Goal: Task Accomplishment & Management: Use online tool/utility

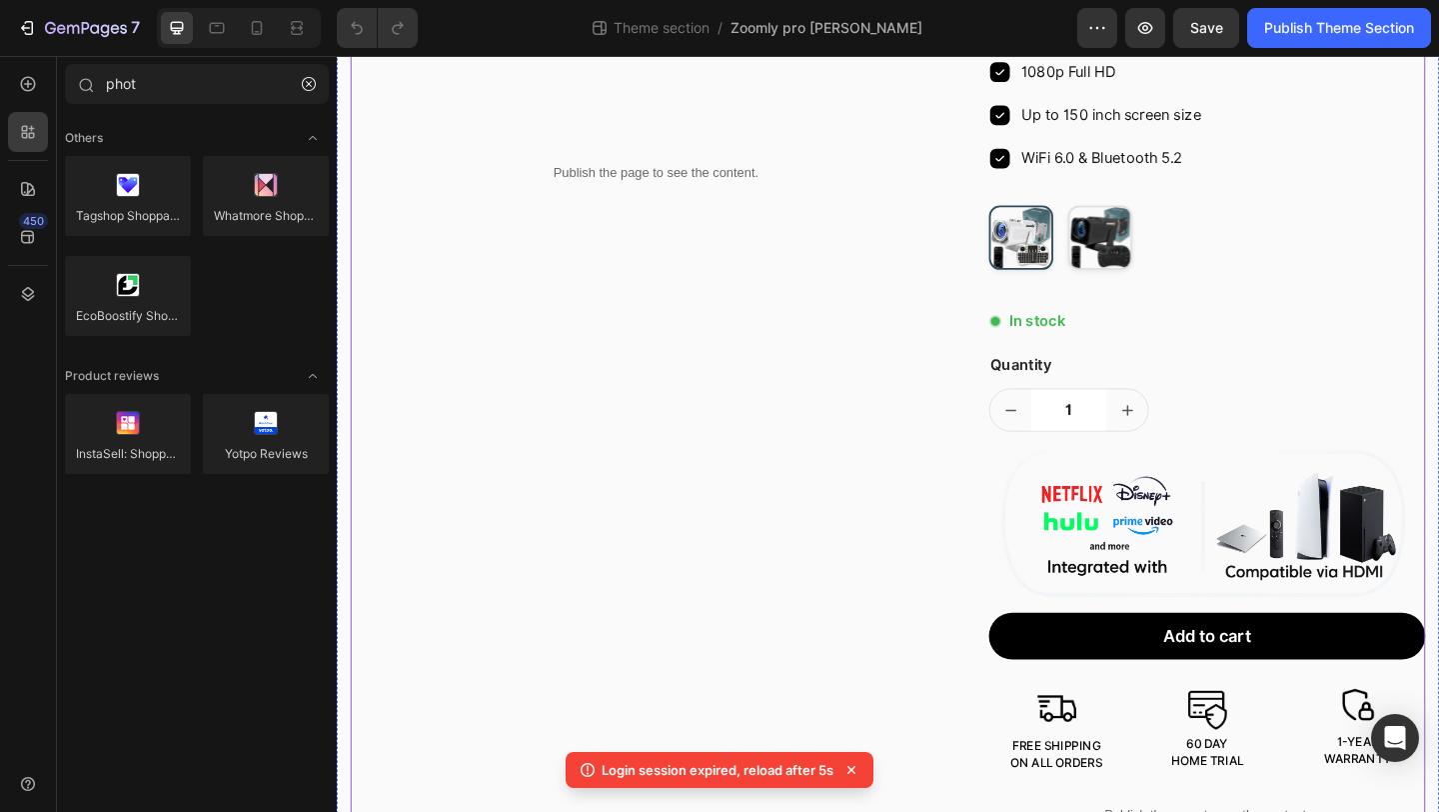
scroll to position [367, 0]
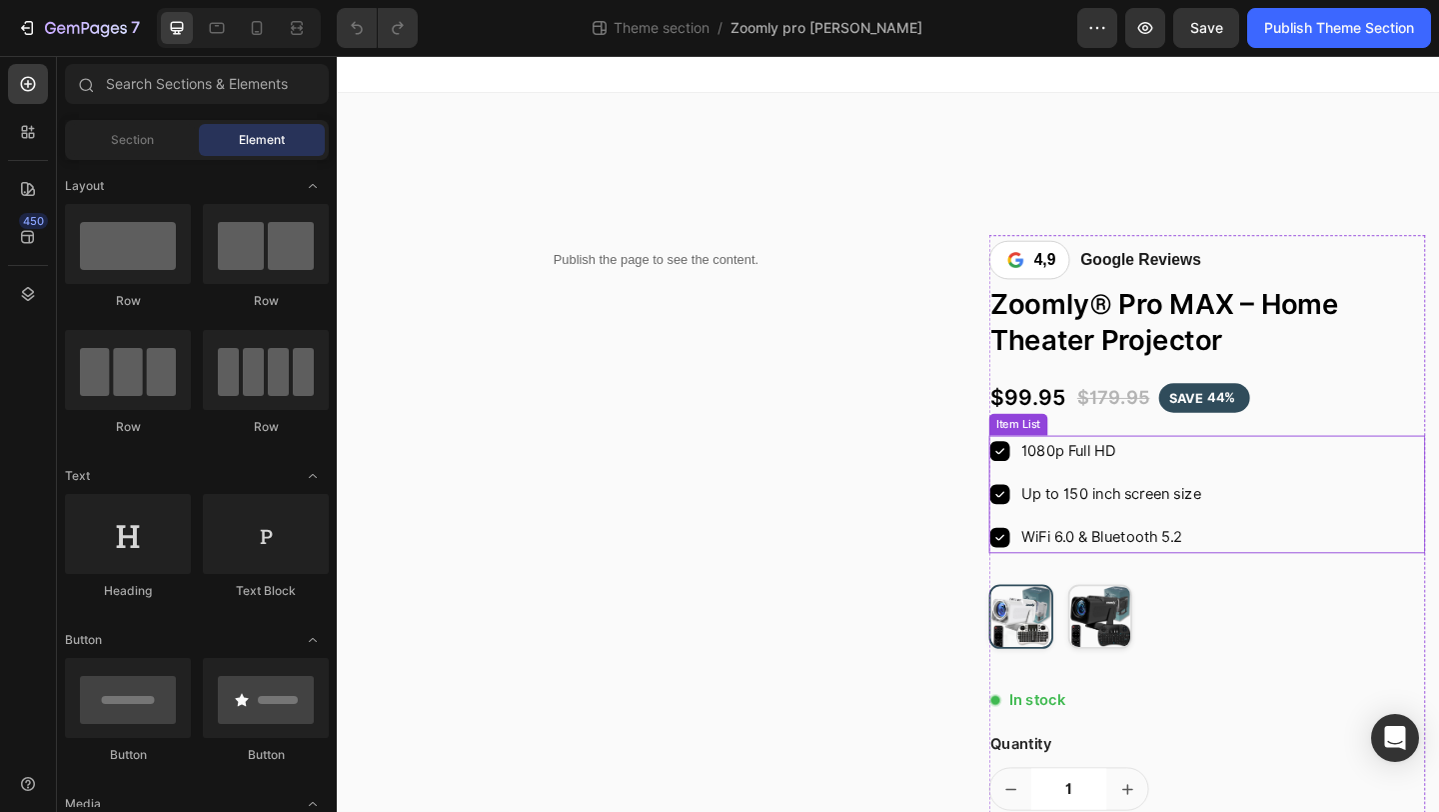
click at [1062, 484] on icon at bounding box center [1059, 486] width 24 height 24
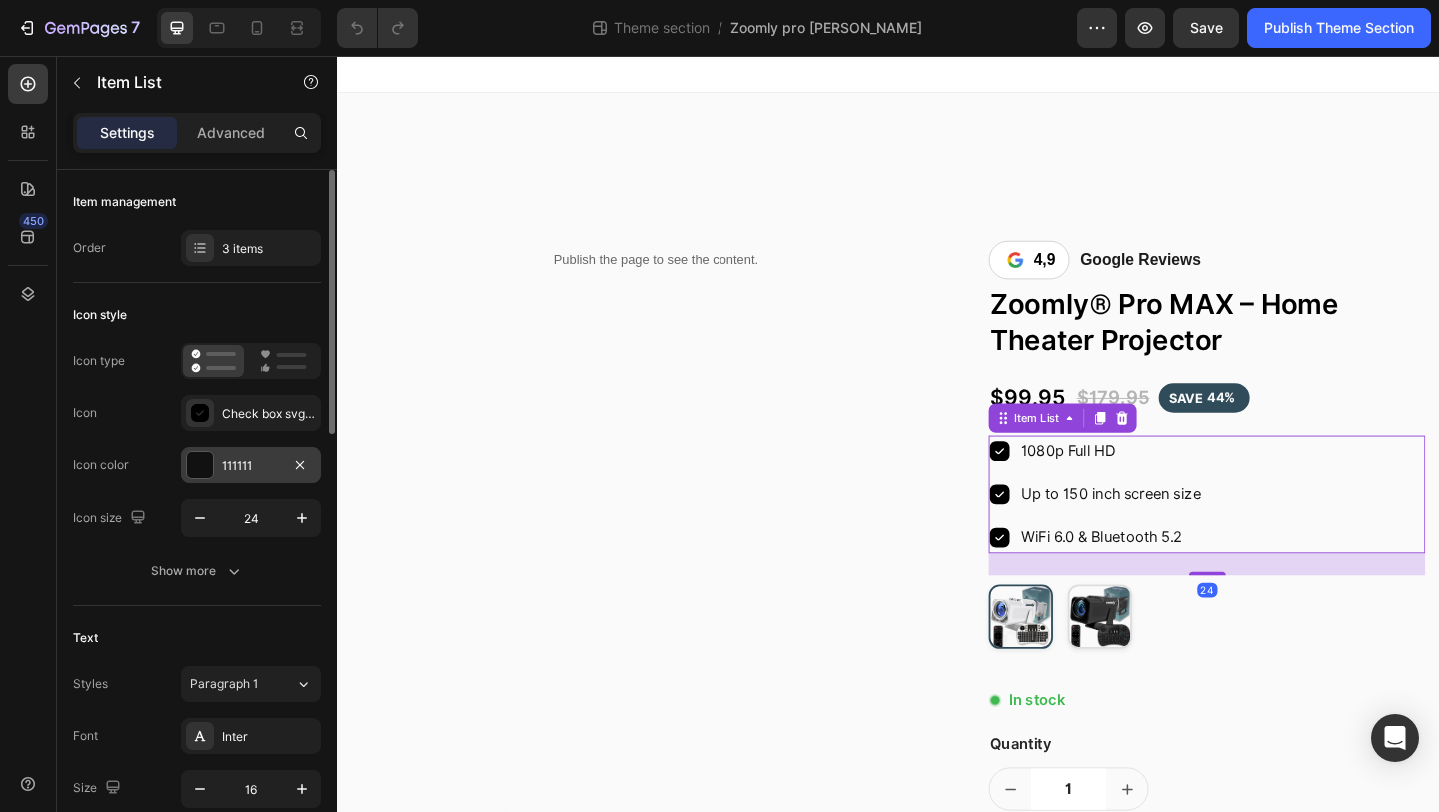
click at [252, 473] on div "111111" at bounding box center [251, 466] width 58 height 18
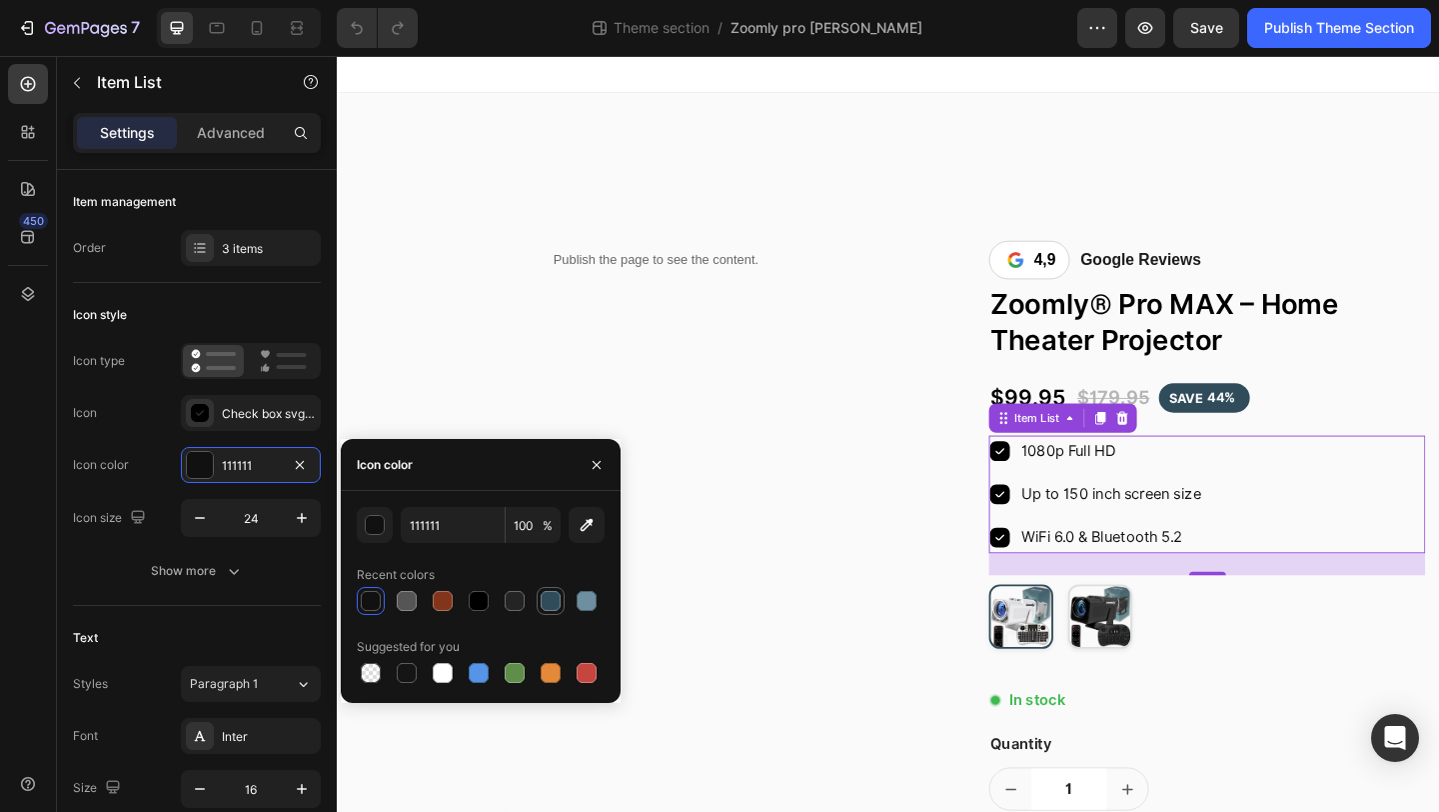
click at [539, 594] on div at bounding box center [551, 601] width 24 height 24
type input "304C5B"
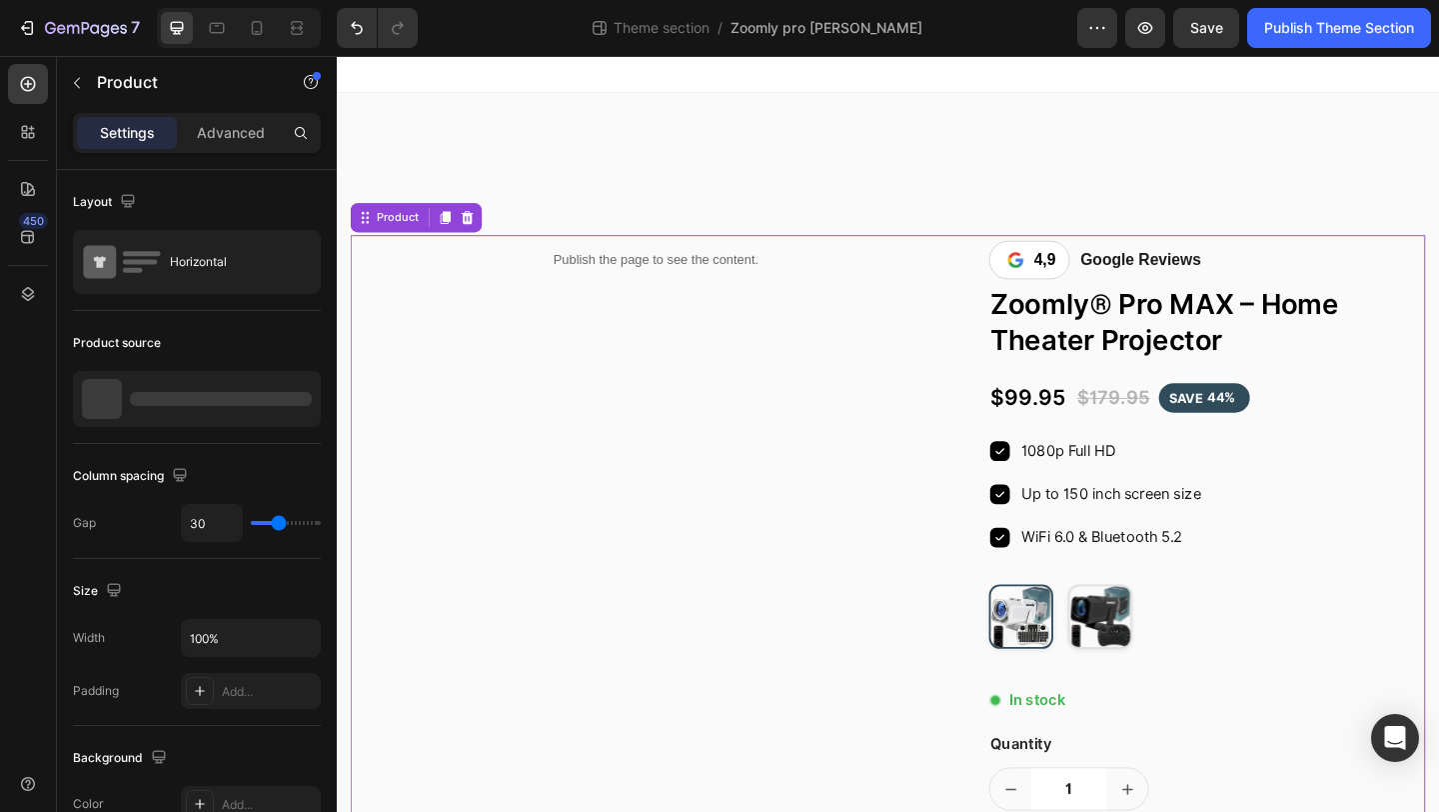
click at [591, 393] on div "Publish the page to see the content. Custom Code Row" at bounding box center [684, 806] width 665 height 1110
click at [1056, 485] on icon at bounding box center [1059, 487] width 22 height 22
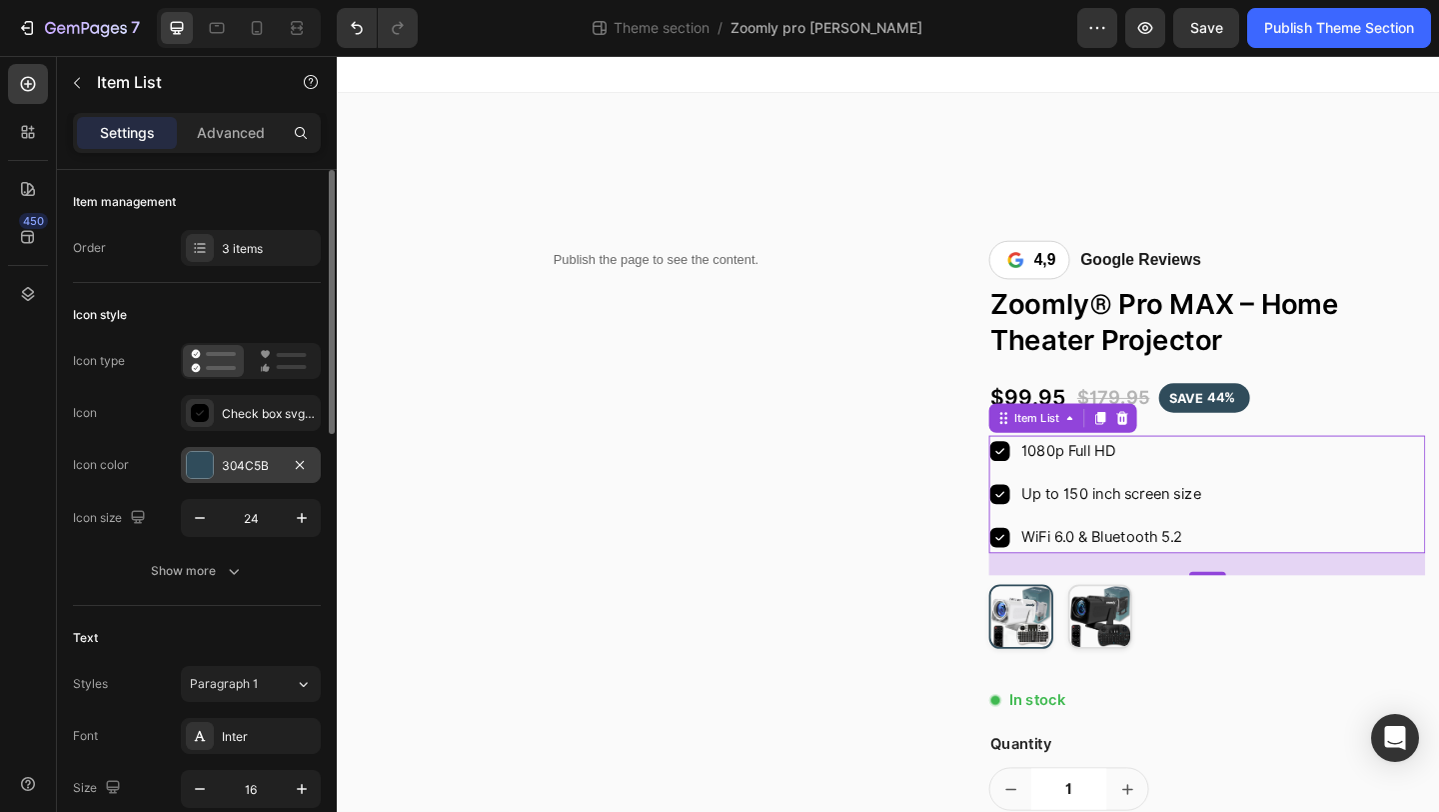
click at [257, 464] on div "304C5B" at bounding box center [251, 466] width 58 height 18
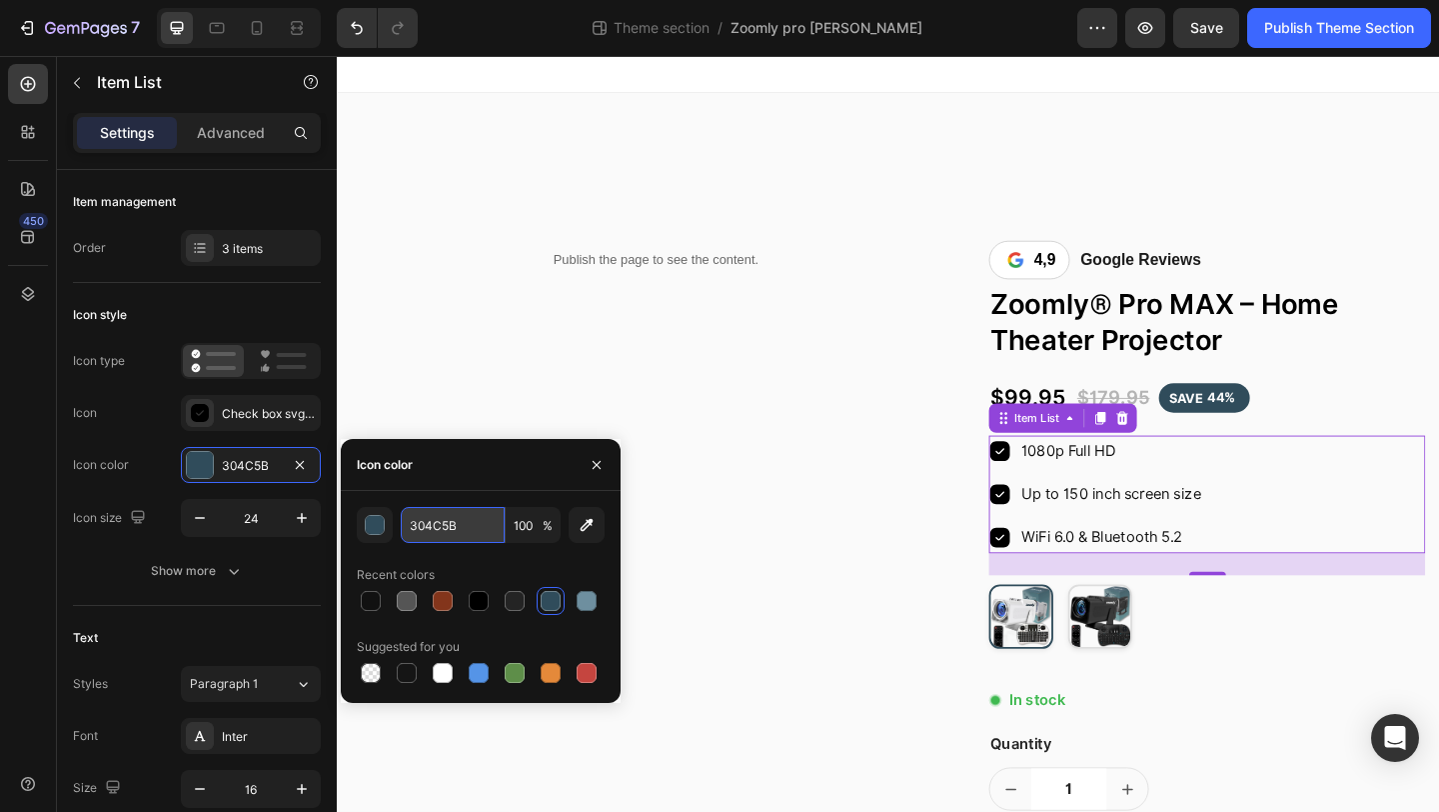
click at [452, 513] on input "304C5B" at bounding box center [453, 525] width 104 height 36
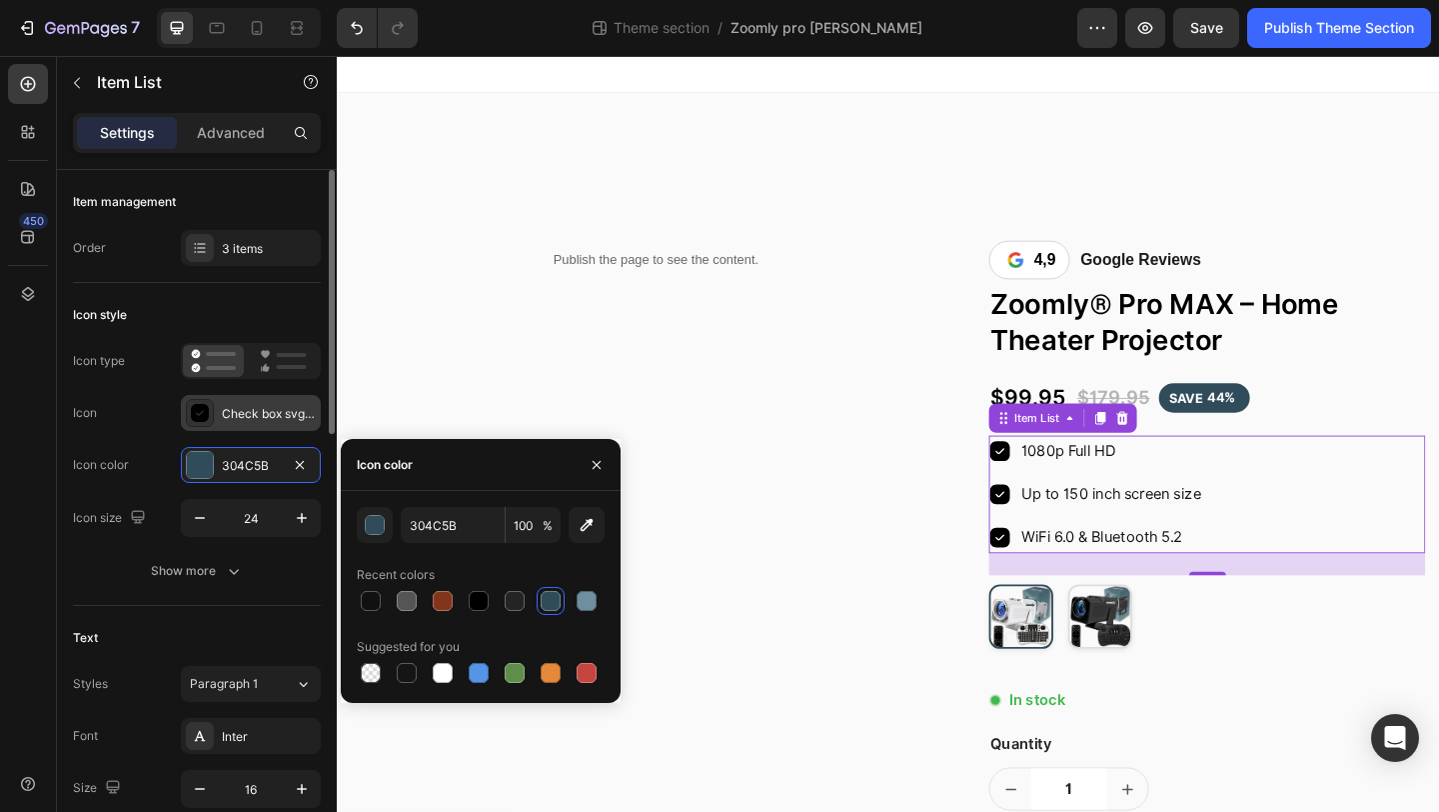
click at [256, 403] on div "Check box svgrepo com" at bounding box center [251, 413] width 140 height 36
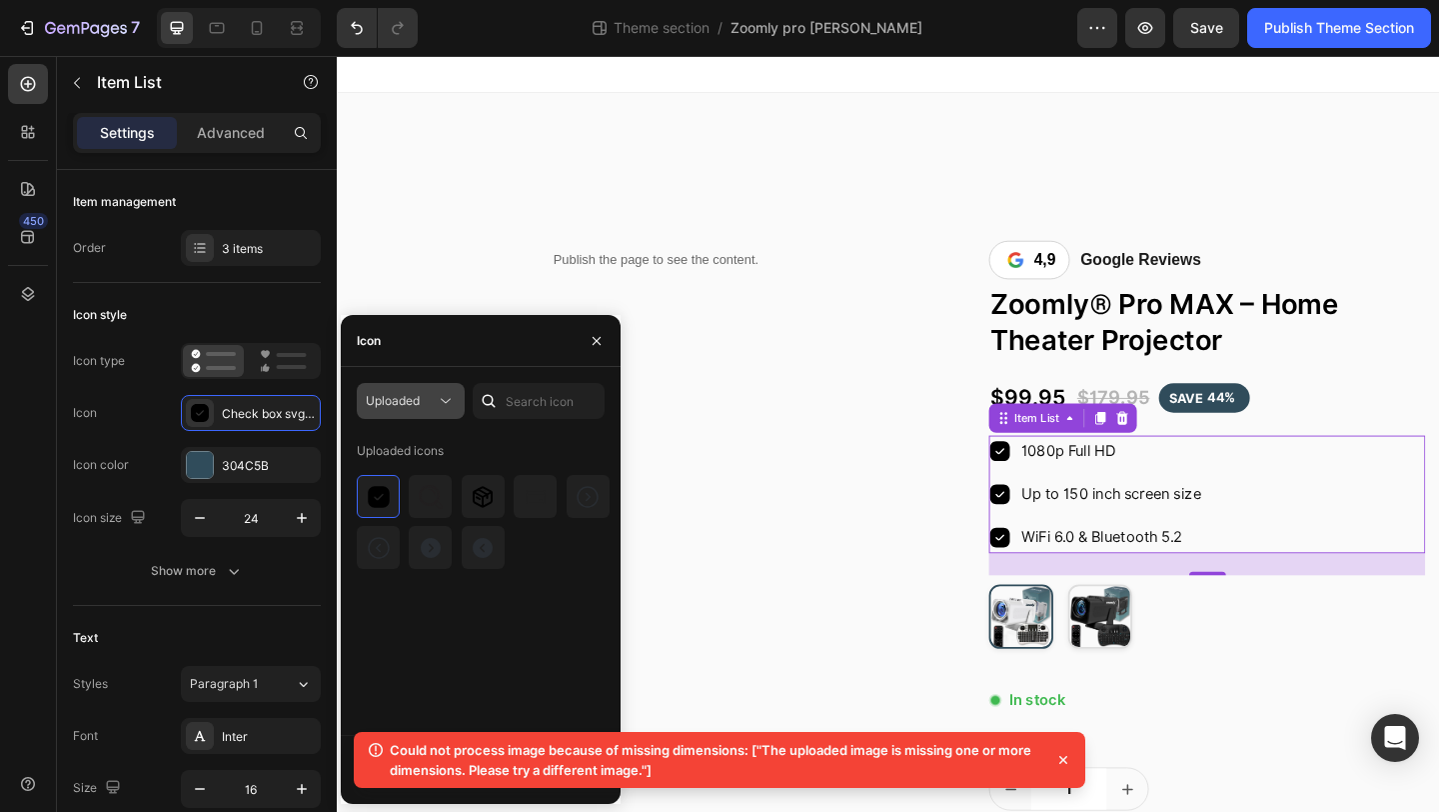
click at [433, 406] on div "Uploaded" at bounding box center [401, 401] width 70 height 18
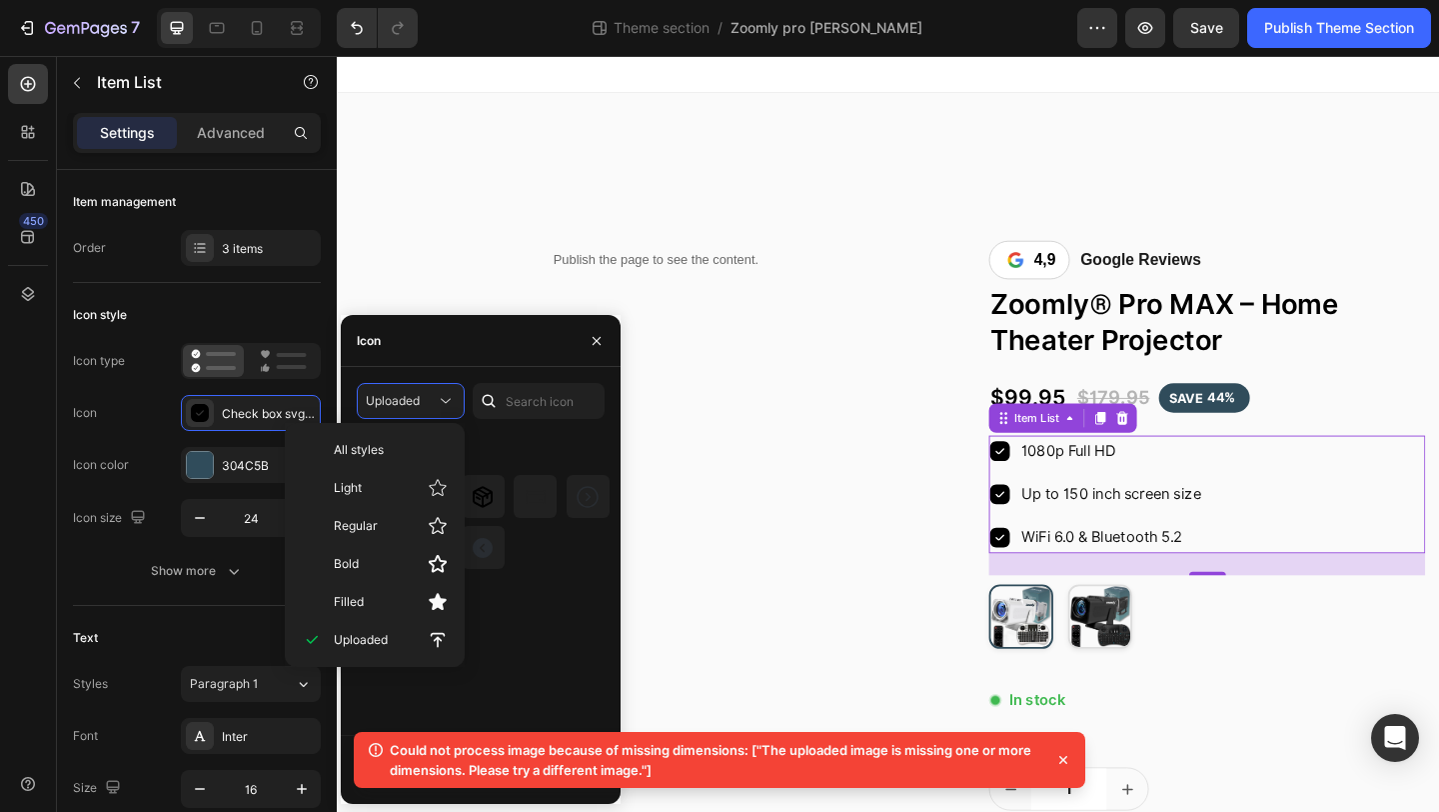
click at [520, 427] on div "Uploaded Uploaded icons" at bounding box center [481, 559] width 248 height 352
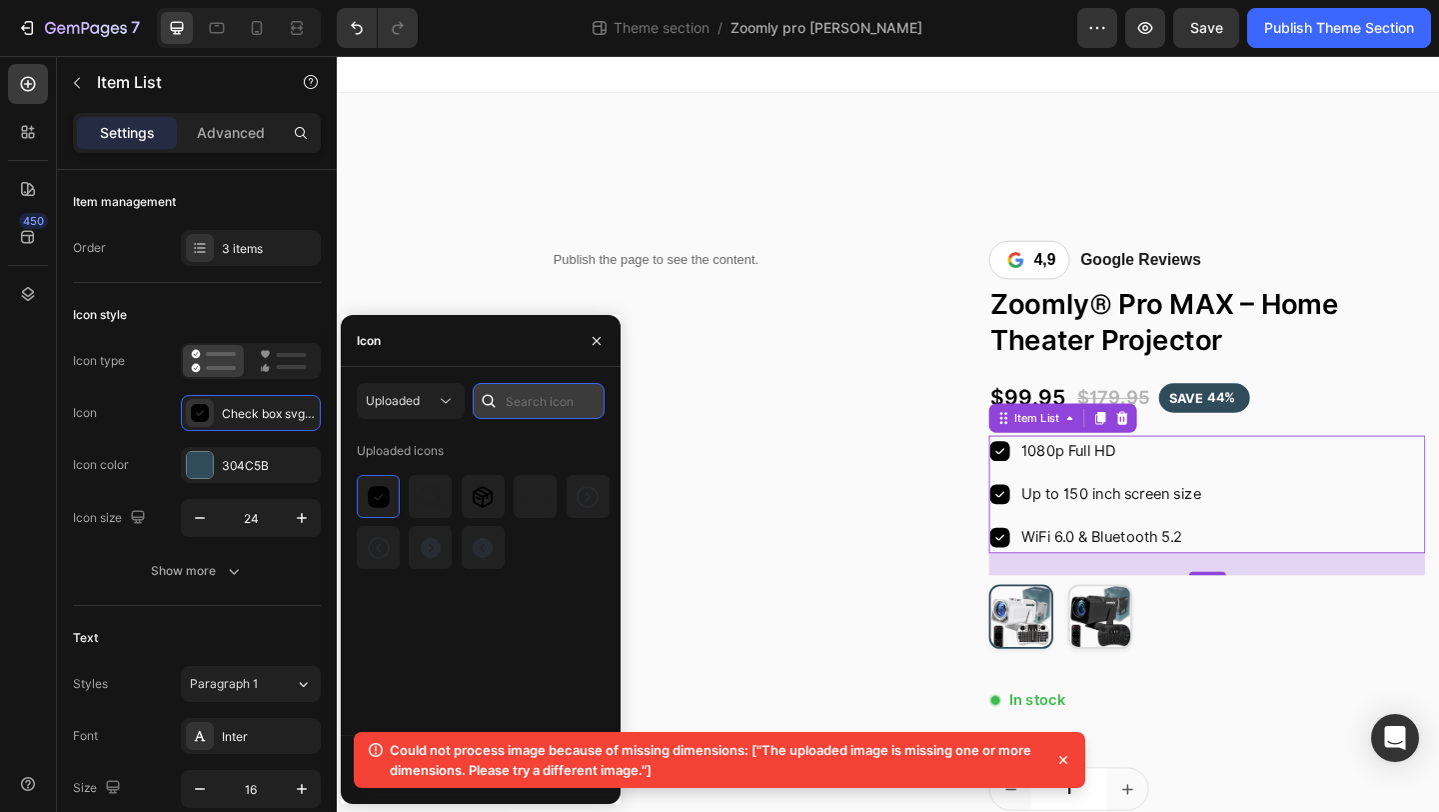
click at [520, 396] on input "text" at bounding box center [539, 401] width 132 height 36
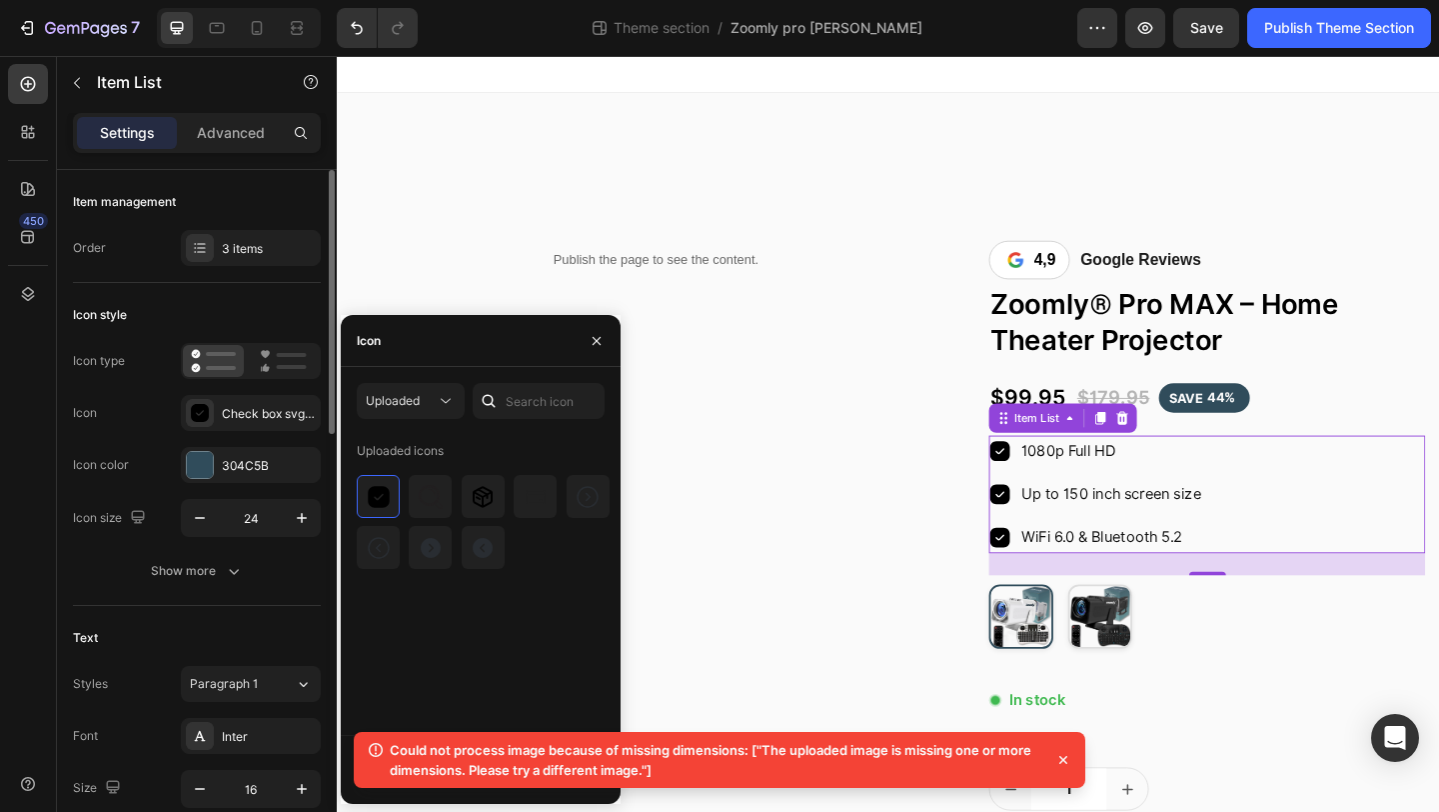
click at [102, 403] on div "Icon Check box svgrepo com" at bounding box center [197, 413] width 248 height 36
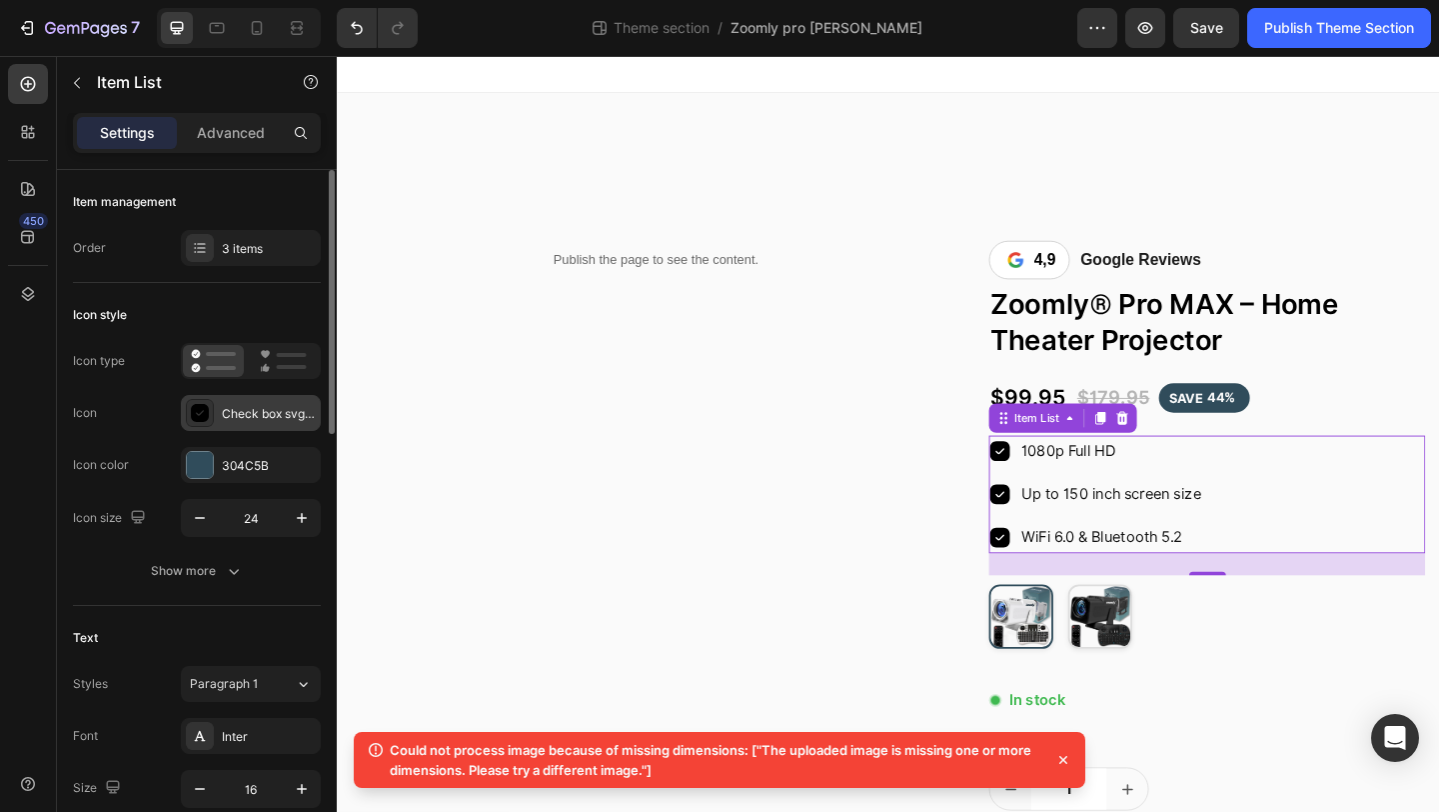
click at [208, 408] on icon at bounding box center [200, 413] width 18 height 18
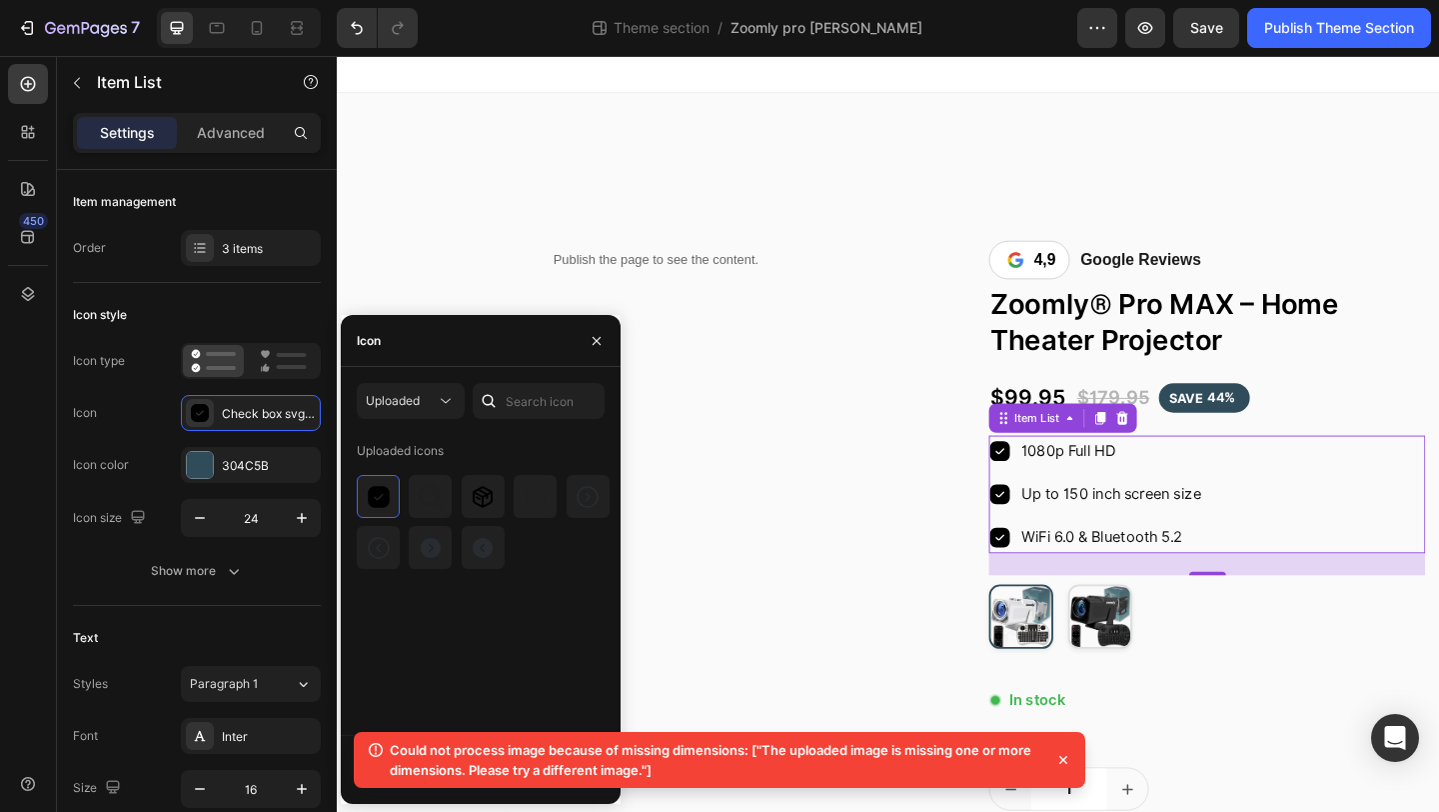
click at [1063, 755] on icon at bounding box center [1064, 760] width 20 height 20
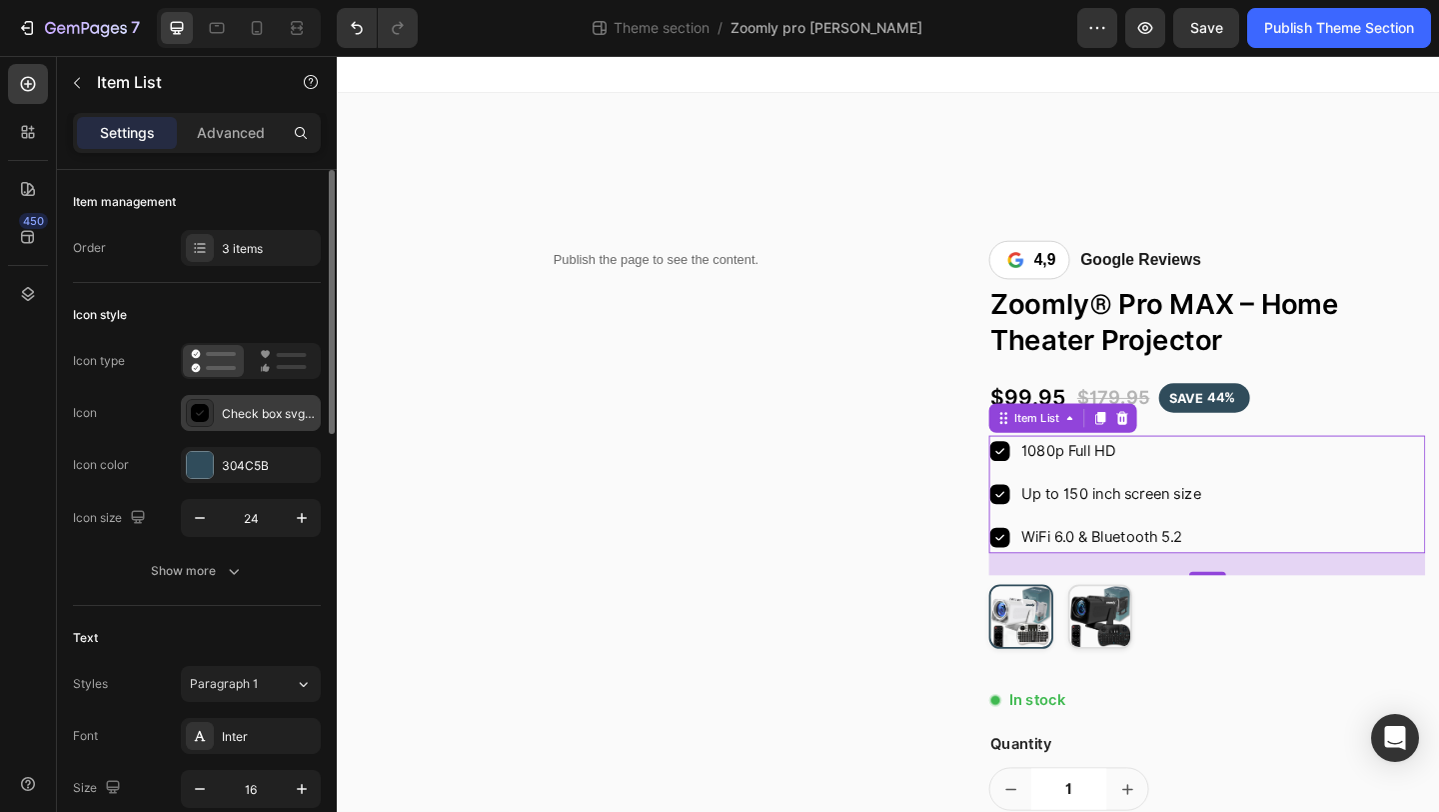
click at [260, 417] on div "Check box svgrepo com" at bounding box center [269, 414] width 94 height 18
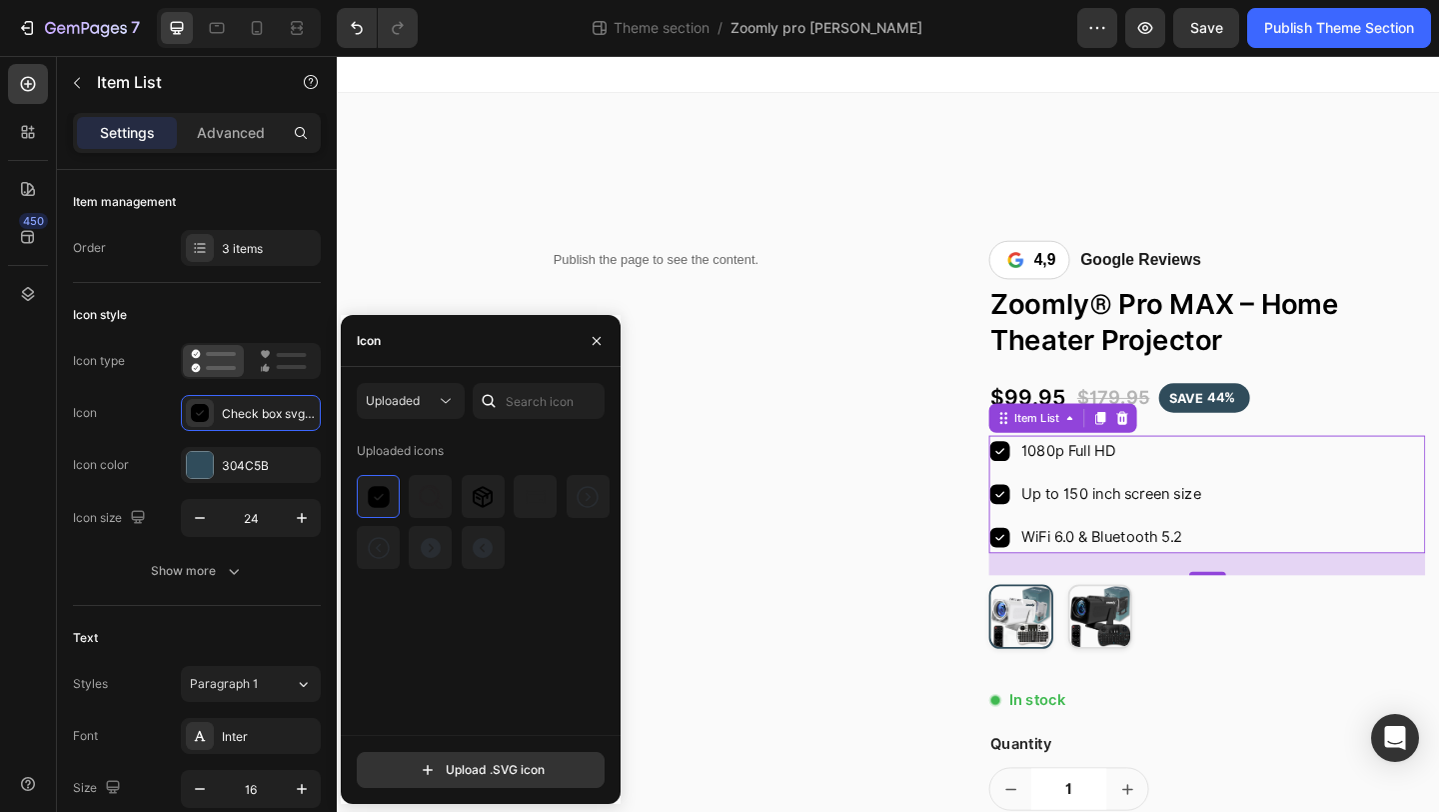
type input "C:\fakepath\check-box-svgrepo-com (2).svg"
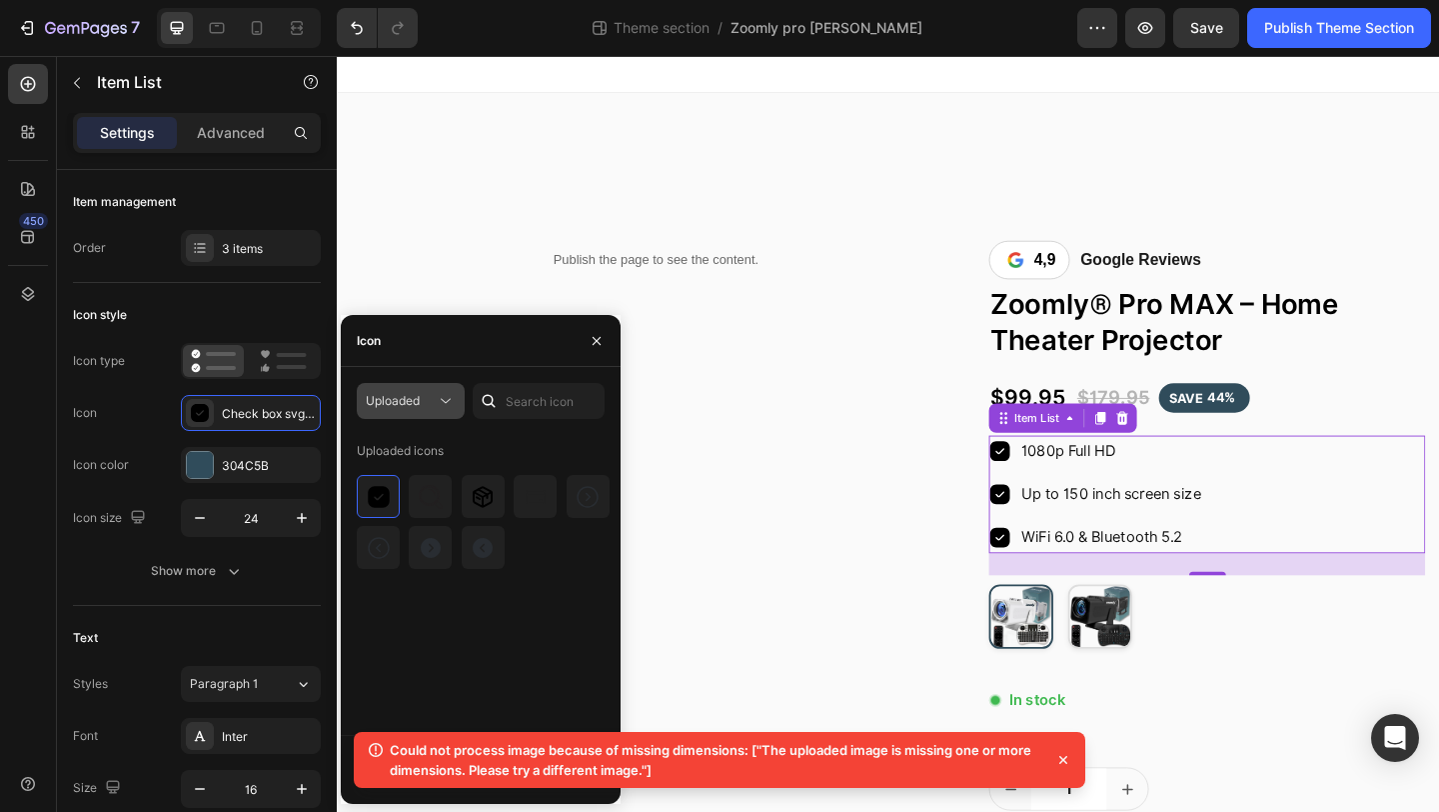
click at [382, 416] on button "Uploaded" at bounding box center [411, 401] width 108 height 36
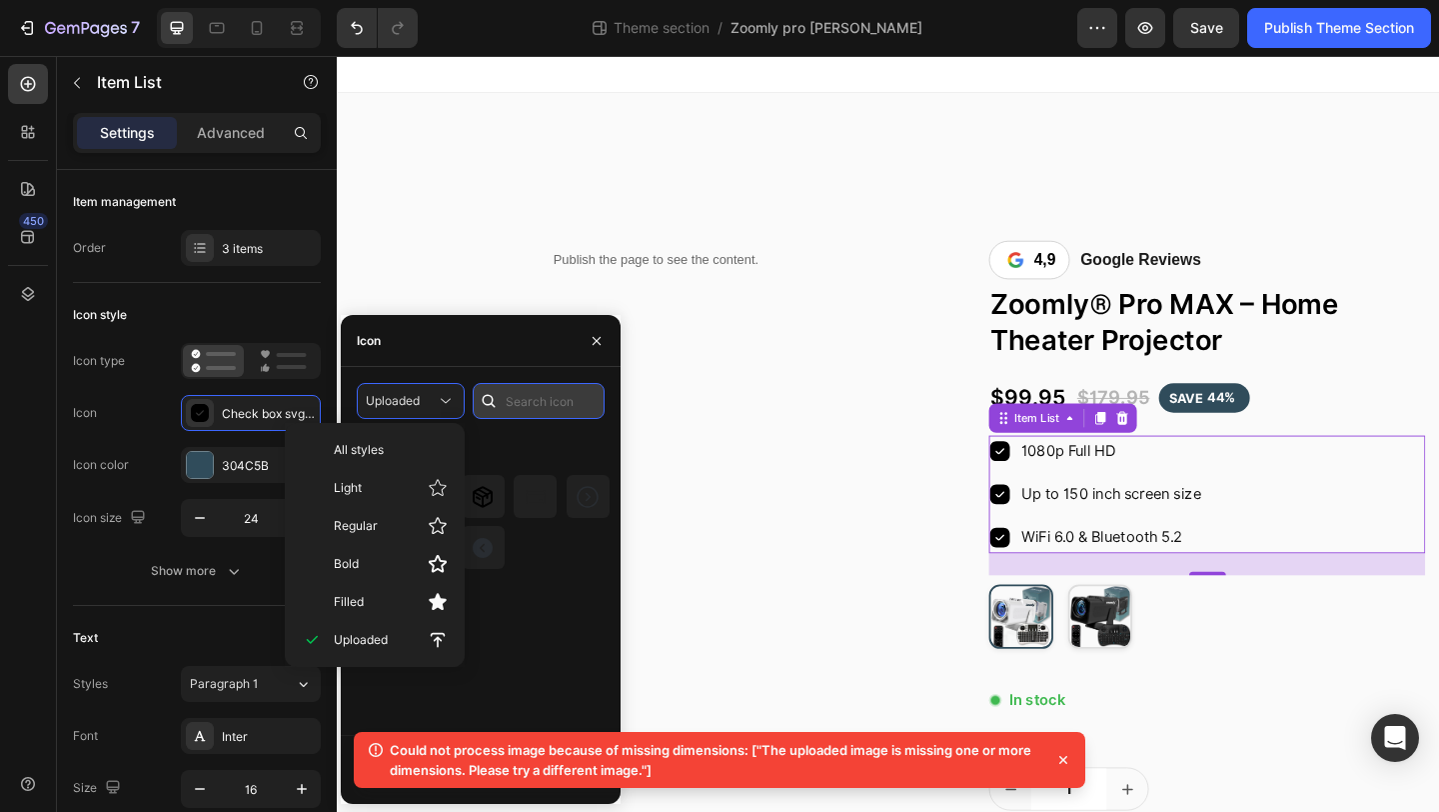
click at [513, 396] on input "text" at bounding box center [539, 401] width 132 height 36
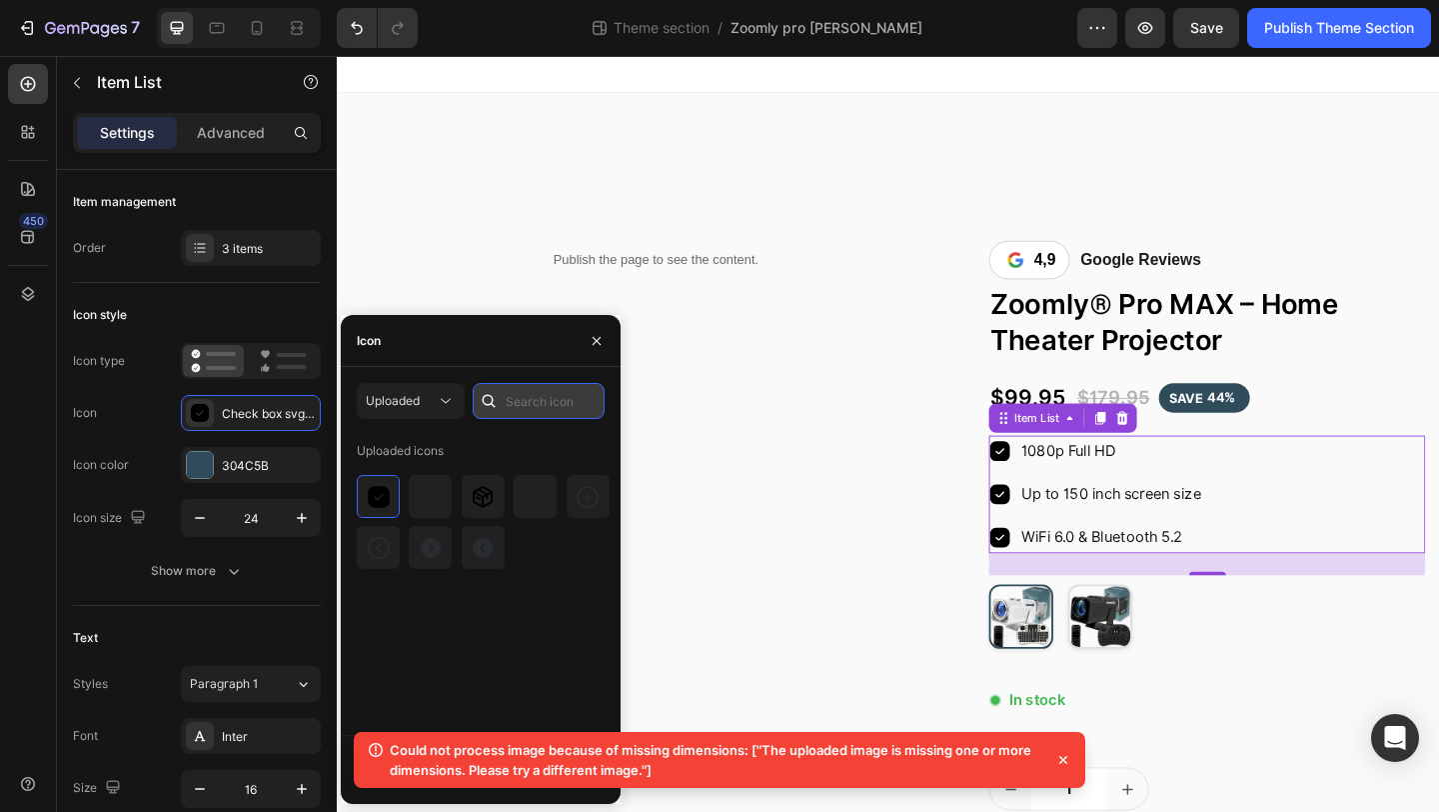
paste input "<svg viewBox="0 0 24.00 24.00" fill="none" xmlns="http://www.w3.org/2000/svg" s…"
type input "<svg viewBox="0 0 24.00 24.00" fill="none" xmlns="http://www.w3.org/2000/svg" s…"
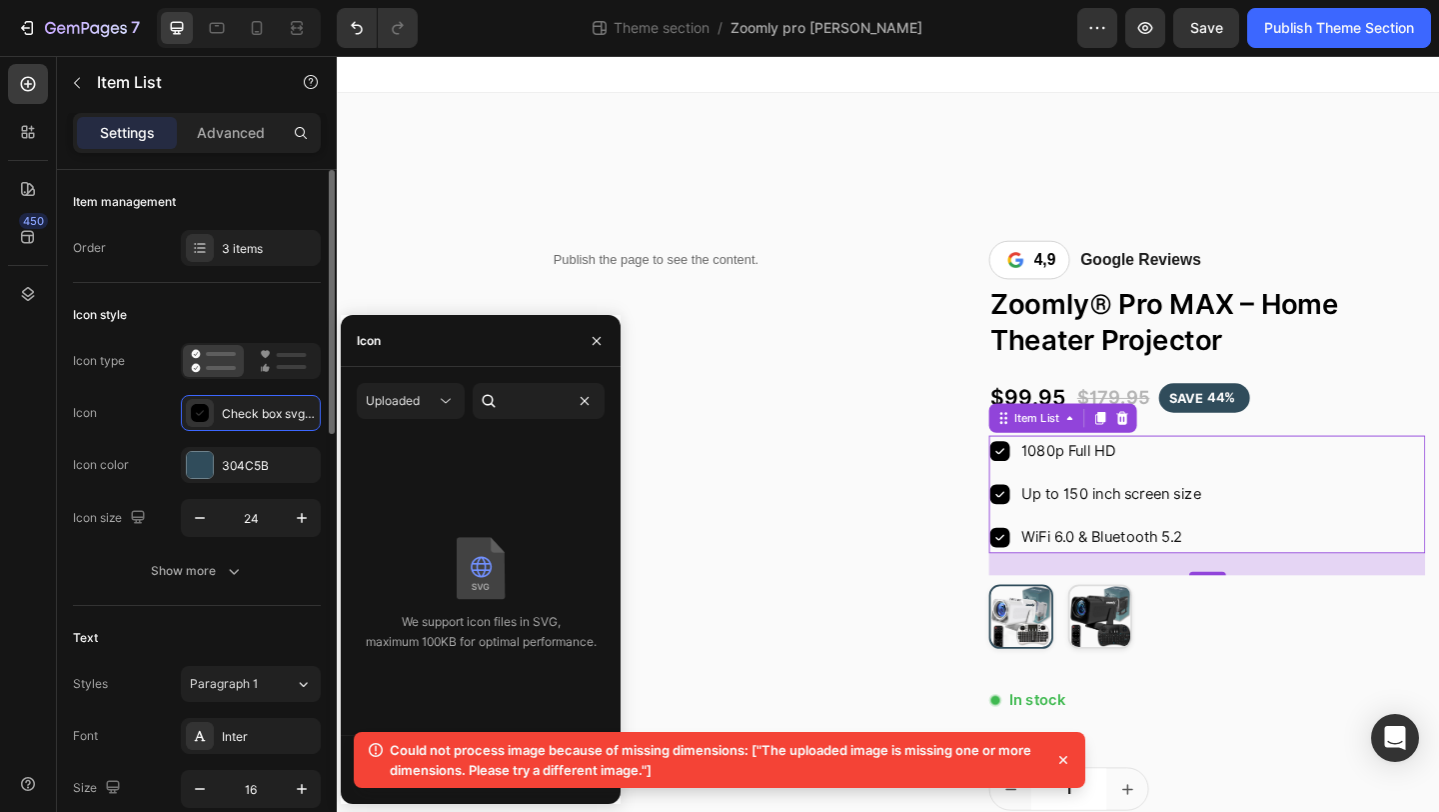
click at [147, 447] on div "Icon color 304C5B" at bounding box center [197, 465] width 248 height 36
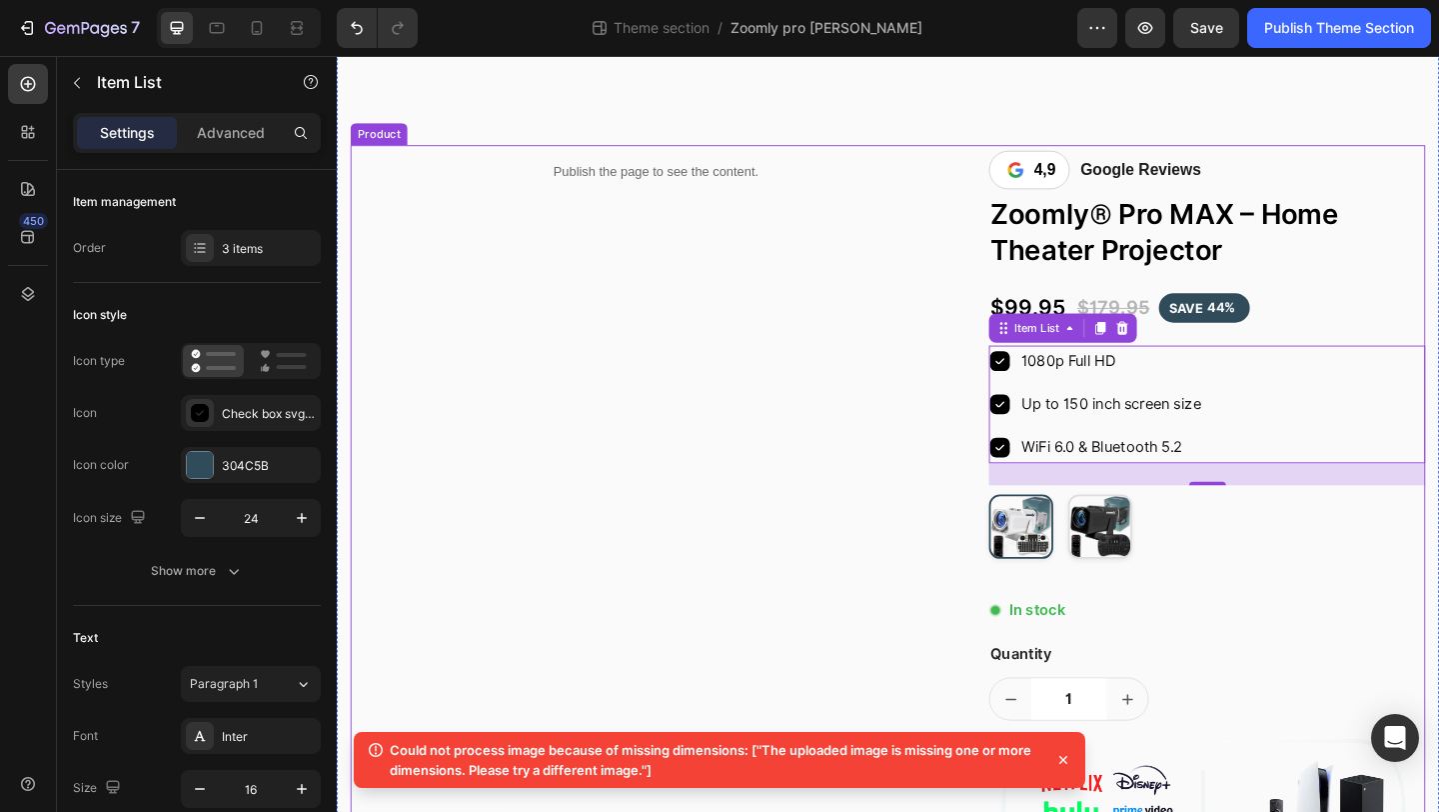
scroll to position [218, 0]
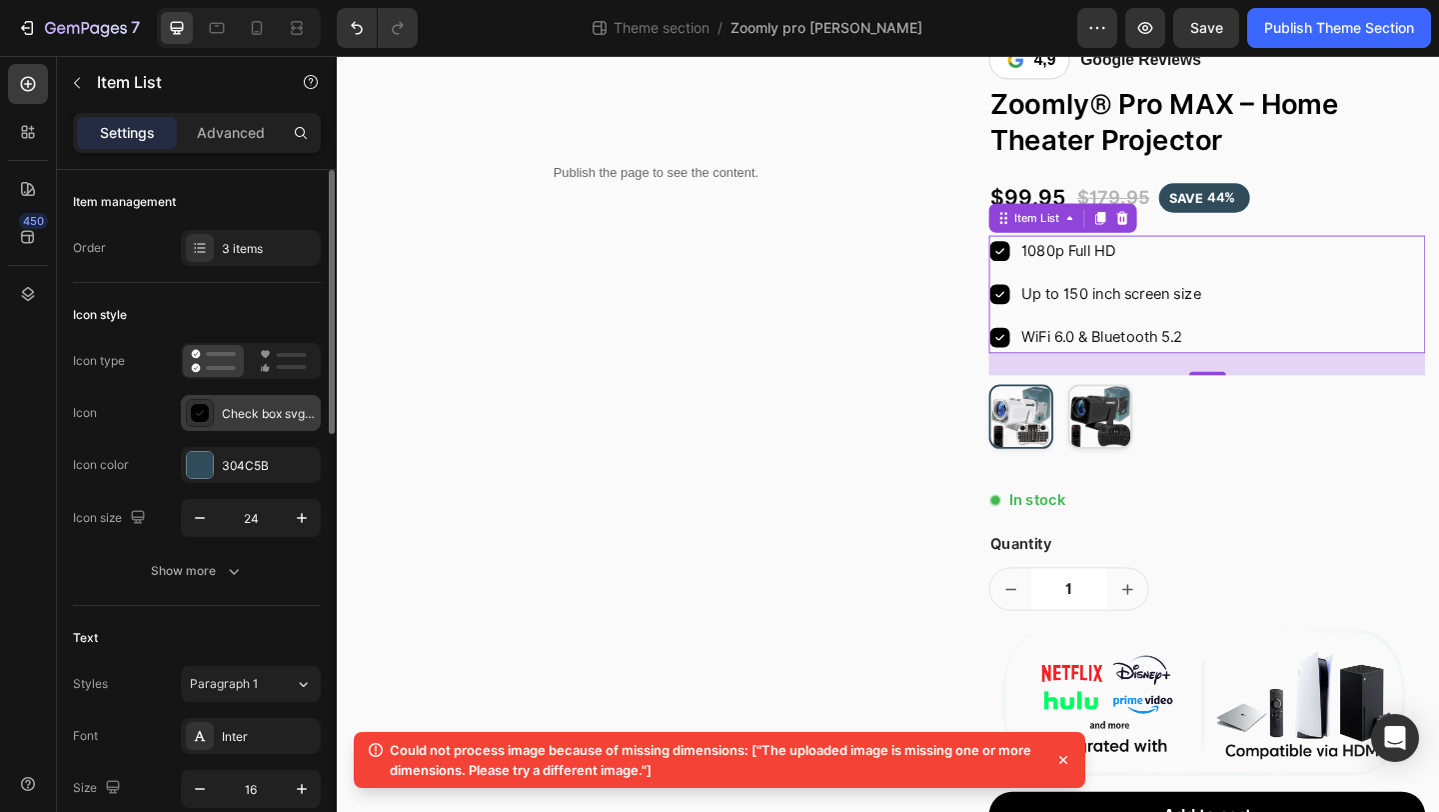
click at [276, 415] on div "Check box svgrepo com" at bounding box center [269, 414] width 94 height 18
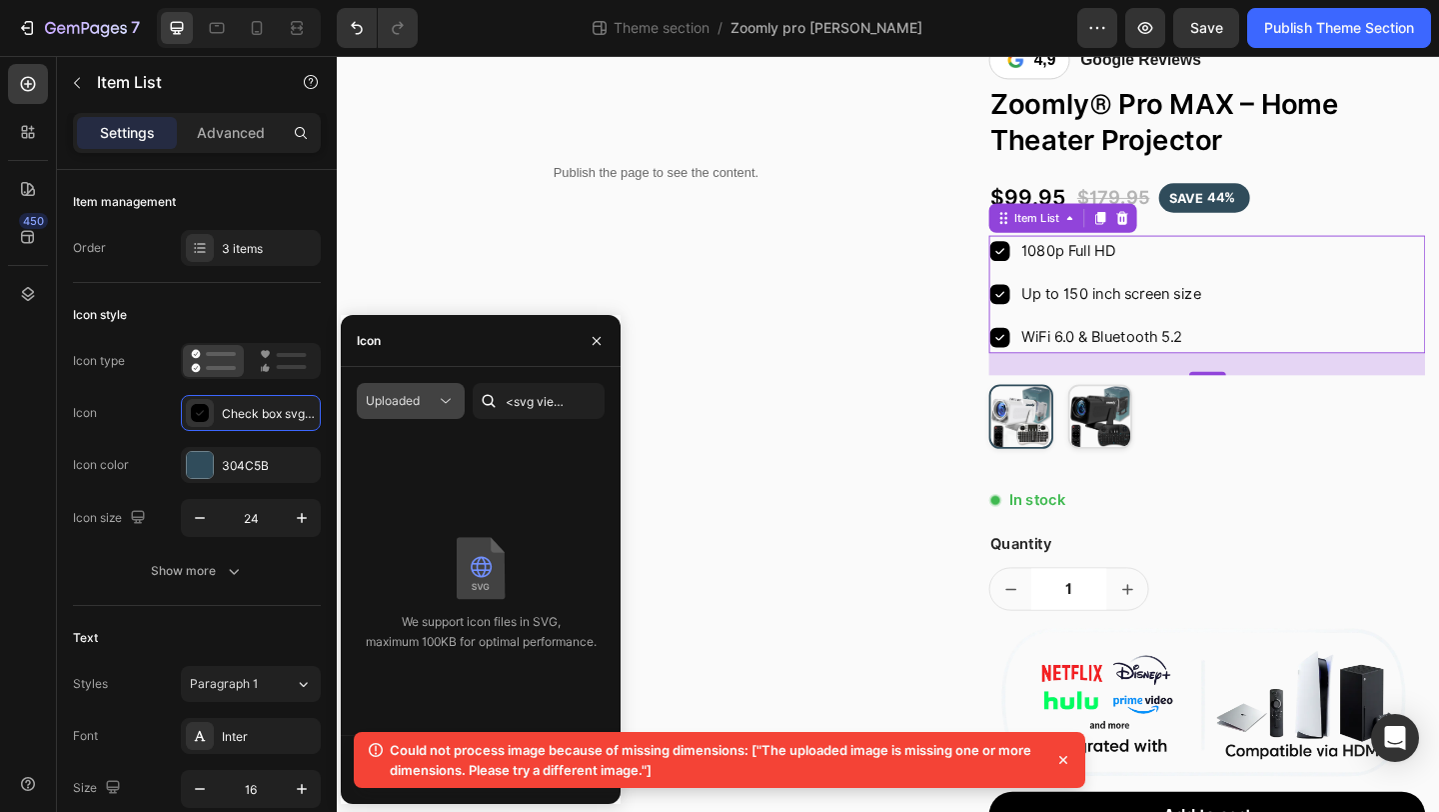
click at [428, 406] on div "Uploaded" at bounding box center [401, 401] width 70 height 18
click at [505, 455] on div "We support icon files in SVG, maximum 100KB for optimal performance." at bounding box center [481, 593] width 280 height 317
click at [1065, 765] on icon at bounding box center [1064, 760] width 20 height 20
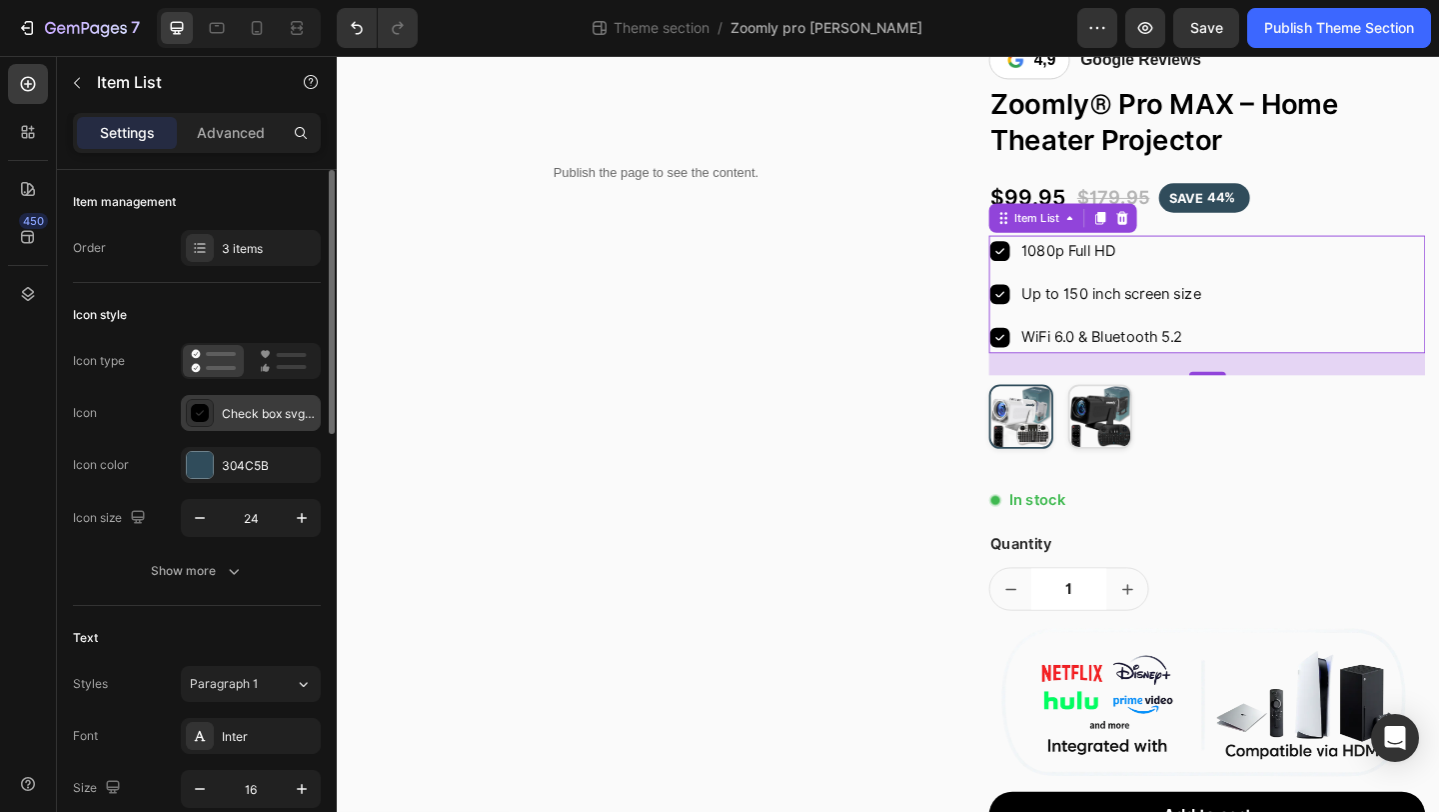
click at [235, 418] on div "Check box svgrepo com" at bounding box center [269, 414] width 94 height 18
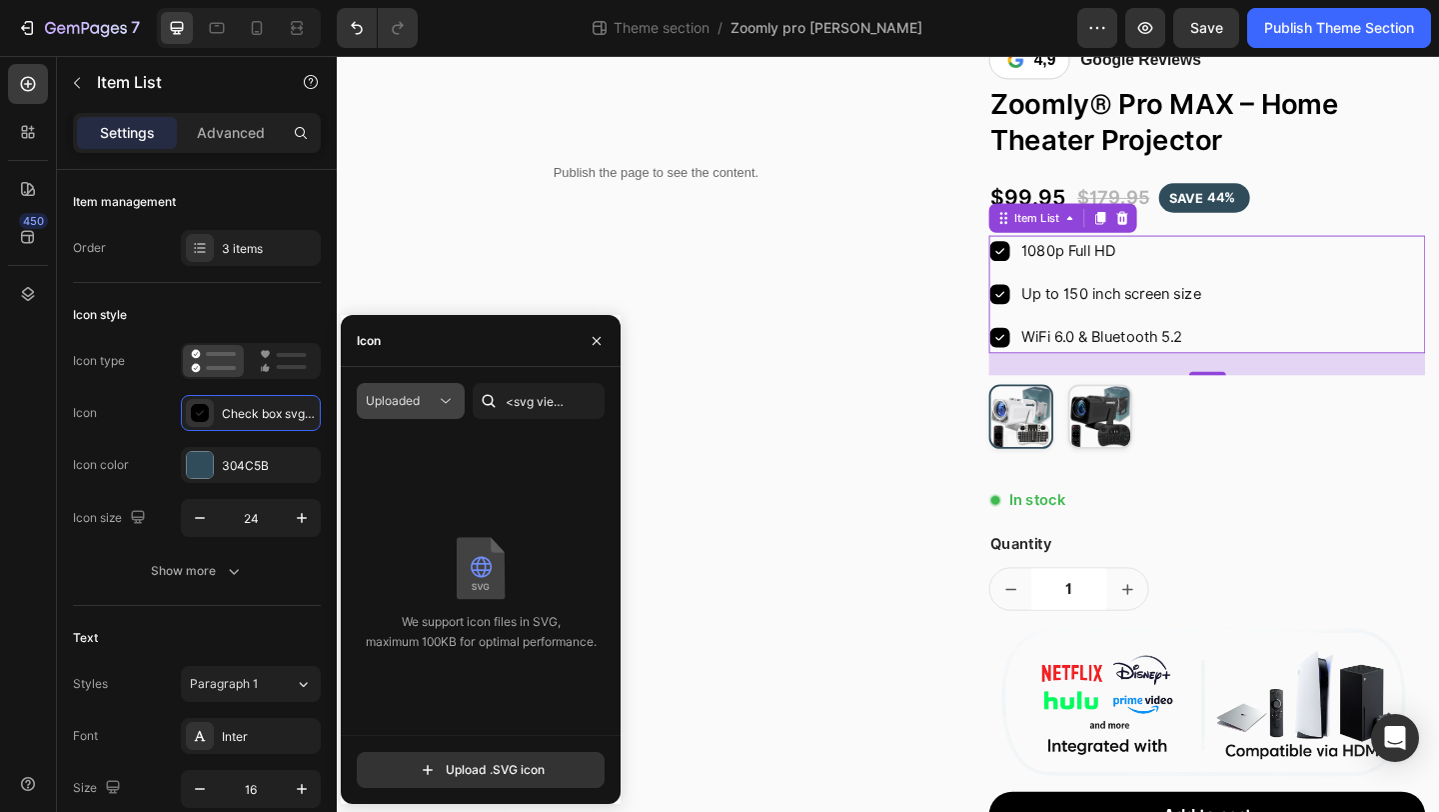
click at [437, 399] on icon at bounding box center [446, 401] width 20 height 20
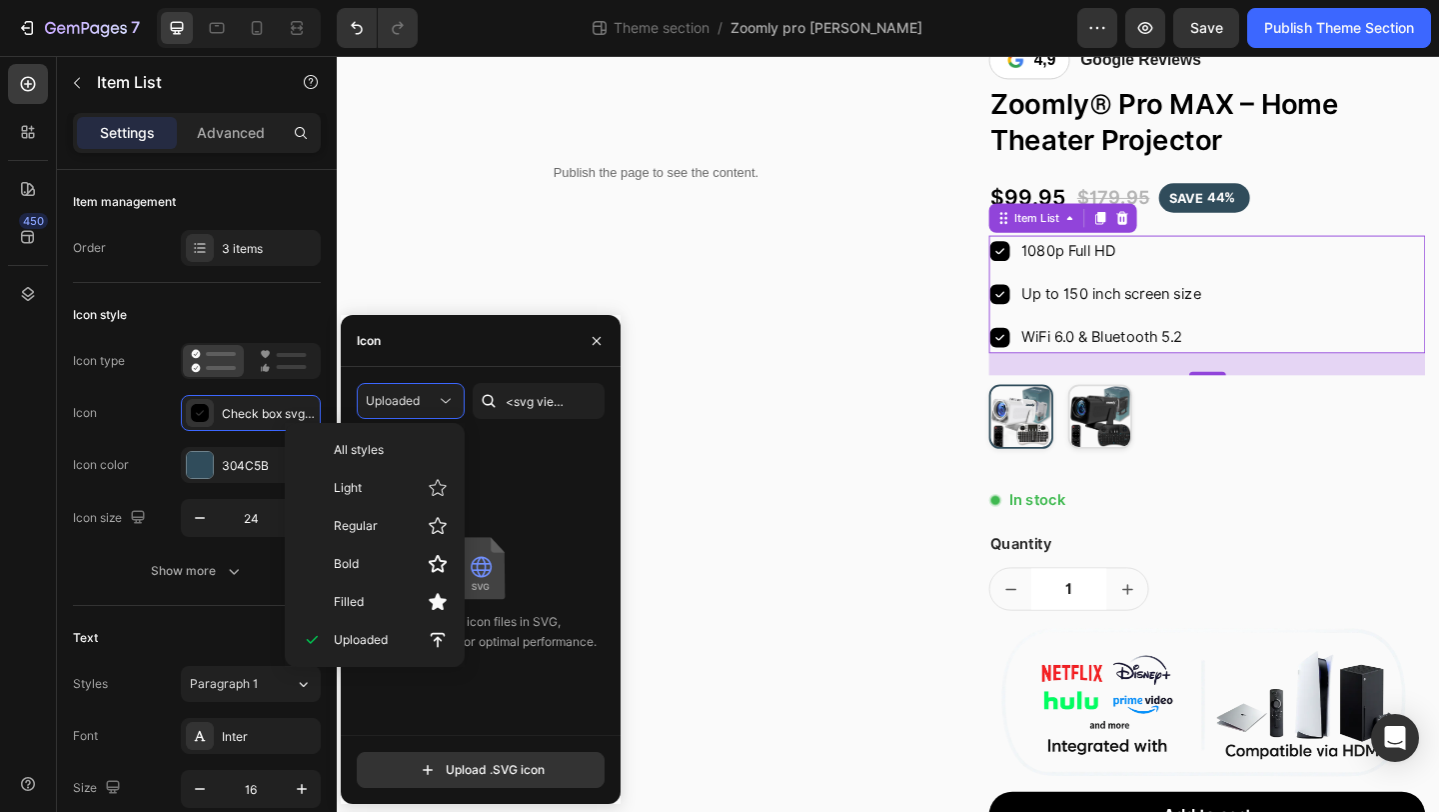
click at [538, 446] on div "We support icon files in SVG, maximum 100KB for optimal performance." at bounding box center [481, 593] width 280 height 317
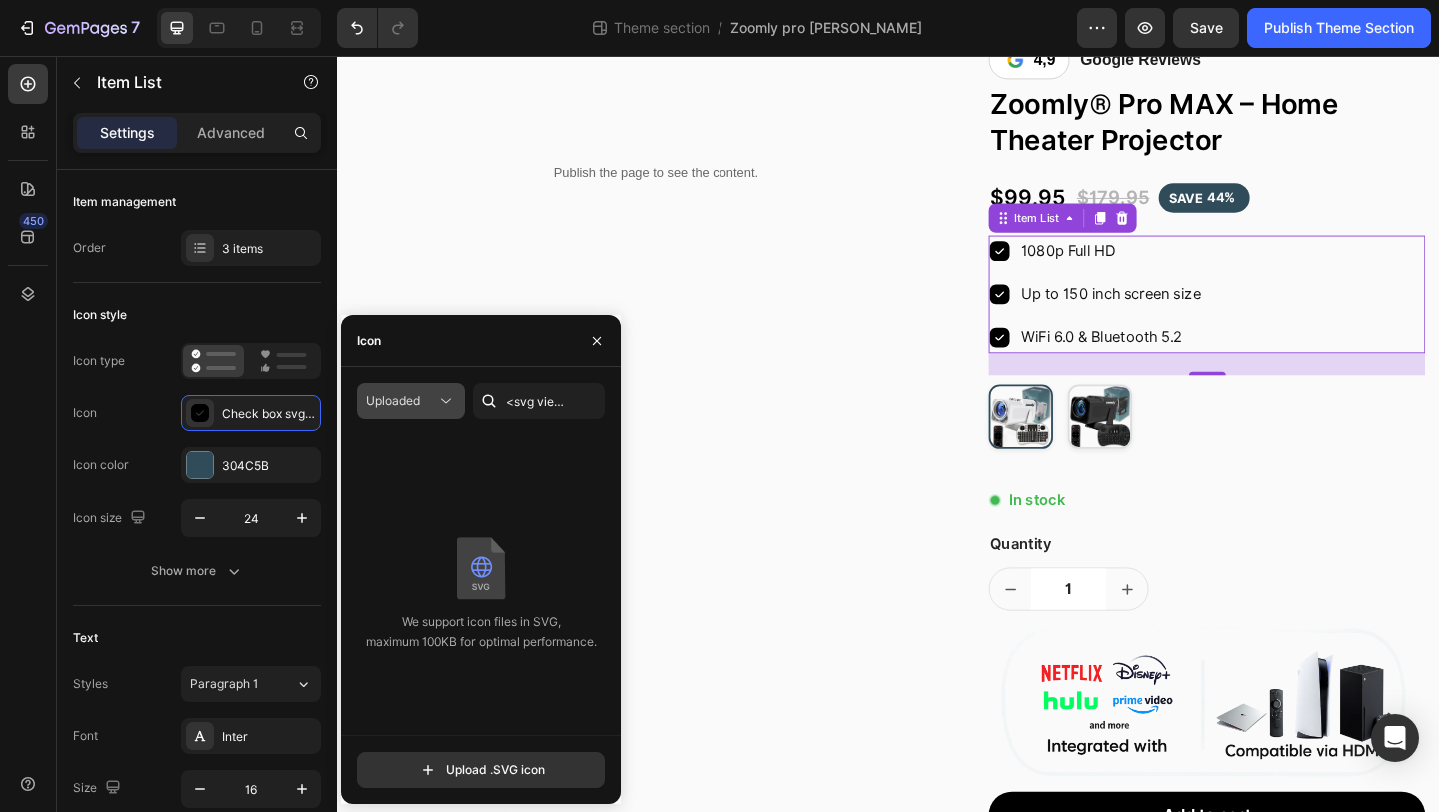
click at [434, 402] on div "Uploaded" at bounding box center [401, 401] width 70 height 18
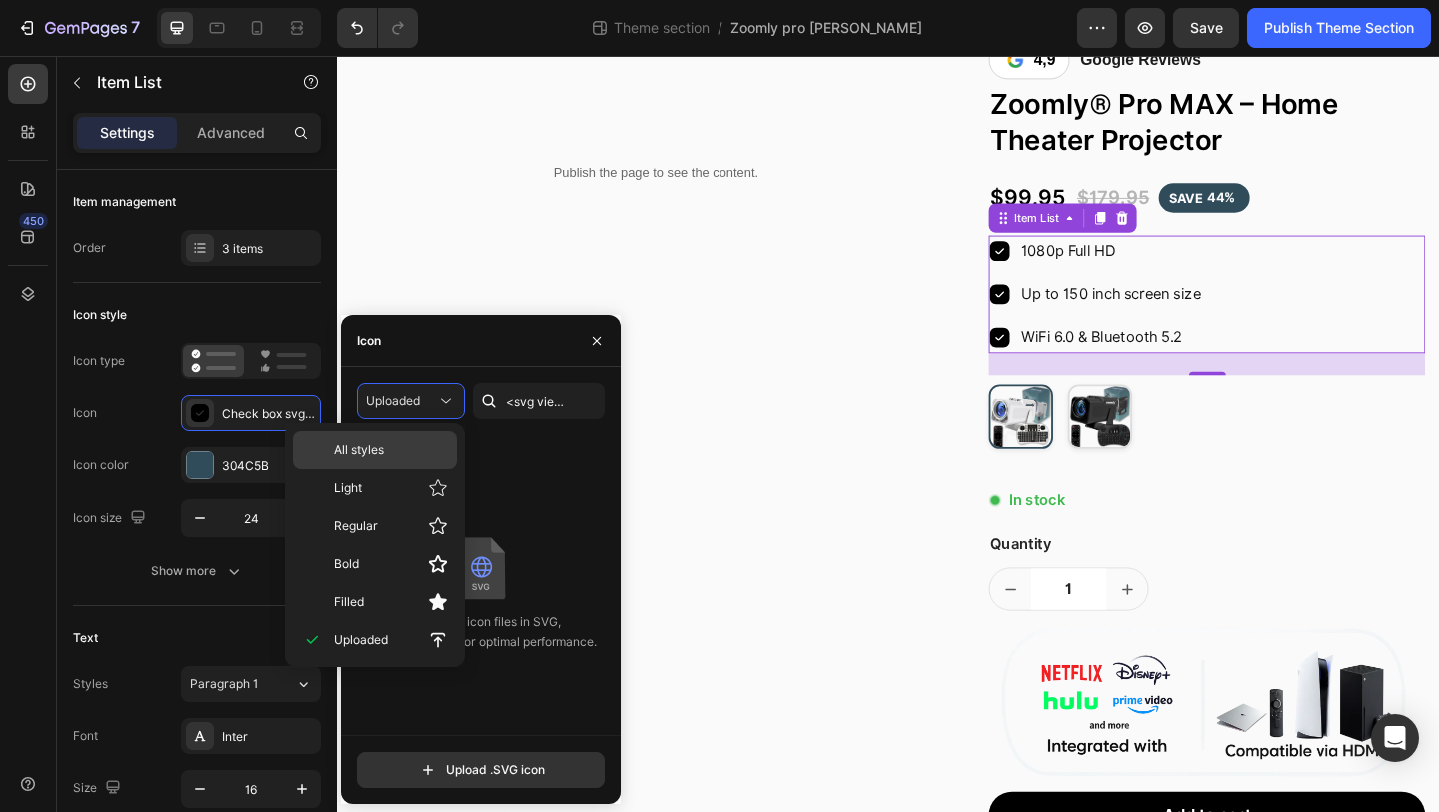
click at [407, 453] on p "All styles" at bounding box center [391, 450] width 114 height 18
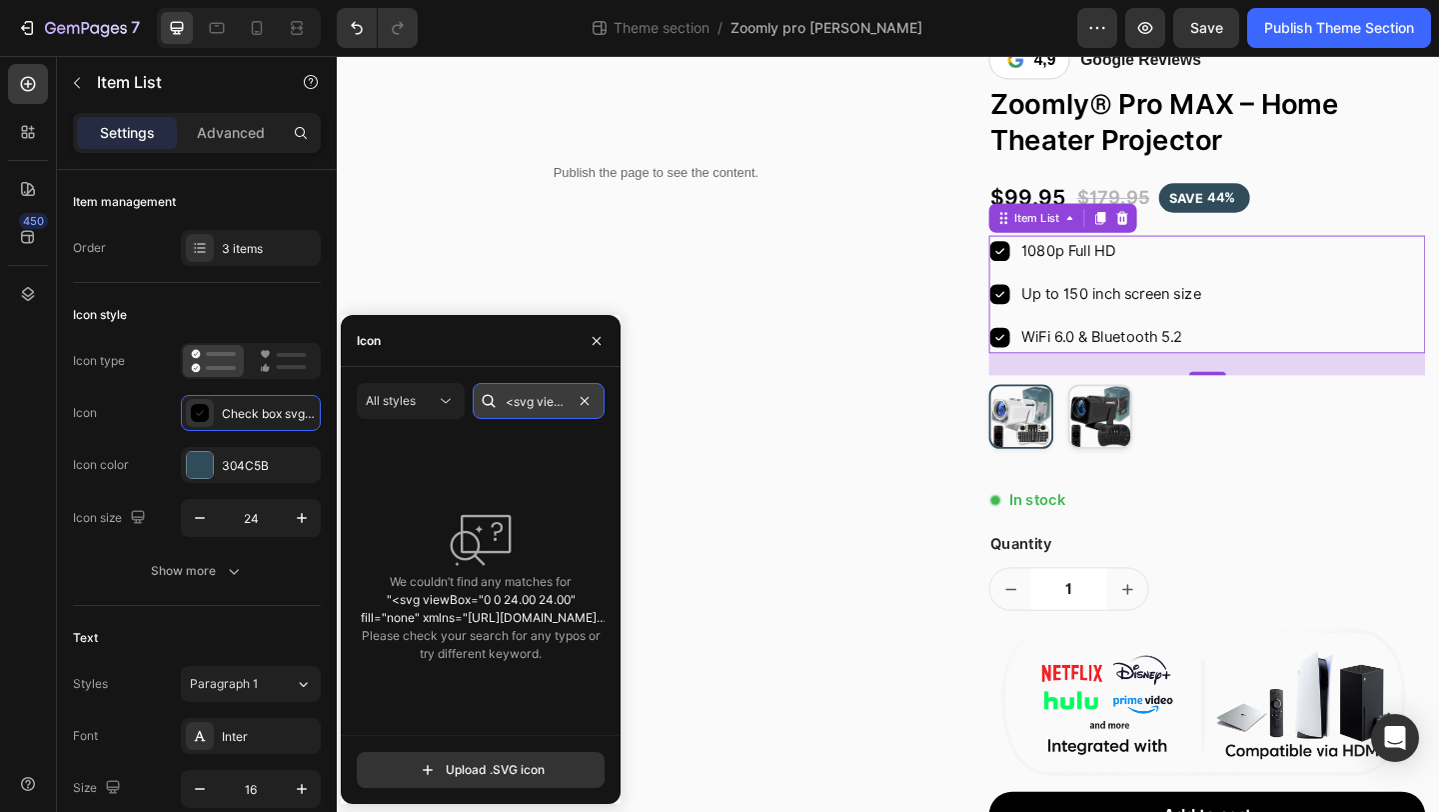
click at [544, 396] on input "<svg viewBox="0 0 24.00 24.00" fill="none" xmlns="http://www.w3.org/2000/svg" s…" at bounding box center [539, 401] width 132 height 36
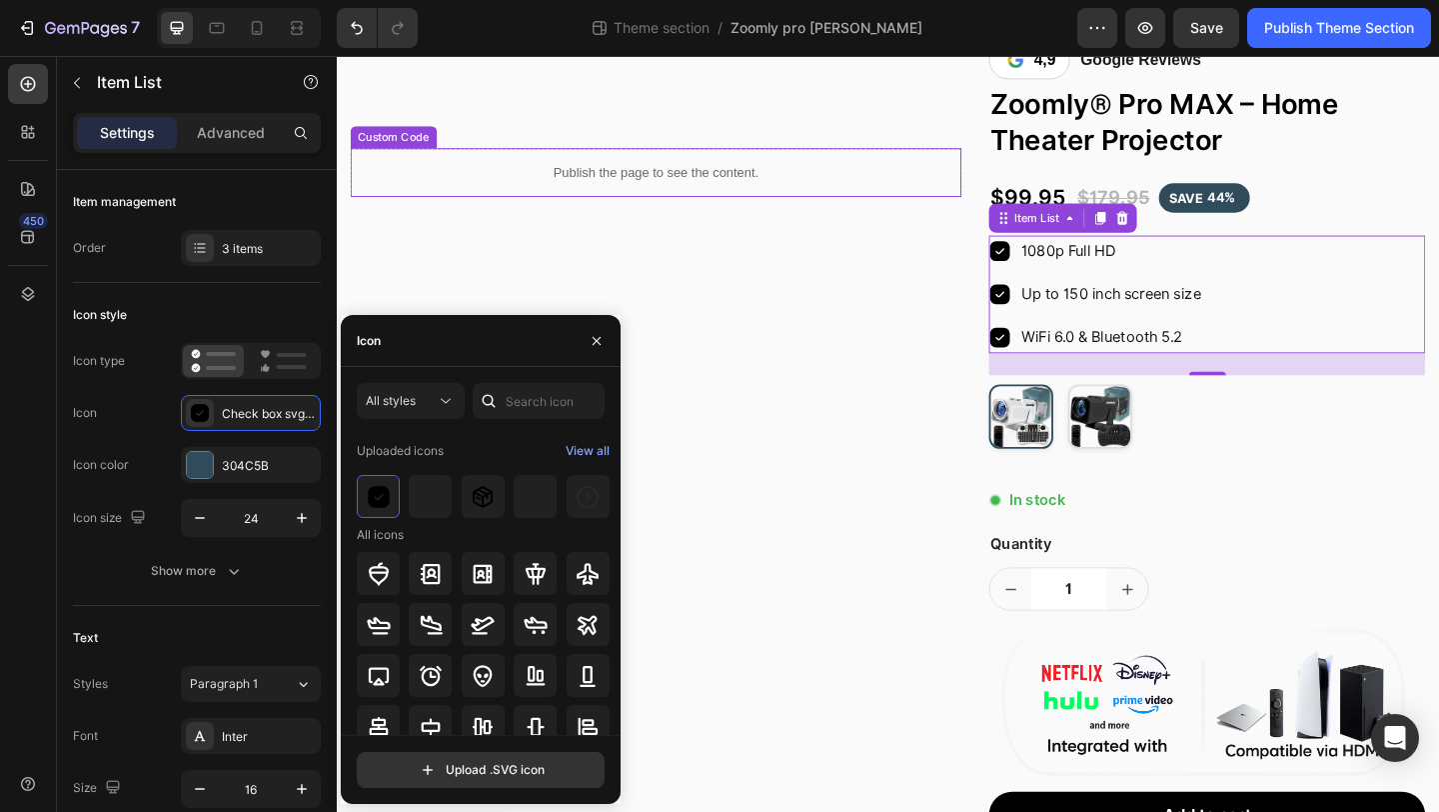
click at [752, 199] on div "Publish the page to see the content." at bounding box center [684, 182] width 665 height 53
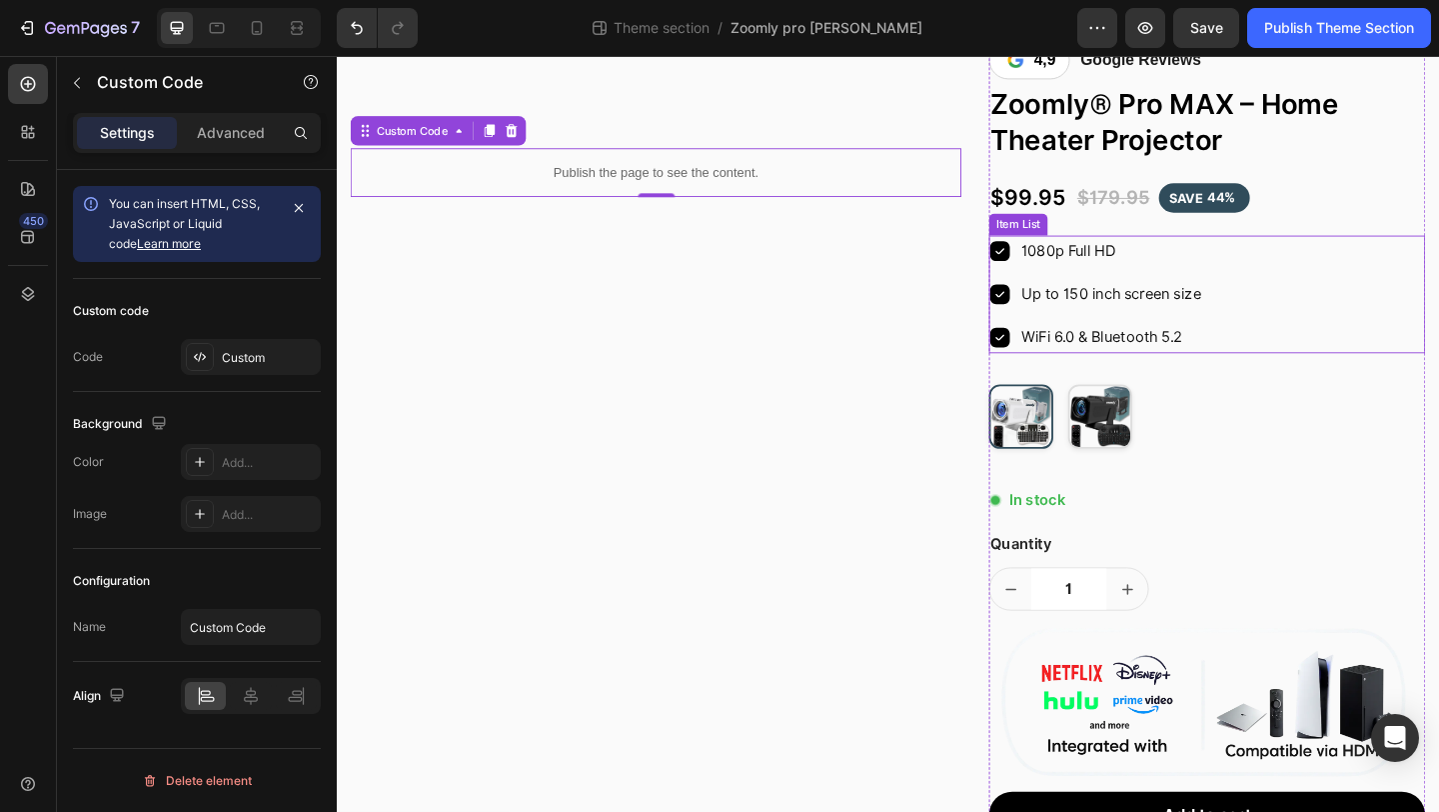
click at [1060, 264] on icon at bounding box center [1059, 269] width 22 height 22
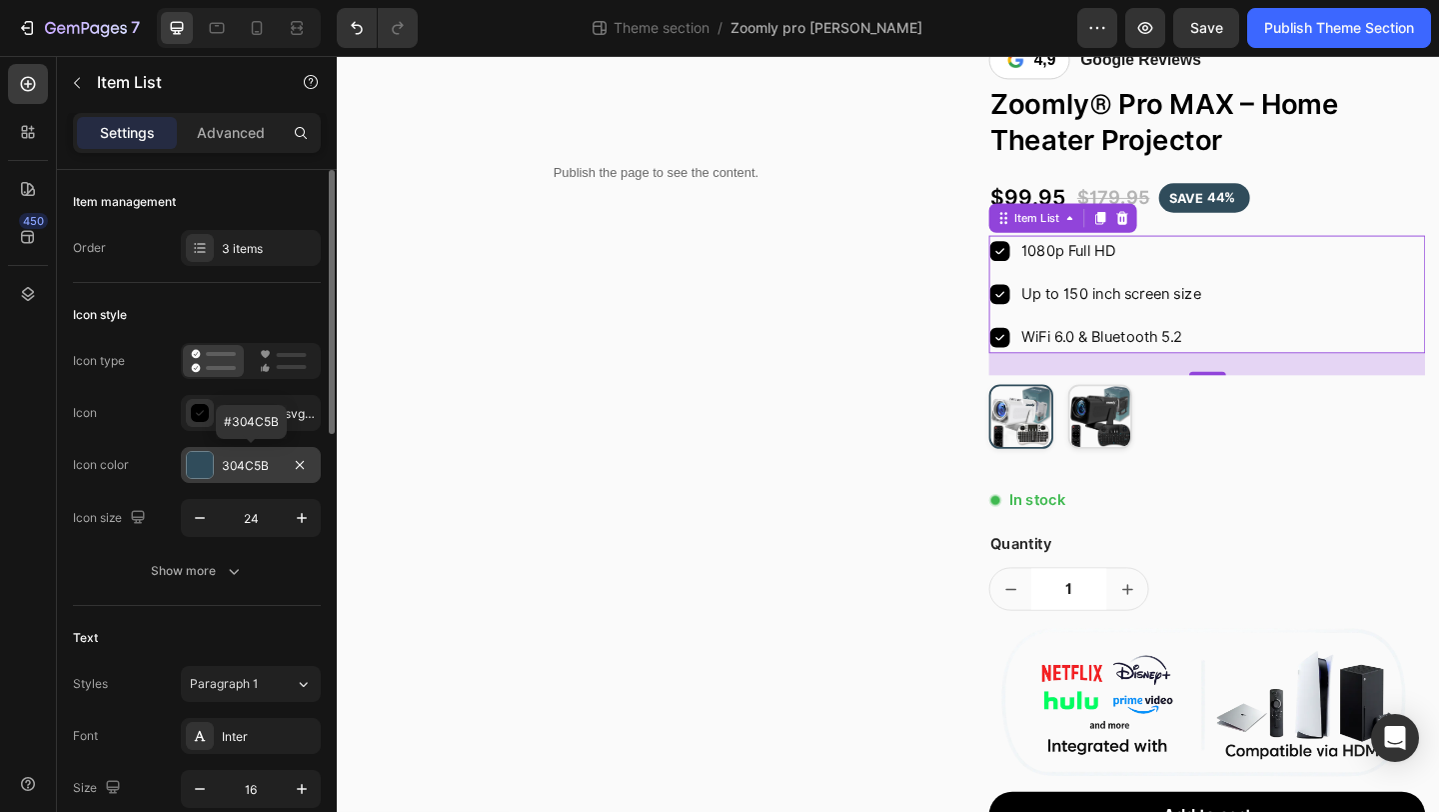
click at [260, 469] on div "304C5B" at bounding box center [251, 466] width 58 height 18
click at [200, 423] on div at bounding box center [200, 413] width 28 height 28
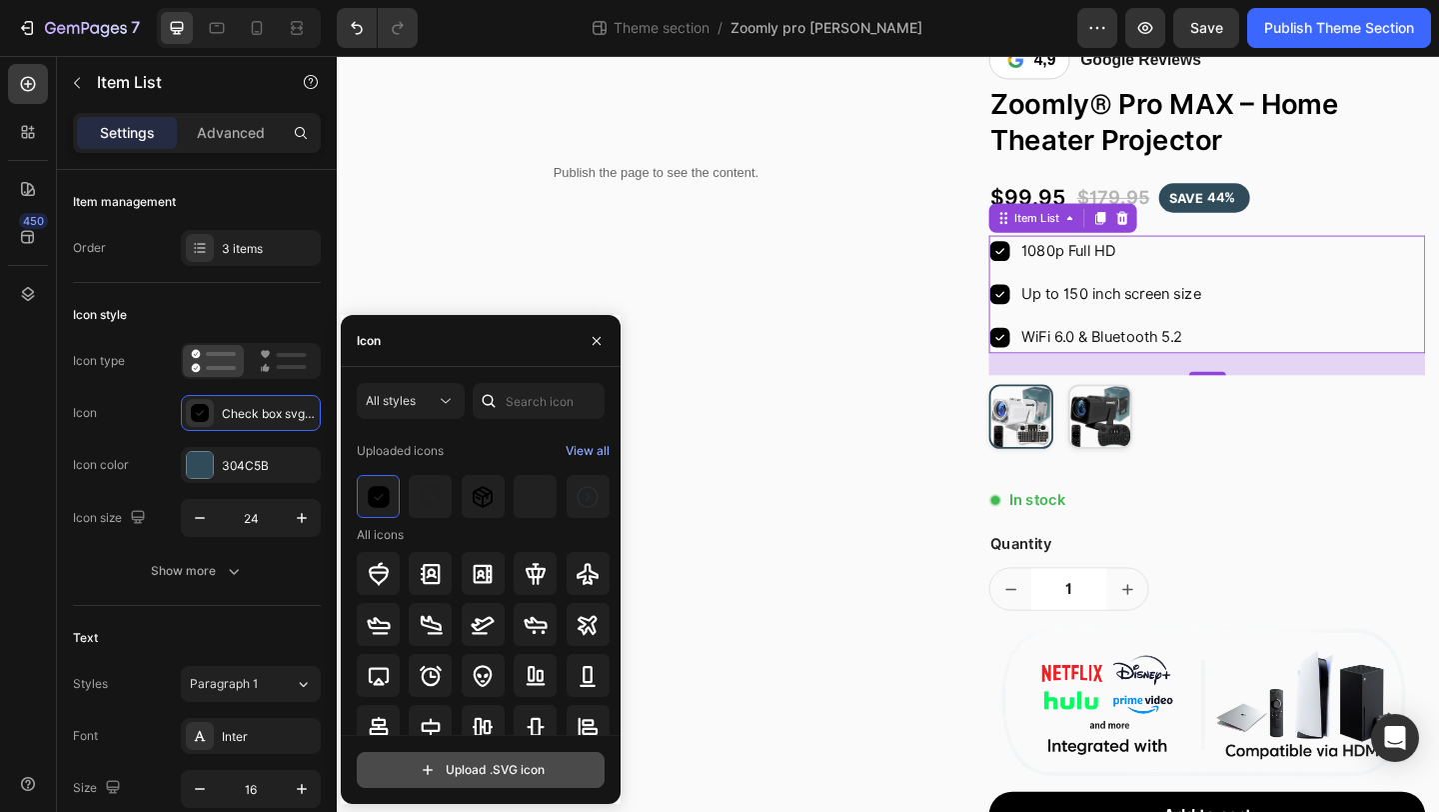
click at [480, 777] on input "file" at bounding box center [481, 770] width 246 height 34
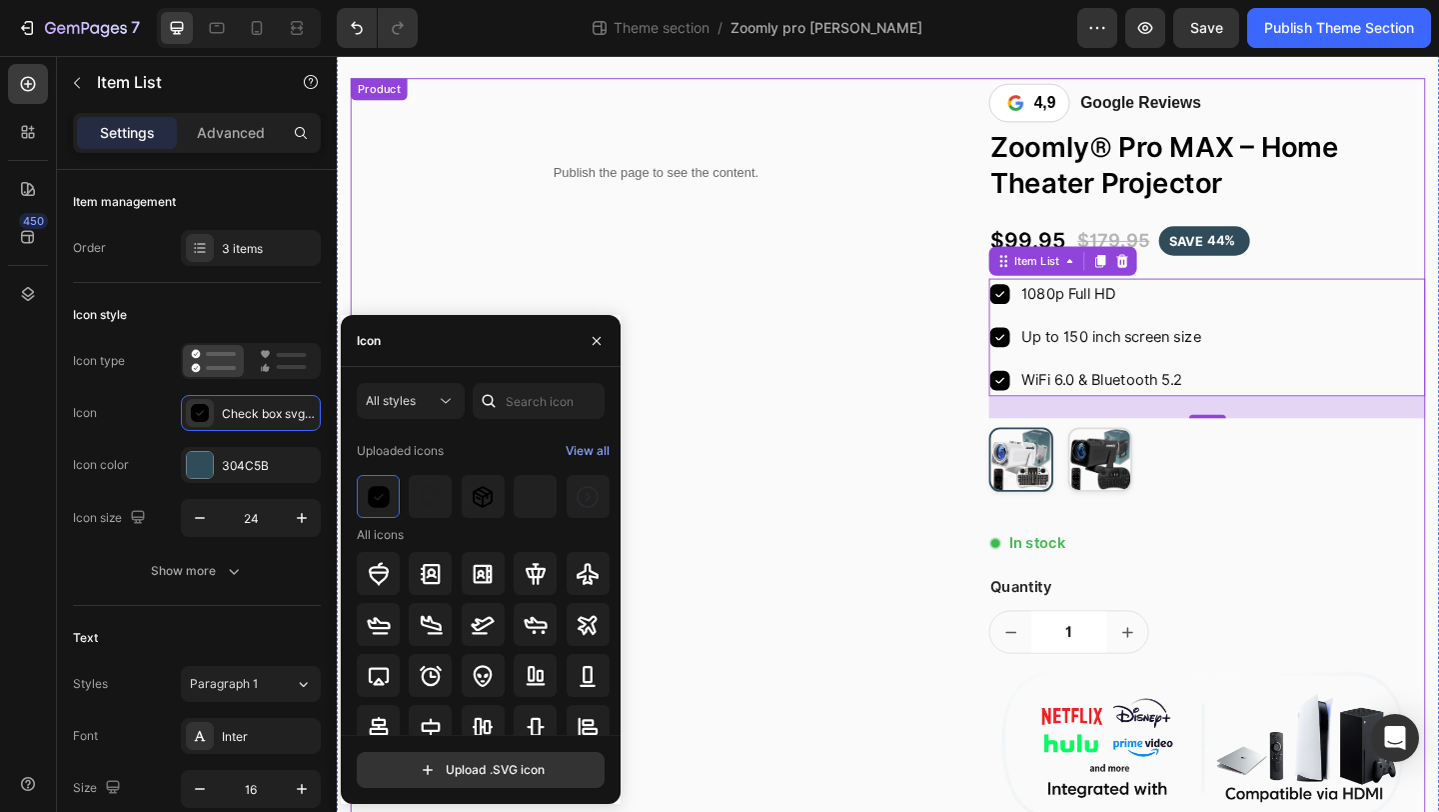
scroll to position [167, 0]
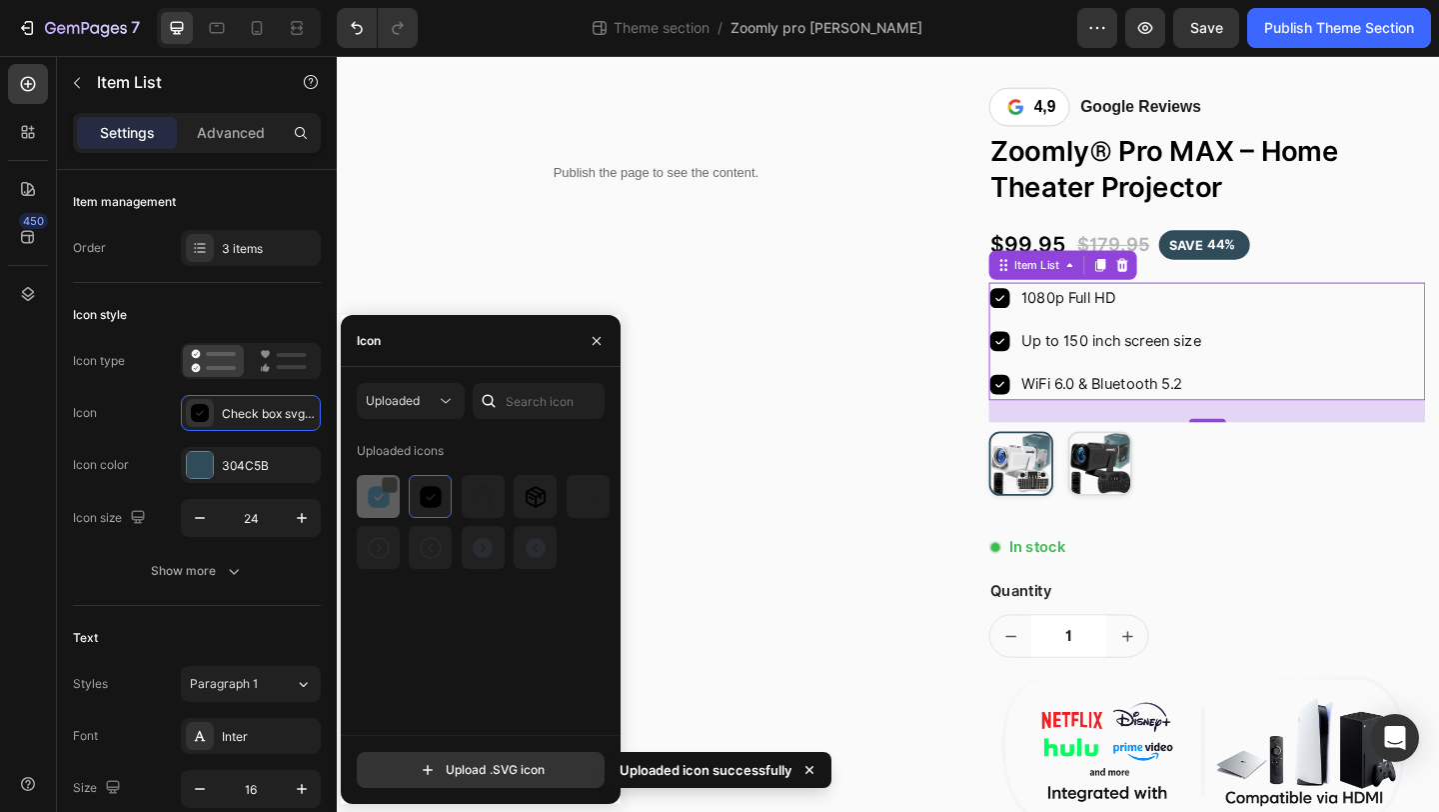
click at [409, 517] on div at bounding box center [430, 496] width 43 height 43
drag, startPoint x: 1279, startPoint y: 32, endPoint x: 1181, endPoint y: 51, distance: 99.8
click at [1279, 32] on div "Publish Theme Section" at bounding box center [1340, 28] width 150 height 21
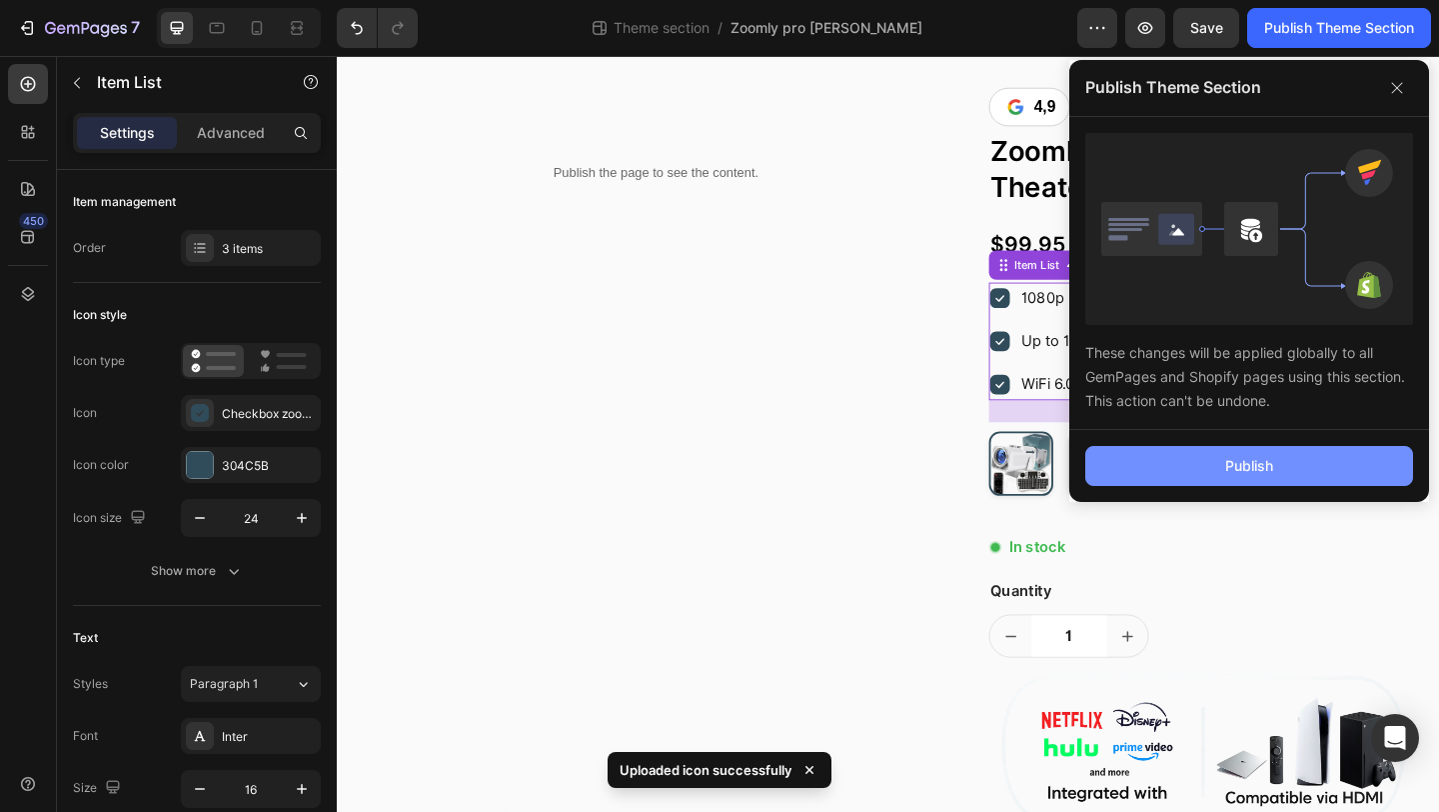
click at [1154, 465] on button "Publish" at bounding box center [1250, 466] width 328 height 40
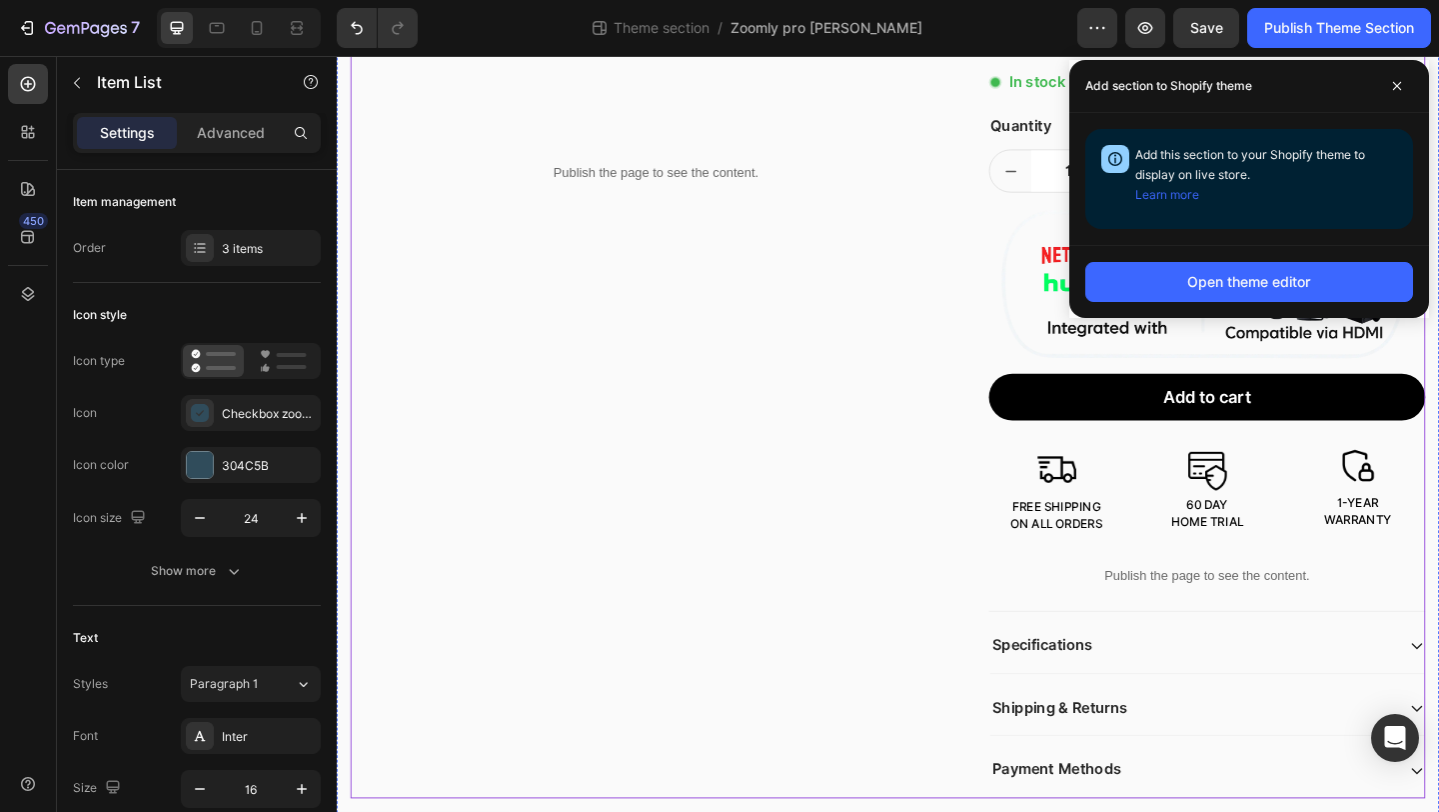
scroll to position [0, 0]
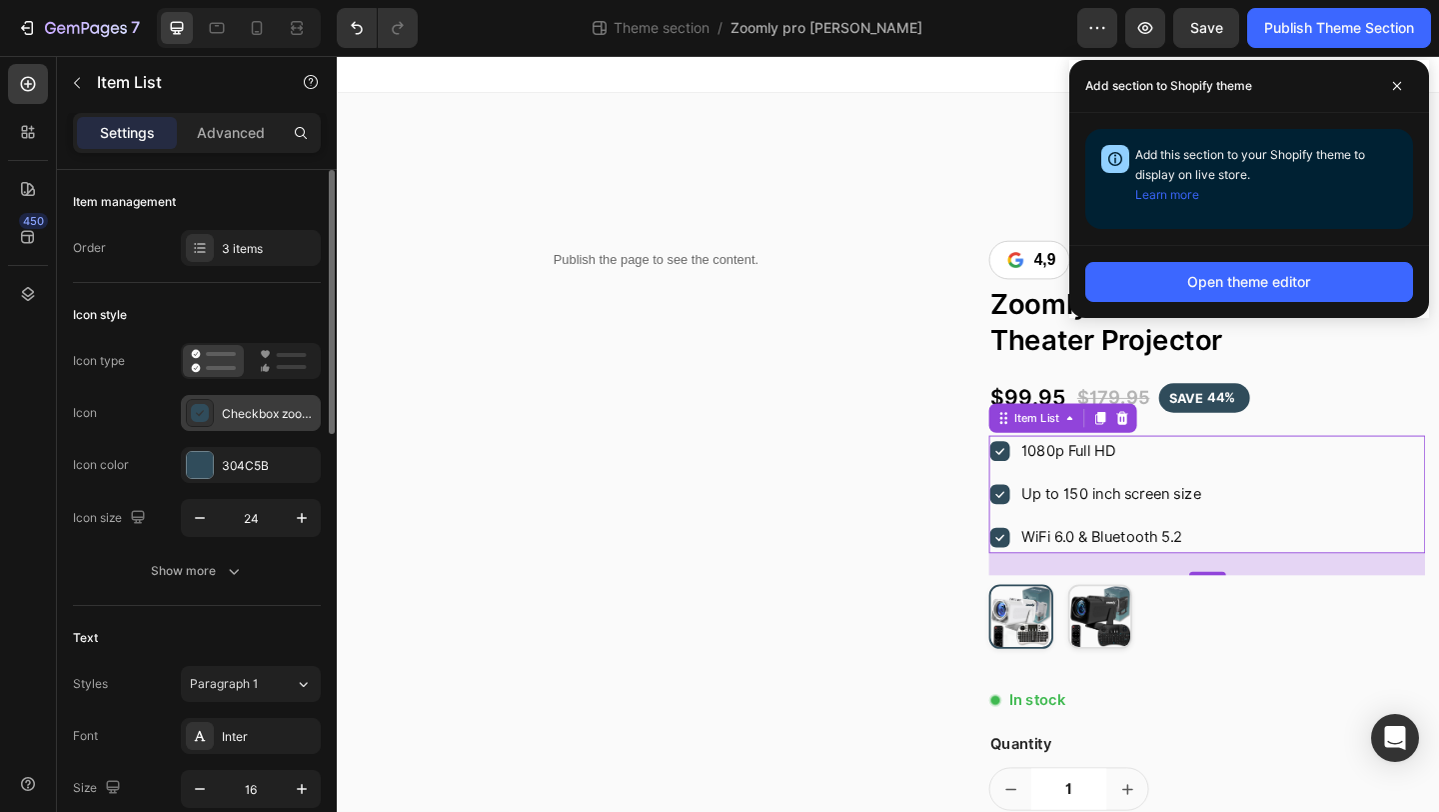
click at [250, 414] on div "Checkbox zoomly" at bounding box center [269, 414] width 94 height 18
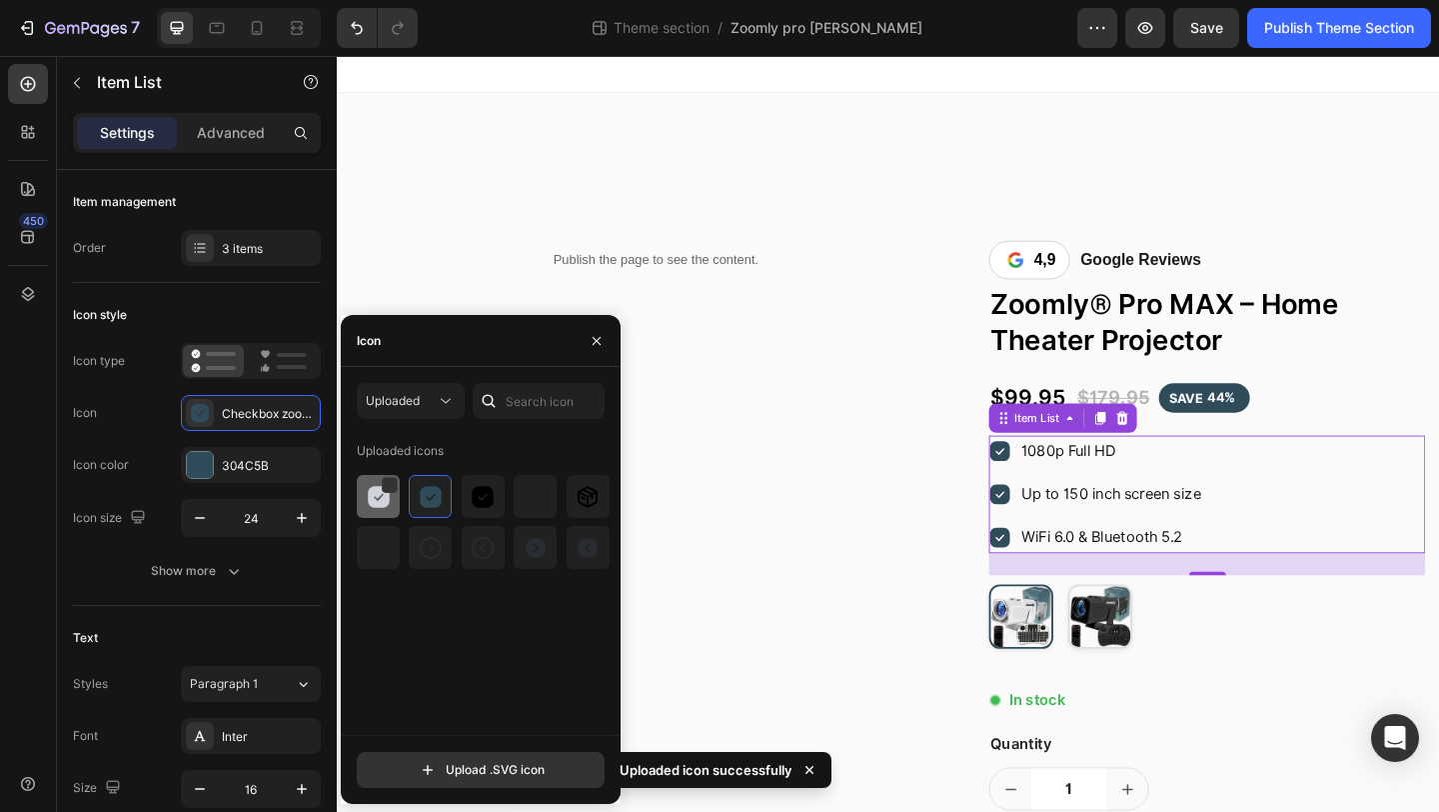
click at [376, 498] on img at bounding box center [379, 497] width 24 height 24
click at [462, 511] on div at bounding box center [483, 496] width 43 height 43
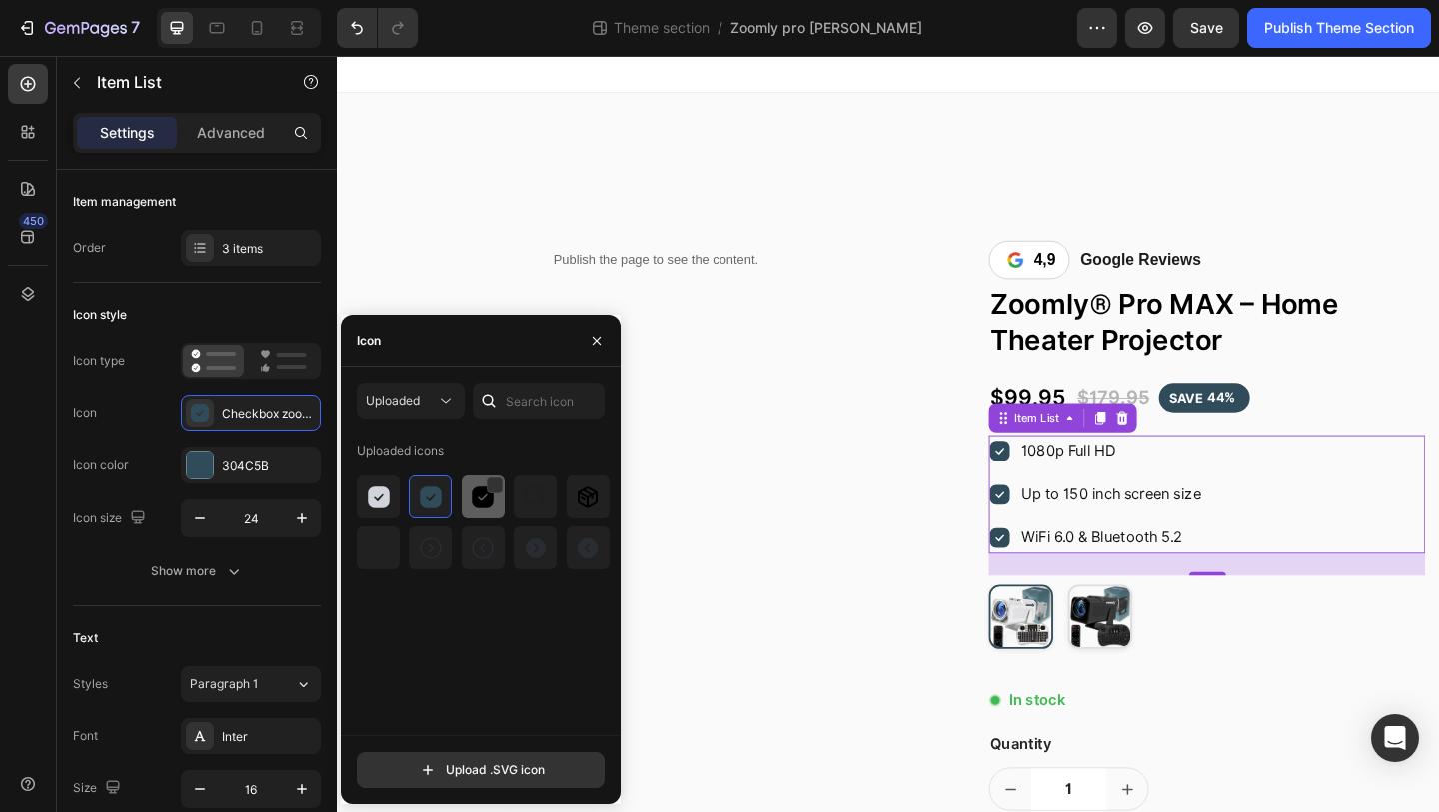
click at [514, 507] on div at bounding box center [535, 496] width 43 height 43
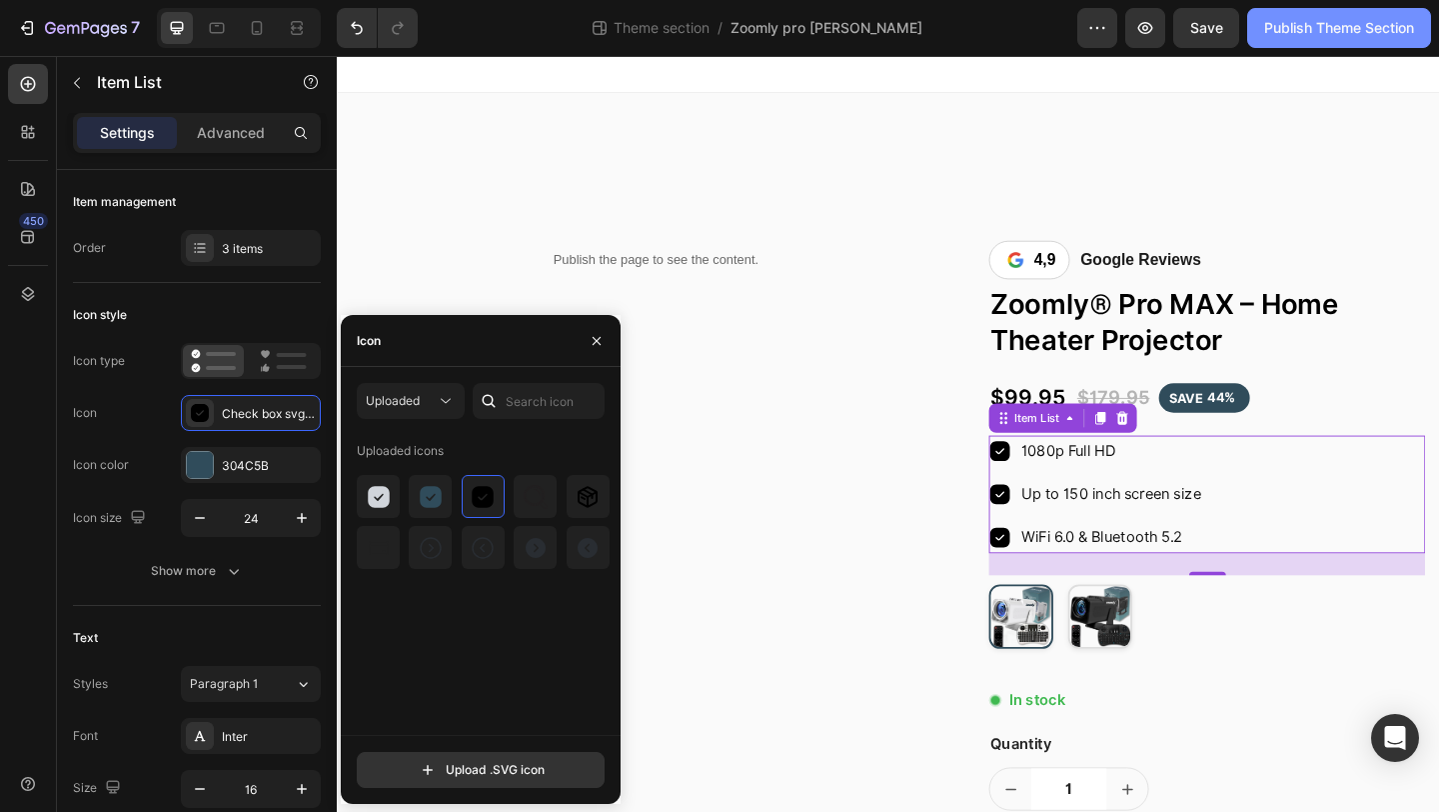
click at [1282, 39] on button "Publish Theme Section" at bounding box center [1340, 28] width 184 height 40
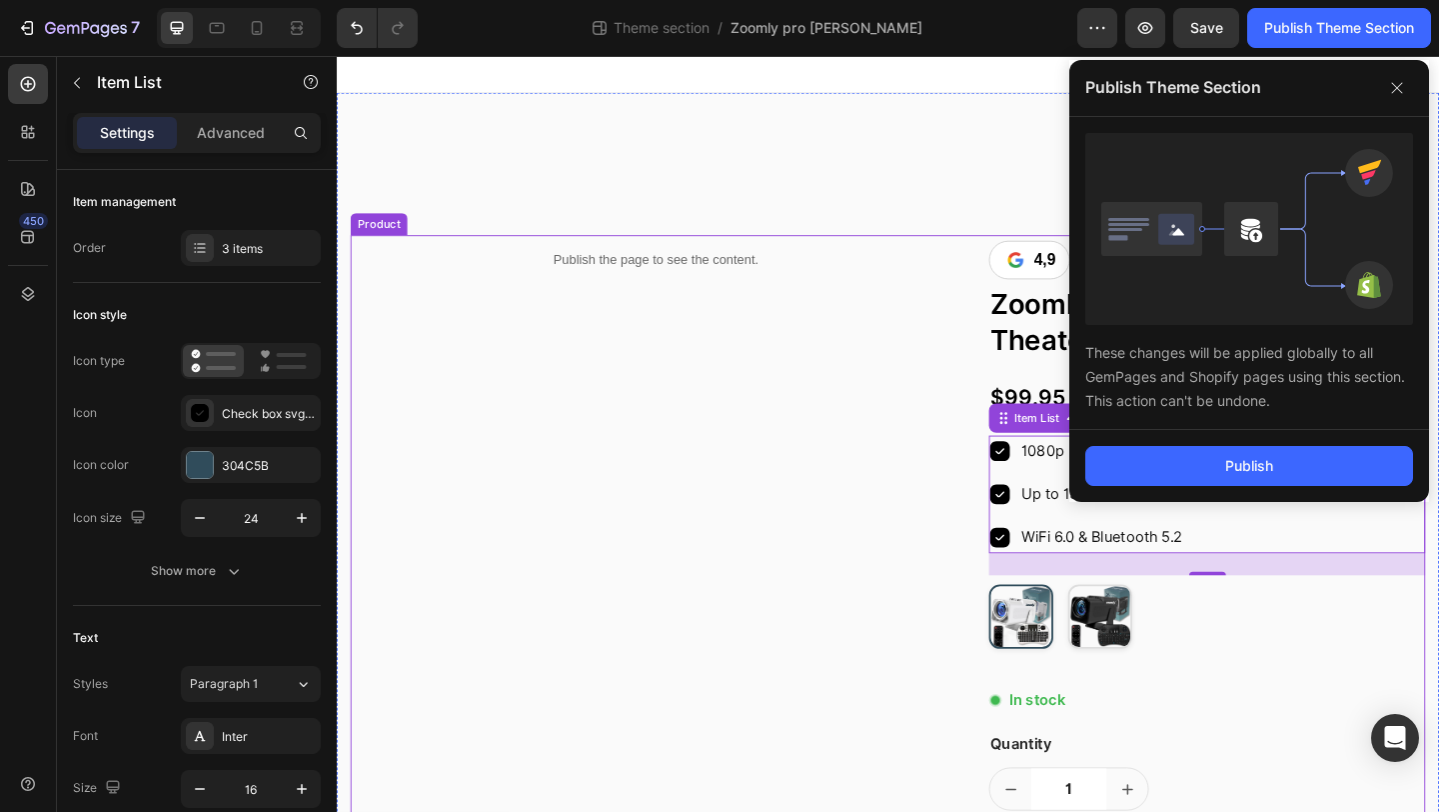
scroll to position [673, 0]
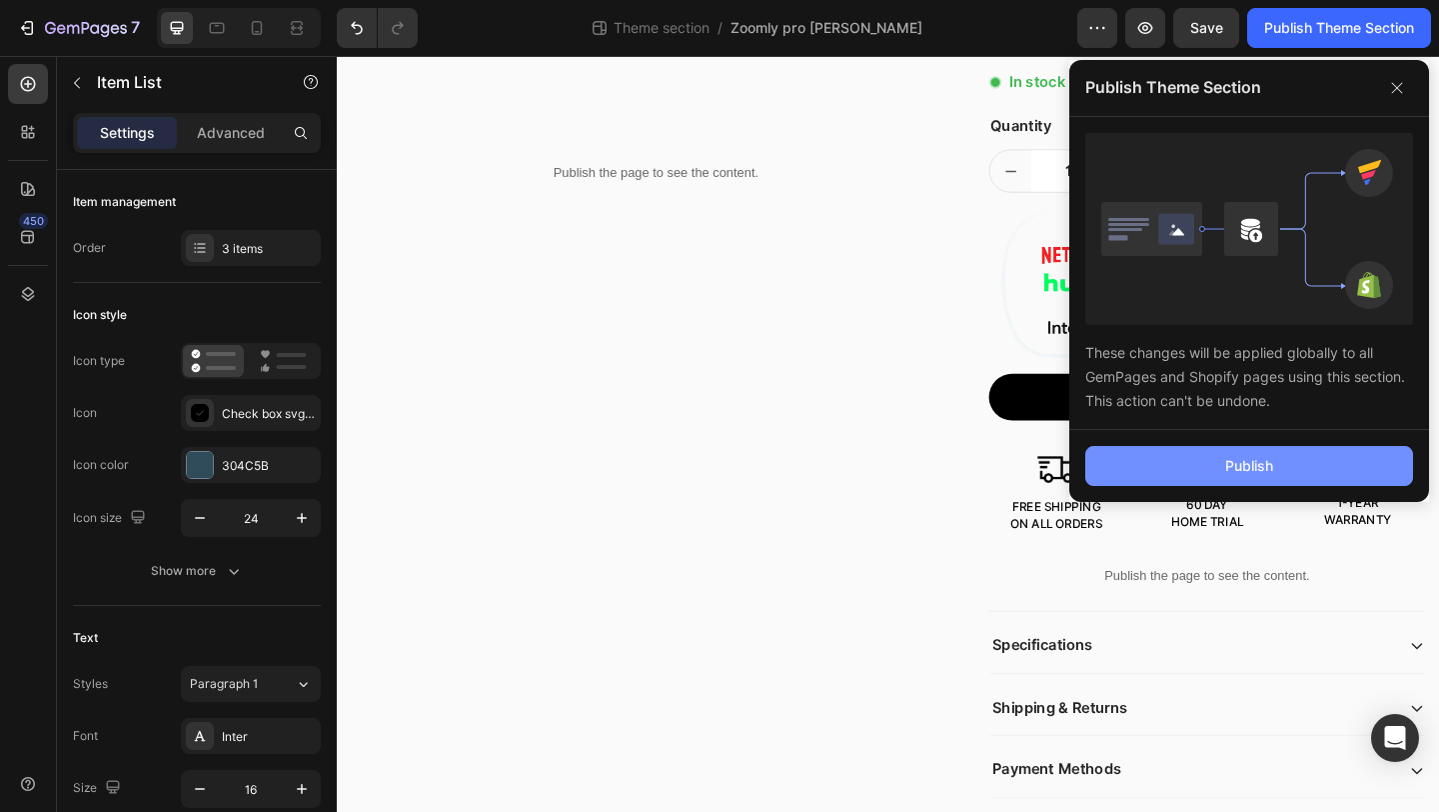
click at [1194, 484] on button "Publish" at bounding box center [1250, 466] width 328 height 40
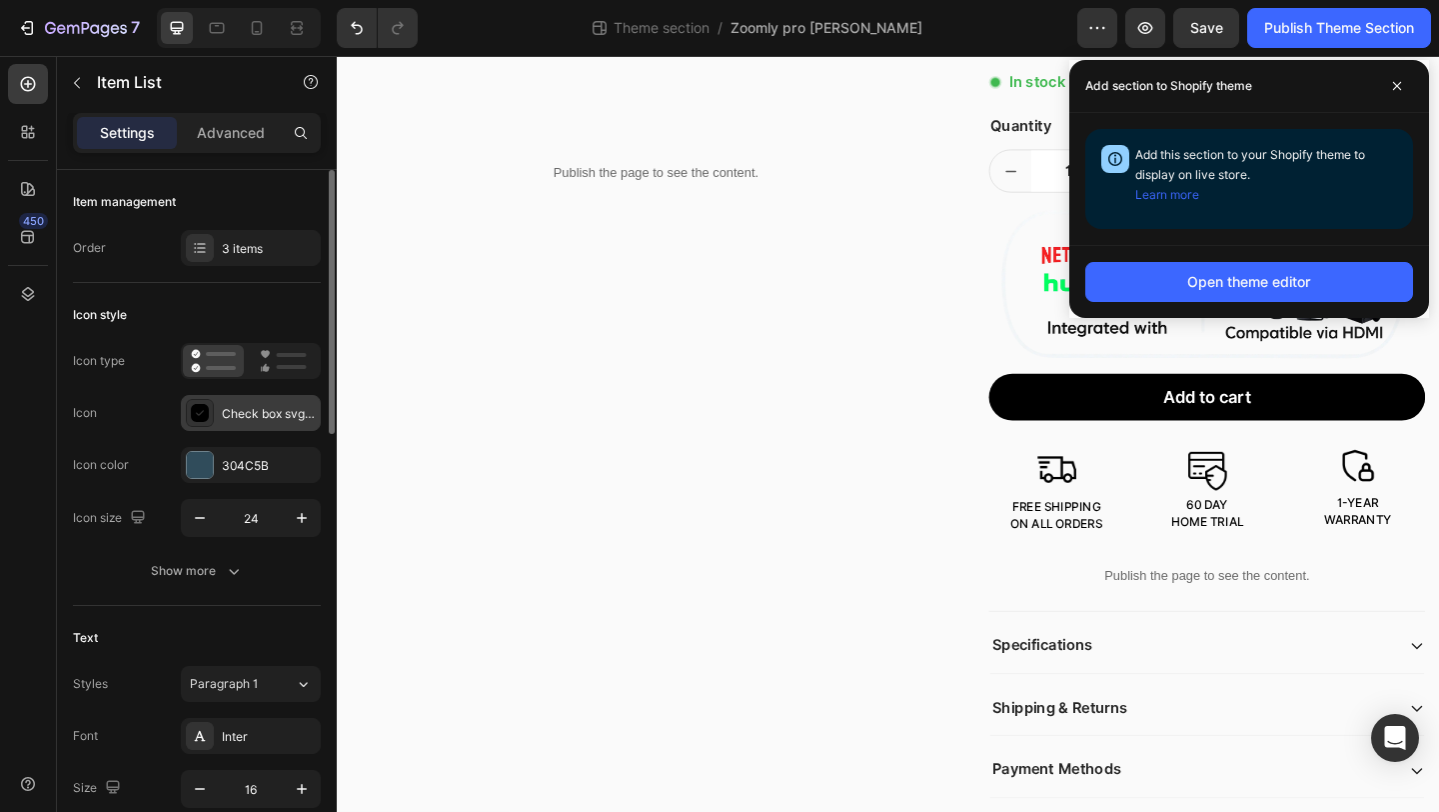
click at [262, 419] on div "Check box svgrepo com" at bounding box center [269, 414] width 94 height 18
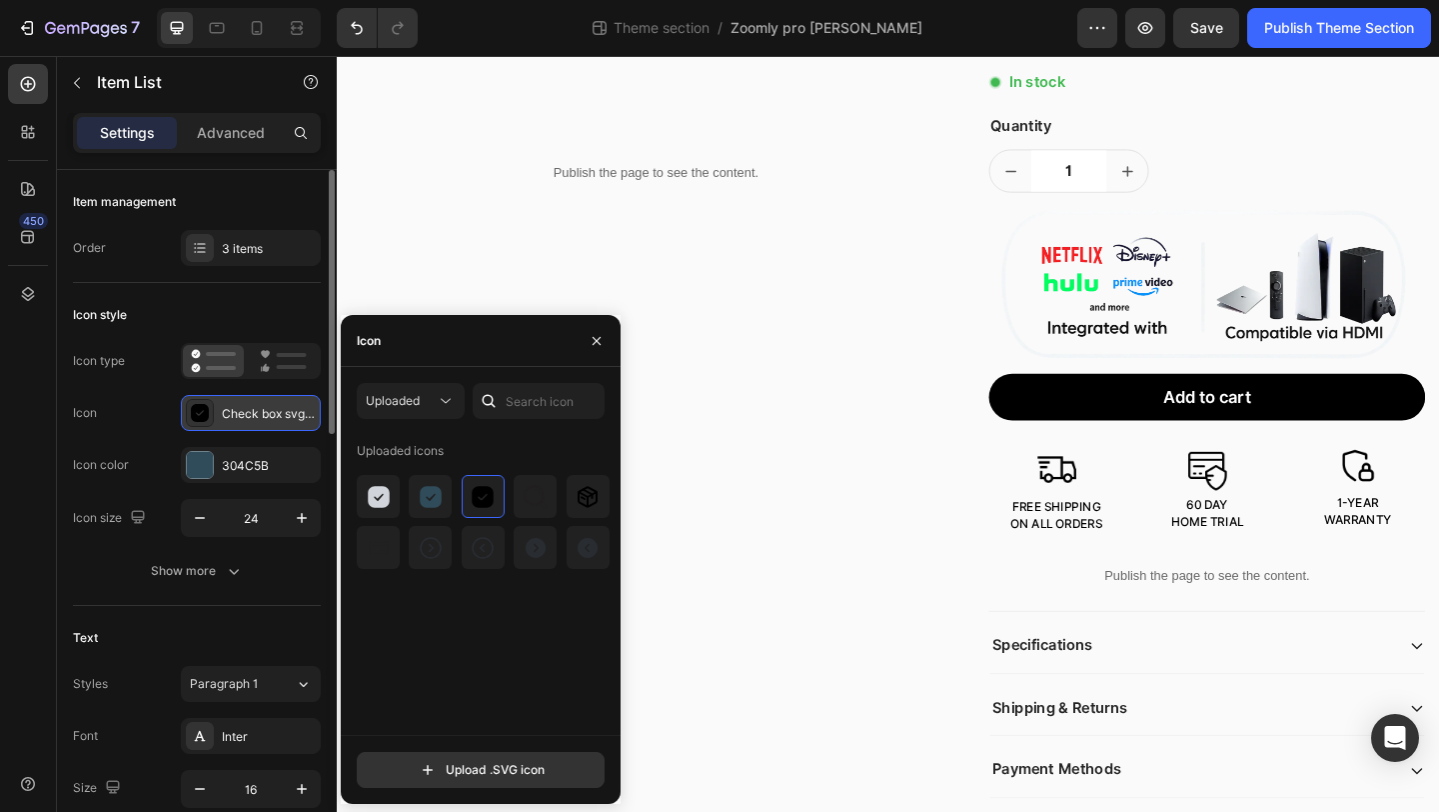
type input "C:\fakepath\checkmark-black.svg"
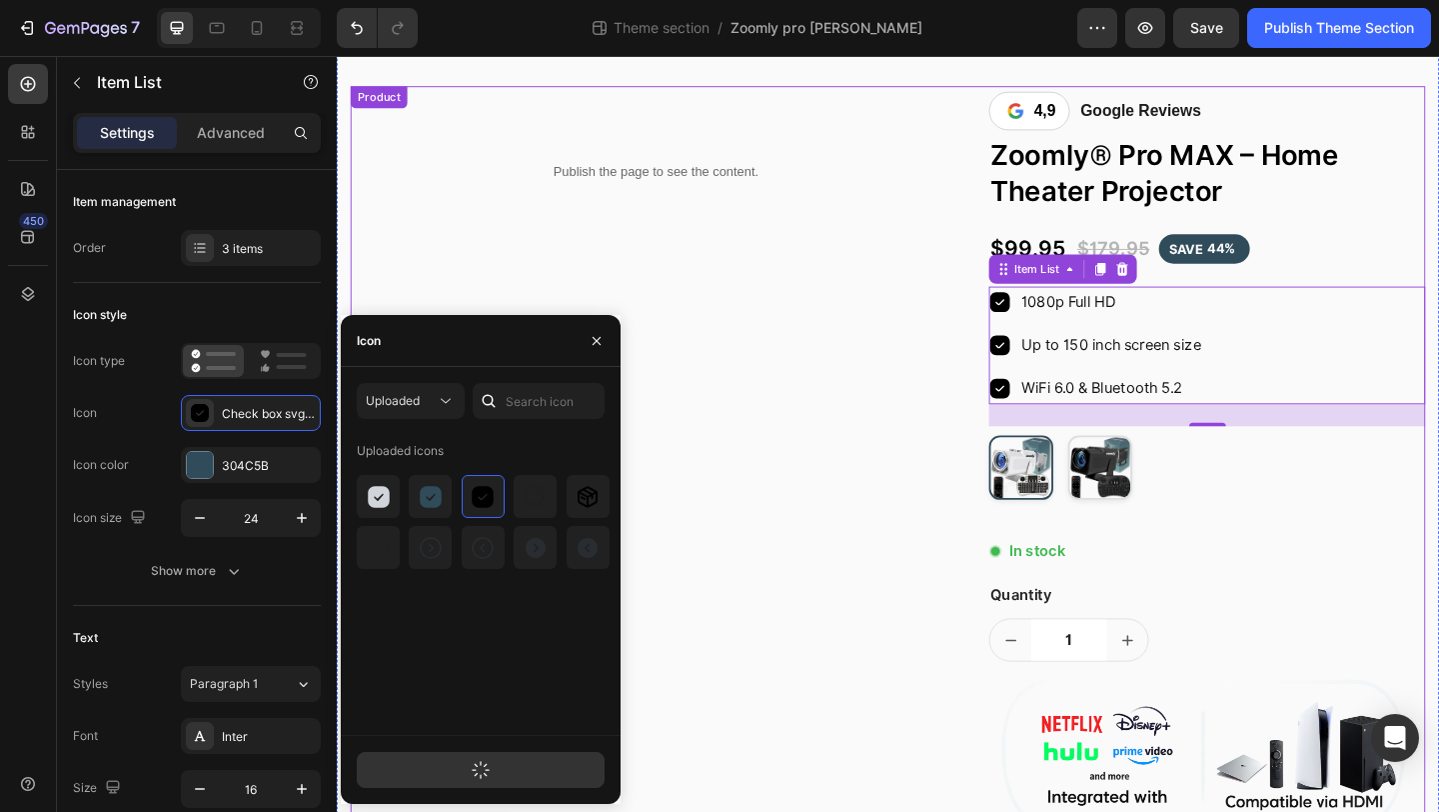
scroll to position [129, 0]
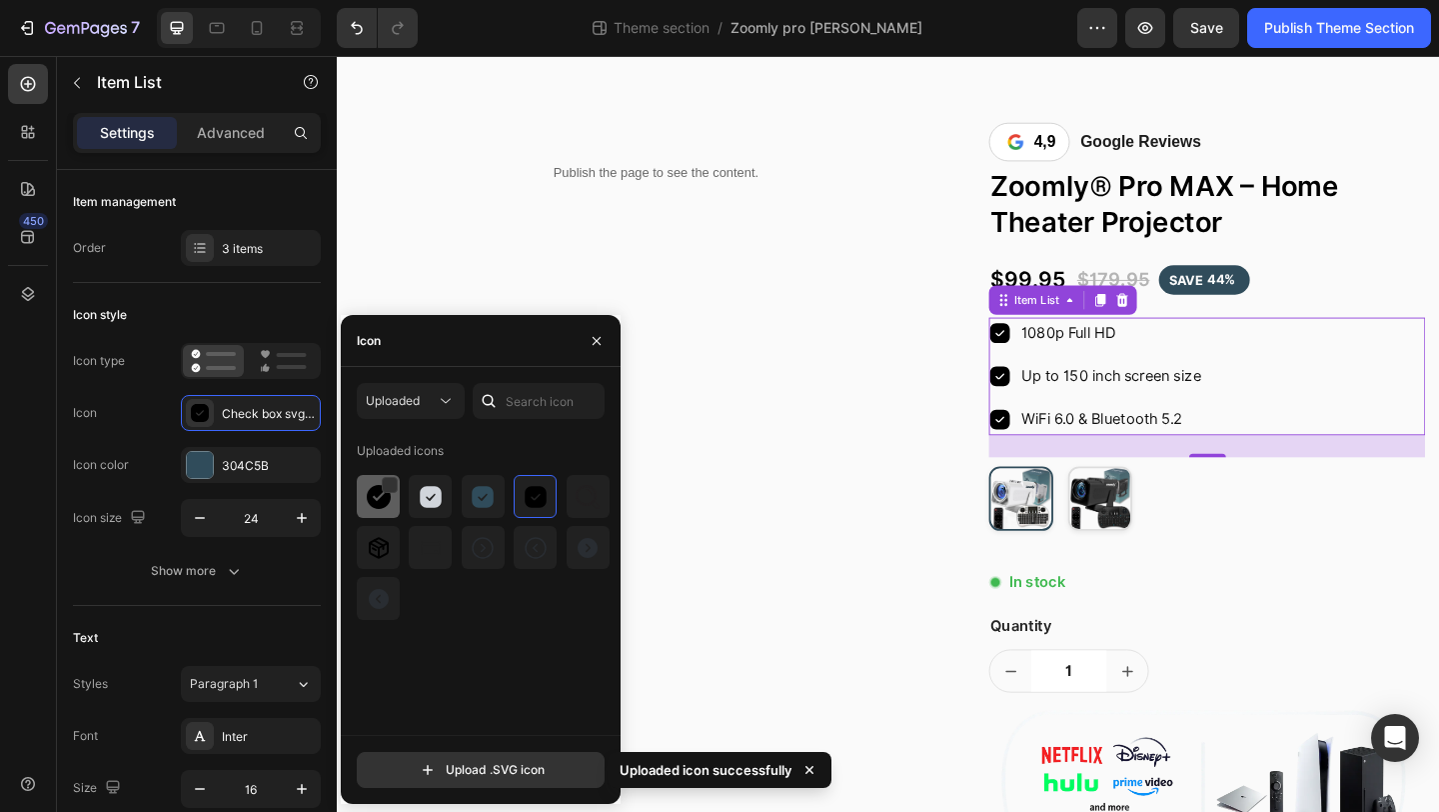
click at [409, 510] on div at bounding box center [430, 496] width 43 height 43
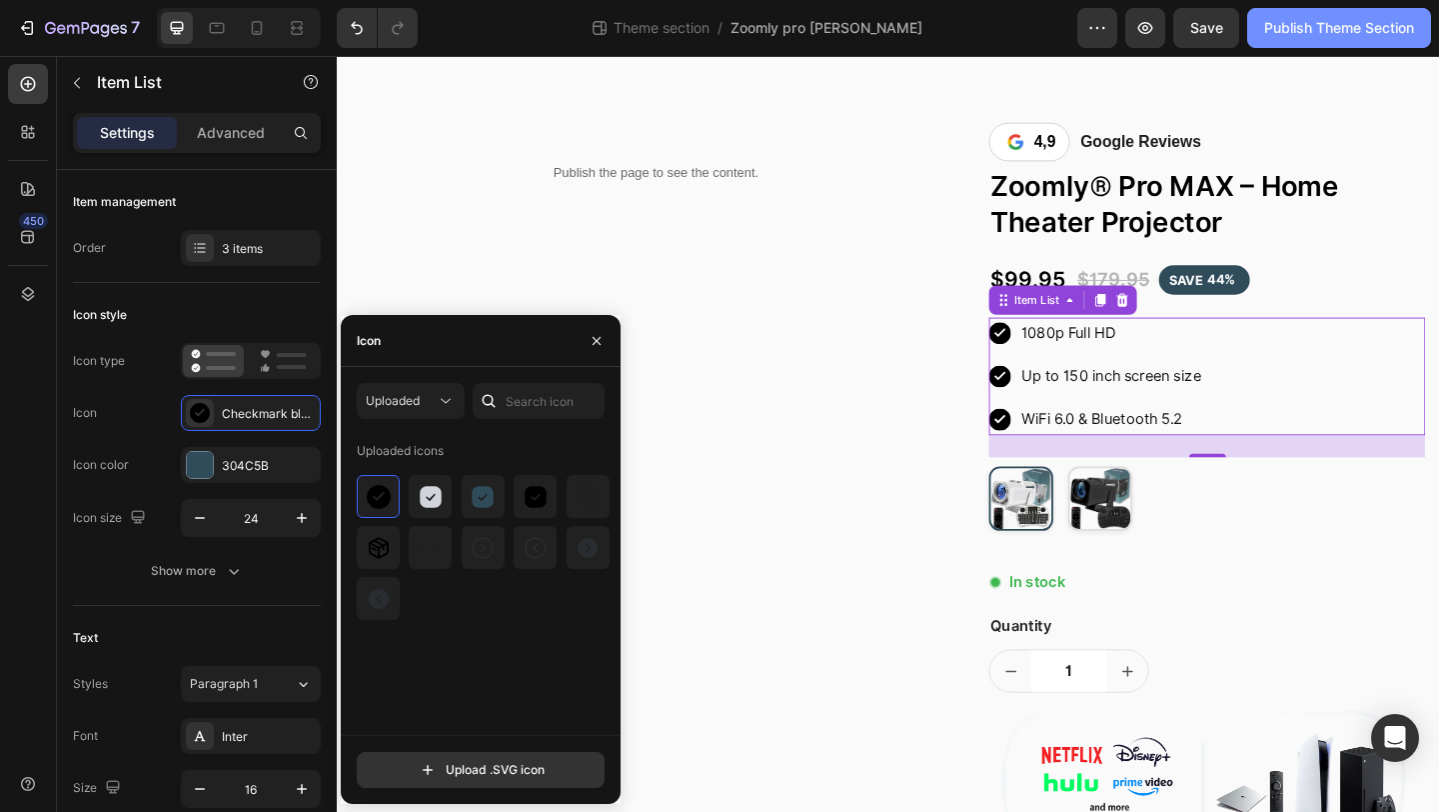
click at [1315, 37] on div "Publish Theme Section" at bounding box center [1340, 28] width 150 height 21
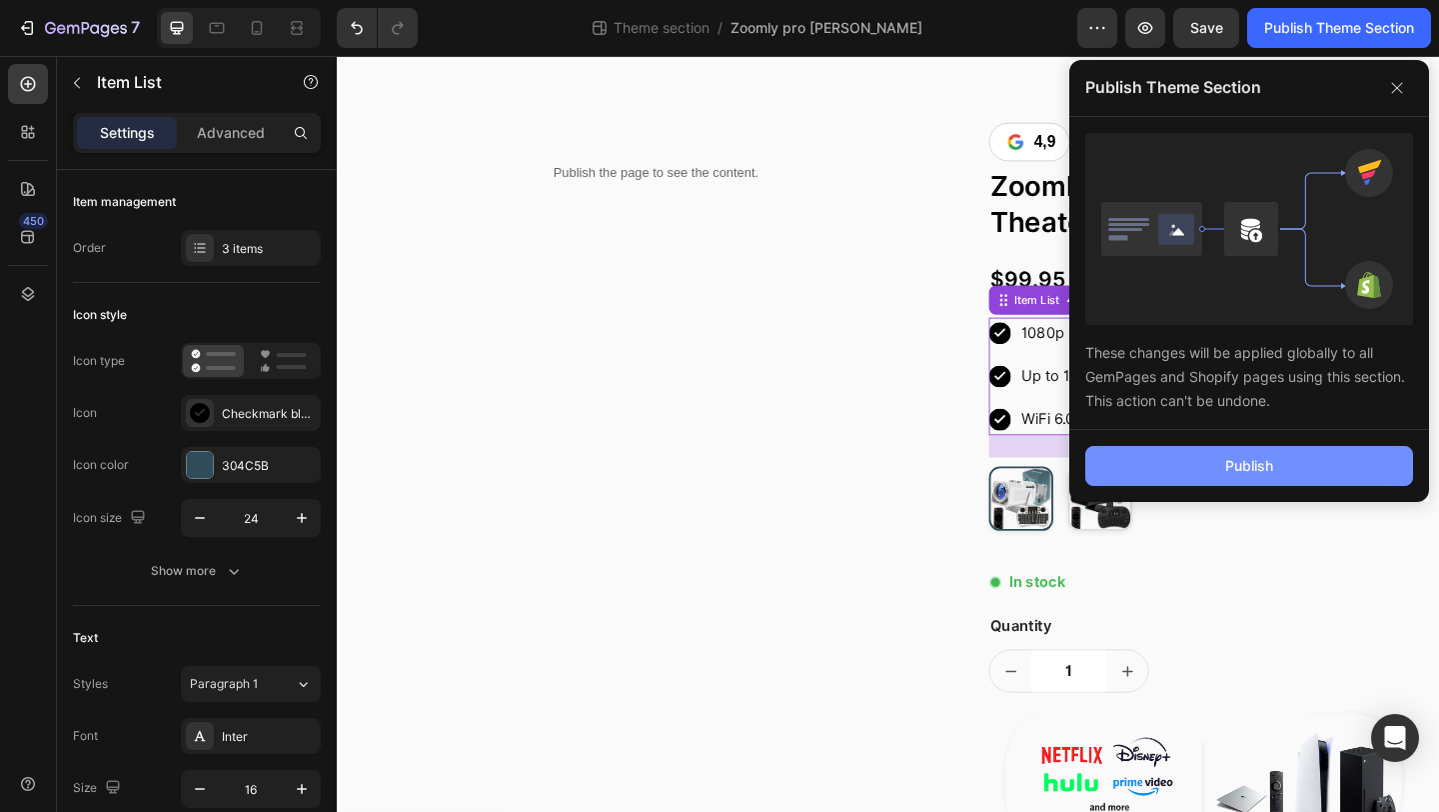
click at [1131, 453] on button "Publish" at bounding box center [1250, 466] width 328 height 40
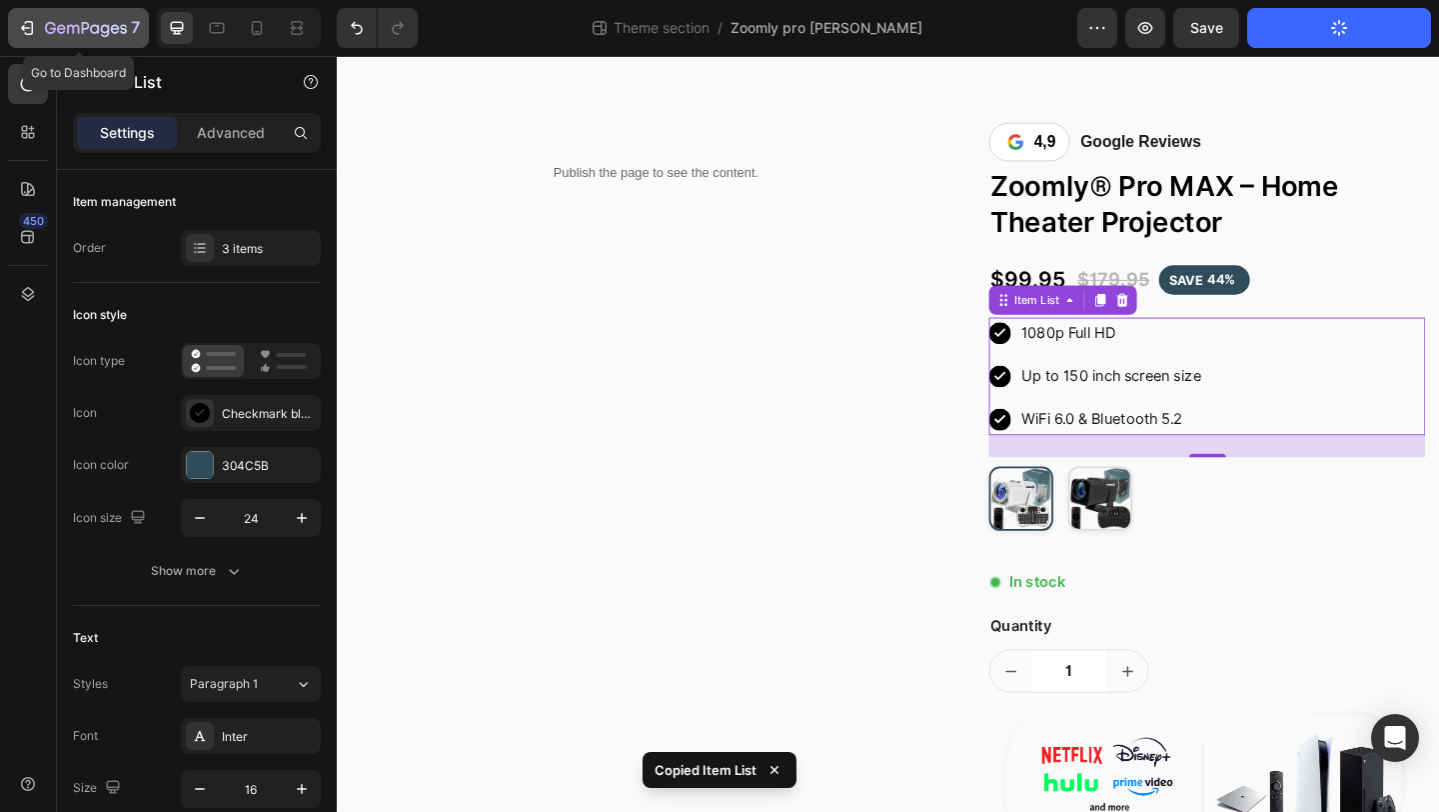
click at [63, 35] on icon "button" at bounding box center [86, 29] width 82 height 17
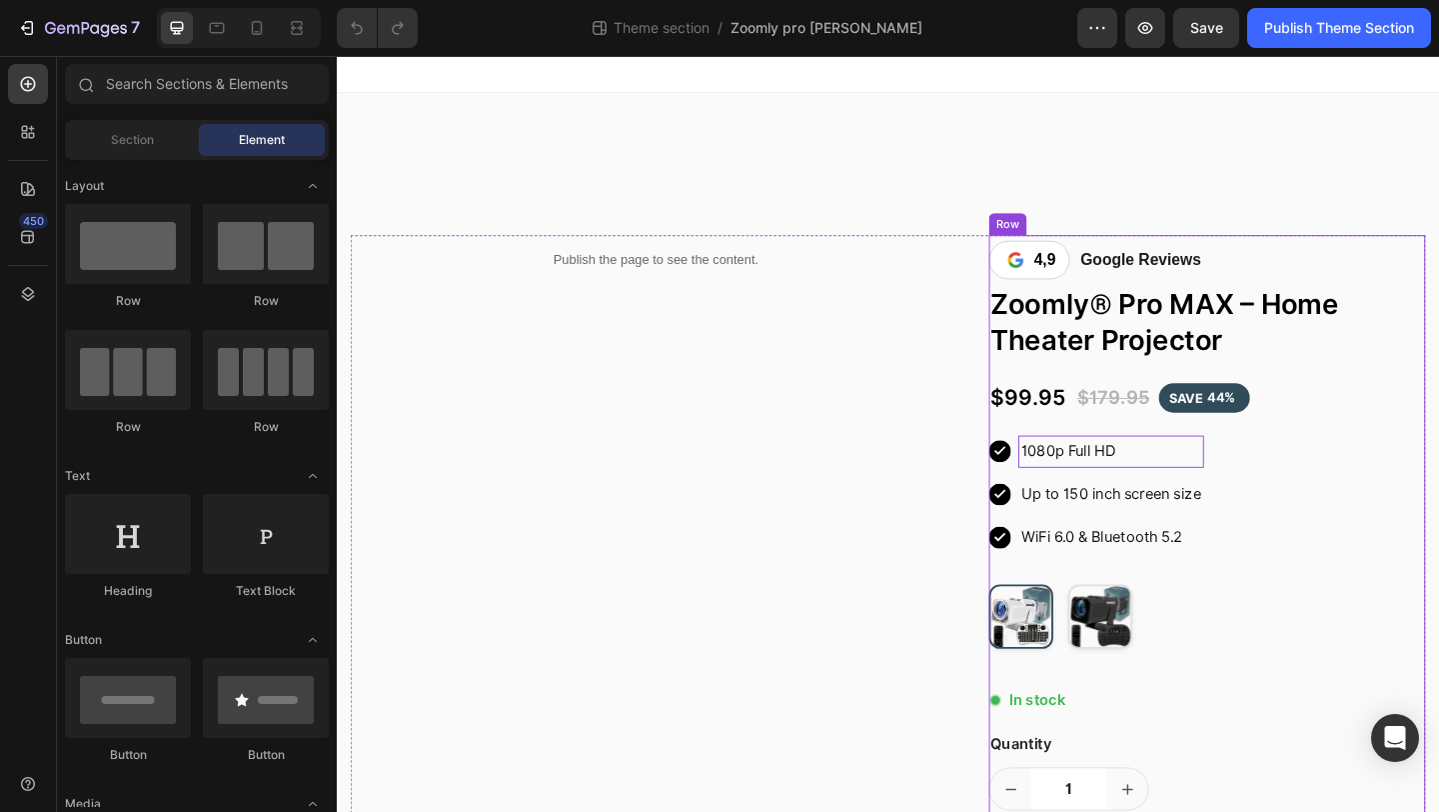
click at [1083, 480] on p "1080p Full HD" at bounding box center [1180, 486] width 196 height 29
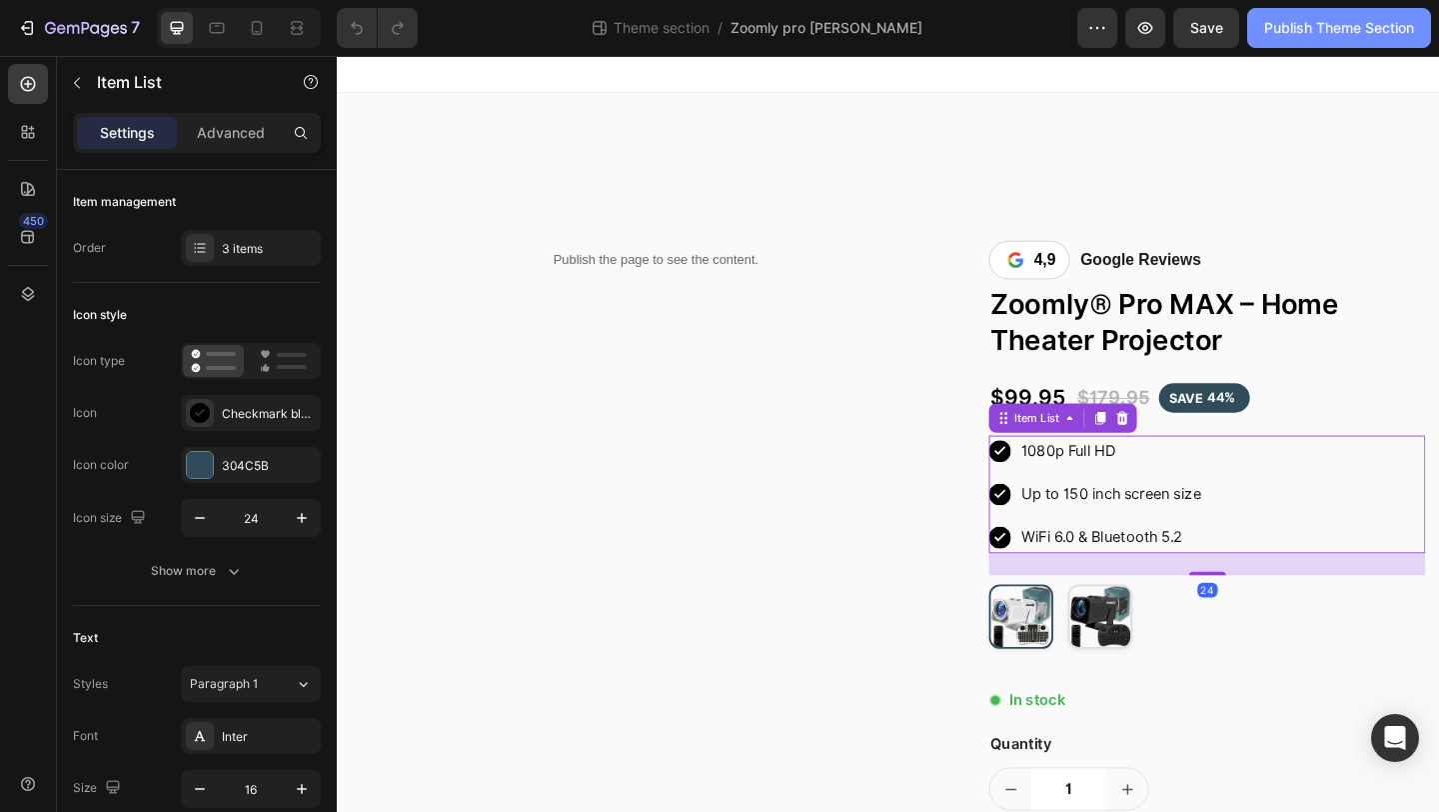
click at [1271, 34] on div "Publish Theme Section" at bounding box center [1340, 28] width 150 height 21
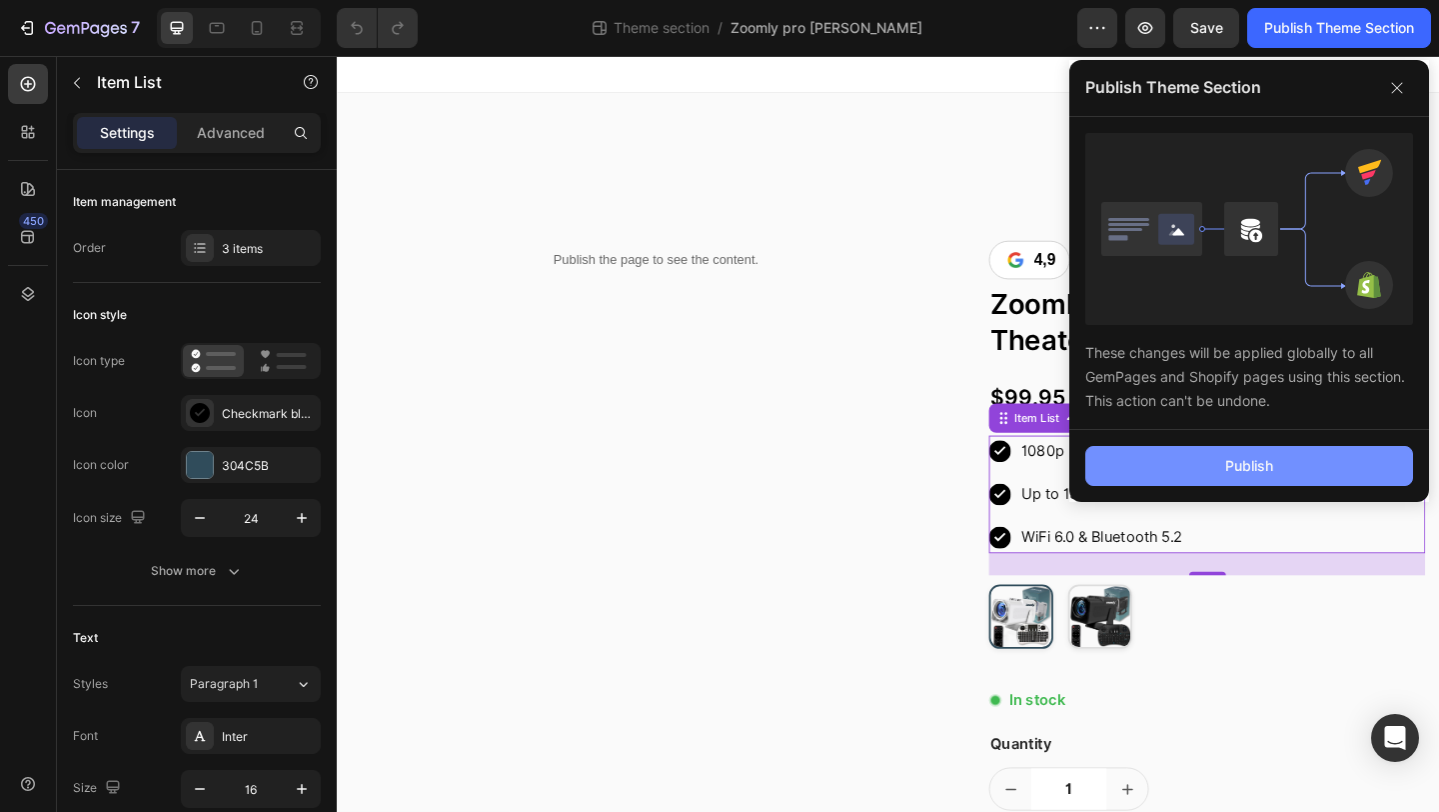
click at [1136, 455] on button "Publish" at bounding box center [1250, 466] width 328 height 40
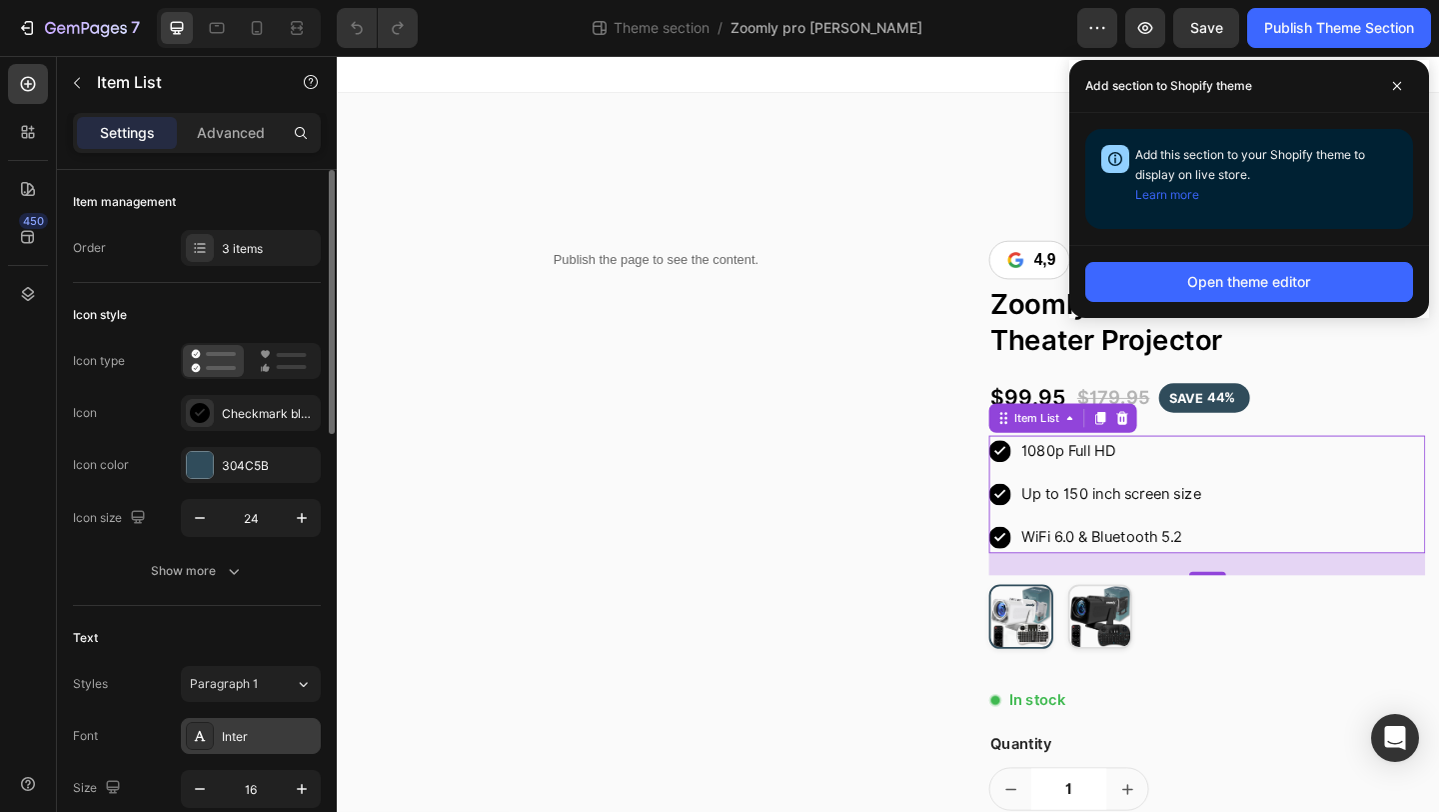
click at [275, 723] on div "Inter" at bounding box center [251, 736] width 140 height 36
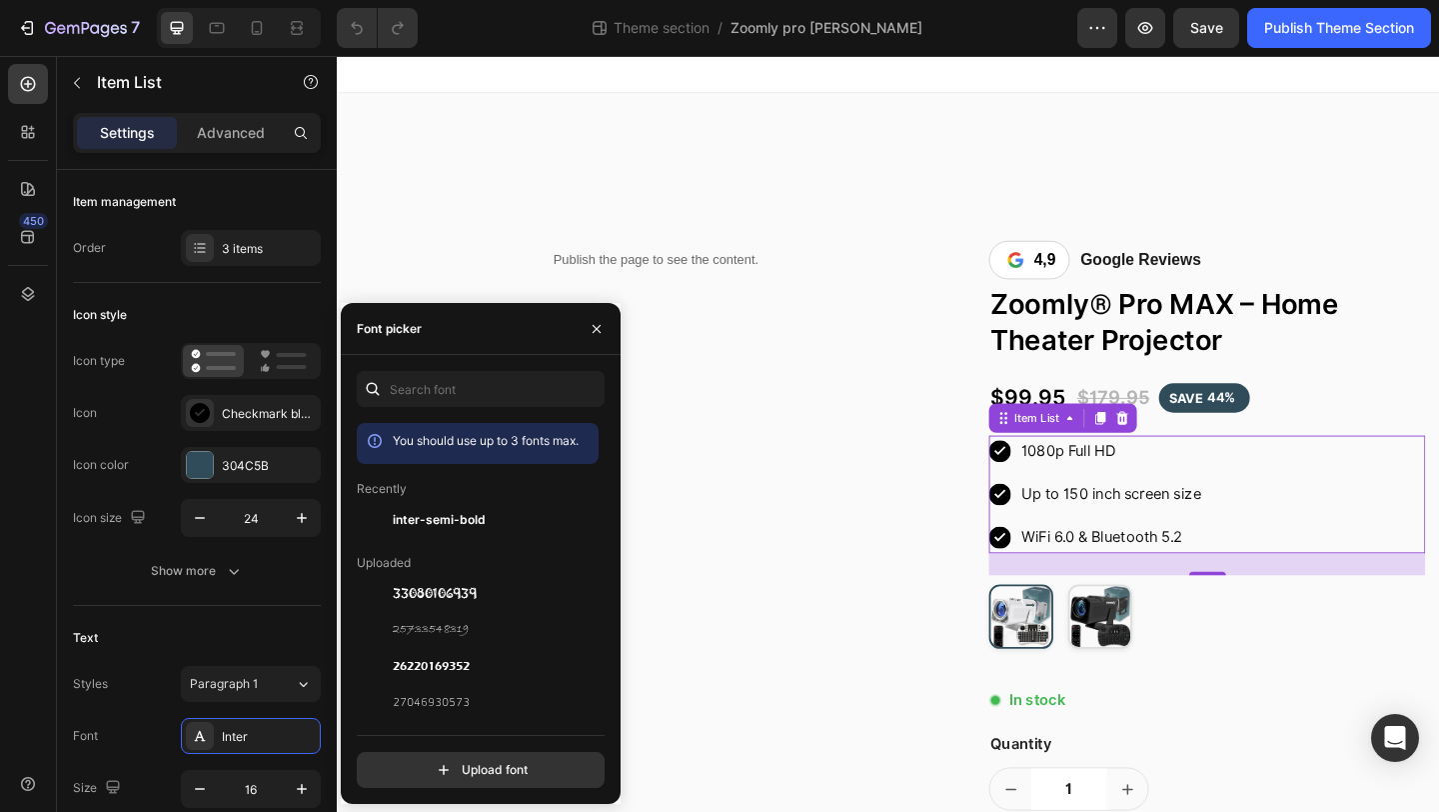
click at [476, 413] on div "You should use up to 3 fonts max. Recently inter-semi-bold Uploaded 33080106939…" at bounding box center [481, 579] width 248 height 417
click at [476, 397] on input "text" at bounding box center [481, 389] width 248 height 36
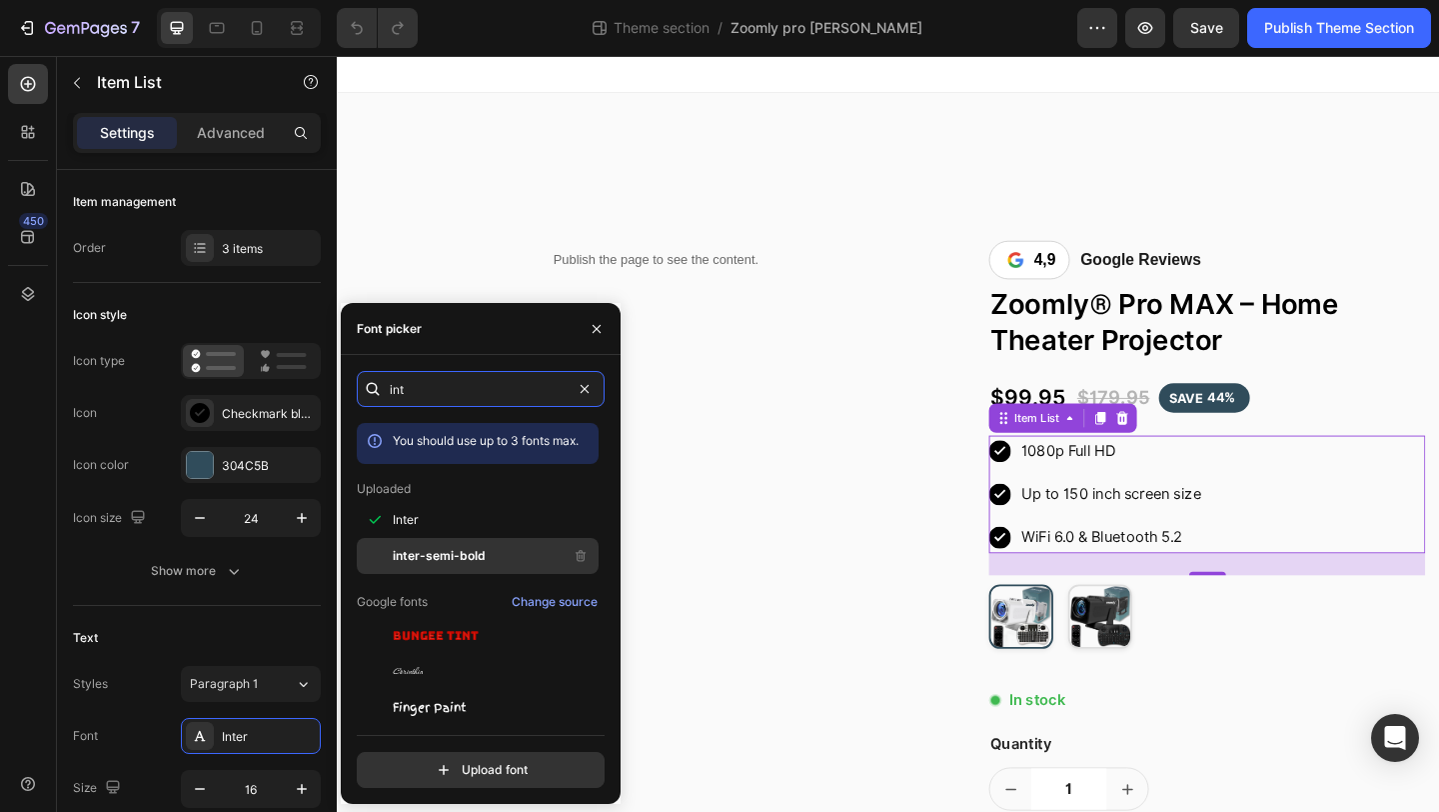
type input "int"
click at [477, 550] on span "inter-semi-bold" at bounding box center [439, 556] width 93 height 18
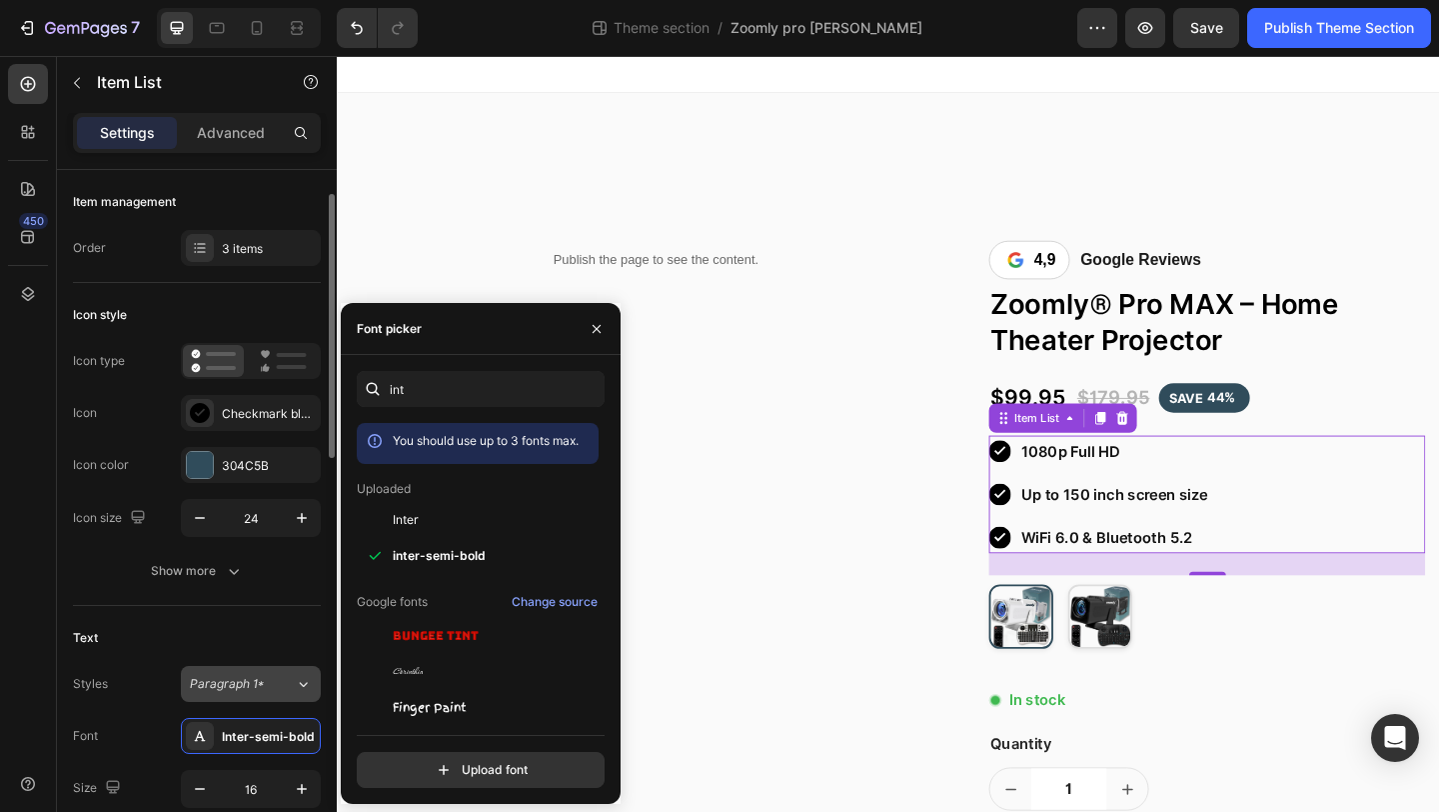
scroll to position [60, 0]
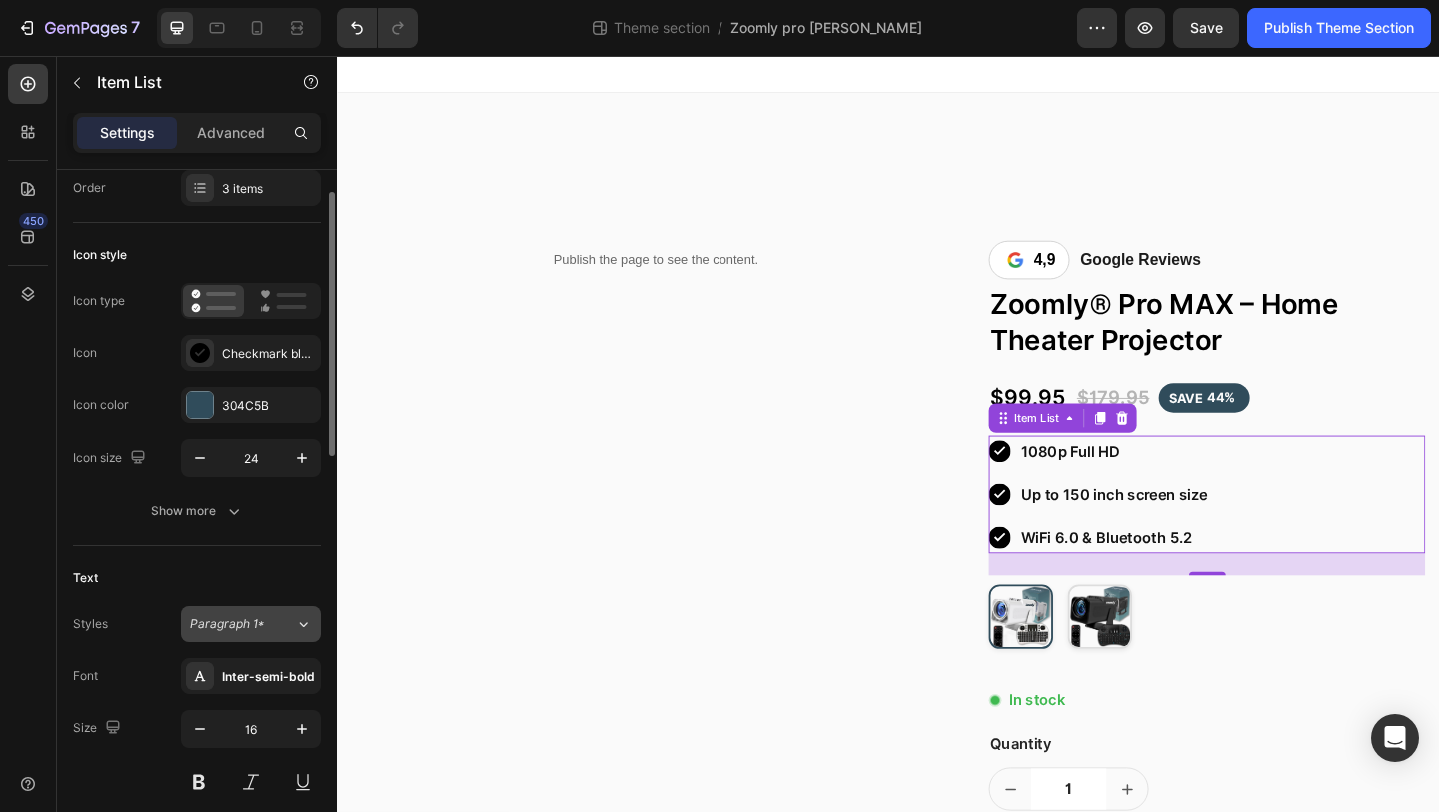
click at [276, 619] on div "Paragraph 1*" at bounding box center [242, 624] width 105 height 18
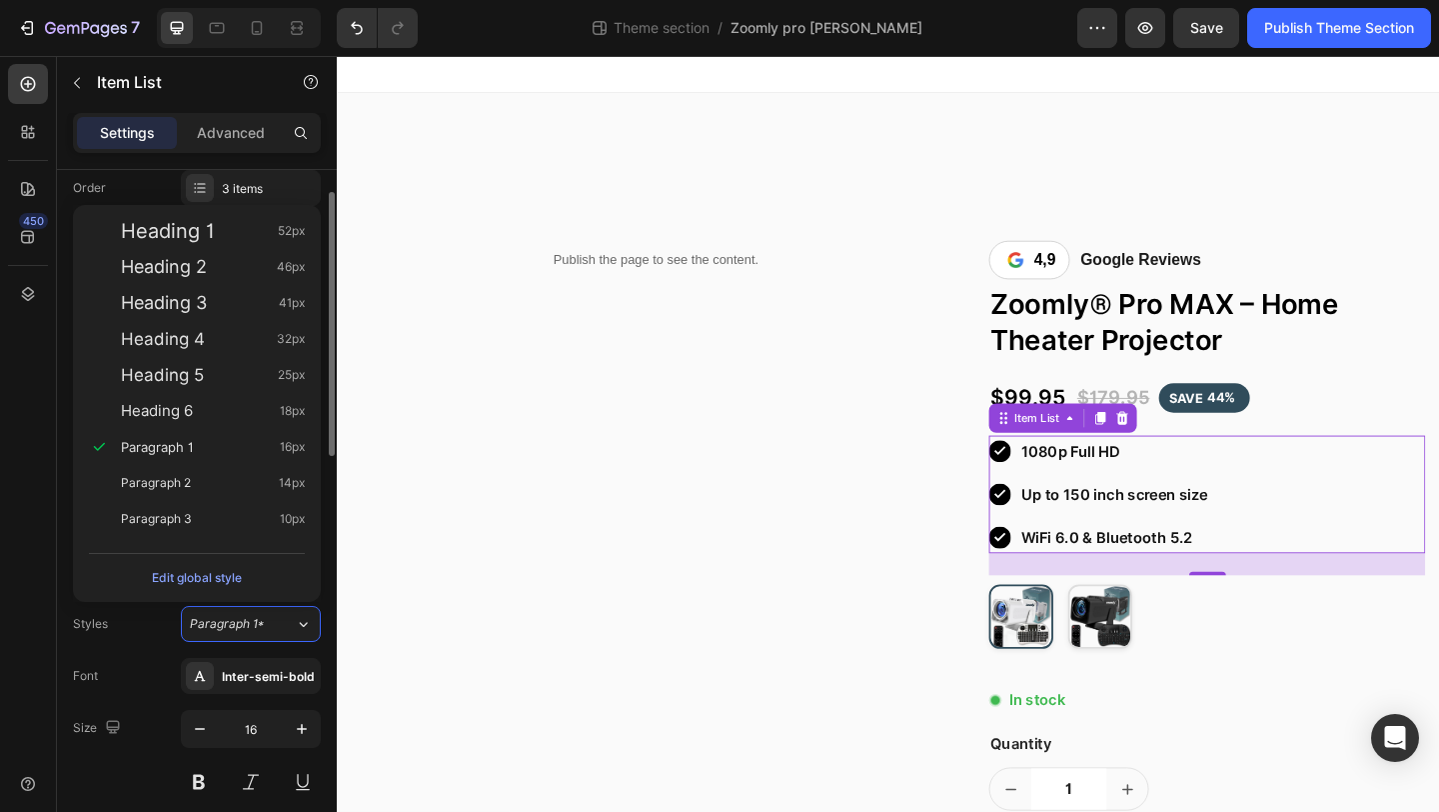
click at [165, 626] on div "Styles Paragraph 1*" at bounding box center [197, 624] width 248 height 36
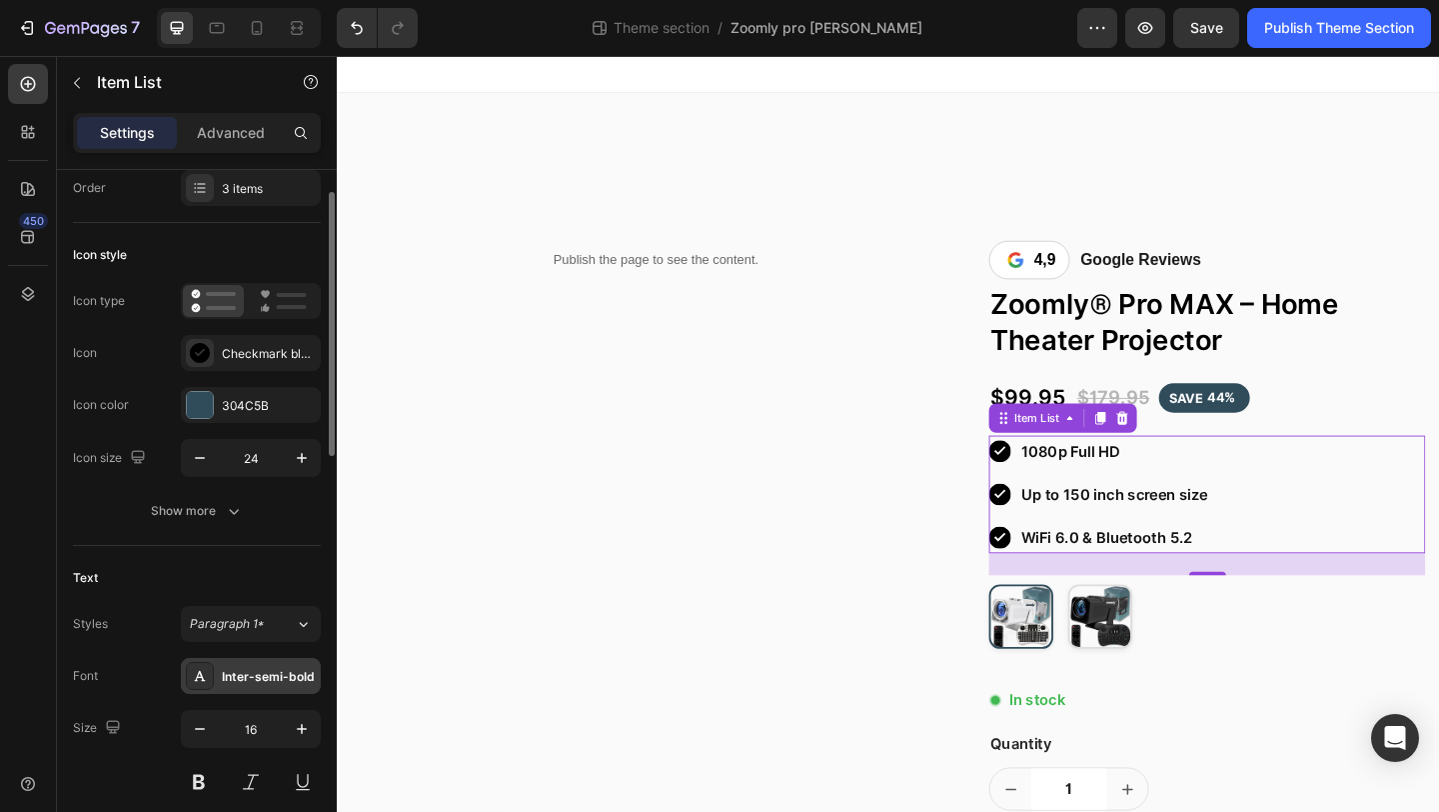
click at [269, 668] on div "Inter-semi-bold" at bounding box center [269, 677] width 94 height 18
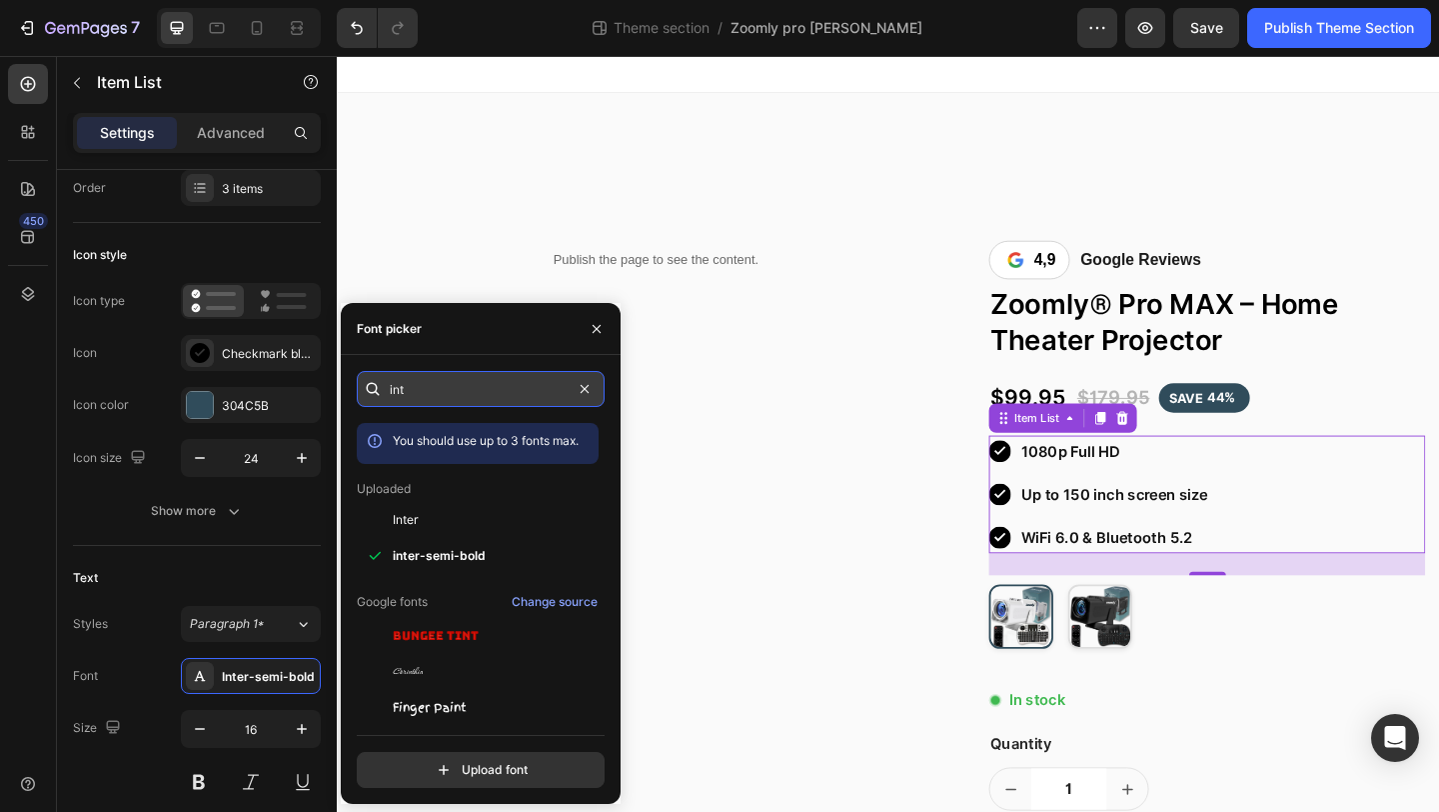
click at [437, 400] on input "int" at bounding box center [481, 389] width 248 height 36
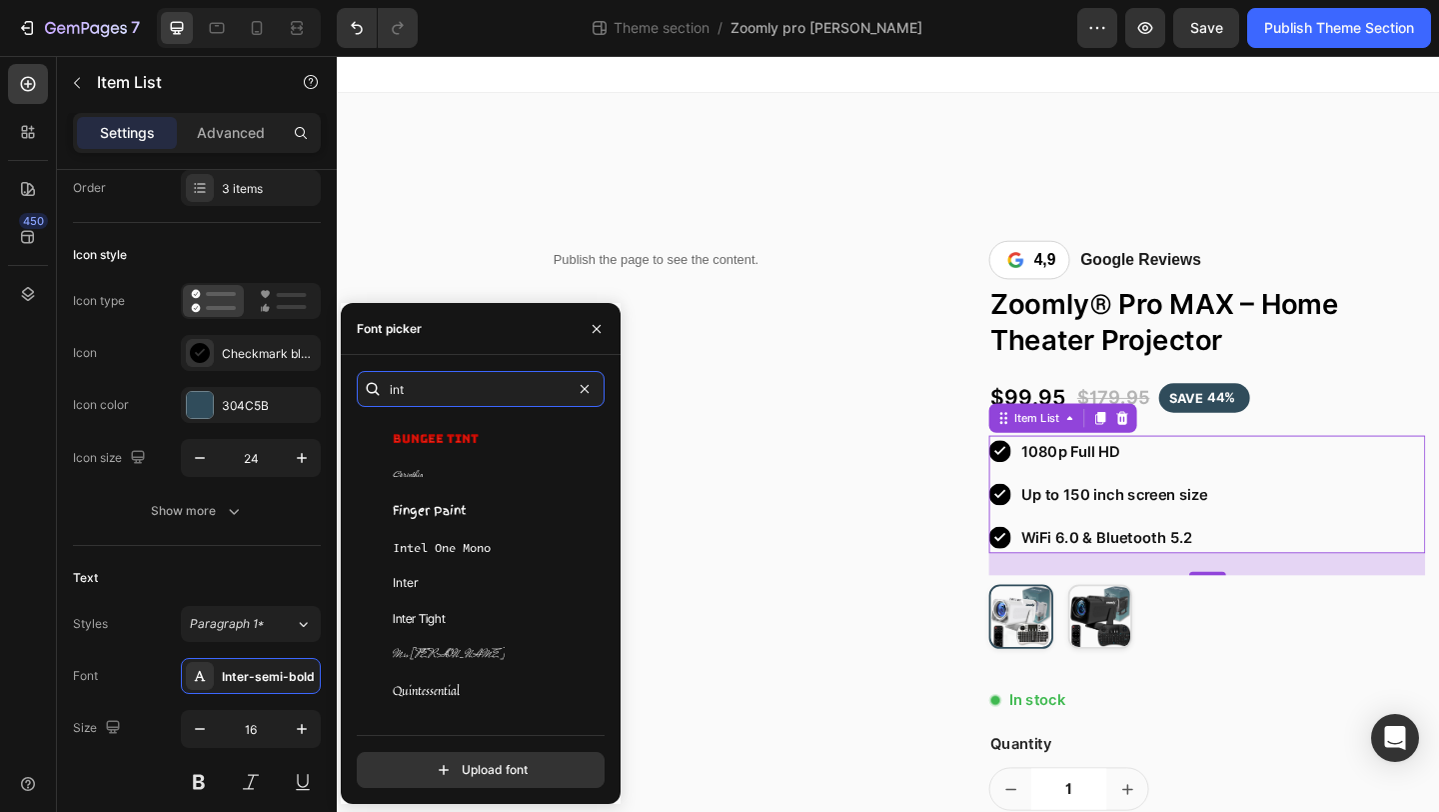
scroll to position [92, 0]
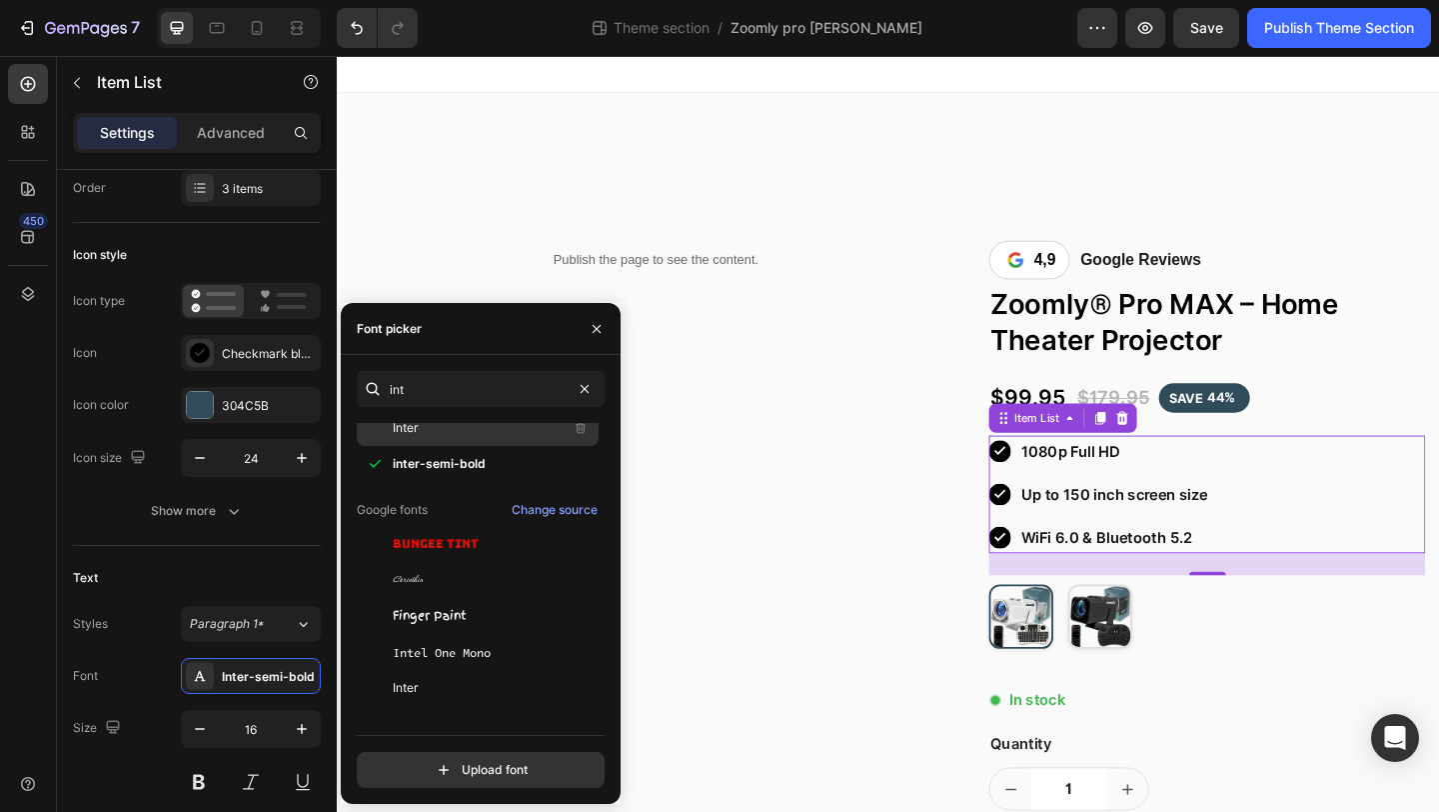
click at [442, 436] on div "Inter" at bounding box center [494, 428] width 202 height 24
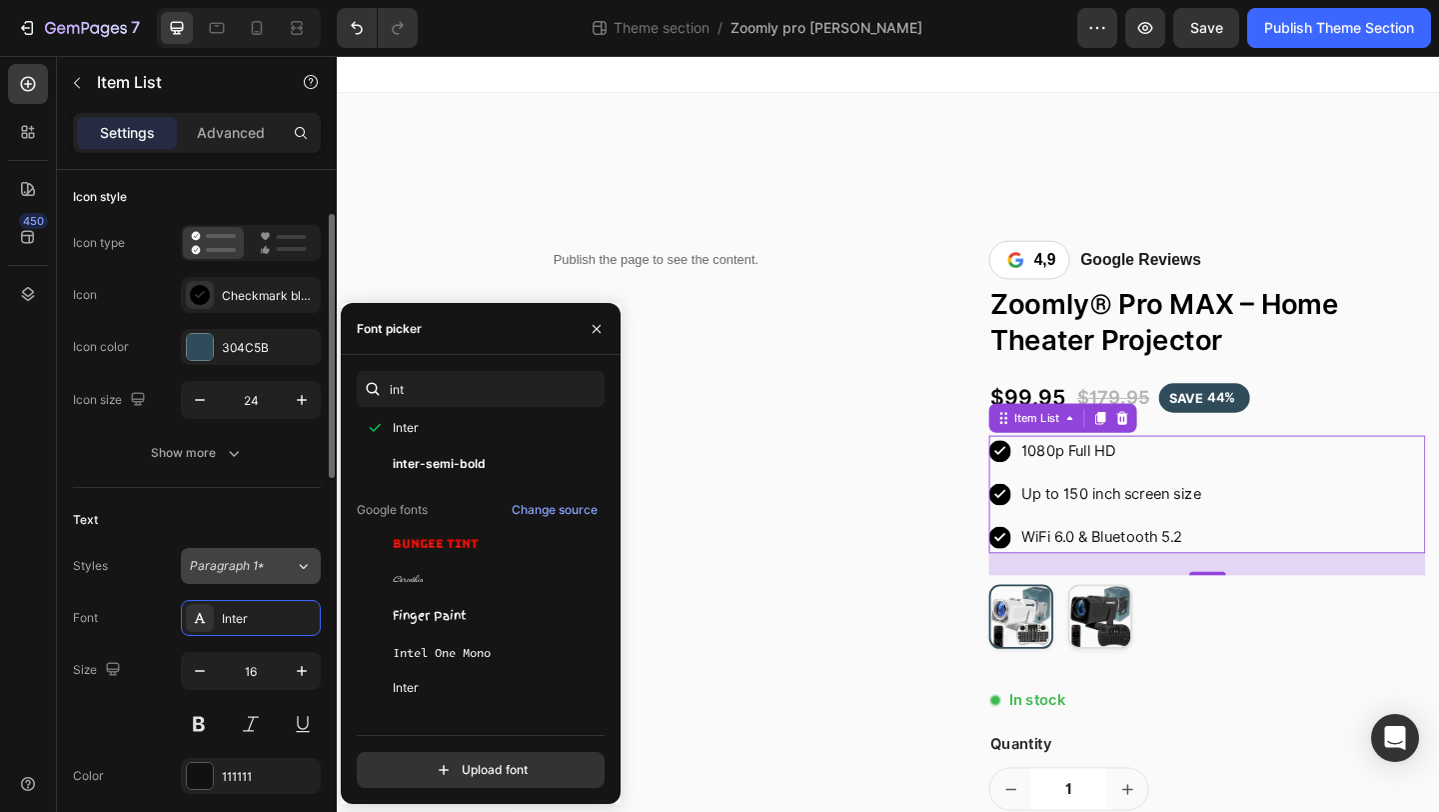
scroll to position [171, 0]
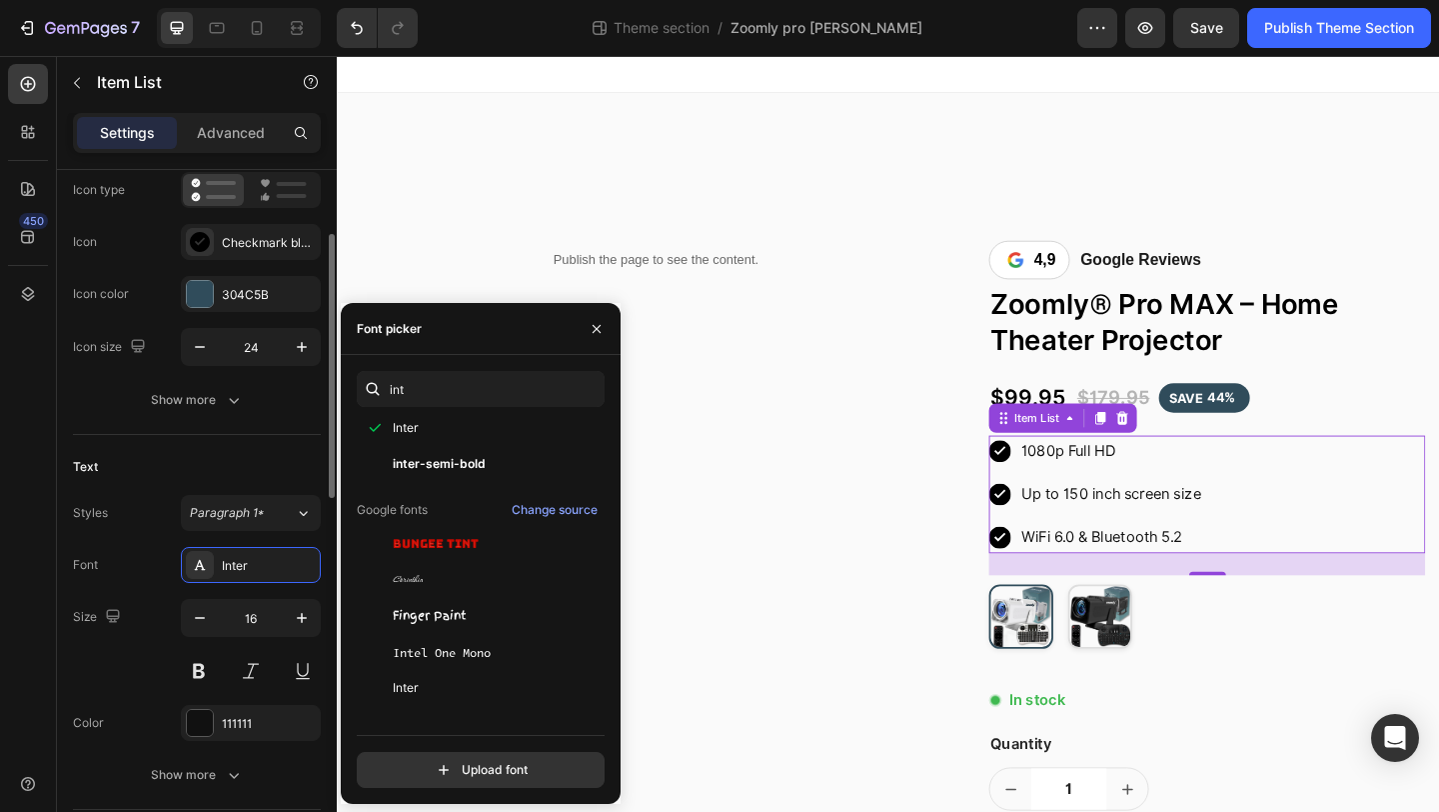
click at [117, 666] on div "Size 16" at bounding box center [197, 644] width 248 height 90
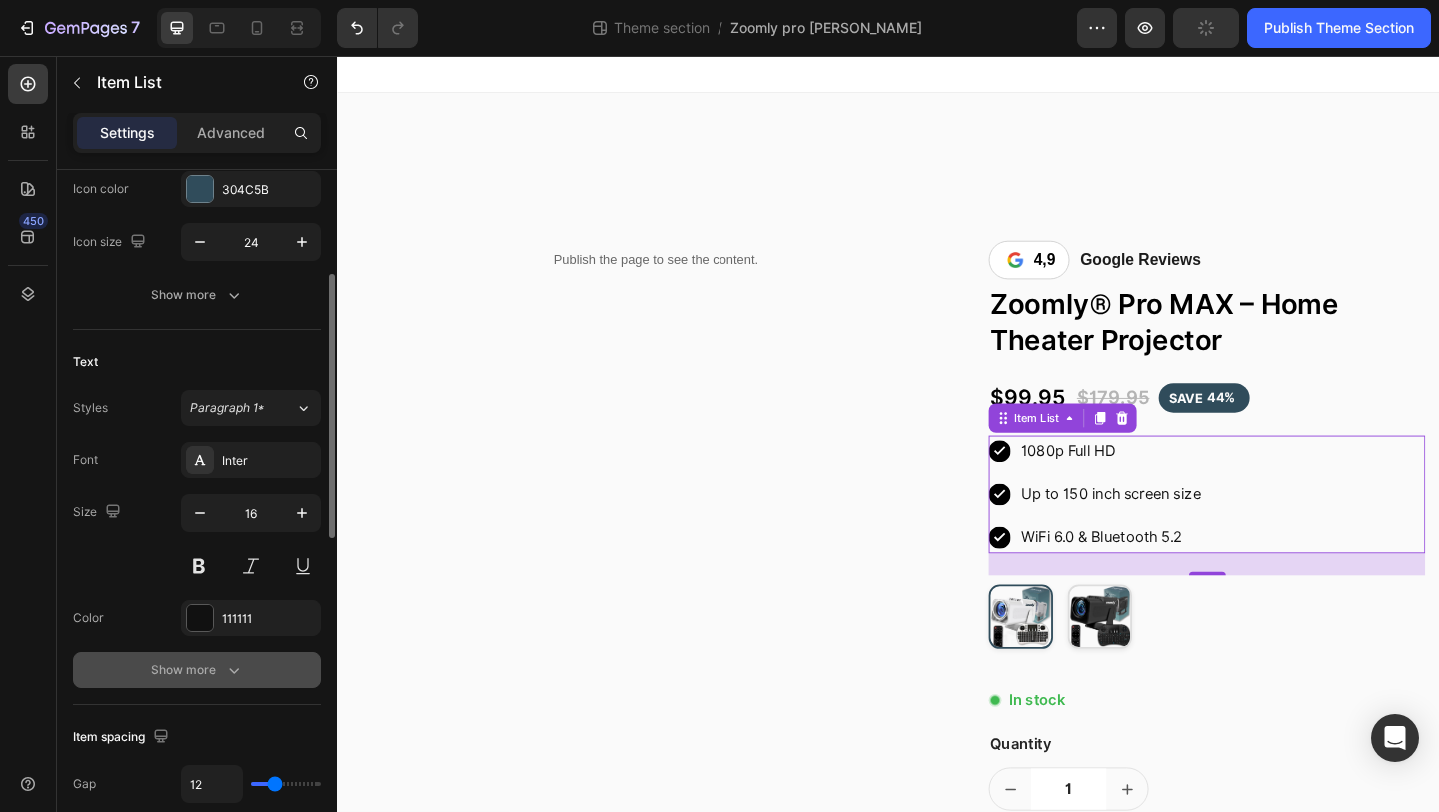
click at [174, 665] on div "Show more" at bounding box center [197, 670] width 93 height 20
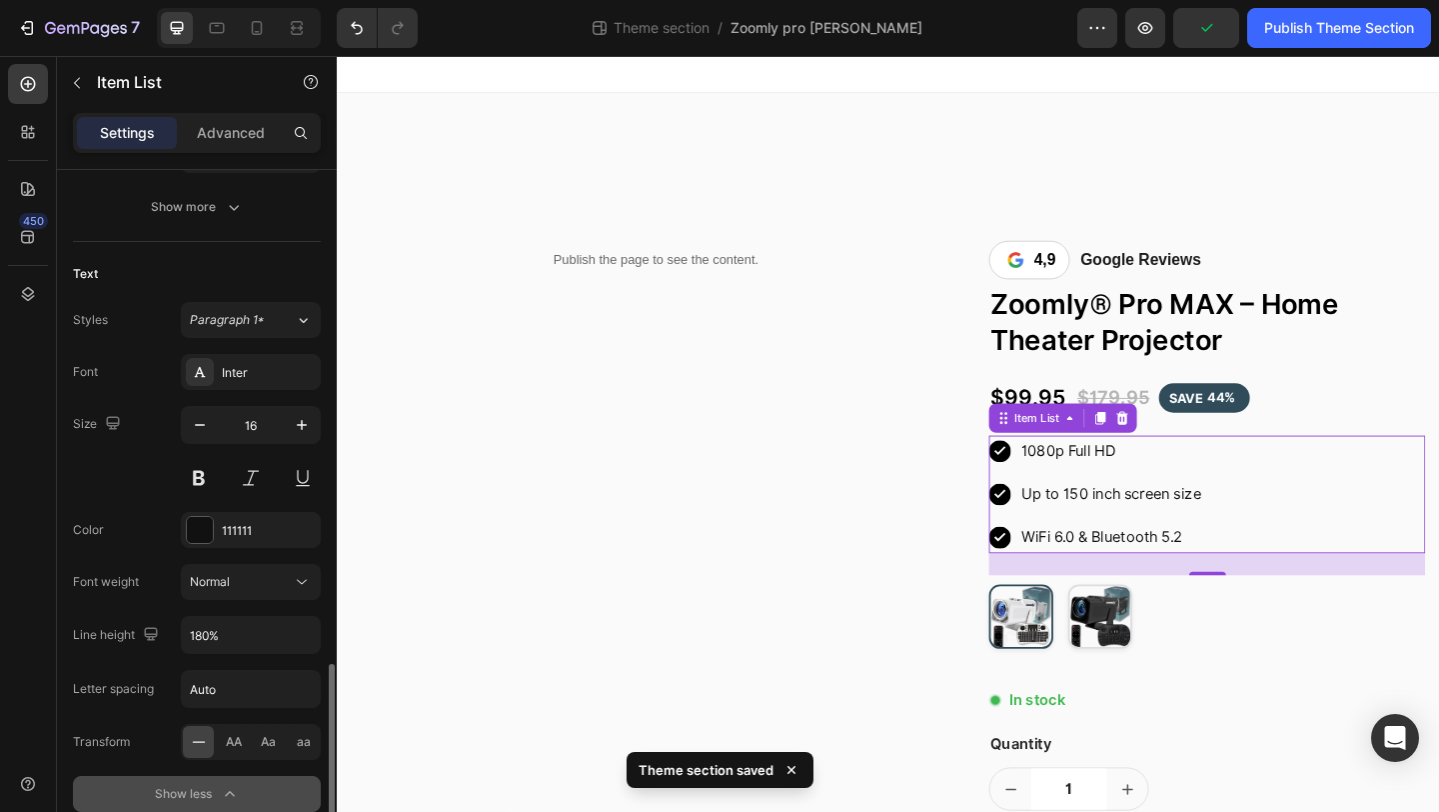
scroll to position [641, 0]
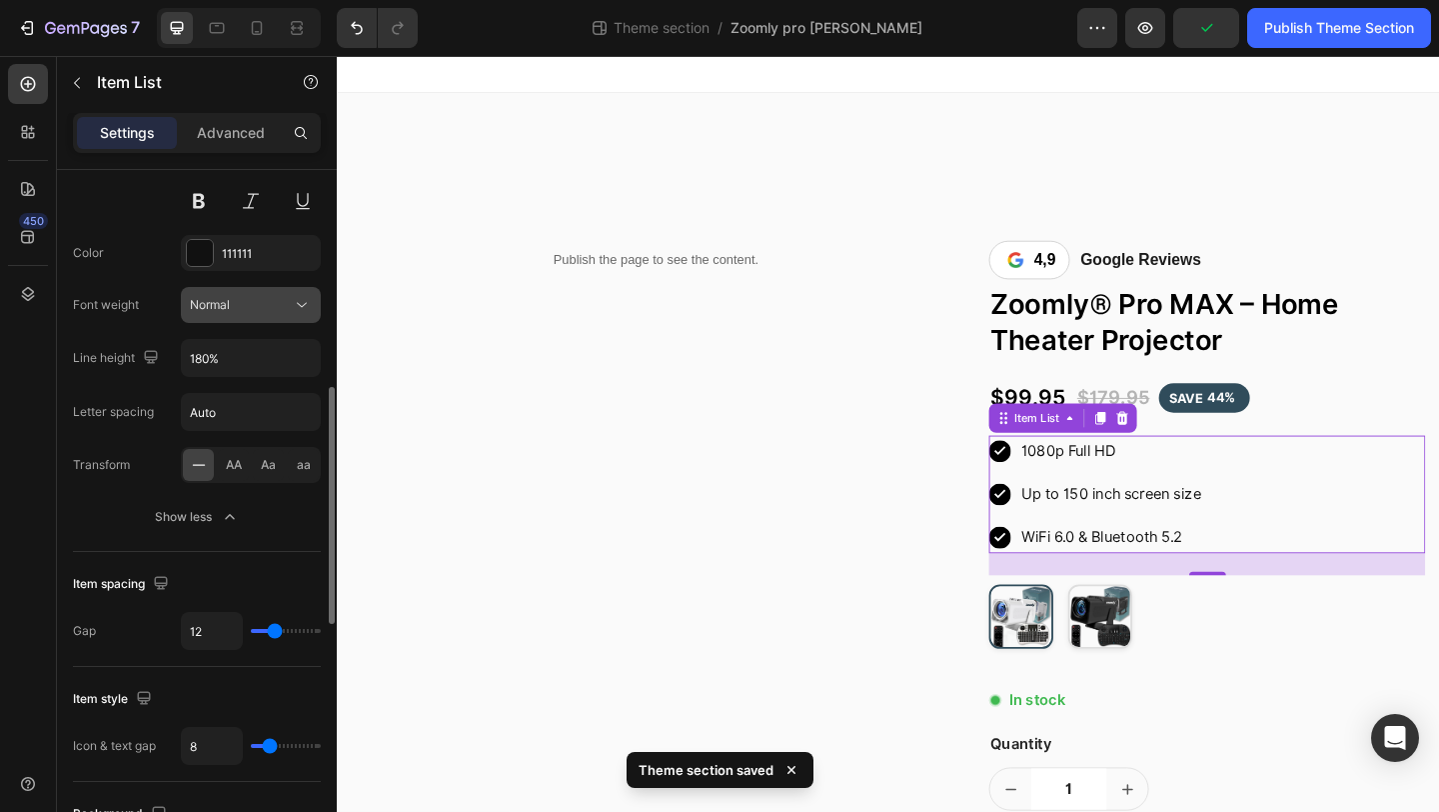
click at [261, 311] on div "Normal" at bounding box center [241, 305] width 102 height 18
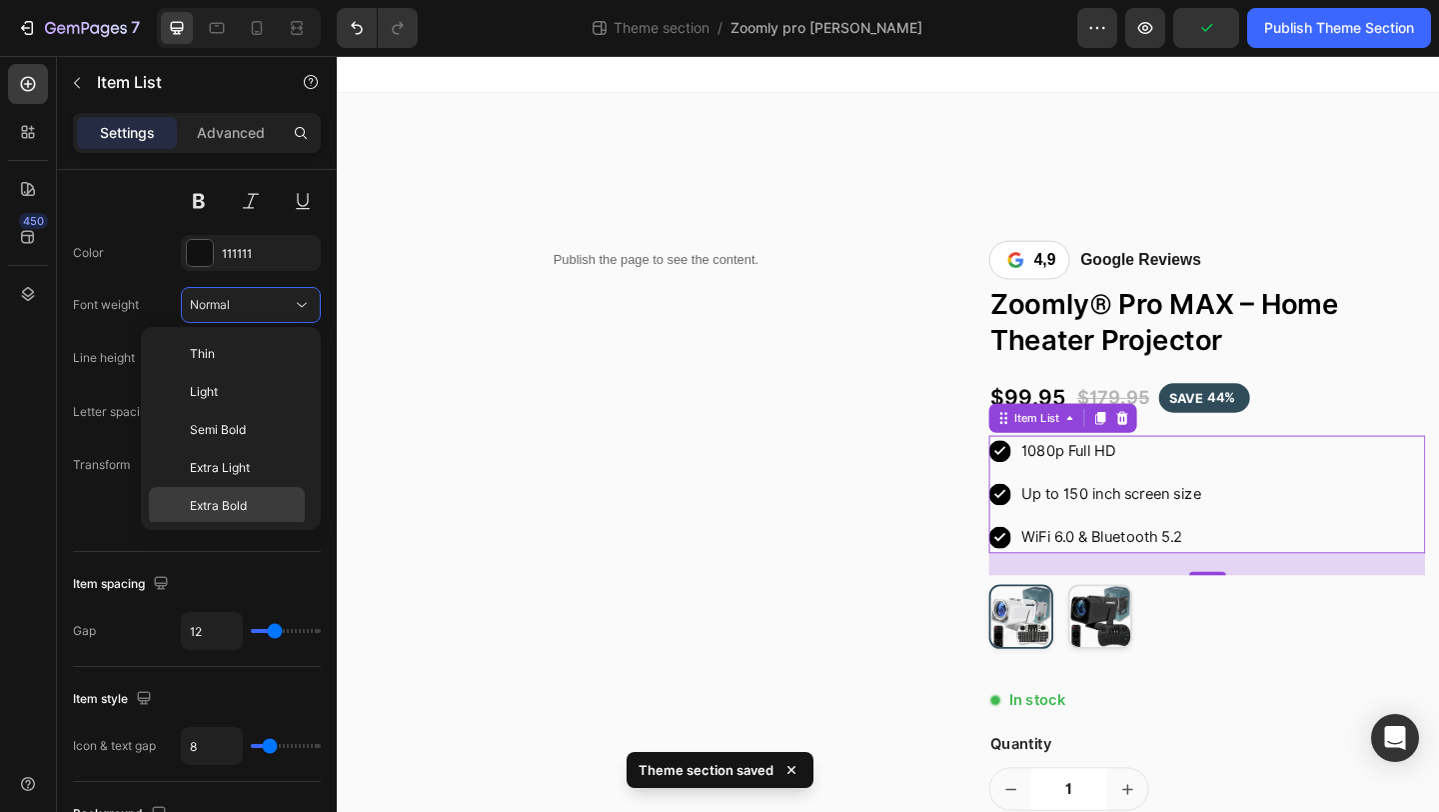
scroll to position [155, 0]
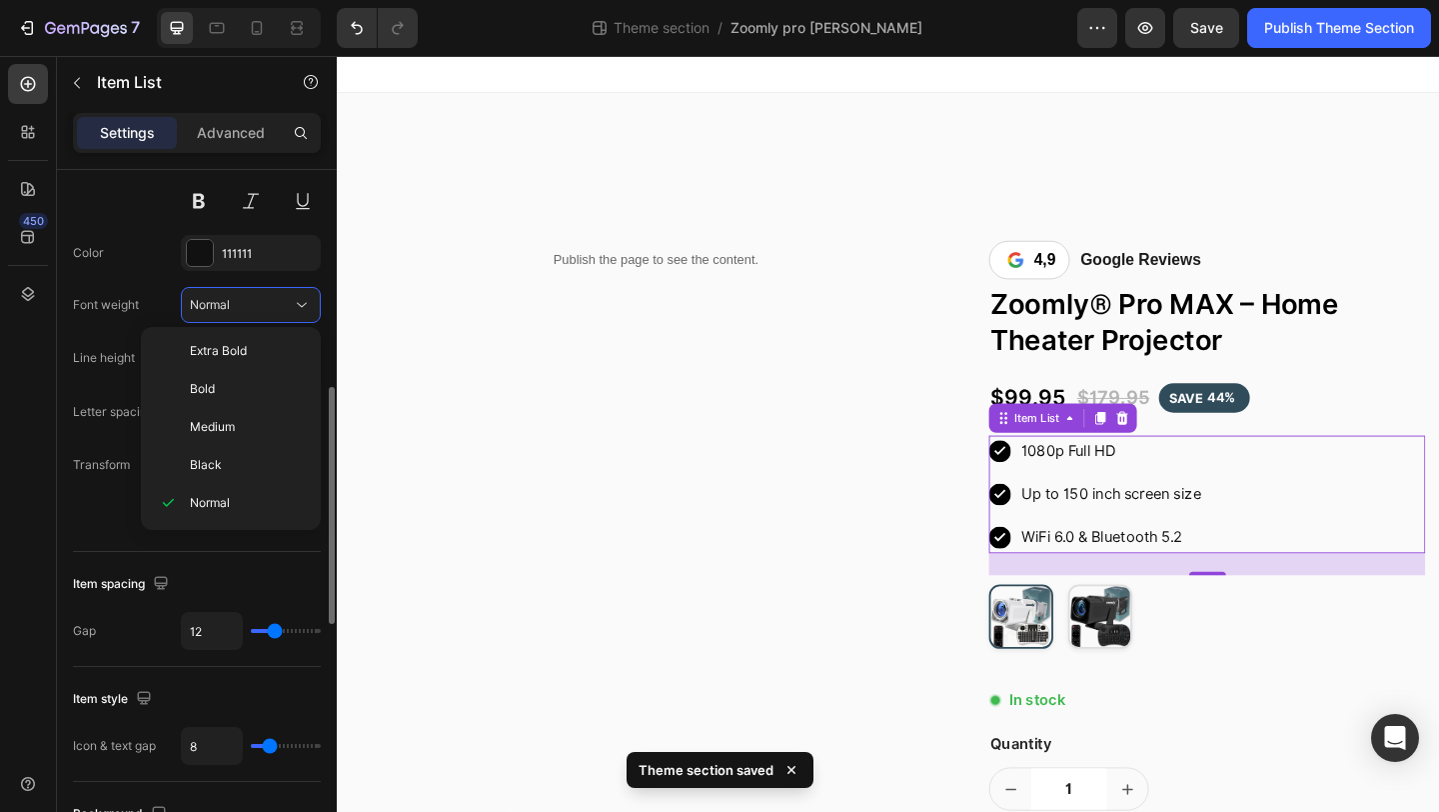
click at [126, 293] on div "Font weight" at bounding box center [106, 305] width 66 height 32
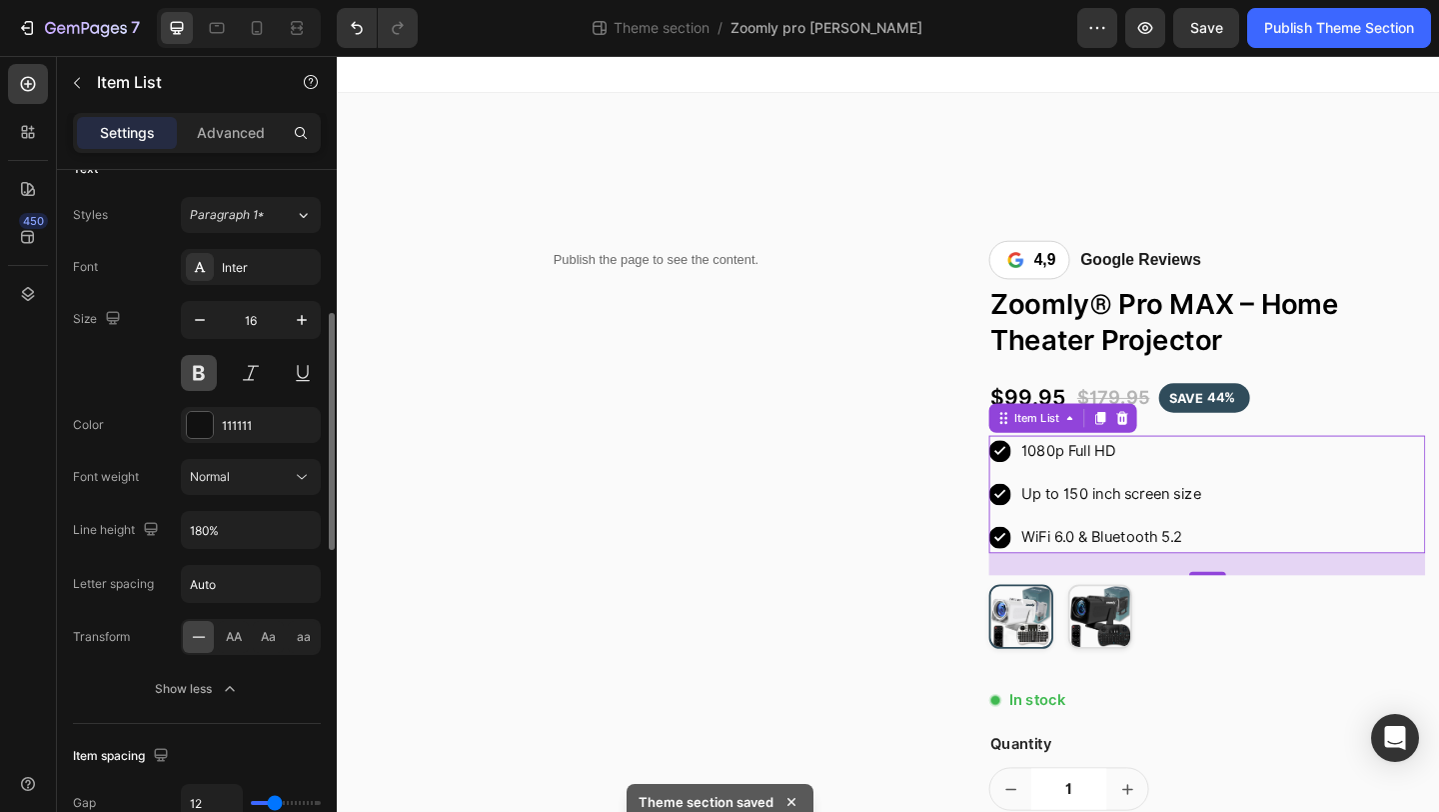
scroll to position [457, 0]
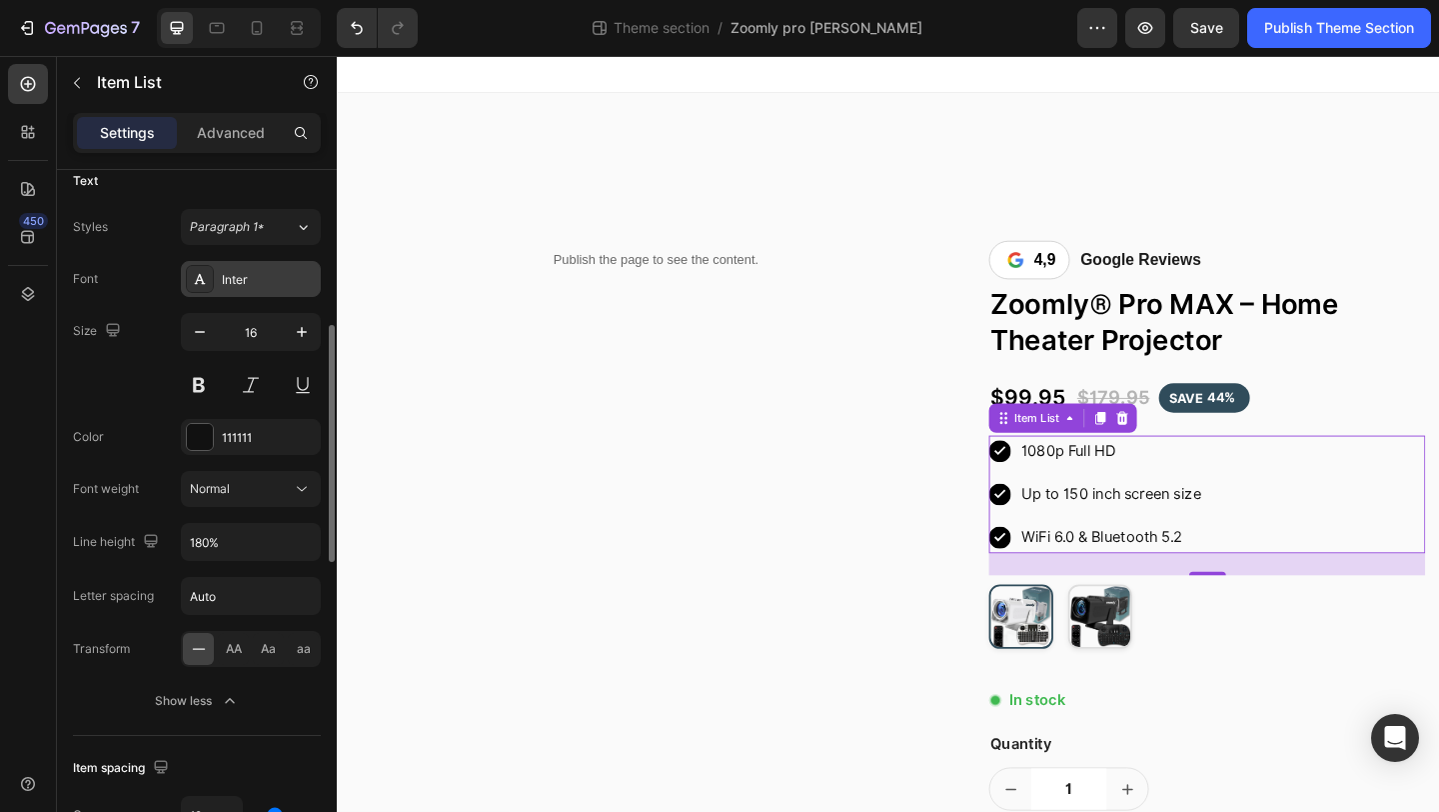
click at [227, 286] on div "Inter" at bounding box center [269, 280] width 94 height 18
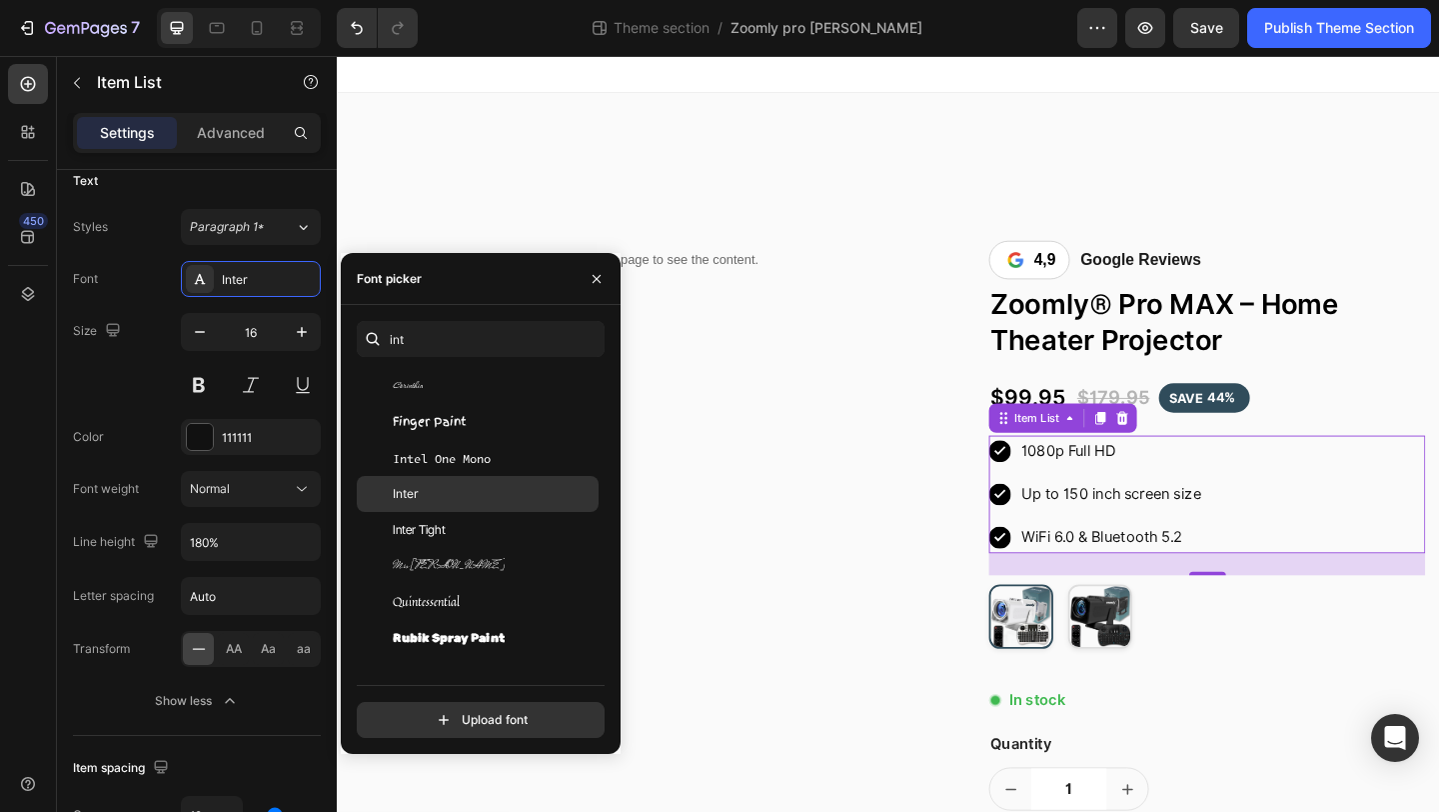
scroll to position [177, 0]
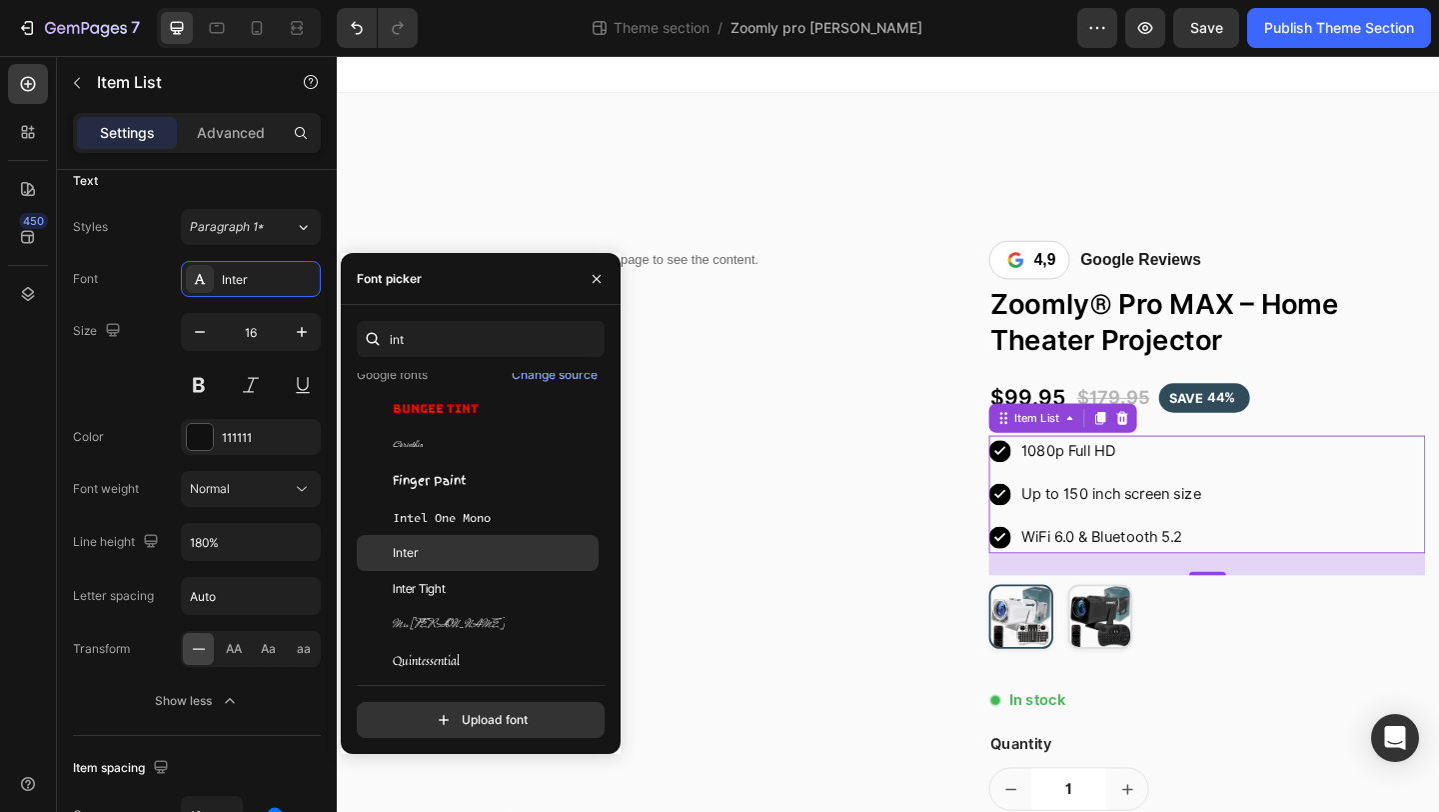
click at [420, 562] on div "Inter" at bounding box center [478, 553] width 242 height 36
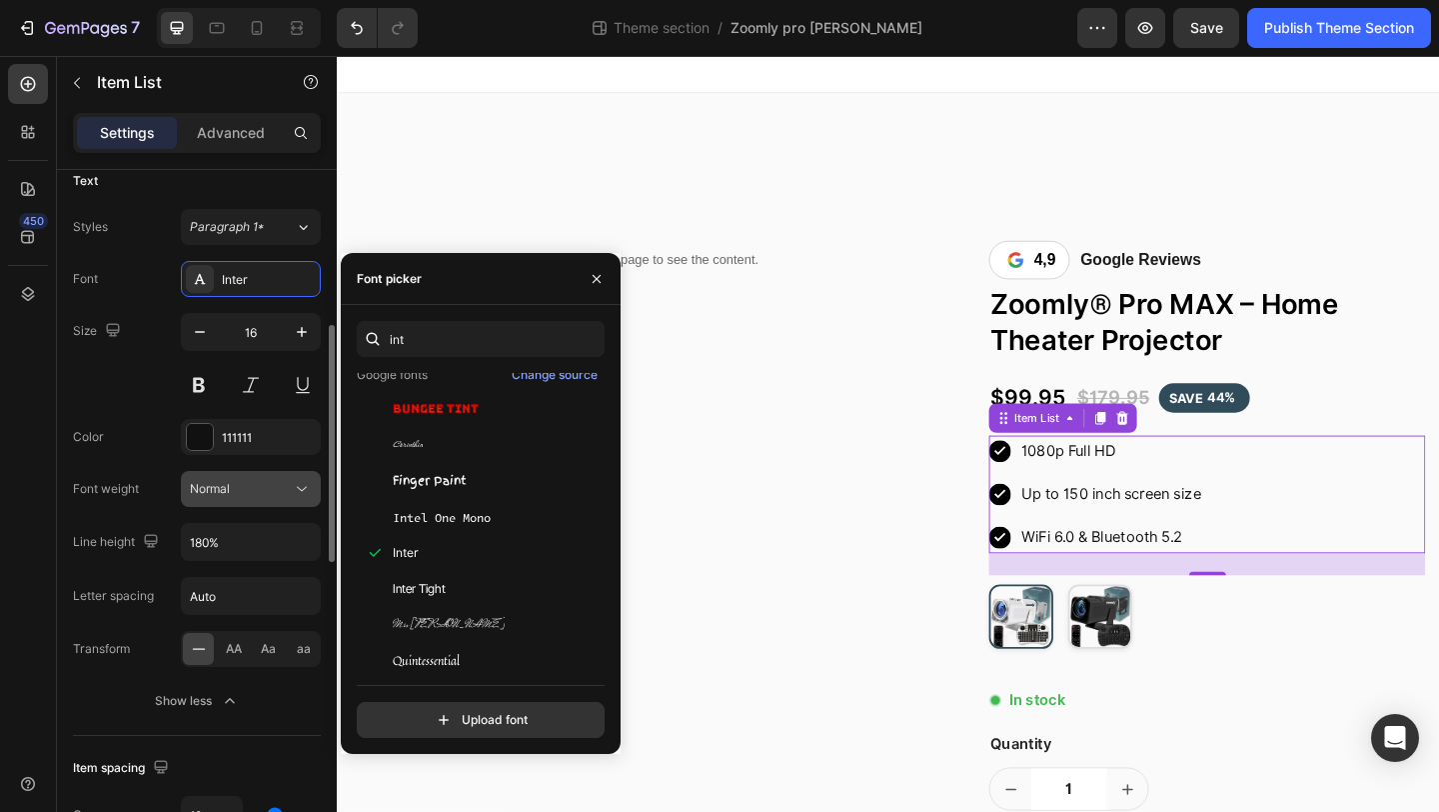
click at [277, 474] on button "Normal" at bounding box center [251, 489] width 140 height 36
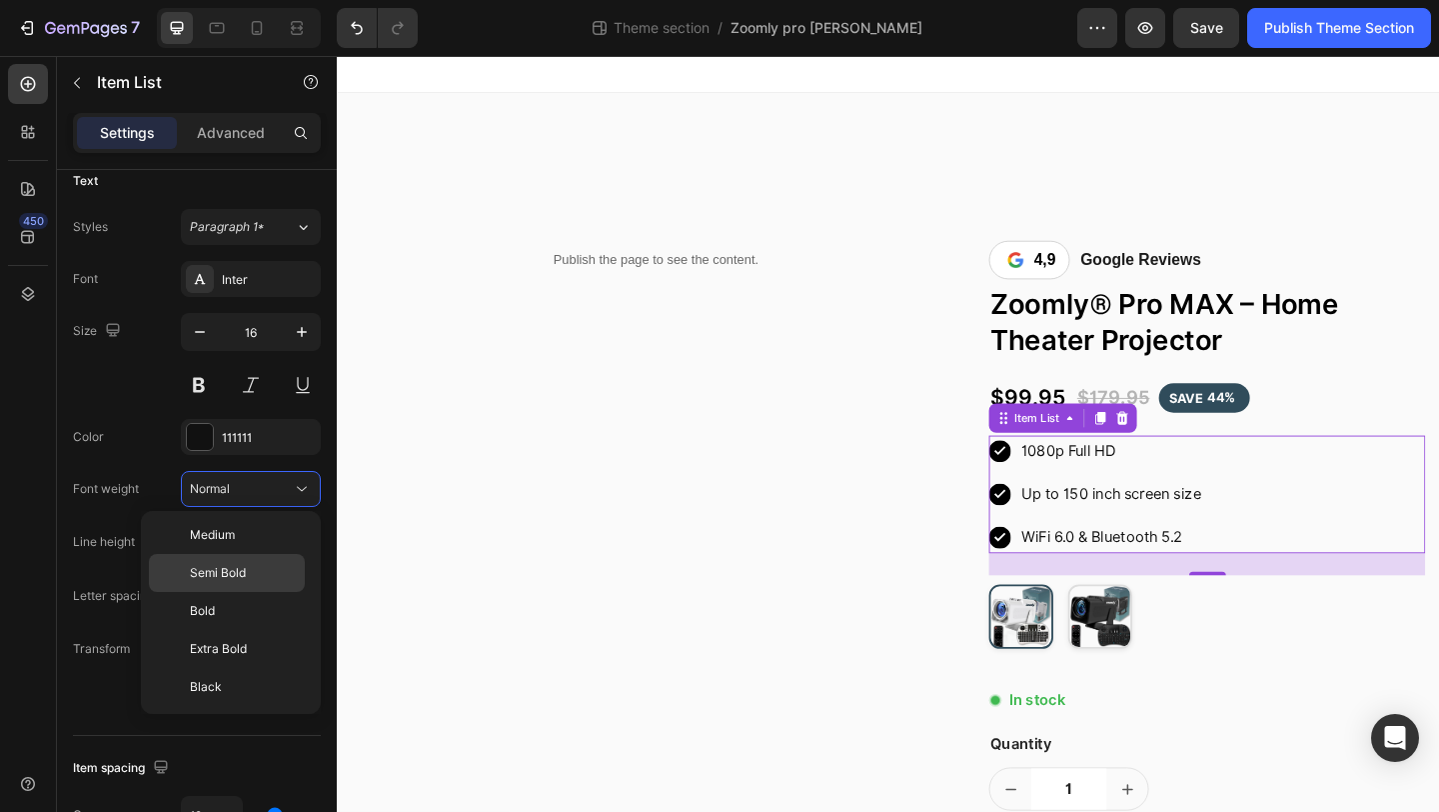
click at [214, 575] on span "Semi Bold" at bounding box center [218, 573] width 56 height 18
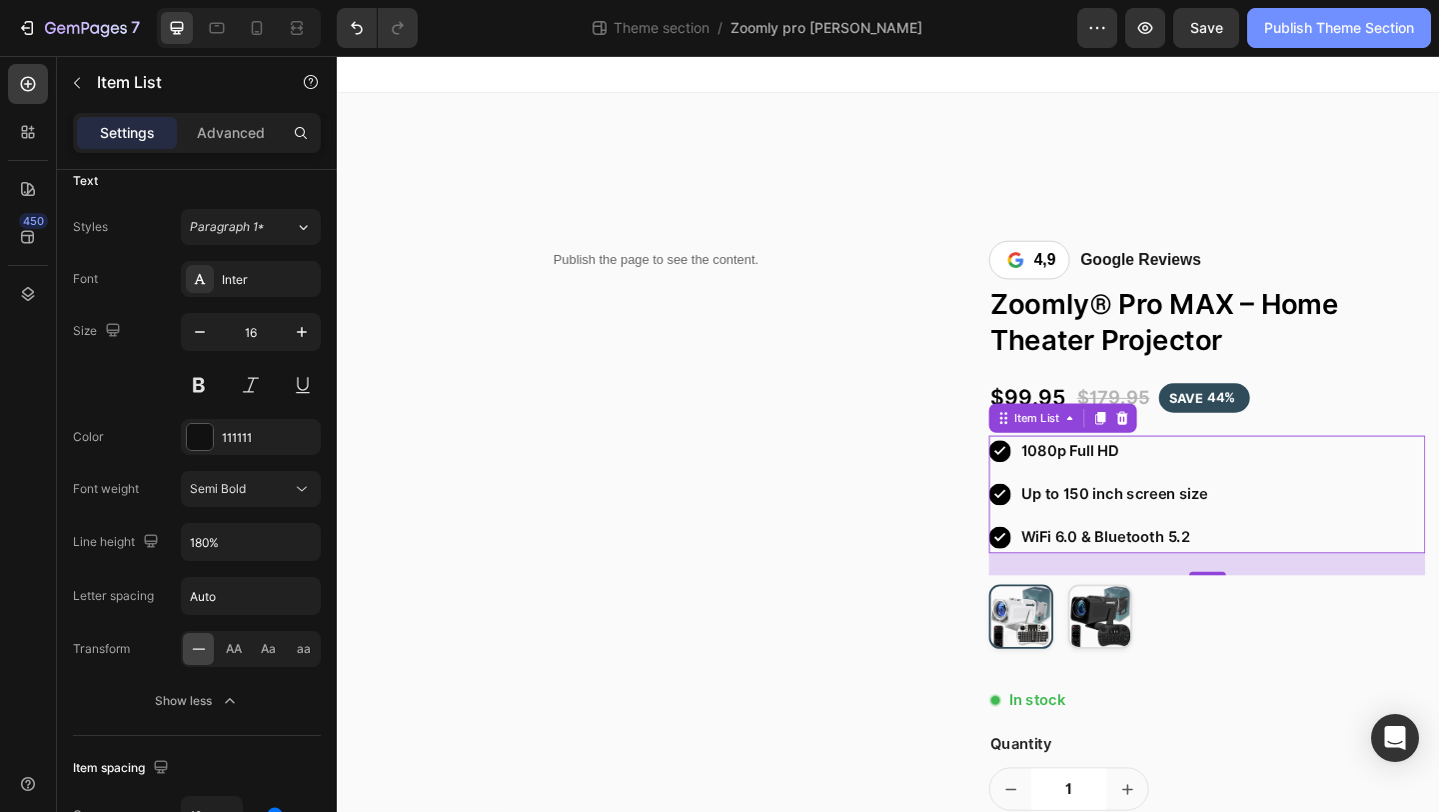
click at [1278, 34] on div "Publish Theme Section" at bounding box center [1340, 28] width 150 height 21
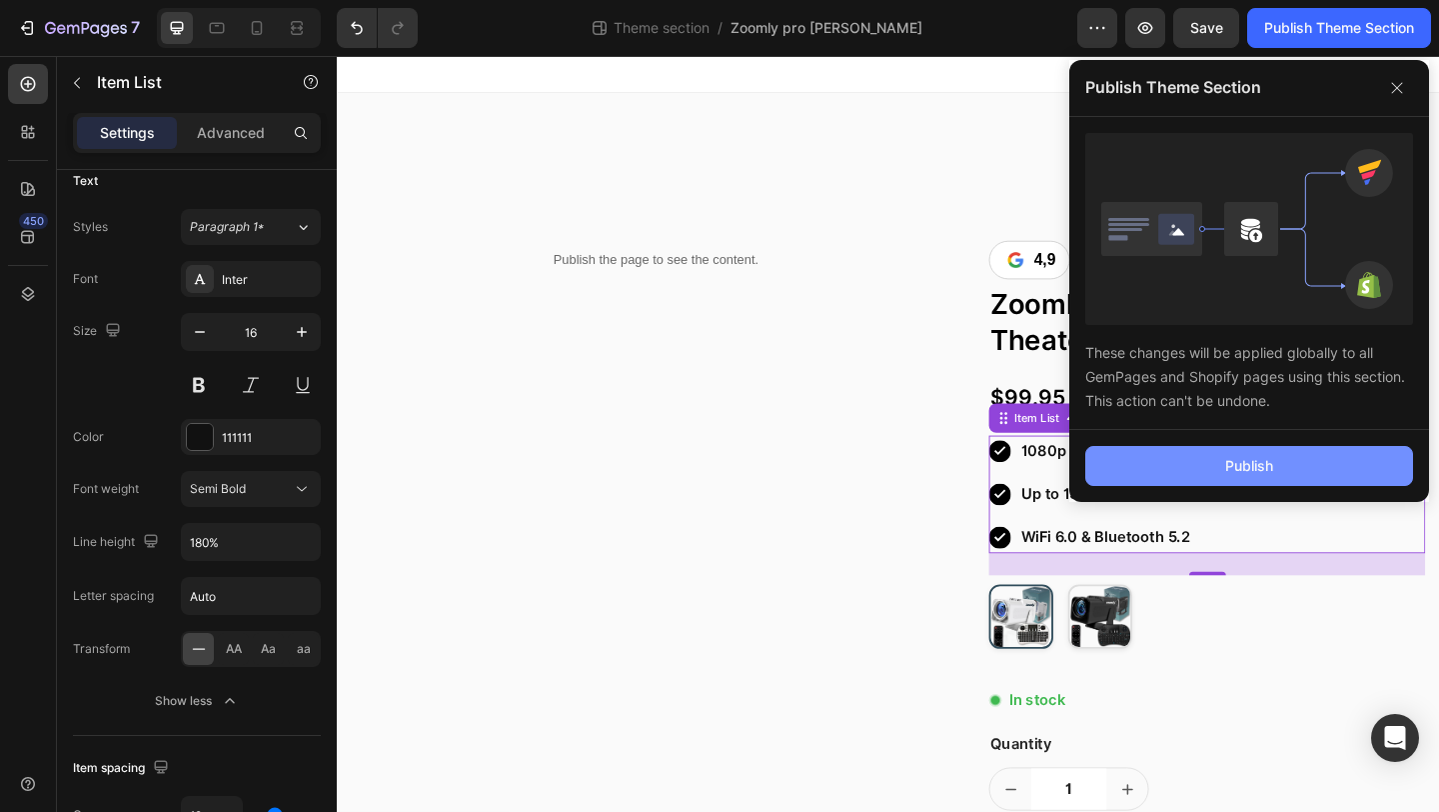
click at [1177, 471] on button "Publish" at bounding box center [1250, 466] width 328 height 40
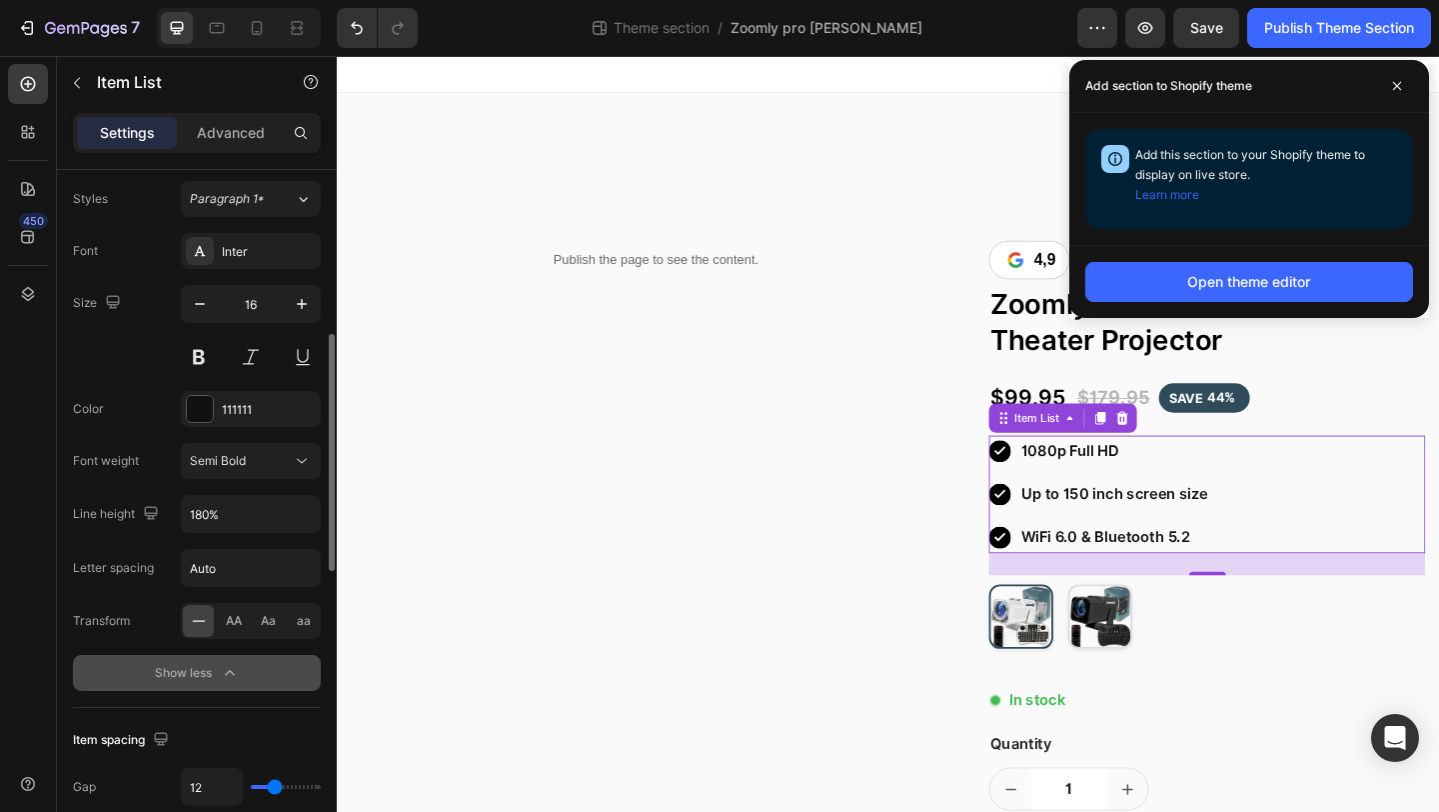
scroll to position [401, 0]
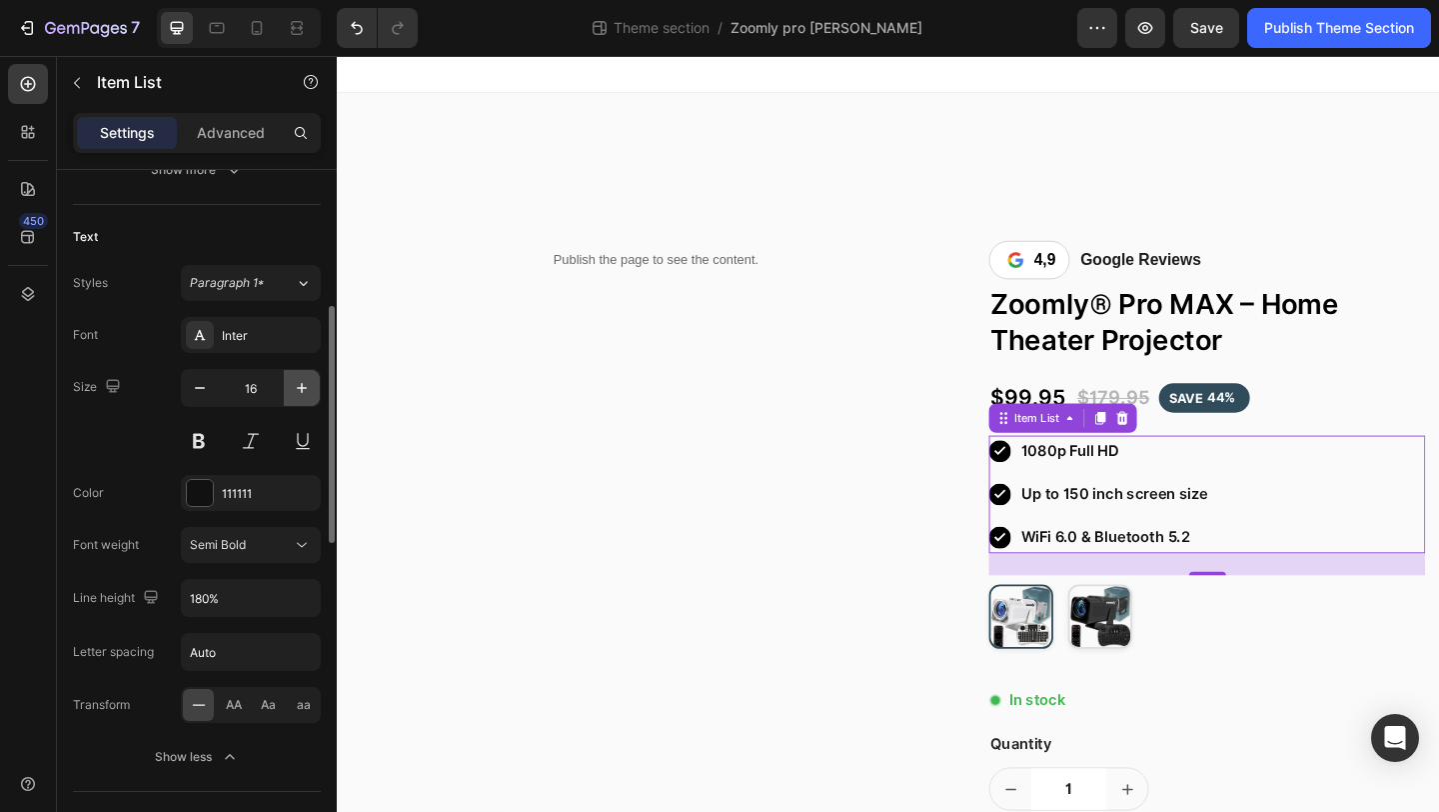
click at [287, 401] on button "button" at bounding box center [302, 388] width 36 height 36
type input "17"
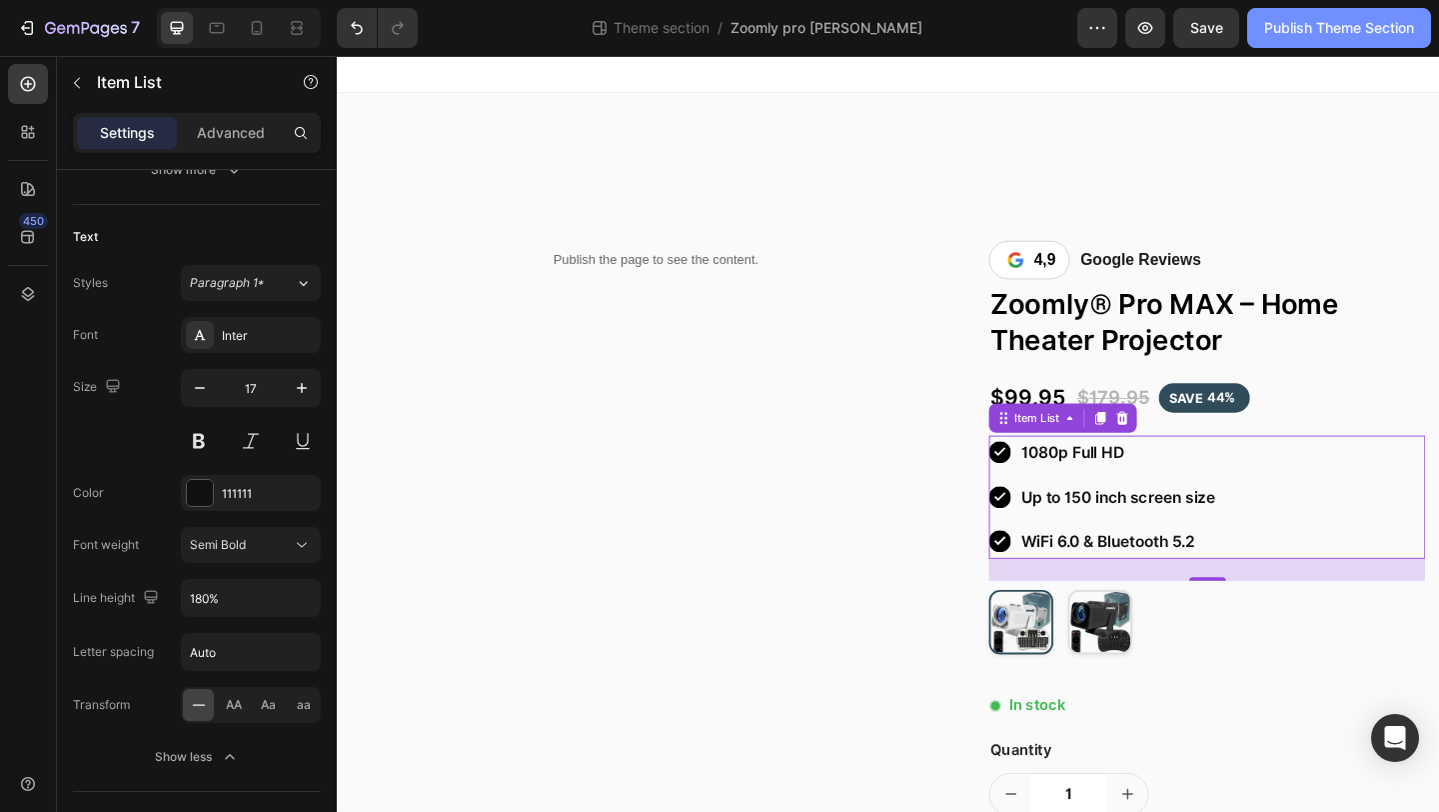
click at [1309, 30] on div "Publish Theme Section" at bounding box center [1340, 28] width 150 height 21
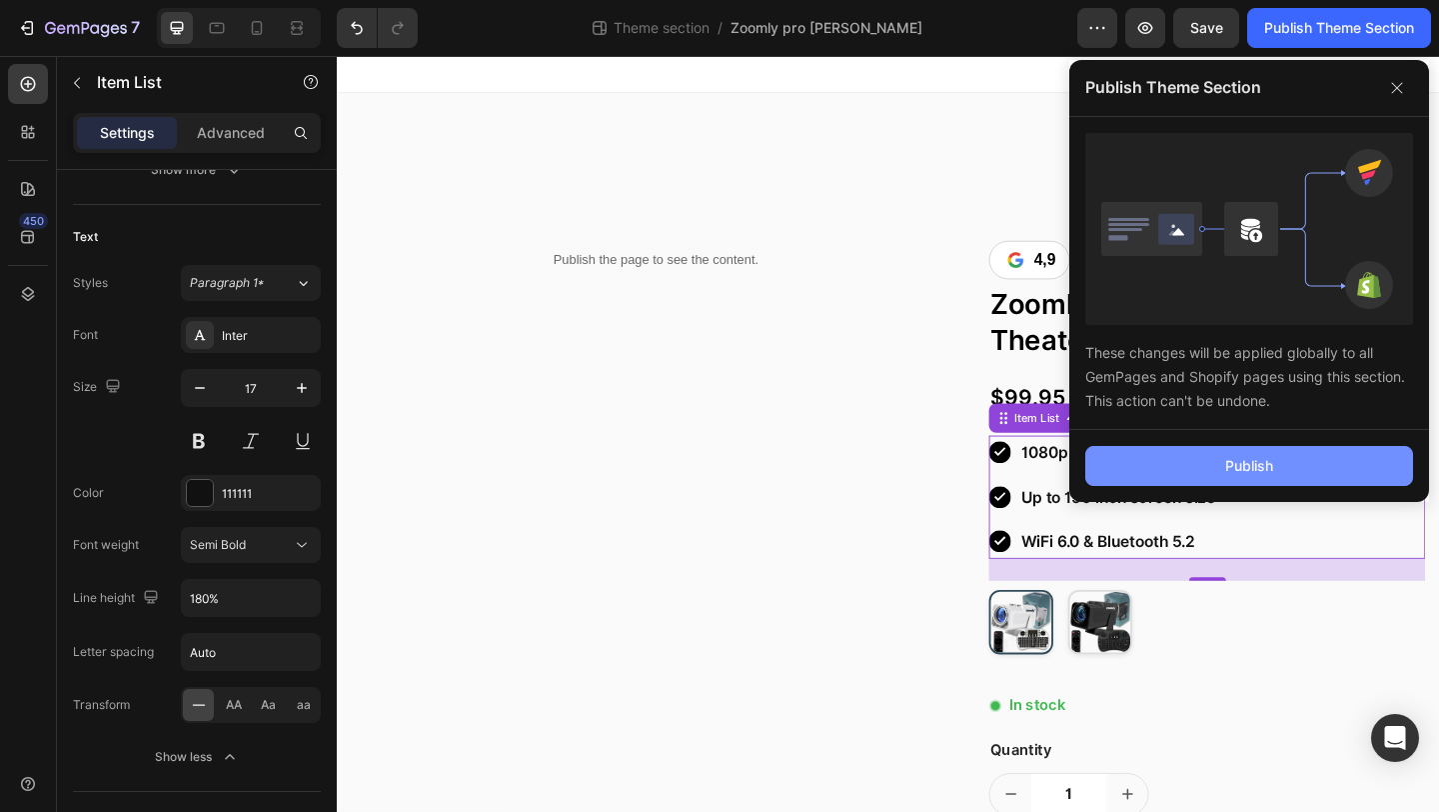
click at [1185, 462] on button "Publish" at bounding box center [1250, 466] width 328 height 40
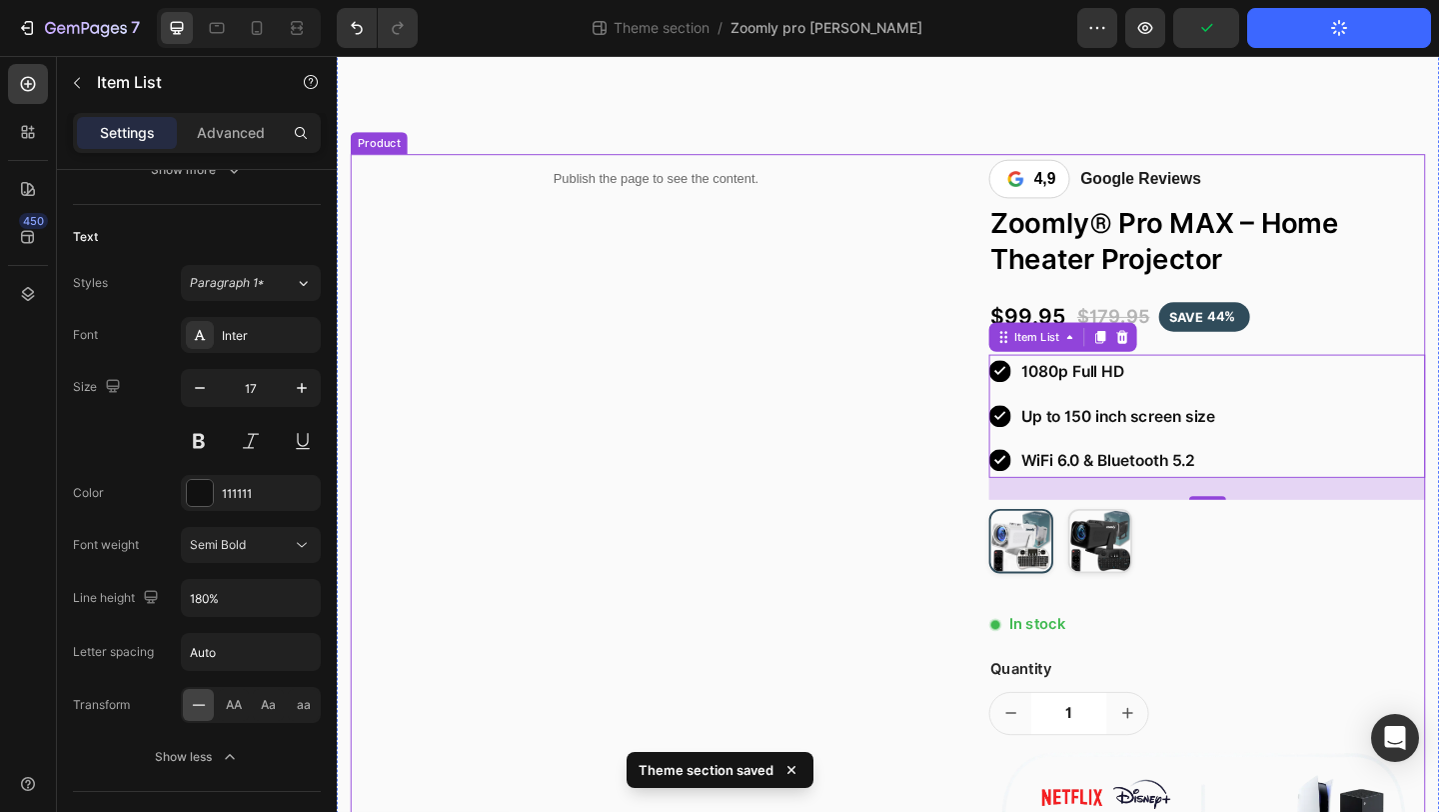
scroll to position [130, 0]
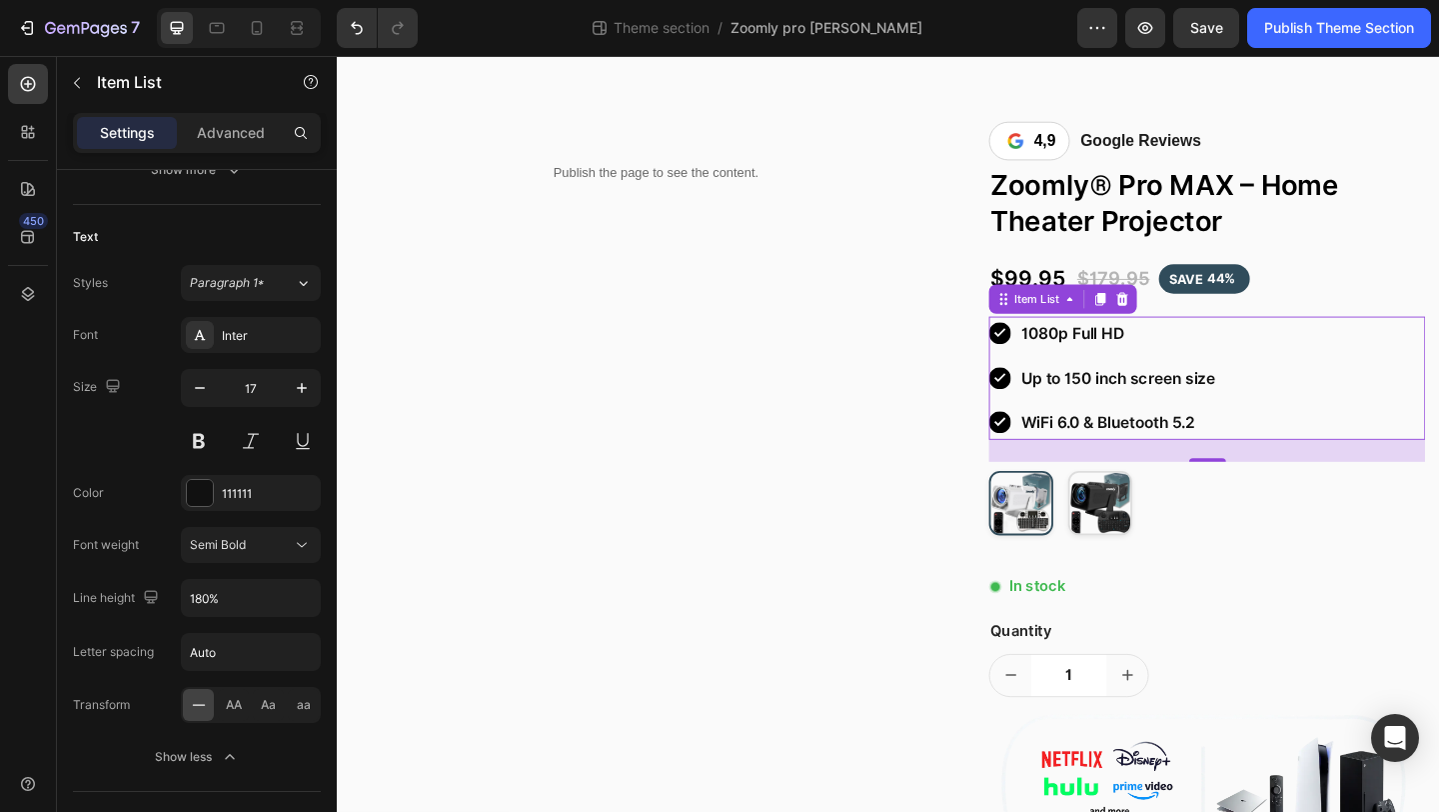
click at [1060, 389] on div "Up to 150 inch screen size" at bounding box center [1172, 406] width 250 height 37
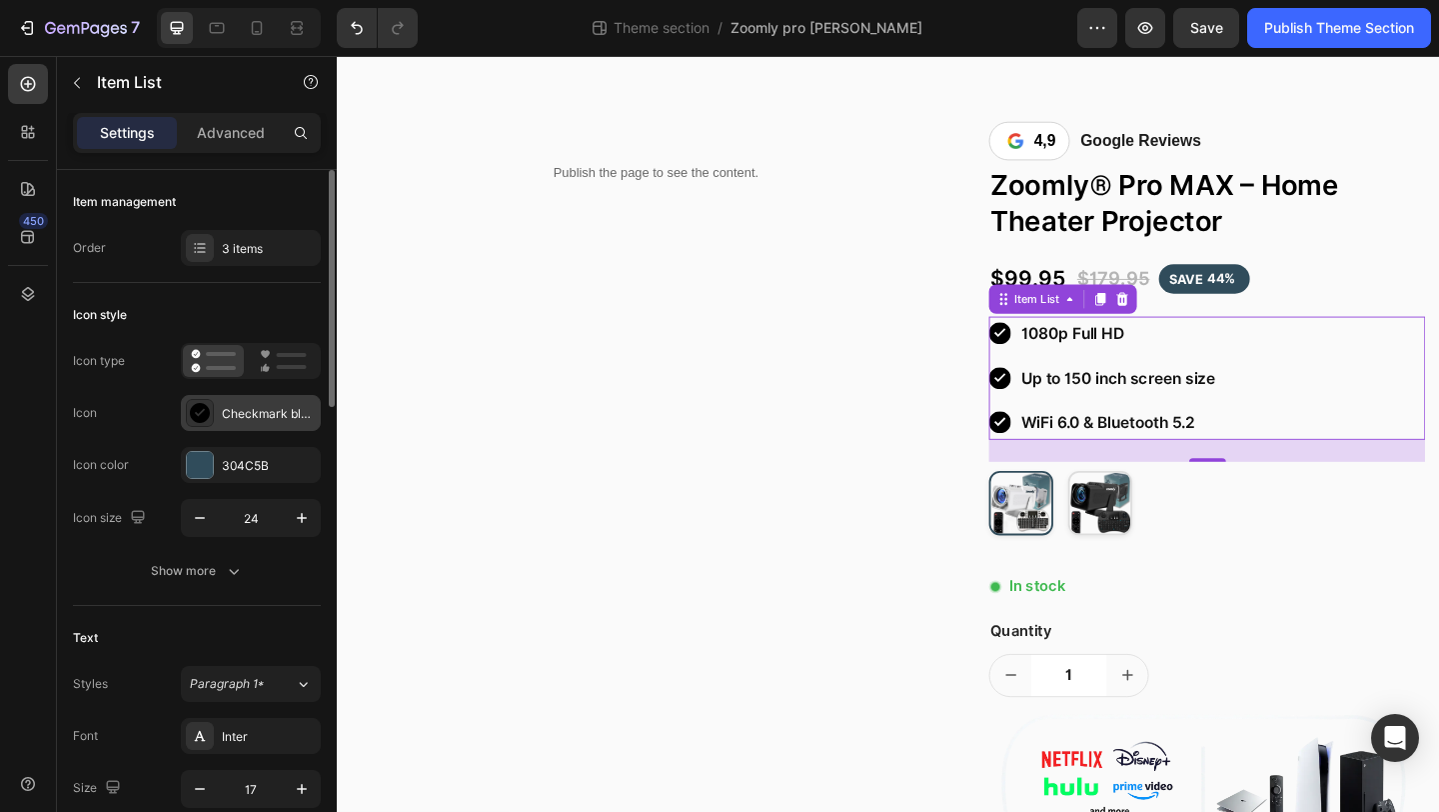
click at [247, 424] on div "Checkmark black" at bounding box center [251, 413] width 140 height 36
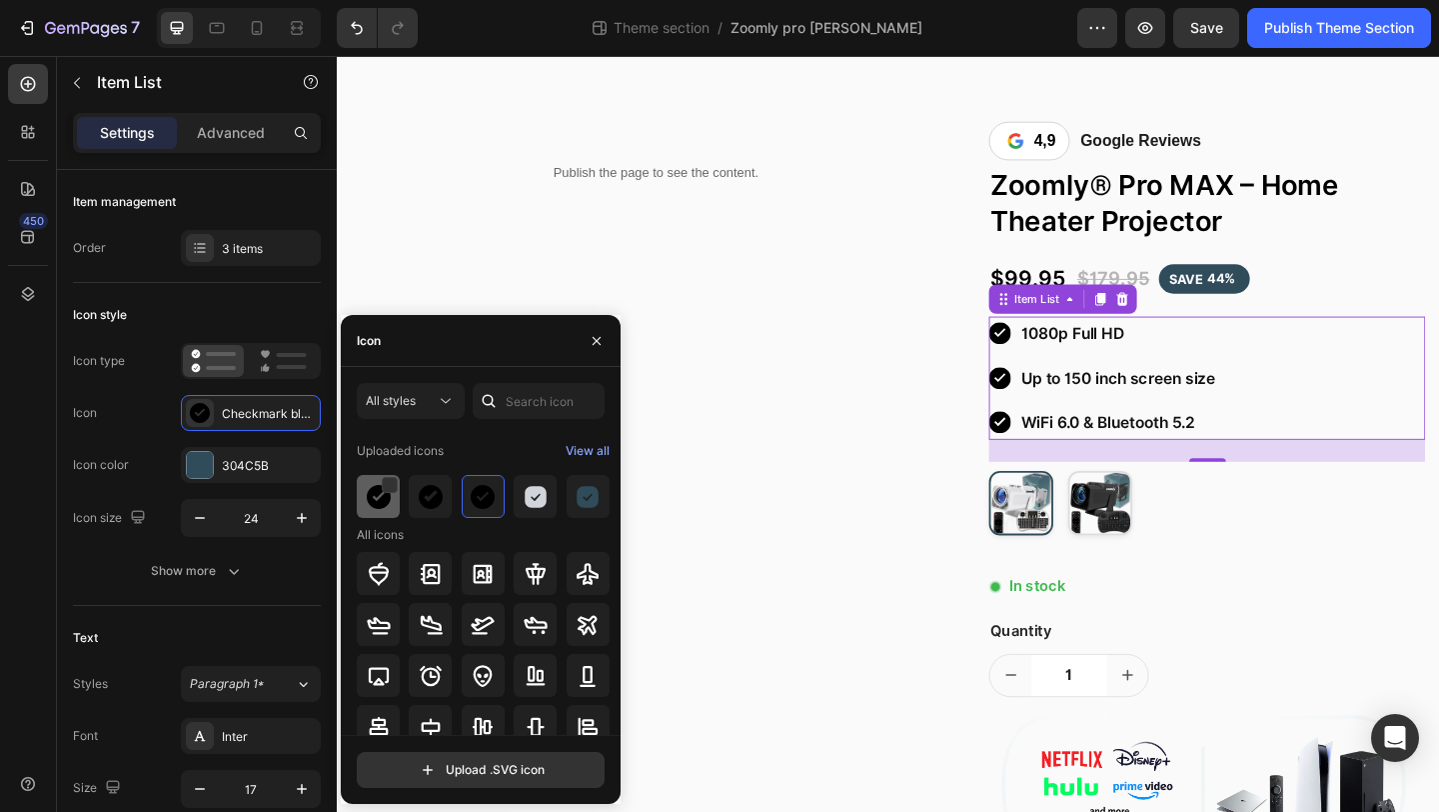
click at [380, 488] on img at bounding box center [379, 497] width 24 height 24
drag, startPoint x: 380, startPoint y: 490, endPoint x: 385, endPoint y: 502, distance: 13.0
click at [380, 490] on img at bounding box center [379, 497] width 24 height 24
click at [385, 481] on div at bounding box center [389, 486] width 16 height 16
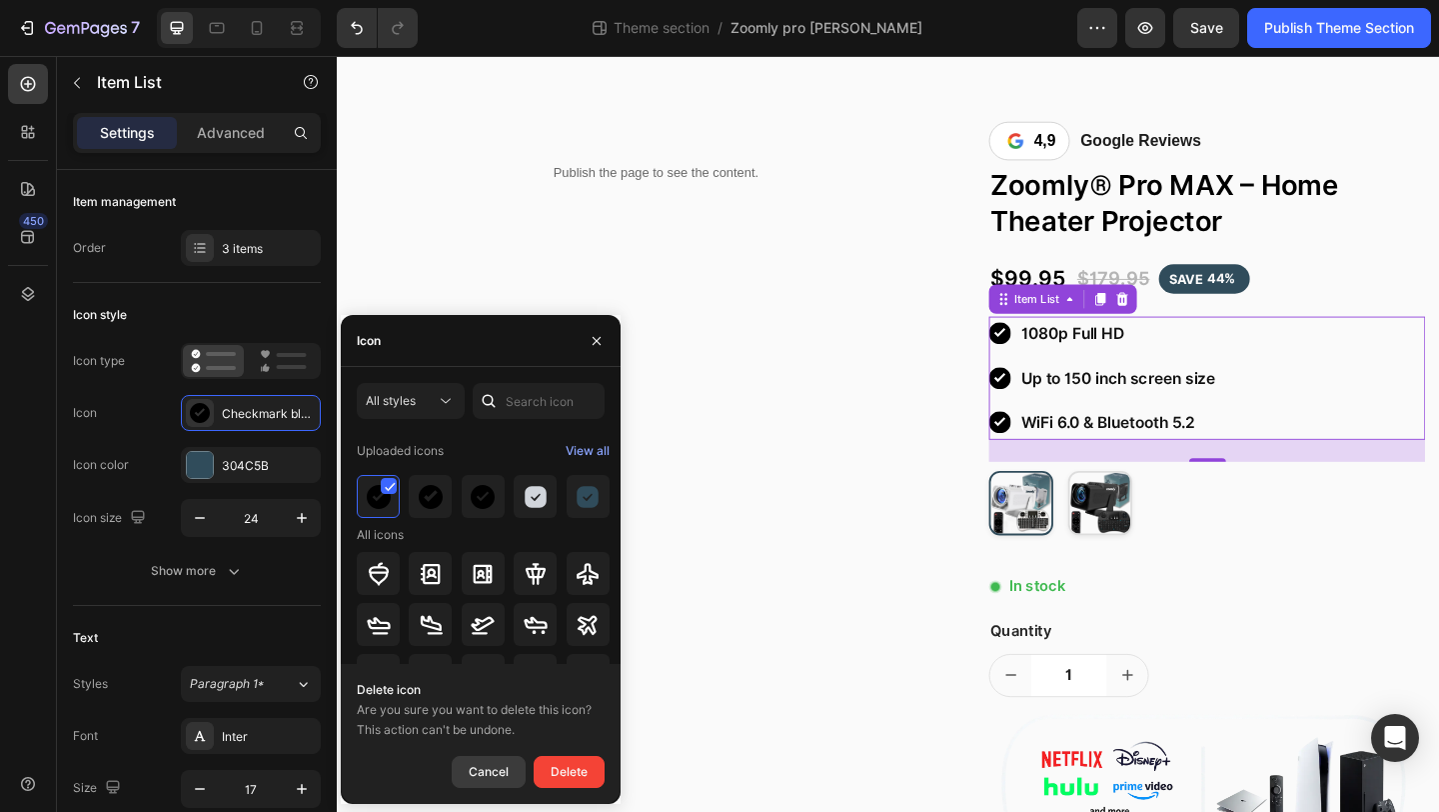
click at [497, 767] on div "Cancel" at bounding box center [489, 772] width 40 height 24
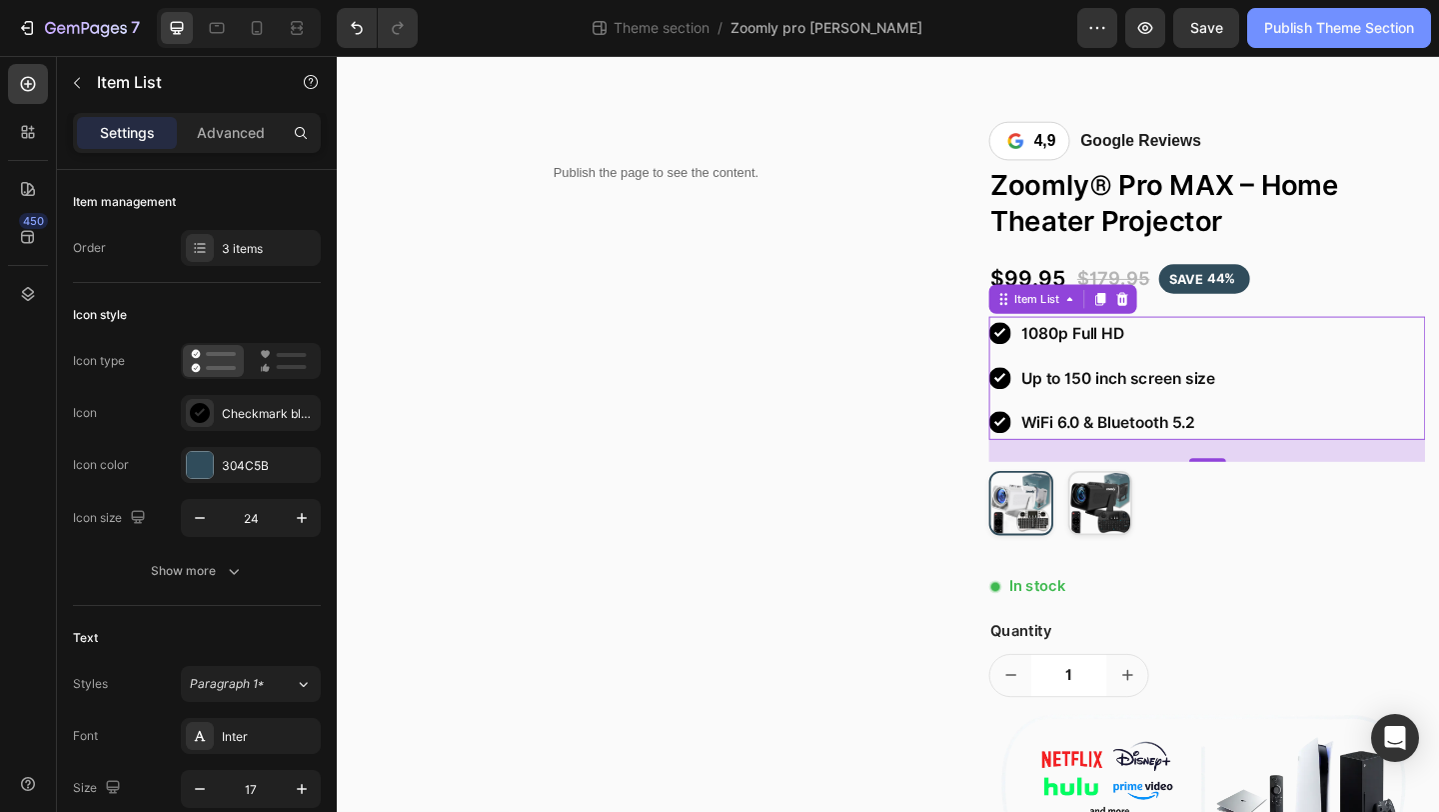
click at [1289, 35] on div "Publish Theme Section" at bounding box center [1340, 28] width 150 height 21
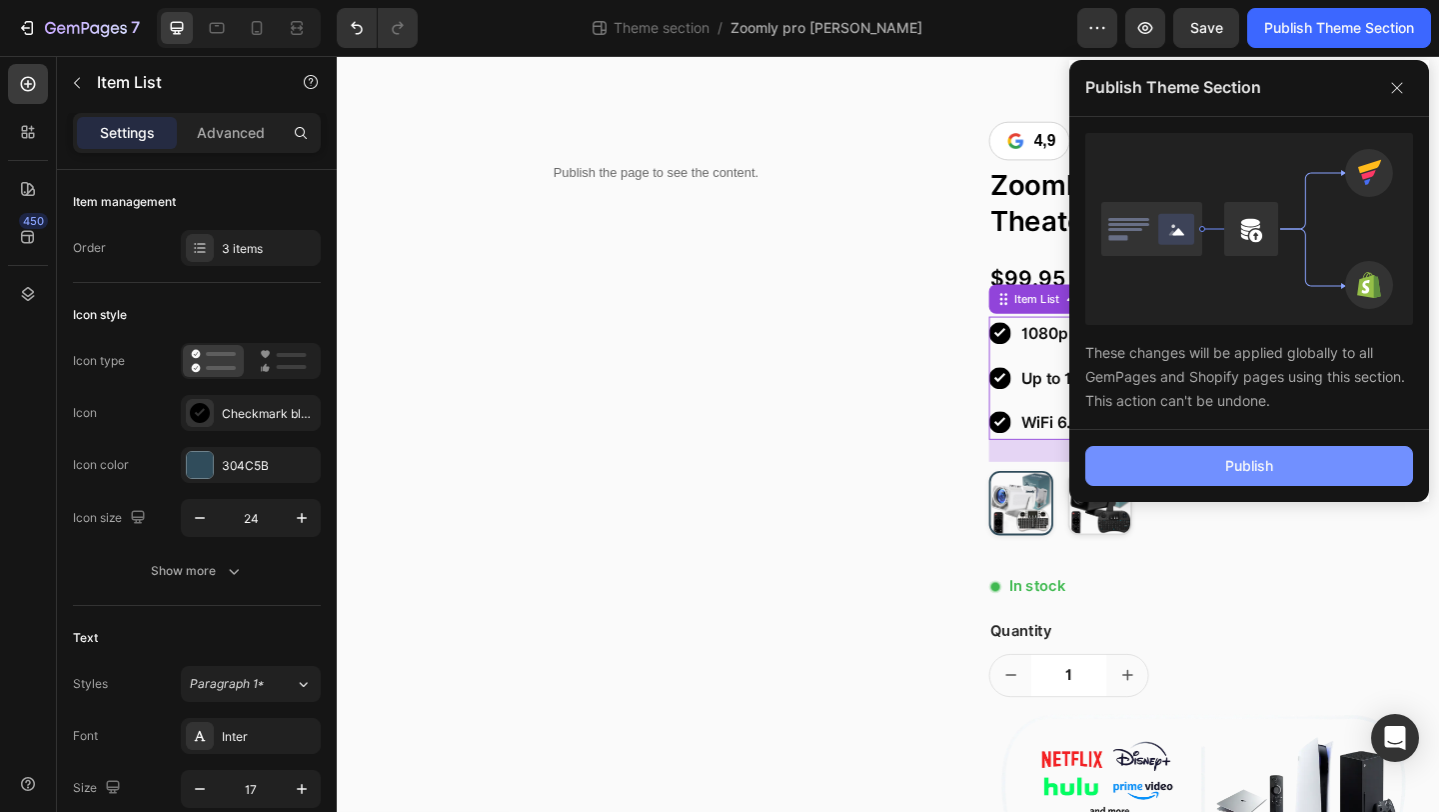
click at [1206, 478] on button "Publish" at bounding box center [1250, 466] width 328 height 40
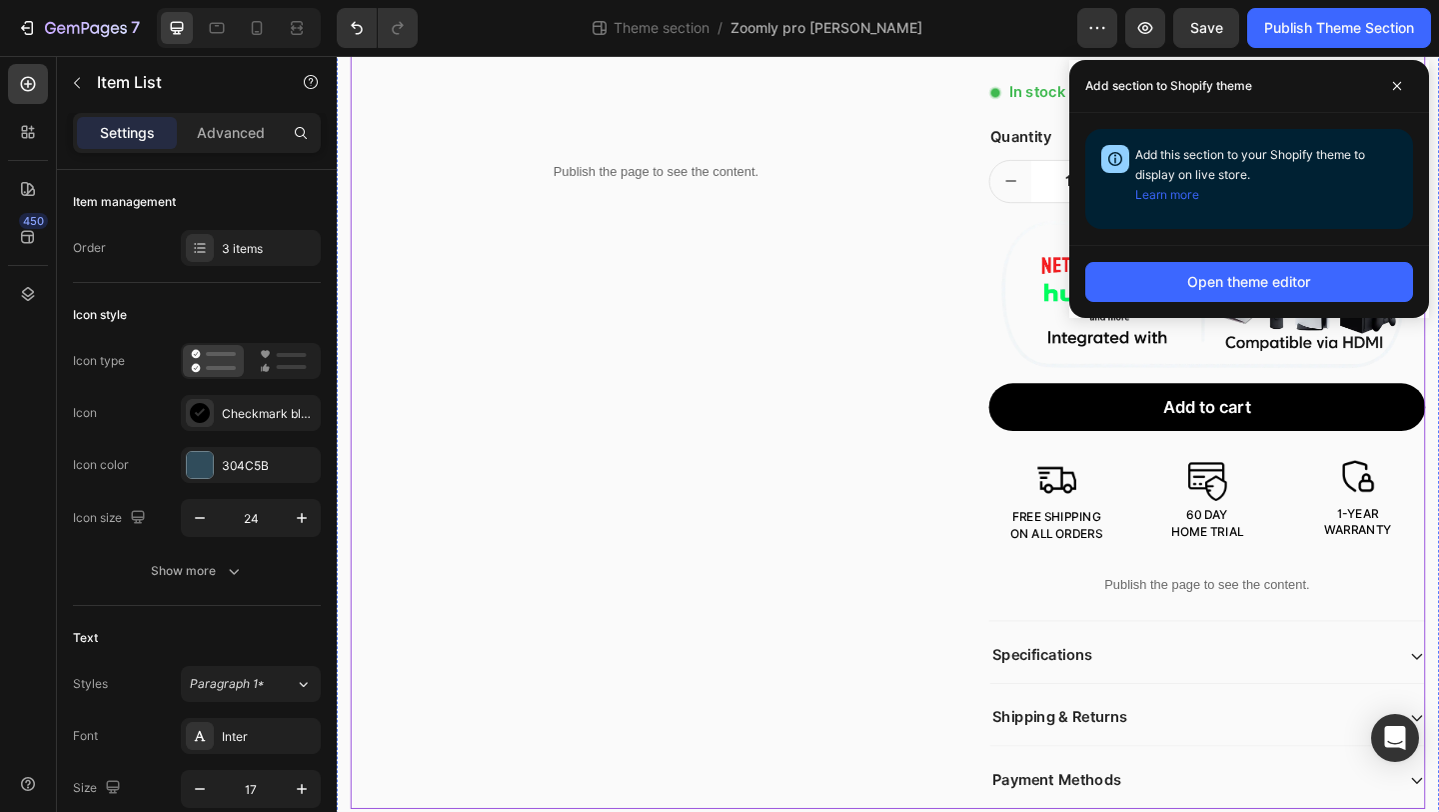
scroll to position [679, 0]
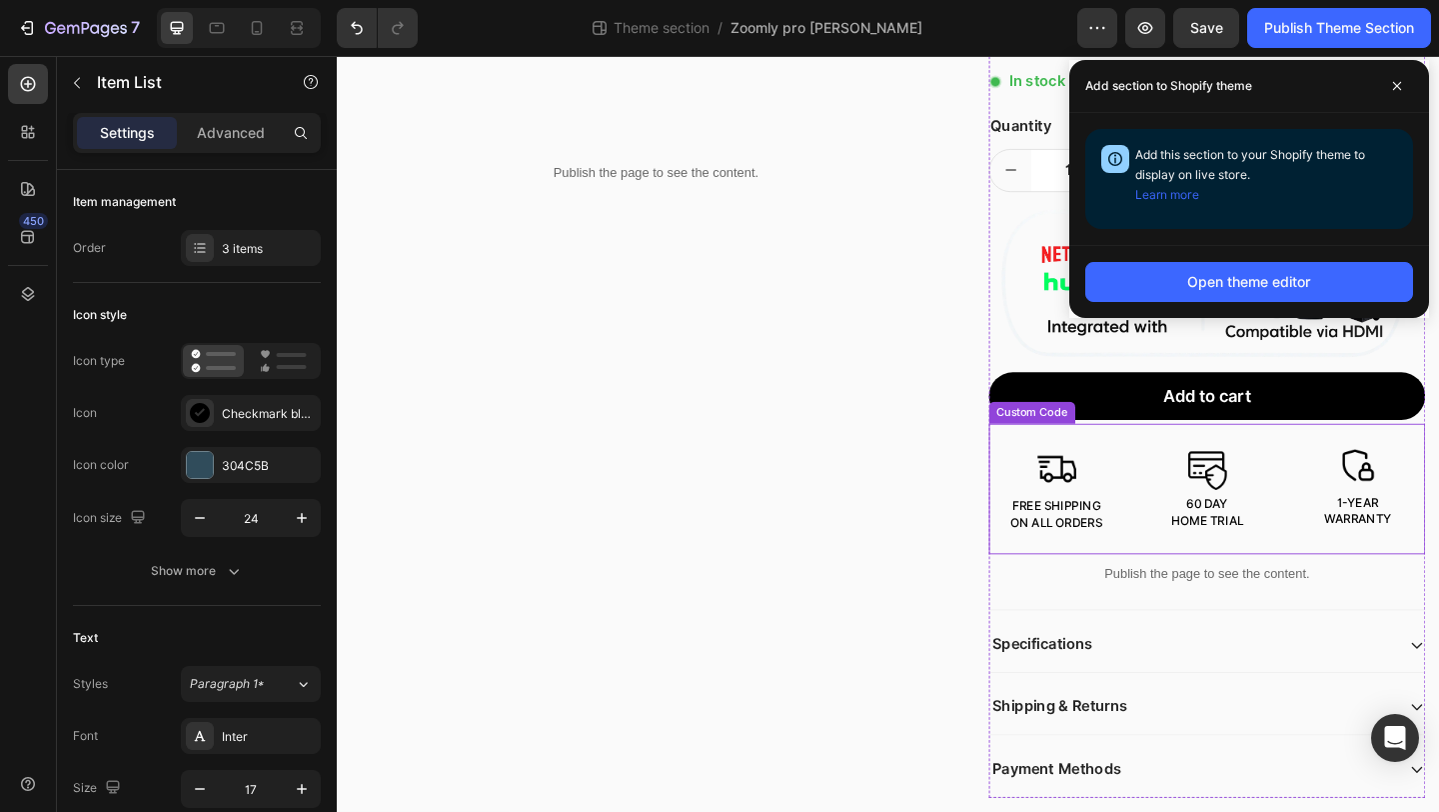
click at [1118, 437] on div "Custom Code" at bounding box center [1094, 444] width 86 height 18
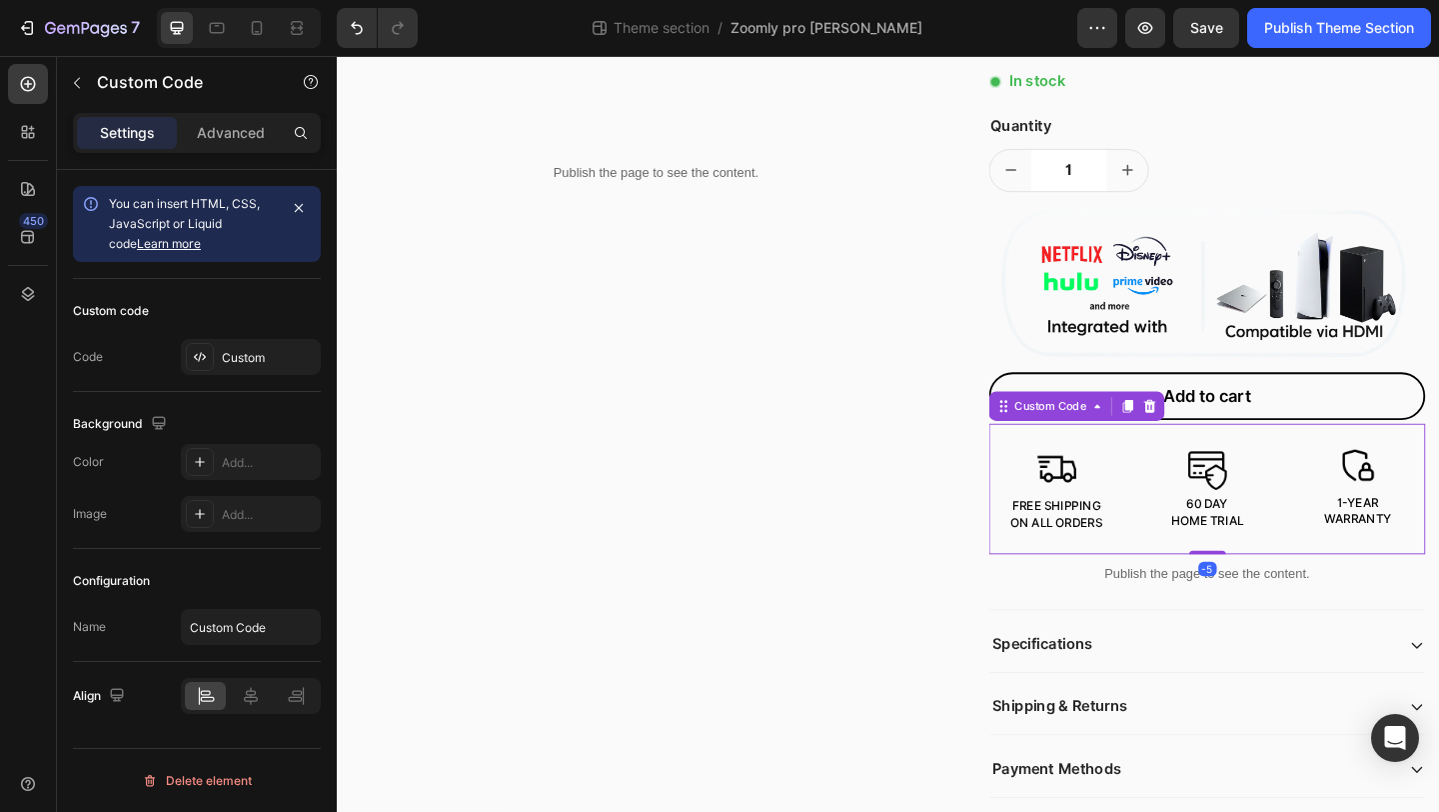
click at [1097, 418] on button "Add to cart" at bounding box center [1284, 425] width 475 height 51
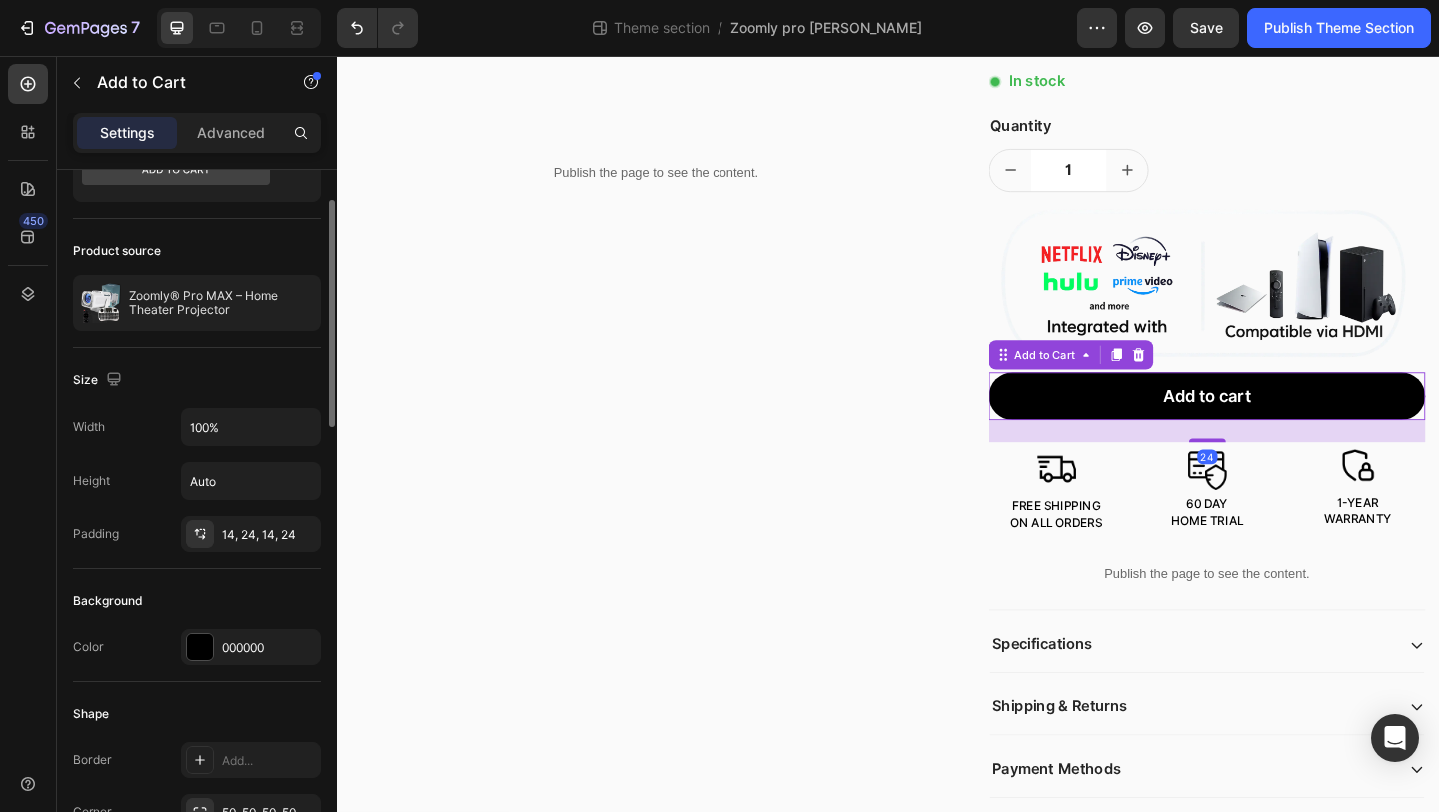
scroll to position [170, 0]
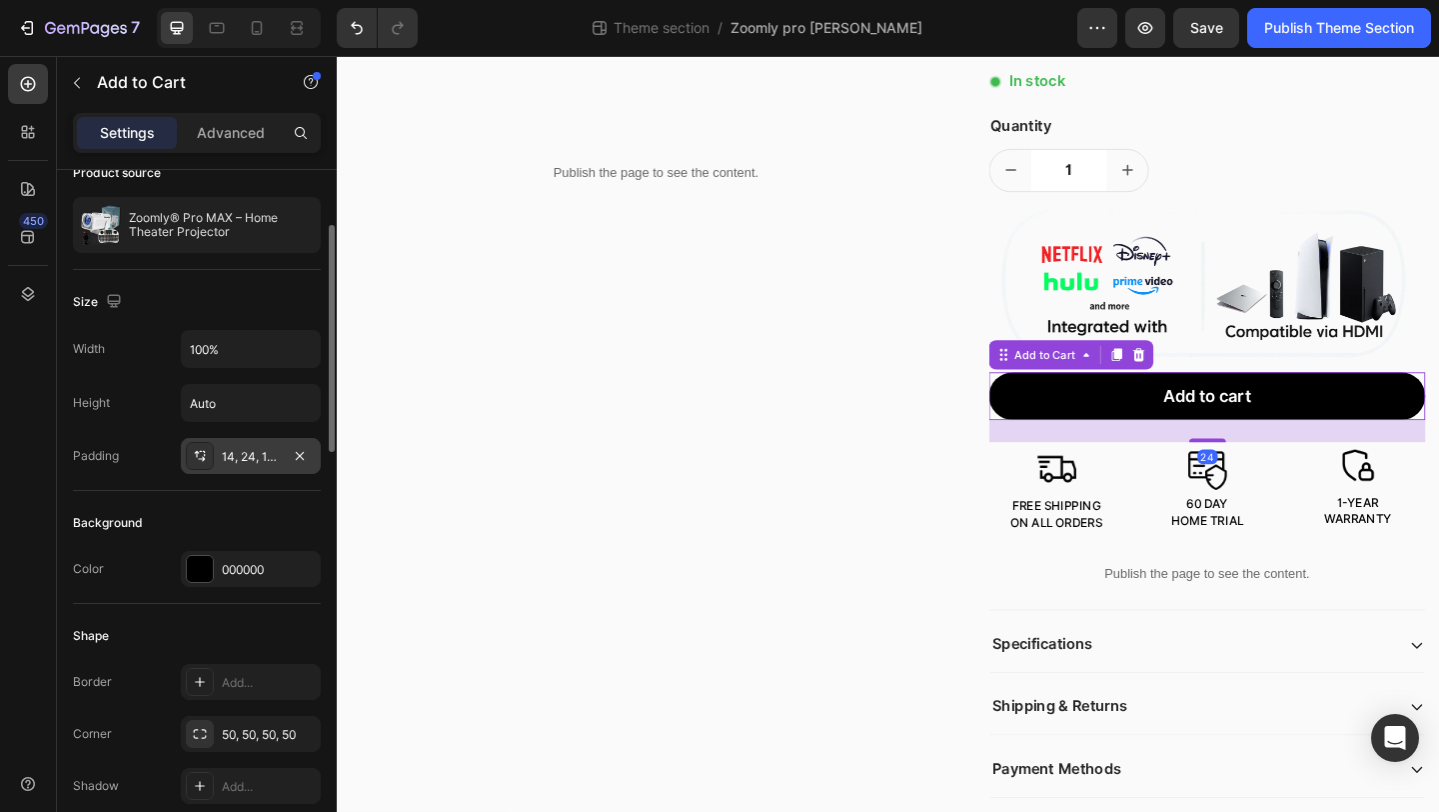
click at [278, 463] on div "14, 24, 14, 24" at bounding box center [251, 457] width 58 height 18
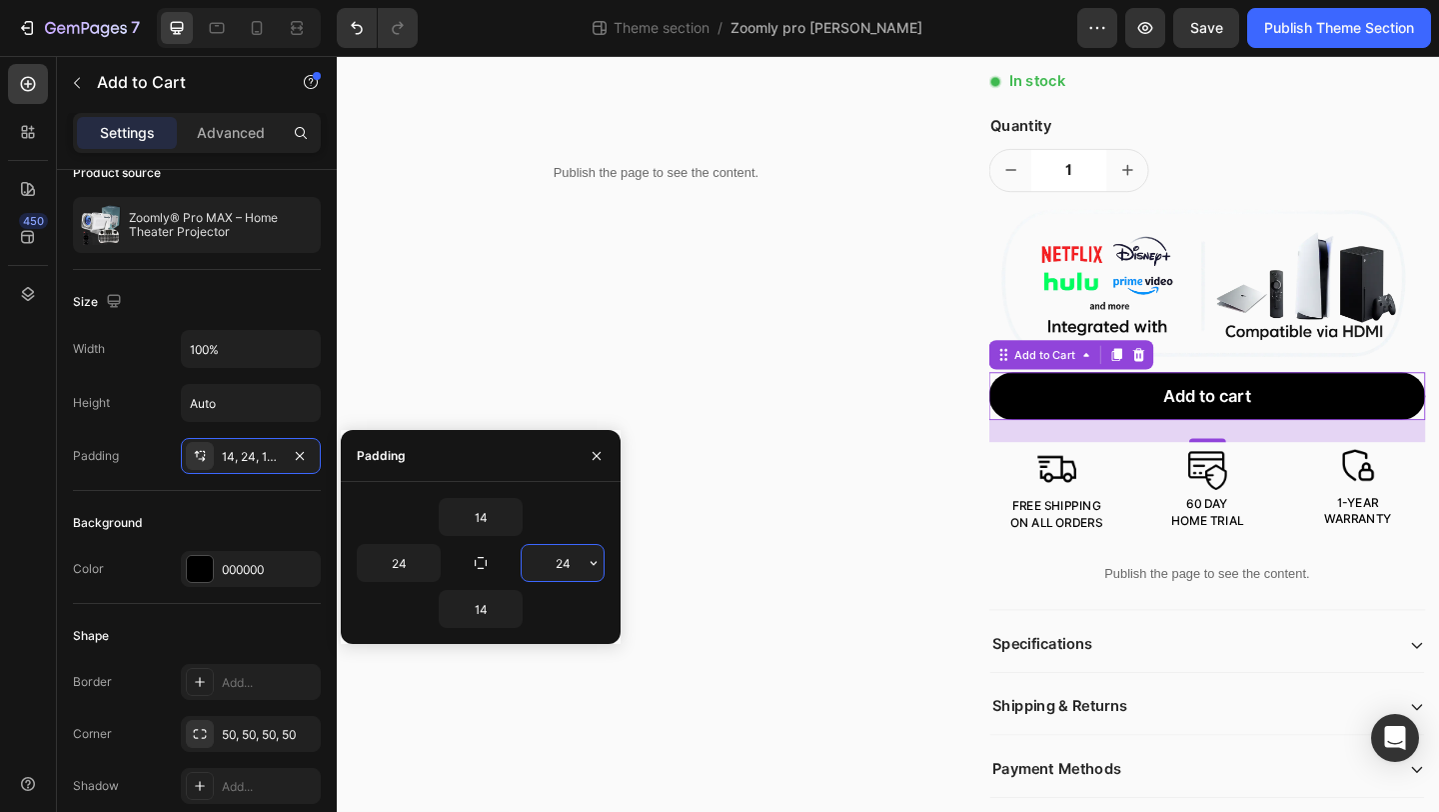
click at [542, 565] on input "24" at bounding box center [563, 563] width 82 height 36
click at [587, 560] on icon "button" at bounding box center [594, 563] width 16 height 16
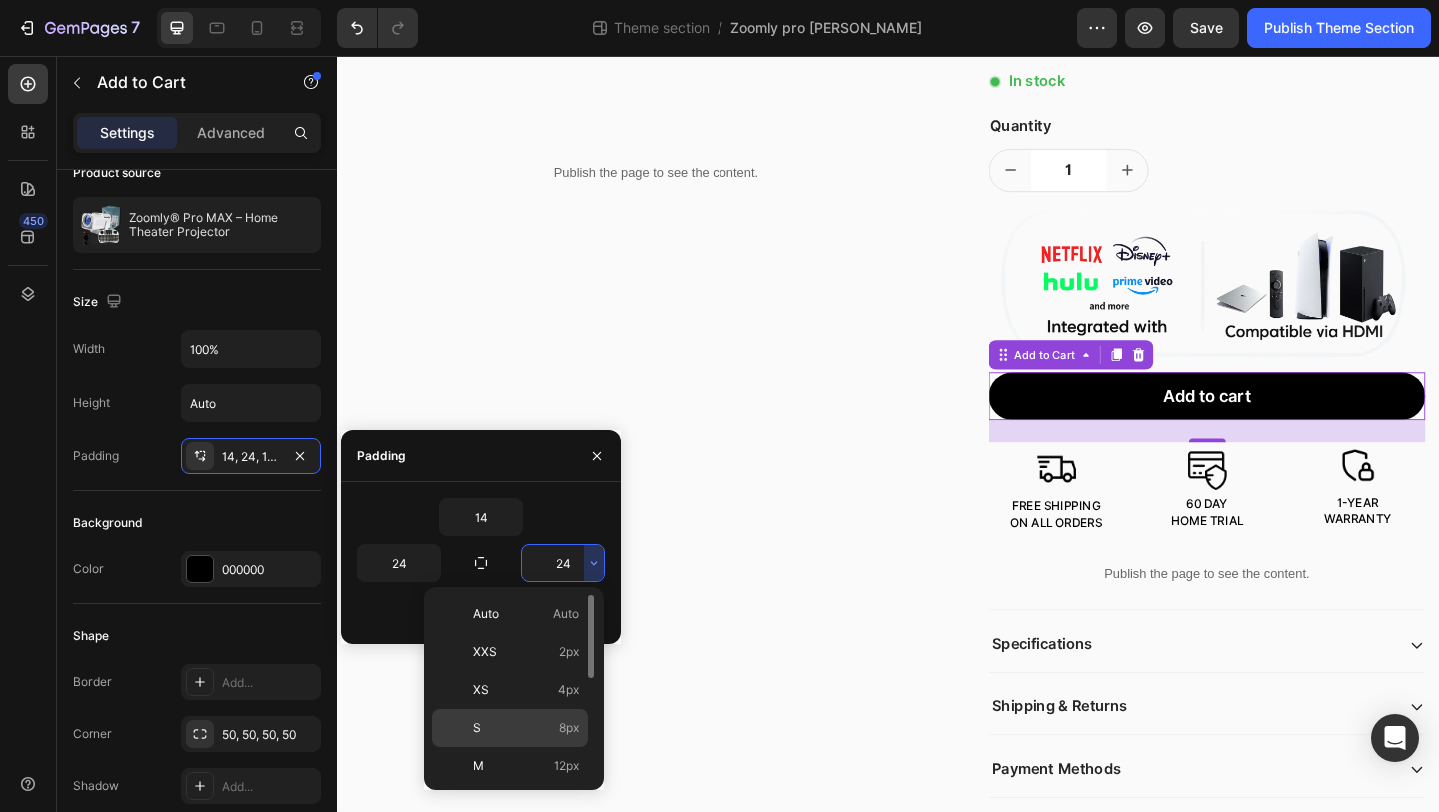
click at [519, 747] on div "S 8px" at bounding box center [510, 766] width 156 height 38
type input "8"
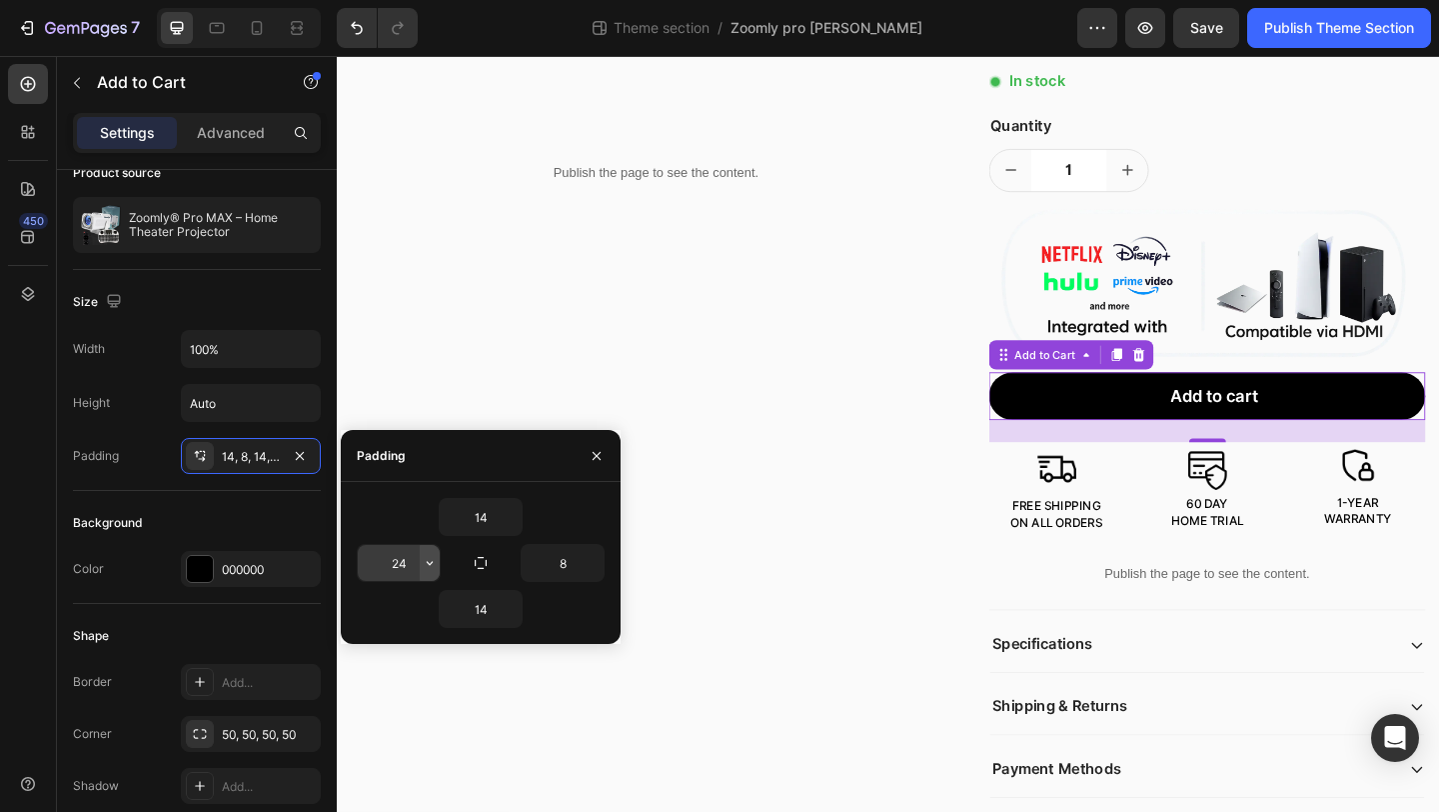
click at [436, 571] on button "button" at bounding box center [430, 563] width 20 height 36
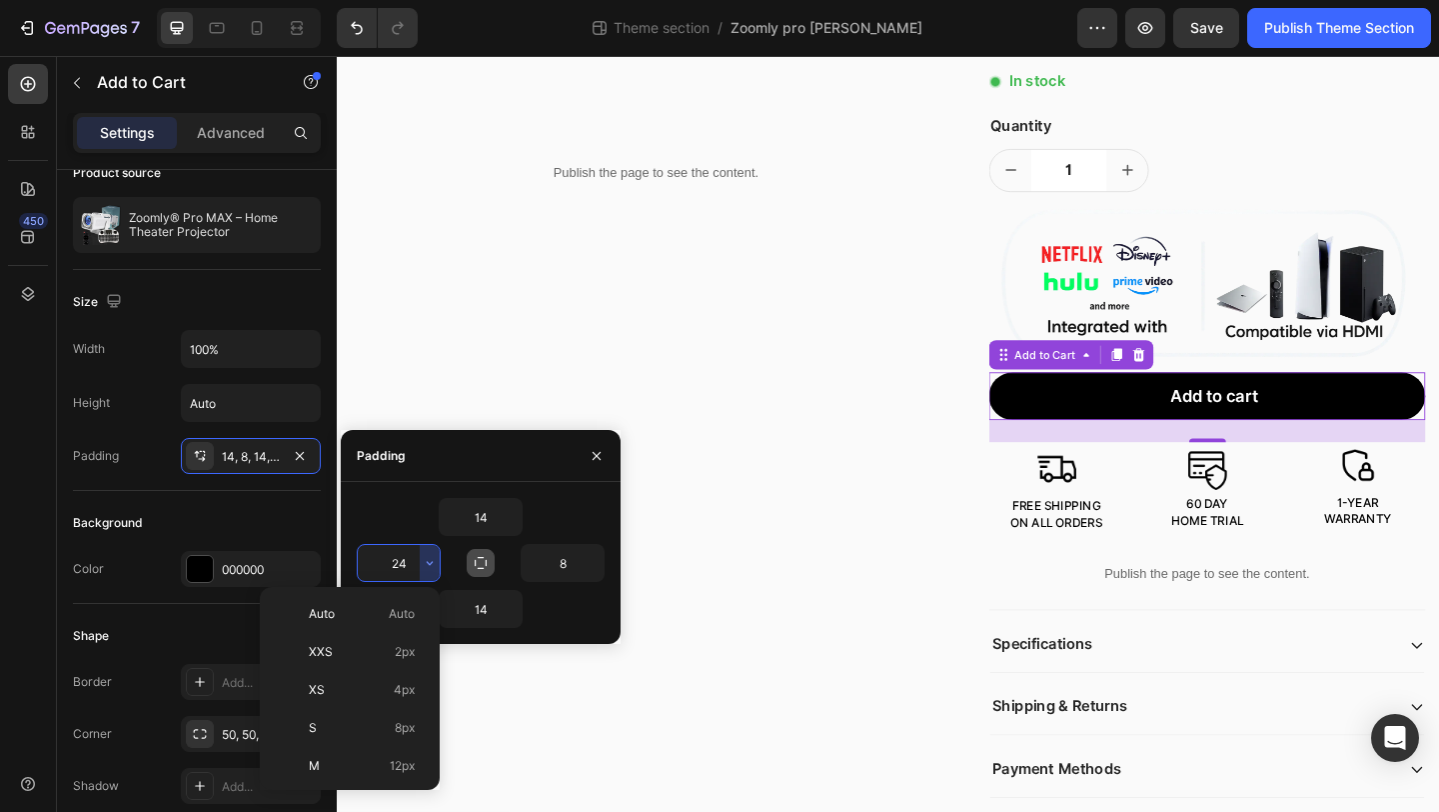
click at [485, 564] on icon "button" at bounding box center [481, 563] width 12 height 12
type input "14"
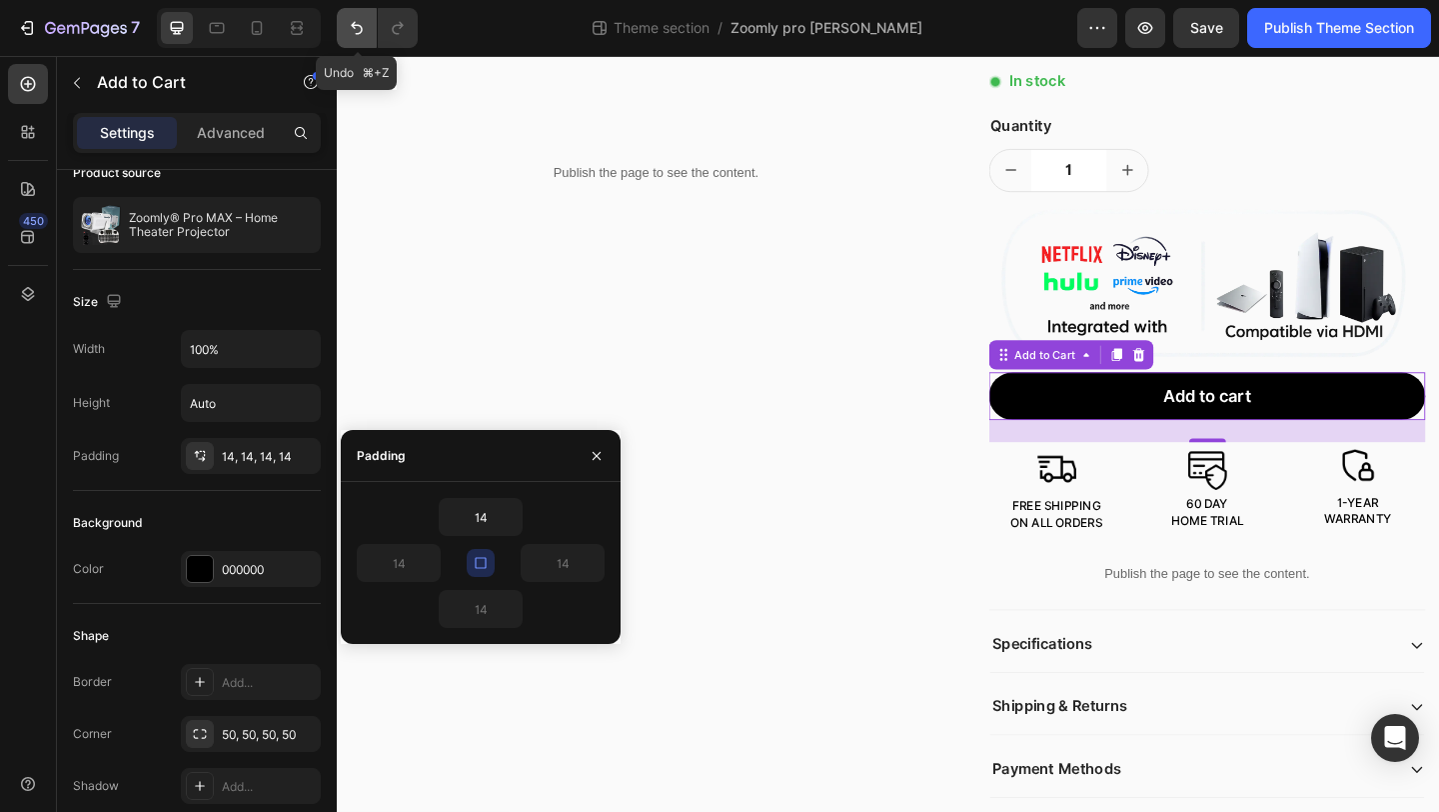
click at [347, 26] on icon "Undo/Redo" at bounding box center [357, 28] width 20 height 20
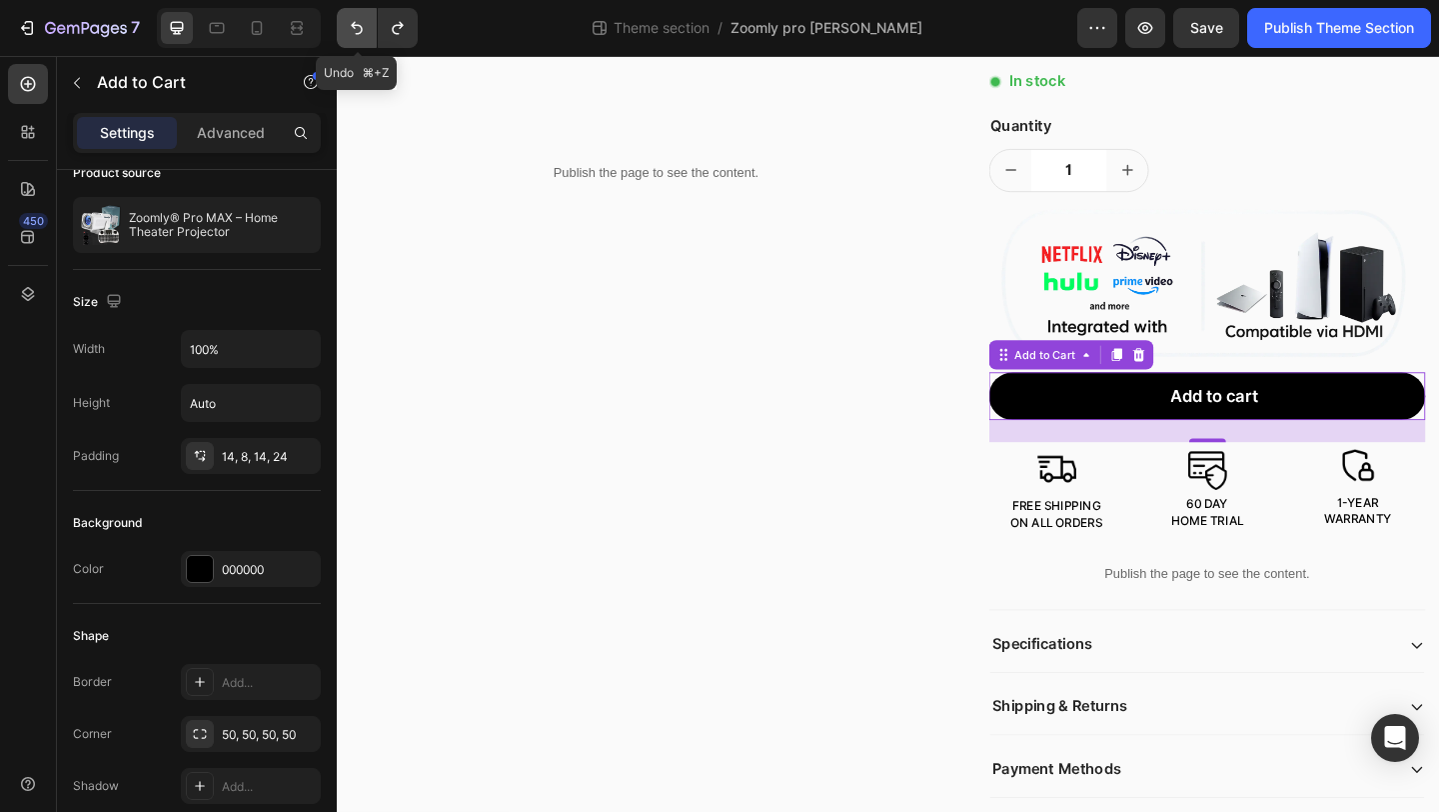
click at [361, 24] on icon "Undo/Redo" at bounding box center [357, 28] width 20 height 20
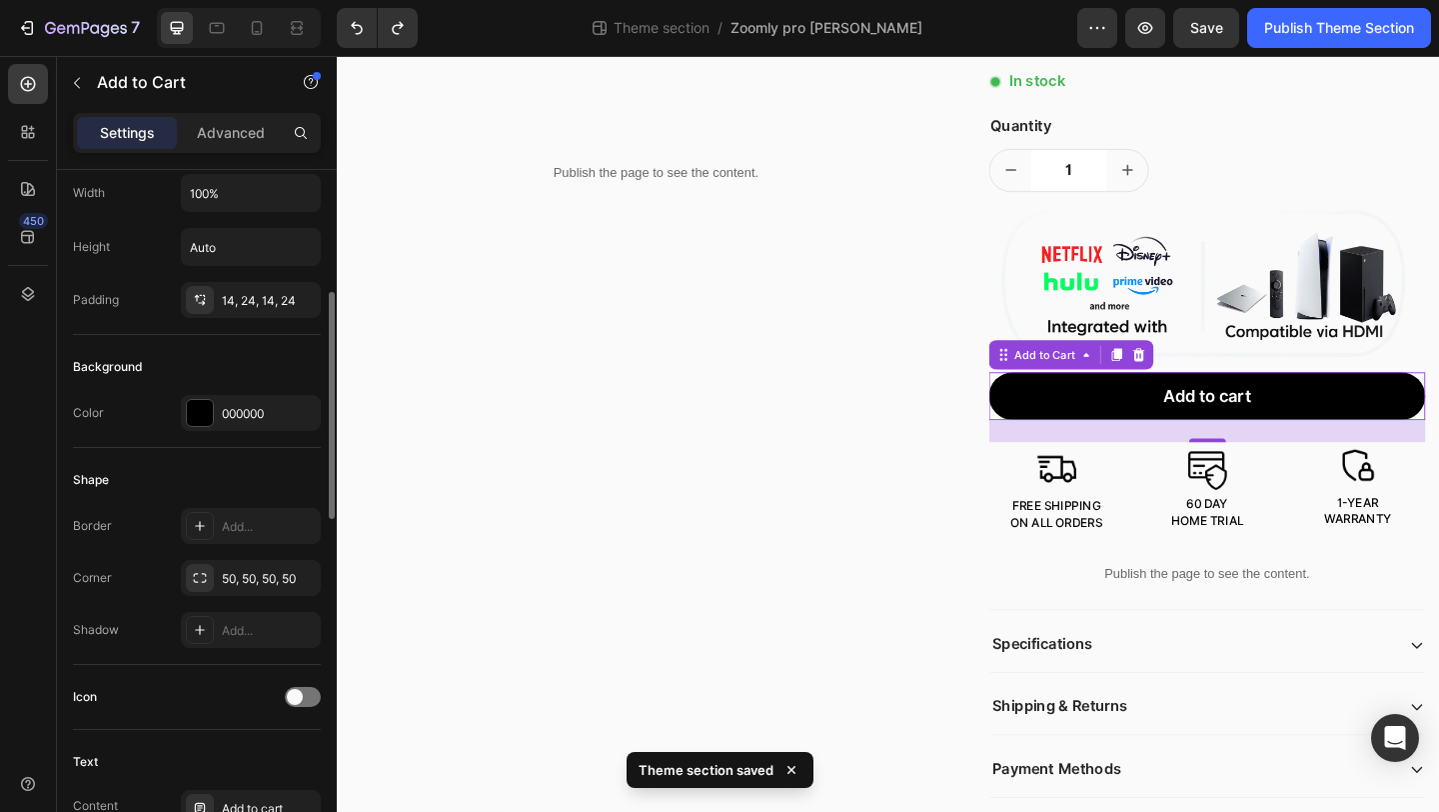
scroll to position [341, 0]
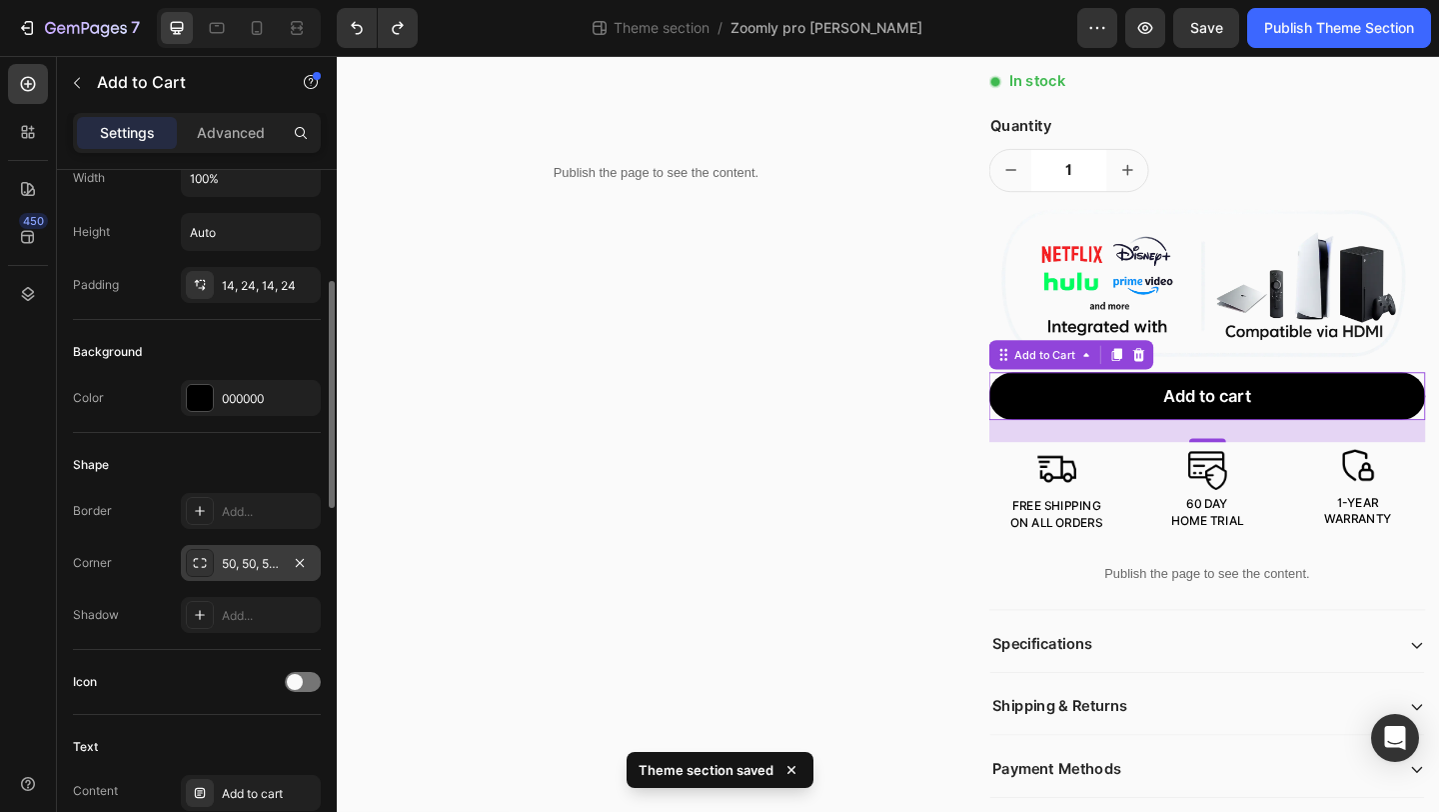
click at [248, 573] on div "50, 50, 50, 50" at bounding box center [251, 563] width 140 height 36
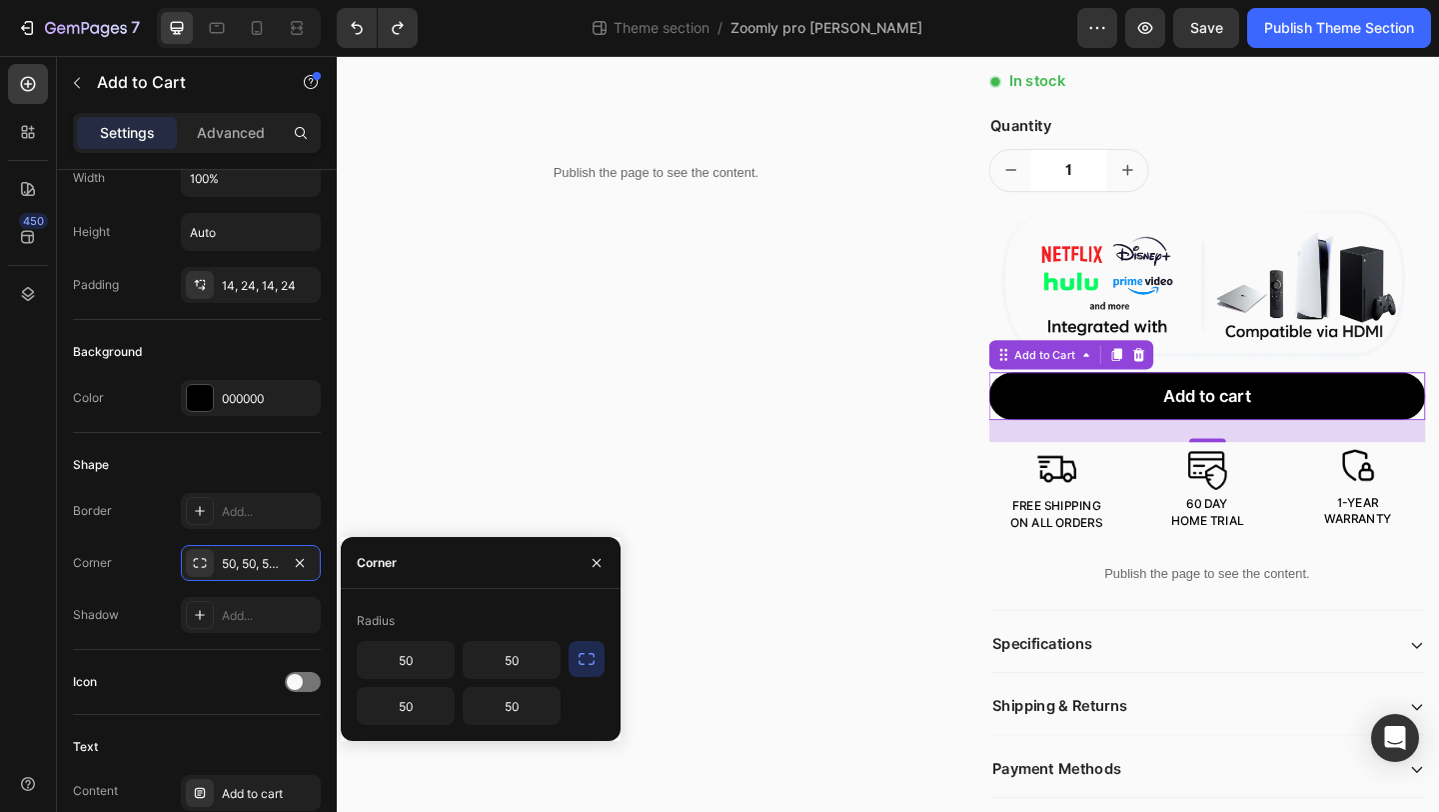
click at [582, 651] on icon "button" at bounding box center [587, 659] width 20 height 20
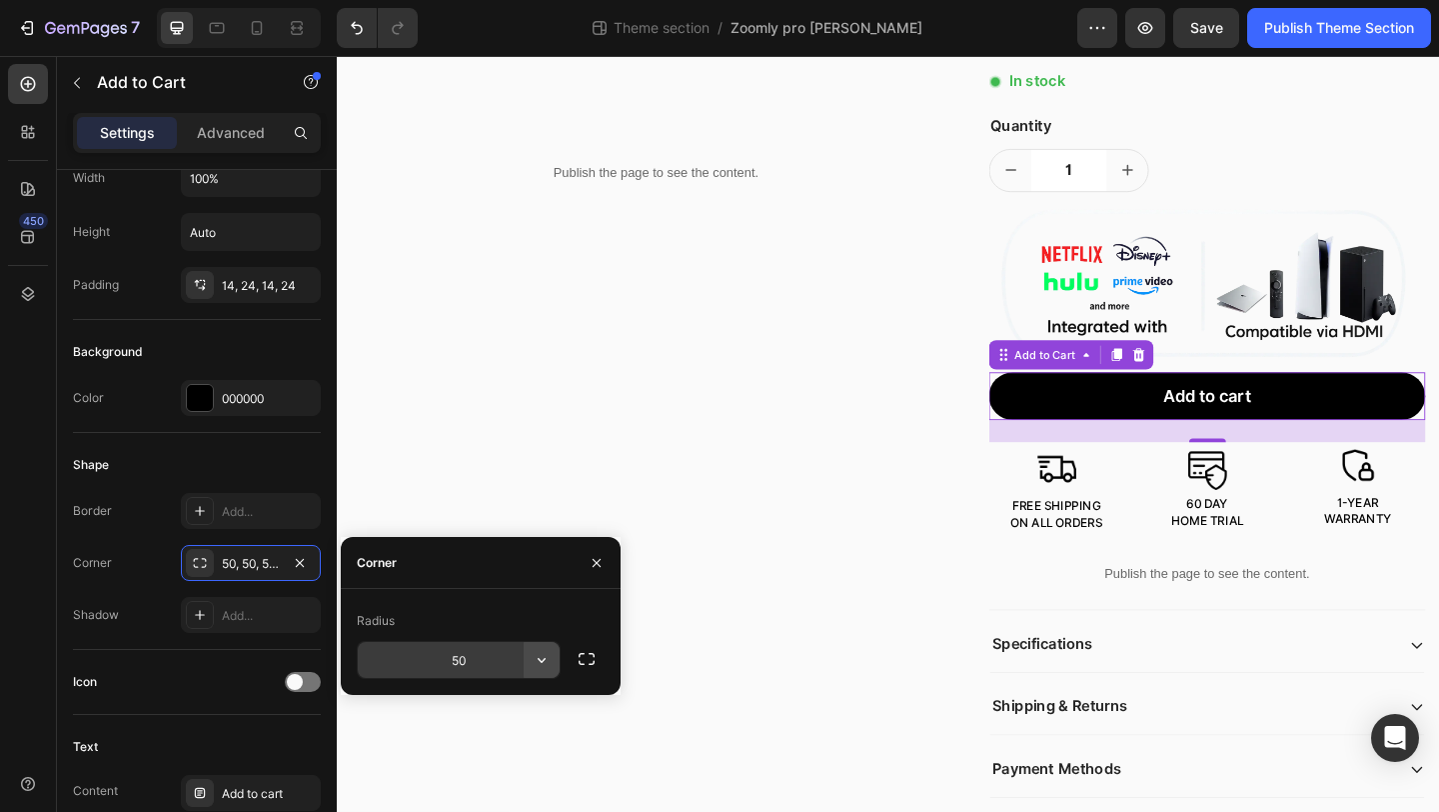
click at [525, 662] on button "button" at bounding box center [542, 660] width 36 height 36
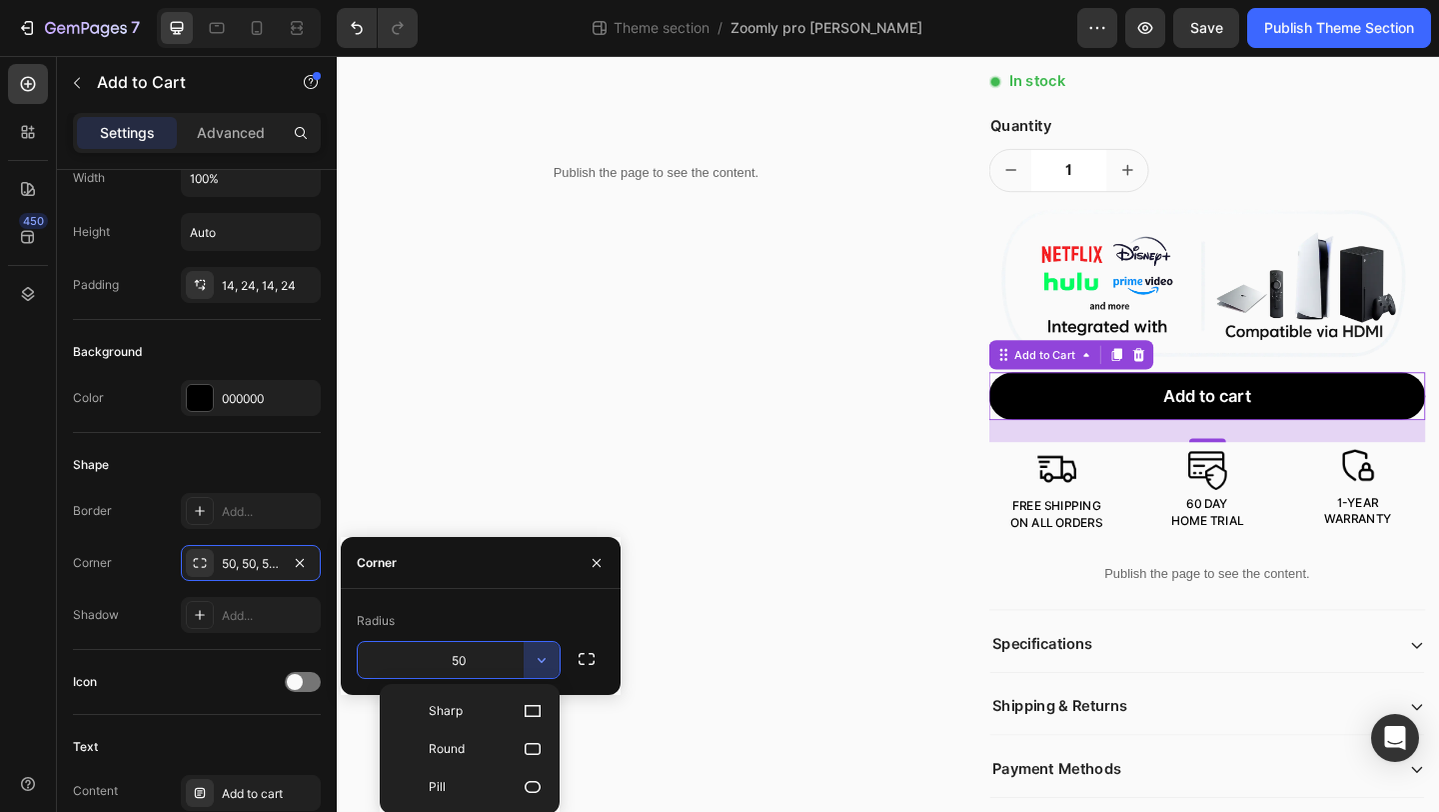
click at [495, 658] on input "50" at bounding box center [459, 660] width 202 height 36
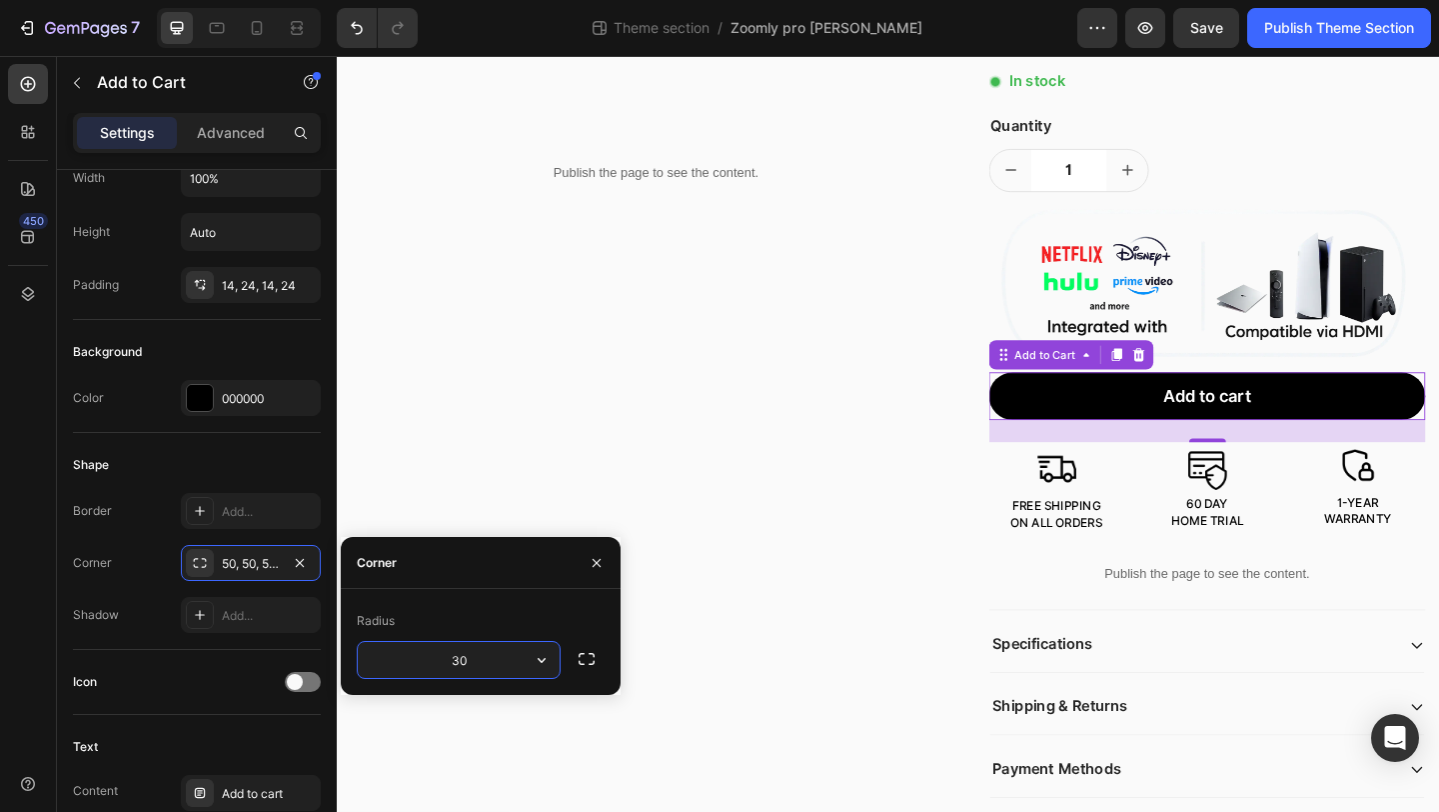
type input "3"
type input "4"
type input "3"
type input "2"
type input "1"
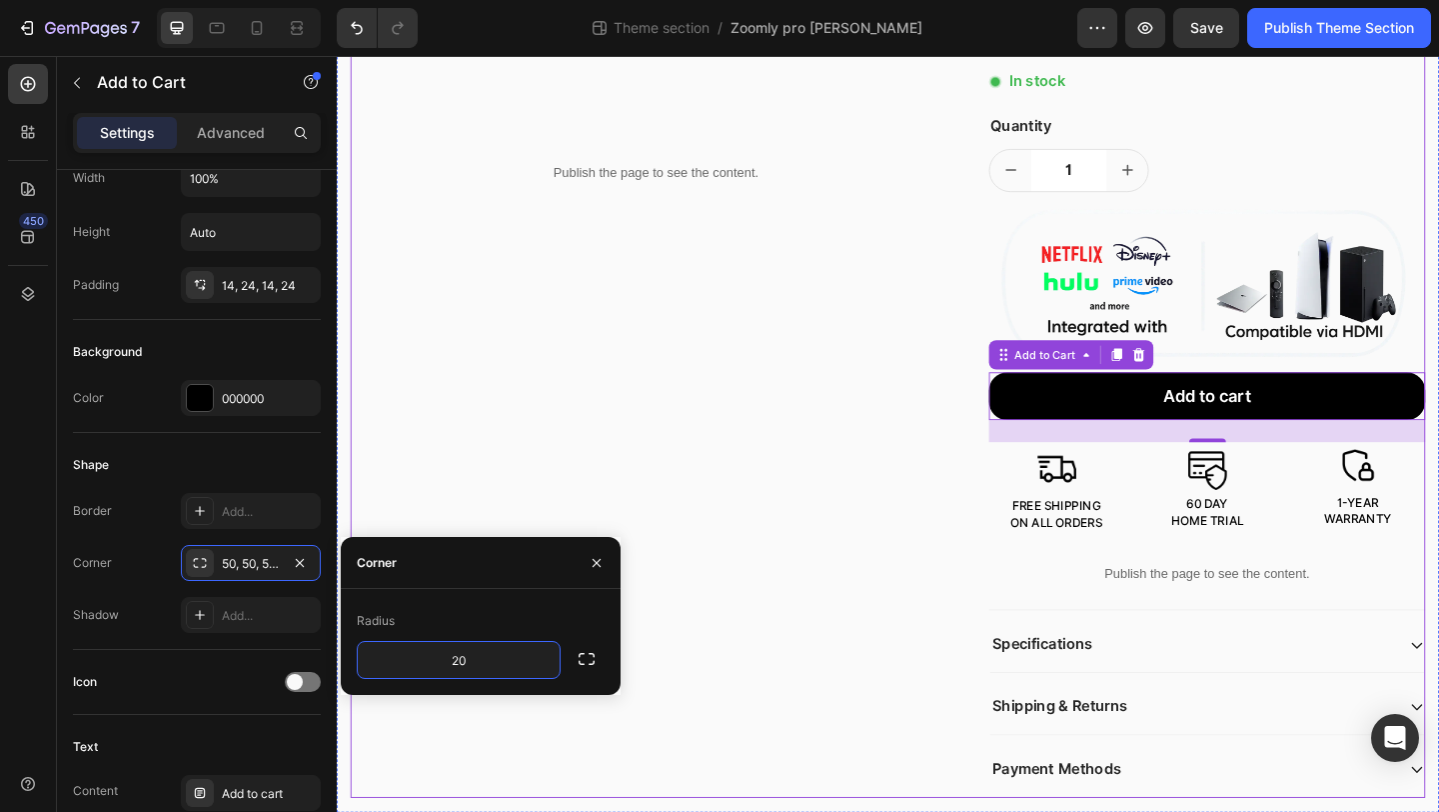
type input "2"
type input "15"
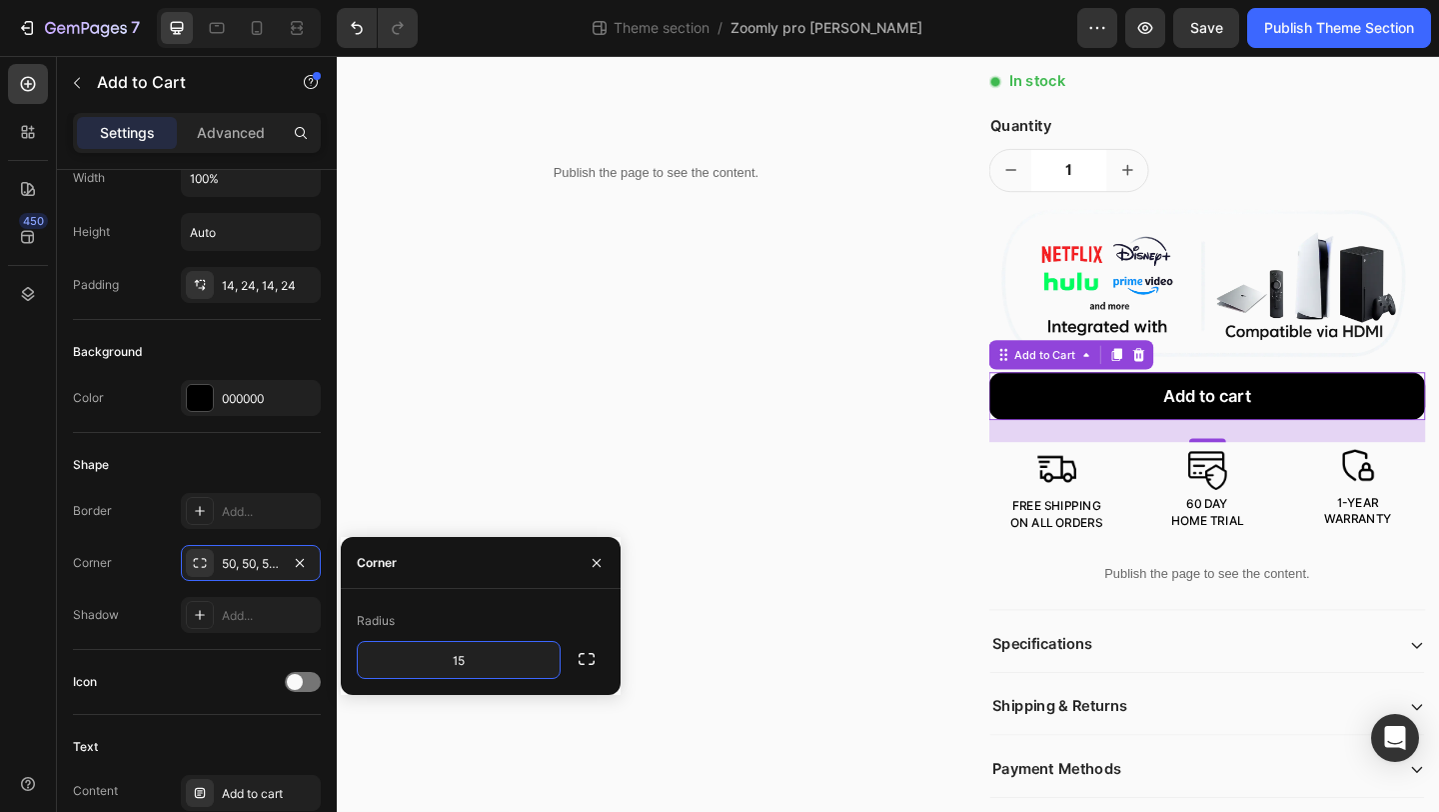
click at [966, 437] on div "Publish the page to see the content. Custom Code Row" at bounding box center [684, 217] width 665 height 1291
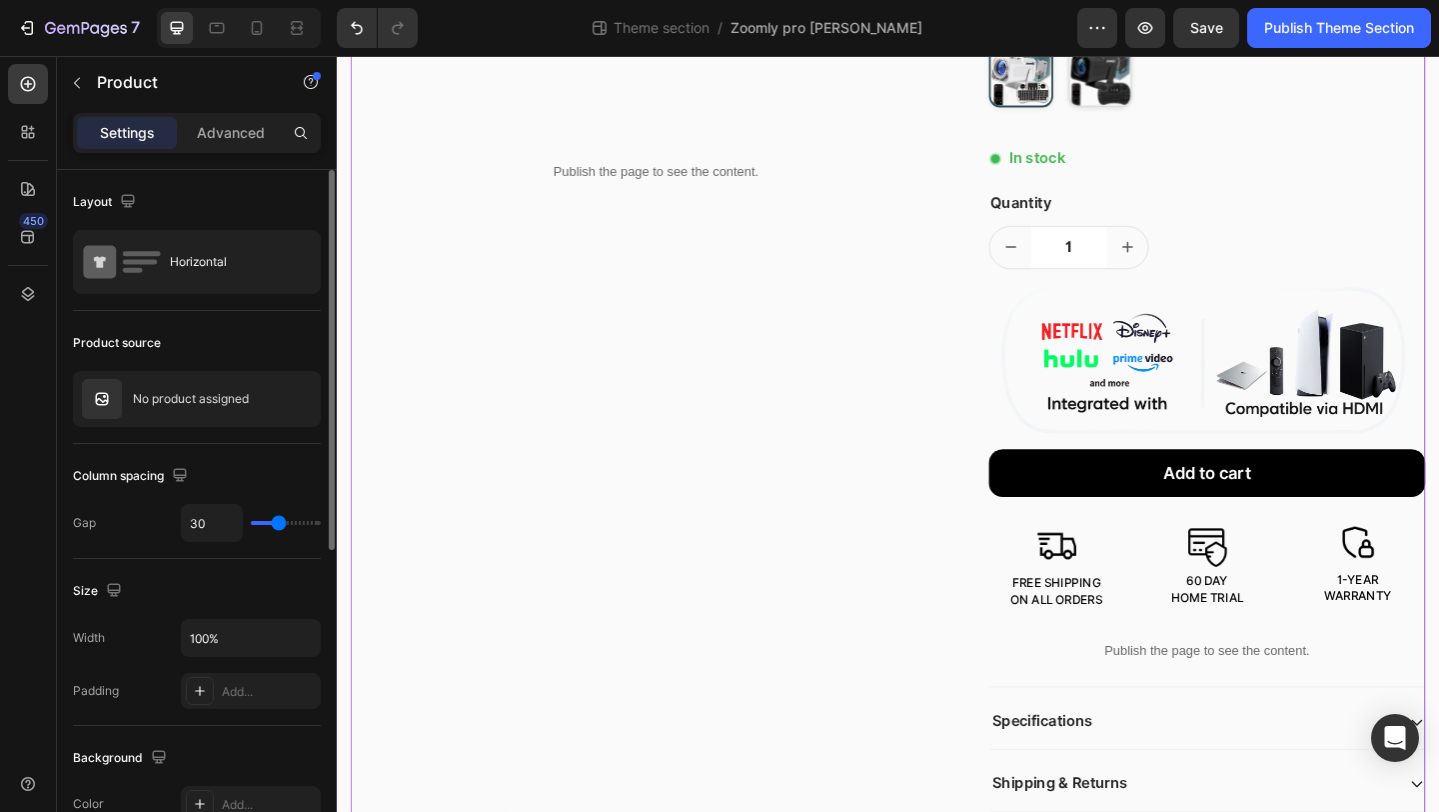
scroll to position [594, 0]
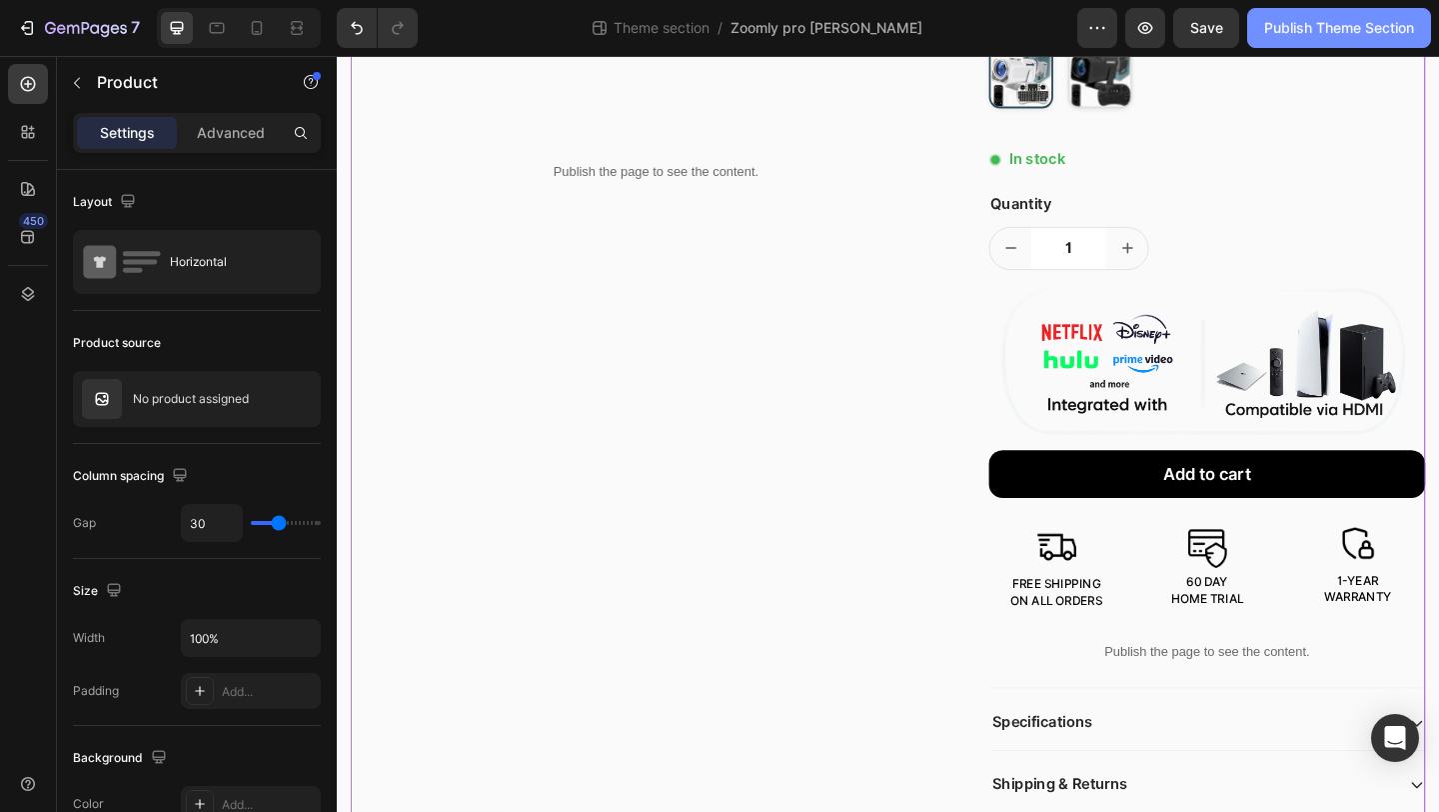
click at [1318, 22] on div "Publish Theme Section" at bounding box center [1340, 28] width 150 height 21
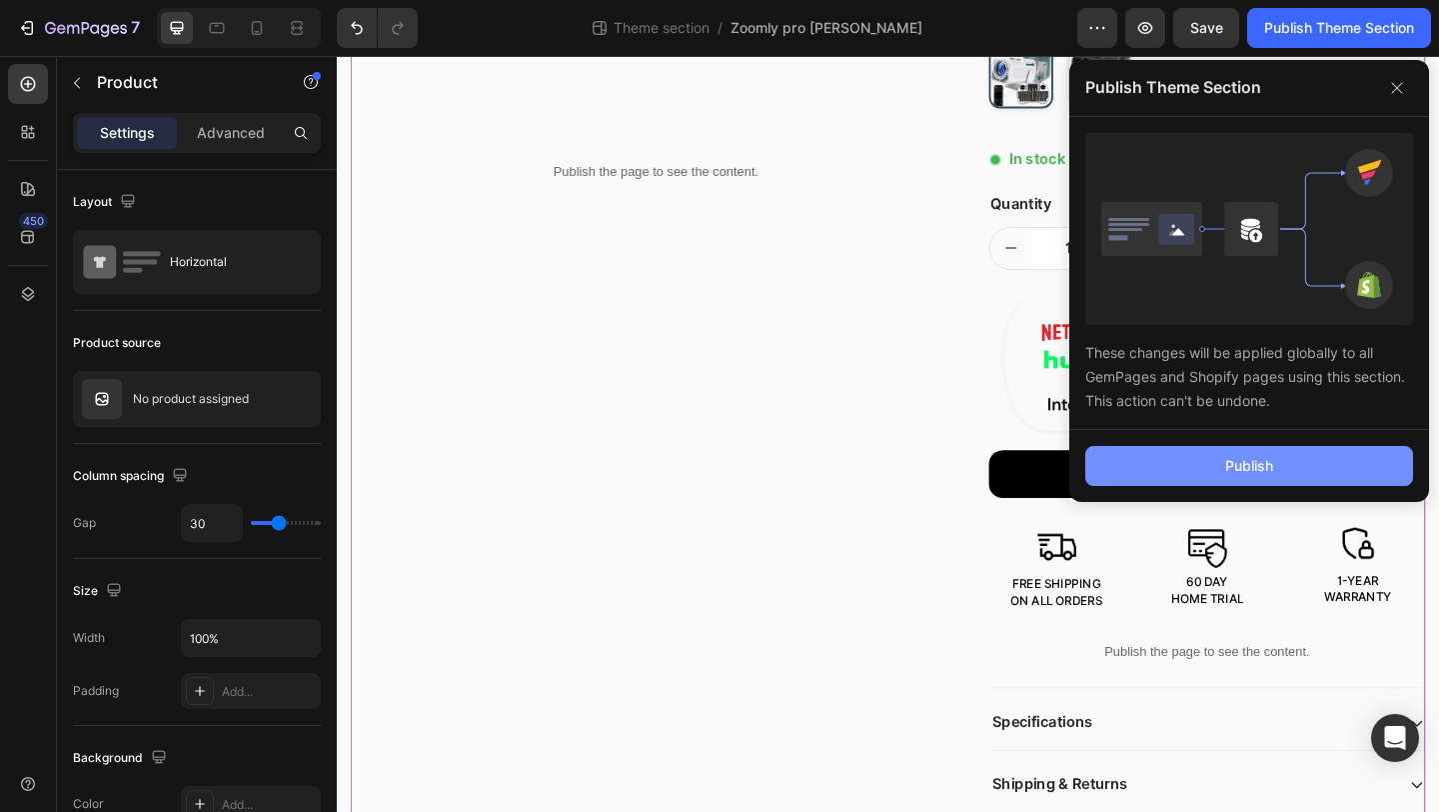
click at [1144, 484] on button "Publish" at bounding box center [1250, 466] width 328 height 40
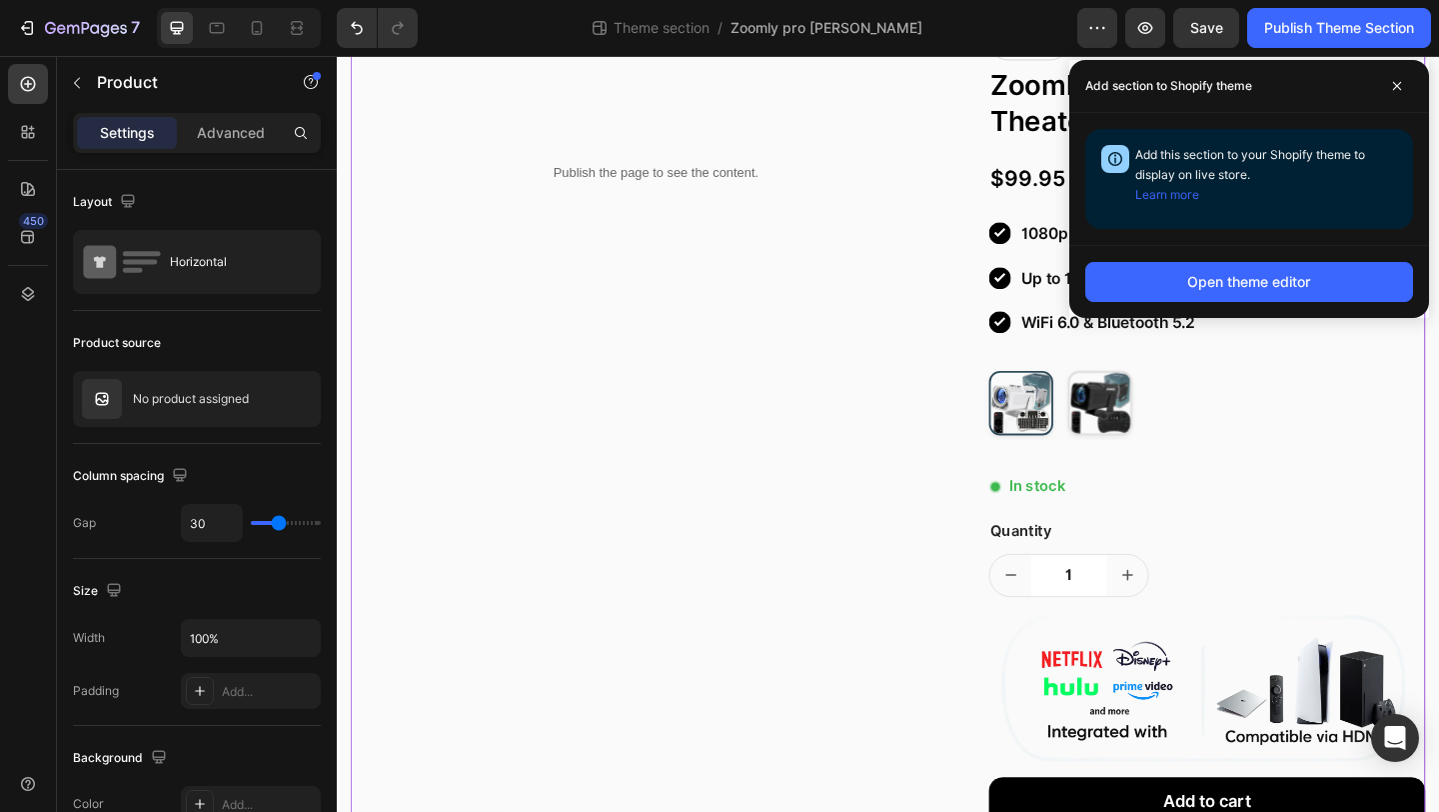
scroll to position [287, 0]
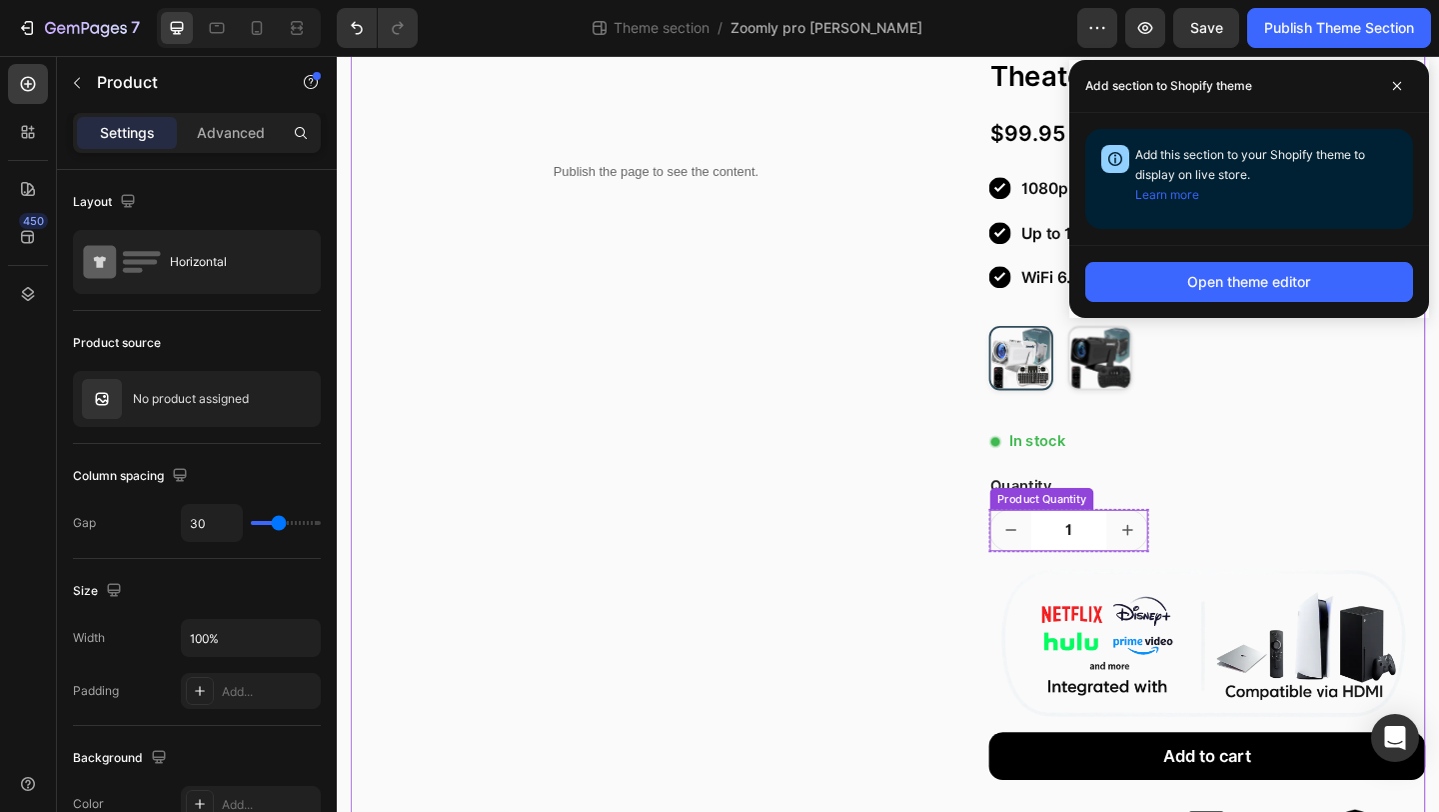
click at [1173, 572] on input "1" at bounding box center [1134, 572] width 82 height 45
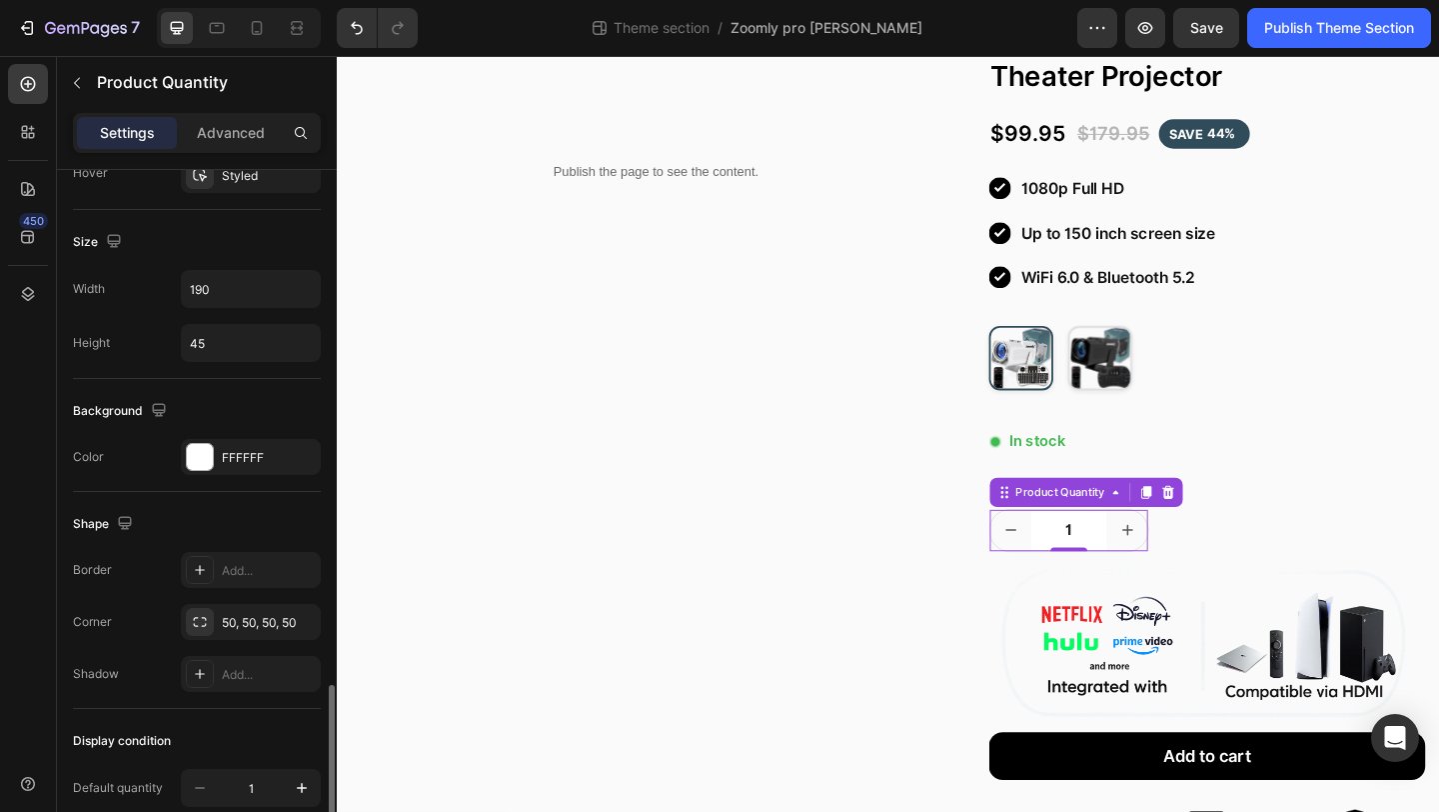
scroll to position [949, 0]
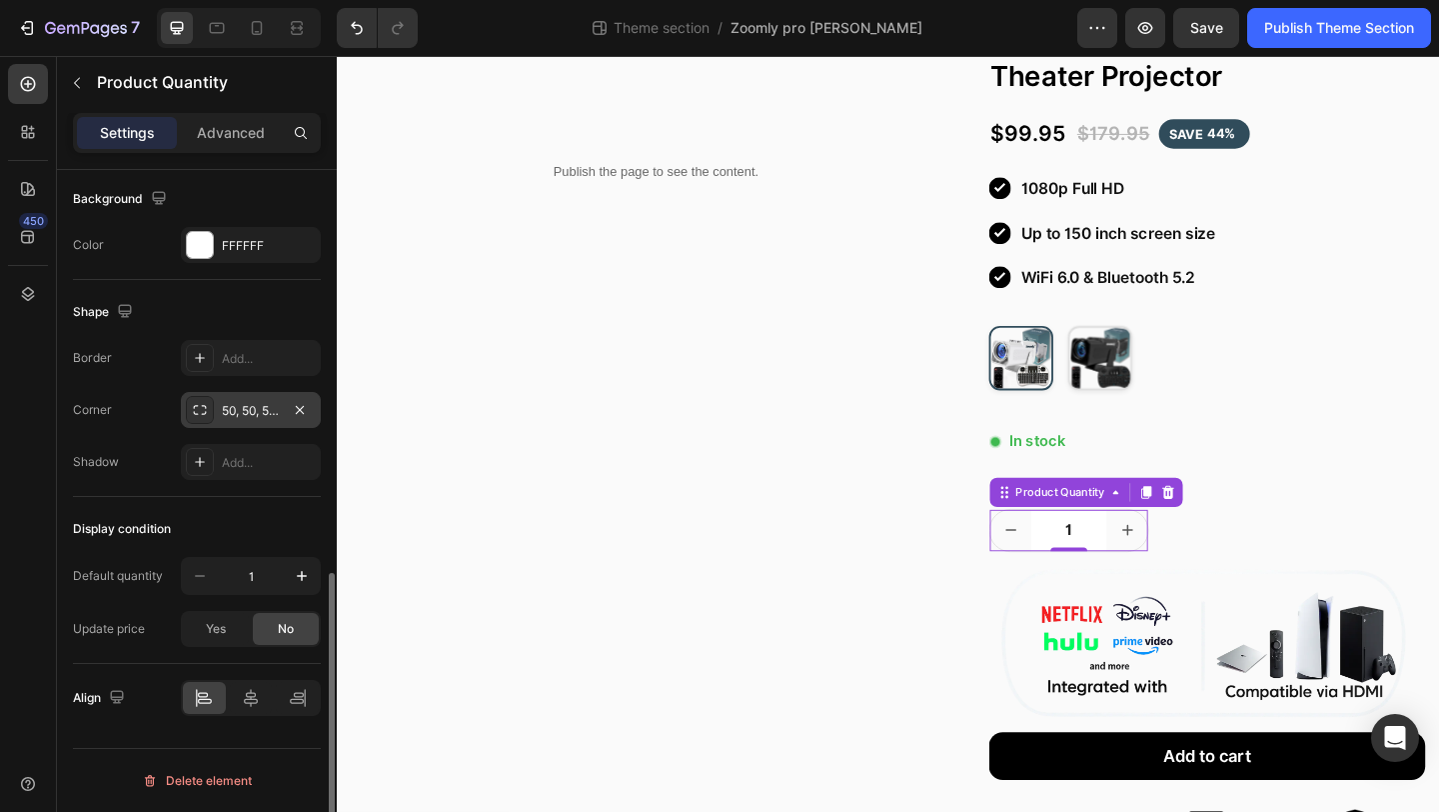
click at [265, 413] on div "50, 50, 50, 50" at bounding box center [251, 411] width 58 height 18
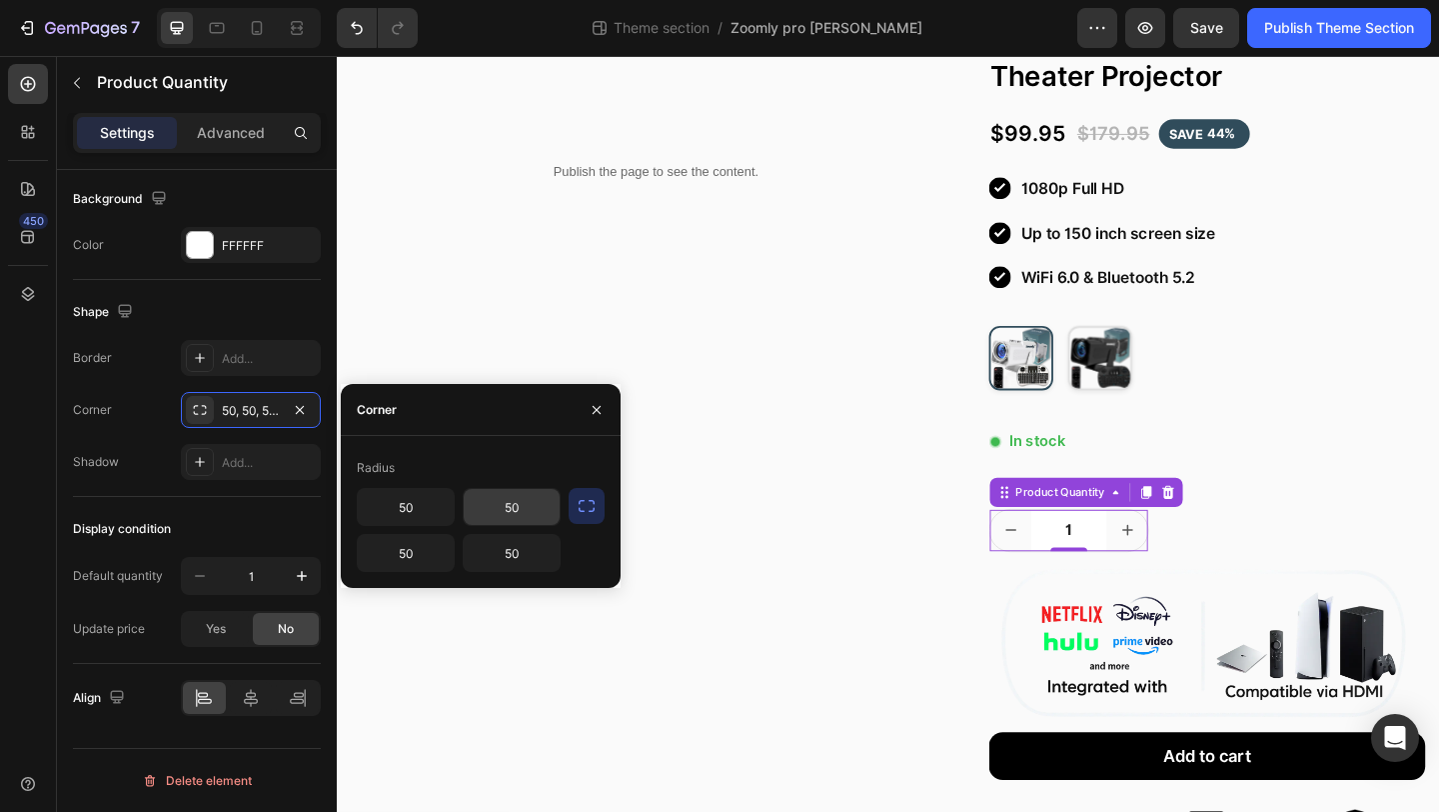
click at [508, 517] on input "50" at bounding box center [512, 507] width 96 height 36
type input "15"
click at [580, 508] on icon "button" at bounding box center [587, 506] width 20 height 20
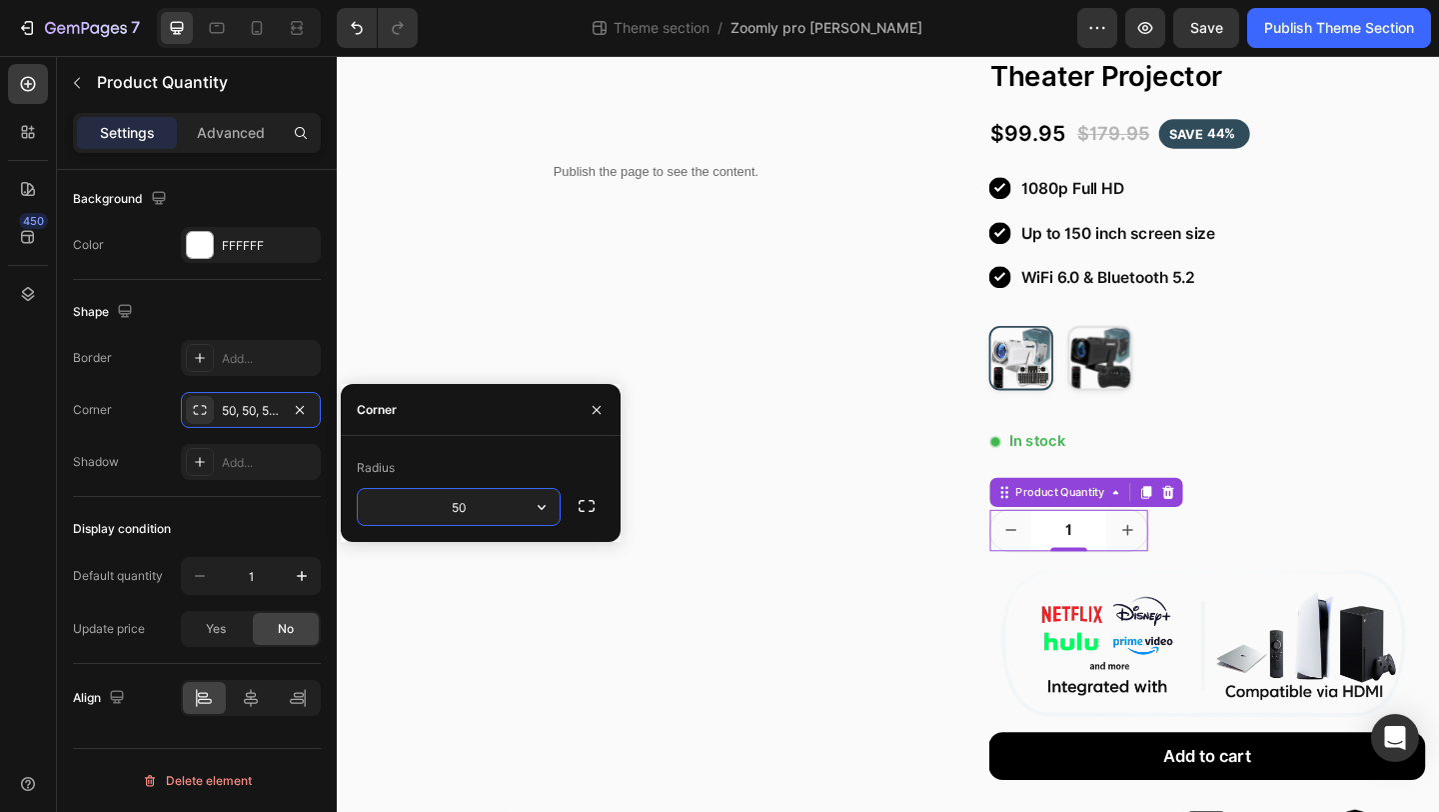
click at [512, 504] on input "50" at bounding box center [459, 507] width 202 height 36
type input "15"
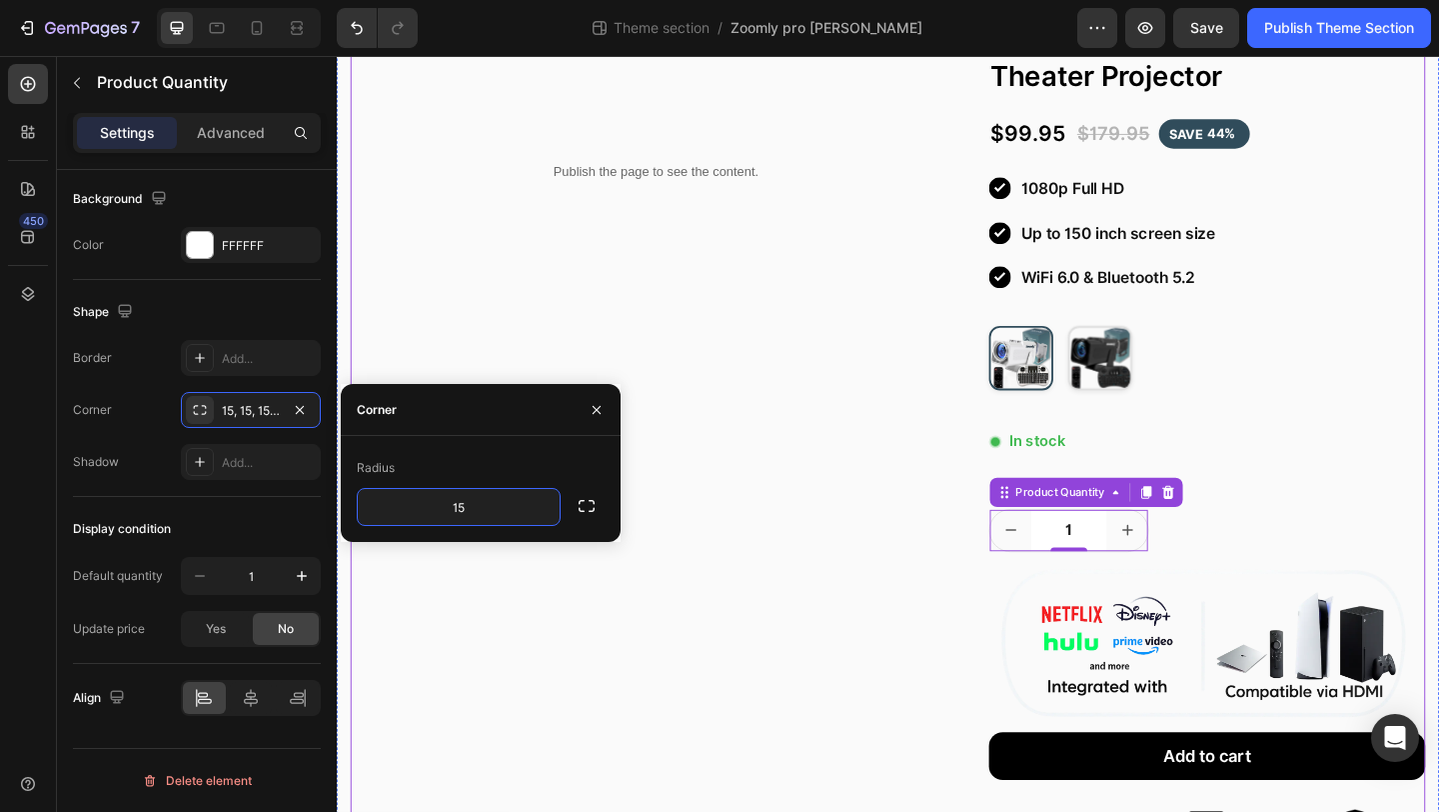
click at [701, 597] on div "Publish the page to see the content. Custom Code Row" at bounding box center [684, 609] width 665 height 1291
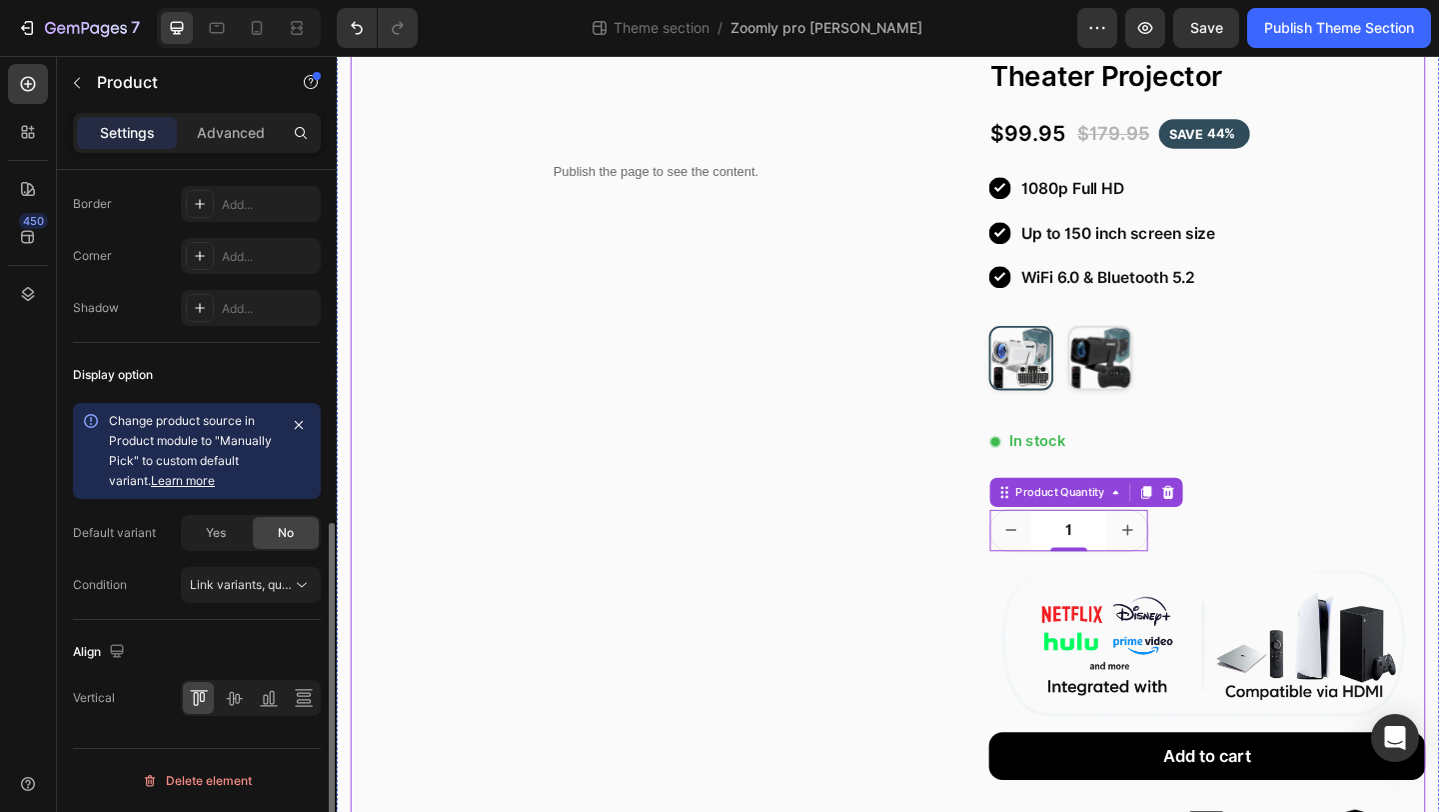
scroll to position [0, 0]
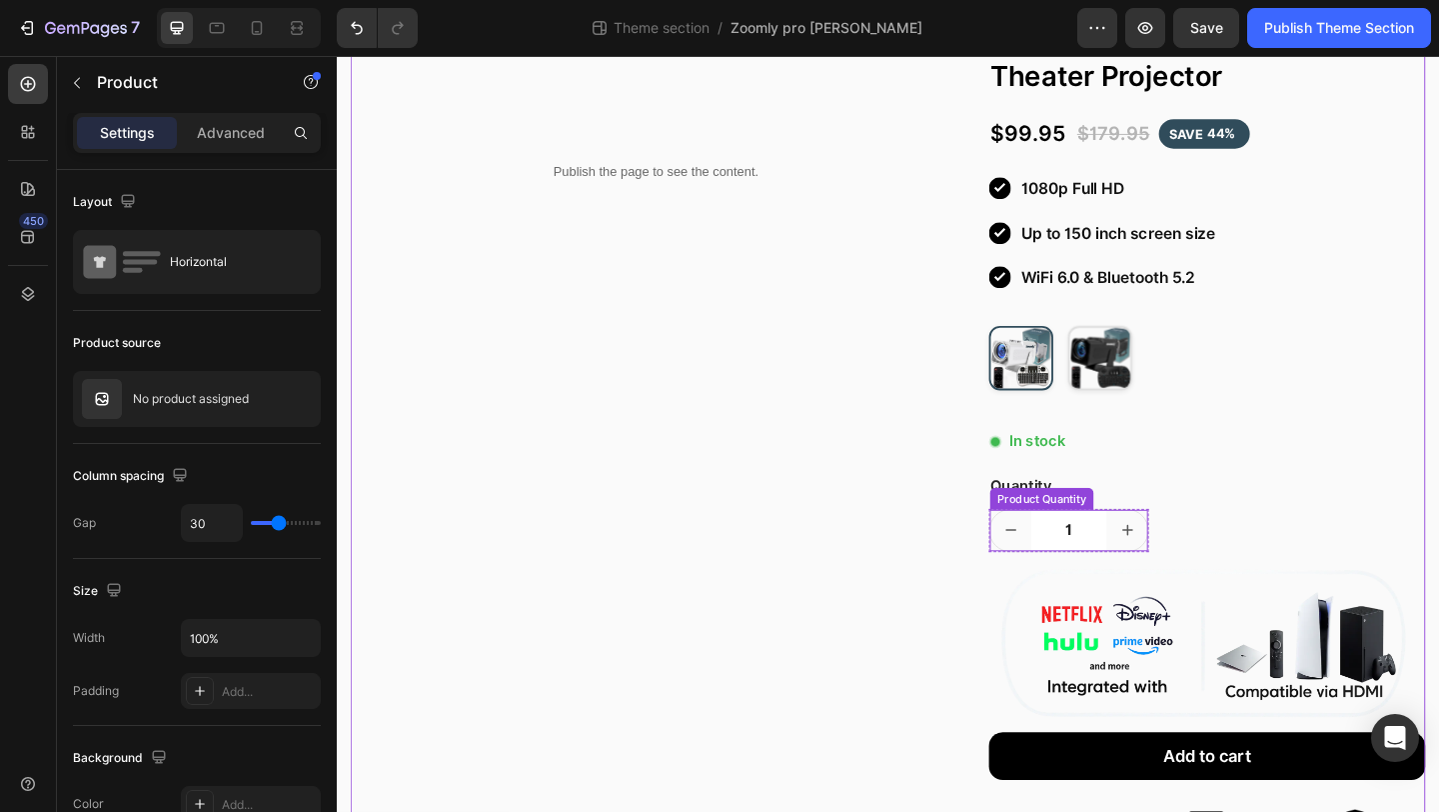
click at [1196, 578] on icon "increment" at bounding box center [1198, 572] width 20 height 20
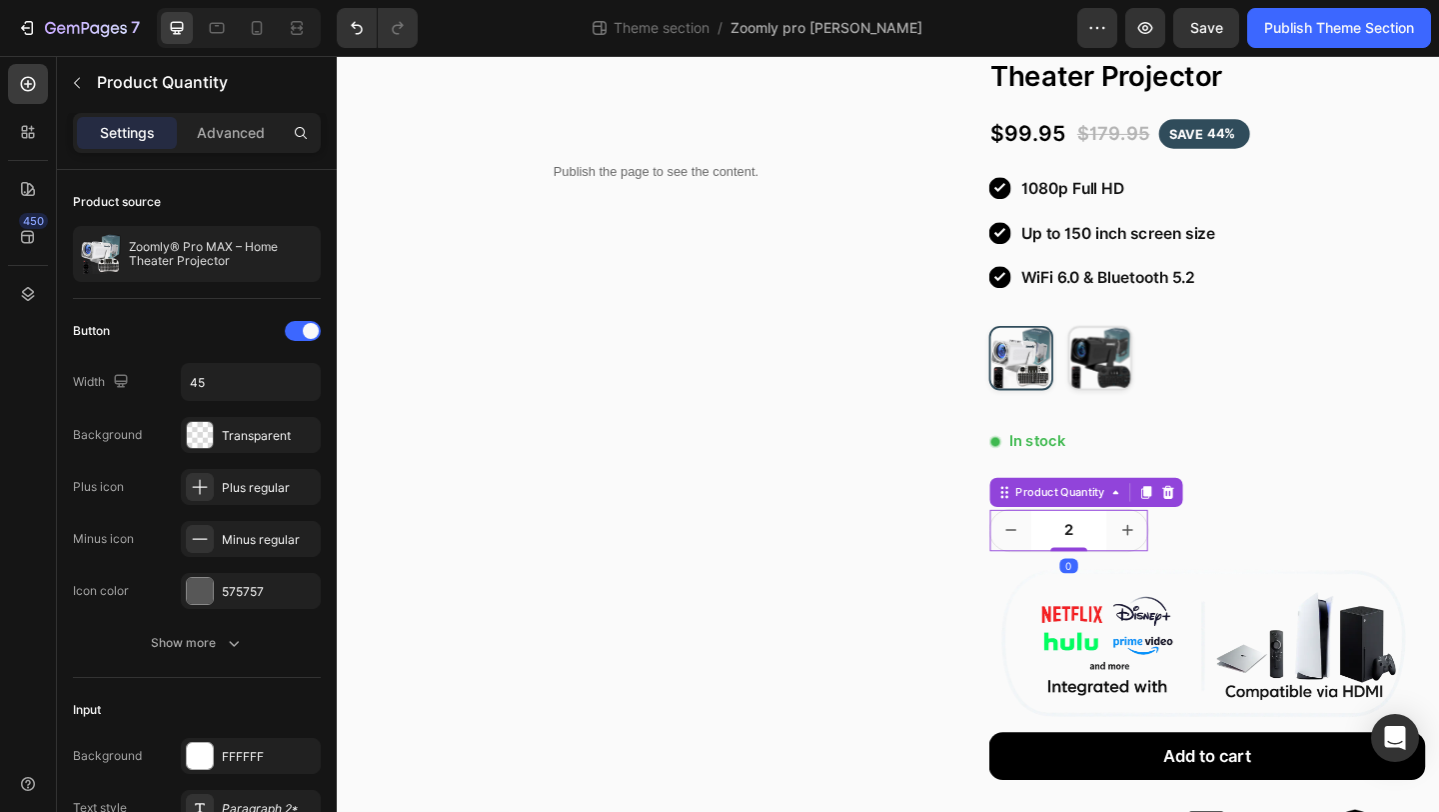
click at [1072, 582] on button "decrement" at bounding box center [1070, 572] width 45 height 45
type input "1"
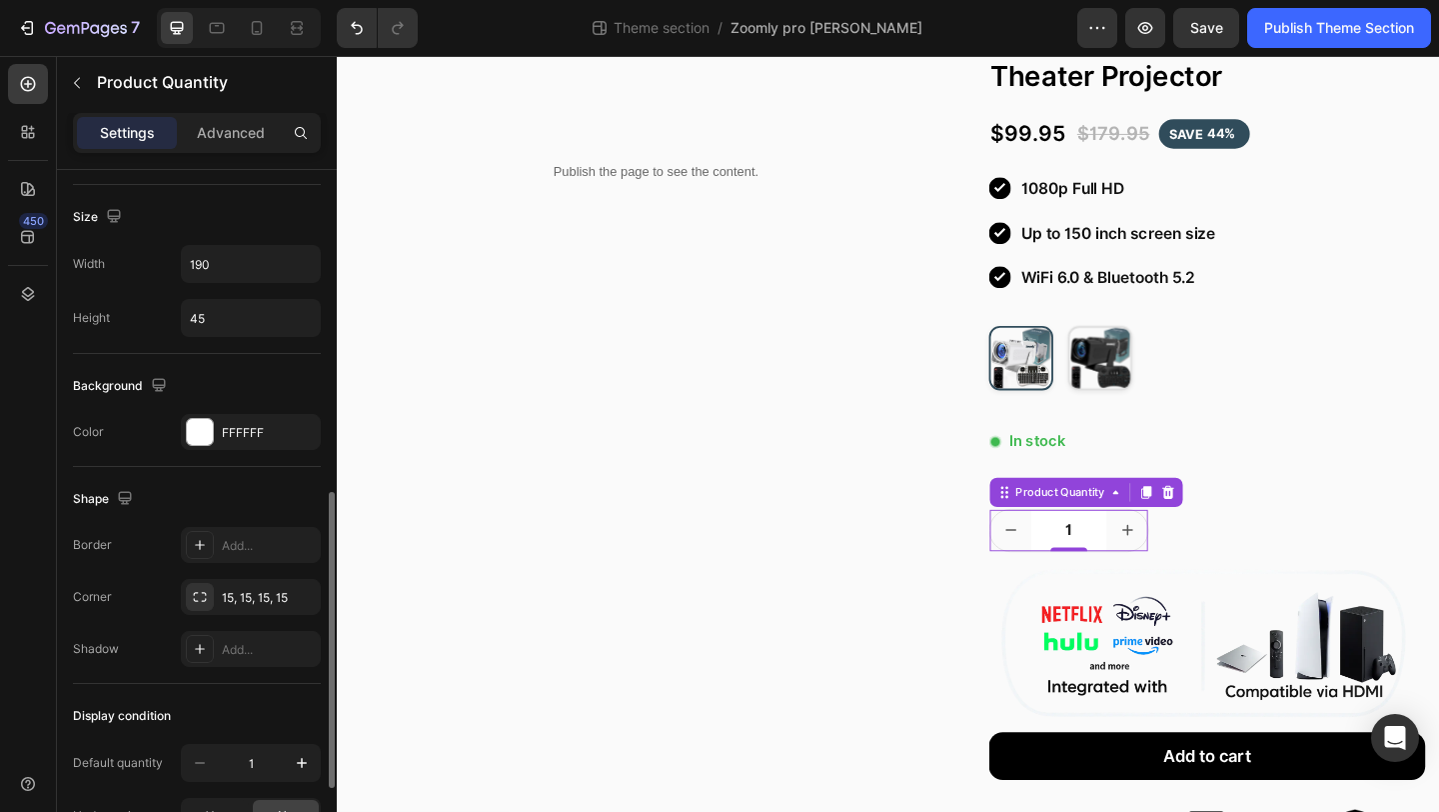
scroll to position [766, 0]
click at [248, 536] on div "Add..." at bounding box center [269, 542] width 94 height 18
click at [254, 592] on div "15, 15, 15, 15" at bounding box center [251, 594] width 58 height 18
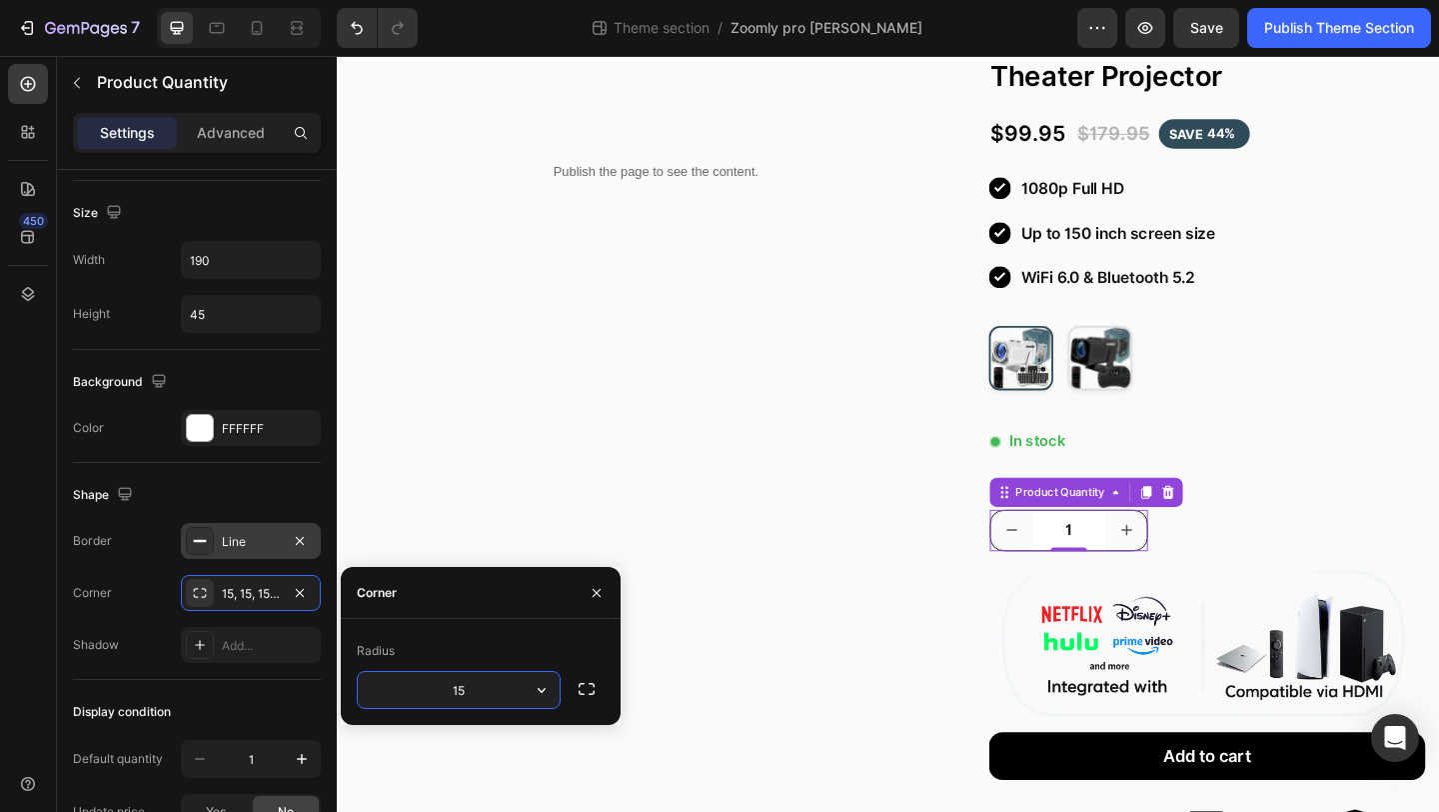
click at [486, 689] on input "15" at bounding box center [459, 690] width 202 height 36
type input "2"
type input "50"
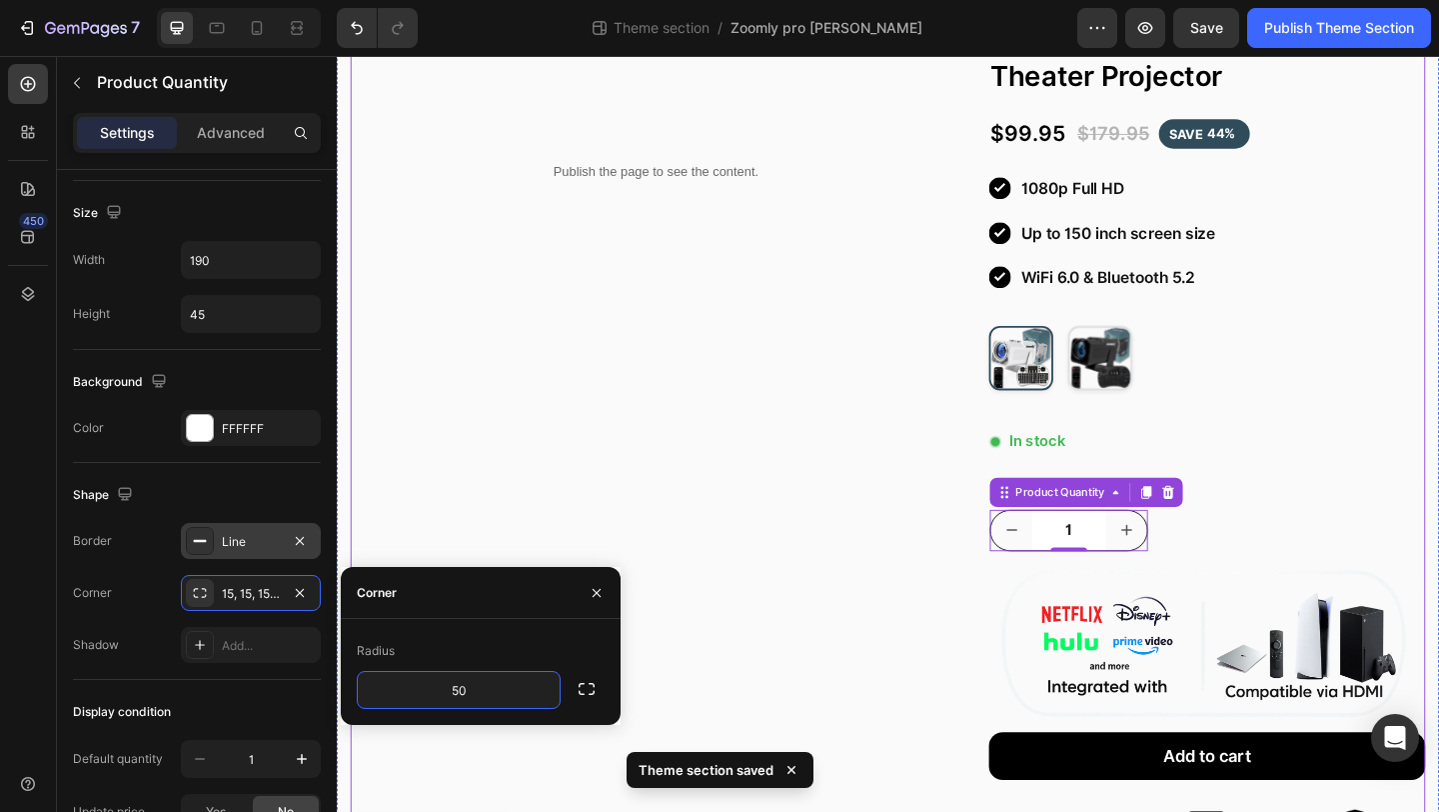
click at [660, 643] on div "Publish the page to see the content. Custom Code Row" at bounding box center [684, 609] width 665 height 1291
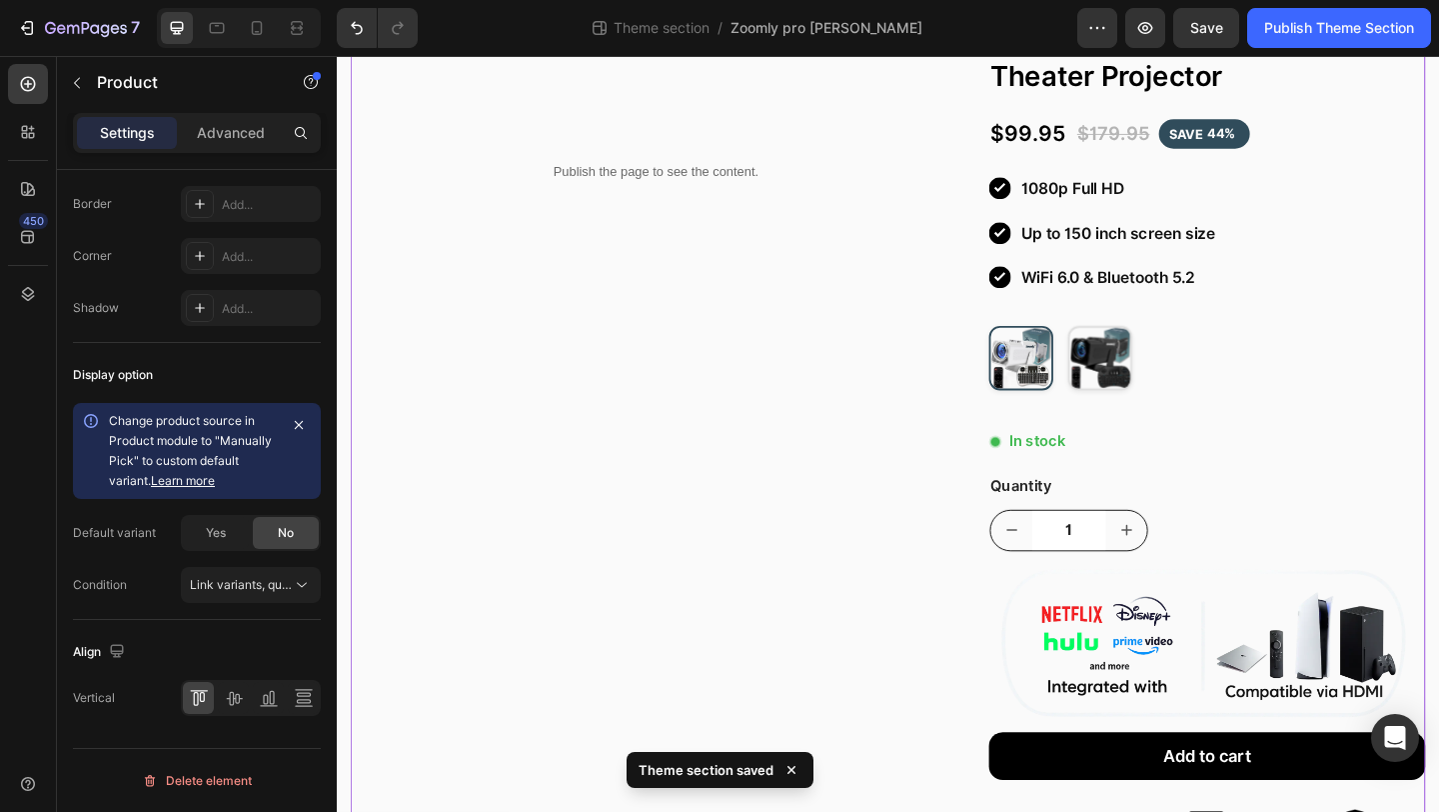
scroll to position [0, 0]
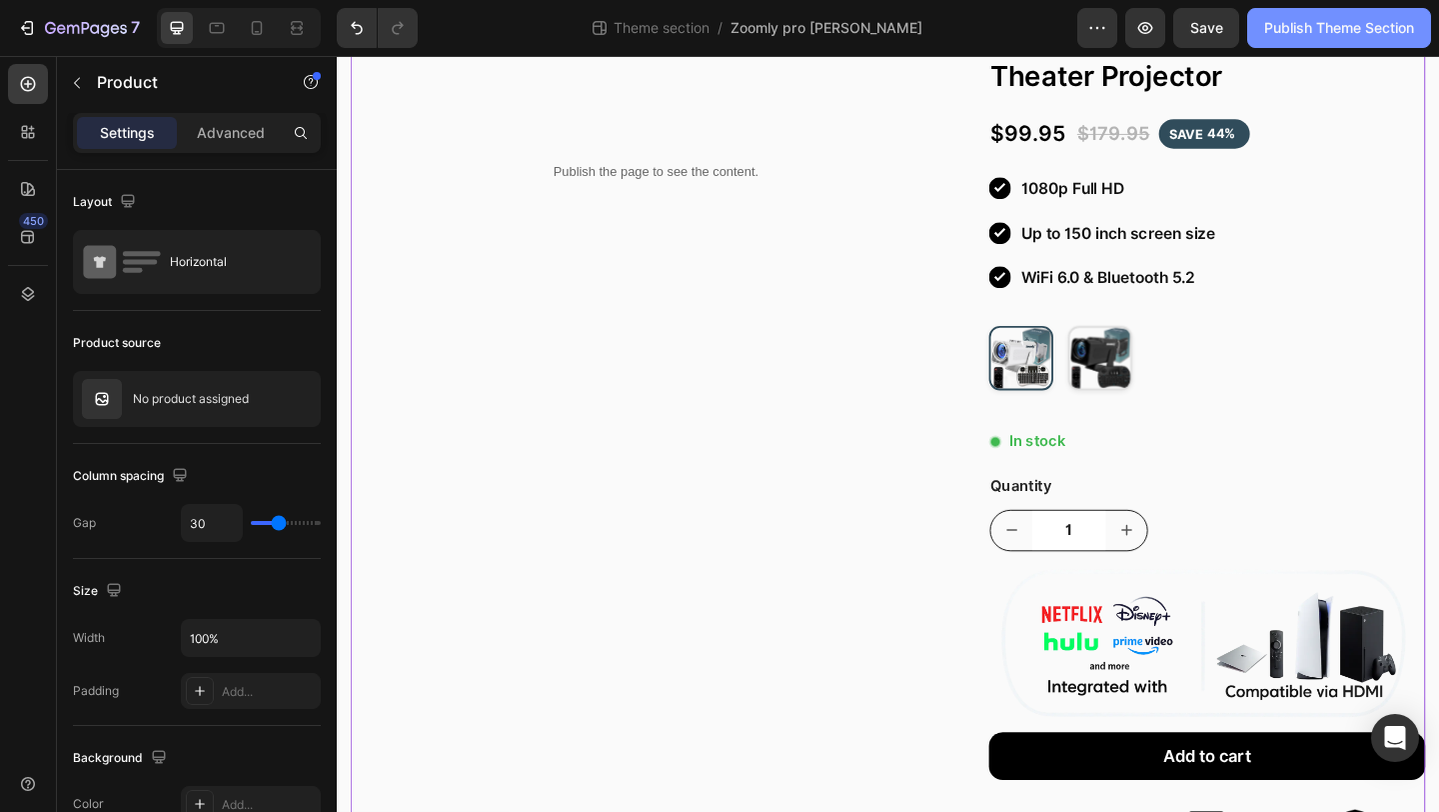
click at [1347, 23] on div "Publish Theme Section" at bounding box center [1340, 28] width 150 height 21
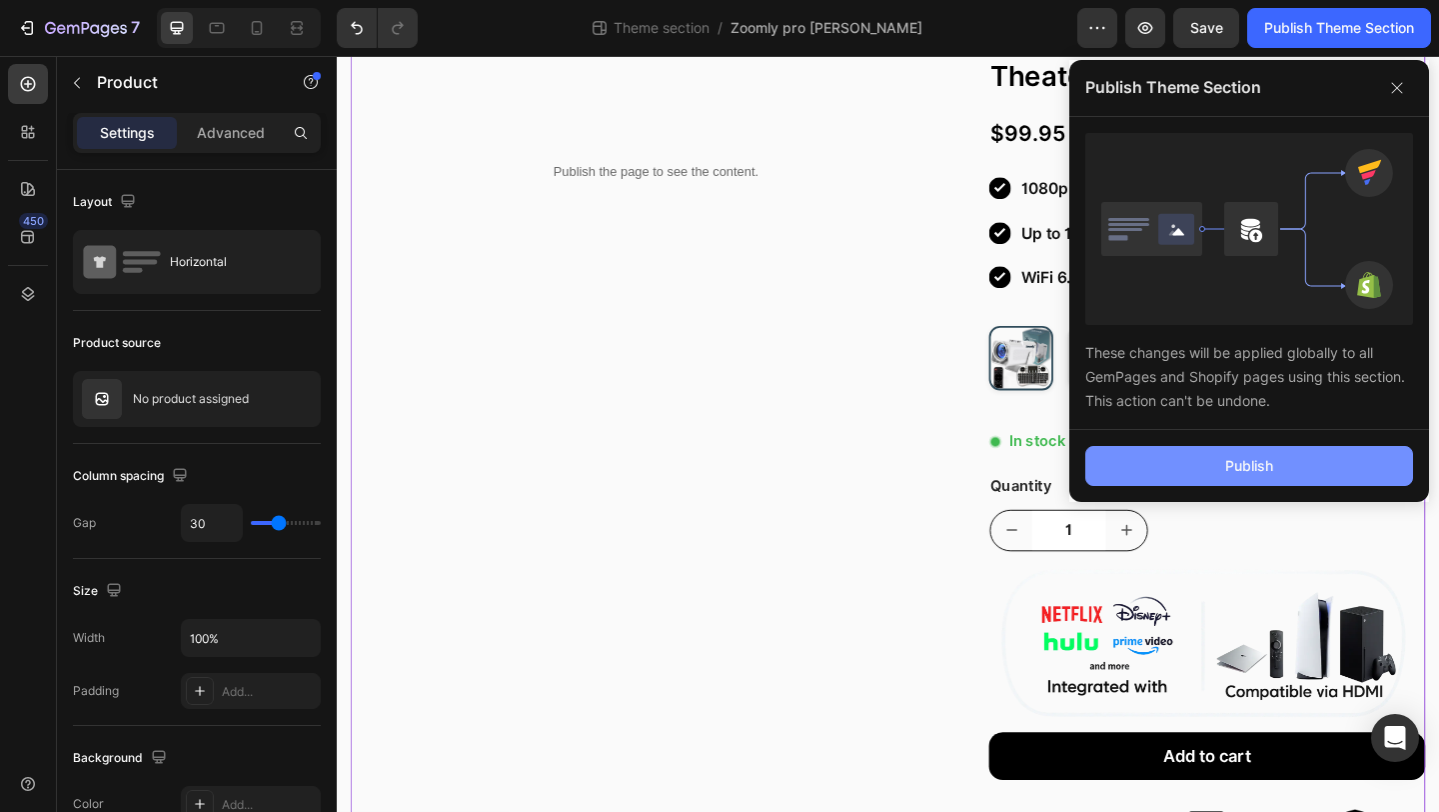
click at [1133, 475] on button "Publish" at bounding box center [1250, 466] width 328 height 40
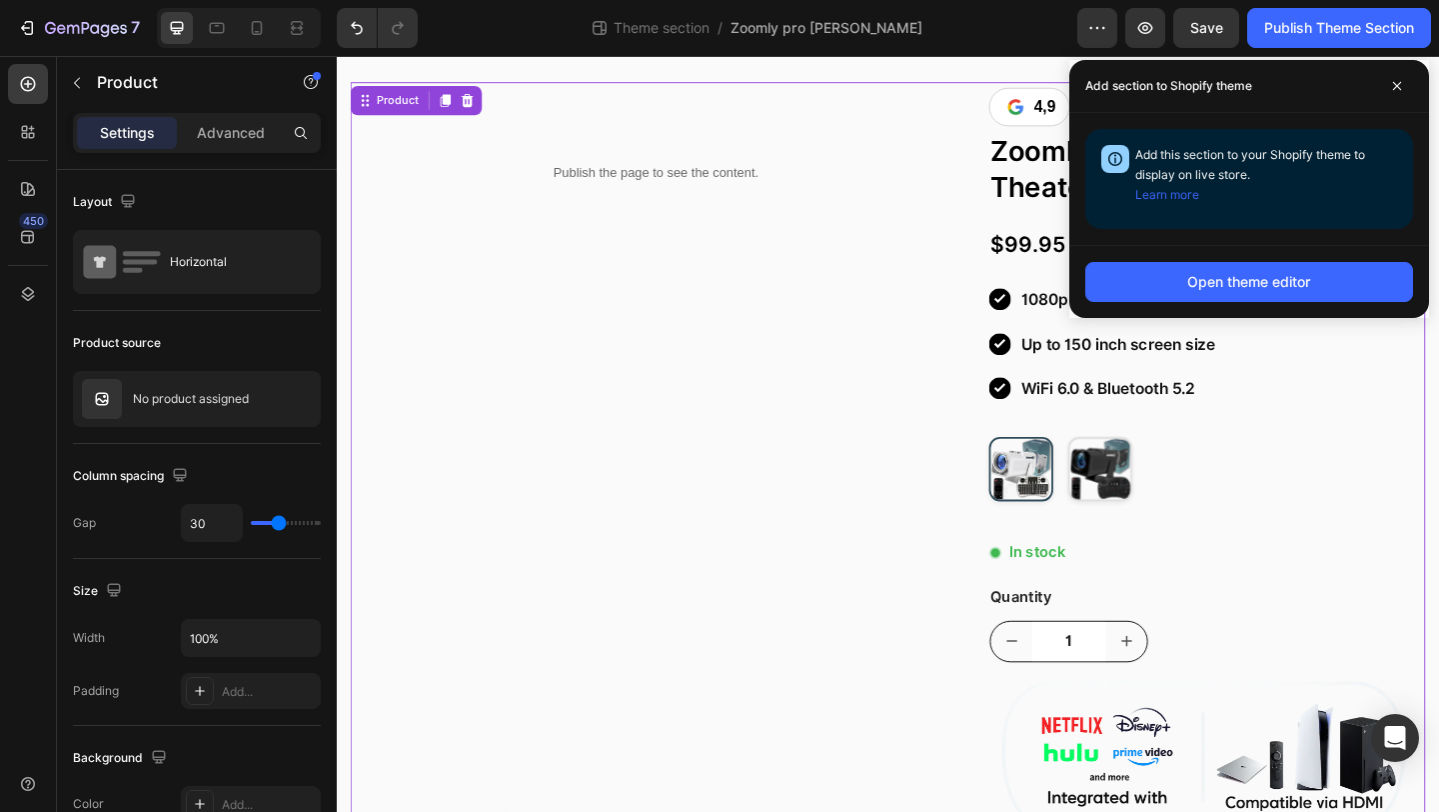
scroll to position [62, 0]
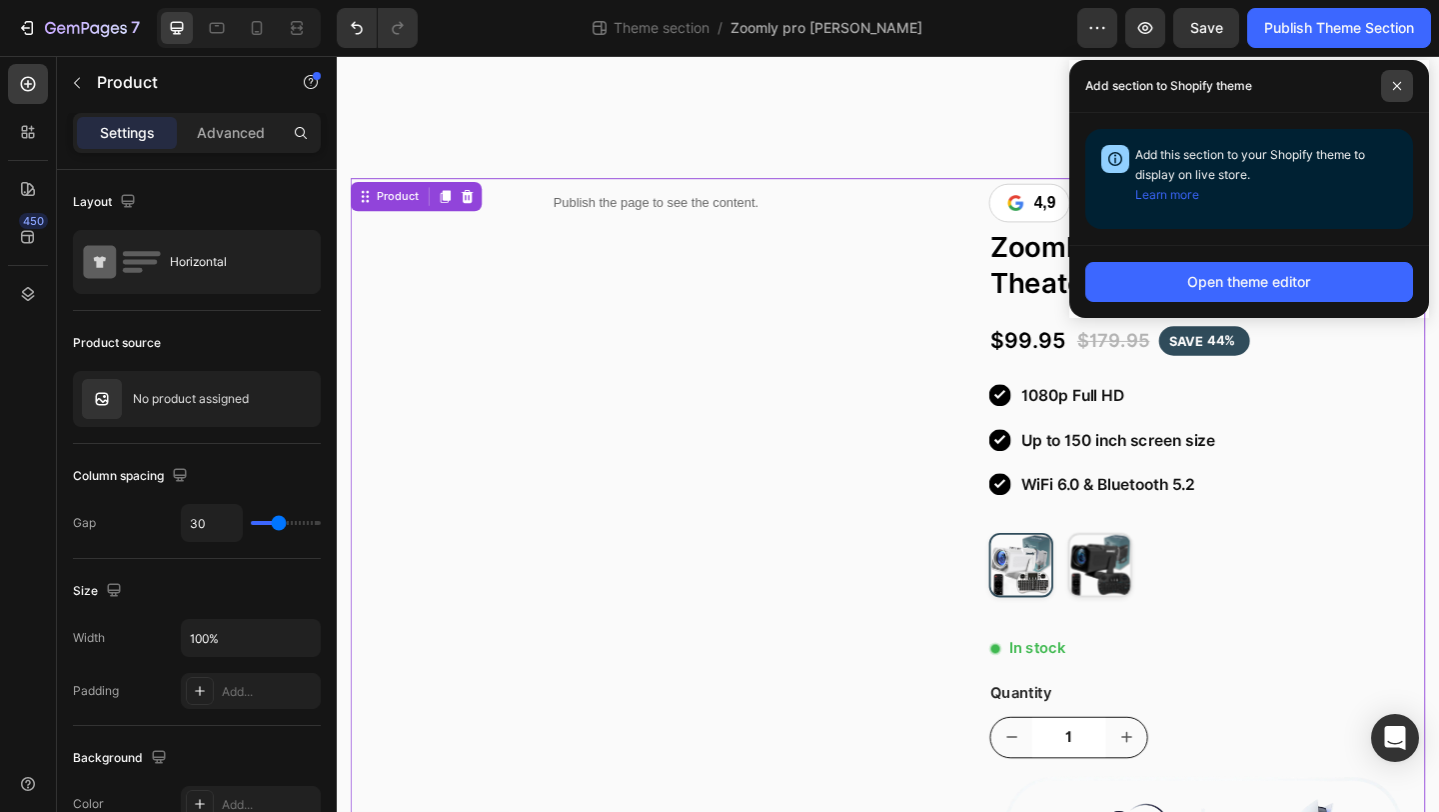
click at [1410, 86] on span at bounding box center [1397, 86] width 32 height 32
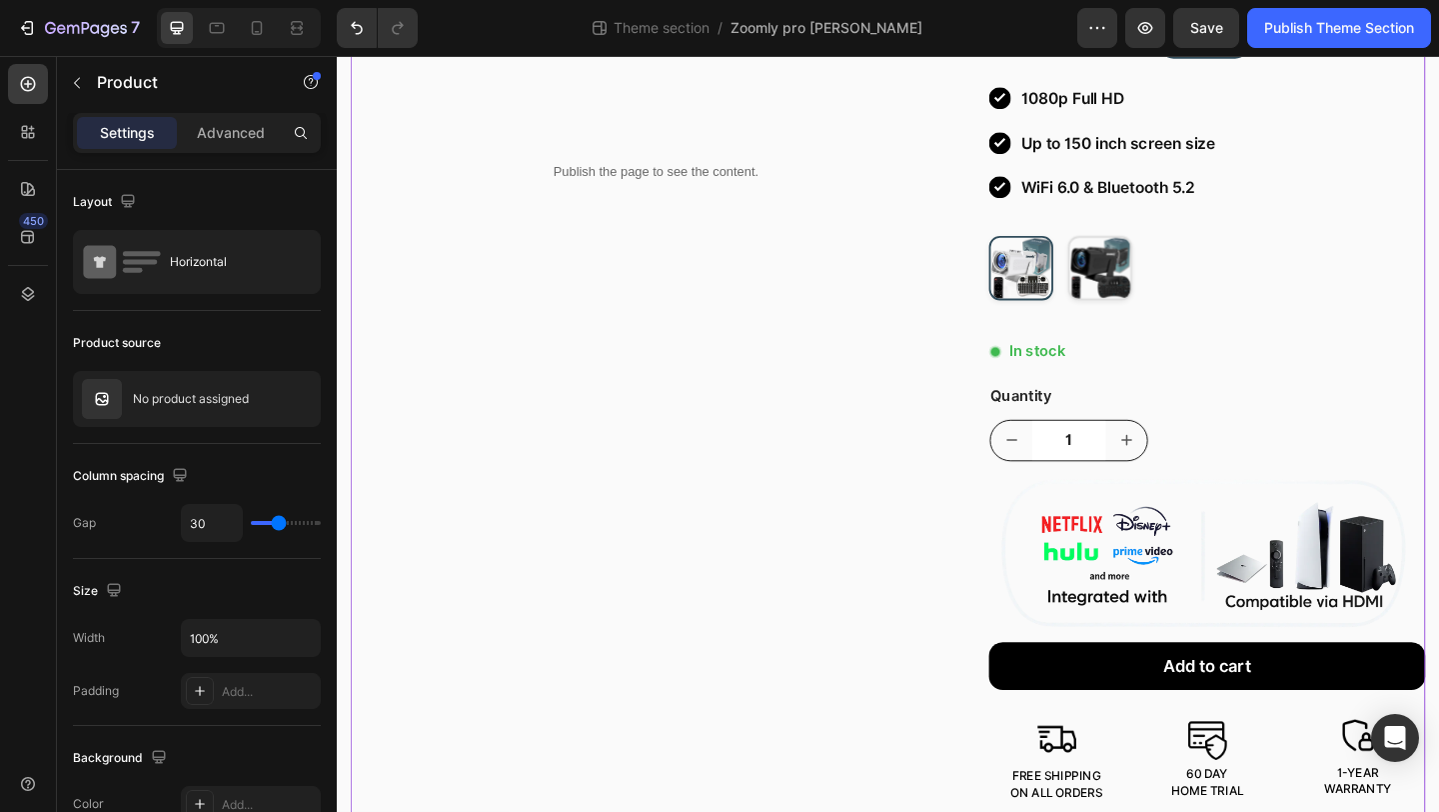
scroll to position [434, 0]
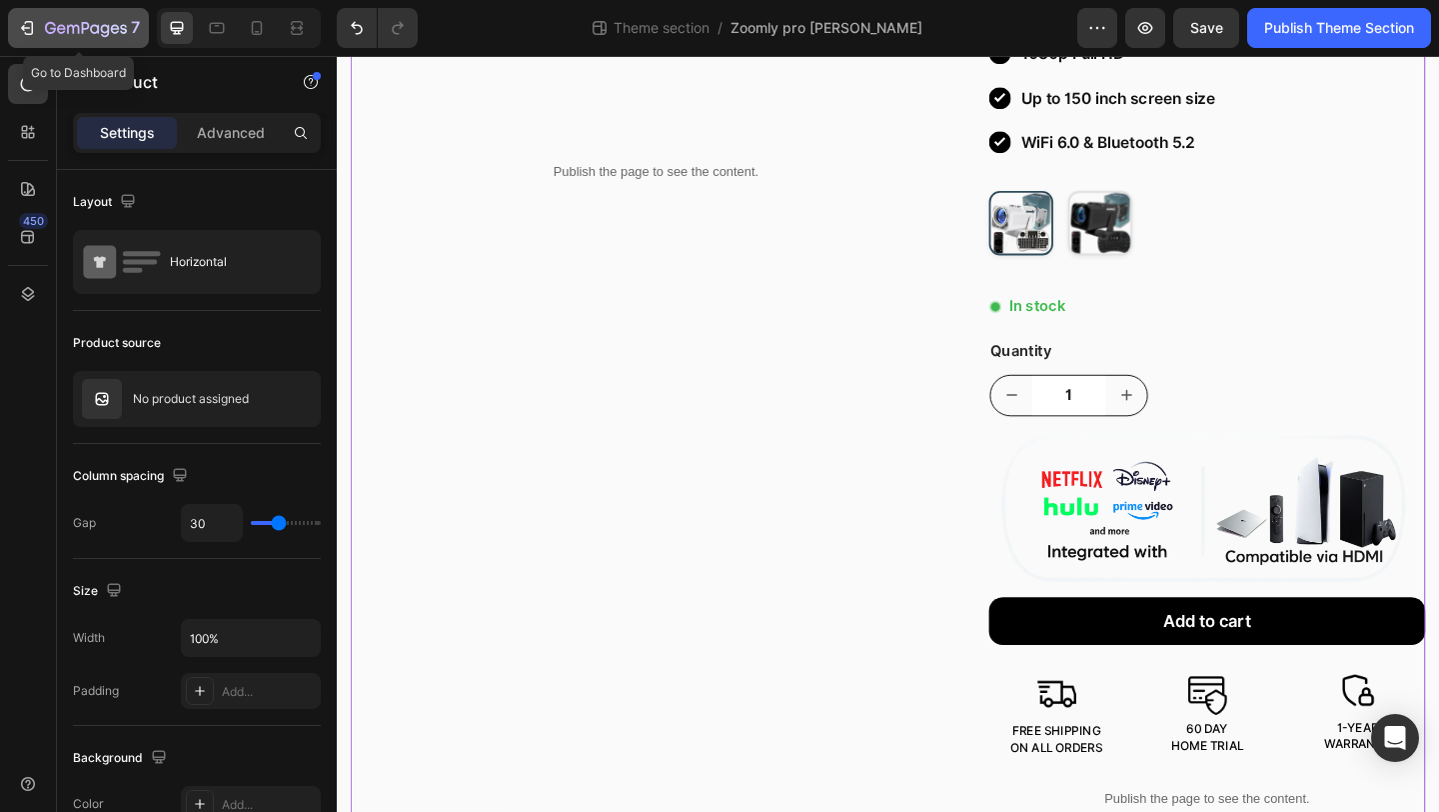
click at [100, 13] on button "7" at bounding box center [78, 28] width 141 height 40
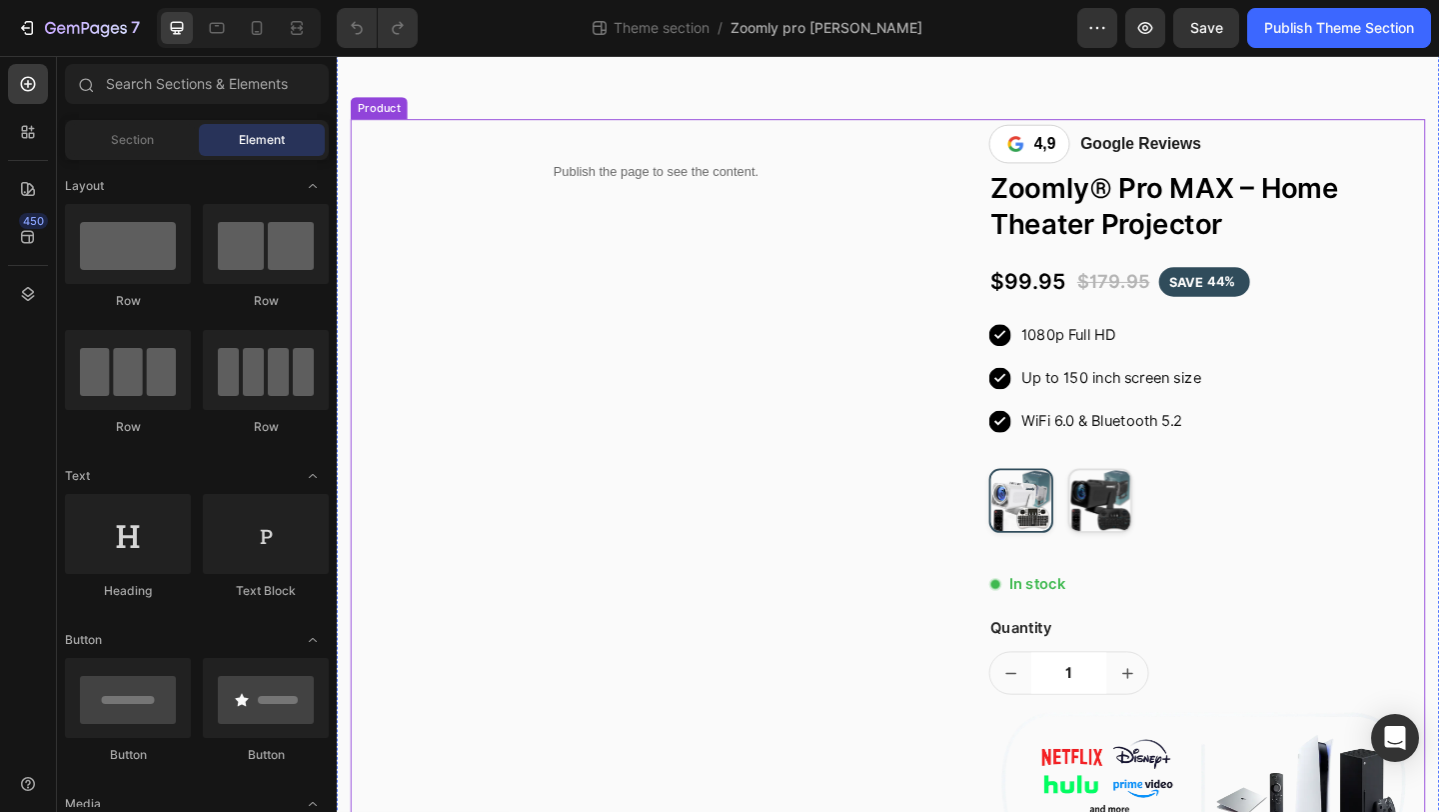
scroll to position [141, 0]
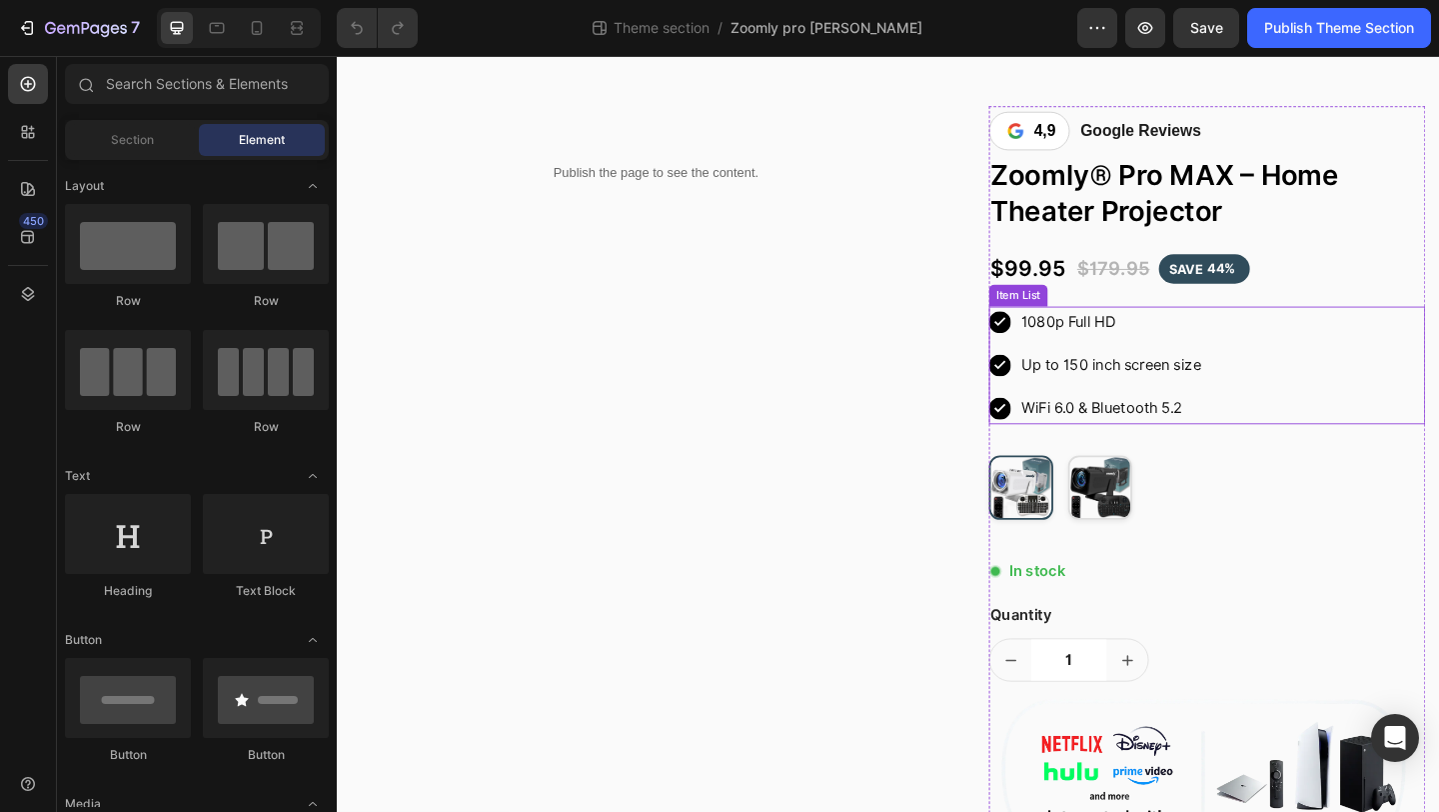
click at [1320, 372] on div "1080p Full HD Up to 150 inch screen size WiFi 6.0 & Bluetooth 5.2" at bounding box center [1284, 392] width 475 height 128
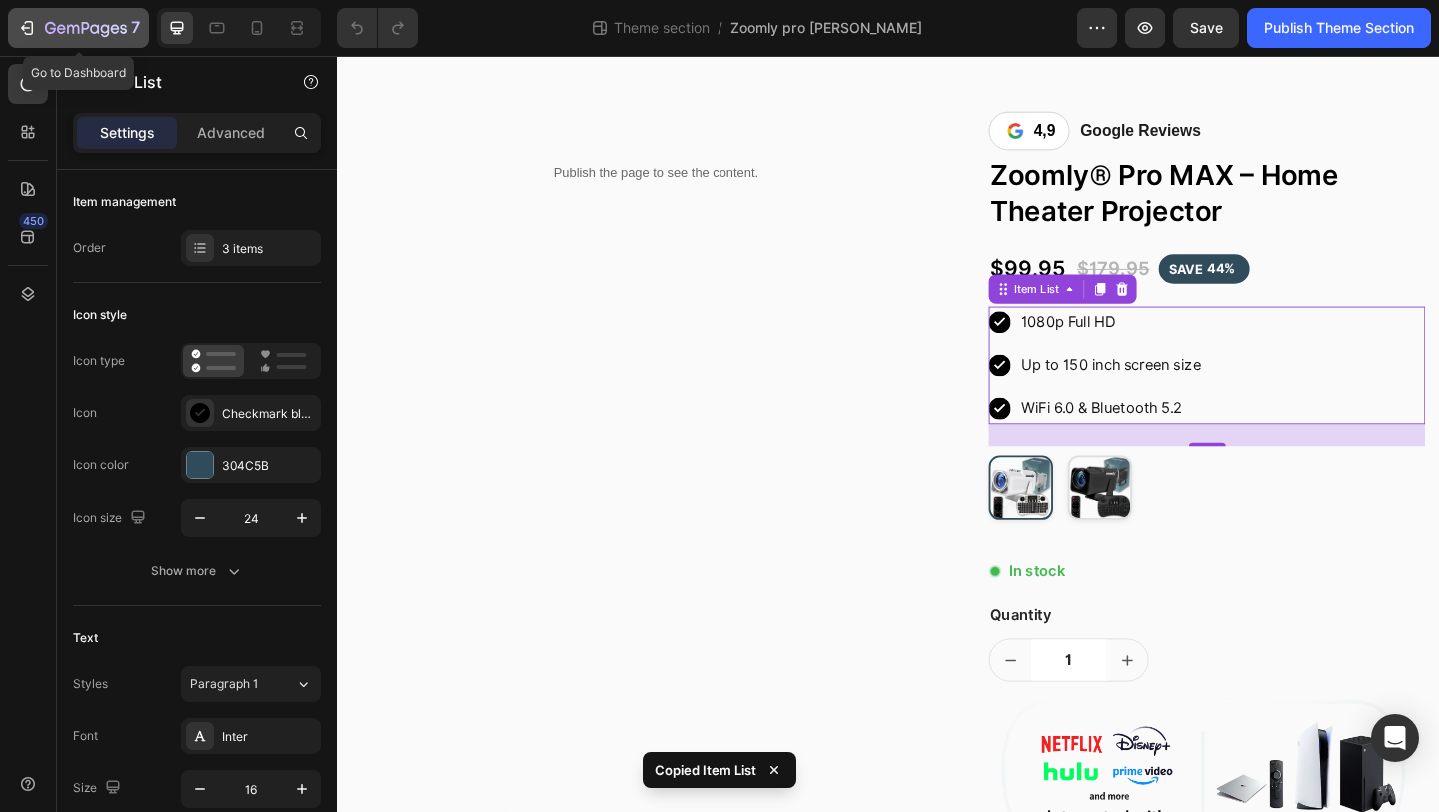
drag, startPoint x: 83, startPoint y: 26, endPoint x: 149, endPoint y: 26, distance: 66.0
click at [83, 26] on icon "button" at bounding box center [86, 28] width 8 height 12
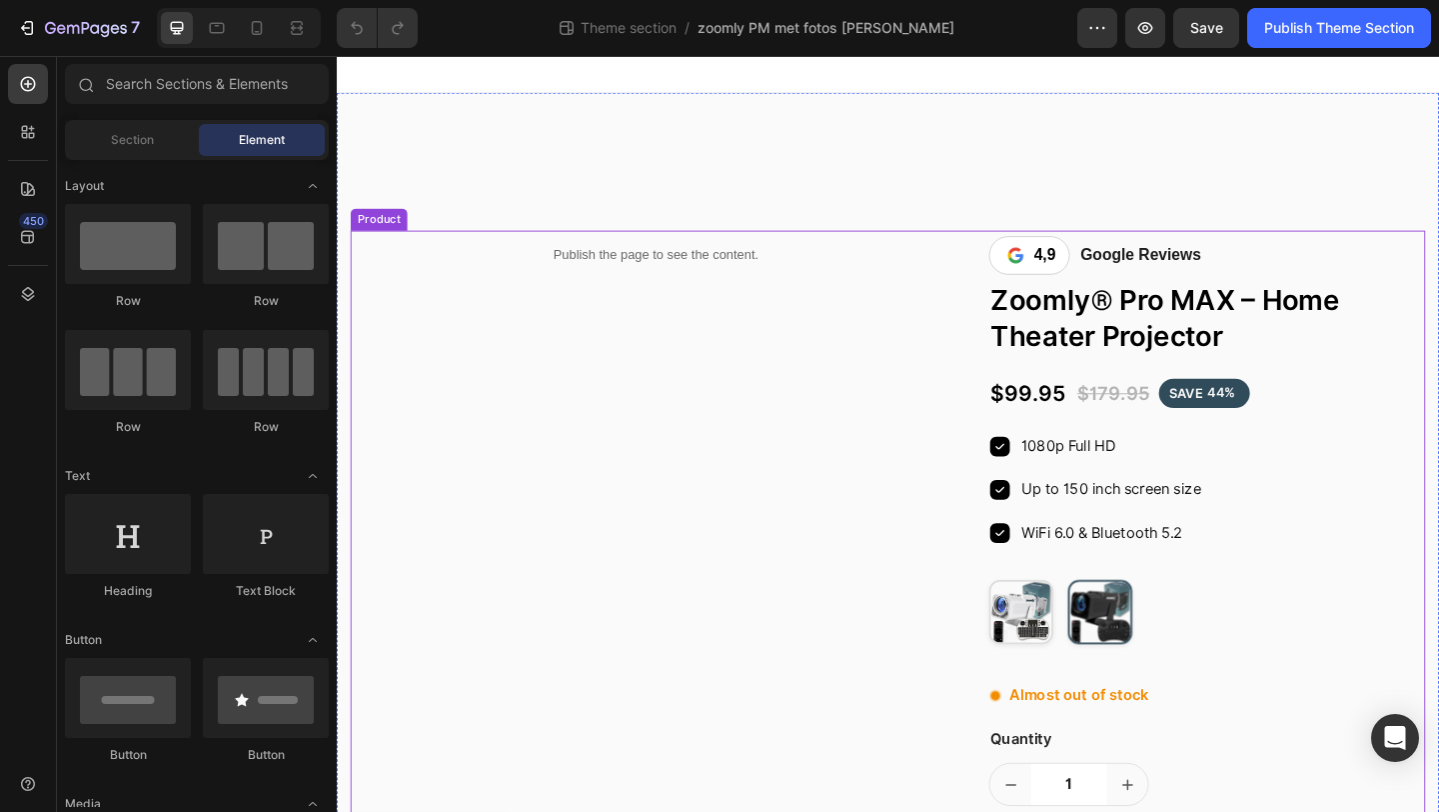
scroll to position [151, 0]
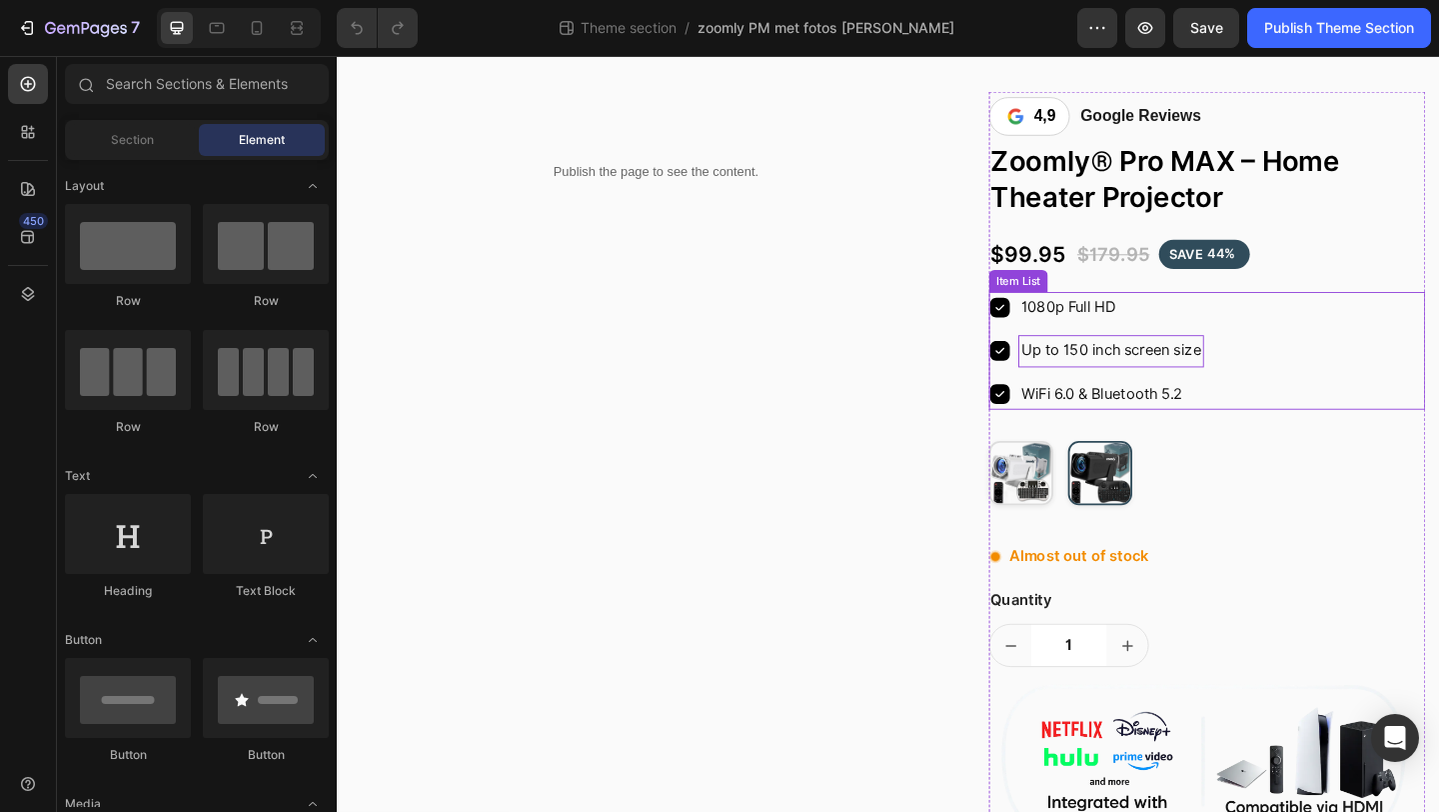
click at [1107, 392] on div "Up to 150 inch screen size" at bounding box center [1180, 377] width 202 height 35
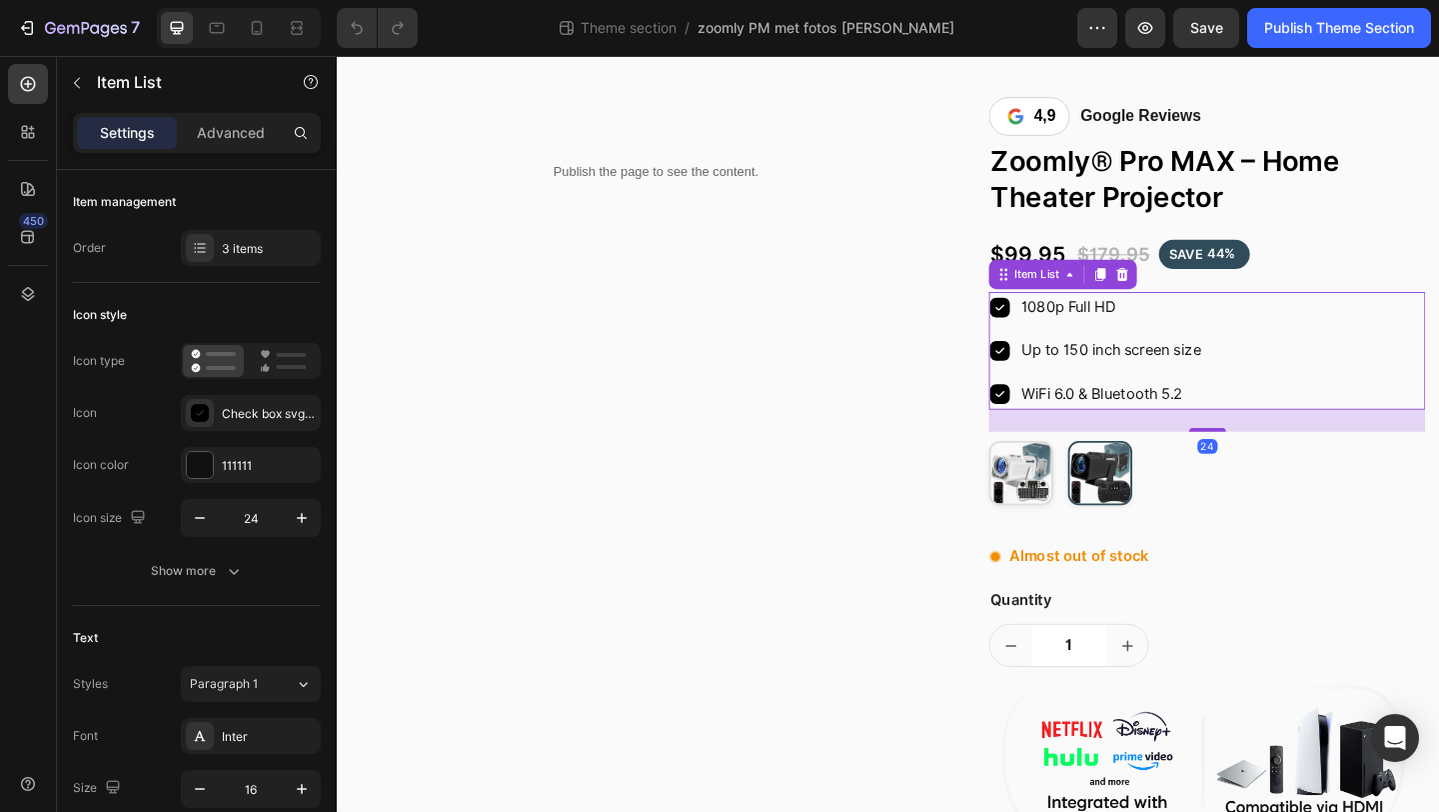
click at [1350, 354] on div "1080p Full HD Up to 150 inch screen size WiFi 6.0 & Bluetooth 5.2" at bounding box center [1284, 377] width 475 height 128
click at [249, 423] on div "Check box svgrepo com" at bounding box center [251, 413] width 140 height 36
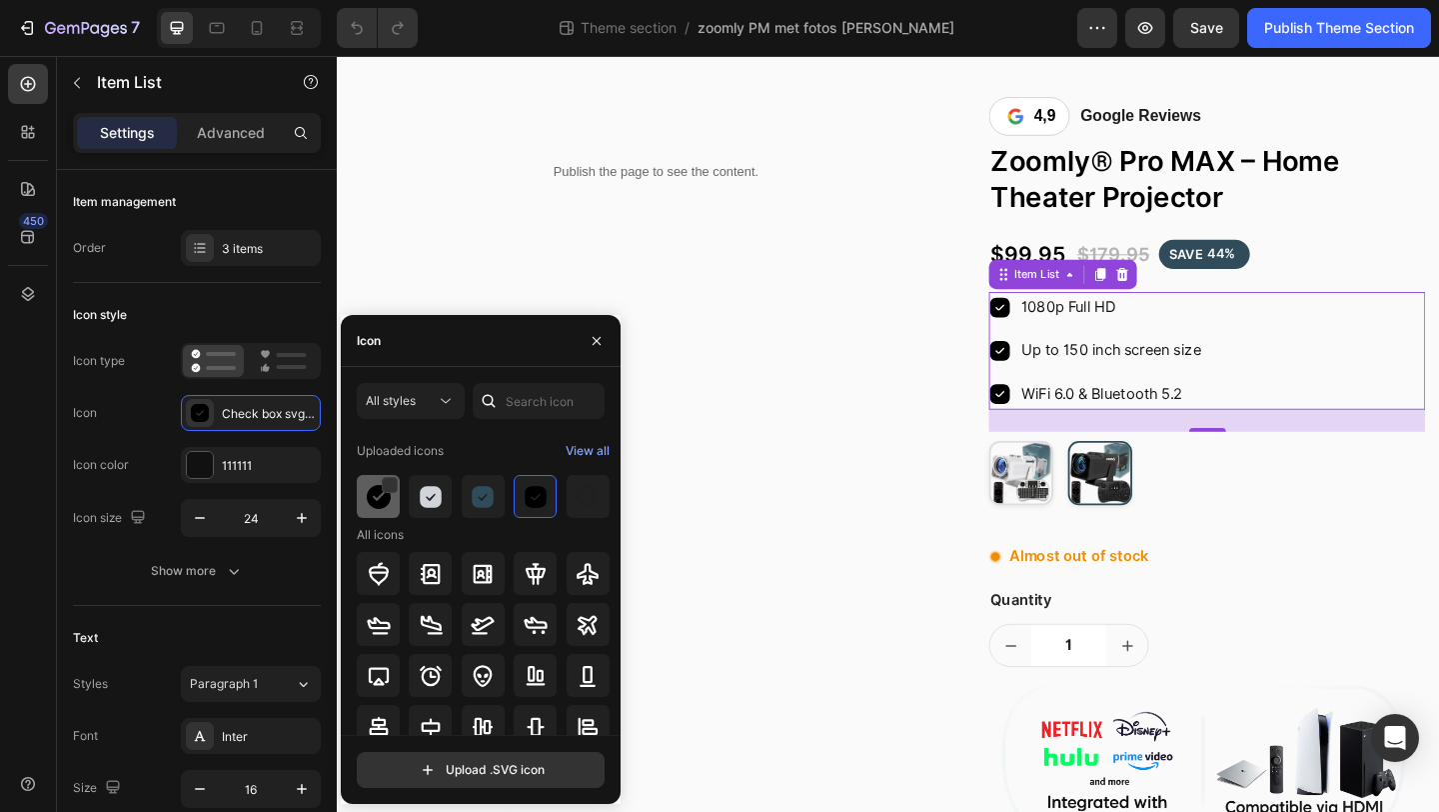
click at [372, 486] on img at bounding box center [379, 497] width 24 height 24
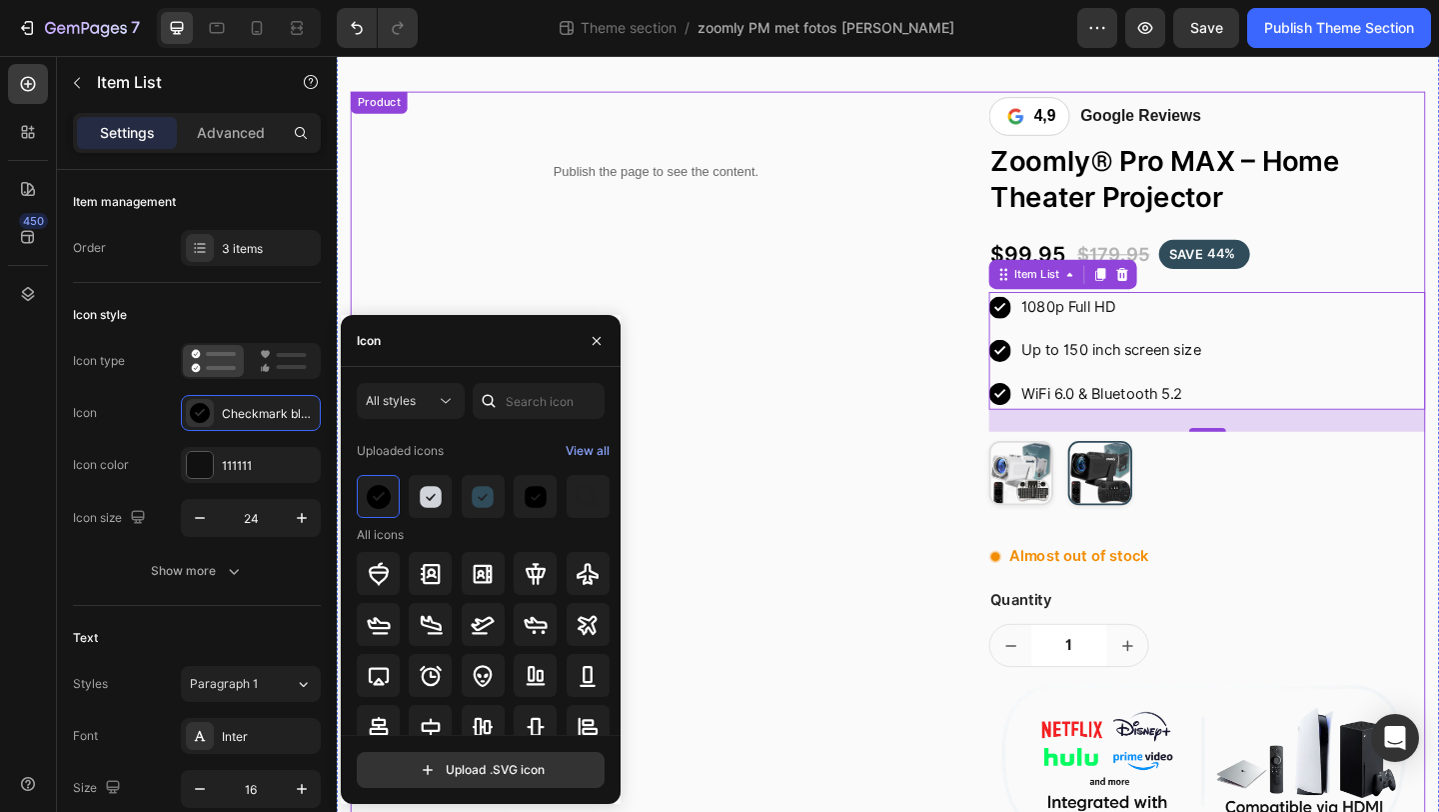
click at [736, 433] on div "Publish the page to see the content. Custom Code Row" at bounding box center [684, 737] width 665 height 1284
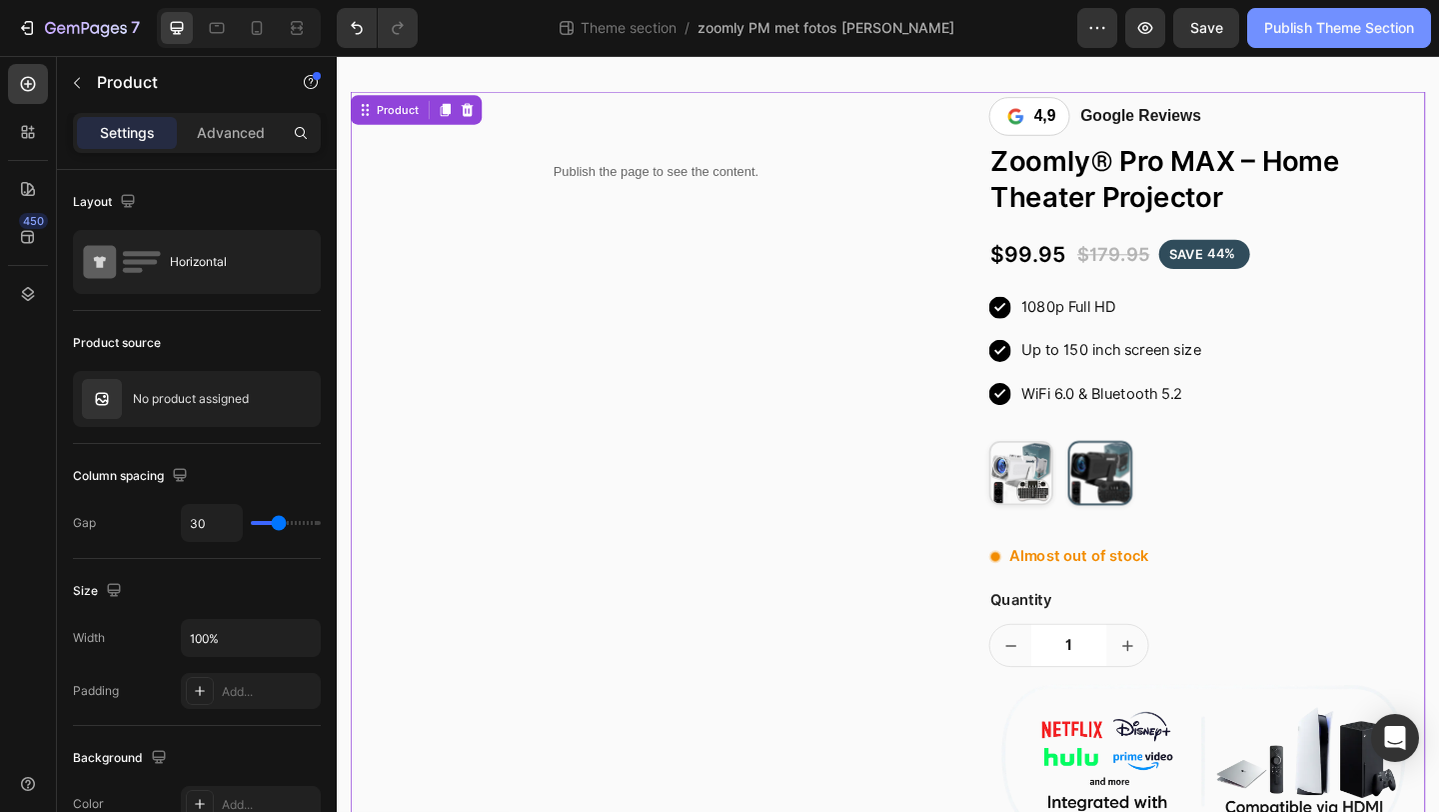
click at [1318, 26] on div "Publish Theme Section" at bounding box center [1340, 28] width 150 height 21
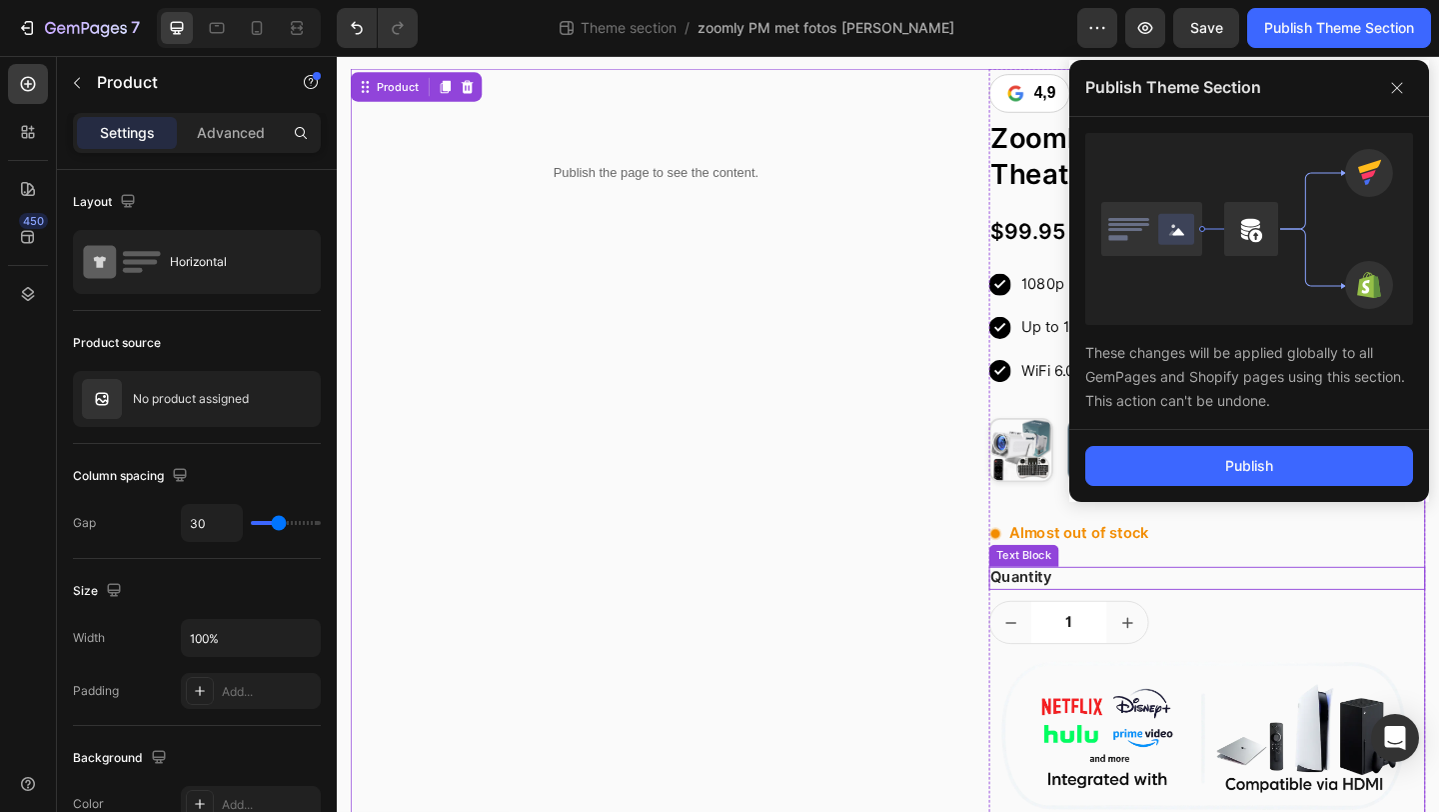
scroll to position [180, 0]
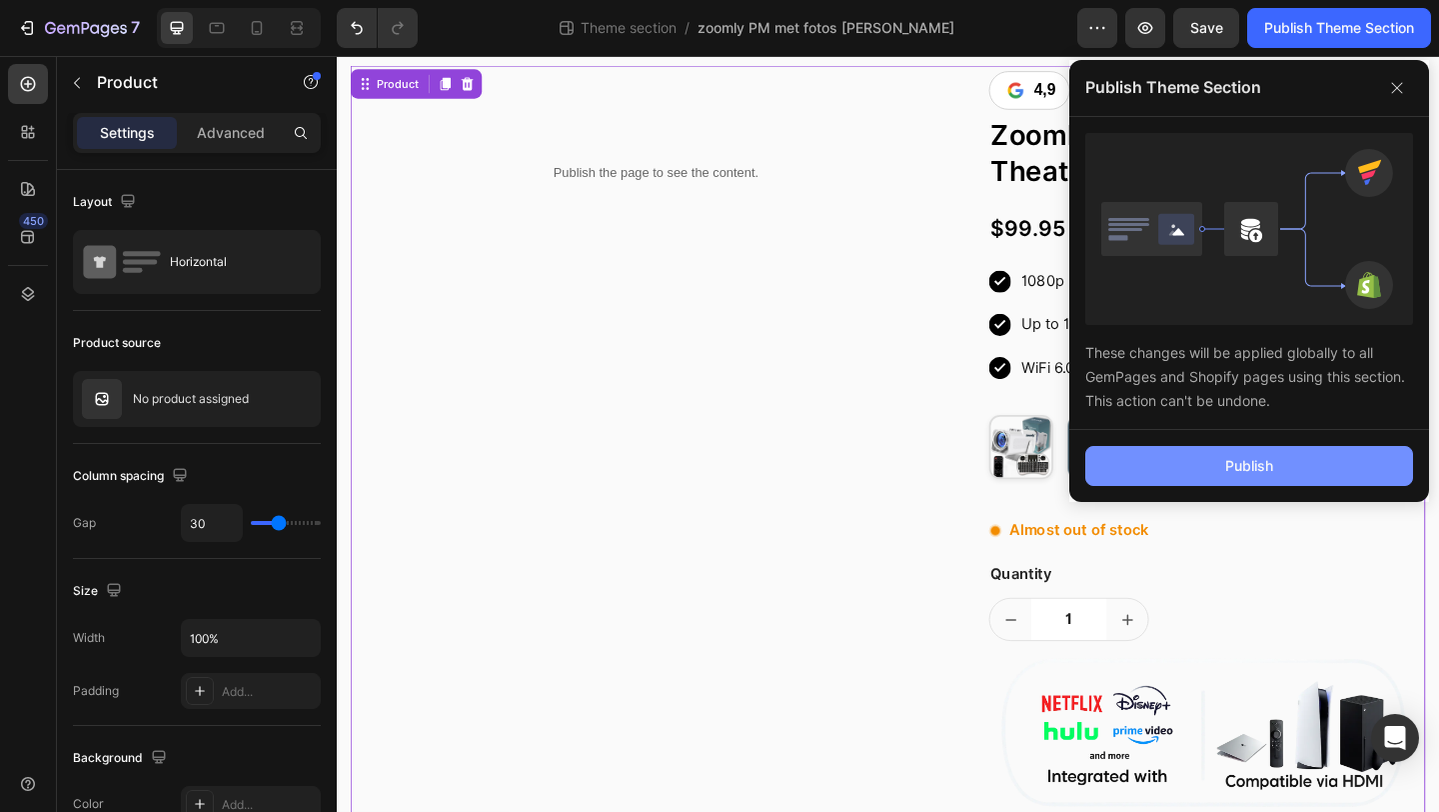
click at [1165, 476] on button "Publish" at bounding box center [1250, 466] width 328 height 40
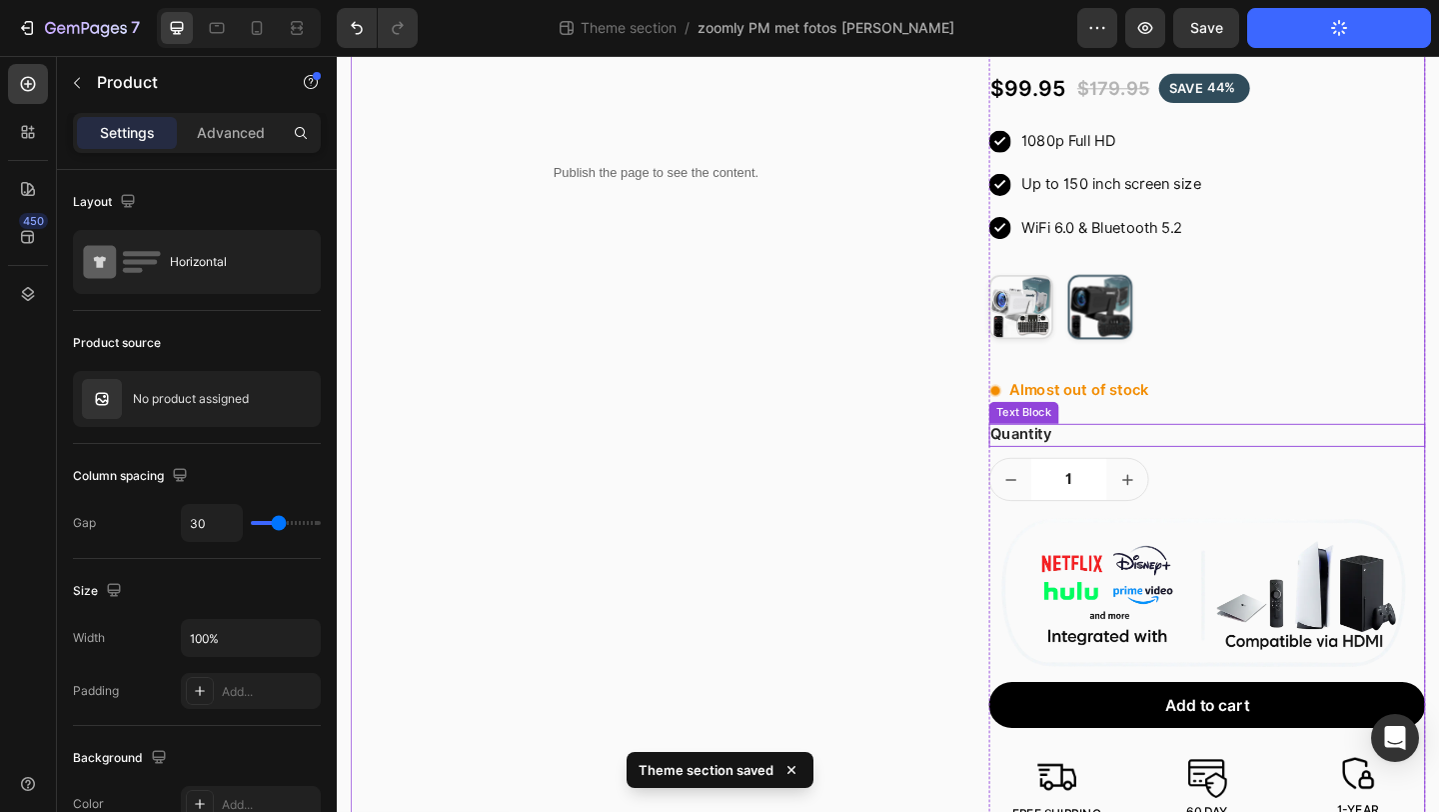
scroll to position [340, 0]
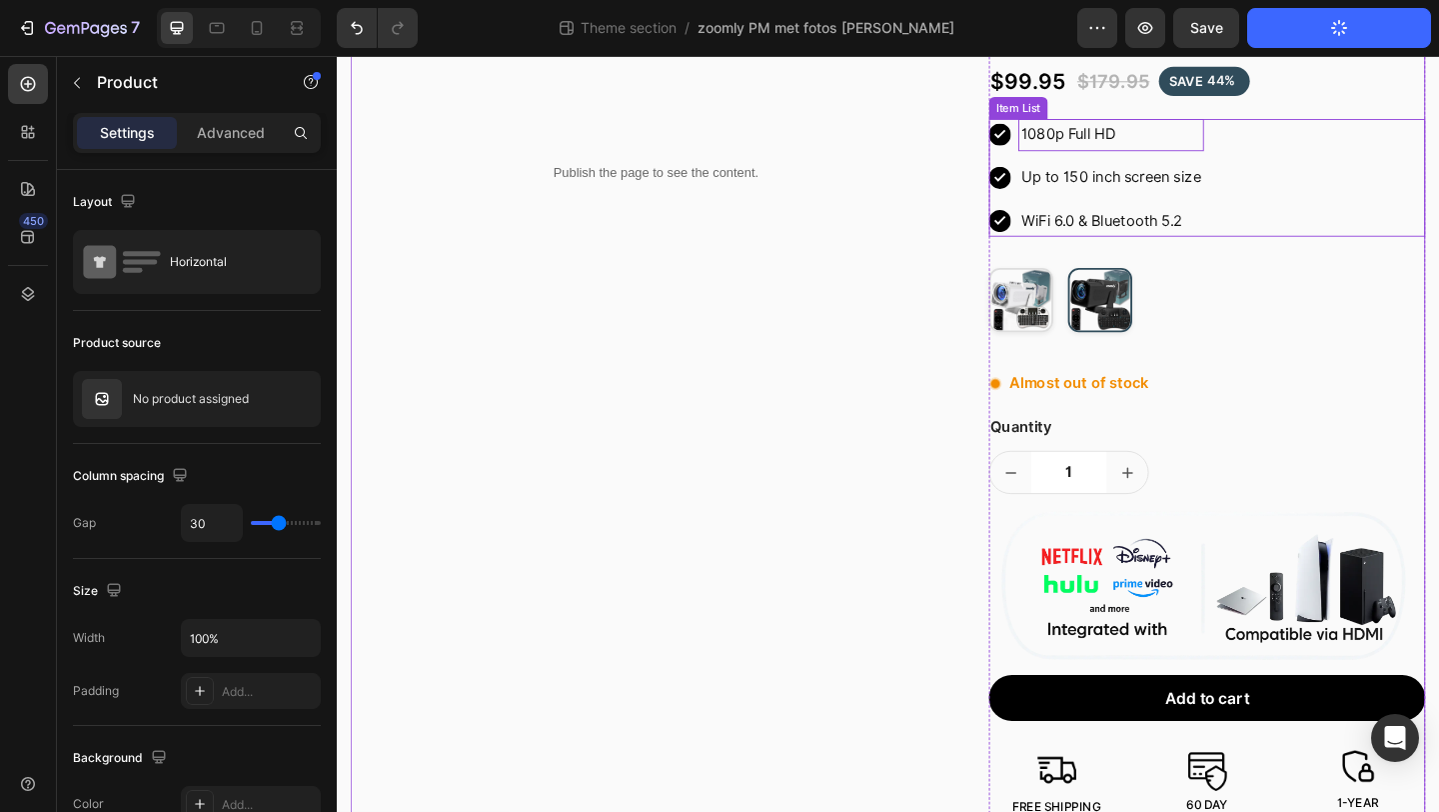
click at [1092, 131] on p "1080p Full HD" at bounding box center [1180, 141] width 196 height 29
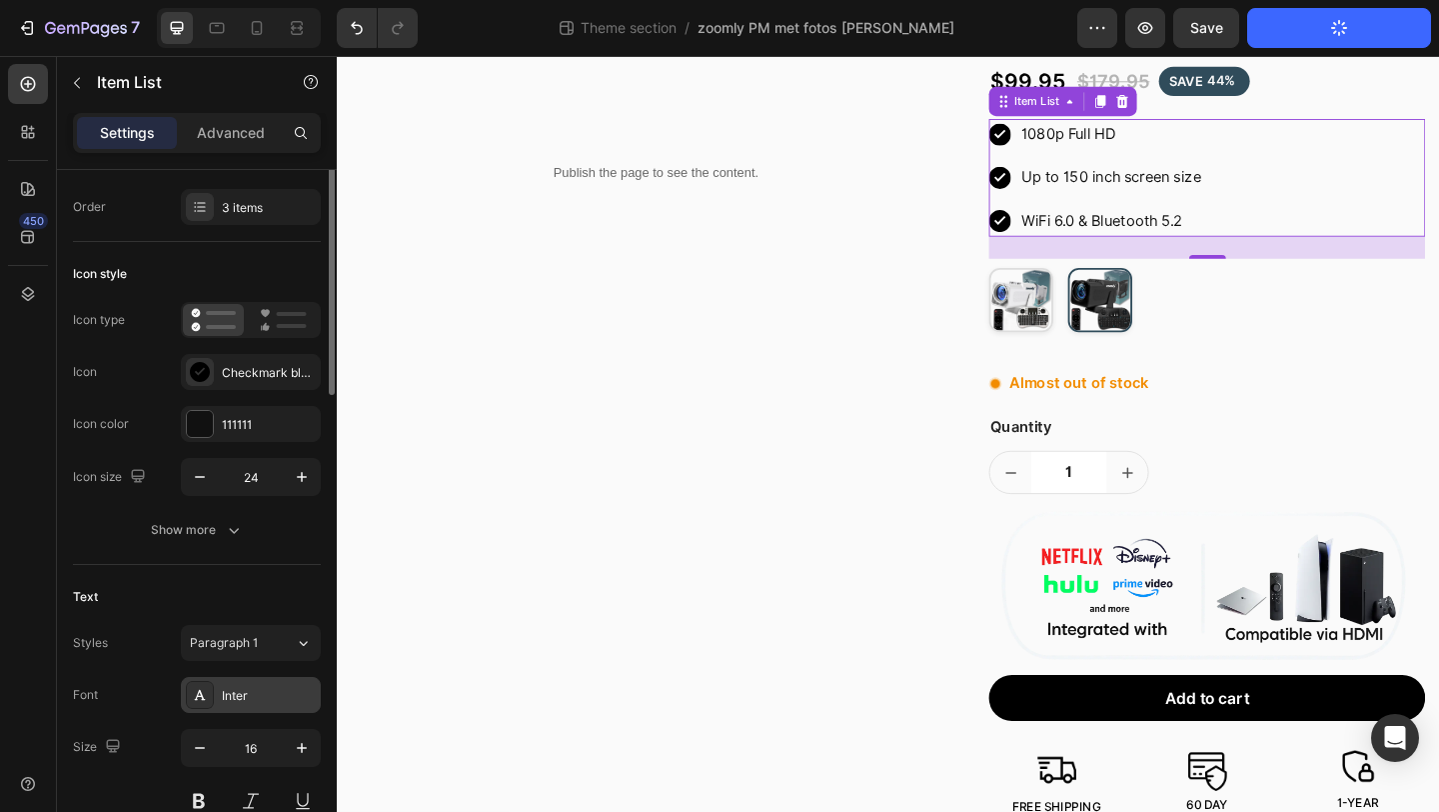
scroll to position [166, 0]
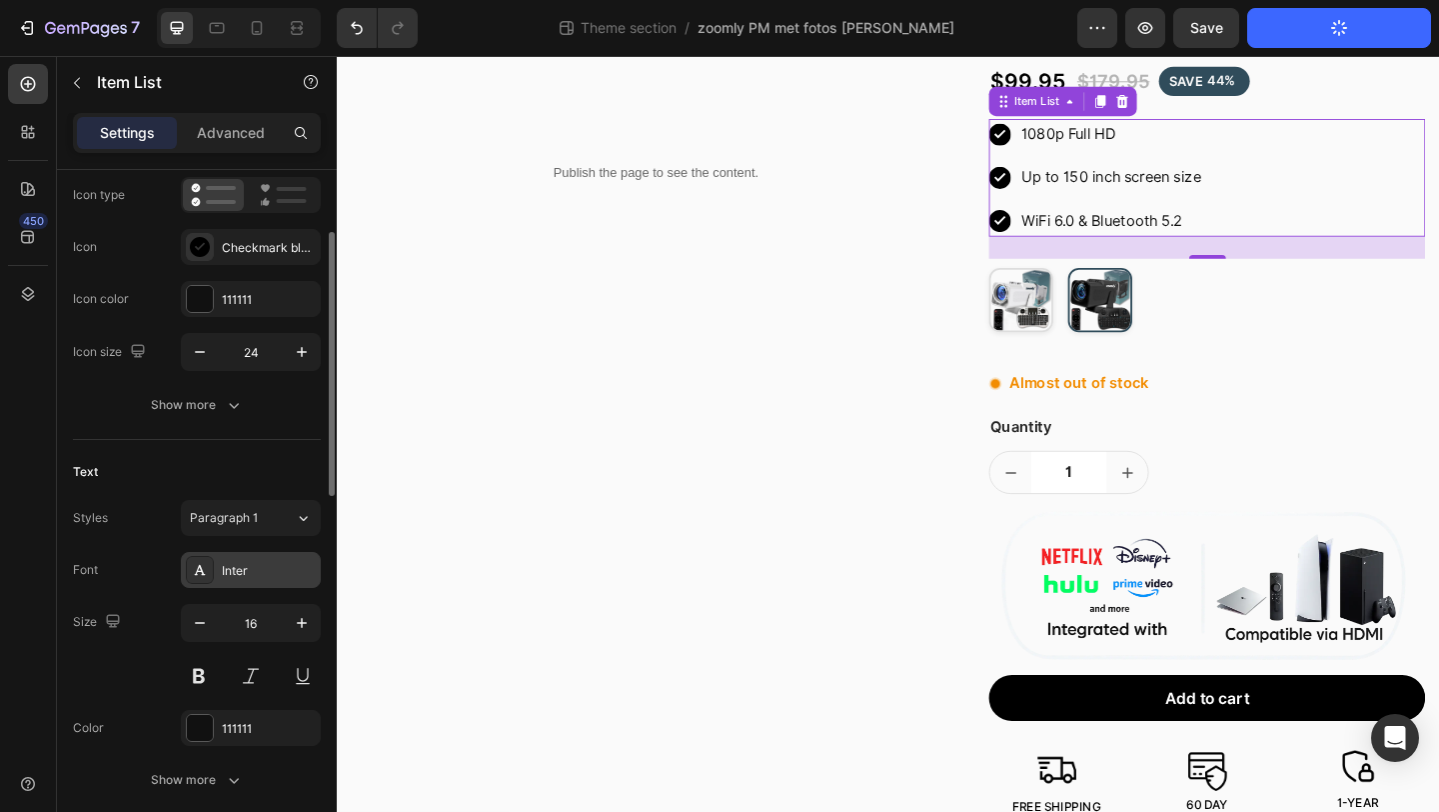
click at [266, 556] on div "Inter" at bounding box center [251, 570] width 140 height 36
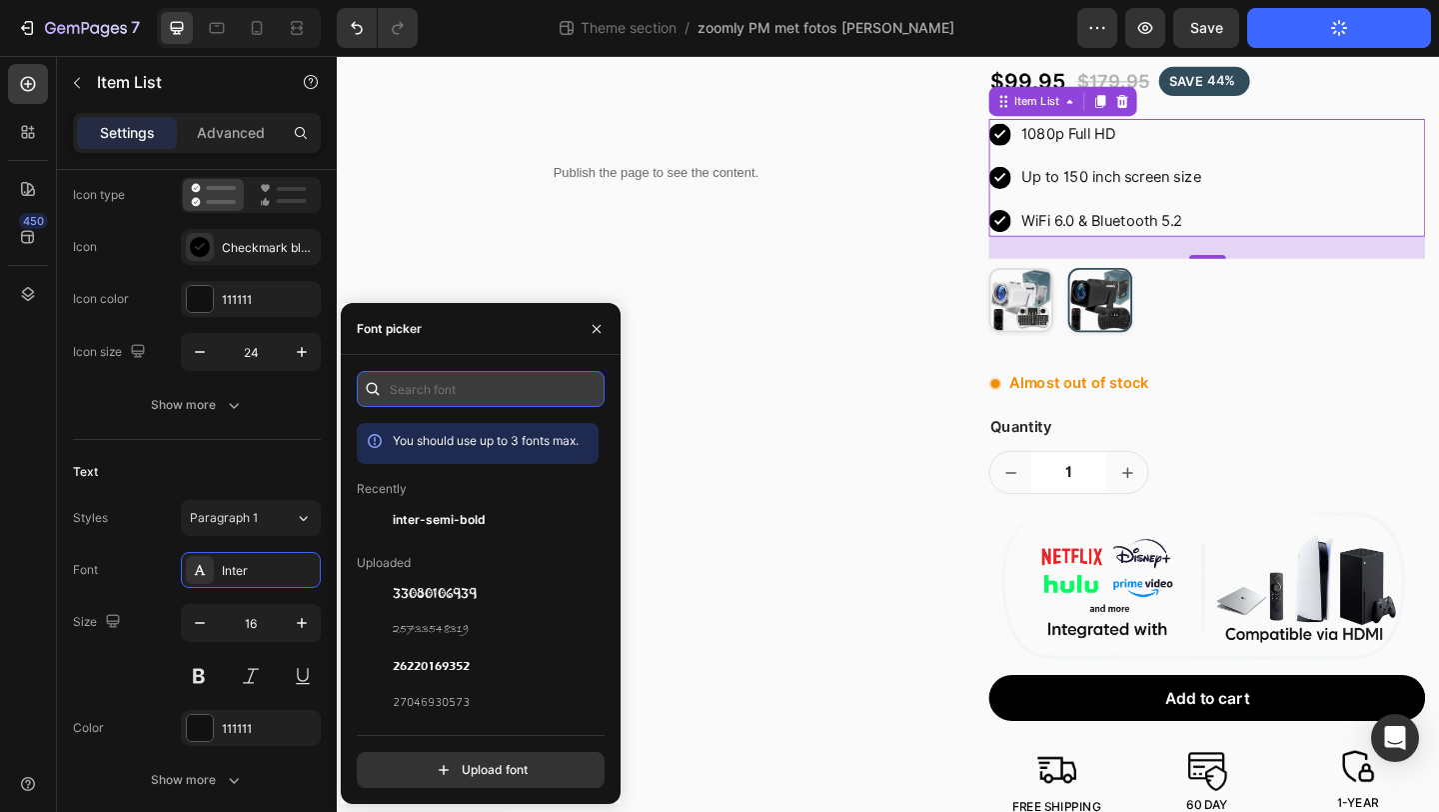
click at [424, 395] on input "text" at bounding box center [481, 389] width 248 height 36
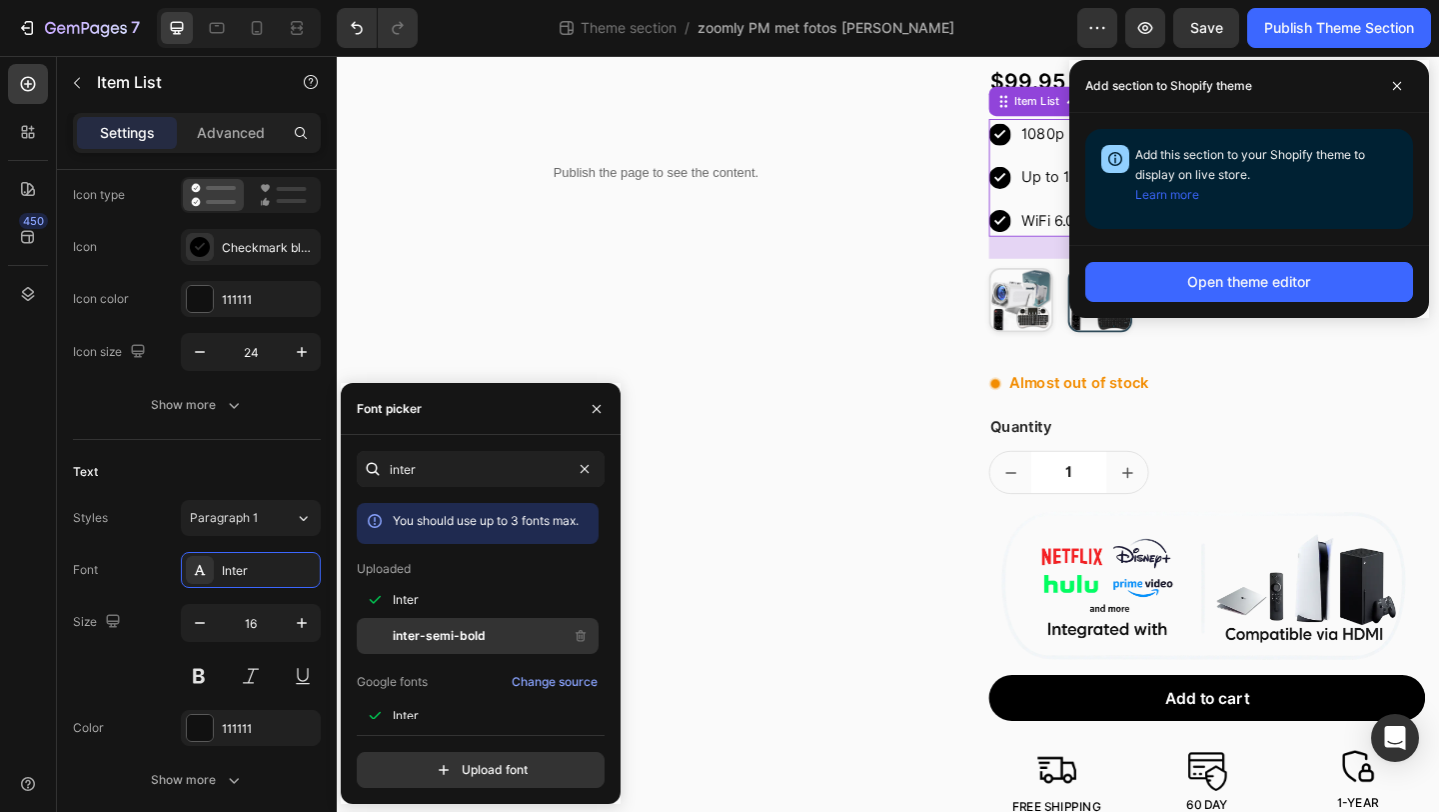
type input "inter"
click at [454, 630] on span "inter-semi-bold" at bounding box center [439, 636] width 93 height 18
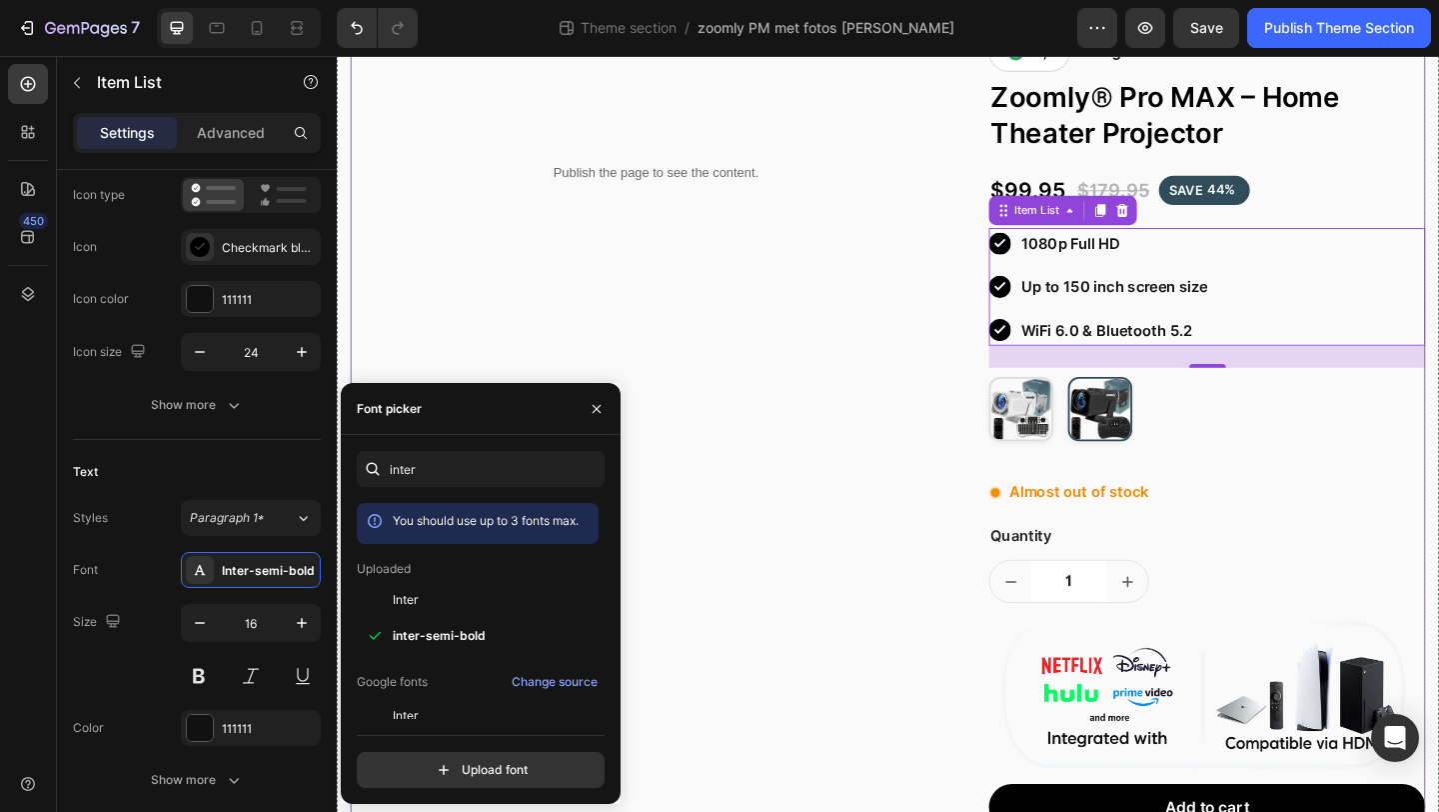
scroll to position [215, 0]
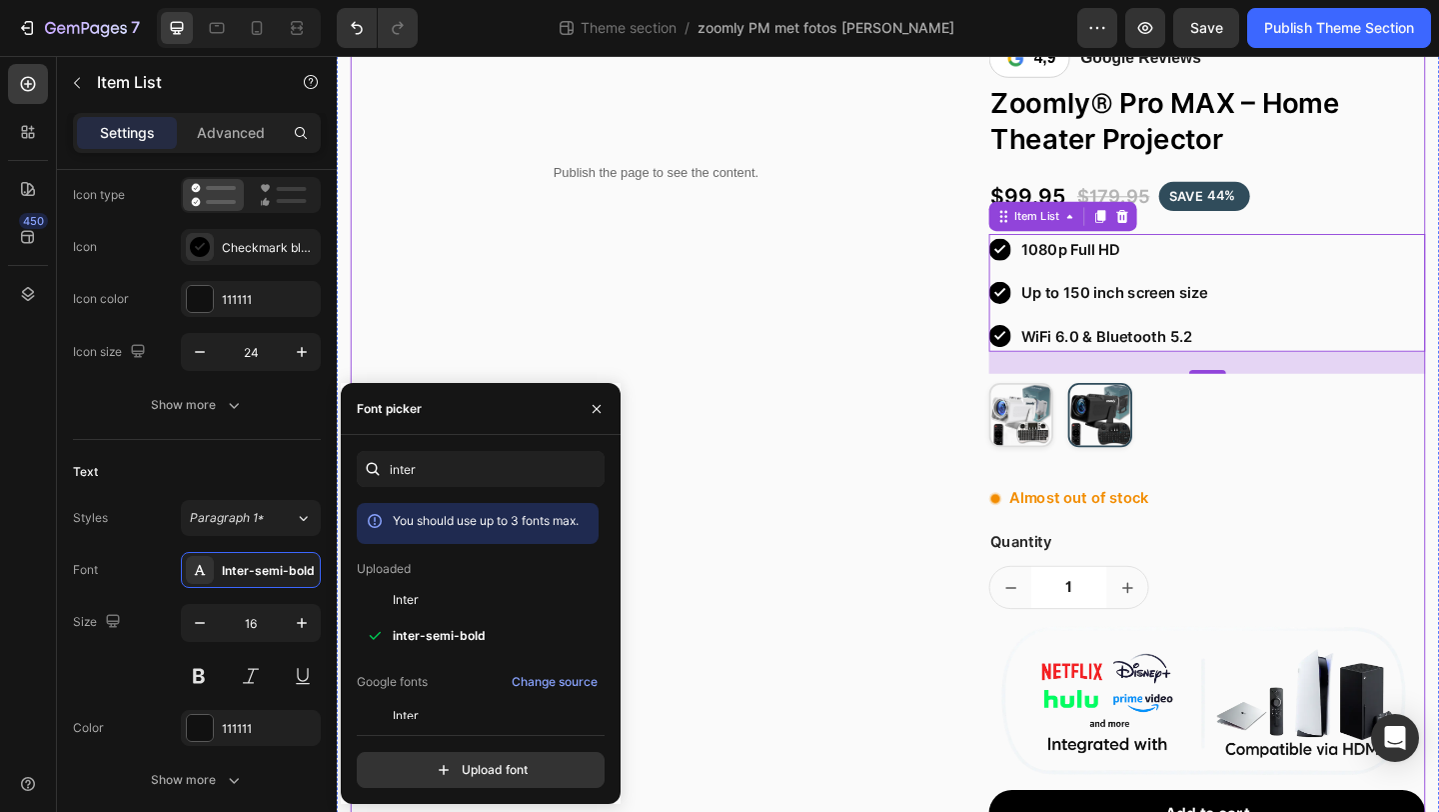
click at [905, 471] on div "Publish the page to see the content. Custom Code Row" at bounding box center [684, 673] width 665 height 1284
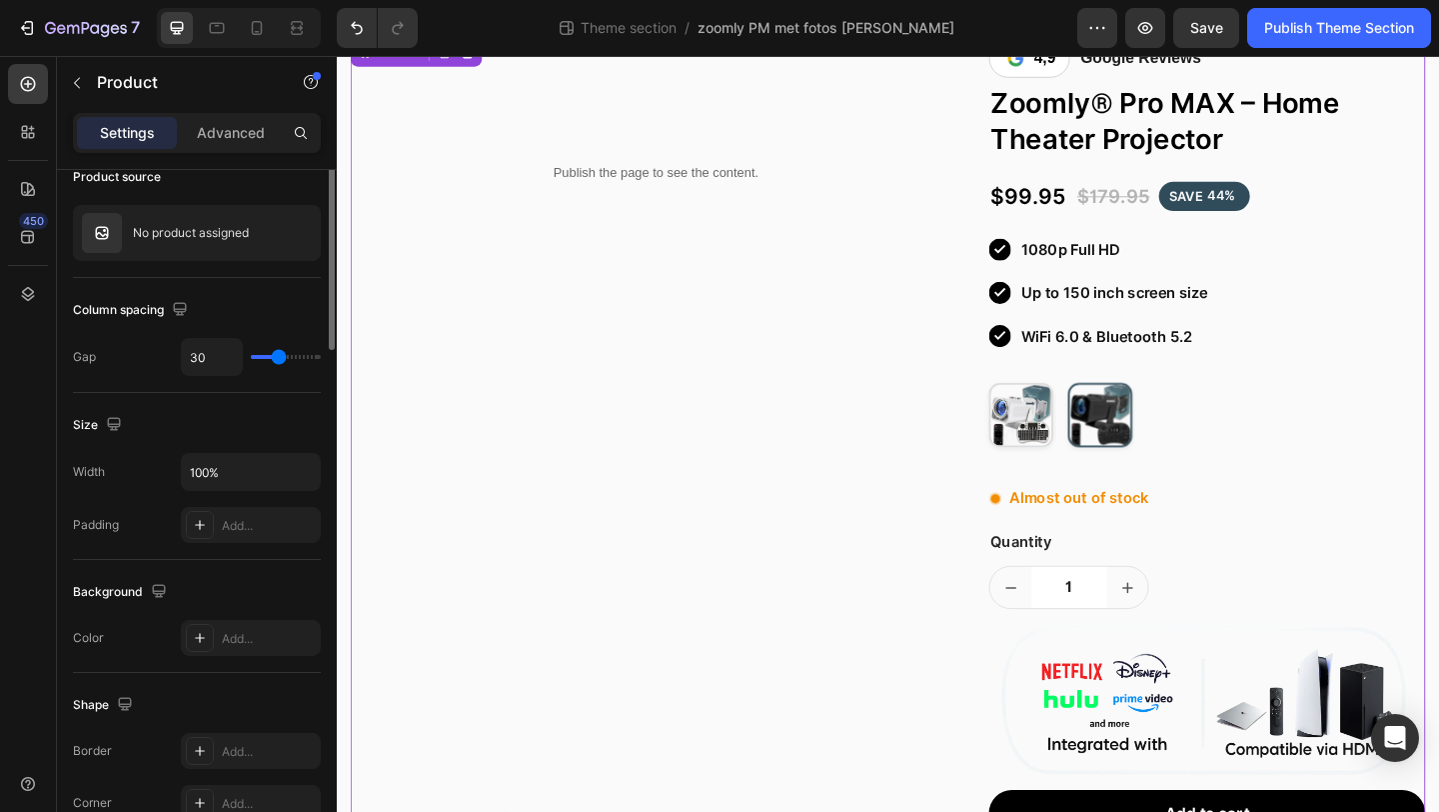
scroll to position [0, 0]
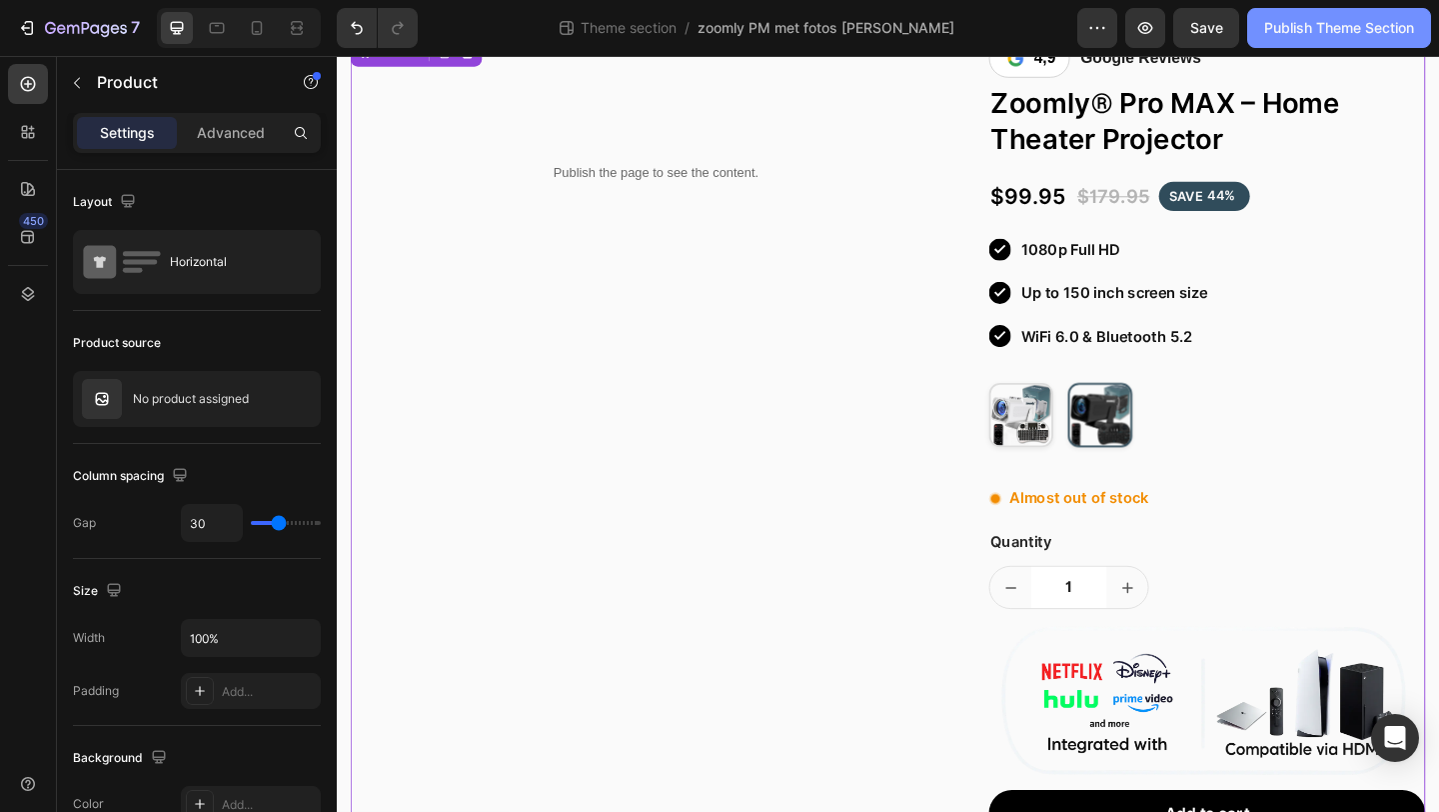
click at [1330, 33] on div "Publish Theme Section" at bounding box center [1340, 28] width 150 height 21
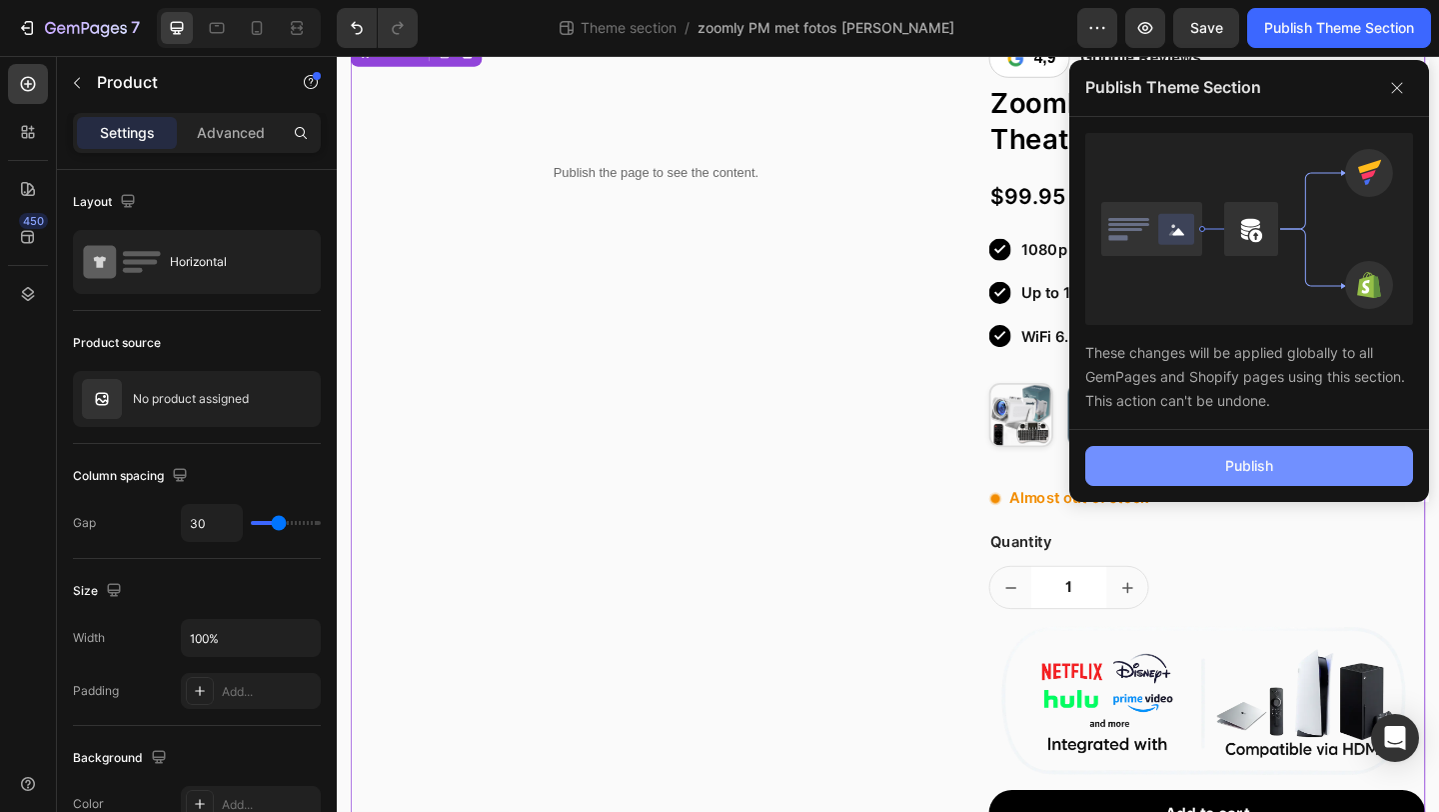
click at [1107, 477] on button "Publish" at bounding box center [1250, 466] width 328 height 40
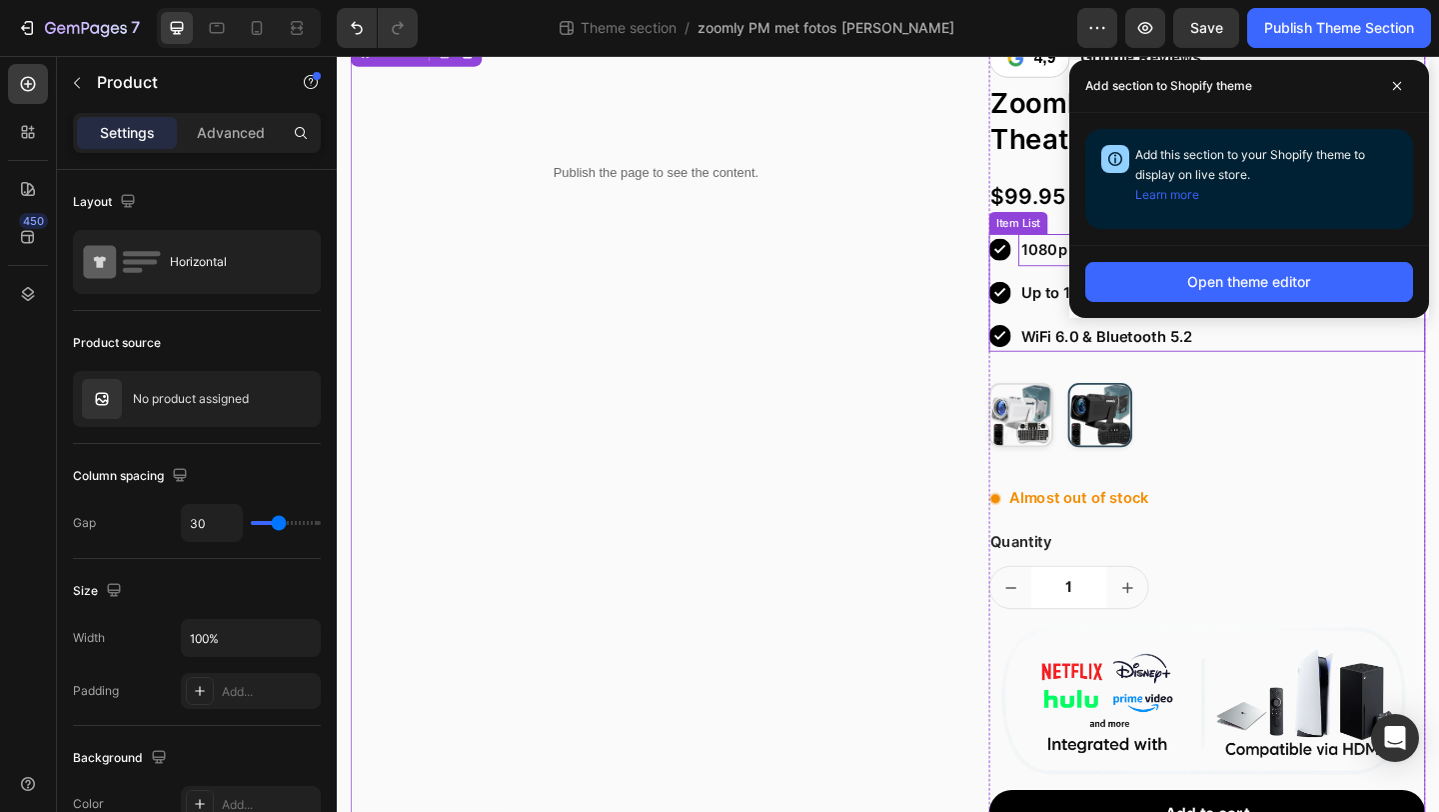
click at [1091, 282] on div "1080p Full HD" at bounding box center [1183, 266] width 209 height 35
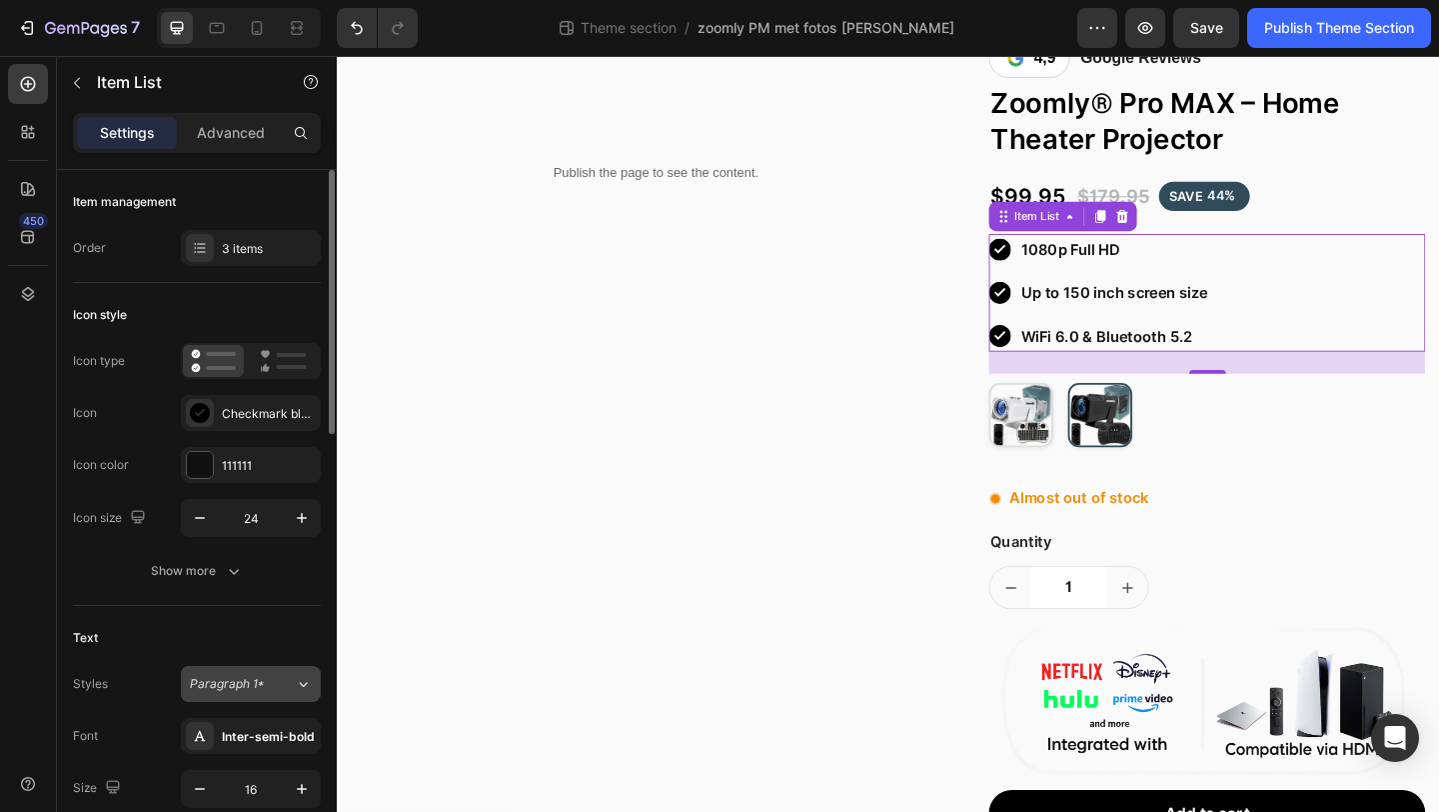
click at [246, 688] on span "Paragraph 1*" at bounding box center [227, 684] width 74 height 18
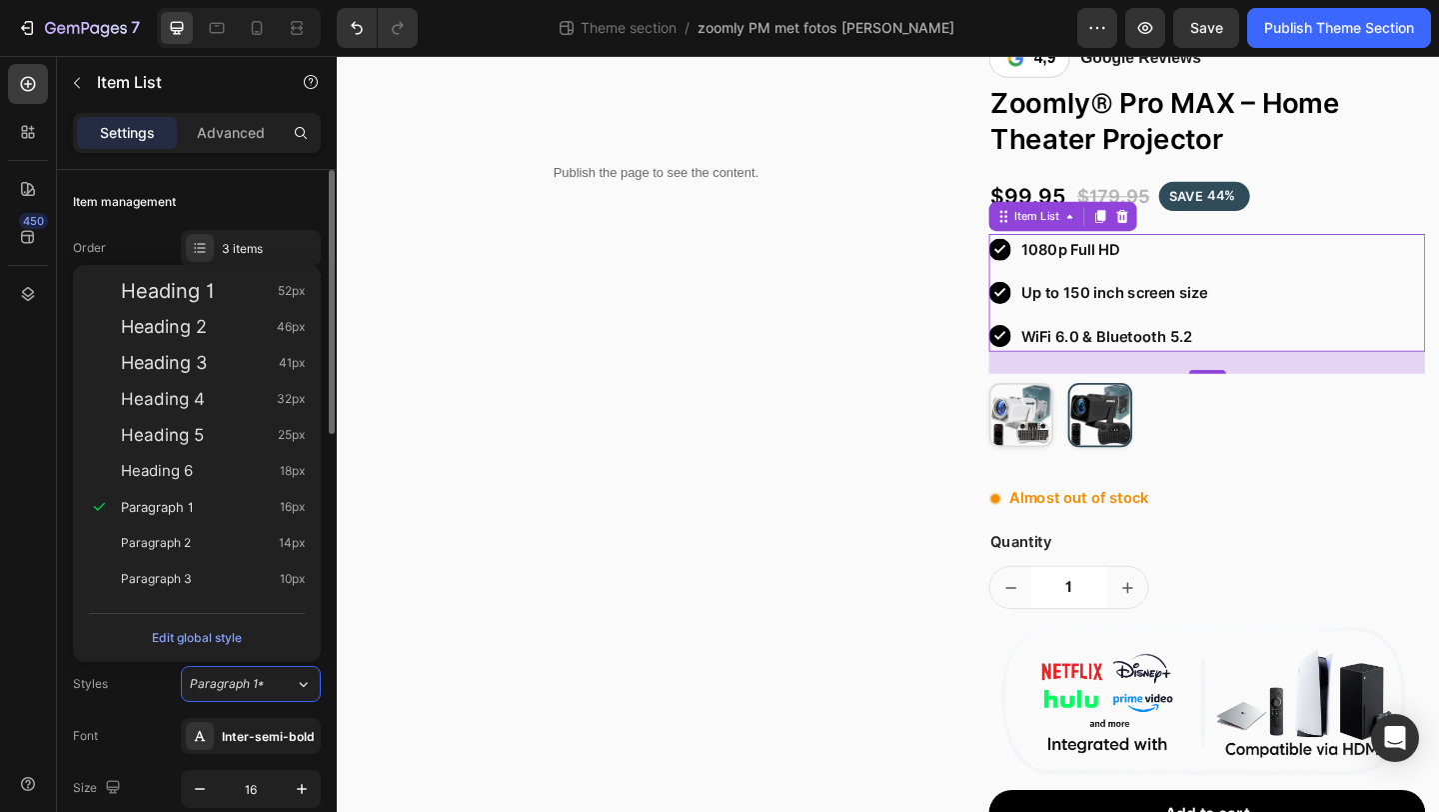
click at [137, 701] on div "Styles Paragraph 1*" at bounding box center [197, 684] width 248 height 36
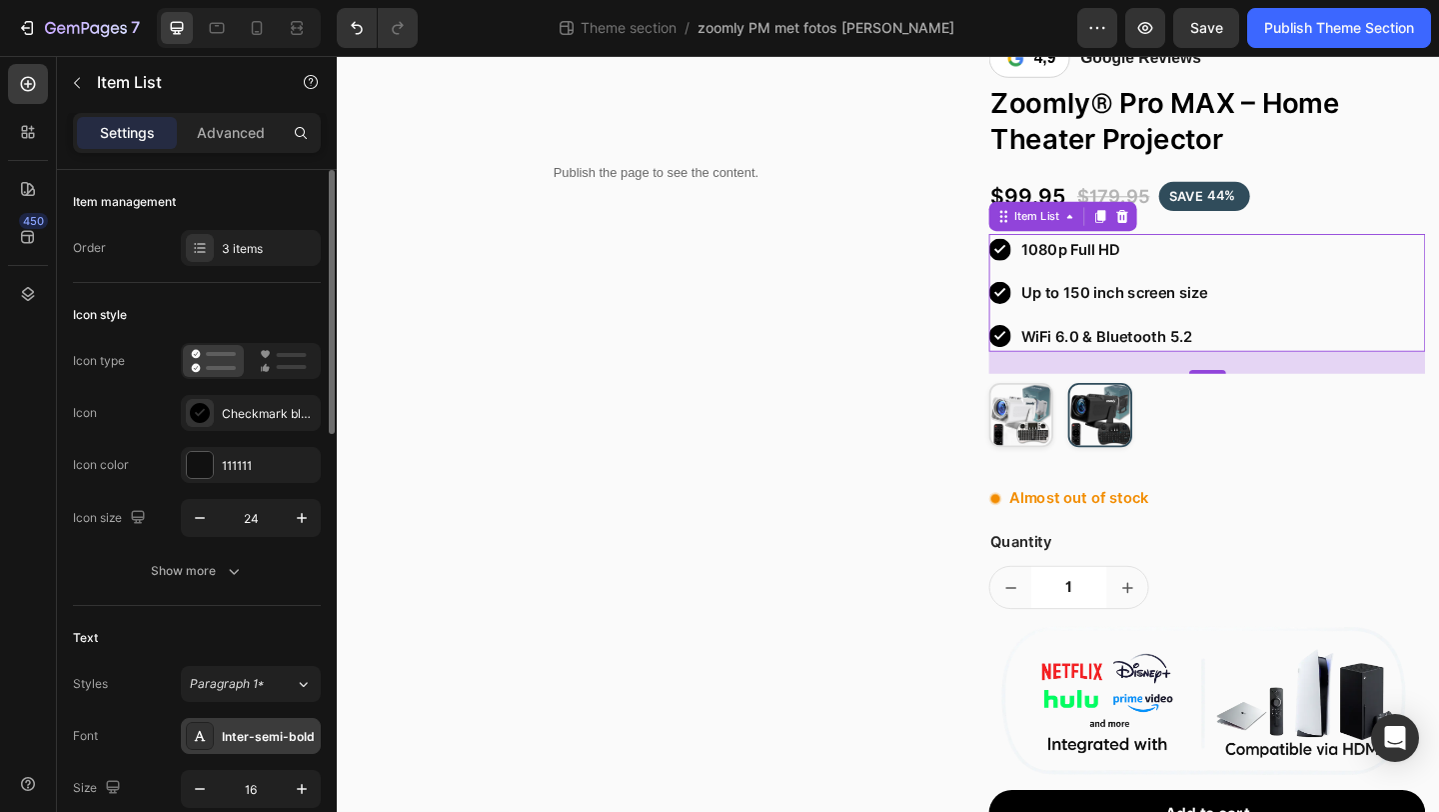
click at [245, 750] on div "Inter-semi-bold" at bounding box center [251, 736] width 140 height 36
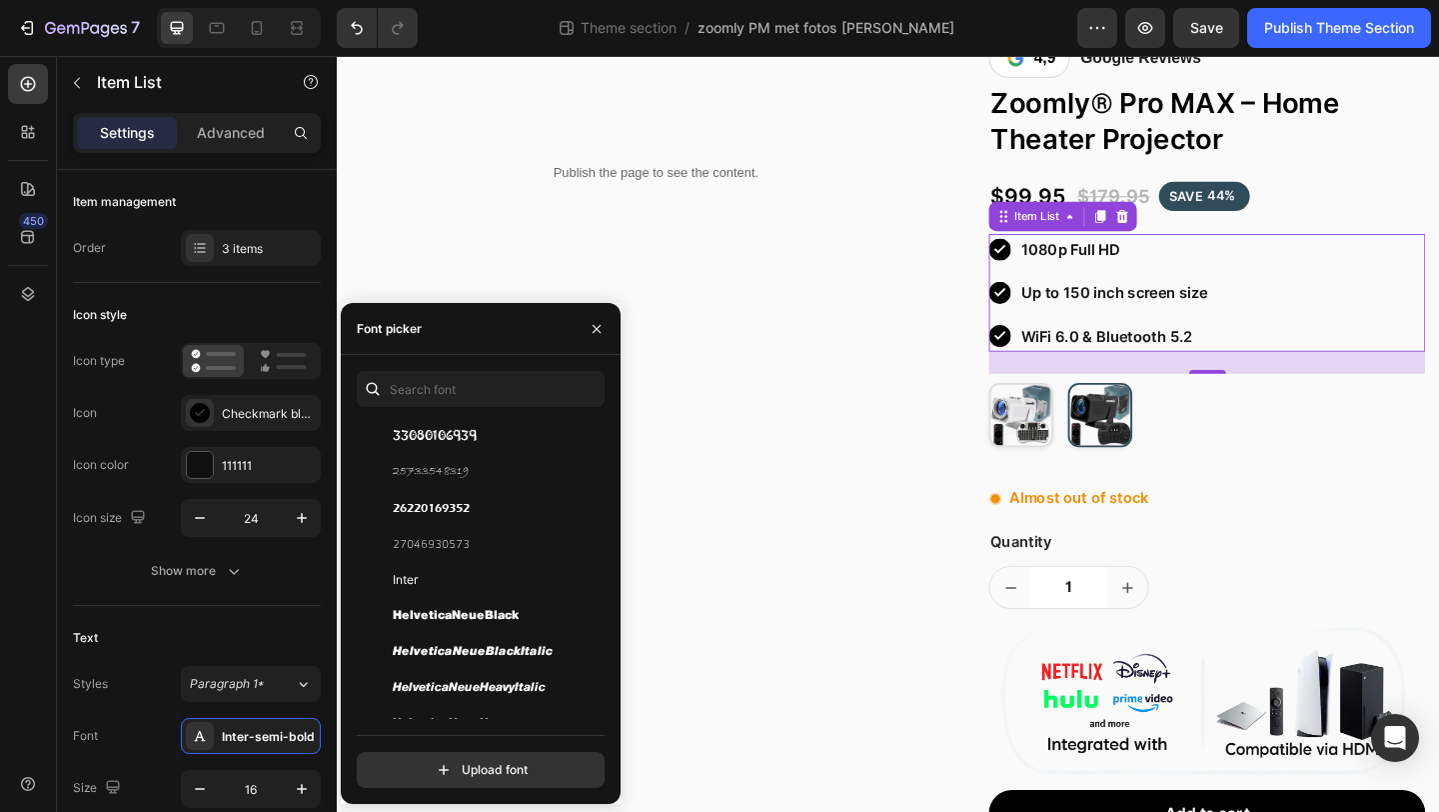
scroll to position [228, 0]
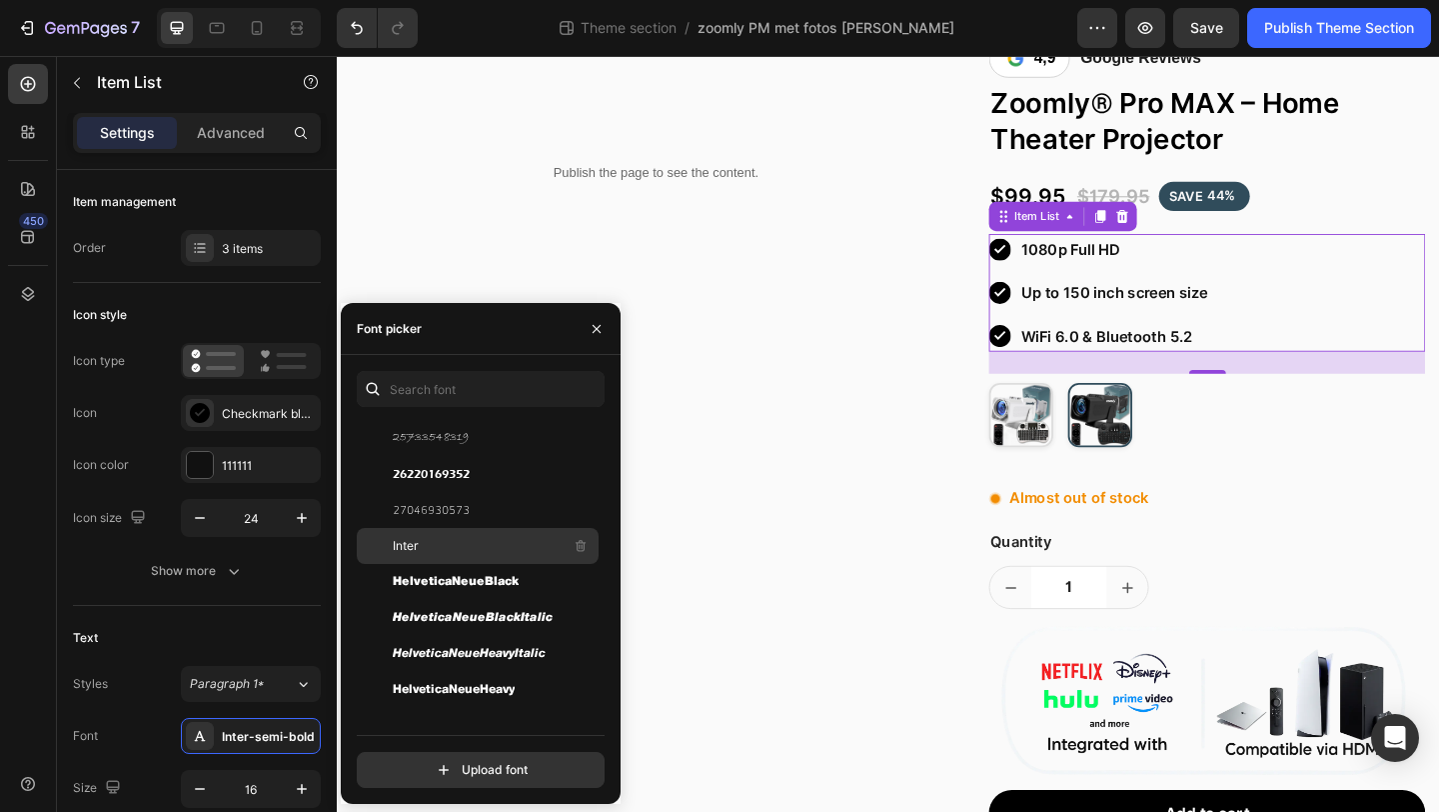
click at [437, 548] on div "Inter" at bounding box center [494, 546] width 202 height 24
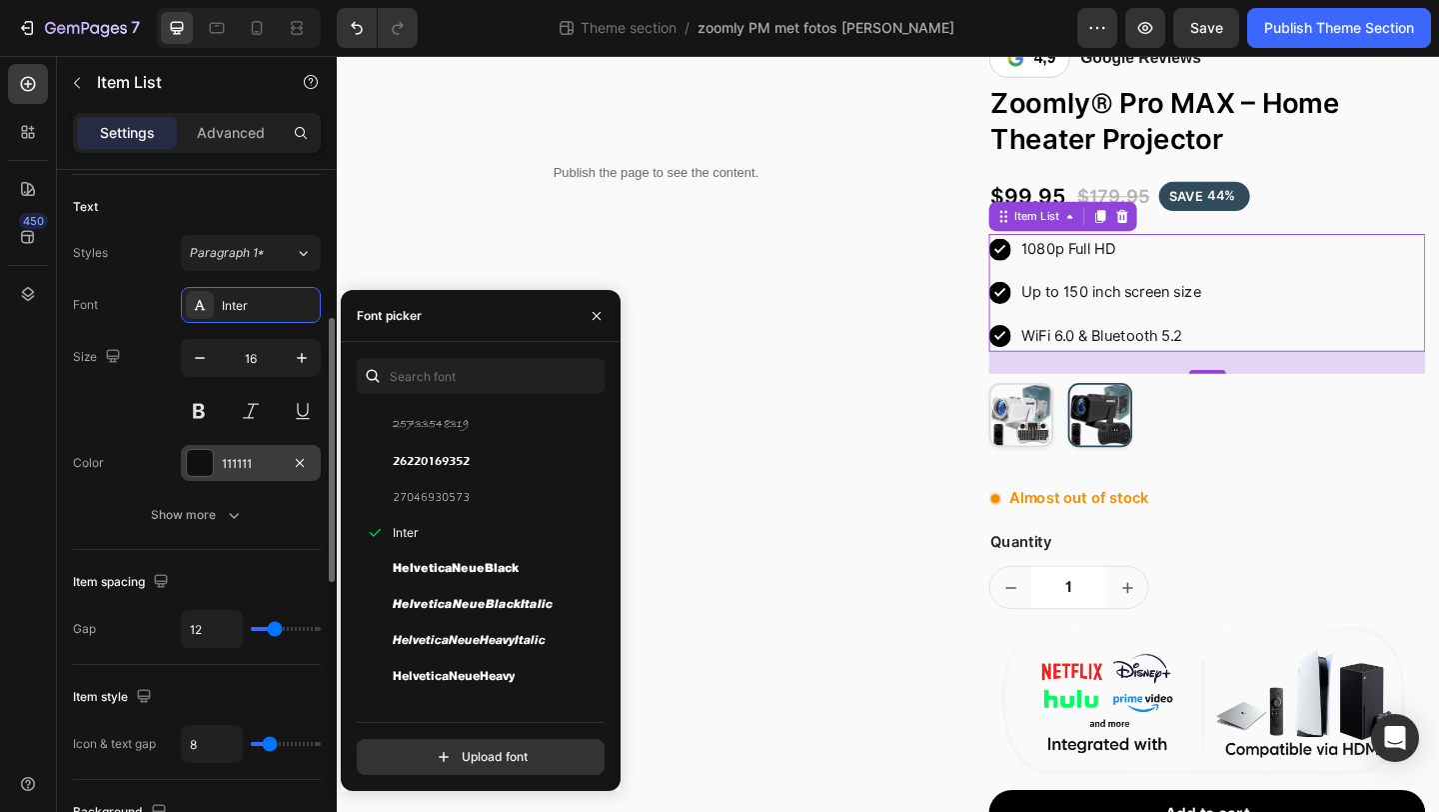
scroll to position [420, 0]
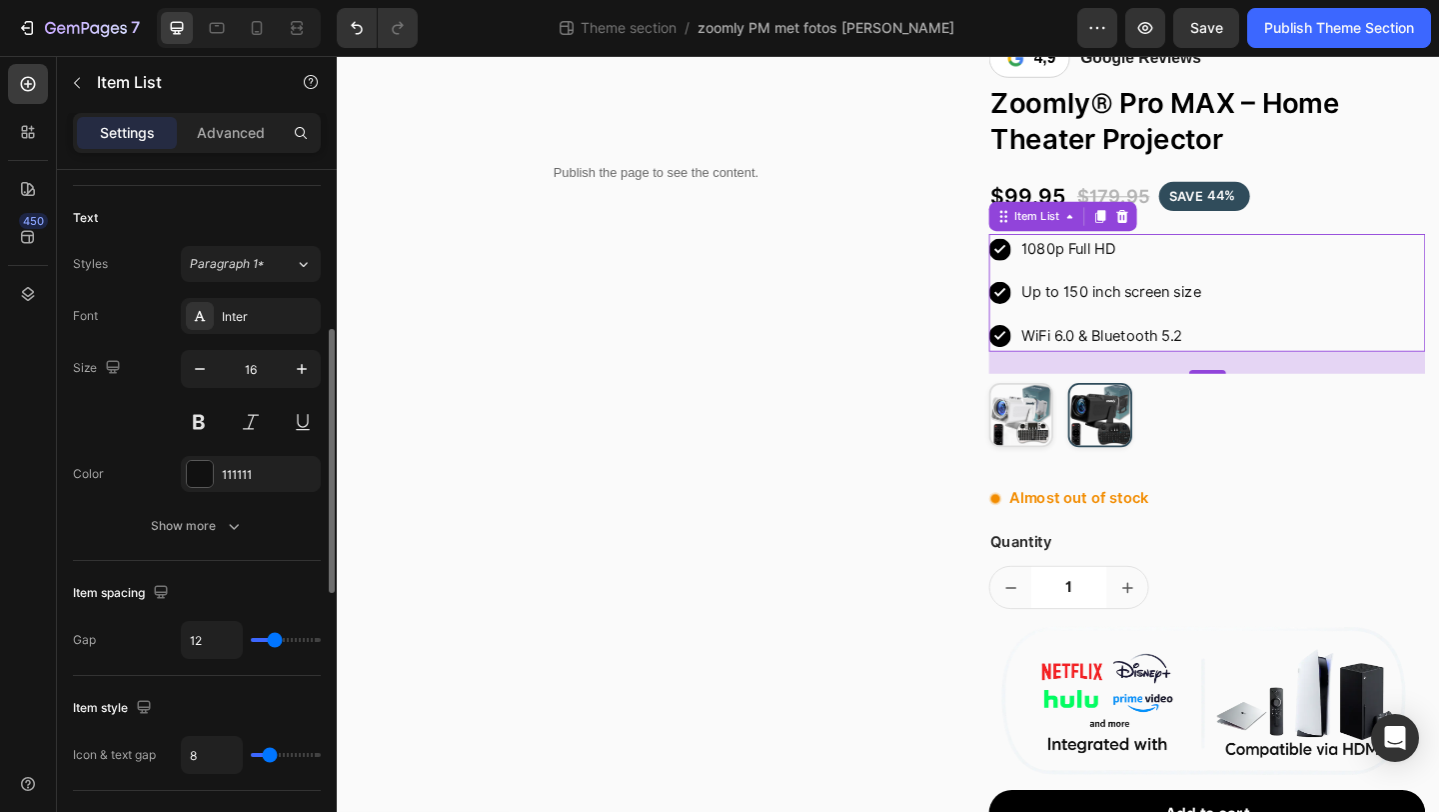
click at [153, 435] on div "Size 16" at bounding box center [197, 395] width 248 height 90
click at [253, 262] on span "Paragraph 1*" at bounding box center [227, 264] width 74 height 18
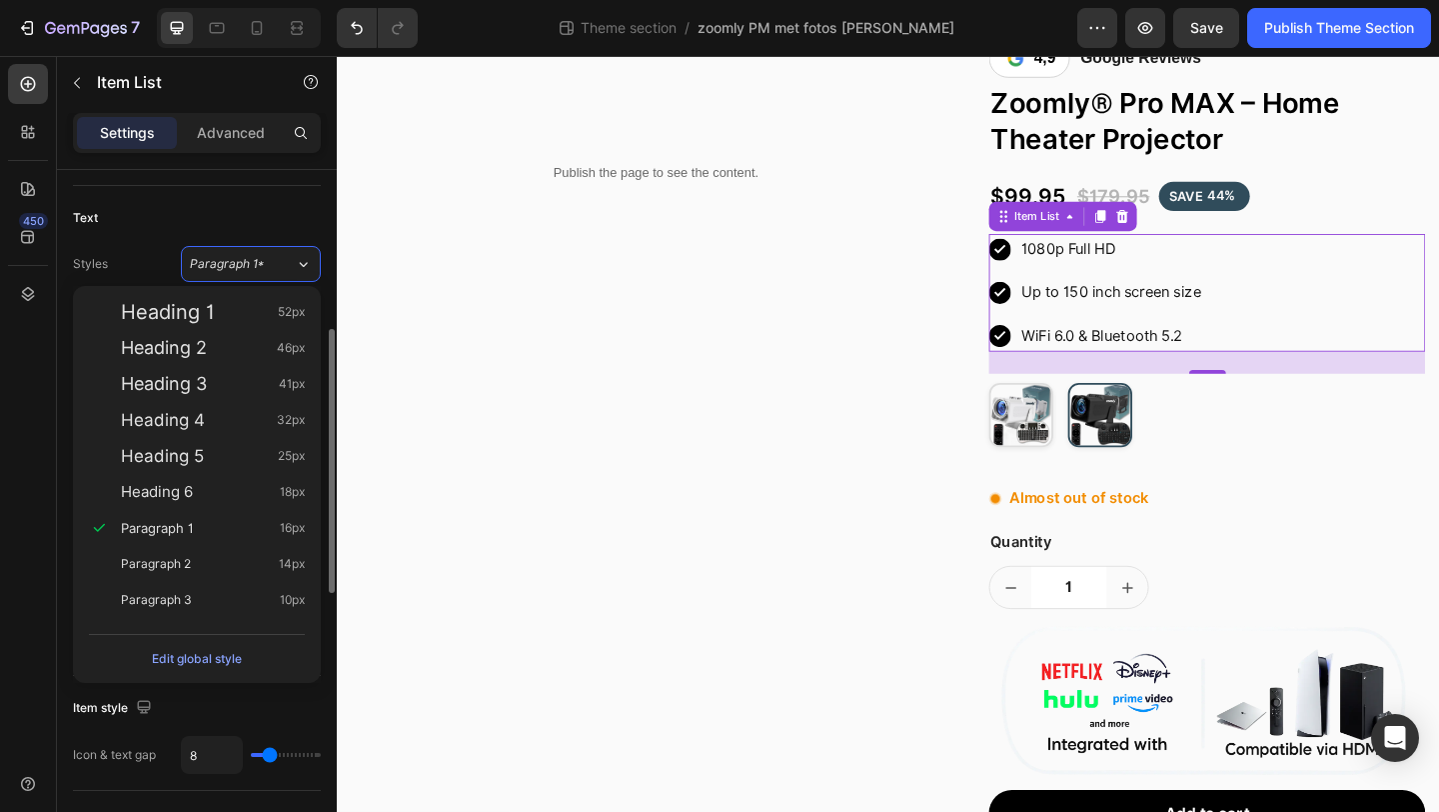
click at [165, 228] on div "Text" at bounding box center [197, 218] width 248 height 32
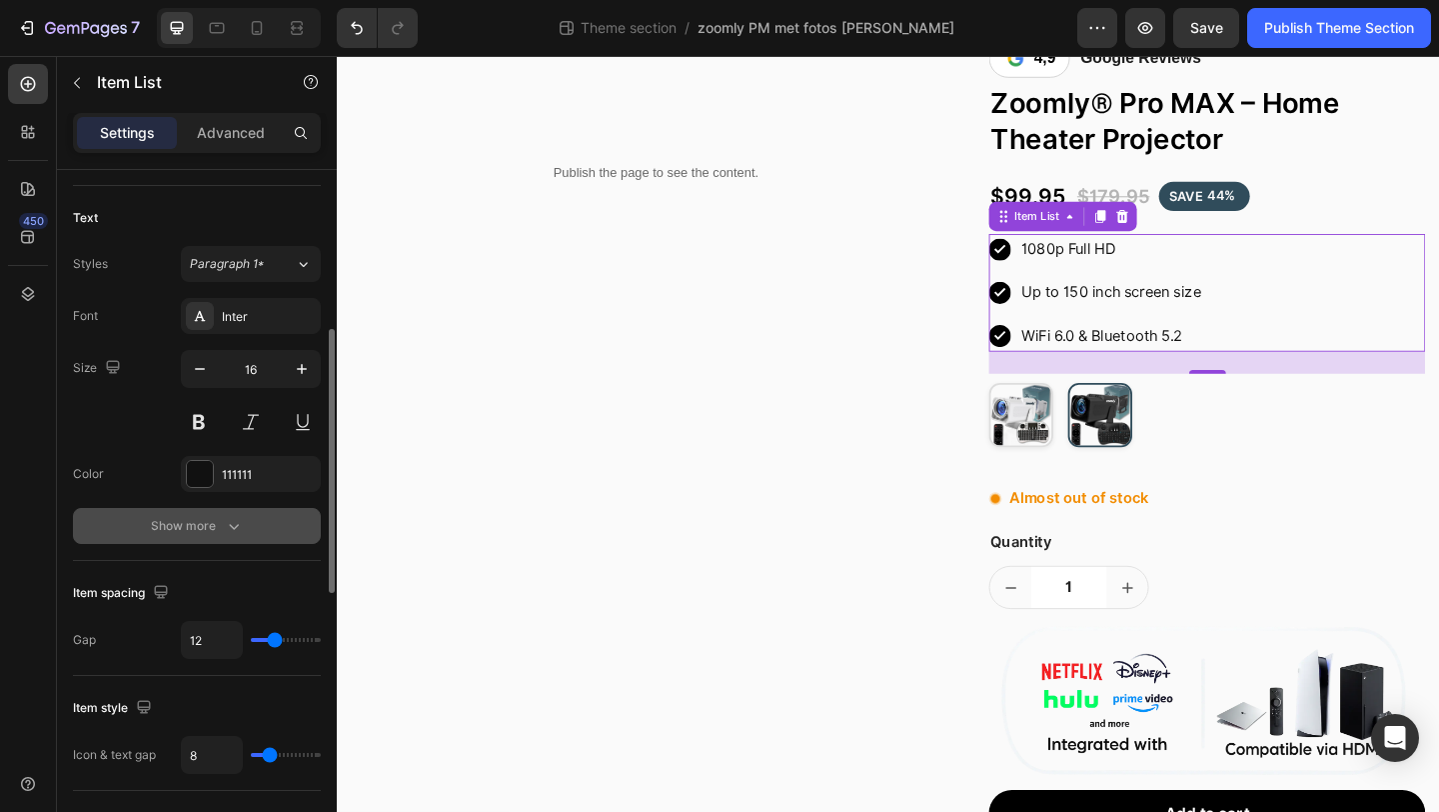
click at [229, 525] on icon "button" at bounding box center [234, 527] width 10 height 6
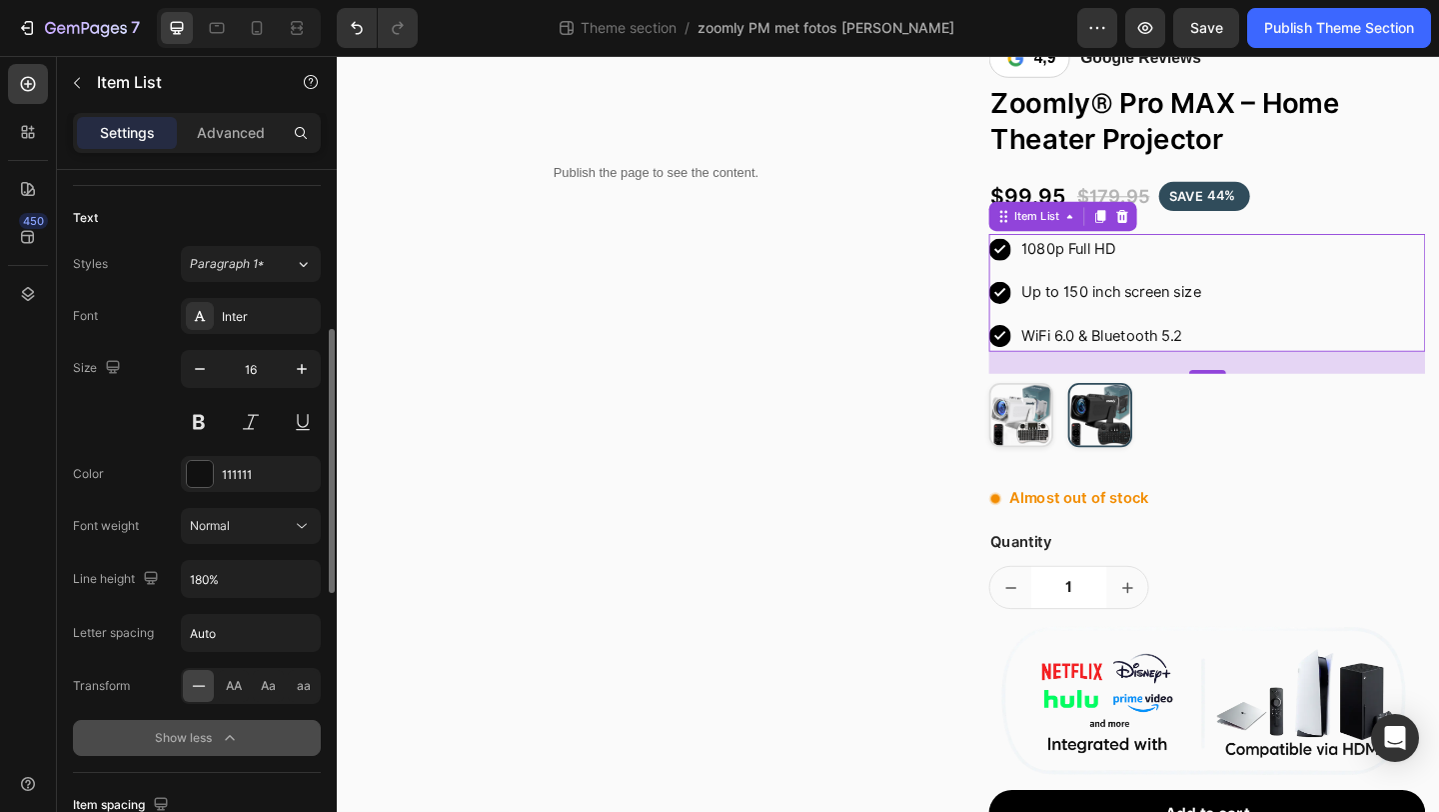
scroll to position [555, 0]
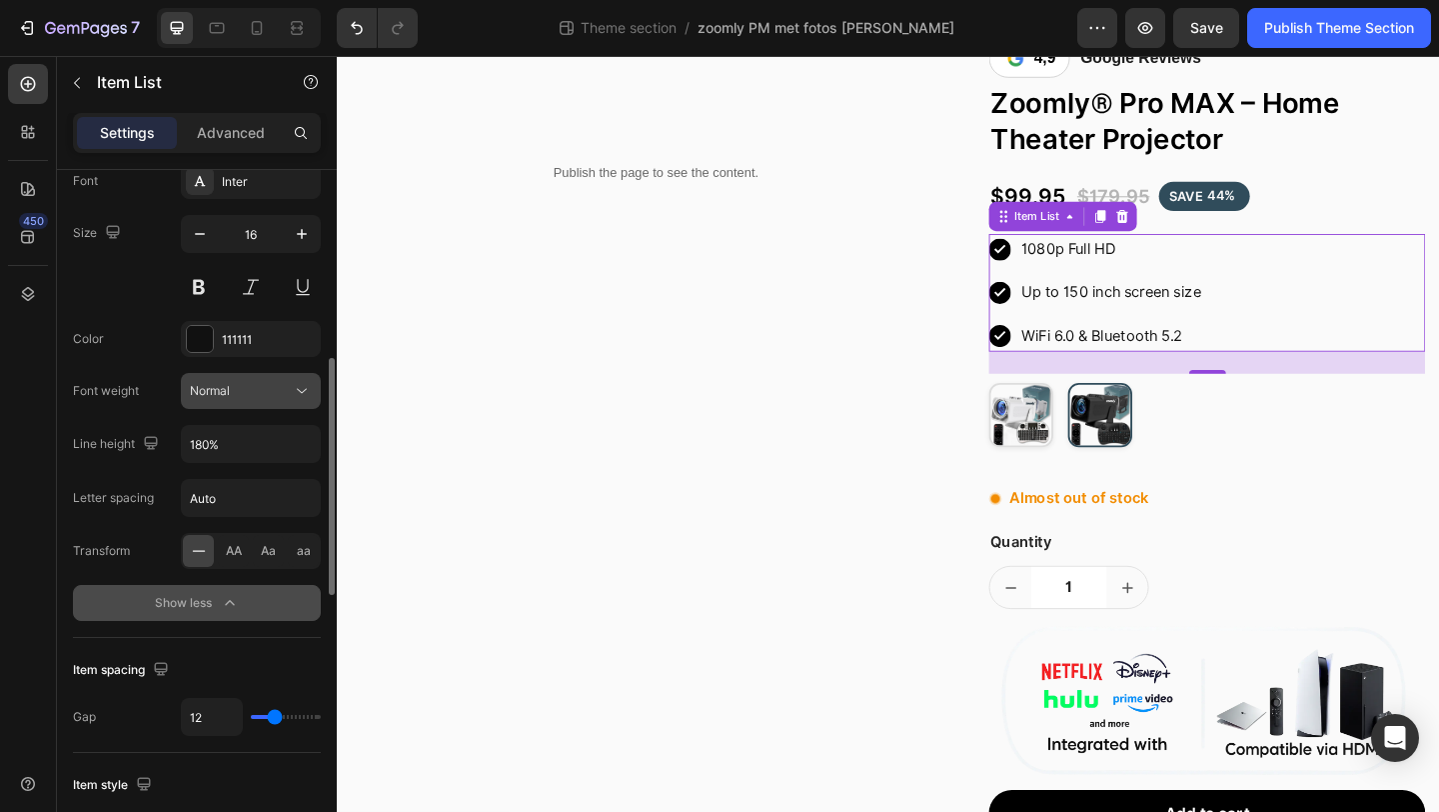
click at [255, 380] on button "Normal" at bounding box center [251, 391] width 140 height 36
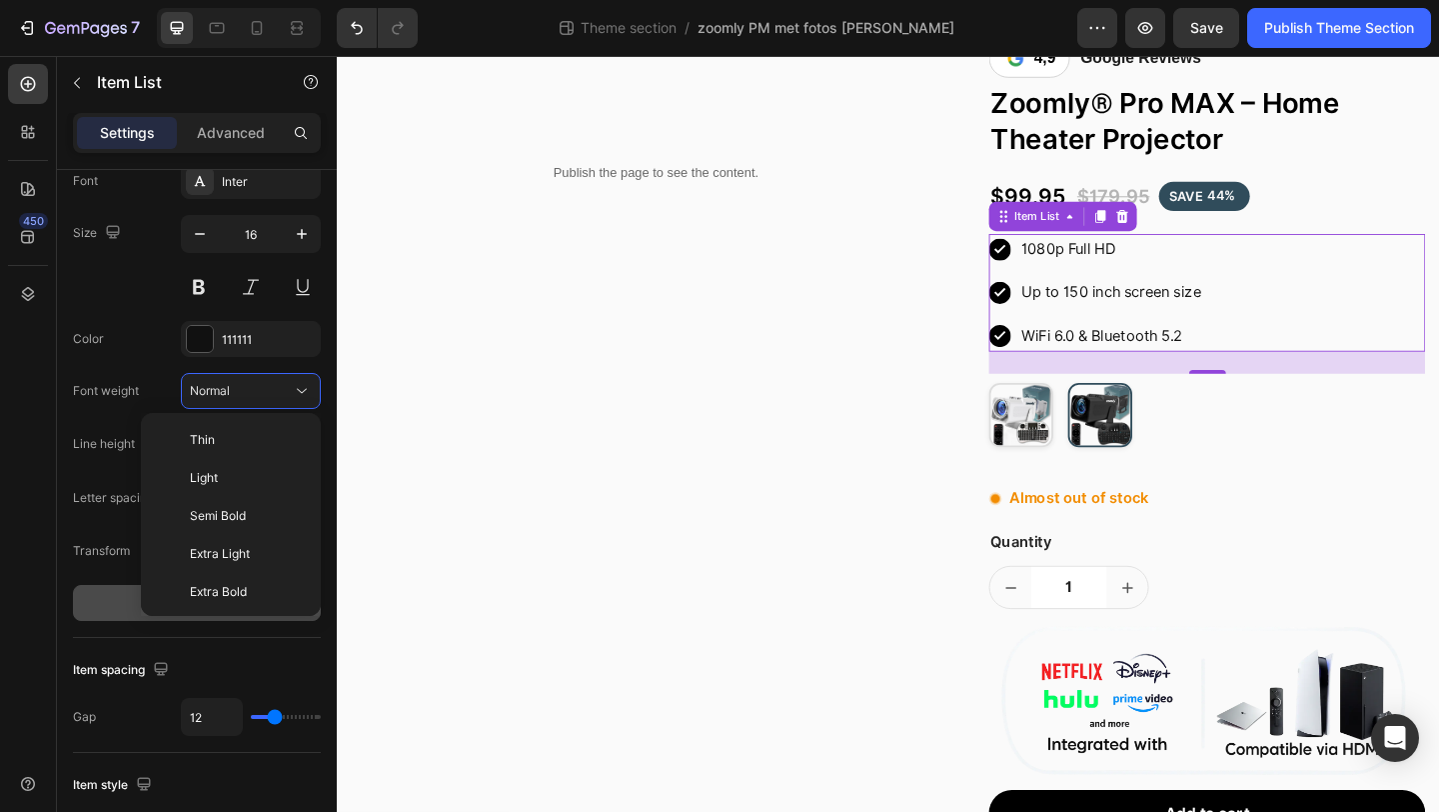
scroll to position [155, 0]
click at [123, 373] on div "Font weight Normal" at bounding box center [197, 391] width 248 height 36
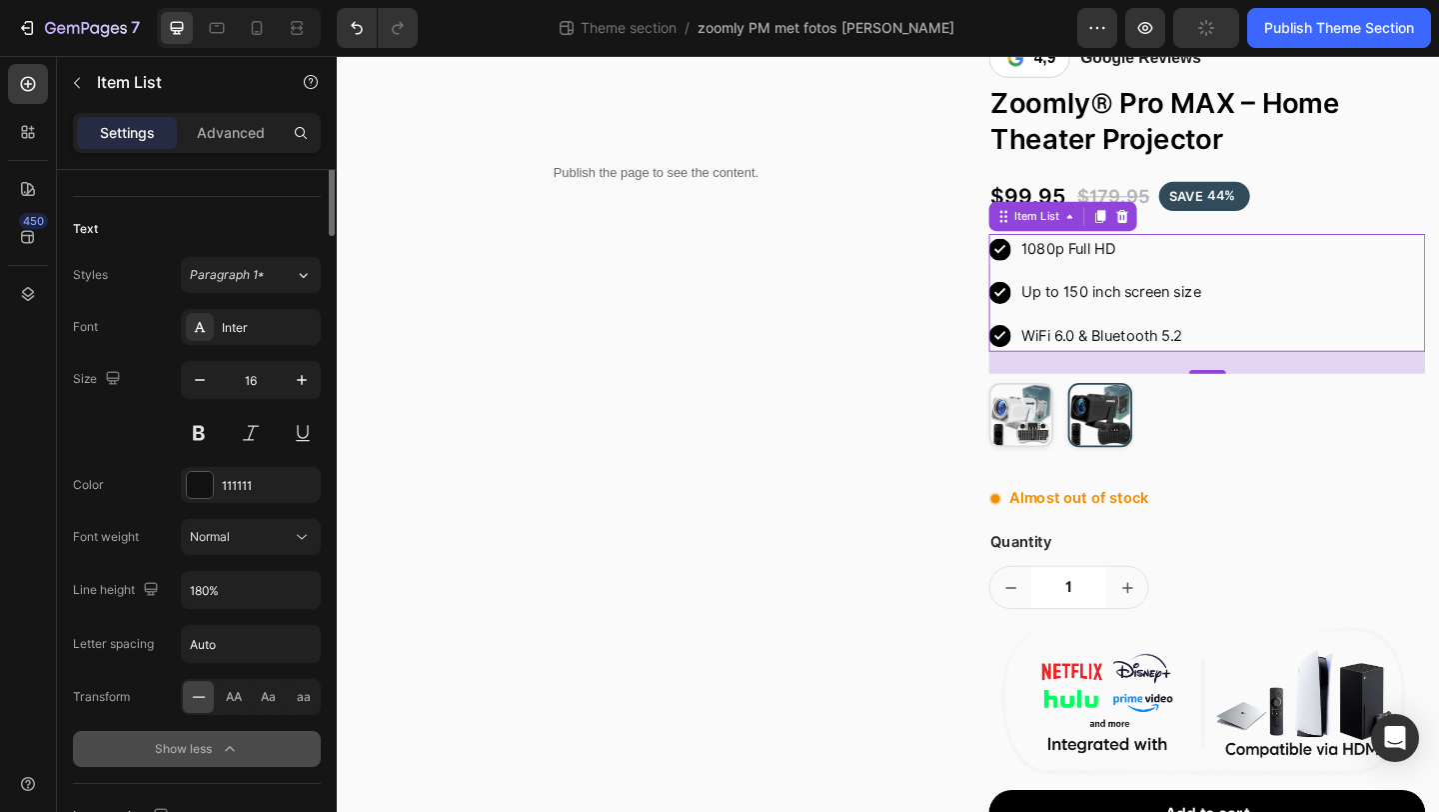
scroll to position [178, 0]
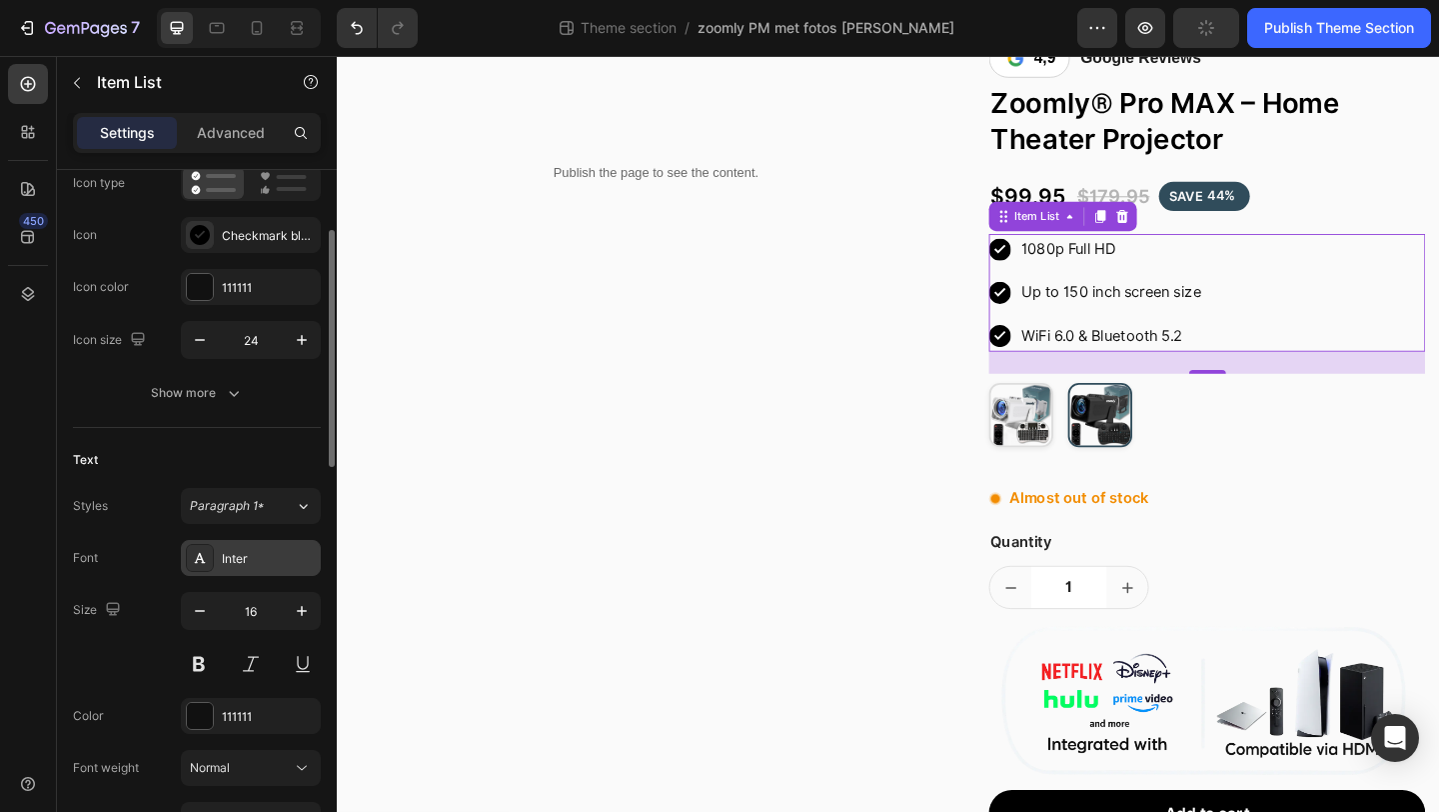
click at [257, 553] on div "Inter" at bounding box center [269, 559] width 94 height 18
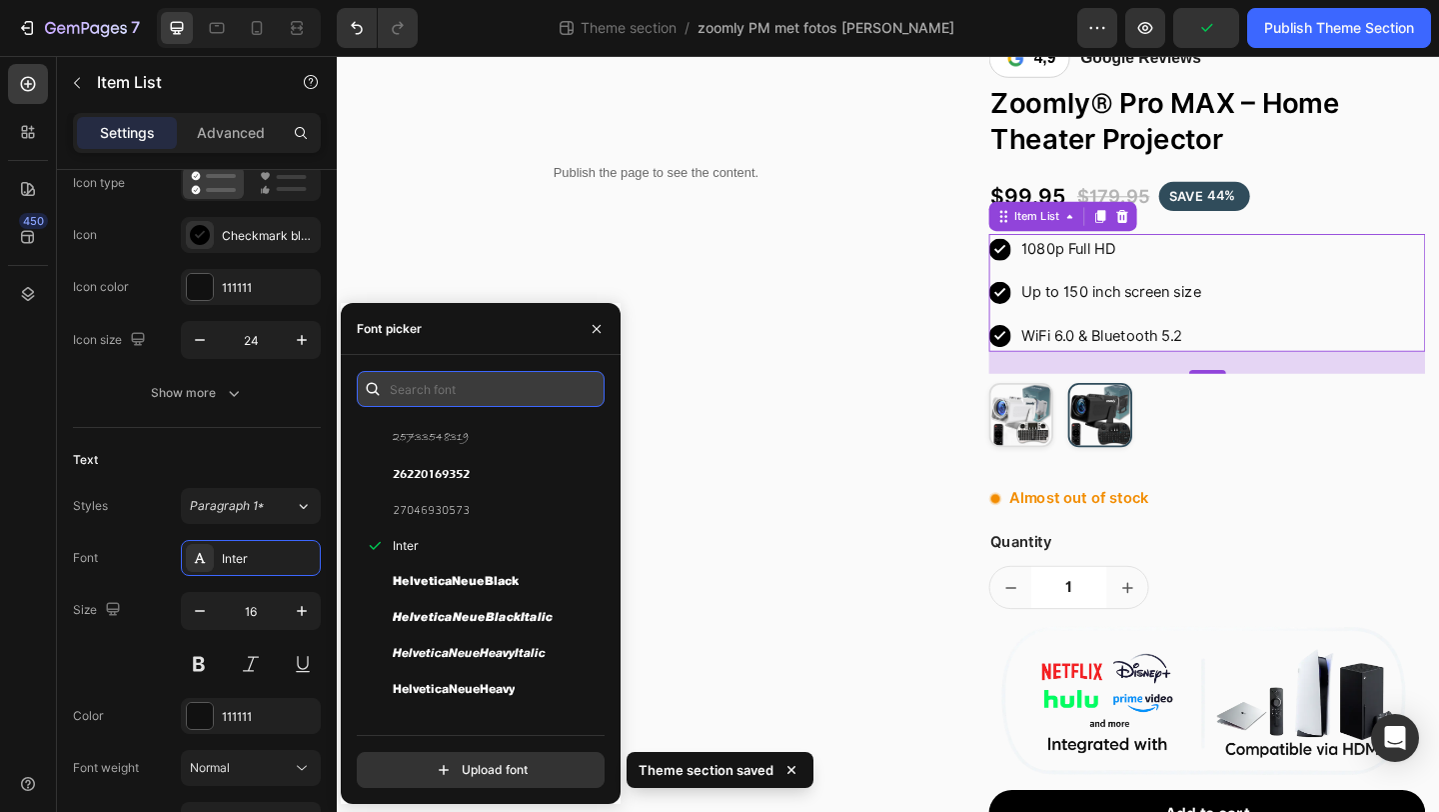
click at [402, 405] on input "text" at bounding box center [481, 389] width 248 height 36
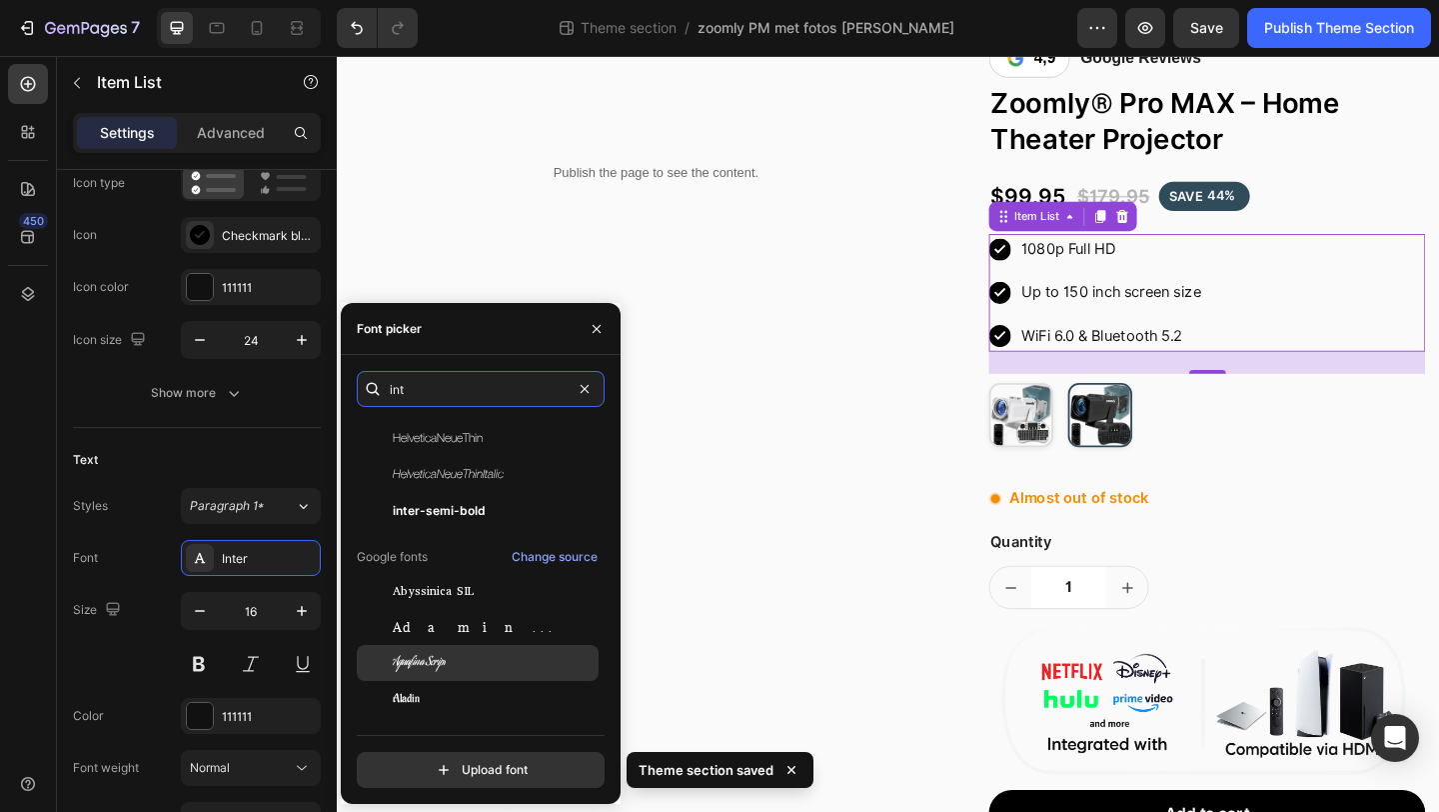
scroll to position [0, 0]
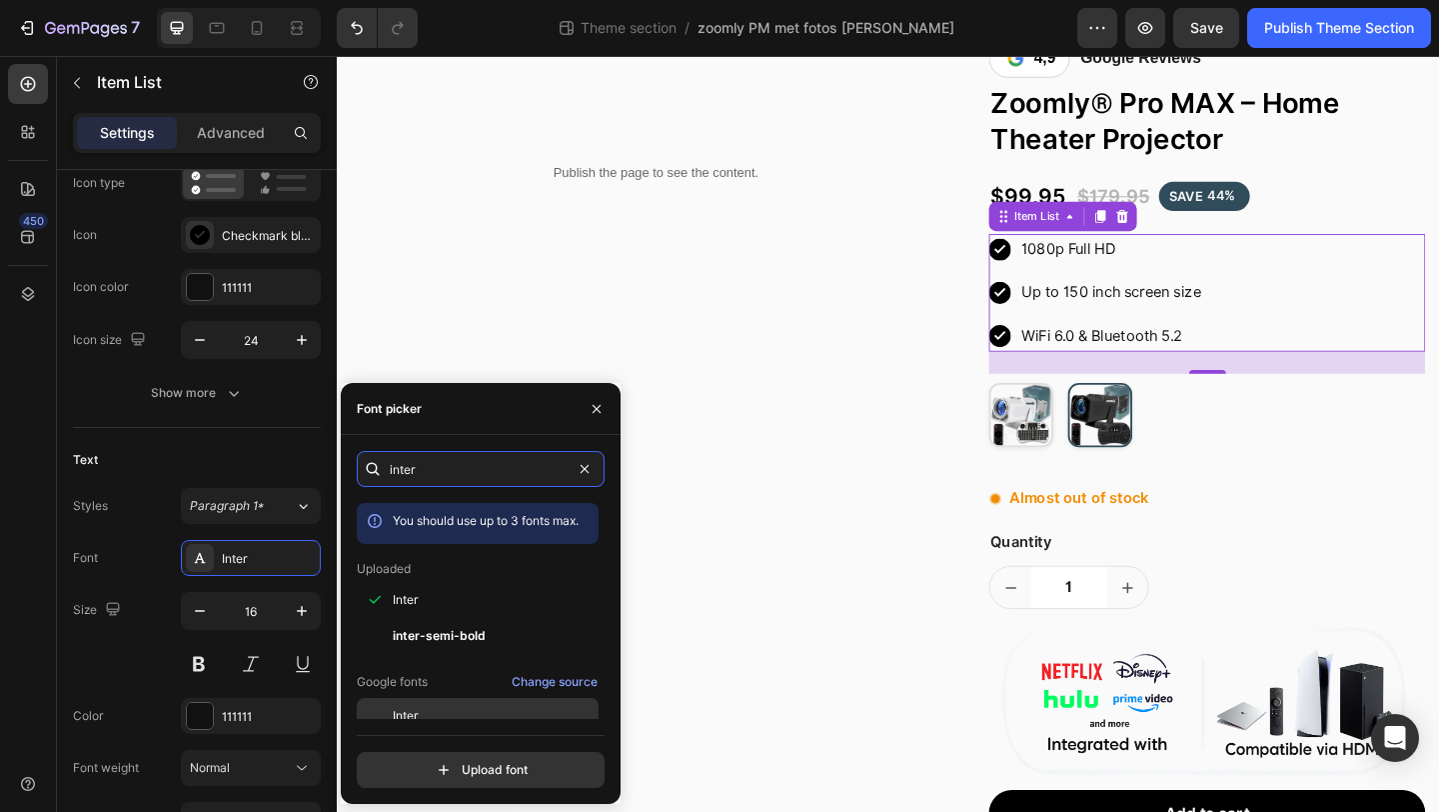
type input "inter"
click at [455, 714] on div "Inter" at bounding box center [494, 716] width 202 height 18
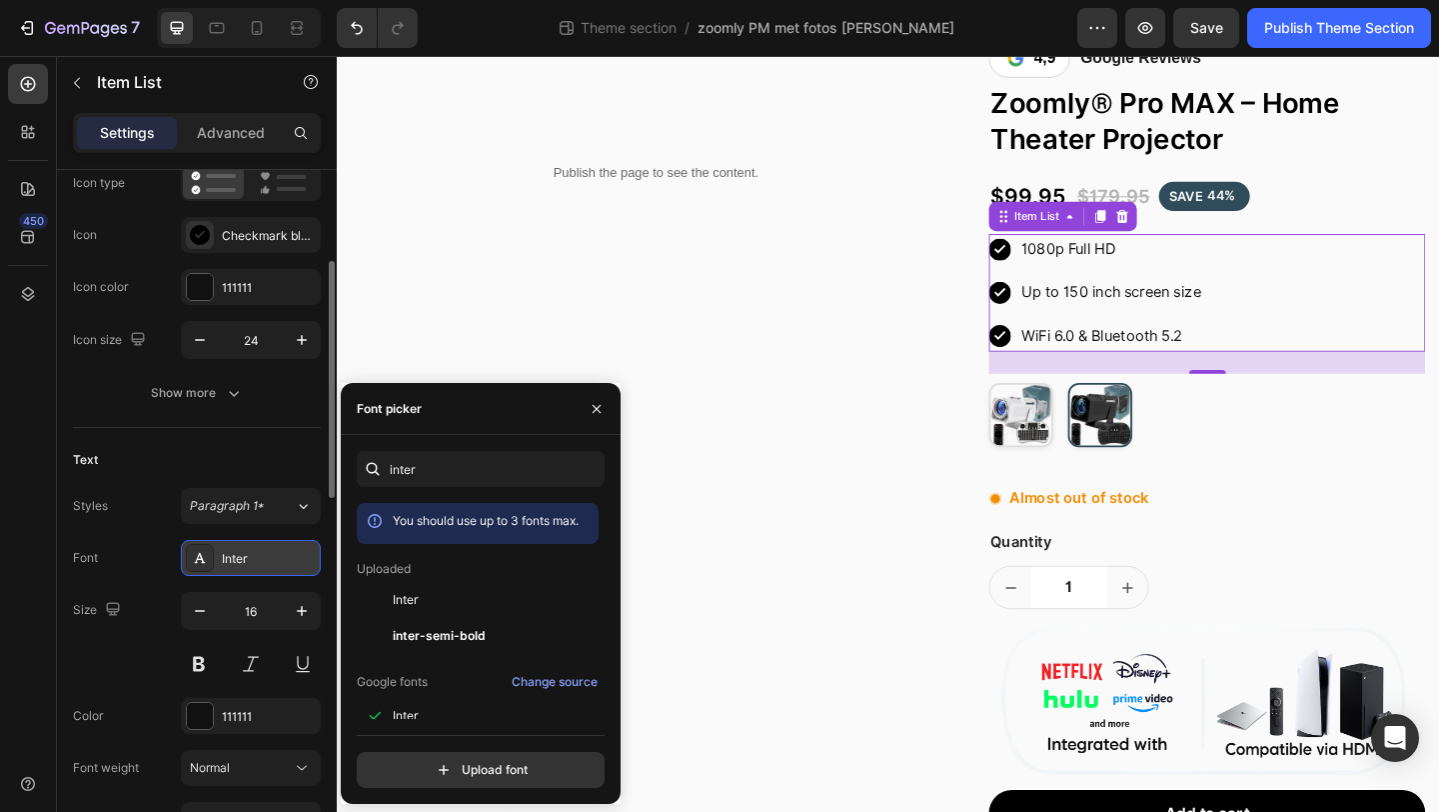
scroll to position [293, 0]
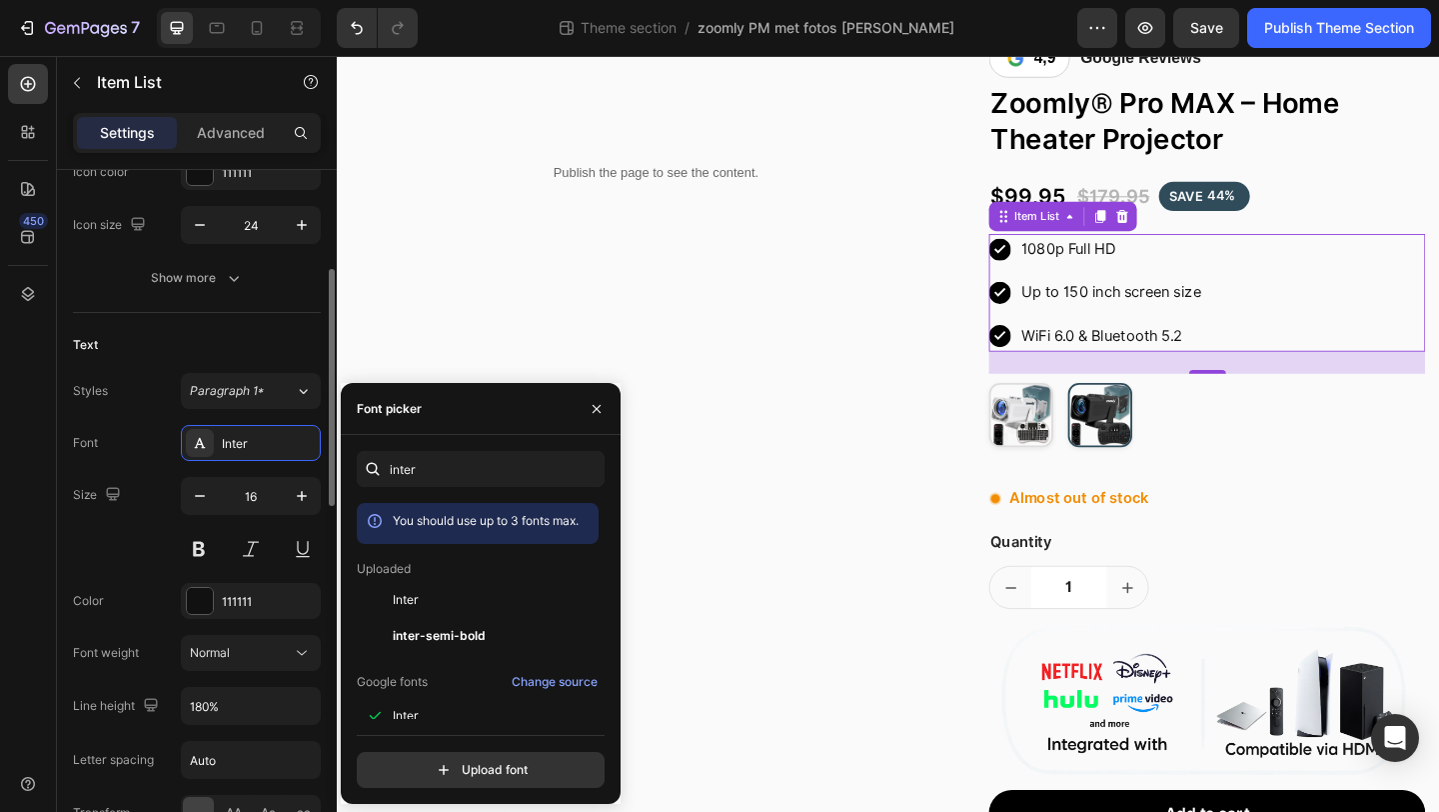
click at [125, 552] on div "Size 16" at bounding box center [197, 522] width 248 height 90
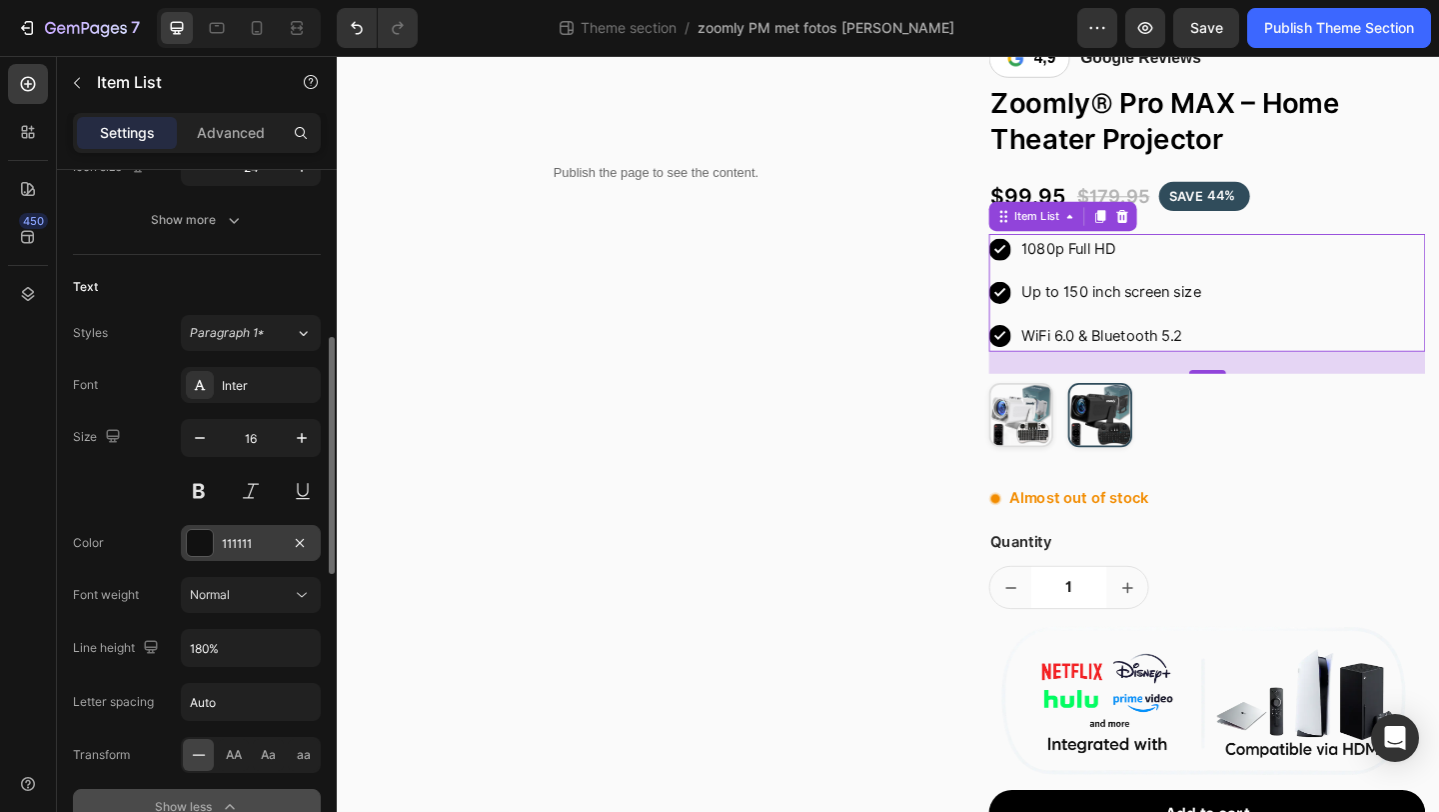
scroll to position [387, 0]
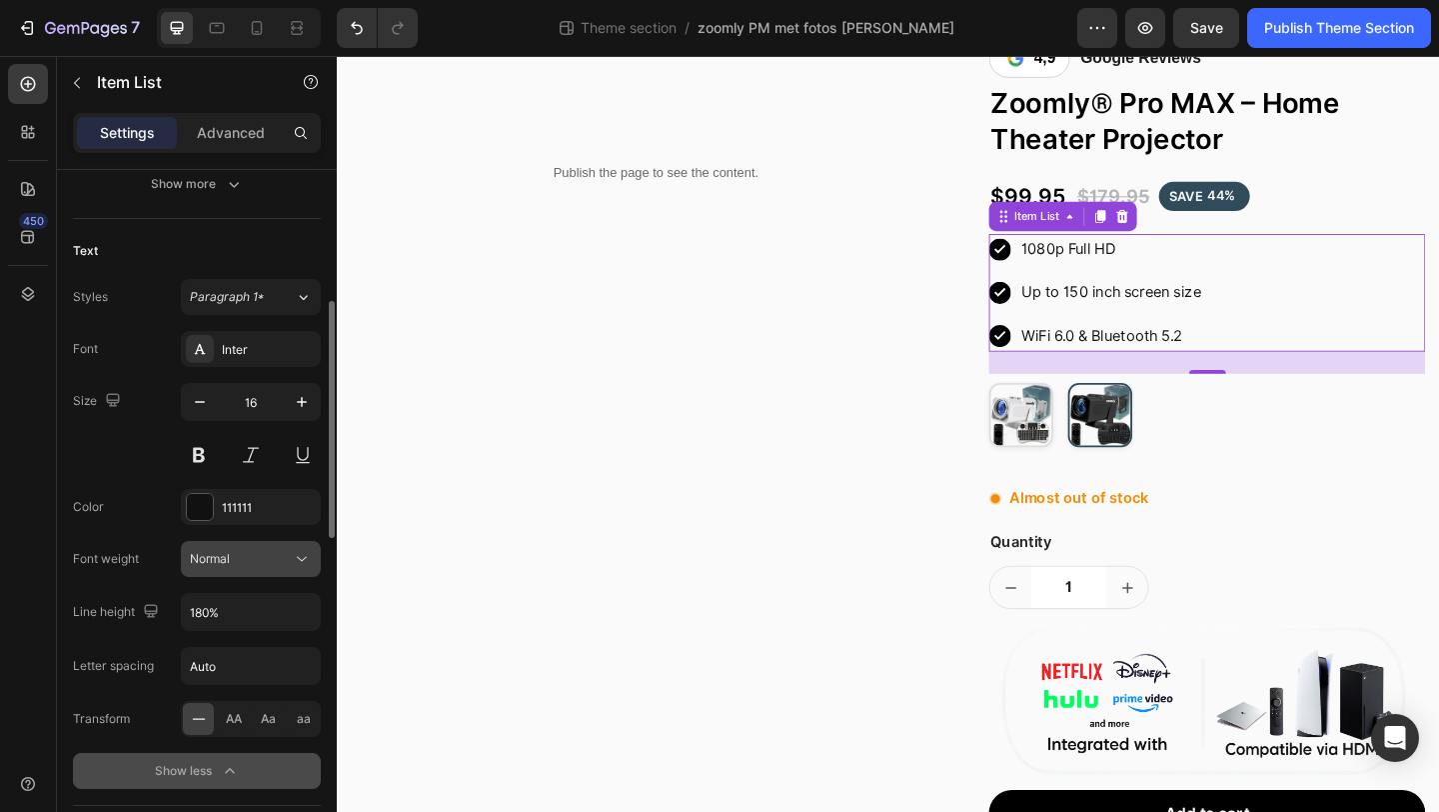
click at [264, 552] on div "Normal" at bounding box center [241, 559] width 102 height 18
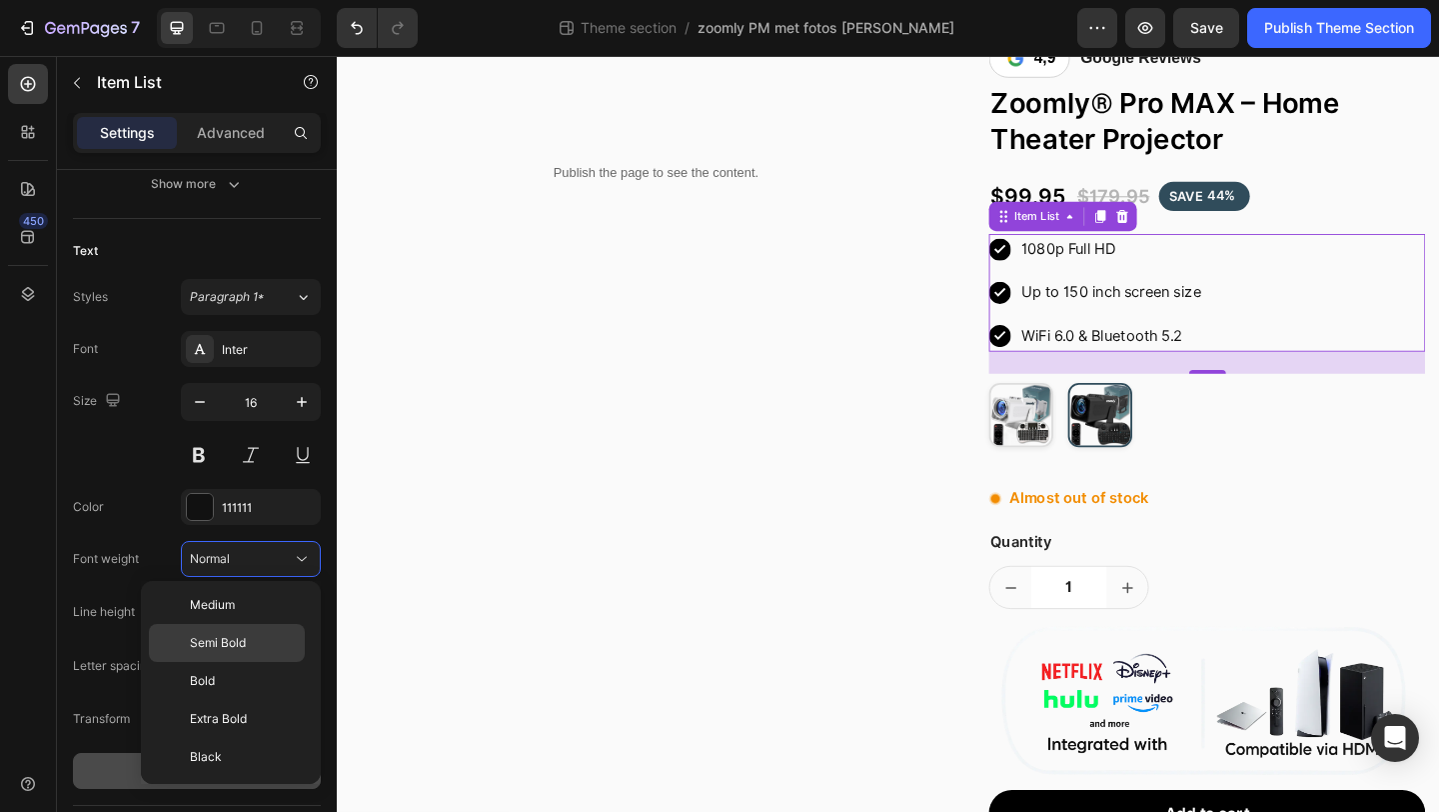
click at [263, 634] on p "Semi Bold" at bounding box center [243, 643] width 106 height 18
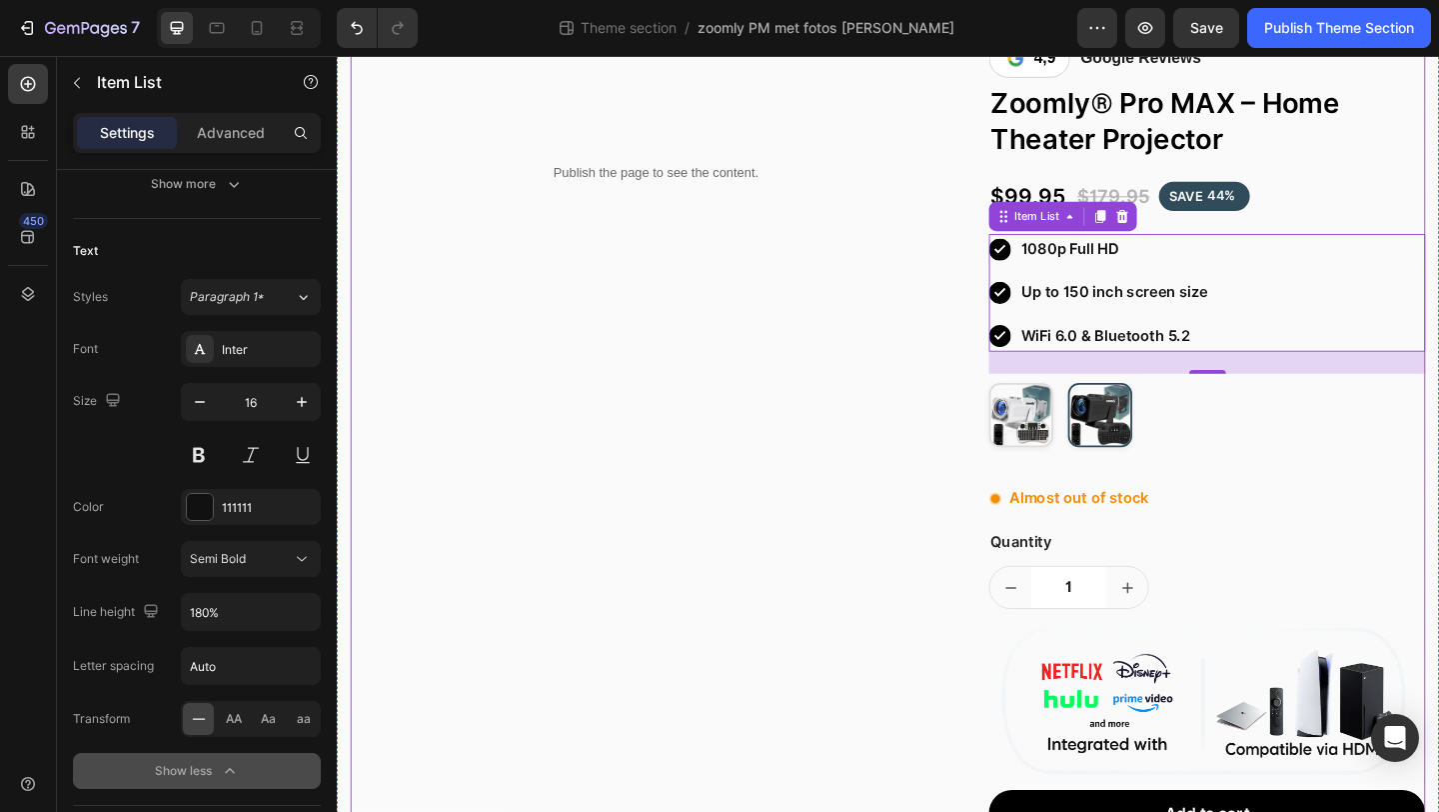
scroll to position [0, 0]
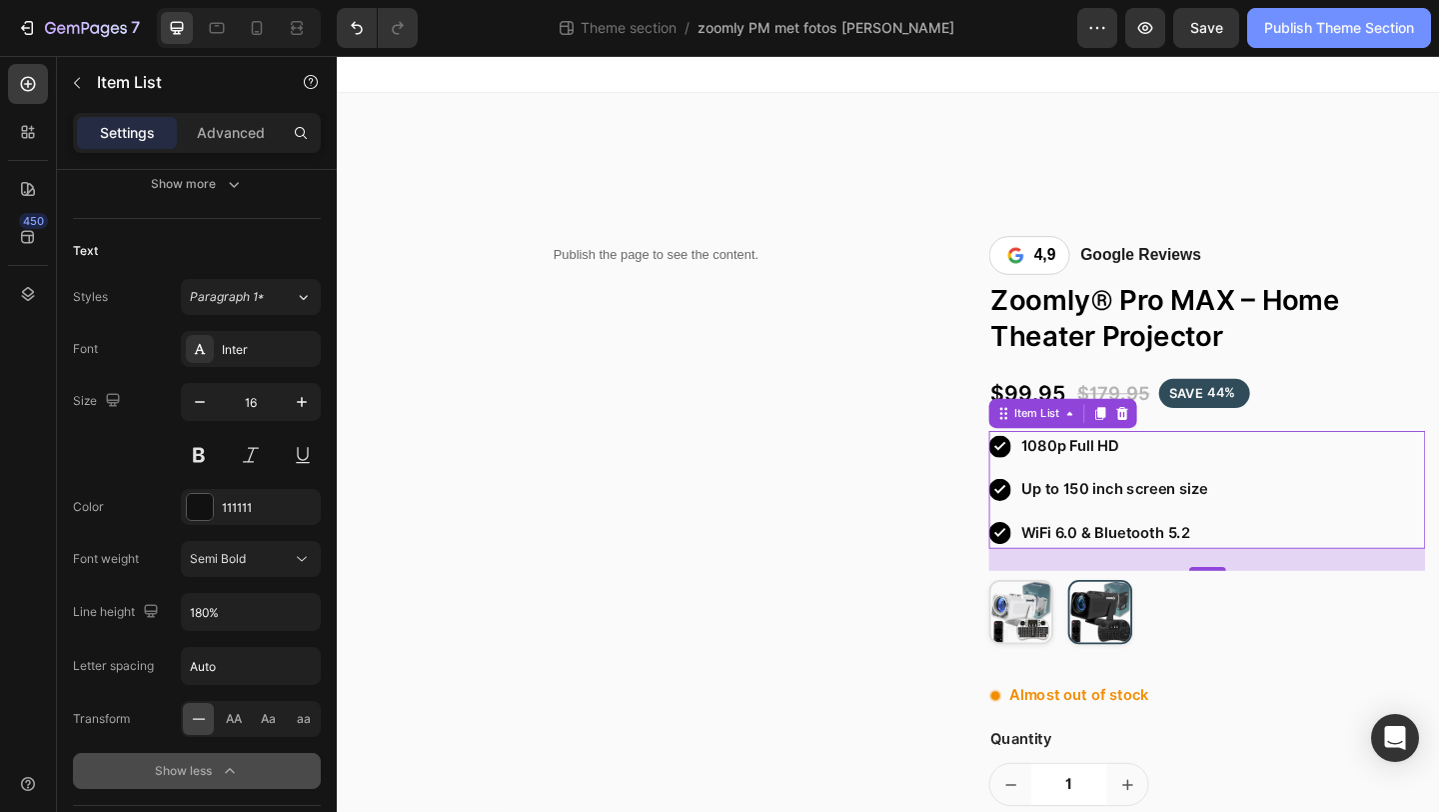
click at [1300, 35] on div "Publish Theme Section" at bounding box center [1340, 28] width 150 height 21
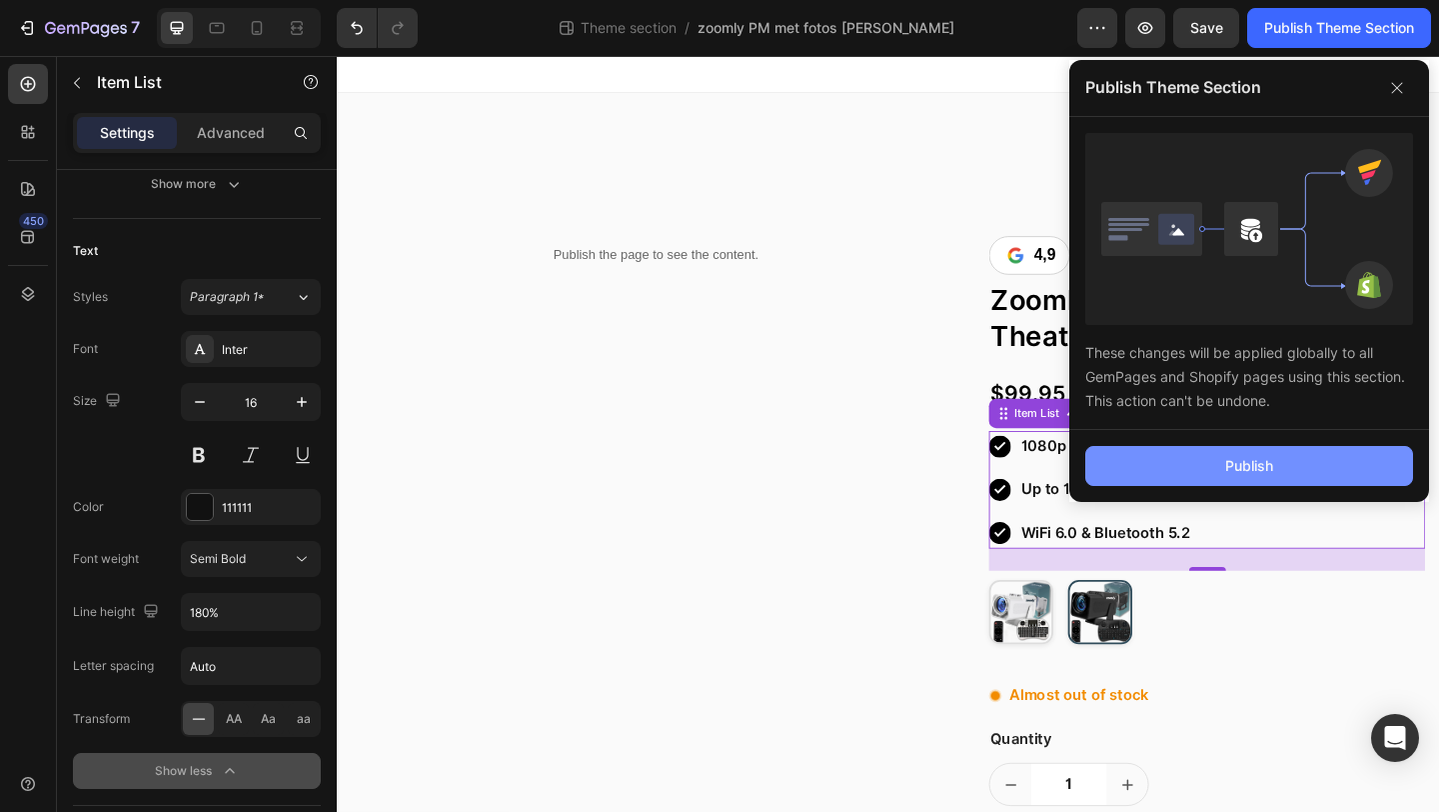
click at [1164, 459] on button "Publish" at bounding box center [1250, 466] width 328 height 40
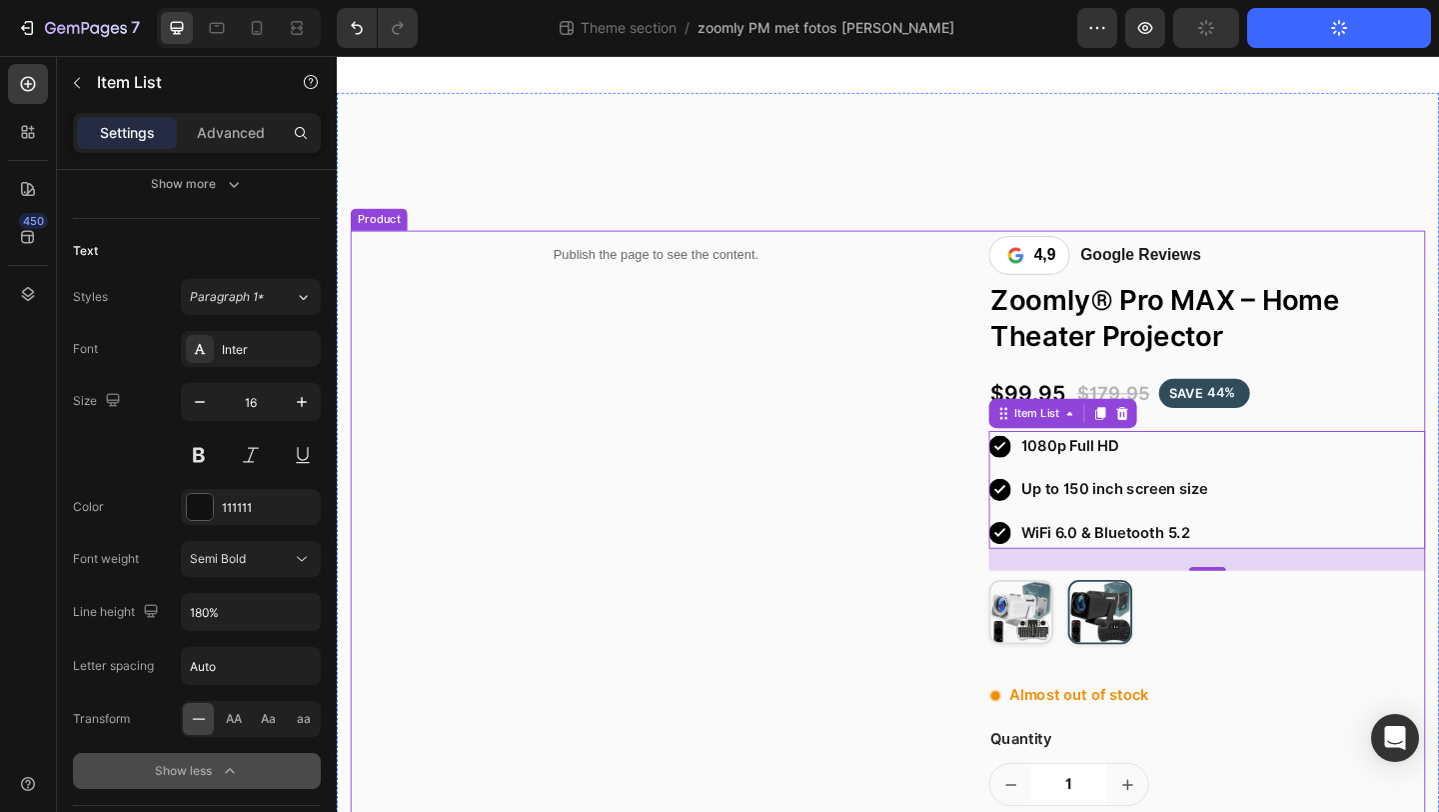
scroll to position [40, 0]
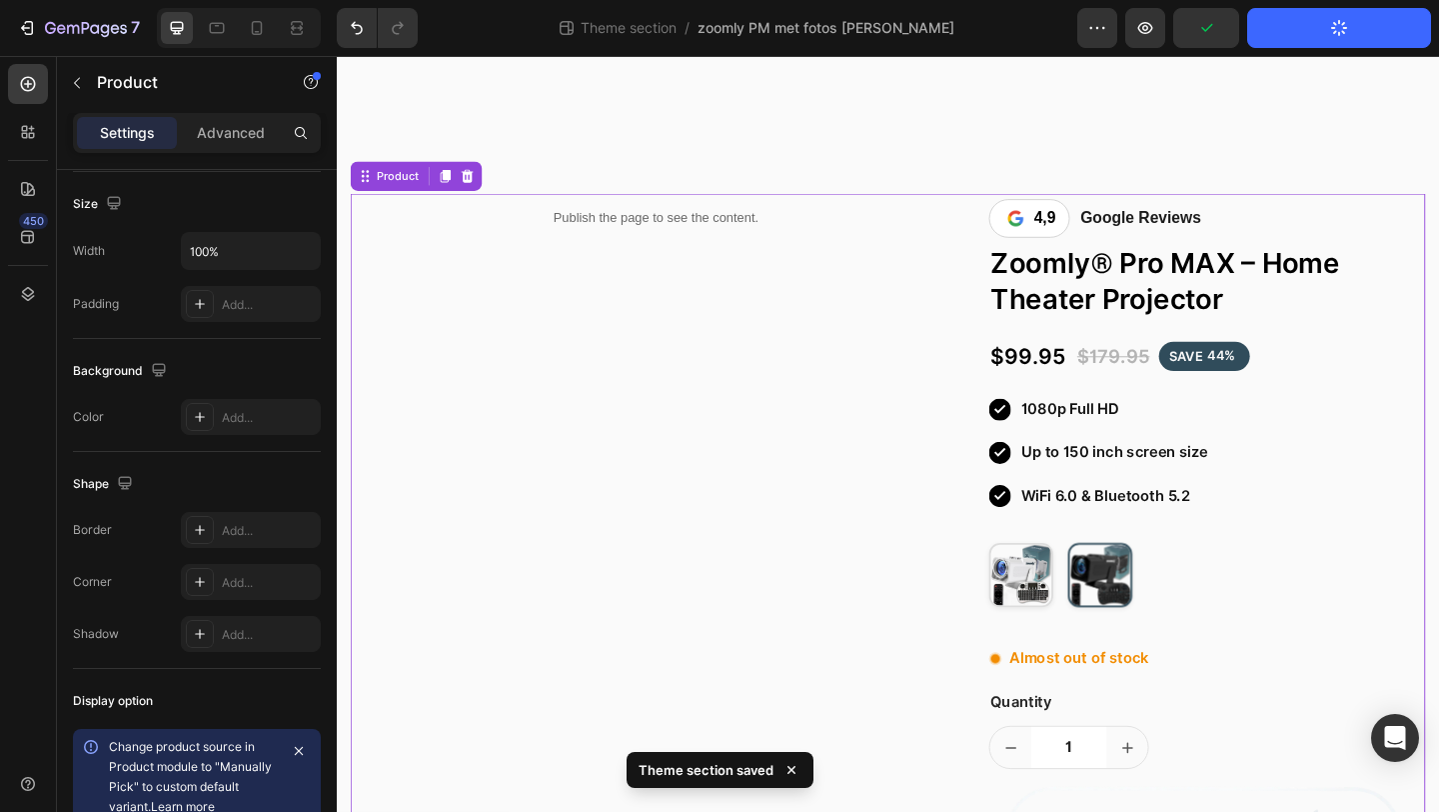
scroll to position [0, 0]
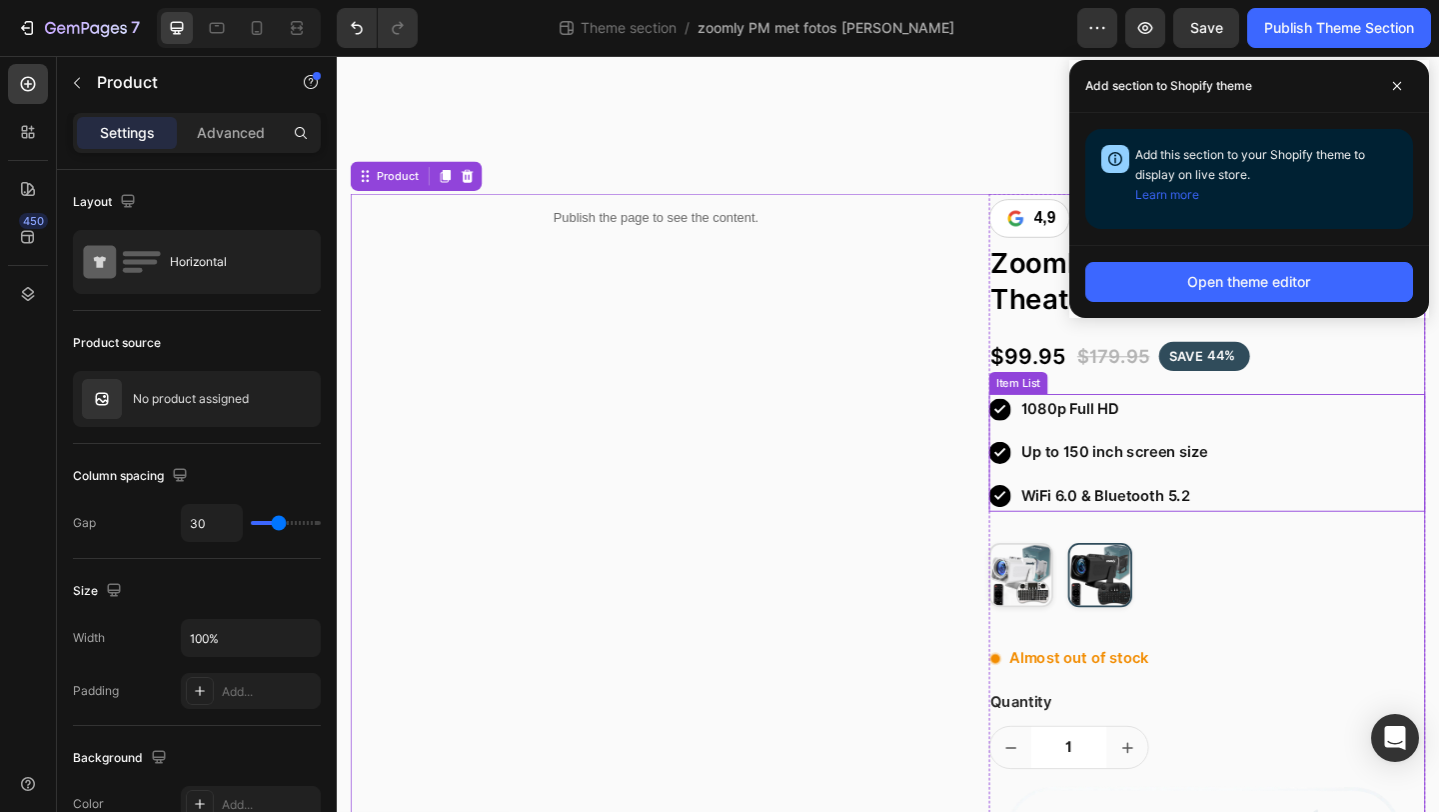
click at [1369, 485] on div "1080p Full HD Up to 150 inch screen size WiFi 6.0 & Bluetooth 5.2" at bounding box center [1284, 488] width 475 height 128
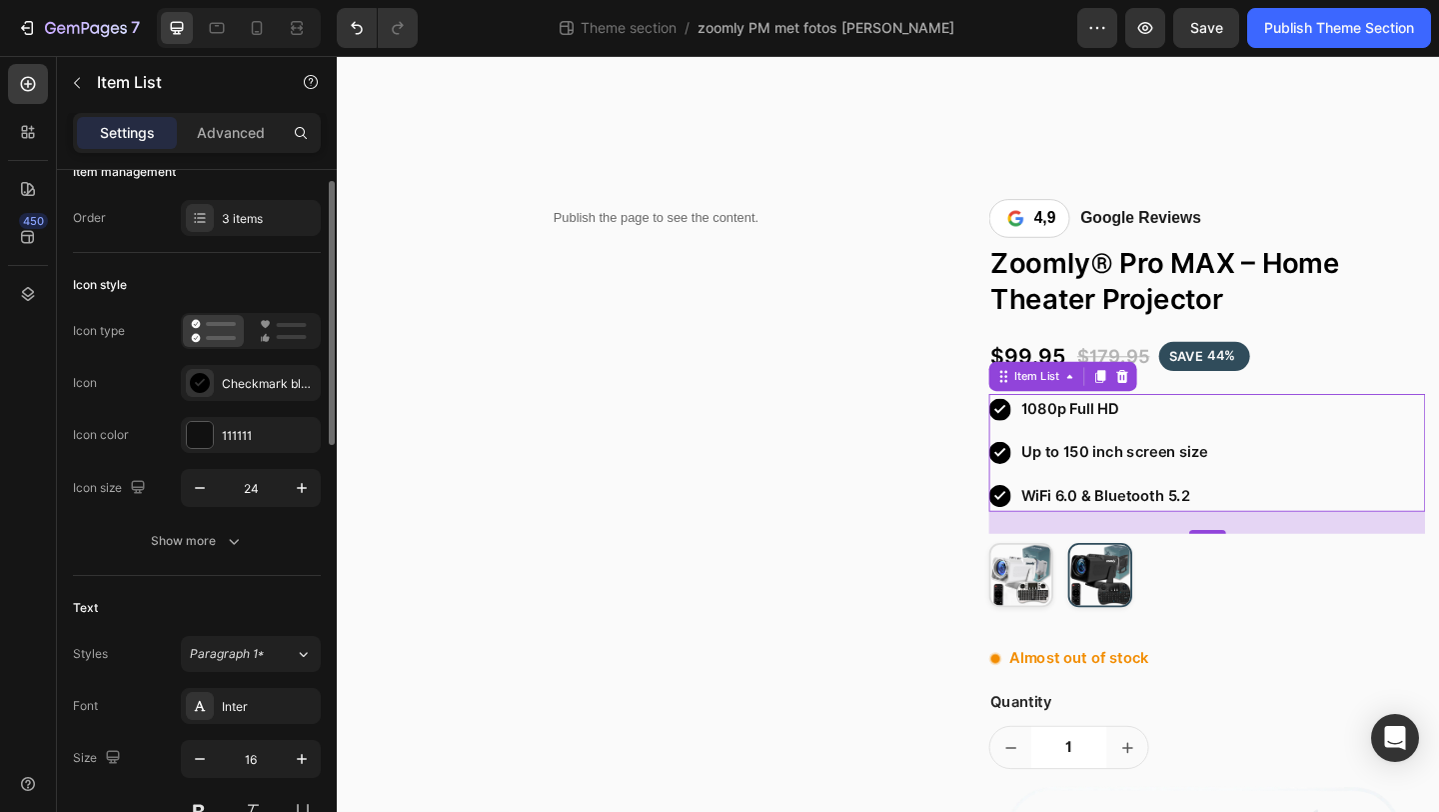
scroll to position [98, 0]
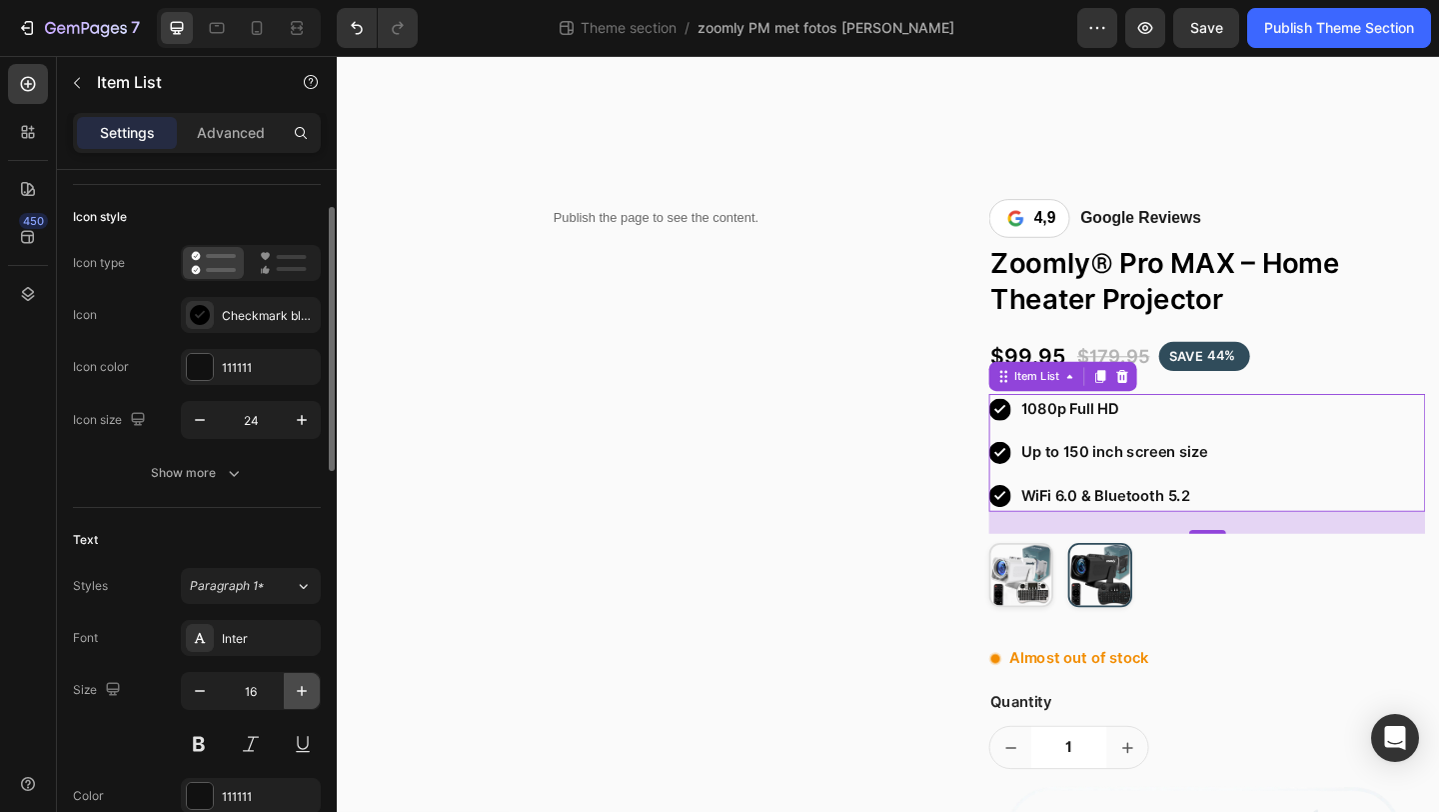
click at [296, 684] on icon "button" at bounding box center [302, 691] width 20 height 20
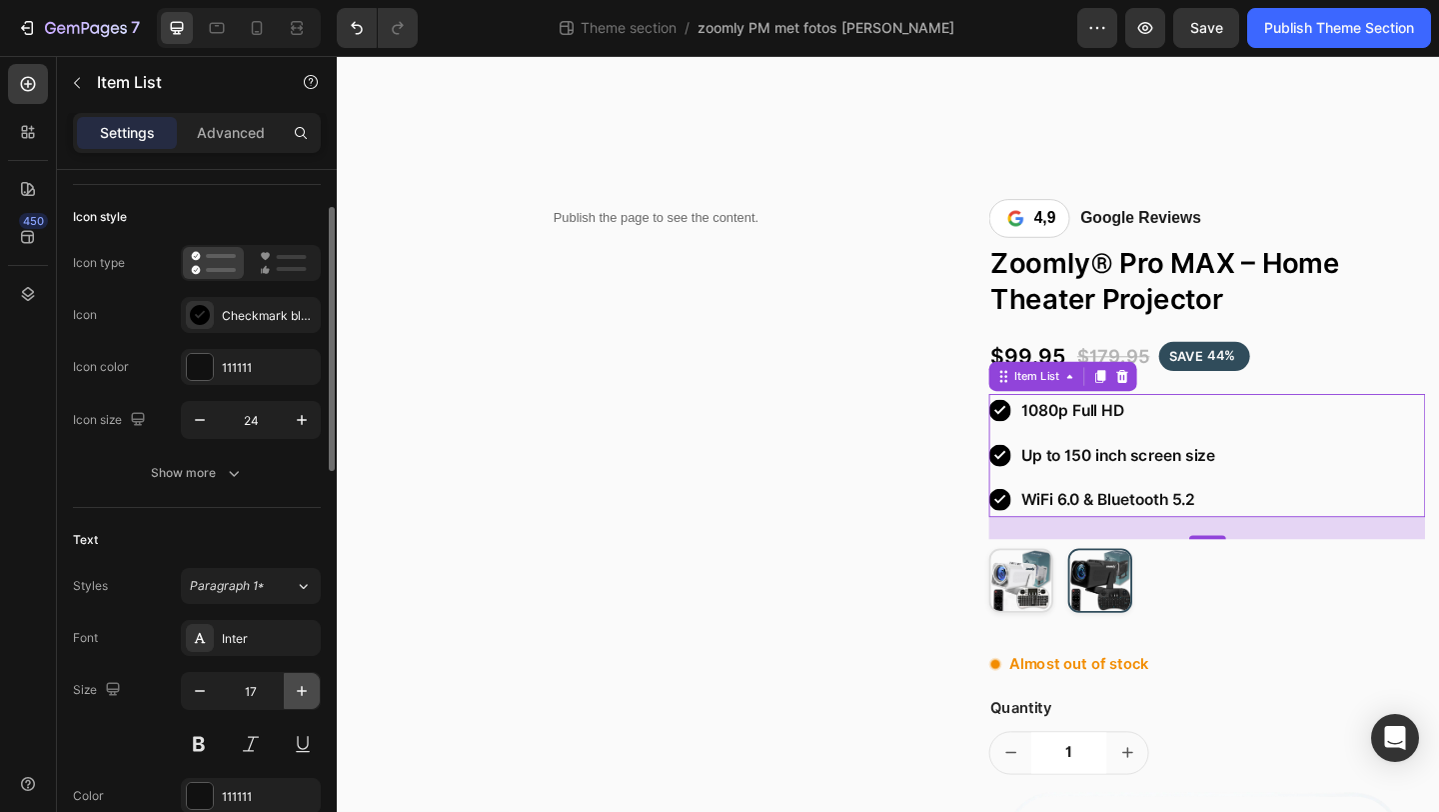
click at [296, 684] on icon "button" at bounding box center [302, 691] width 20 height 20
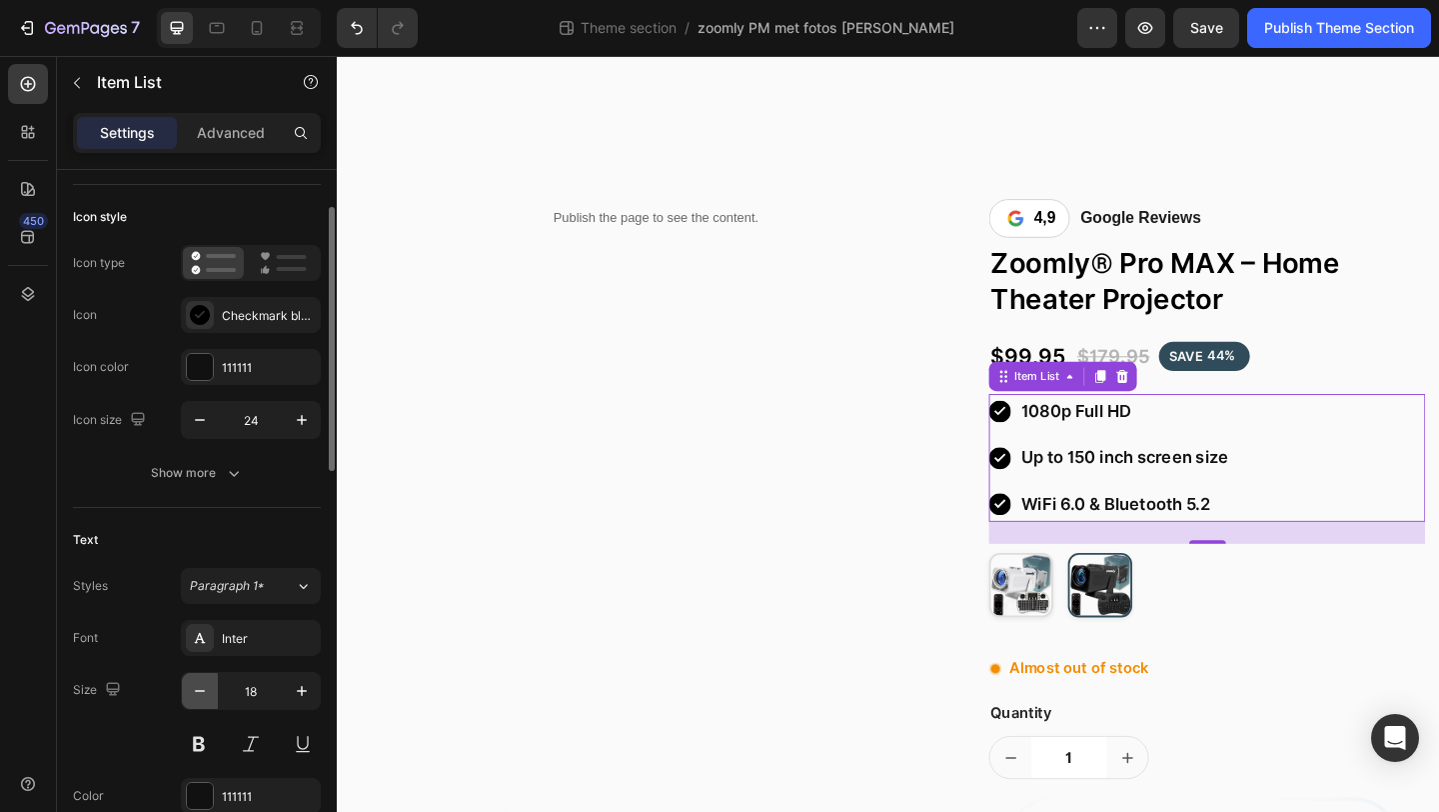
click at [202, 688] on icon "button" at bounding box center [200, 691] width 20 height 20
type input "17"
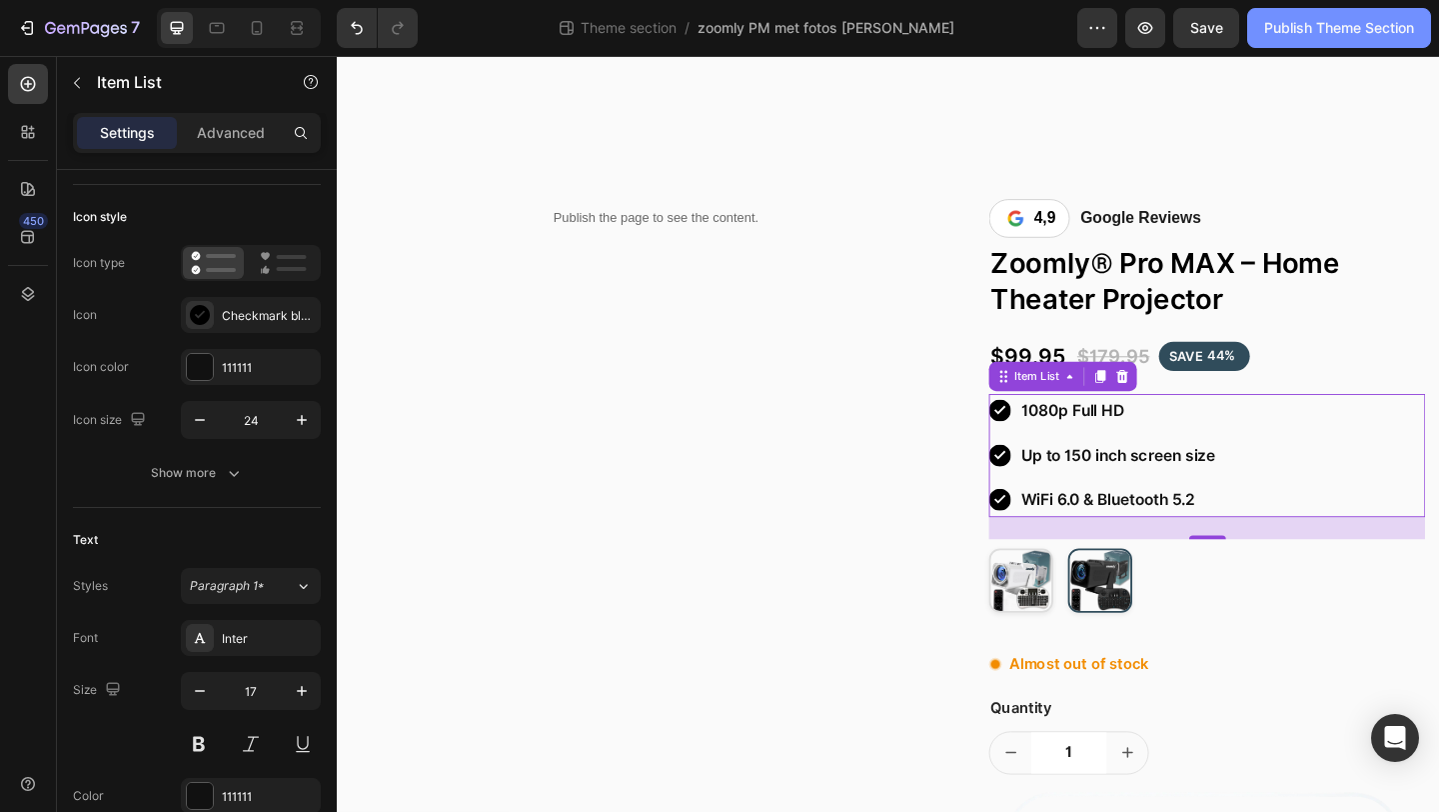
click at [1362, 24] on div "Publish Theme Section" at bounding box center [1340, 28] width 150 height 21
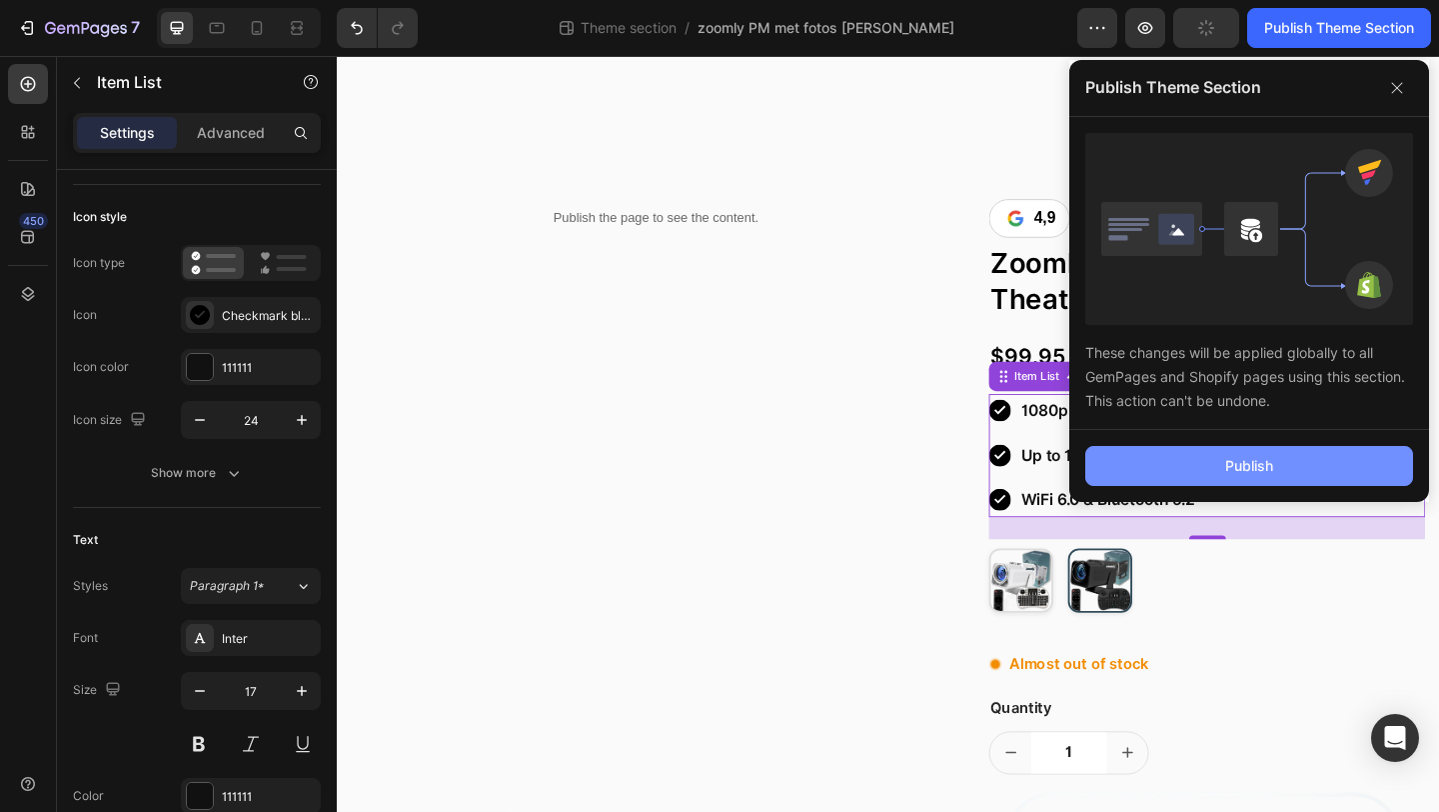
click at [1176, 458] on button "Publish" at bounding box center [1250, 466] width 328 height 40
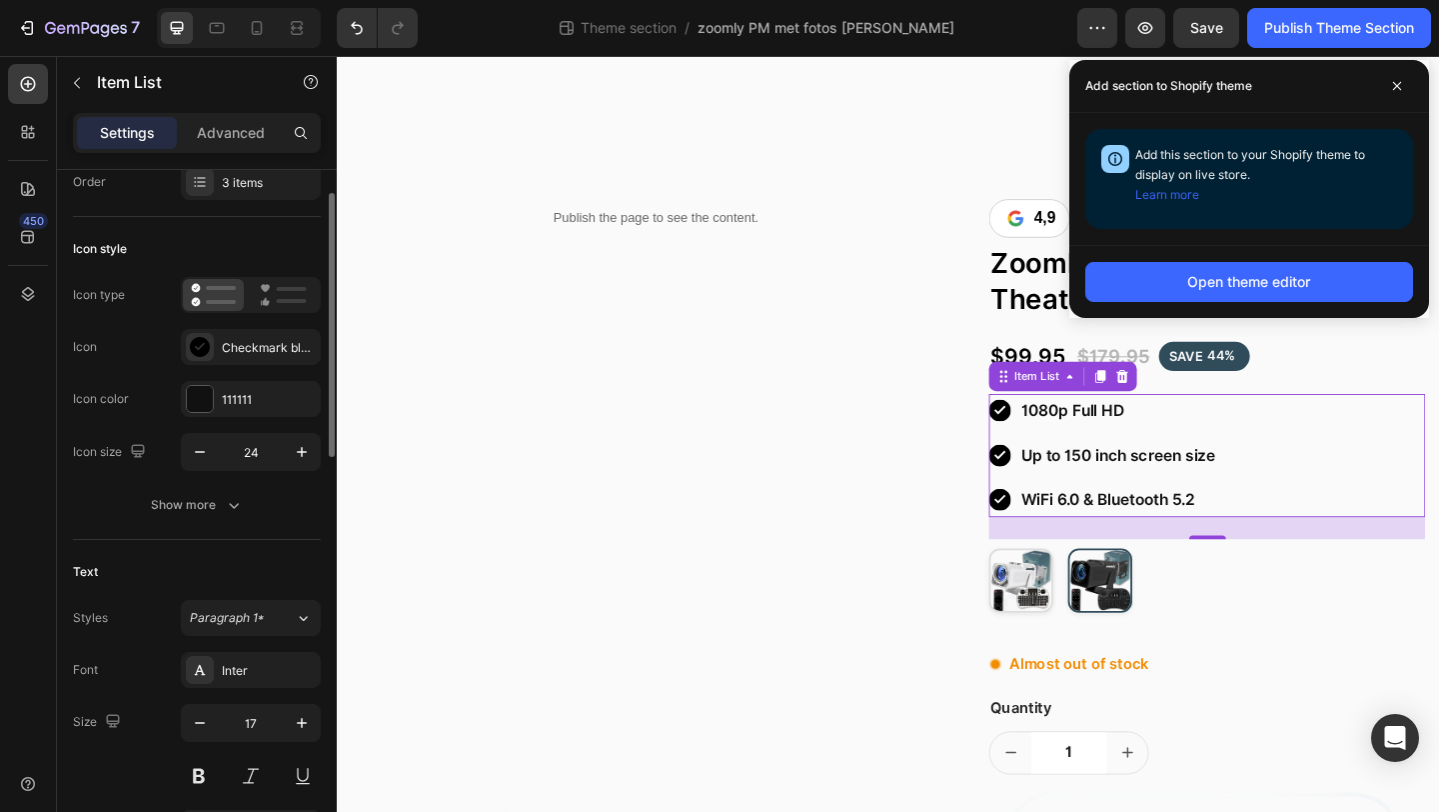
scroll to position [0, 0]
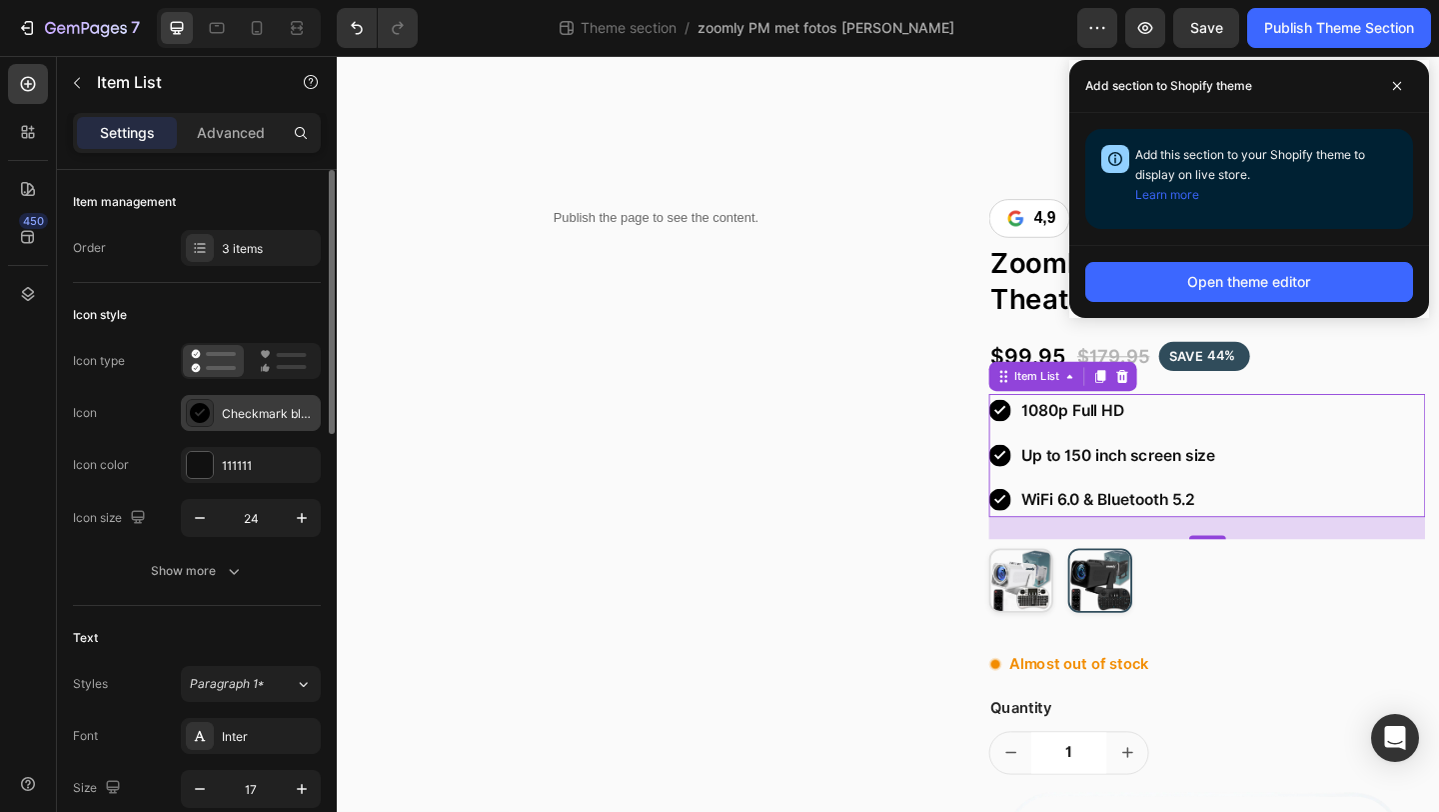
click at [254, 411] on div "Checkmark black" at bounding box center [269, 414] width 94 height 18
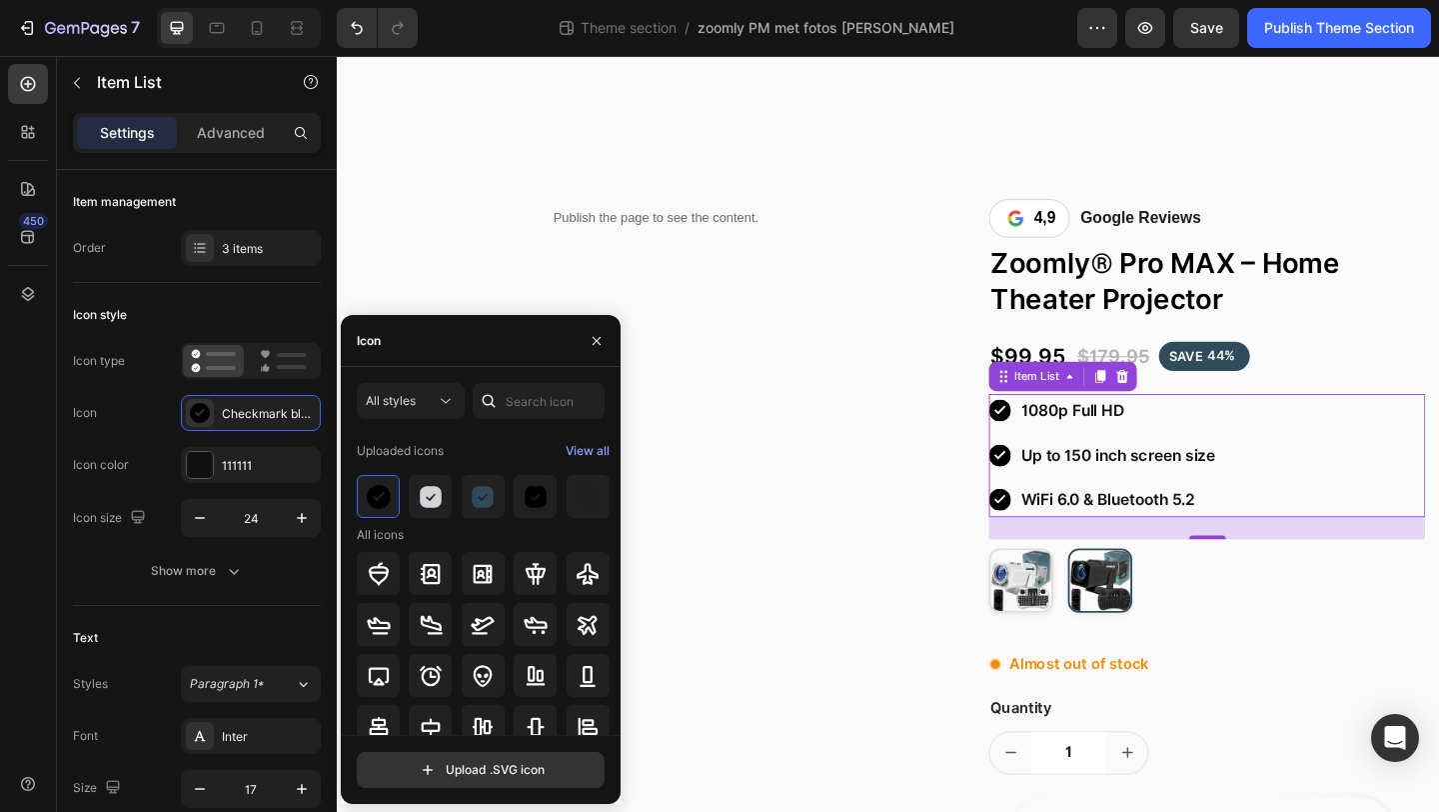
type input "C:\fakepath\checkmark-black-bold.svg"
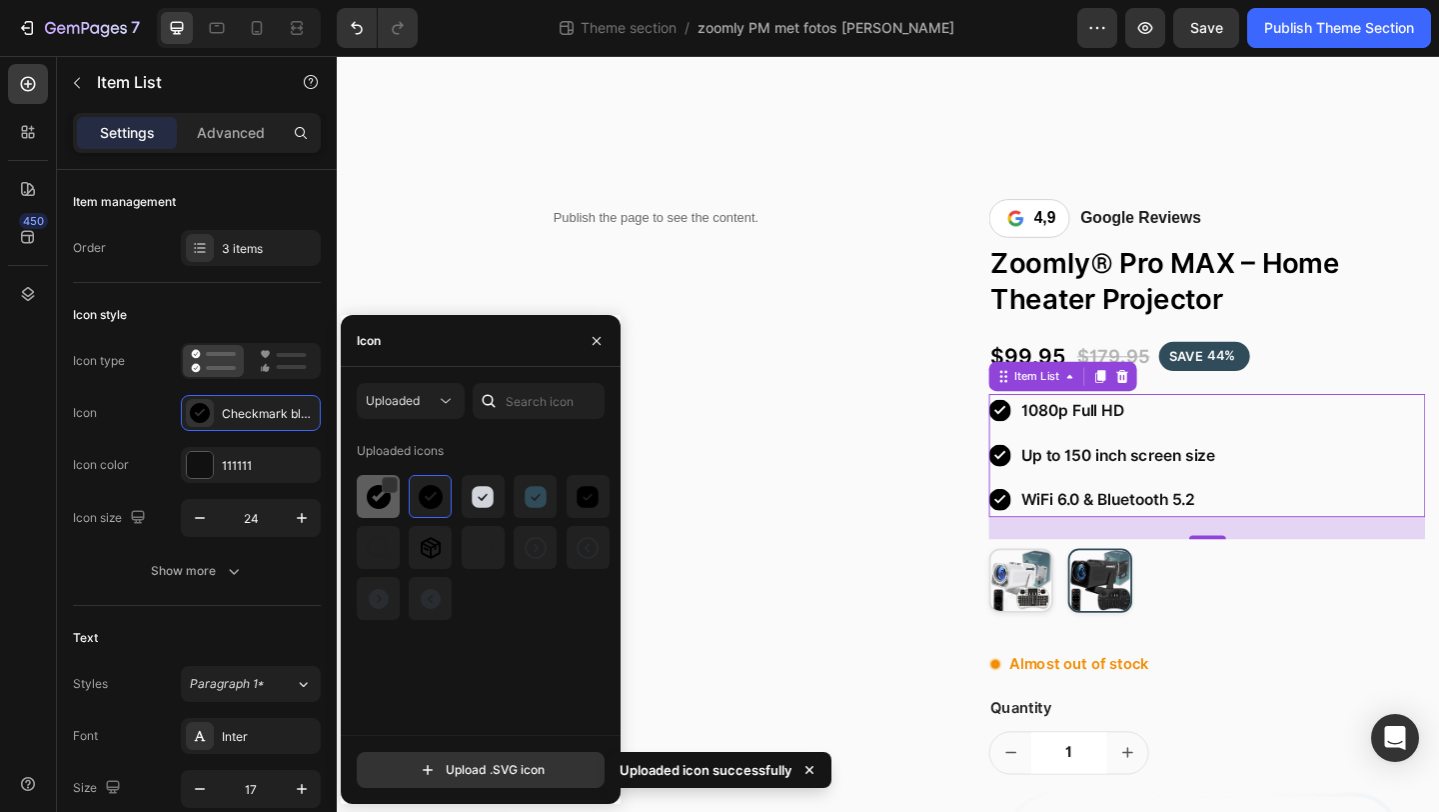
click at [383, 502] on img at bounding box center [379, 497] width 24 height 24
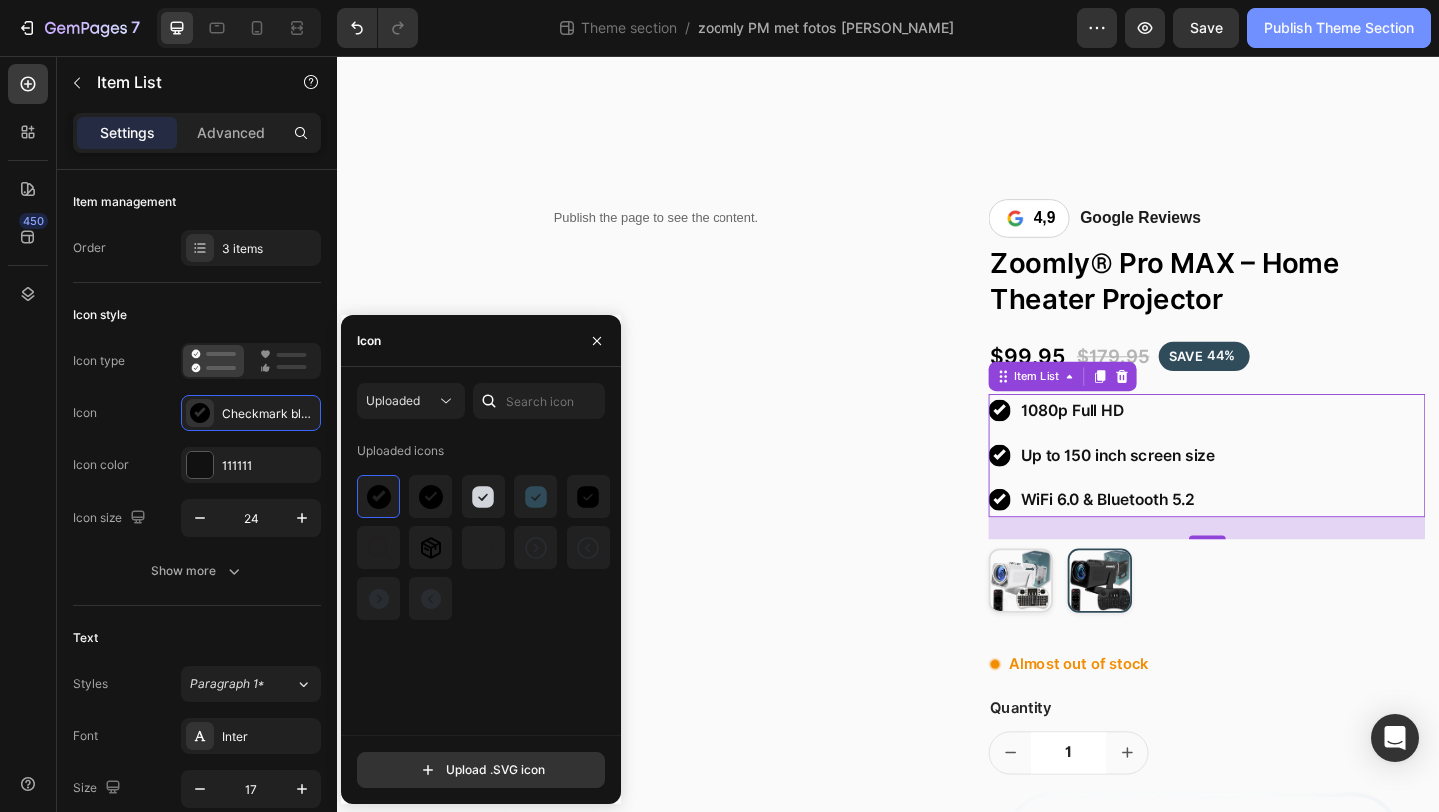
click at [1341, 28] on div "Publish Theme Section" at bounding box center [1340, 28] width 150 height 21
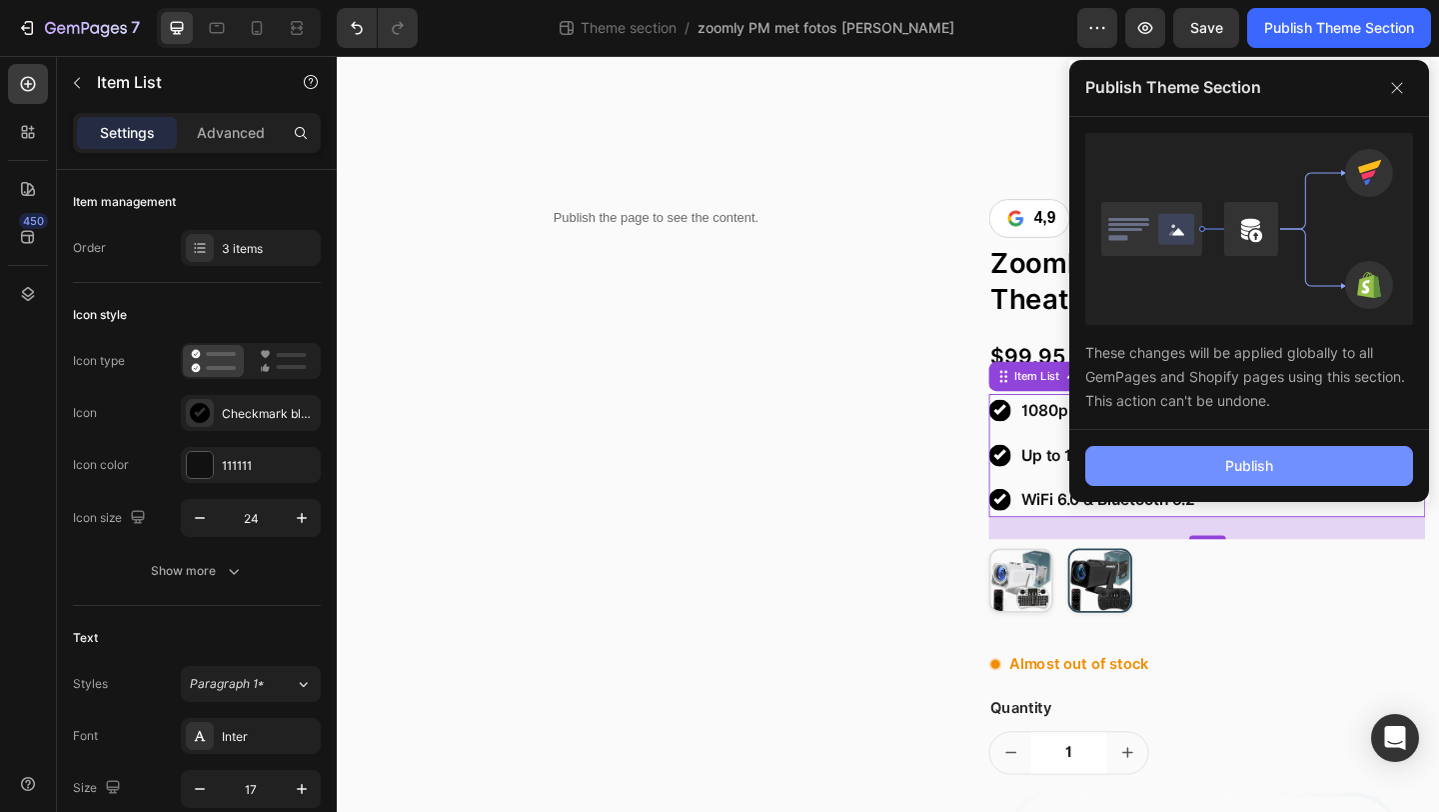
click at [1170, 471] on button "Publish" at bounding box center [1250, 466] width 328 height 40
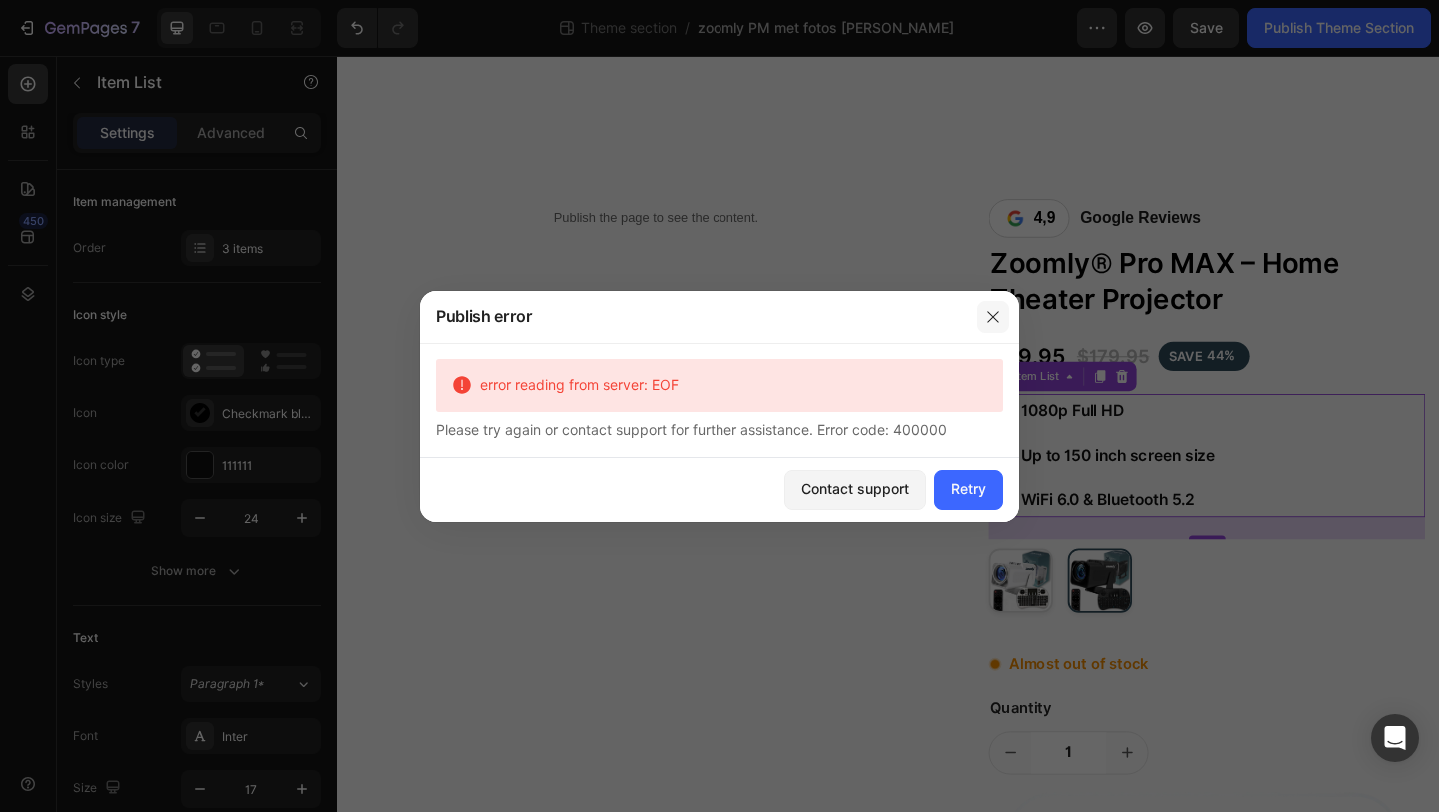
click at [987, 313] on icon "button" at bounding box center [994, 317] width 16 height 16
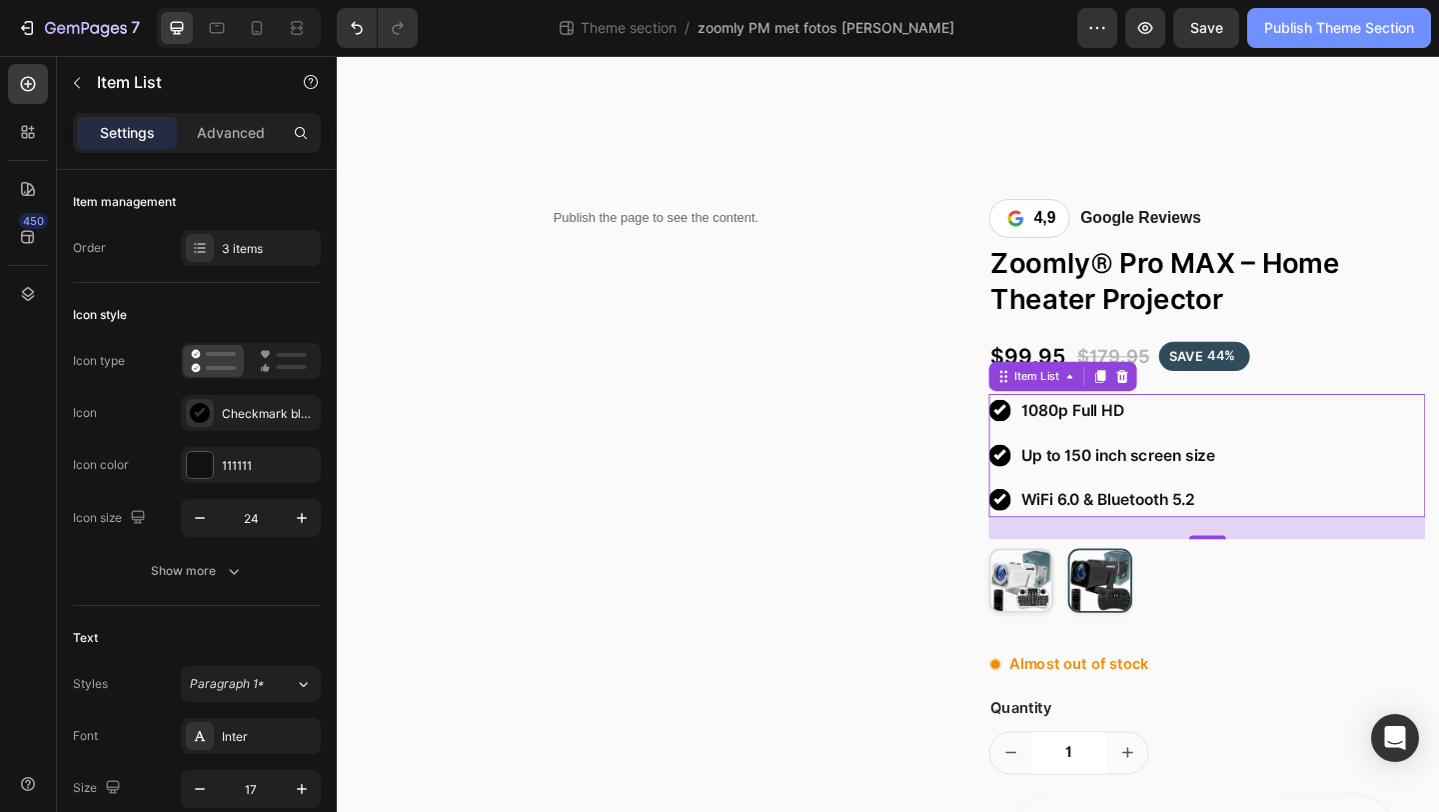
click at [1277, 20] on div "Publish Theme Section" at bounding box center [1340, 28] width 150 height 21
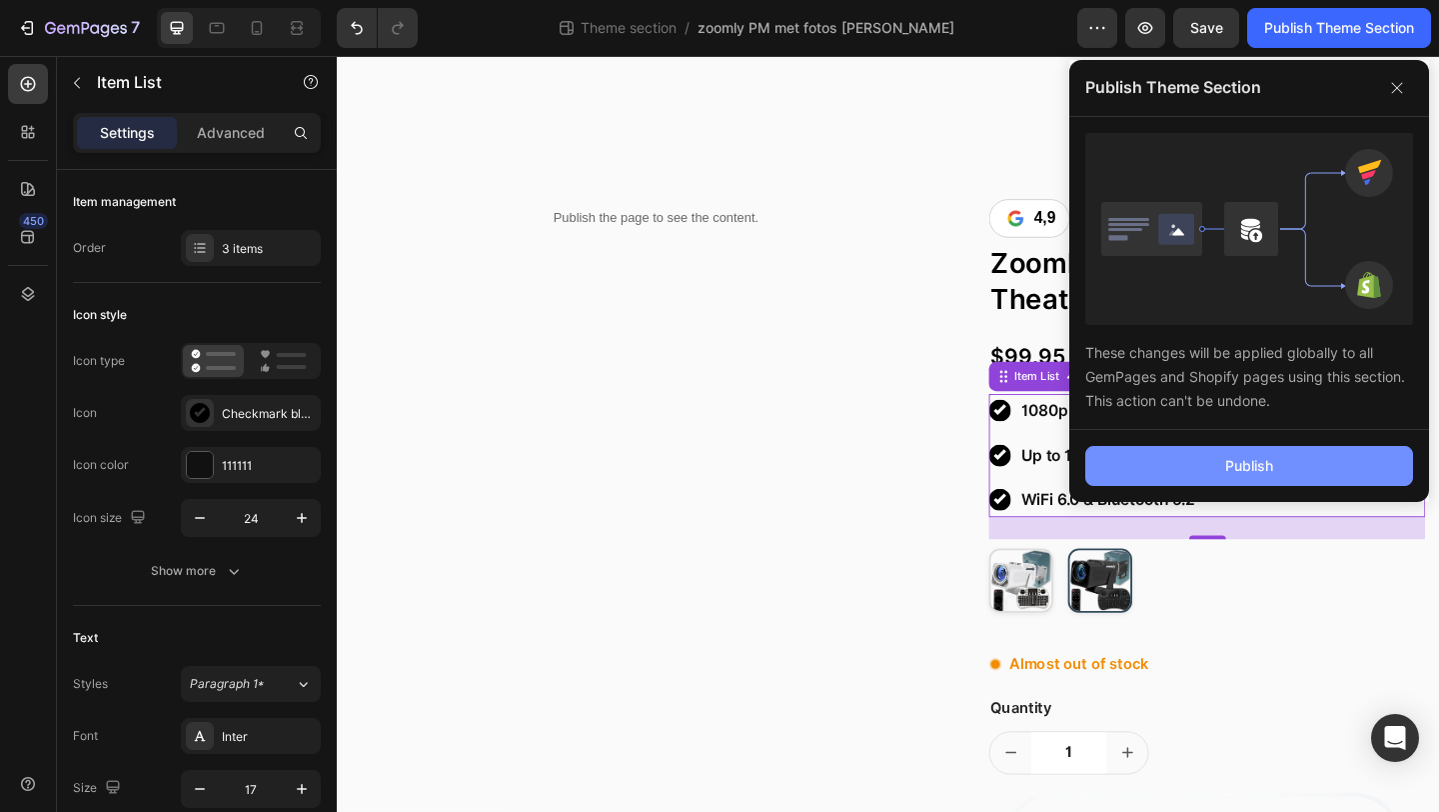
click at [1185, 482] on button "Publish" at bounding box center [1250, 466] width 328 height 40
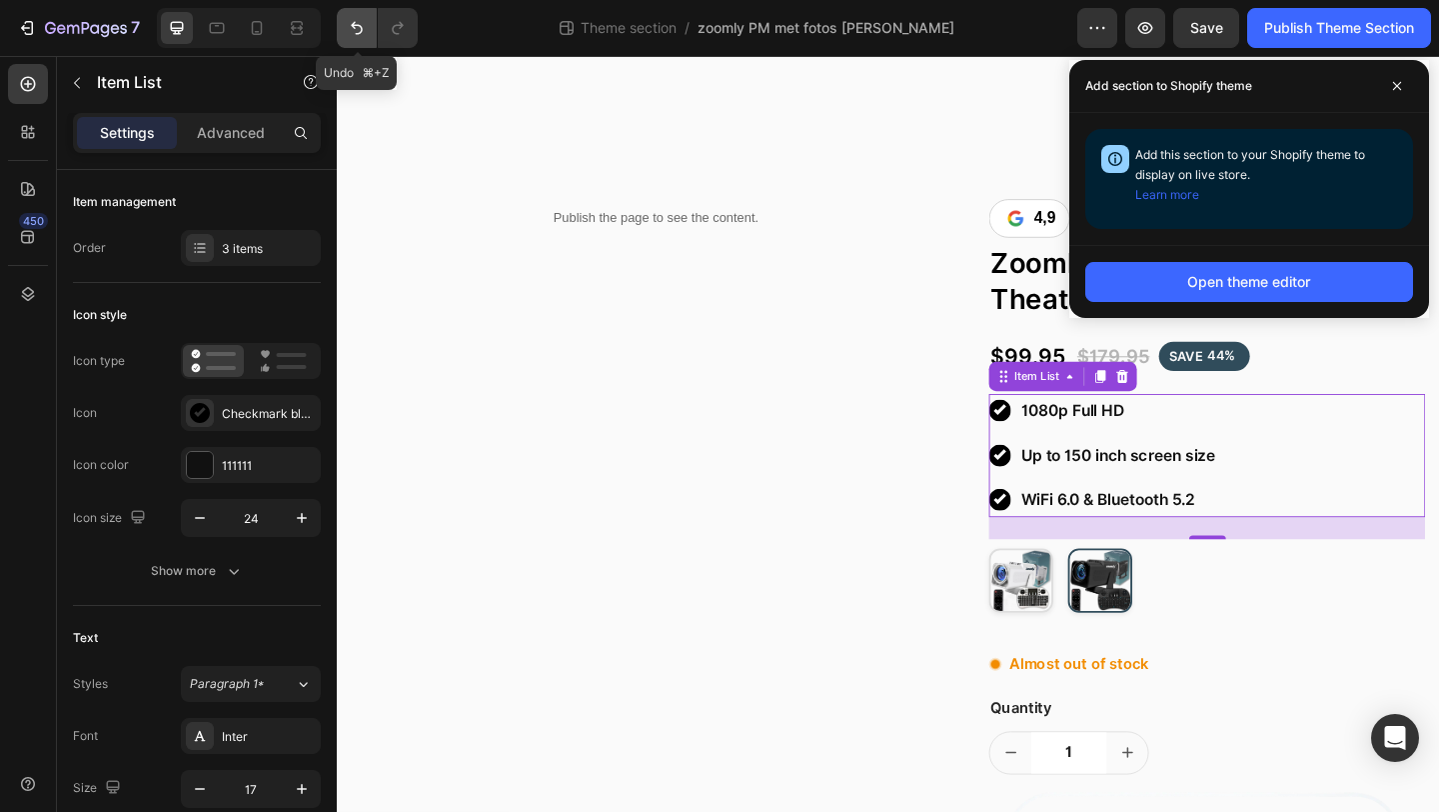
click at [352, 36] on icon "Undo/Redo" at bounding box center [357, 28] width 20 height 20
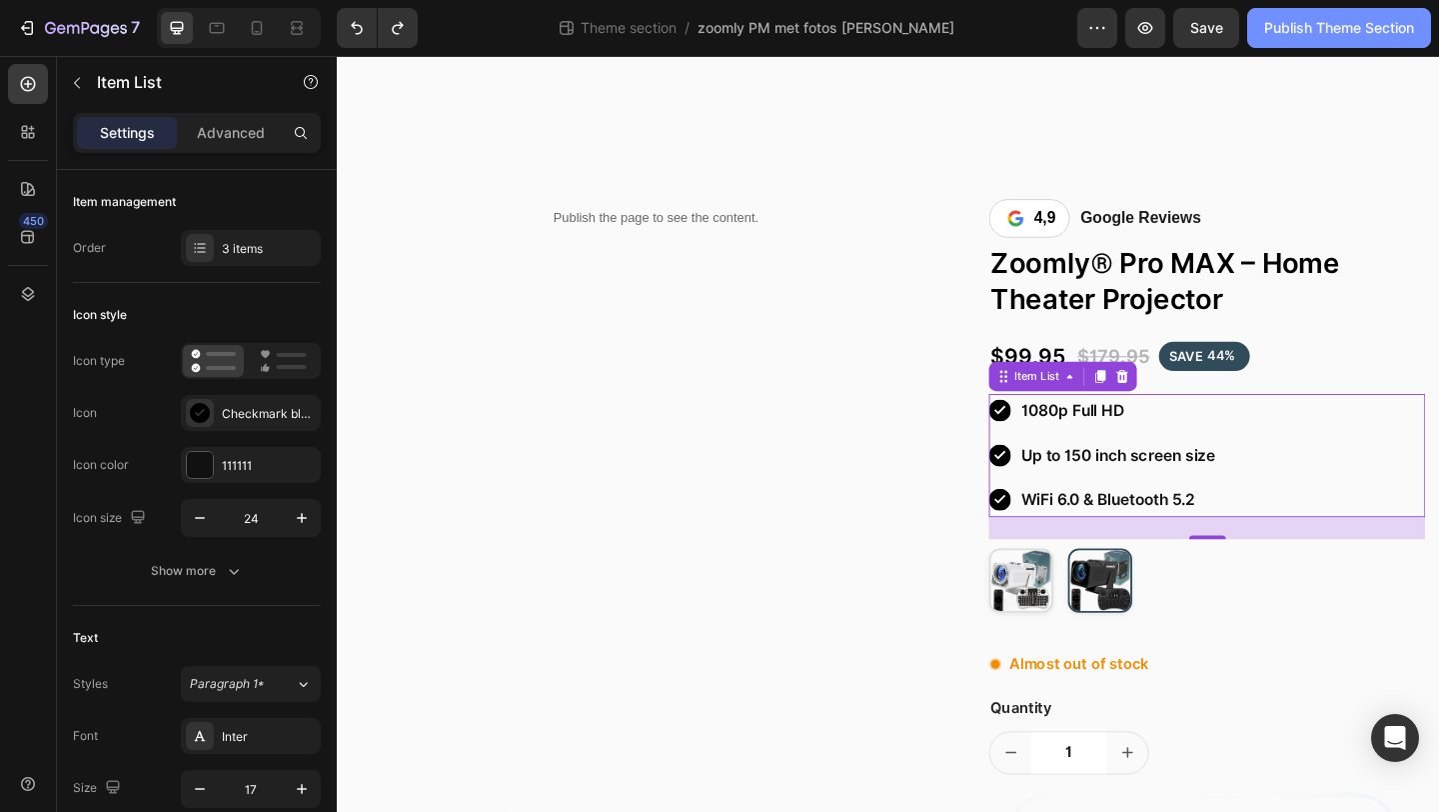
click at [1293, 32] on div "Publish Theme Section" at bounding box center [1340, 28] width 150 height 21
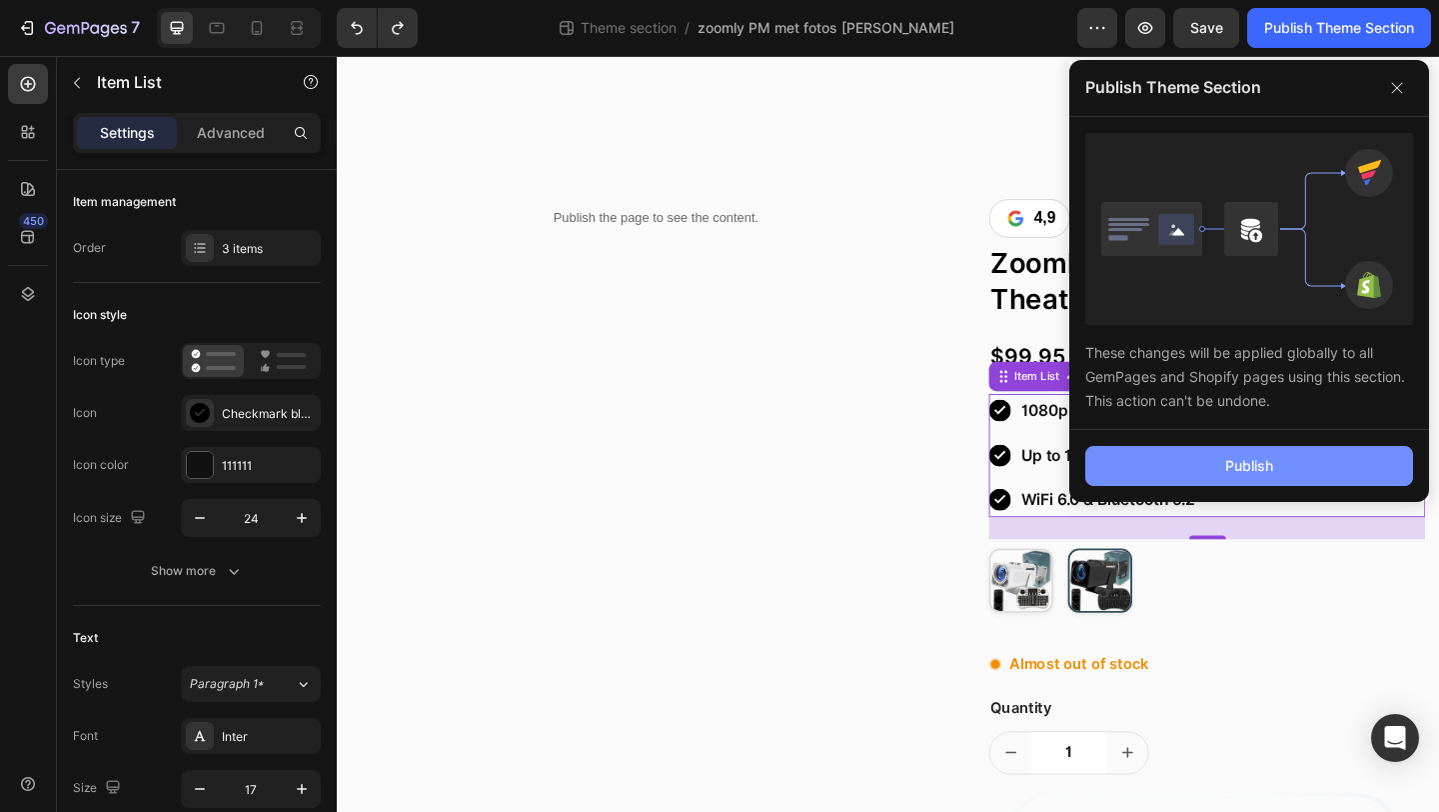
click at [1194, 447] on button "Publish" at bounding box center [1250, 466] width 328 height 40
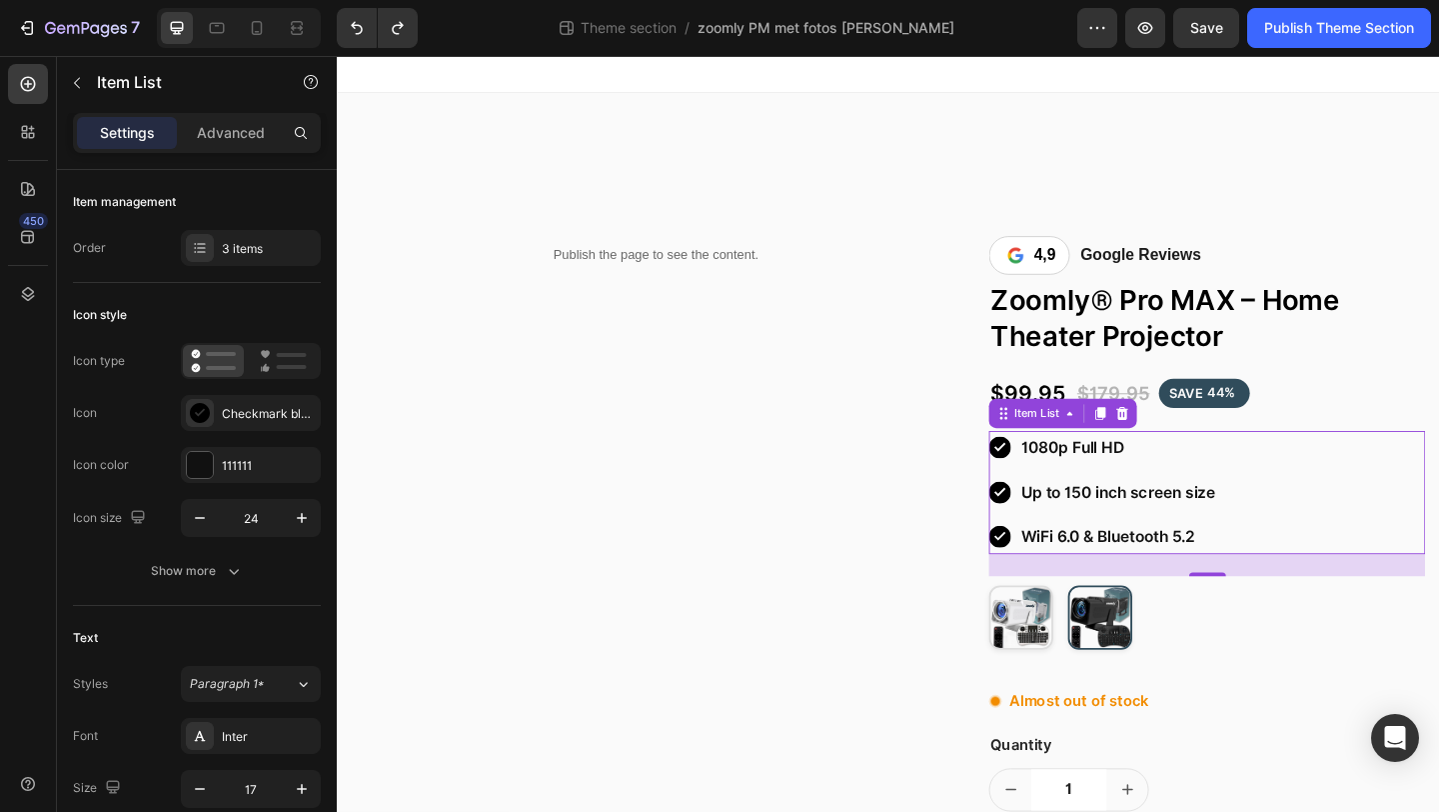
click at [1058, 491] on icon at bounding box center [1059, 482] width 24 height 24
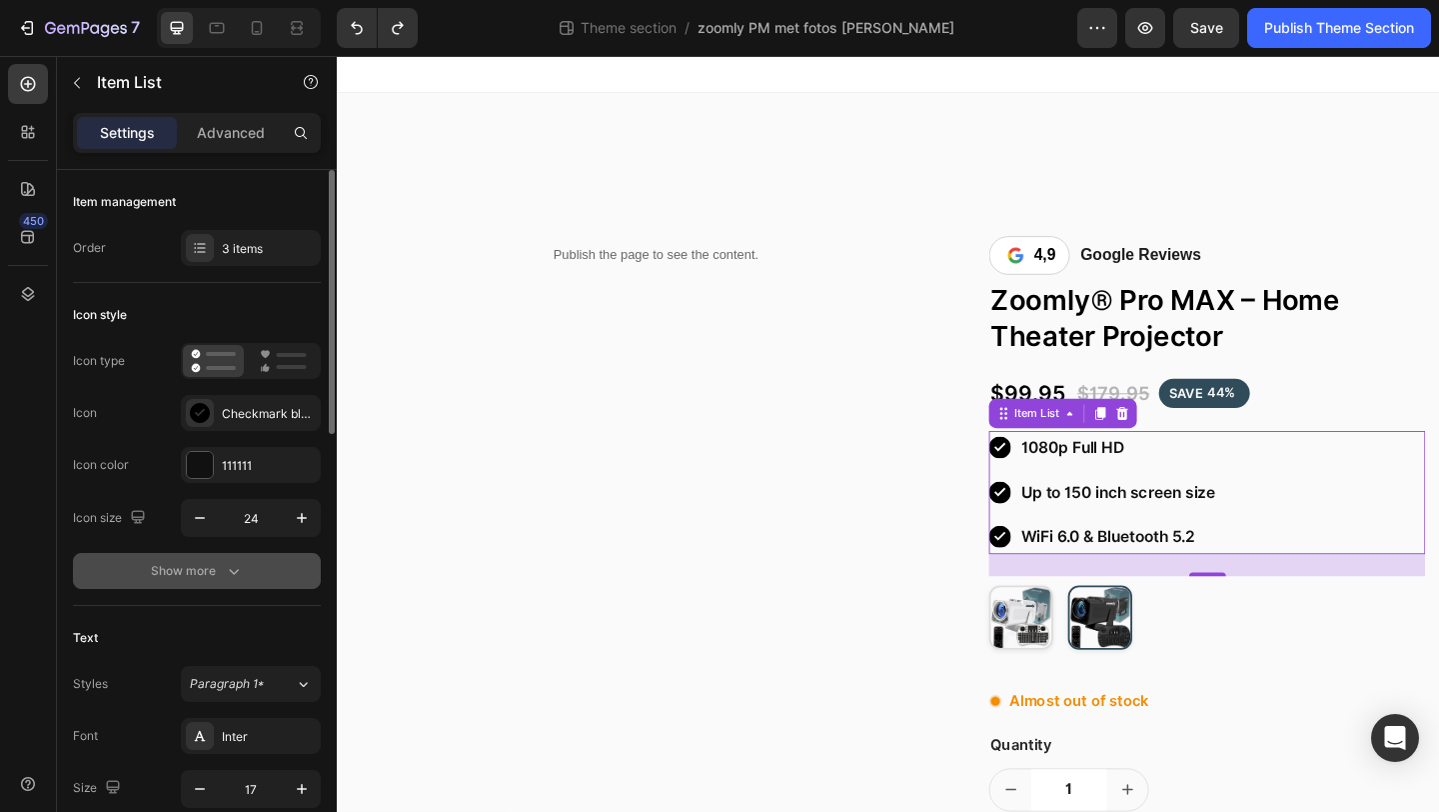
click at [247, 567] on button "Show more" at bounding box center [197, 571] width 248 height 36
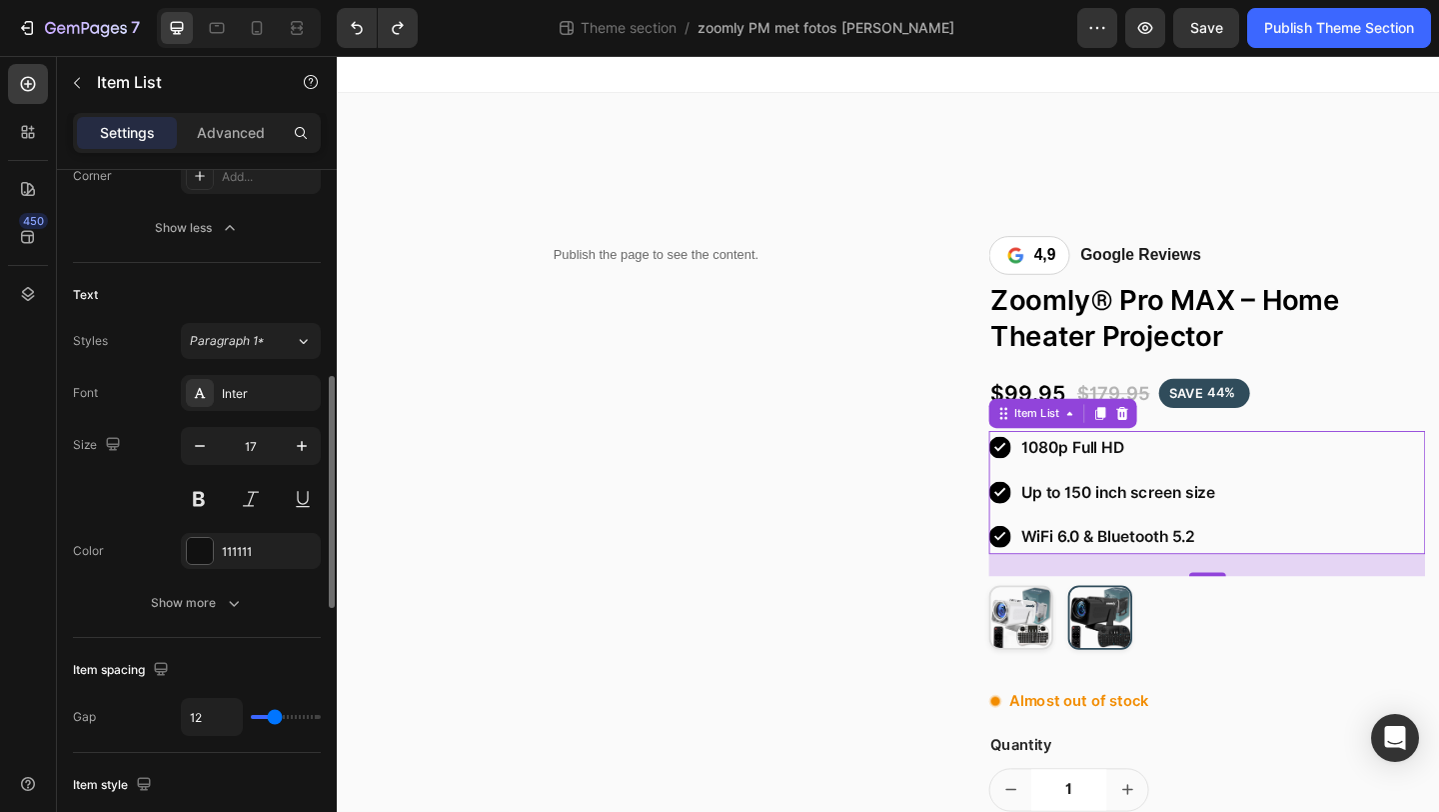
scroll to position [611, 0]
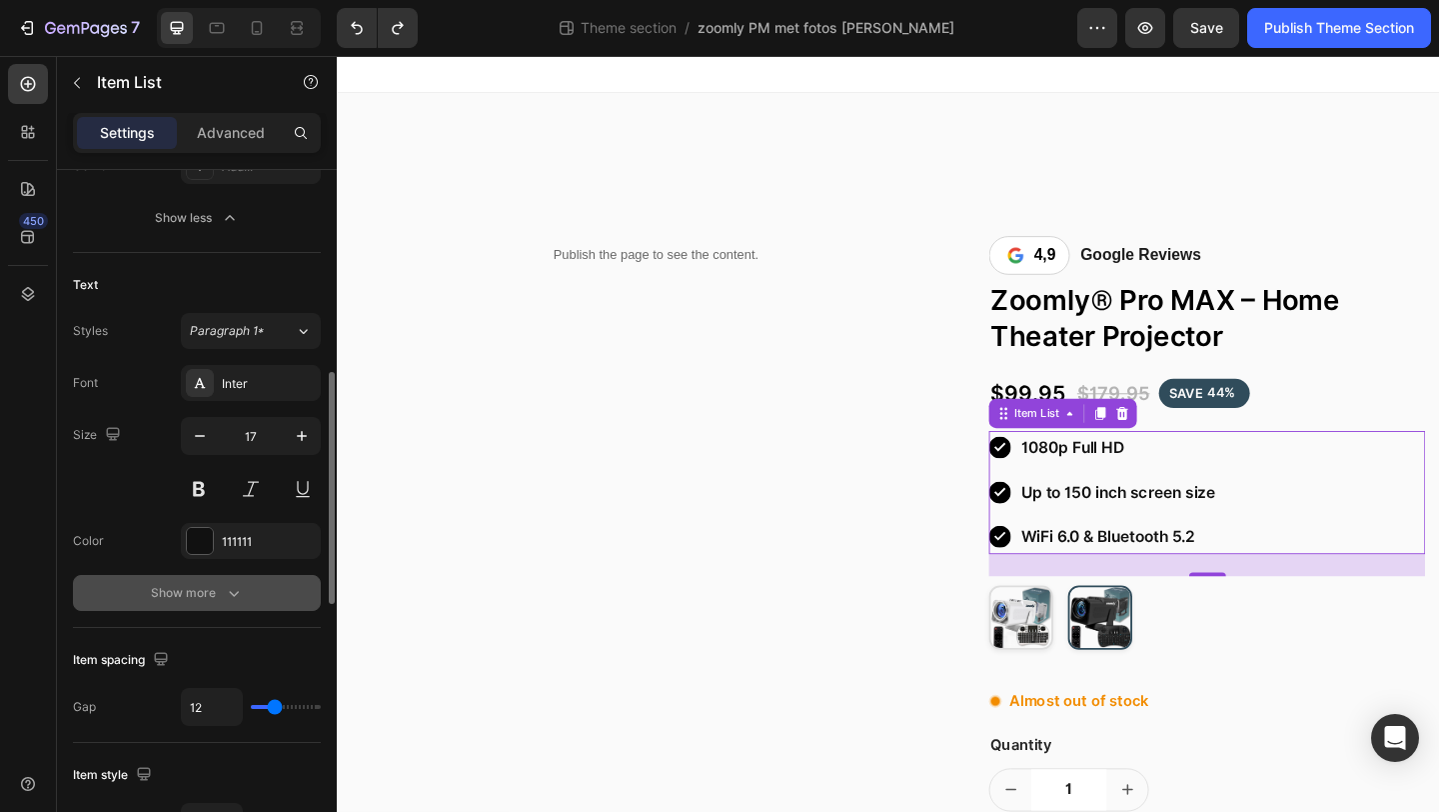
click at [241, 596] on icon "button" at bounding box center [234, 593] width 20 height 20
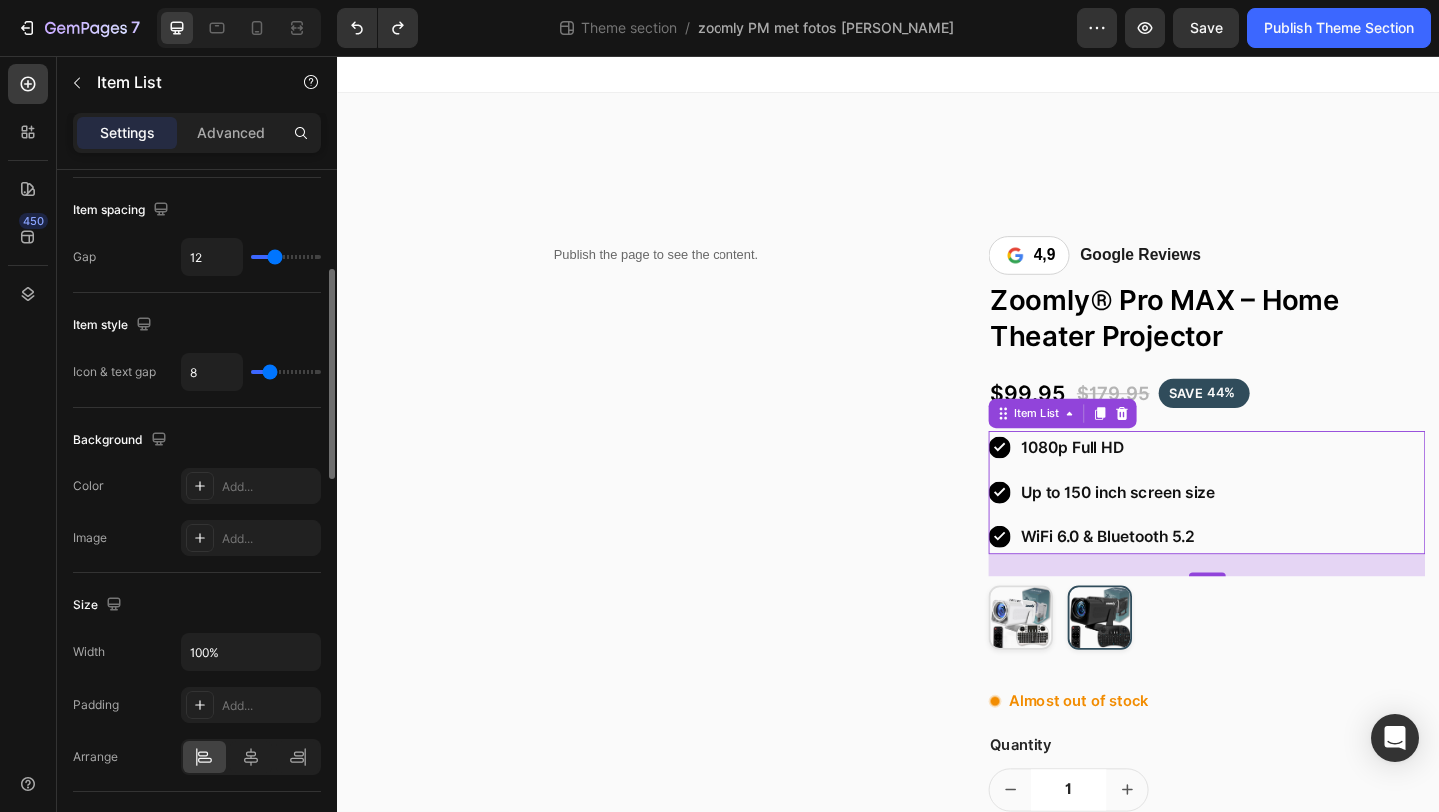
scroll to position [1617, 0]
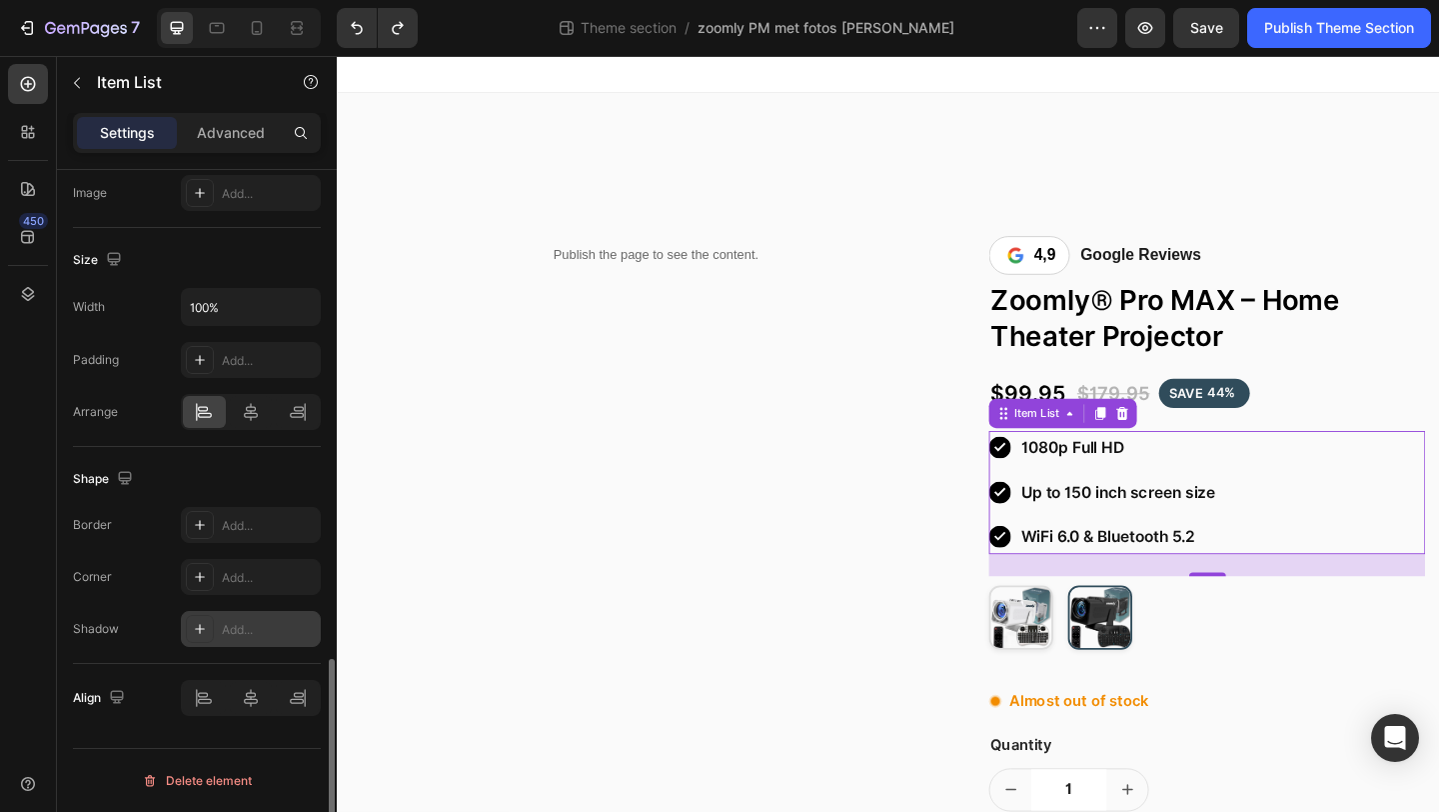
click at [236, 621] on div "Add..." at bounding box center [269, 630] width 94 height 18
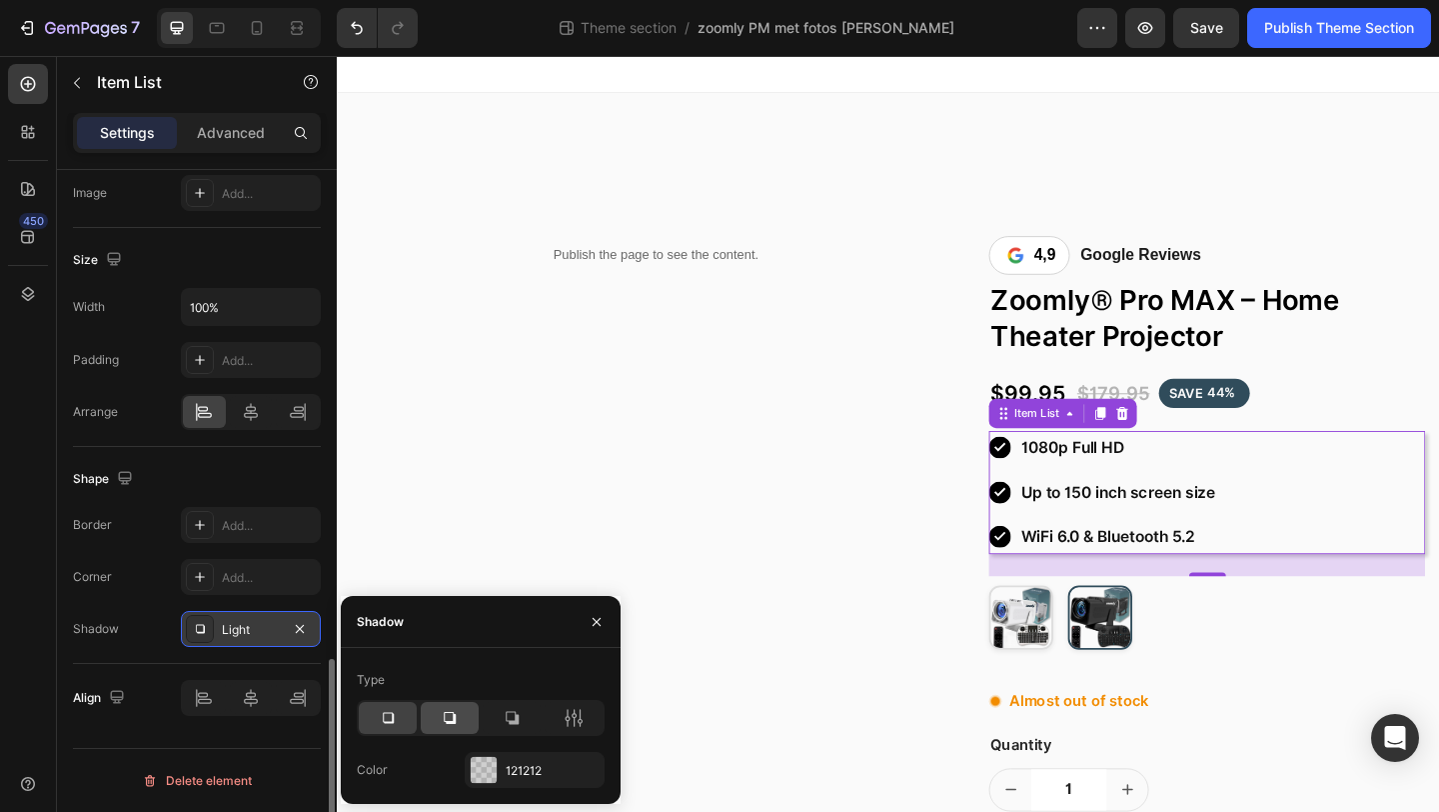
click at [447, 715] on icon at bounding box center [450, 718] width 20 height 20
click at [523, 715] on div at bounding box center [512, 718] width 58 height 32
click at [439, 717] on div at bounding box center [450, 718] width 58 height 32
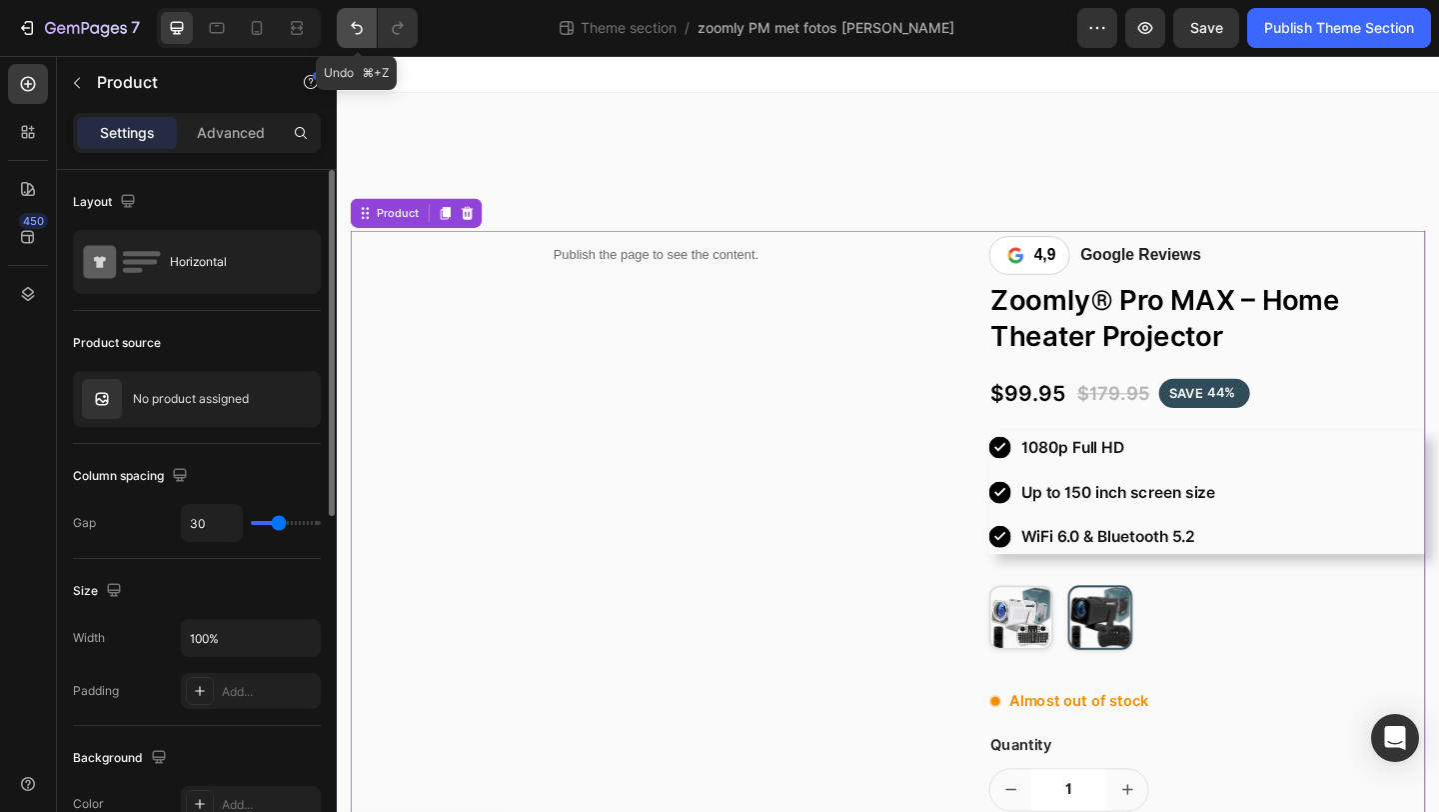
click at [357, 33] on icon "Undo/Redo" at bounding box center [357, 28] width 12 height 13
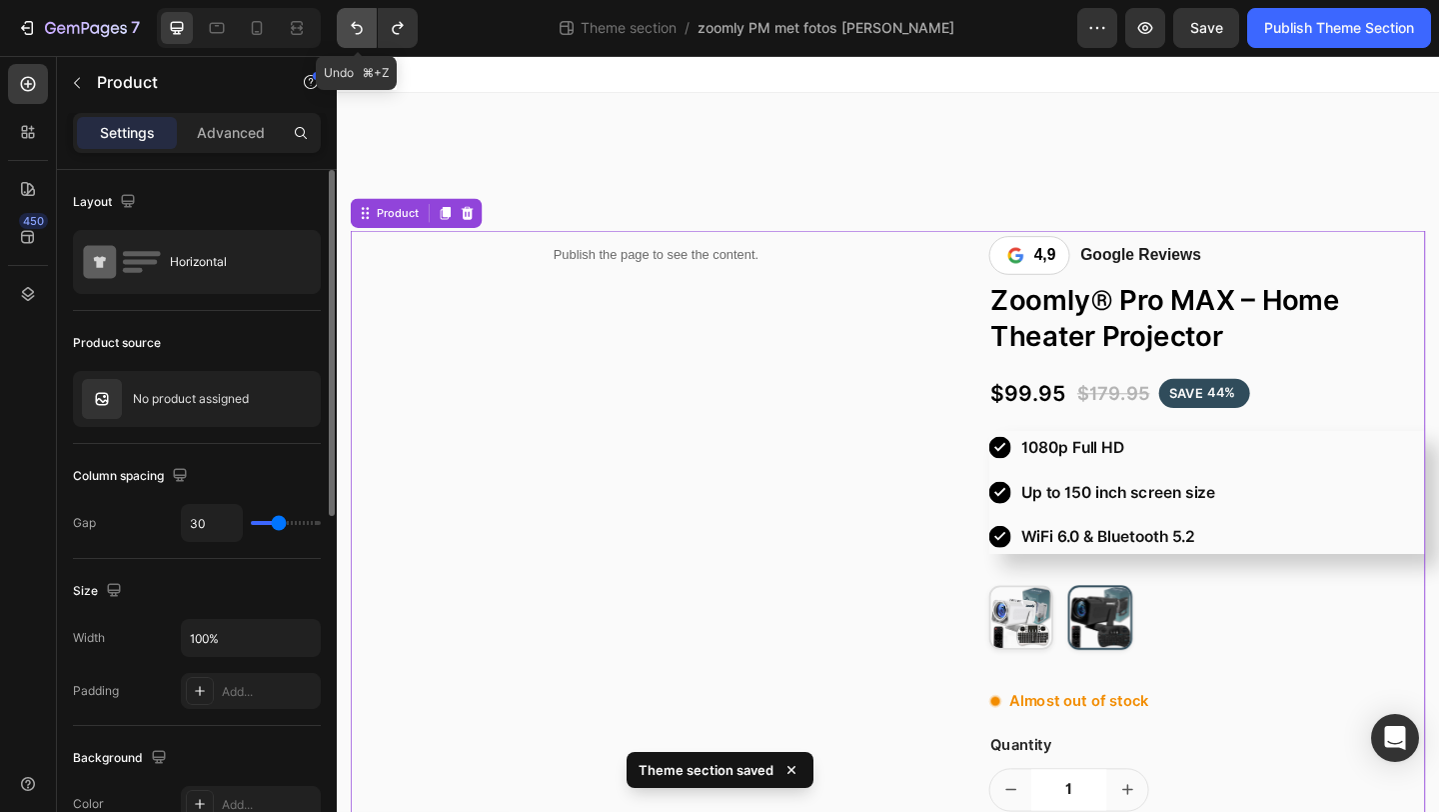
click at [357, 33] on icon "Undo/Redo" at bounding box center [357, 28] width 12 height 13
click at [354, 28] on icon "Undo/Redo" at bounding box center [357, 28] width 20 height 20
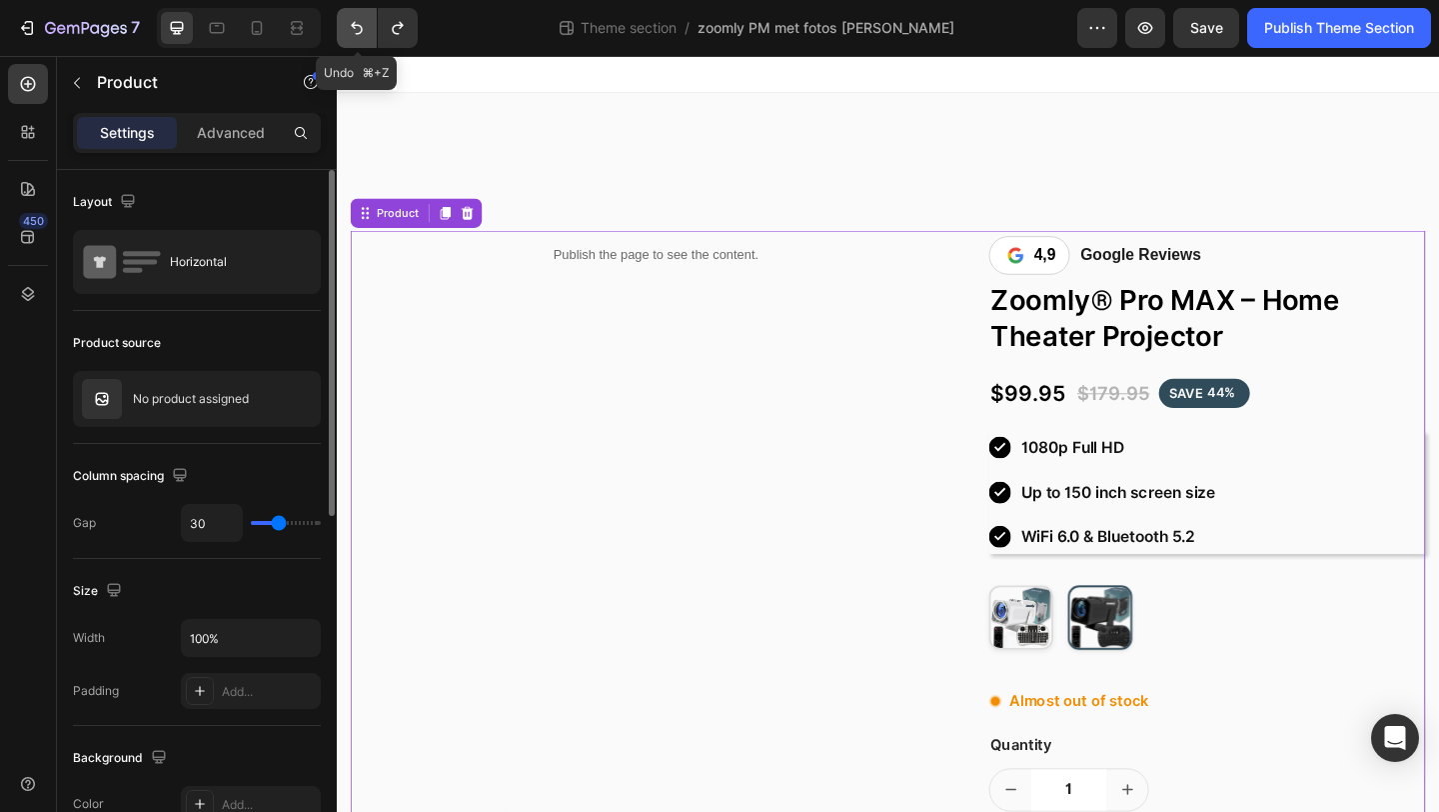
click at [354, 28] on icon "Undo/Redo" at bounding box center [357, 28] width 20 height 20
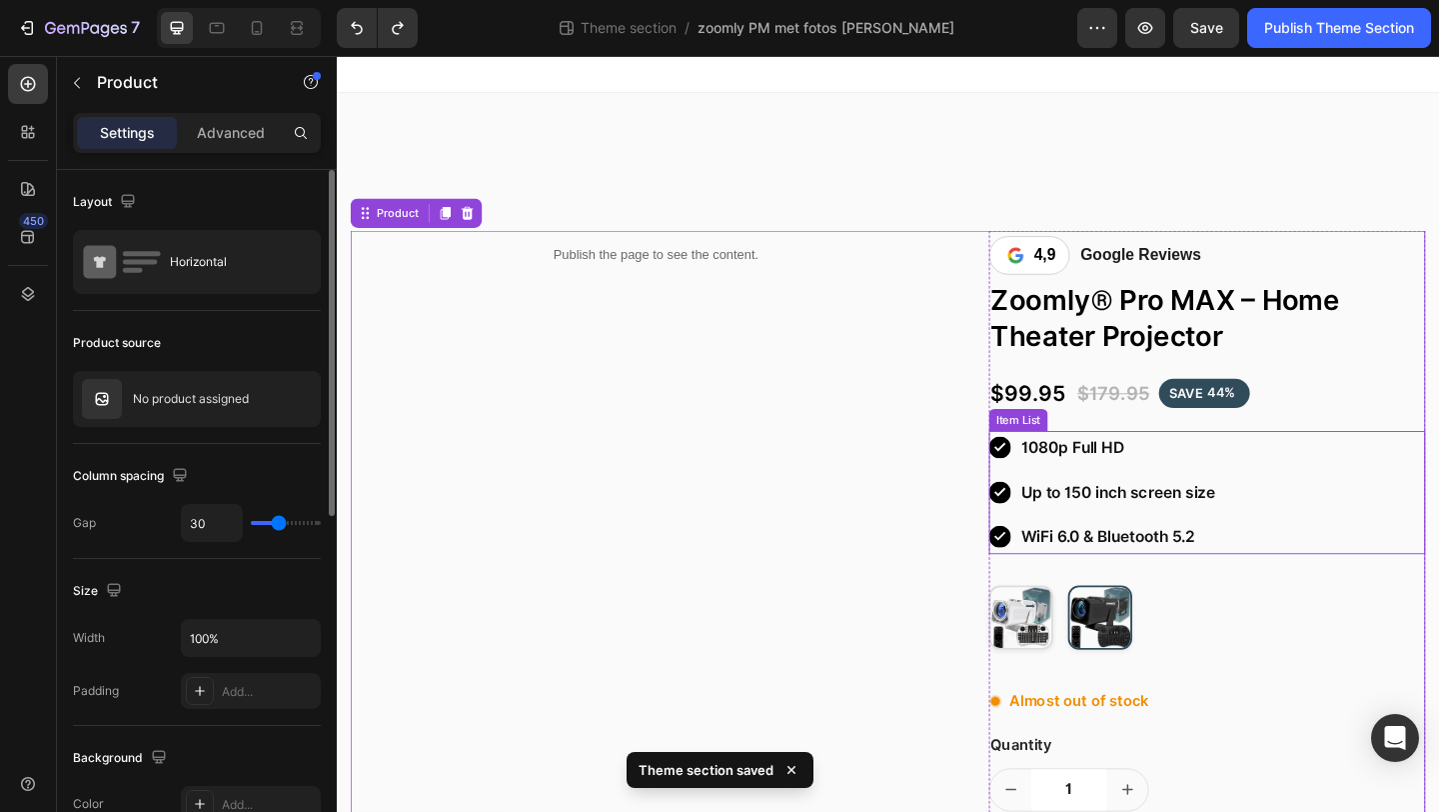
click at [1070, 483] on icon at bounding box center [1059, 482] width 24 height 24
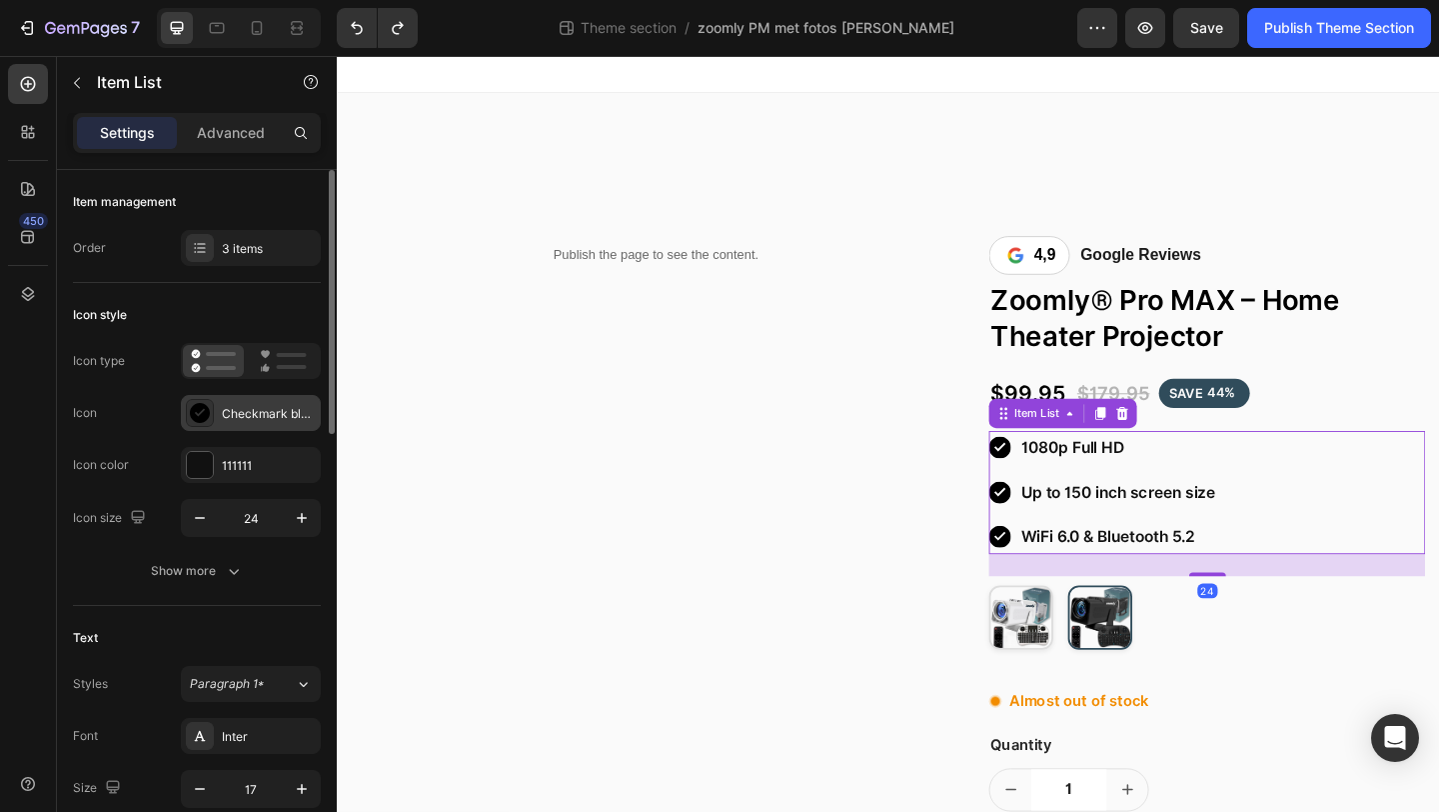
click at [263, 412] on div "Checkmark black" at bounding box center [269, 414] width 94 height 18
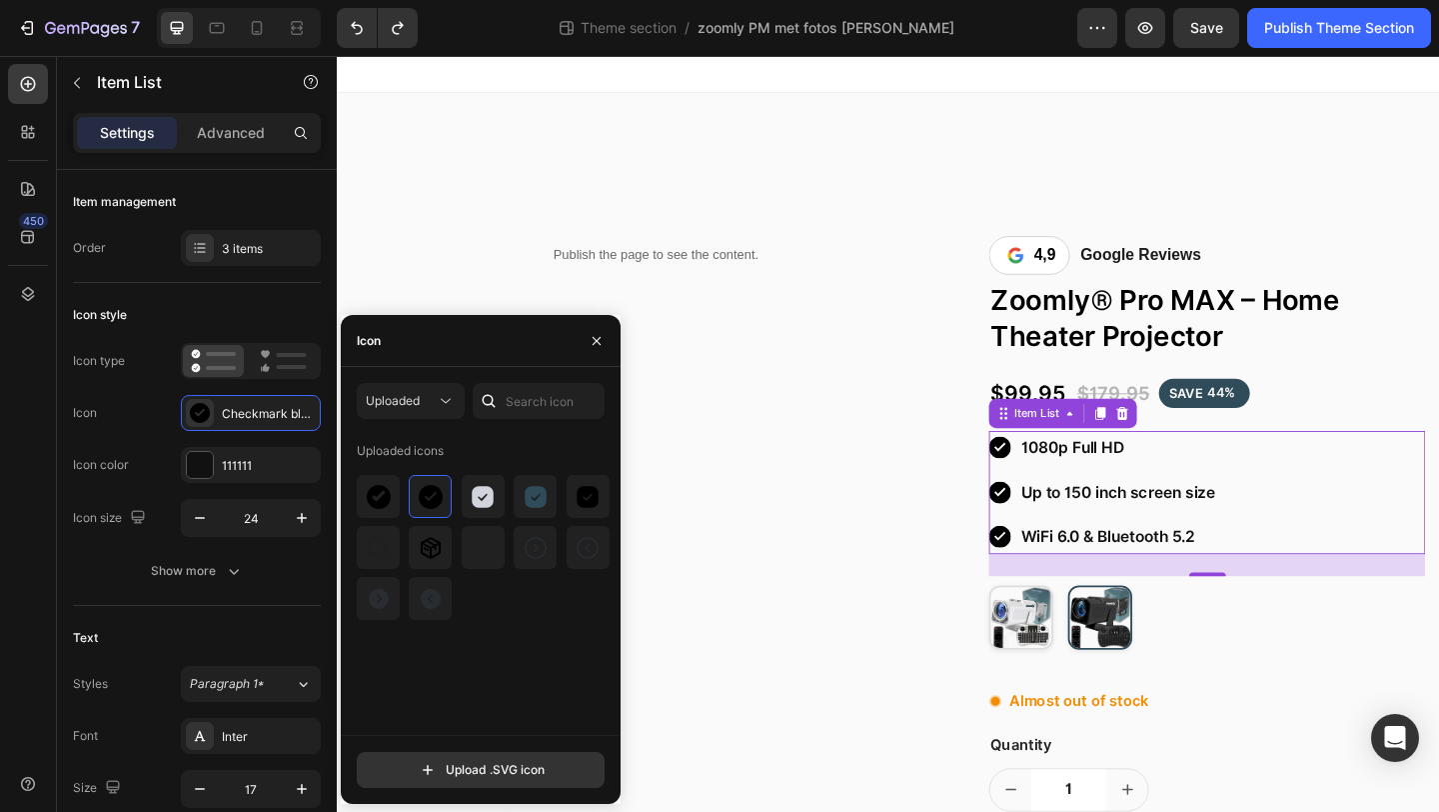
type input "C:\fakepath\checkmark-black-medium.svg"
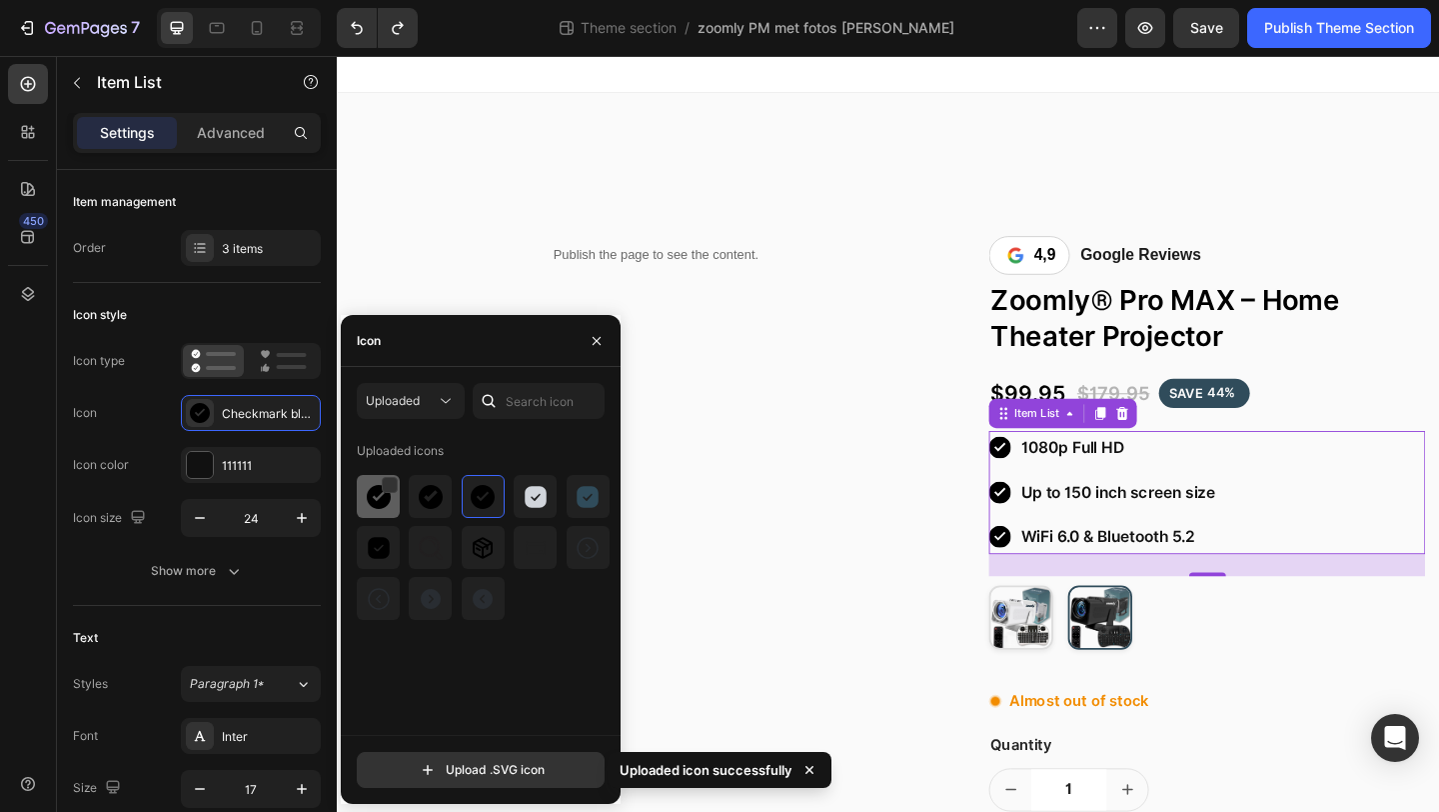
click at [382, 505] on img at bounding box center [379, 497] width 24 height 24
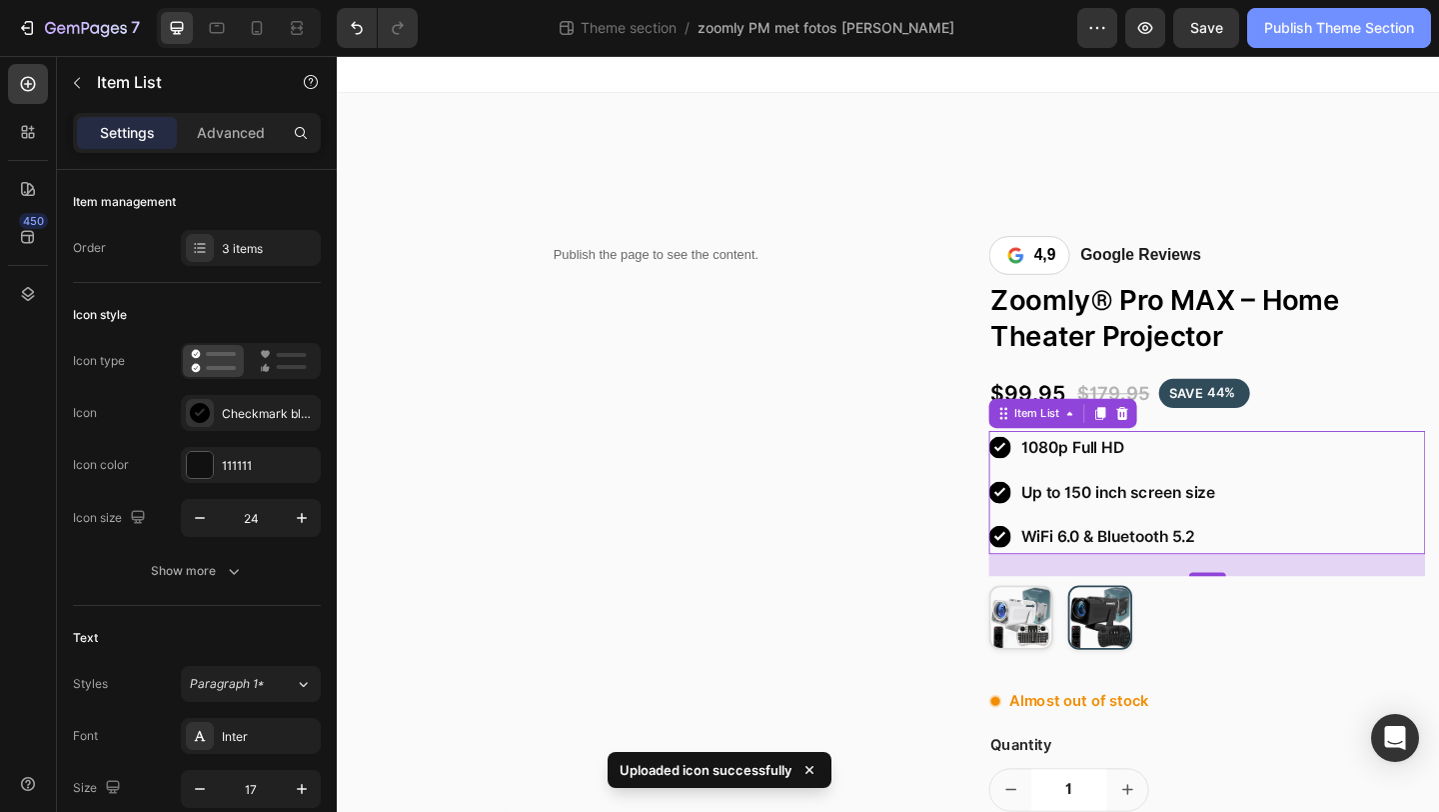
click at [1317, 29] on div "Publish Theme Section" at bounding box center [1340, 28] width 150 height 21
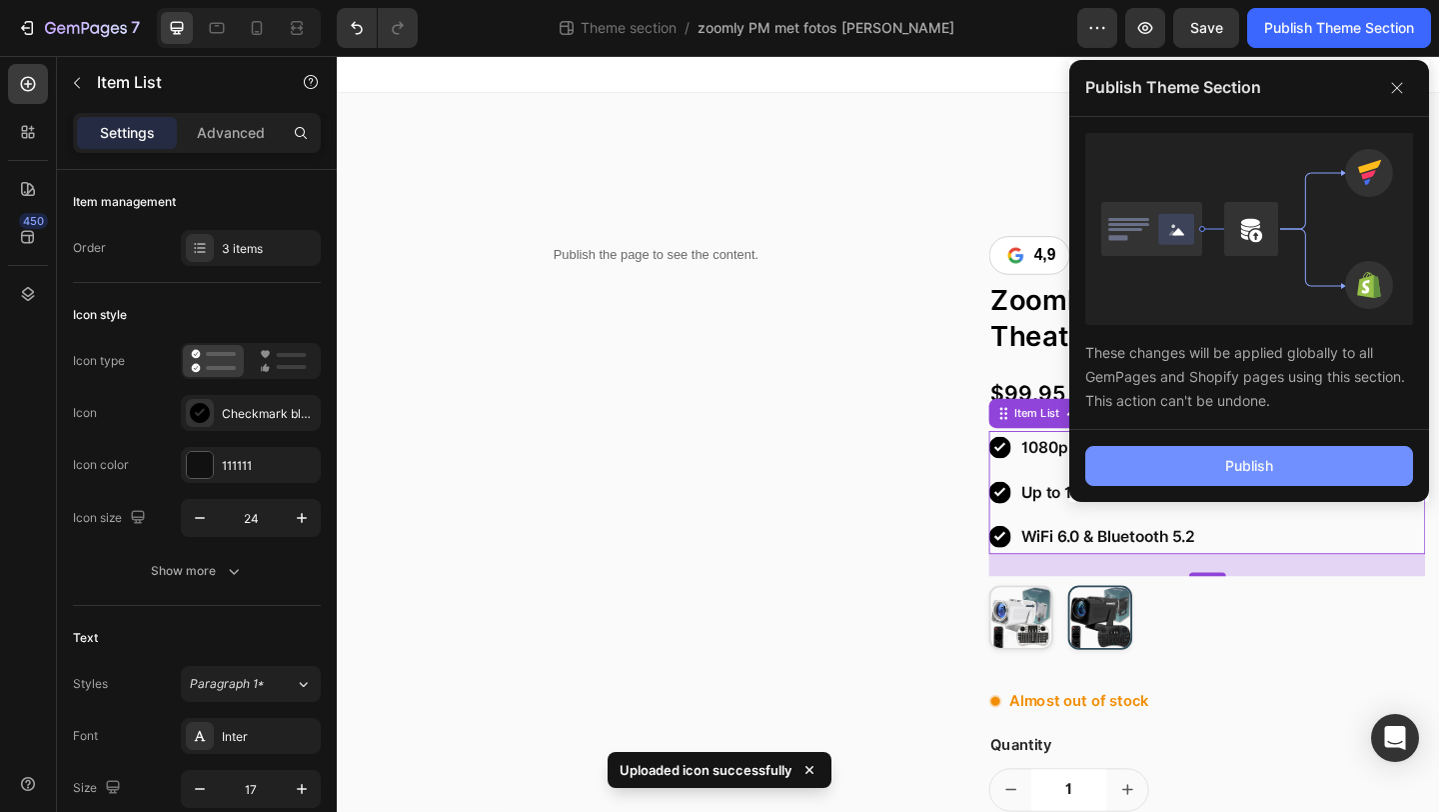
click at [1136, 469] on button "Publish" at bounding box center [1250, 466] width 328 height 40
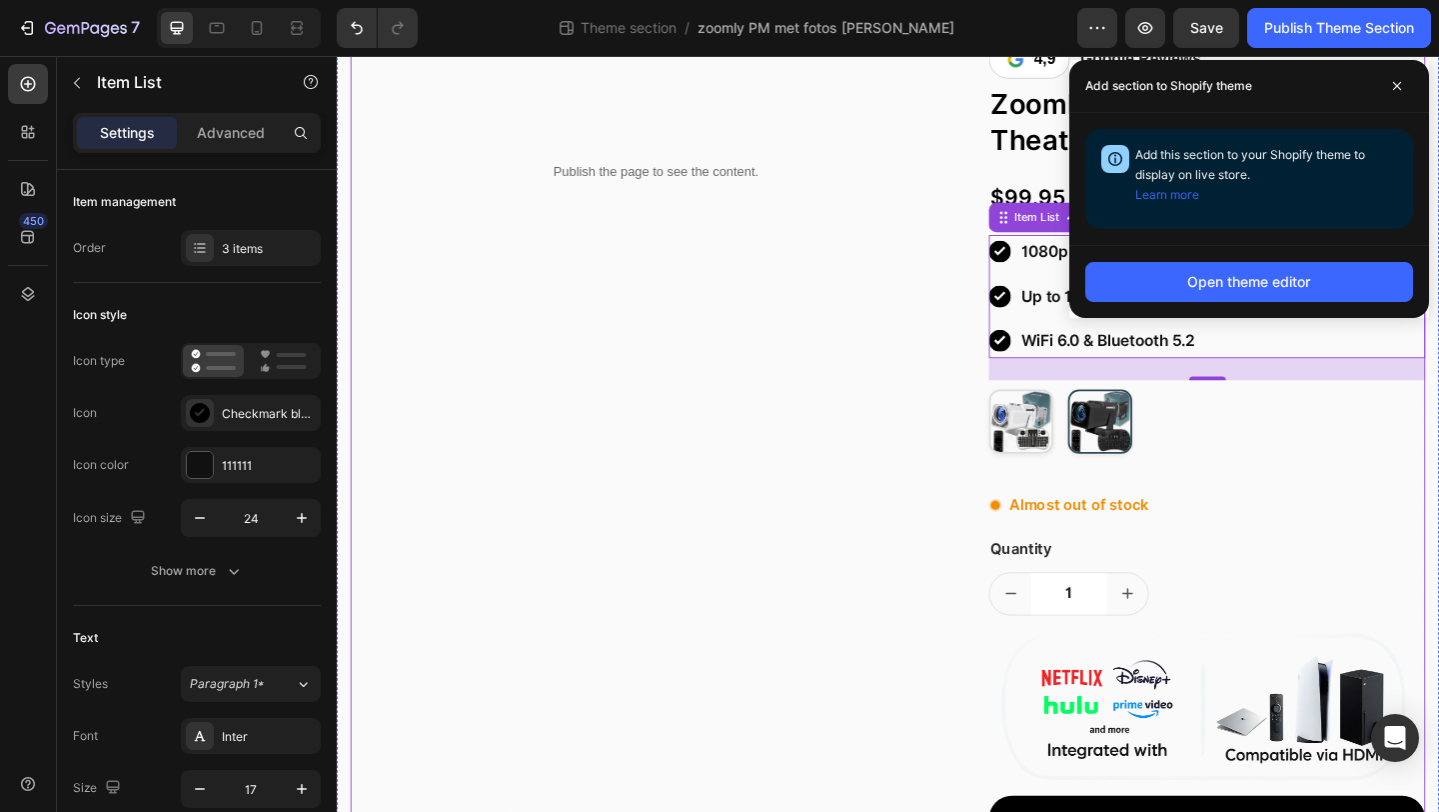
scroll to position [671, 0]
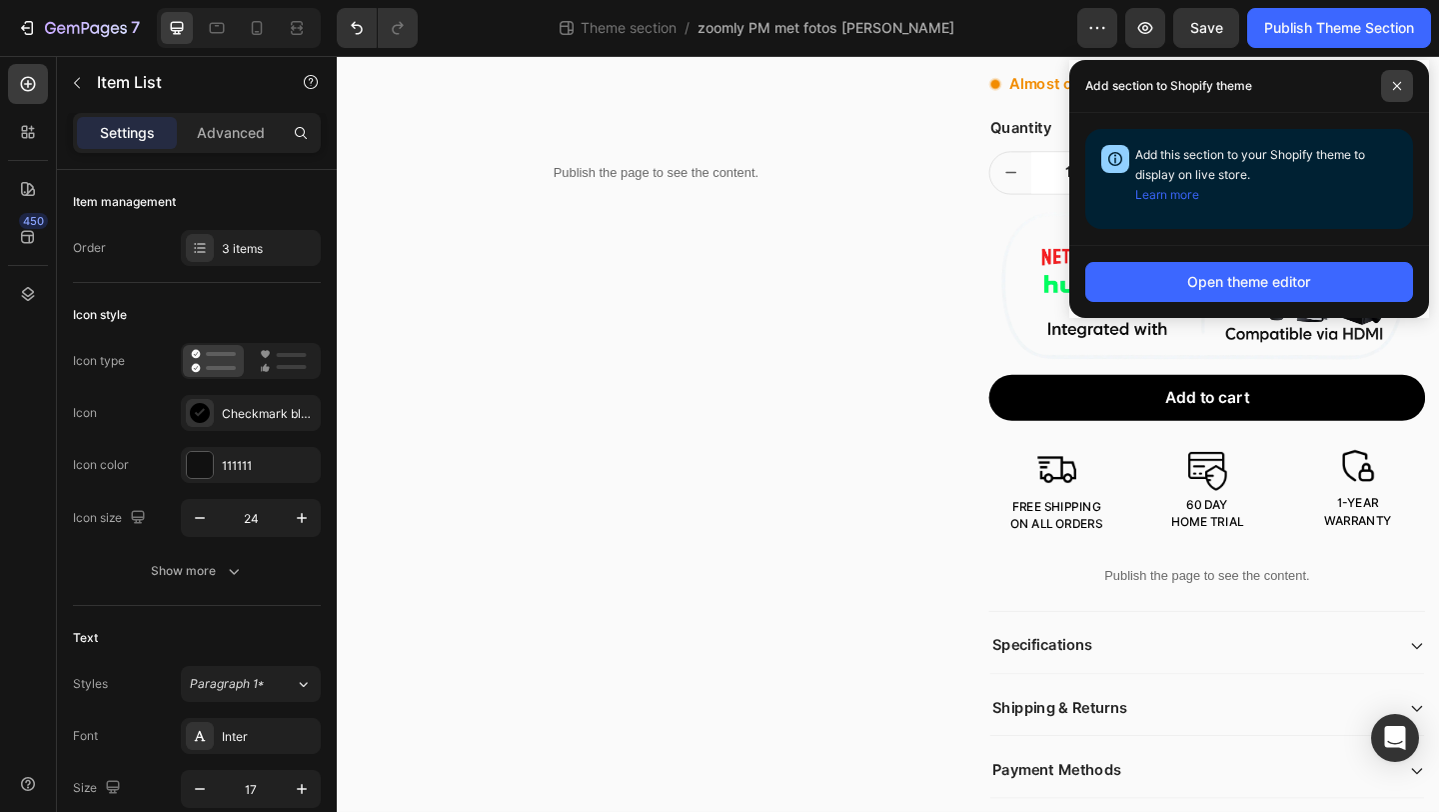
click at [1398, 82] on icon at bounding box center [1397, 86] width 10 height 10
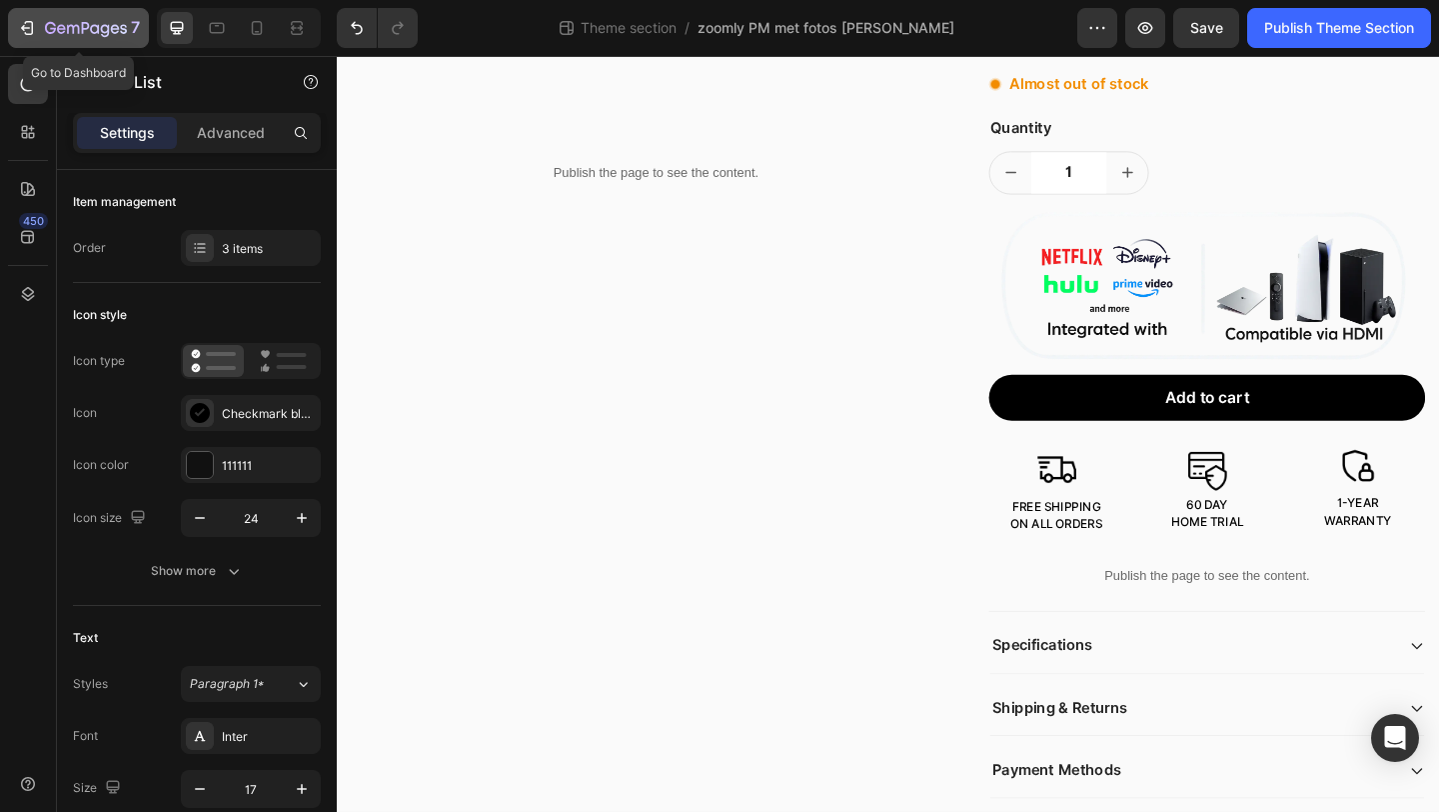
click at [84, 42] on button "7" at bounding box center [78, 28] width 141 height 40
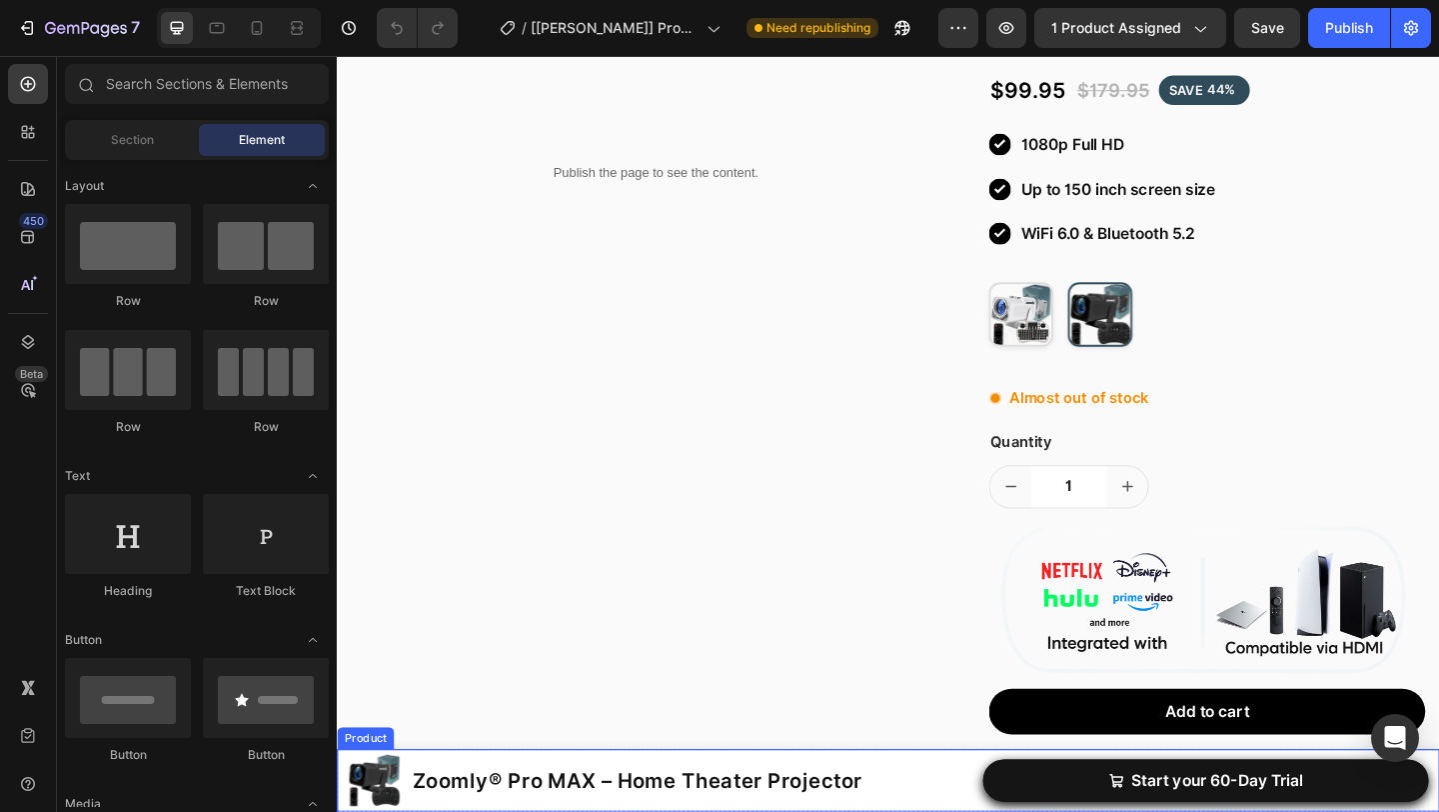
click at [366, 806] on div "Product" at bounding box center [368, 798] width 62 height 24
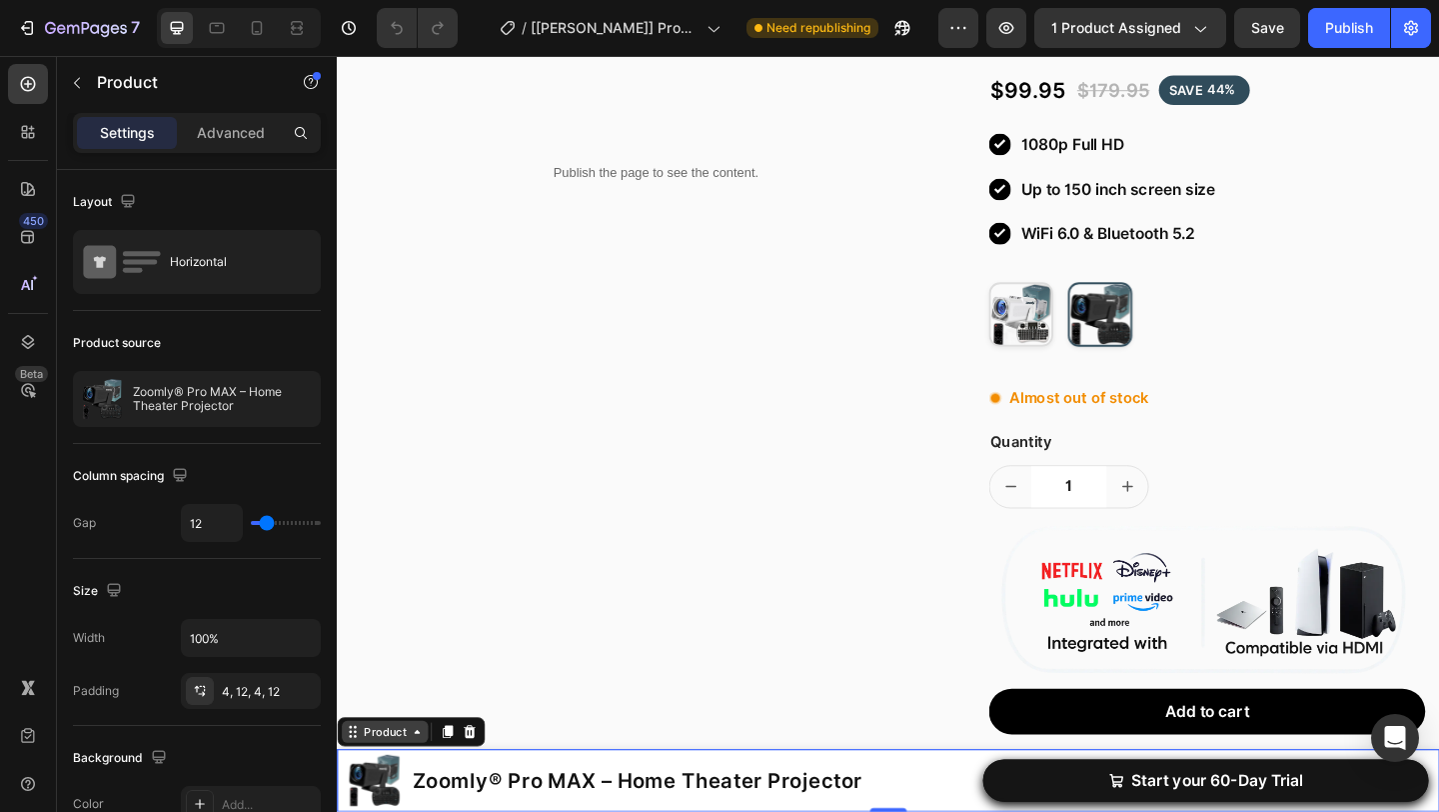
click at [371, 802] on div "Product" at bounding box center [389, 791] width 94 height 24
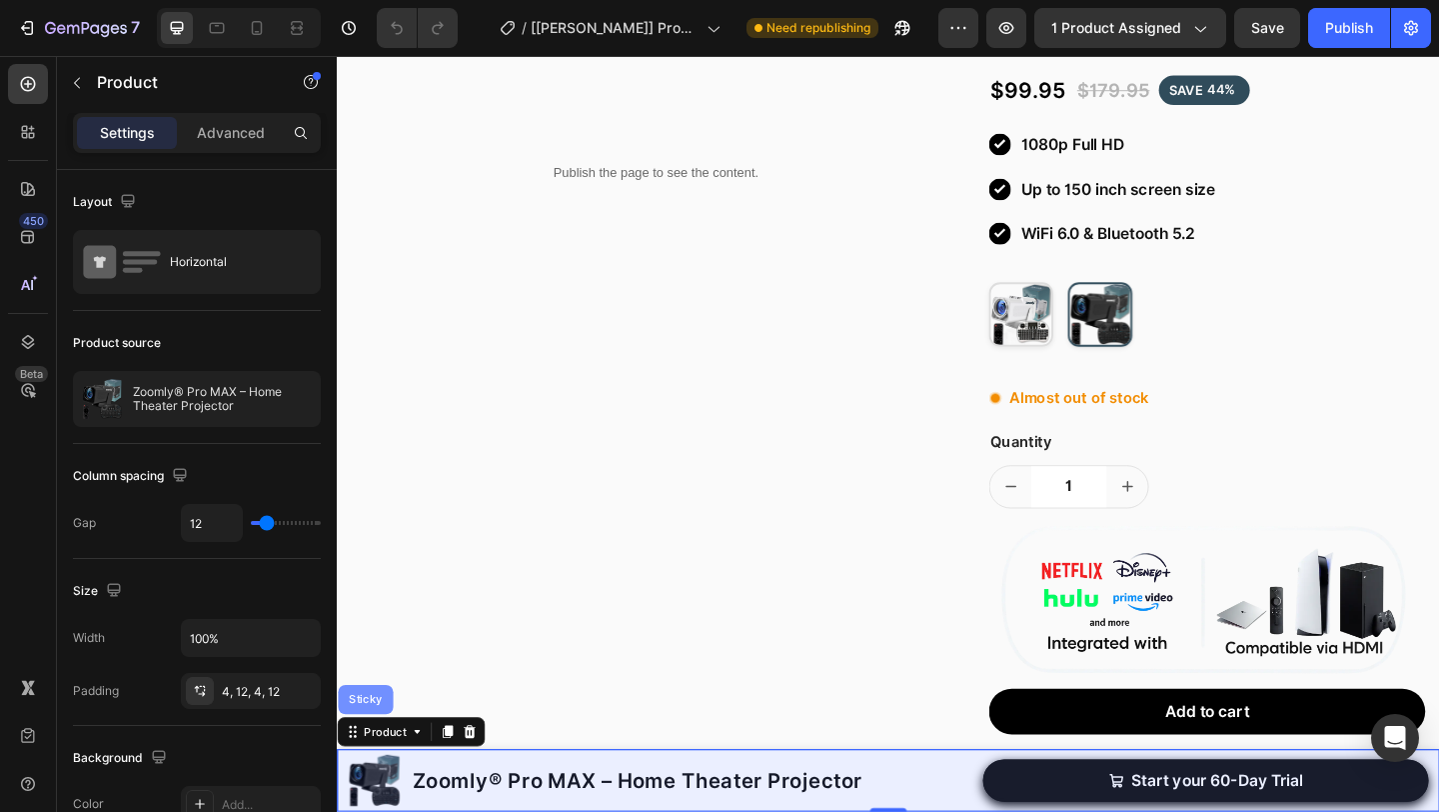
click at [371, 761] on div "Sticky" at bounding box center [368, 756] width 44 height 12
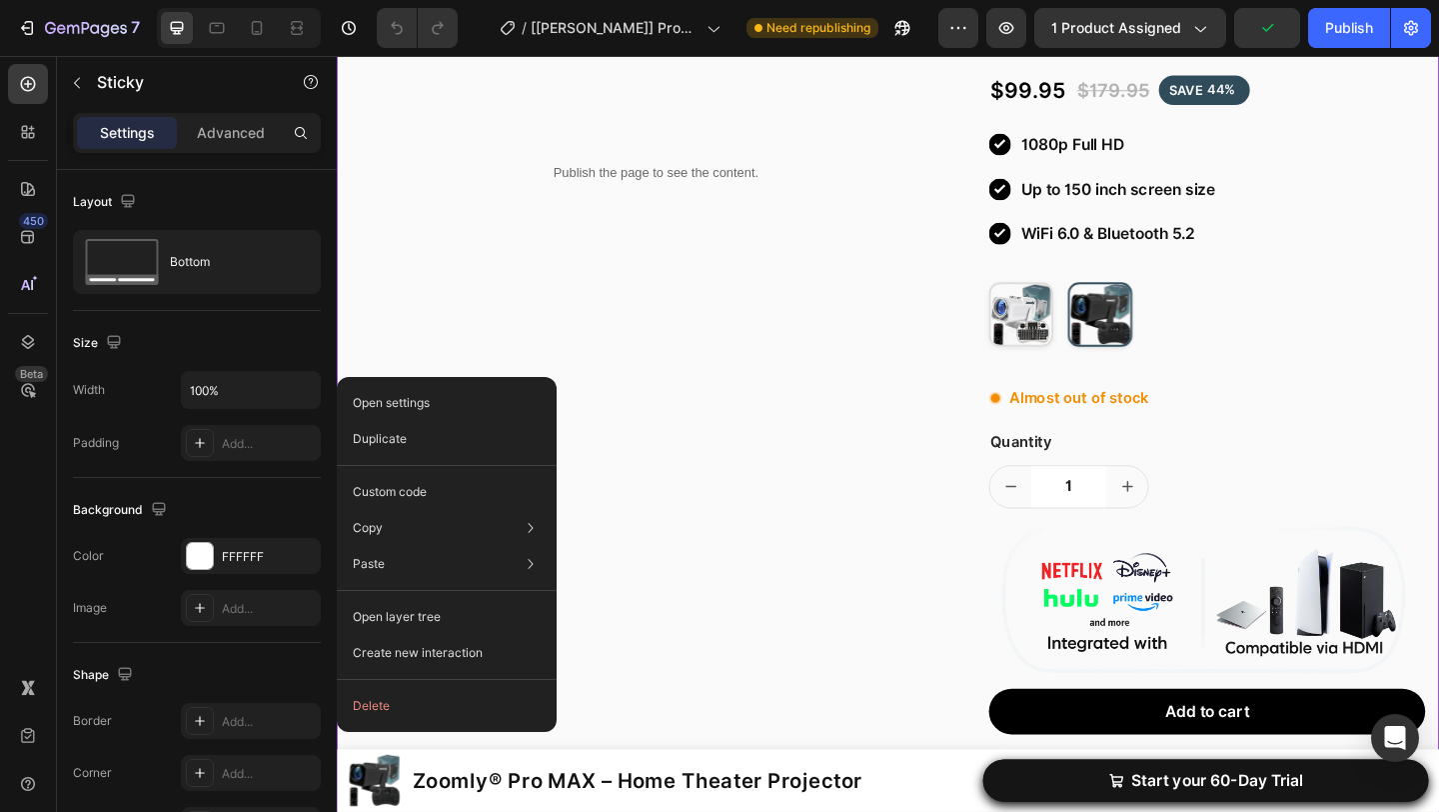
click at [713, 667] on div "Publish the page to see the content. Custom Code Row" at bounding box center [684, 560] width 665 height 1289
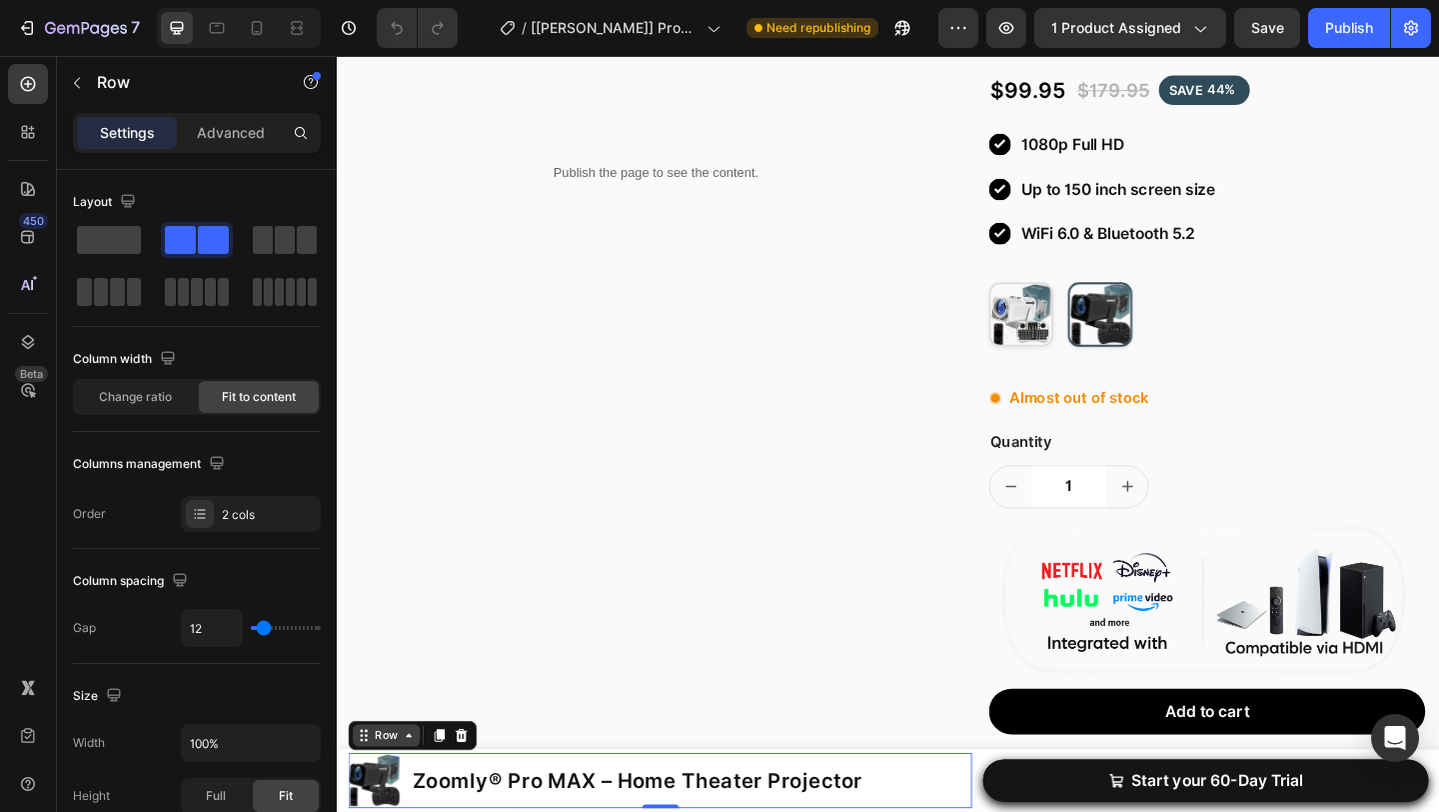
click at [383, 801] on div "Row" at bounding box center [390, 795] width 33 height 18
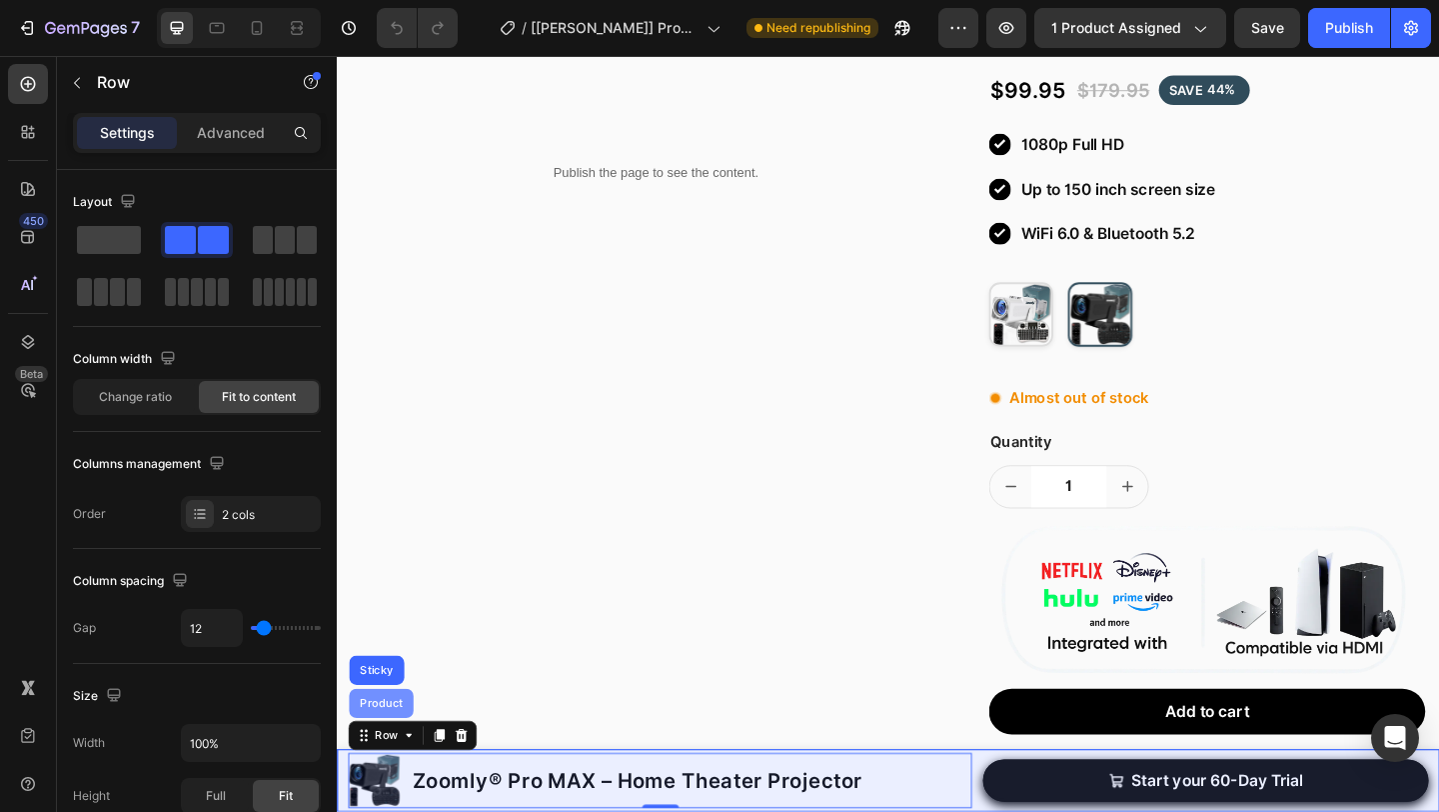
click at [387, 764] on div "Product" at bounding box center [385, 760] width 54 height 12
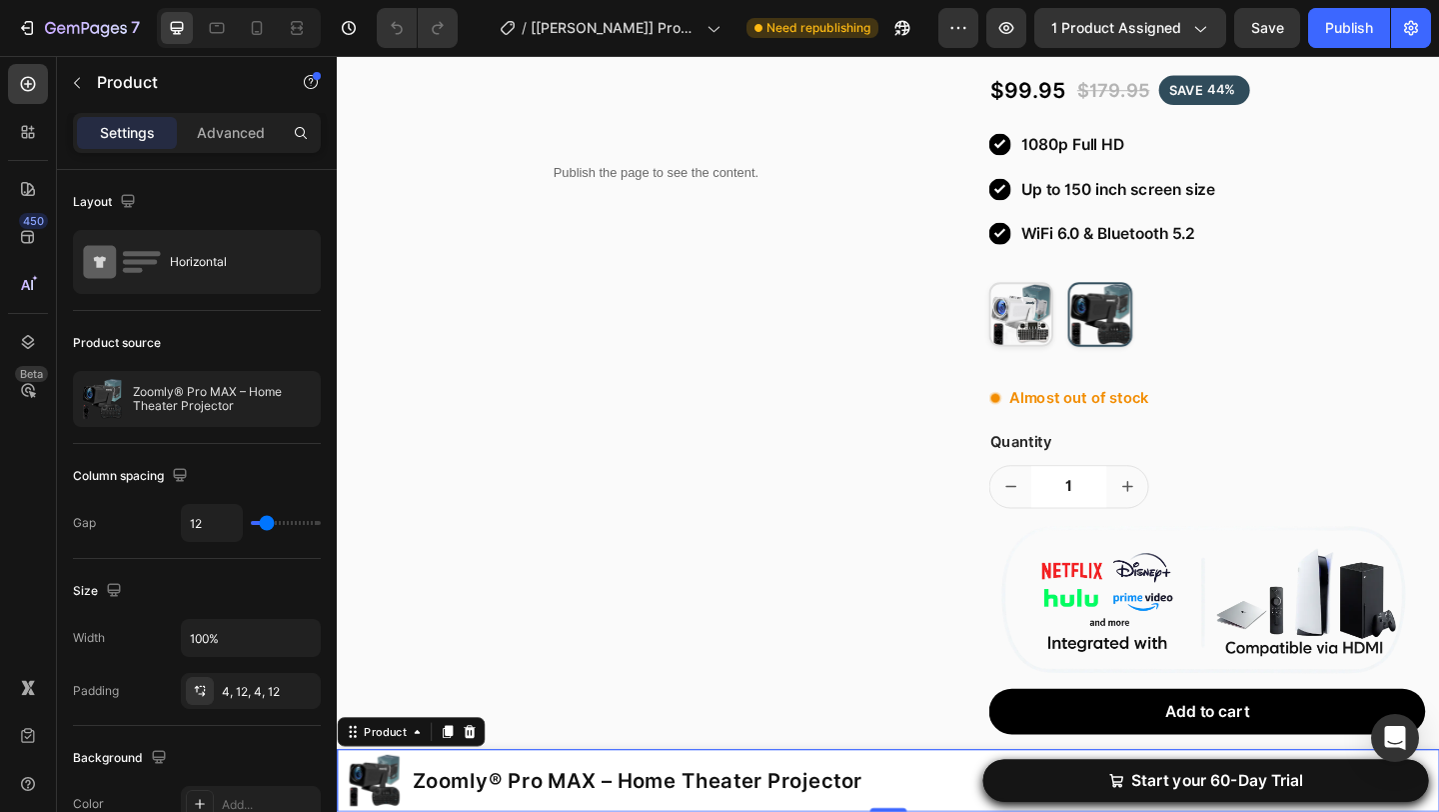
click at [389, 778] on div "Product" at bounding box center [417, 791] width 161 height 32
click at [389, 790] on div "Product" at bounding box center [389, 791] width 54 height 18
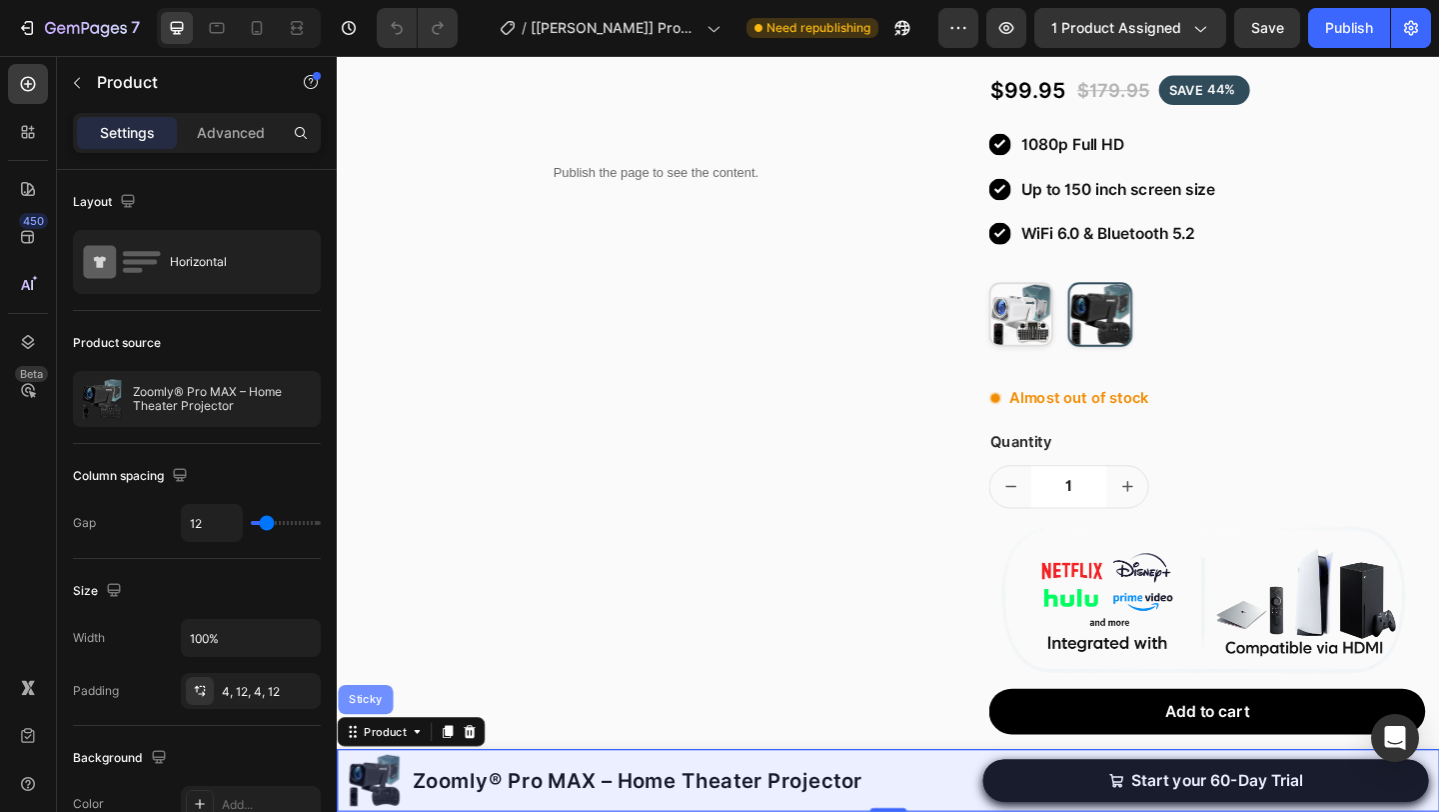
click at [385, 761] on div "Sticky" at bounding box center [368, 756] width 44 height 12
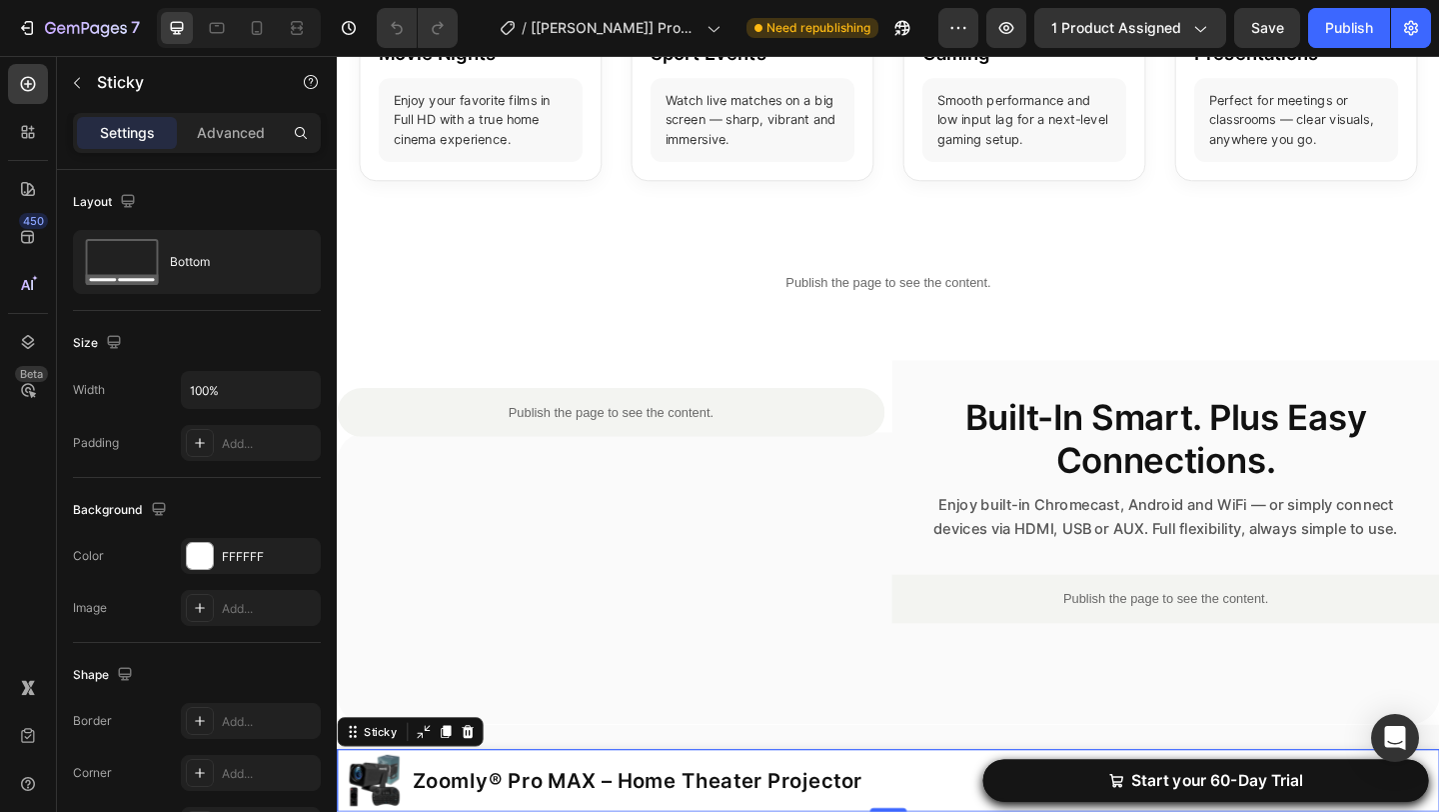
scroll to position [3008, 0]
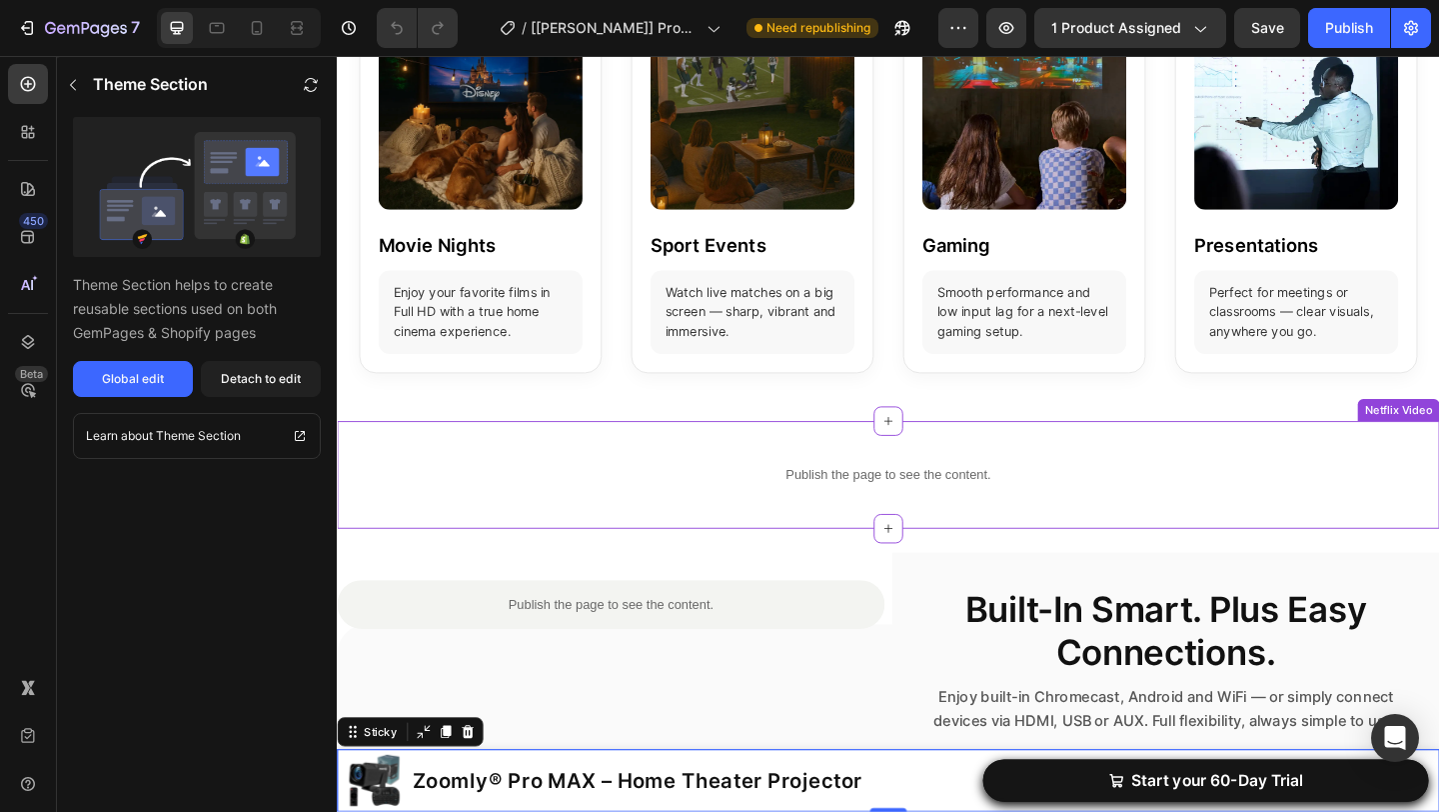
click at [811, 492] on div "Publish the page to see the content." at bounding box center [937, 511] width 1200 height 53
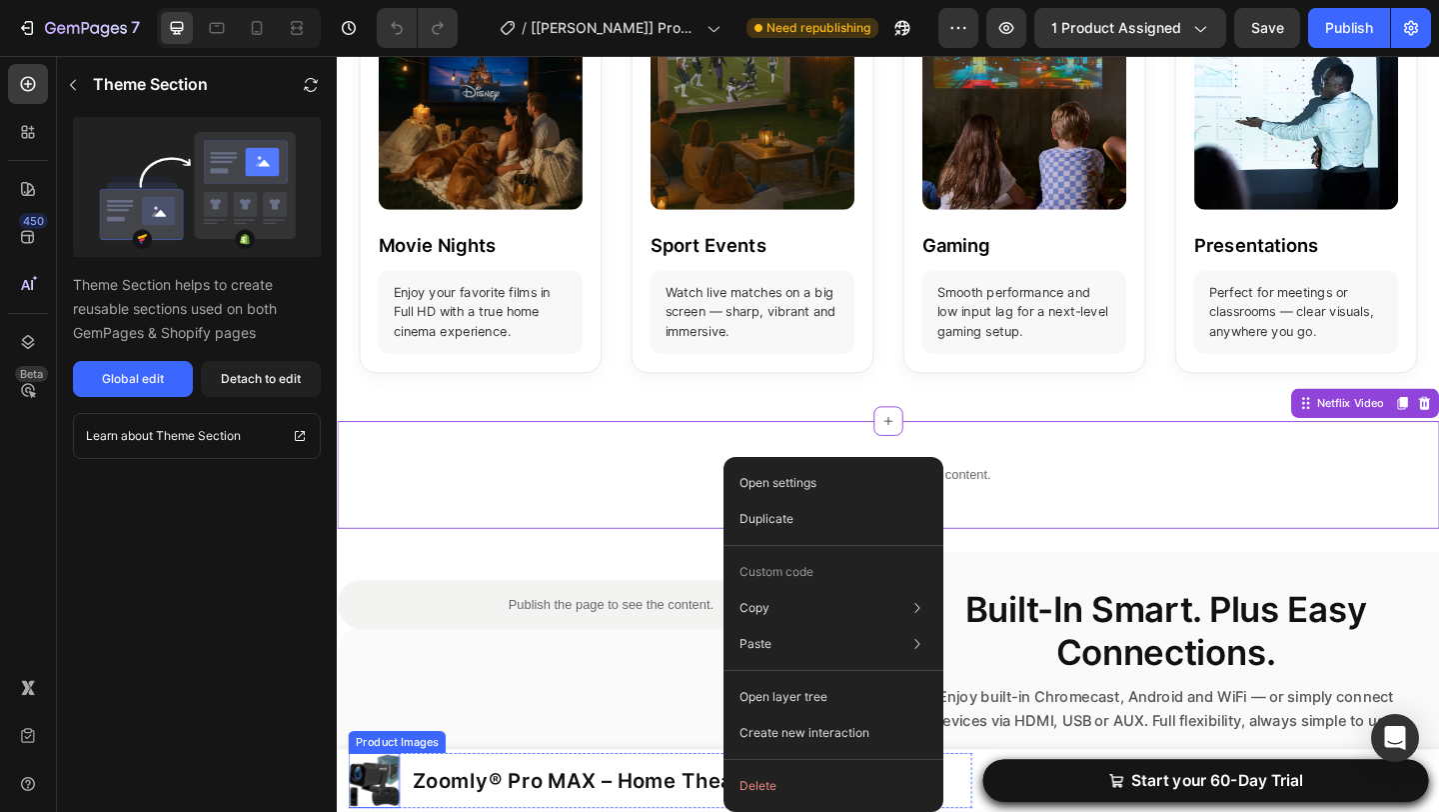
click at [368, 804] on div "Product Images" at bounding box center [402, 802] width 98 height 18
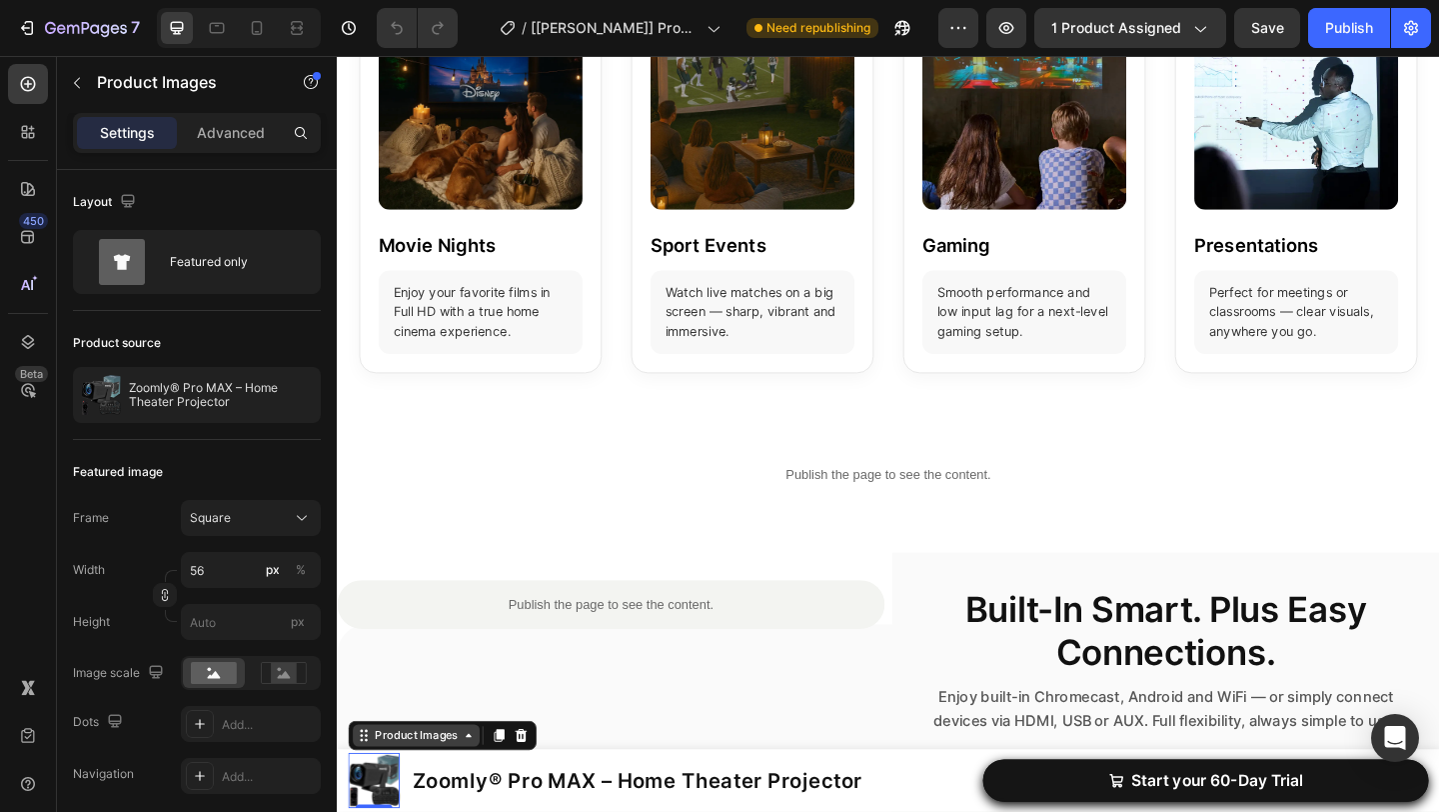
click at [370, 796] on icon at bounding box center [366, 795] width 16 height 16
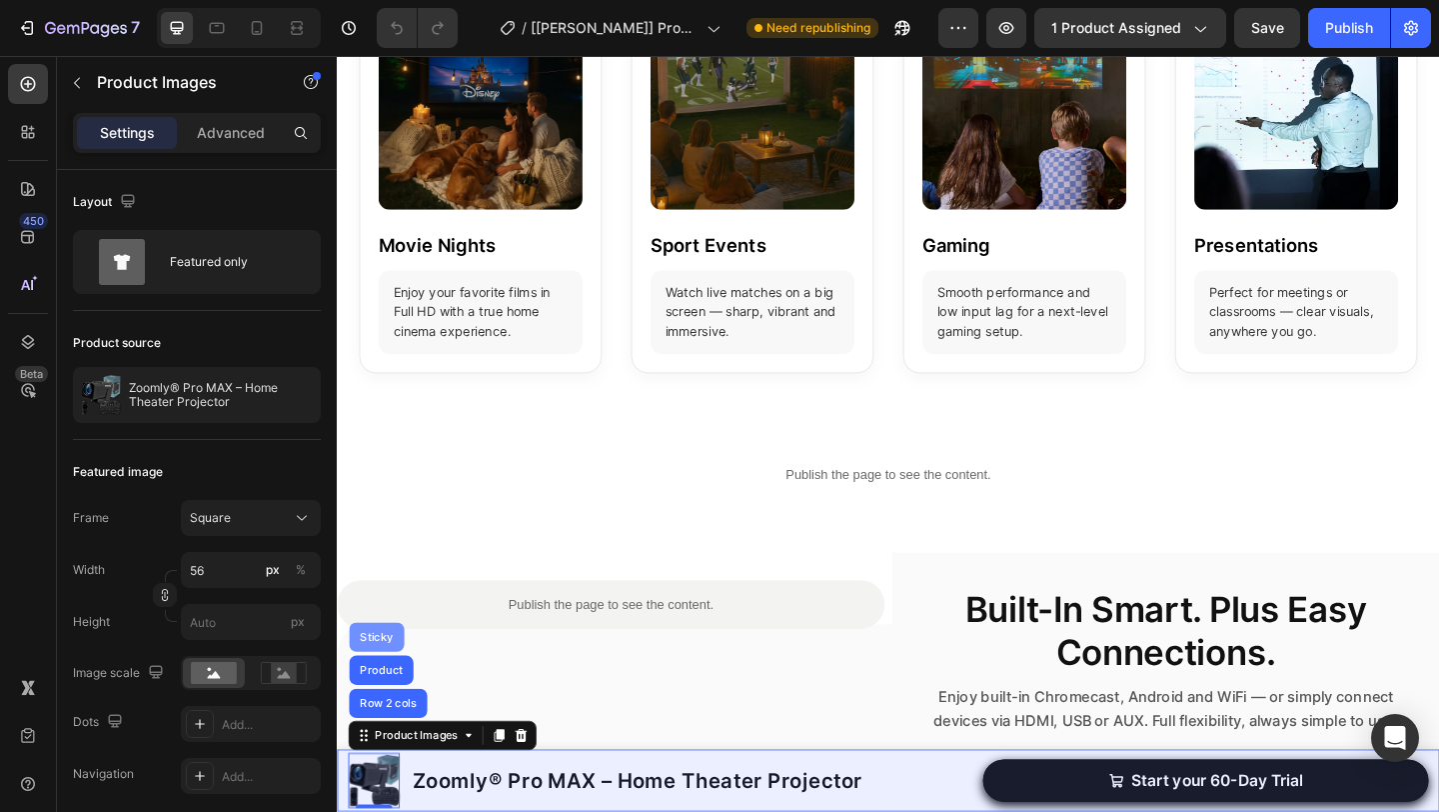
click at [369, 694] on div "Sticky" at bounding box center [380, 688] width 60 height 32
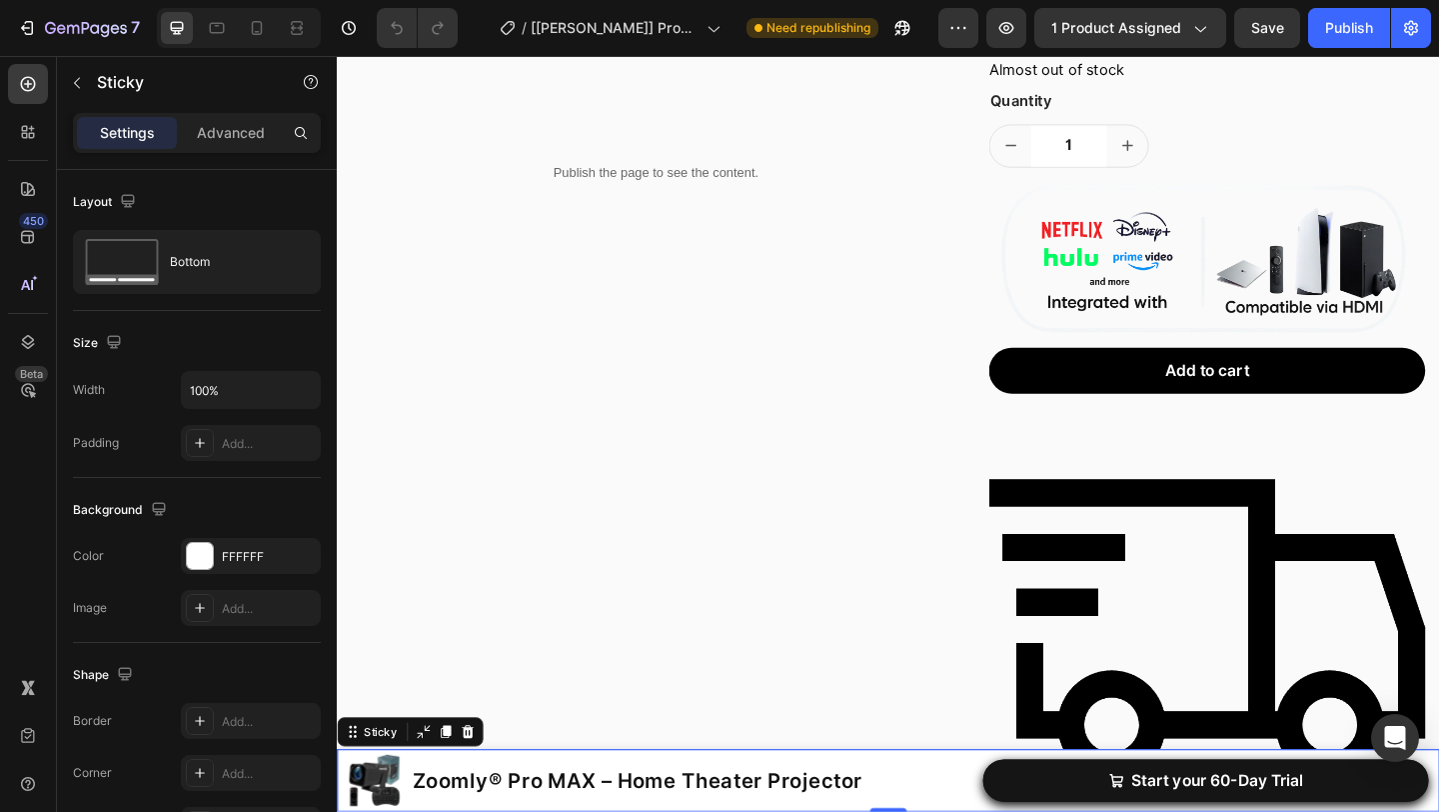
scroll to position [835, 0]
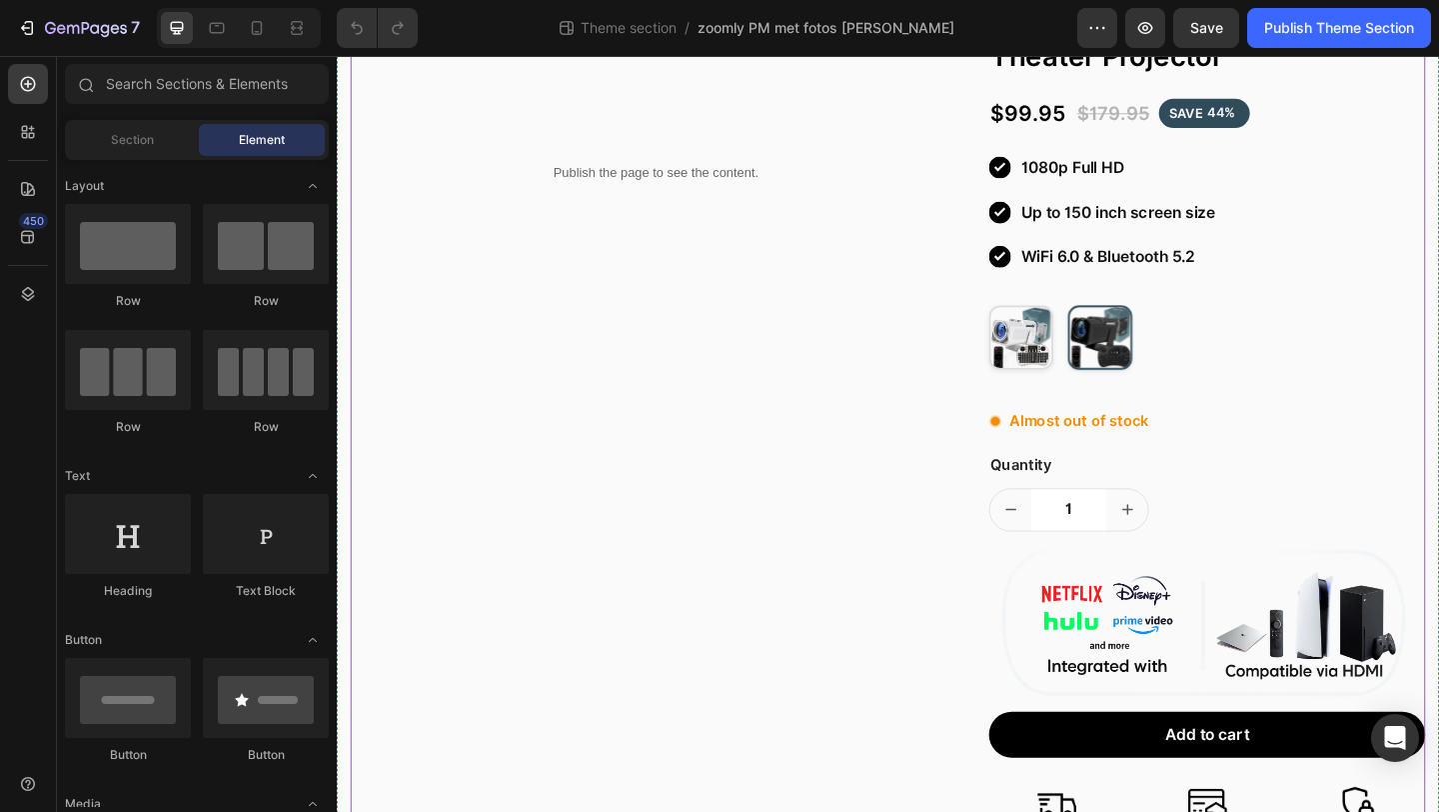
scroll to position [671, 0]
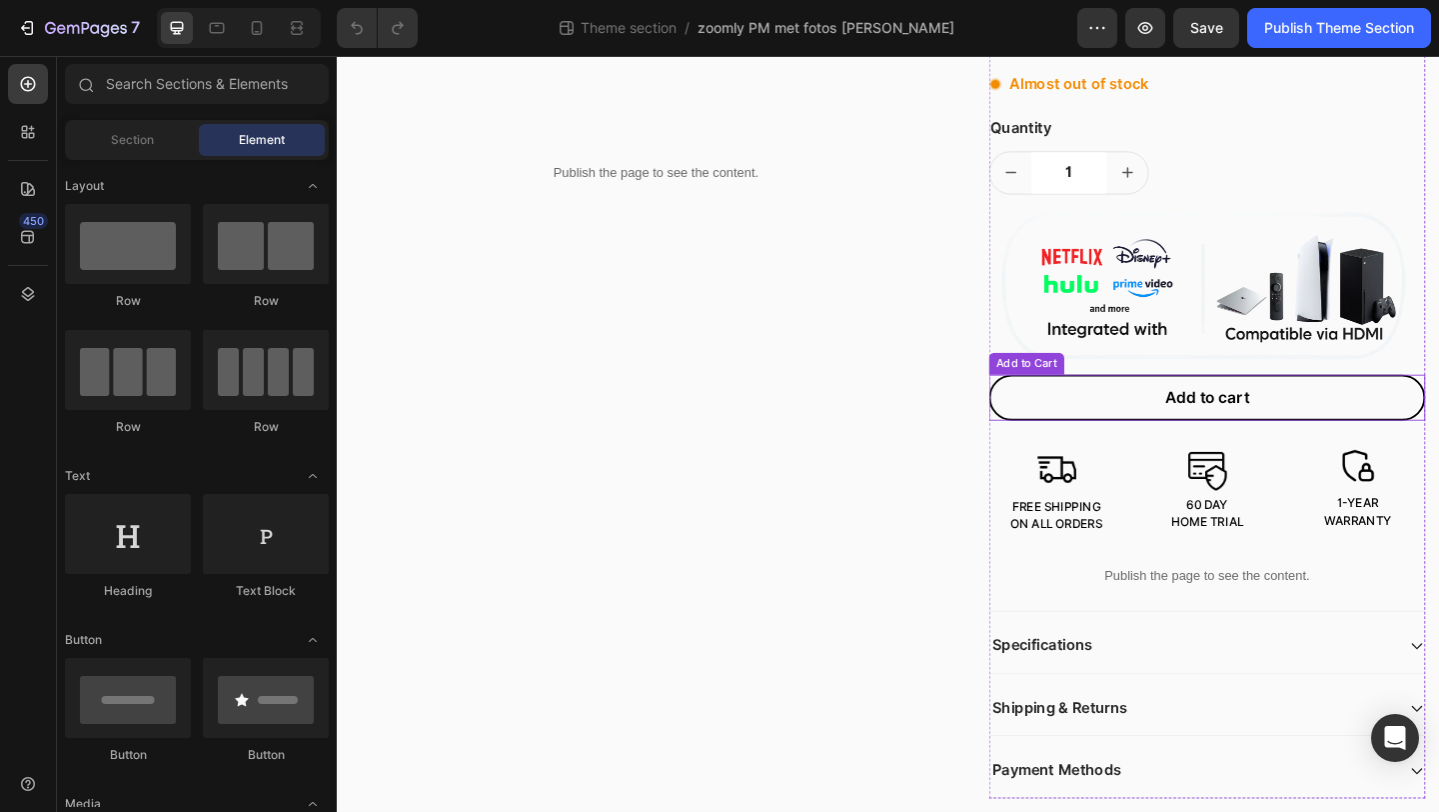
click at [1107, 432] on button "Add to cart" at bounding box center [1284, 428] width 475 height 50
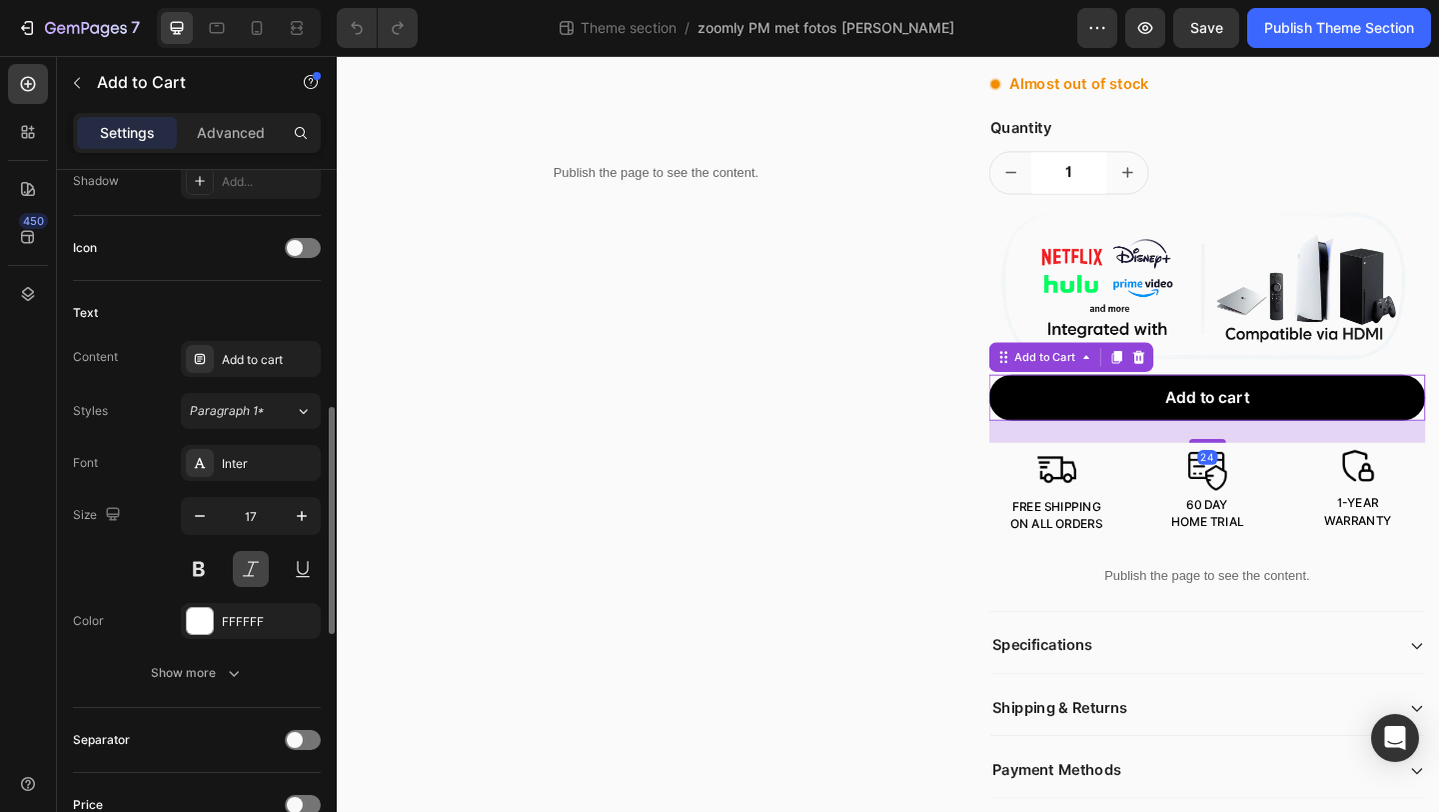
scroll to position [604, 0]
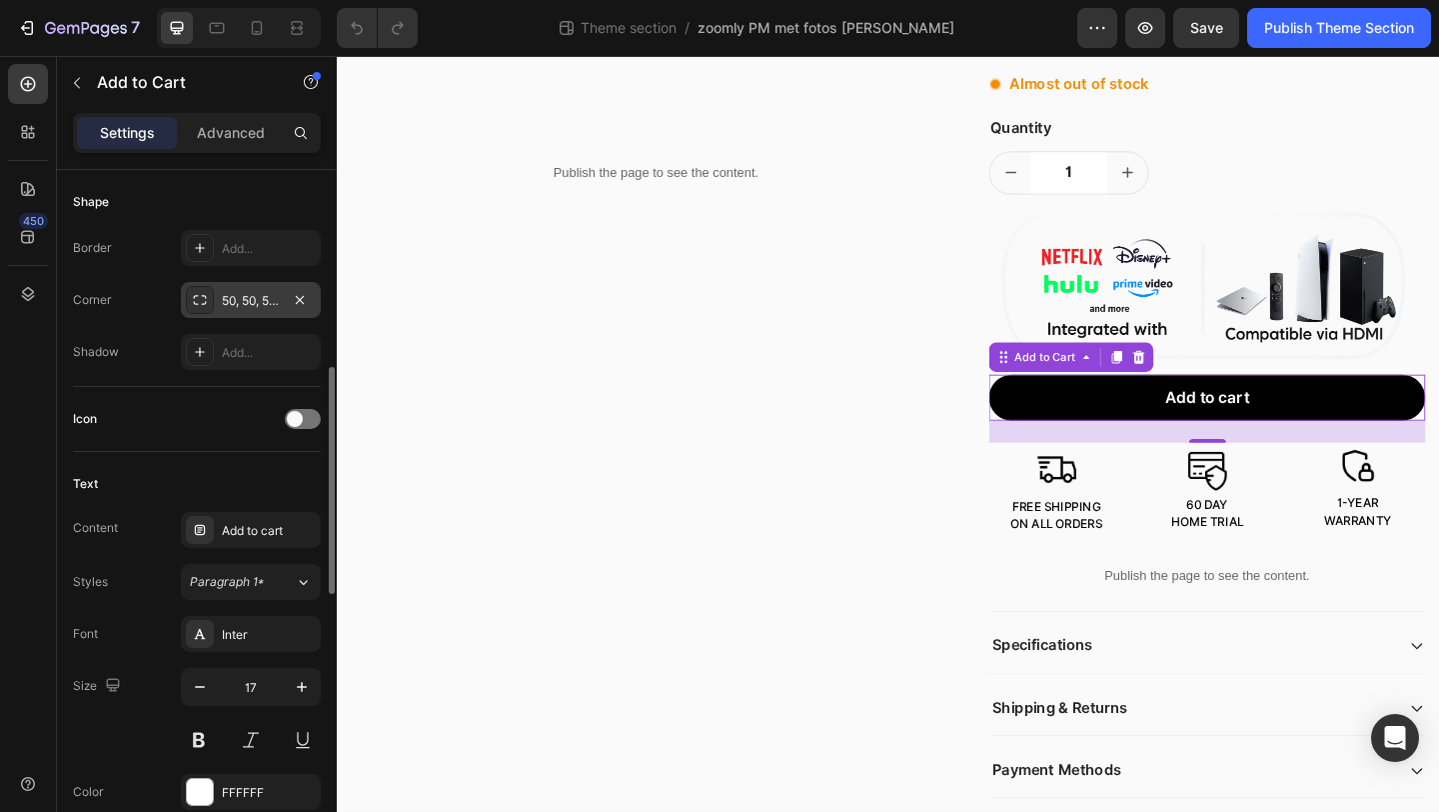
click at [270, 311] on div "50, 50, 50, 50" at bounding box center [251, 300] width 140 height 36
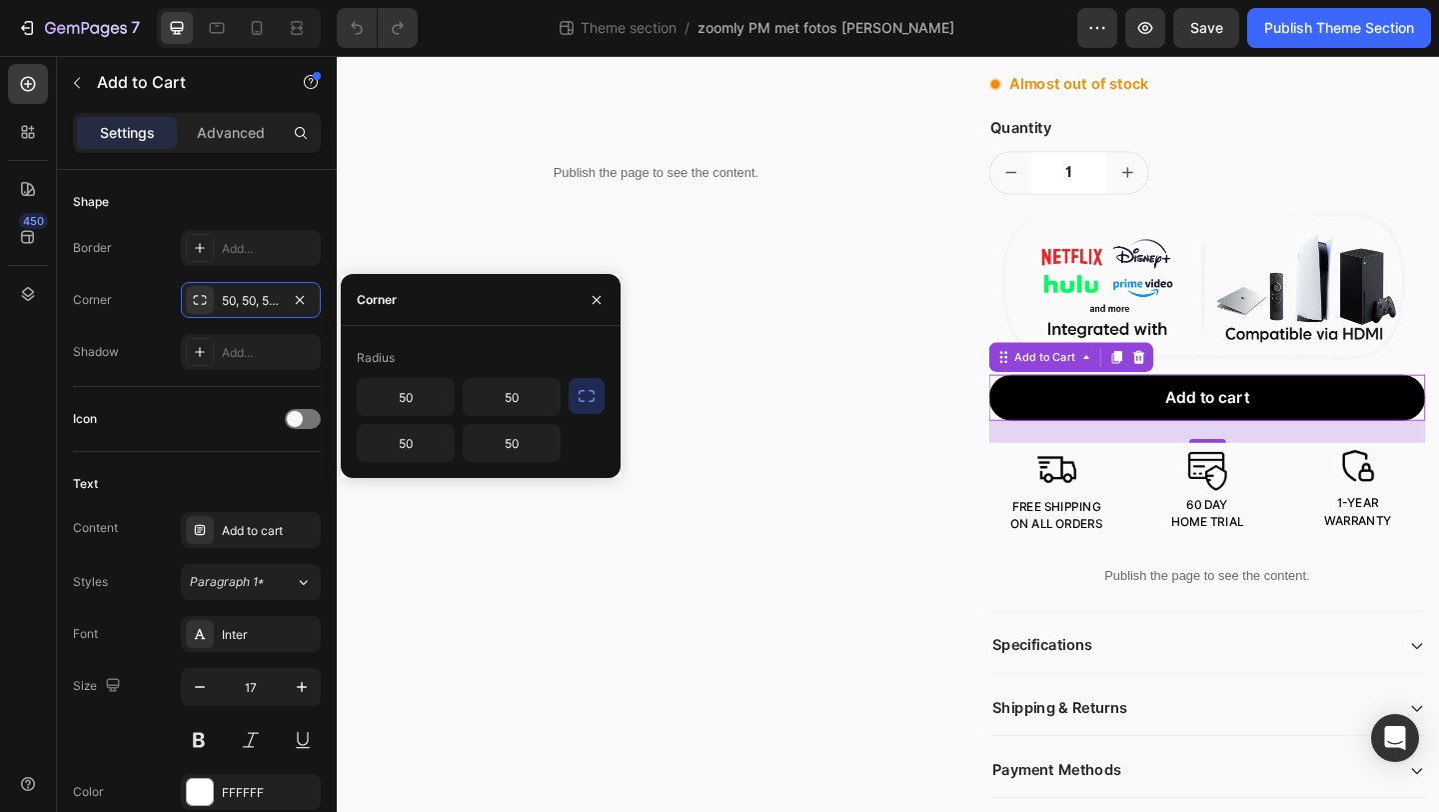
click at [591, 404] on icon "button" at bounding box center [587, 396] width 20 height 20
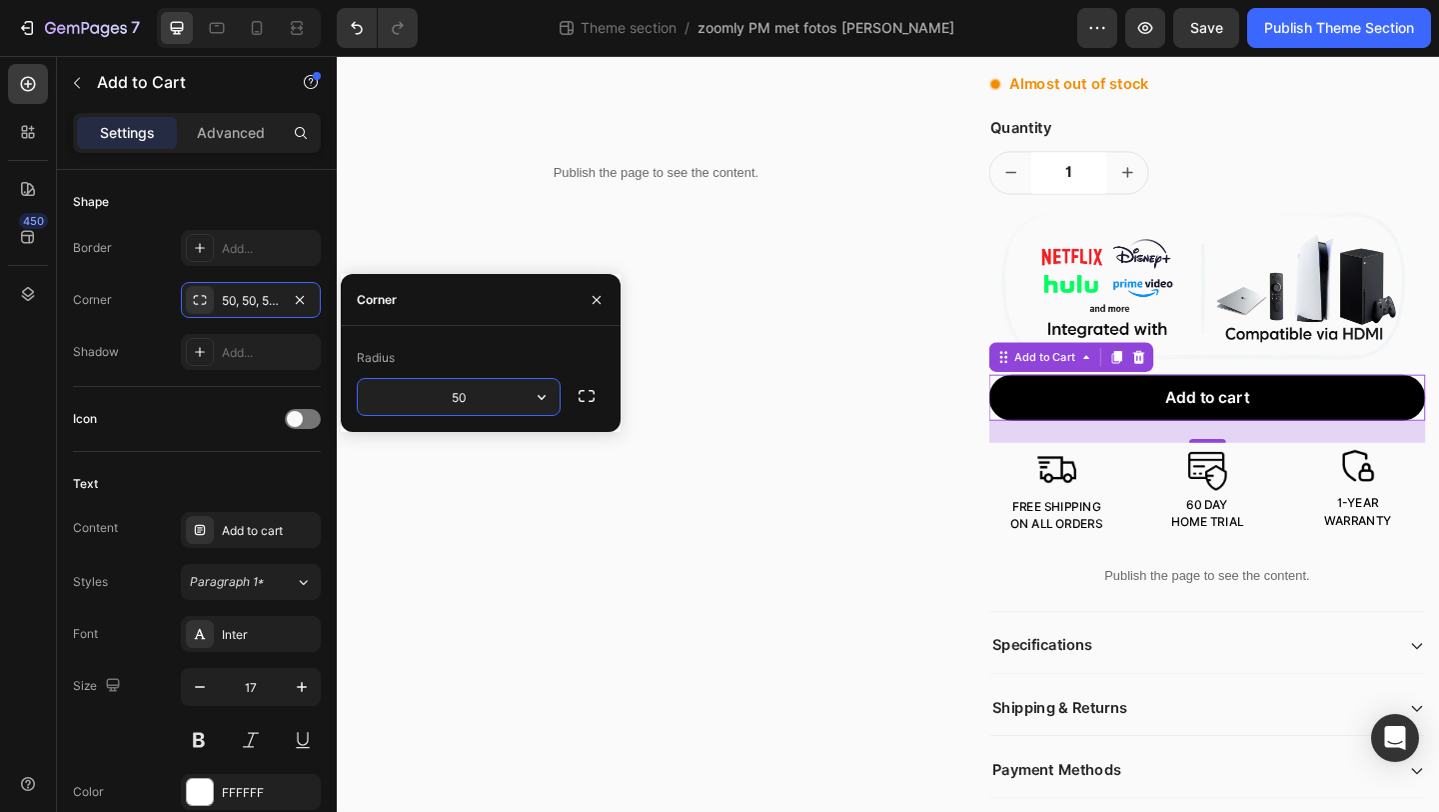
click at [505, 404] on input "50" at bounding box center [459, 397] width 202 height 36
type input "15"
click at [1334, 19] on div "Publish Theme Section" at bounding box center [1340, 28] width 150 height 21
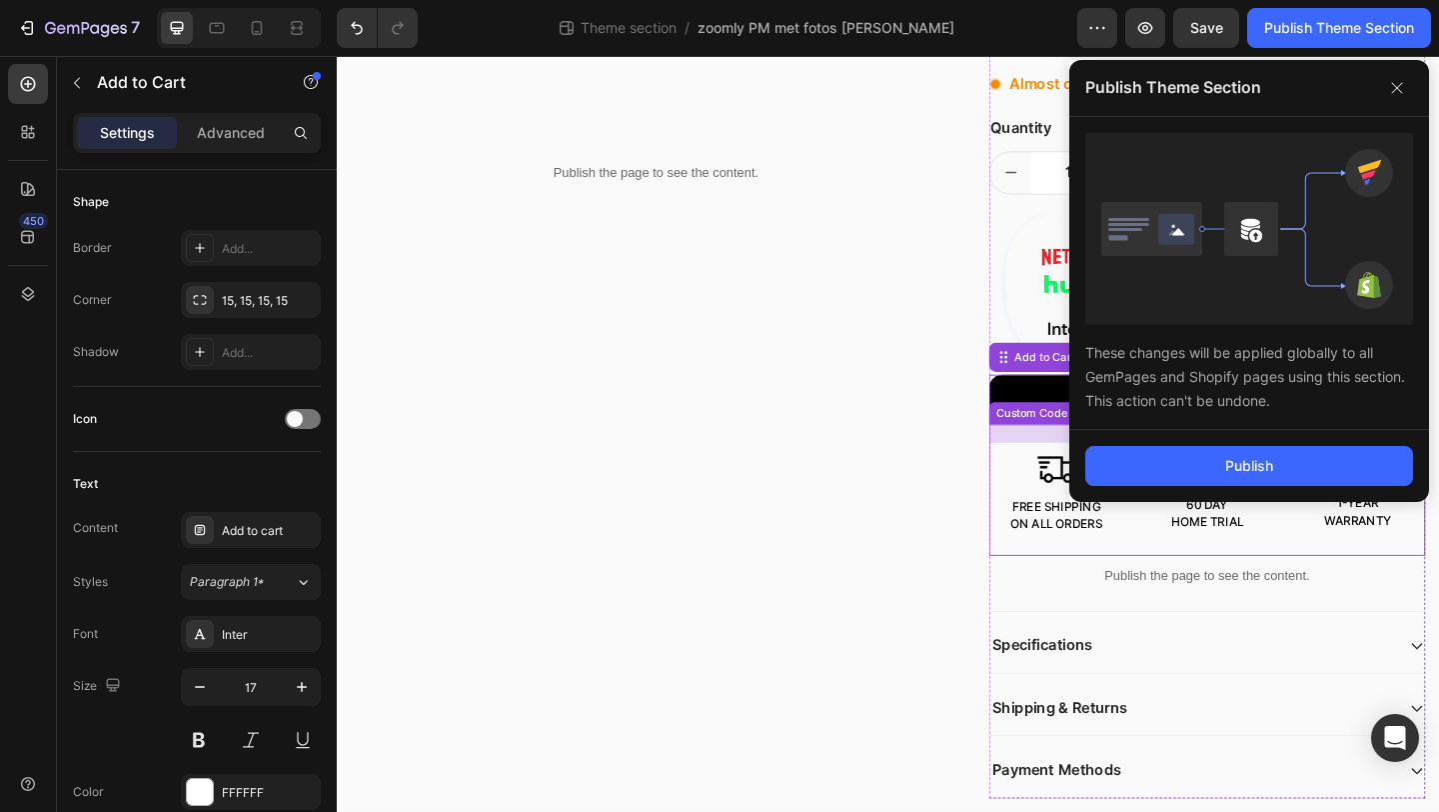
click at [1022, 550] on div "Publish the page to see the content. Custom Code Row Publish the page to see th…" at bounding box center [937, 219] width 1170 height 1289
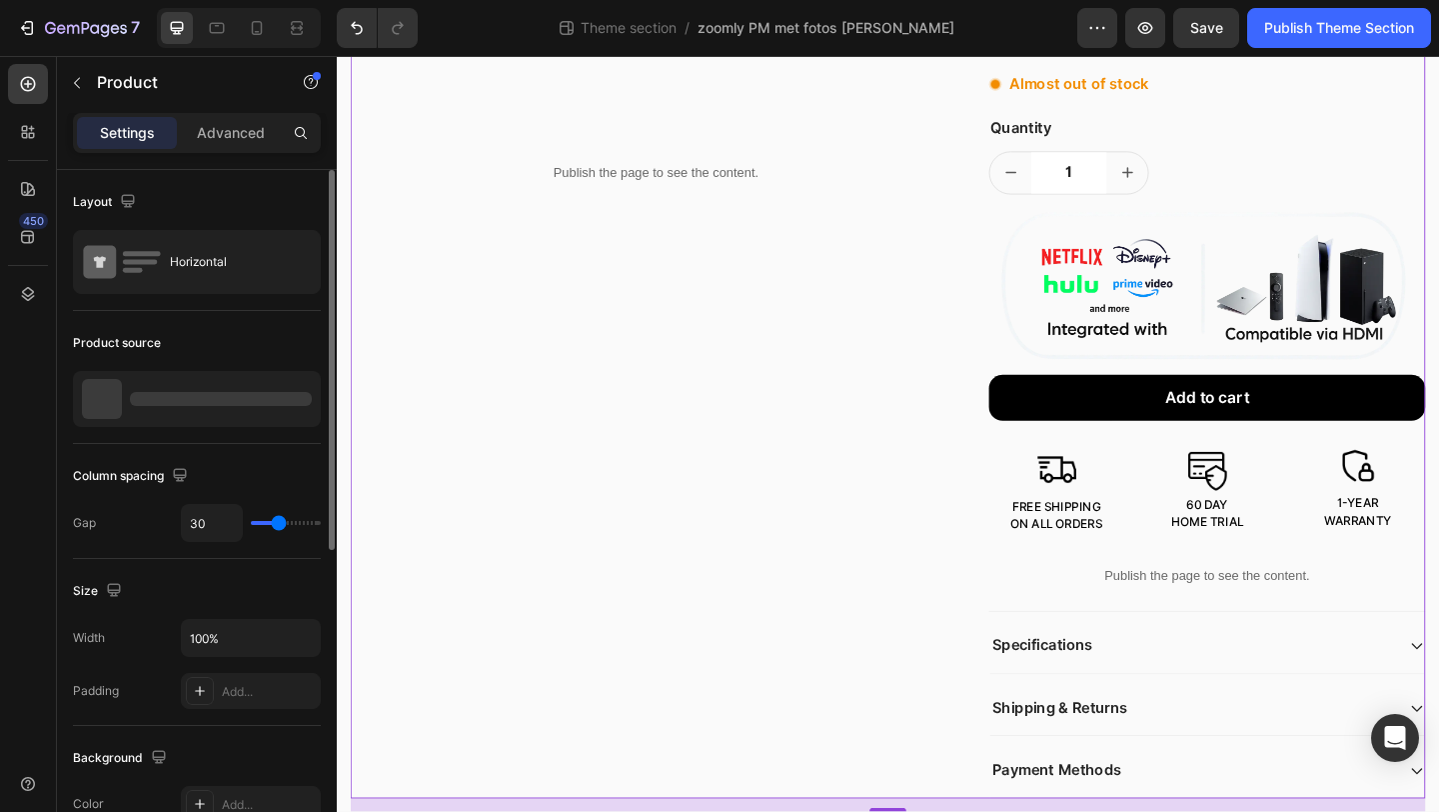
scroll to position [695, 0]
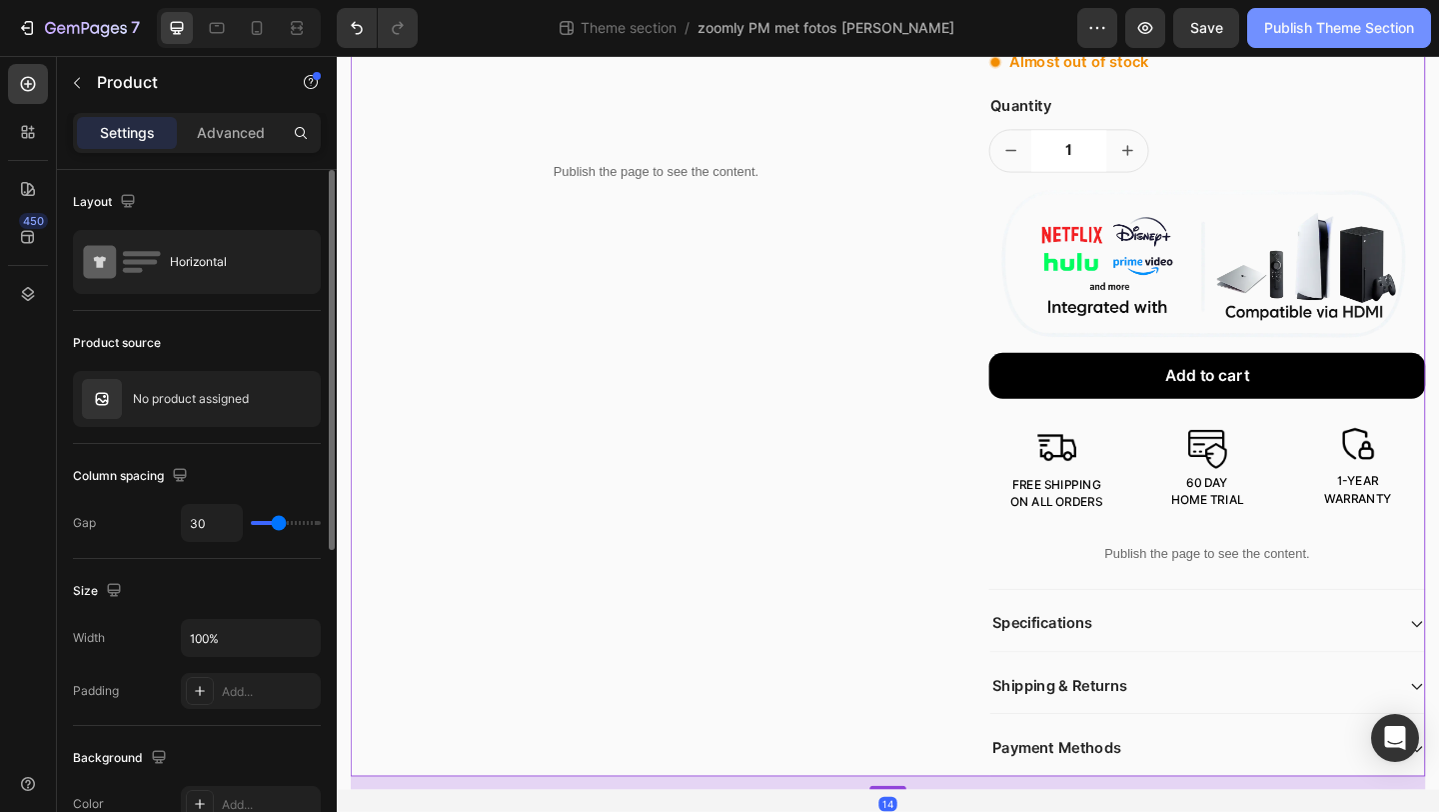
click at [1350, 19] on div "Publish Theme Section" at bounding box center [1340, 28] width 150 height 21
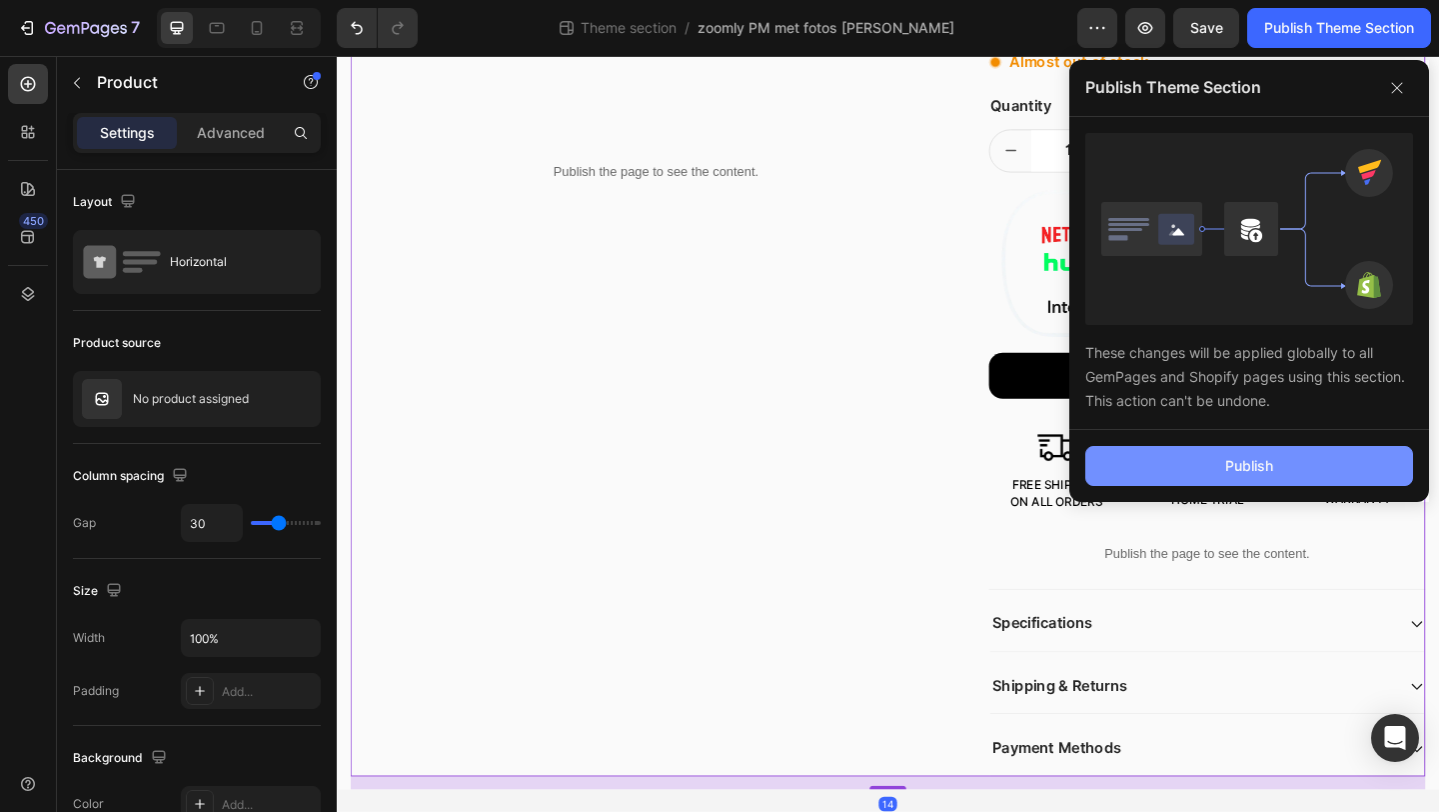
click at [1224, 459] on button "Publish" at bounding box center [1250, 466] width 328 height 40
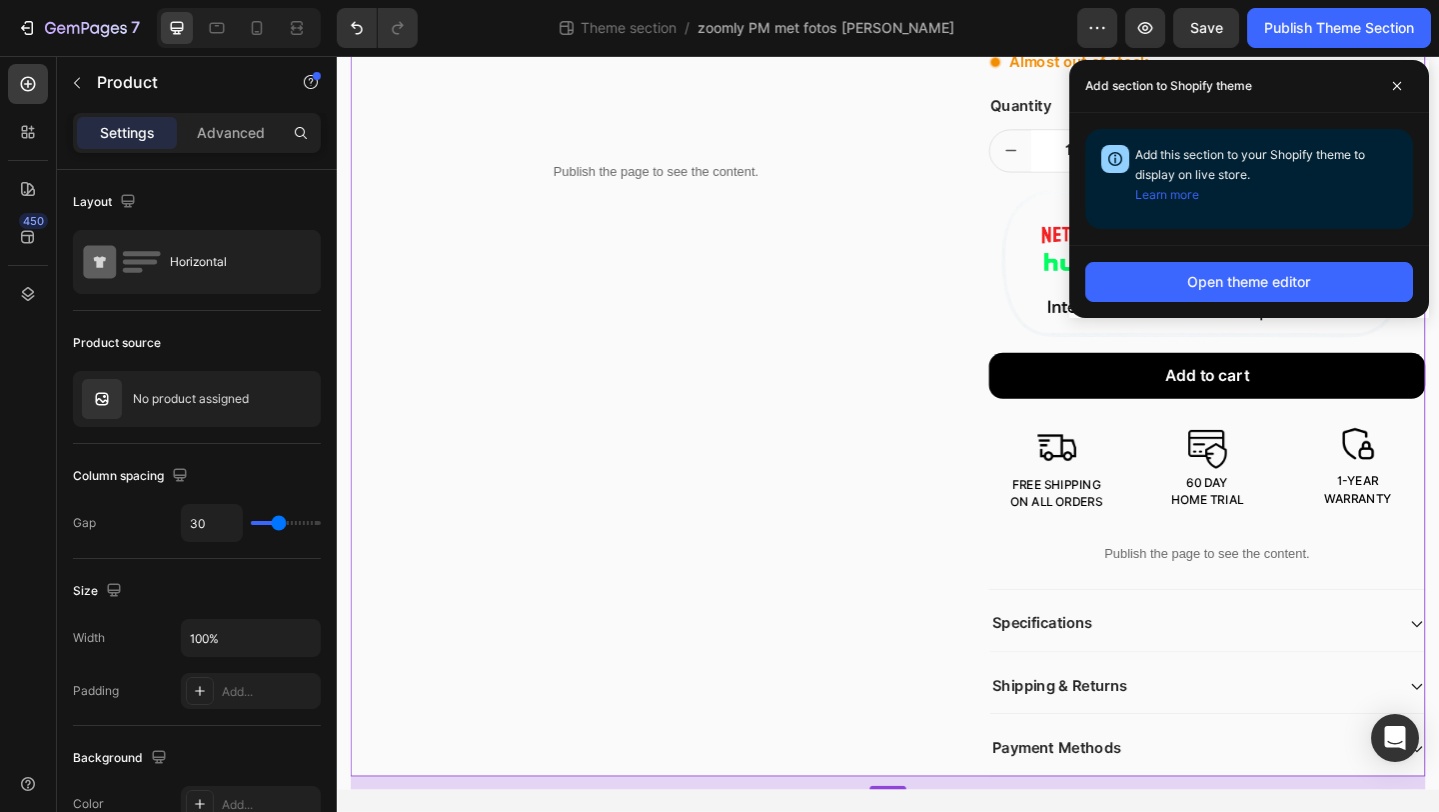
scroll to position [694, 0]
click at [1389, 80] on span at bounding box center [1397, 86] width 32 height 32
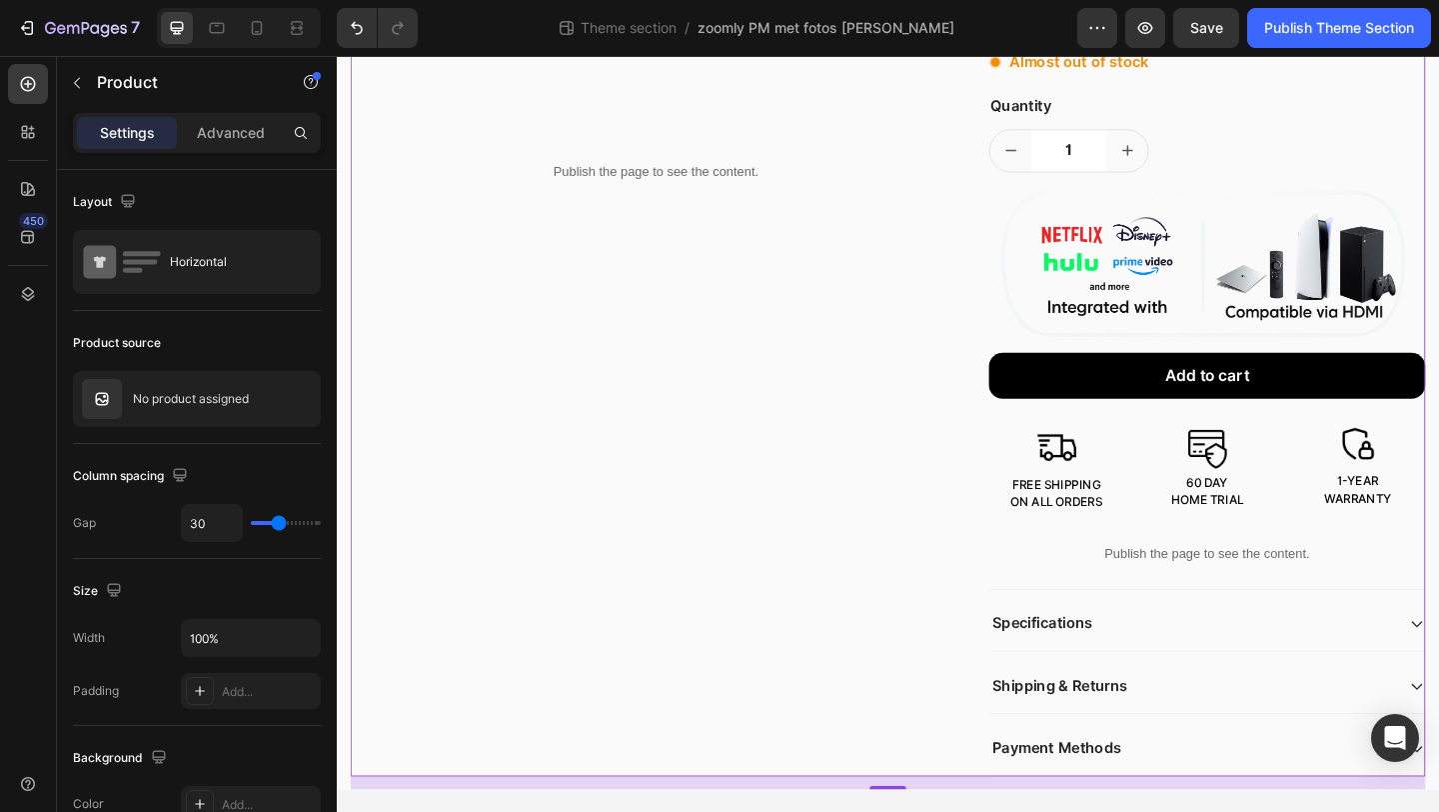
scroll to position [0, 0]
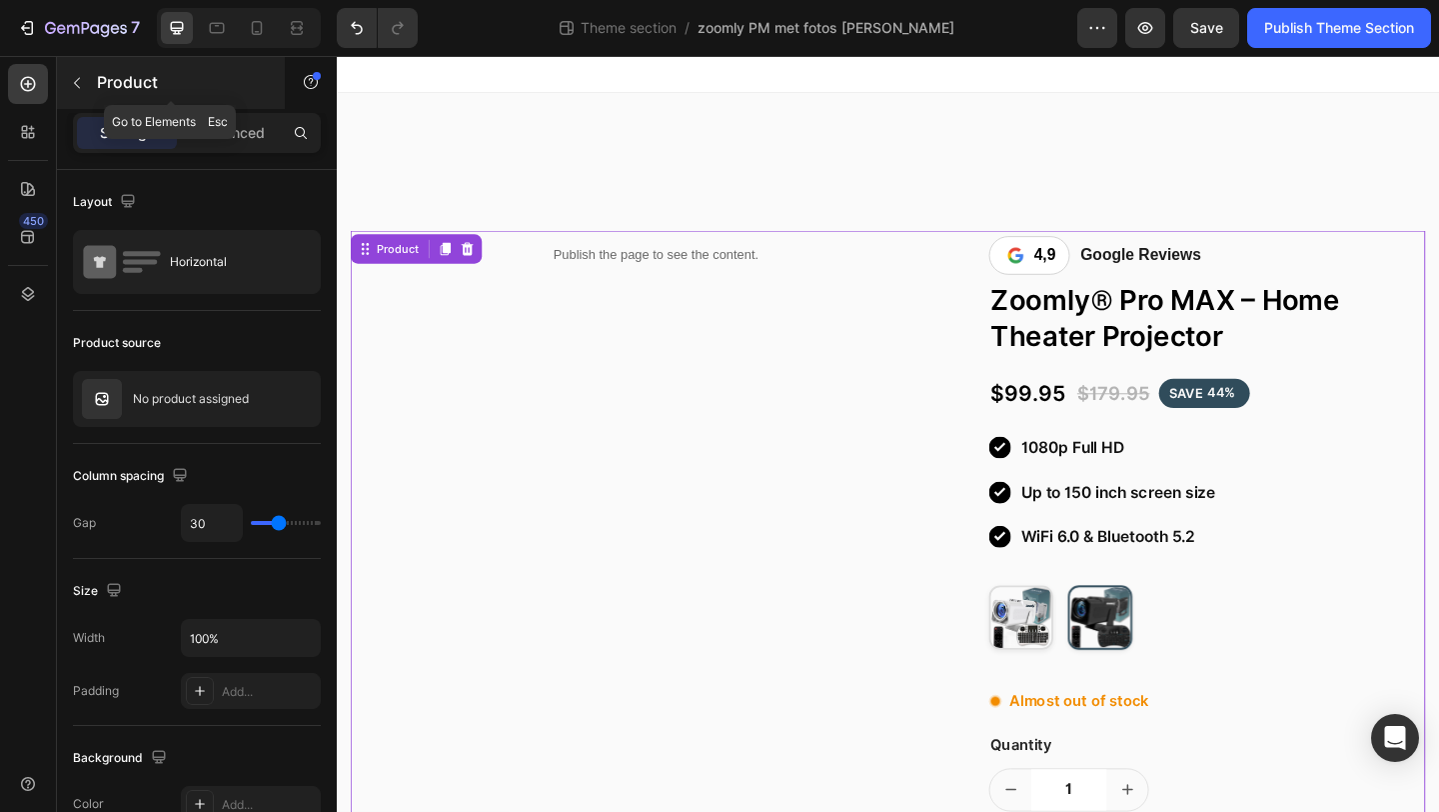
click at [92, 87] on button "button" at bounding box center [77, 83] width 32 height 32
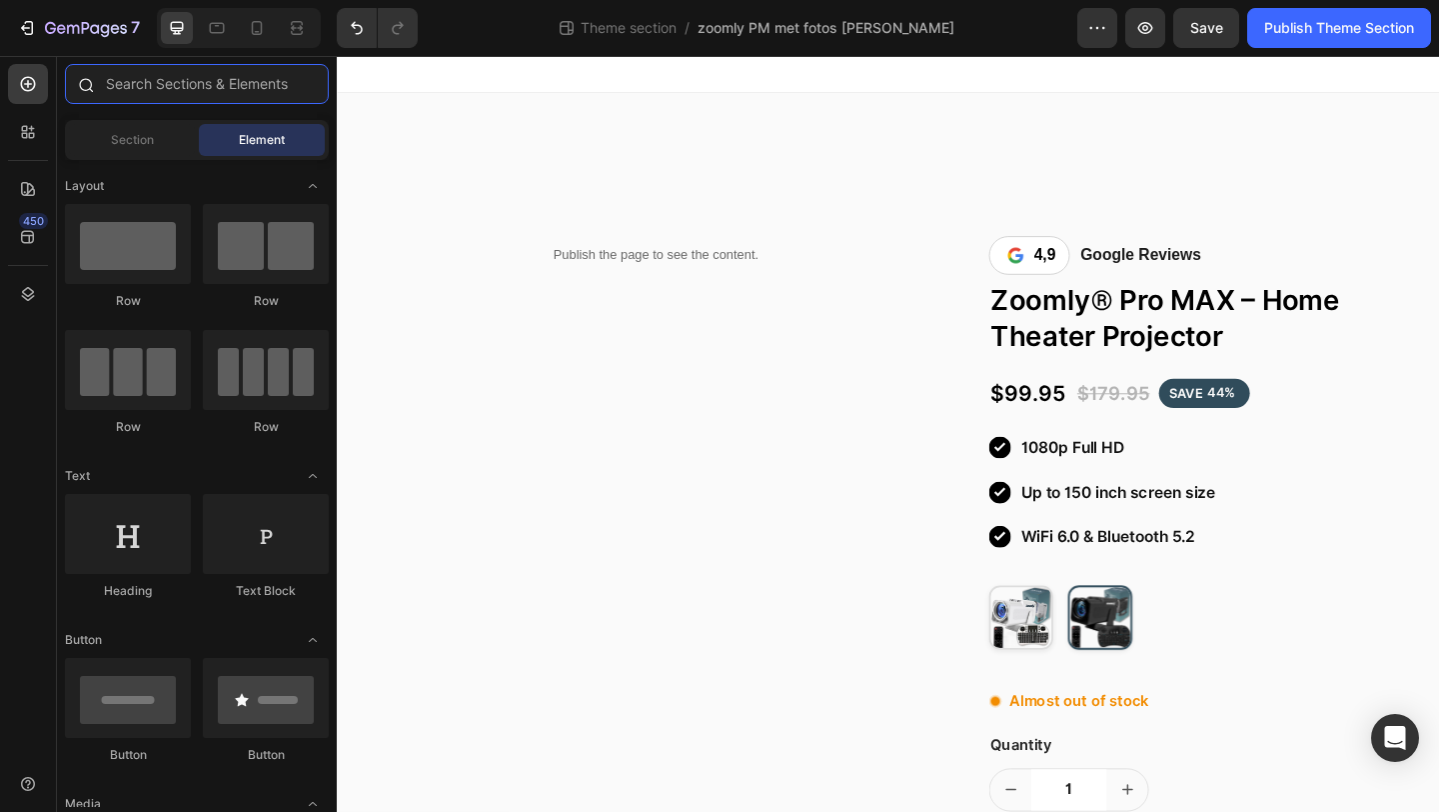
click at [114, 93] on input "text" at bounding box center [197, 84] width 264 height 40
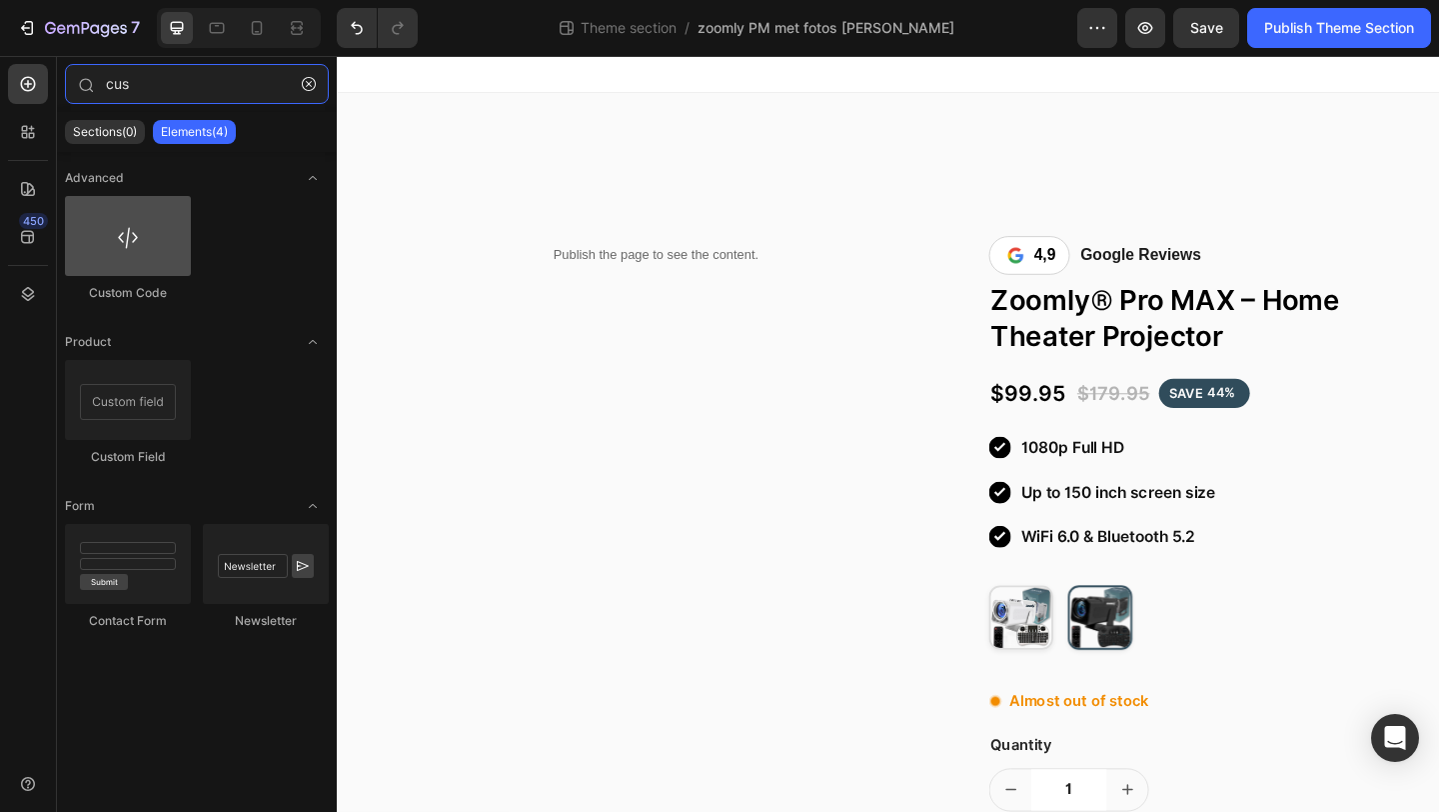
type input "cus"
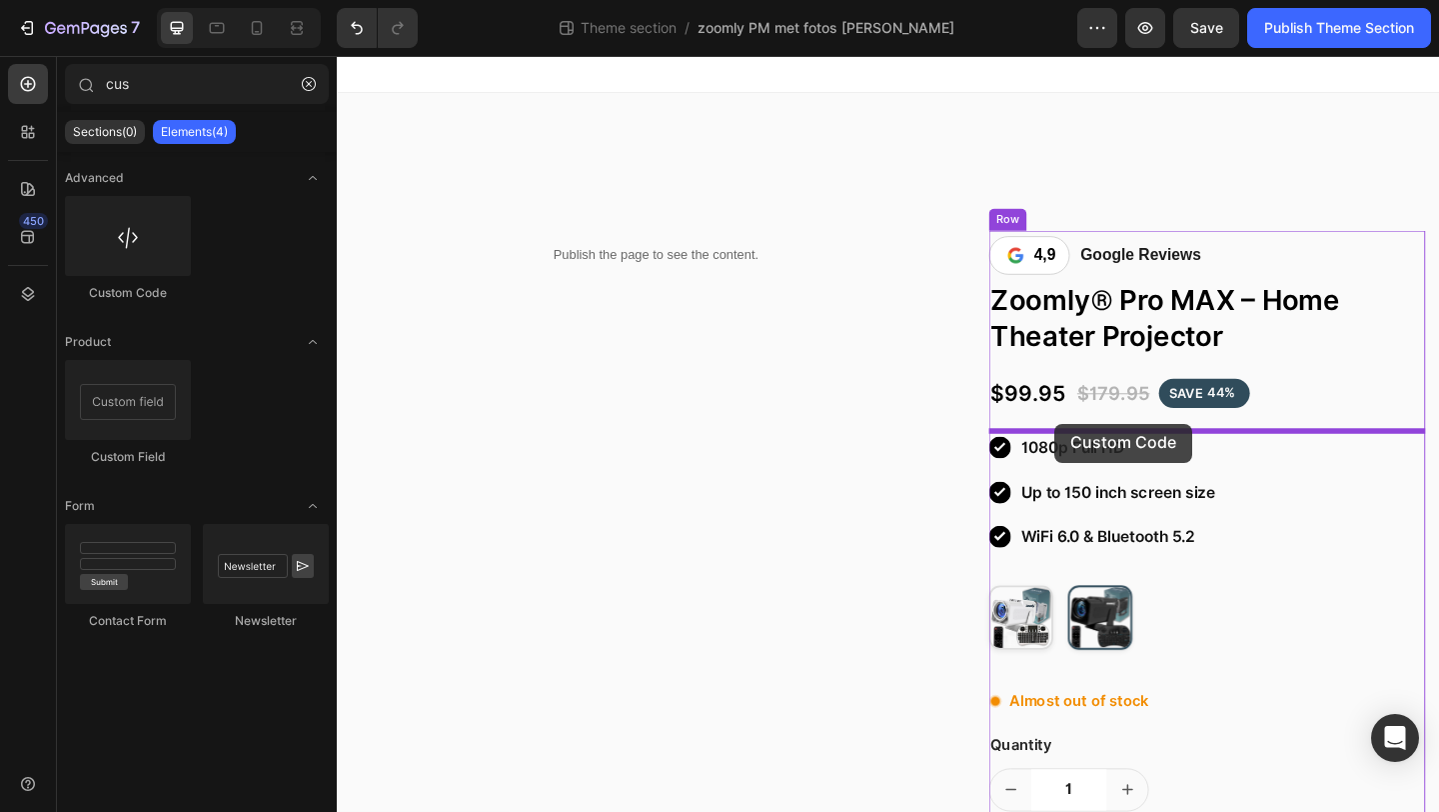
drag, startPoint x: 479, startPoint y: 311, endPoint x: 1118, endPoint y: 456, distance: 655.0
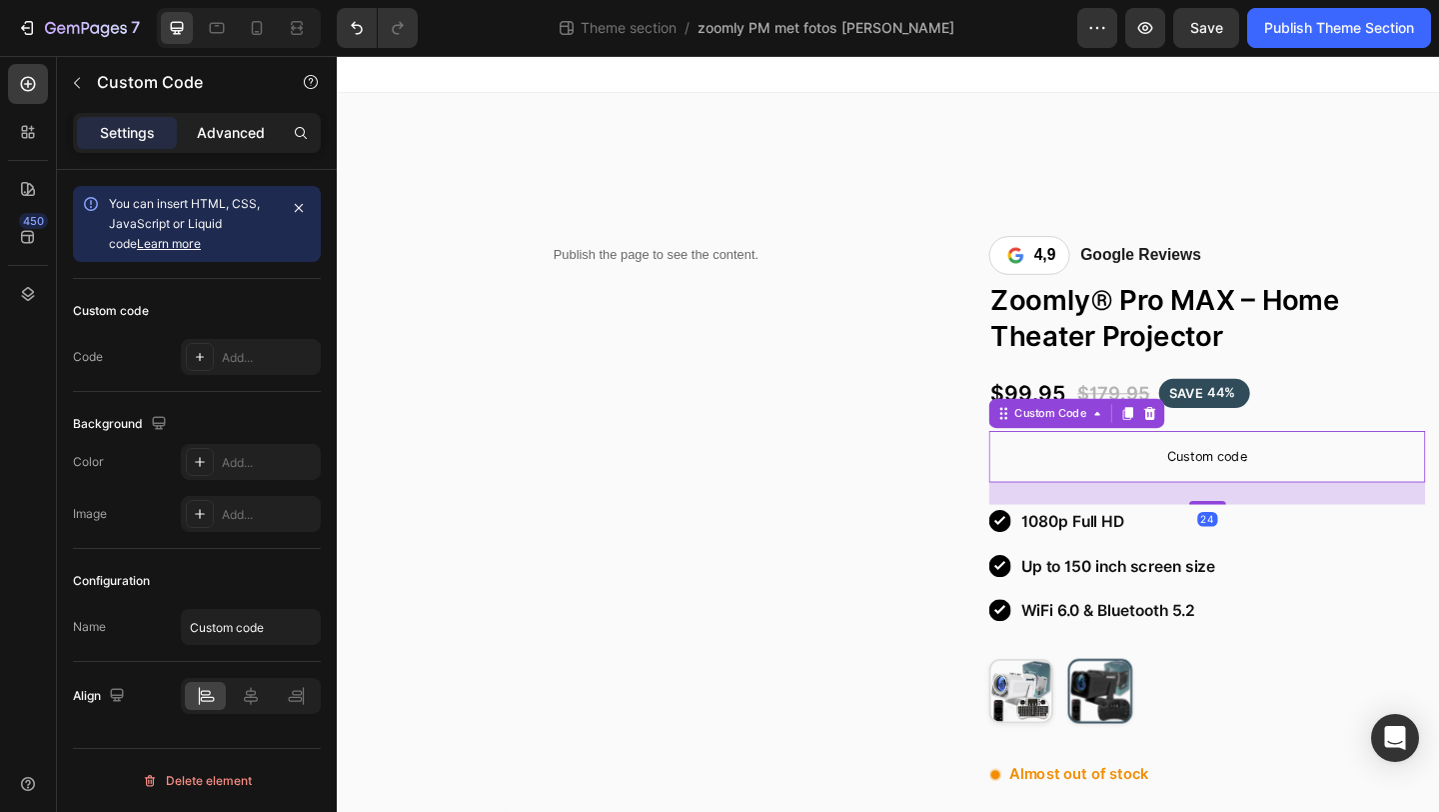
click at [241, 140] on p "Advanced" at bounding box center [231, 133] width 68 height 21
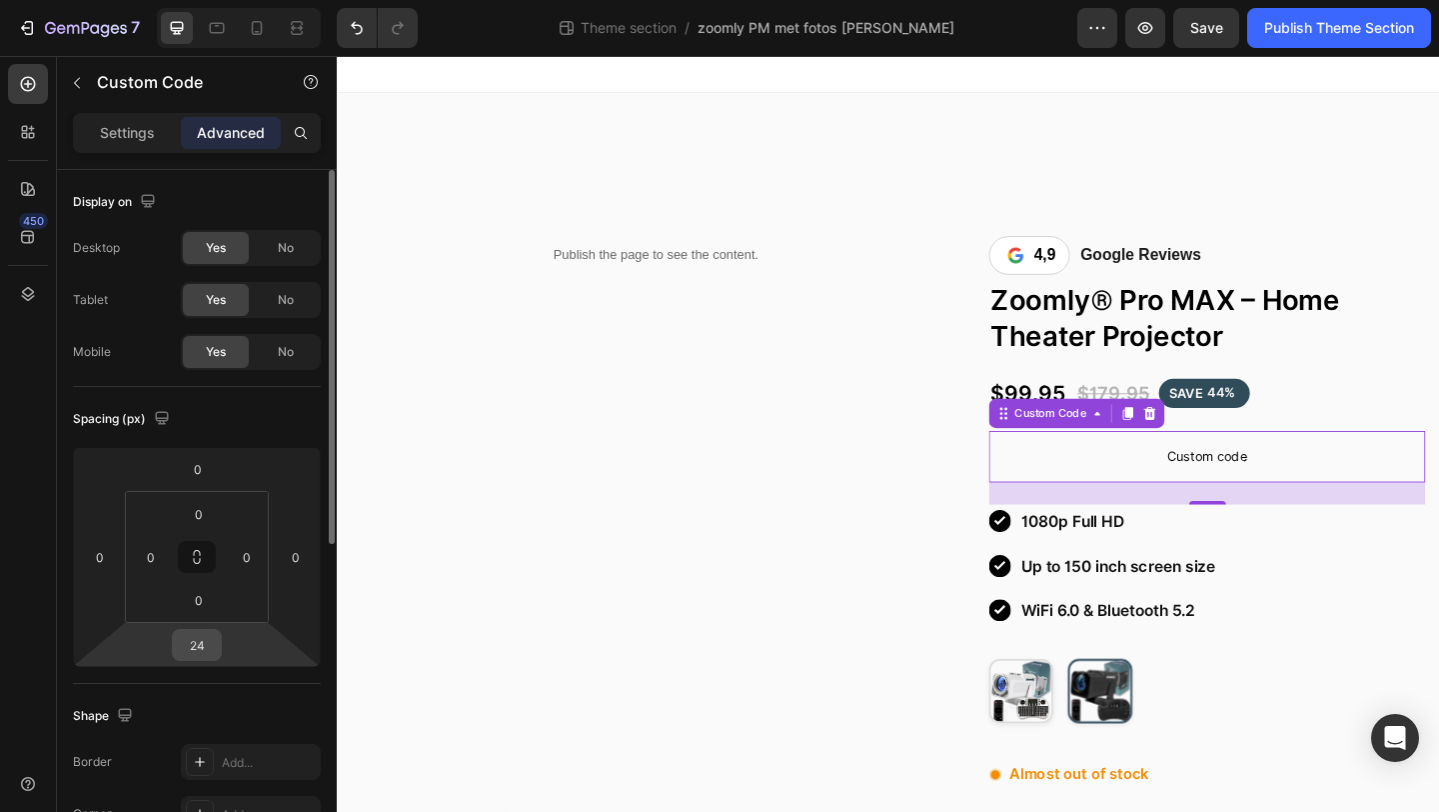
click at [205, 637] on input "24" at bounding box center [197, 645] width 40 height 30
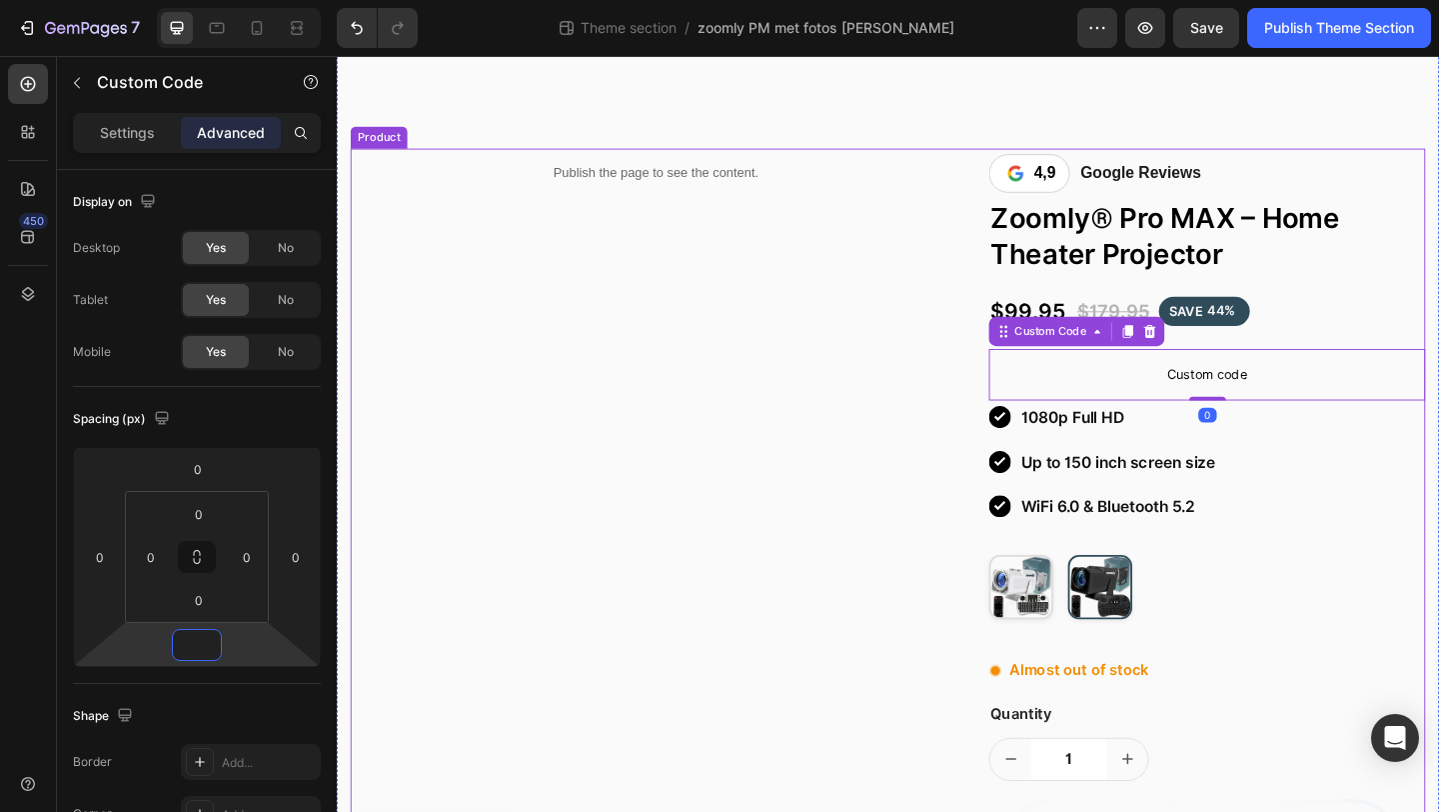
scroll to position [215, 0]
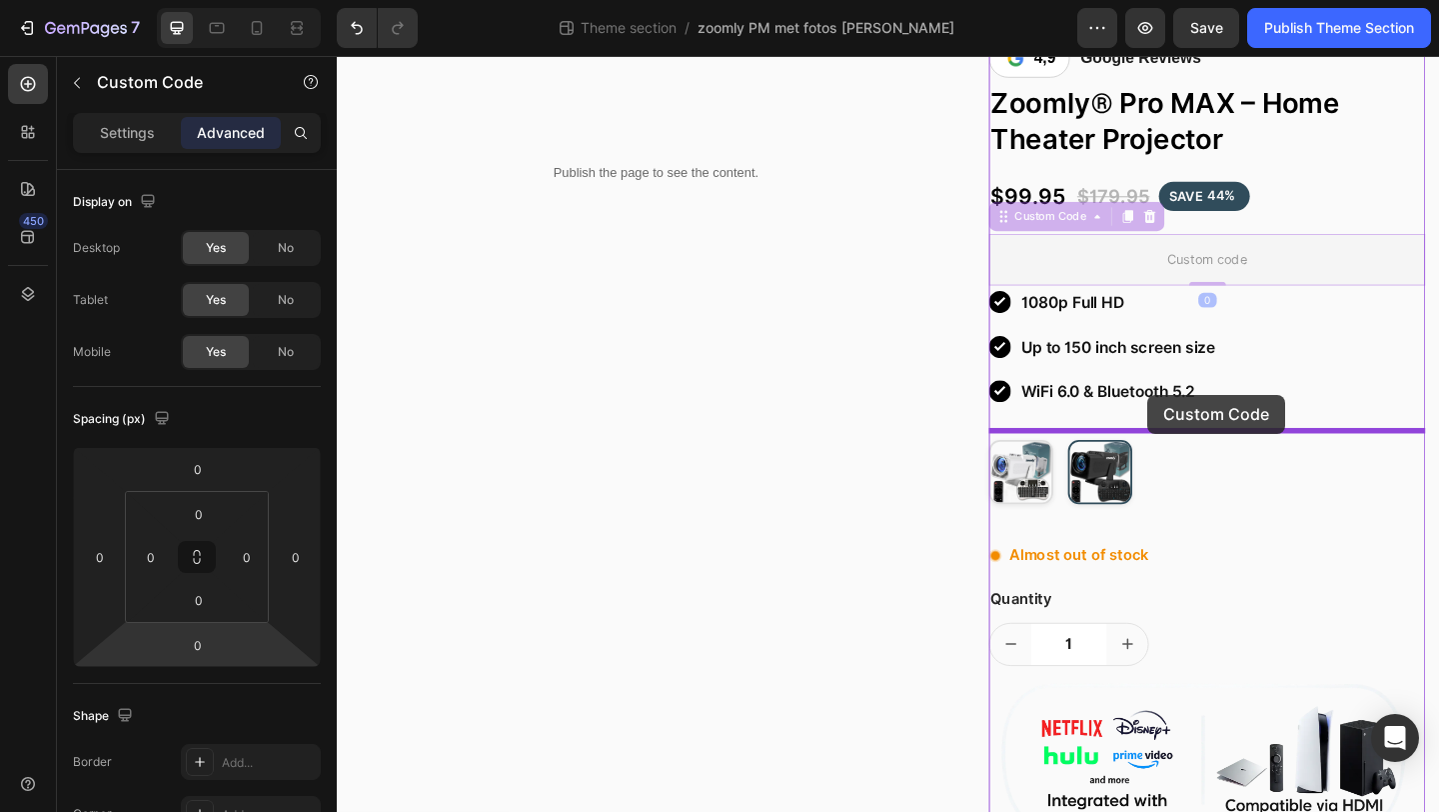
drag, startPoint x: 1211, startPoint y: 274, endPoint x: 1219, endPoint y: 427, distance: 153.1
type input "24"
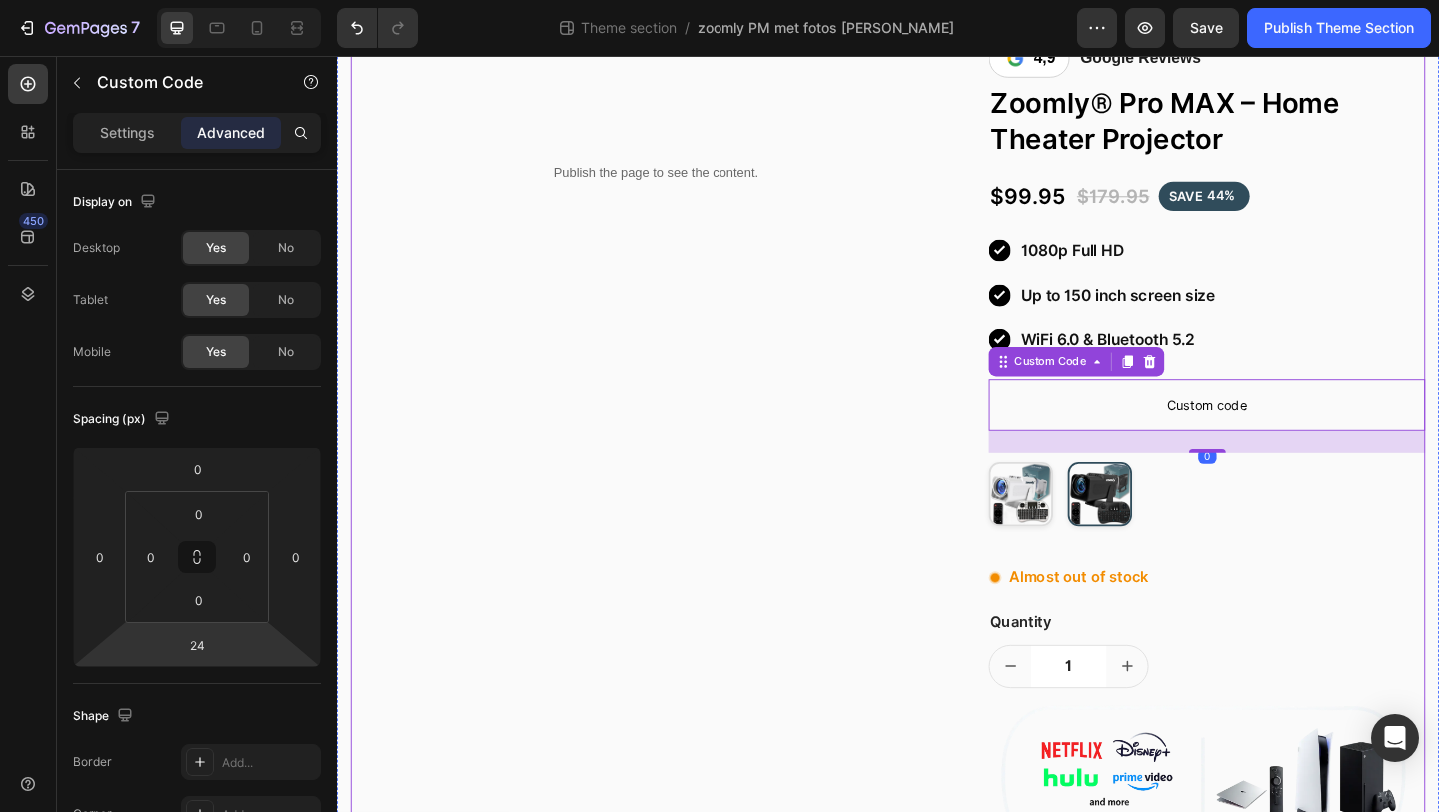
click at [1000, 478] on div "Publish the page to see the content. Custom Code Row" at bounding box center [684, 715] width 665 height 1368
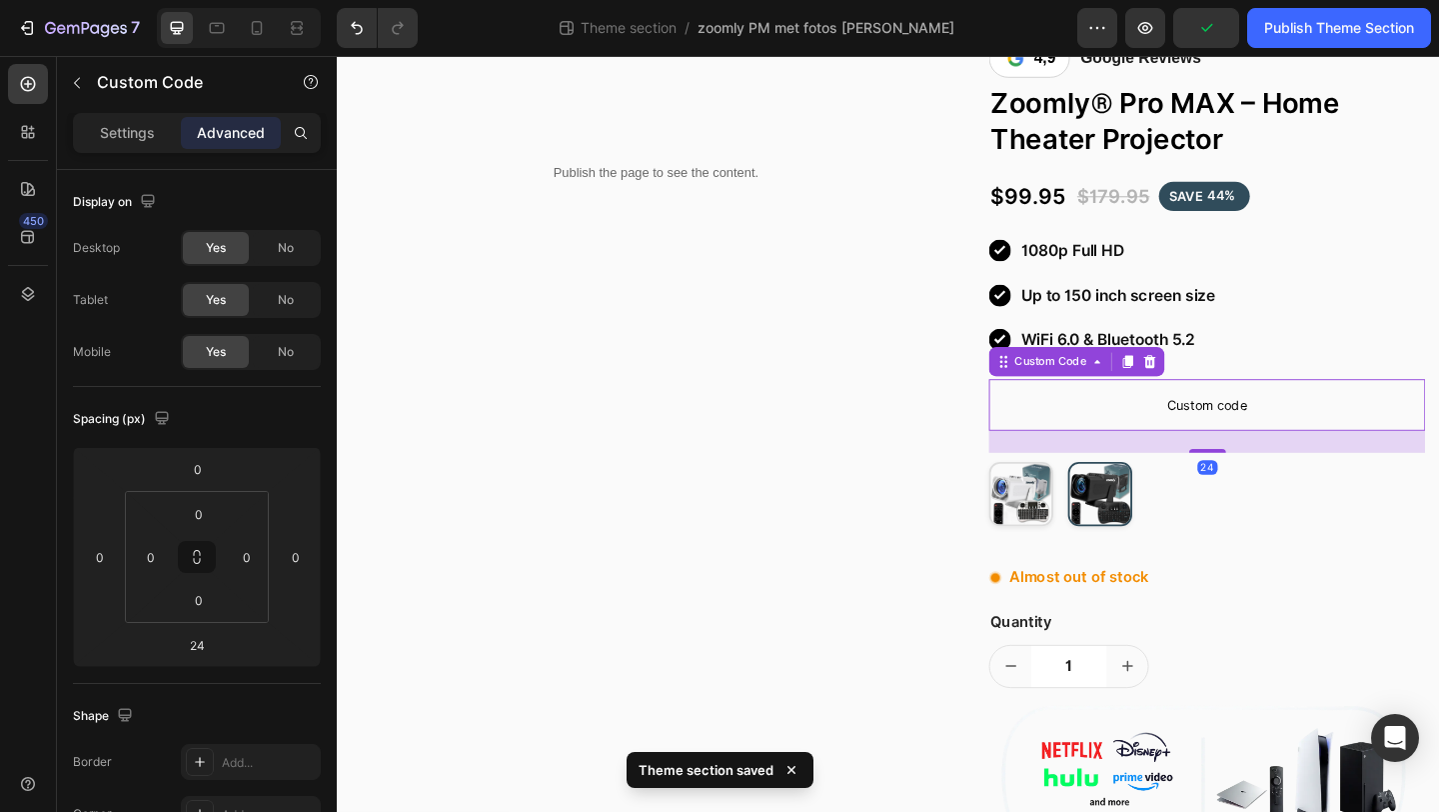
click at [1106, 439] on span "Custom code" at bounding box center [1284, 435] width 475 height 24
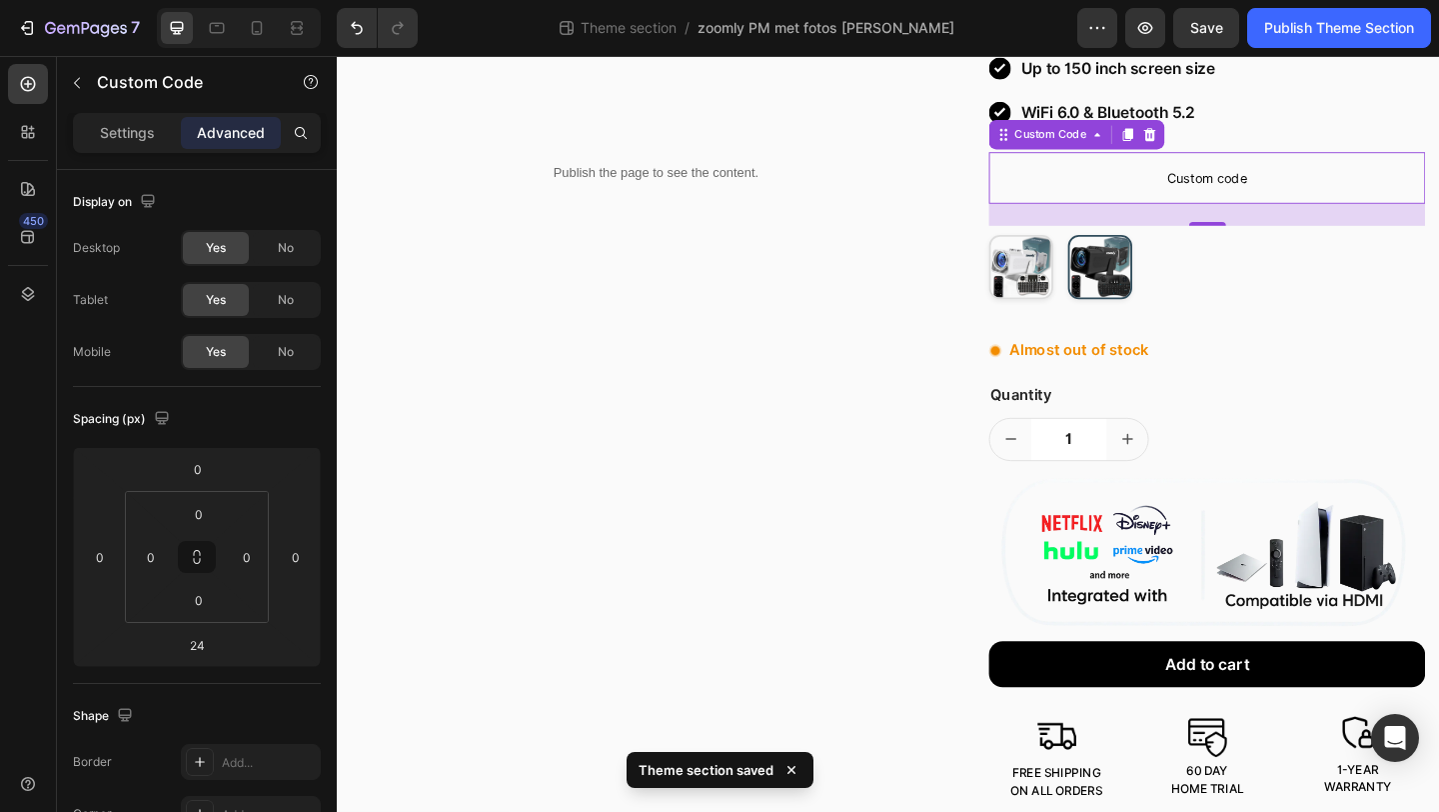
scroll to position [364, 0]
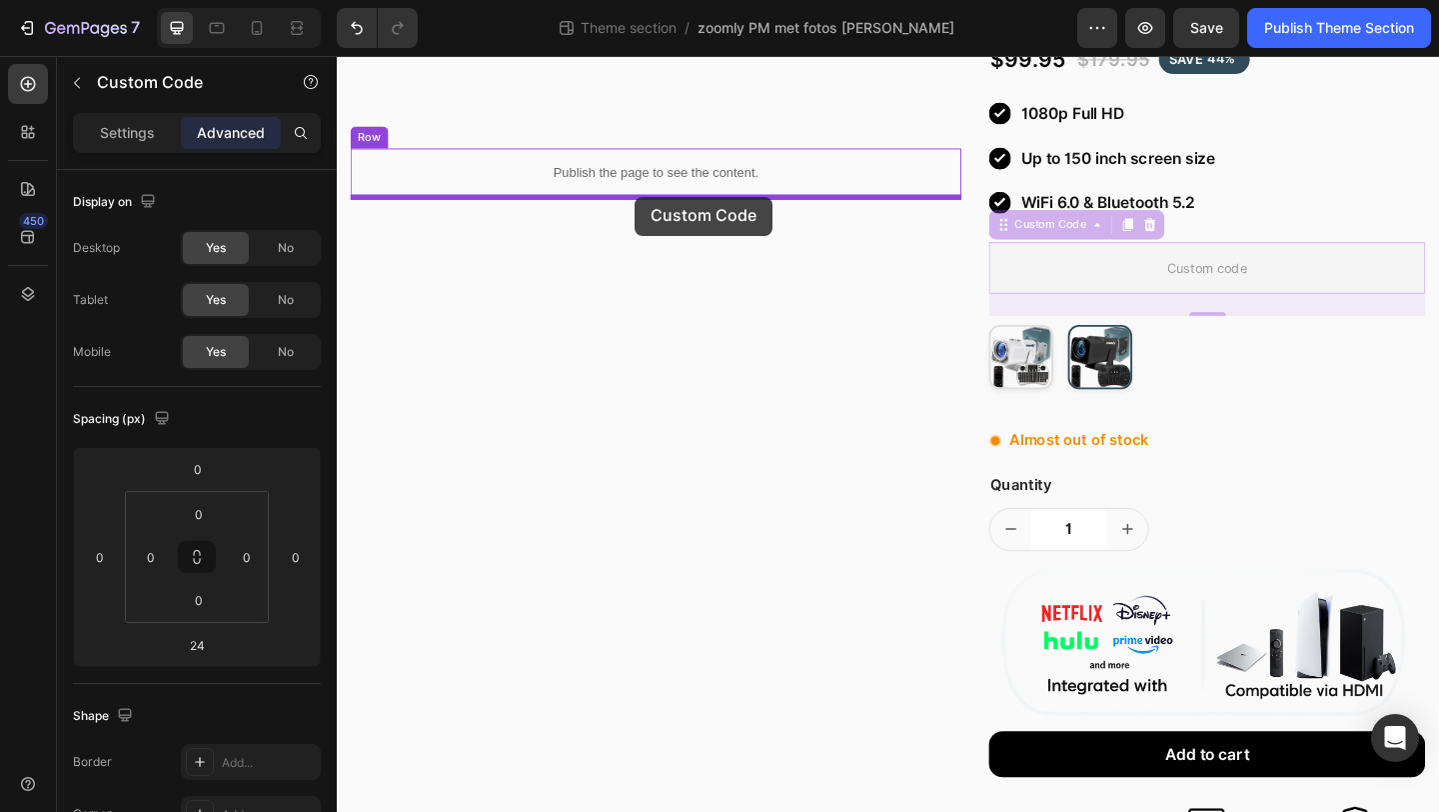
drag, startPoint x: 1139, startPoint y: 289, endPoint x: 661, endPoint y: 209, distance: 484.5
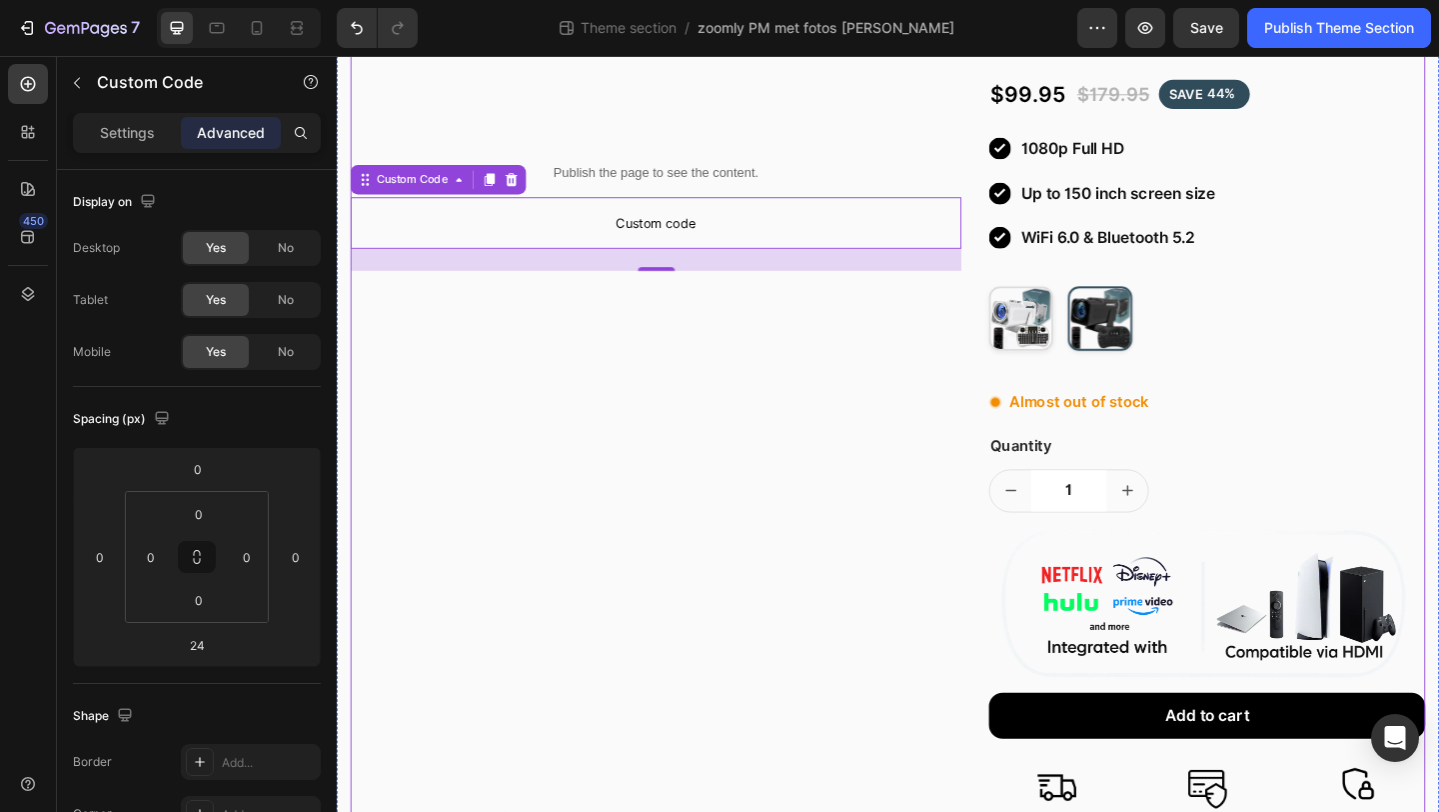
scroll to position [671, 0]
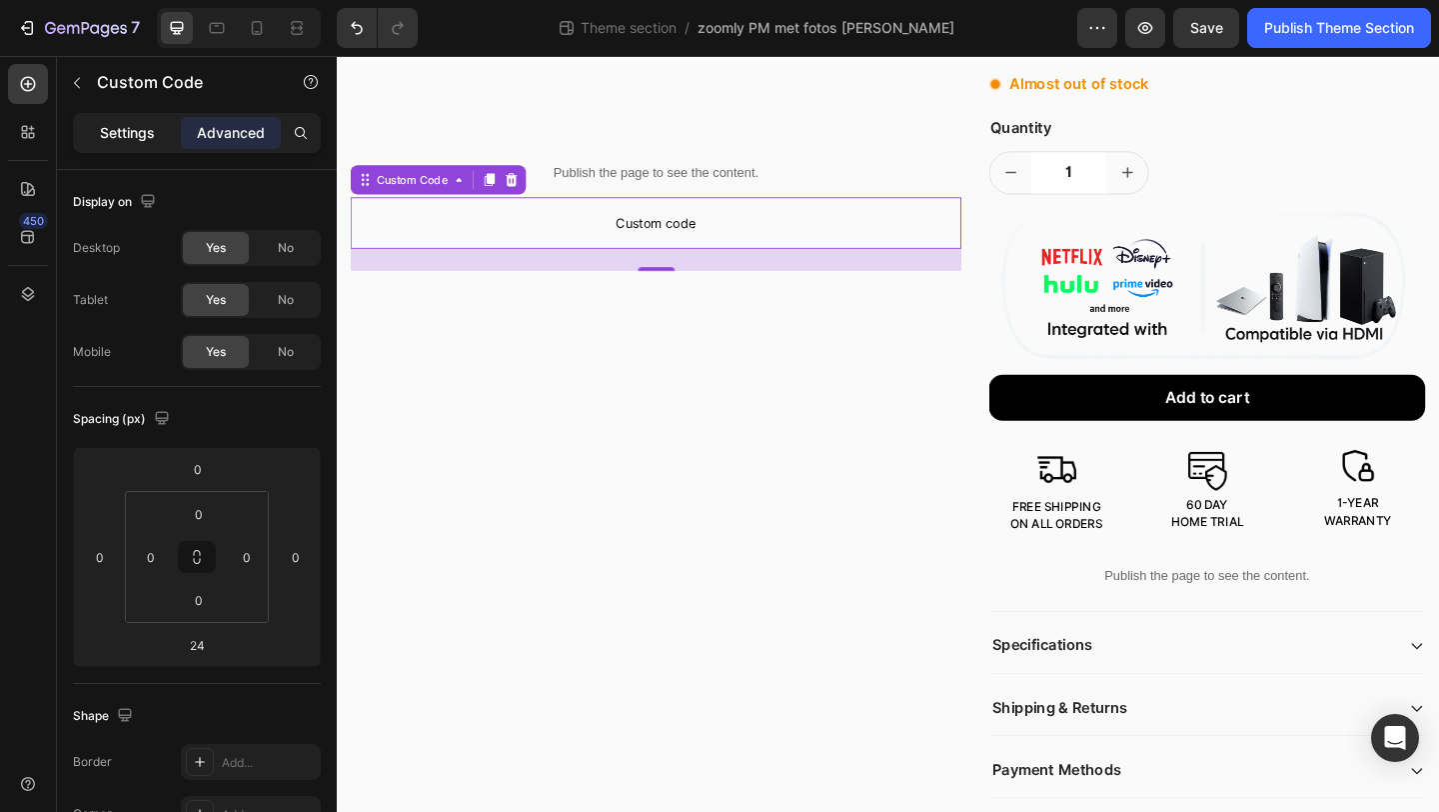
click at [124, 137] on p "Settings" at bounding box center [127, 133] width 55 height 21
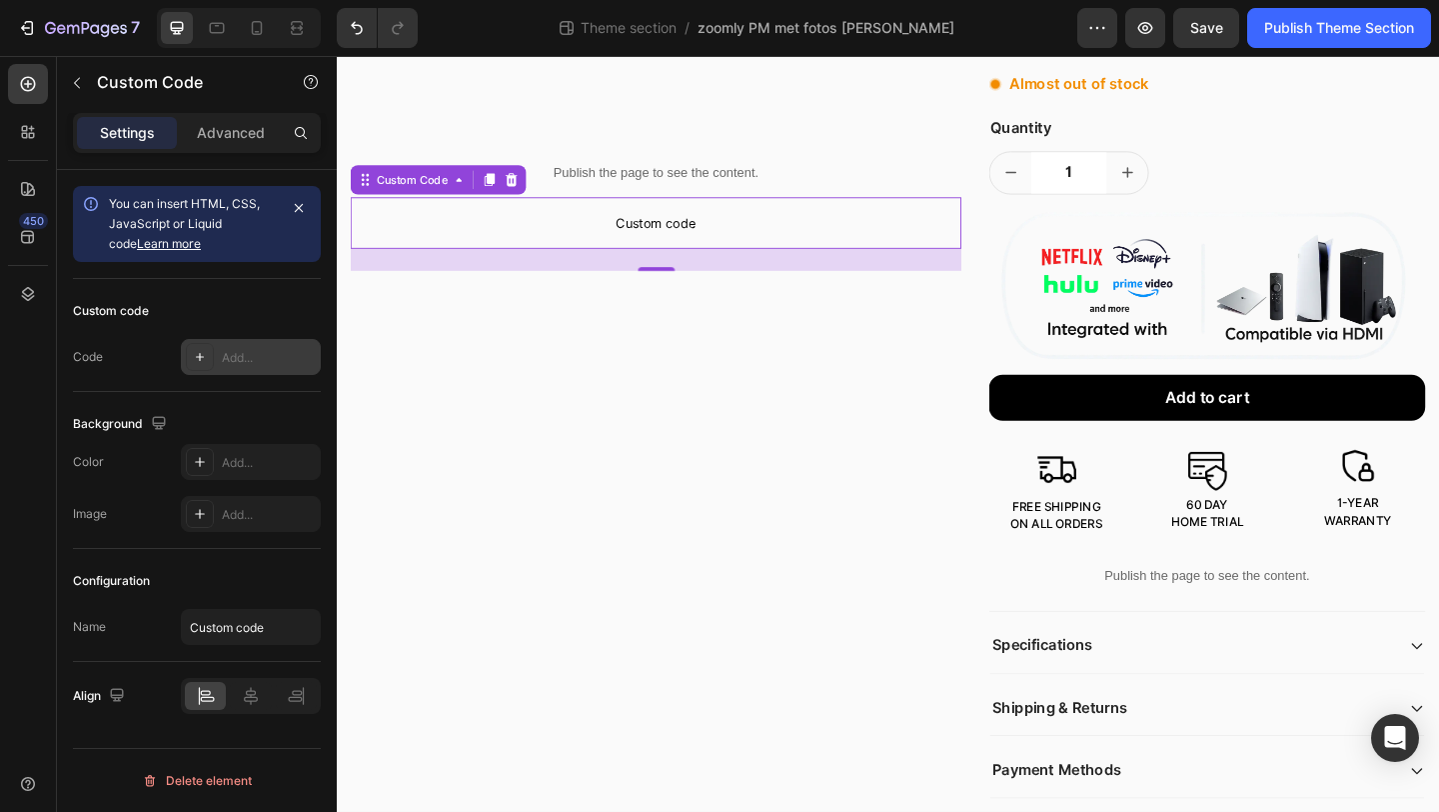
click at [231, 344] on div "Add..." at bounding box center [251, 357] width 140 height 36
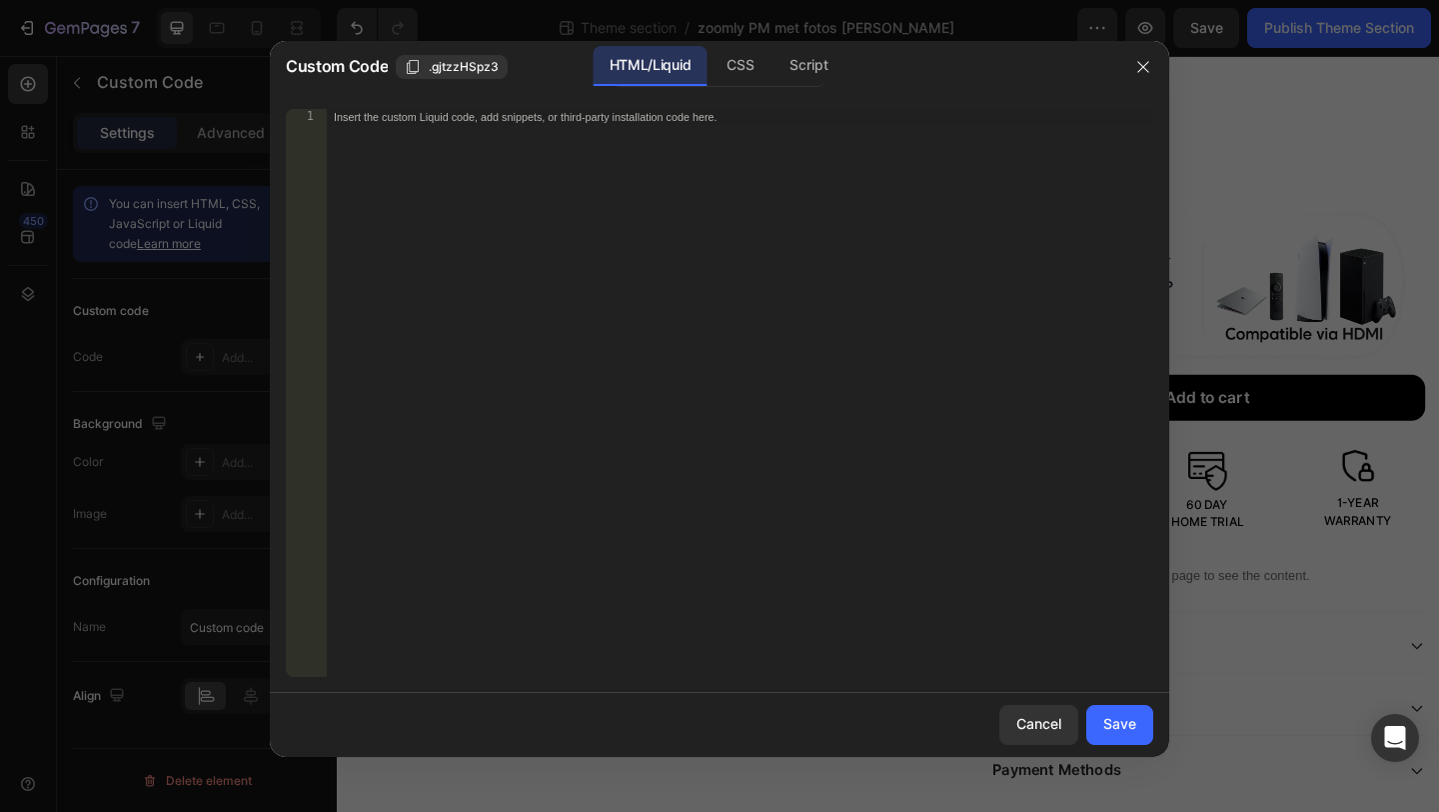
click at [497, 310] on div "Insert the custom Liquid code, add snippets, or third-party installation code h…" at bounding box center [740, 409] width 828 height 600
click at [774, 71] on div "CSS" at bounding box center [809, 66] width 70 height 40
click at [661, 199] on div "Insert the CSS code to style your content here." at bounding box center [740, 409] width 828 height 600
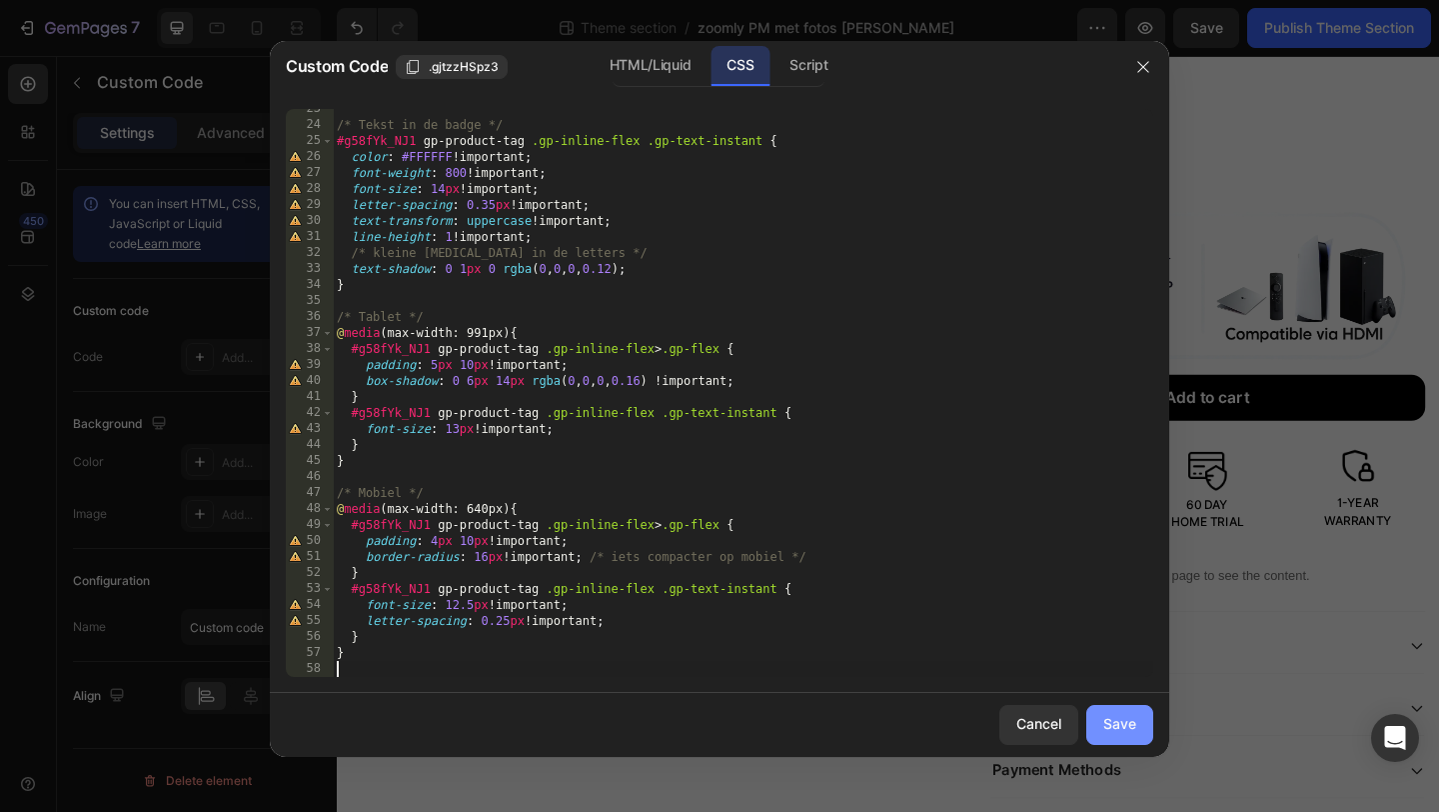
click at [1133, 720] on div "Save" at bounding box center [1120, 724] width 33 height 21
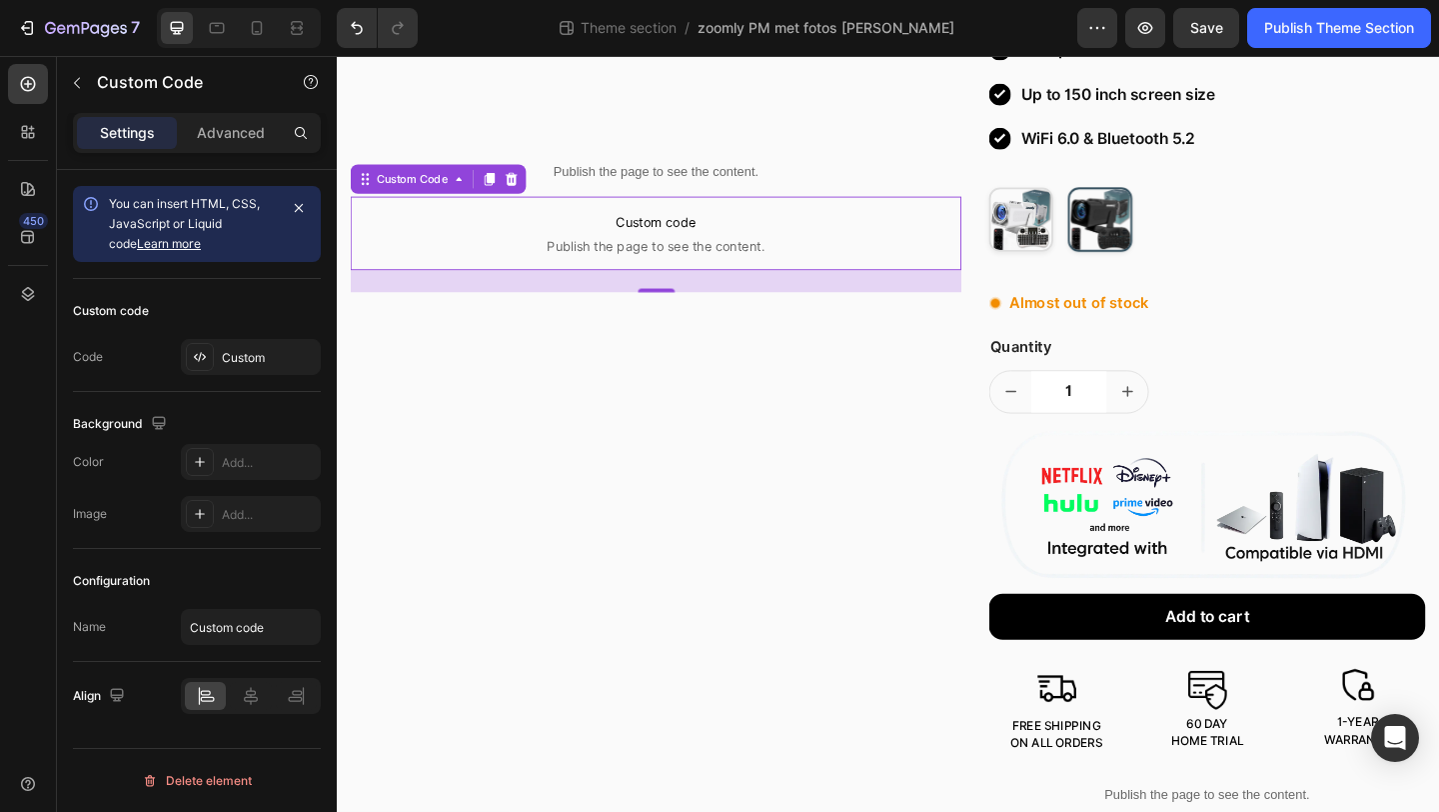
scroll to position [29, 0]
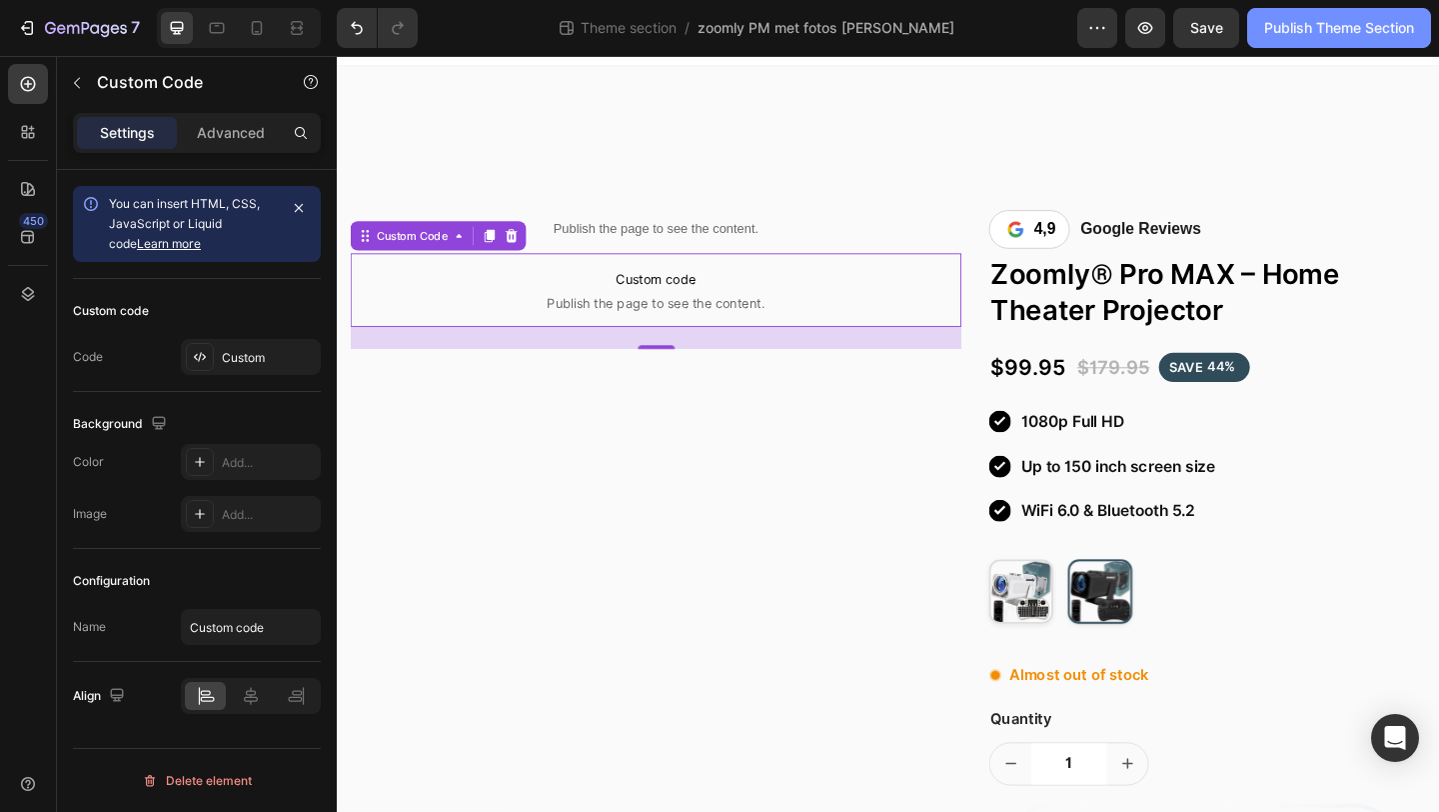
click at [1290, 33] on div "Publish Theme Section" at bounding box center [1340, 28] width 150 height 21
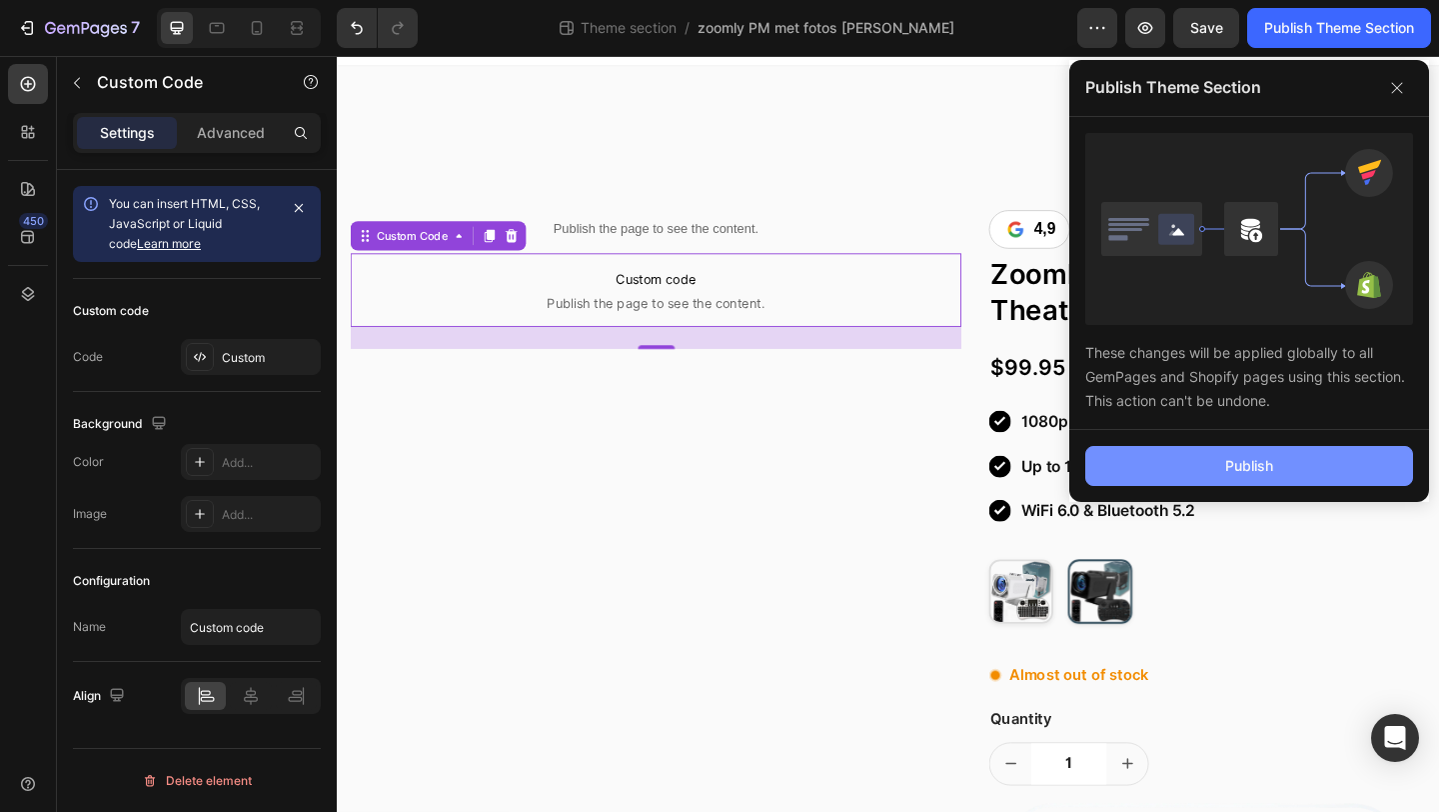
click at [1163, 467] on button "Publish" at bounding box center [1250, 466] width 328 height 40
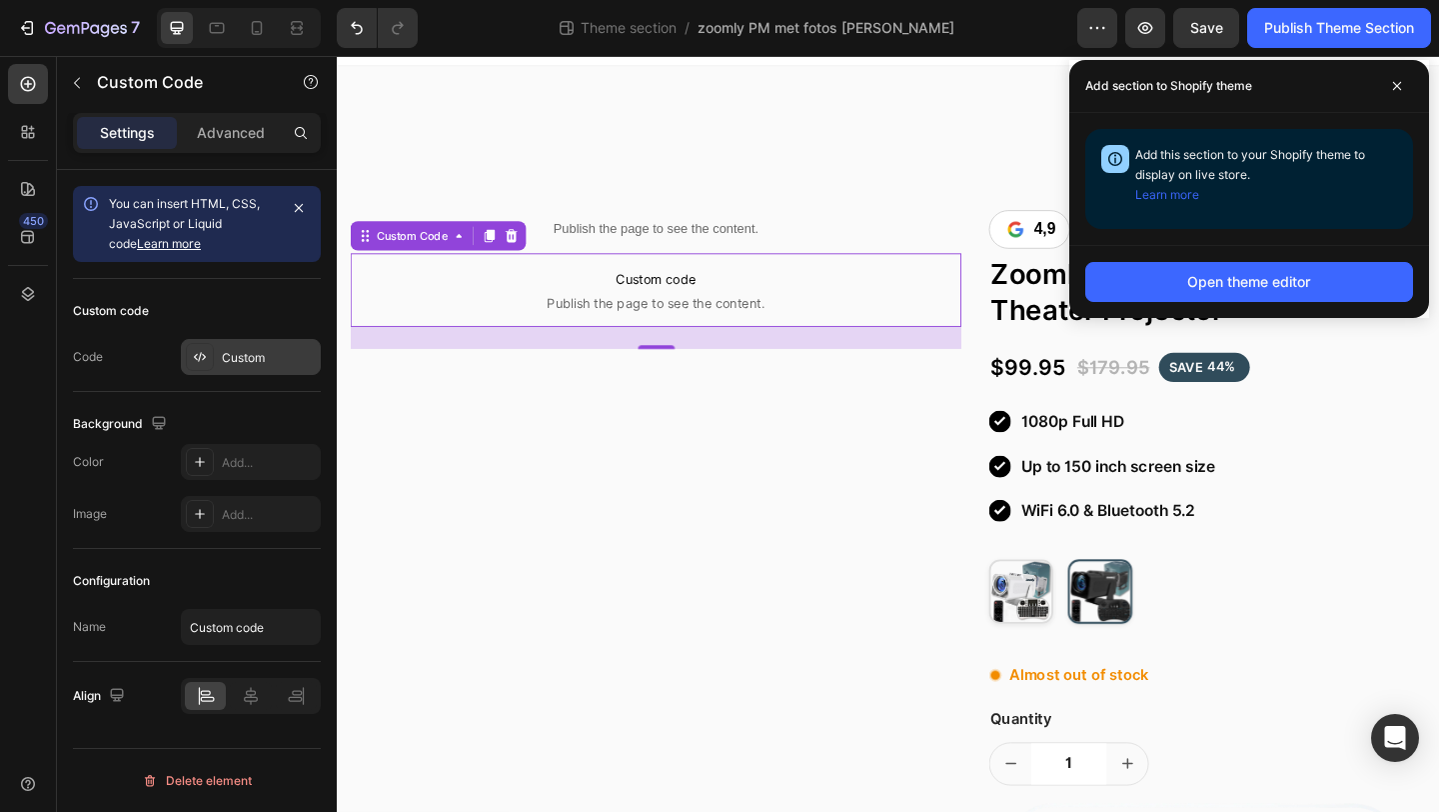
click at [257, 368] on div "Custom" at bounding box center [251, 357] width 140 height 36
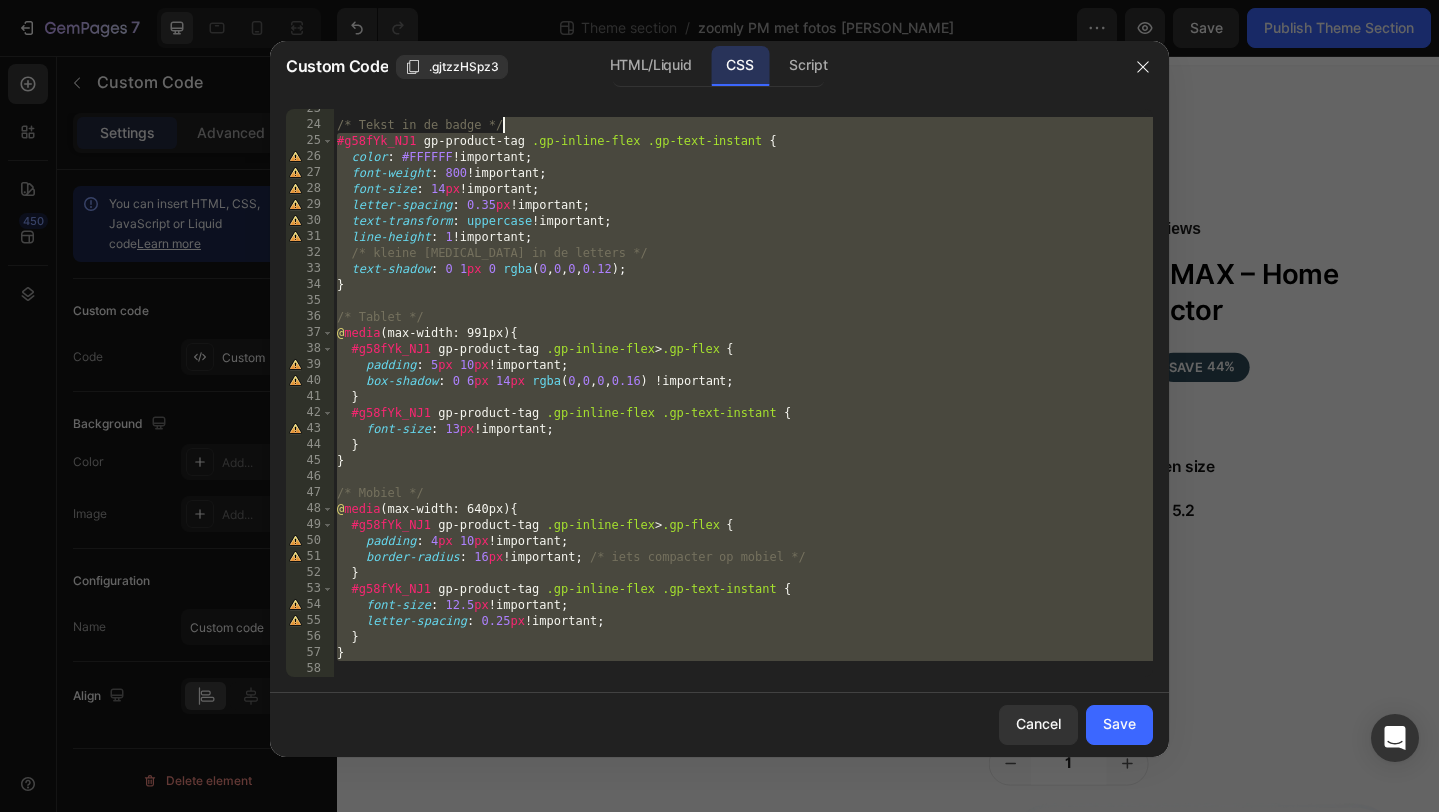
scroll to position [0, 0]
drag, startPoint x: 421, startPoint y: 666, endPoint x: 625, endPoint y: -88, distance: 780.8
click at [625, 0] on html "7 Theme section / zoomly PM met fotos [PERSON_NAME] Preview Save Publish Theme …" at bounding box center [719, 0] width 1439 height 0
type textarea "/* ==== SAVE badge (alleen) ==== */ /* [PERSON_NAME] op de badge binnen dit row…"
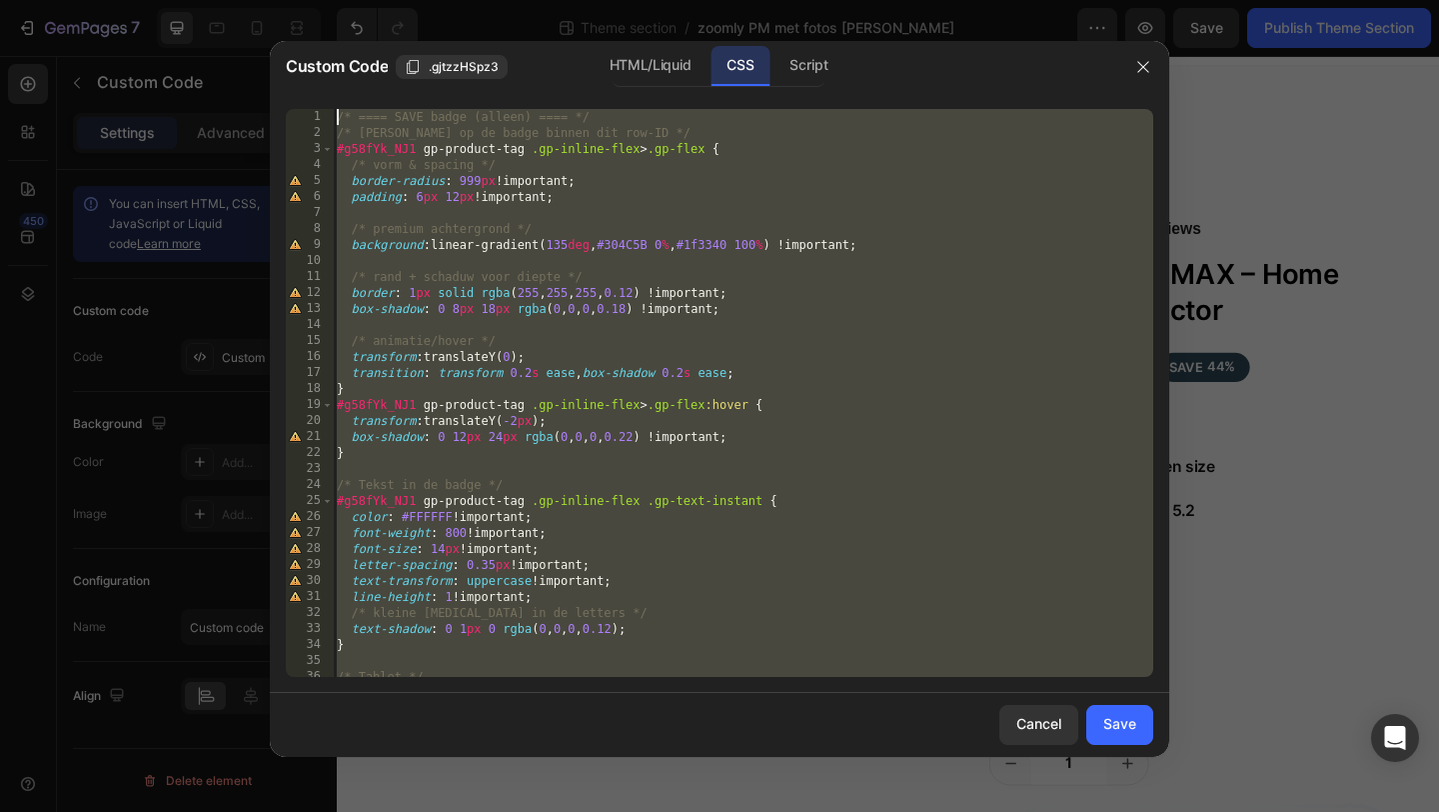
paste textarea
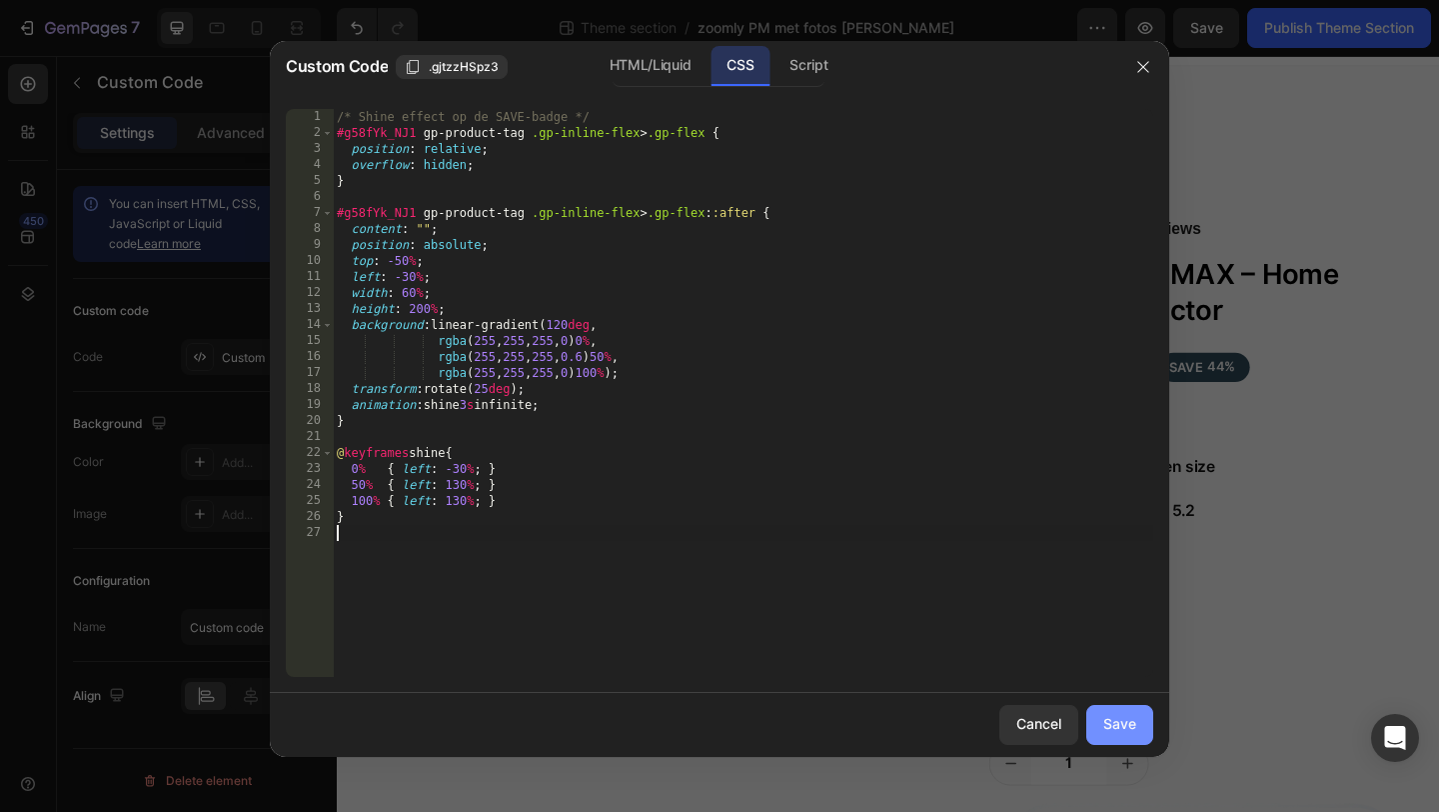
click at [1115, 728] on div "Save" at bounding box center [1120, 724] width 33 height 21
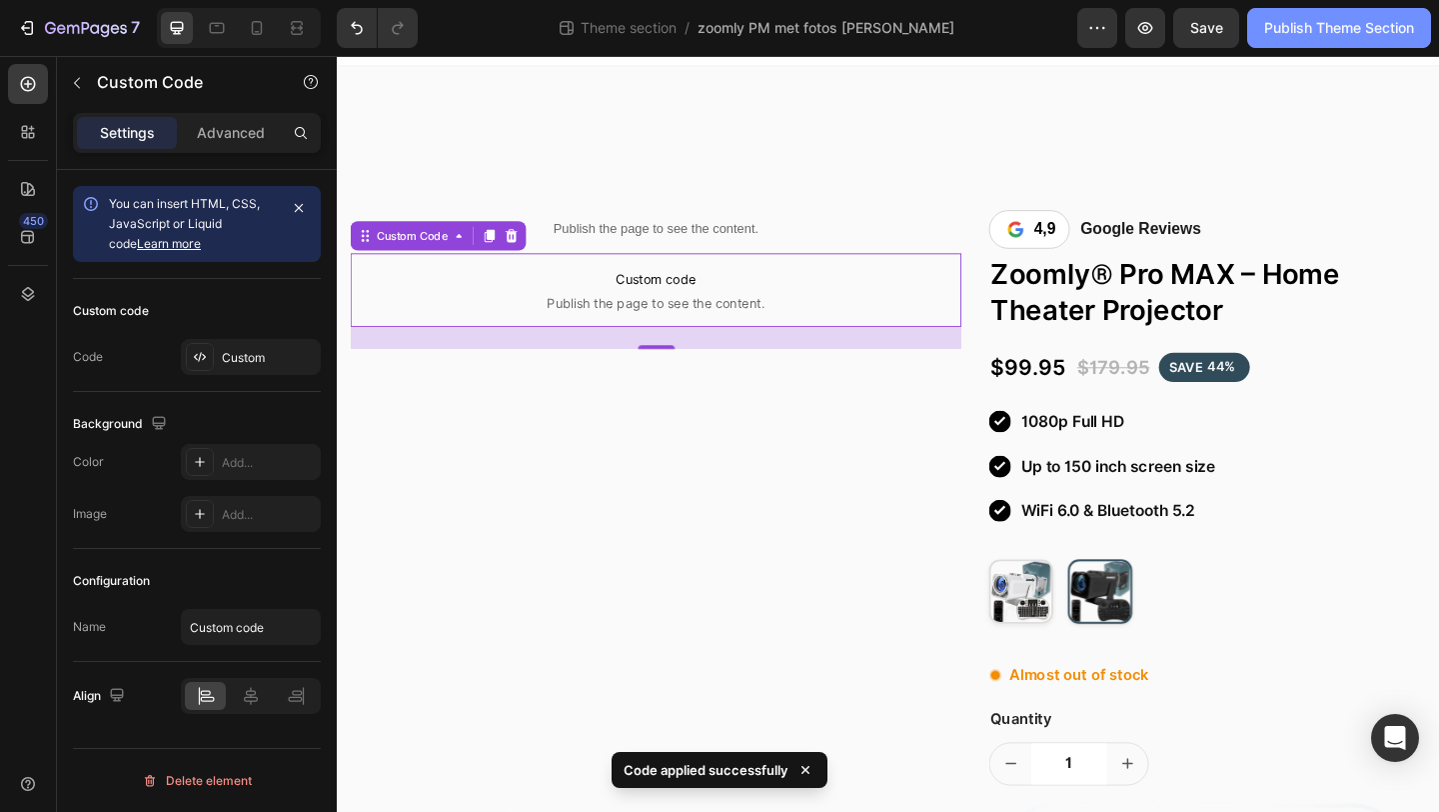
click at [1286, 36] on div "Publish Theme Section" at bounding box center [1340, 28] width 150 height 21
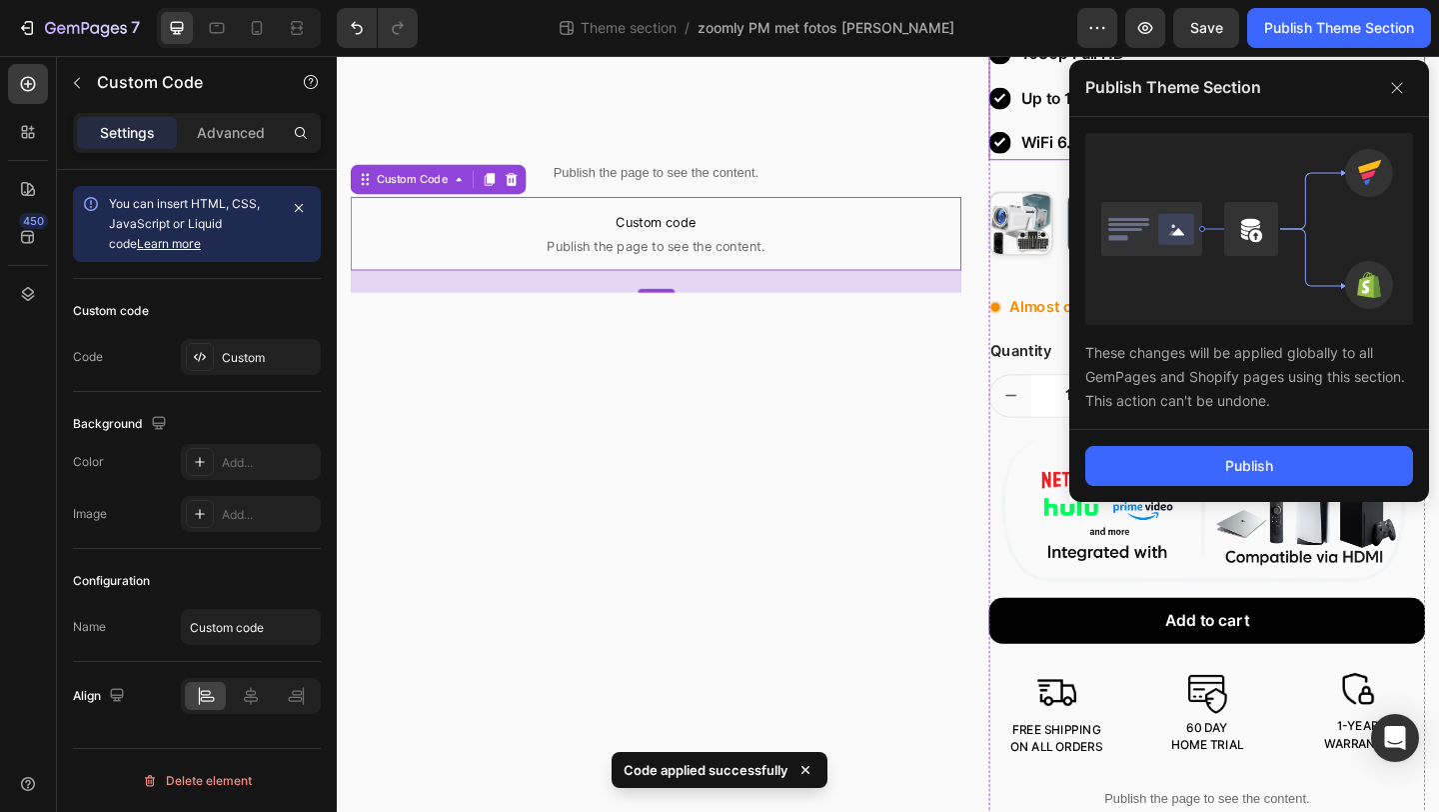
scroll to position [671, 0]
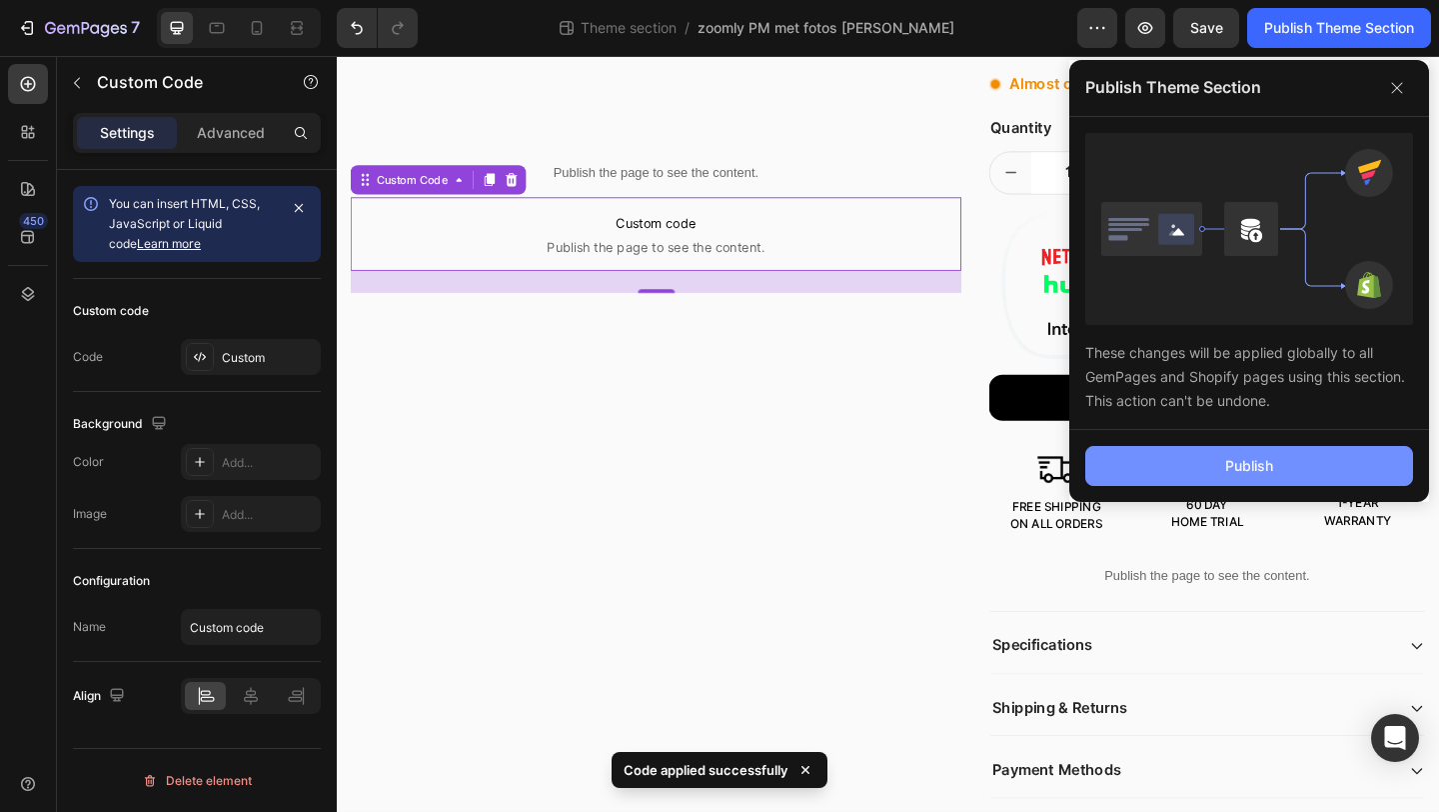
click at [1156, 475] on button "Publish" at bounding box center [1250, 466] width 328 height 40
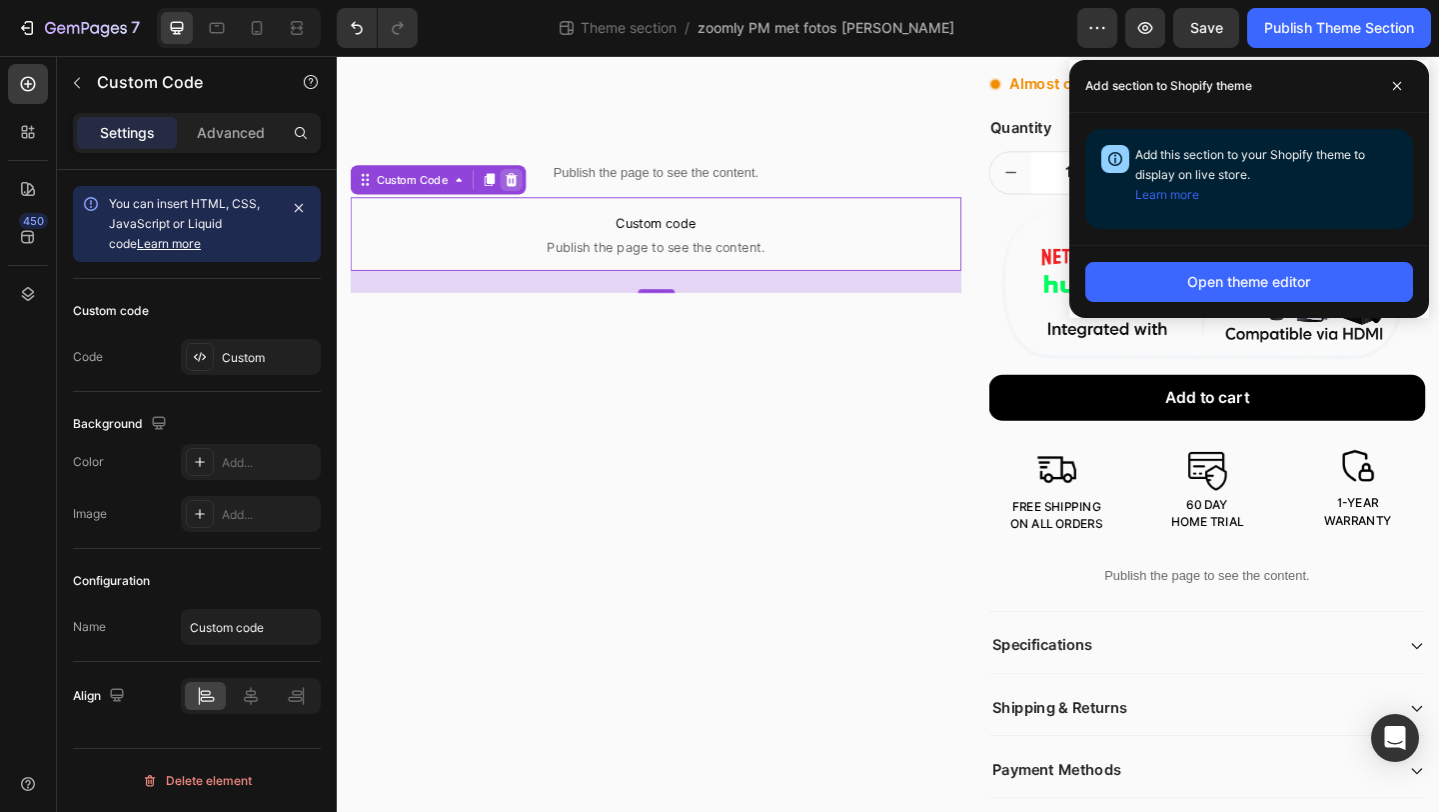
click at [528, 188] on icon at bounding box center [527, 190] width 16 height 16
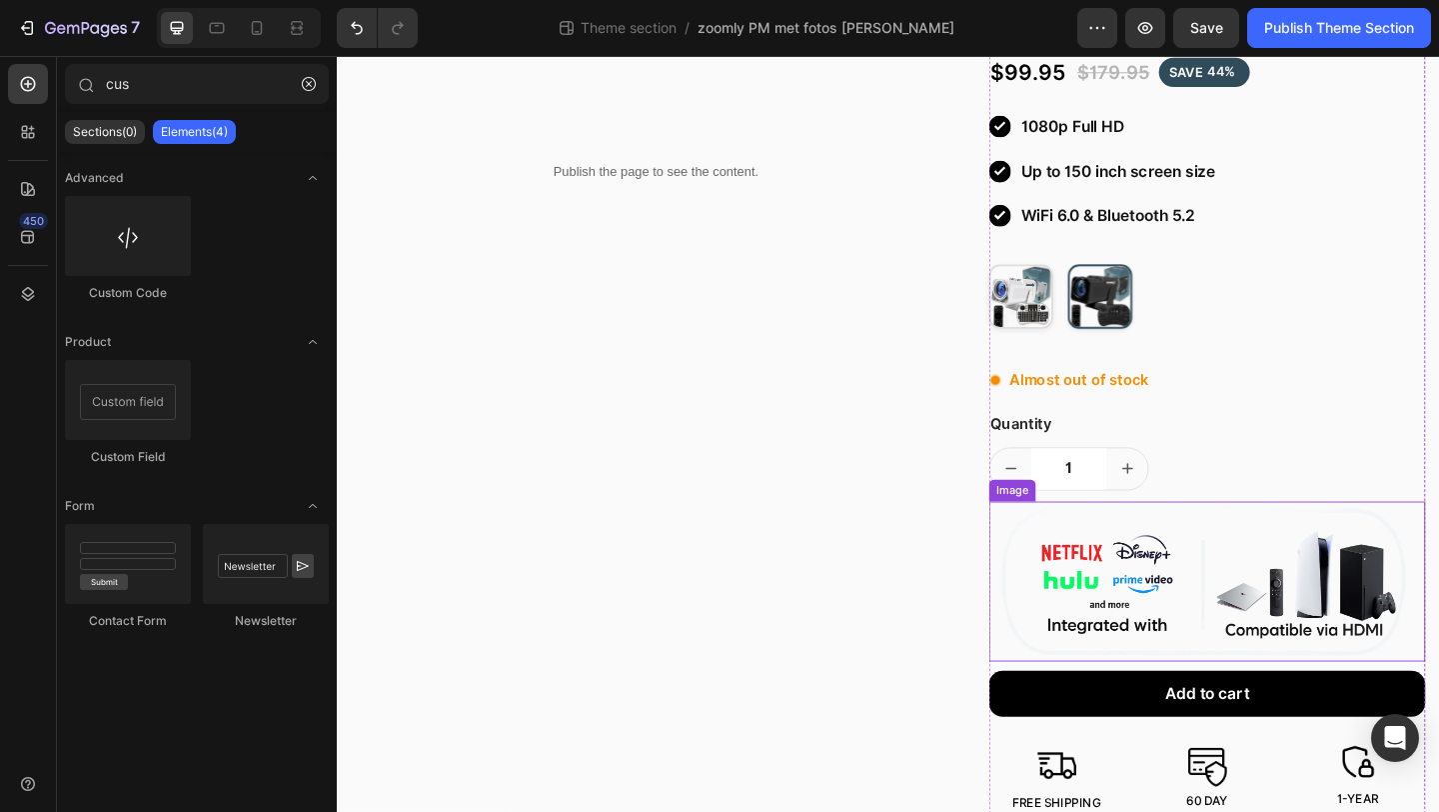
scroll to position [0, 0]
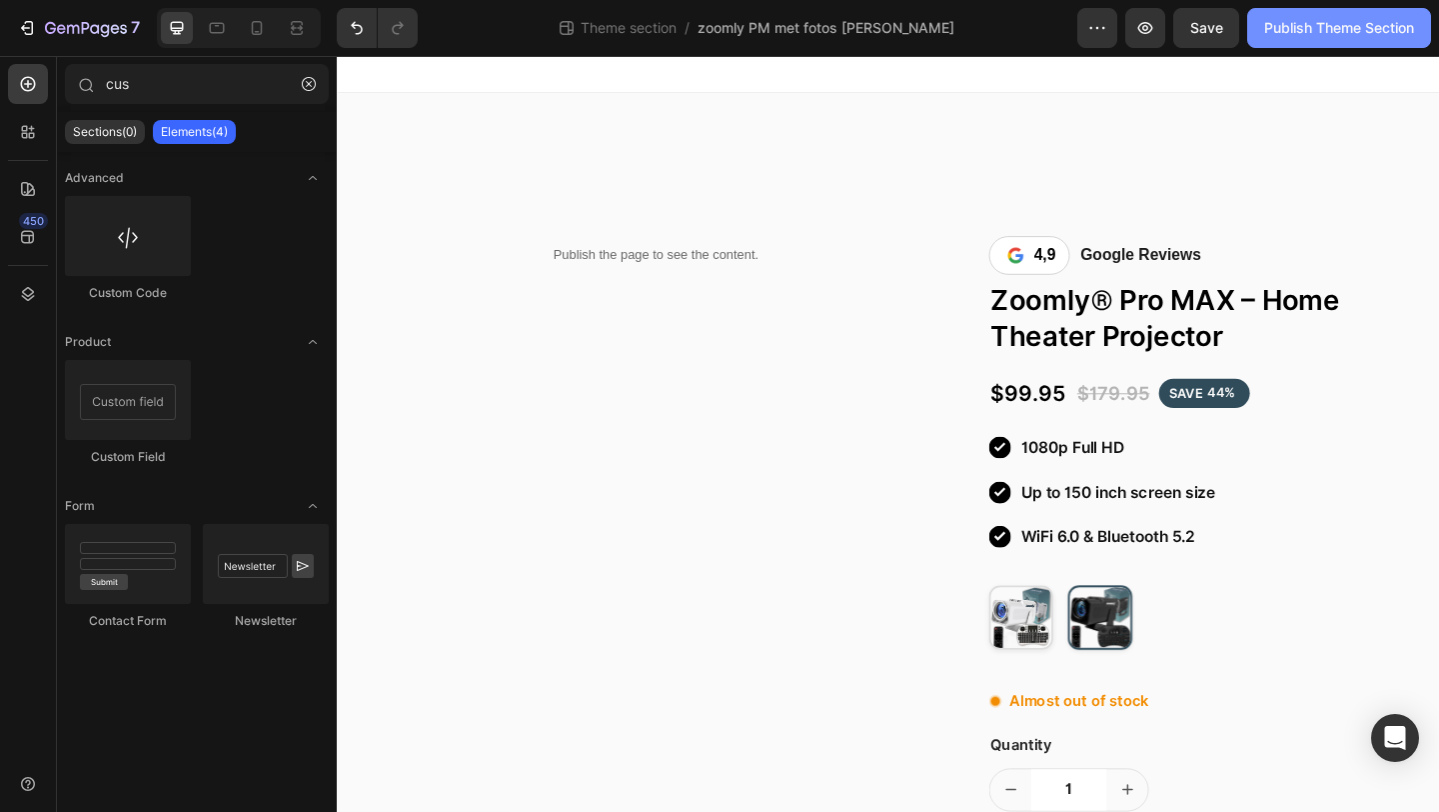
click at [1307, 27] on div "Publish Theme Section" at bounding box center [1340, 28] width 150 height 21
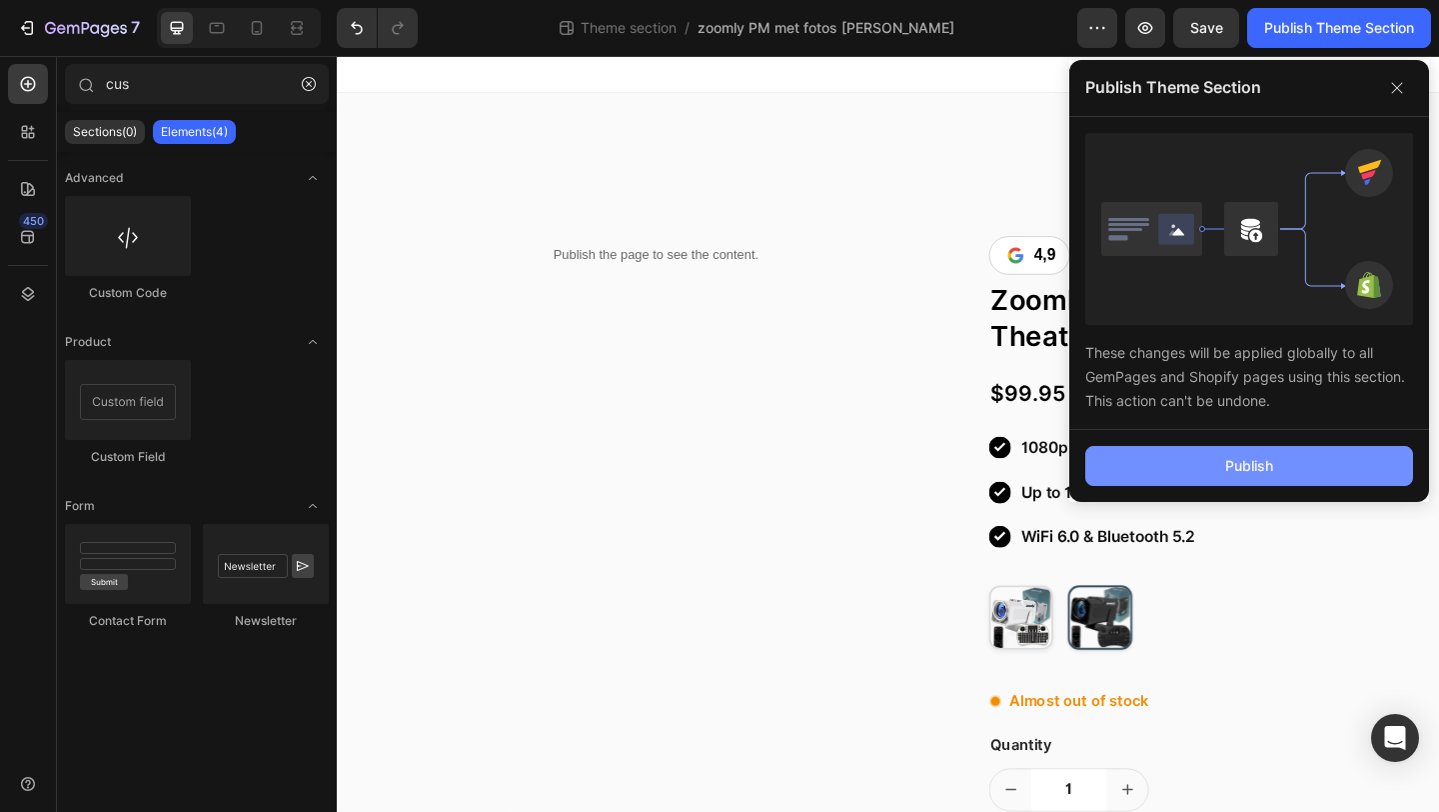
click at [1202, 466] on button "Publish" at bounding box center [1250, 466] width 328 height 40
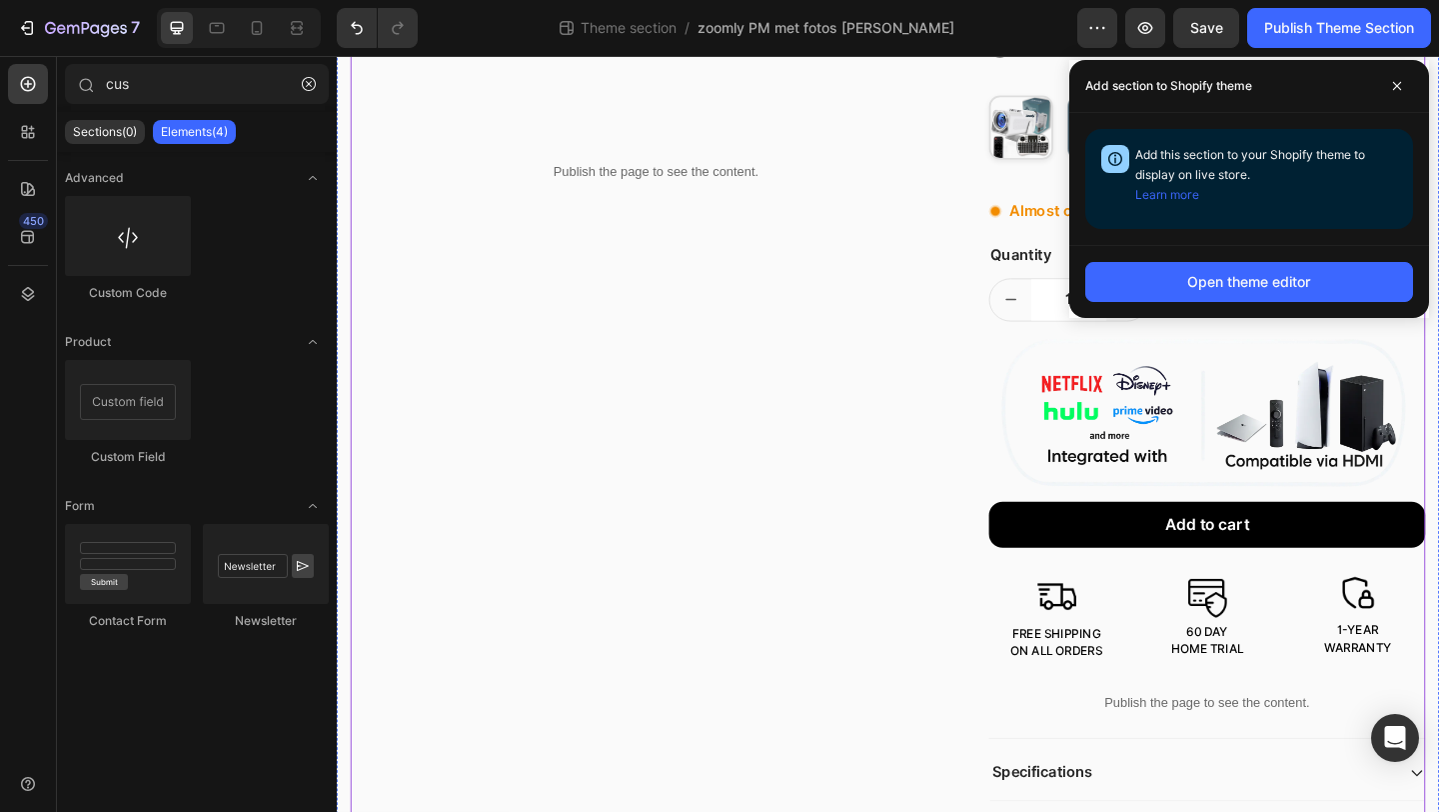
scroll to position [477, 0]
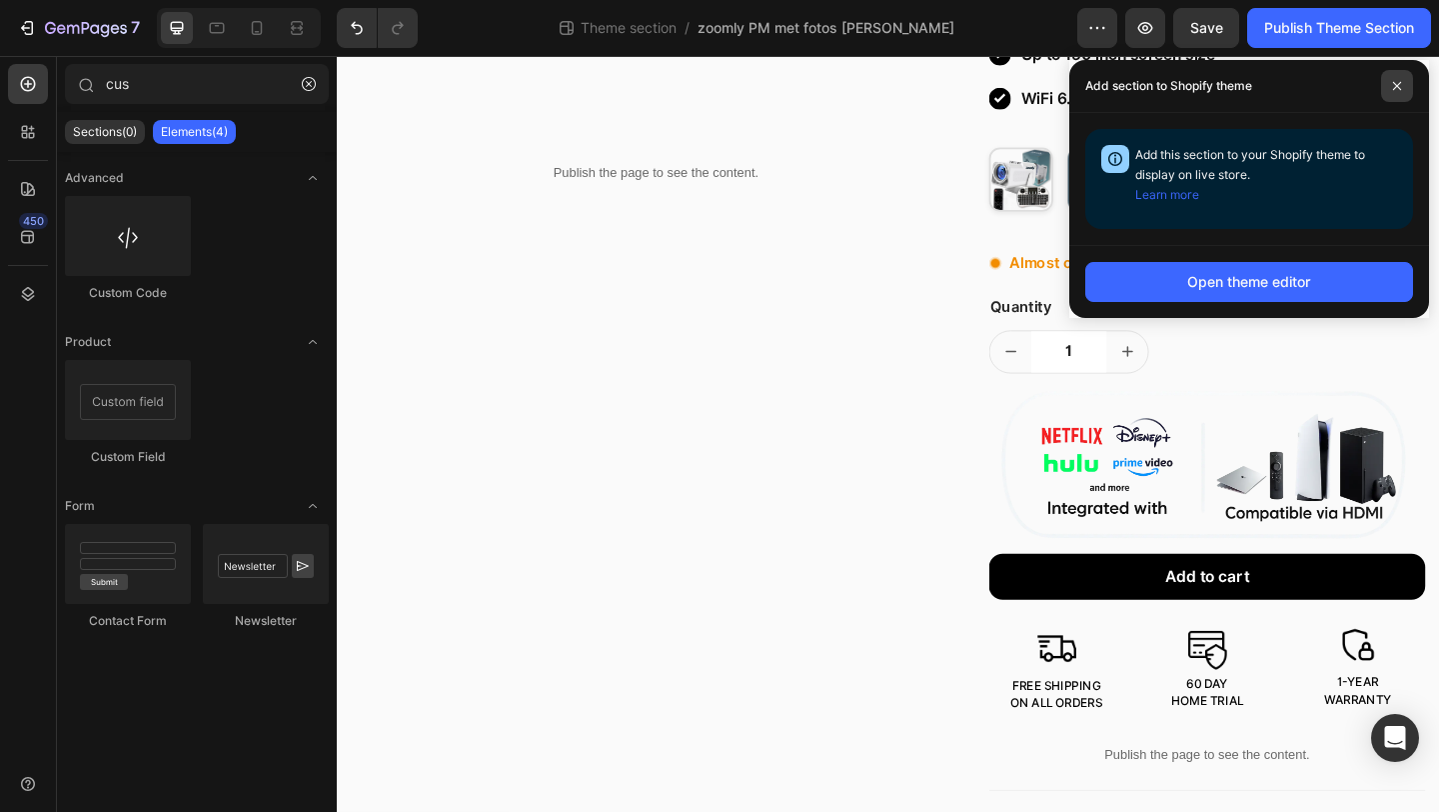
click at [1395, 92] on span at bounding box center [1397, 86] width 32 height 32
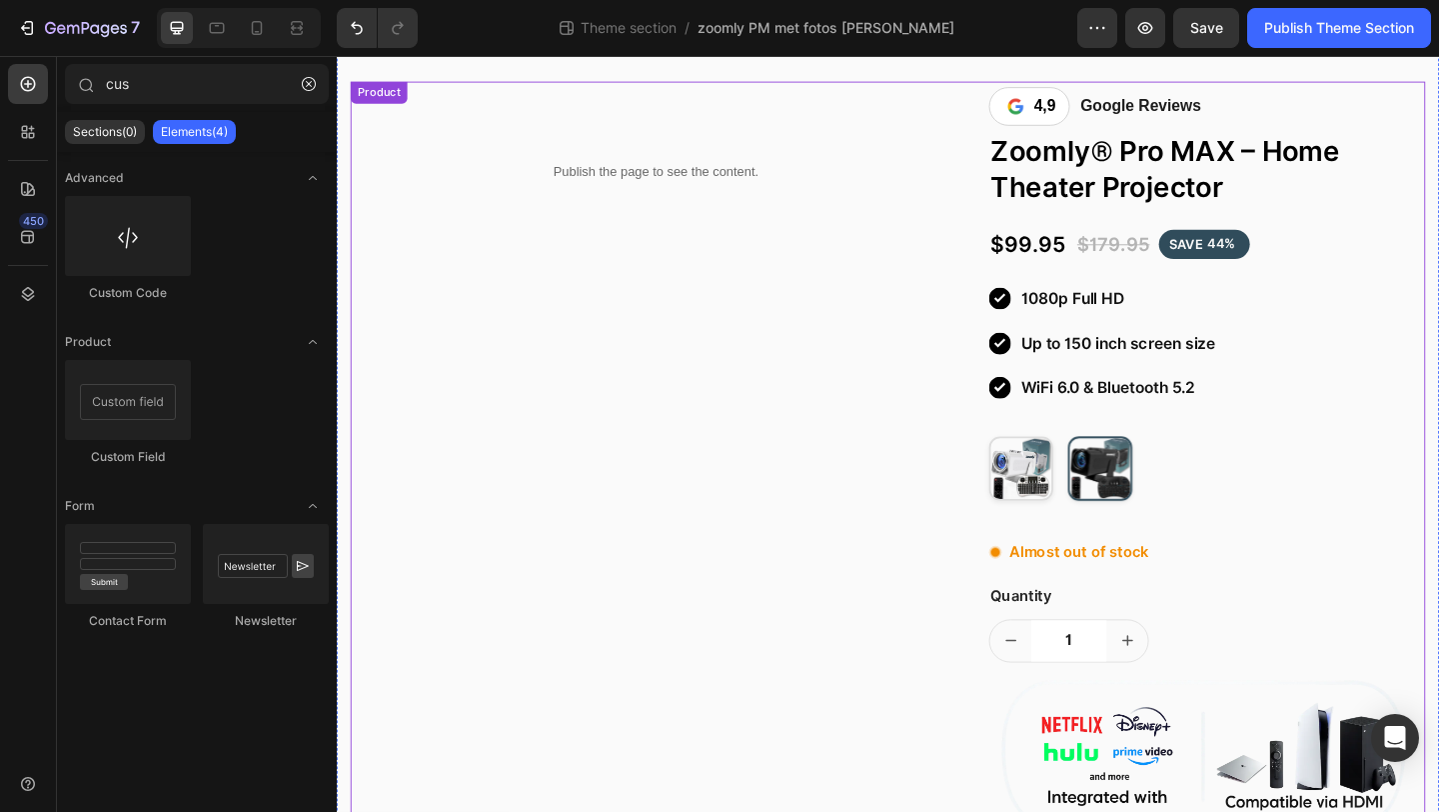
scroll to position [0, 0]
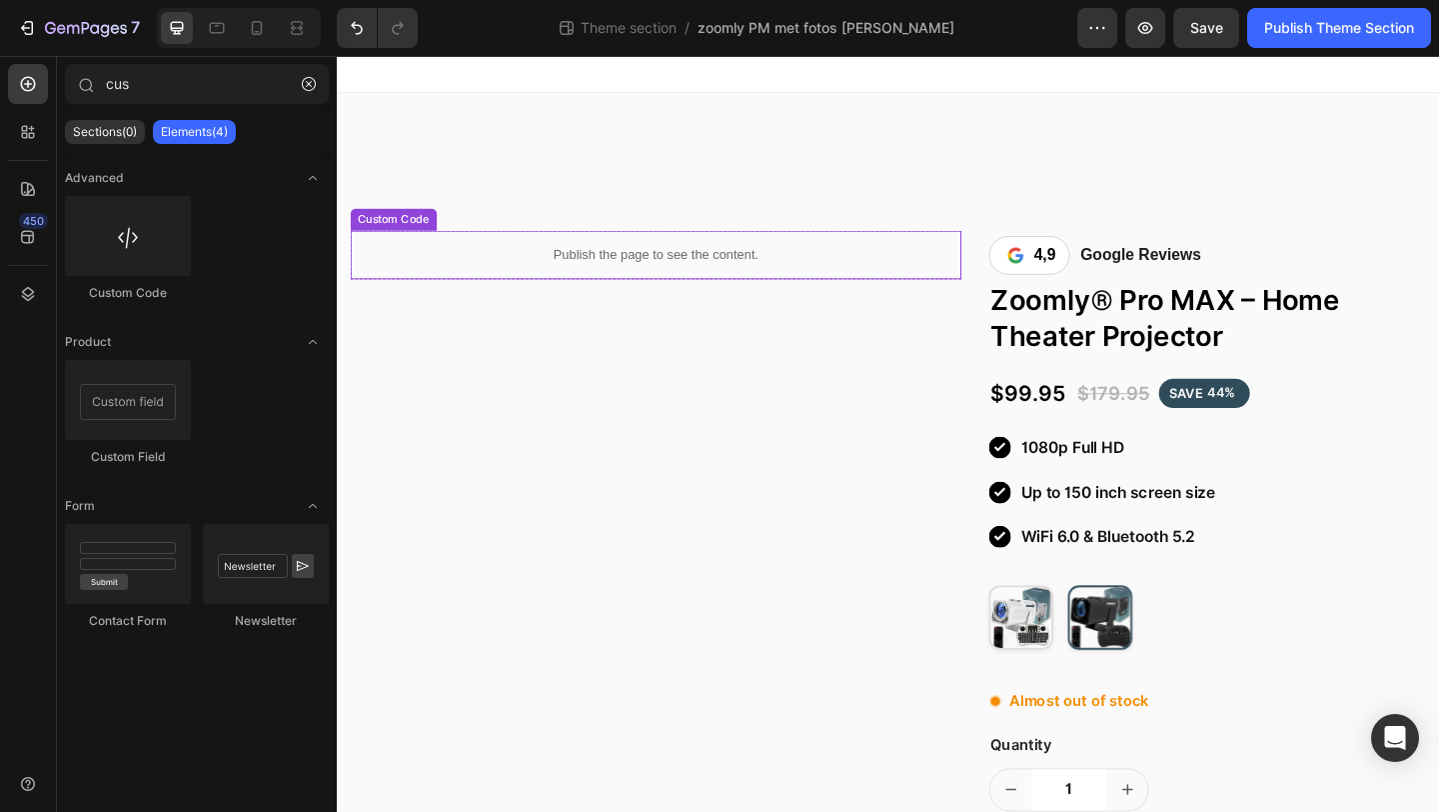
click at [652, 281] on p "Publish the page to see the content." at bounding box center [684, 272] width 665 height 21
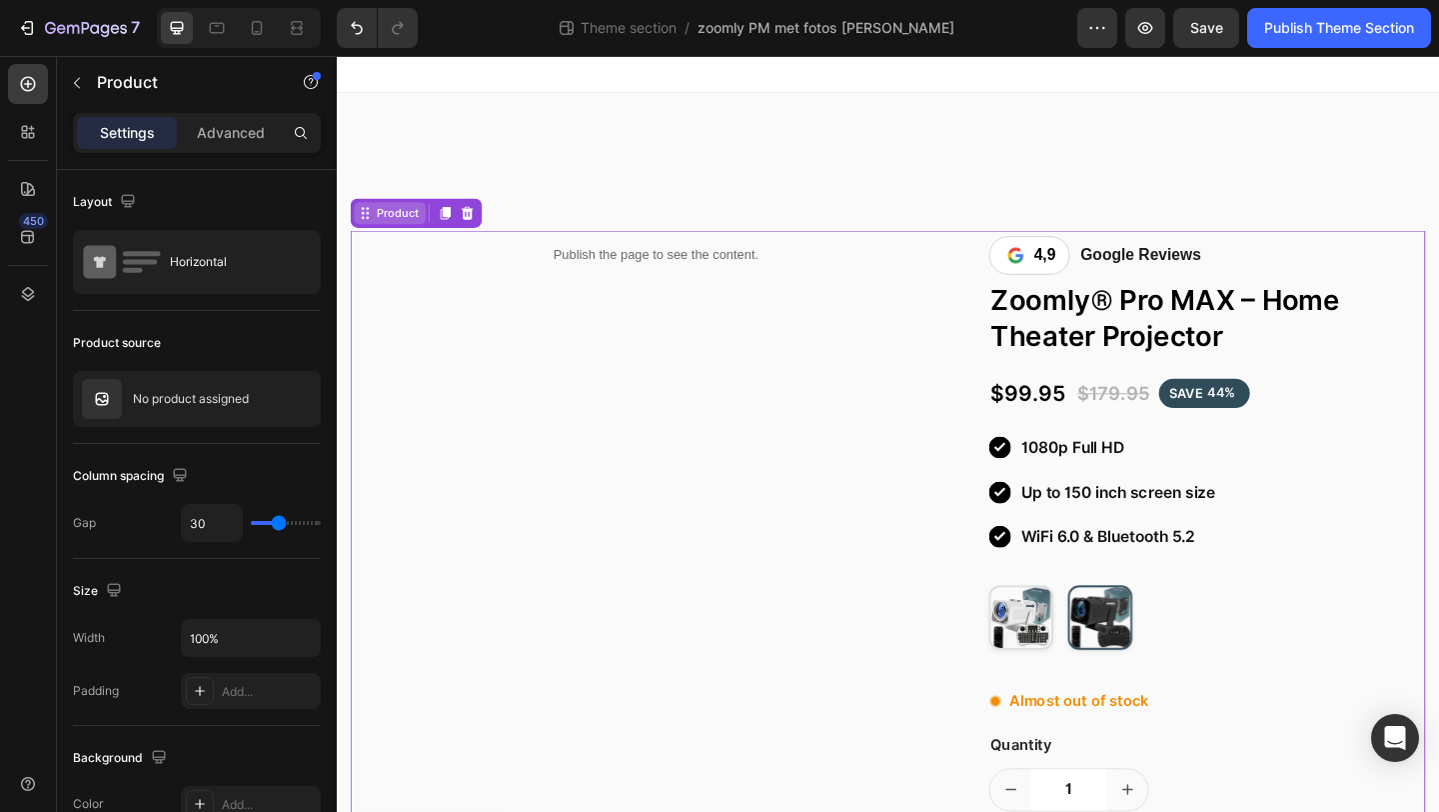
click at [407, 228] on div "Product" at bounding box center [403, 227] width 54 height 18
click at [776, 272] on p "Publish the page to see the content." at bounding box center [684, 272] width 665 height 21
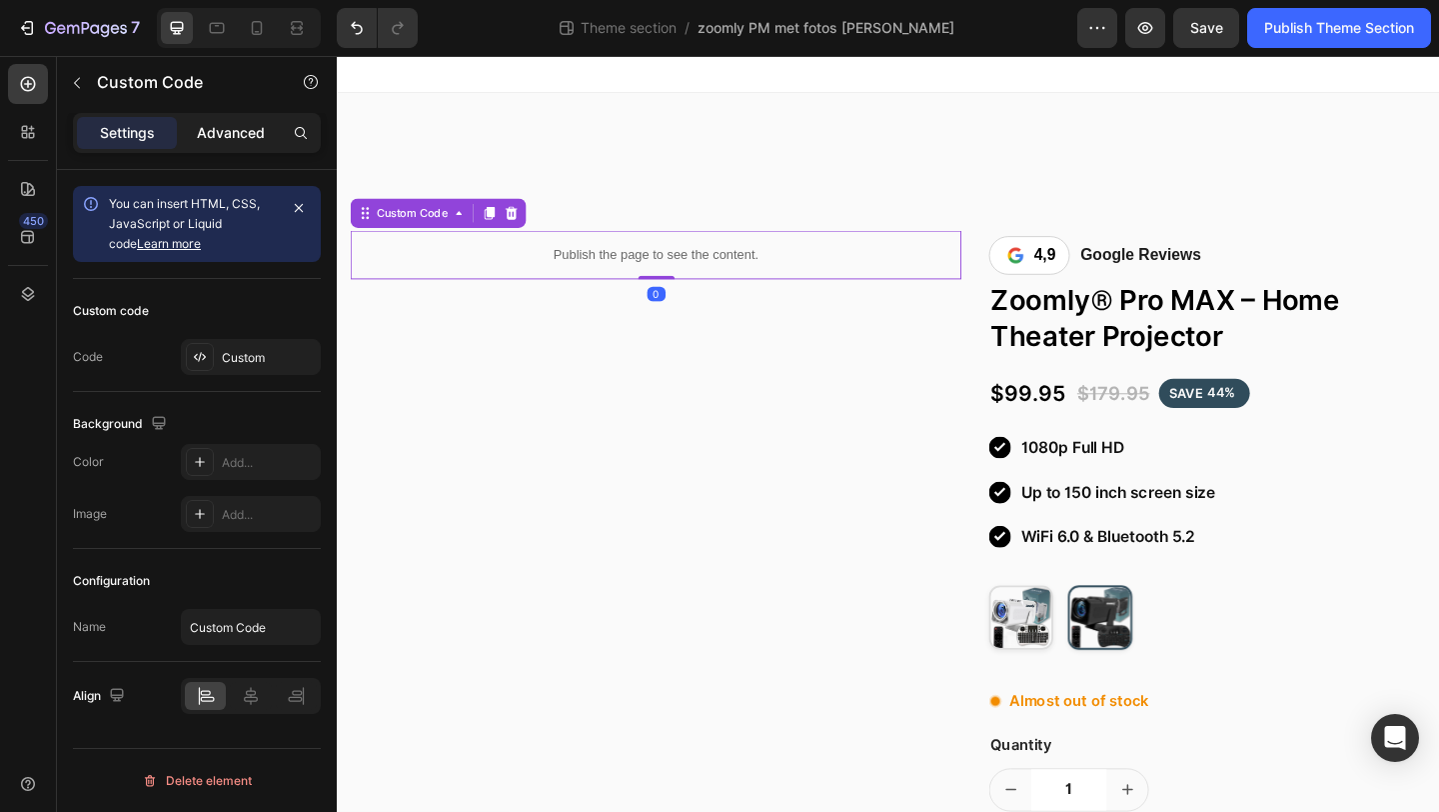
click at [234, 143] on div "Advanced" at bounding box center [231, 133] width 100 height 32
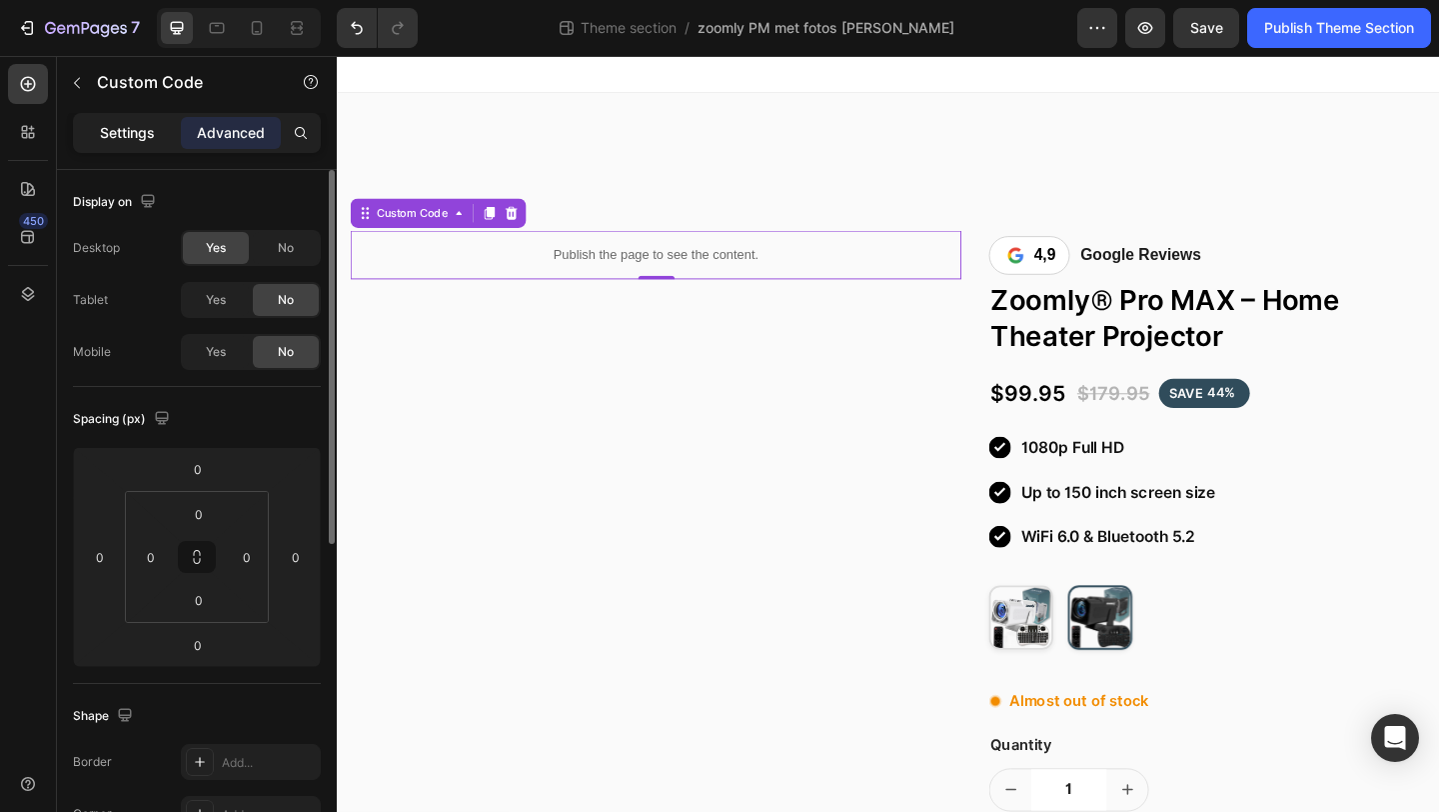
click at [152, 132] on p "Settings" at bounding box center [127, 133] width 55 height 21
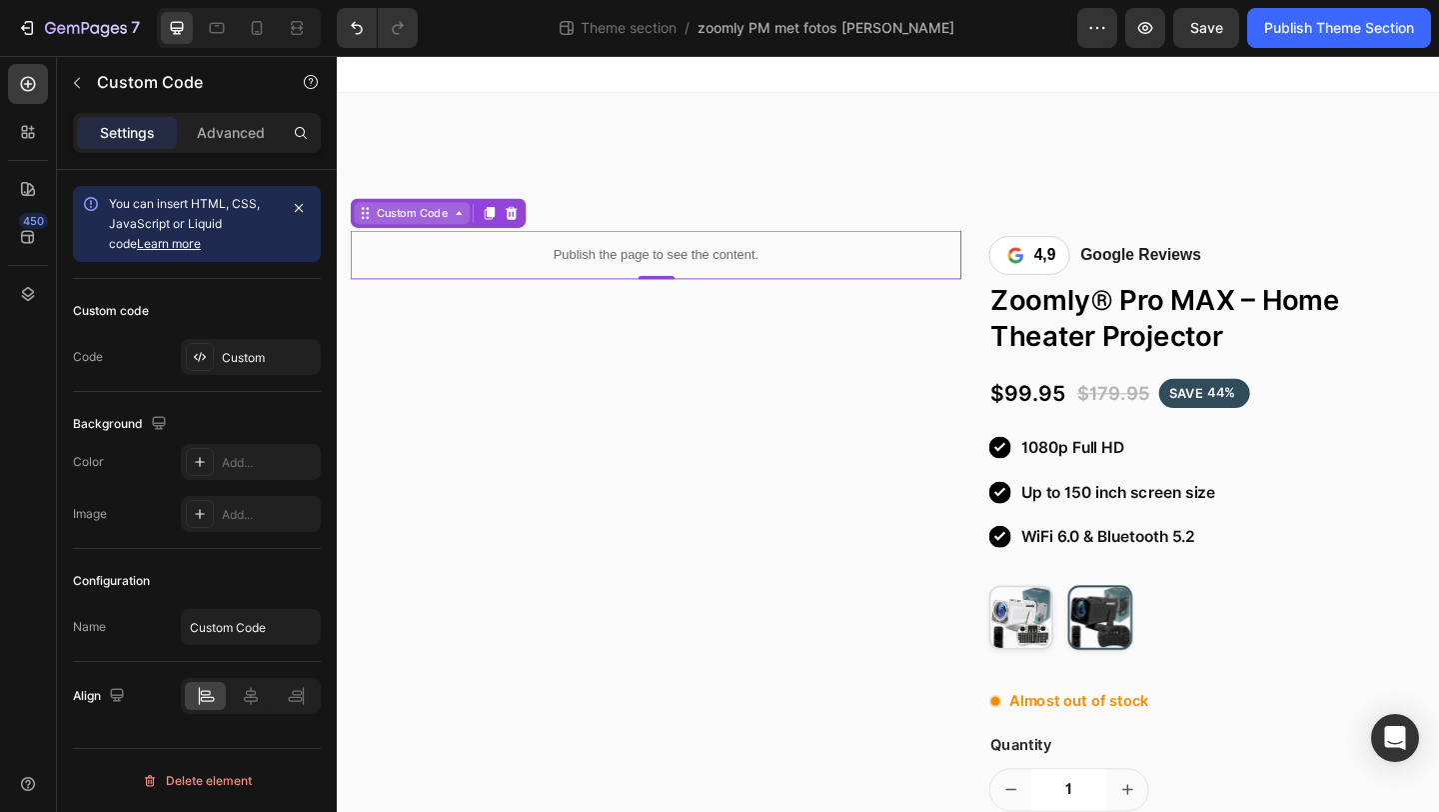
click at [425, 232] on div "Custom Code" at bounding box center [419, 227] width 86 height 18
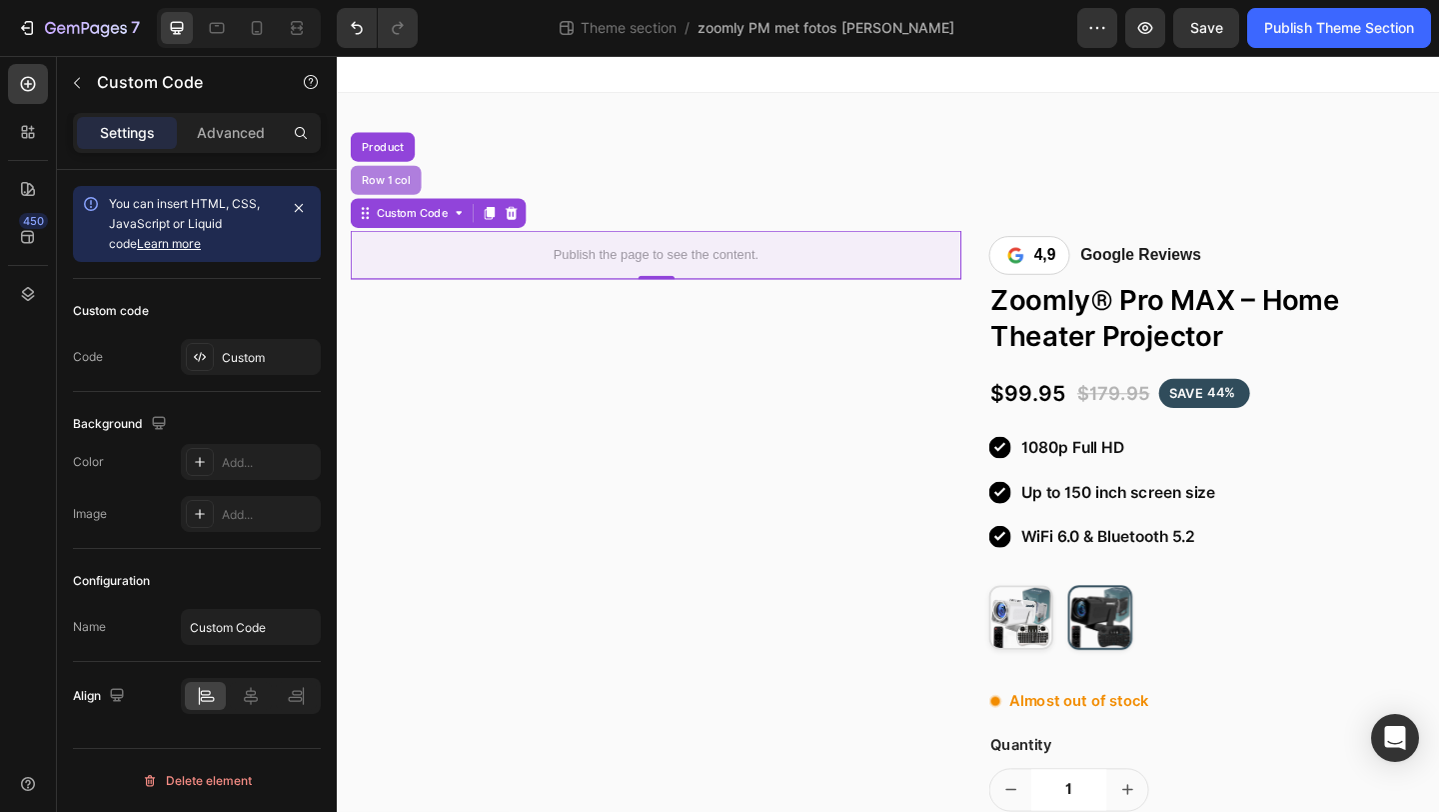
click at [414, 202] on div "Row 1 col" at bounding box center [390, 191] width 77 height 32
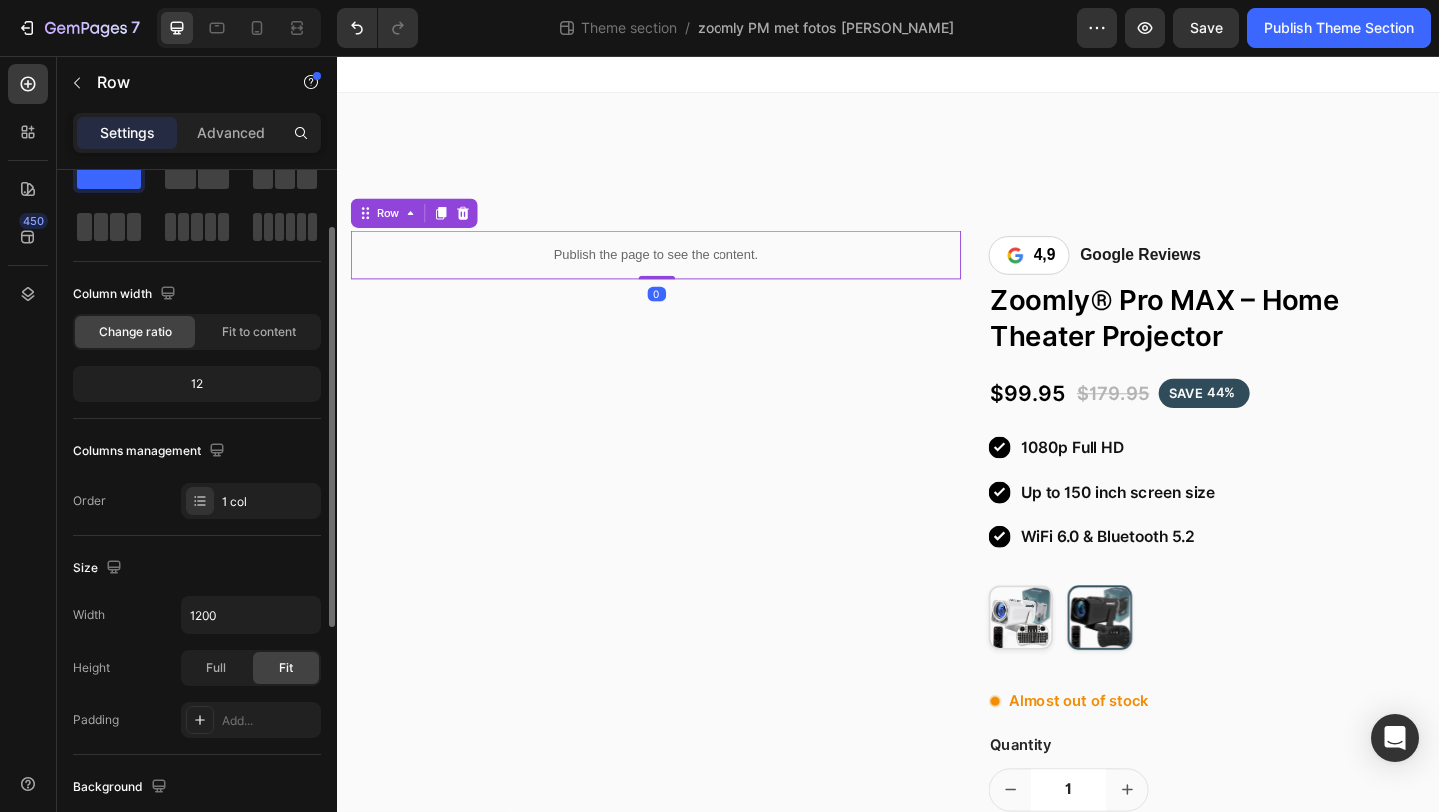
scroll to position [81, 0]
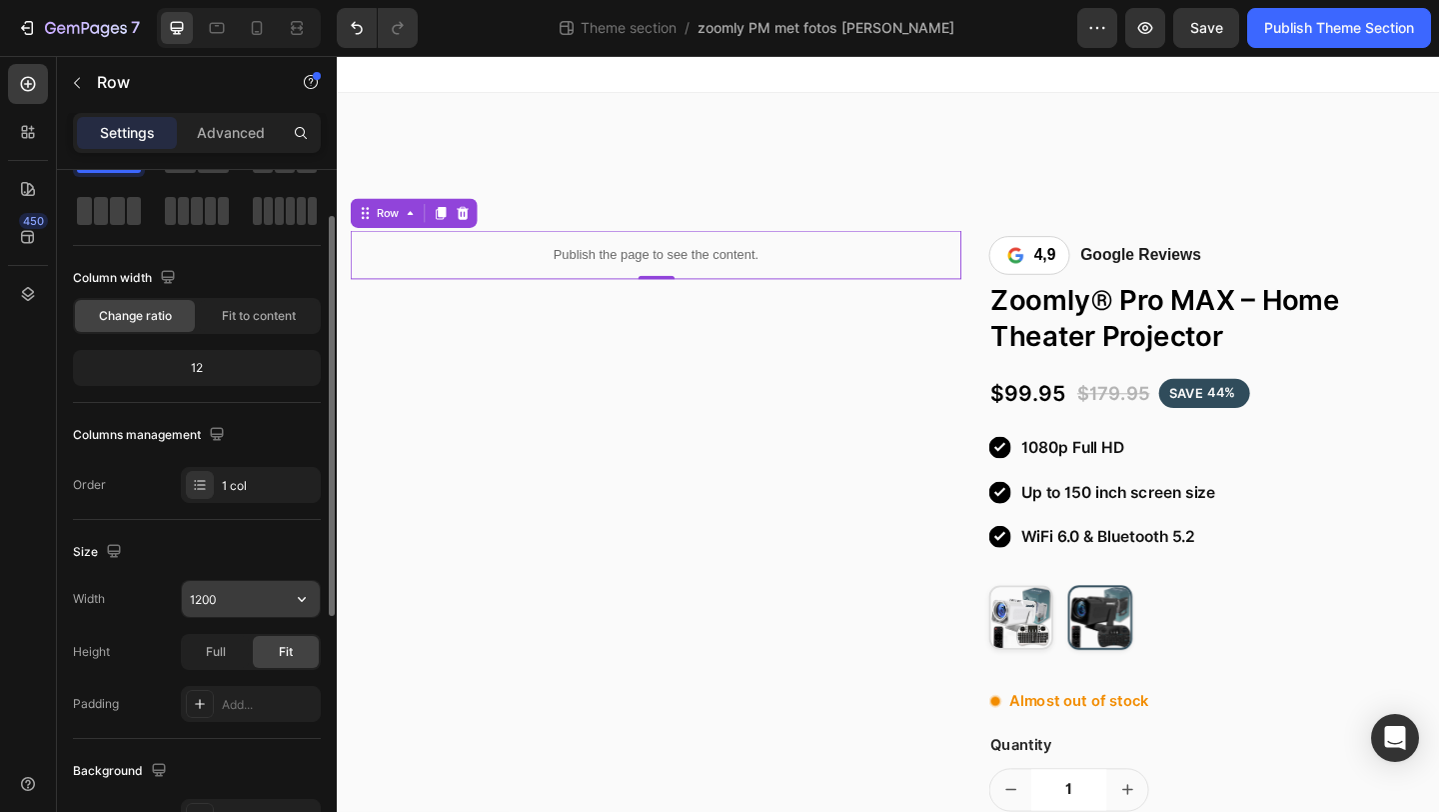
click at [254, 587] on input "1200" at bounding box center [251, 599] width 138 height 36
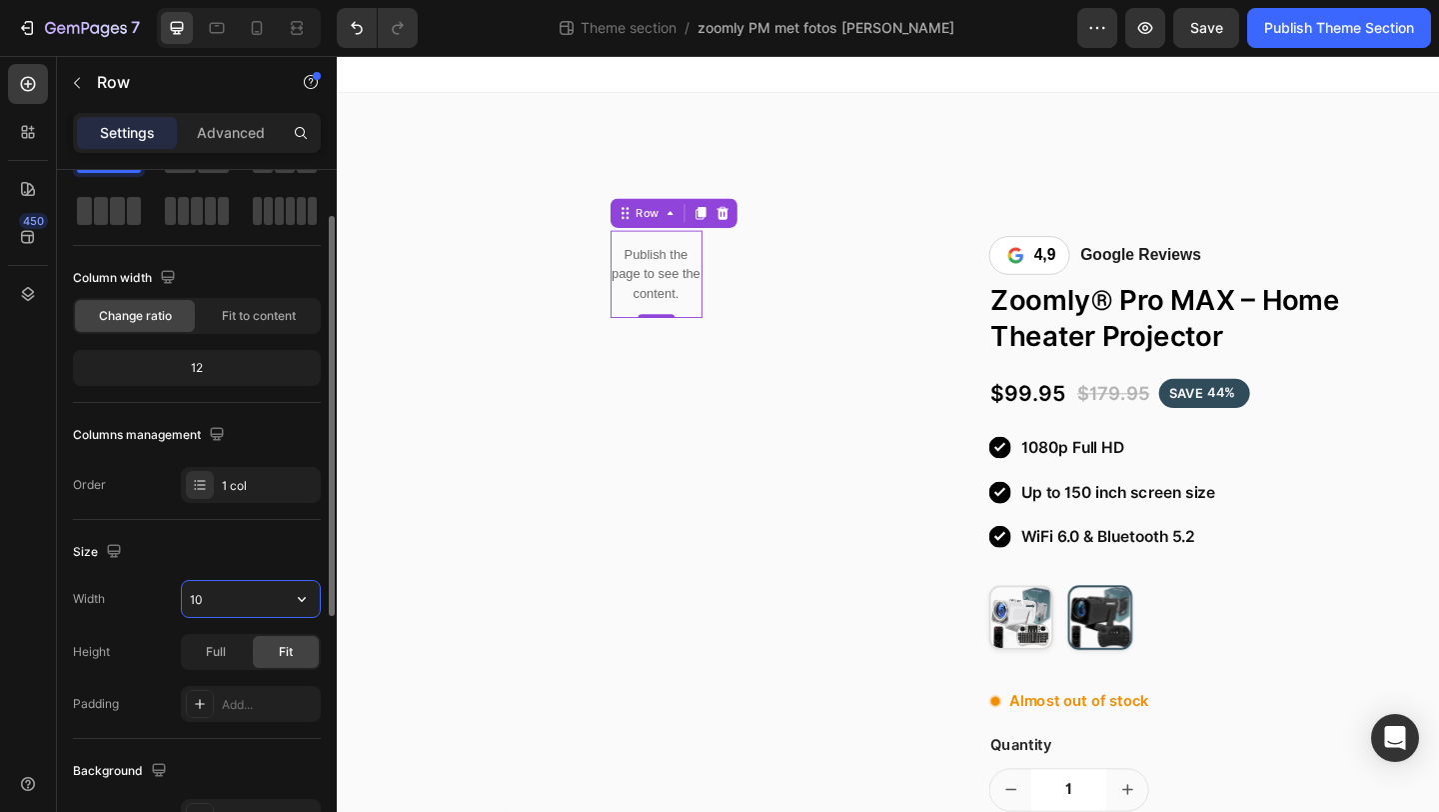
type input "1"
type input "6"
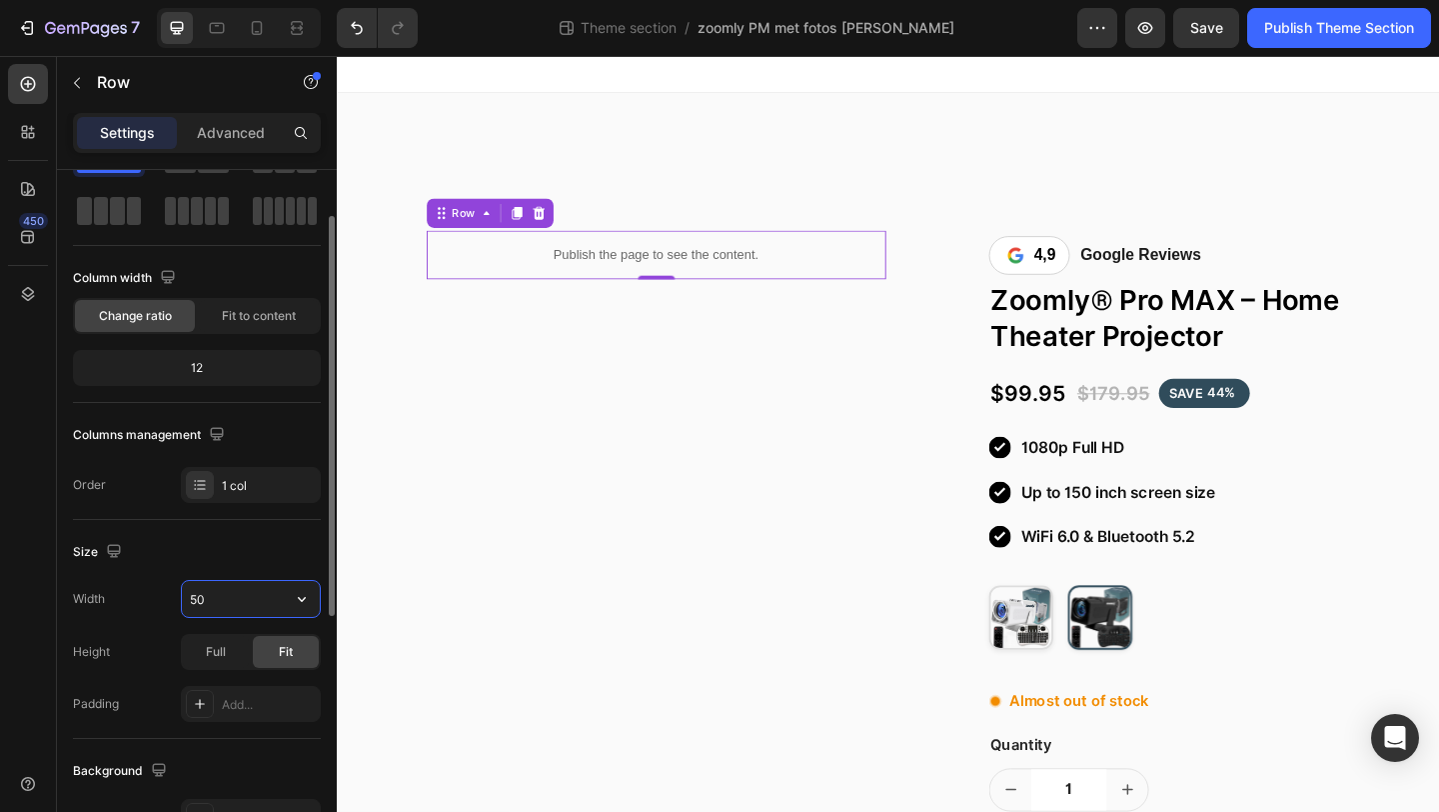
type input "5"
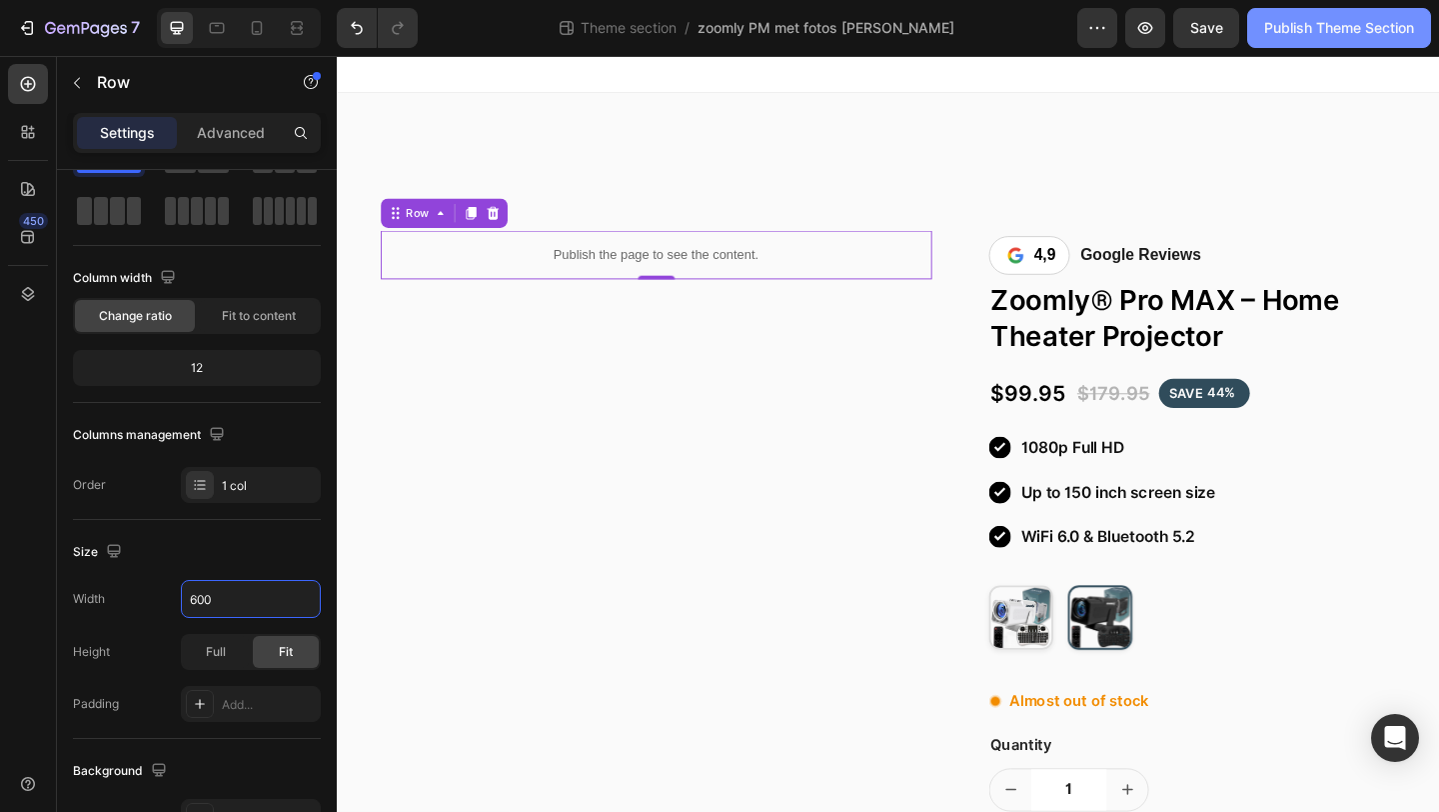
click at [1295, 33] on div "Publish Theme Section" at bounding box center [1340, 28] width 150 height 21
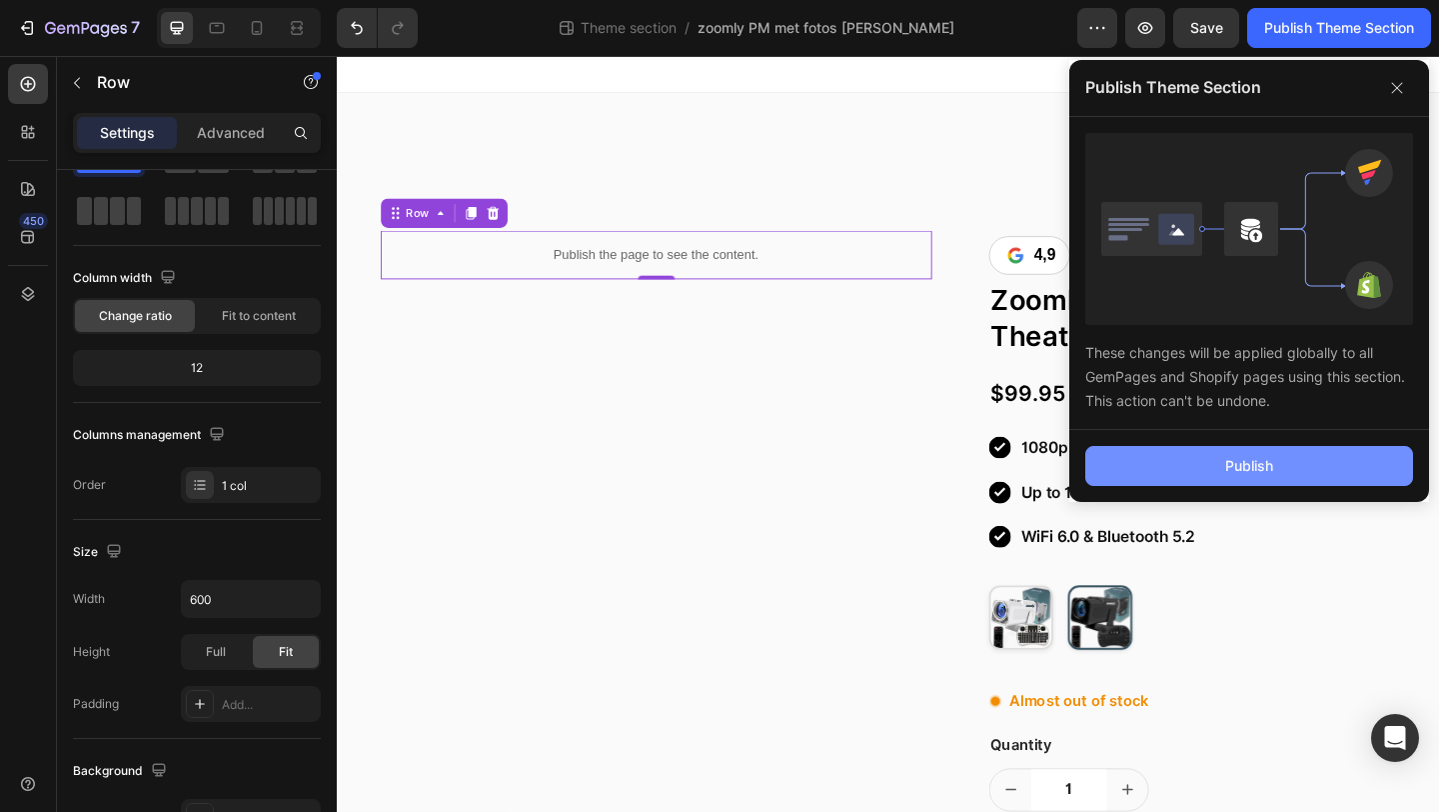
click at [1165, 472] on button "Publish" at bounding box center [1250, 466] width 328 height 40
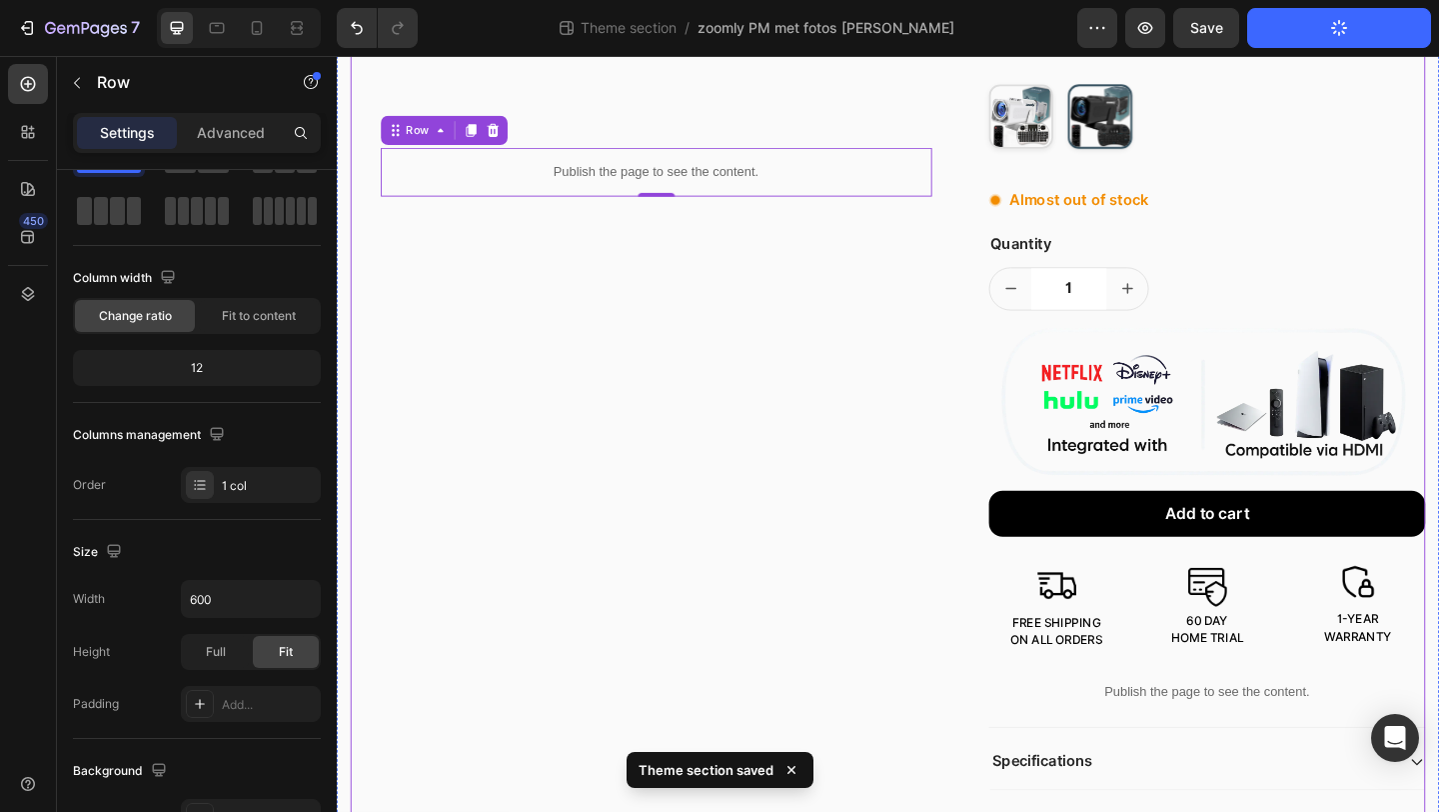
scroll to position [671, 0]
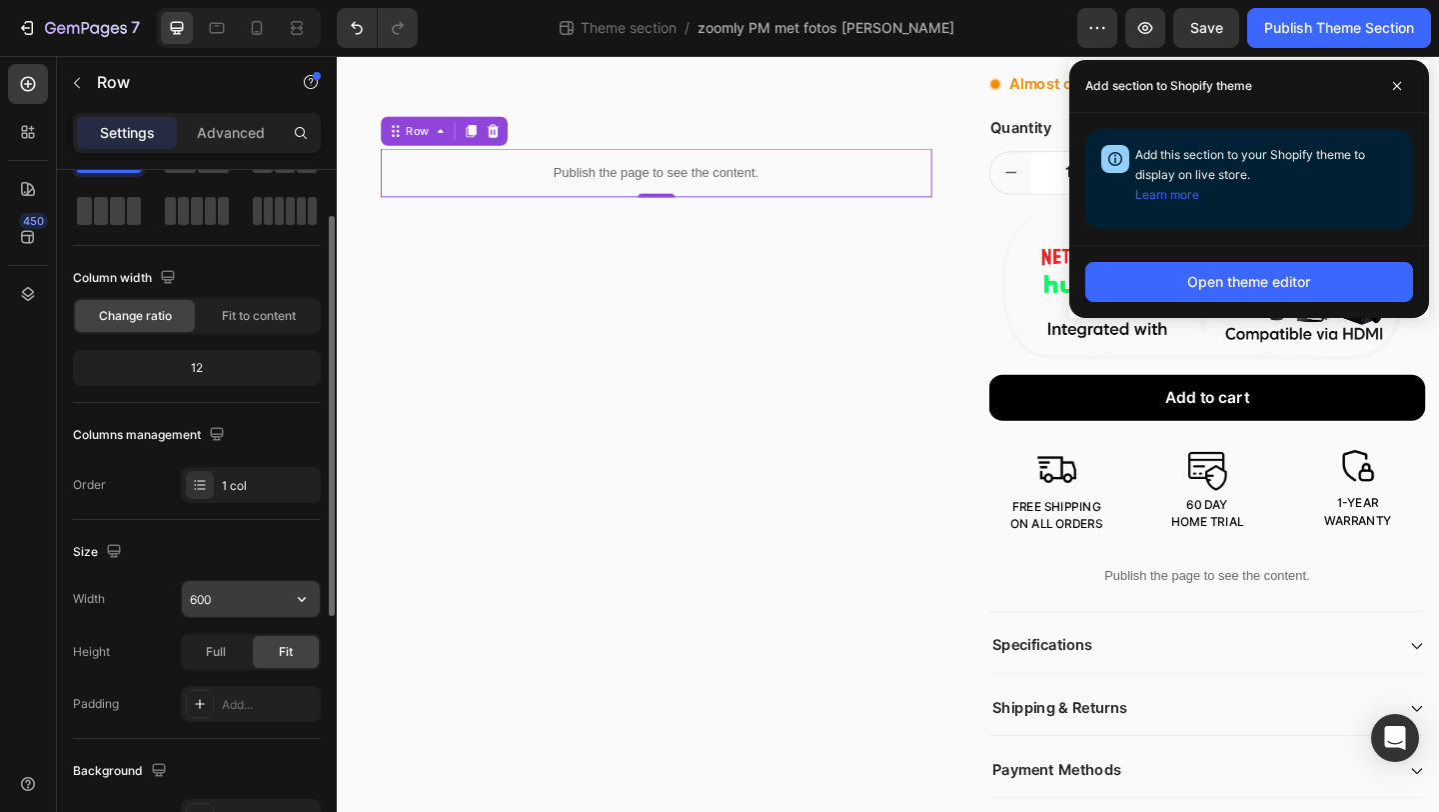
click at [257, 606] on input "600" at bounding box center [251, 599] width 138 height 36
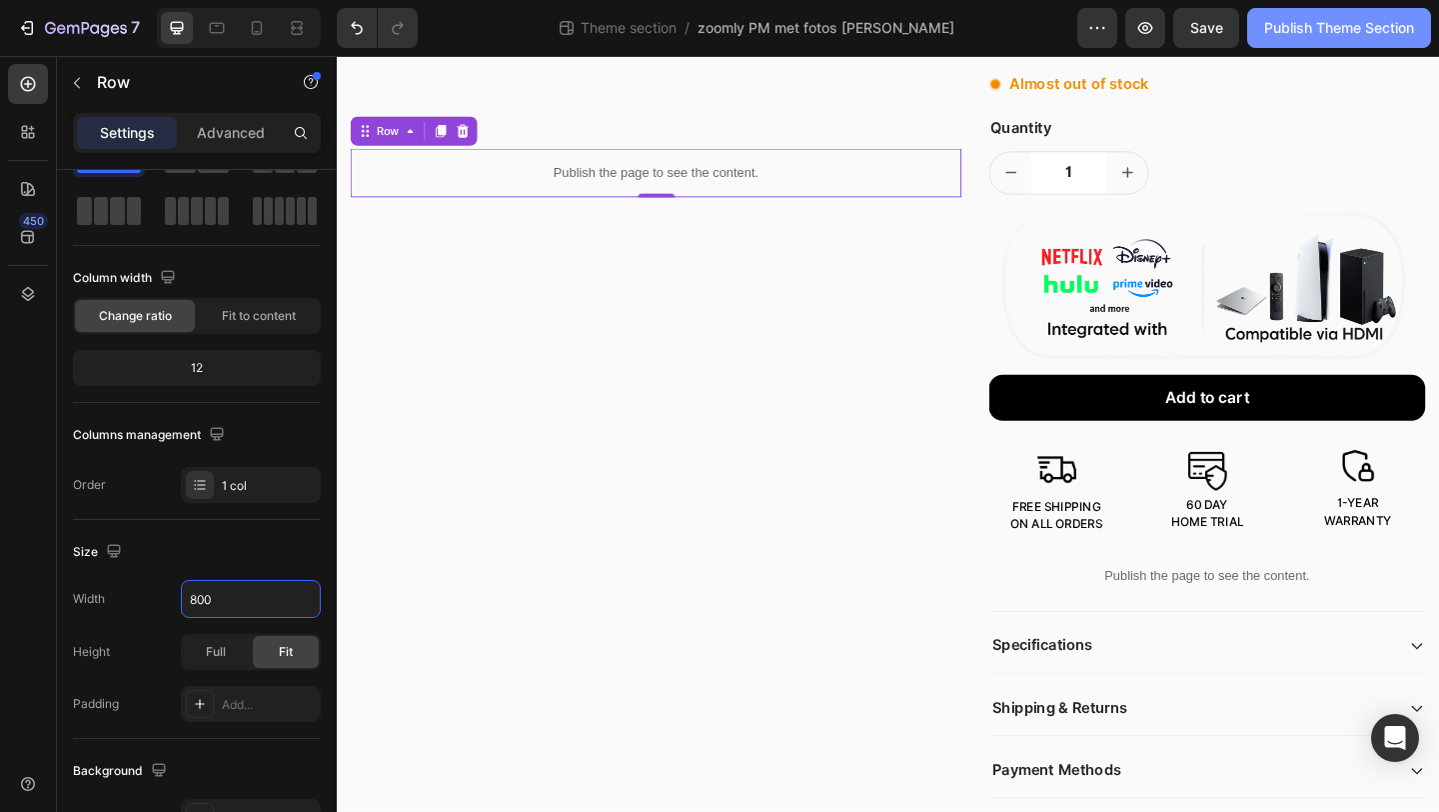
click at [1321, 15] on button "Publish Theme Section" at bounding box center [1340, 28] width 184 height 40
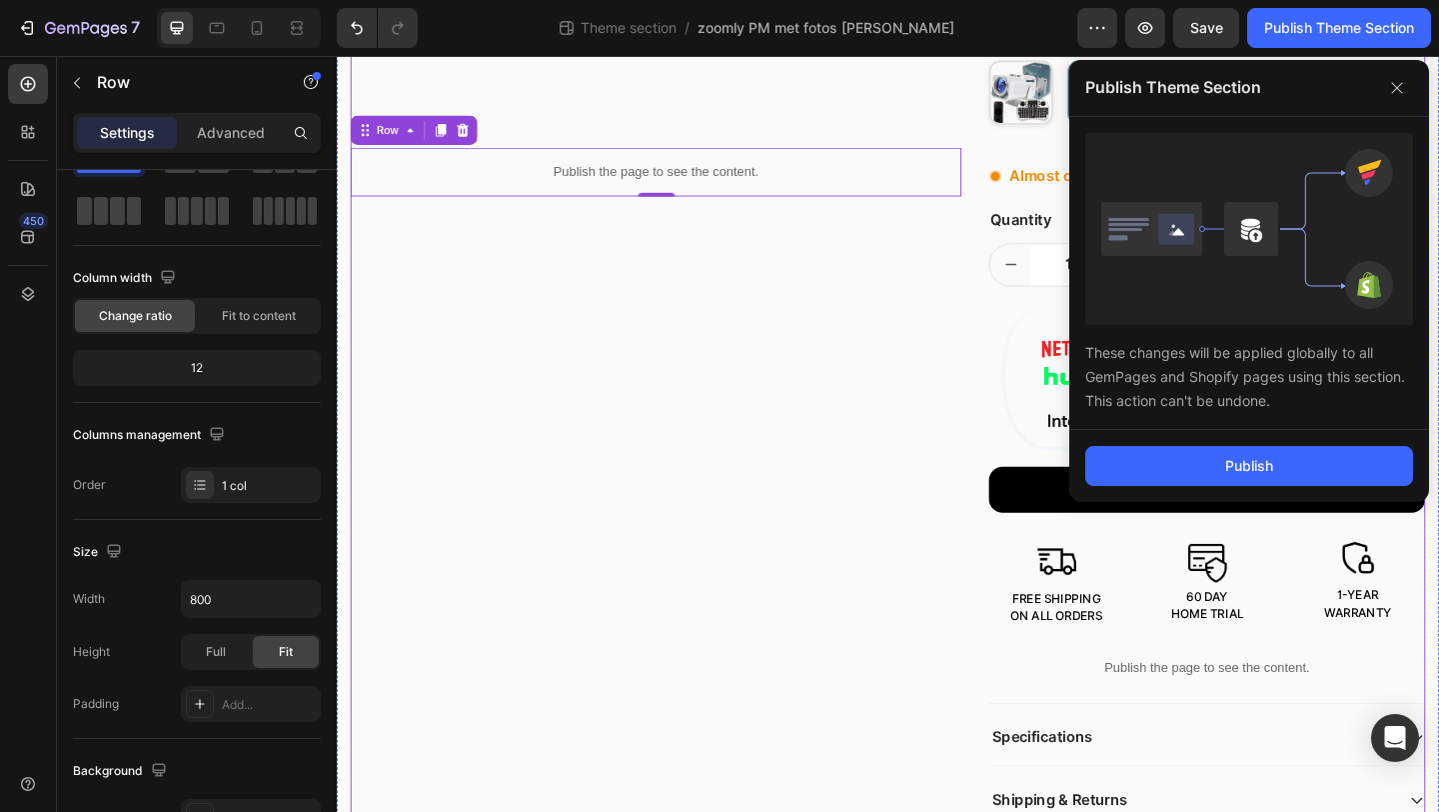
scroll to position [410, 0]
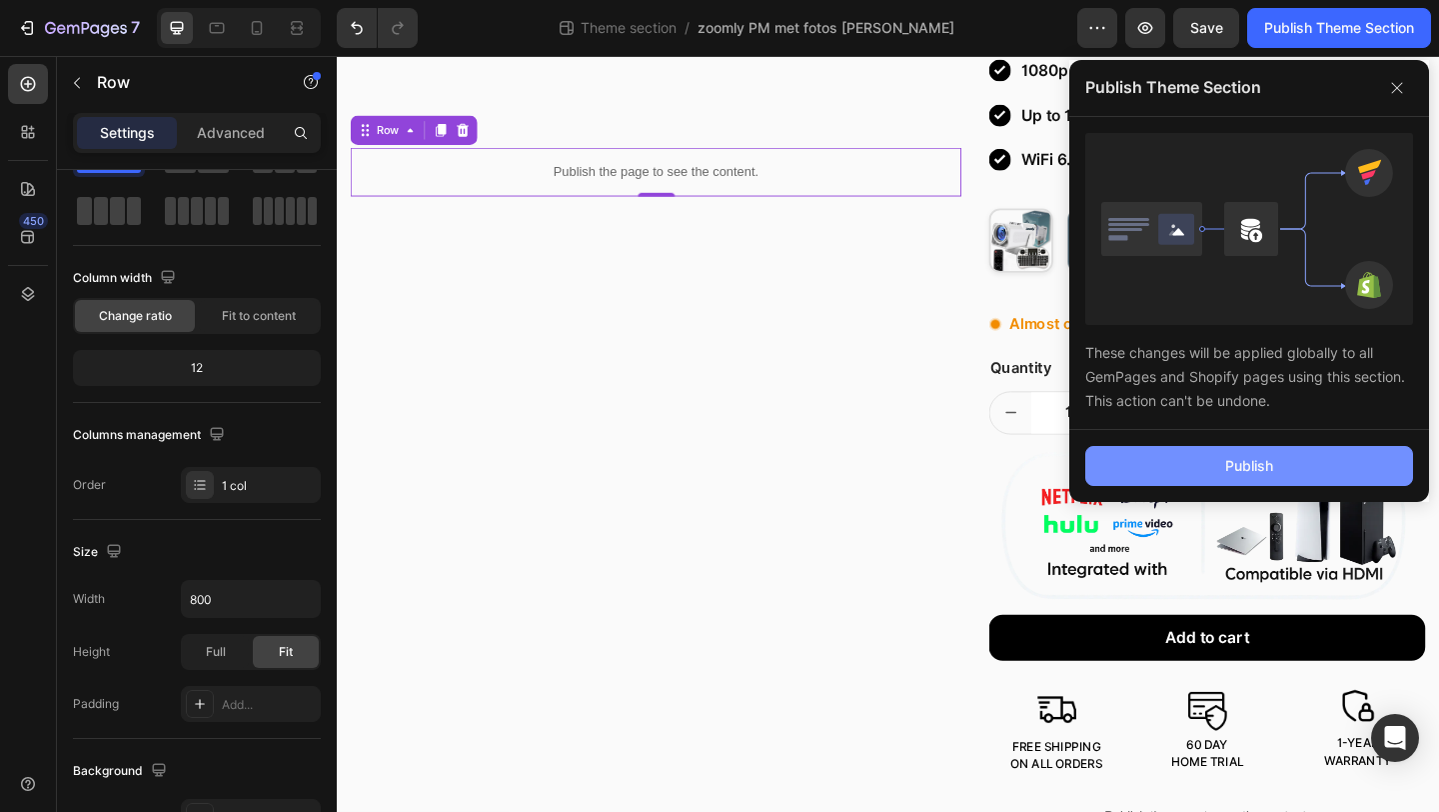
click at [1136, 478] on button "Publish" at bounding box center [1250, 466] width 328 height 40
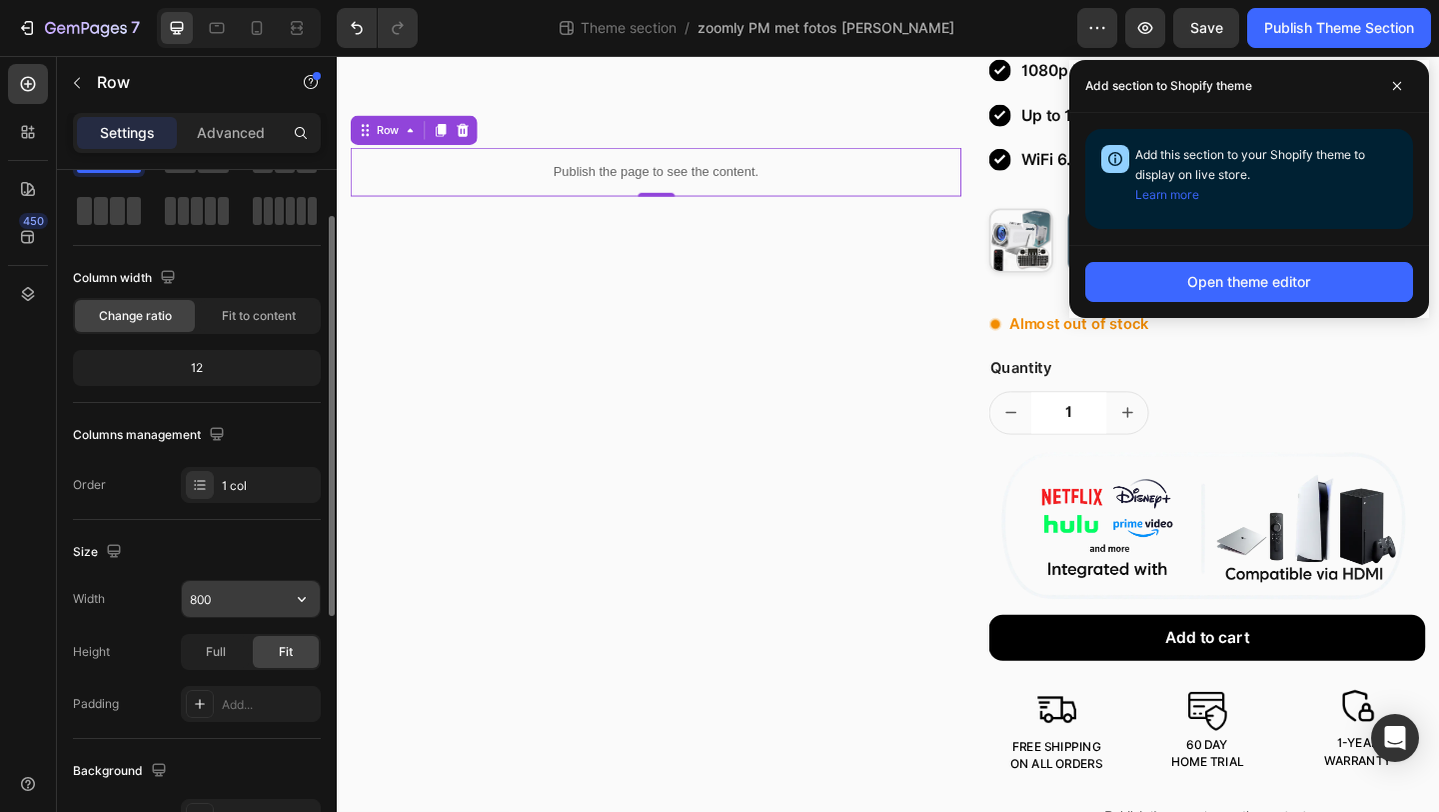
click at [269, 586] on input "800" at bounding box center [251, 599] width 138 height 36
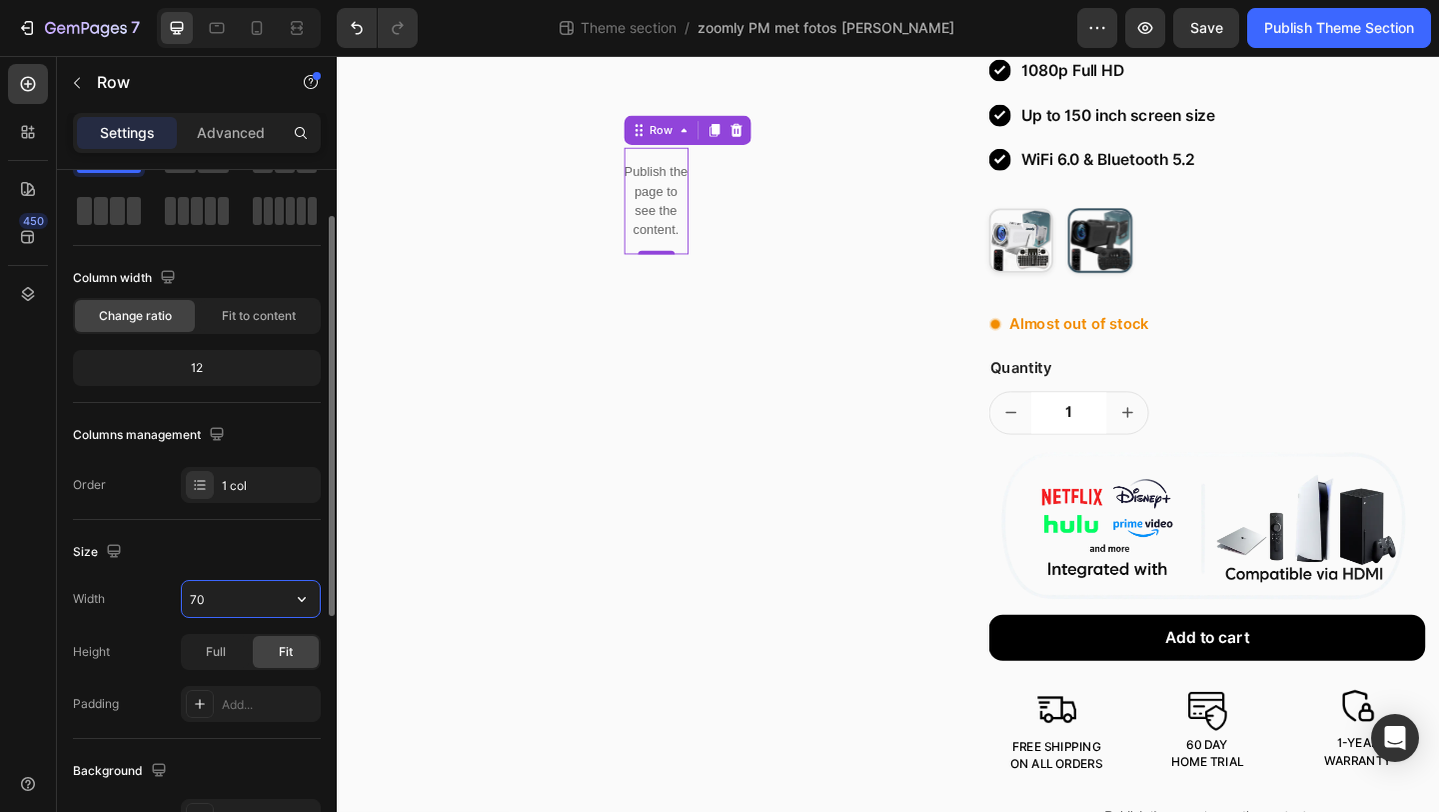
type input "7"
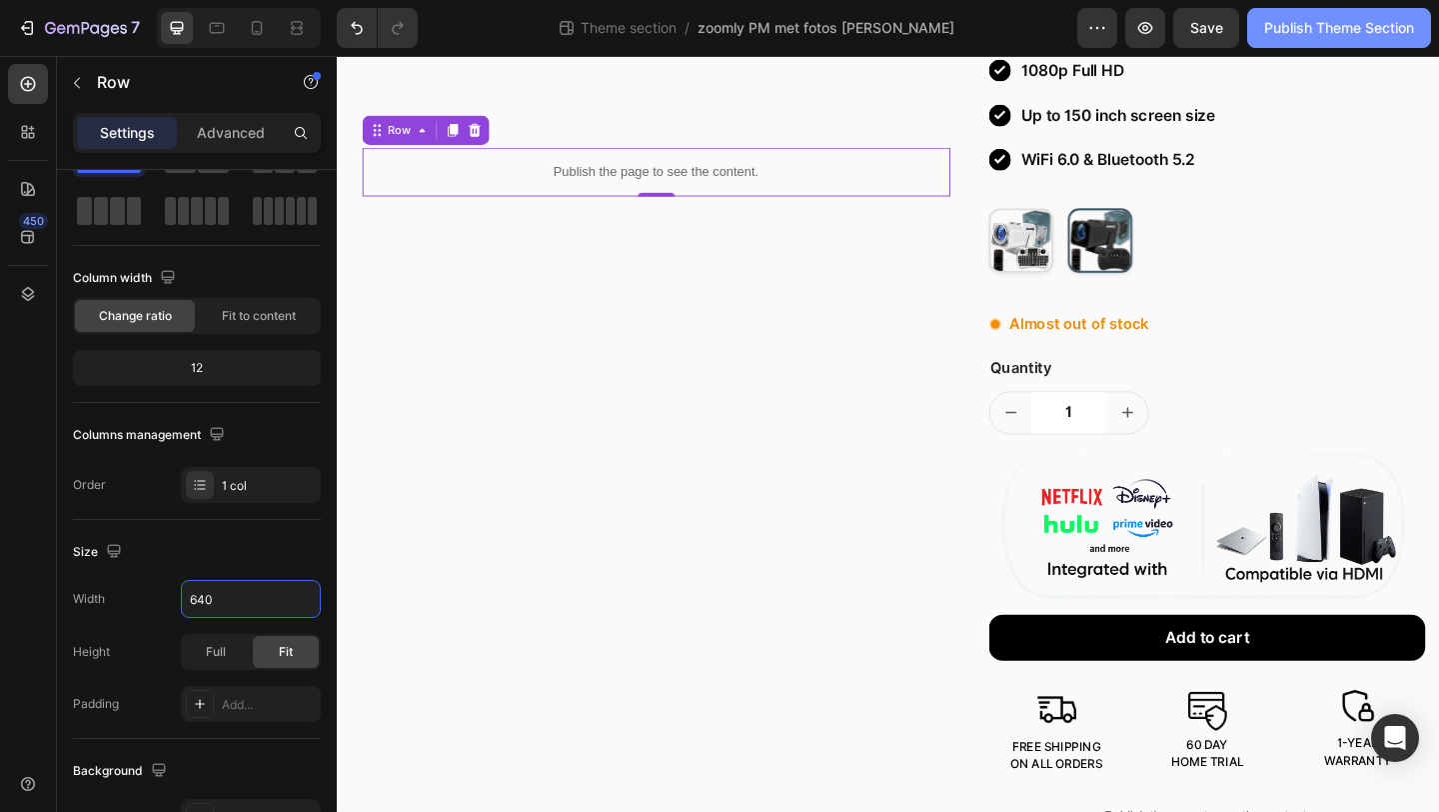
click at [1389, 30] on div "Publish Theme Section" at bounding box center [1340, 28] width 150 height 21
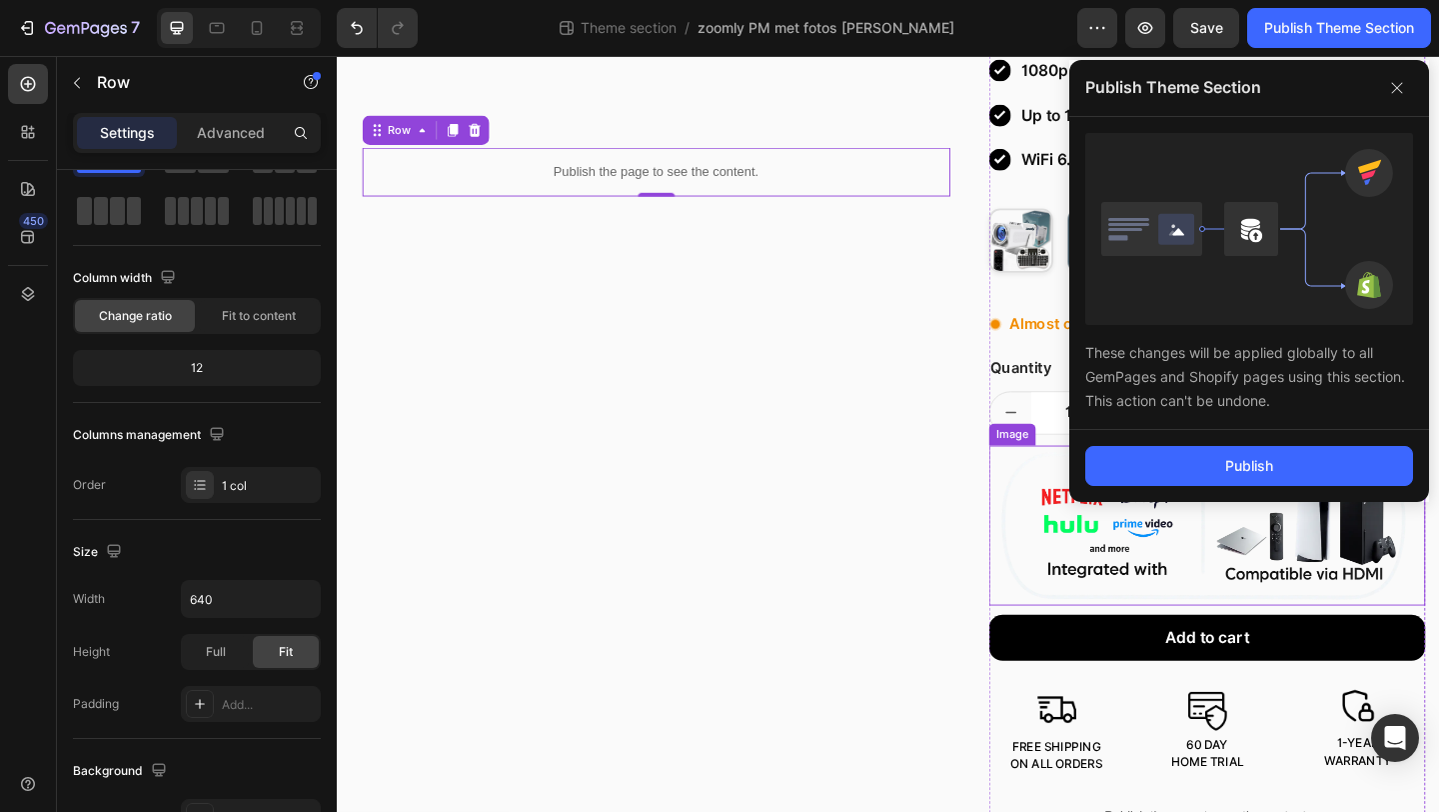
scroll to position [341, 0]
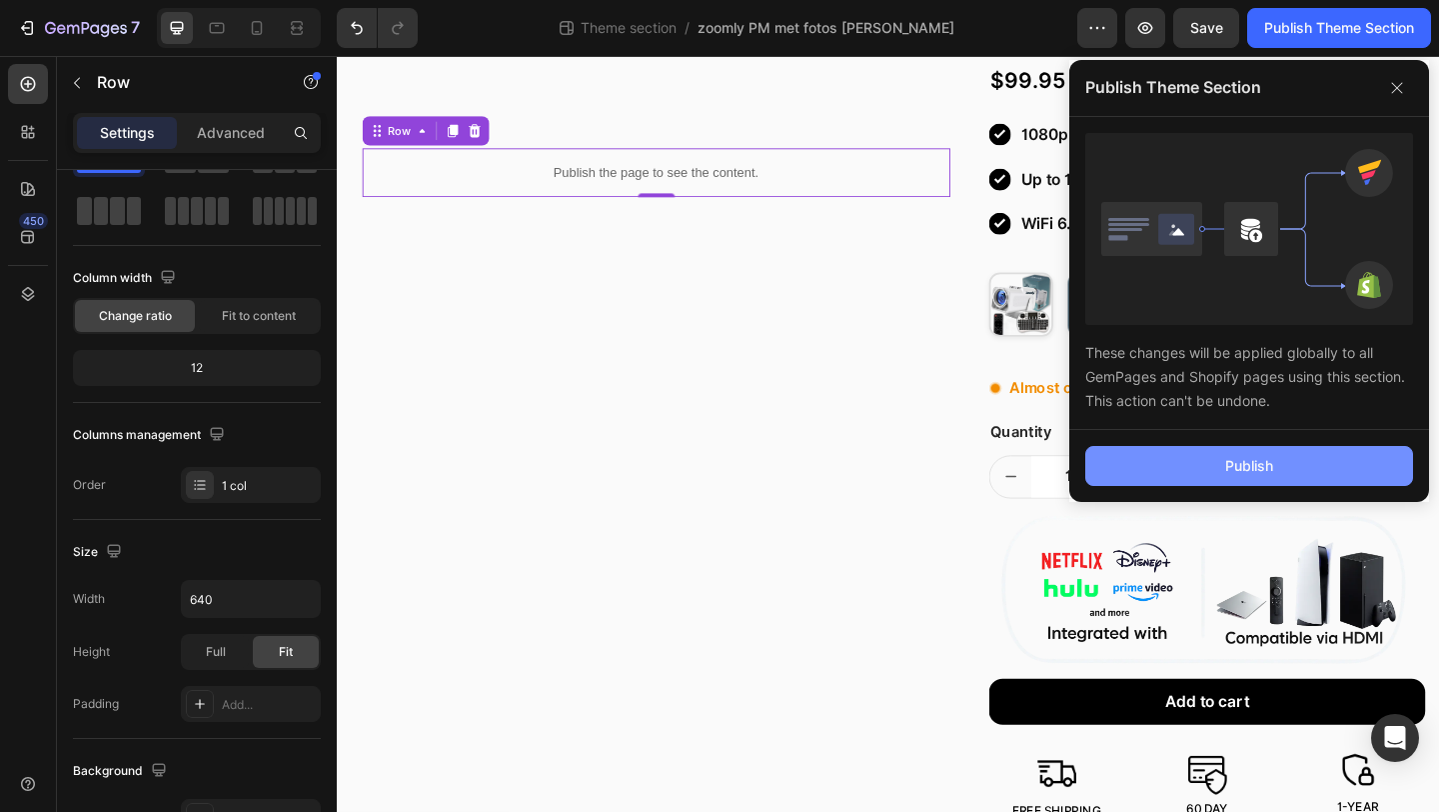
click at [1266, 453] on button "Publish" at bounding box center [1250, 466] width 328 height 40
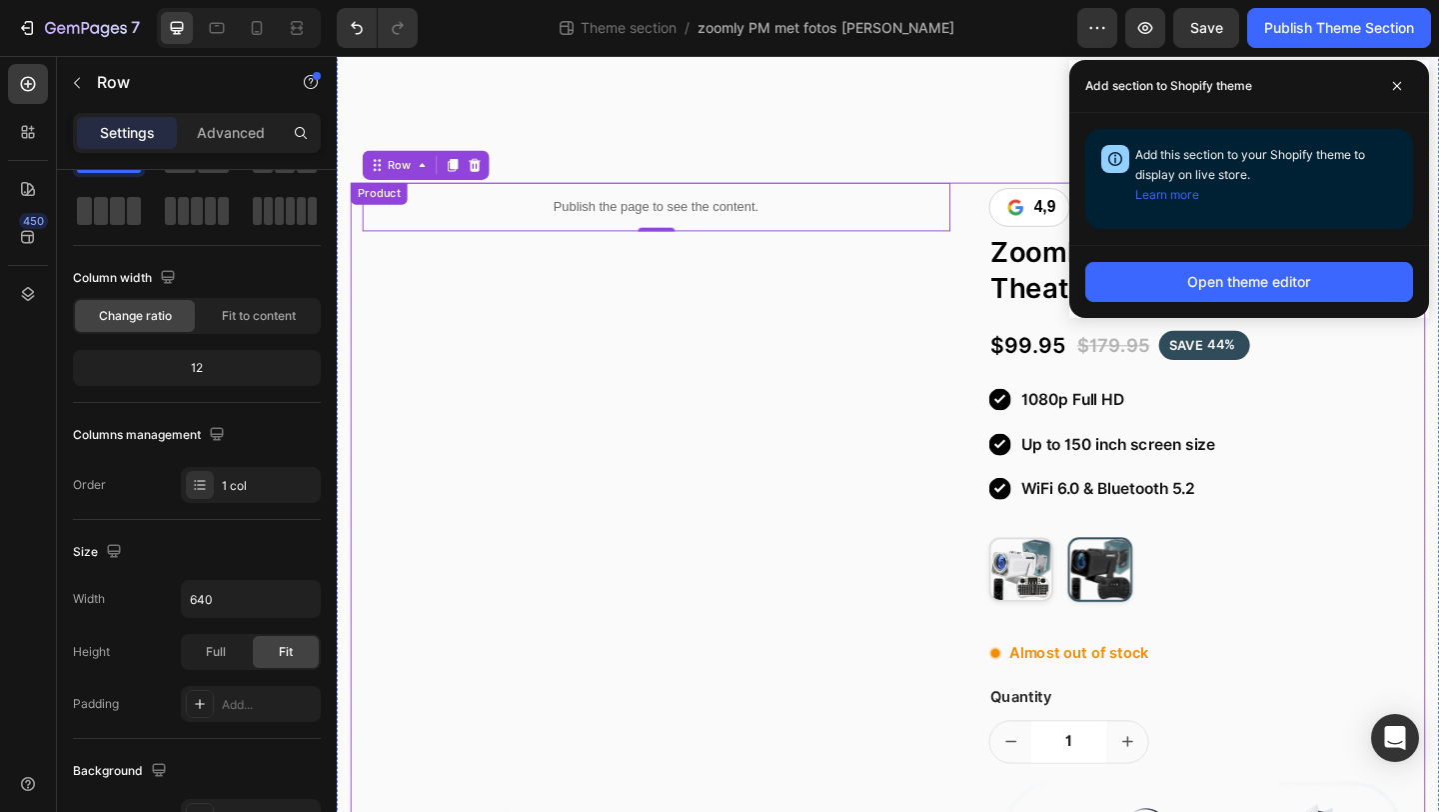
scroll to position [0, 0]
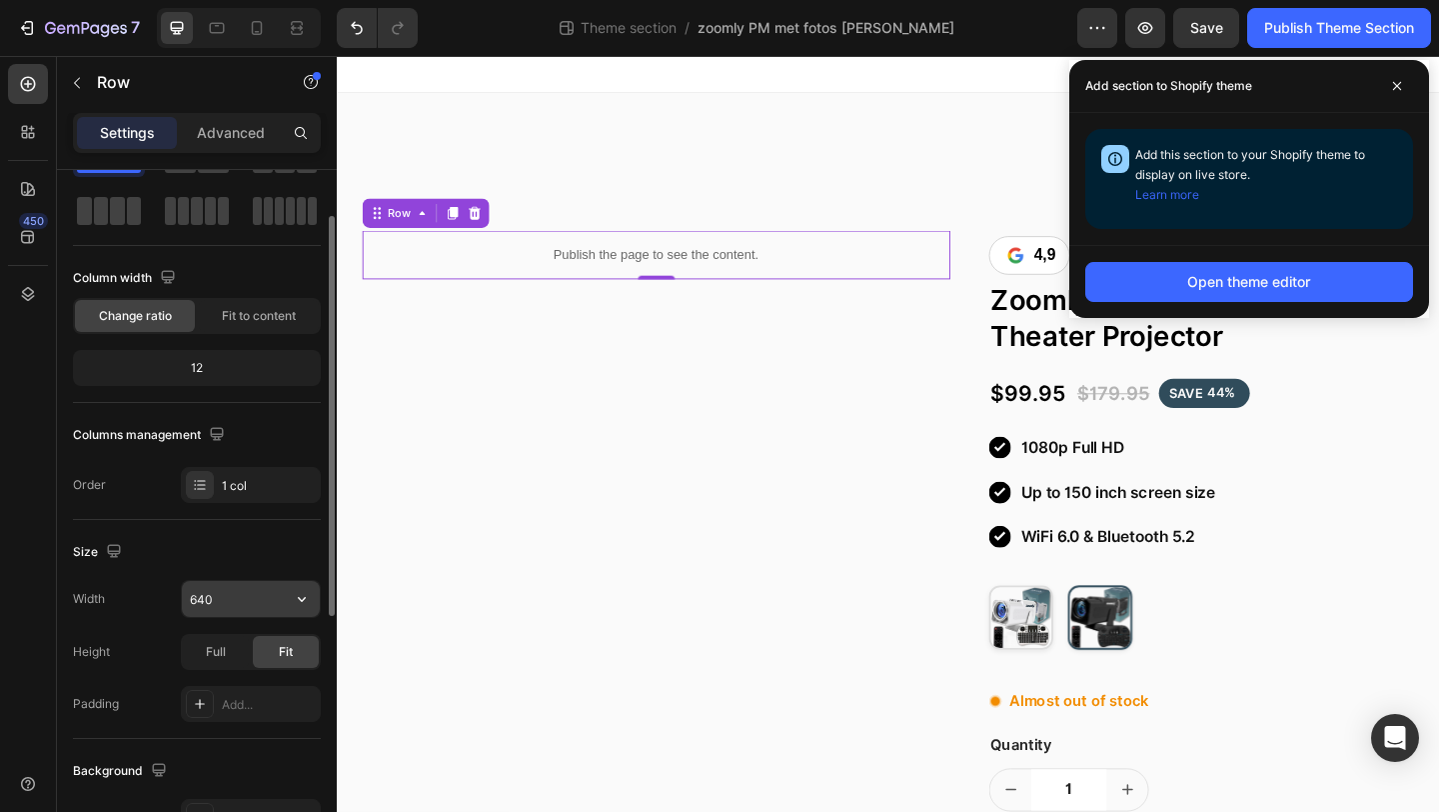
click at [262, 600] on input "640" at bounding box center [251, 599] width 138 height 36
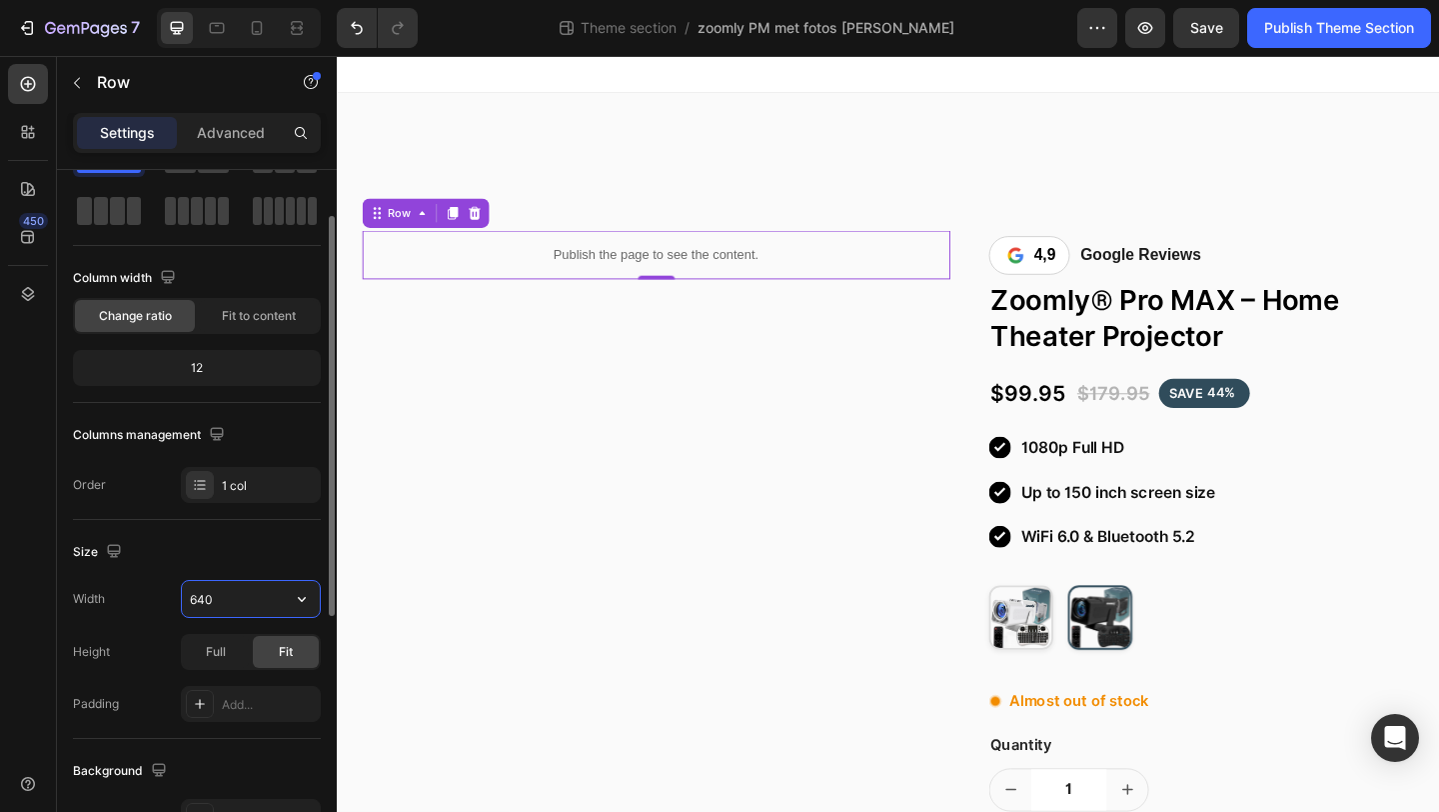
click at [262, 600] on input "640" at bounding box center [251, 599] width 138 height 36
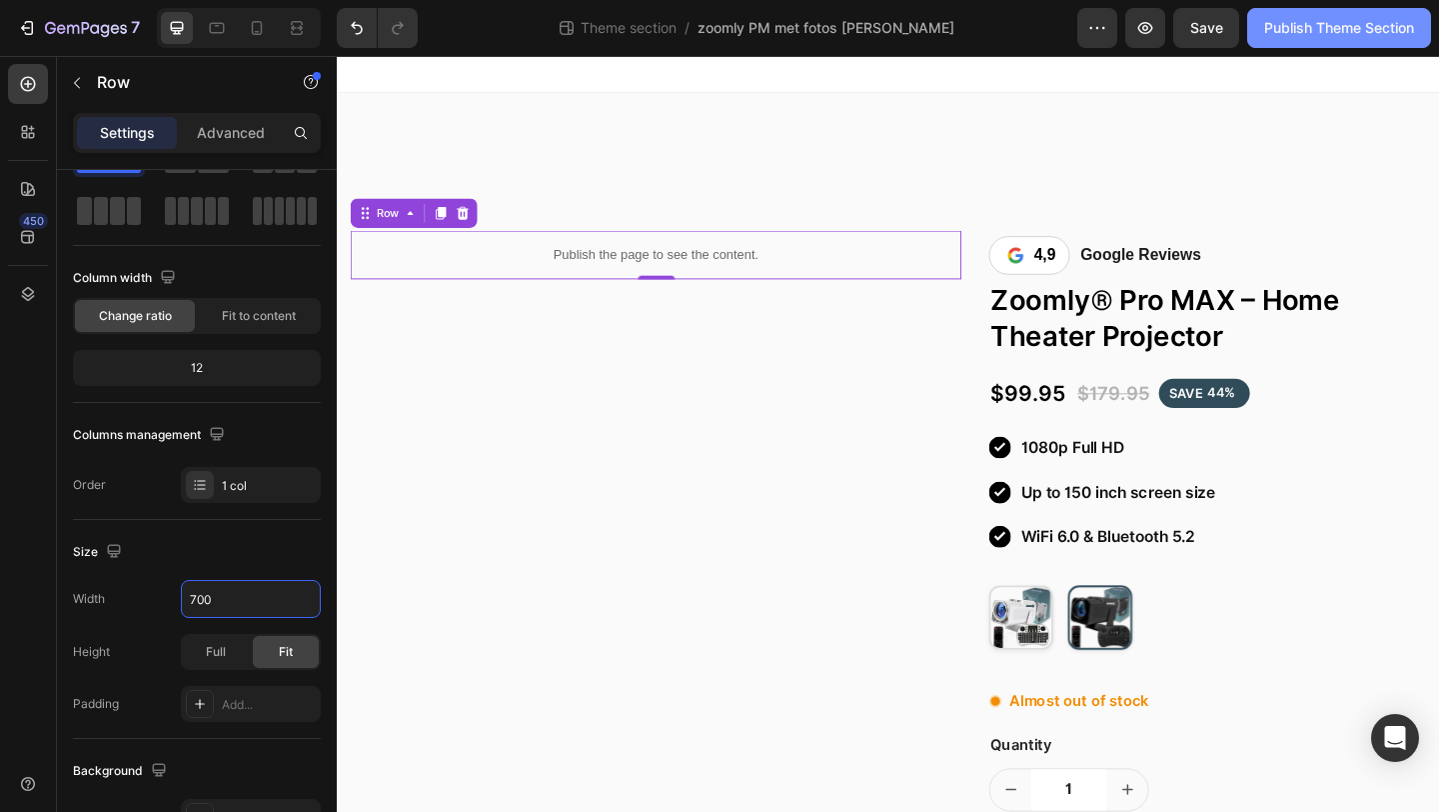
type input "700"
click at [1283, 39] on button "Publish Theme Section" at bounding box center [1340, 28] width 184 height 40
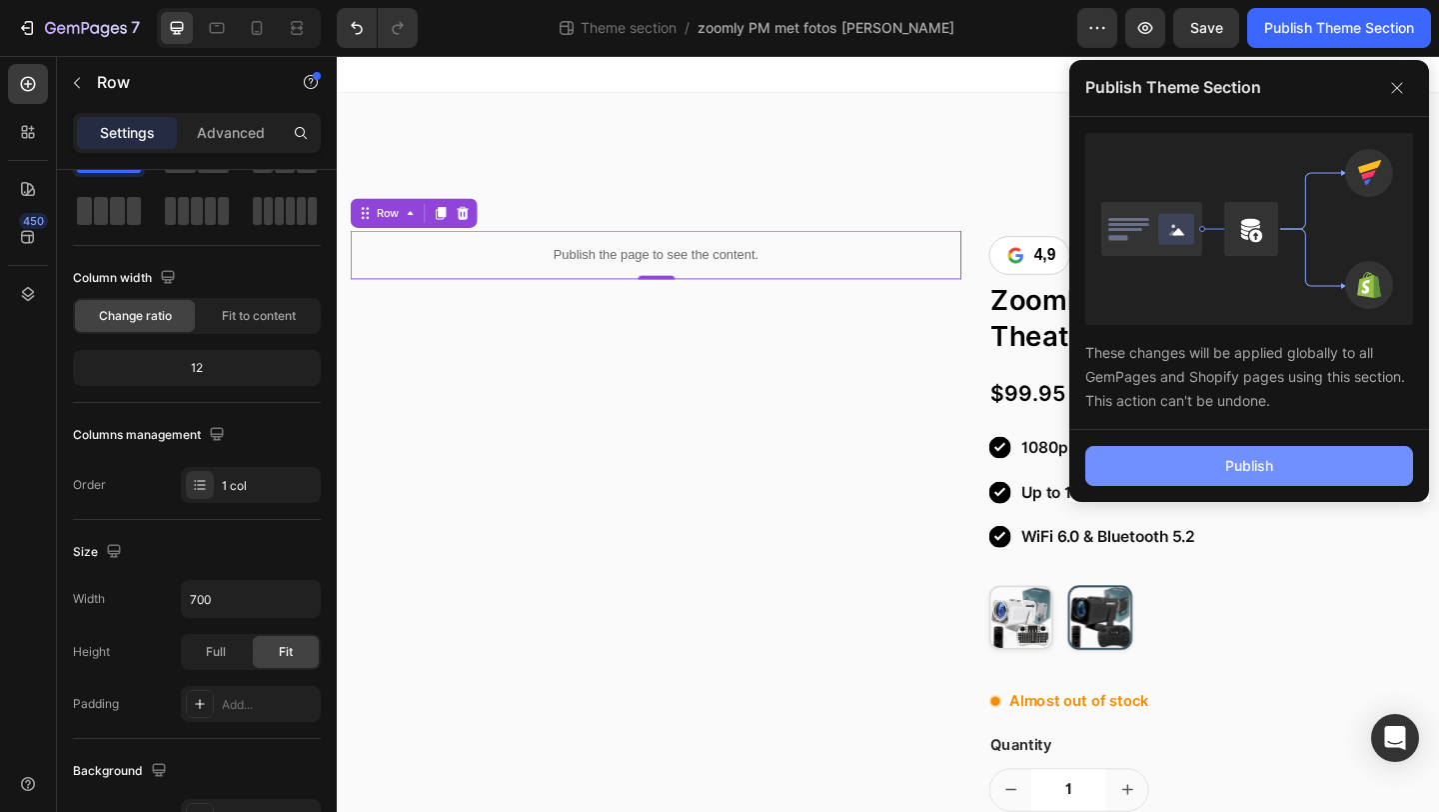
click at [1140, 464] on button "Publish" at bounding box center [1250, 466] width 328 height 40
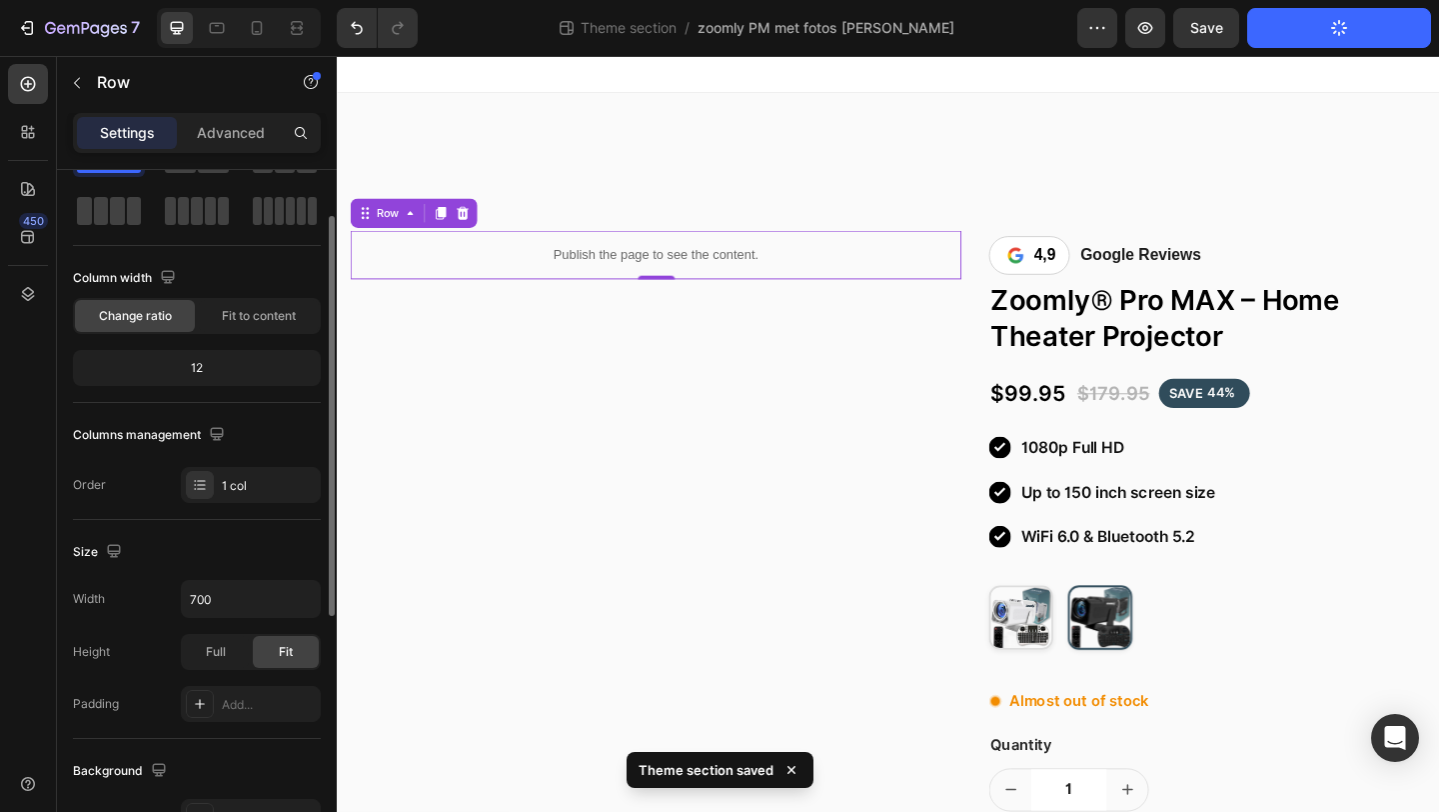
click at [224, 383] on div "12" at bounding box center [197, 368] width 248 height 36
click at [202, 365] on div "12" at bounding box center [197, 368] width 240 height 28
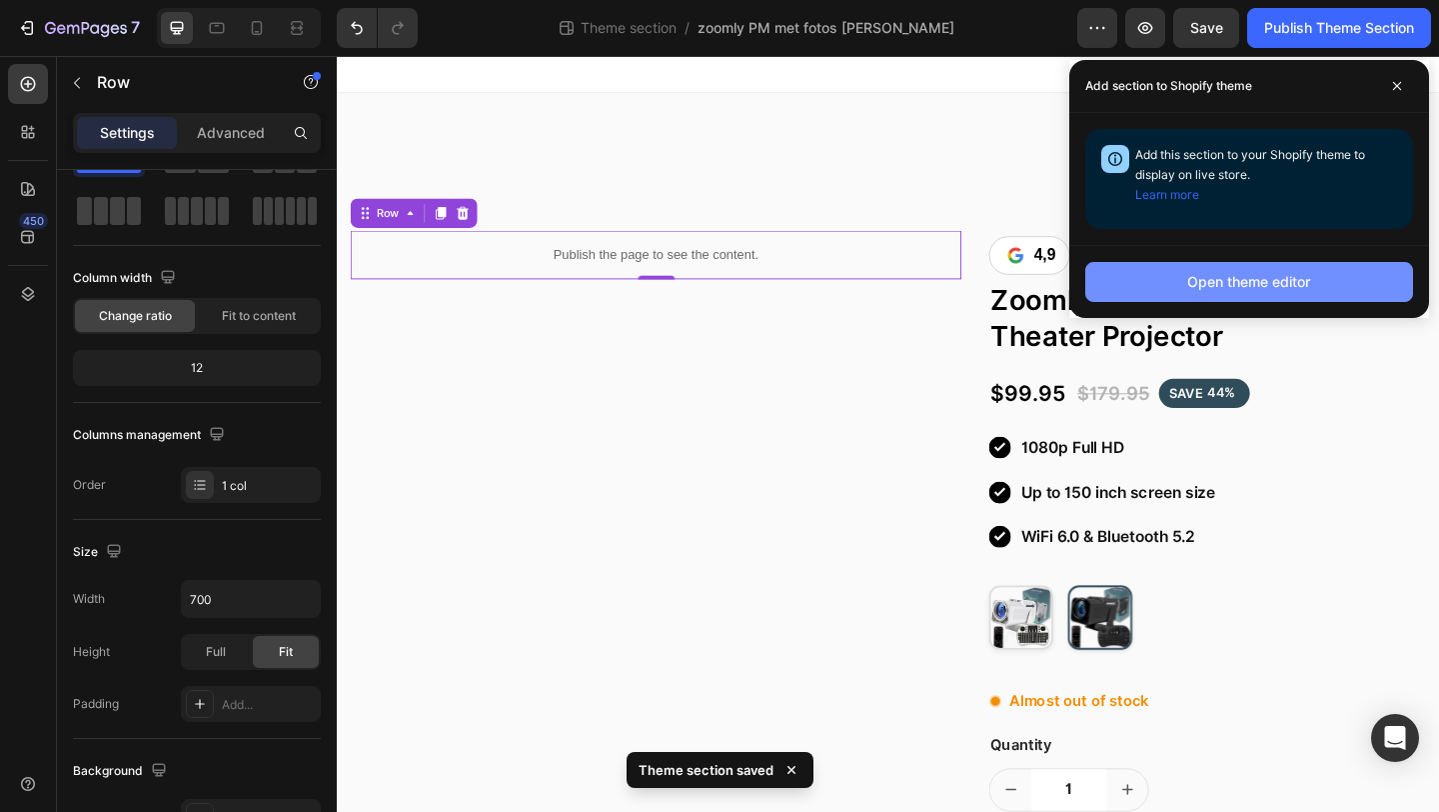
click at [1259, 286] on div "Open theme editor" at bounding box center [1250, 282] width 124 height 21
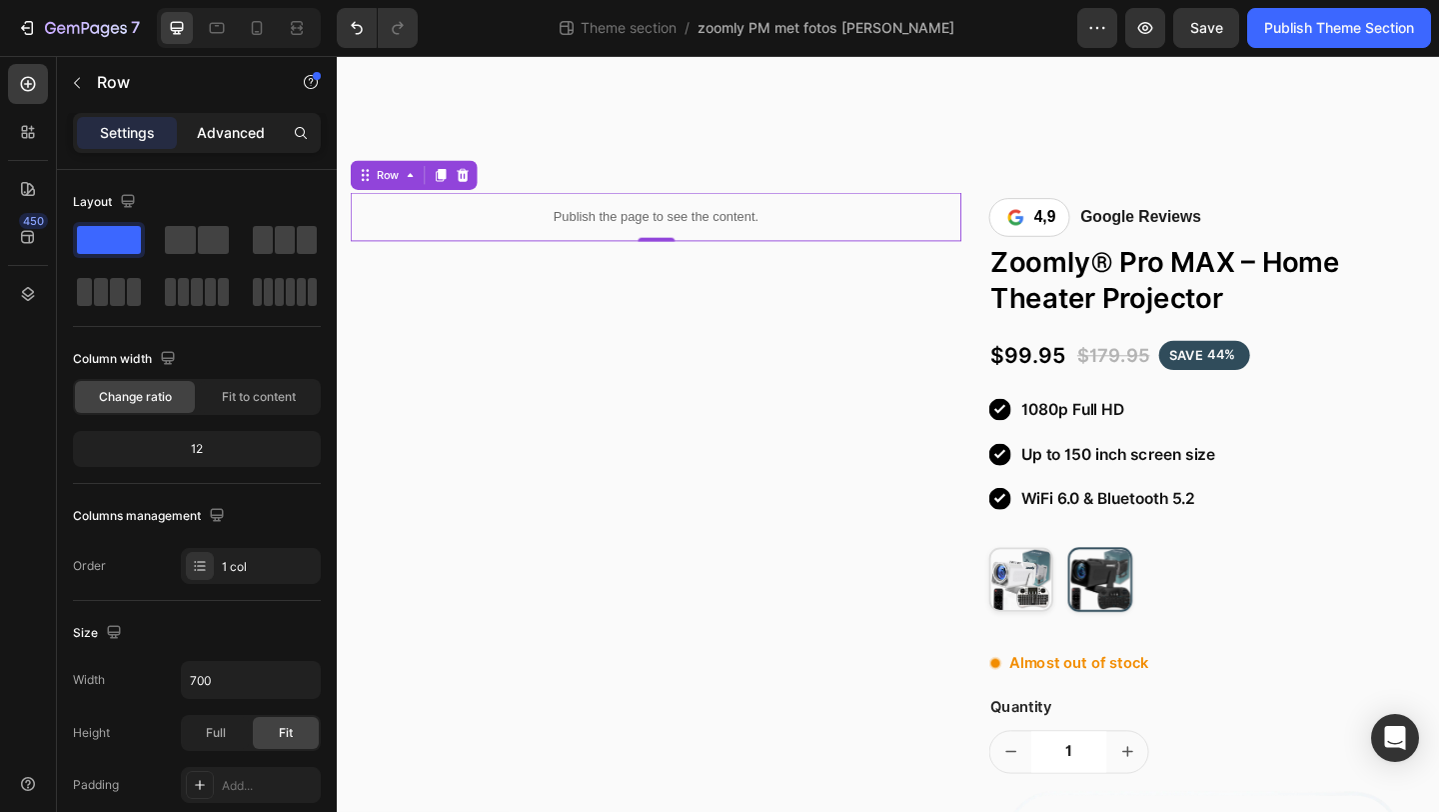
click at [224, 142] on p "Advanced" at bounding box center [231, 133] width 68 height 21
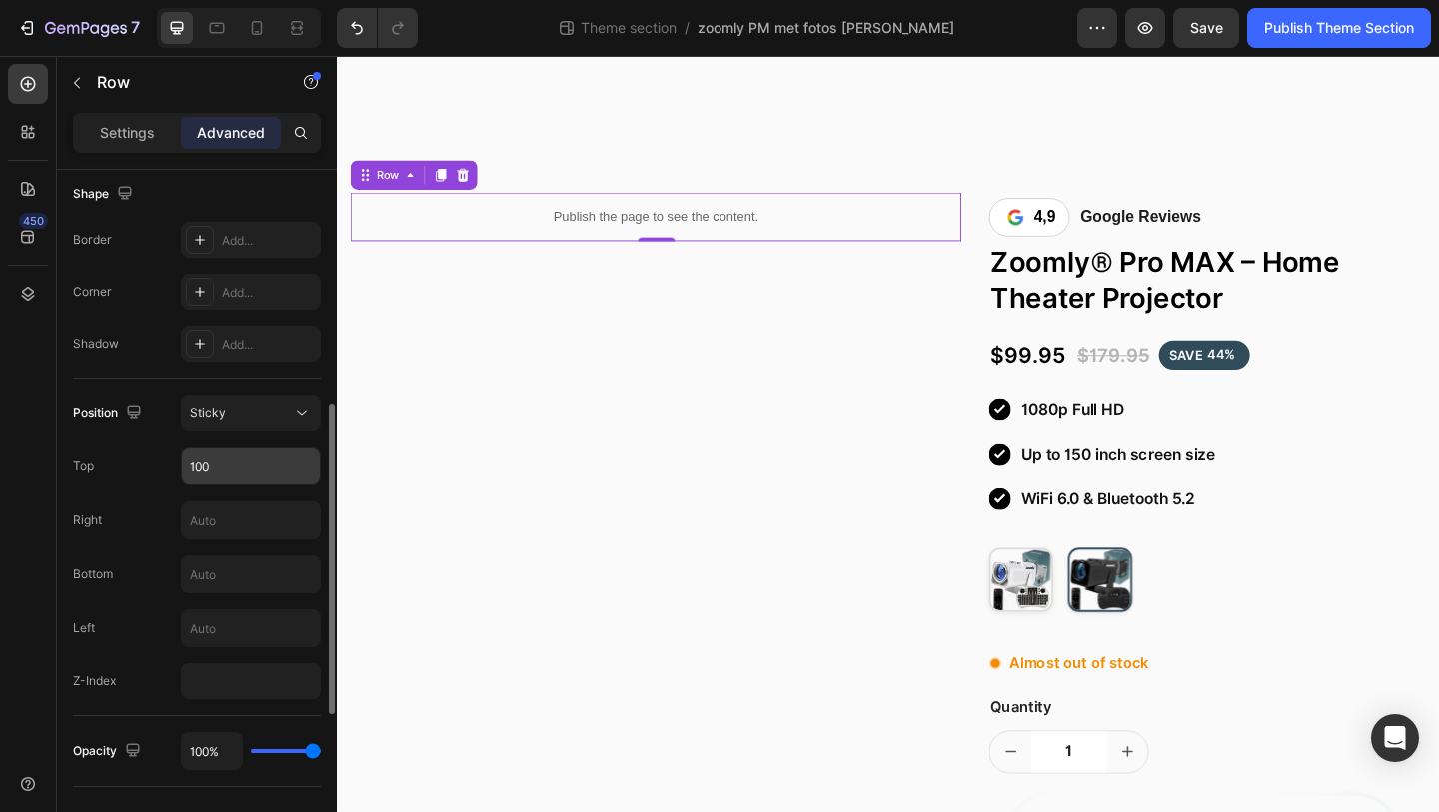
scroll to position [529, 0]
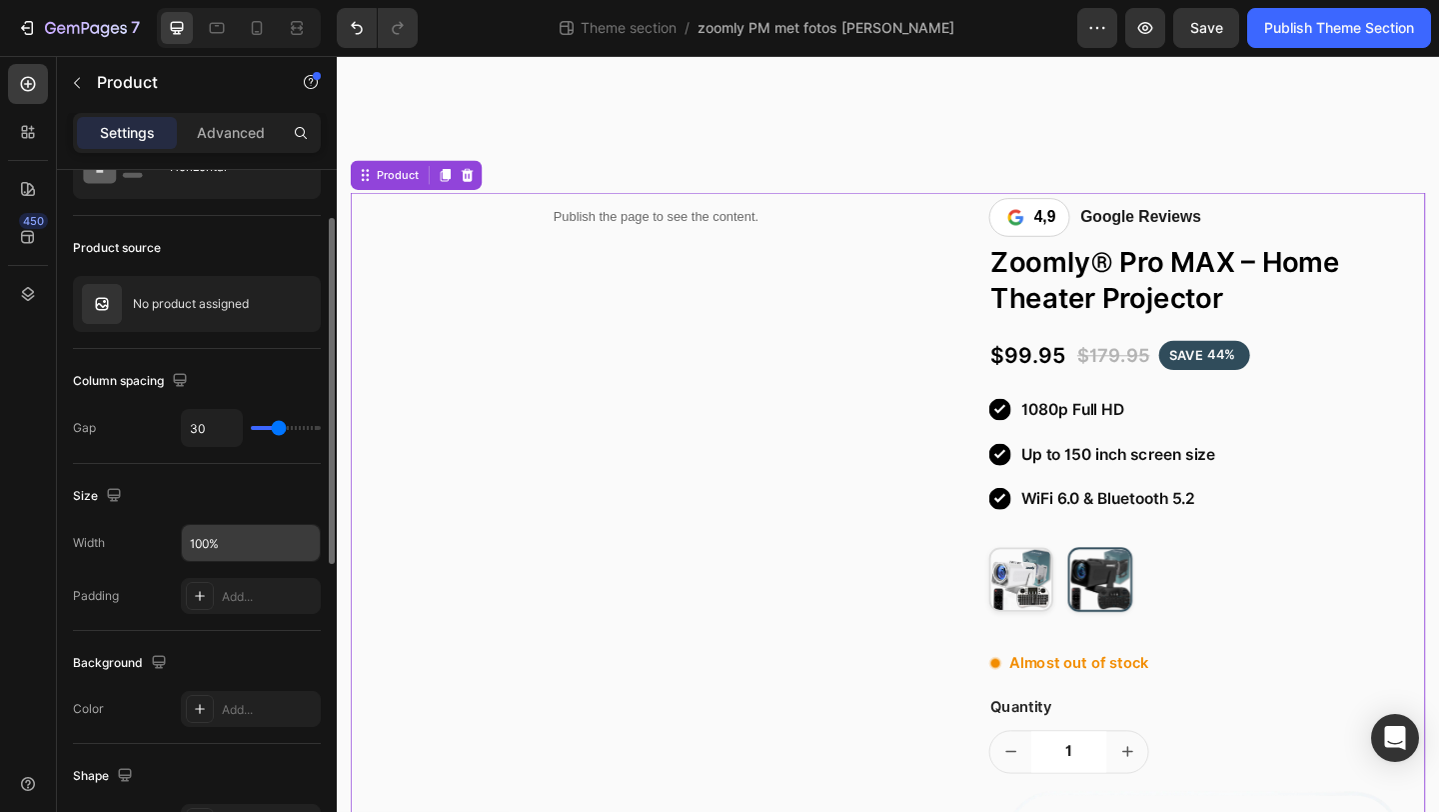
scroll to position [96, 0]
type input "27"
type input "26"
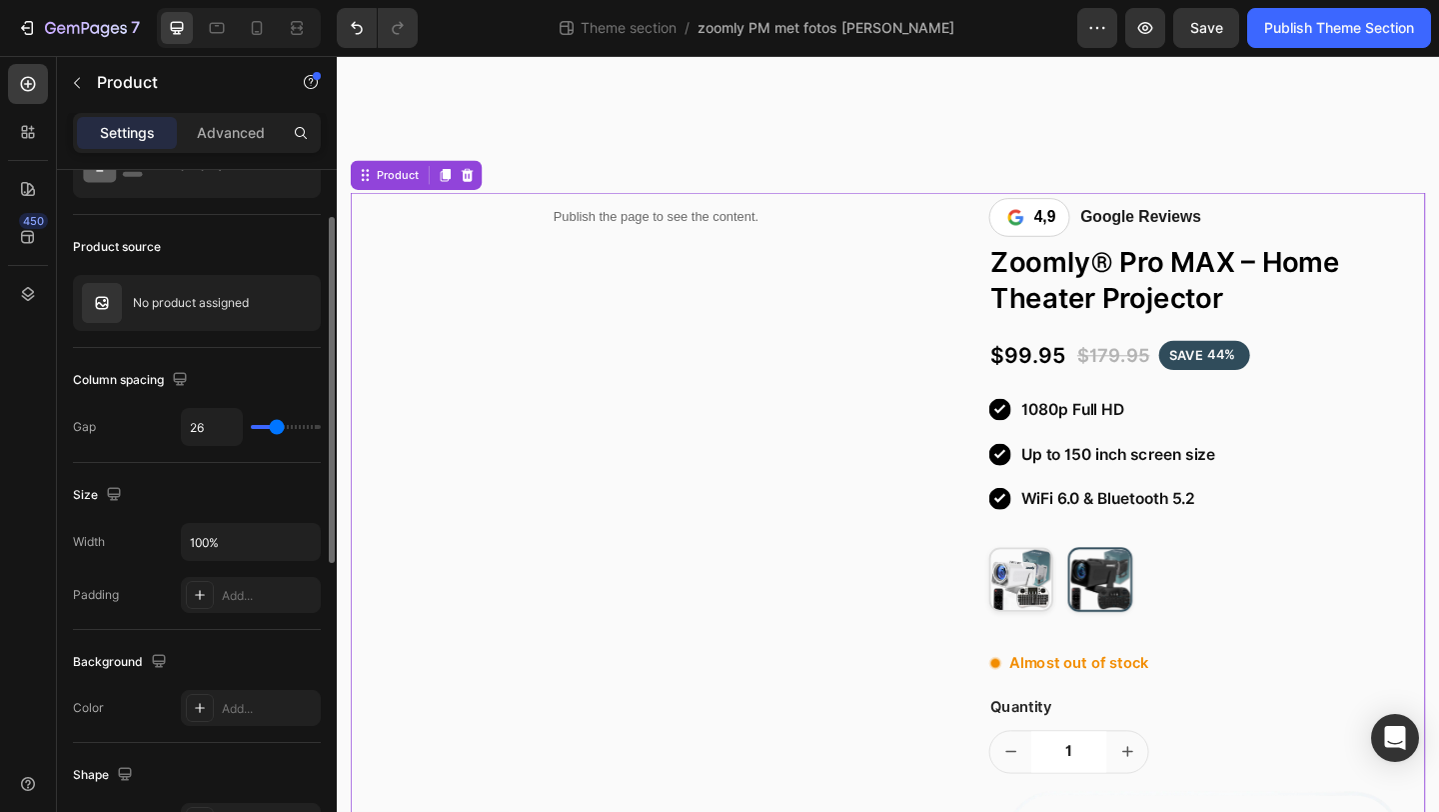
type input "25"
type input "24"
type input "23"
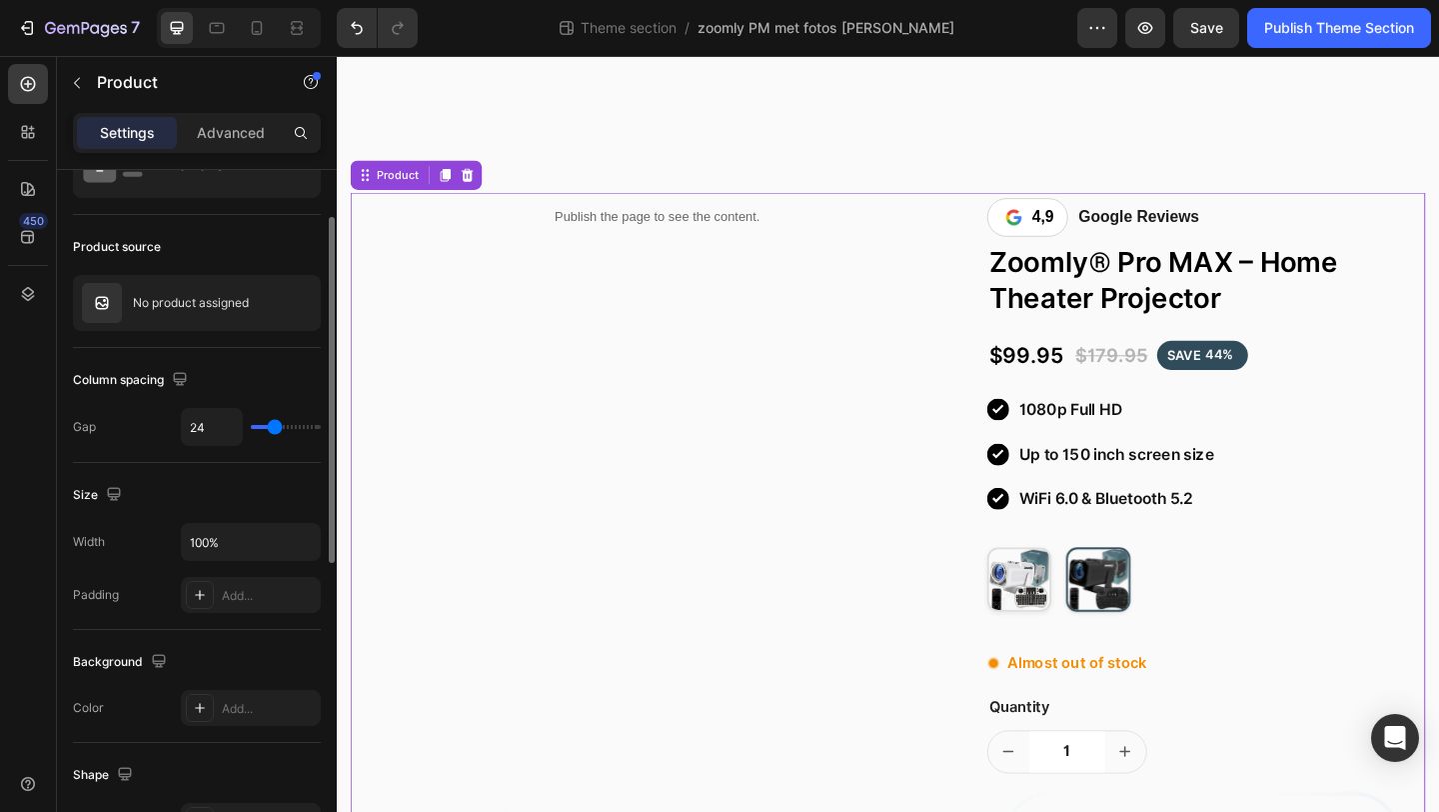
type input "23"
type input "22"
type input "21"
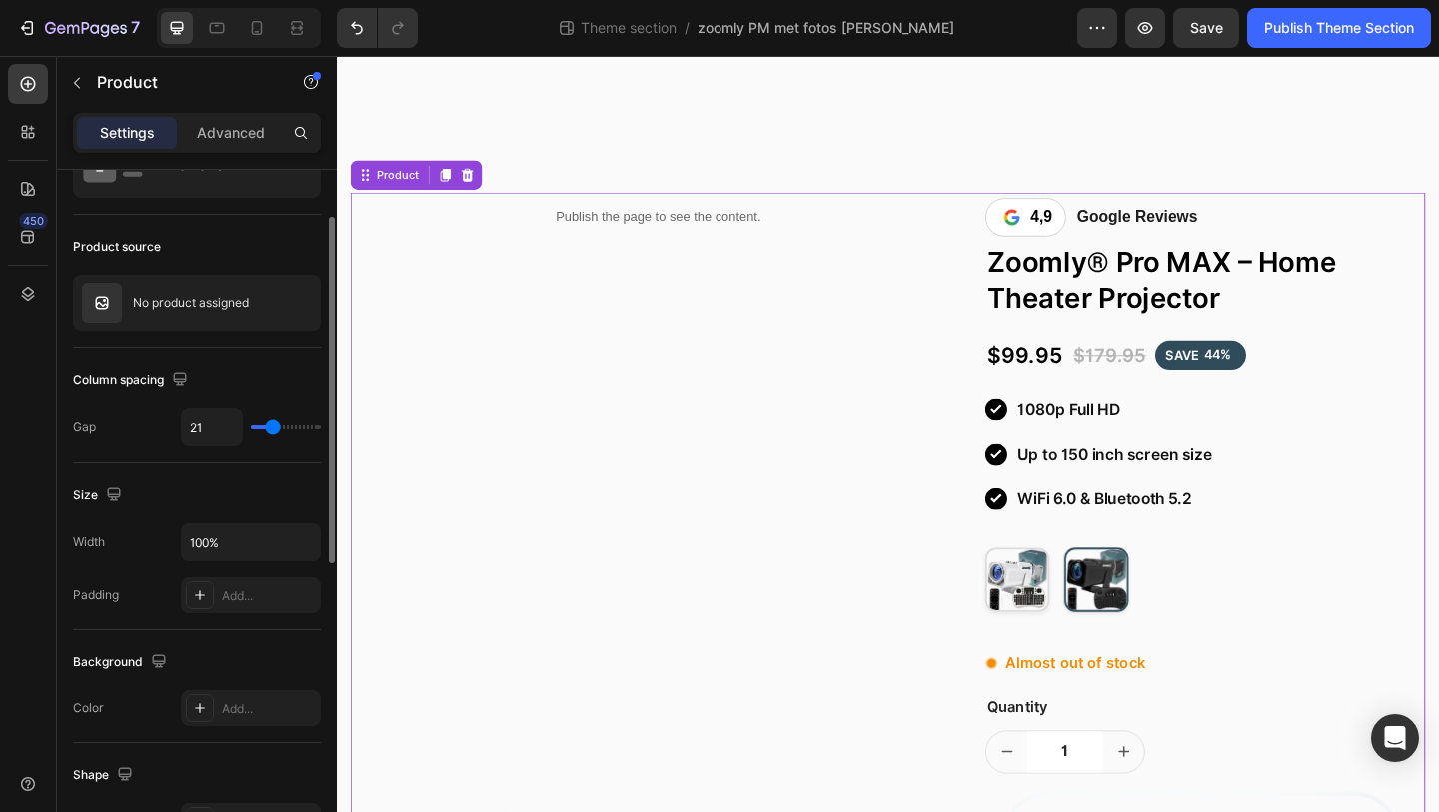
type input "20"
type input "19"
type input "18"
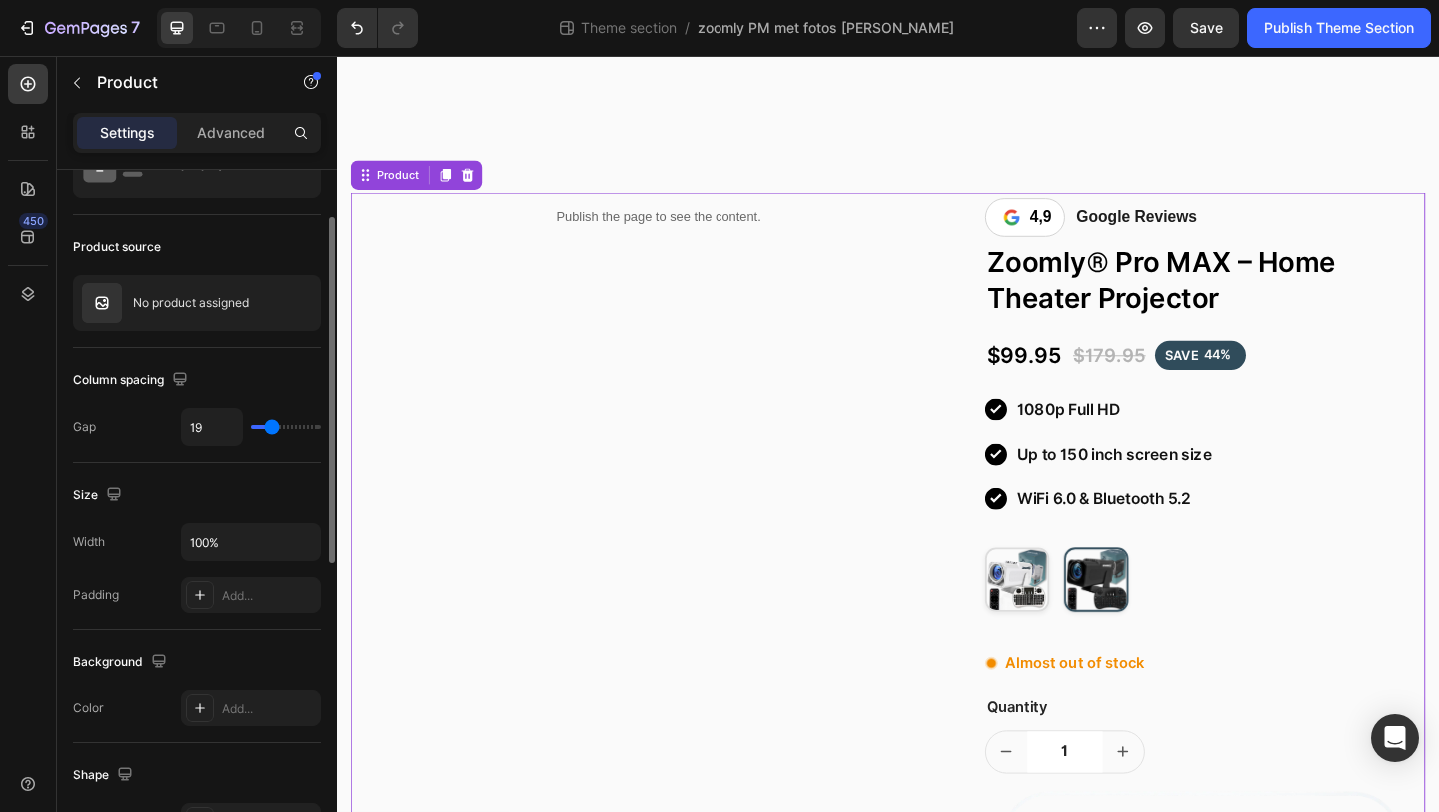
type input "18"
type input "17"
type input "16"
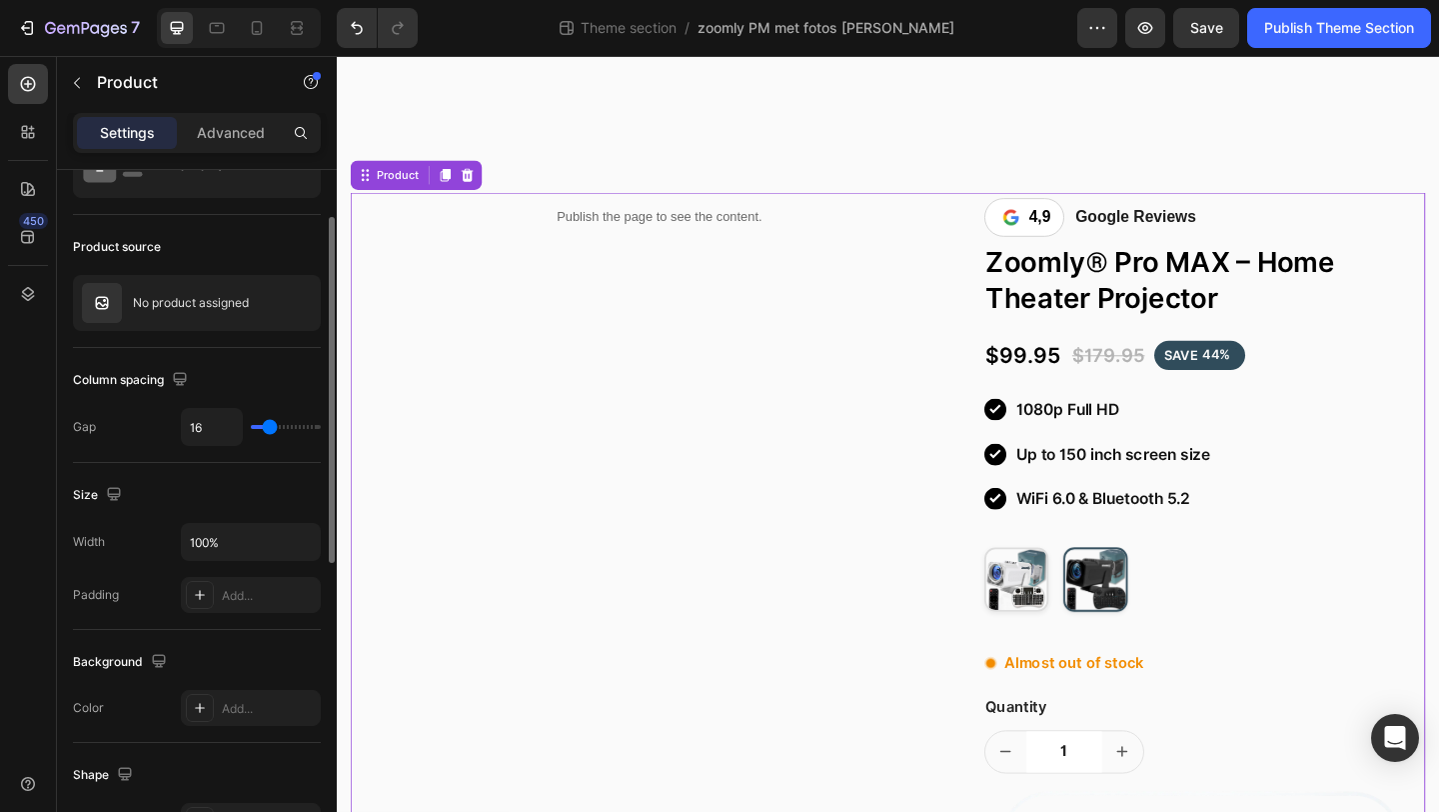
type input "15"
type input "14"
type input "13"
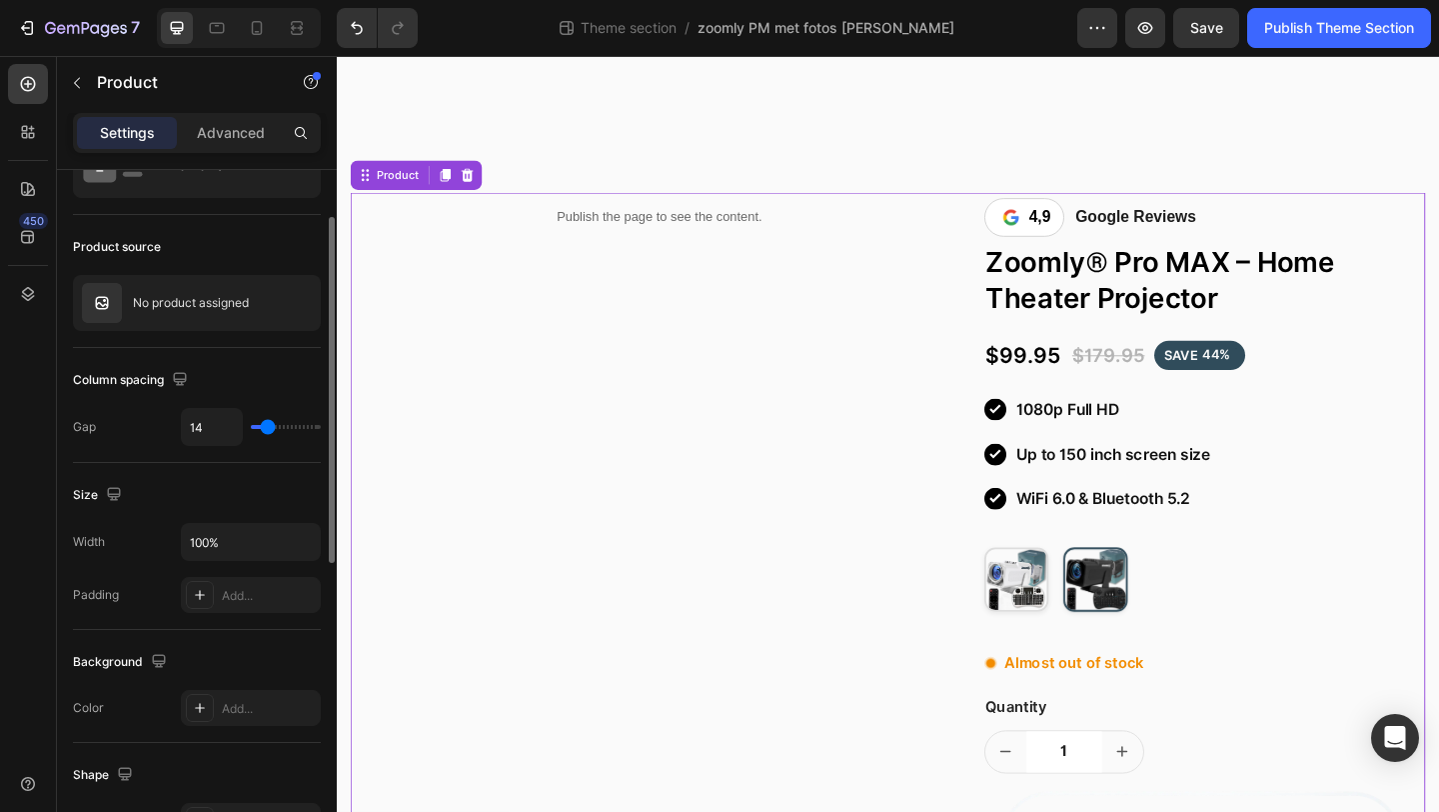
type input "13"
type input "12"
type input "11"
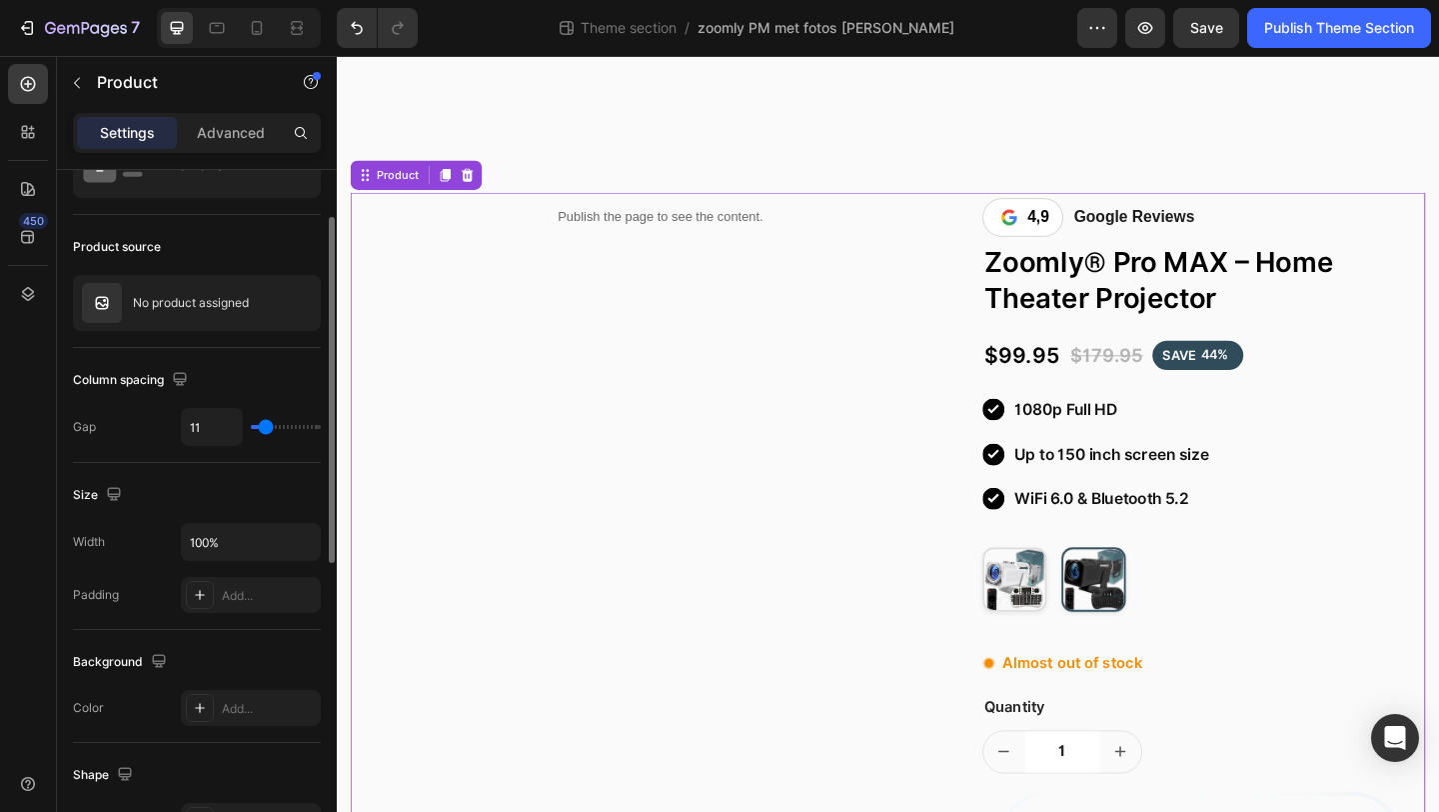
type input "10"
type input "9"
type input "8"
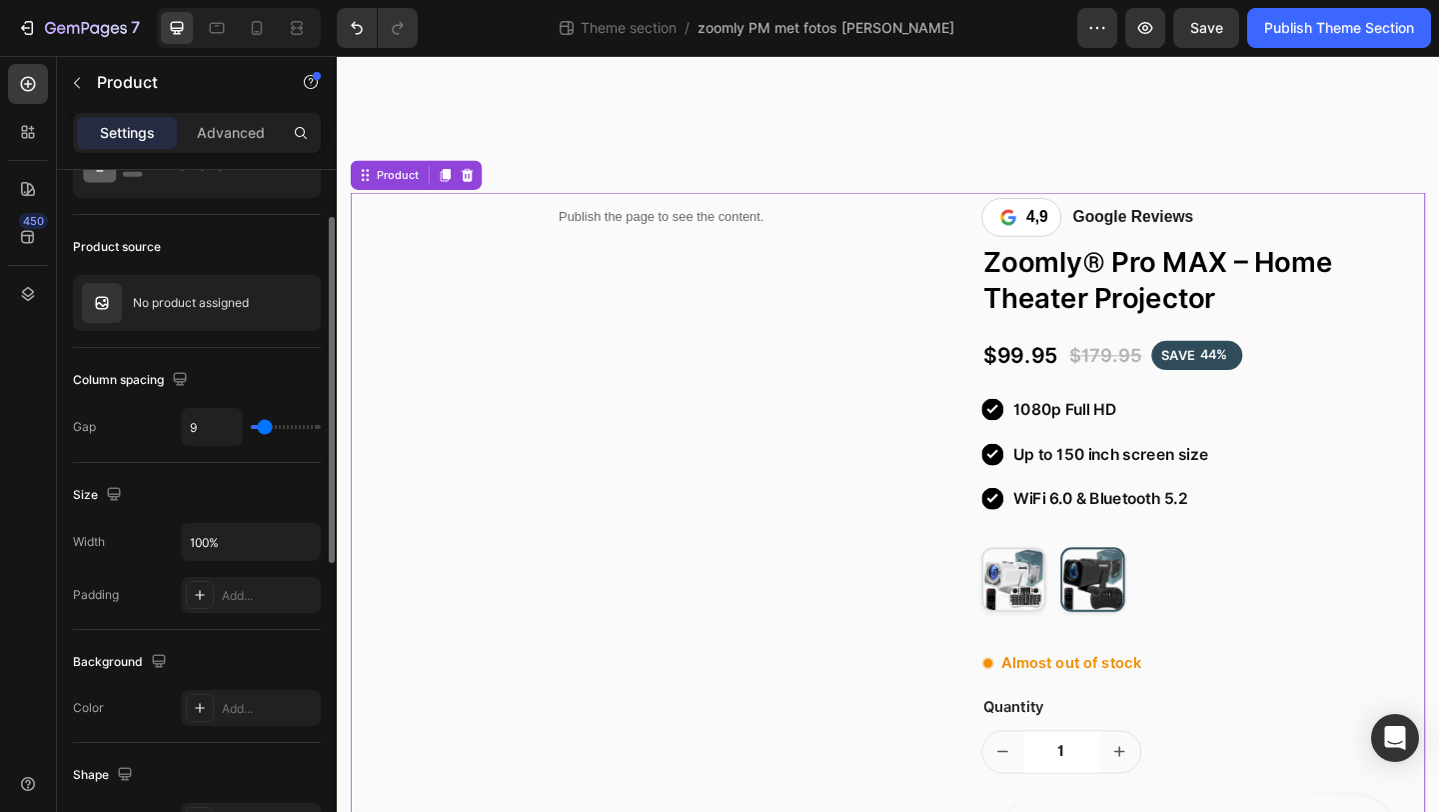
type input "8"
type input "9"
type input "10"
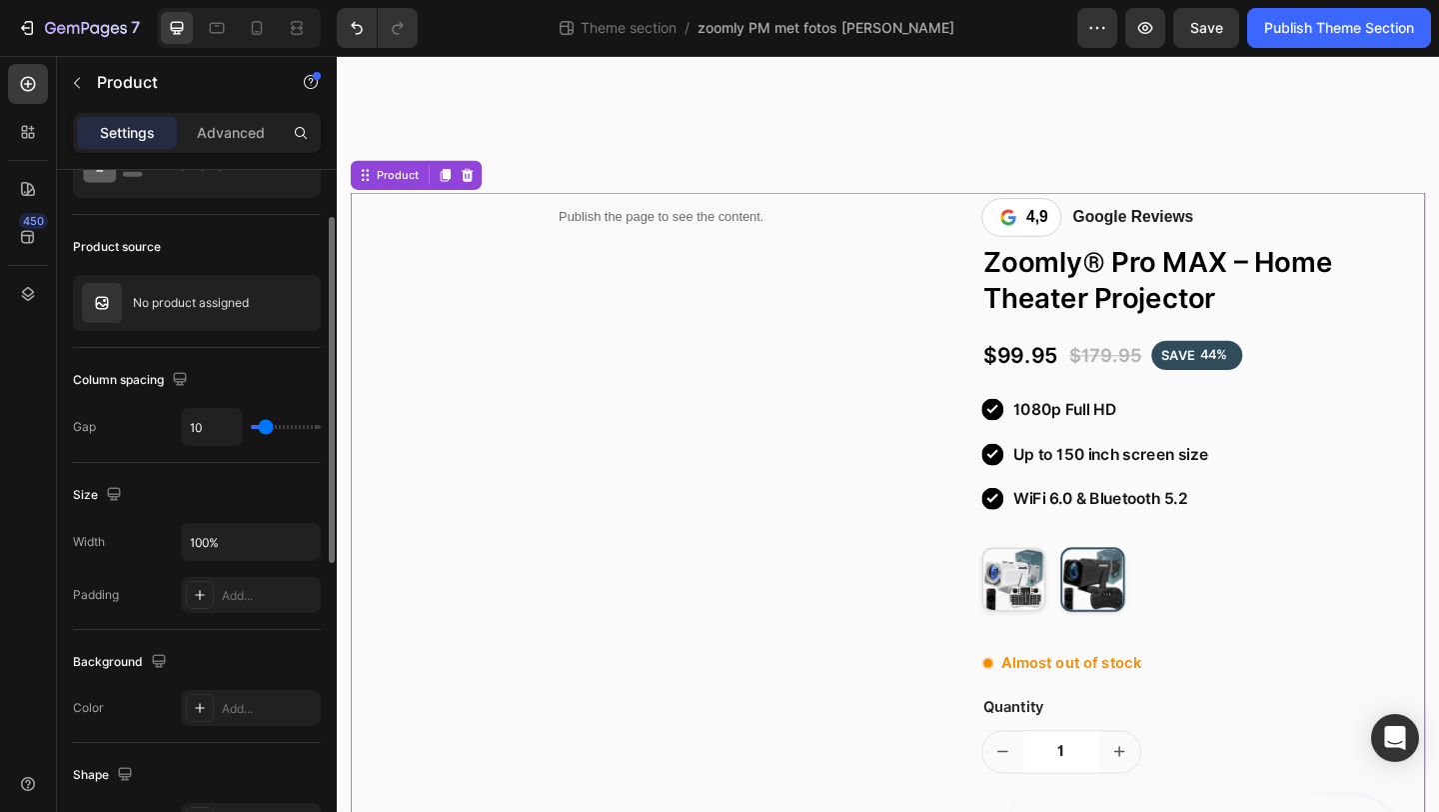
type input "11"
type input "12"
type input "13"
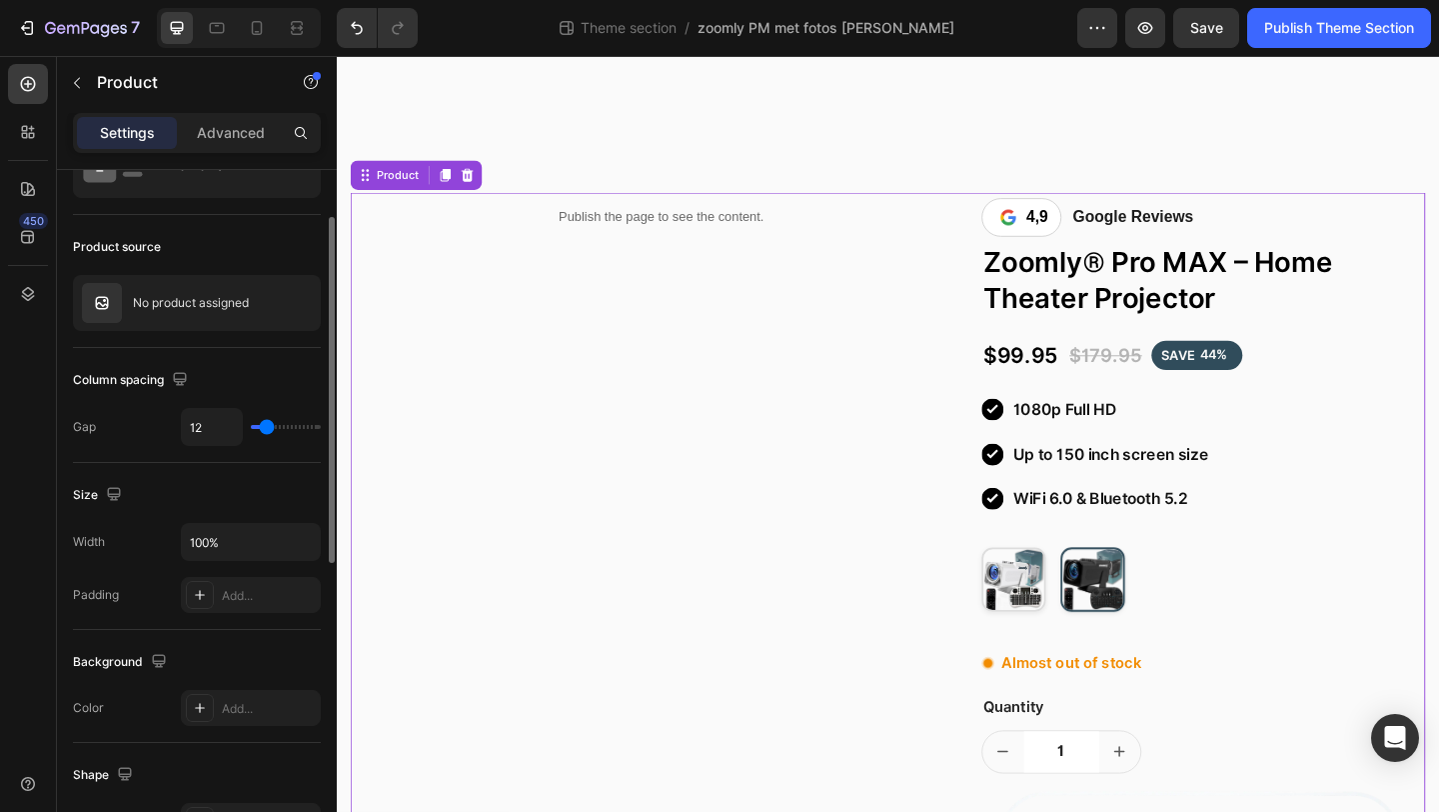
type input "13"
type input "14"
type input "15"
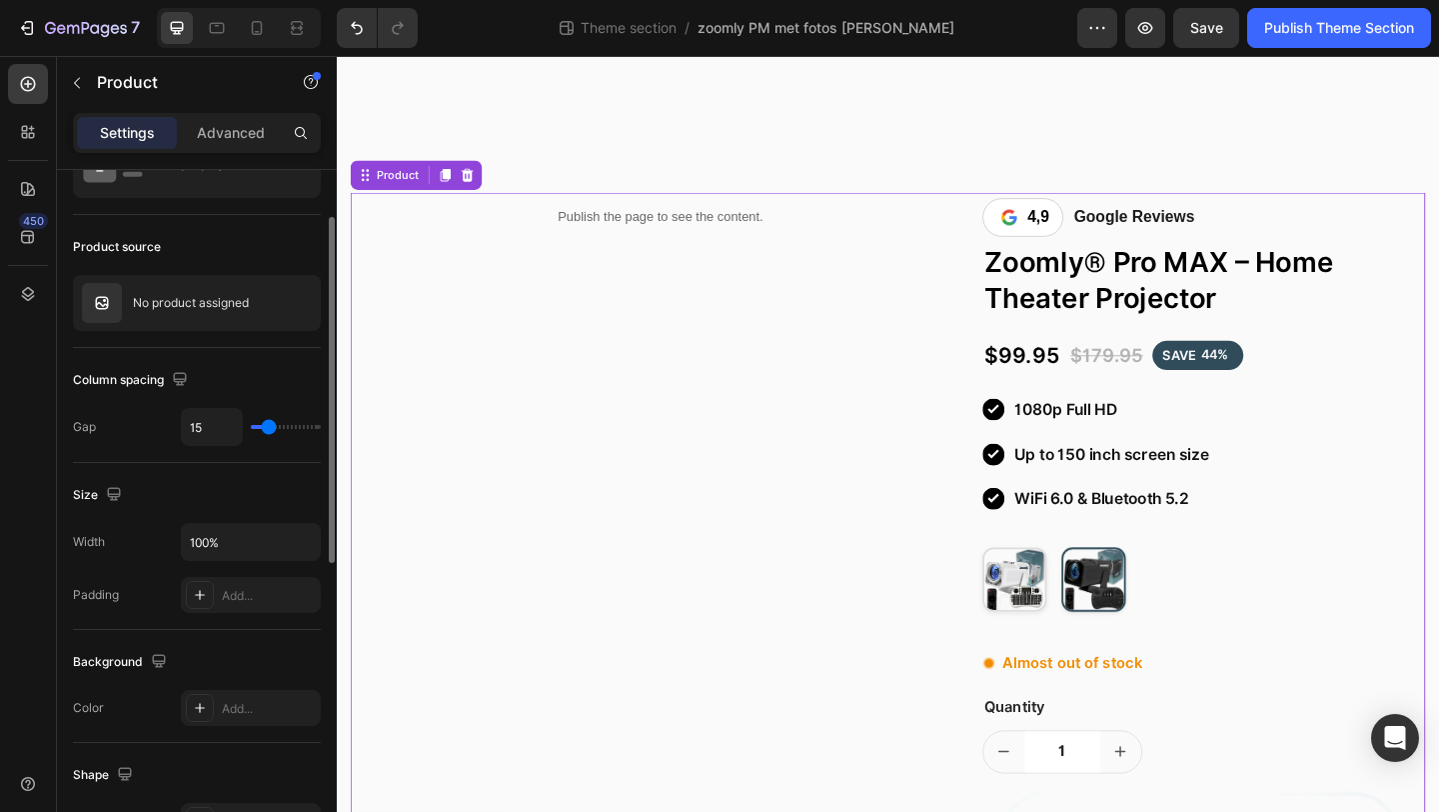
type input "16"
type input "17"
type input "18"
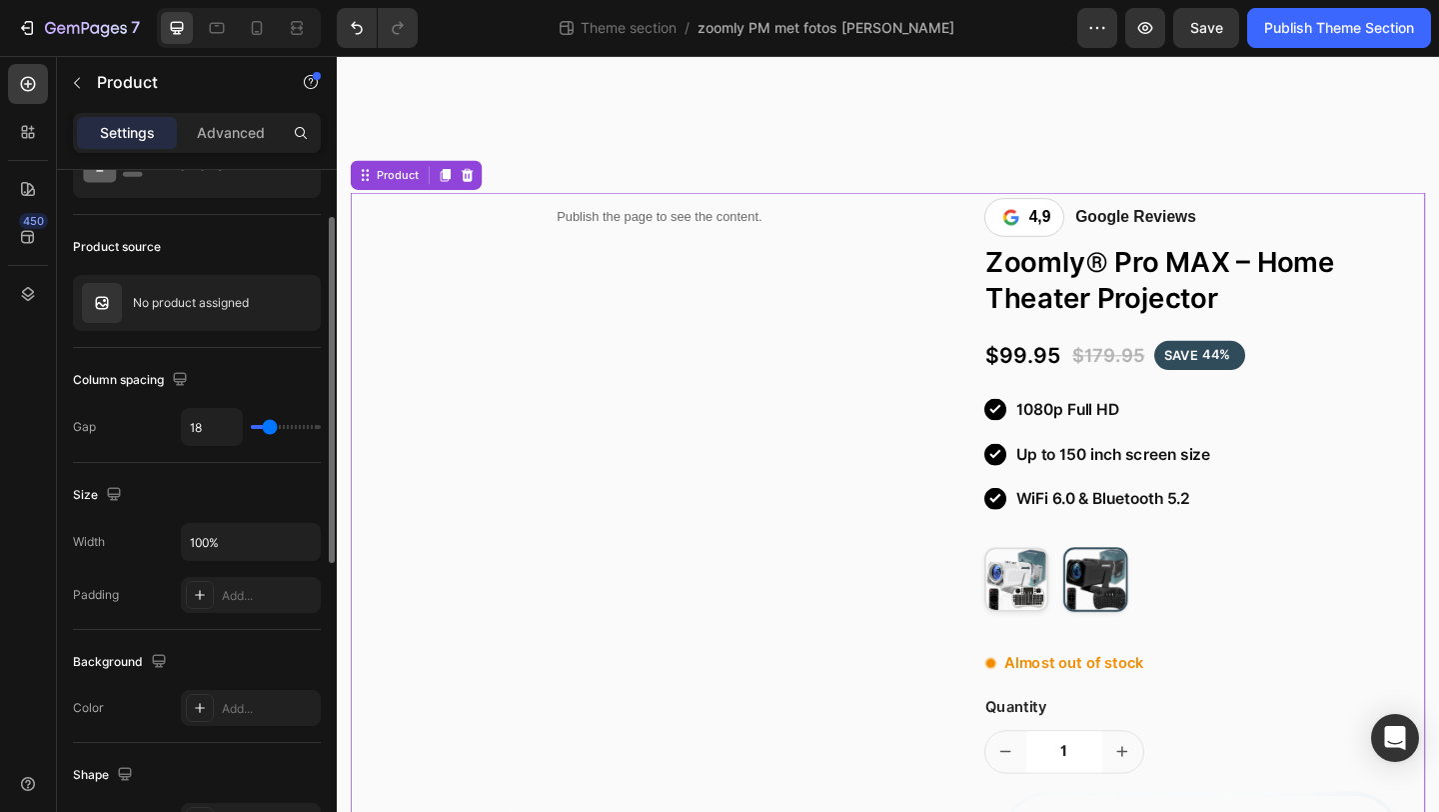
type input "18"
type input "19"
type input "20"
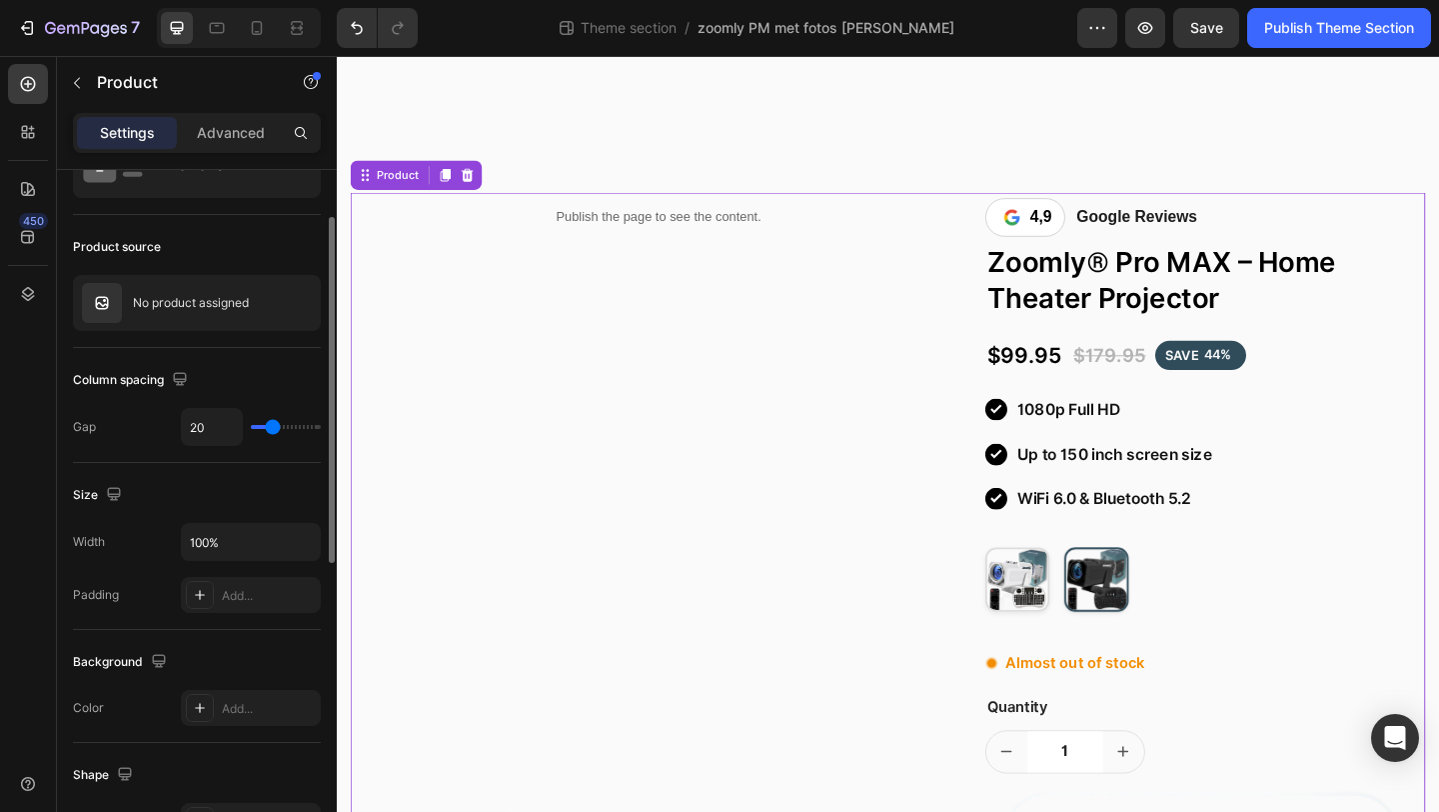
type input "21"
type input "22"
type input "23"
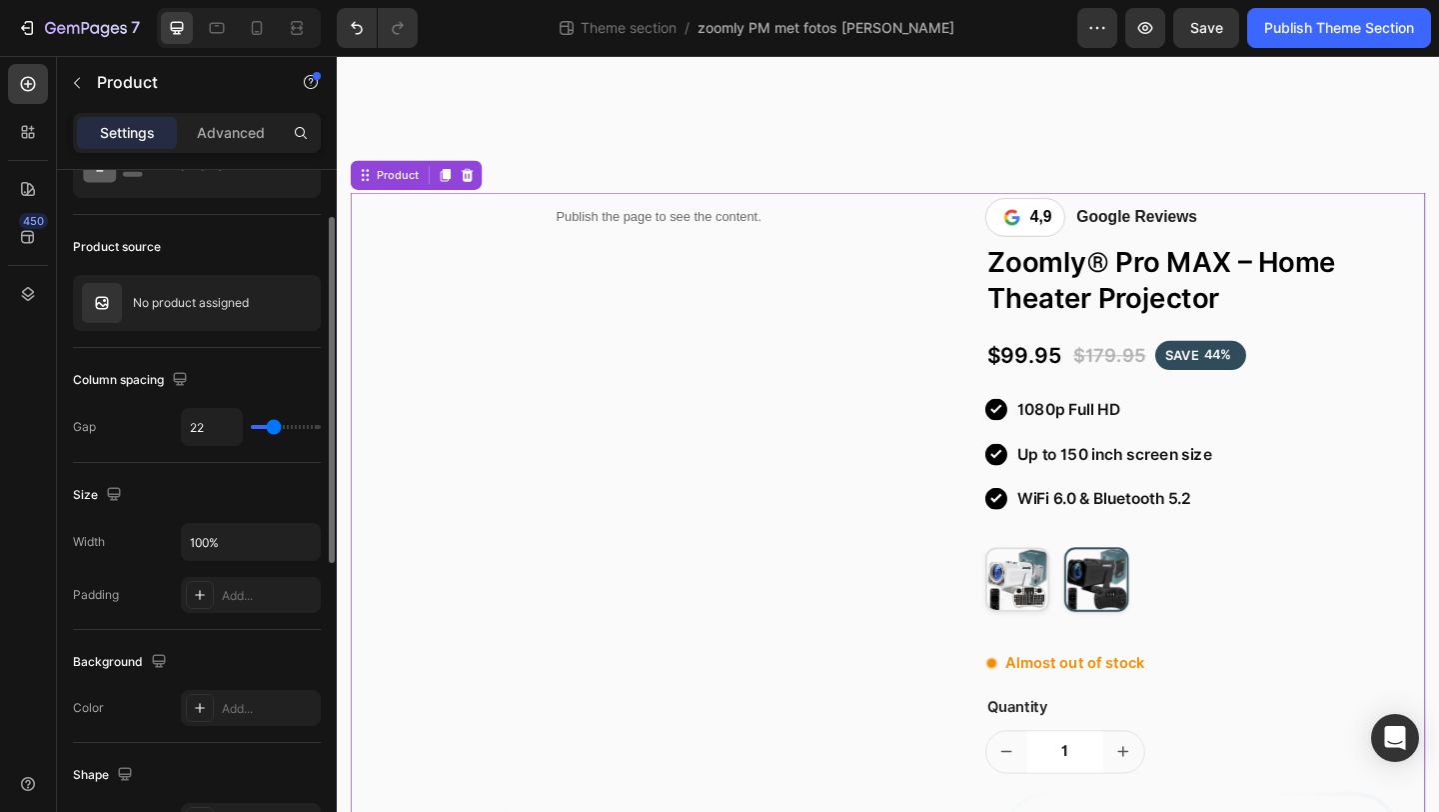
type input "23"
type input "24"
type input "25"
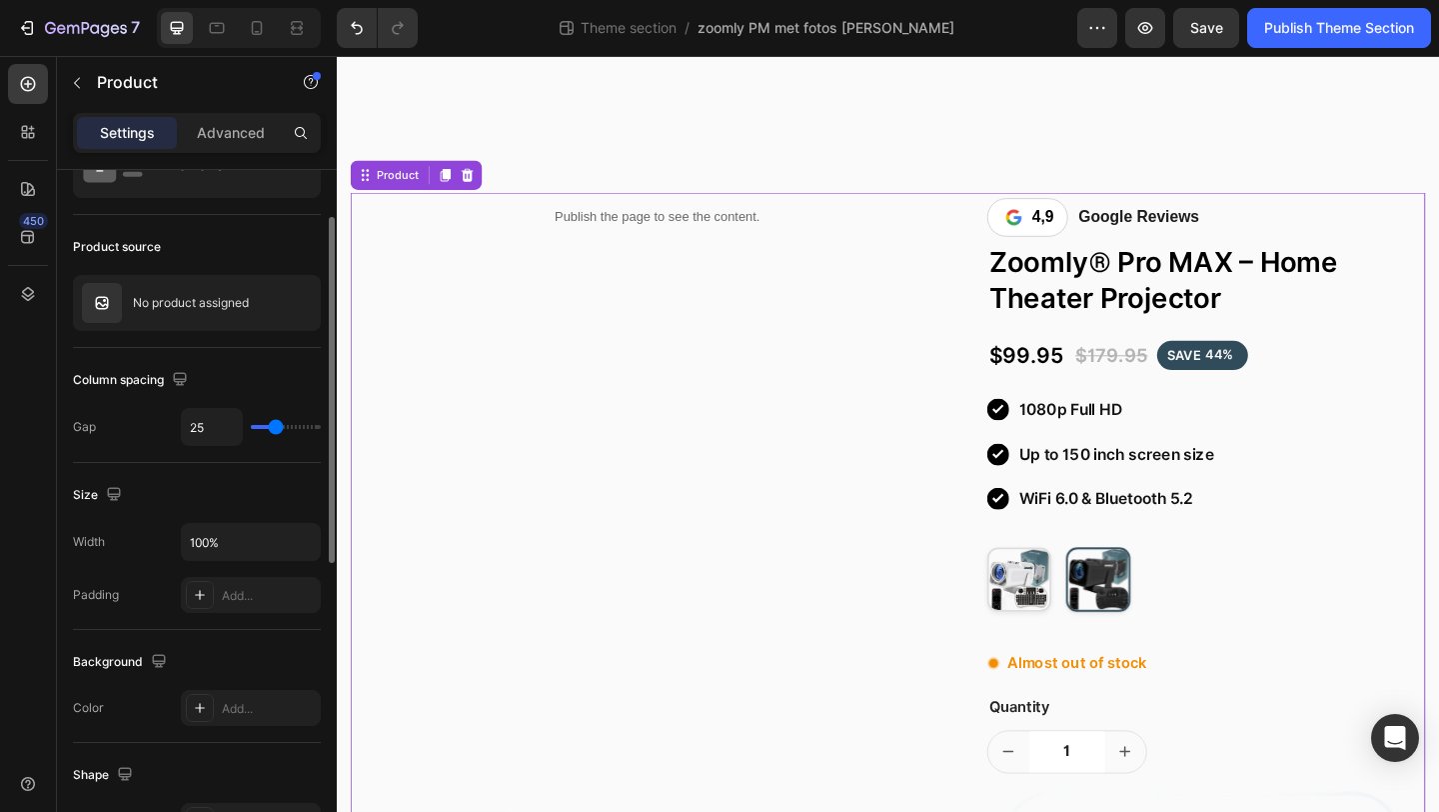
type input "26"
type input "27"
type input "28"
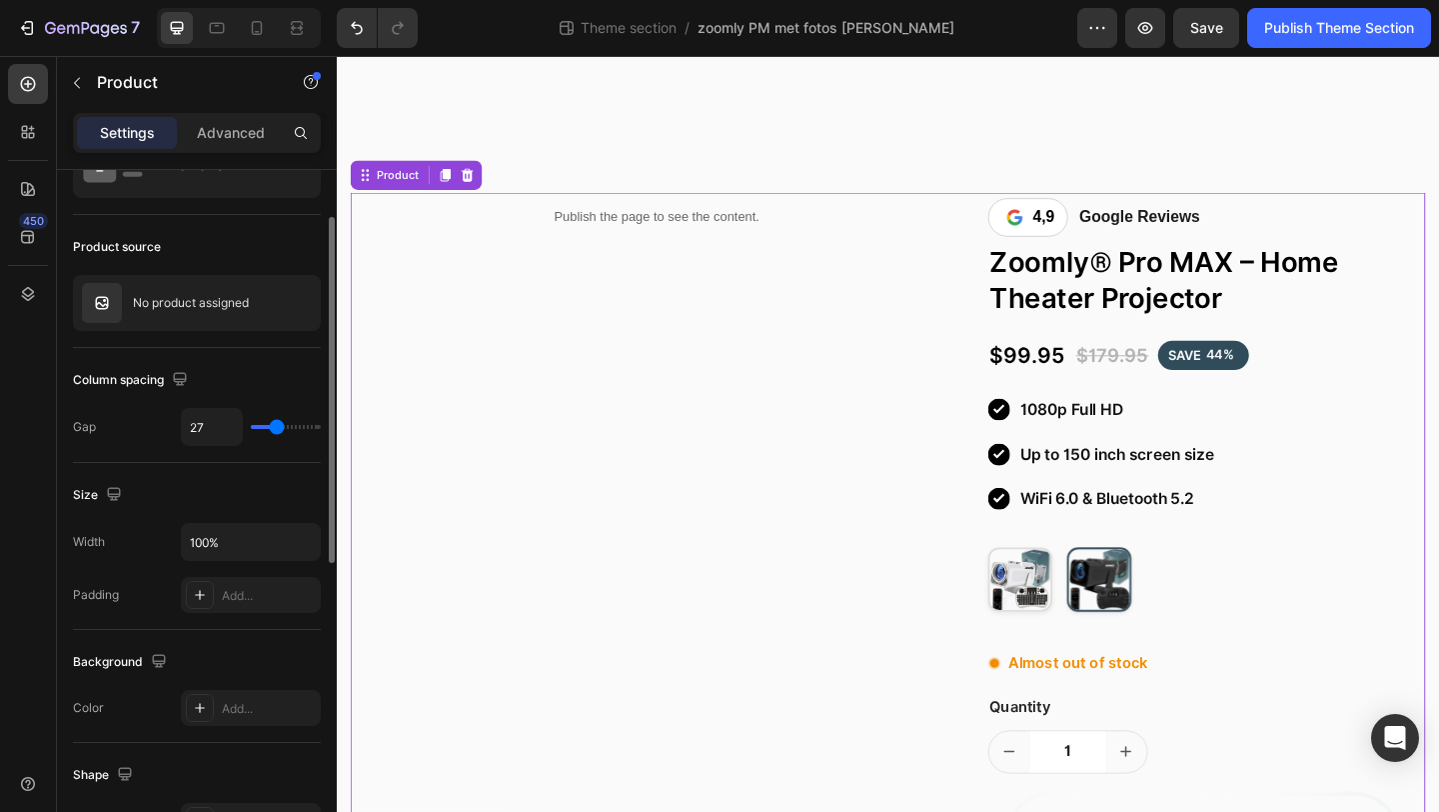
type input "28"
type input "29"
type input "30"
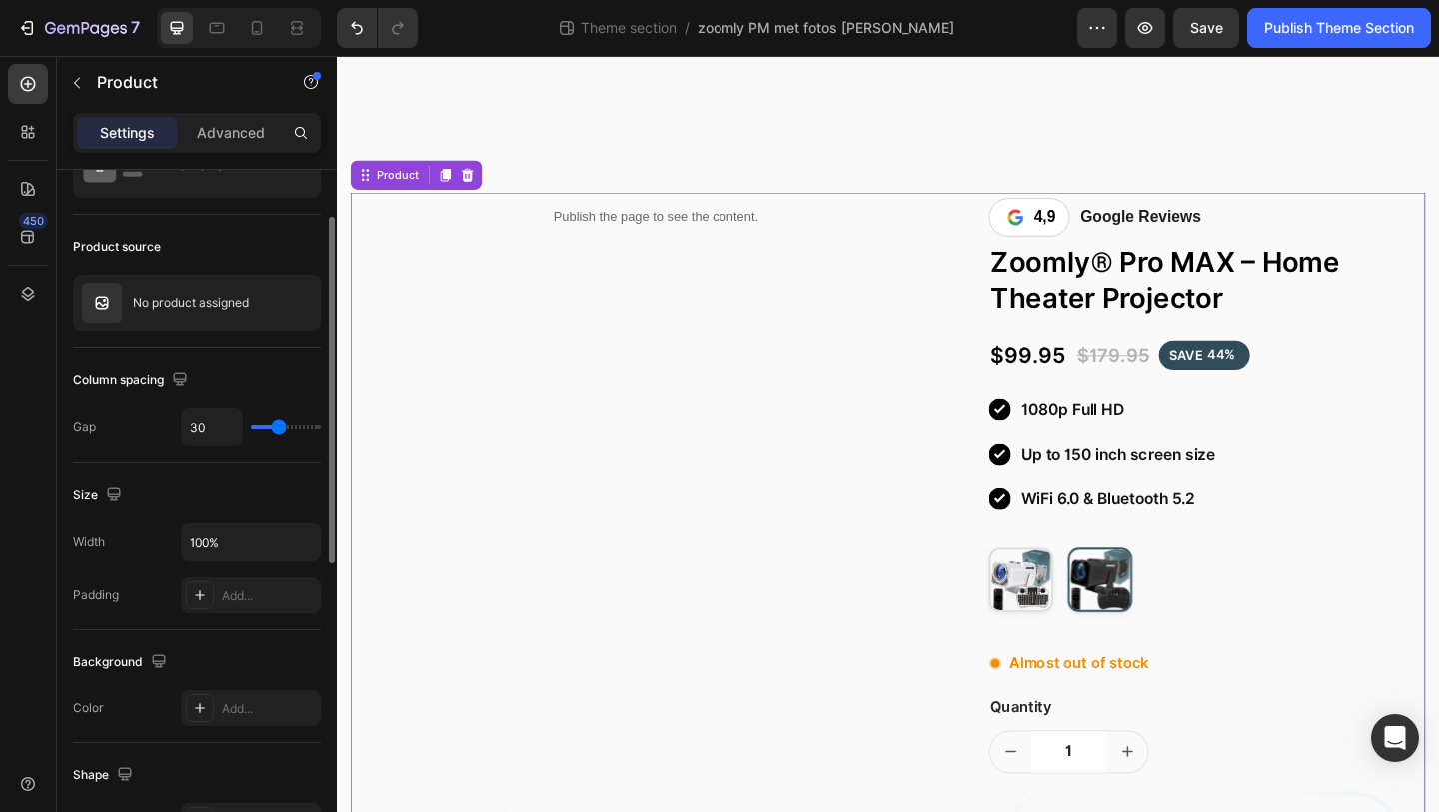
type input "31"
type input "32"
type input "31"
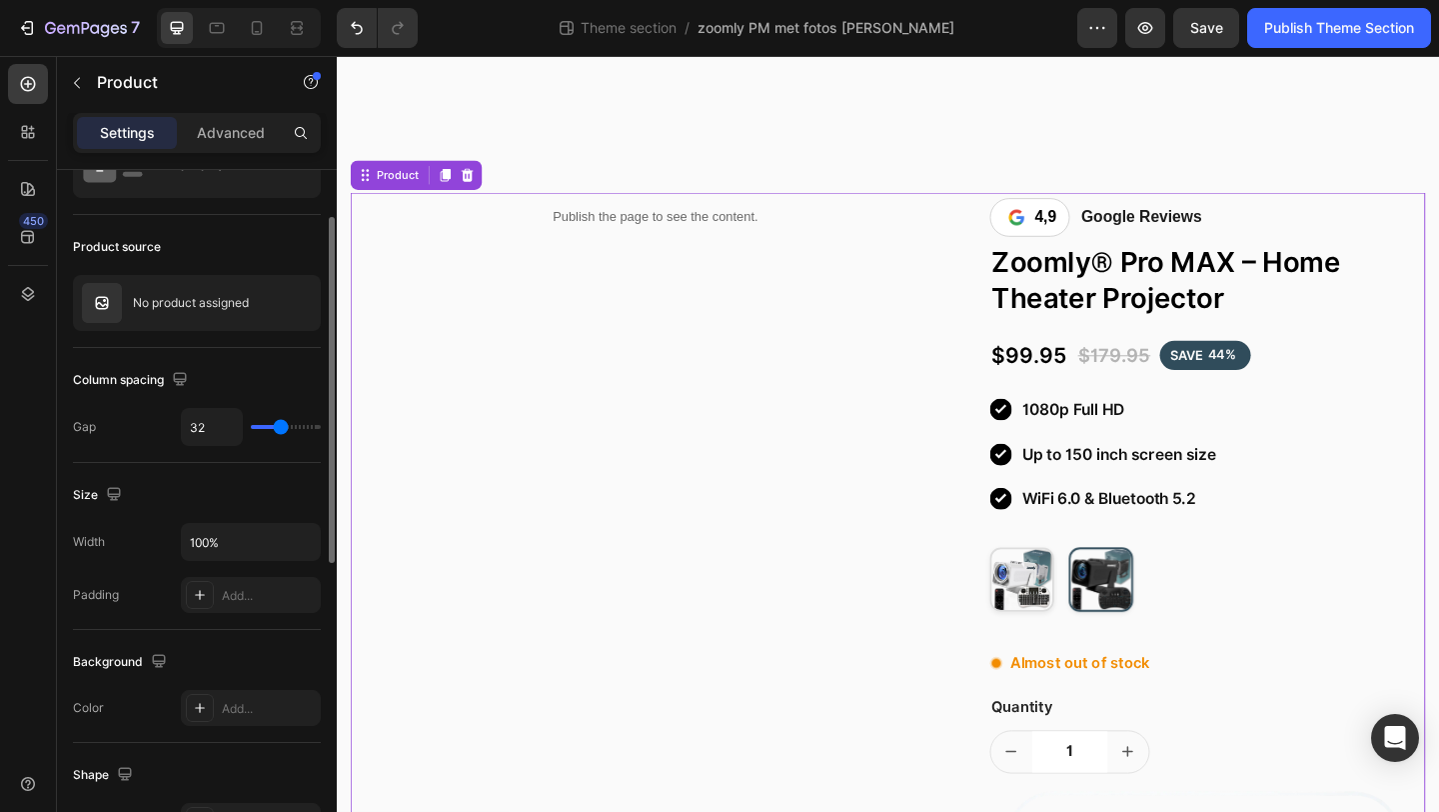
type input "31"
type input "30"
click at [279, 429] on input "range" at bounding box center [286, 427] width 70 height 4
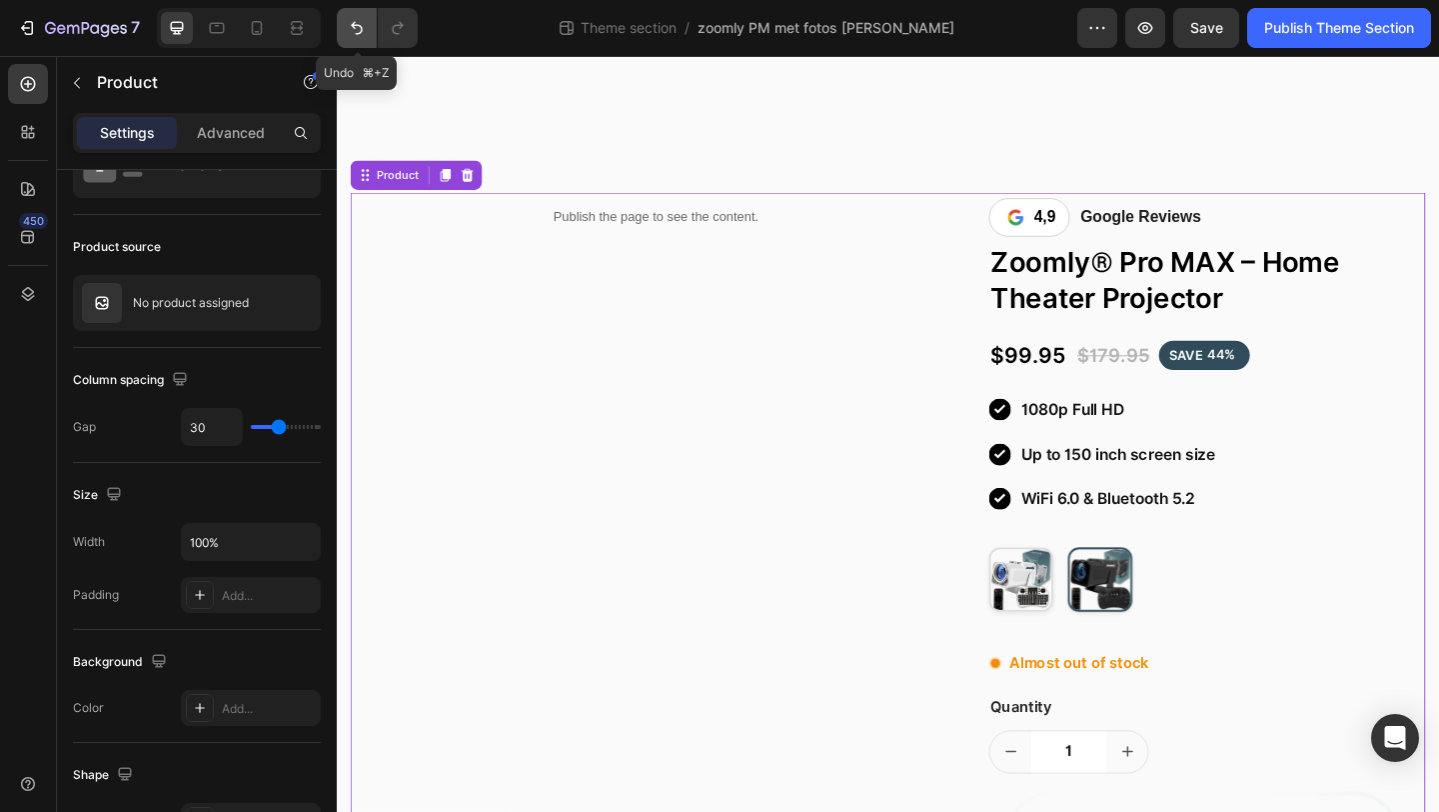
click at [360, 28] on icon "Undo/Redo" at bounding box center [357, 28] width 20 height 20
click at [396, 37] on icon "Undo/Redo" at bounding box center [398, 28] width 20 height 20
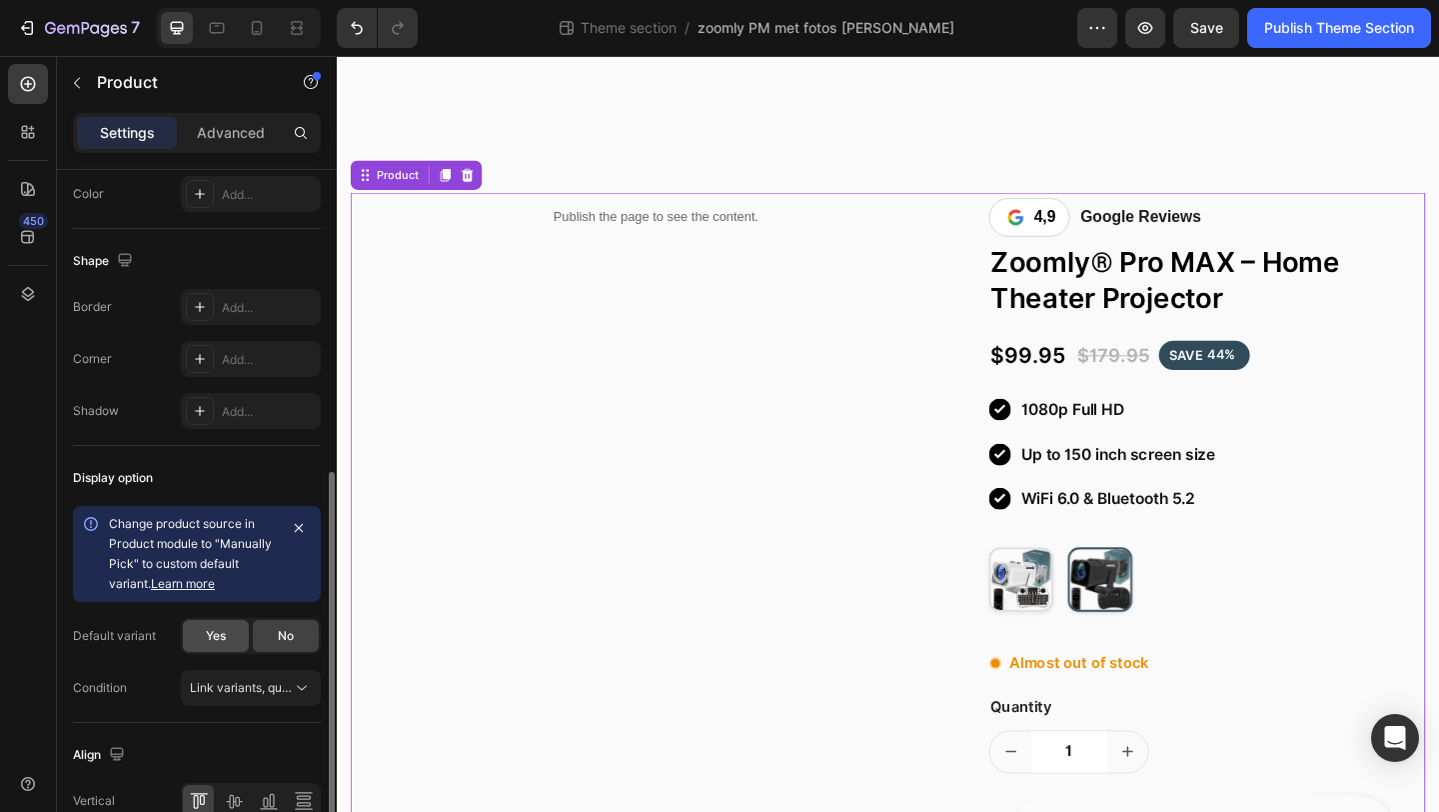
scroll to position [713, 0]
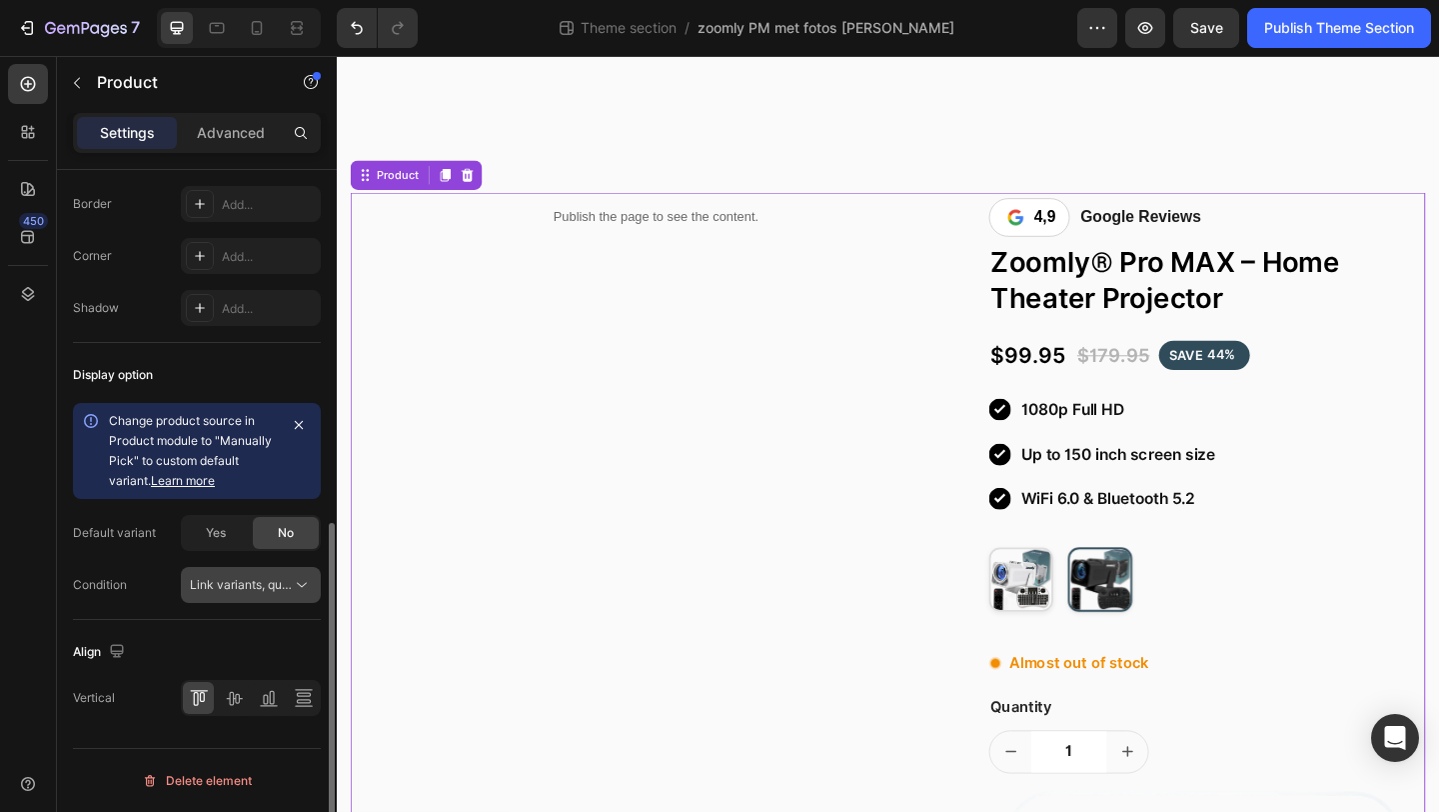
click at [249, 572] on button "Link variants, quantity <br> between same products" at bounding box center [251, 585] width 140 height 36
click at [166, 563] on div "Change product source in Product module to "Manually Pick" to custom default va…" at bounding box center [197, 503] width 248 height 200
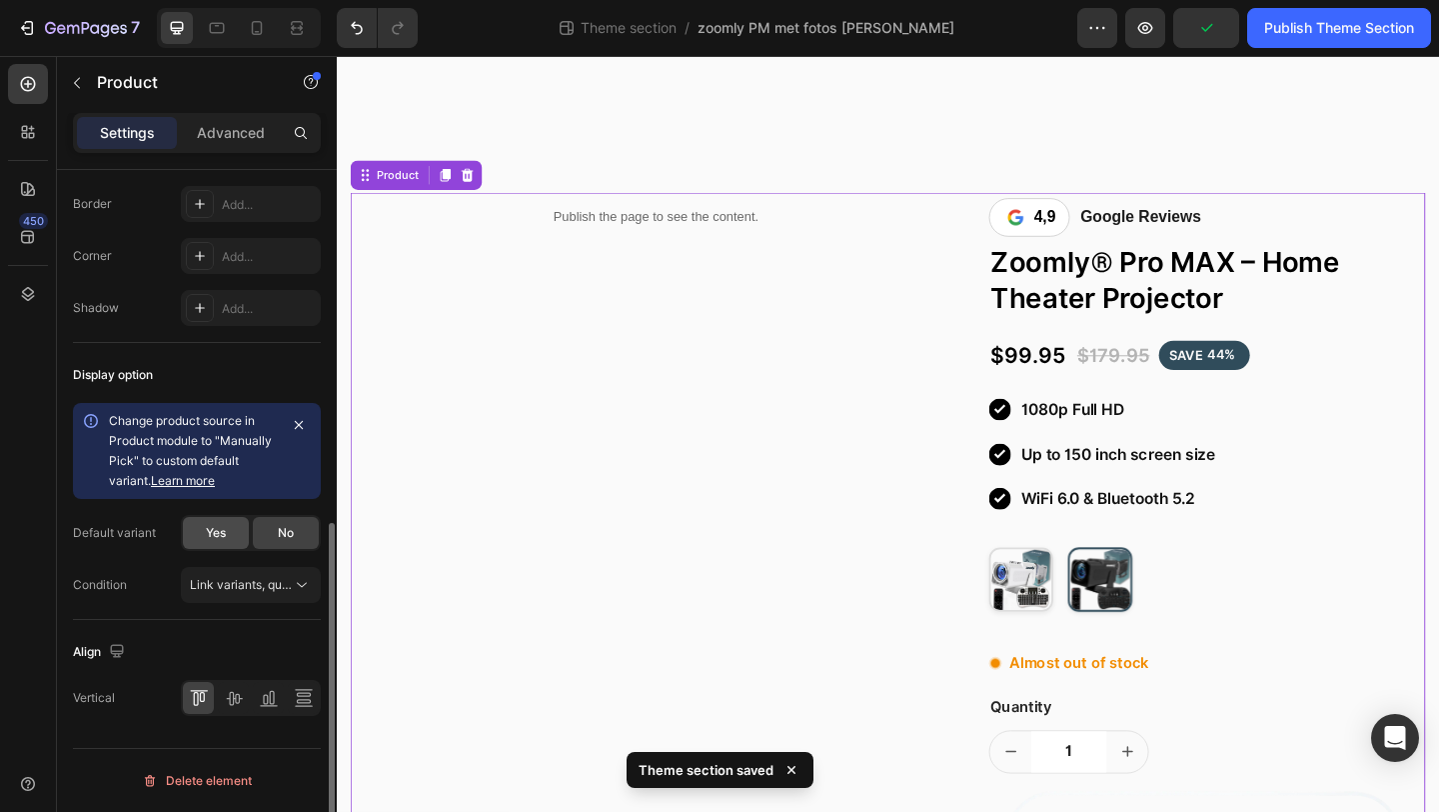
click at [206, 540] on span "Yes" at bounding box center [216, 533] width 20 height 18
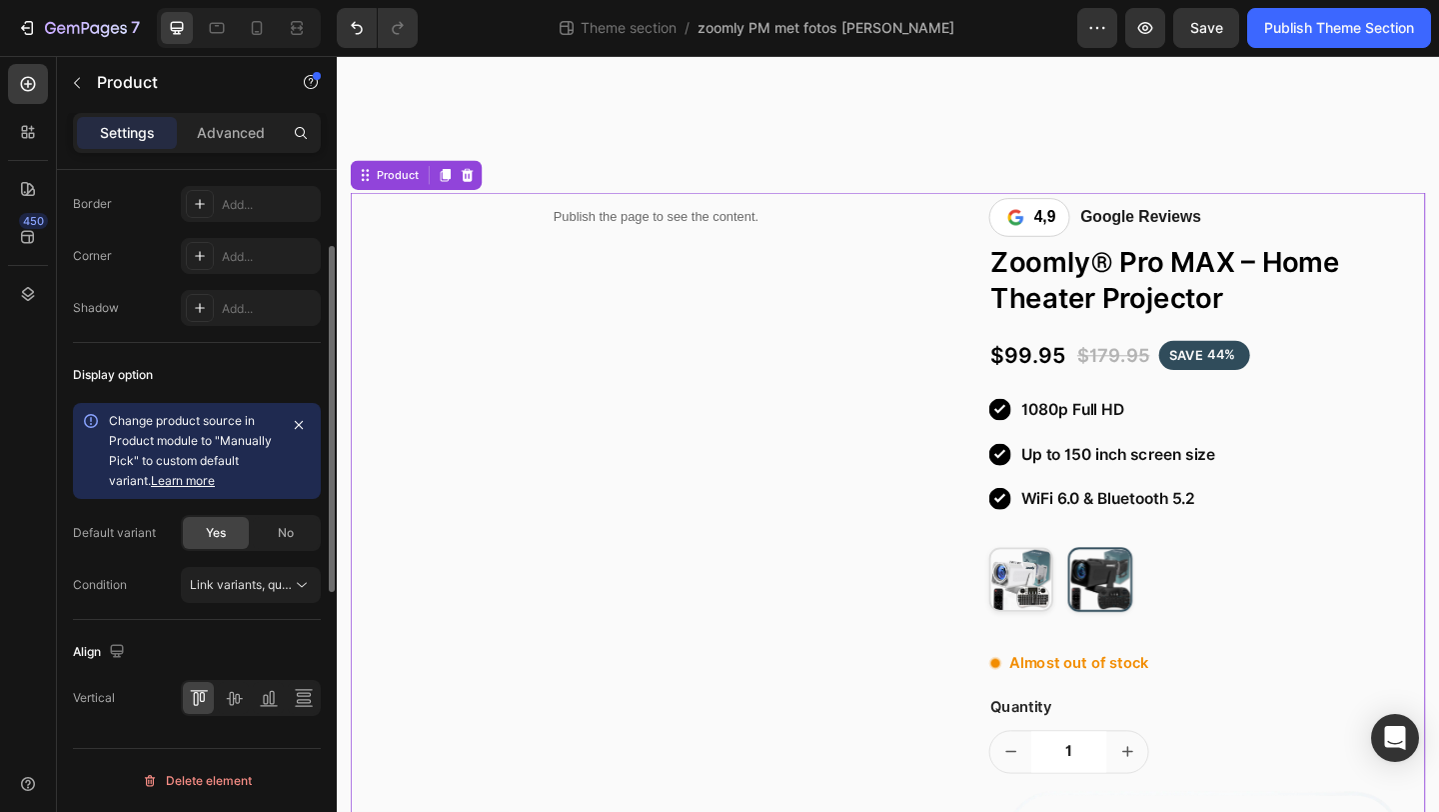
scroll to position [0, 0]
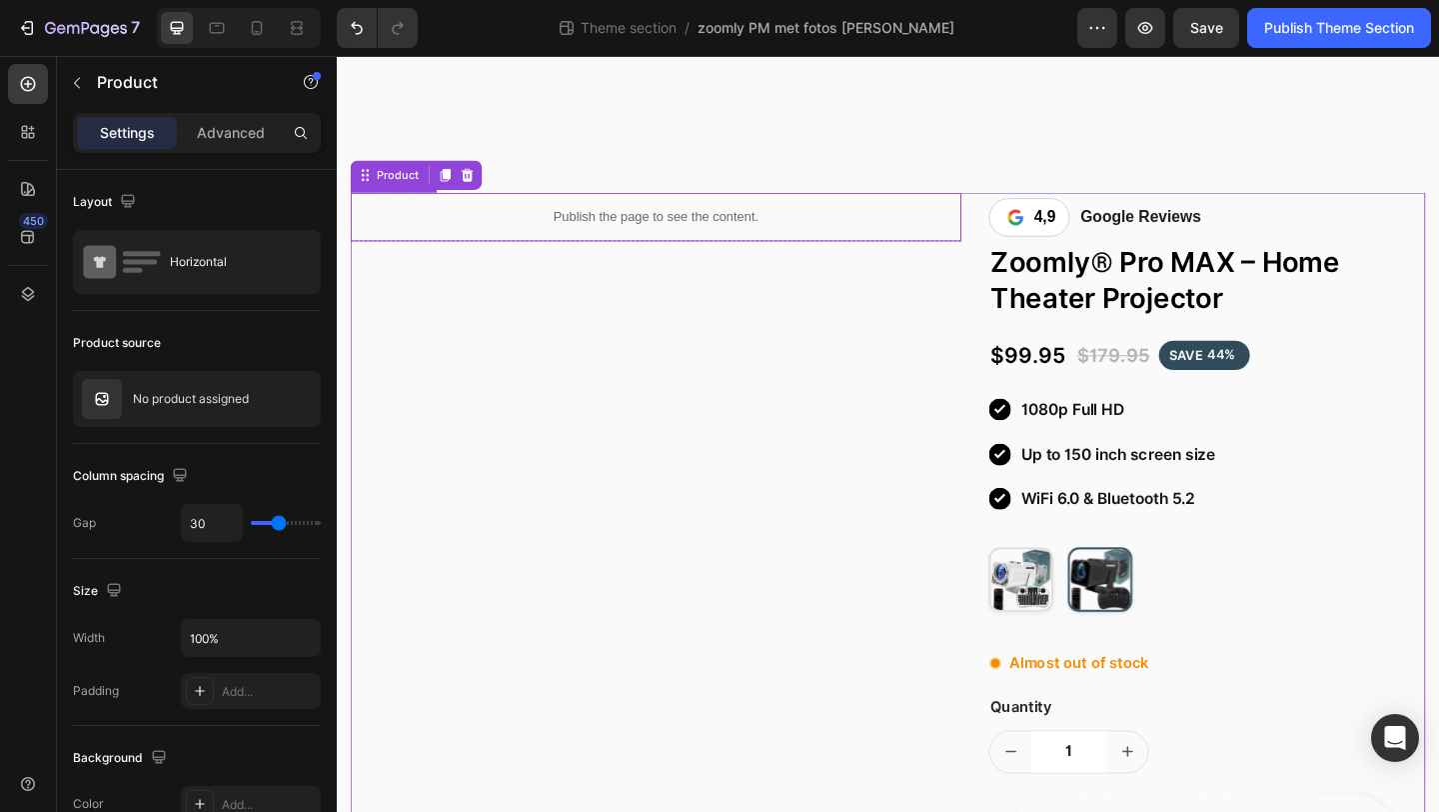
click at [521, 208] on div "Publish the page to see the content." at bounding box center [684, 230] width 665 height 53
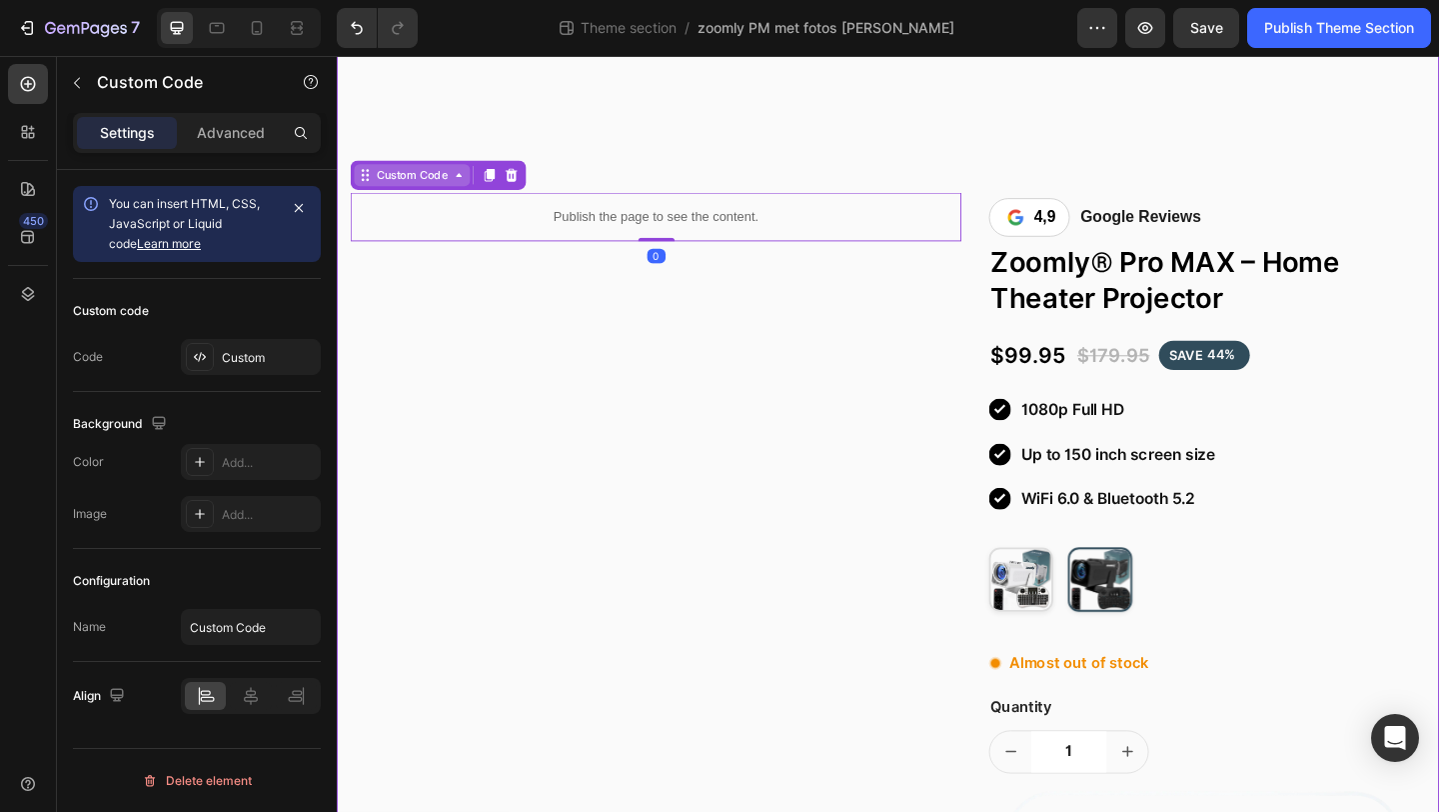
click at [415, 189] on div "Custom Code" at bounding box center [419, 185] width 86 height 18
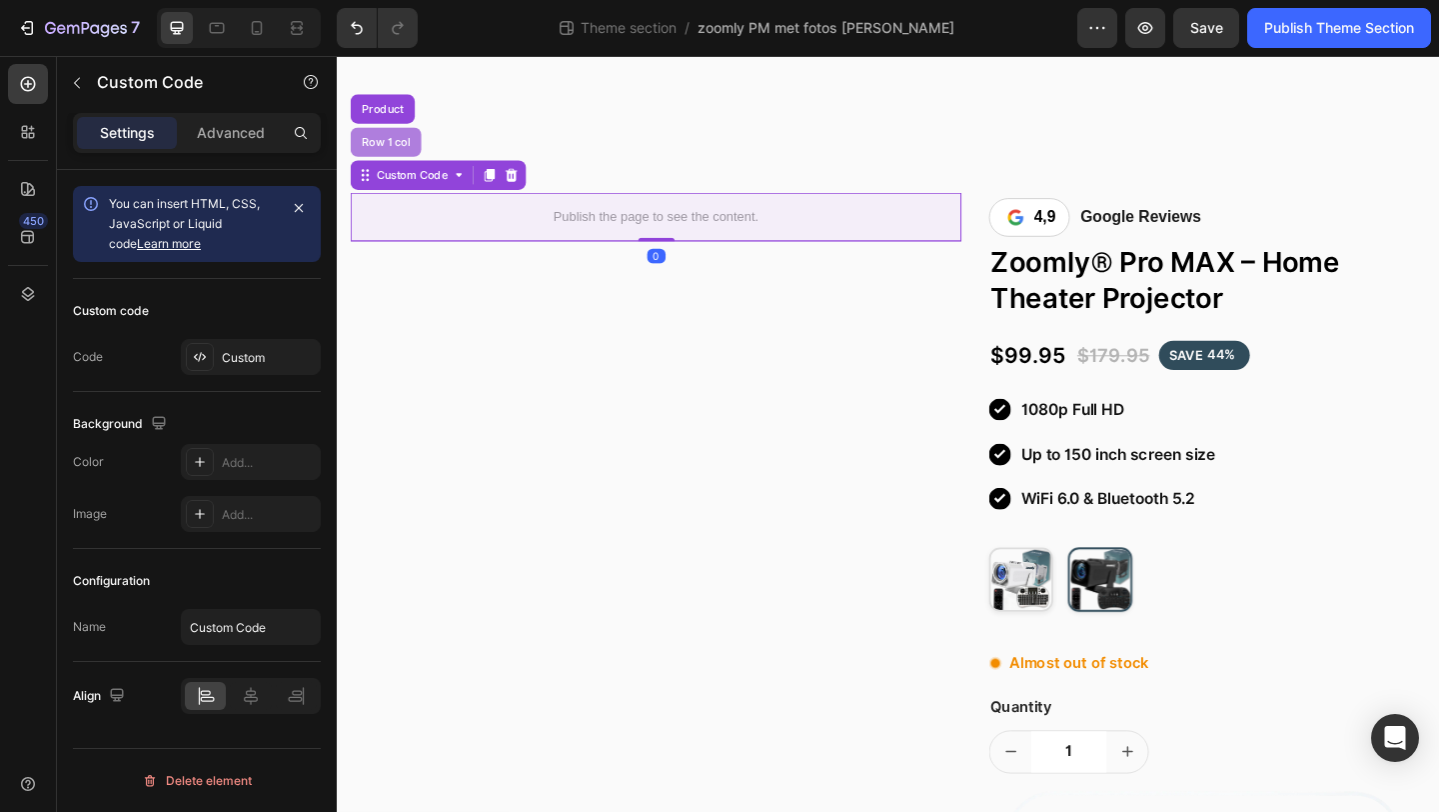
click at [404, 165] on div "Row 1 col" at bounding box center [390, 149] width 77 height 32
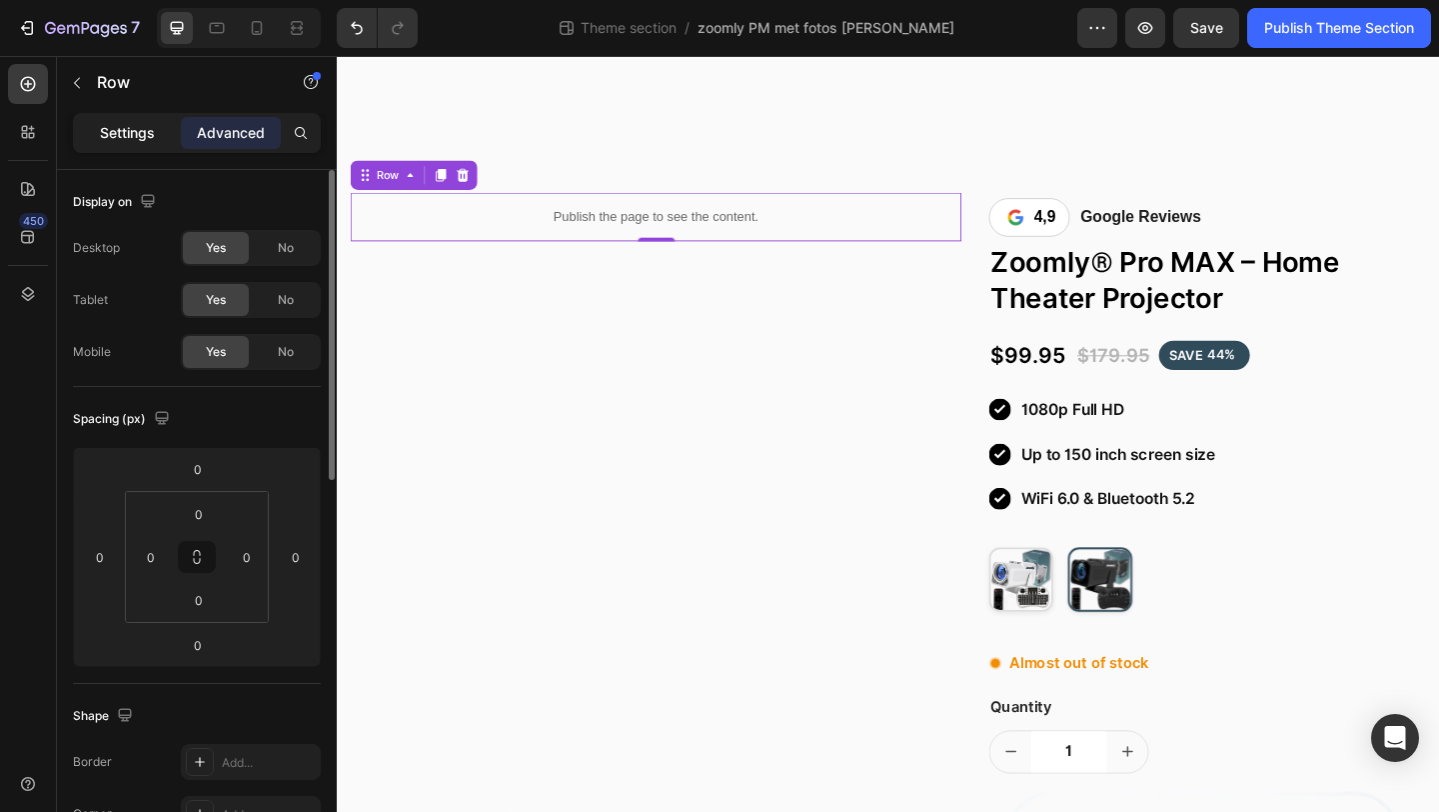
click at [131, 123] on p "Settings" at bounding box center [127, 133] width 55 height 21
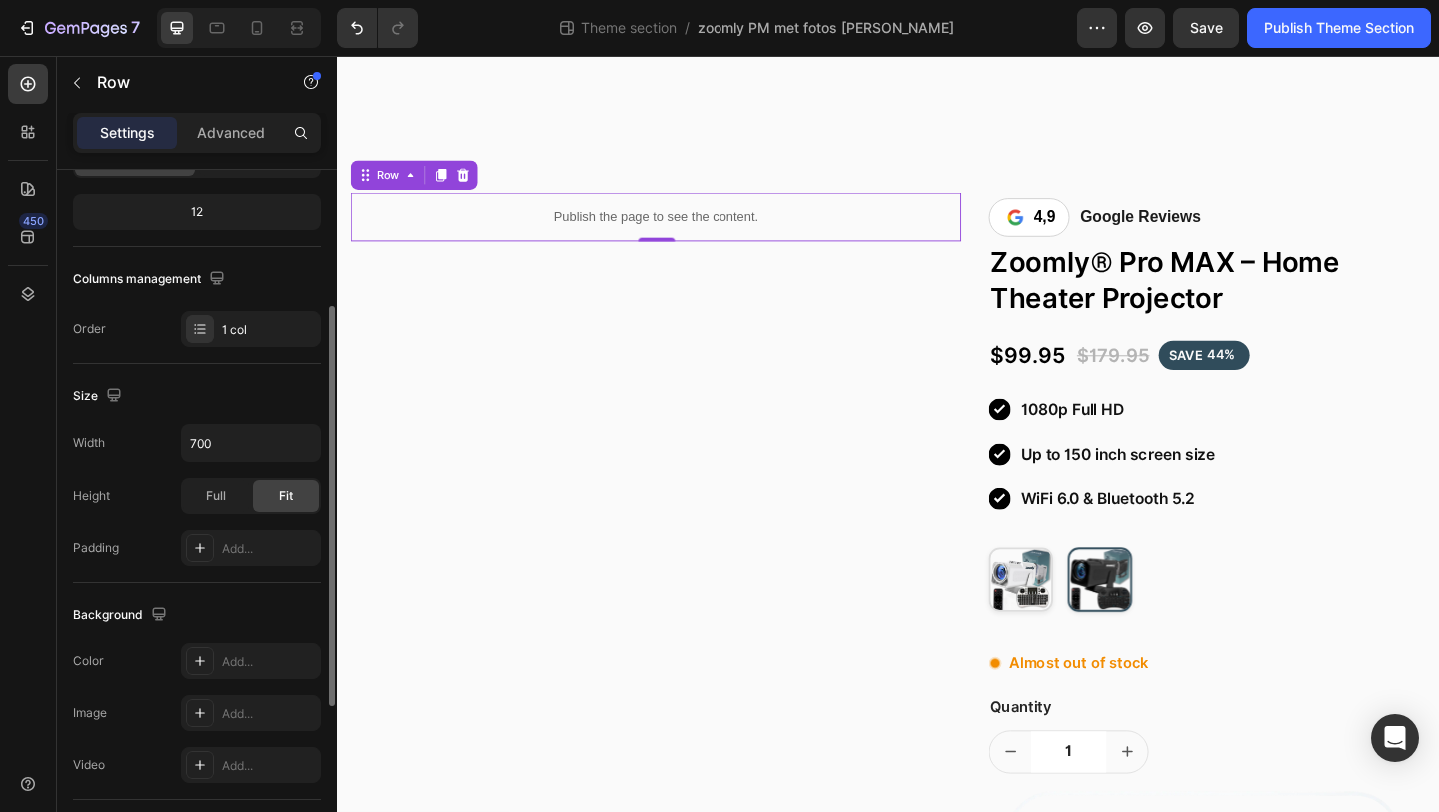
scroll to position [262, 0]
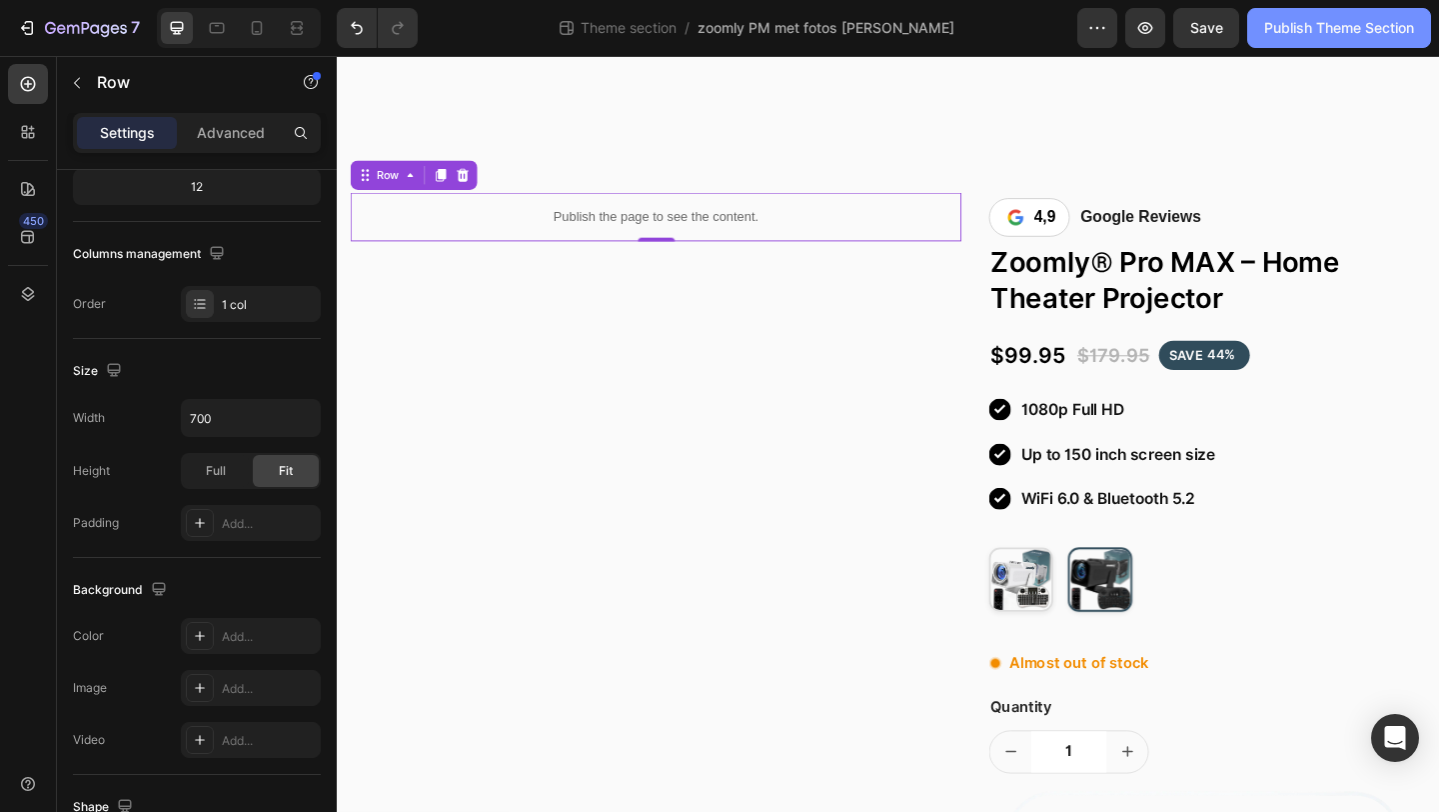
click at [1311, 32] on div "Publish Theme Section" at bounding box center [1340, 28] width 150 height 21
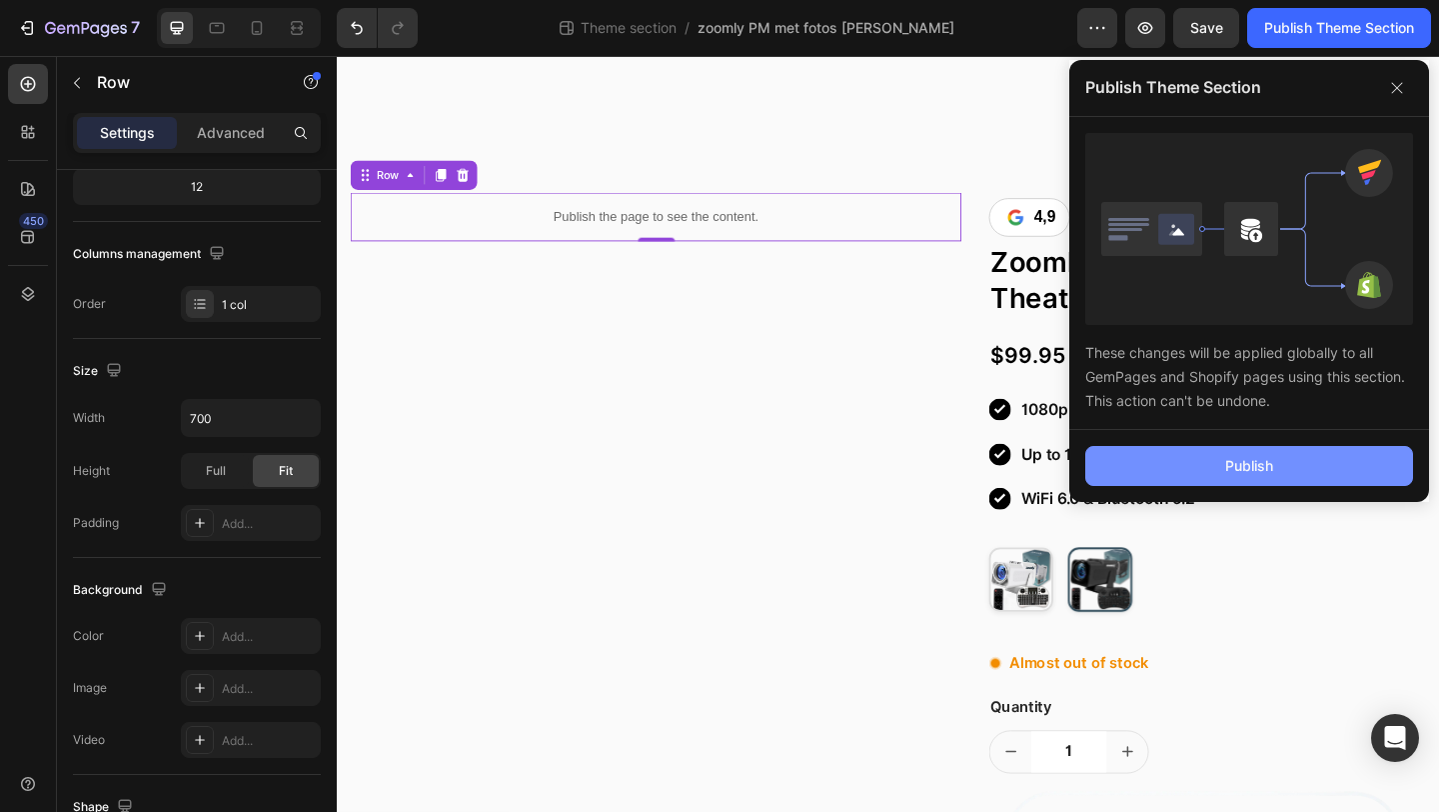
click at [1177, 477] on button "Publish" at bounding box center [1250, 466] width 328 height 40
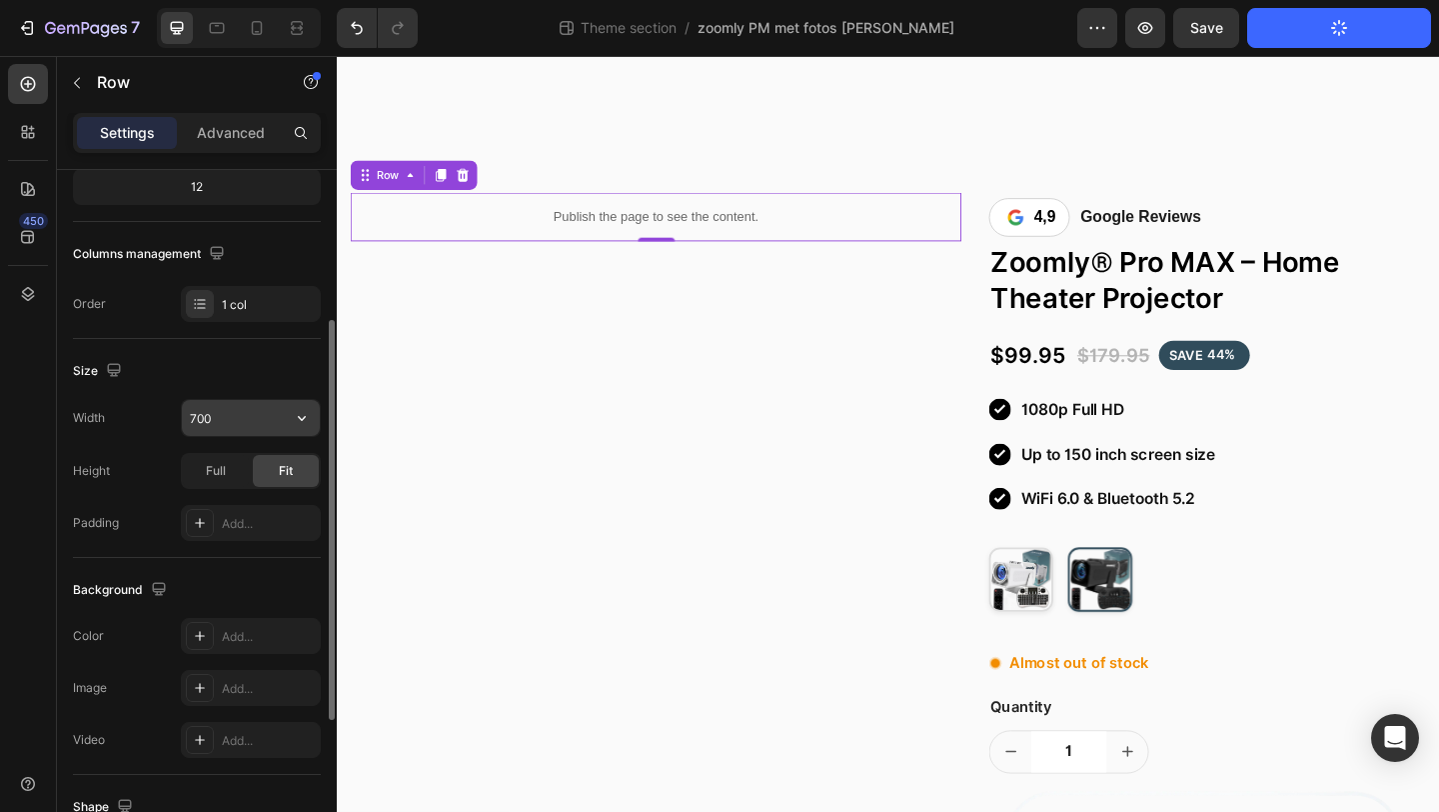
click at [271, 412] on input "700" at bounding box center [251, 418] width 138 height 36
click at [259, 414] on input "700" at bounding box center [251, 418] width 138 height 36
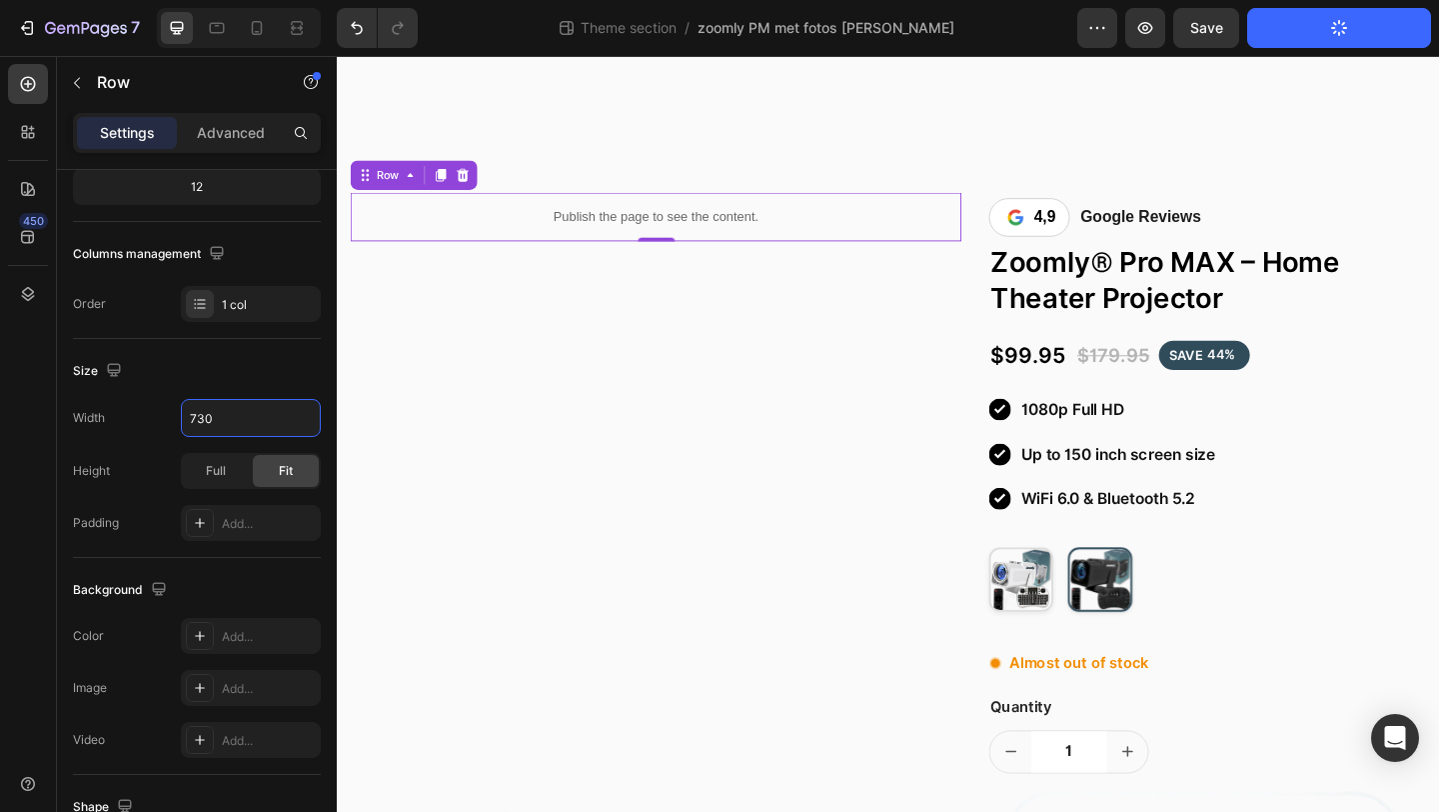
type input "730"
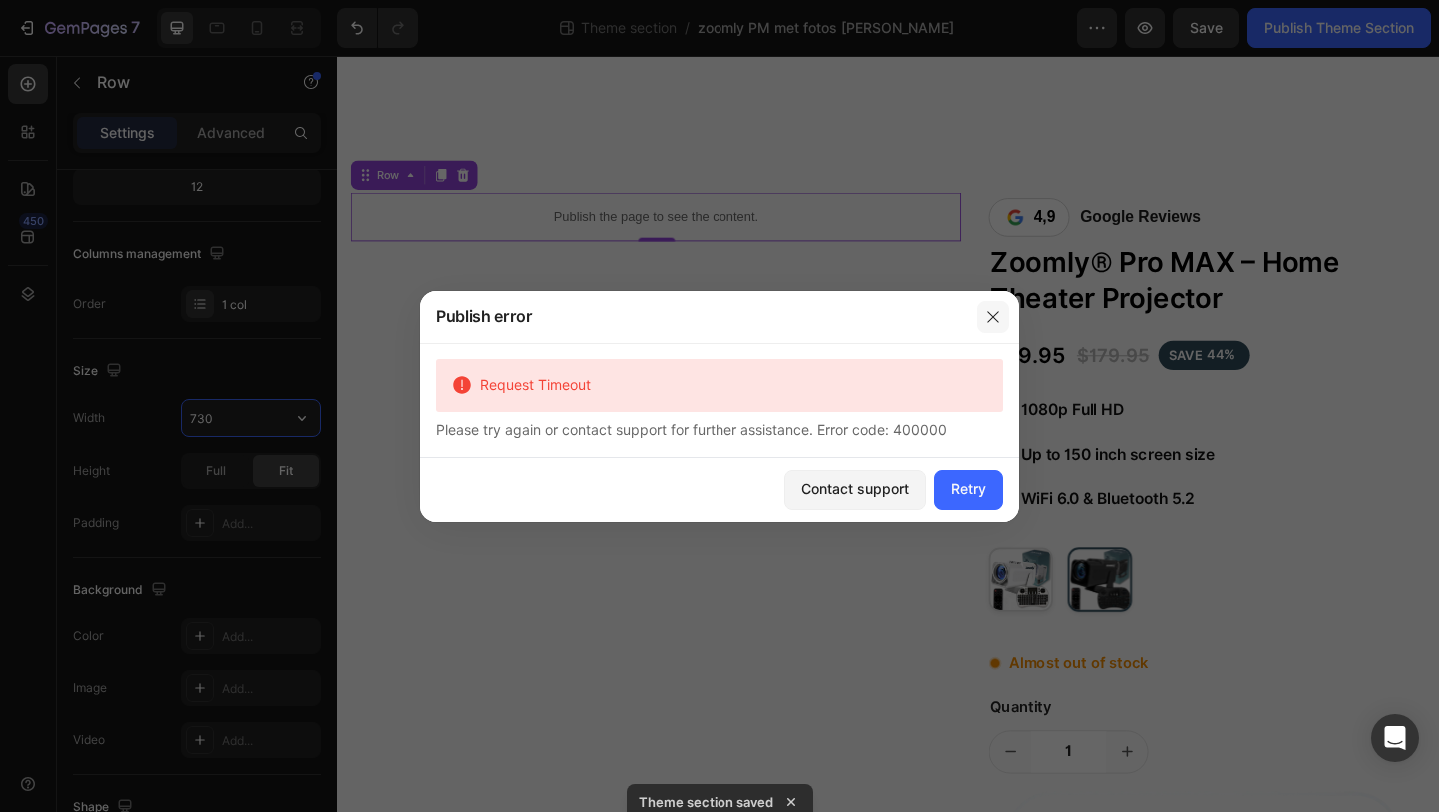
click at [992, 311] on icon "button" at bounding box center [994, 317] width 16 height 16
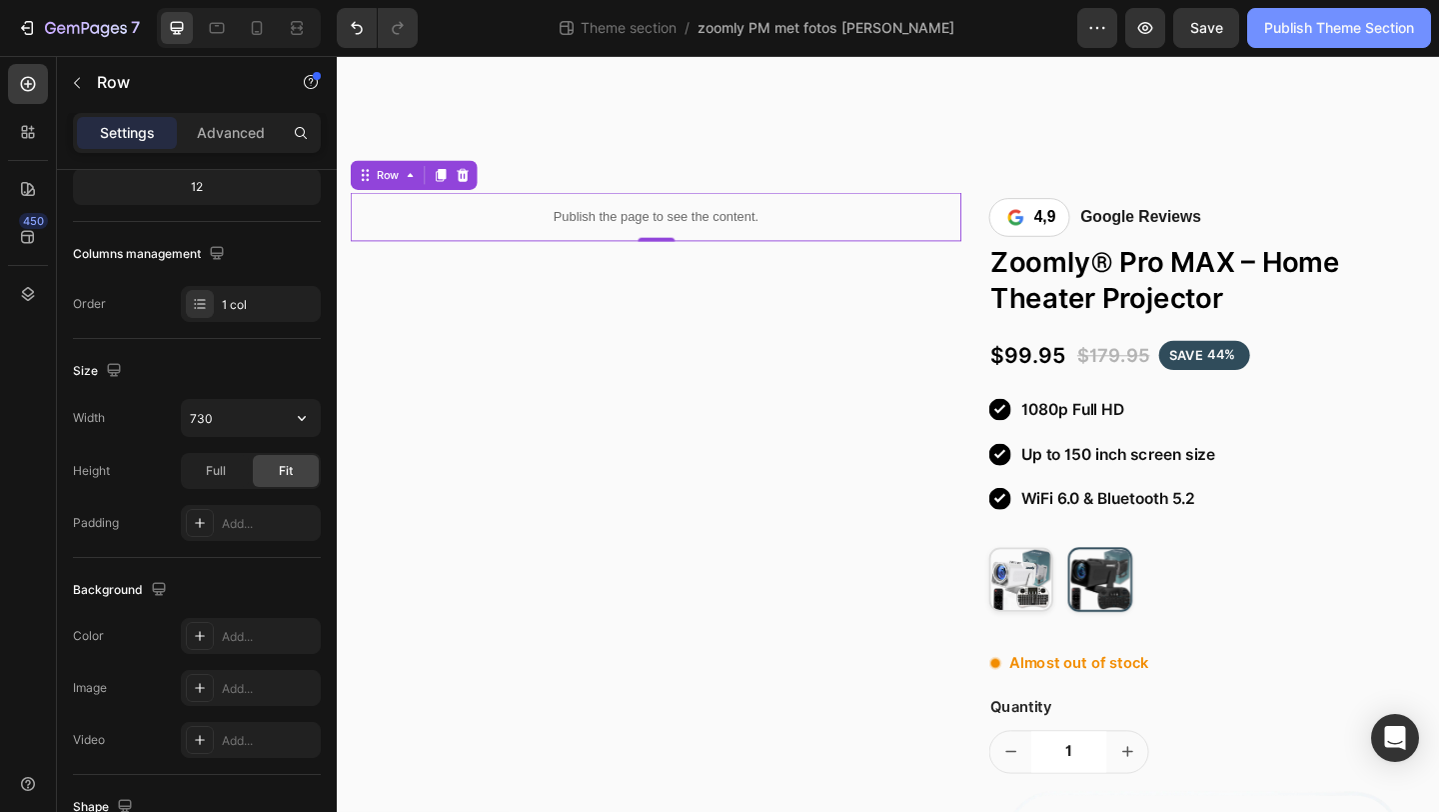
click at [1323, 28] on div "Publish Theme Section" at bounding box center [1340, 28] width 150 height 21
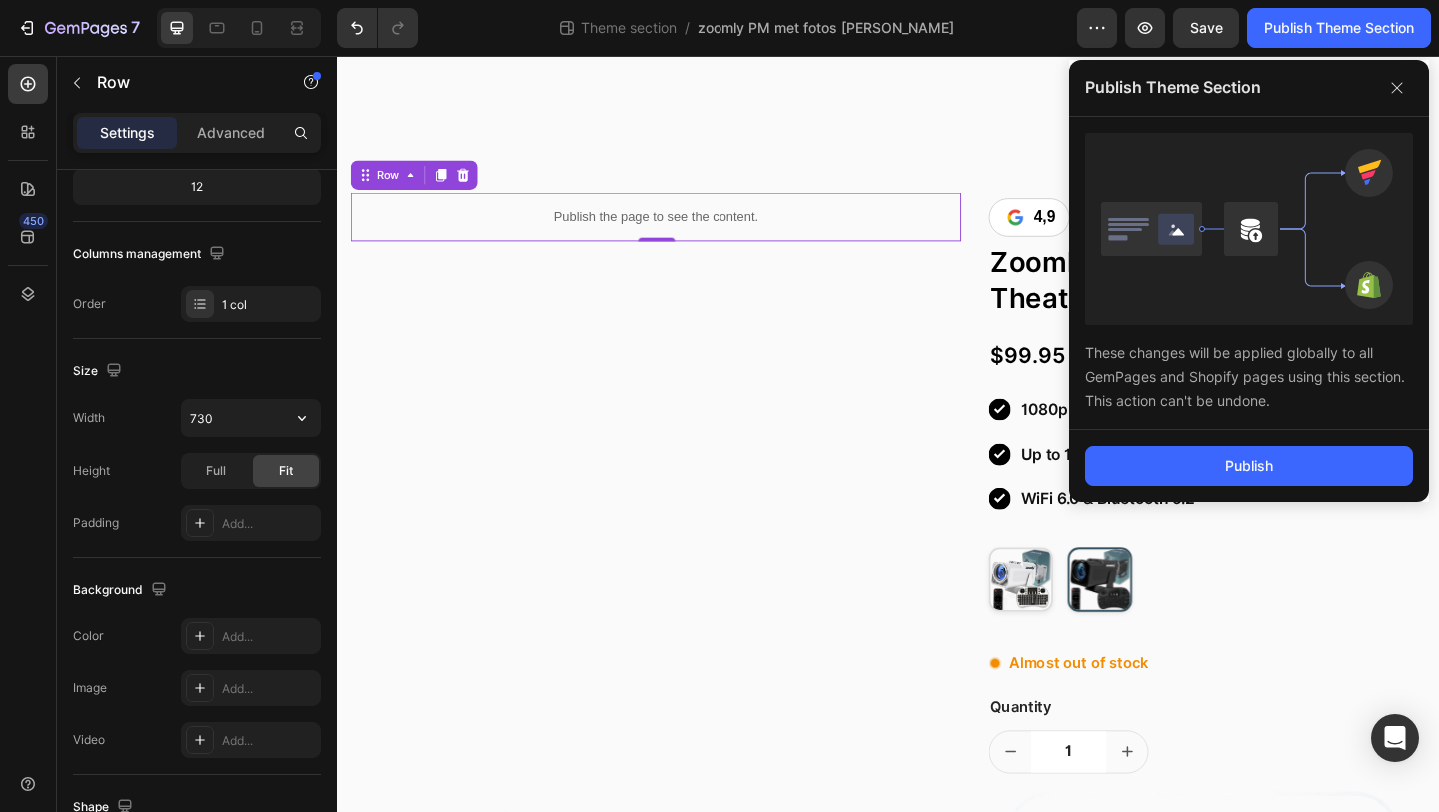
click at [1142, 441] on div "Publish" at bounding box center [1250, 466] width 360 height 72
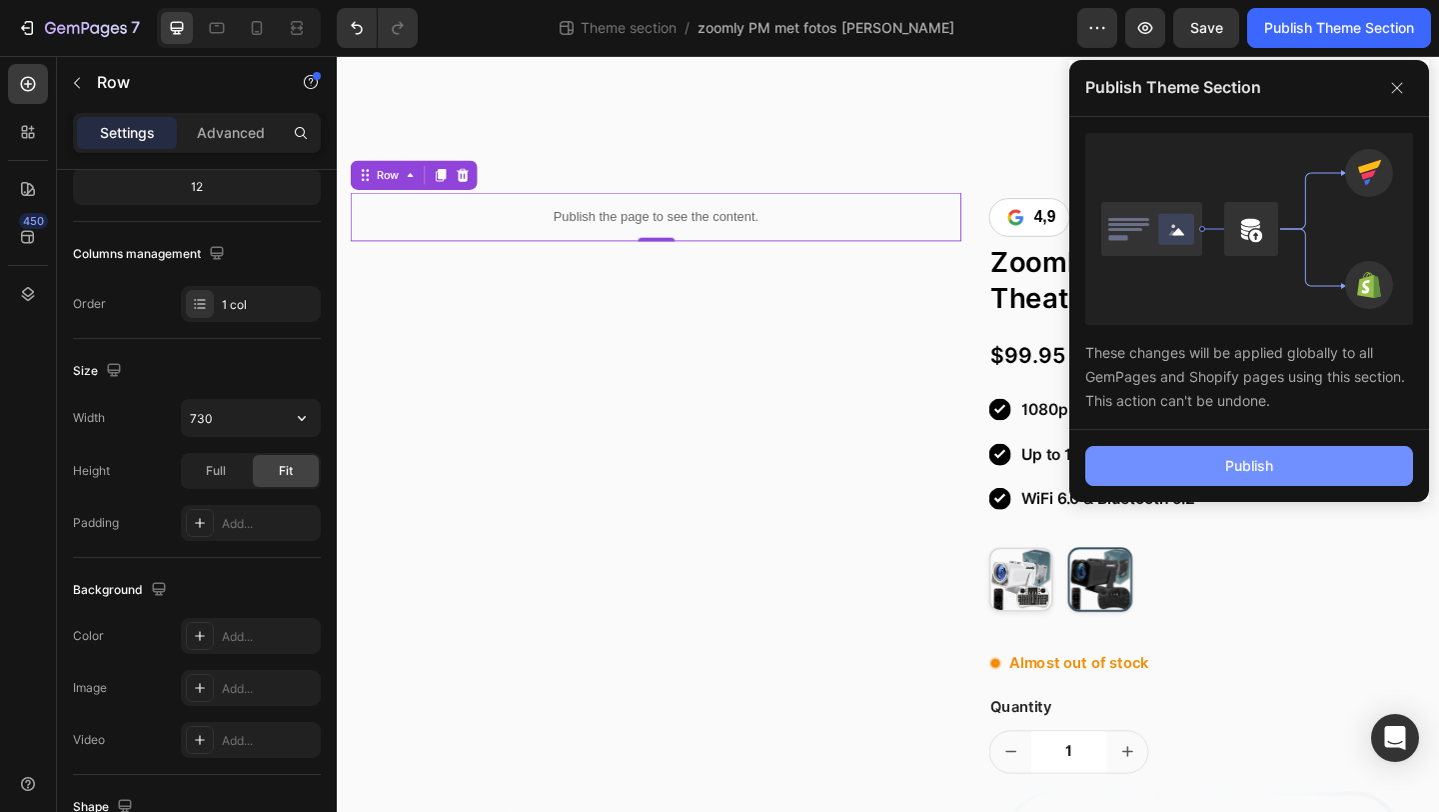
click at [1143, 458] on button "Publish" at bounding box center [1250, 466] width 328 height 40
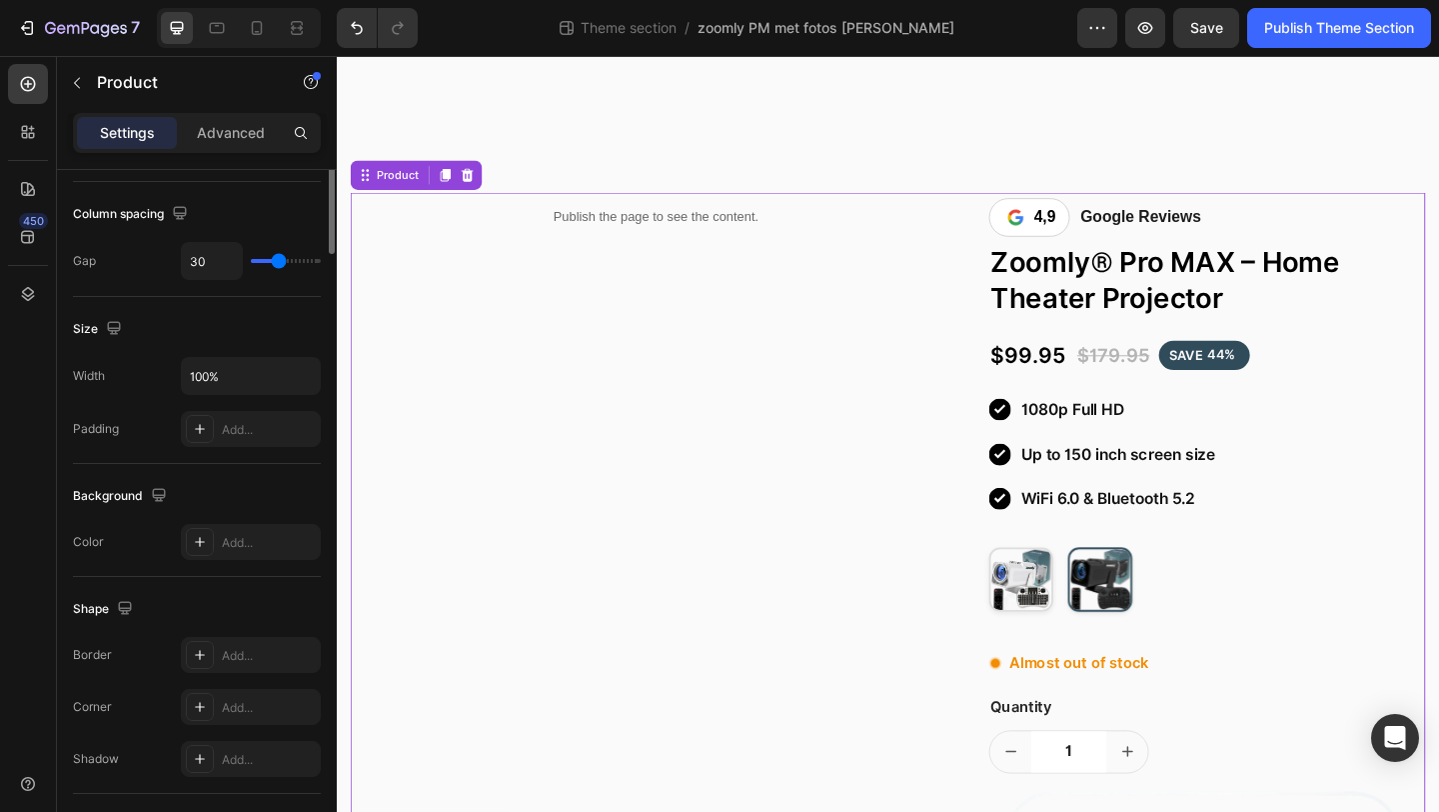
scroll to position [0, 0]
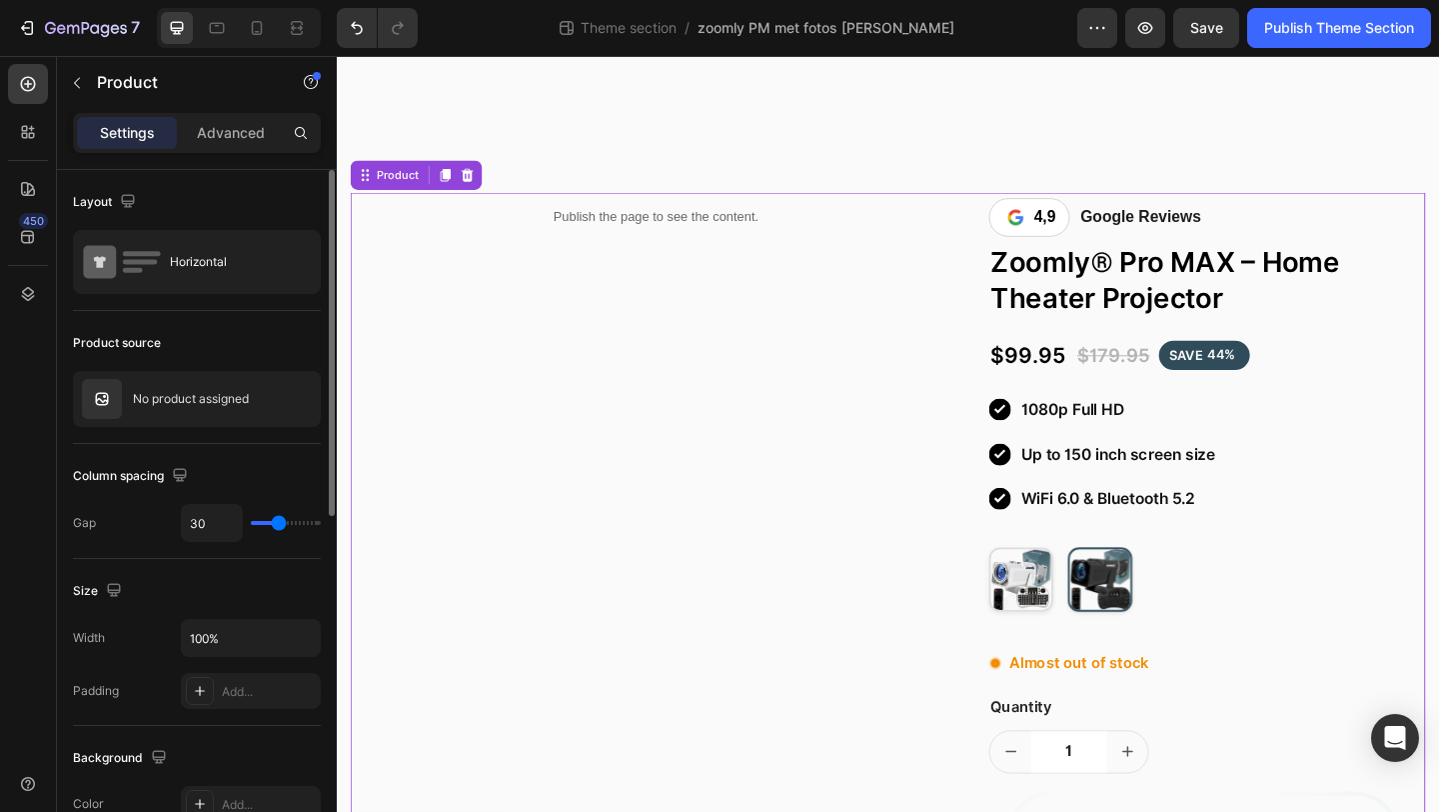
type input "27"
type input "26"
type input "25"
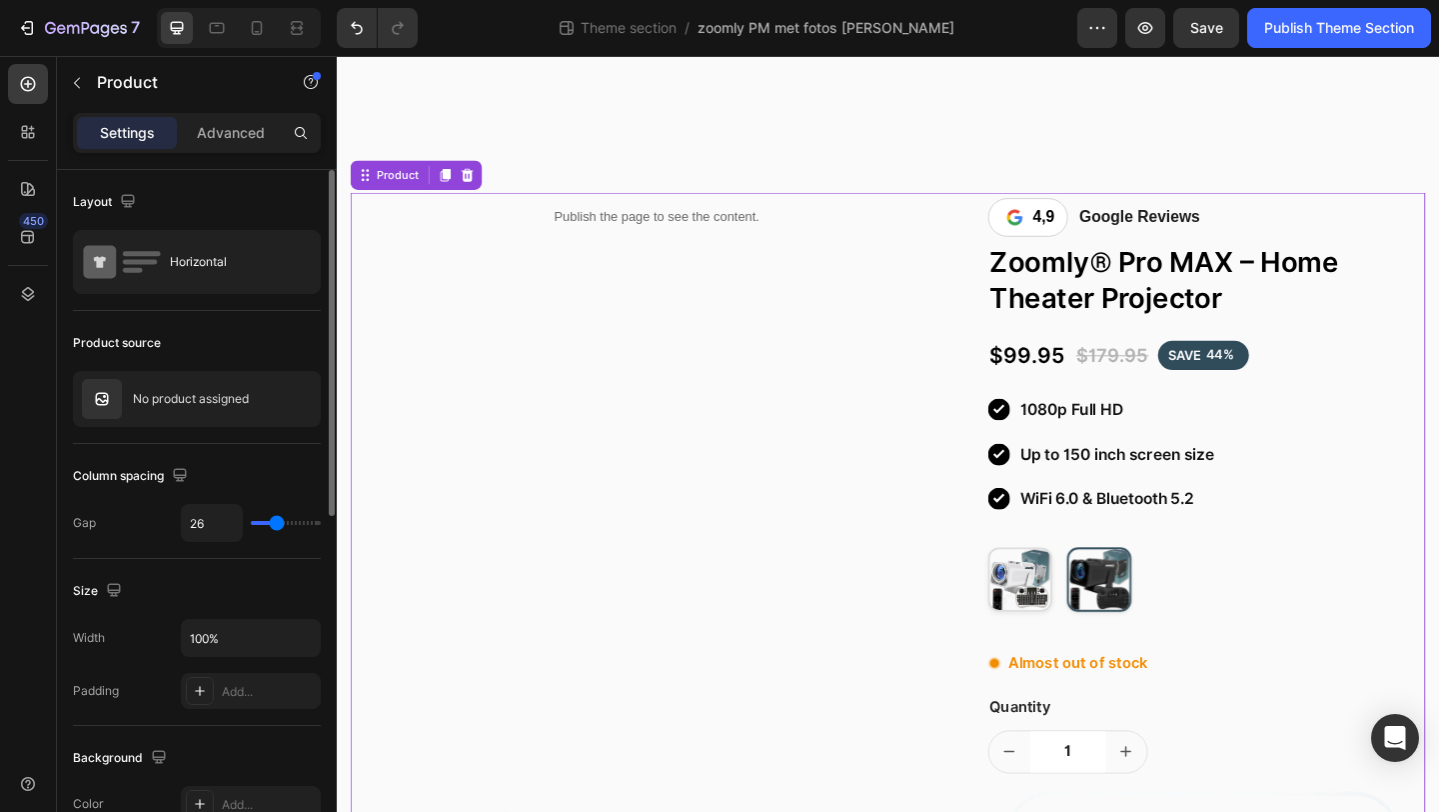
type input "25"
type input "24"
type input "23"
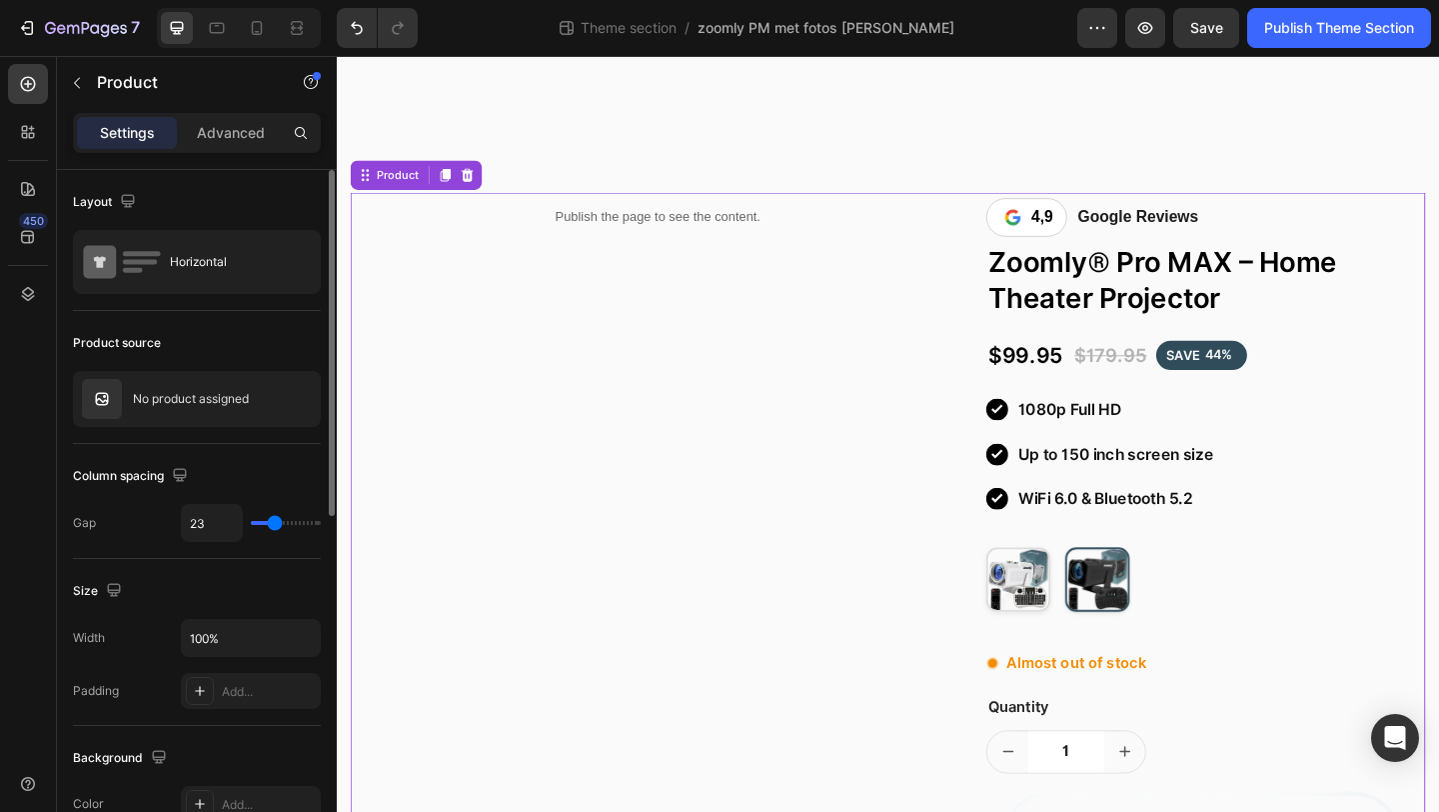
type input "22"
type input "21"
type input "20"
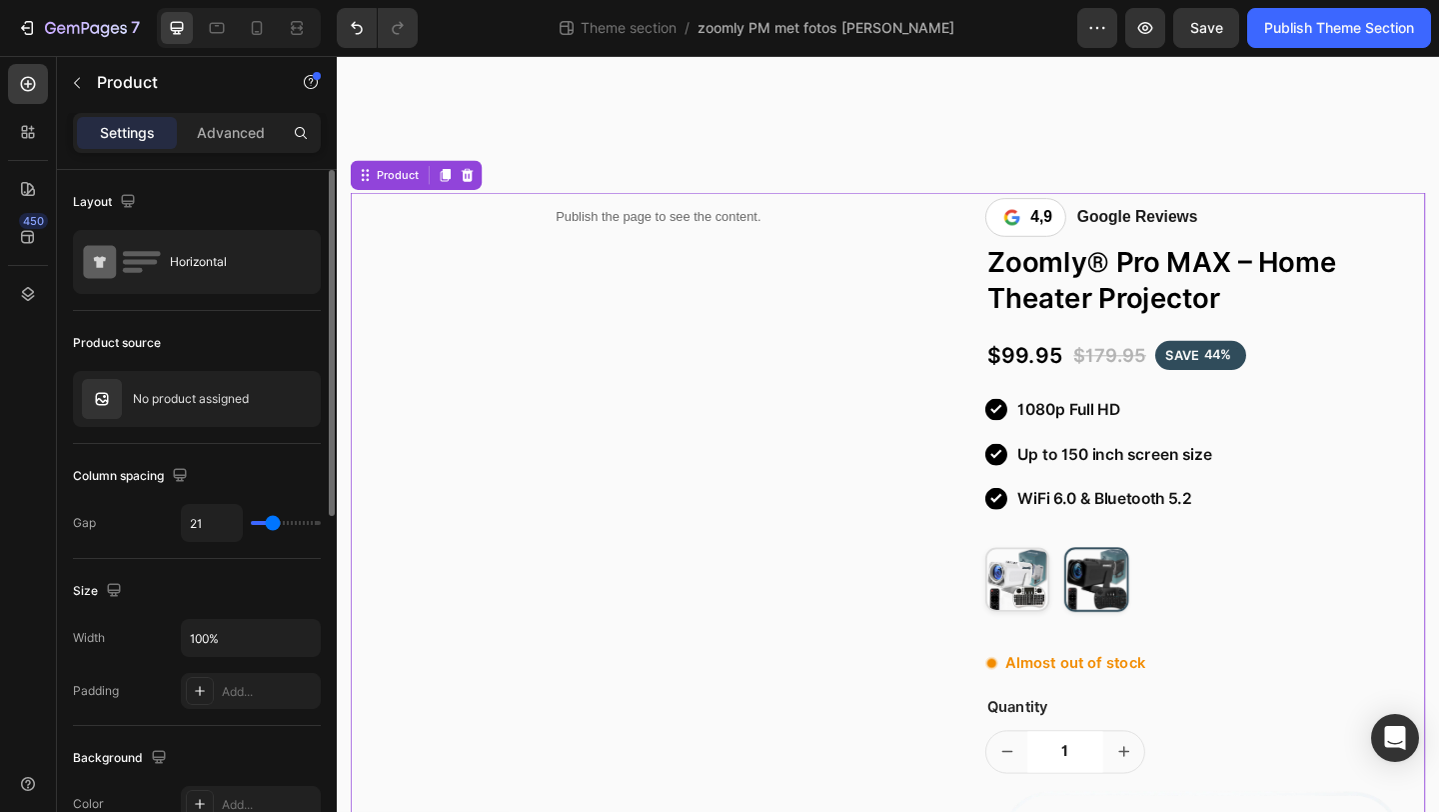
type input "20"
type input "19"
type input "18"
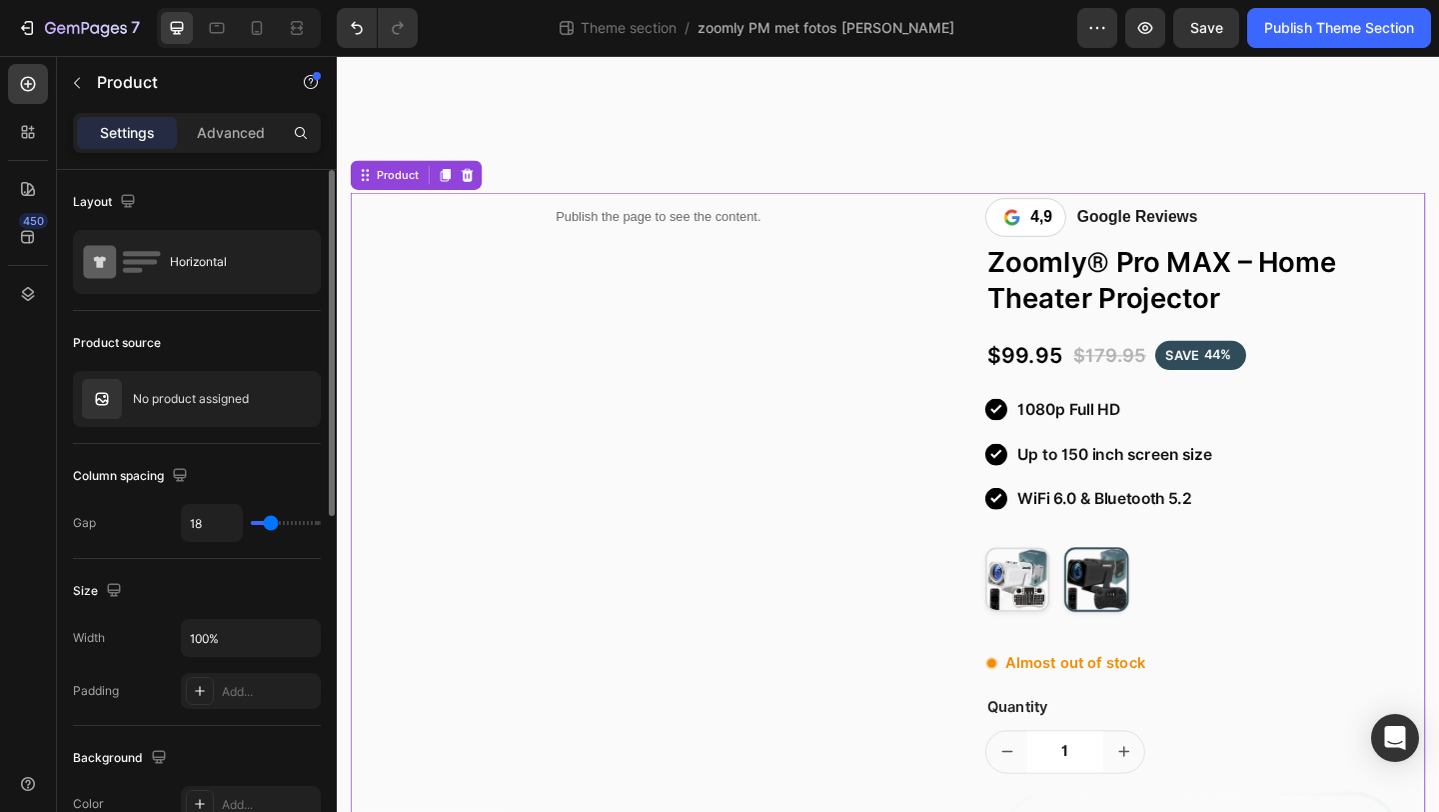
type input "17"
type input "16"
type input "15"
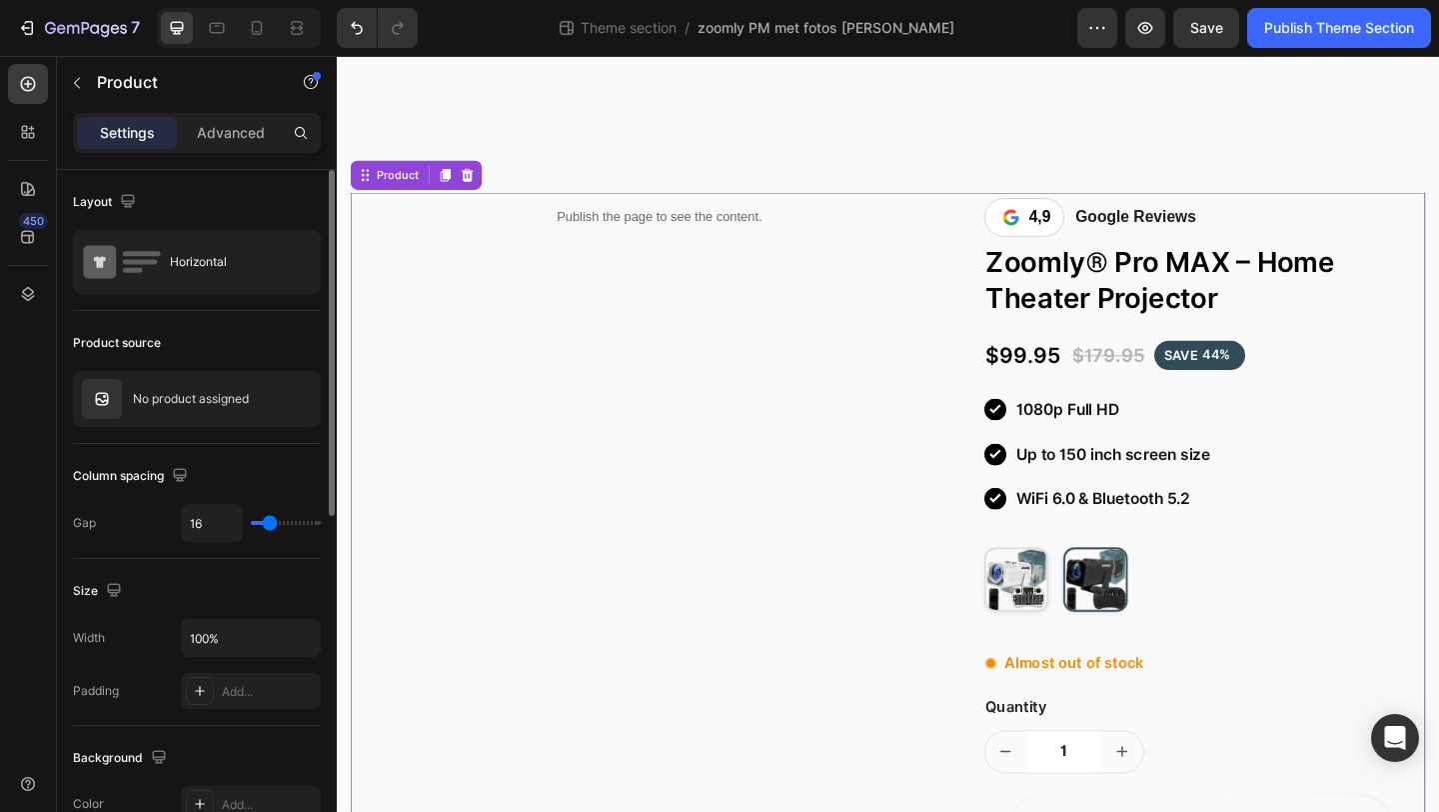
type input "15"
type input "14"
type input "13"
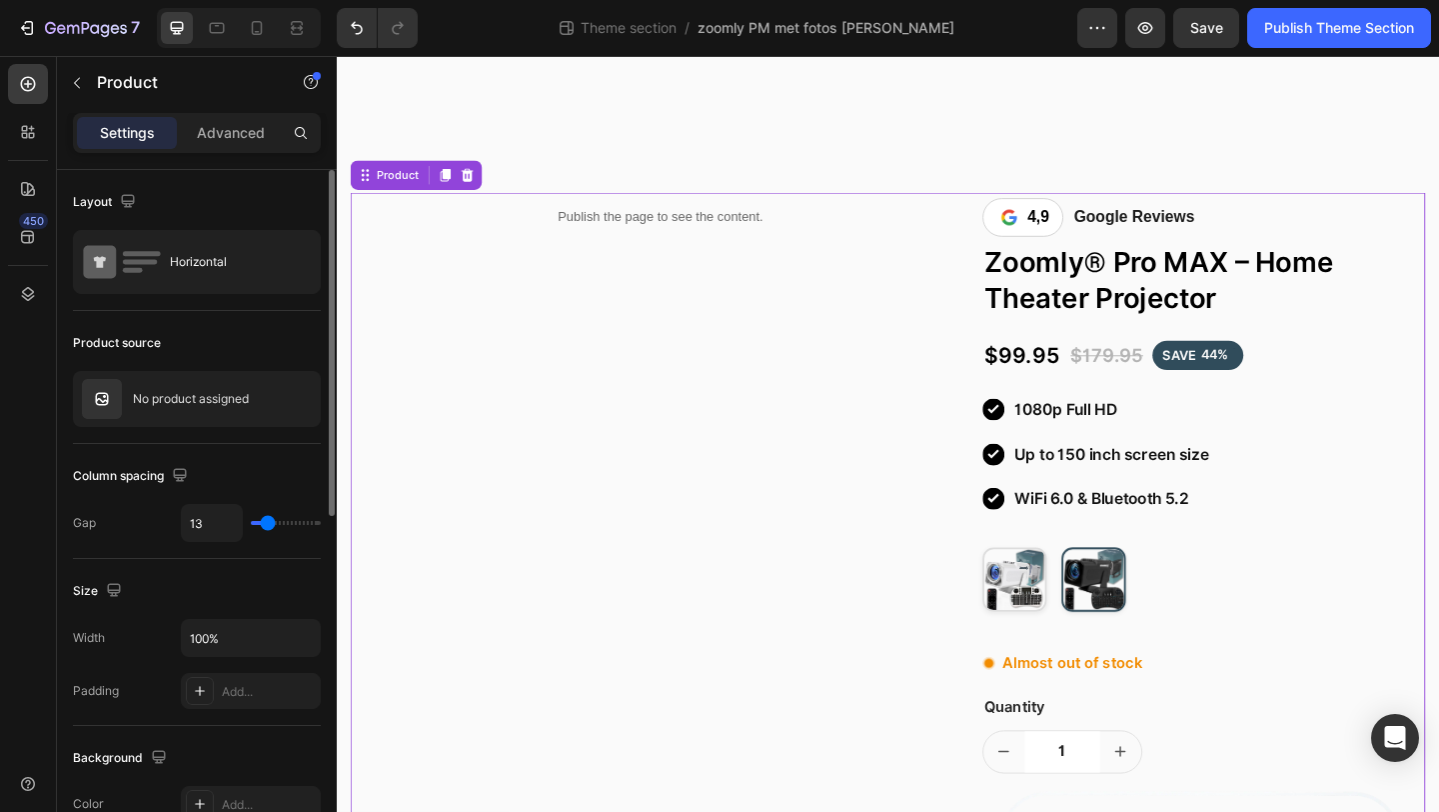
type input "12"
type input "11"
type input "10"
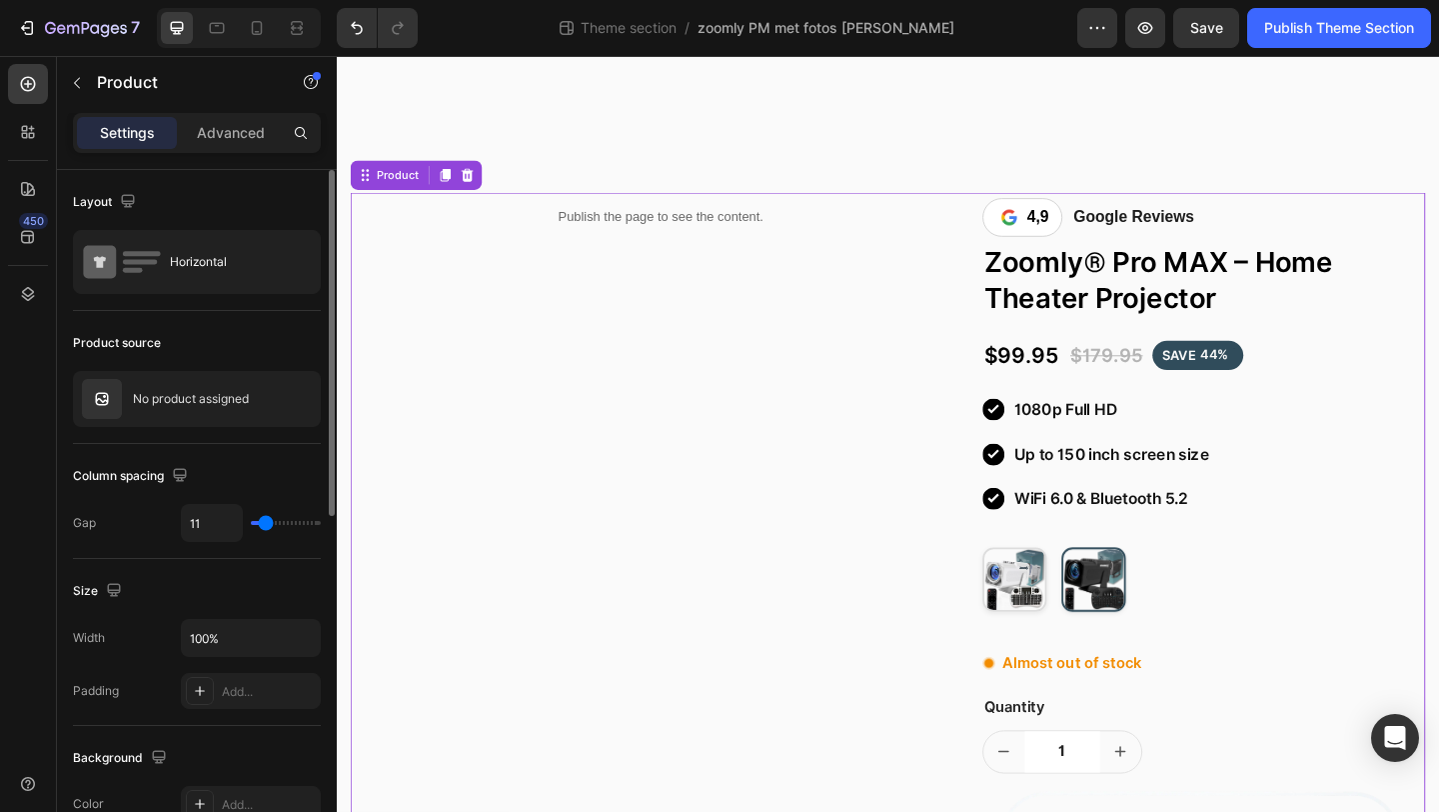
type input "10"
type input "9"
type input "8"
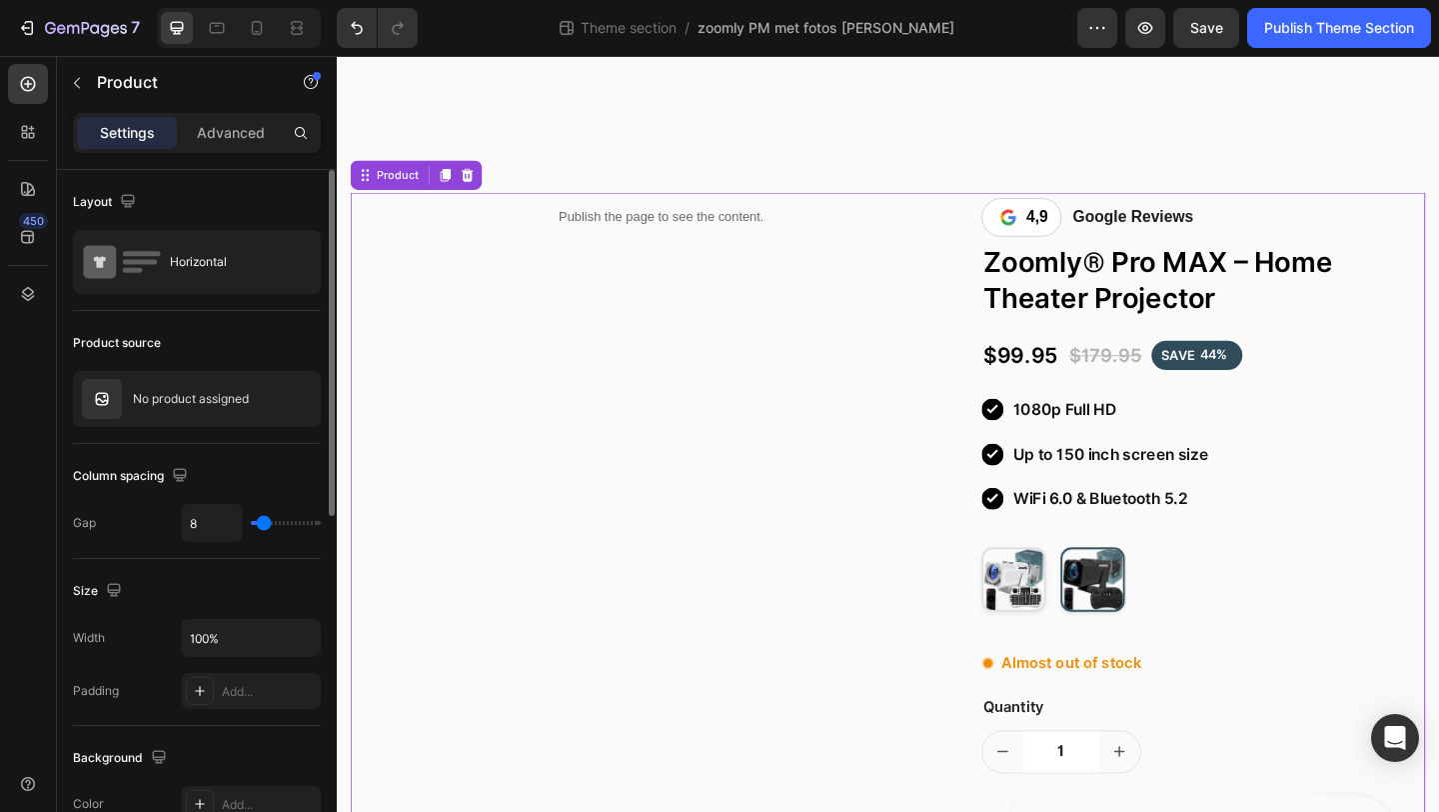
type input "7"
type input "8"
type input "9"
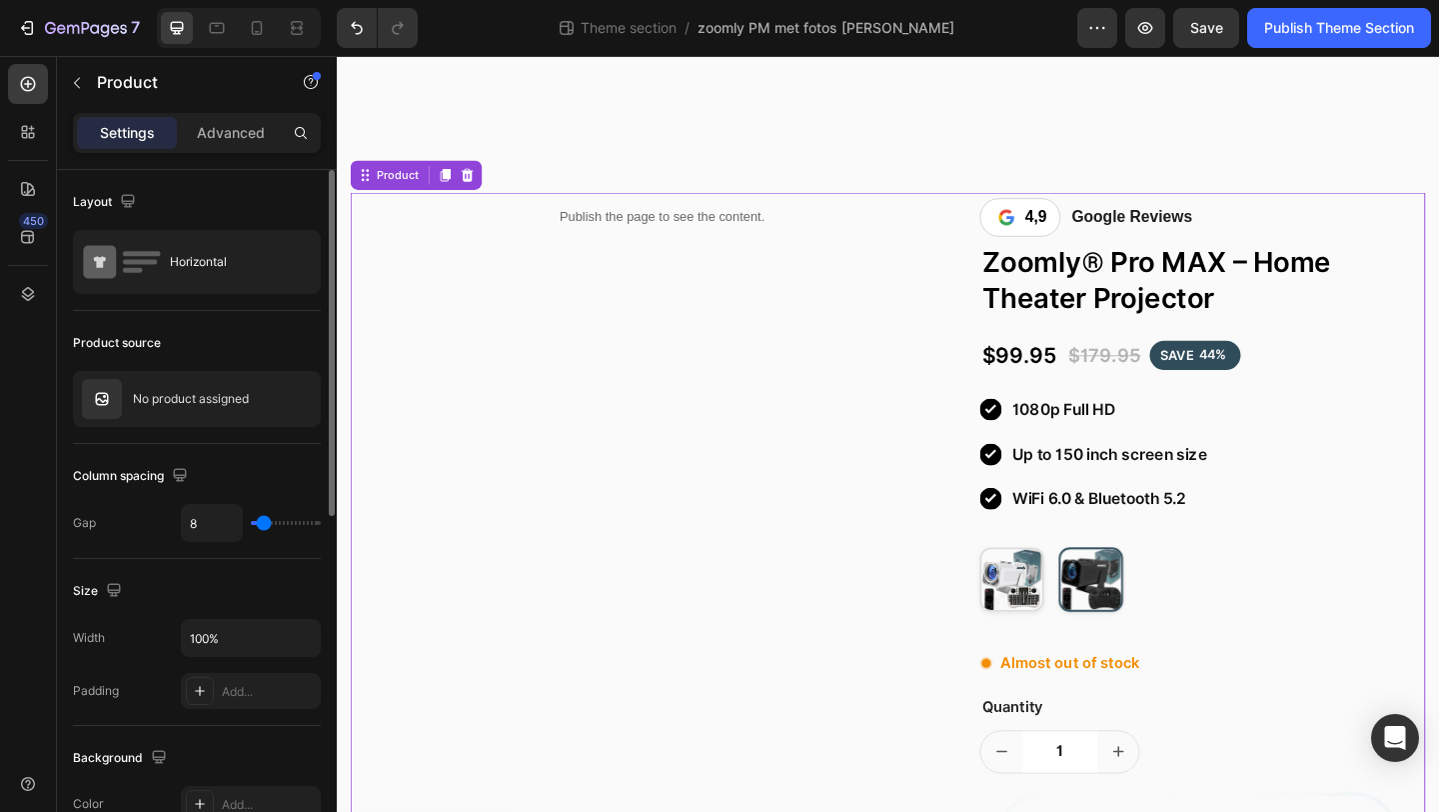
type input "9"
type input "10"
type input "11"
drag, startPoint x: 277, startPoint y: 523, endPoint x: 266, endPoint y: 523, distance: 11.0
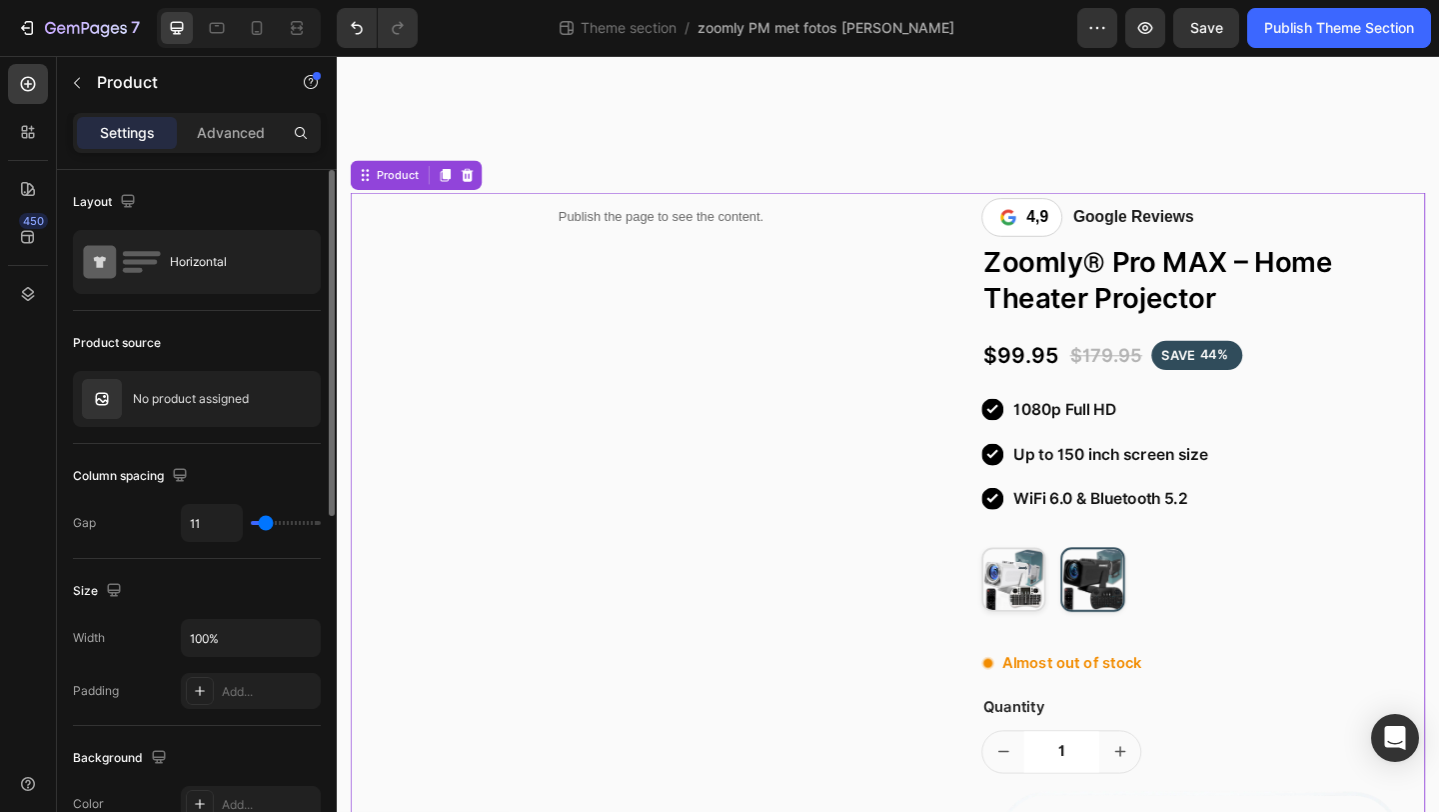
type input "11"
click at [266, 523] on input "range" at bounding box center [286, 523] width 70 height 4
type input "10"
click at [266, 523] on input "range" at bounding box center [286, 523] width 70 height 4
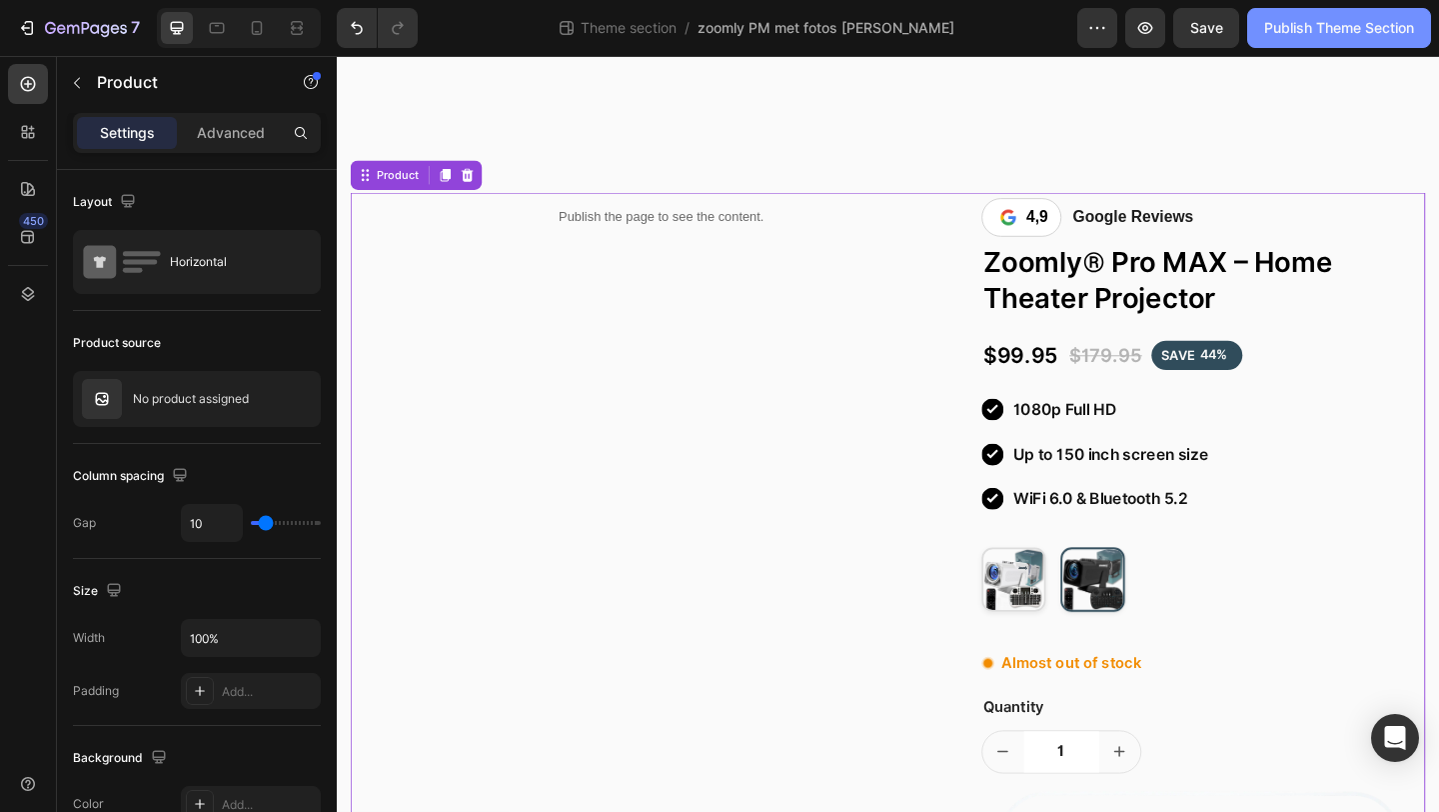
click at [1287, 37] on div "Publish Theme Section" at bounding box center [1340, 28] width 150 height 21
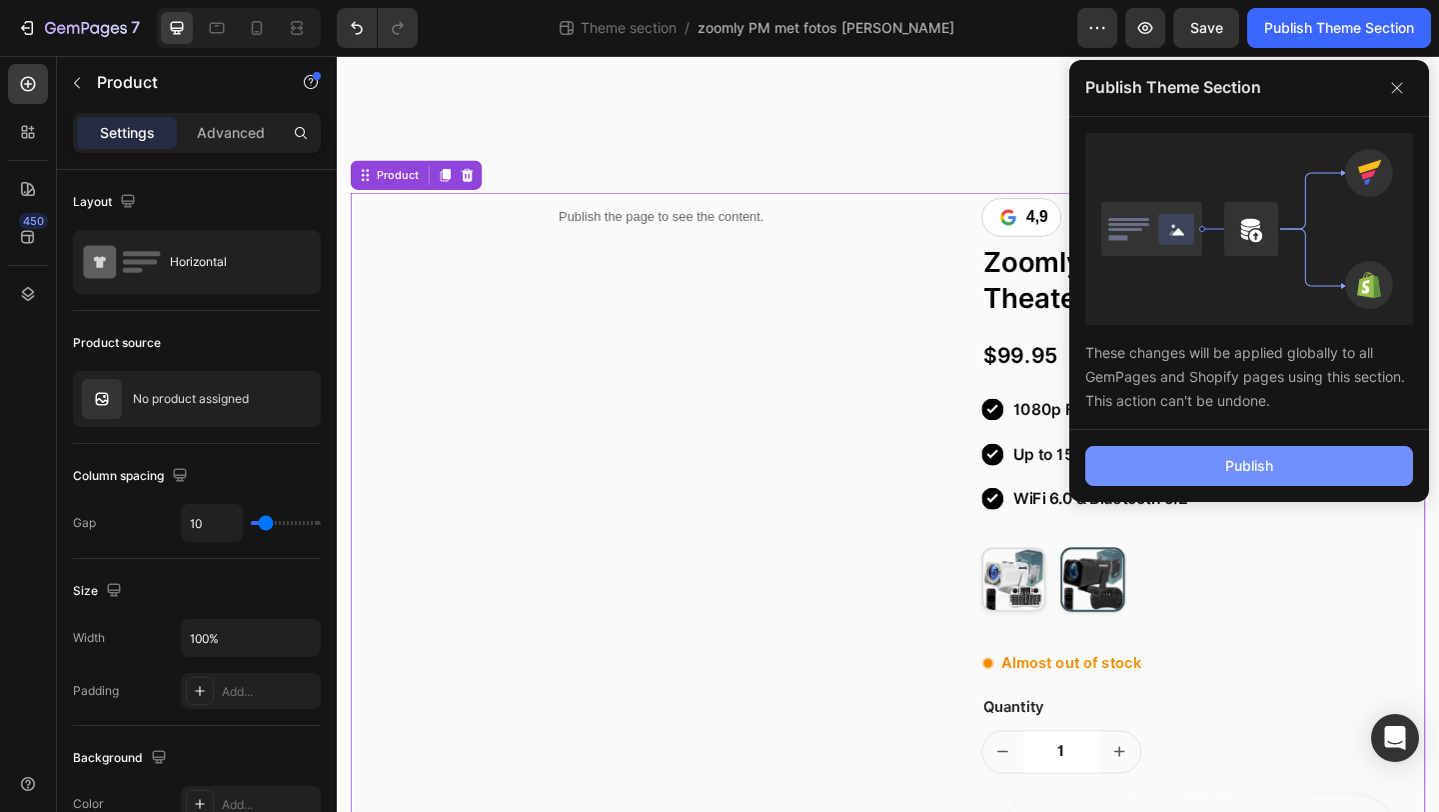
click at [1159, 471] on button "Publish" at bounding box center [1250, 466] width 328 height 40
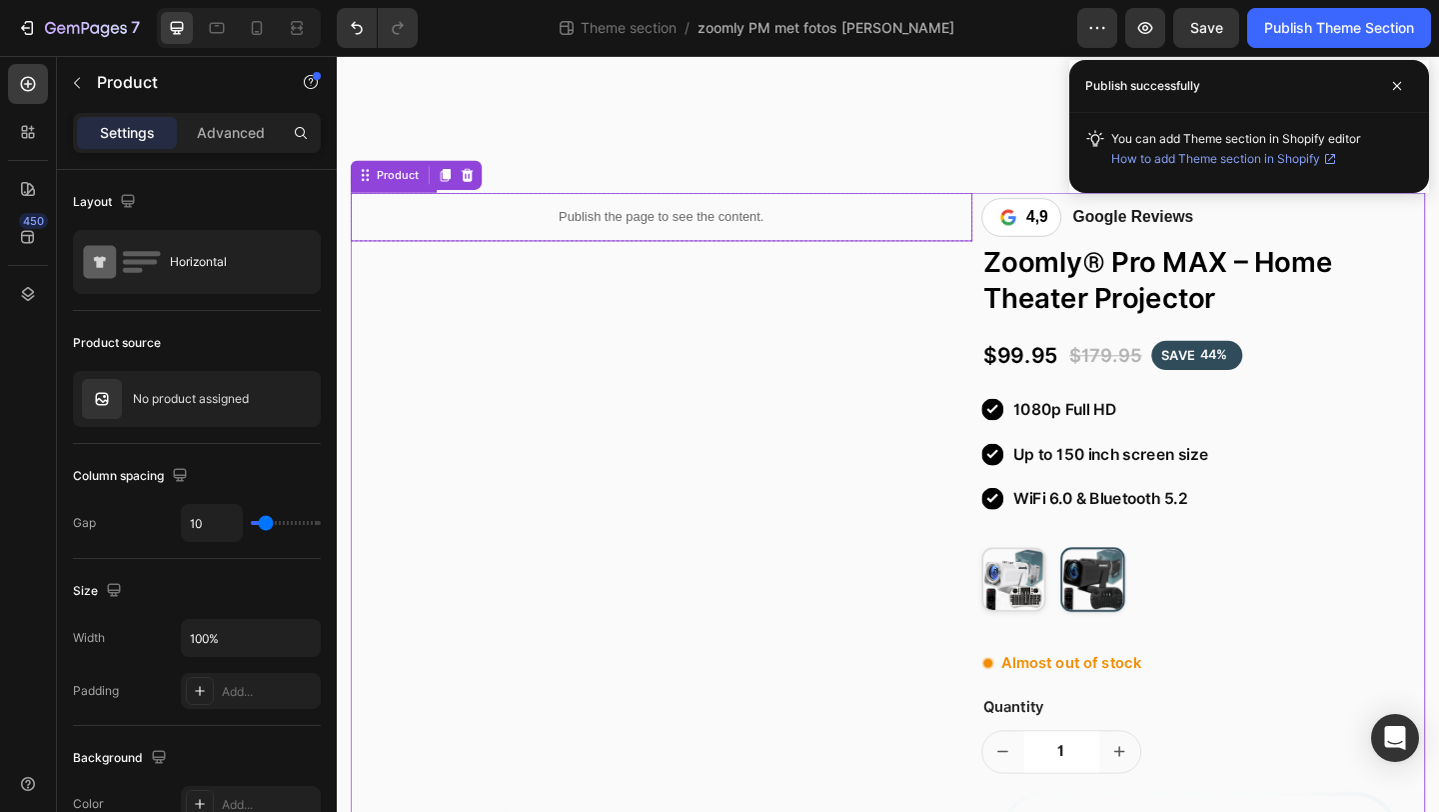
click at [695, 206] on div "Publish the page to see the content." at bounding box center [690, 230] width 677 height 53
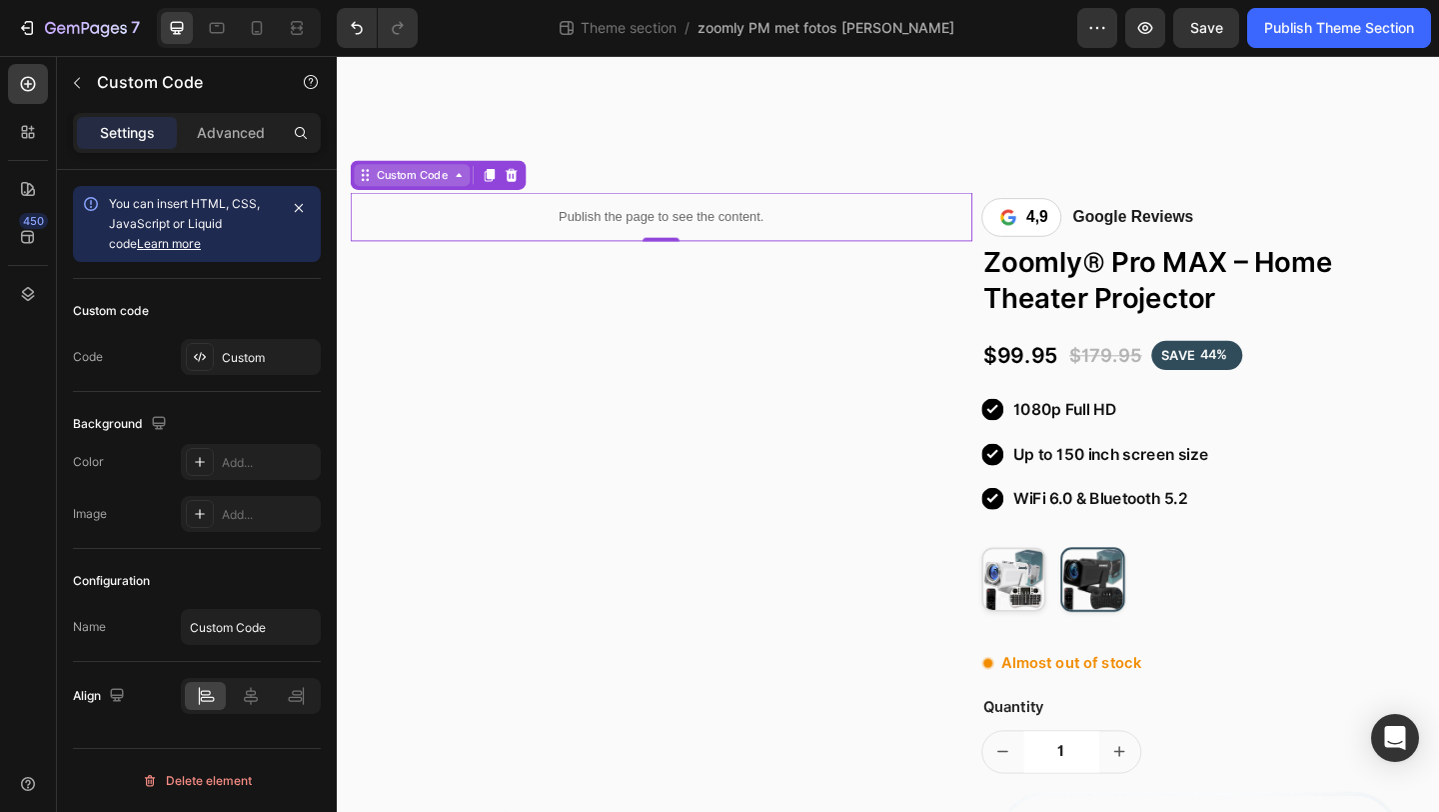
click at [413, 185] on div "Custom Code" at bounding box center [419, 185] width 86 height 18
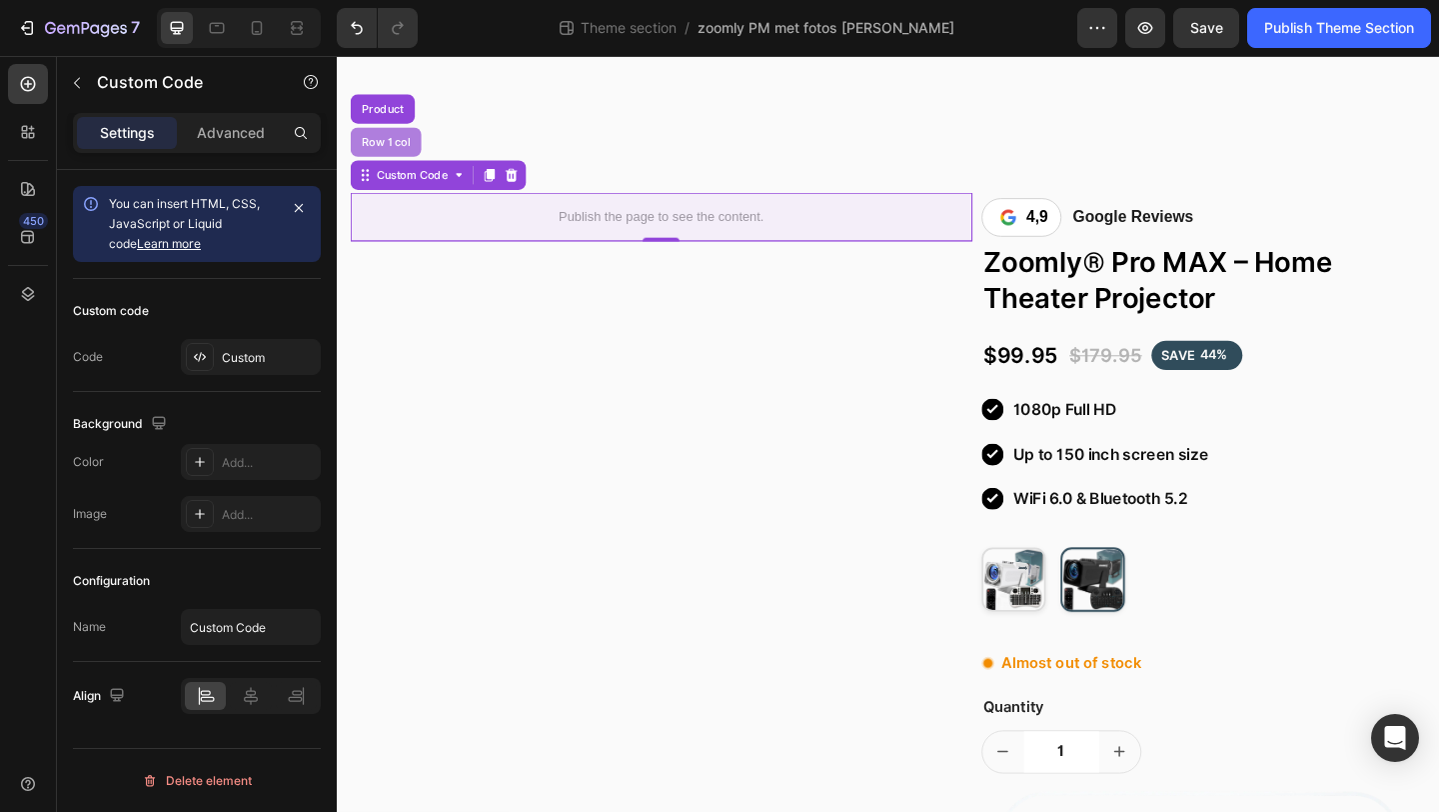
click at [399, 165] on div "Row 1 col" at bounding box center [390, 149] width 77 height 32
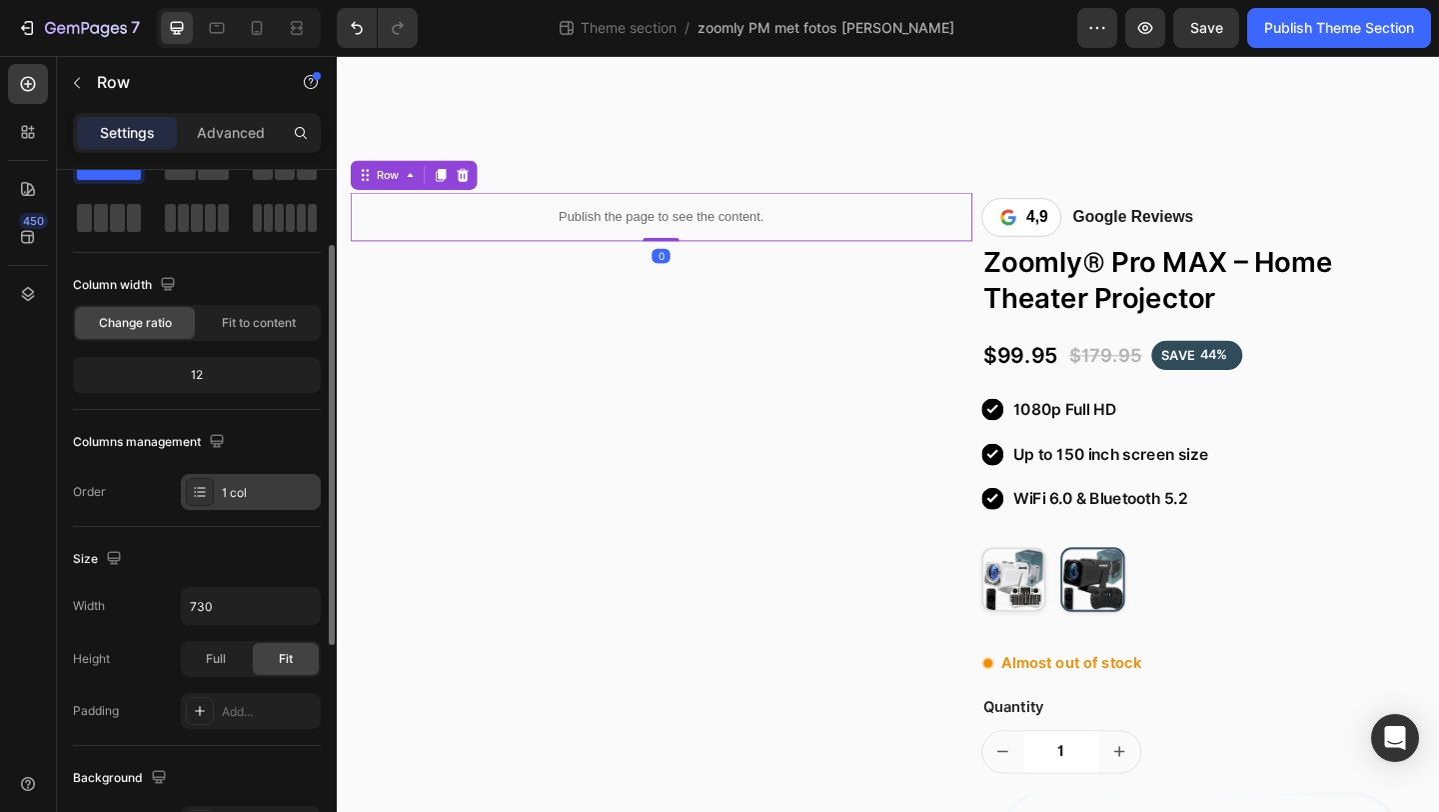
scroll to position [178, 0]
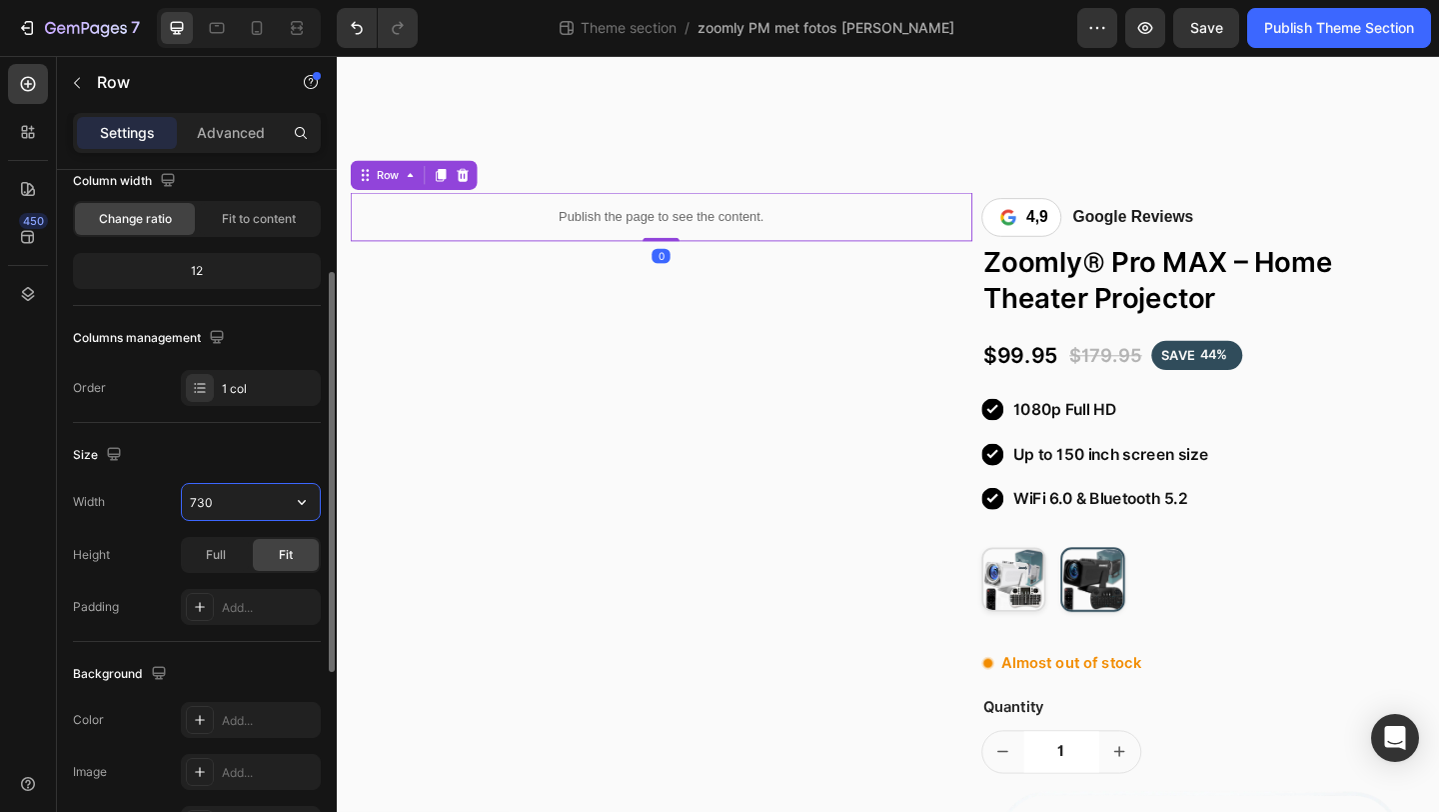
click at [239, 516] on input "730" at bounding box center [251, 502] width 138 height 36
click at [234, 505] on input "730" at bounding box center [251, 502] width 138 height 36
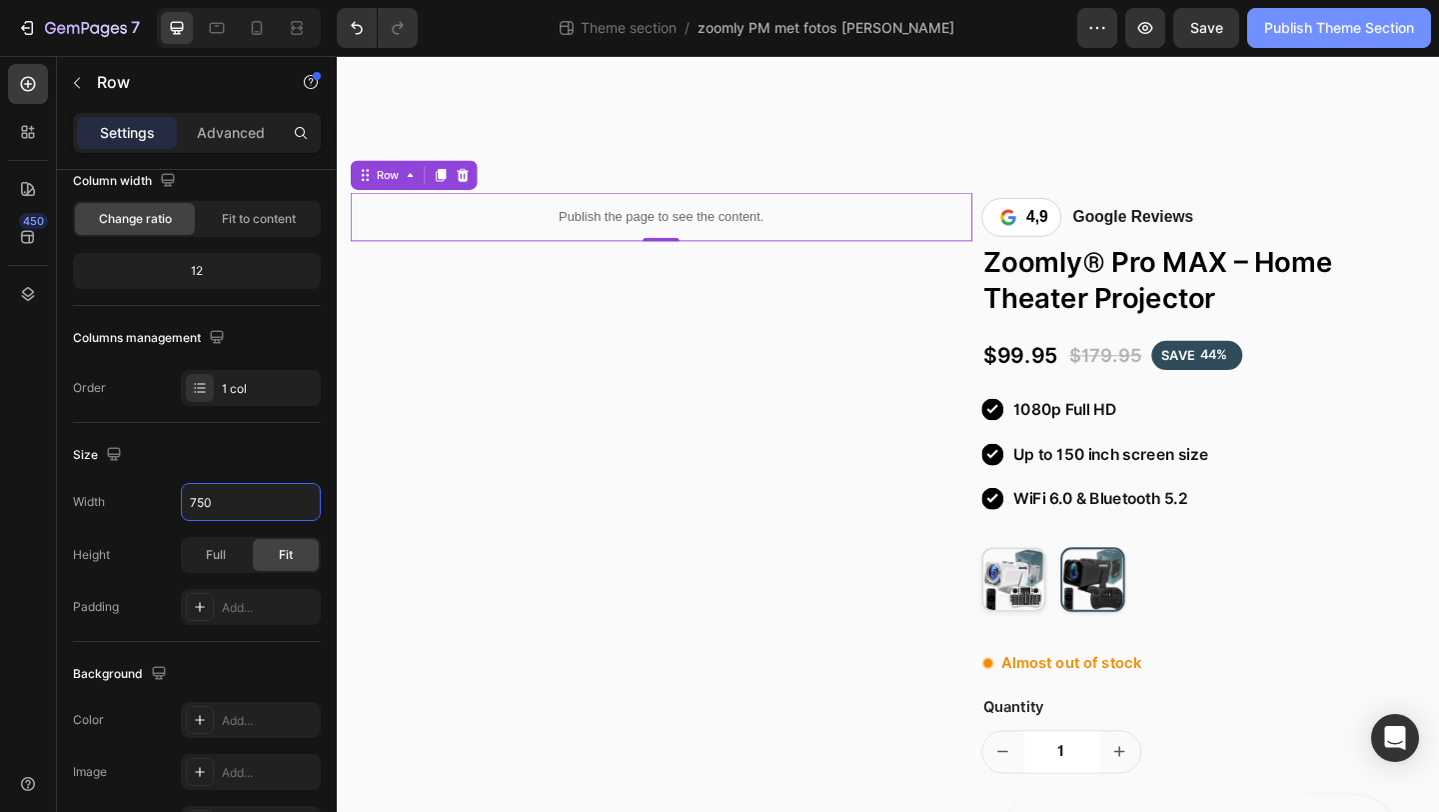
click at [1285, 35] on div "Publish Theme Section" at bounding box center [1340, 28] width 150 height 21
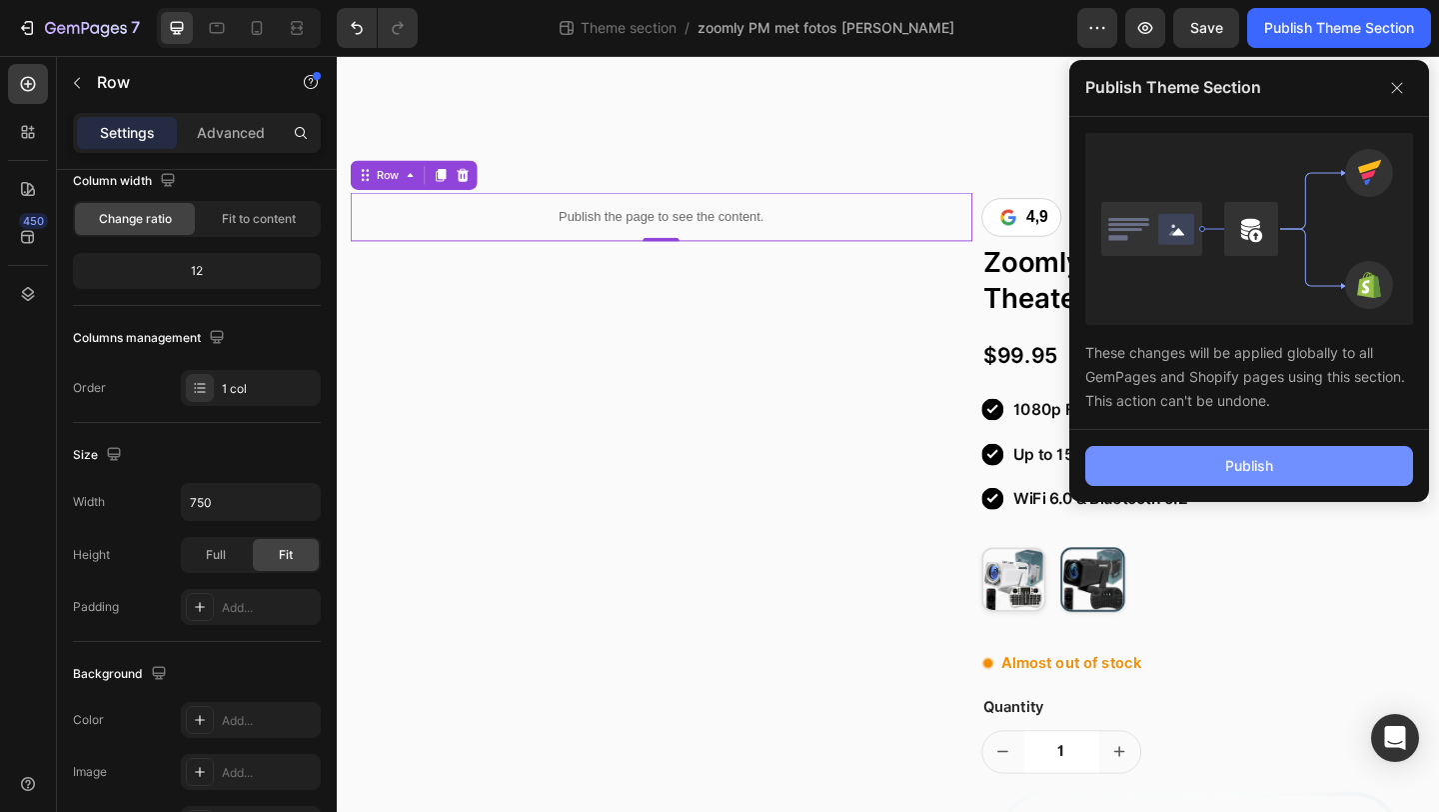
click at [1176, 459] on button "Publish" at bounding box center [1250, 466] width 328 height 40
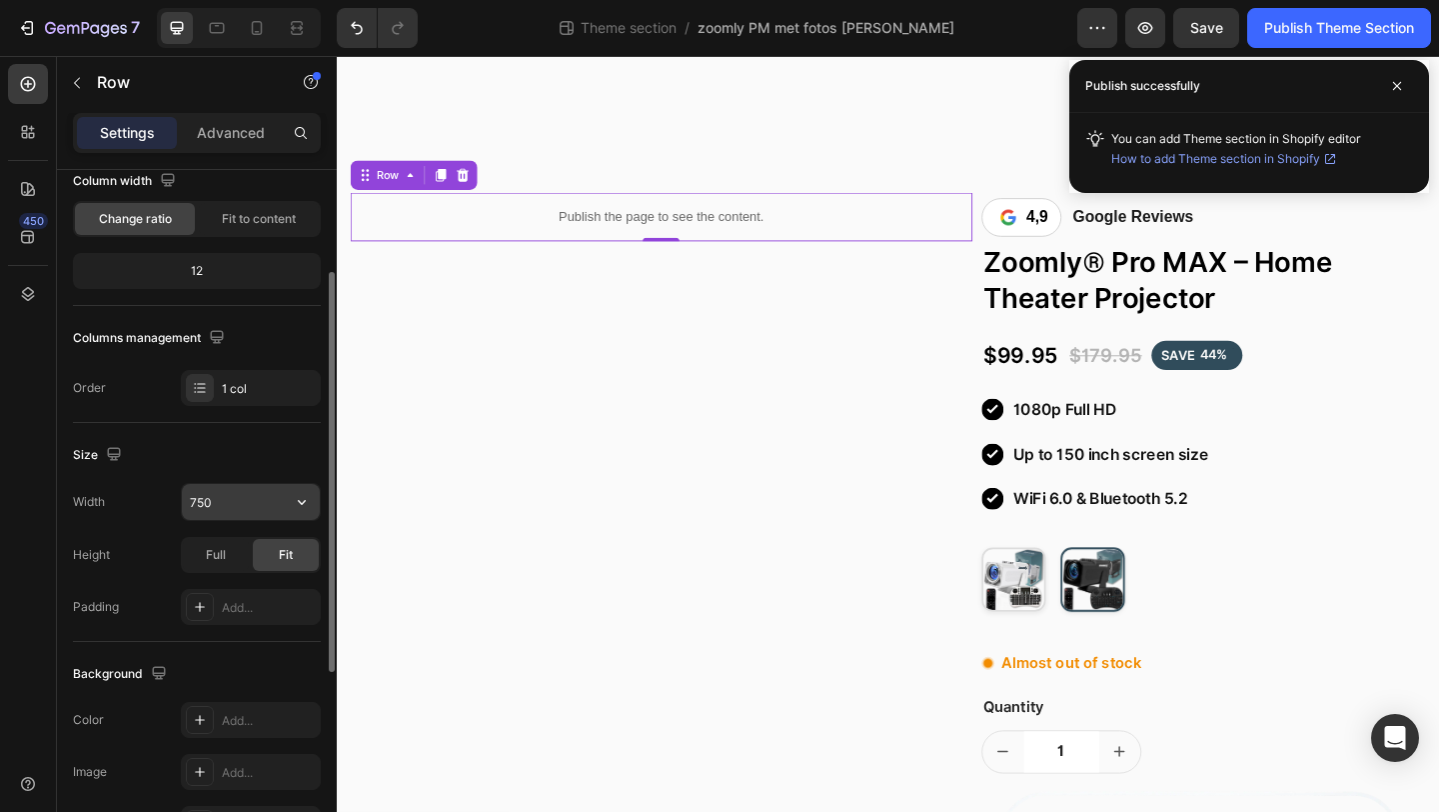
click at [281, 501] on input "750" at bounding box center [251, 502] width 138 height 36
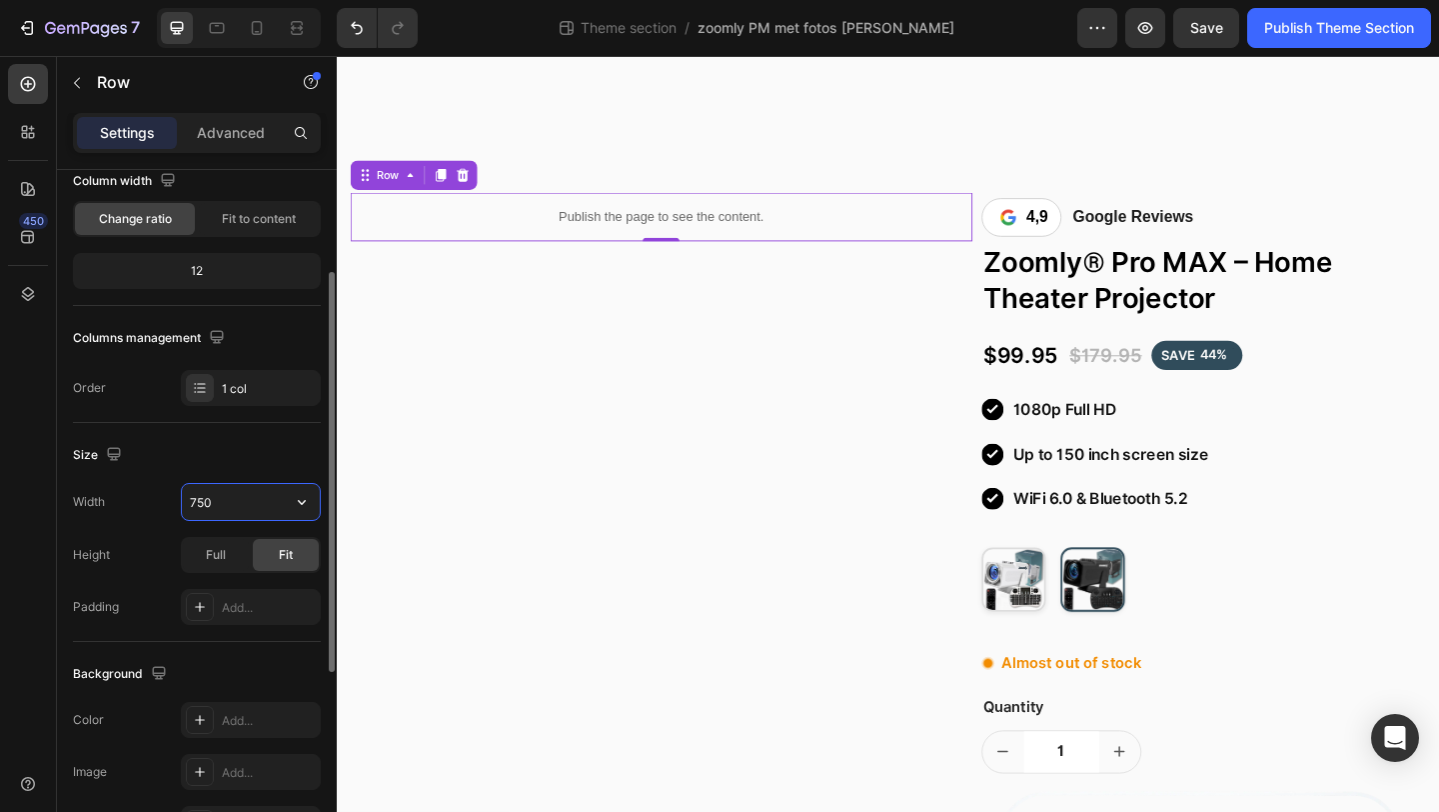
click at [250, 505] on input "750" at bounding box center [251, 502] width 138 height 36
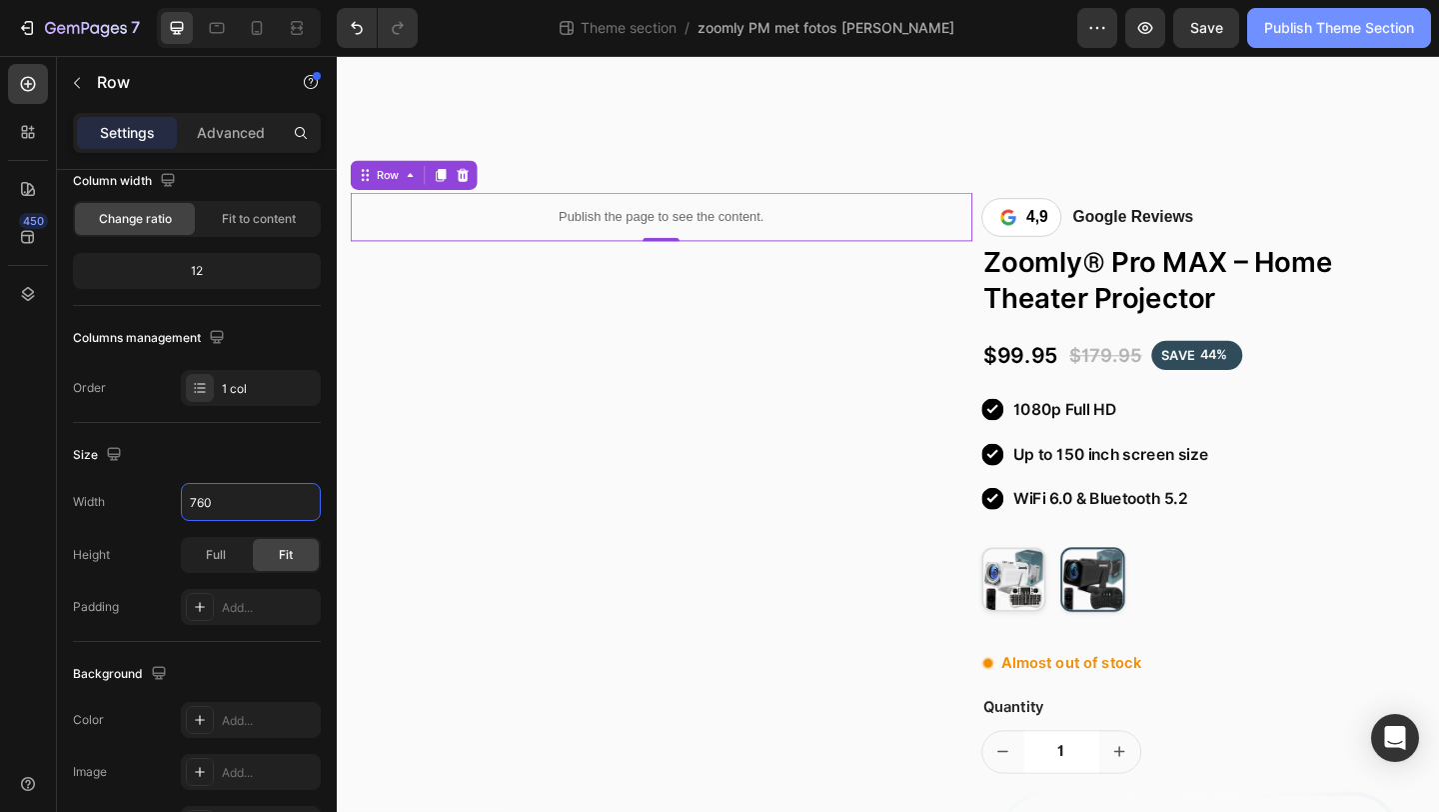
type input "760"
click at [1280, 30] on div "Publish Theme Section" at bounding box center [1340, 28] width 150 height 21
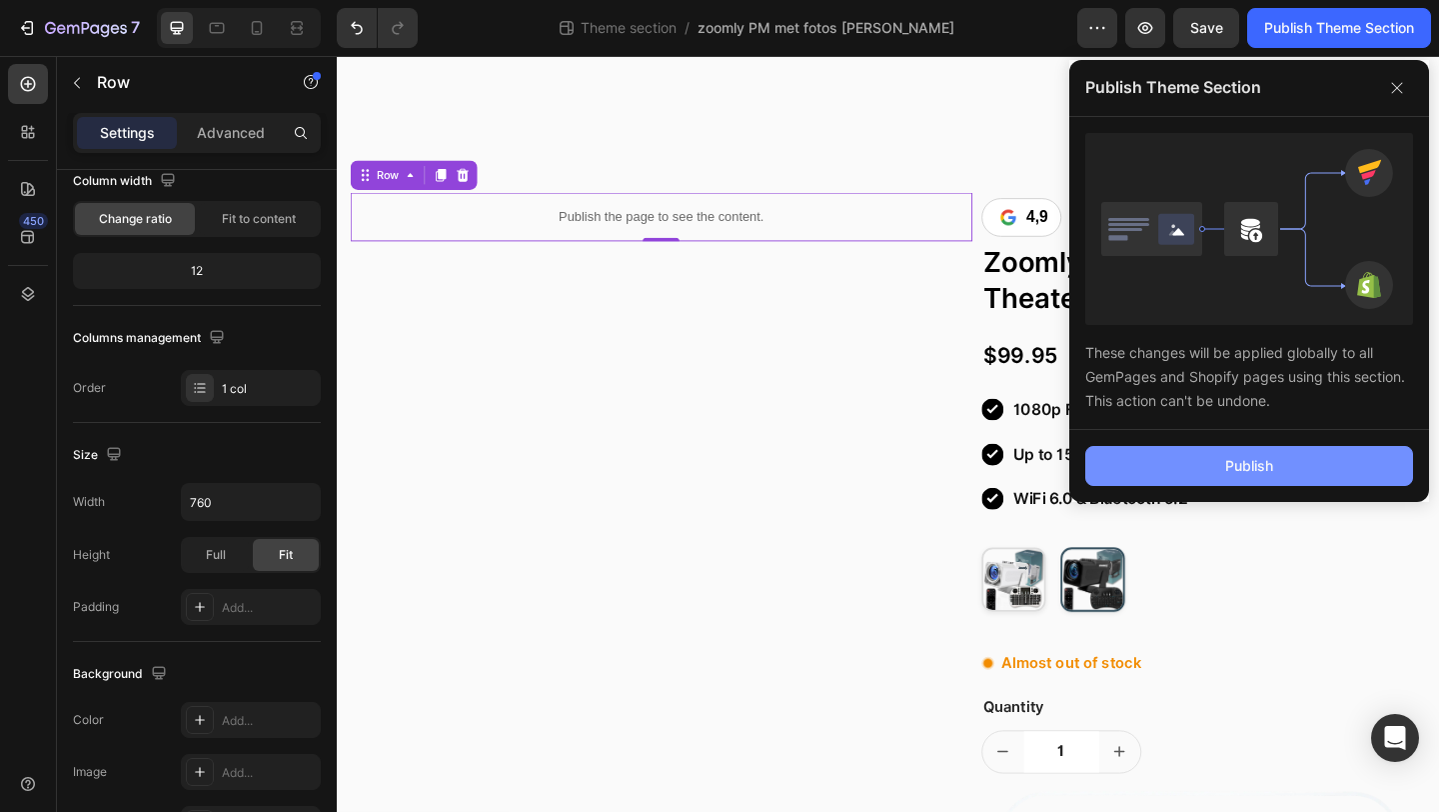
click at [1149, 474] on button "Publish" at bounding box center [1250, 466] width 328 height 40
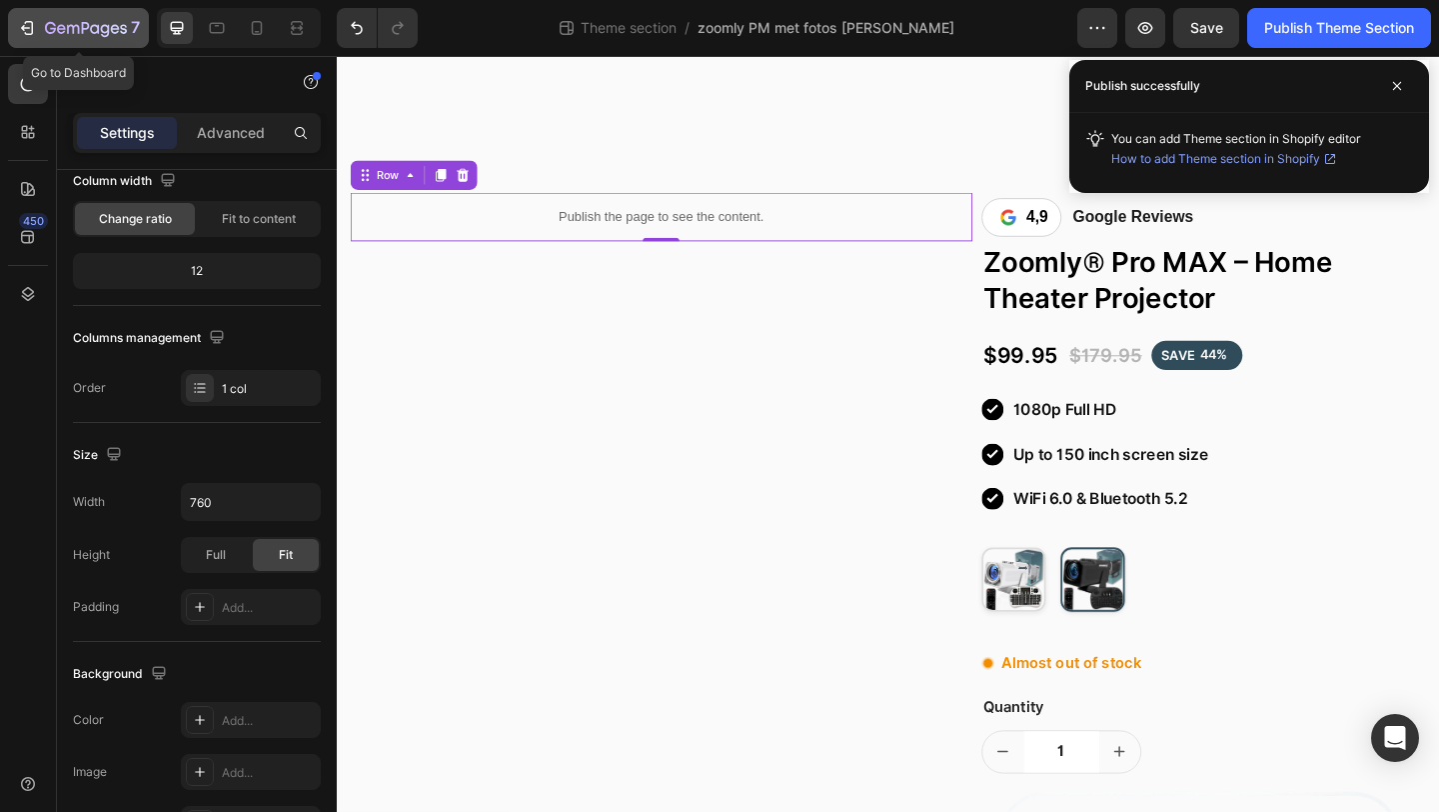
click at [58, 33] on icon "button" at bounding box center [61, 28] width 9 height 9
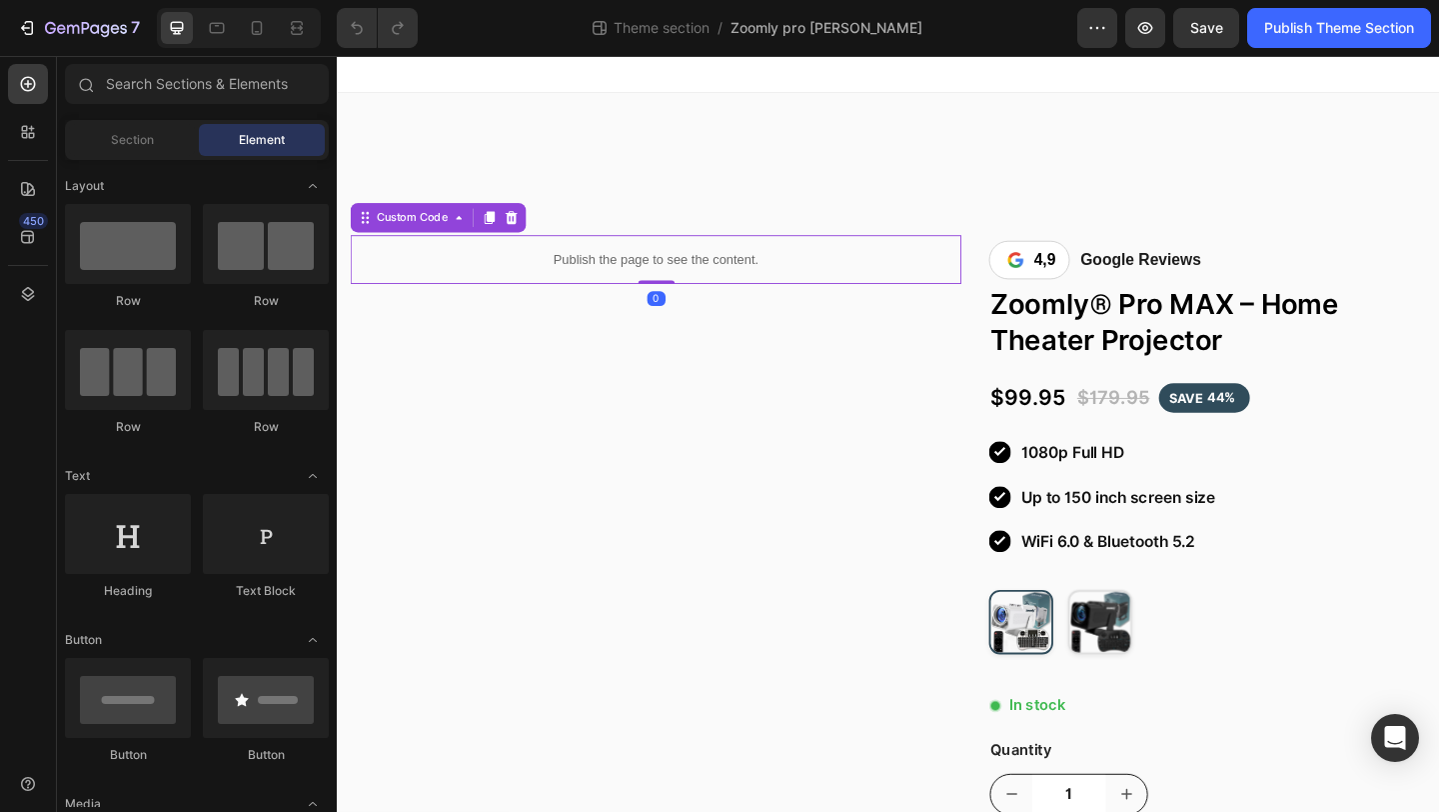
click at [515, 278] on p "Publish the page to see the content." at bounding box center [684, 277] width 665 height 21
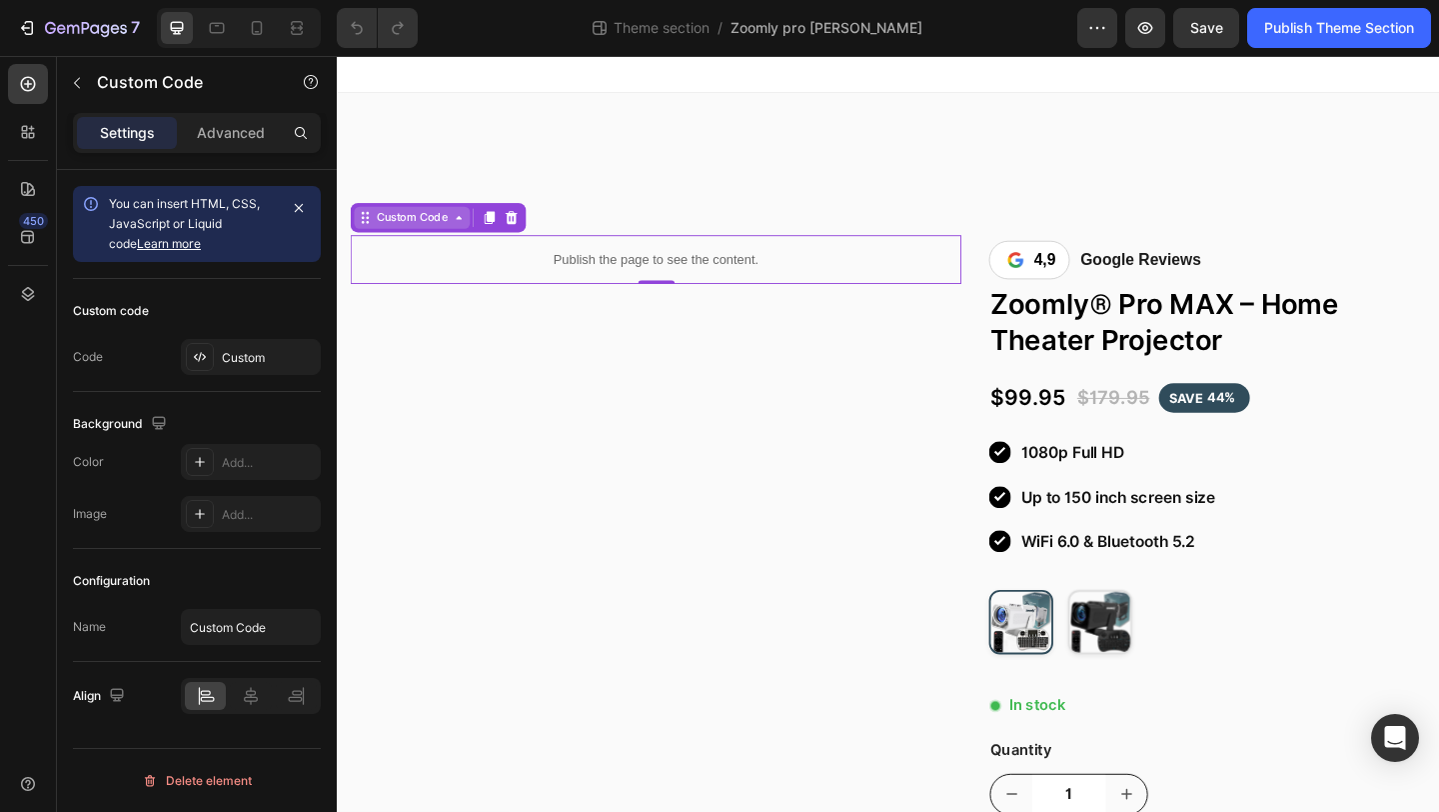
click at [403, 234] on div "Custom Code" at bounding box center [419, 232] width 86 height 18
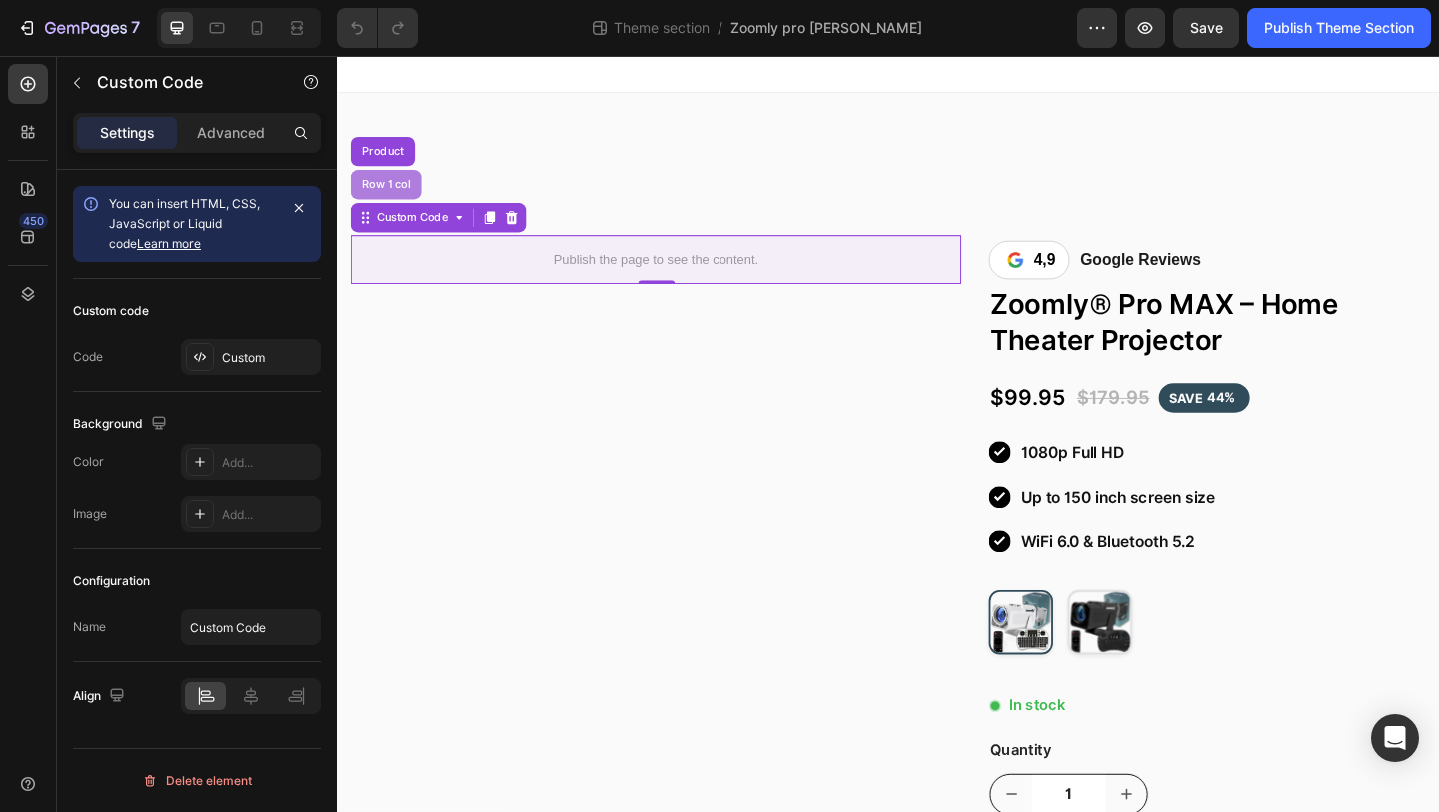
click at [395, 204] on div "Row 1 col" at bounding box center [390, 196] width 77 height 32
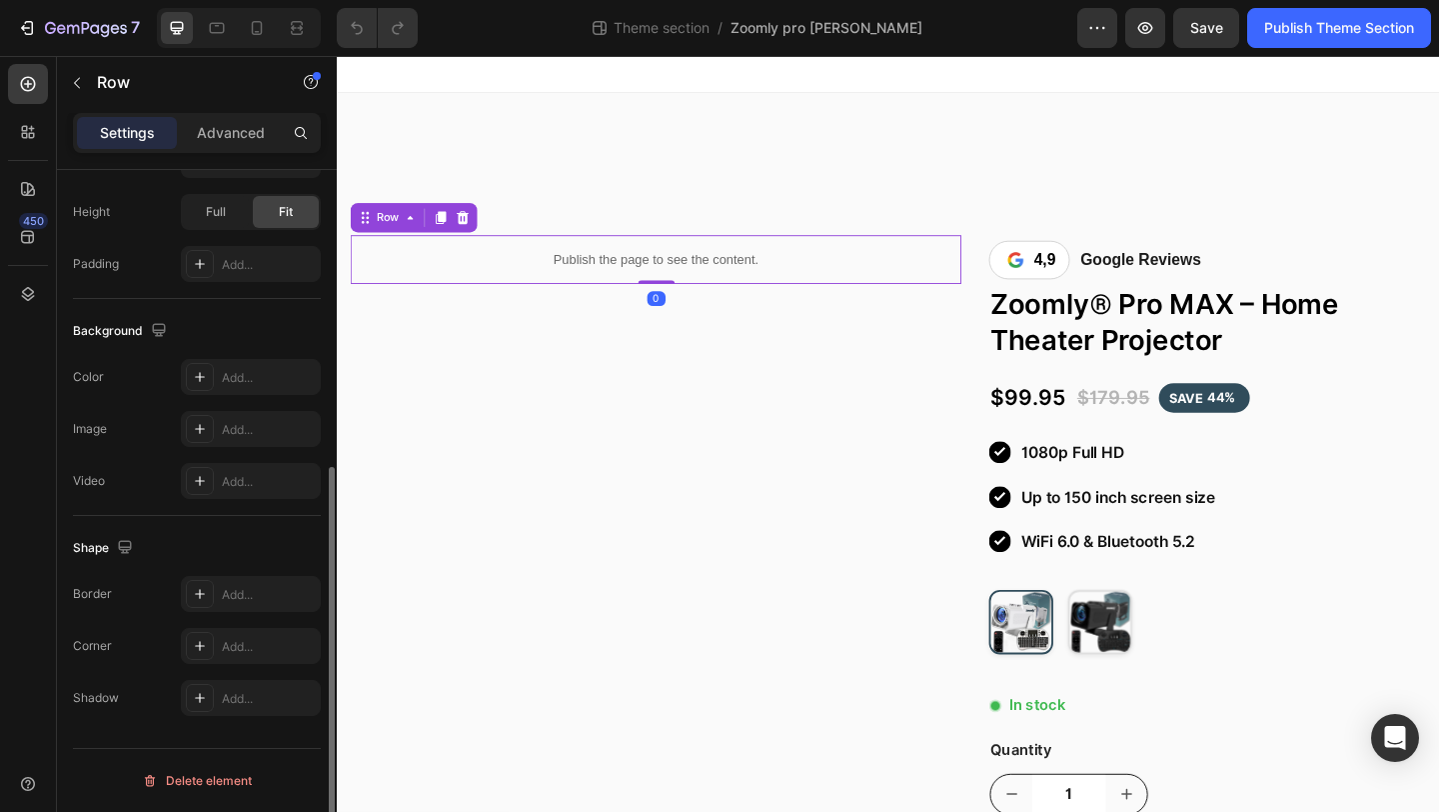
scroll to position [53, 0]
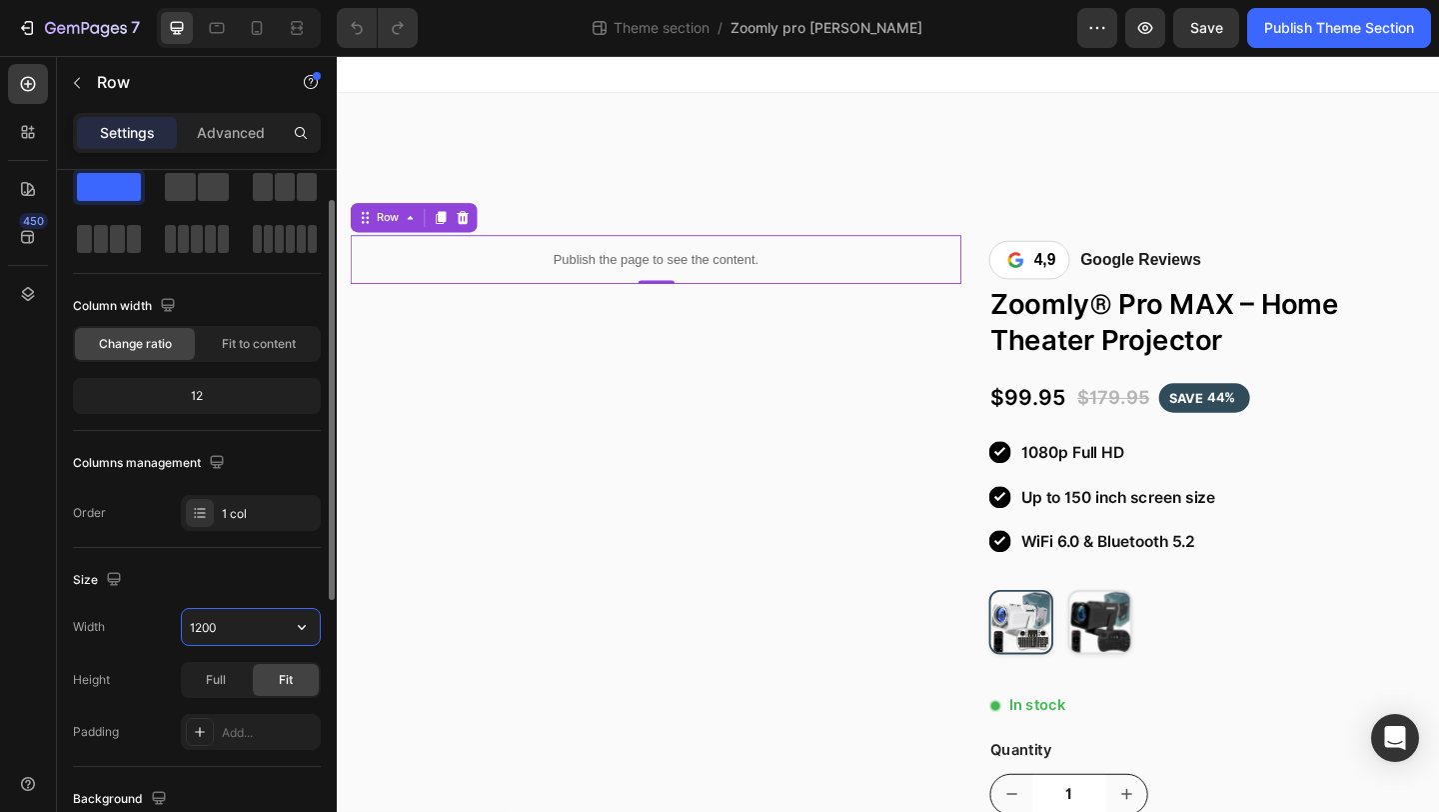
click at [241, 625] on input "1200" at bounding box center [251, 627] width 138 height 36
type input "760"
click at [392, 234] on div "Row" at bounding box center [392, 232] width 33 height 18
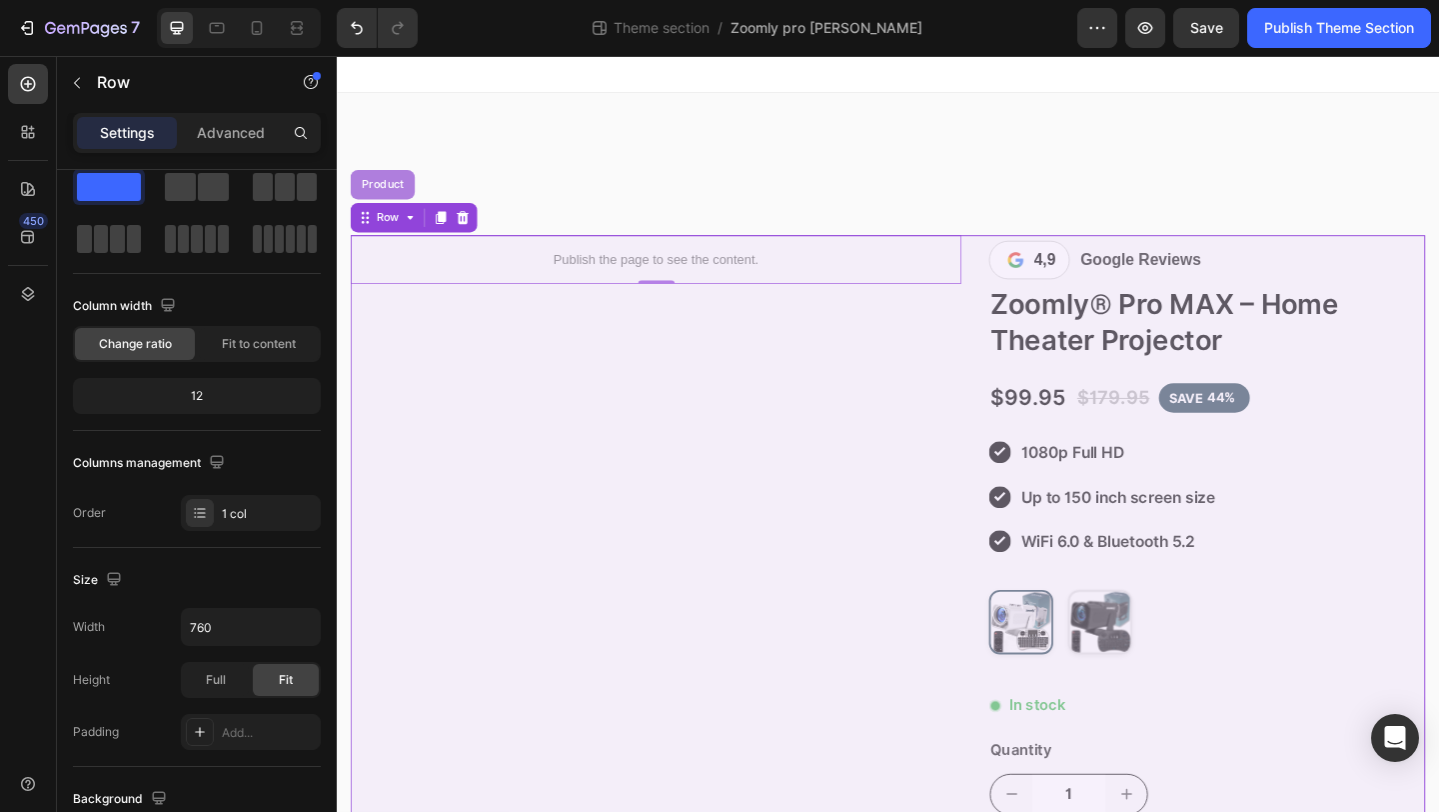
click at [392, 210] on div "Product" at bounding box center [387, 196] width 70 height 32
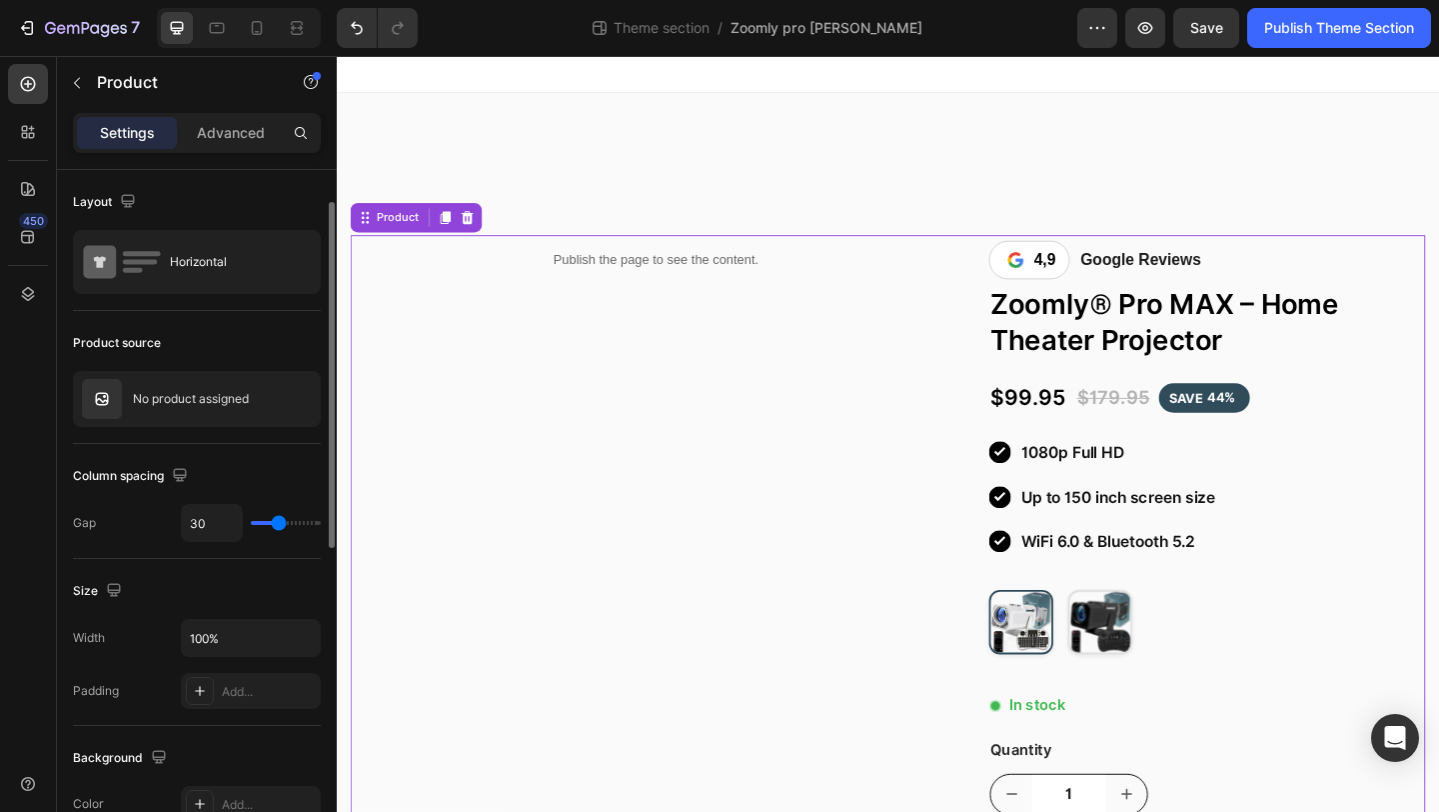
scroll to position [64, 0]
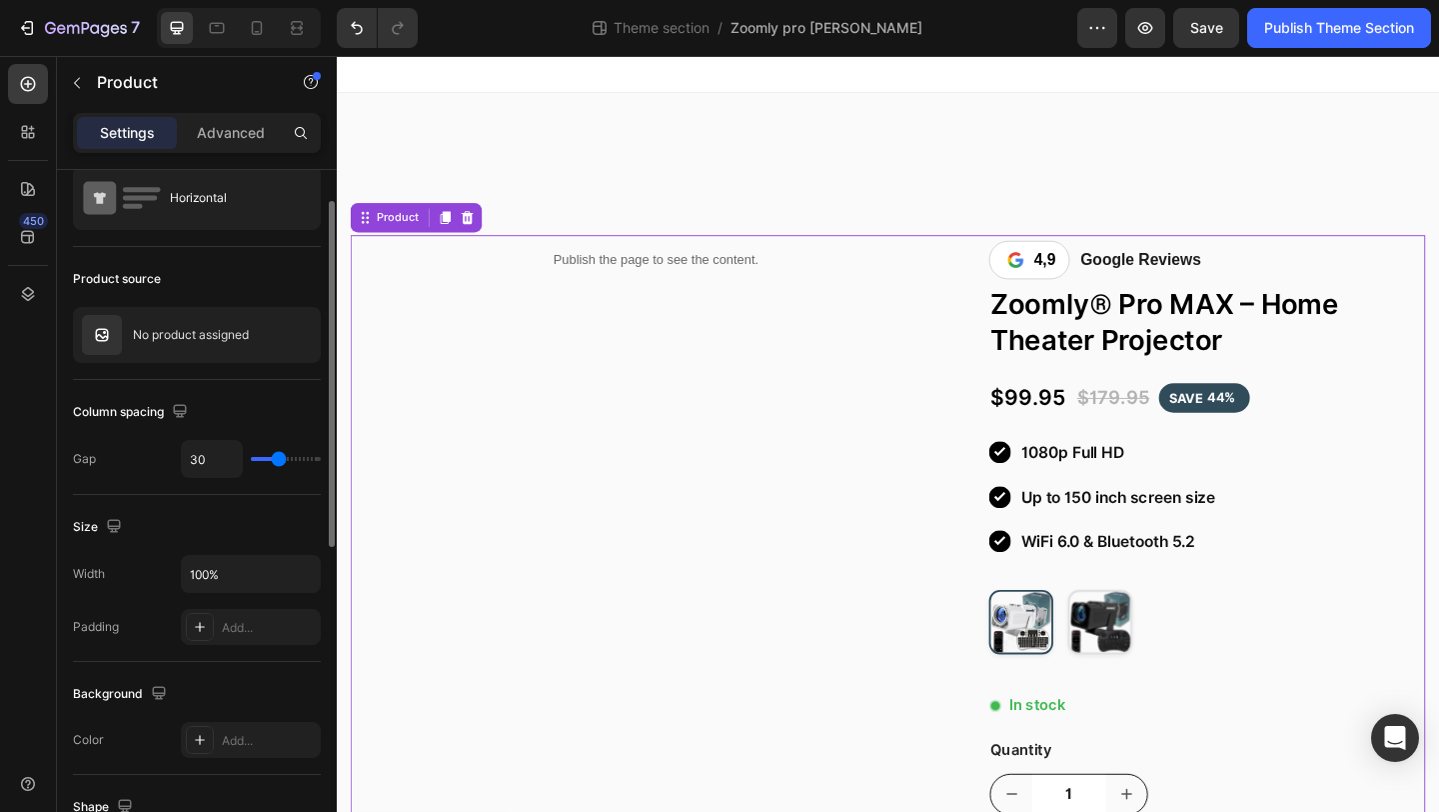
type input "32"
type input "30"
type input "28"
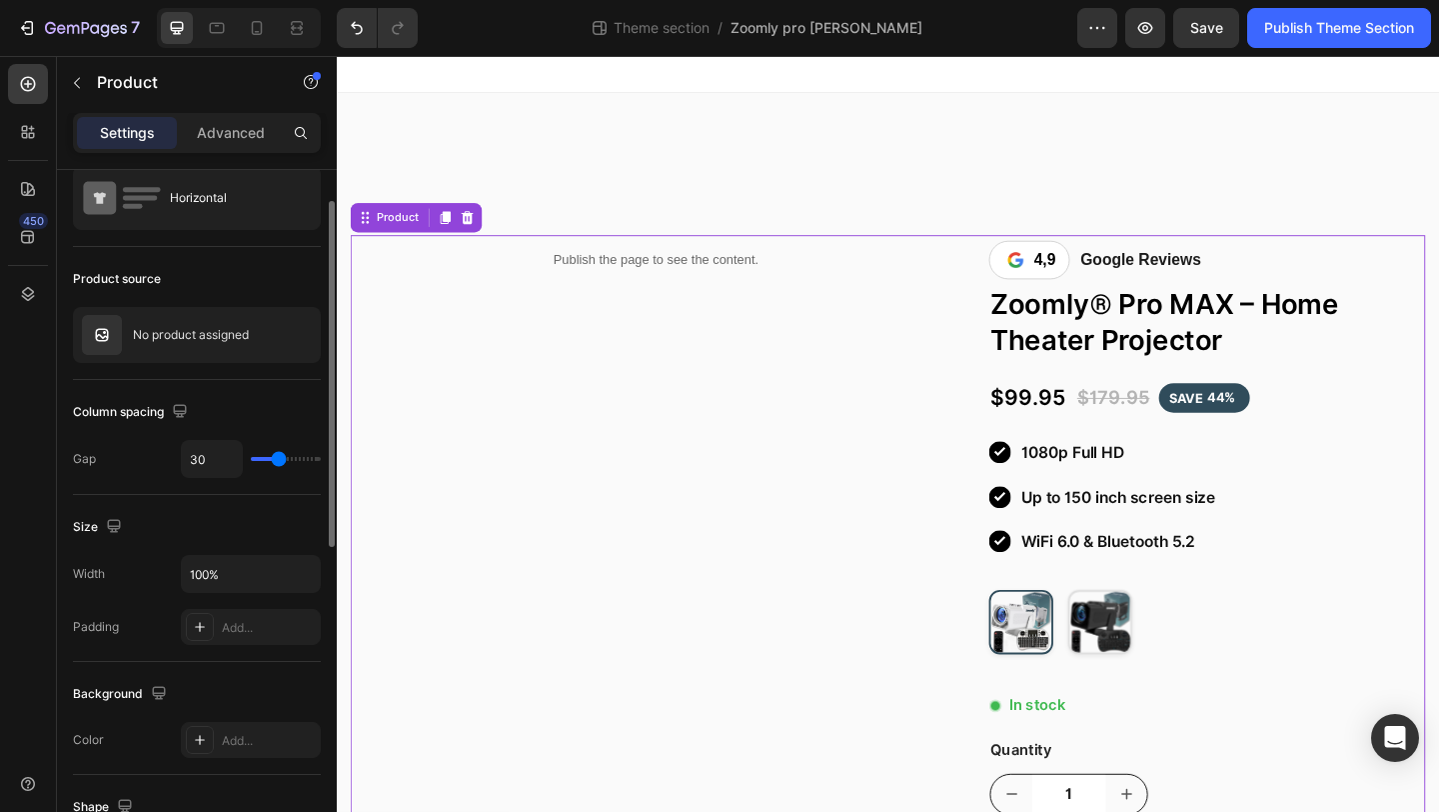
type input "28"
type input "27"
type input "26"
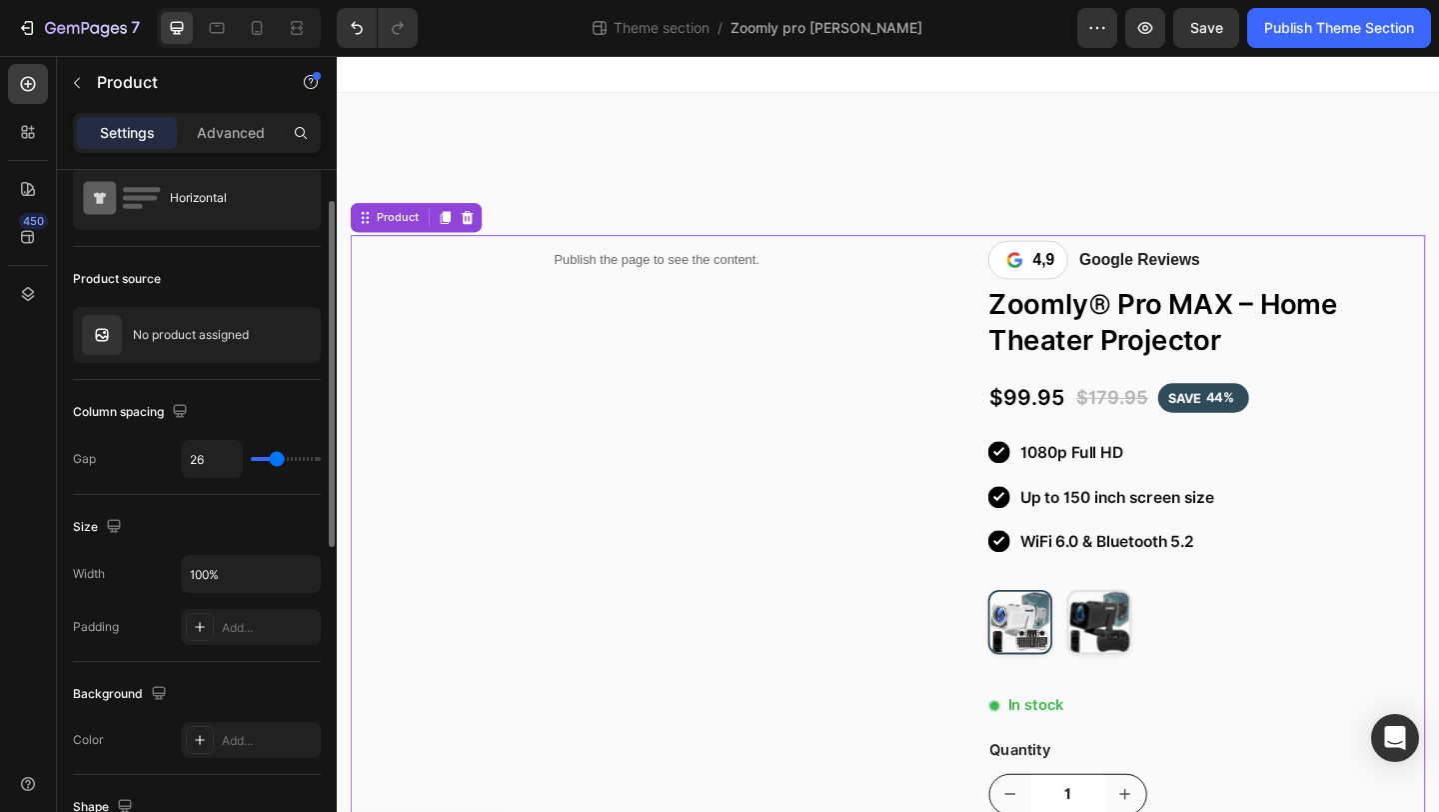
type input "25"
type input "24"
type input "23"
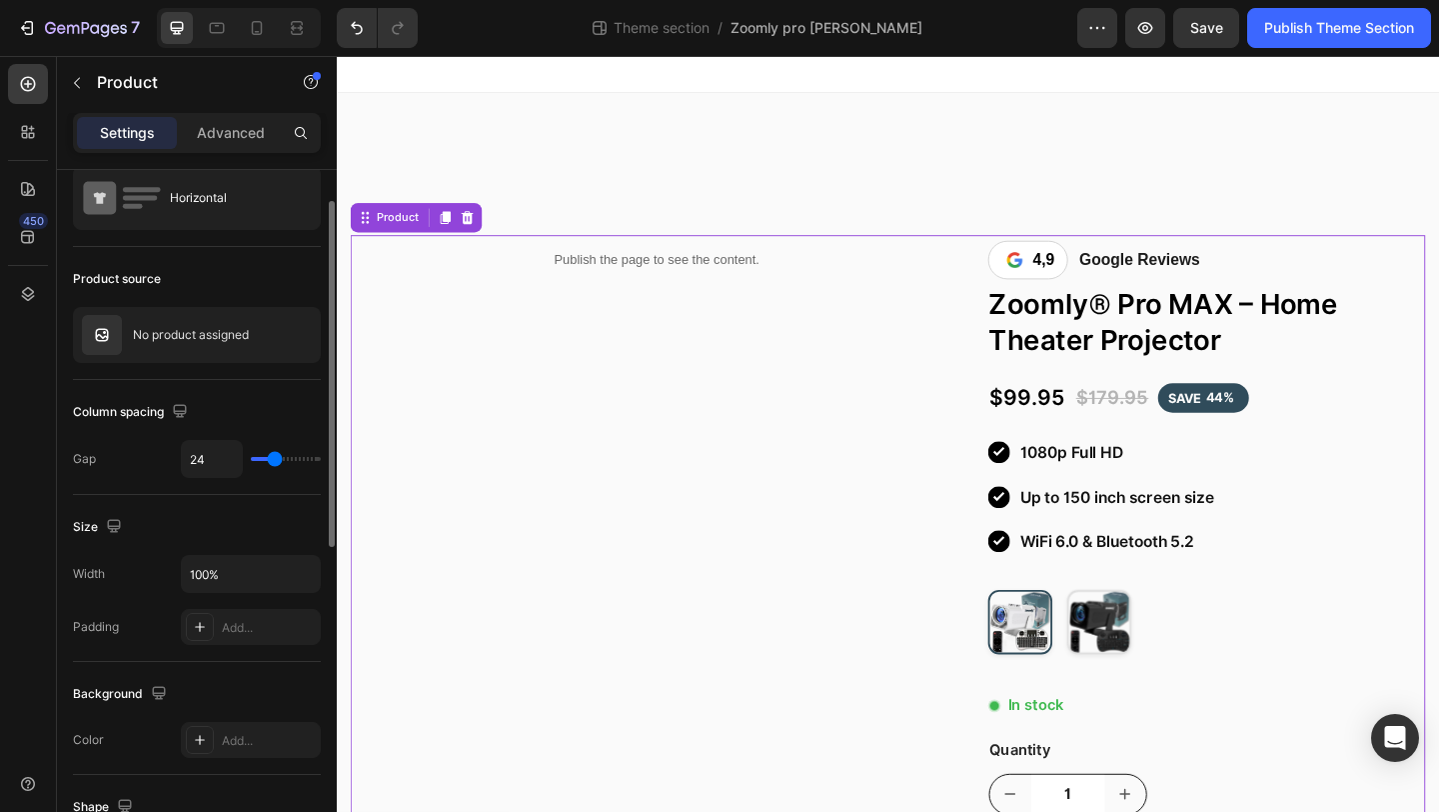
type input "23"
type input "22"
type input "21"
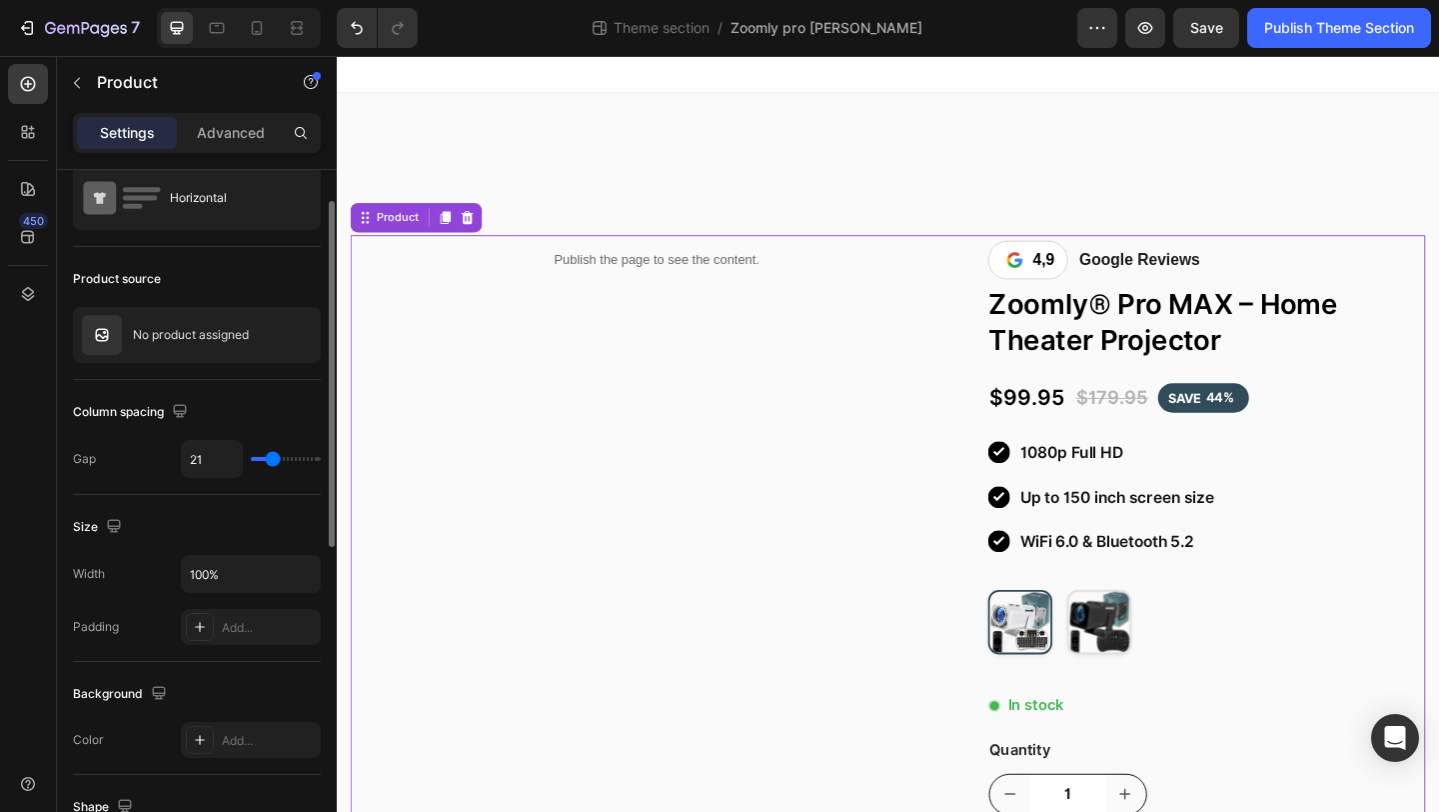
type input "20"
type input "19"
type input "18"
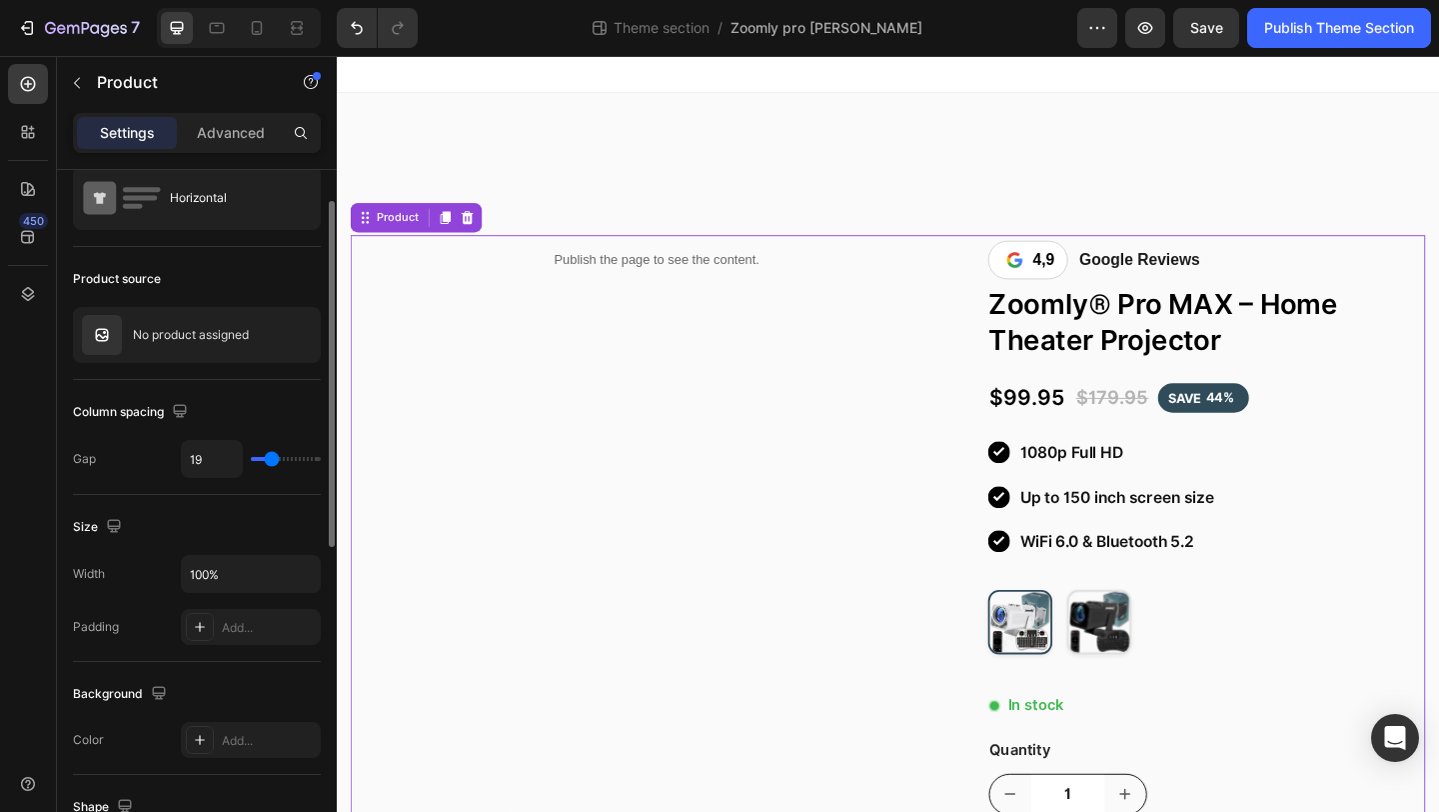
type input "18"
type input "17"
type input "16"
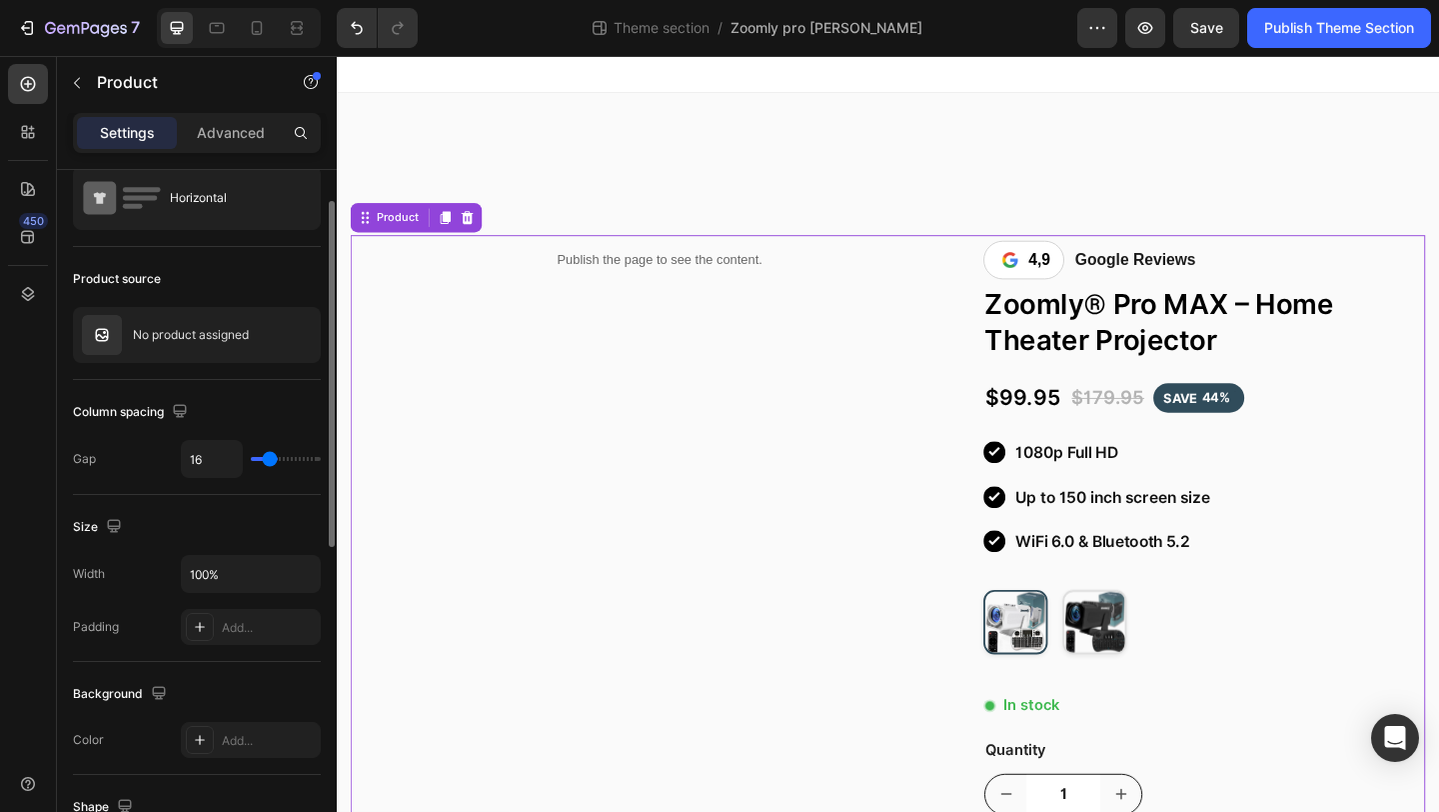
type input "15"
type input "14"
type input "13"
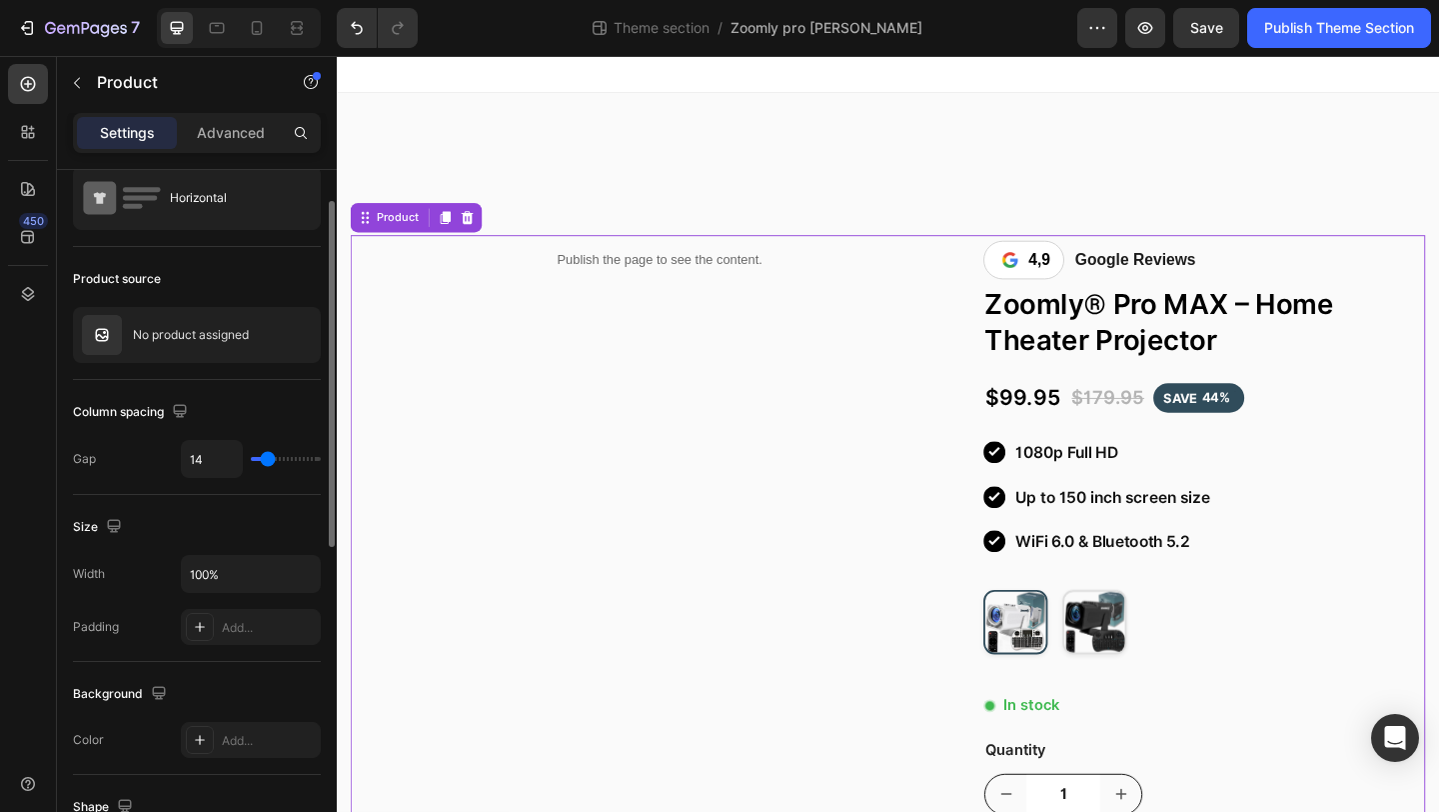
type input "13"
type input "12"
type input "11"
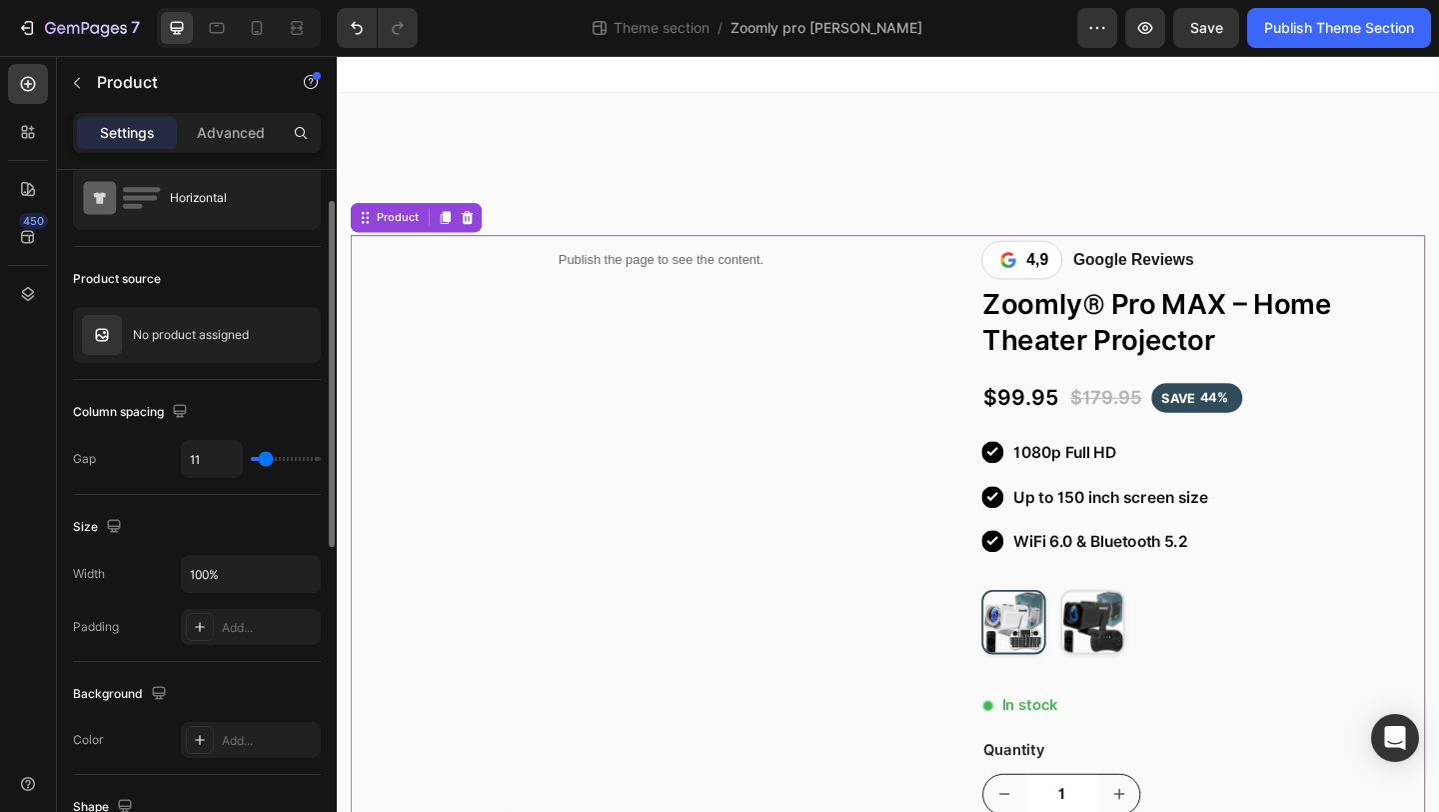
type input "10"
drag, startPoint x: 281, startPoint y: 460, endPoint x: 381, endPoint y: 200, distance: 278.5
type input "10"
click at [265, 458] on input "range" at bounding box center [286, 459] width 70 height 4
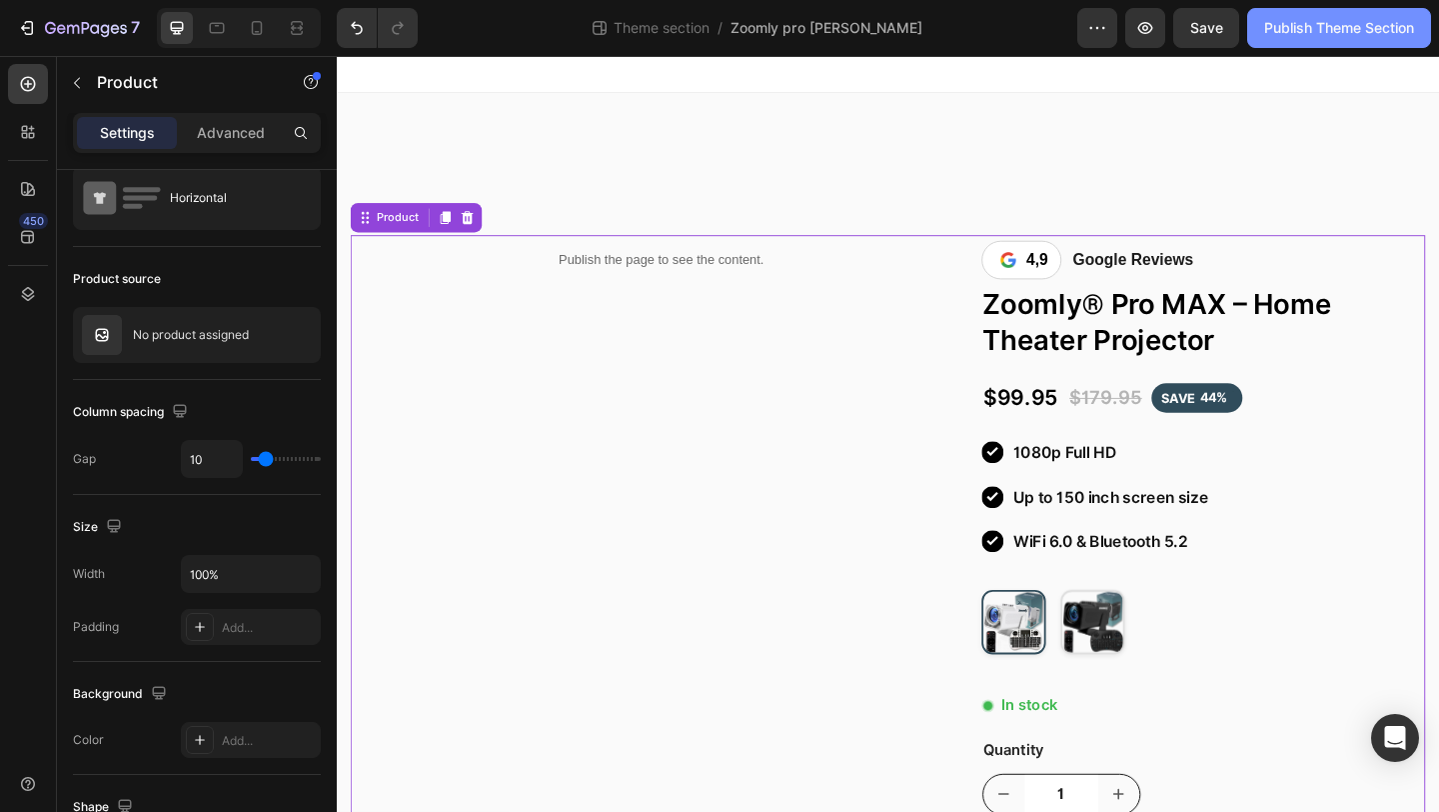
click at [1301, 31] on div "Publish Theme Section" at bounding box center [1340, 28] width 150 height 21
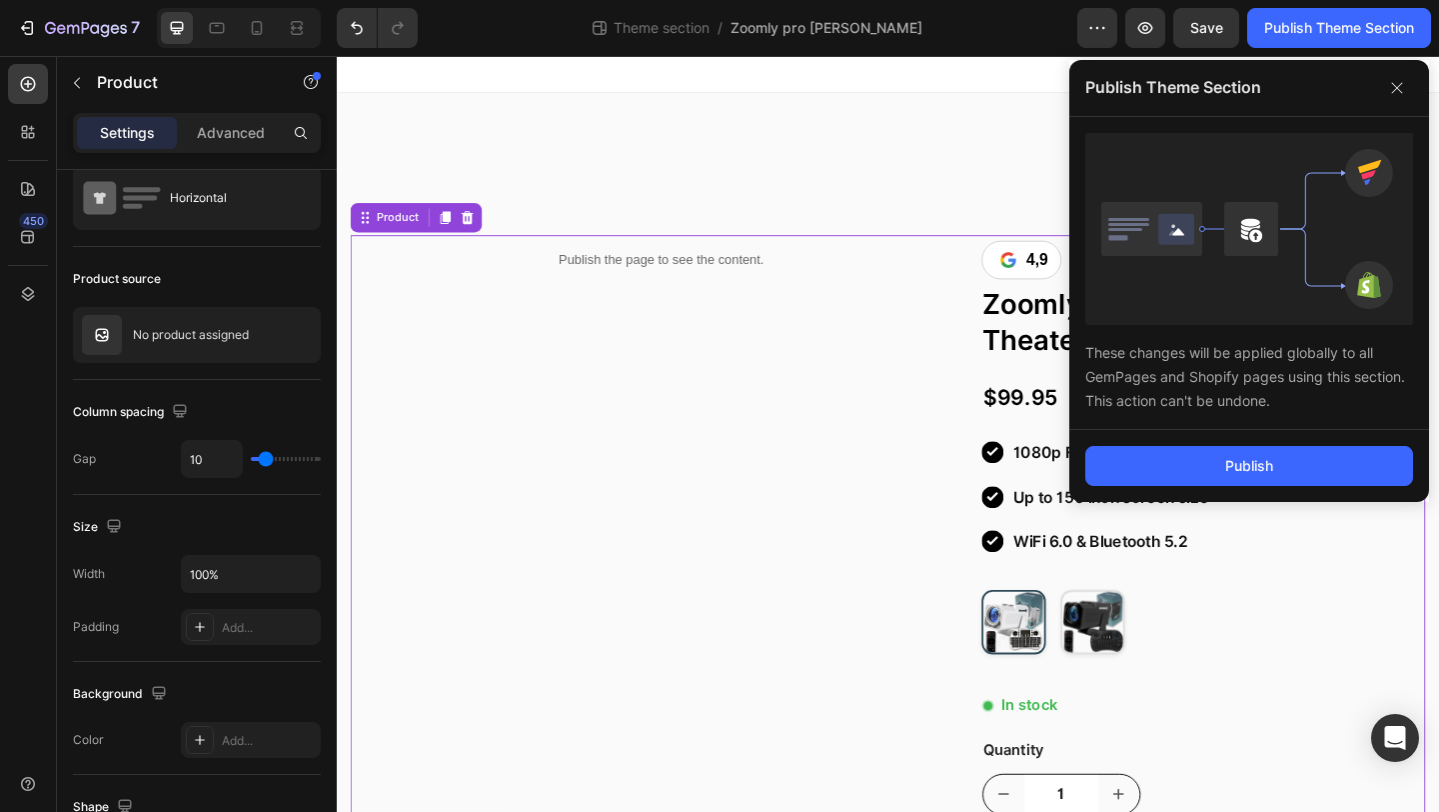
click at [1137, 492] on div "Publish" at bounding box center [1250, 466] width 360 height 72
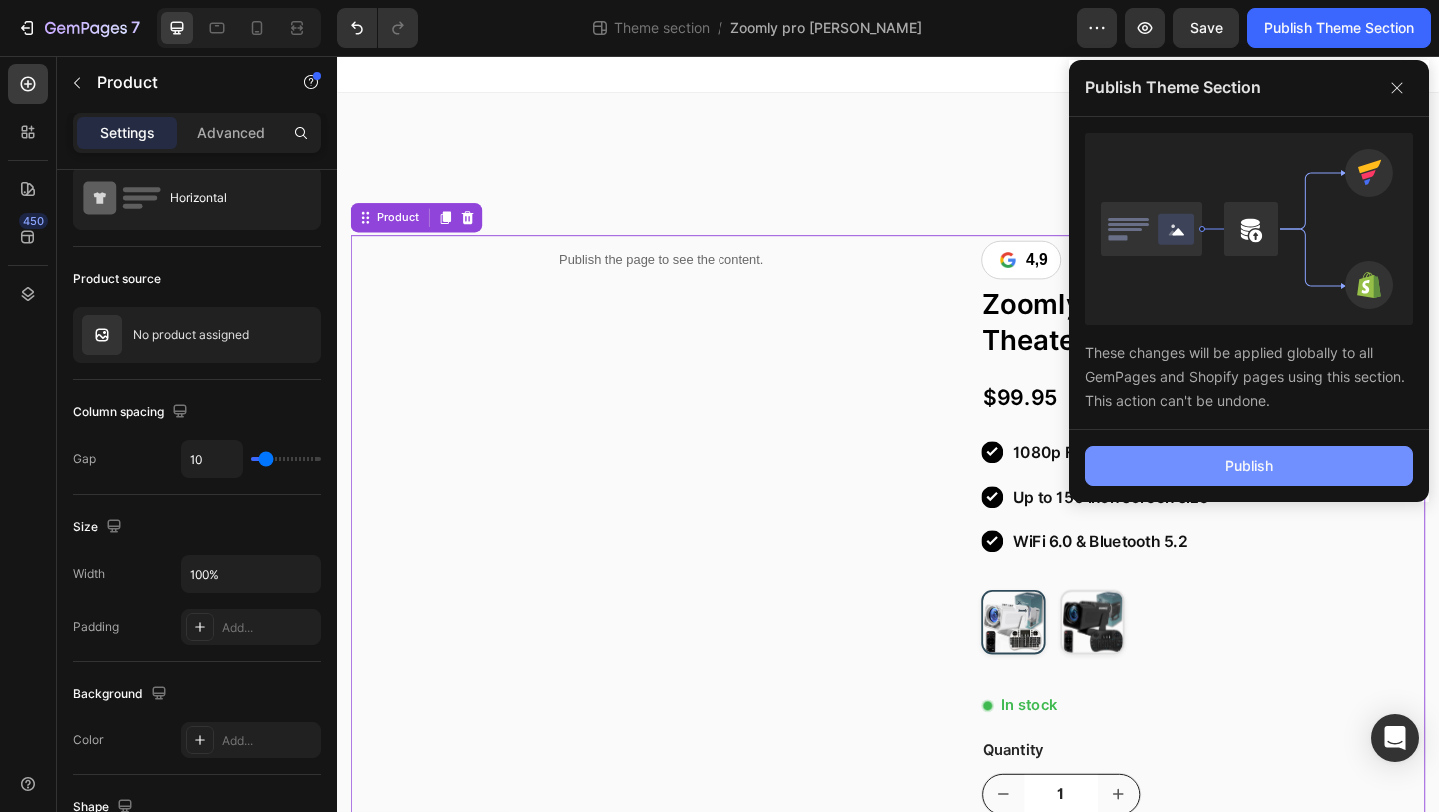
click at [1137, 483] on button "Publish" at bounding box center [1250, 466] width 328 height 40
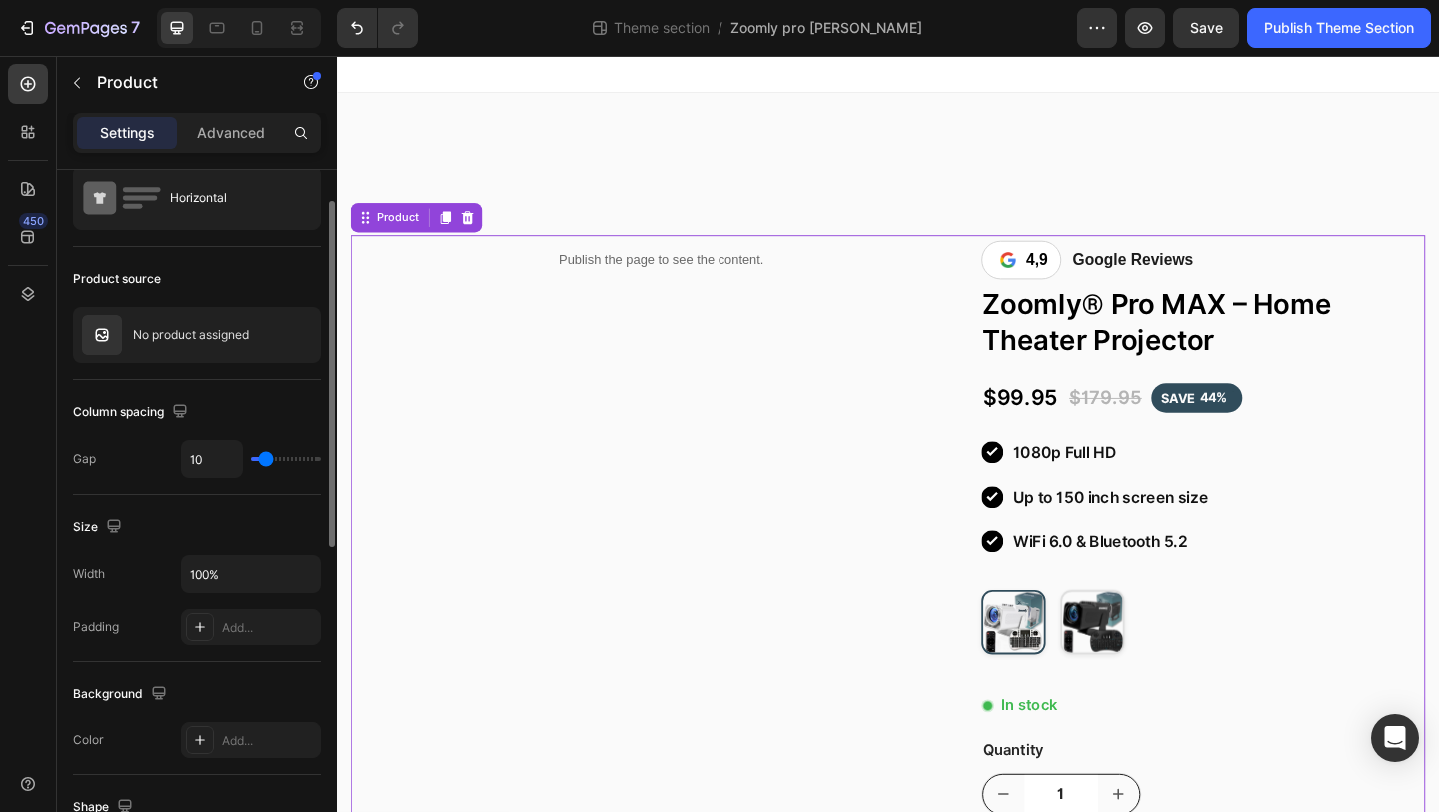
type input "14"
type input "0"
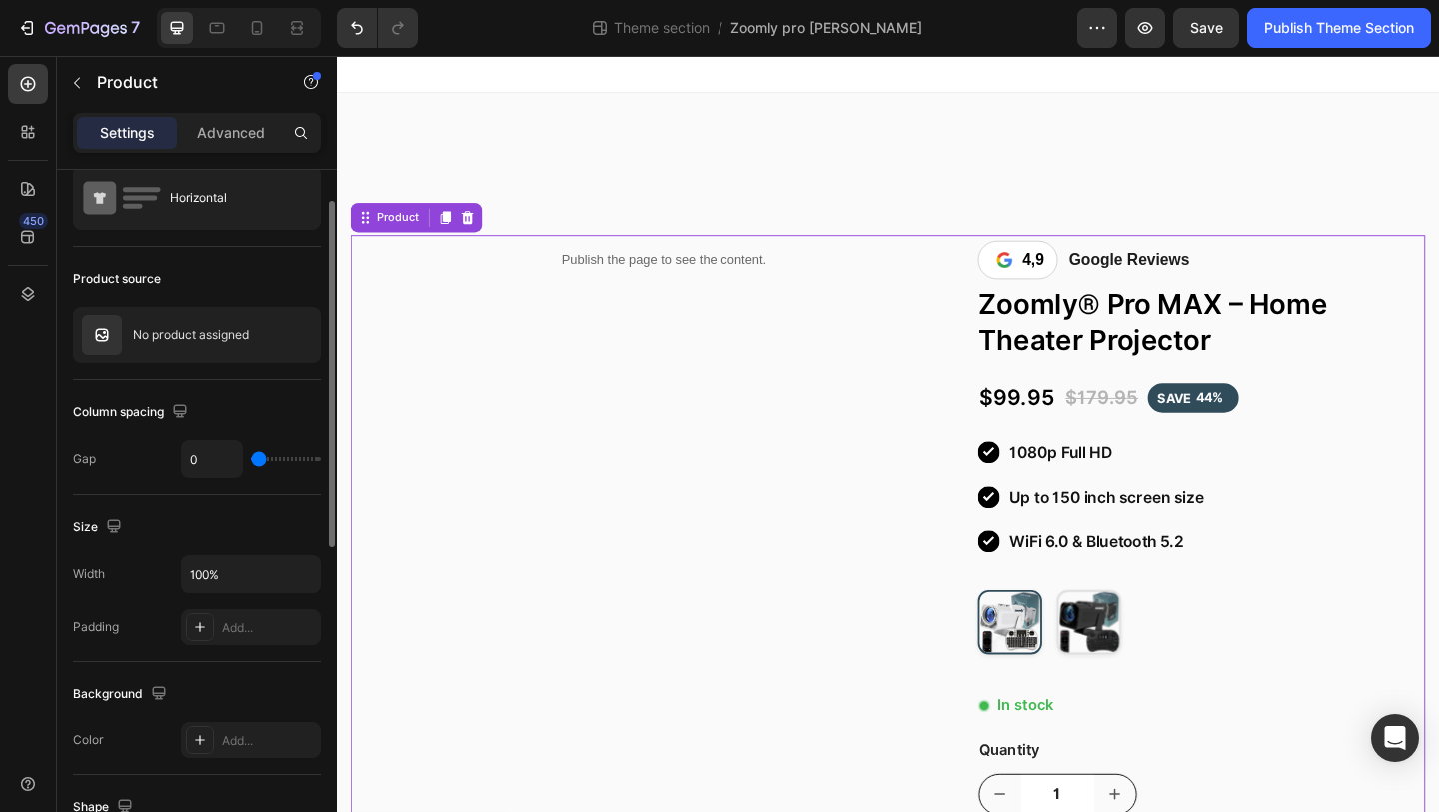
drag, startPoint x: 268, startPoint y: 460, endPoint x: 222, endPoint y: 460, distance: 46.0
type input "0"
click at [251, 460] on input "range" at bounding box center [286, 459] width 70 height 4
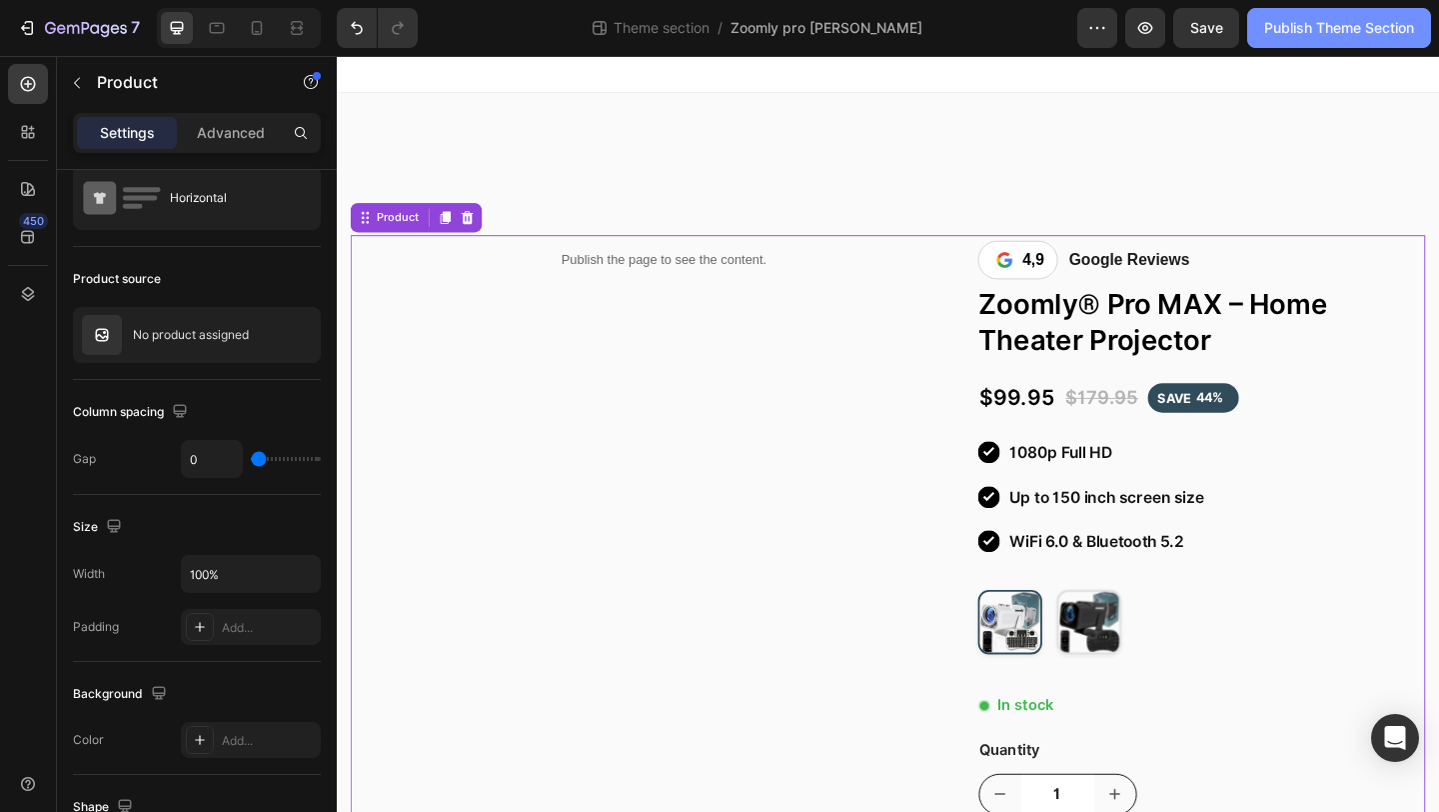
click at [1291, 25] on div "Publish Theme Section" at bounding box center [1340, 28] width 150 height 21
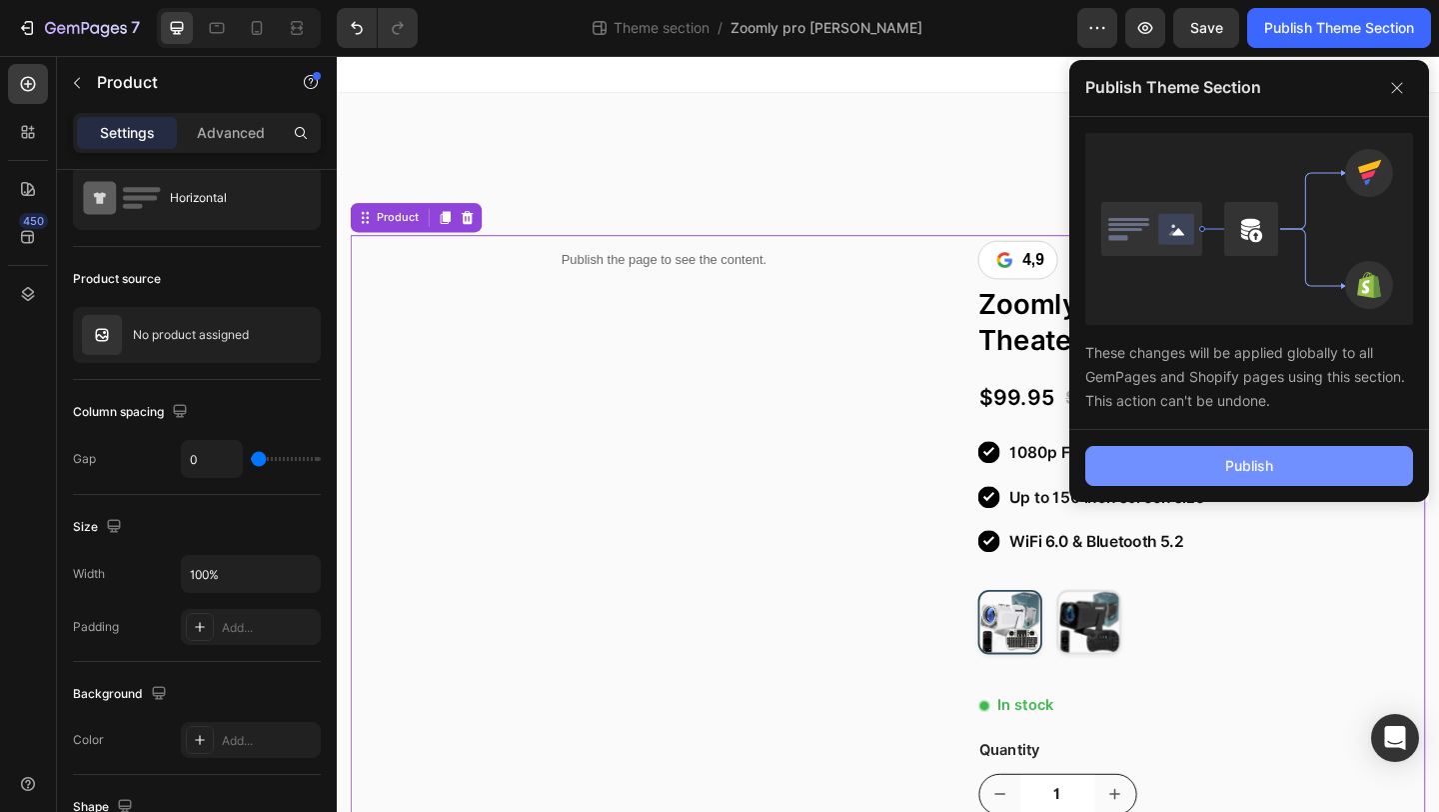
click at [1163, 473] on button "Publish" at bounding box center [1250, 466] width 328 height 40
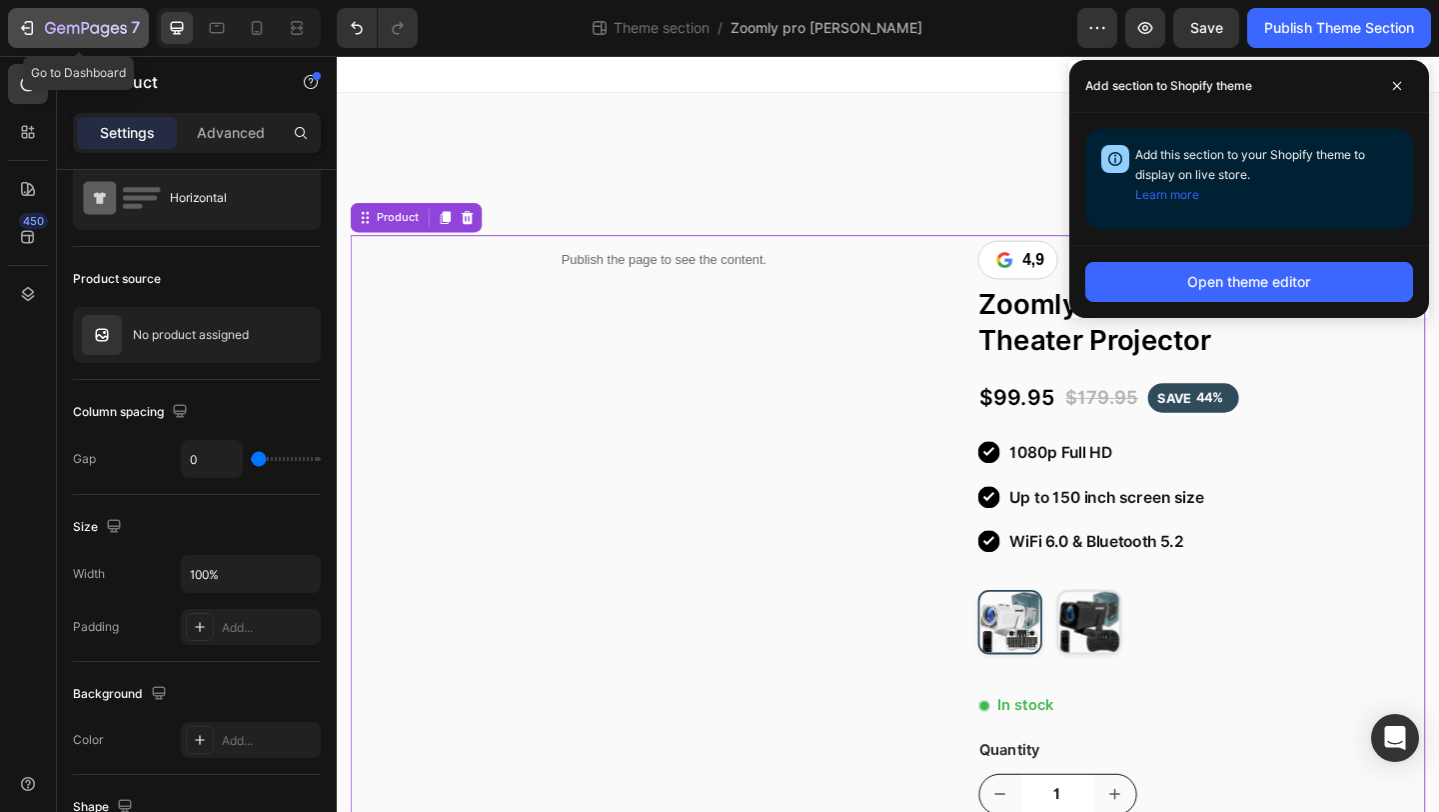
click at [83, 28] on icon "button" at bounding box center [86, 28] width 8 height 12
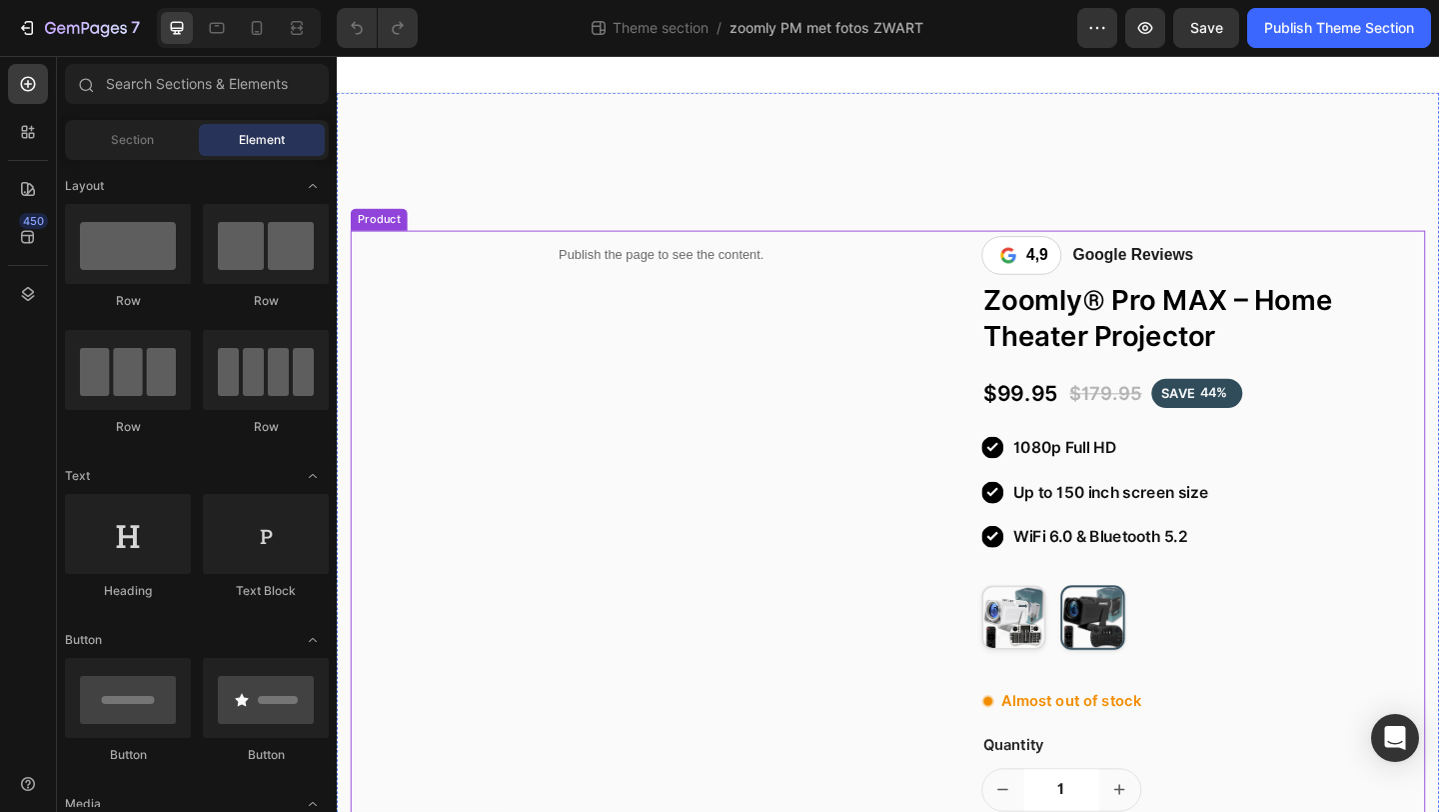
click at [528, 273] on p "Publish the page to see the content." at bounding box center [690, 272] width 677 height 21
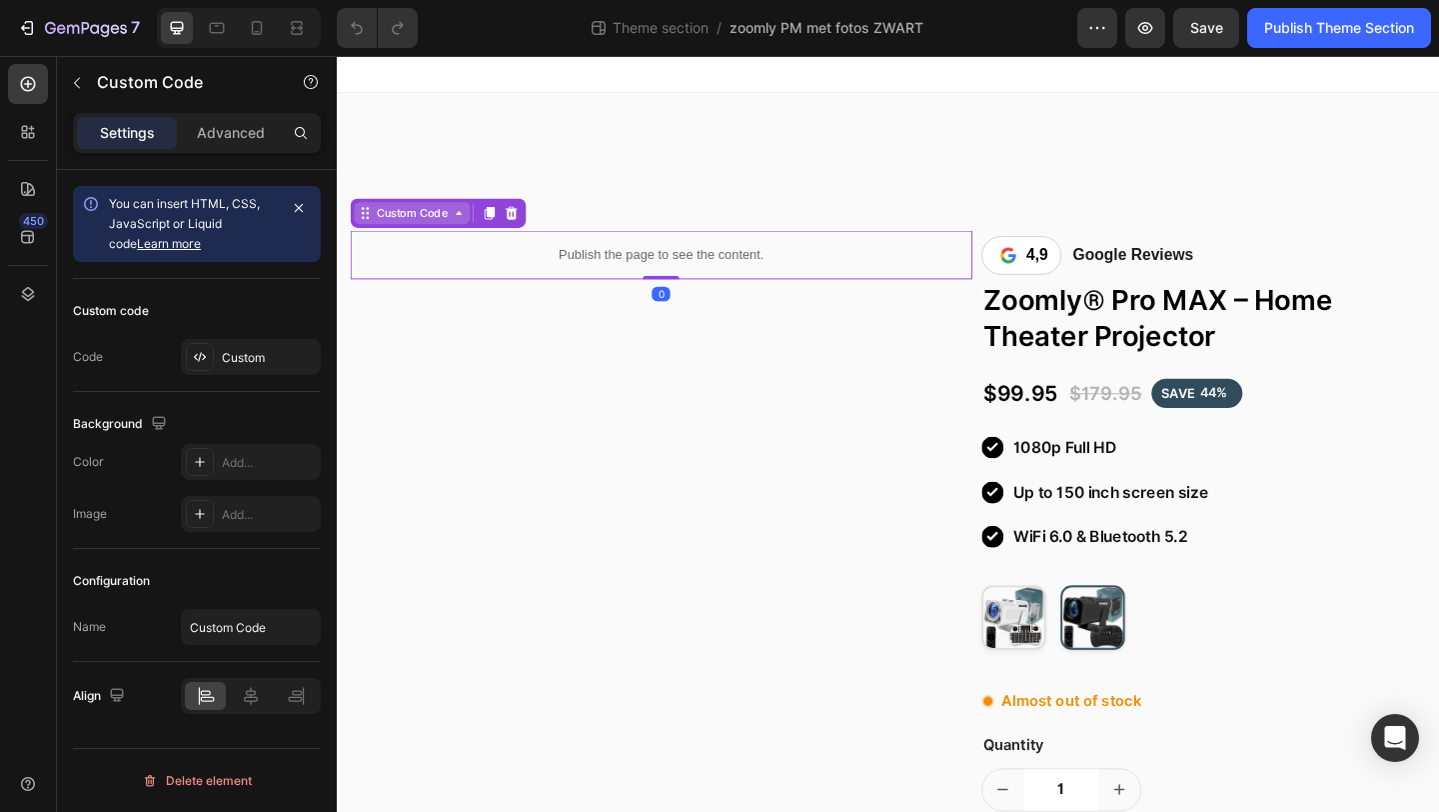
click at [428, 220] on div "Custom Code" at bounding box center [419, 227] width 86 height 18
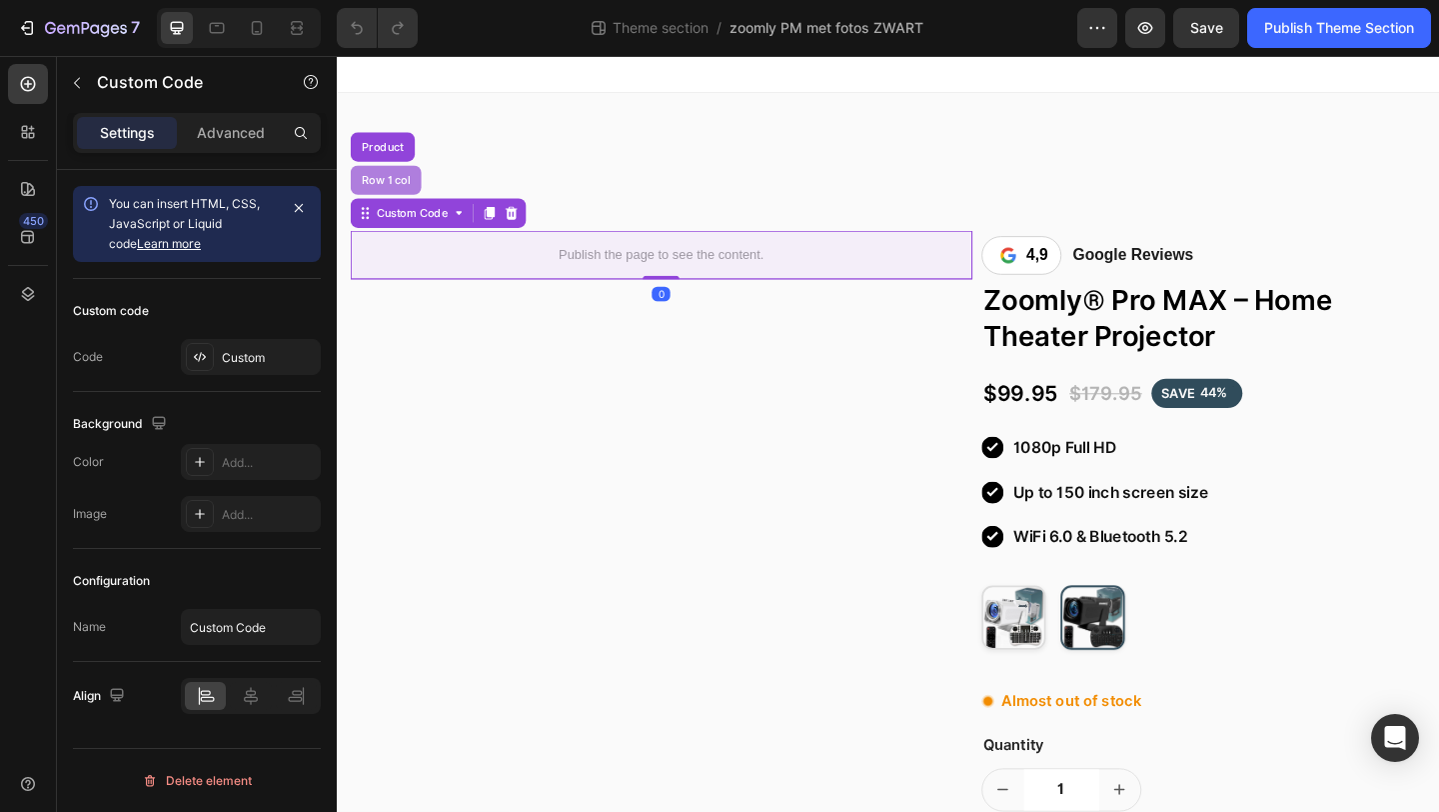
click at [396, 198] on div "Row 1 col" at bounding box center [390, 191] width 77 height 32
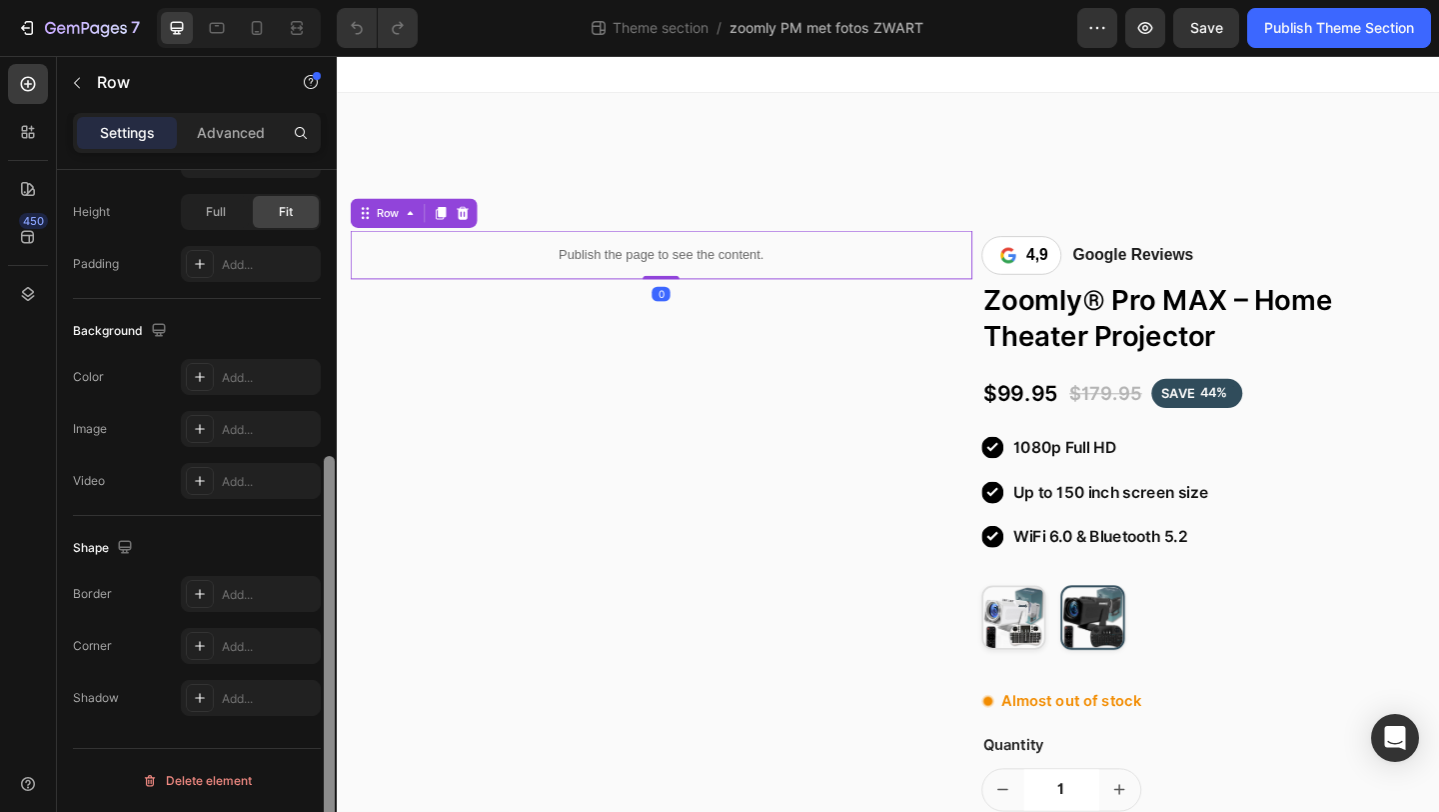
scroll to position [190, 0]
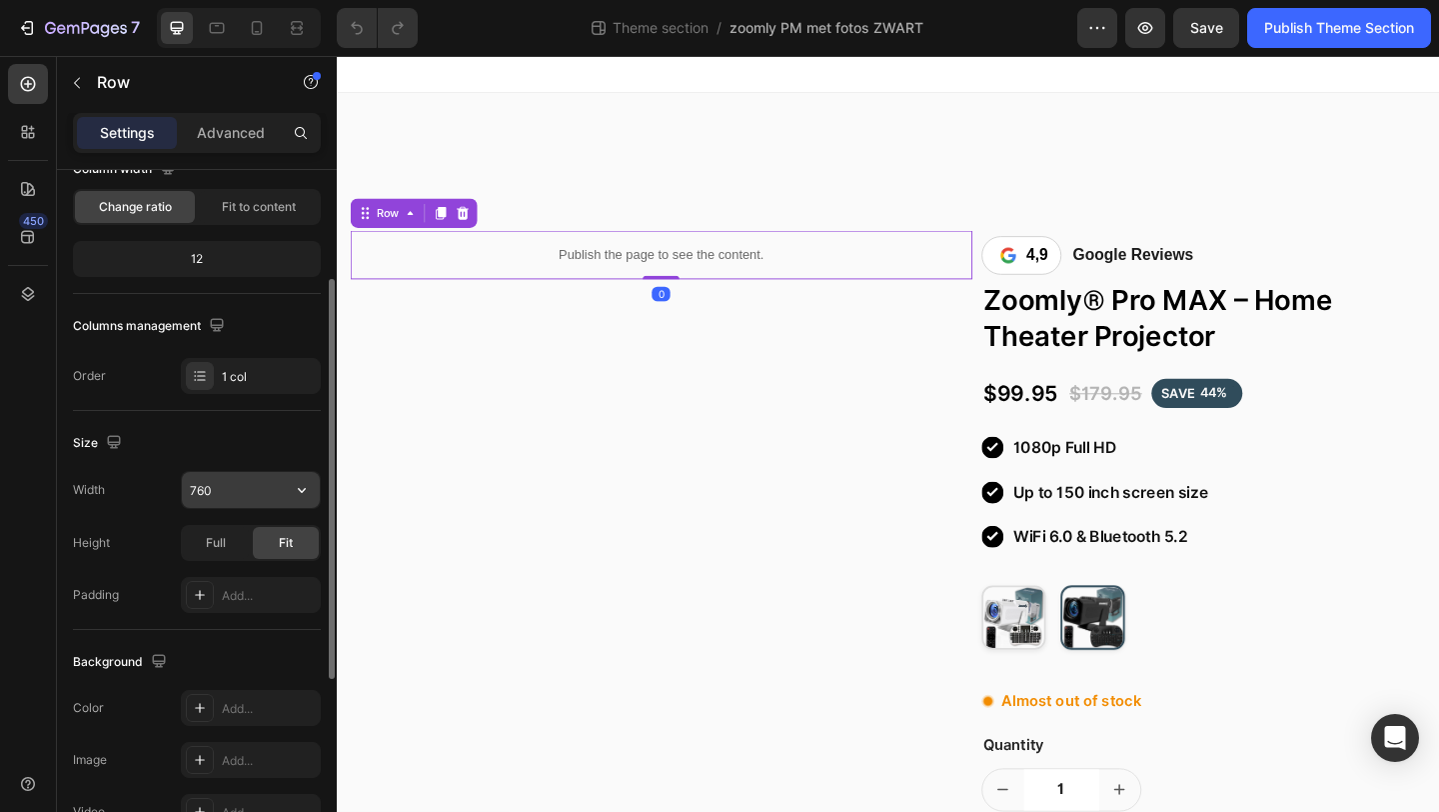
click at [248, 478] on input "760" at bounding box center [251, 490] width 138 height 36
click at [245, 489] on input "760" at bounding box center [251, 490] width 138 height 36
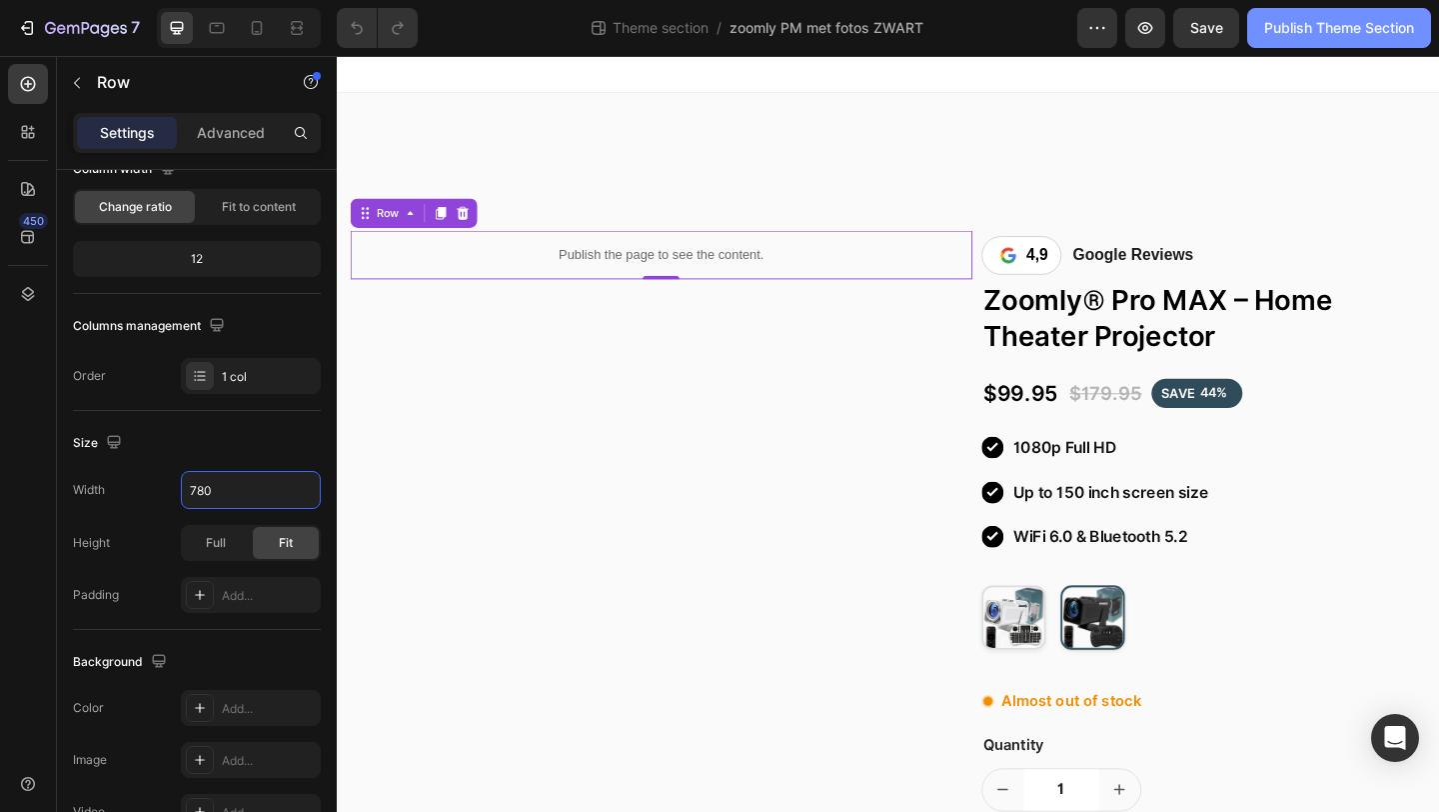
type input "780"
click at [1280, 25] on div "Publish Theme Section" at bounding box center [1340, 28] width 150 height 21
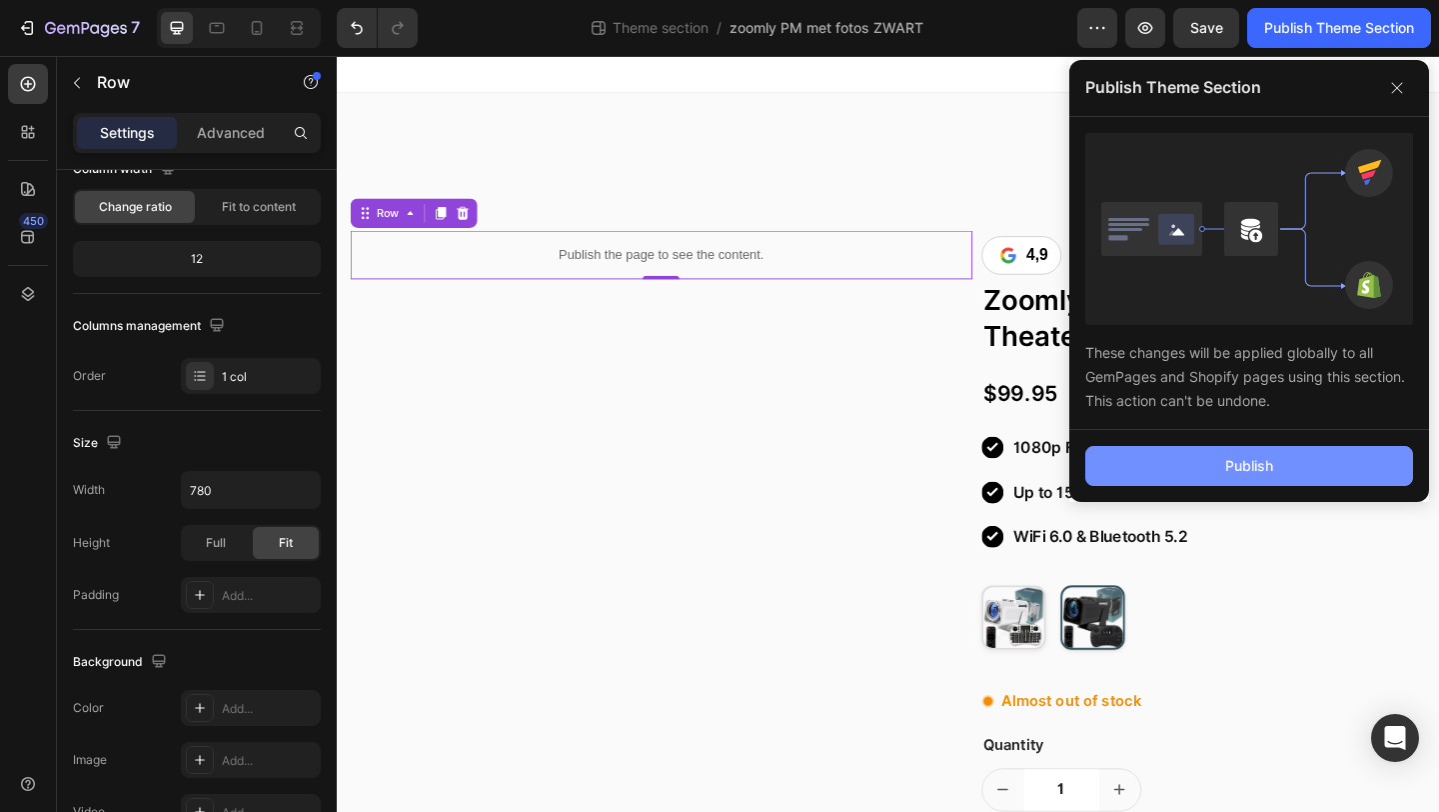
click at [1159, 464] on button "Publish" at bounding box center [1250, 466] width 328 height 40
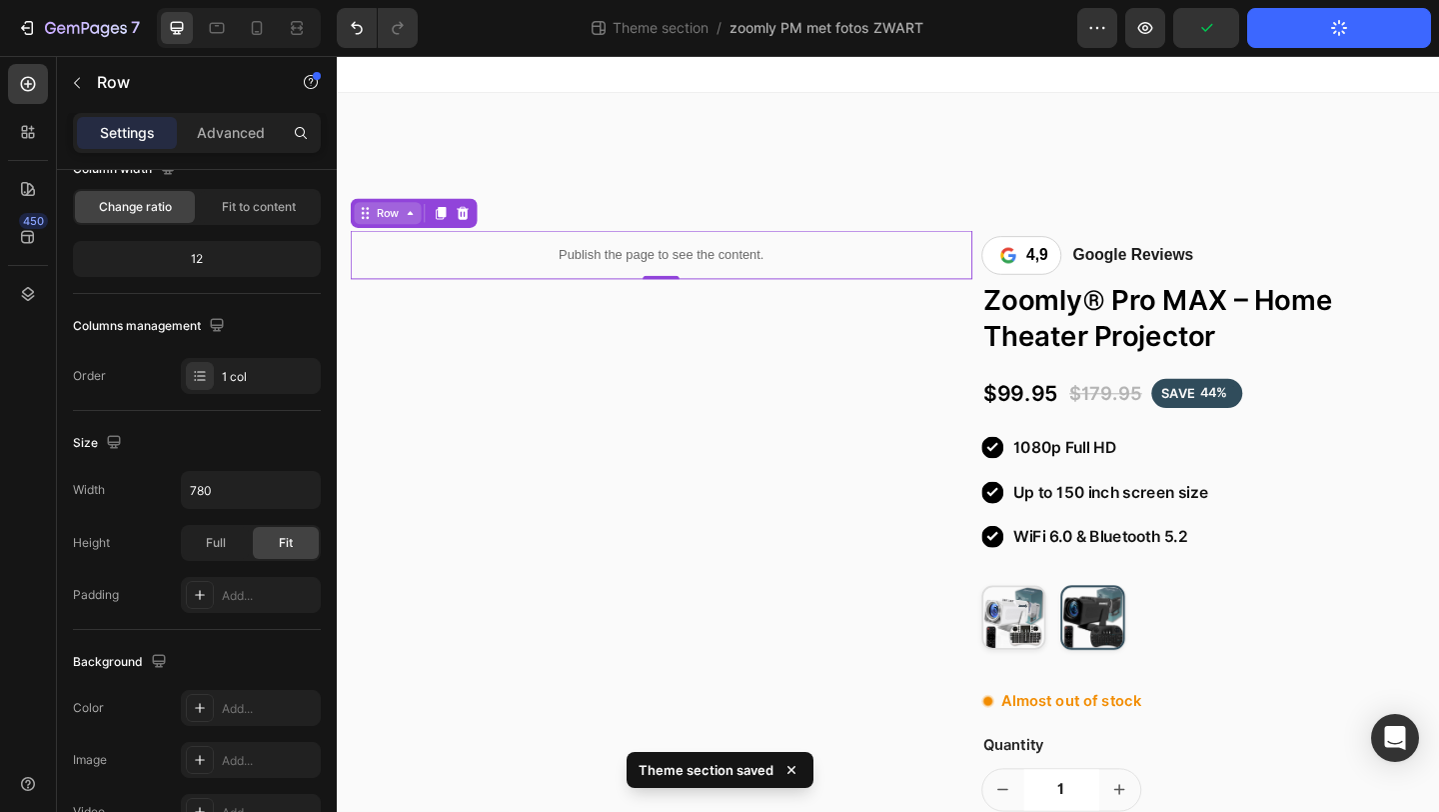
click at [405, 229] on div "Row" at bounding box center [392, 227] width 33 height 18
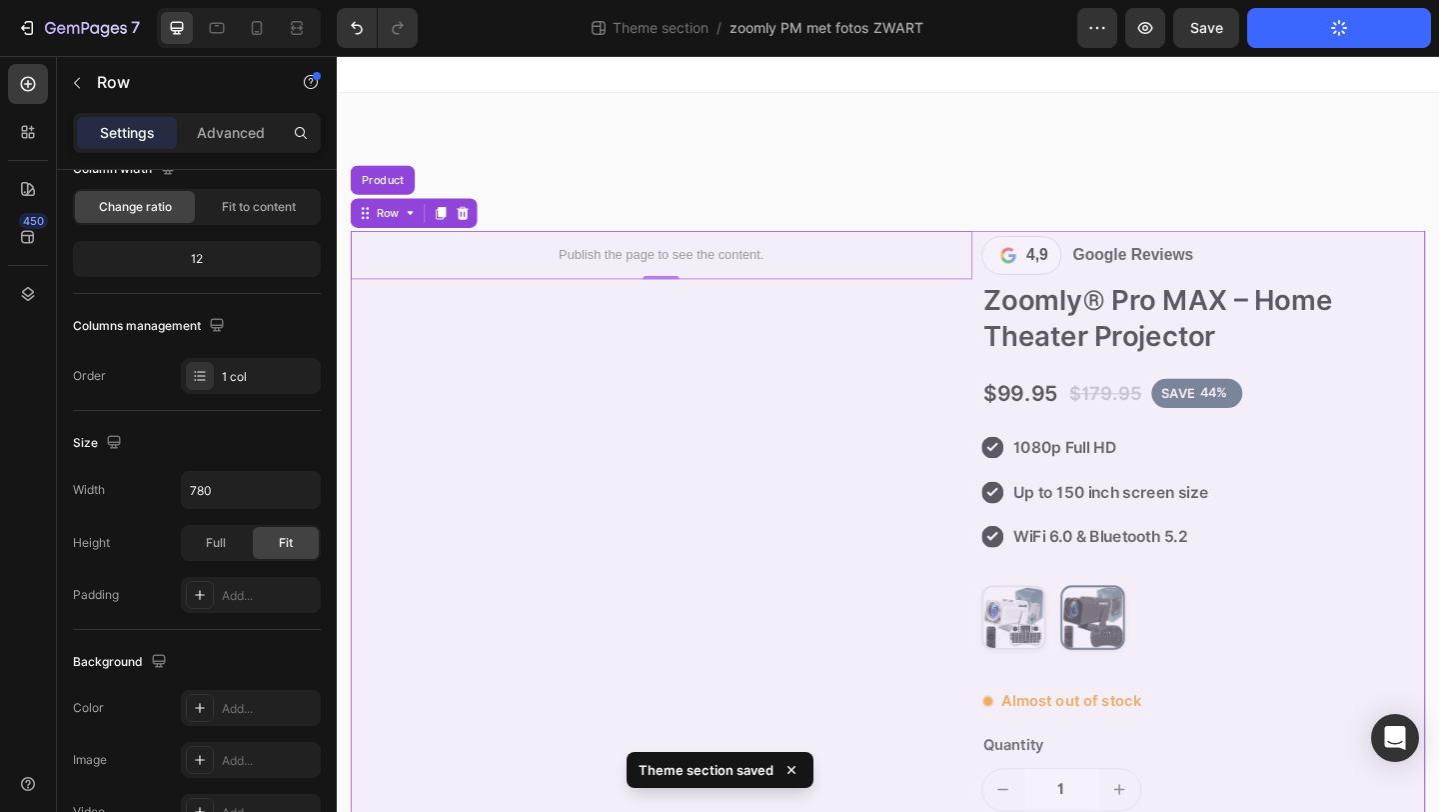
click at [404, 195] on div "Product" at bounding box center [387, 191] width 54 height 12
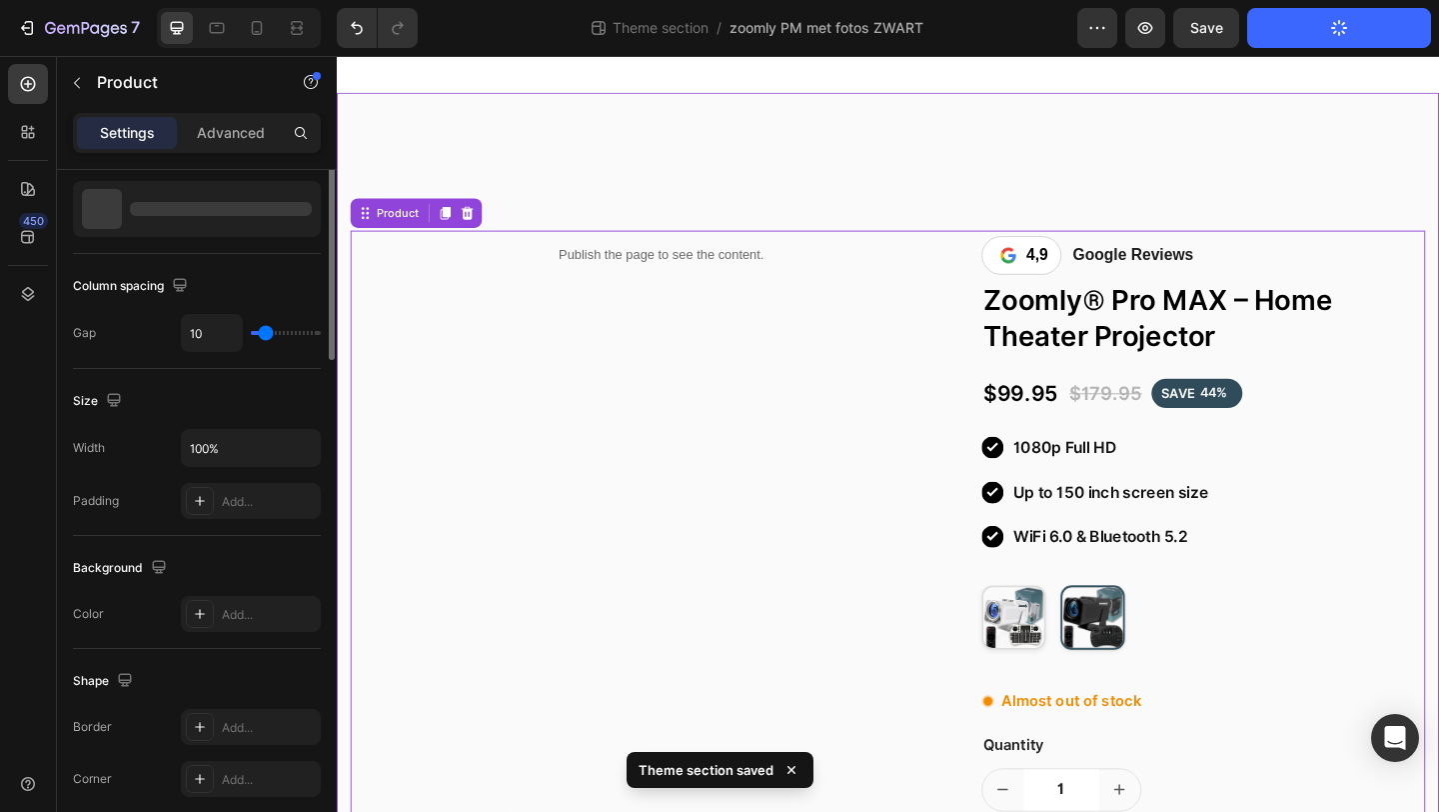
scroll to position [0, 0]
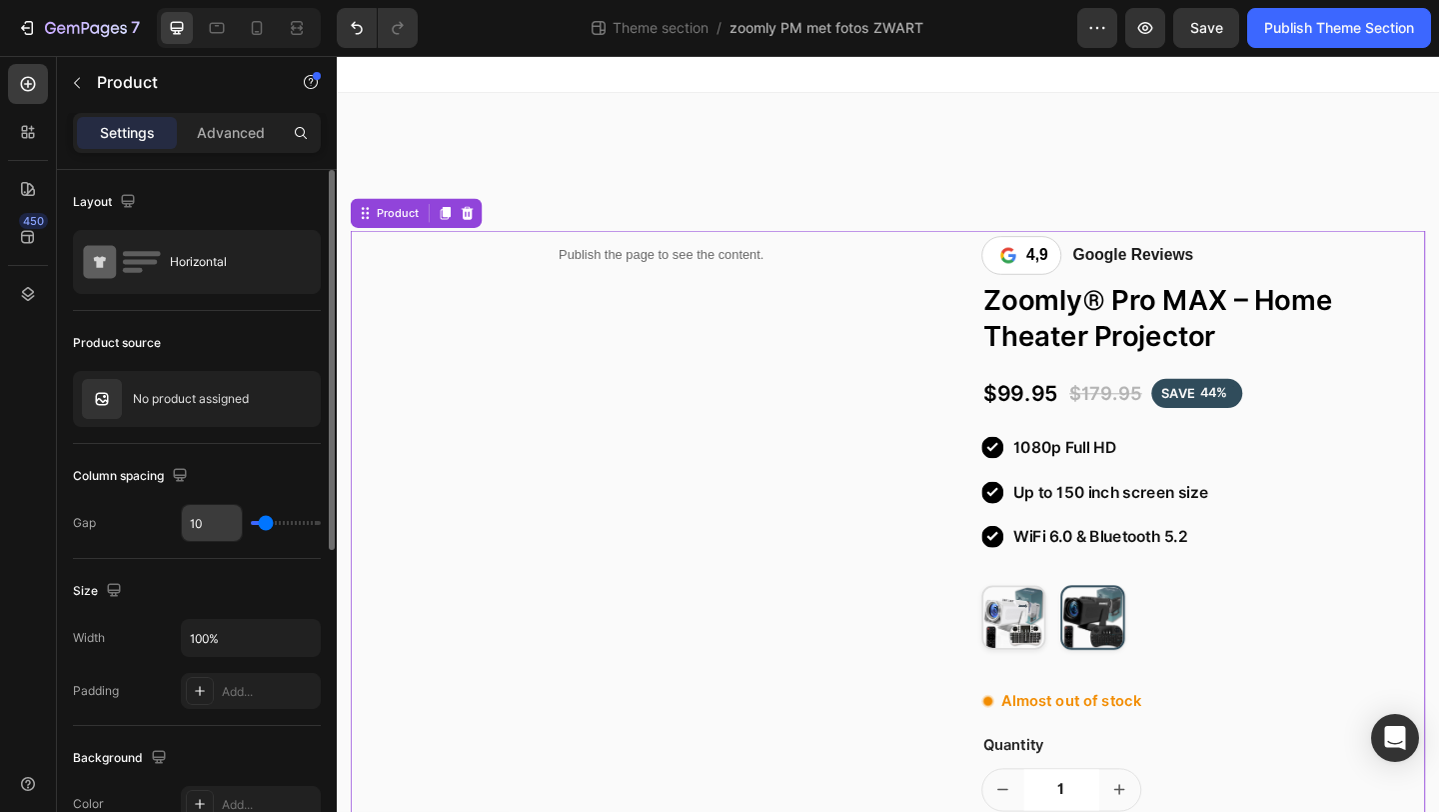
drag, startPoint x: 263, startPoint y: 531, endPoint x: 225, endPoint y: 531, distance: 38.0
click at [225, 531] on div "10" at bounding box center [251, 523] width 140 height 38
type input "13"
type input "8"
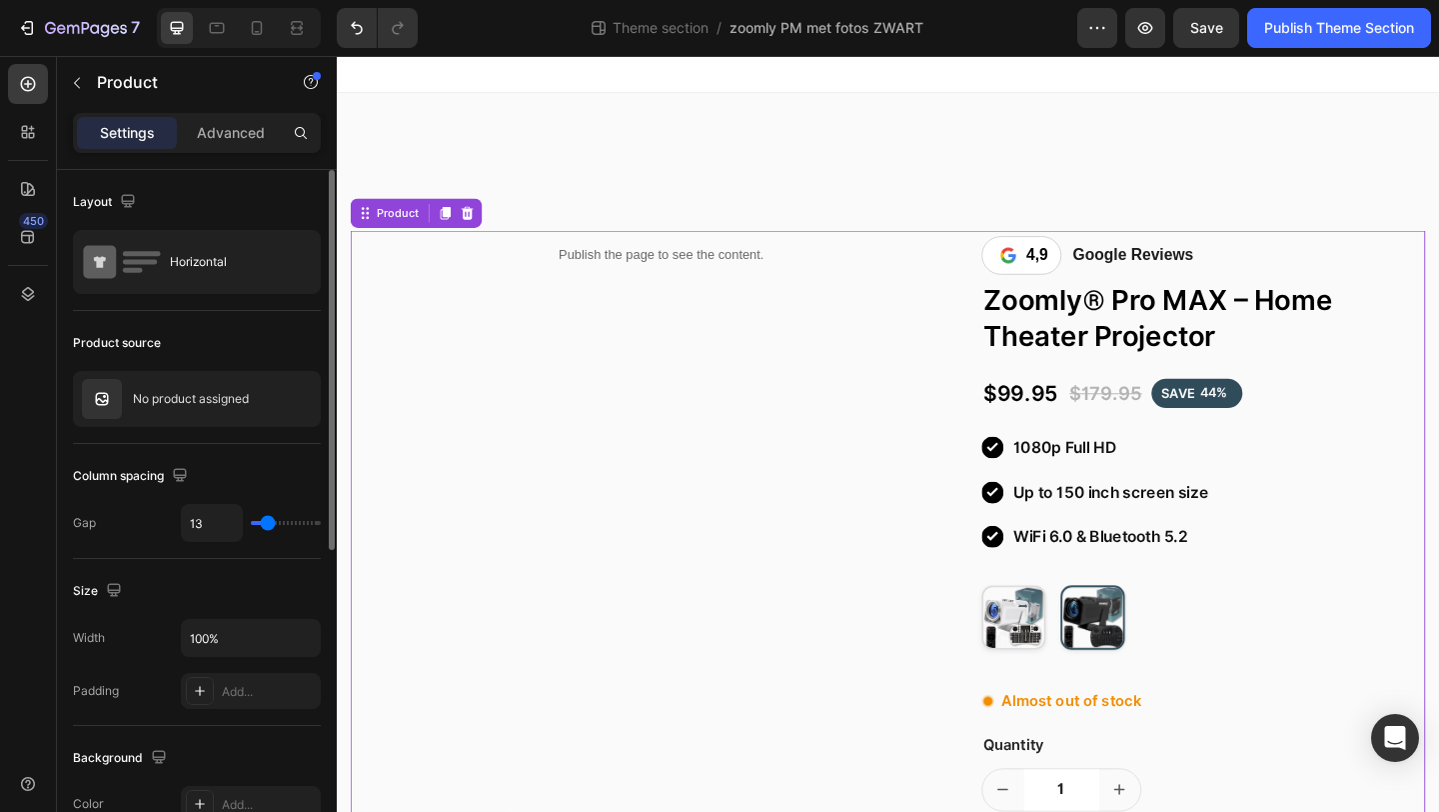
type input "8"
type input "0"
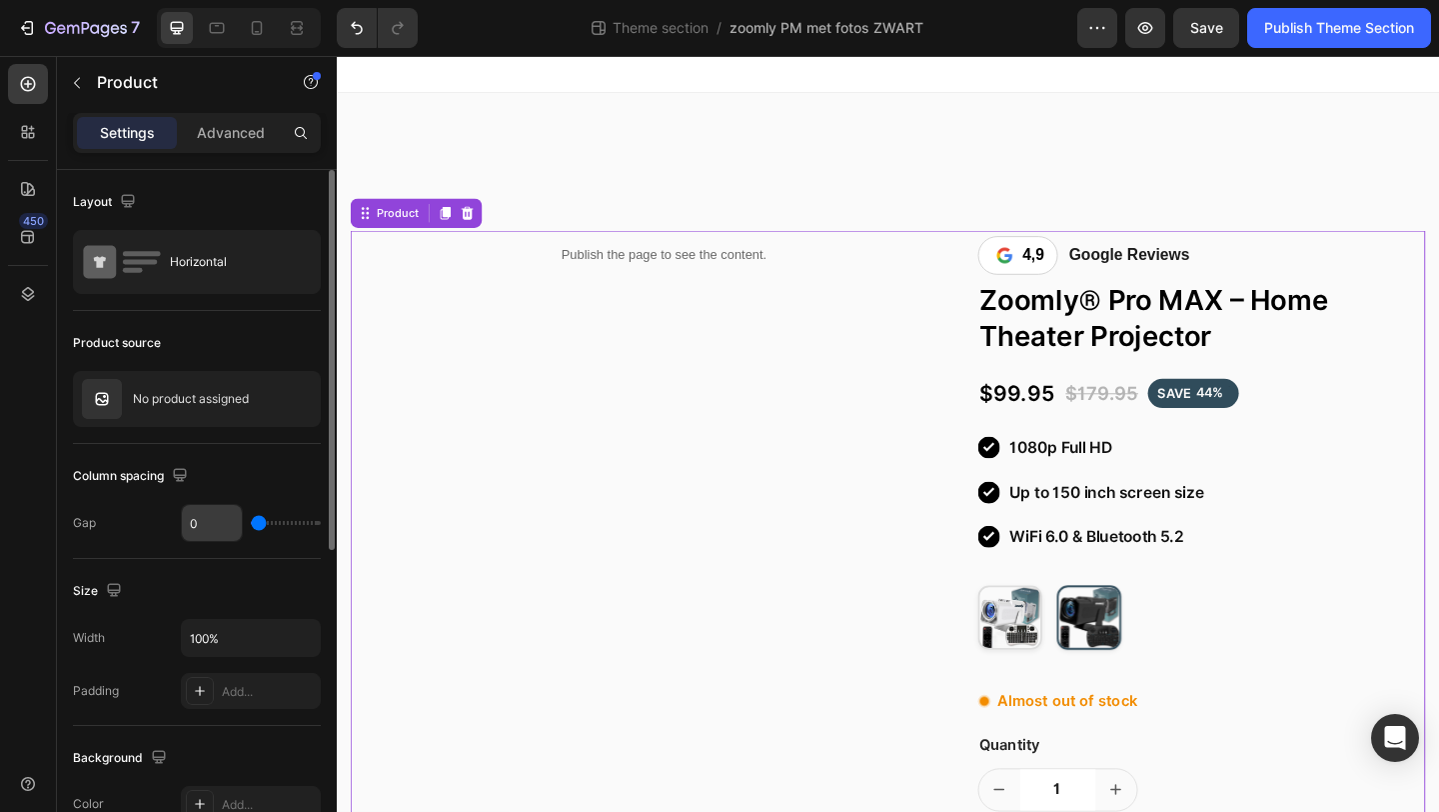
drag, startPoint x: 272, startPoint y: 520, endPoint x: 239, endPoint y: 520, distance: 33.0
type input "0"
click at [251, 521] on input "range" at bounding box center [286, 523] width 70 height 4
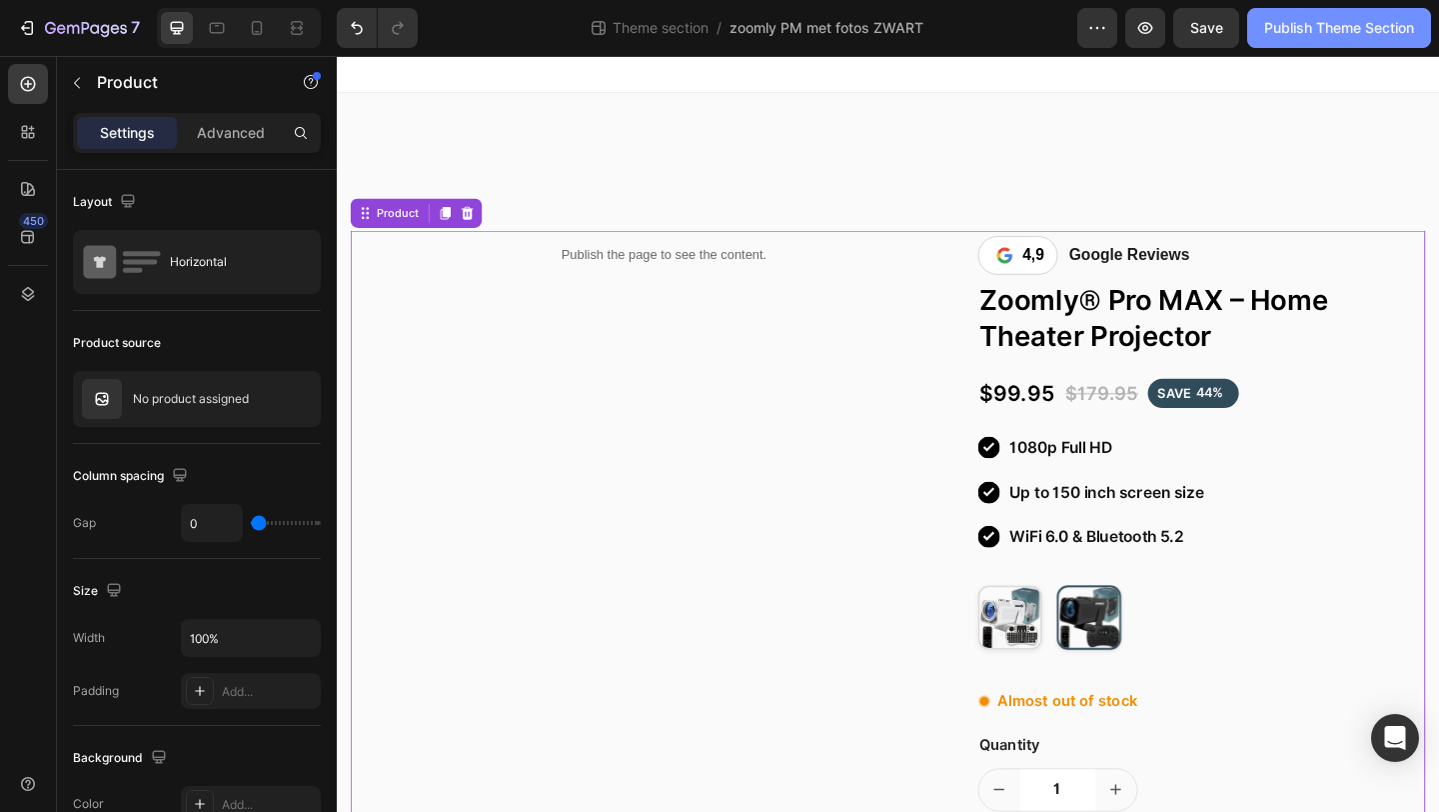
click at [1303, 24] on div "Publish Theme Section" at bounding box center [1340, 28] width 150 height 21
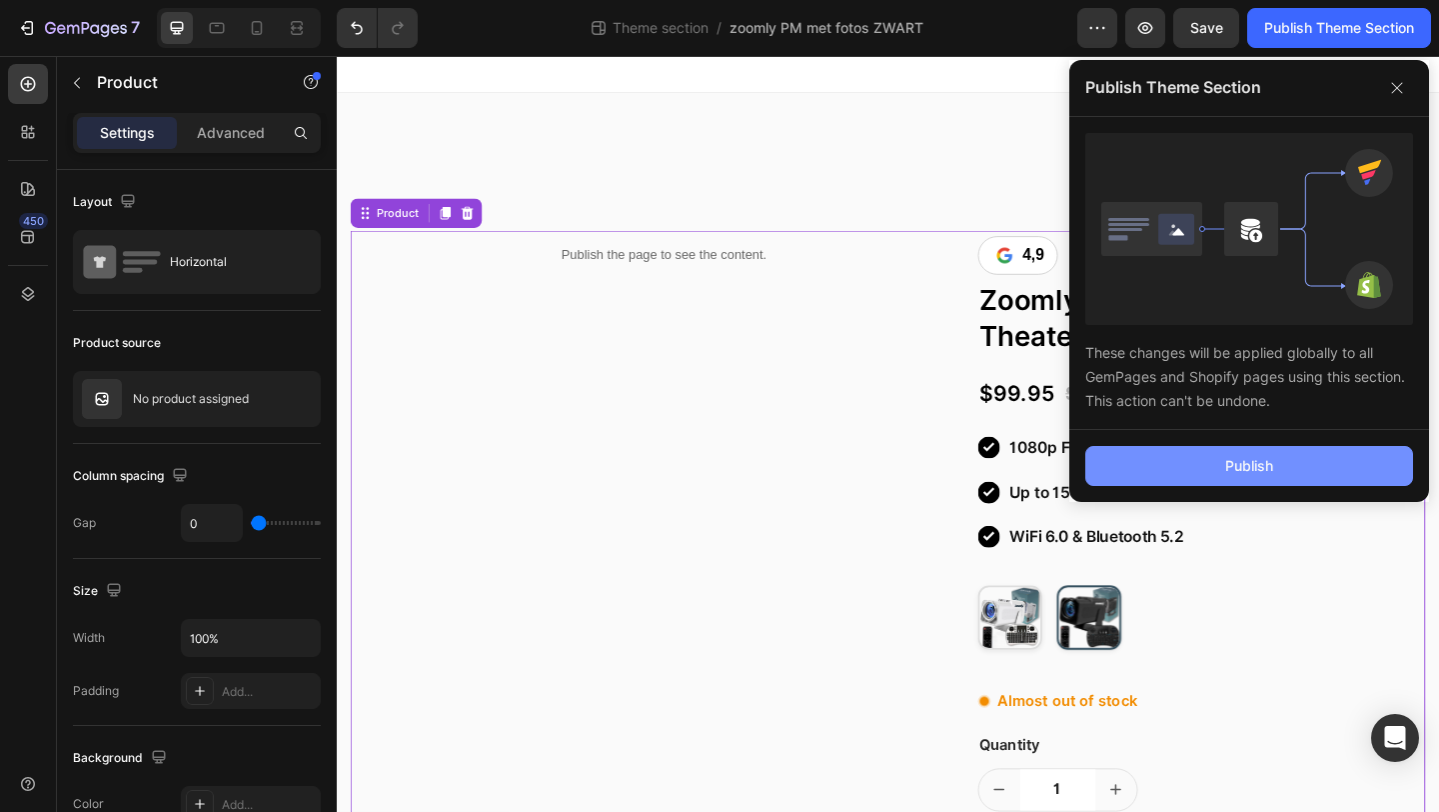
click at [1160, 454] on button "Publish" at bounding box center [1250, 466] width 328 height 40
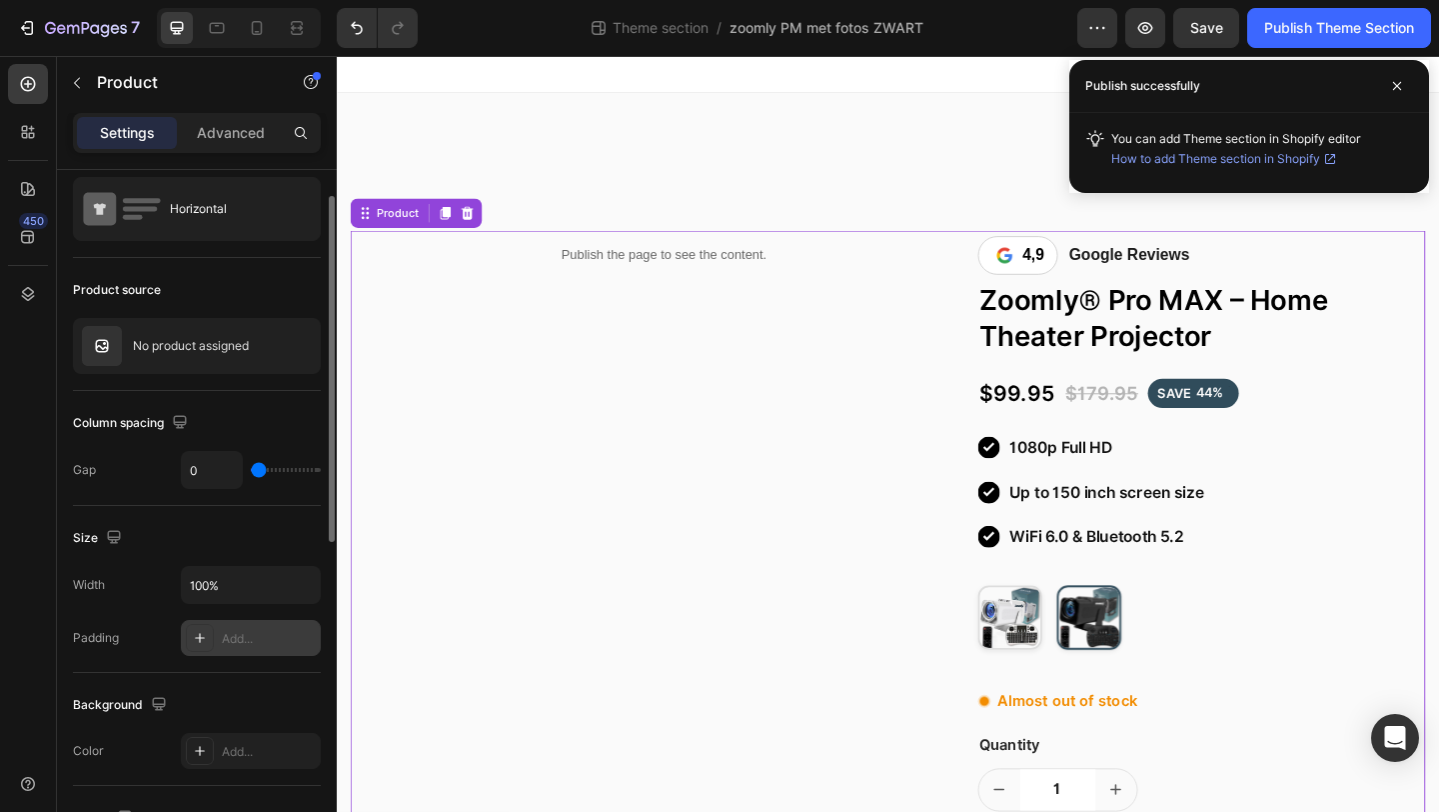
scroll to position [59, 0]
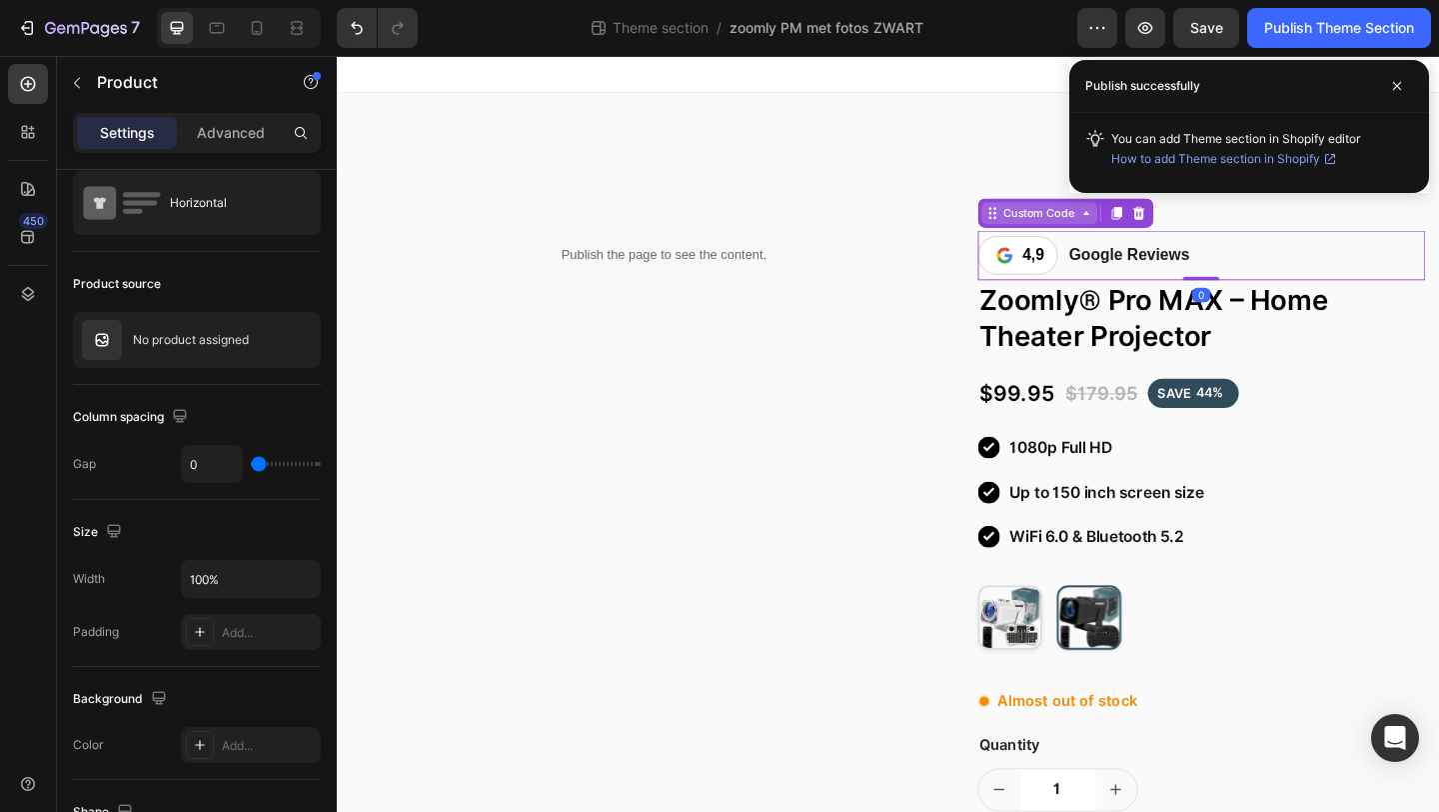
click at [1096, 226] on div "Custom Code" at bounding box center [1102, 227] width 86 height 18
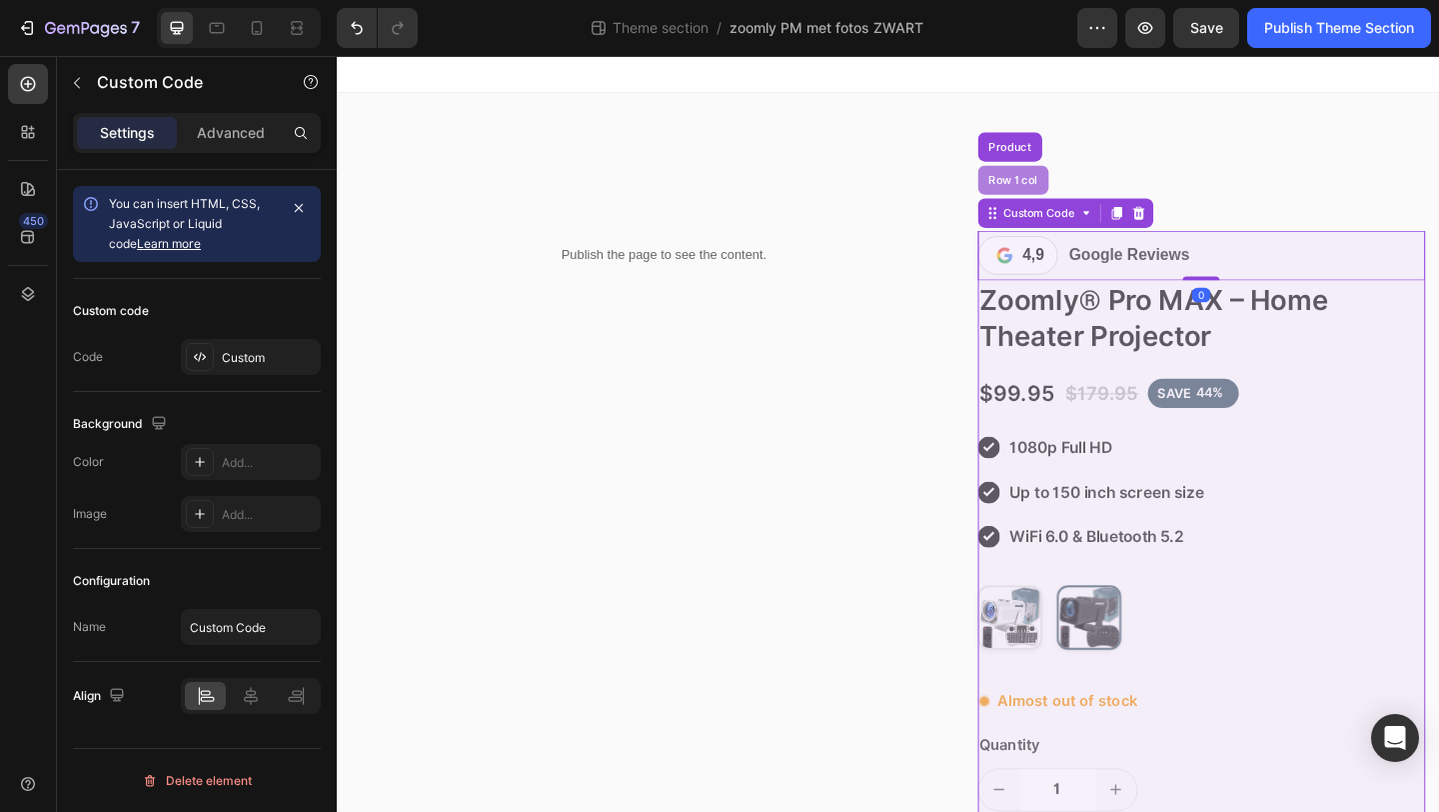
click at [1071, 203] on div "Row 1 col" at bounding box center [1073, 191] width 77 height 32
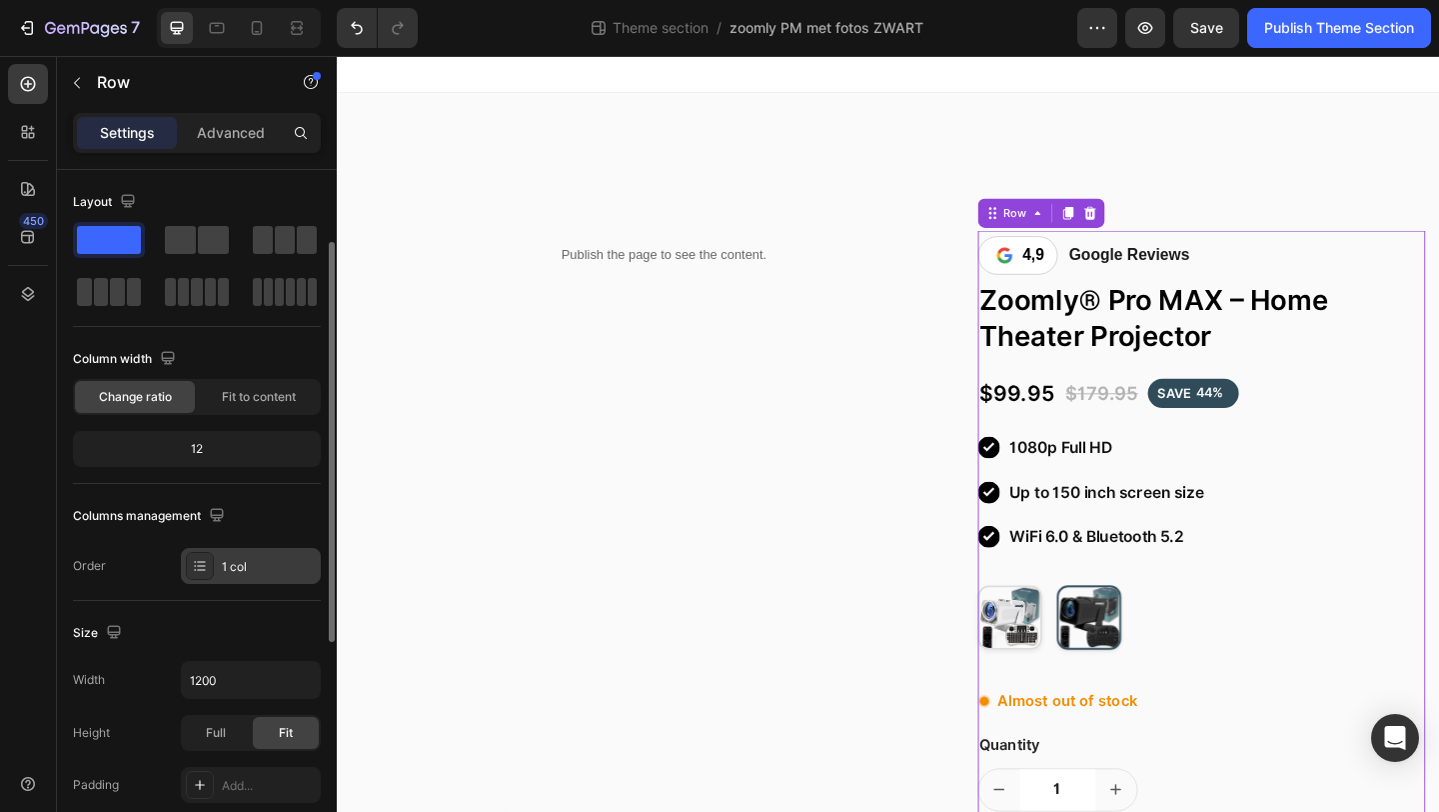
scroll to position [191, 0]
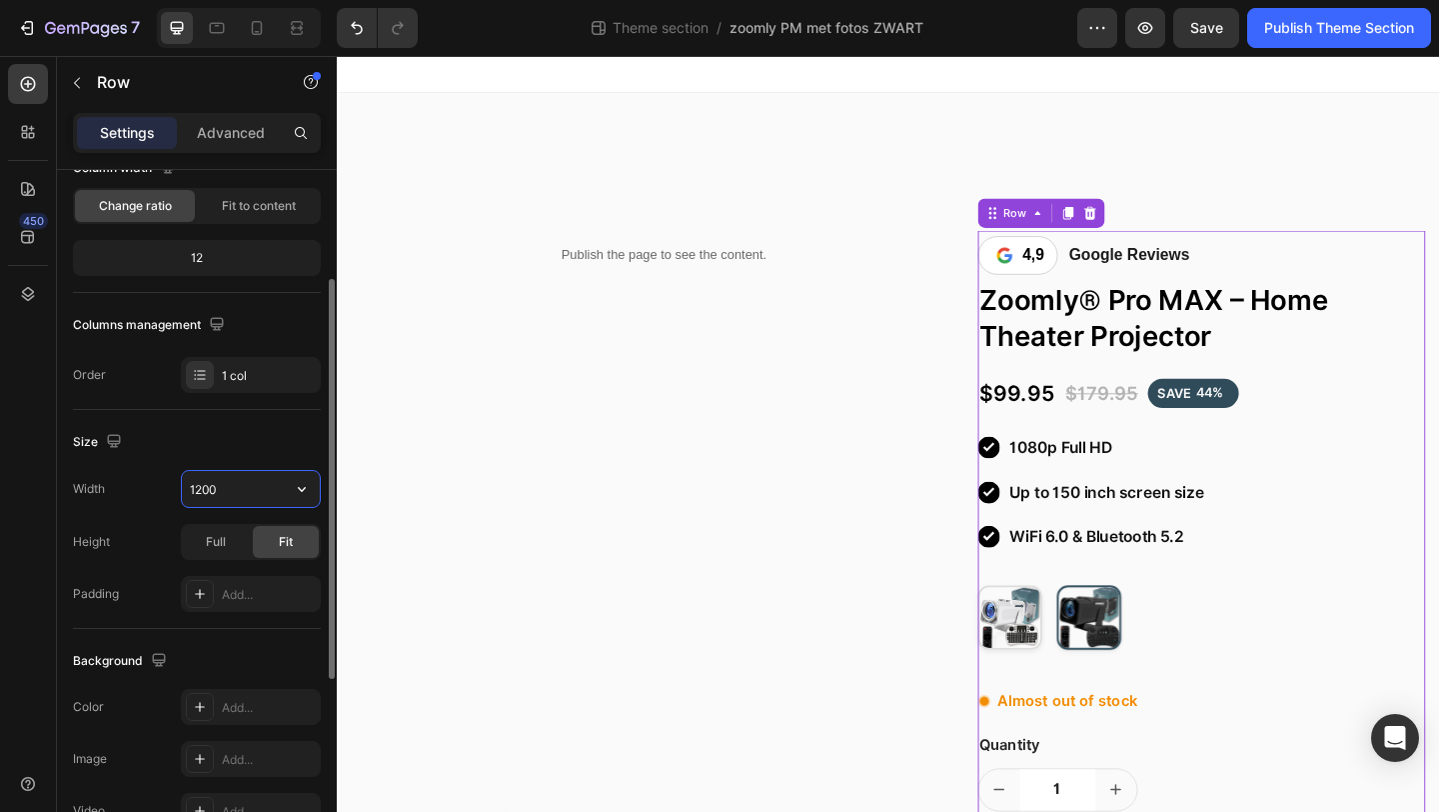
click at [256, 497] on input "1200" at bounding box center [251, 489] width 138 height 36
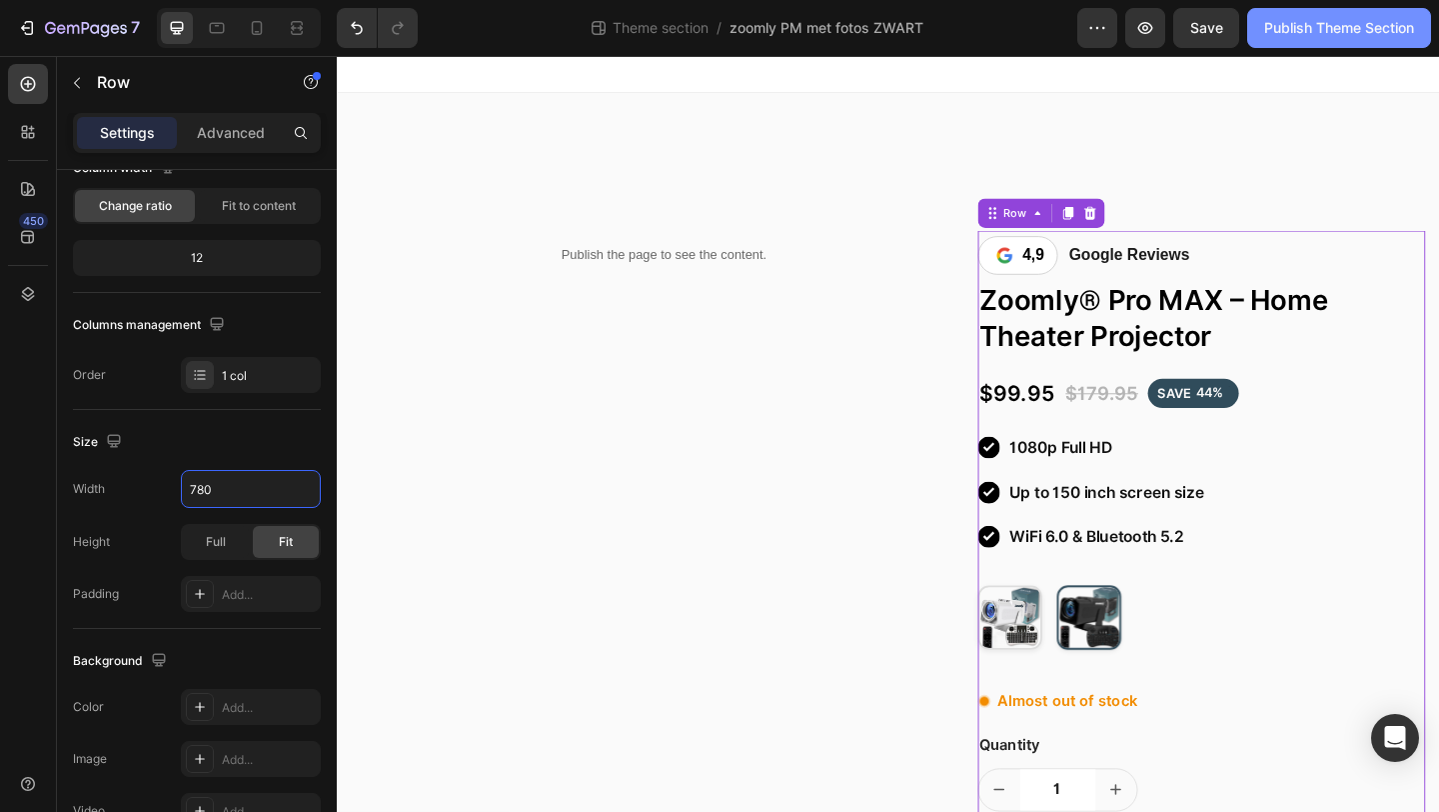
click at [1307, 39] on button "Publish Theme Section" at bounding box center [1340, 28] width 184 height 40
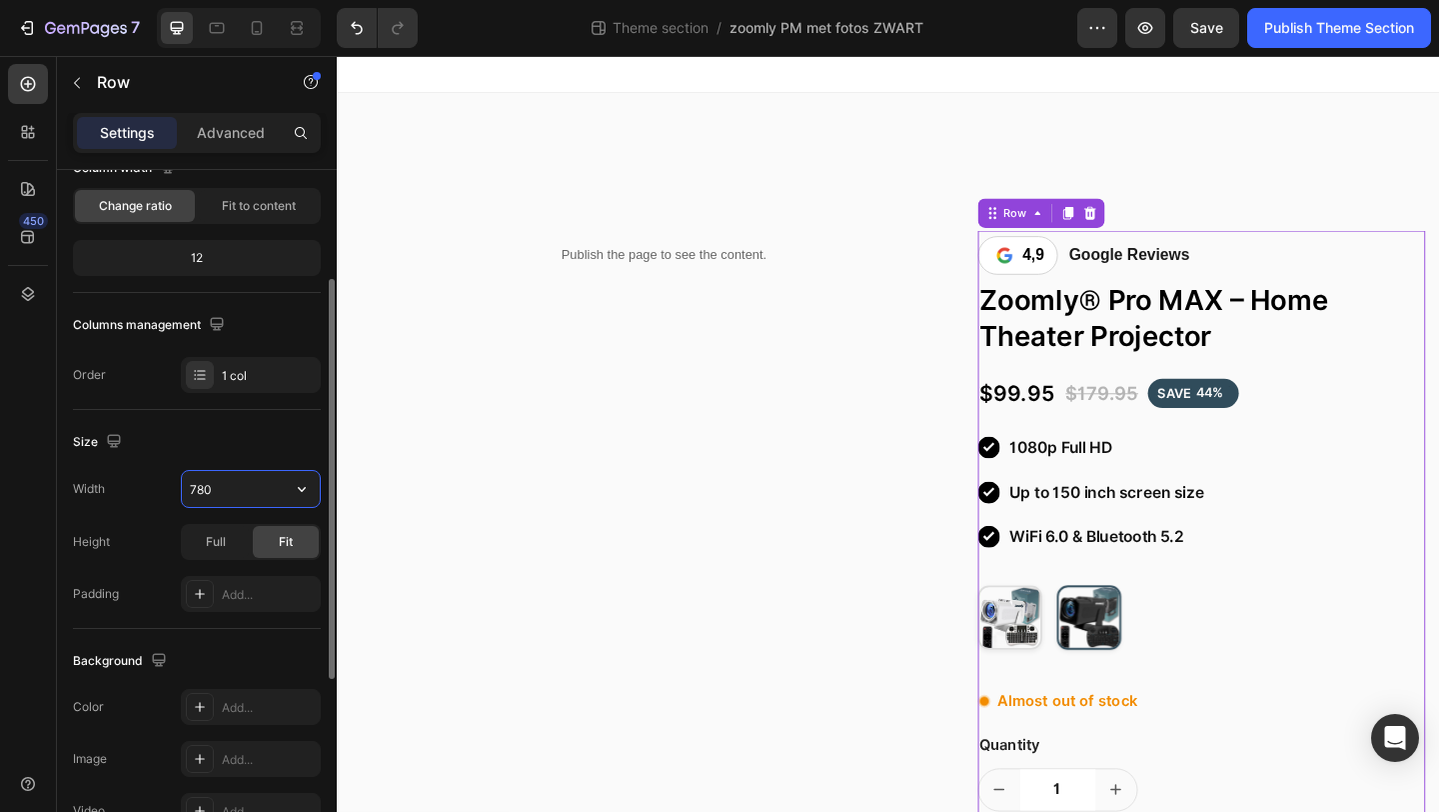
click at [250, 486] on input "780" at bounding box center [251, 489] width 138 height 36
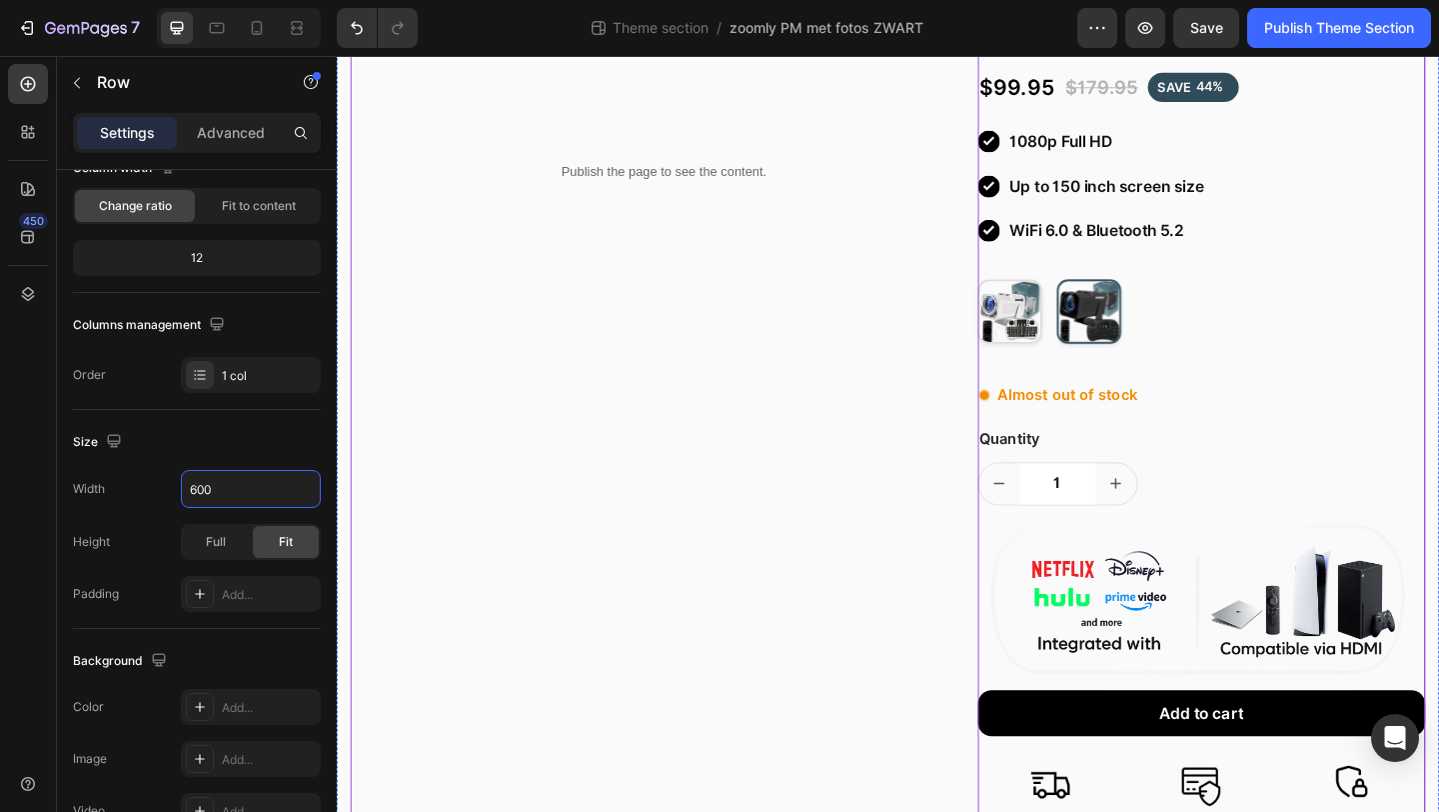
scroll to position [0, 0]
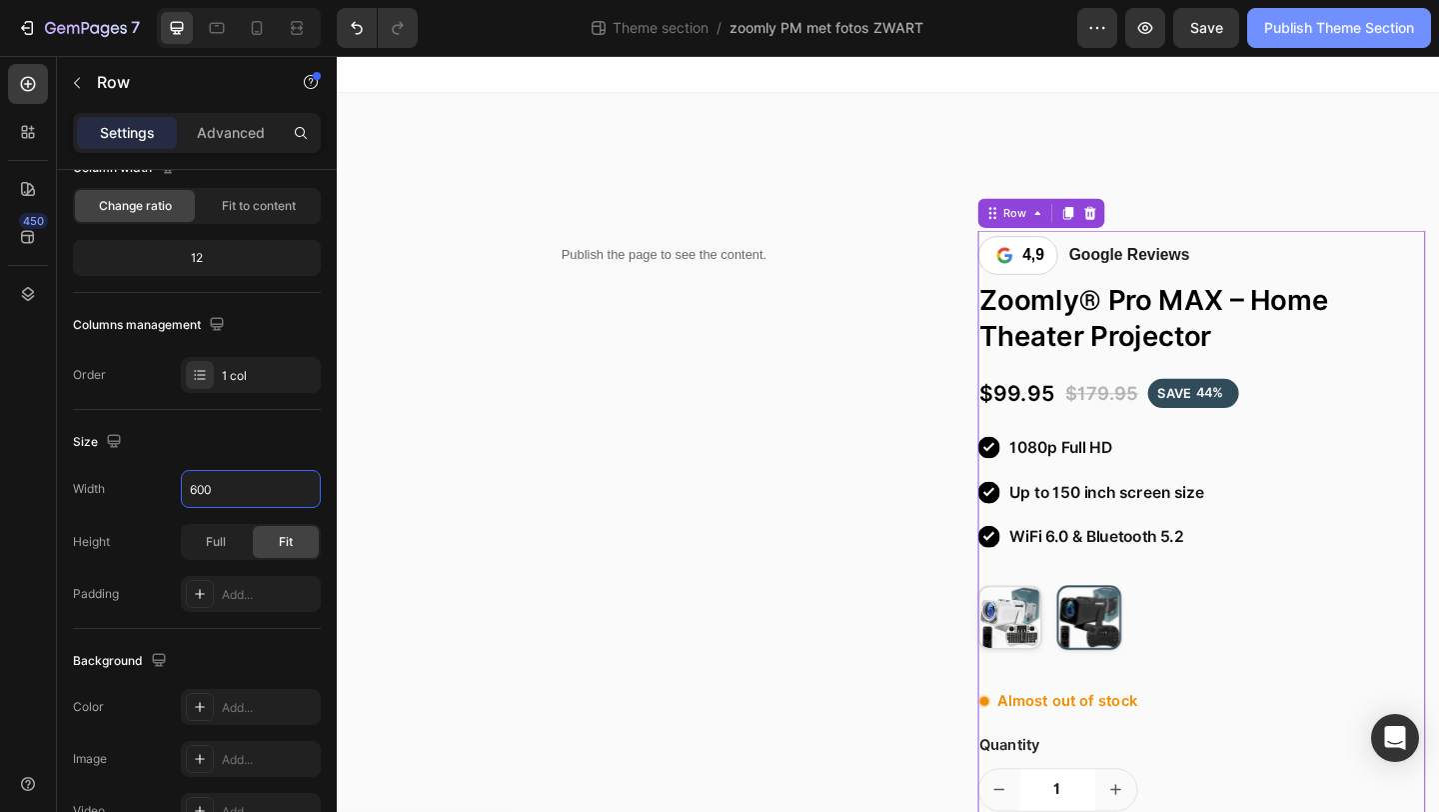
click at [1329, 46] on button "Publish Theme Section" at bounding box center [1340, 28] width 184 height 40
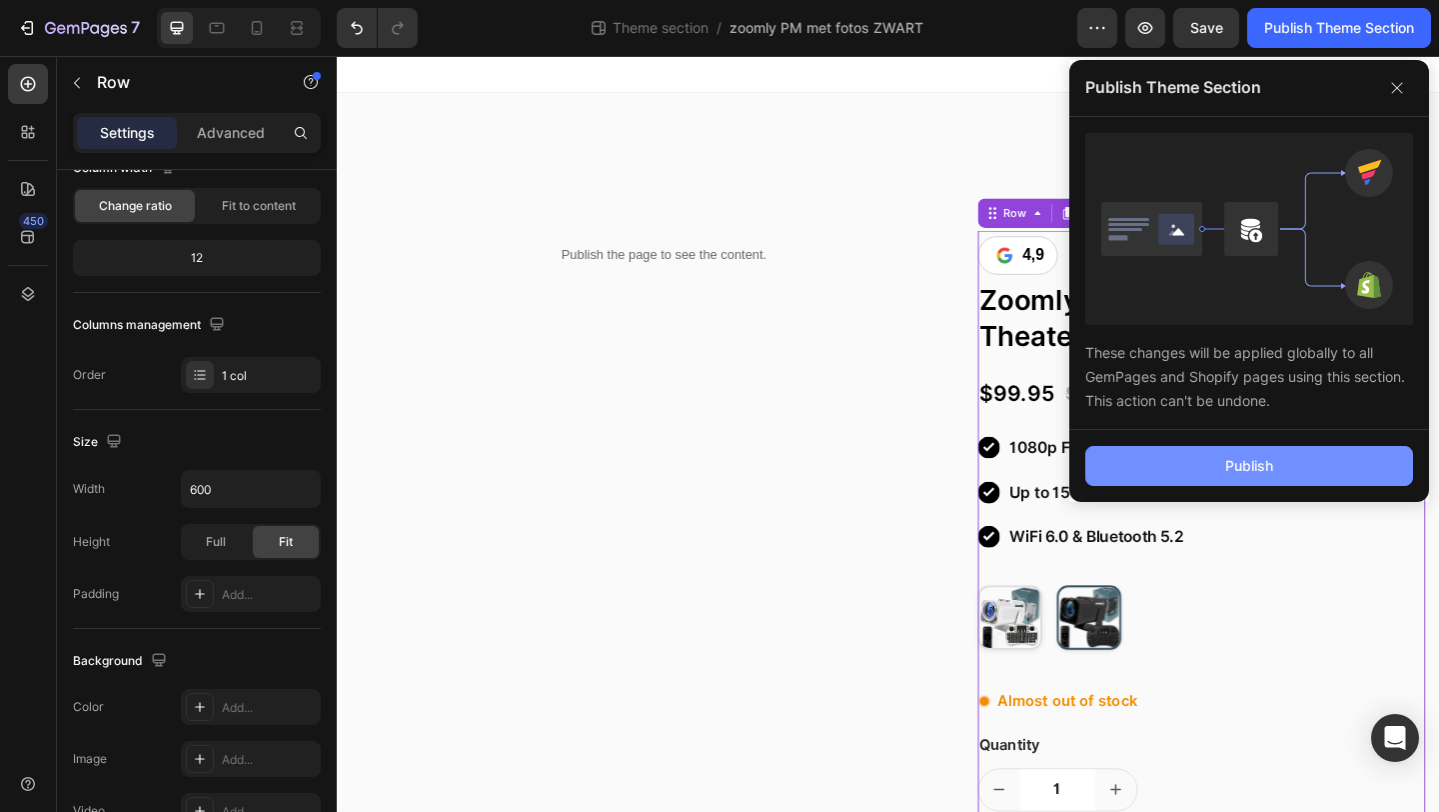
click at [1134, 483] on button "Publish" at bounding box center [1250, 466] width 328 height 40
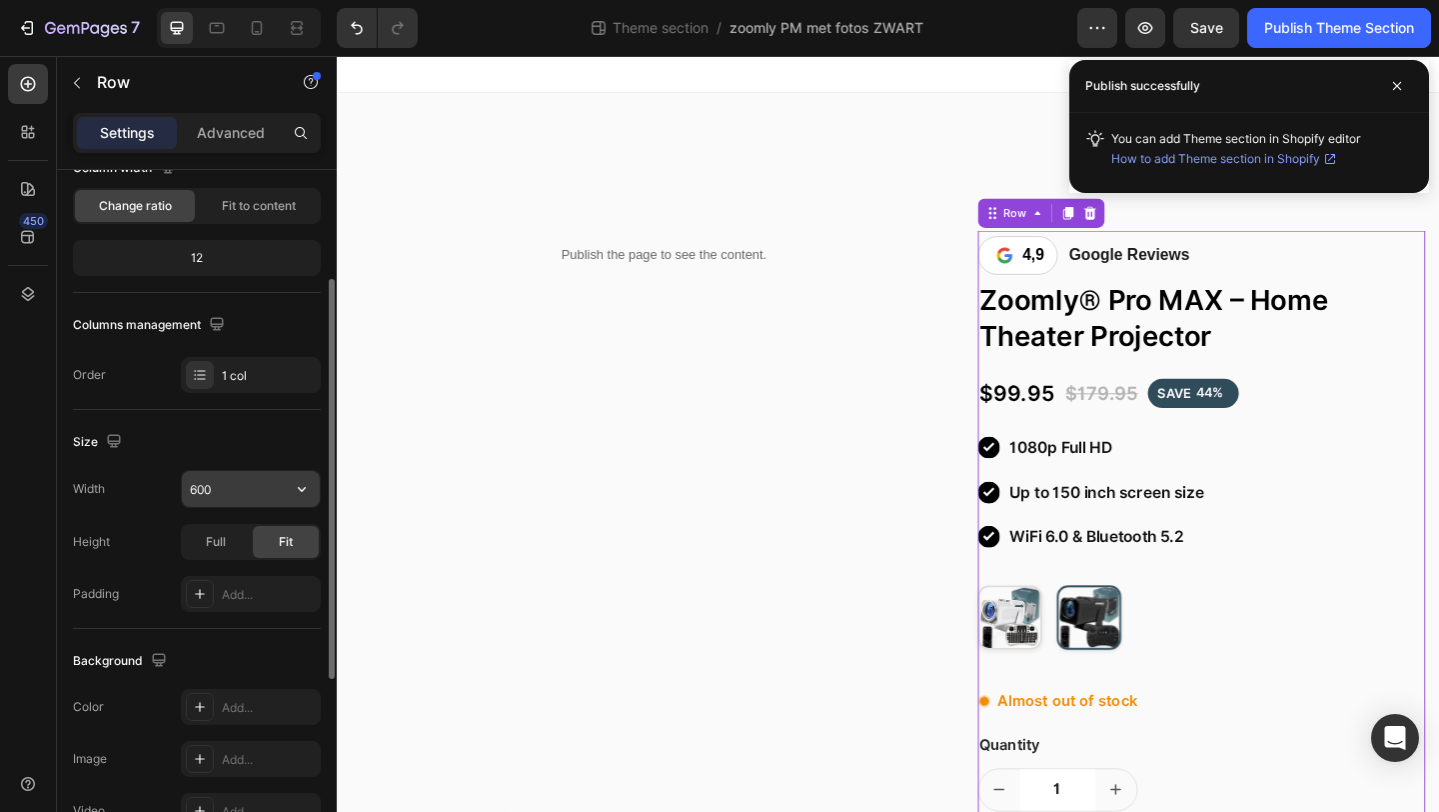
click at [250, 476] on input "600" at bounding box center [251, 489] width 138 height 36
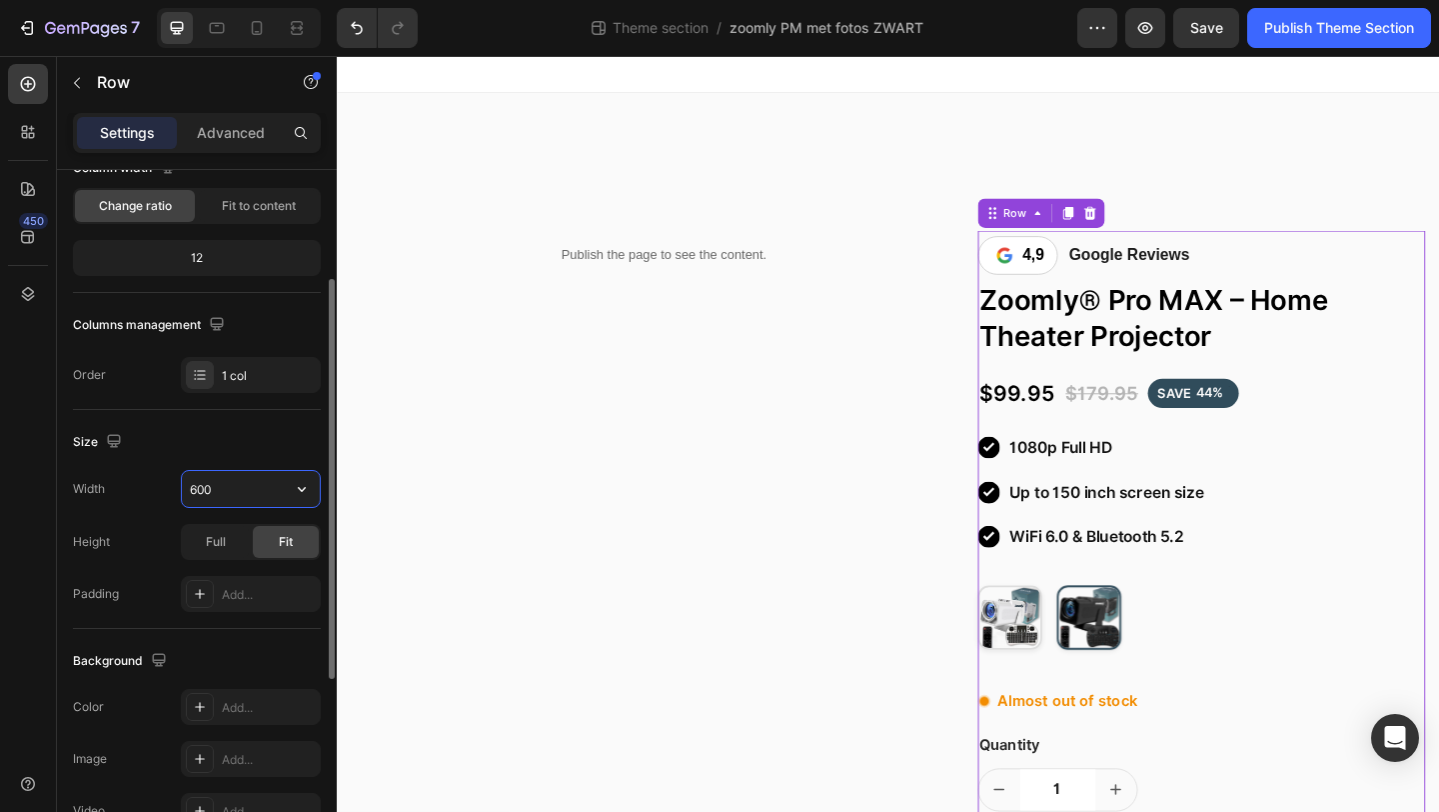
click at [246, 483] on input "600" at bounding box center [251, 489] width 138 height 36
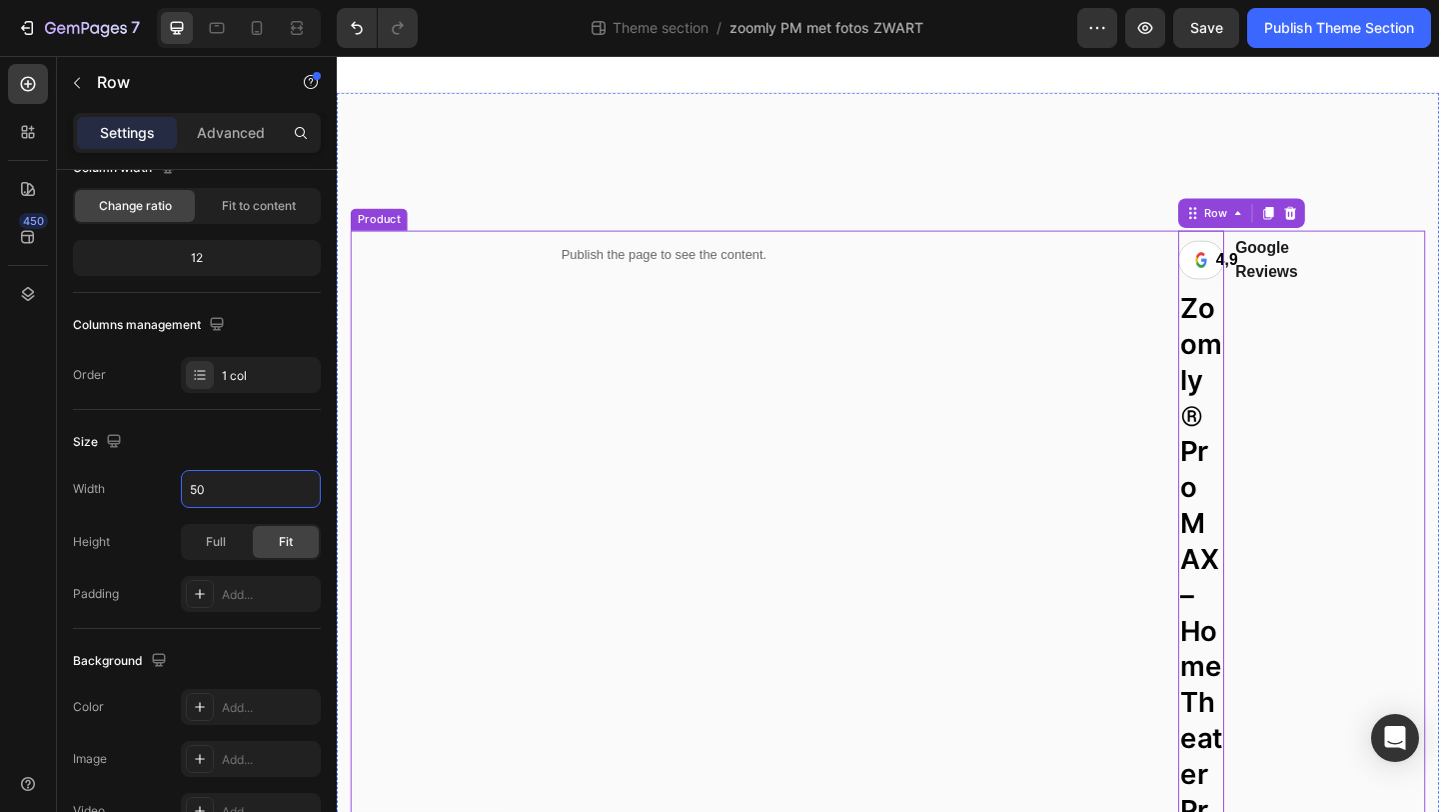
type input "5"
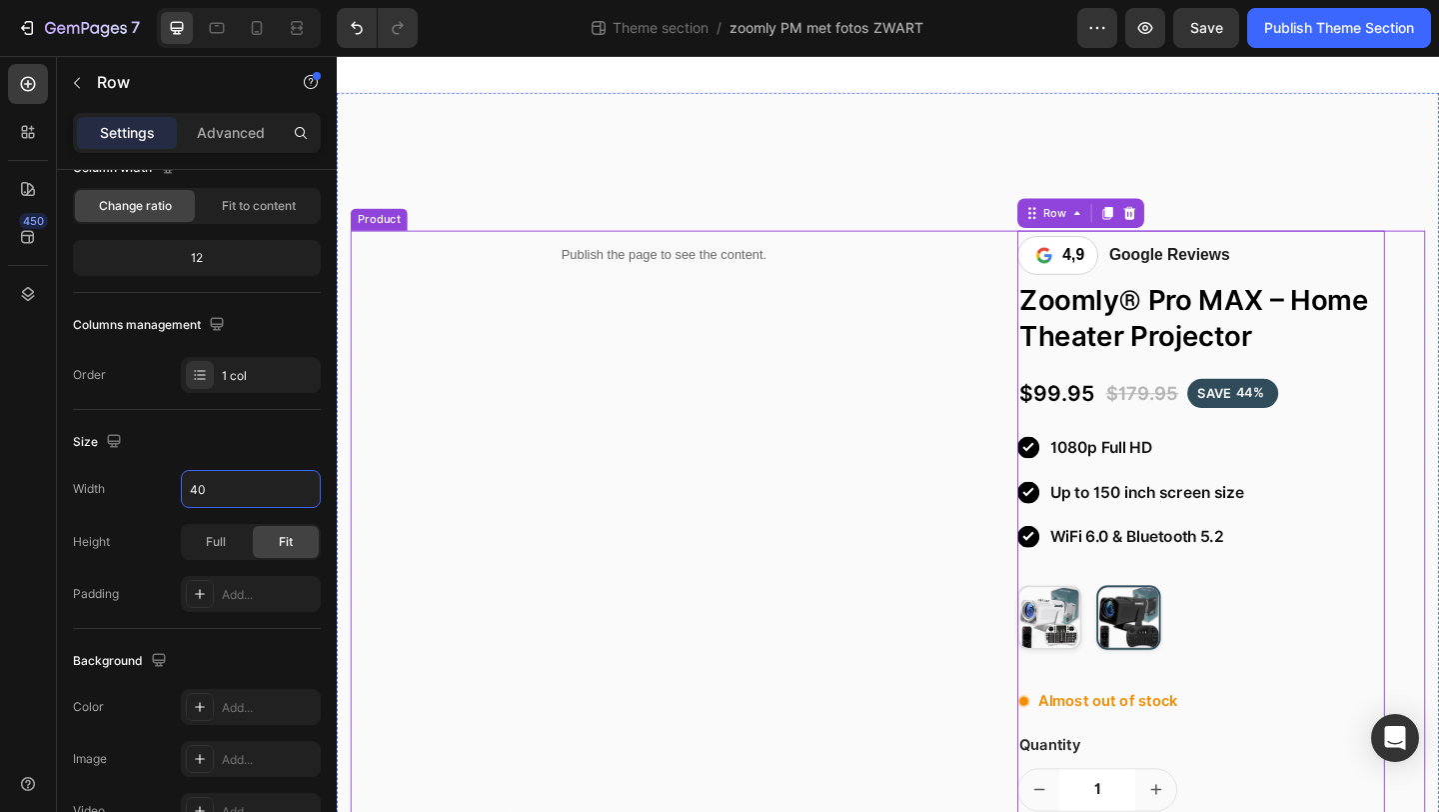
type input "4"
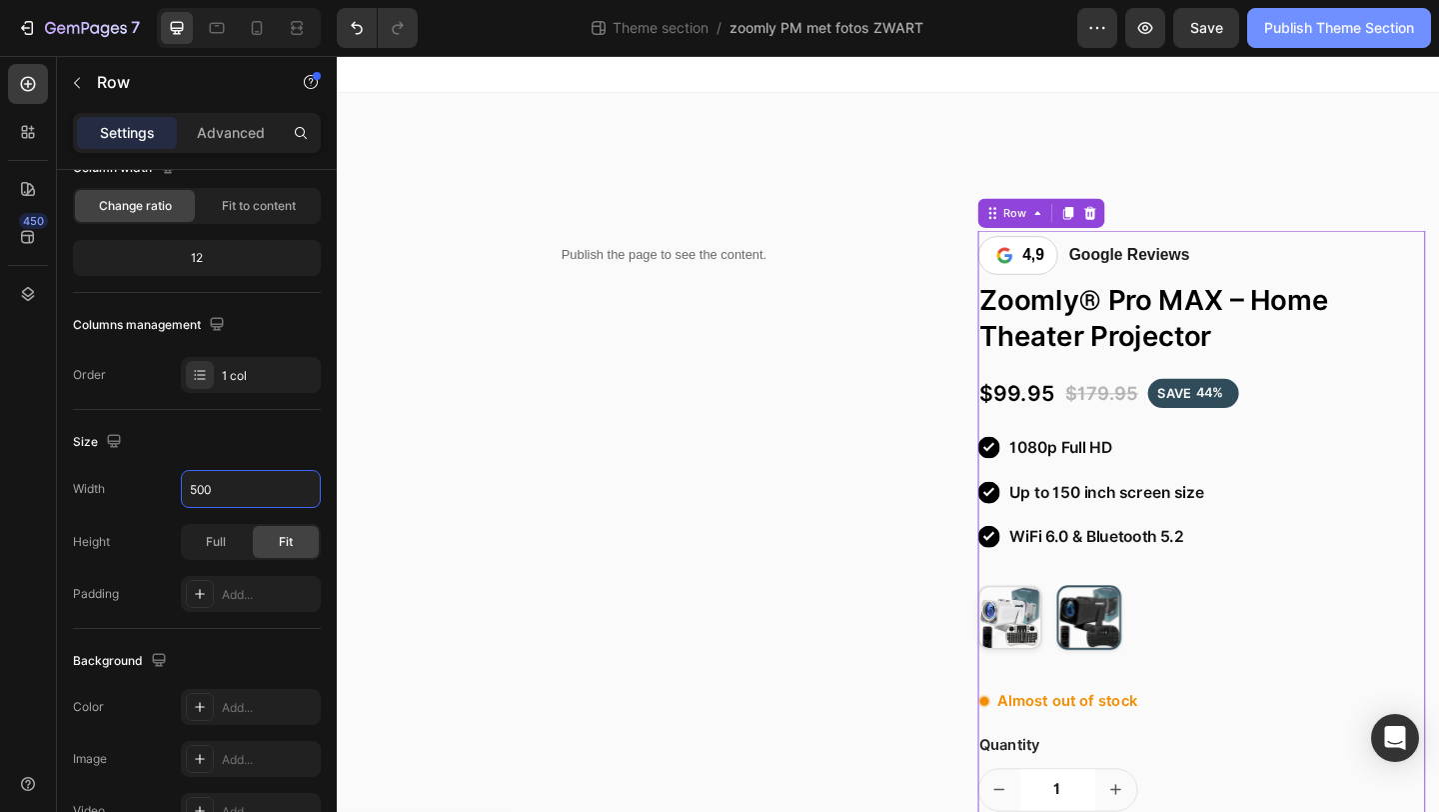
type input "500"
click at [1275, 34] on div "Publish Theme Section" at bounding box center [1340, 28] width 150 height 21
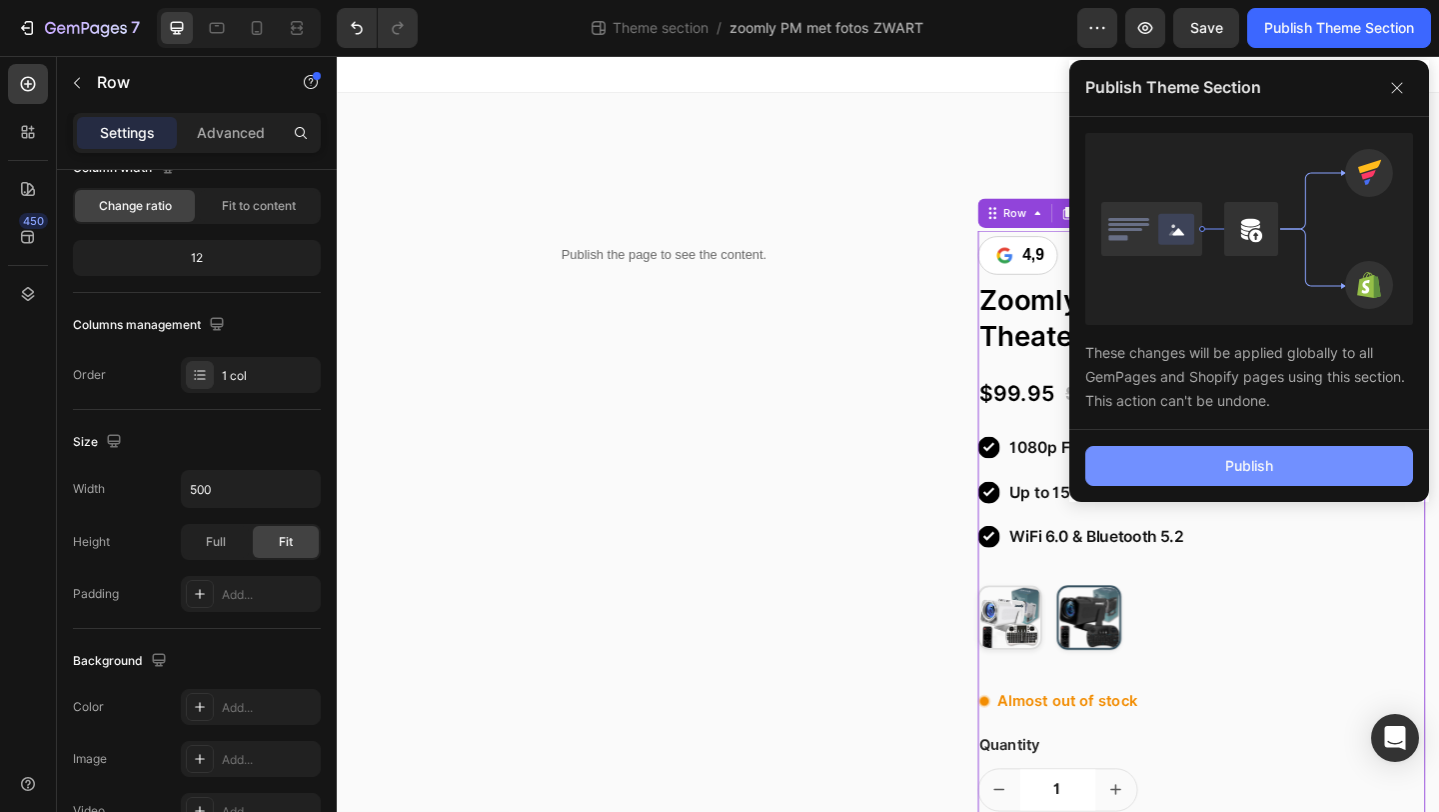
click at [1126, 460] on button "Publish" at bounding box center [1250, 466] width 328 height 40
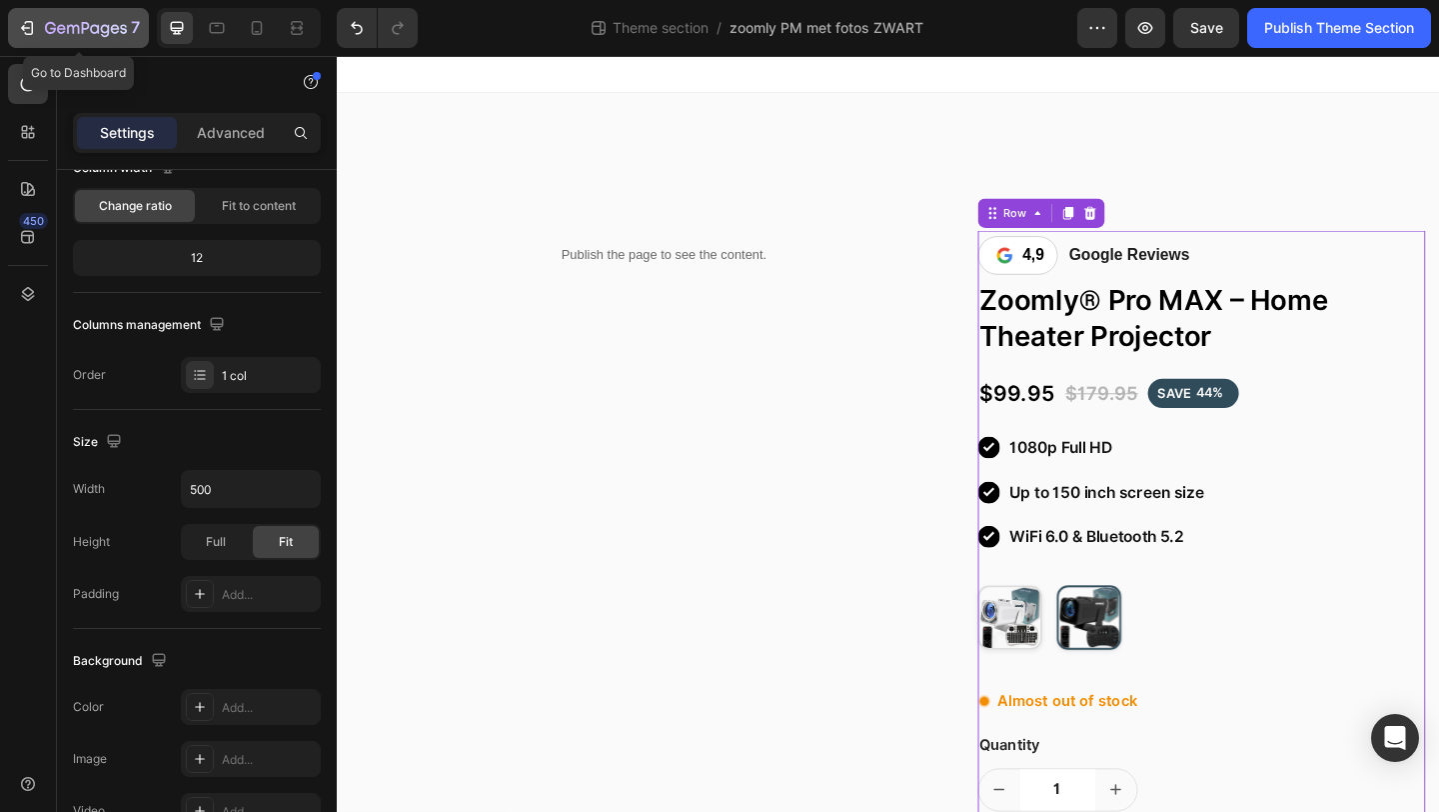
click at [116, 20] on div "7" at bounding box center [92, 28] width 95 height 24
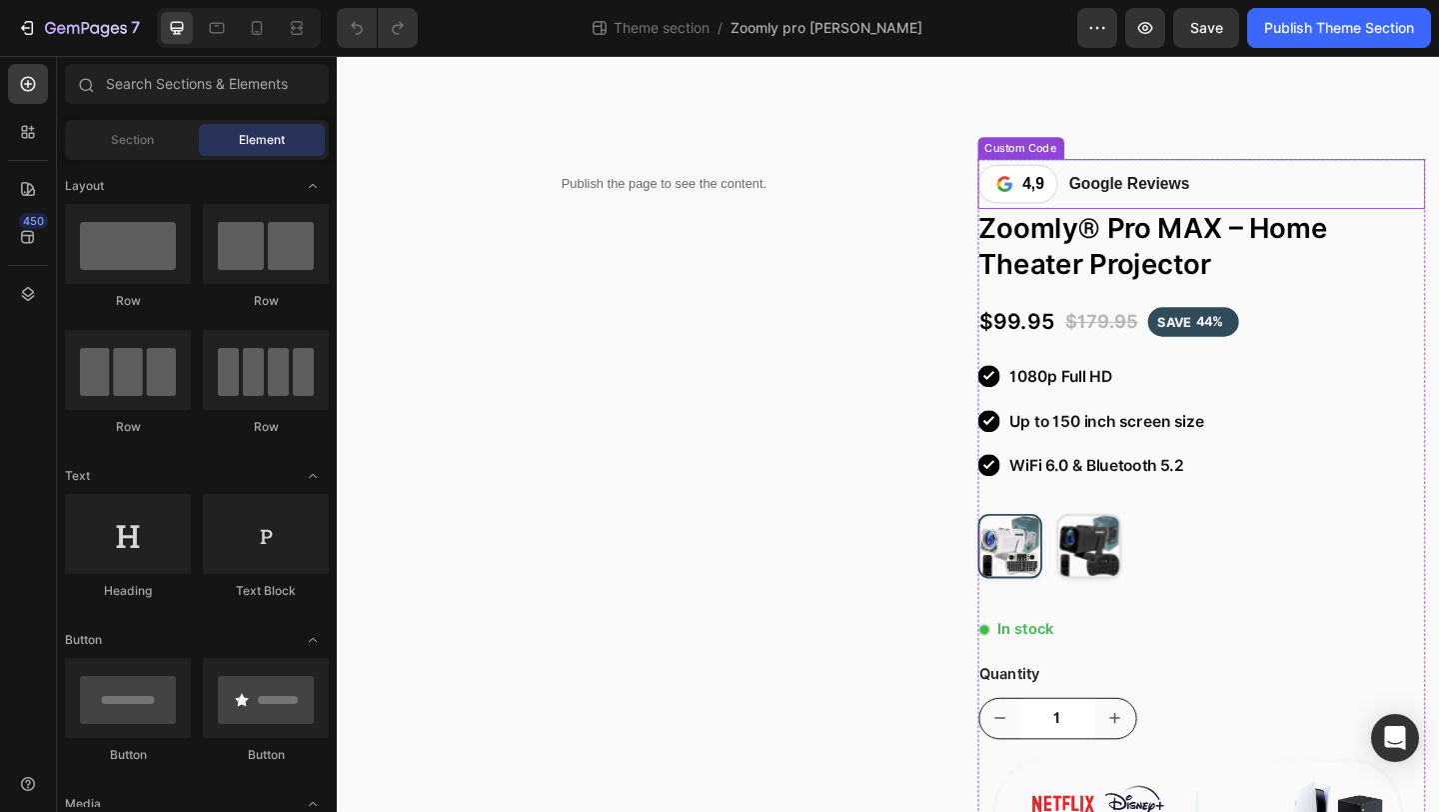
scroll to position [59, 0]
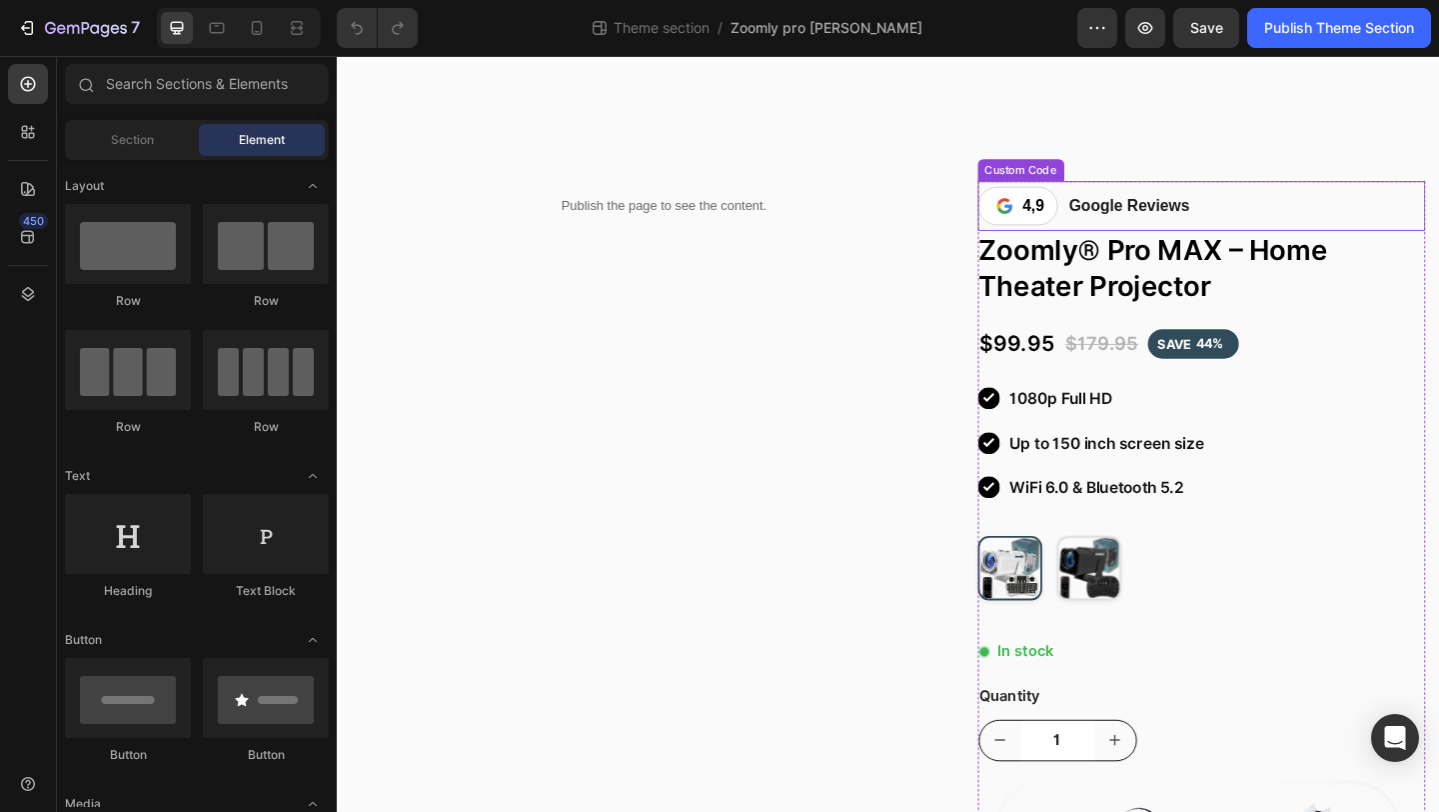
click at [1104, 186] on div "Custom Code" at bounding box center [1082, 180] width 94 height 24
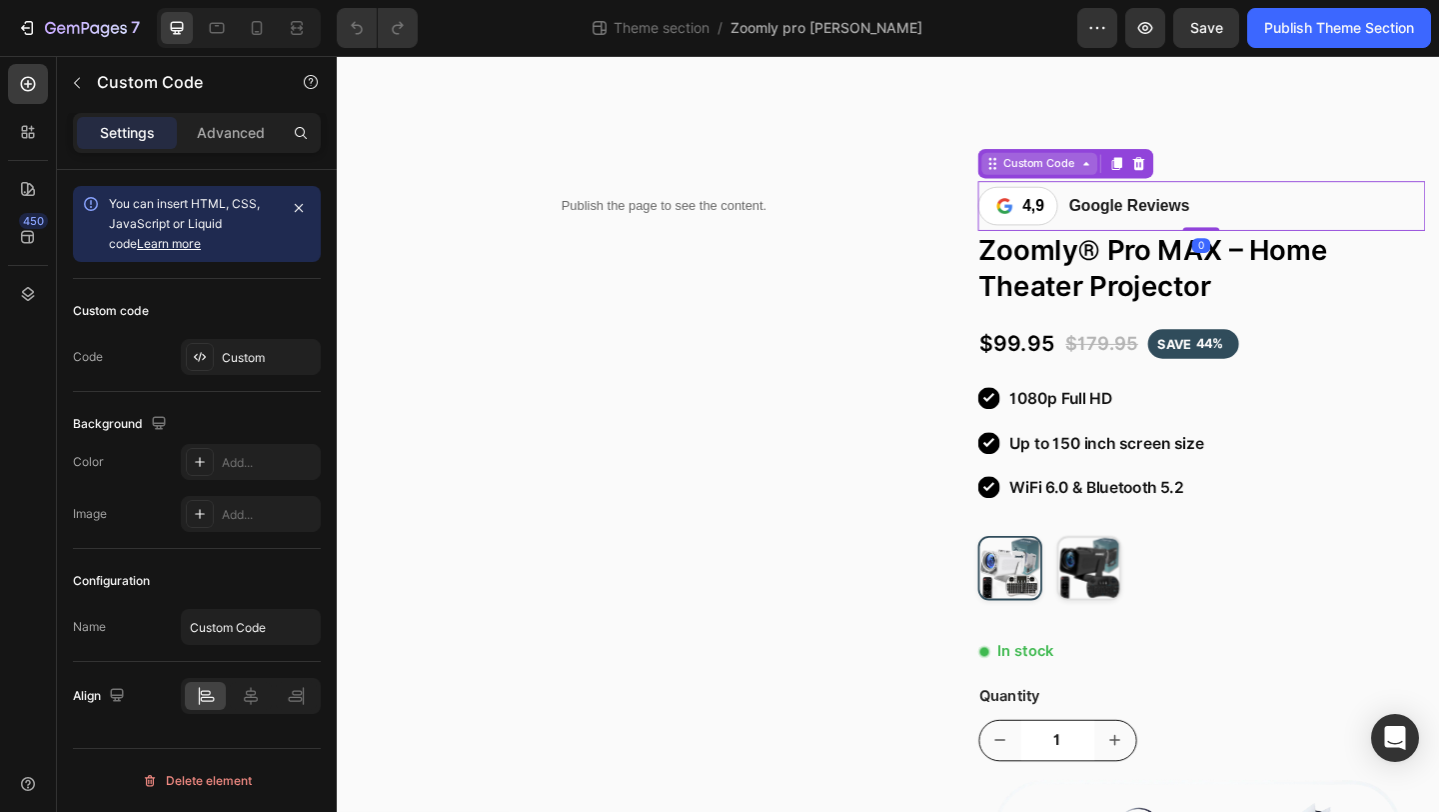
click at [1095, 173] on div "Custom Code" at bounding box center [1102, 173] width 86 height 18
click at [1069, 141] on div "Row 1 col" at bounding box center [1073, 137] width 61 height 12
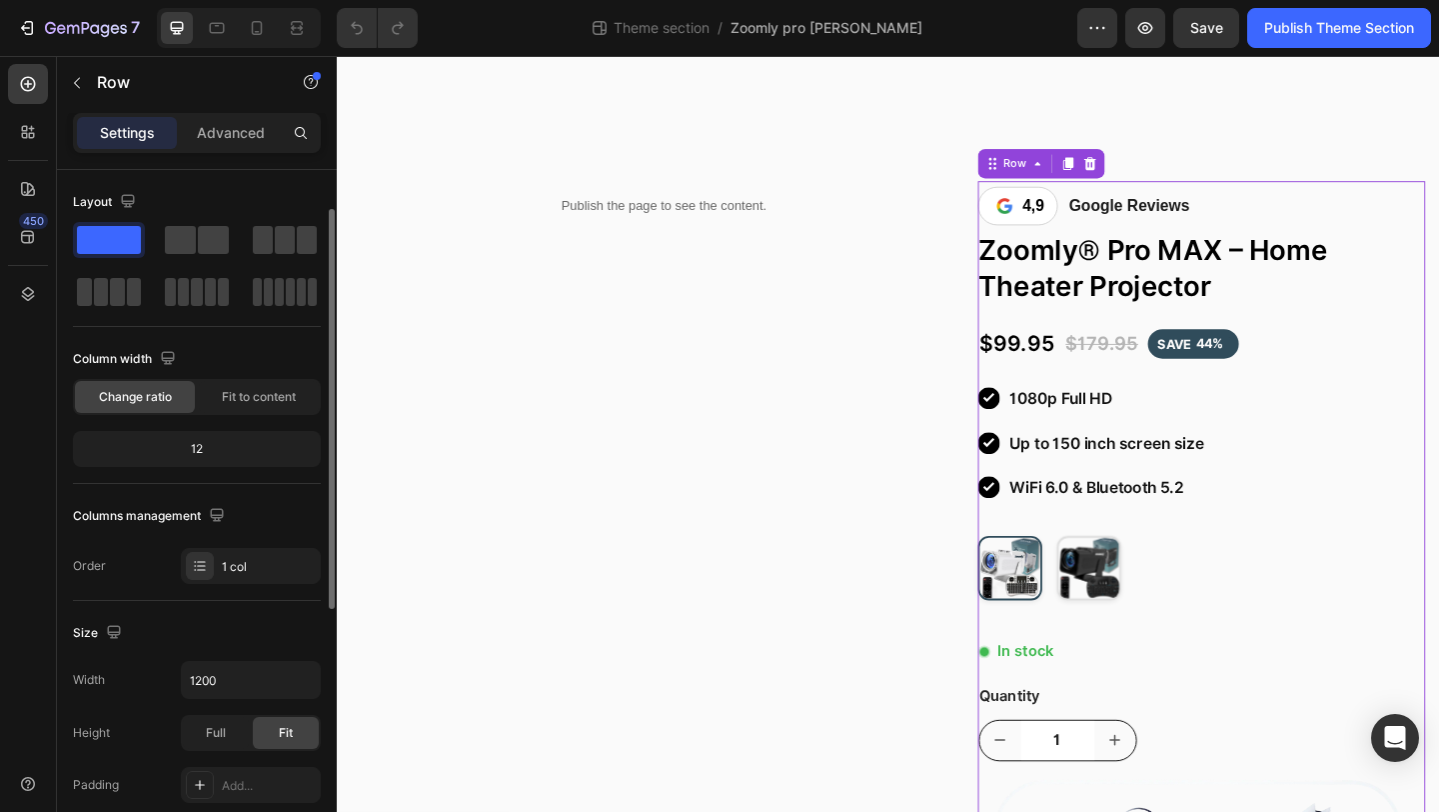
scroll to position [153, 0]
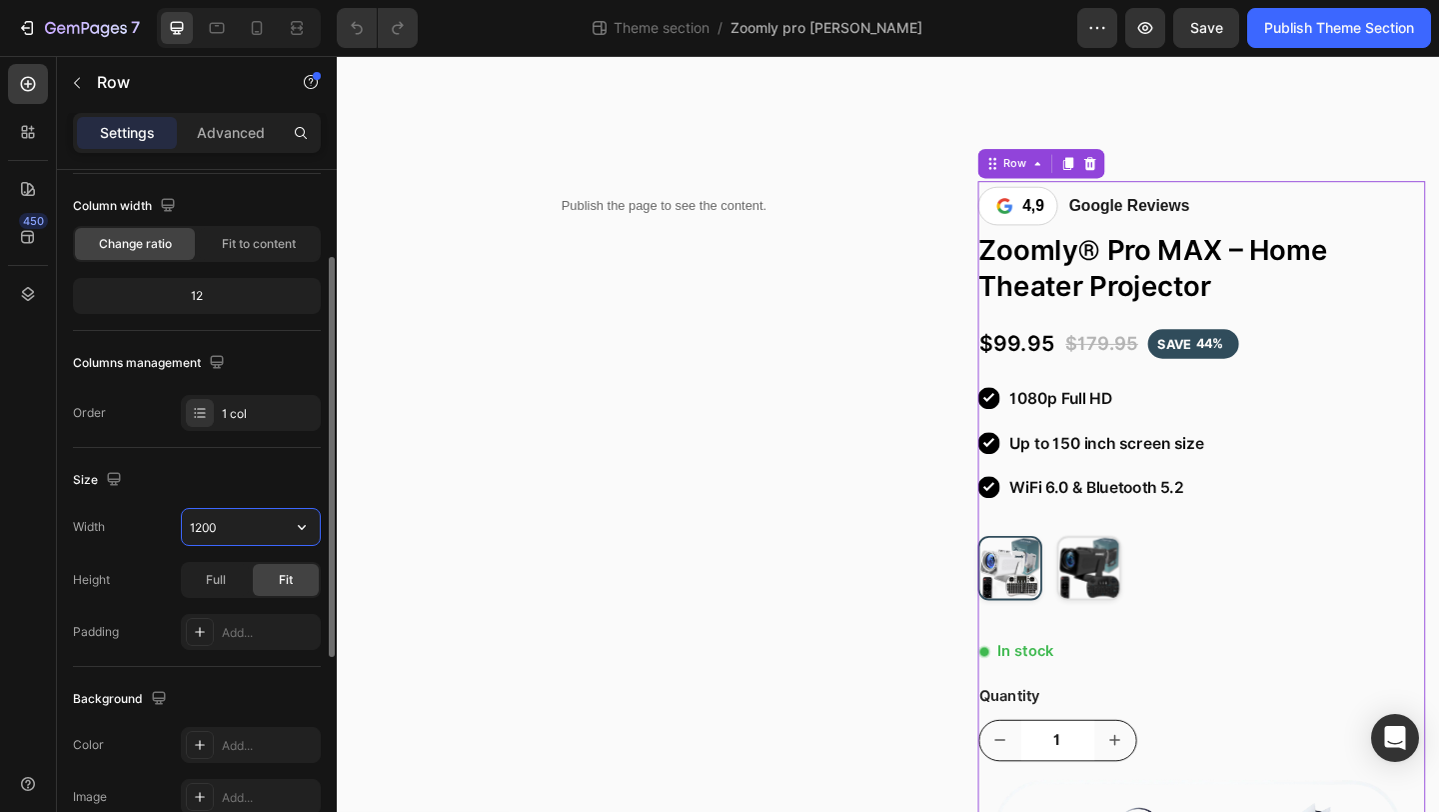
click at [238, 537] on input "1200" at bounding box center [251, 527] width 138 height 36
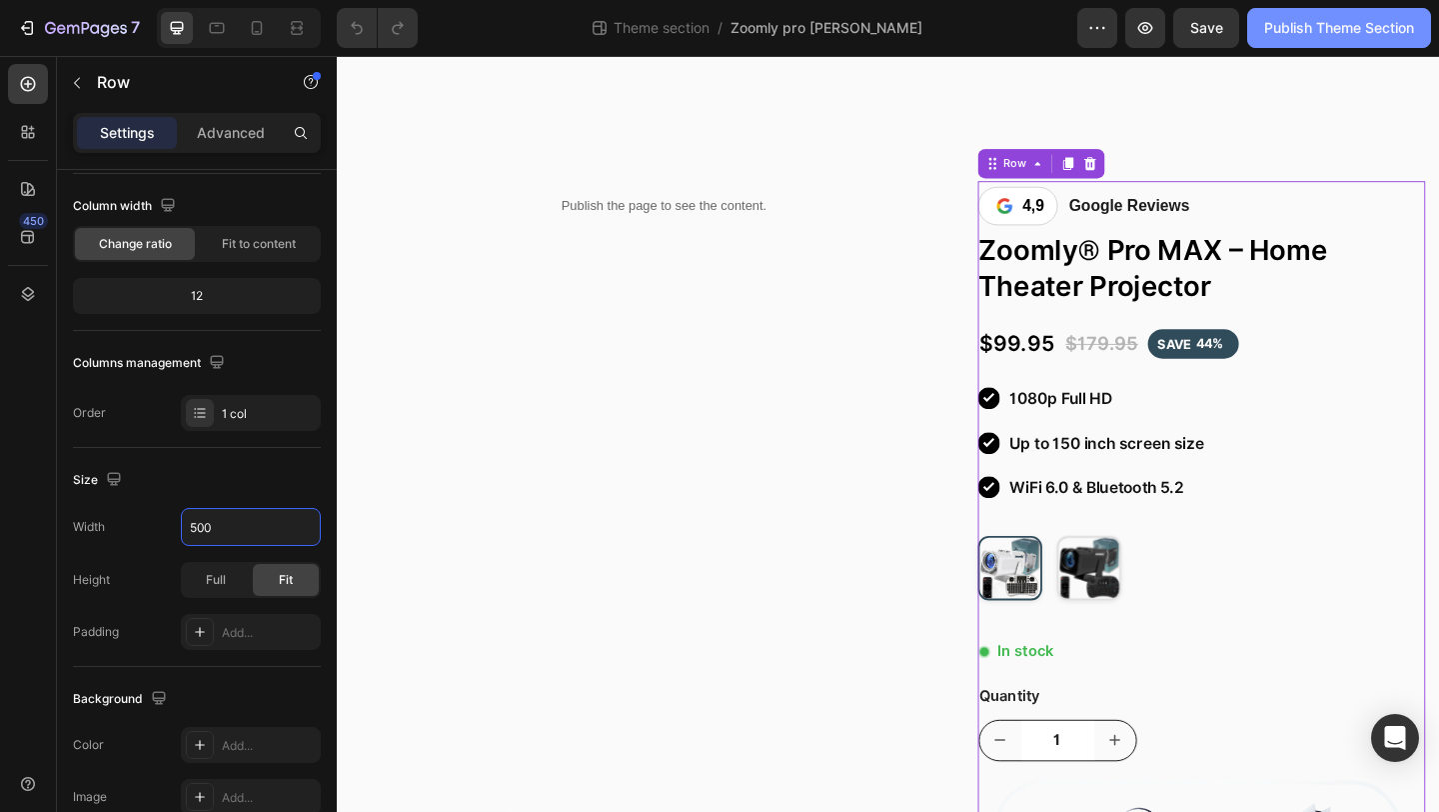
type input "500"
click at [1352, 22] on div "Publish Theme Section" at bounding box center [1340, 28] width 150 height 21
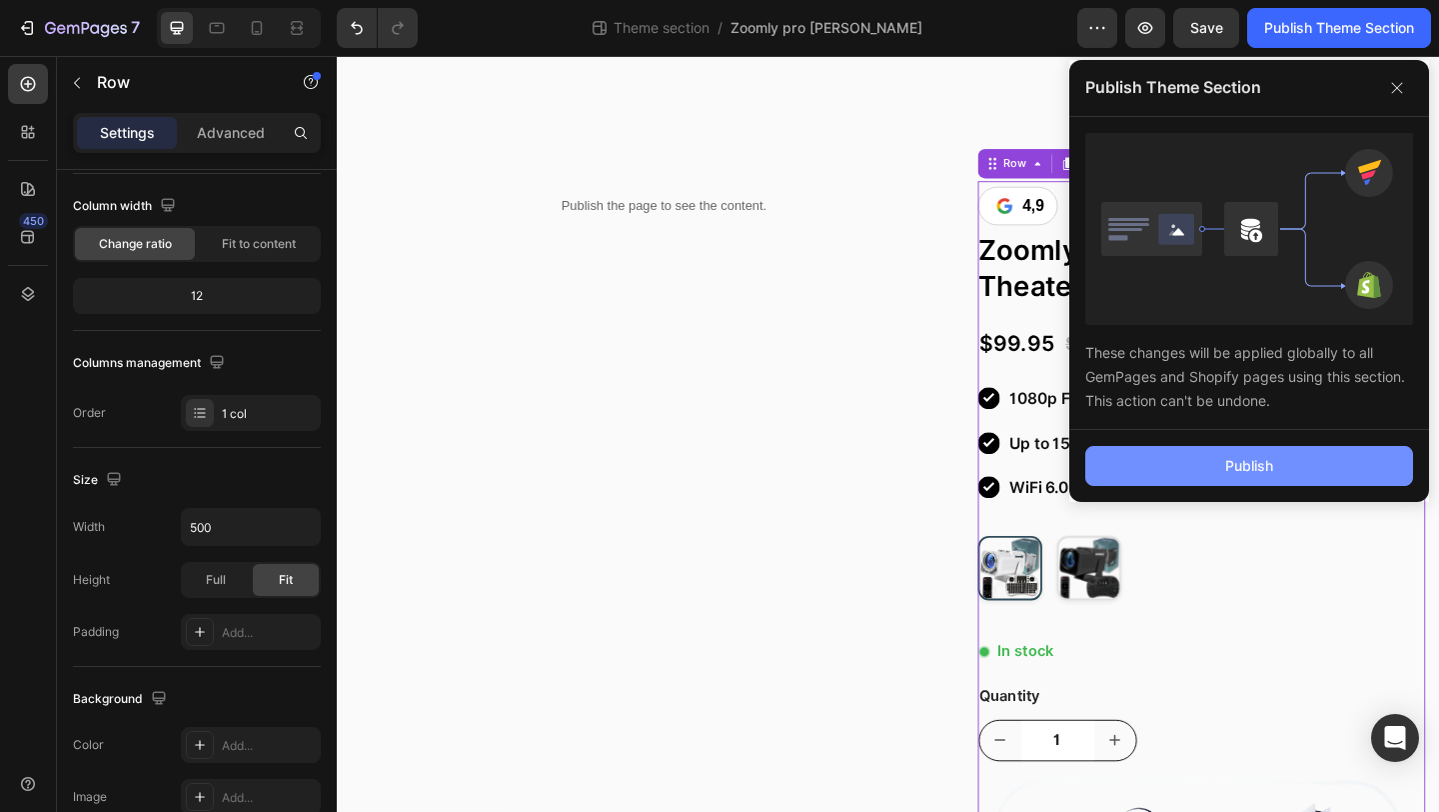
click at [1129, 469] on button "Publish" at bounding box center [1250, 466] width 328 height 40
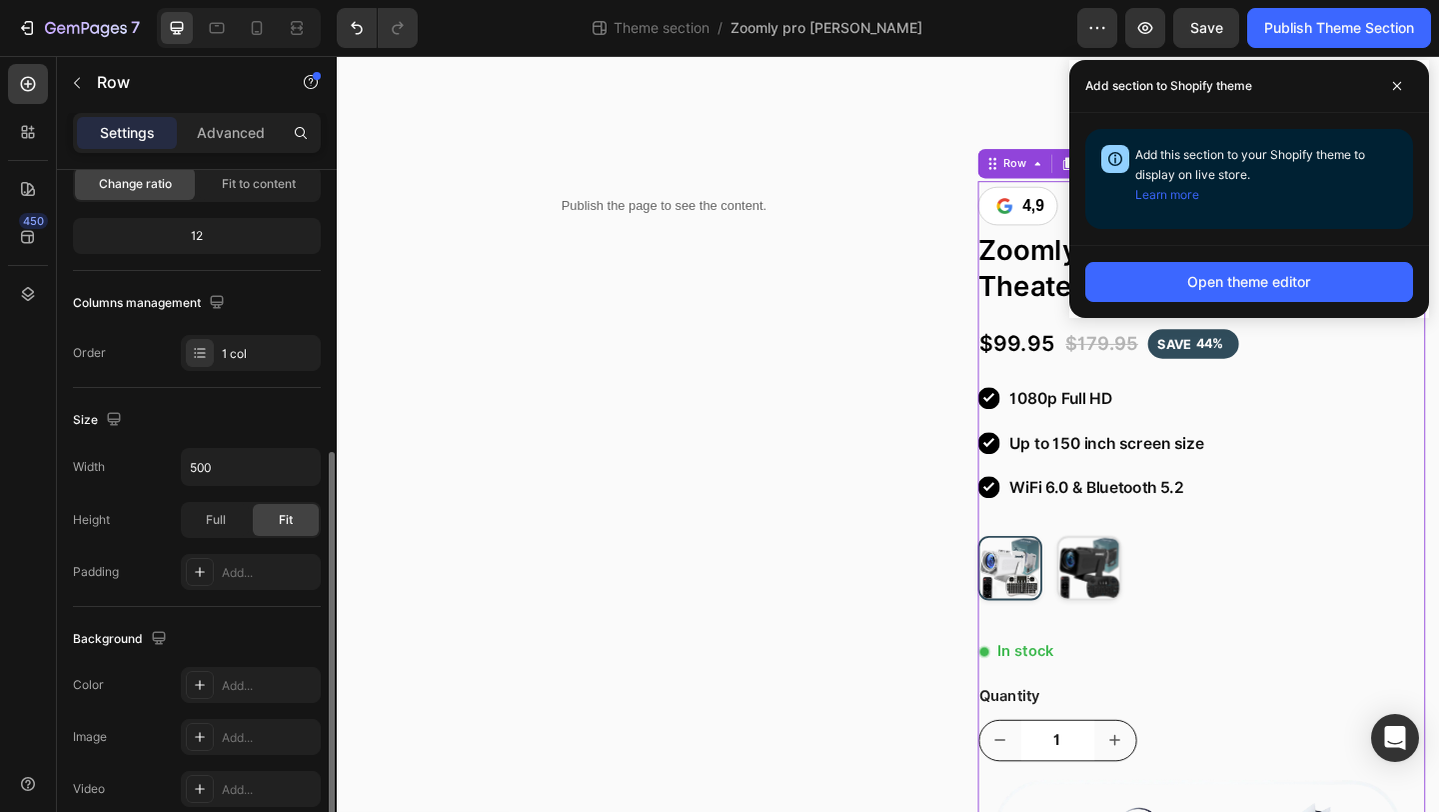
scroll to position [0, 0]
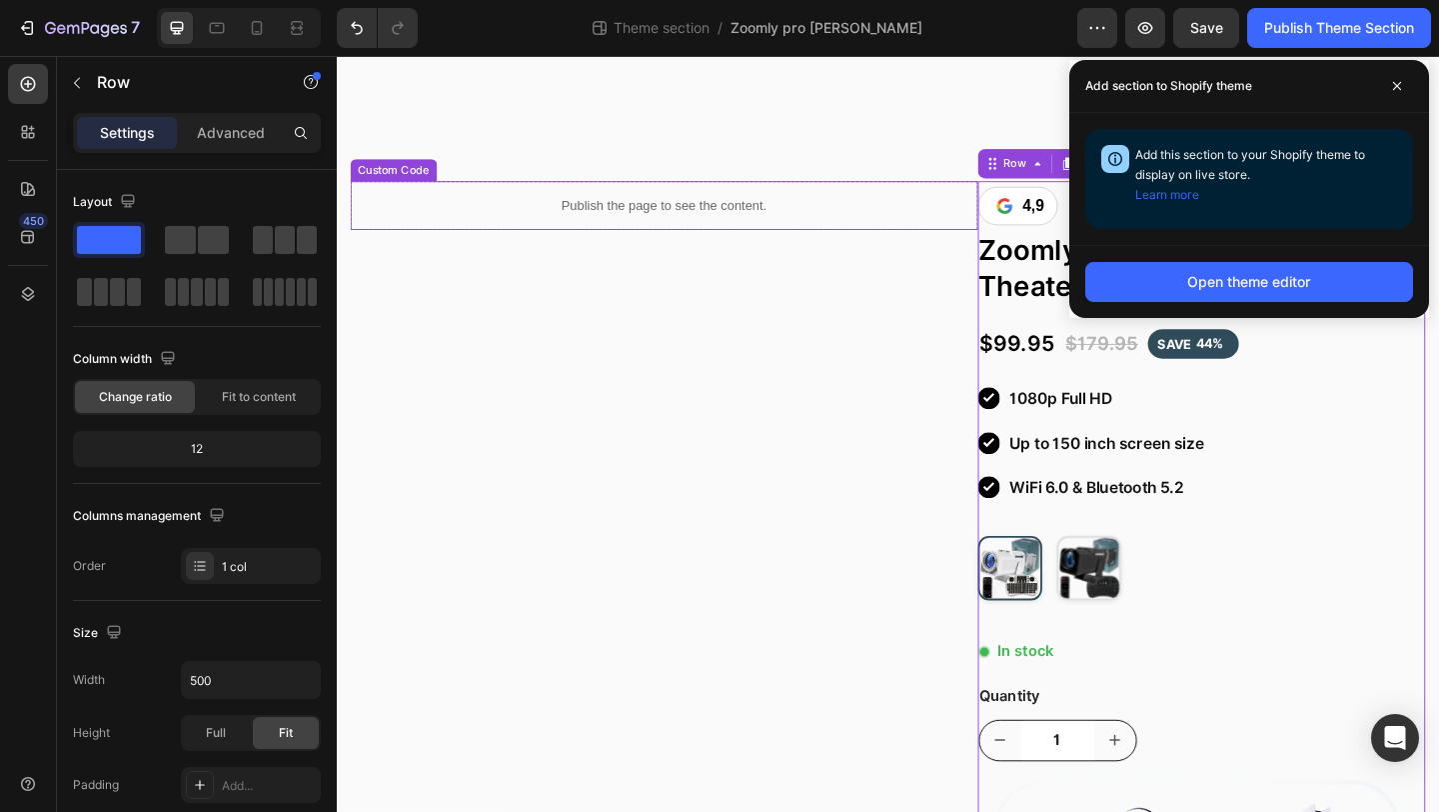
click at [519, 217] on p "Publish the page to see the content." at bounding box center [693, 218] width 683 height 21
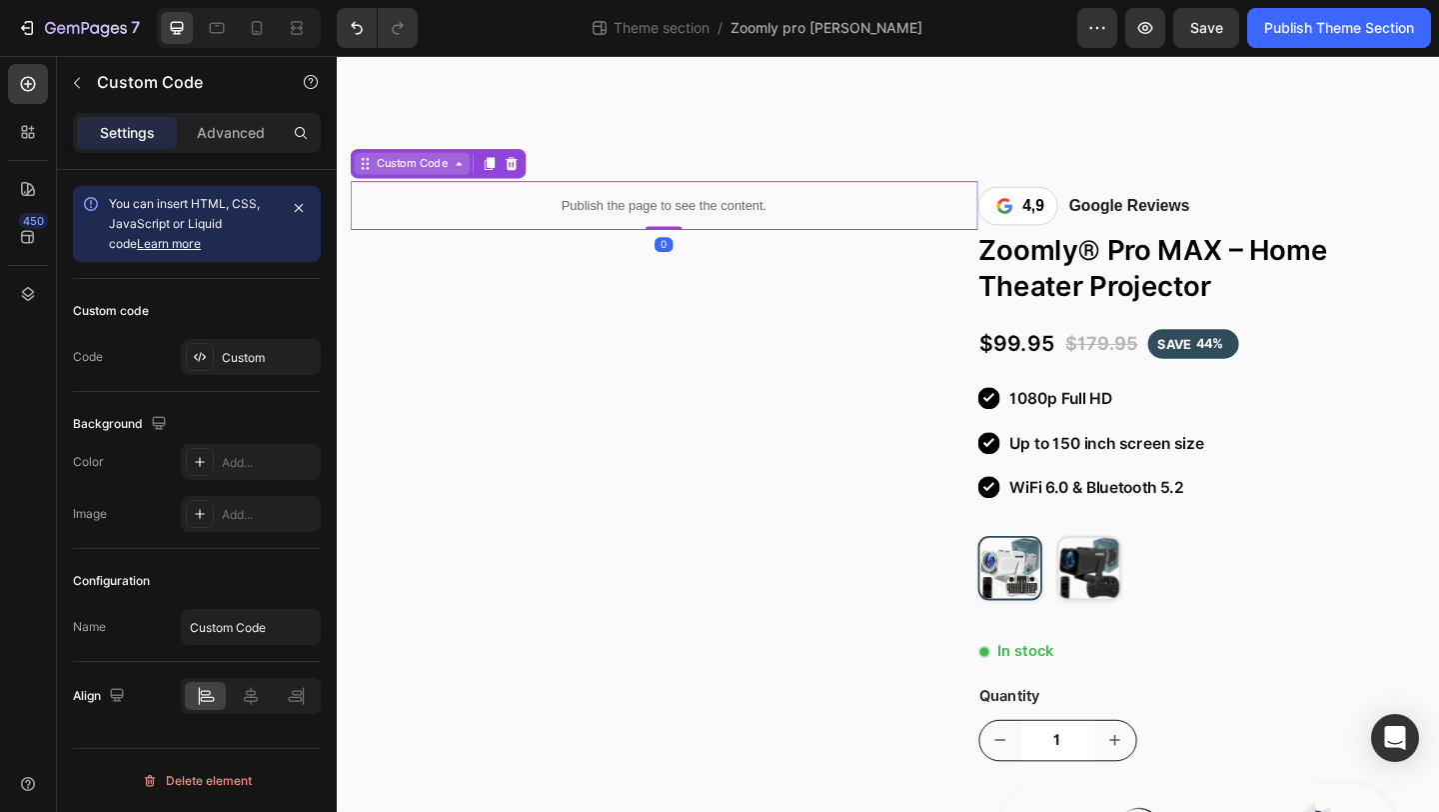
click at [420, 183] on div "Custom Code" at bounding box center [419, 173] width 126 height 24
click at [398, 145] on div "Row 1 col" at bounding box center [390, 137] width 77 height 32
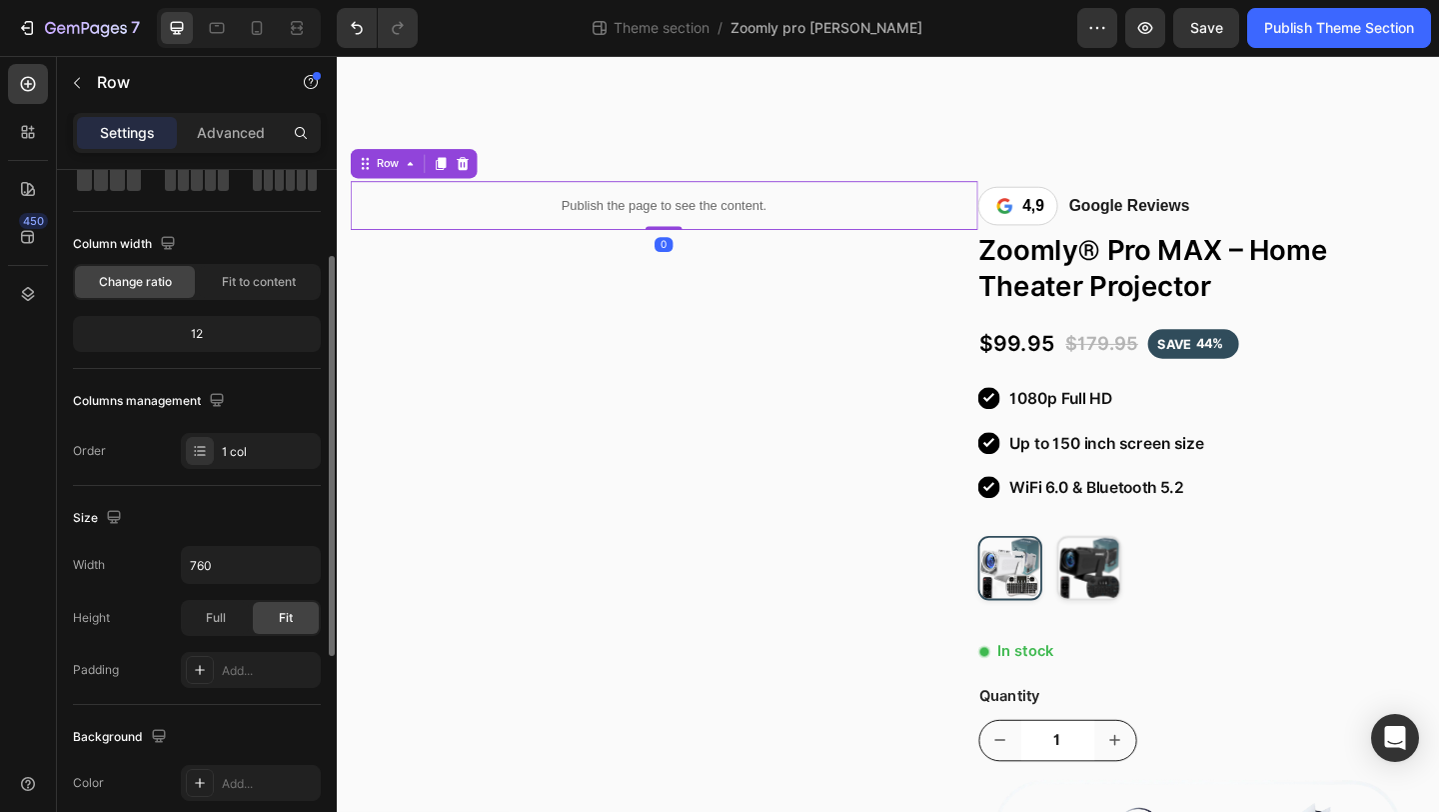
scroll to position [128, 0]
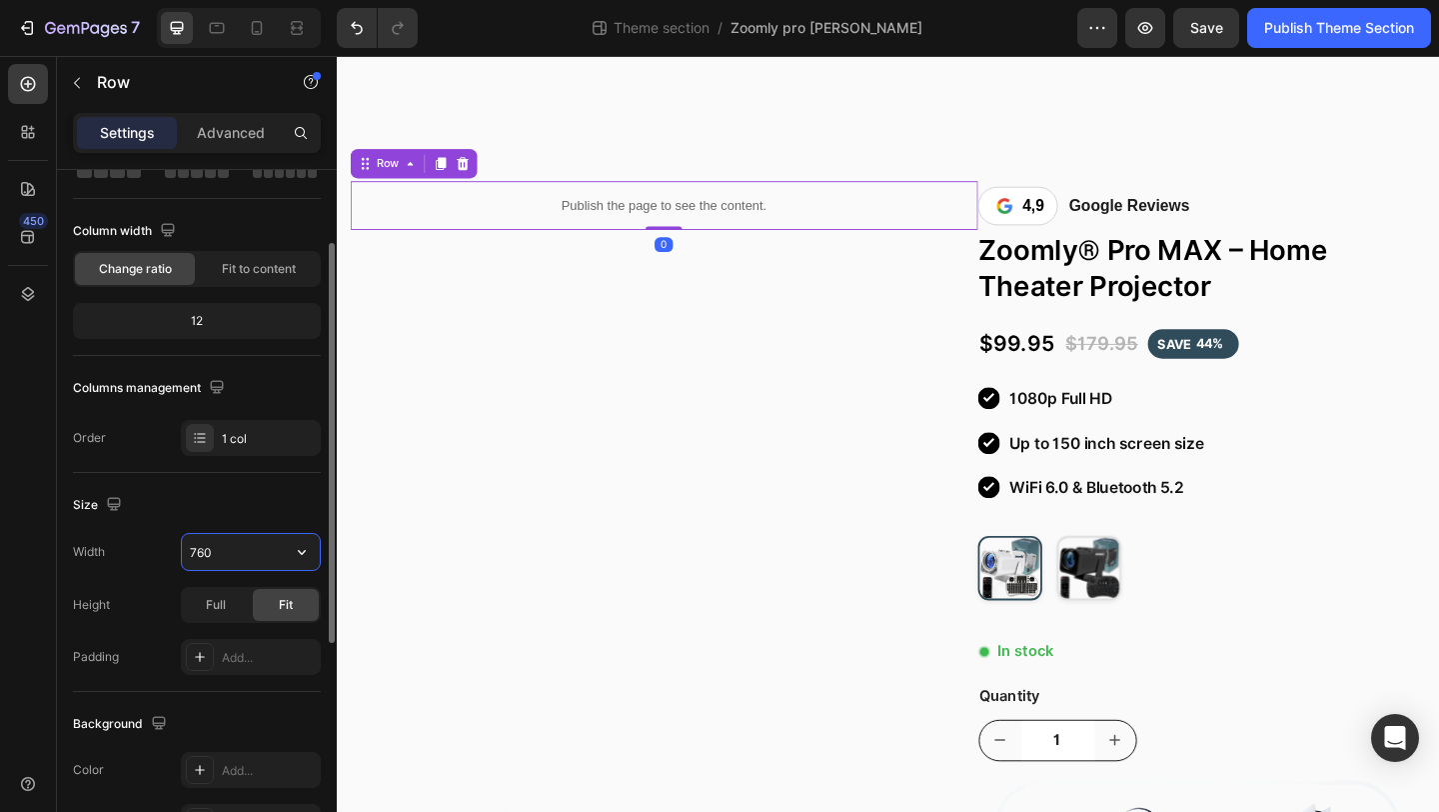
click at [252, 549] on input "760" at bounding box center [251, 552] width 138 height 36
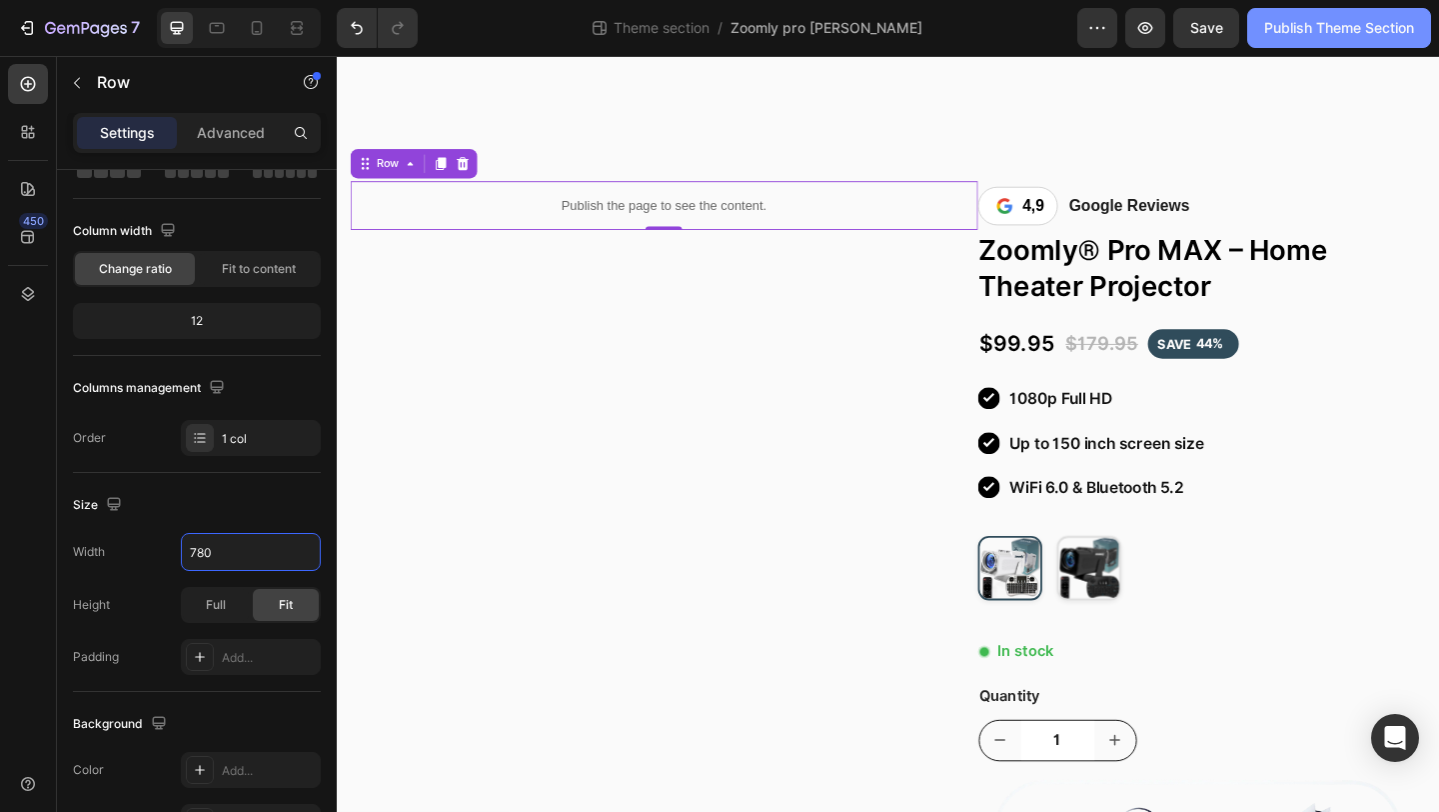
type input "780"
click at [1301, 24] on div "Publish Theme Section" at bounding box center [1340, 28] width 150 height 21
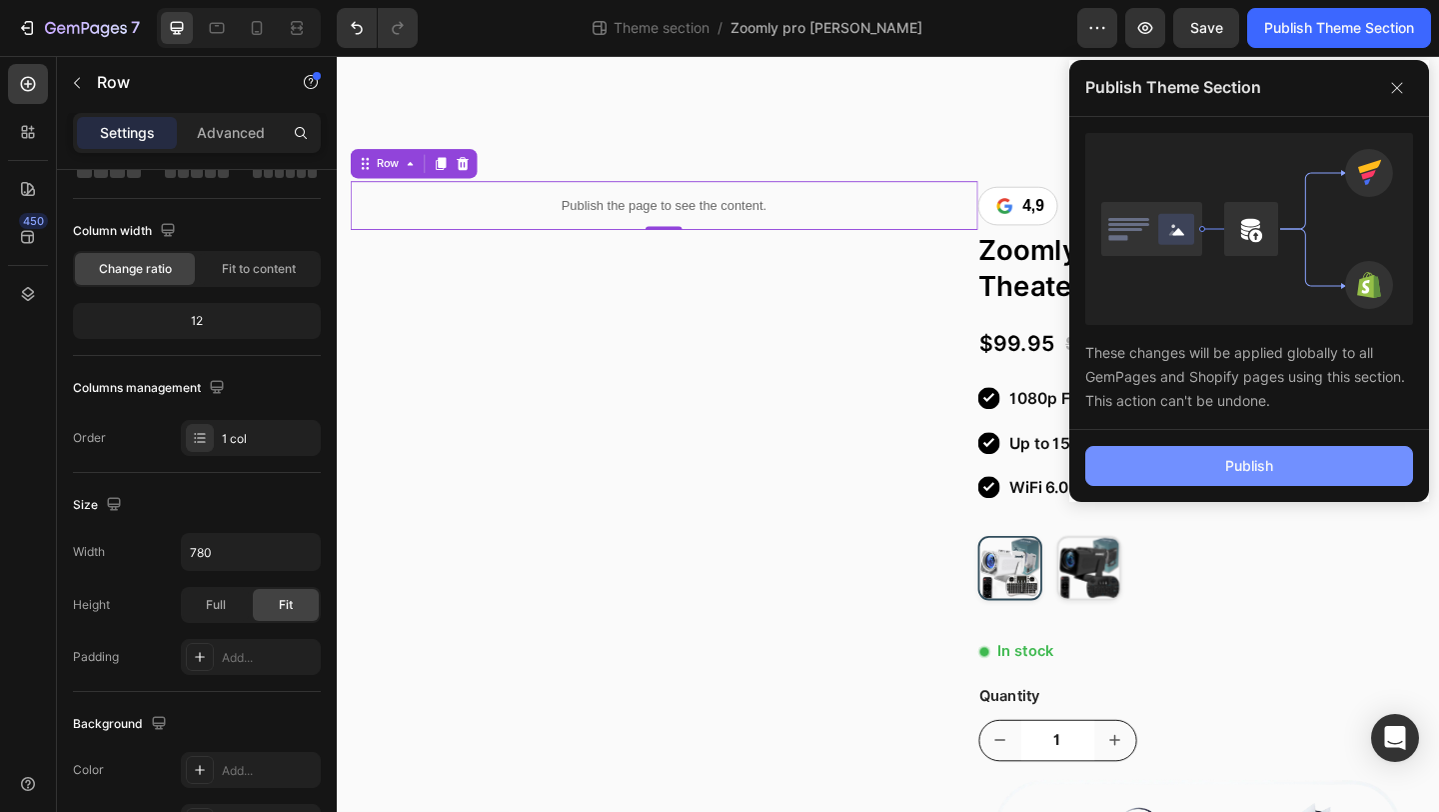
click at [1182, 462] on button "Publish" at bounding box center [1250, 466] width 328 height 40
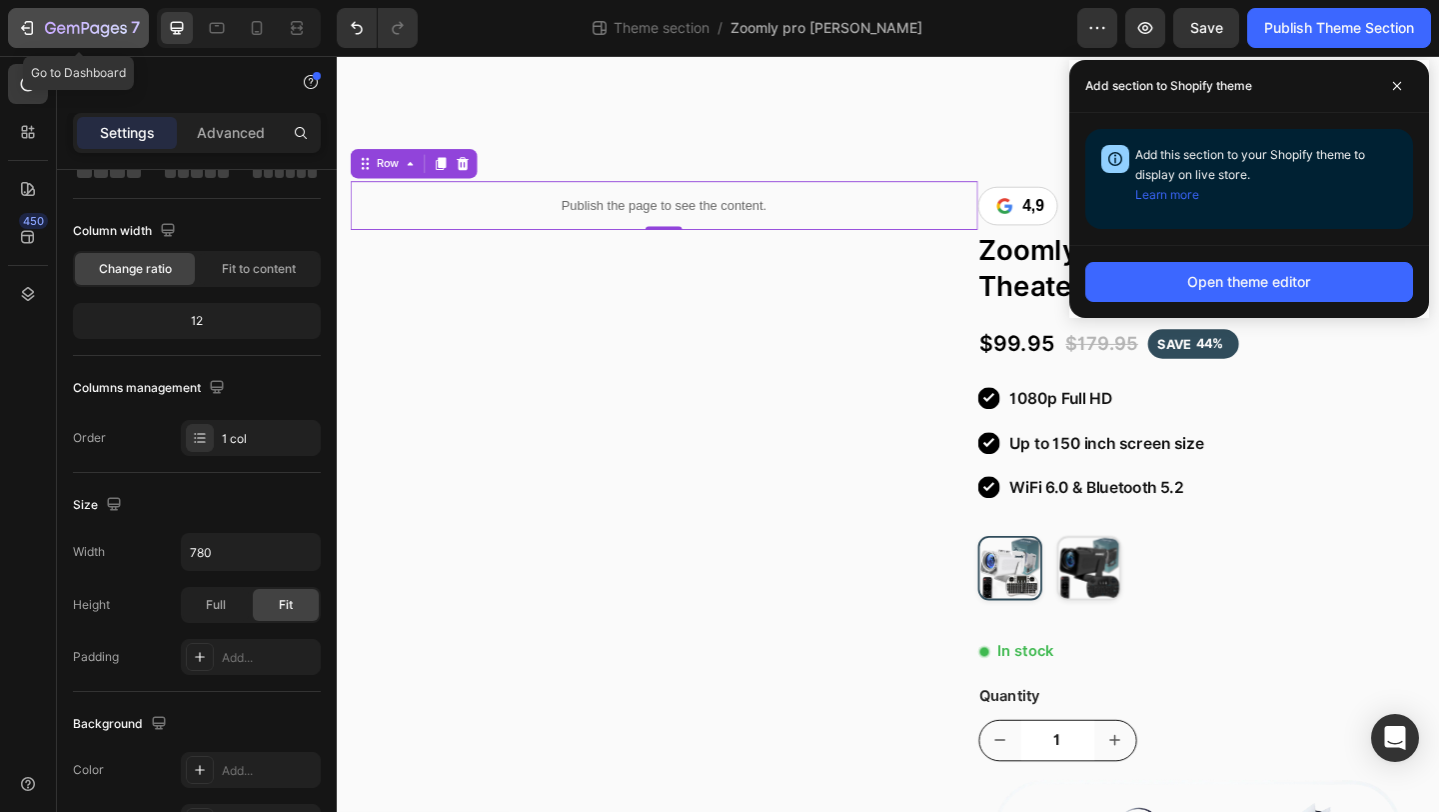
click at [106, 29] on icon "button" at bounding box center [86, 29] width 82 height 17
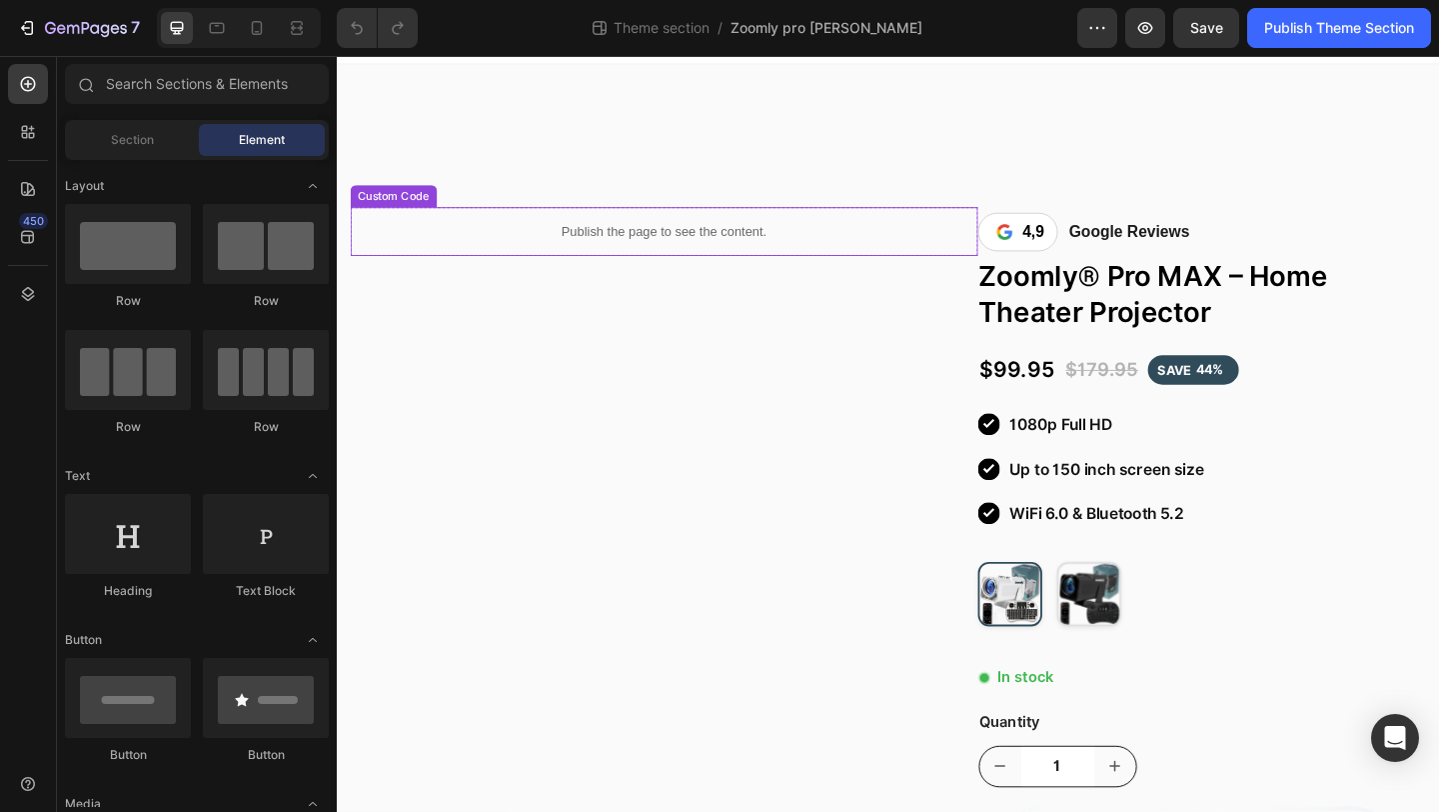
click at [703, 262] on div "Publish the page to see the content." at bounding box center [693, 246] width 683 height 53
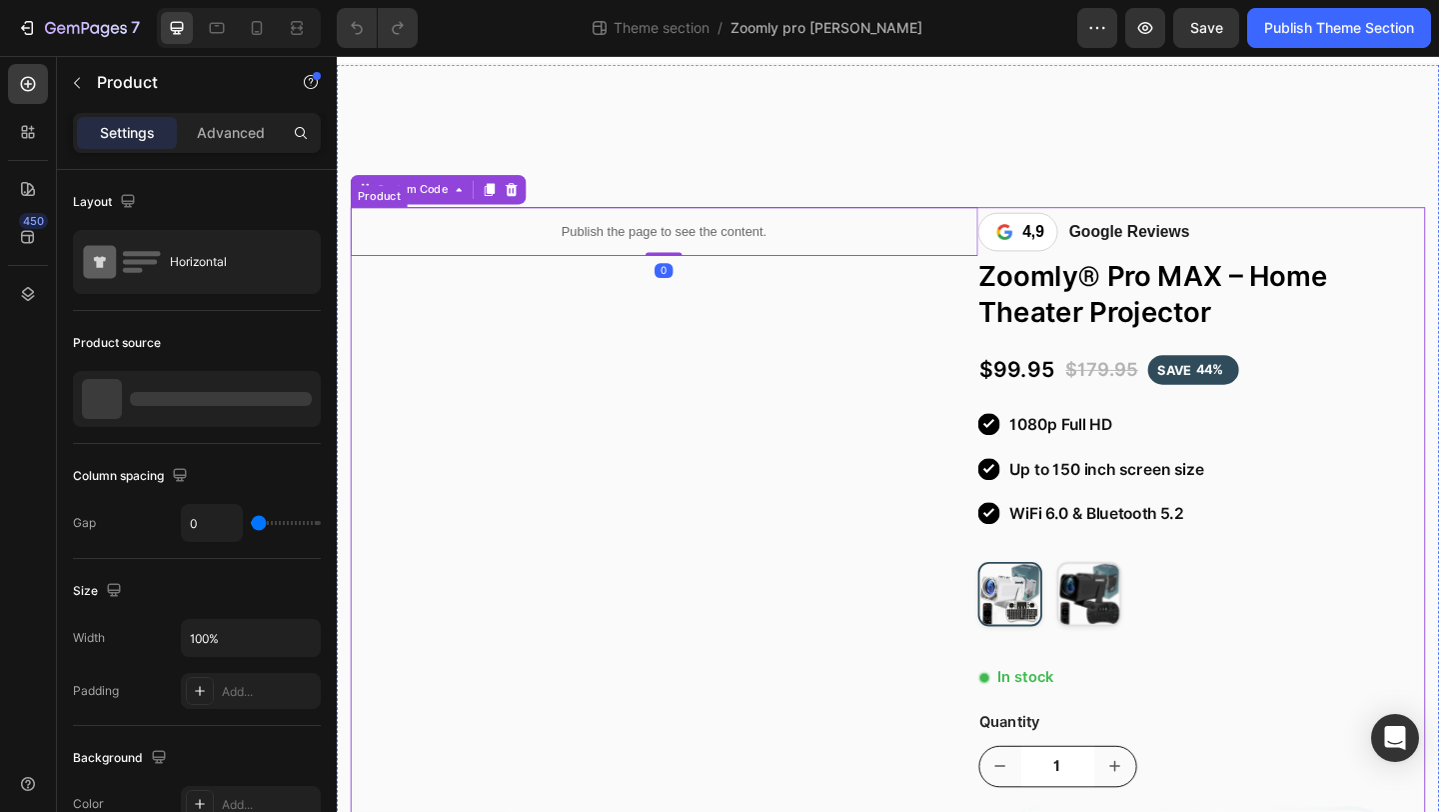
click at [558, 258] on div "Publish the page to see the content." at bounding box center [693, 246] width 683 height 53
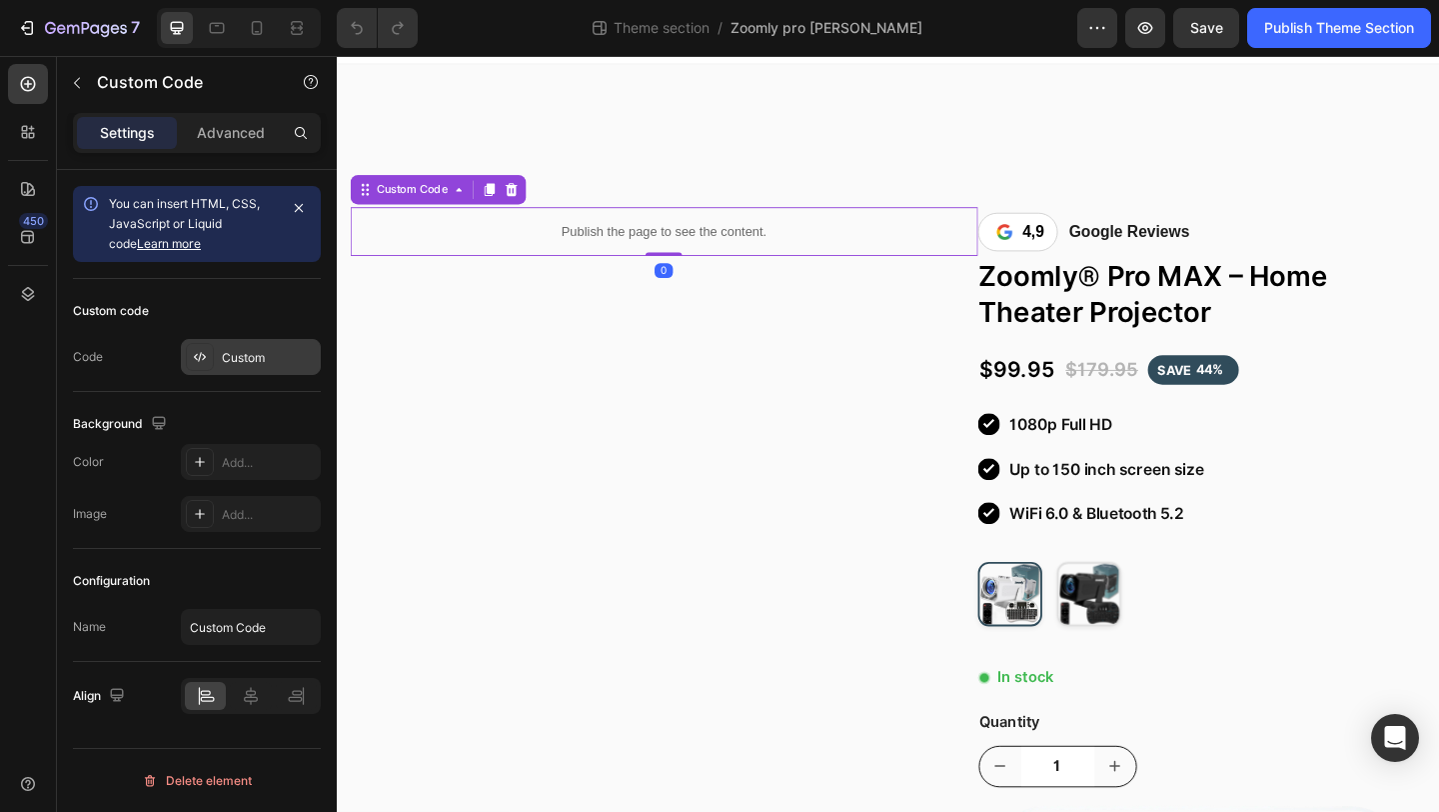
click at [280, 354] on div "Custom" at bounding box center [269, 358] width 94 height 18
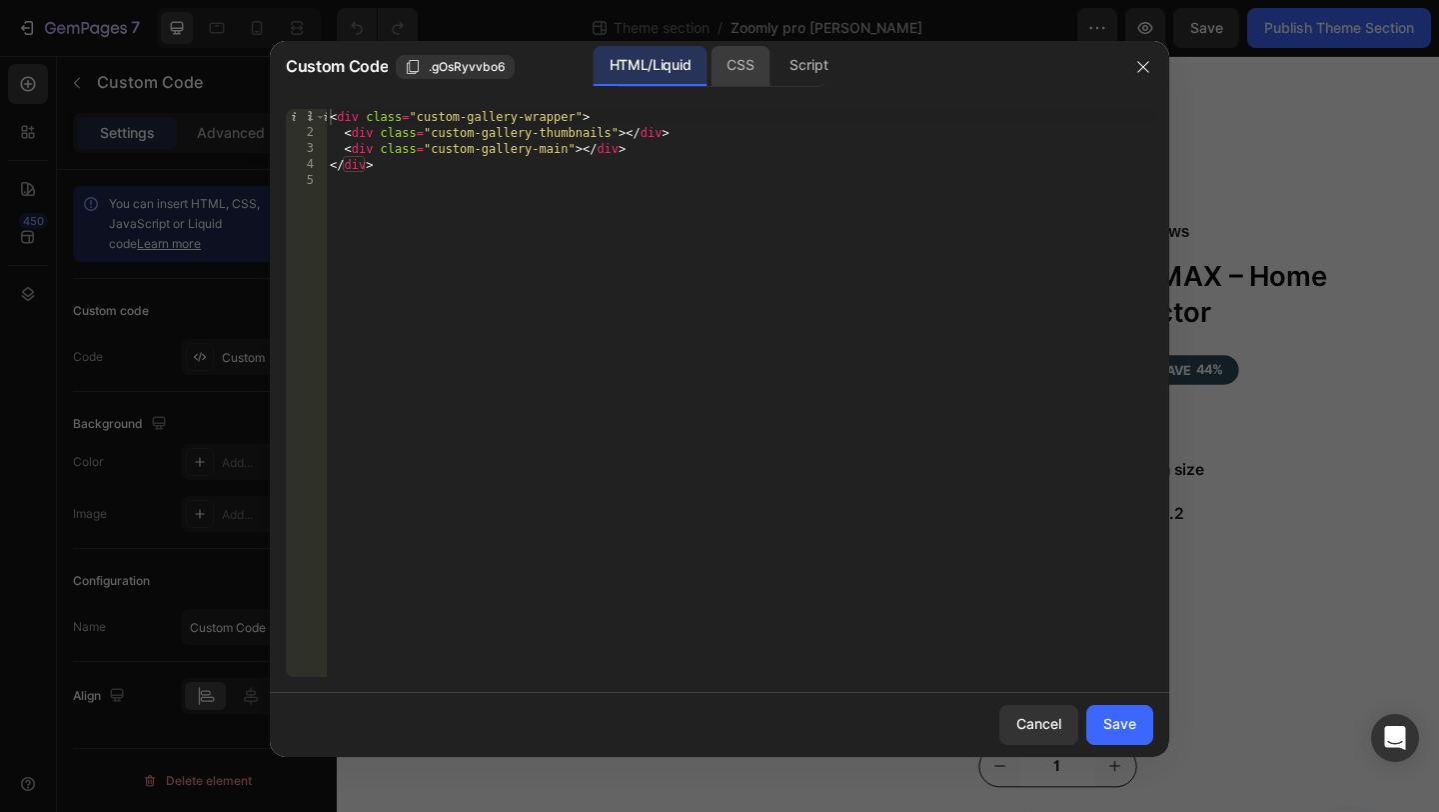
click at [774, 85] on div "CSS" at bounding box center [809, 66] width 70 height 40
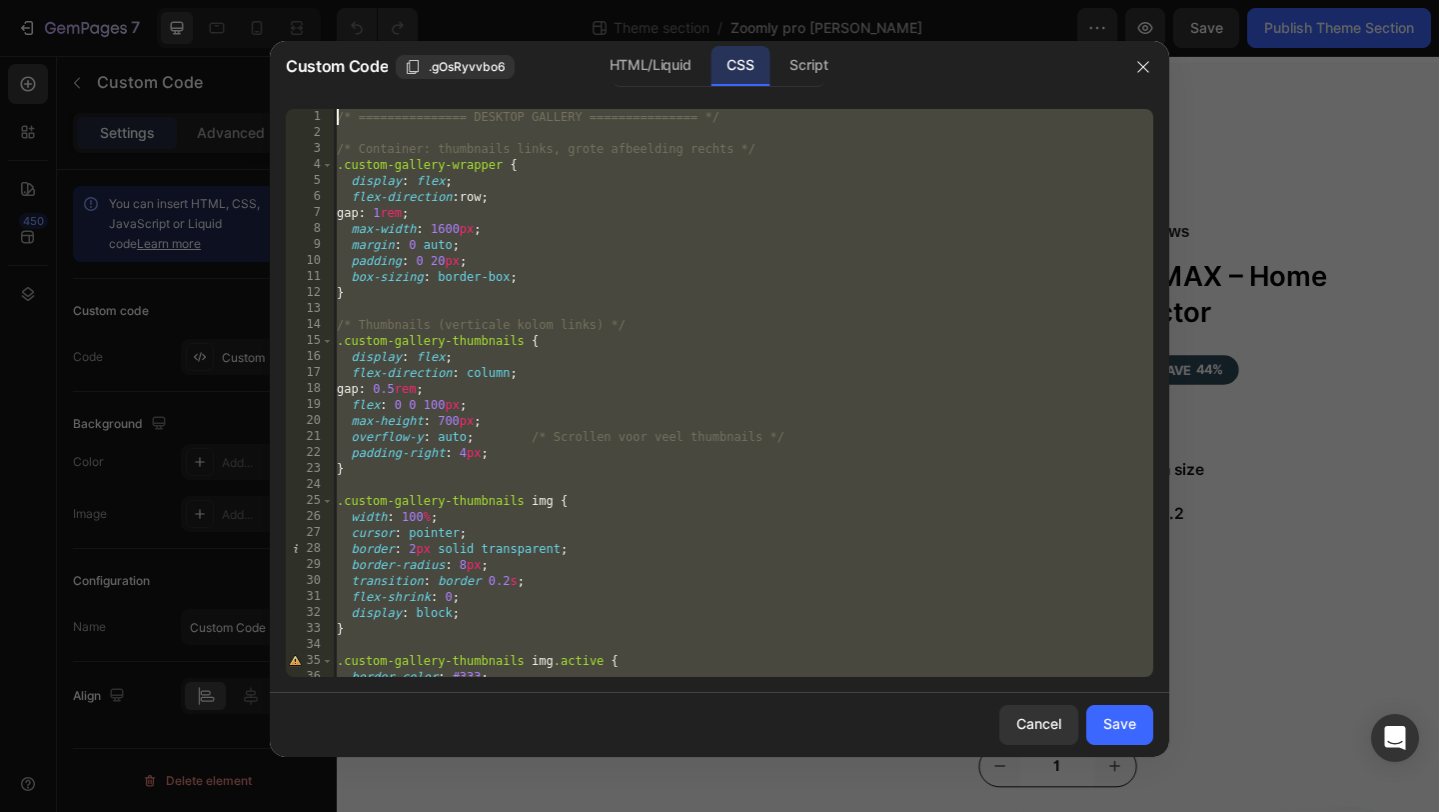
drag, startPoint x: 392, startPoint y: 653, endPoint x: 425, endPoint y: -5, distance: 658.6
click at [425, 0] on html "7 Theme section / Zoomly pro max Wit Preview Save Publish Theme Section 450 Sec…" at bounding box center [719, 0] width 1439 height 0
click at [461, 226] on div "/* =============== DESKTOP GALLERY =============== */ /* Container: thumbnails …" at bounding box center [743, 409] width 821 height 600
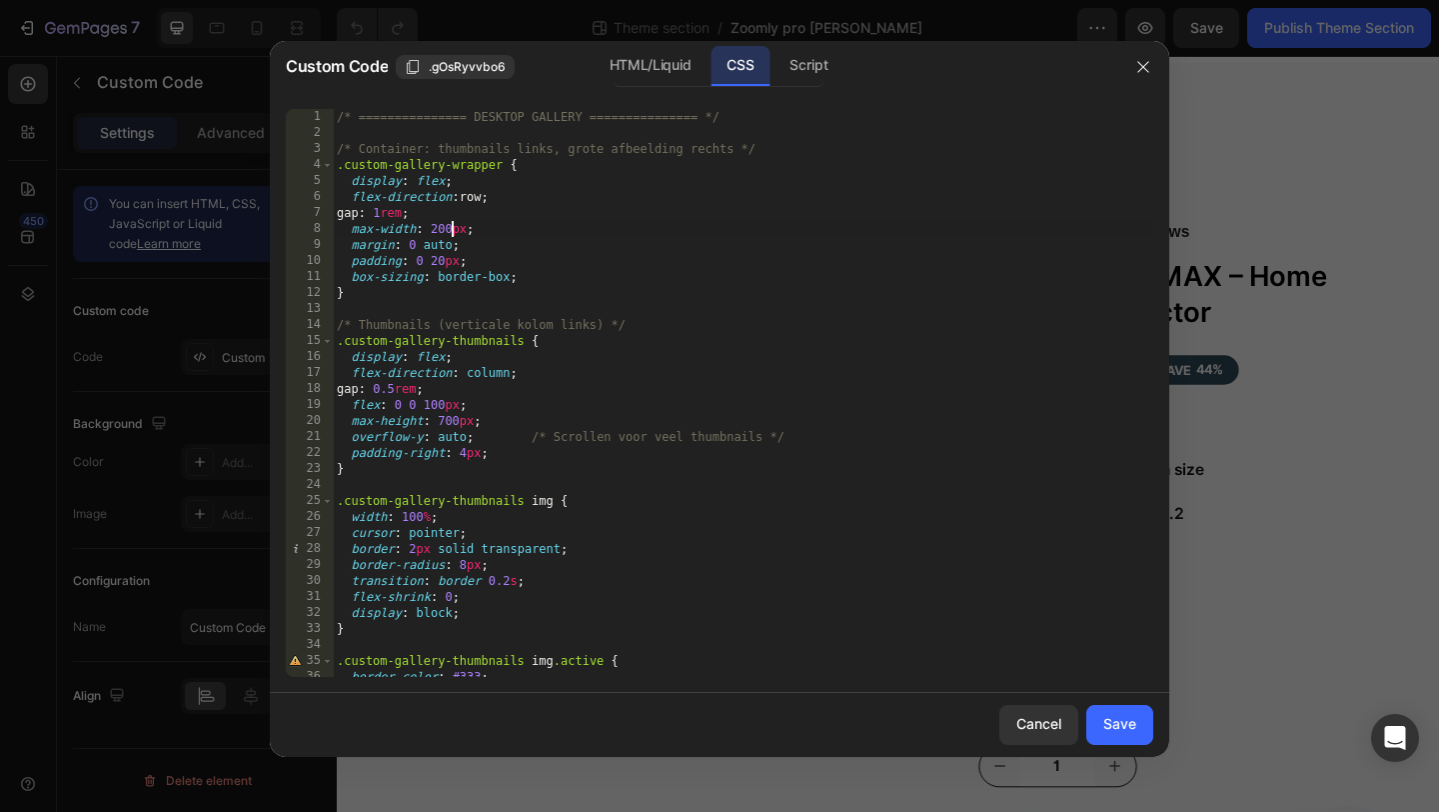
scroll to position [0, 9]
type textarea "max-width: 2000px;"
click at [1107, 712] on button "Save" at bounding box center [1120, 725] width 67 height 40
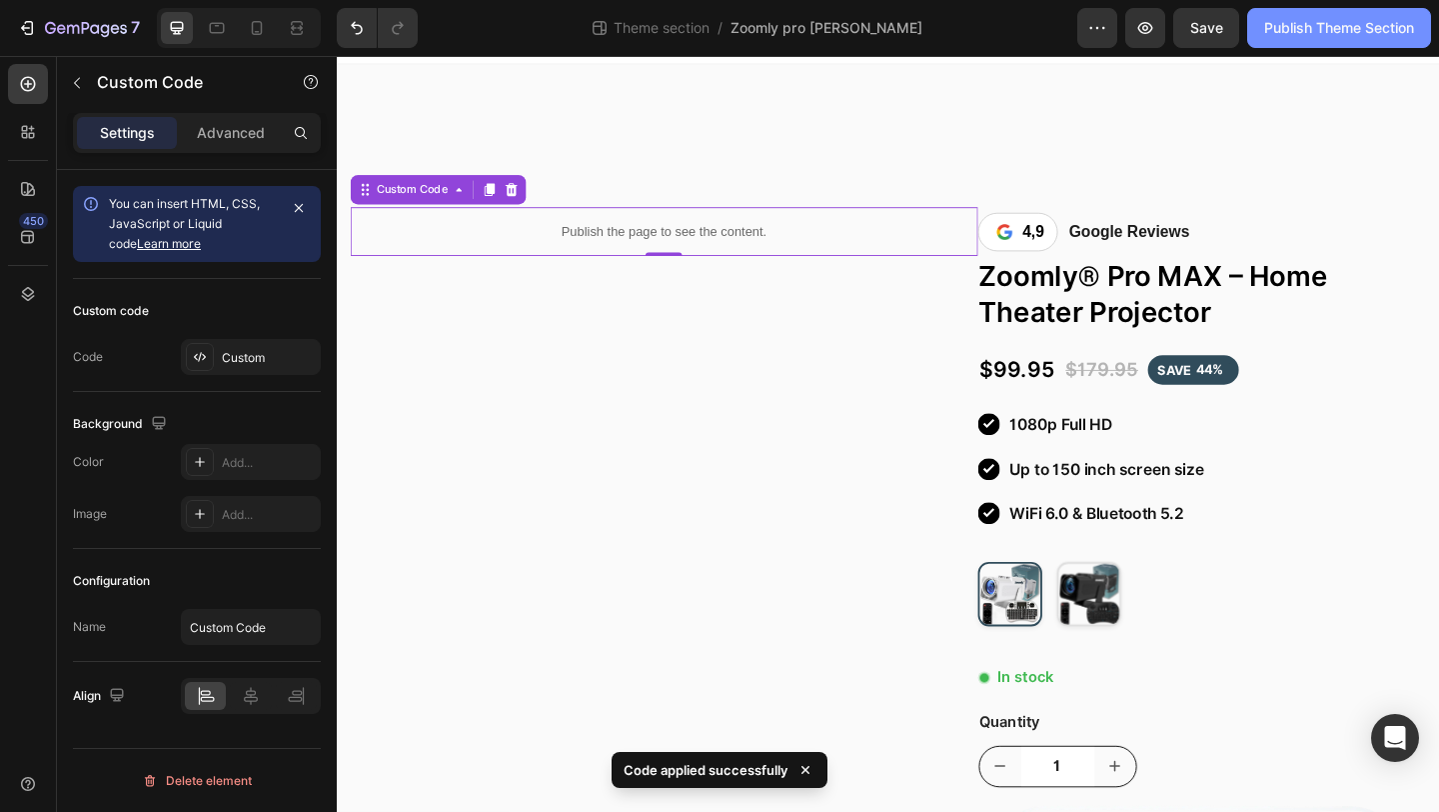
click at [1296, 36] on div "Publish Theme Section" at bounding box center [1340, 28] width 150 height 21
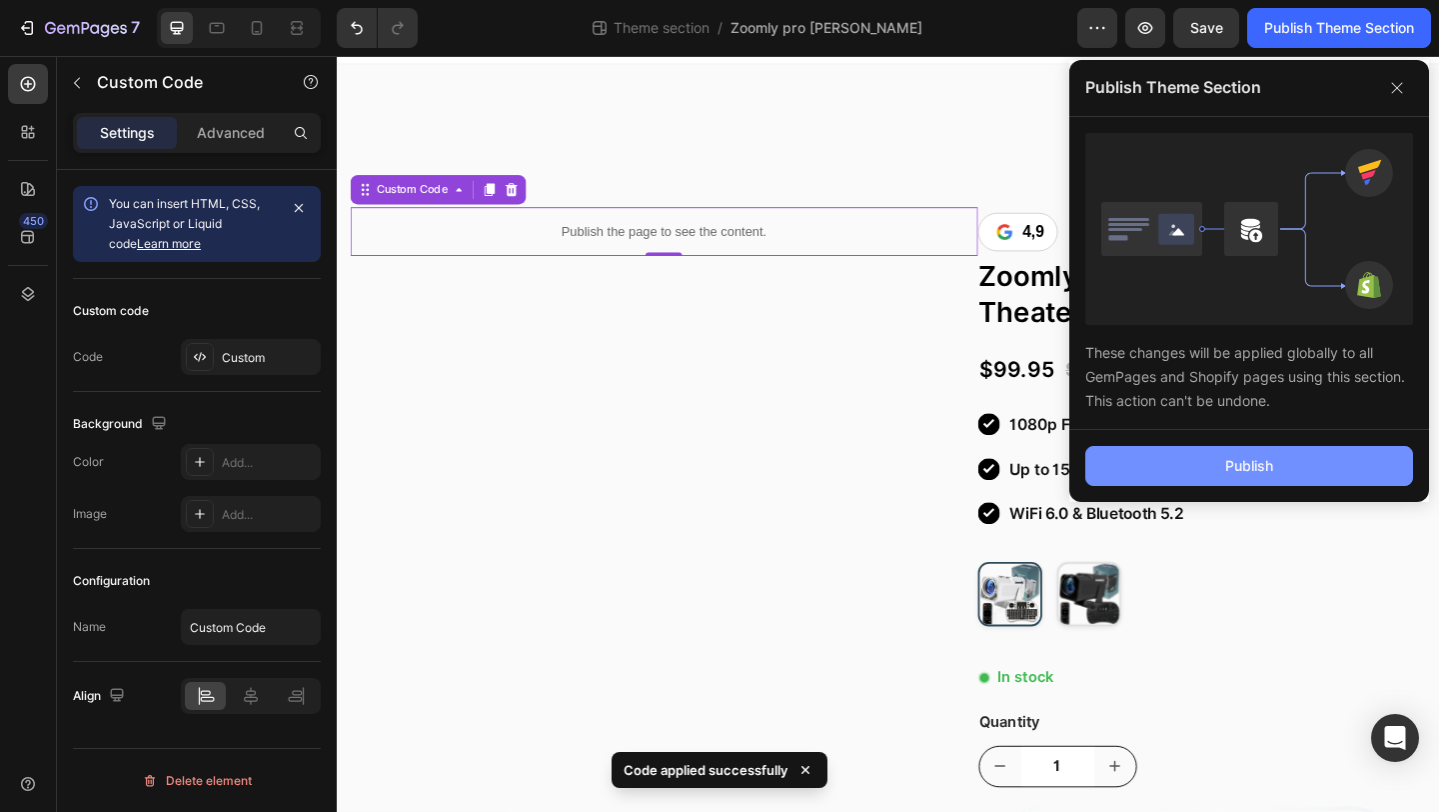
click at [1192, 472] on button "Publish" at bounding box center [1250, 466] width 328 height 40
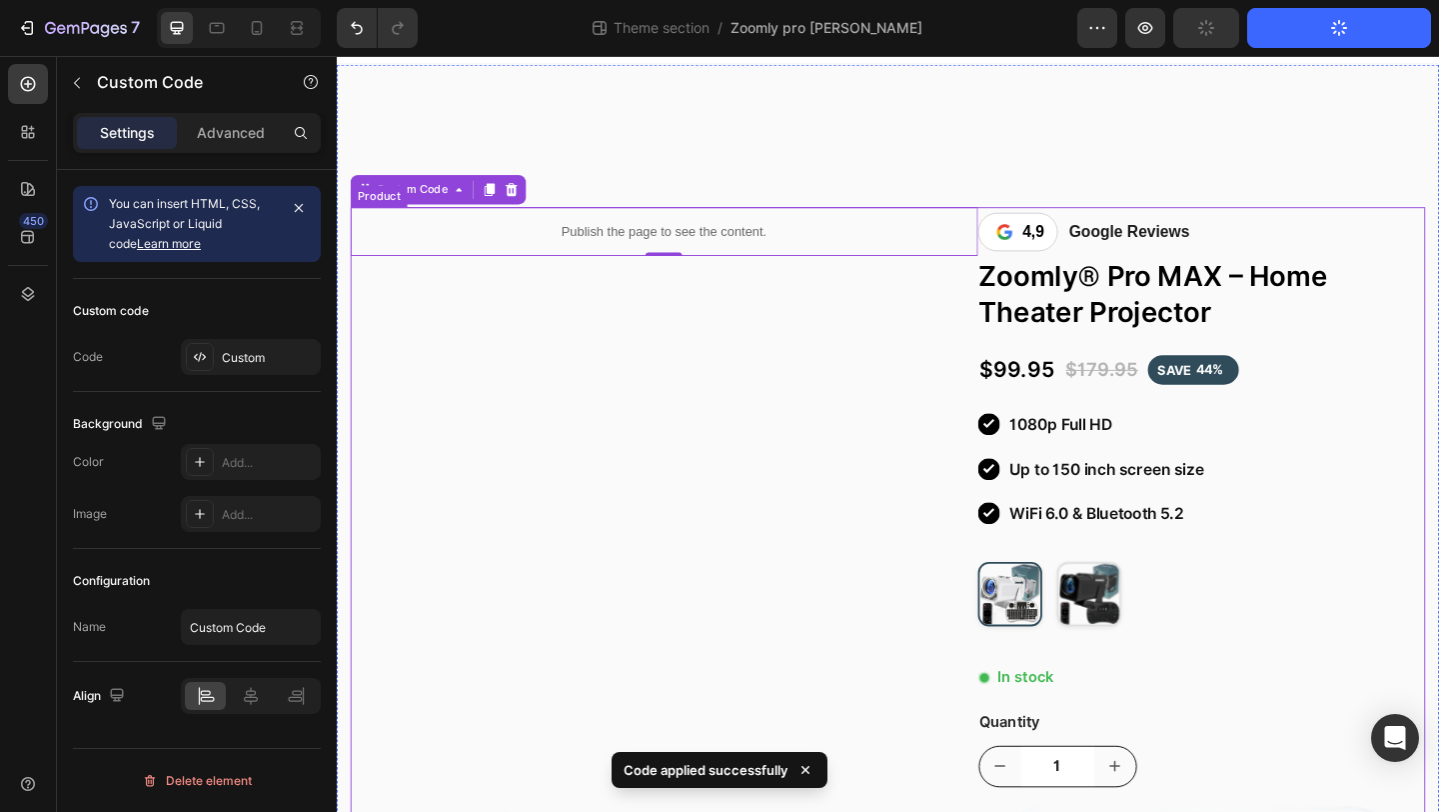
scroll to position [683, 0]
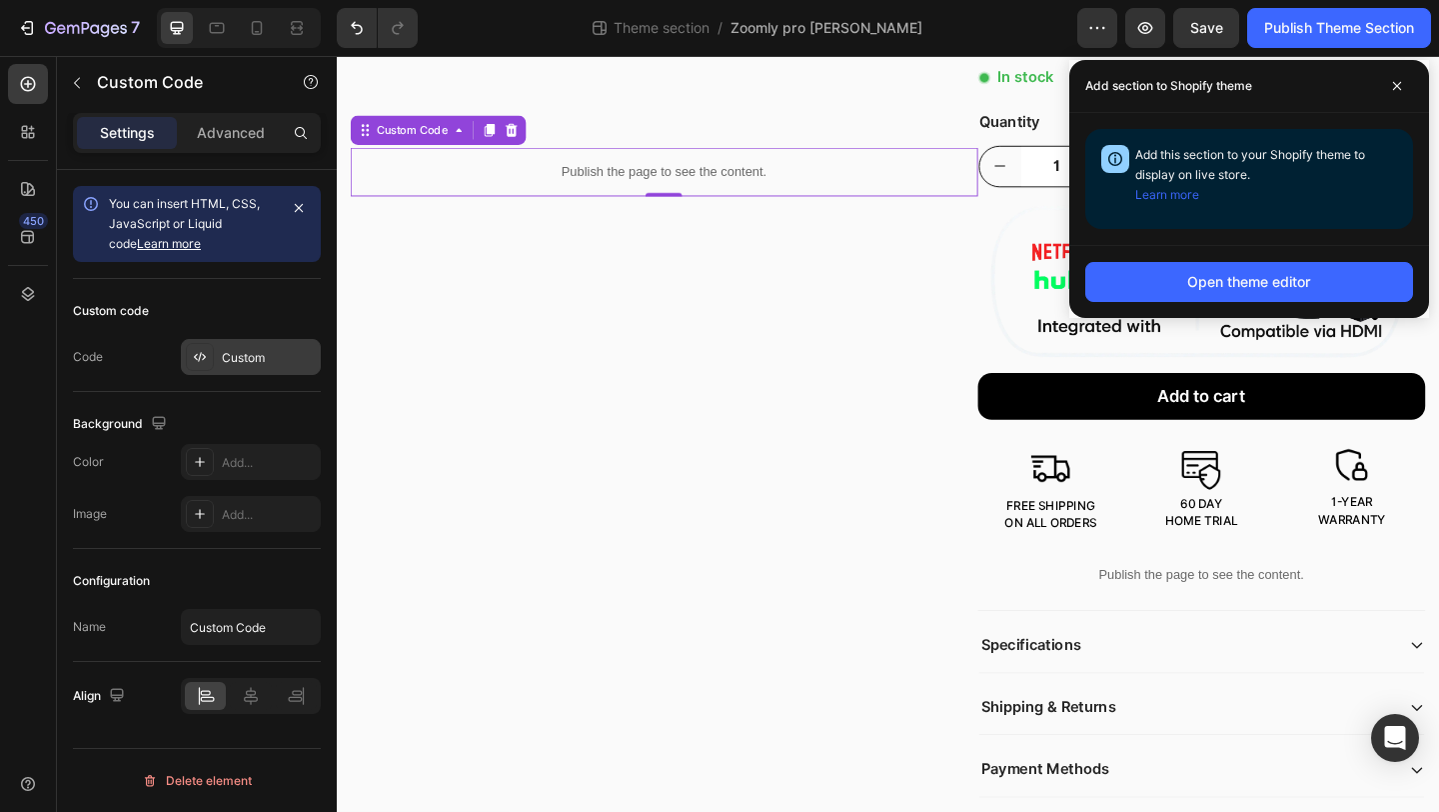
click at [236, 373] on div "Custom" at bounding box center [251, 357] width 140 height 36
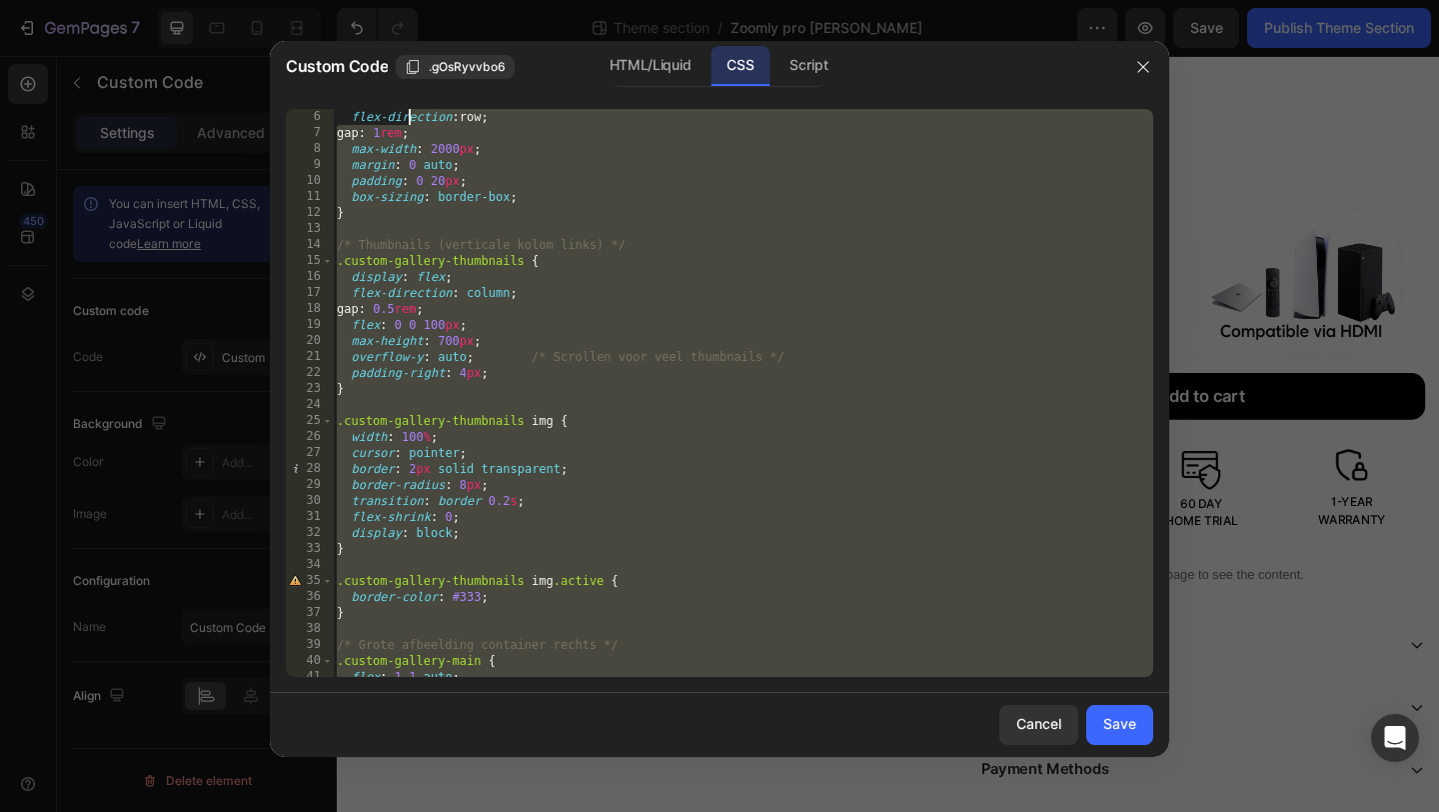
scroll to position [0, 0]
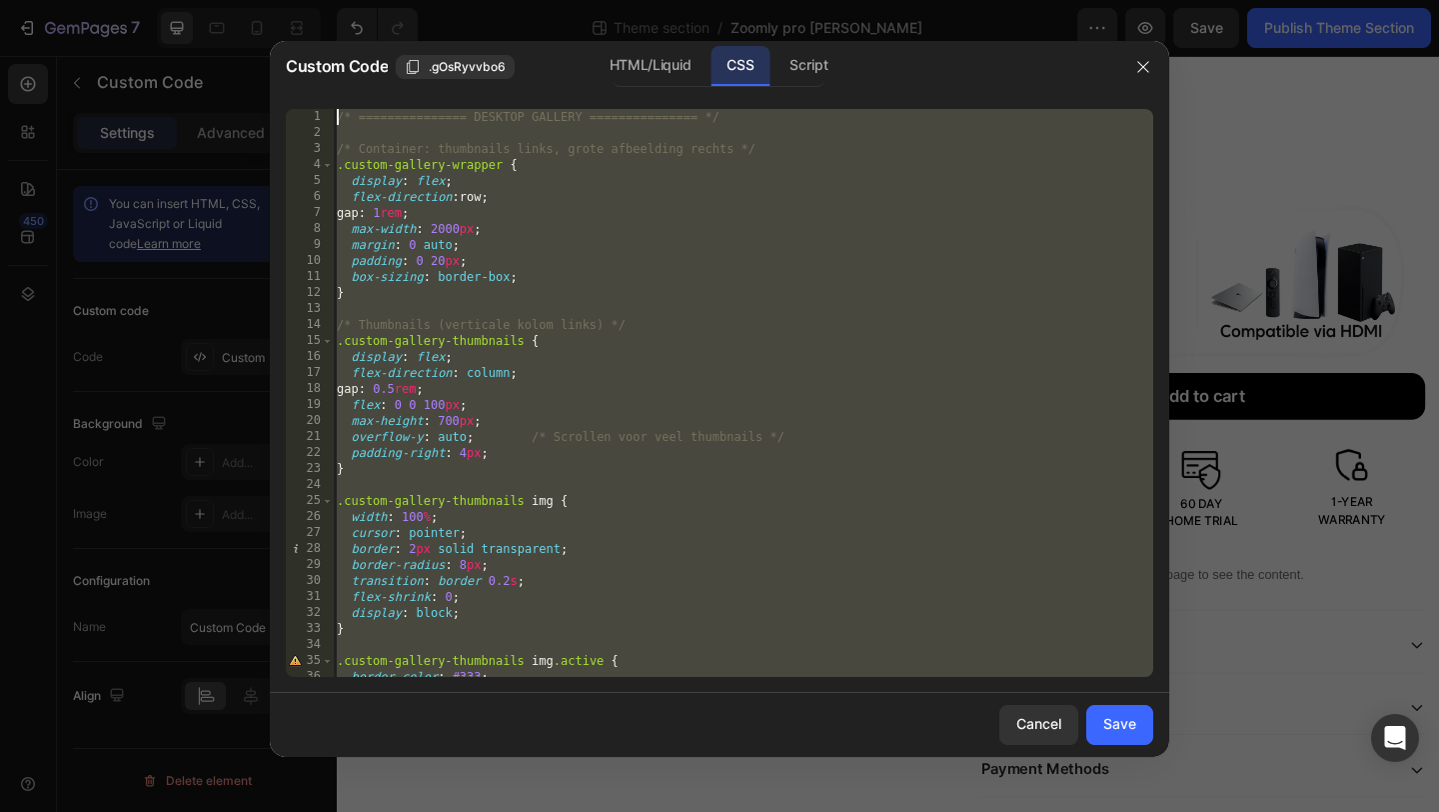
drag, startPoint x: 392, startPoint y: 650, endPoint x: 411, endPoint y: -12, distance: 662.0
click at [411, 0] on html "7 Theme section / Zoomly pro max Wit Preview Save Publish Theme Section 450 Sec…" at bounding box center [719, 0] width 1439 height 0
type textarea "/* =============== DESKTOP GALLERY =============== */"
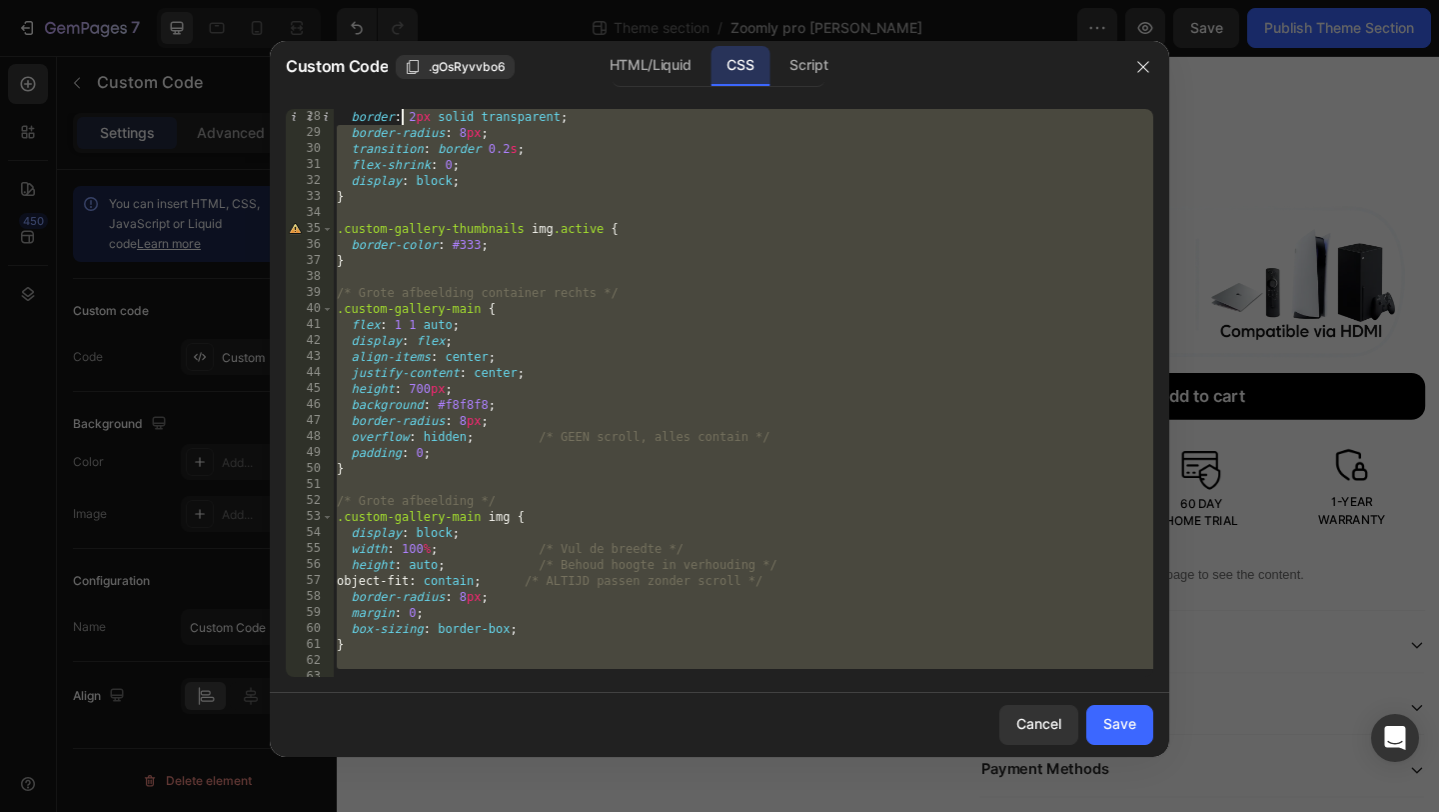
drag, startPoint x: 355, startPoint y: 661, endPoint x: 421, endPoint y: -88, distance: 751.6
click at [421, 0] on html "7 Theme section / Zoomly pro max Wit Preview Save Publish Theme Section 450 Sec…" at bounding box center [719, 0] width 1439 height 0
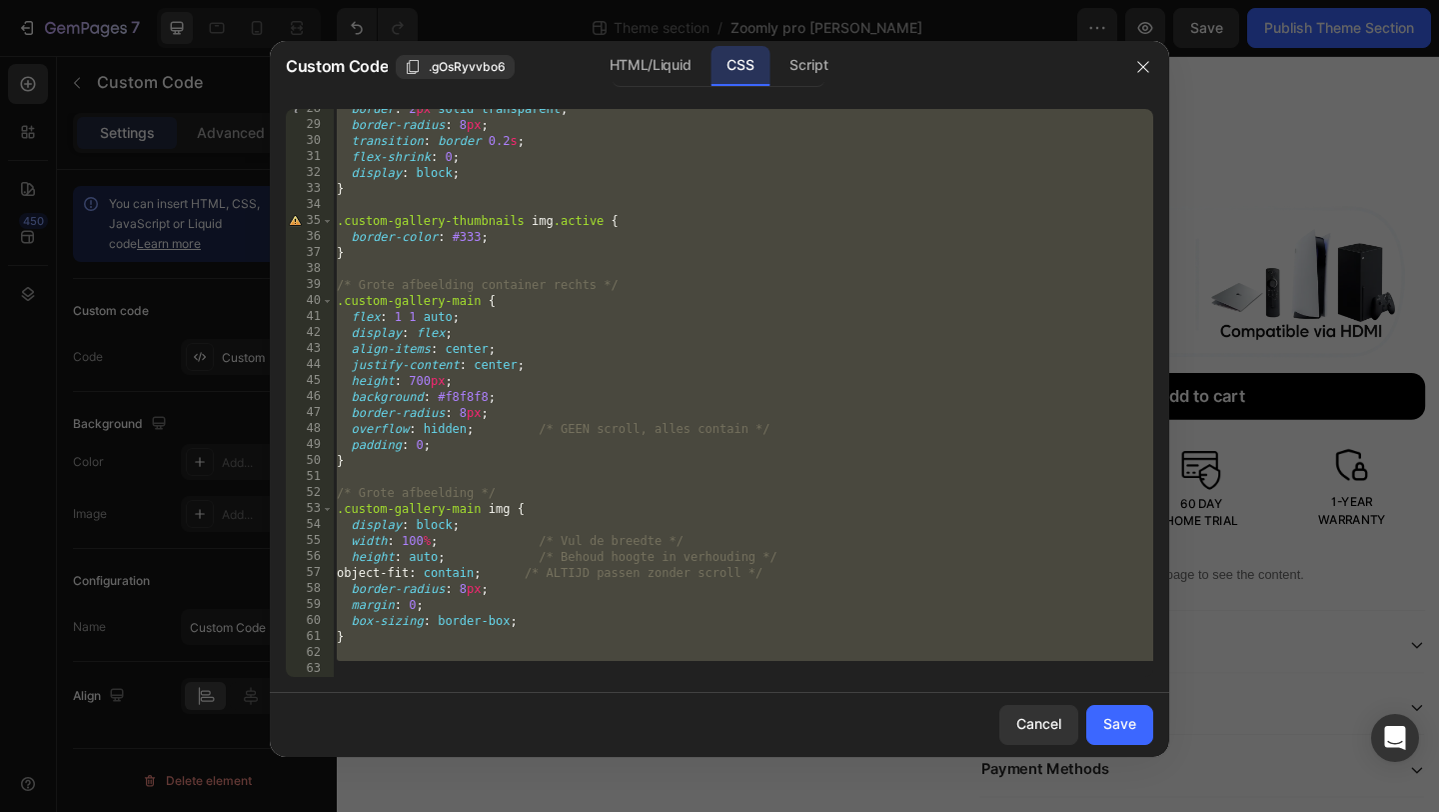
paste textarea
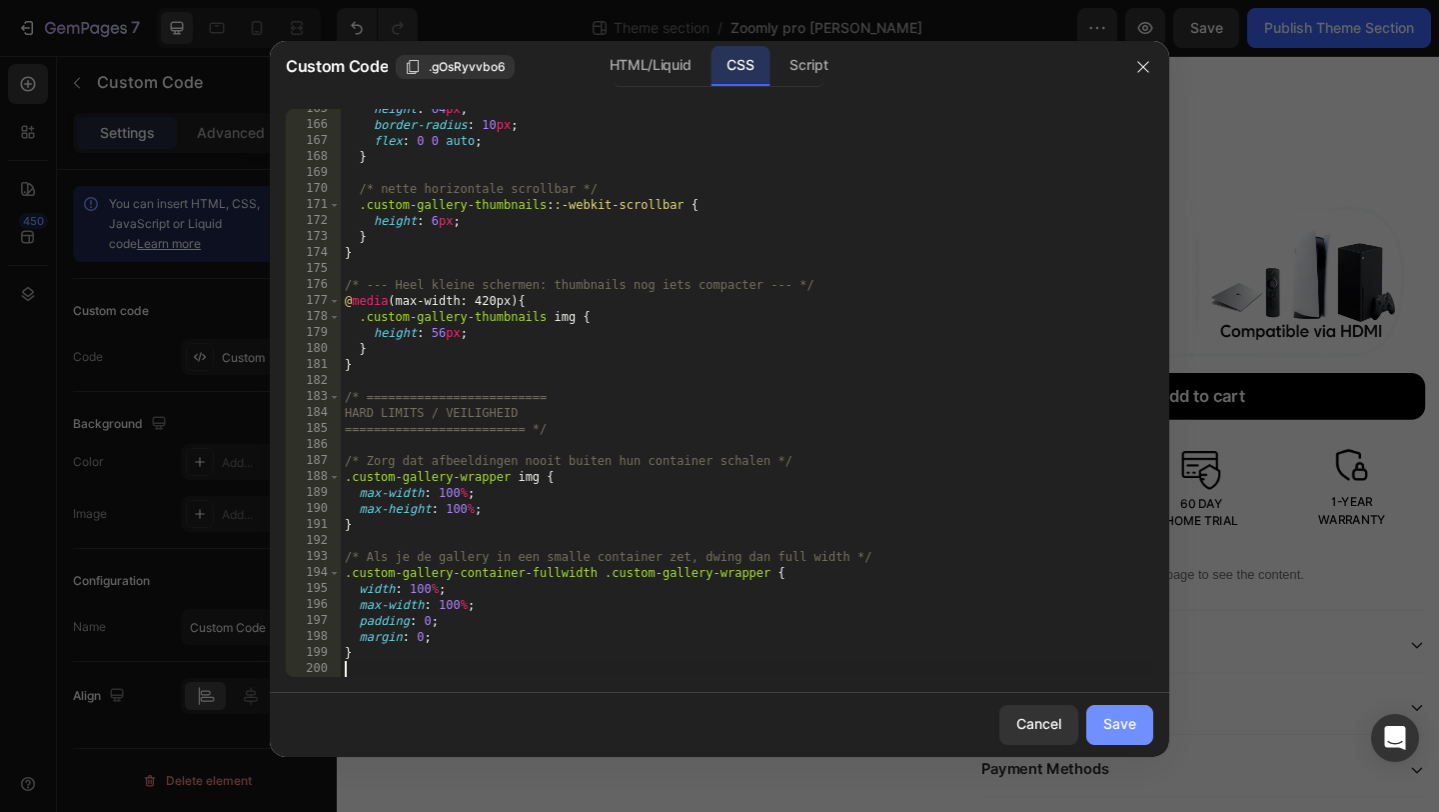
click at [1116, 726] on div "Save" at bounding box center [1120, 724] width 33 height 21
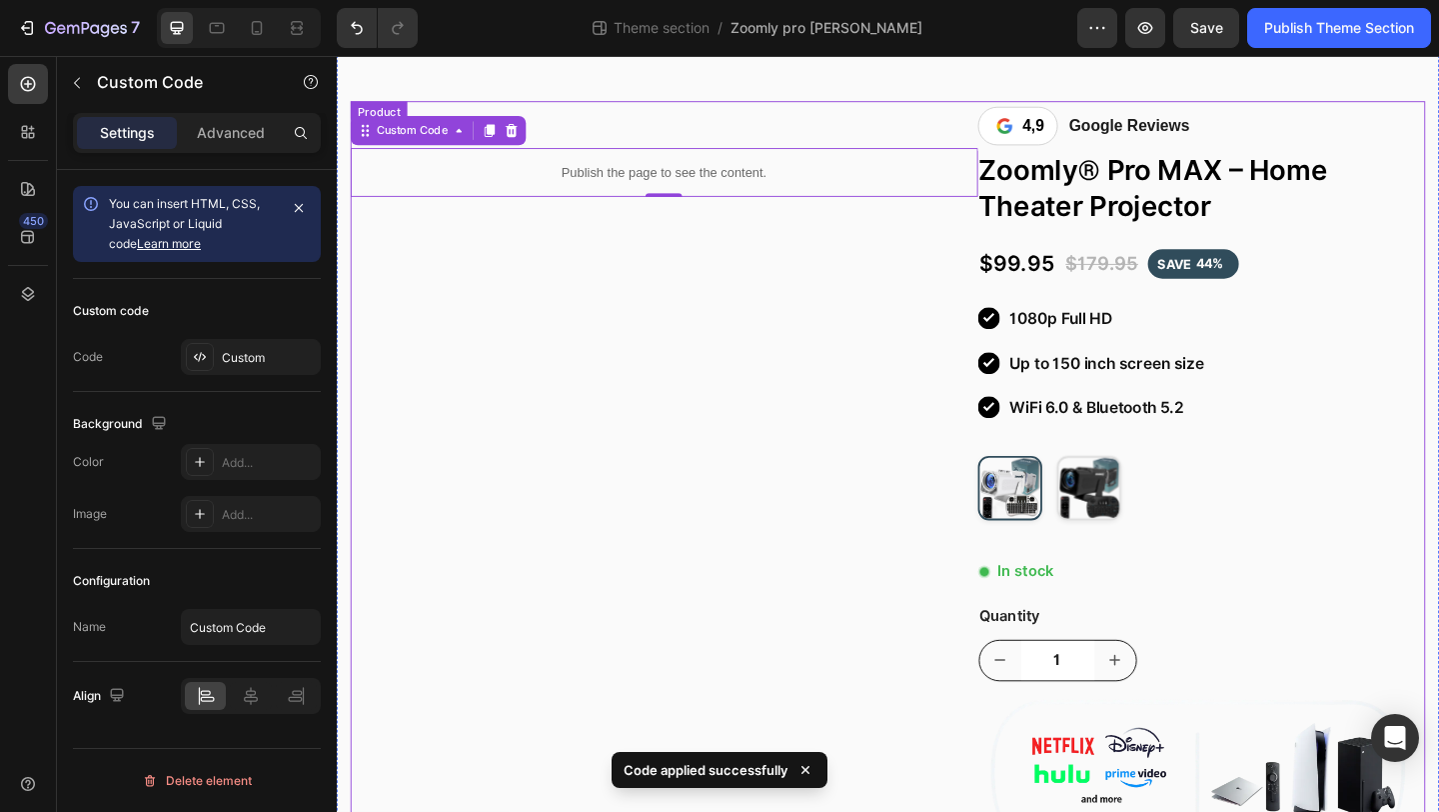
scroll to position [0, 0]
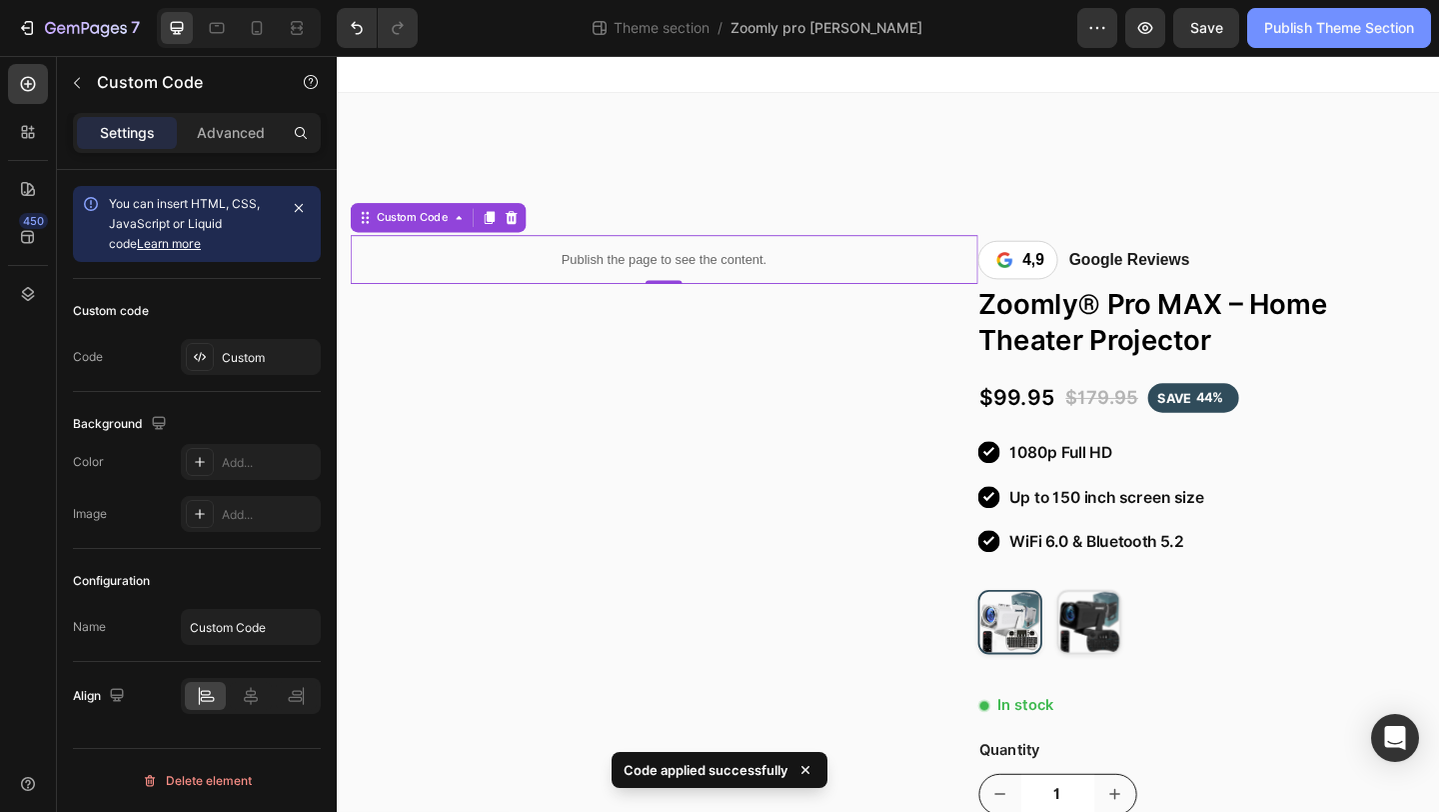
click at [1292, 13] on button "Publish Theme Section" at bounding box center [1340, 28] width 184 height 40
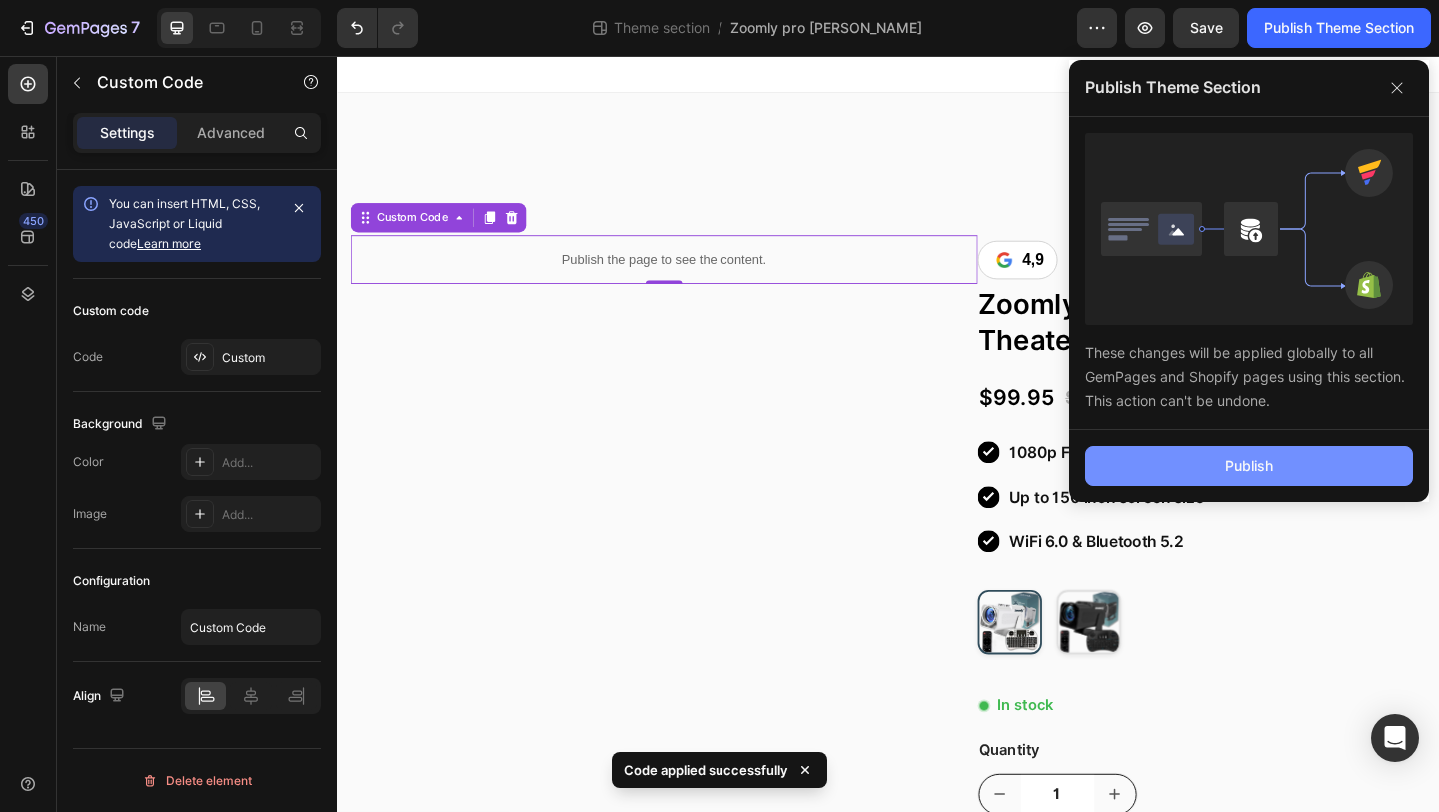
click at [1180, 471] on button "Publish" at bounding box center [1250, 466] width 328 height 40
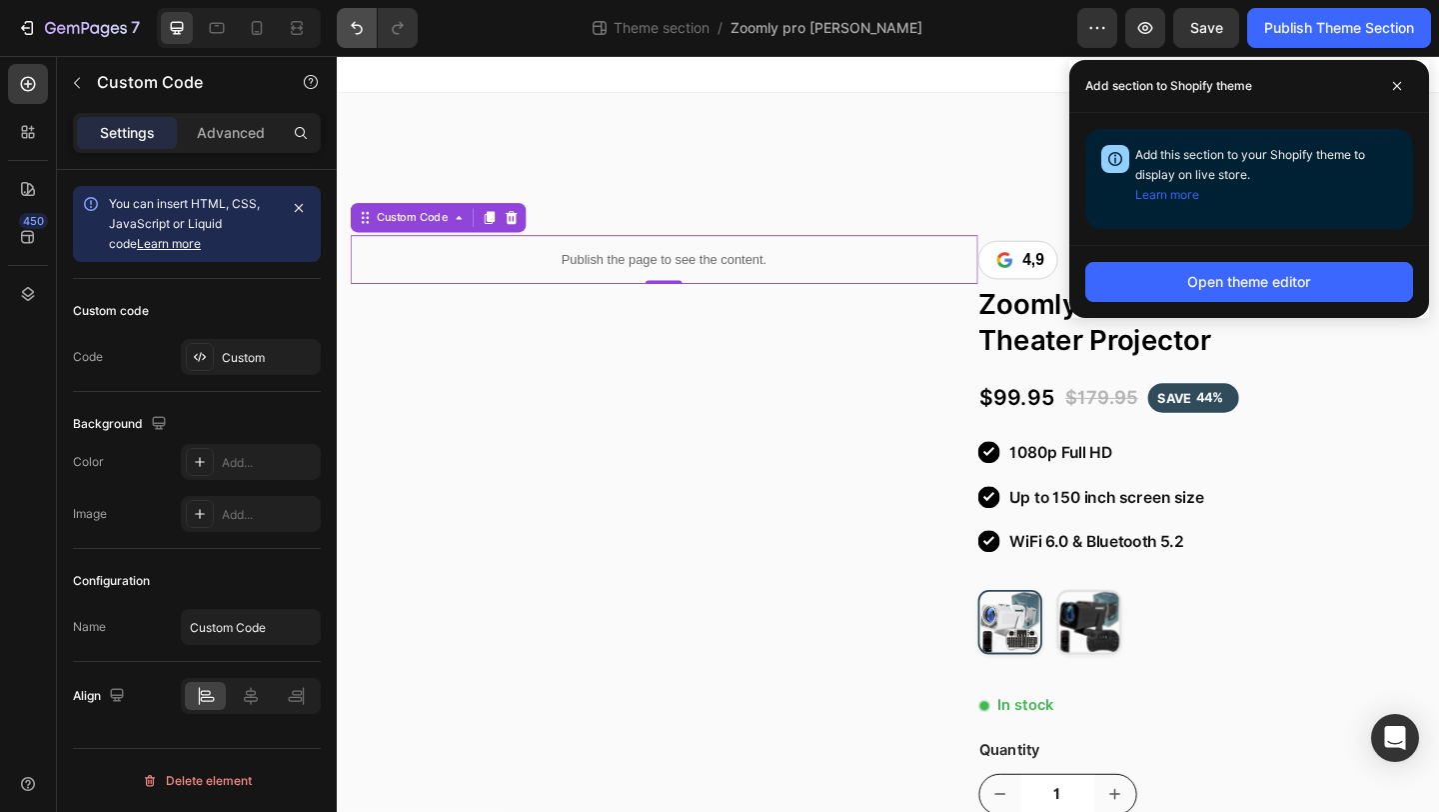
click at [362, 38] on button "Undo/Redo" at bounding box center [357, 28] width 40 height 40
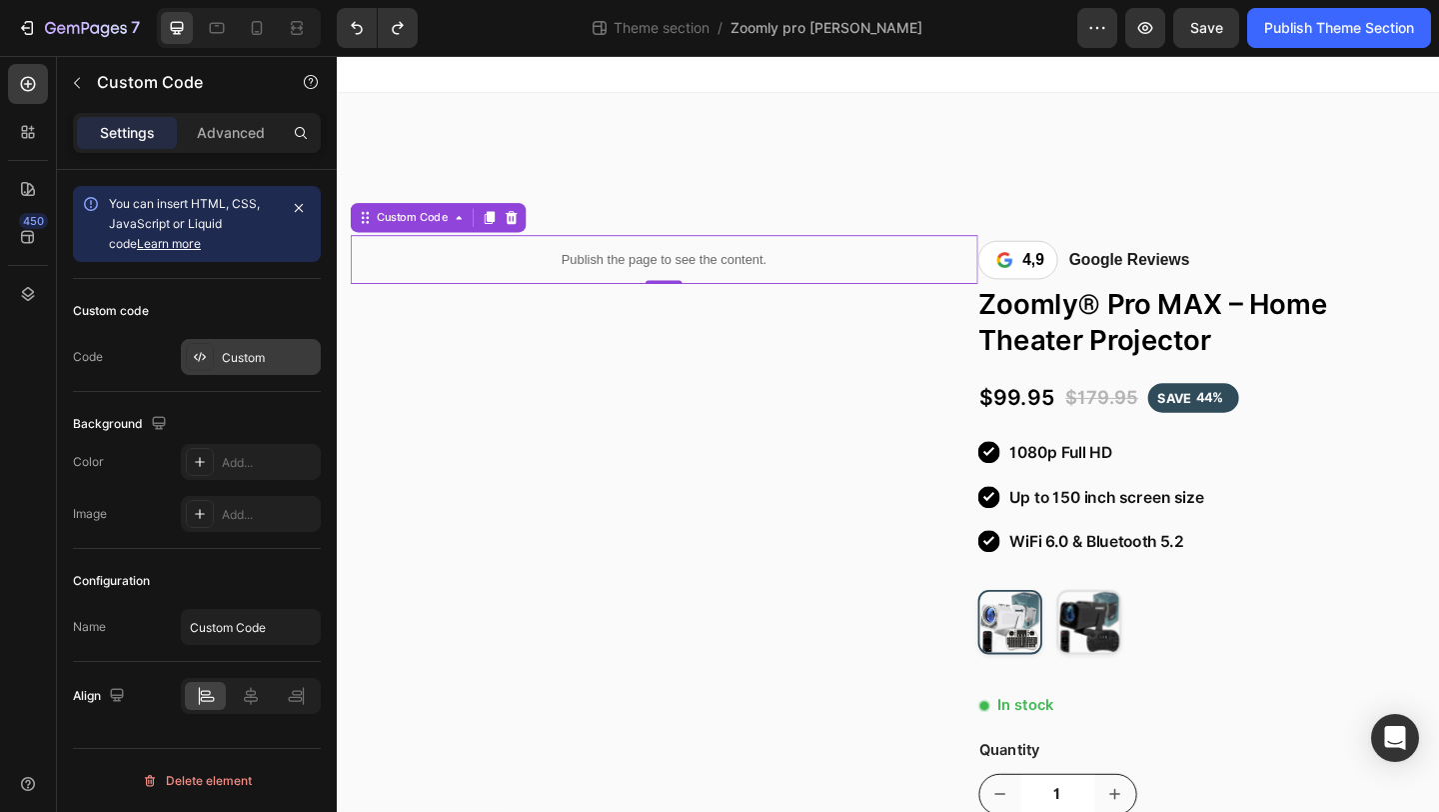
click at [255, 350] on div "Custom" at bounding box center [269, 358] width 94 height 18
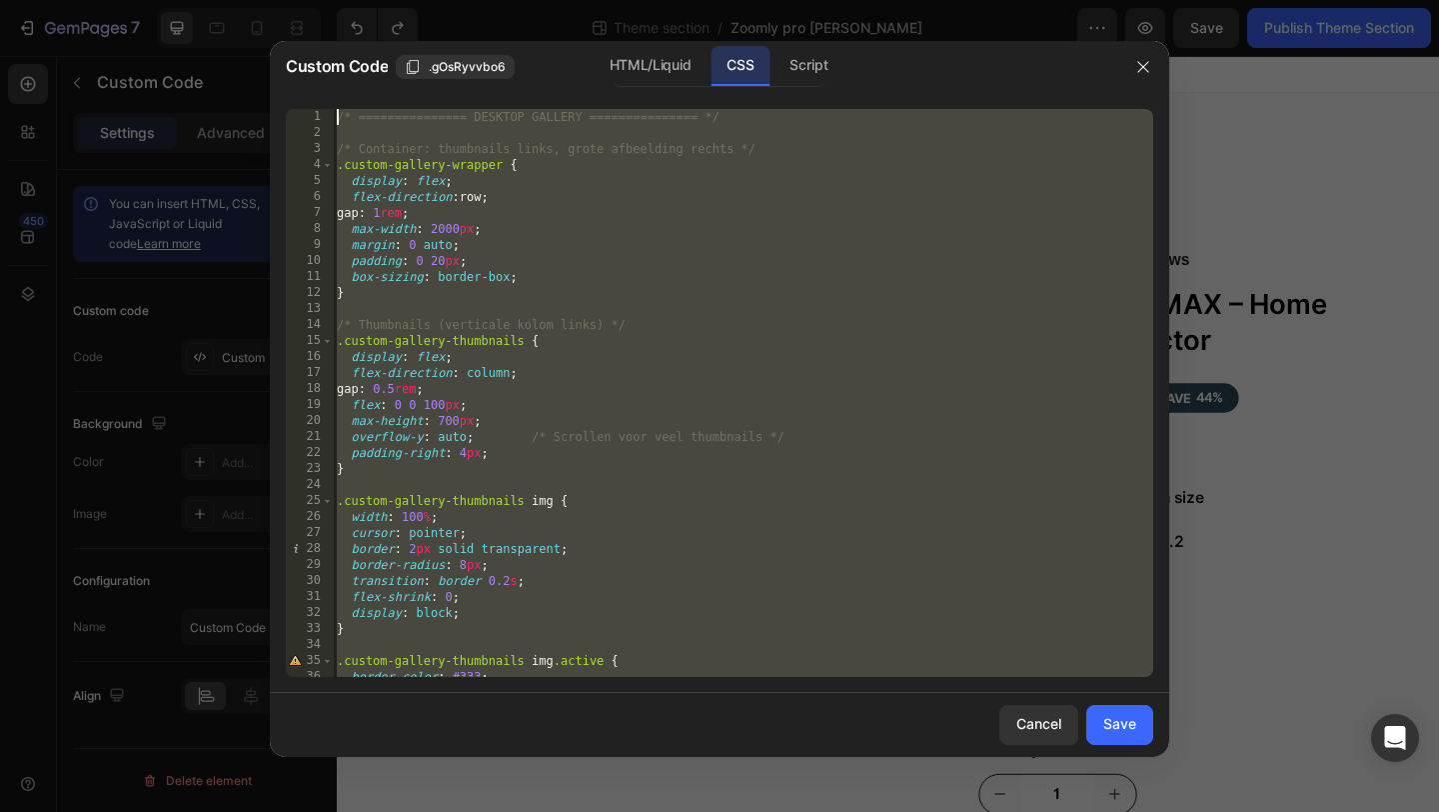
drag, startPoint x: 398, startPoint y: 664, endPoint x: 473, endPoint y: -88, distance: 755.4
click at [473, 0] on html "7 Theme section / Zoomly pro max Wit Preview Save Publish Theme Section 450 Sec…" at bounding box center [719, 0] width 1439 height 0
type textarea "/* =============== DESKTOP GALLERY =============== */"
paste textarea
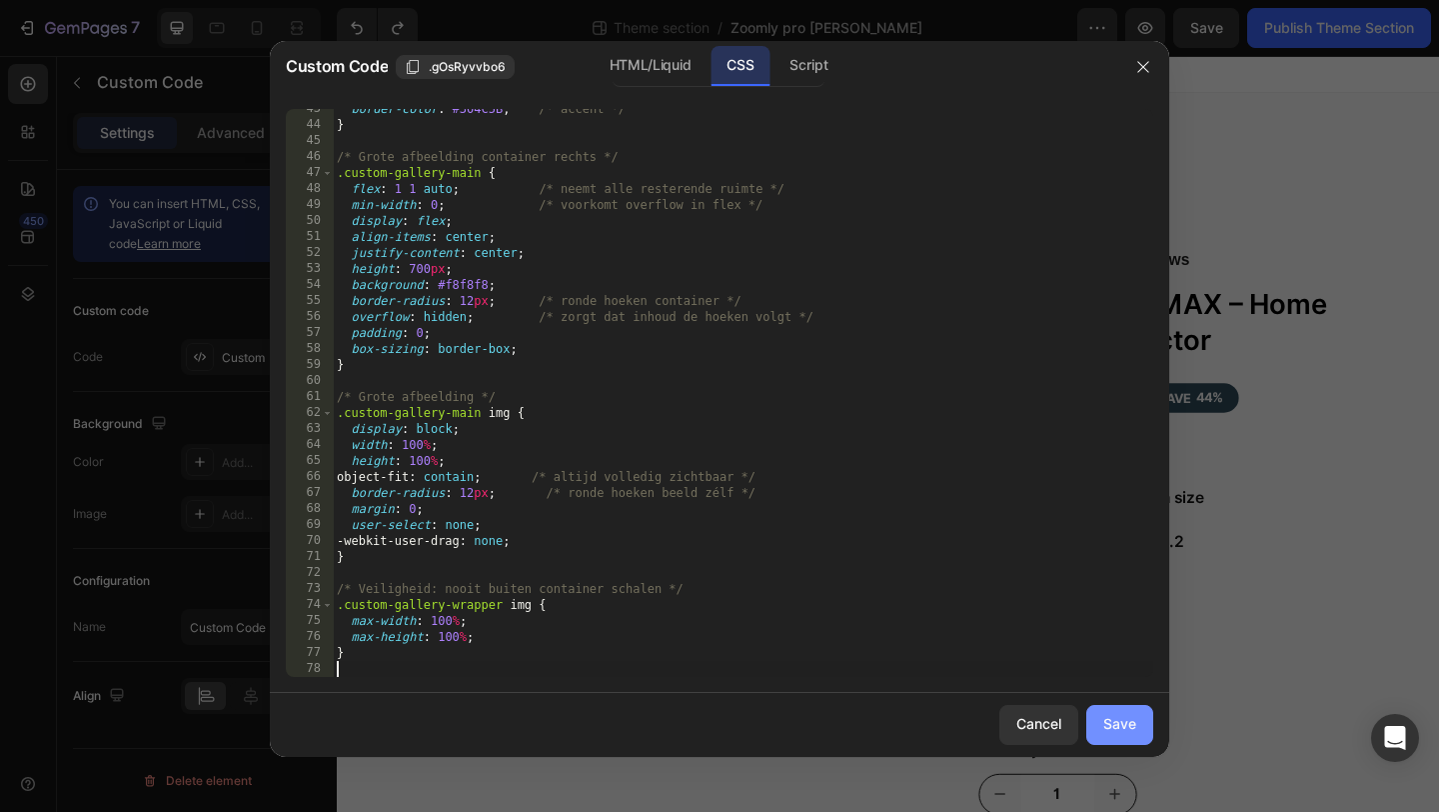
click at [1118, 725] on div "Save" at bounding box center [1120, 724] width 33 height 21
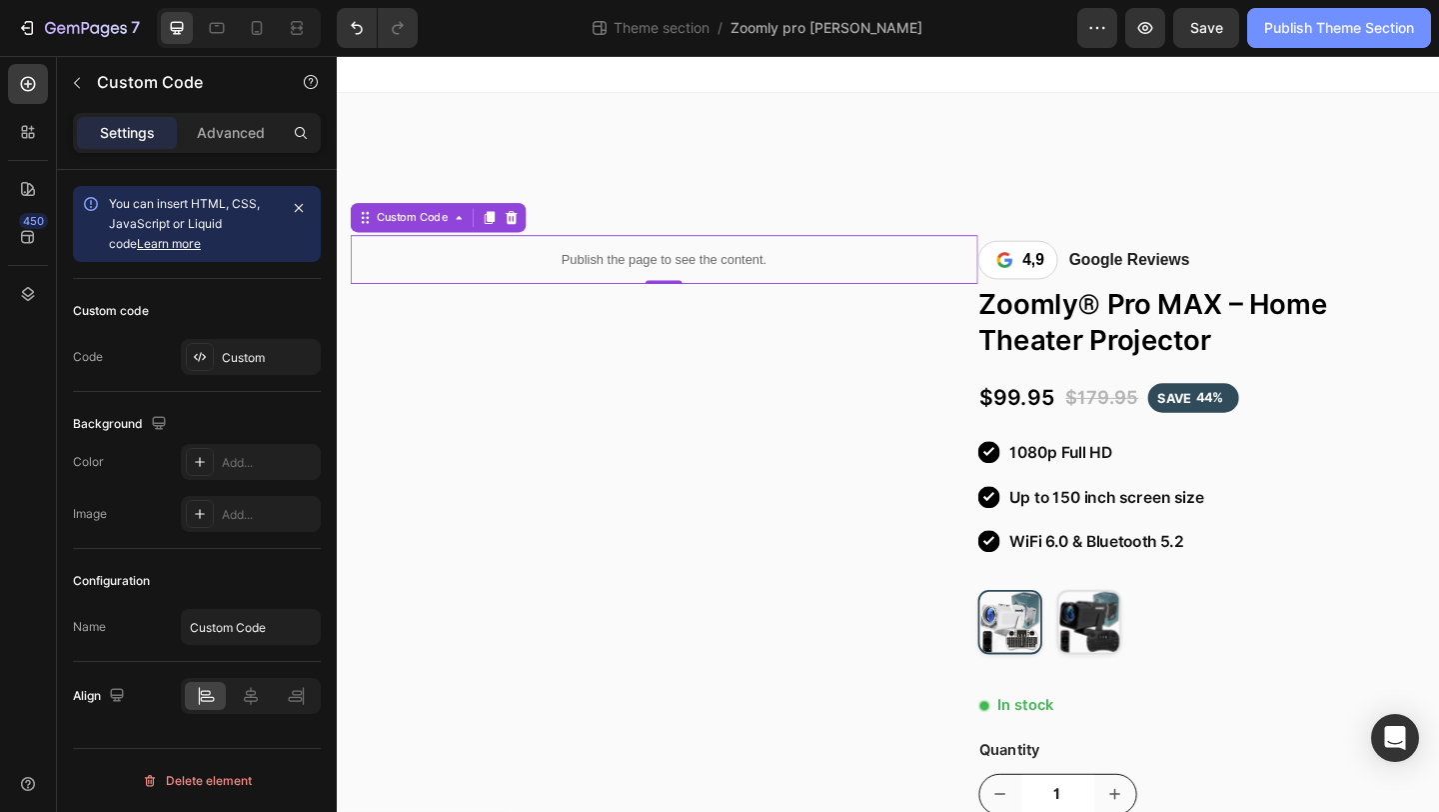
click at [1317, 23] on div "Publish Theme Section" at bounding box center [1340, 28] width 150 height 21
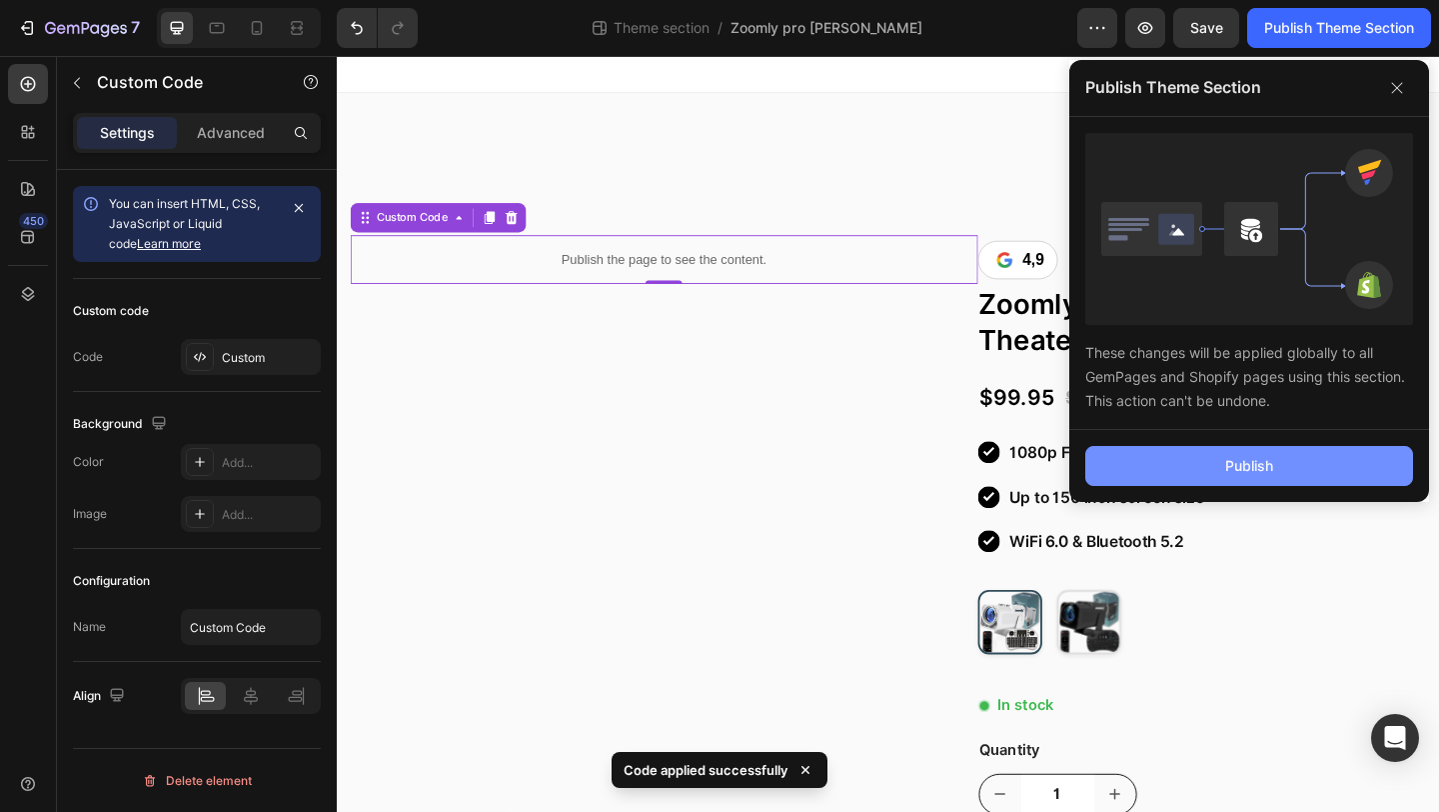
click at [1183, 468] on button "Publish" at bounding box center [1250, 466] width 328 height 40
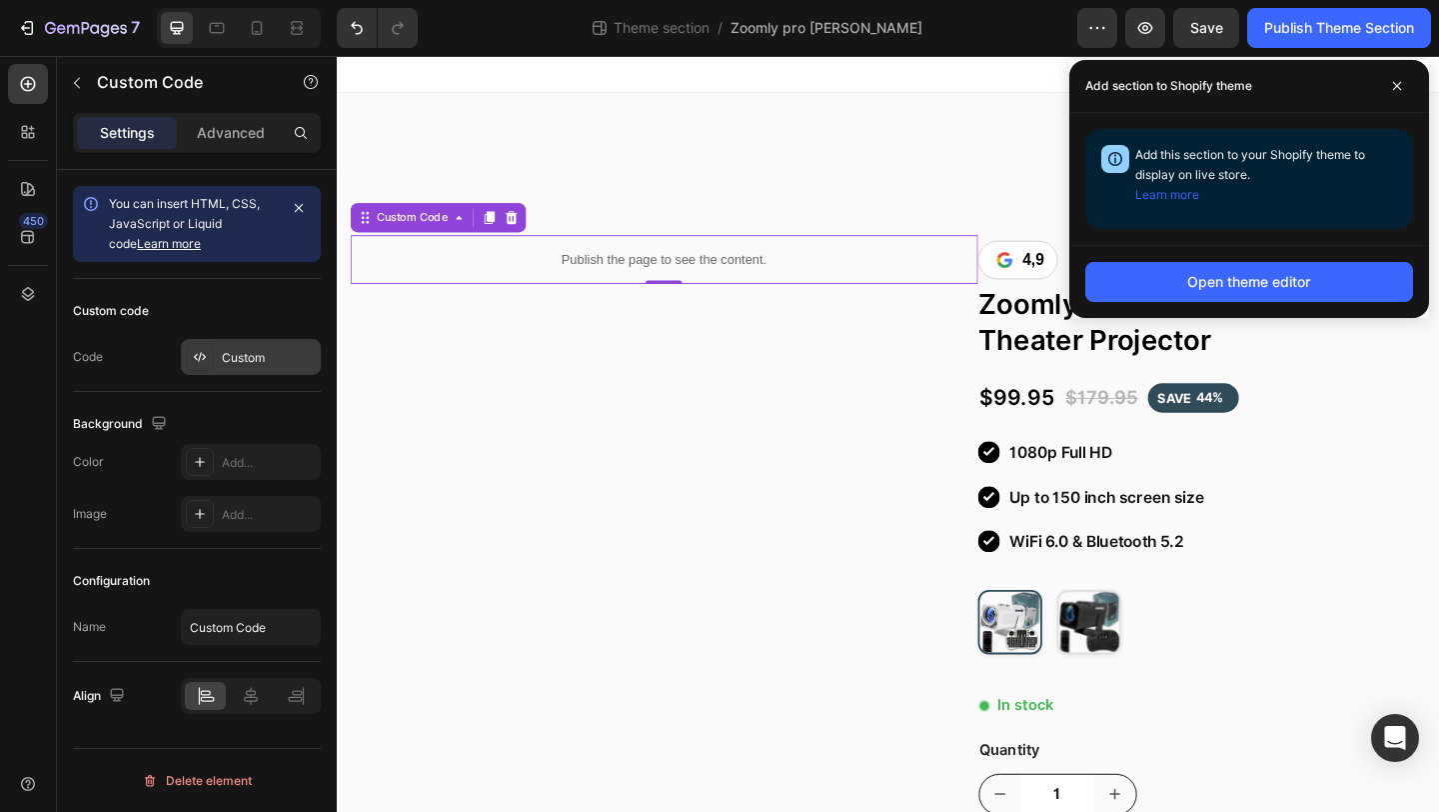
click at [274, 357] on div "Custom" at bounding box center [269, 358] width 94 height 18
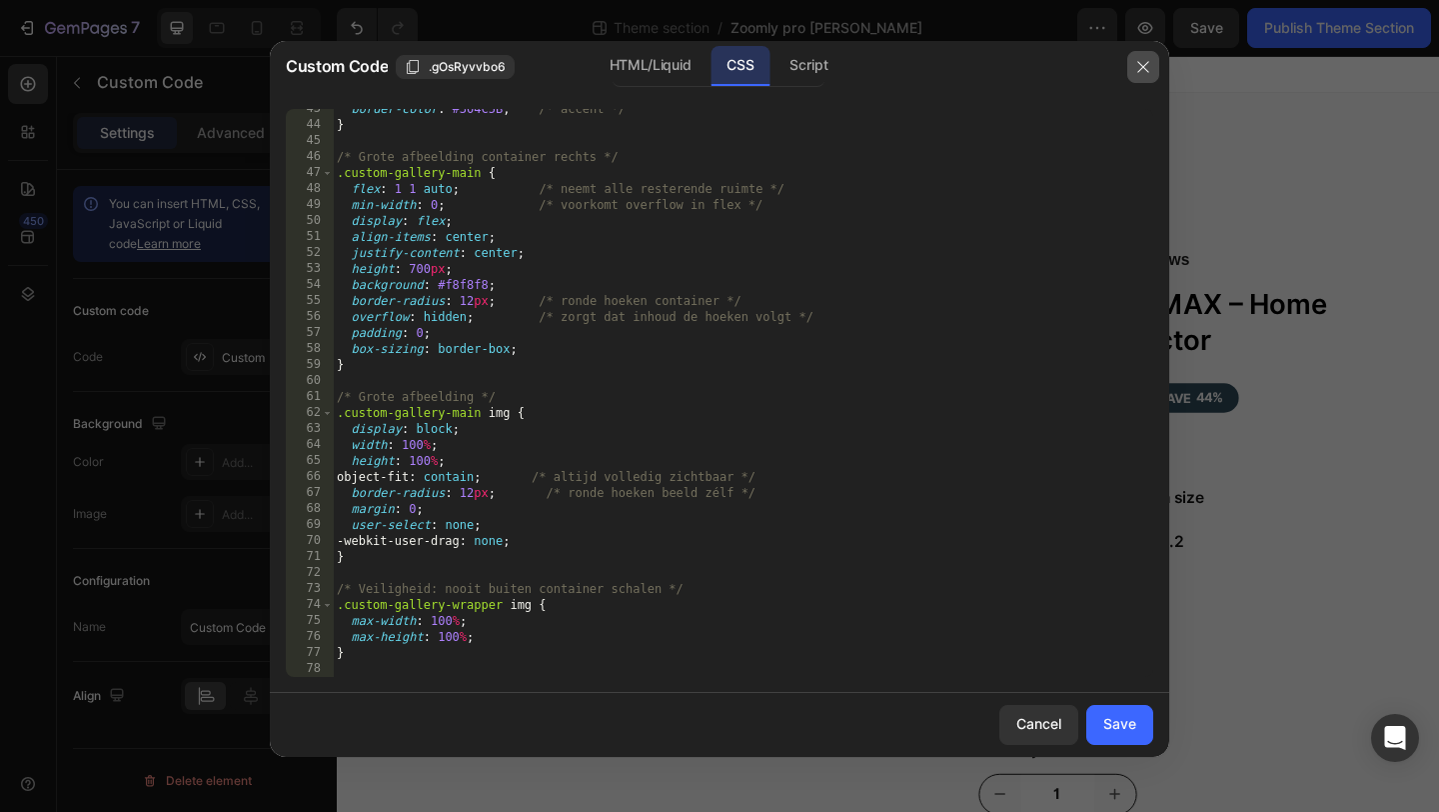
click at [1142, 67] on icon "button" at bounding box center [1144, 67] width 16 height 16
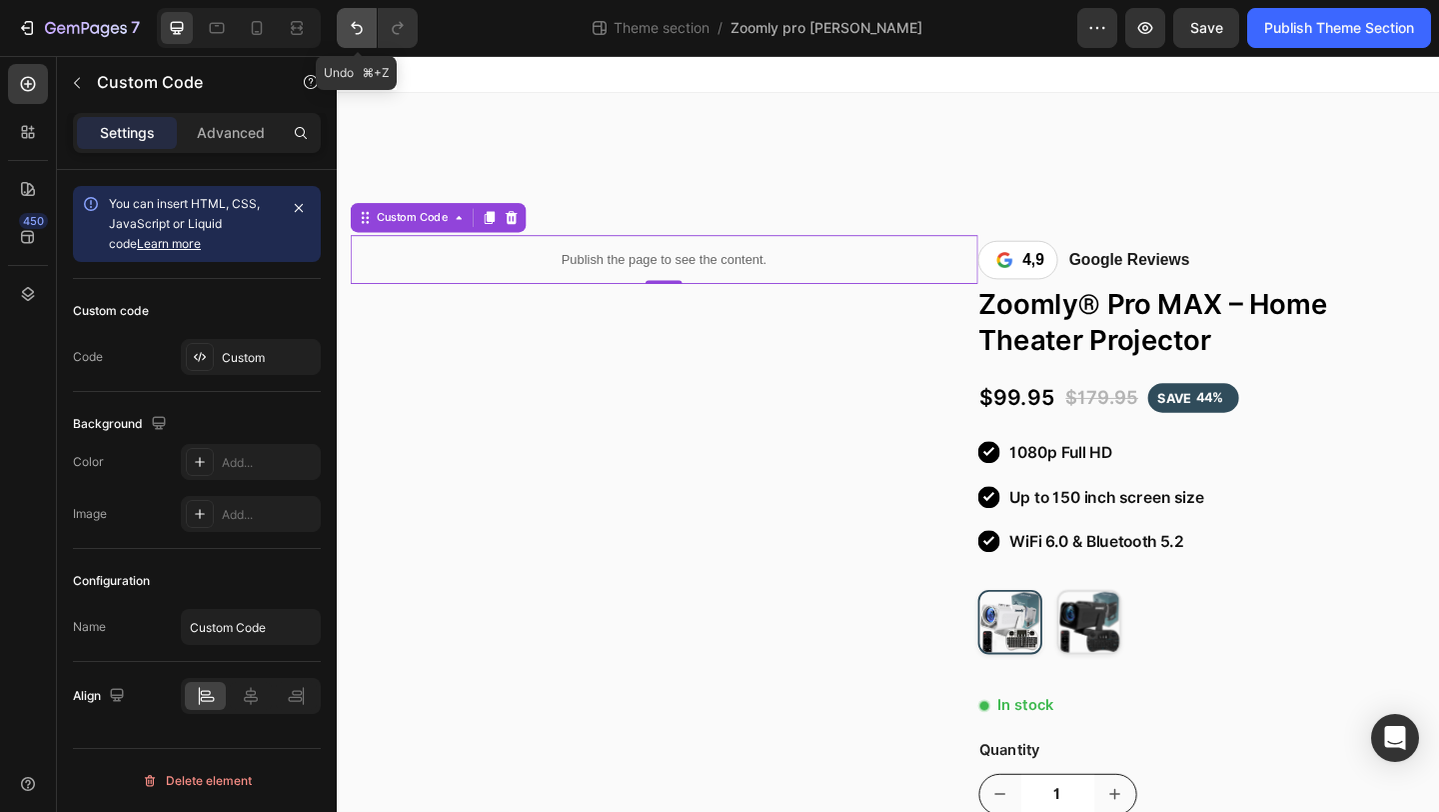
click at [347, 35] on icon "Undo/Redo" at bounding box center [357, 28] width 20 height 20
click at [292, 365] on div "Custom" at bounding box center [269, 358] width 94 height 18
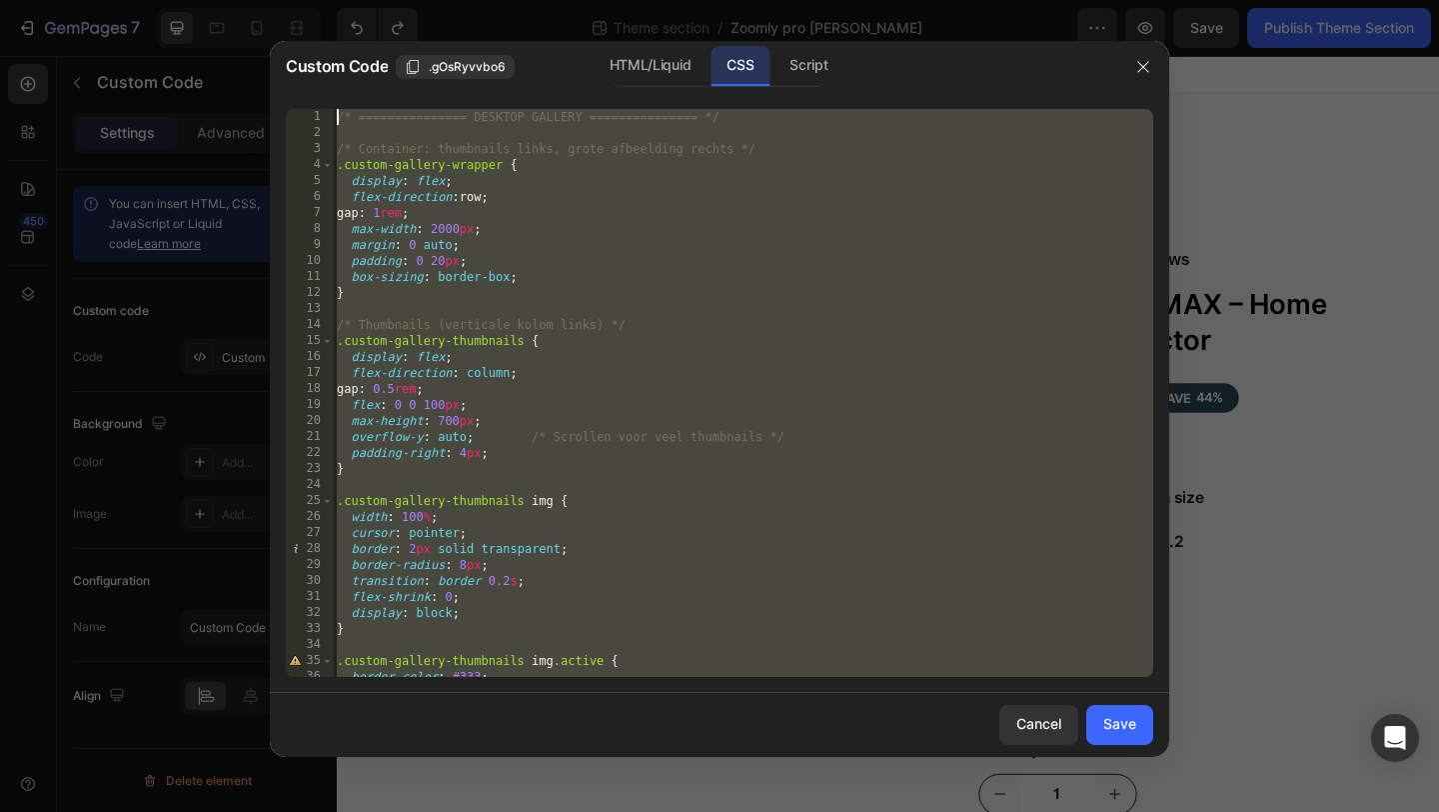
scroll to position [0, 0]
drag, startPoint x: 369, startPoint y: 668, endPoint x: 449, endPoint y: -58, distance: 730.1
click at [449, 0] on html "7 Theme section / Zoomly pro max Wit Preview Save Publish Theme Section 450 Sec…" at bounding box center [719, 0] width 1439 height 0
type textarea "/* =============== DESKTOP GALLERY =============== */"
drag, startPoint x: 460, startPoint y: 505, endPoint x: 612, endPoint y: -88, distance: 611.9
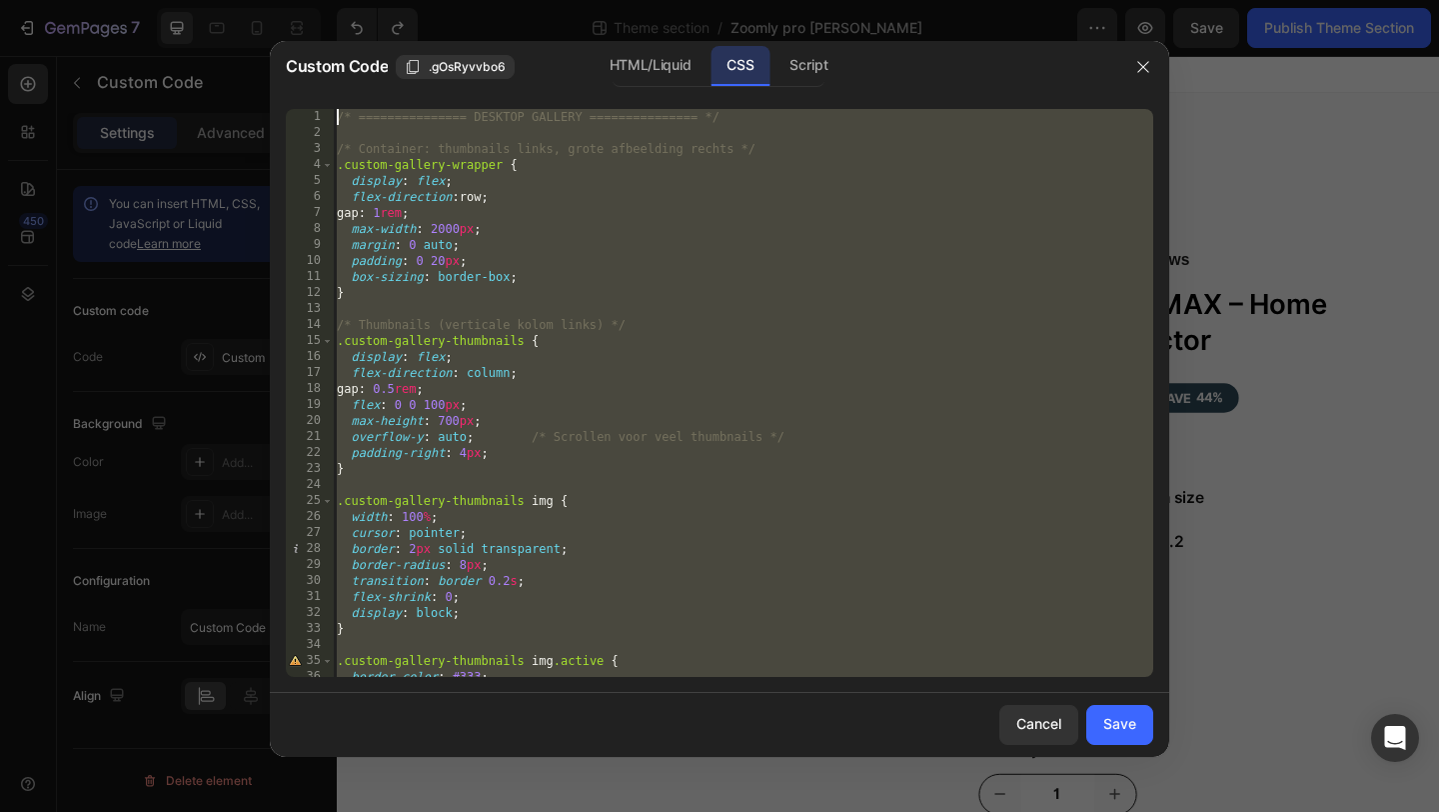
click at [612, 0] on html "7 Theme section / Zoomly pro max Wit Preview Save Publish Theme Section 450 Sec…" at bounding box center [719, 0] width 1439 height 0
paste textarea
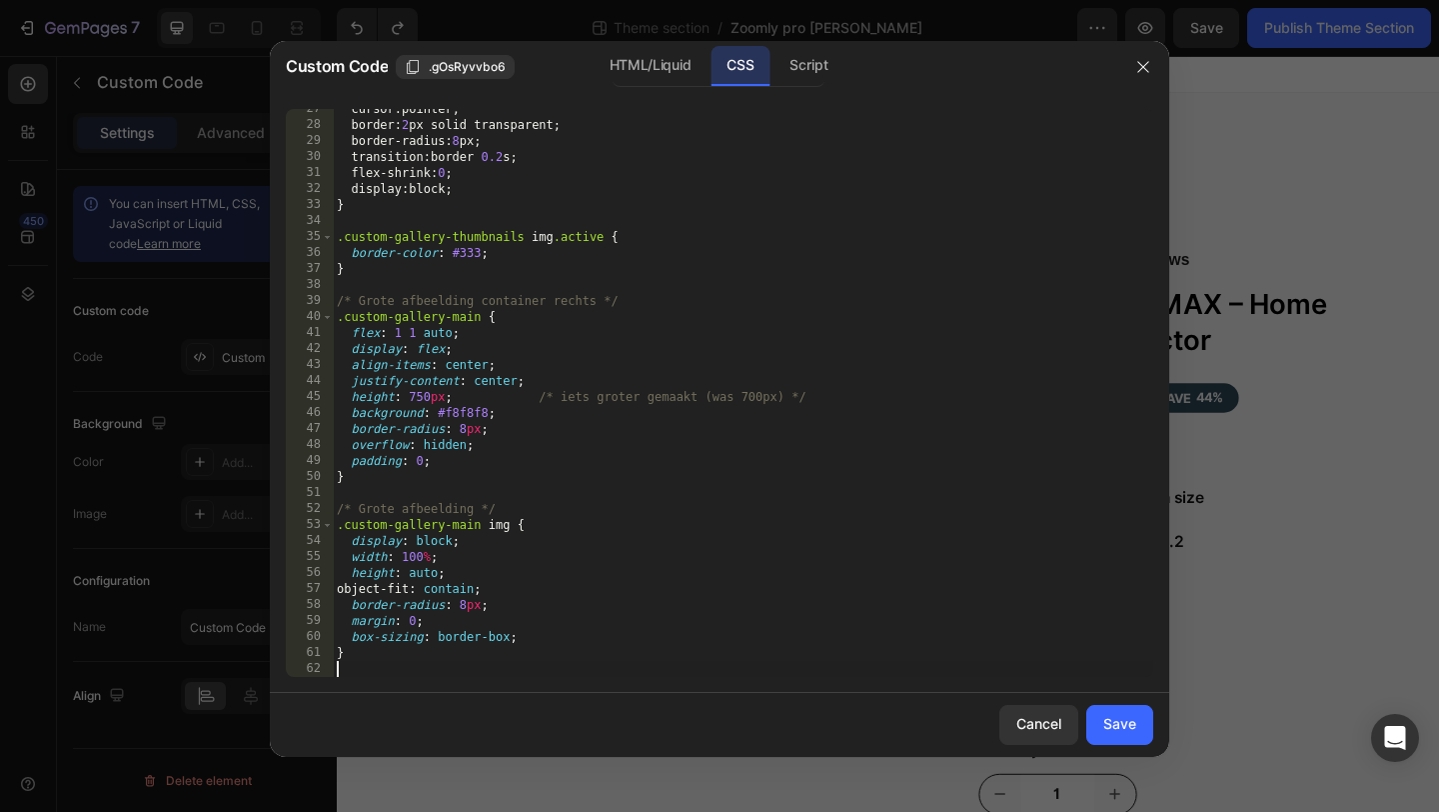
scroll to position [440, 0]
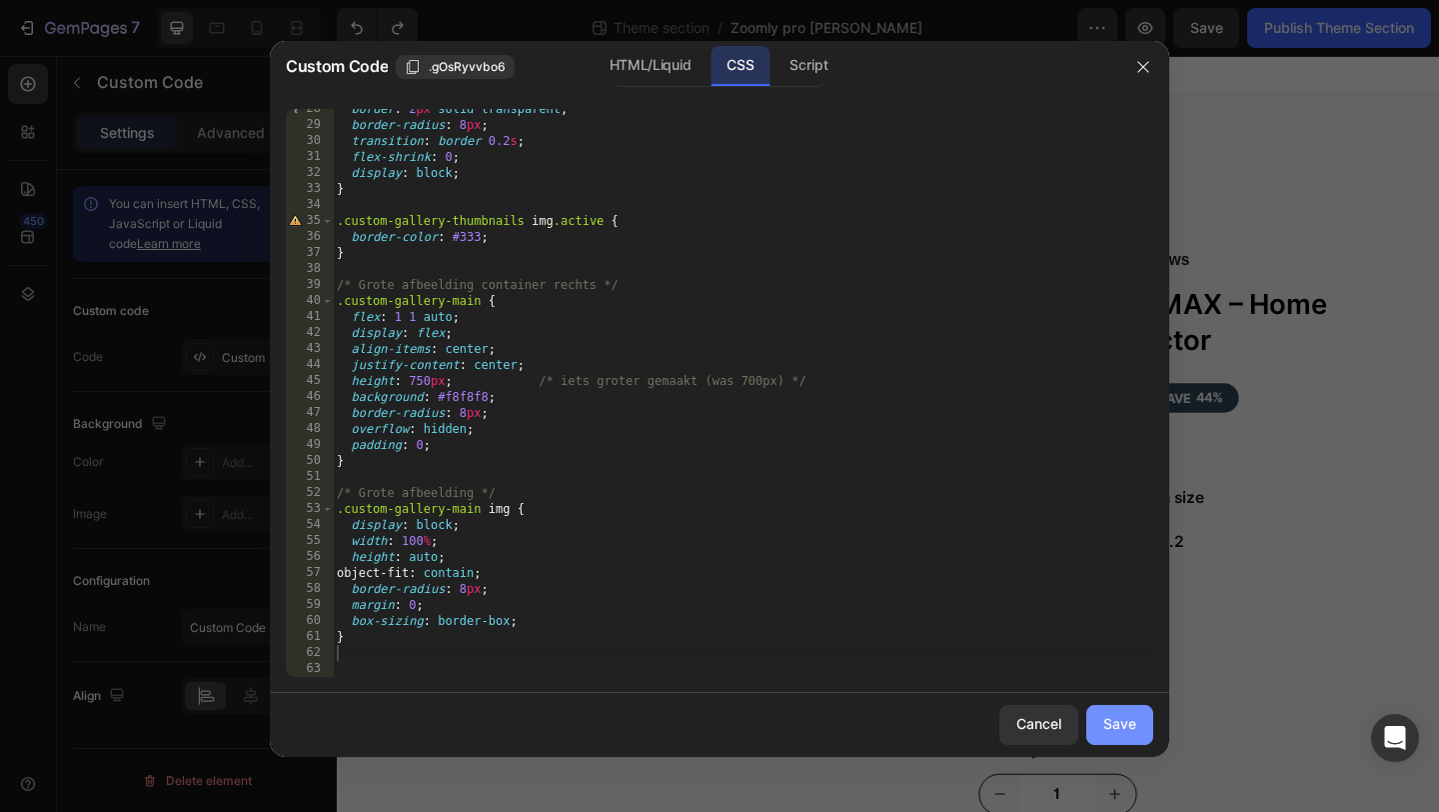
click at [1110, 710] on button "Save" at bounding box center [1120, 725] width 67 height 40
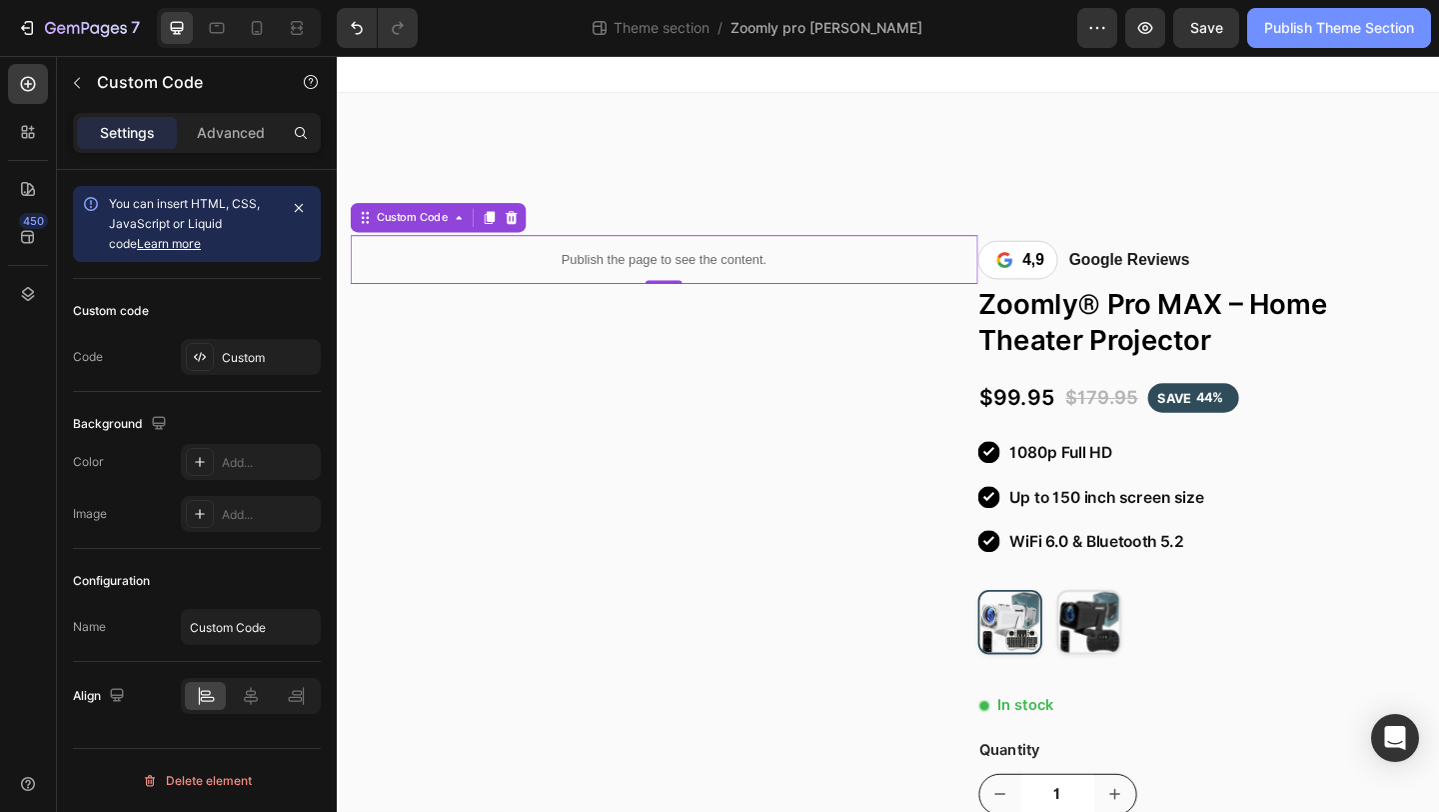
click at [1321, 31] on div "Publish Theme Section" at bounding box center [1340, 28] width 150 height 21
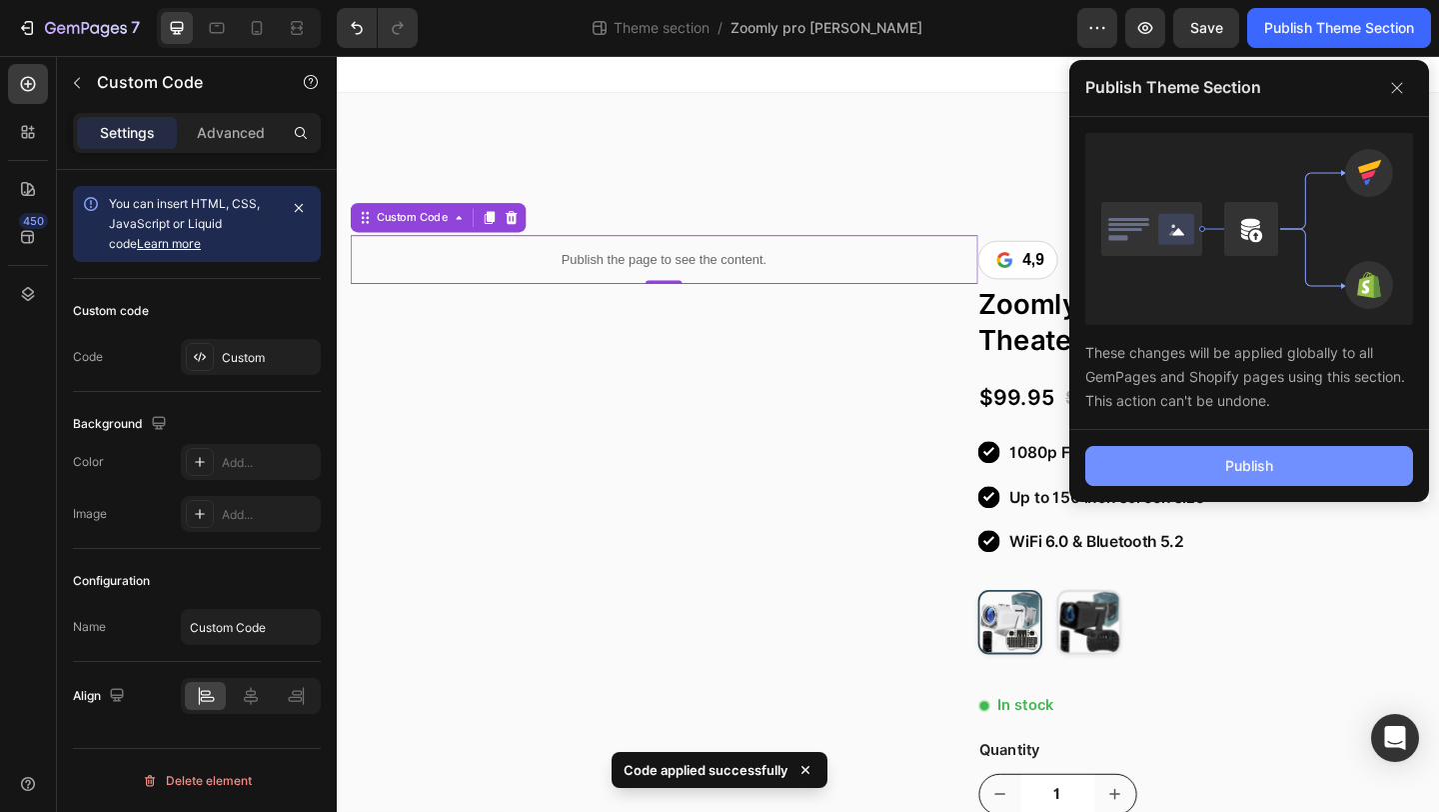
click at [1136, 474] on button "Publish" at bounding box center [1250, 466] width 328 height 40
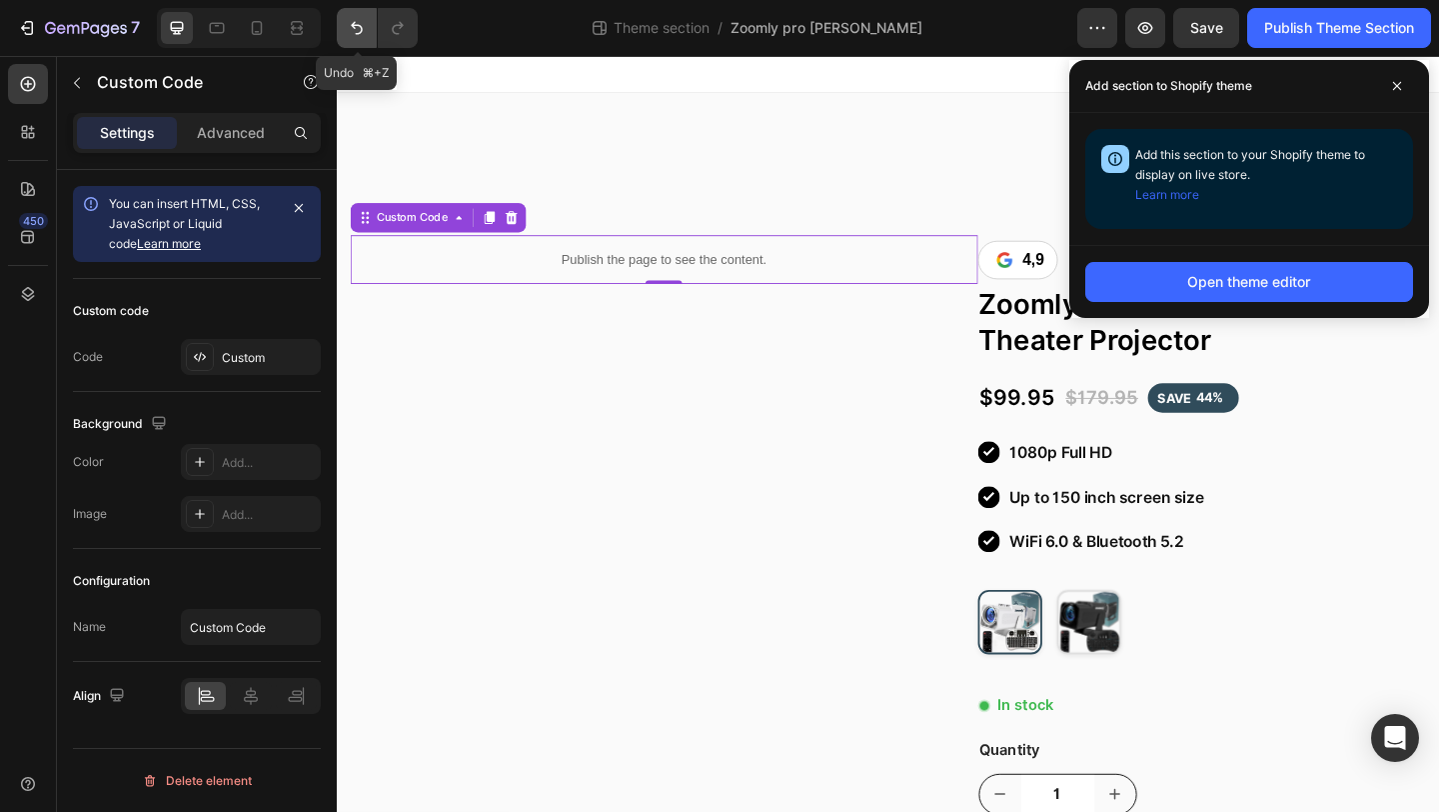
click at [356, 30] on icon "Undo/Redo" at bounding box center [357, 28] width 20 height 20
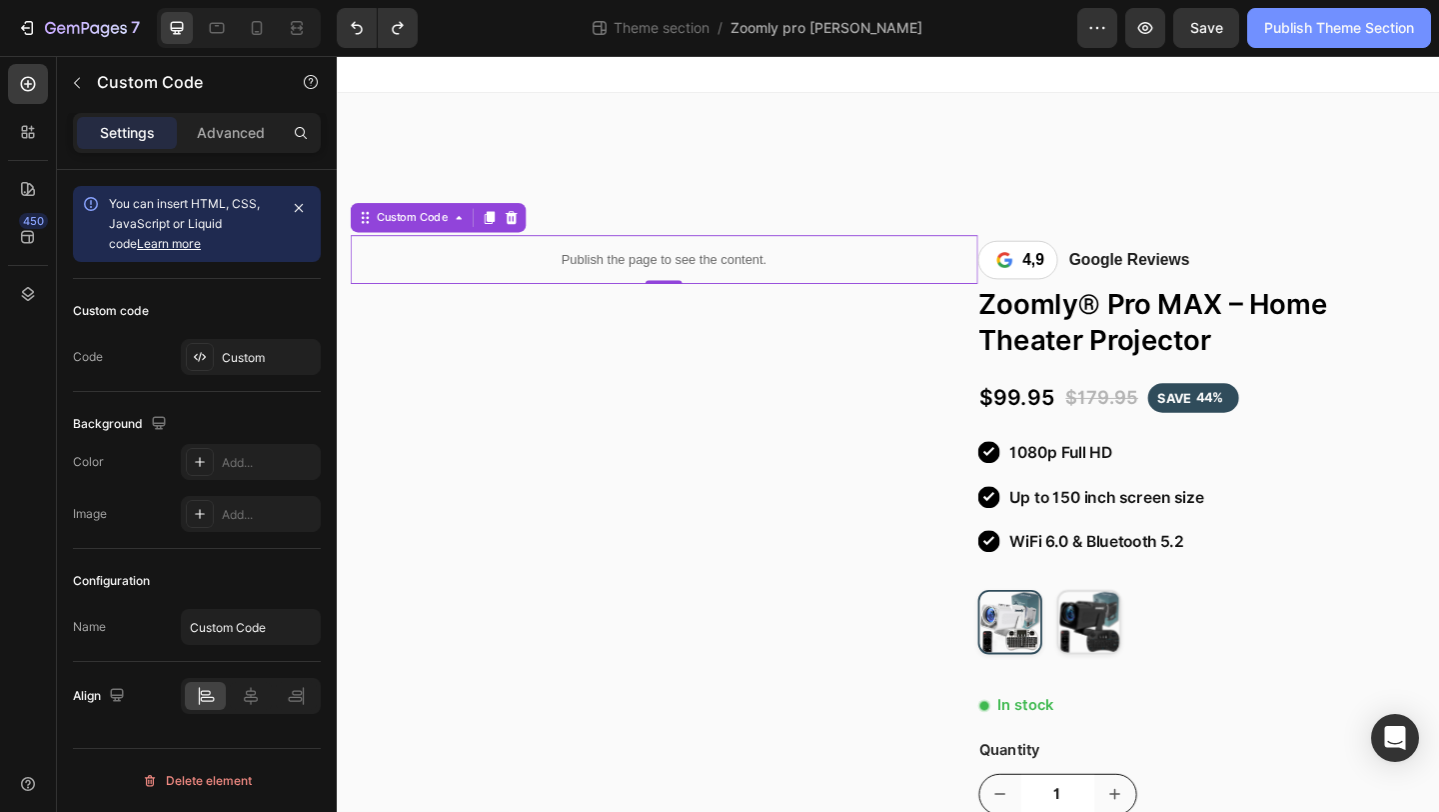
click at [1316, 24] on div "Publish Theme Section" at bounding box center [1340, 28] width 150 height 21
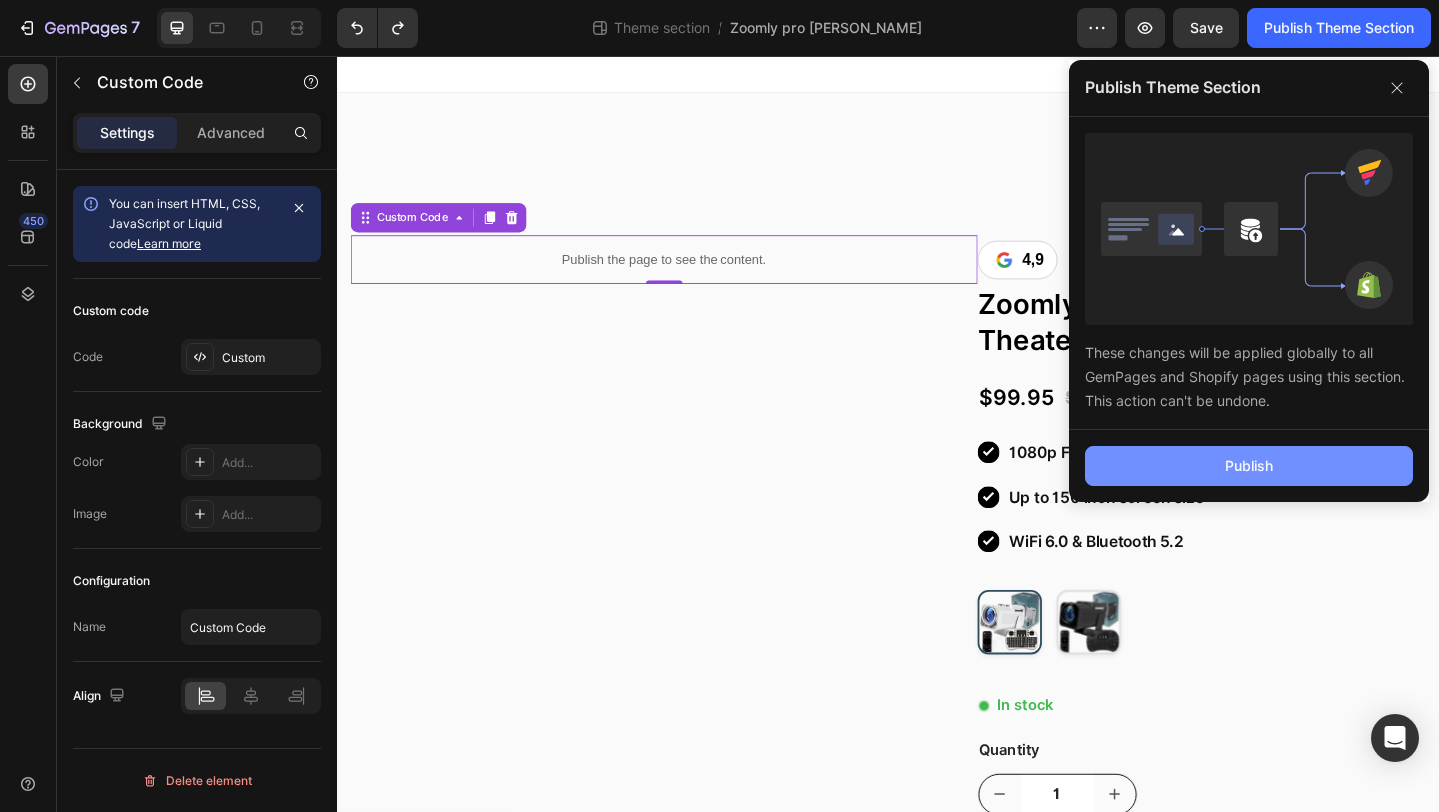
click at [1149, 474] on button "Publish" at bounding box center [1250, 466] width 328 height 40
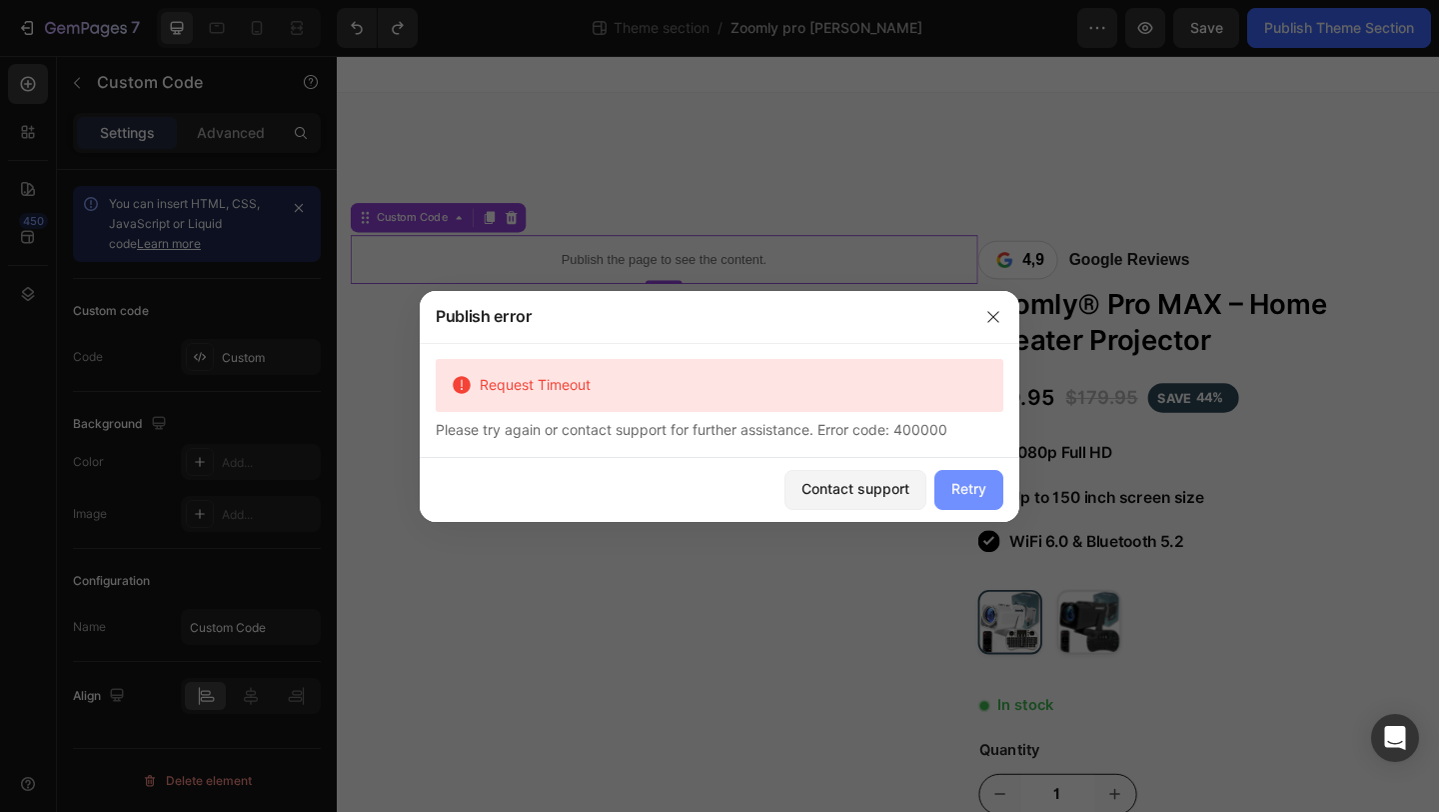
click at [964, 498] on div "Retry" at bounding box center [969, 489] width 35 height 21
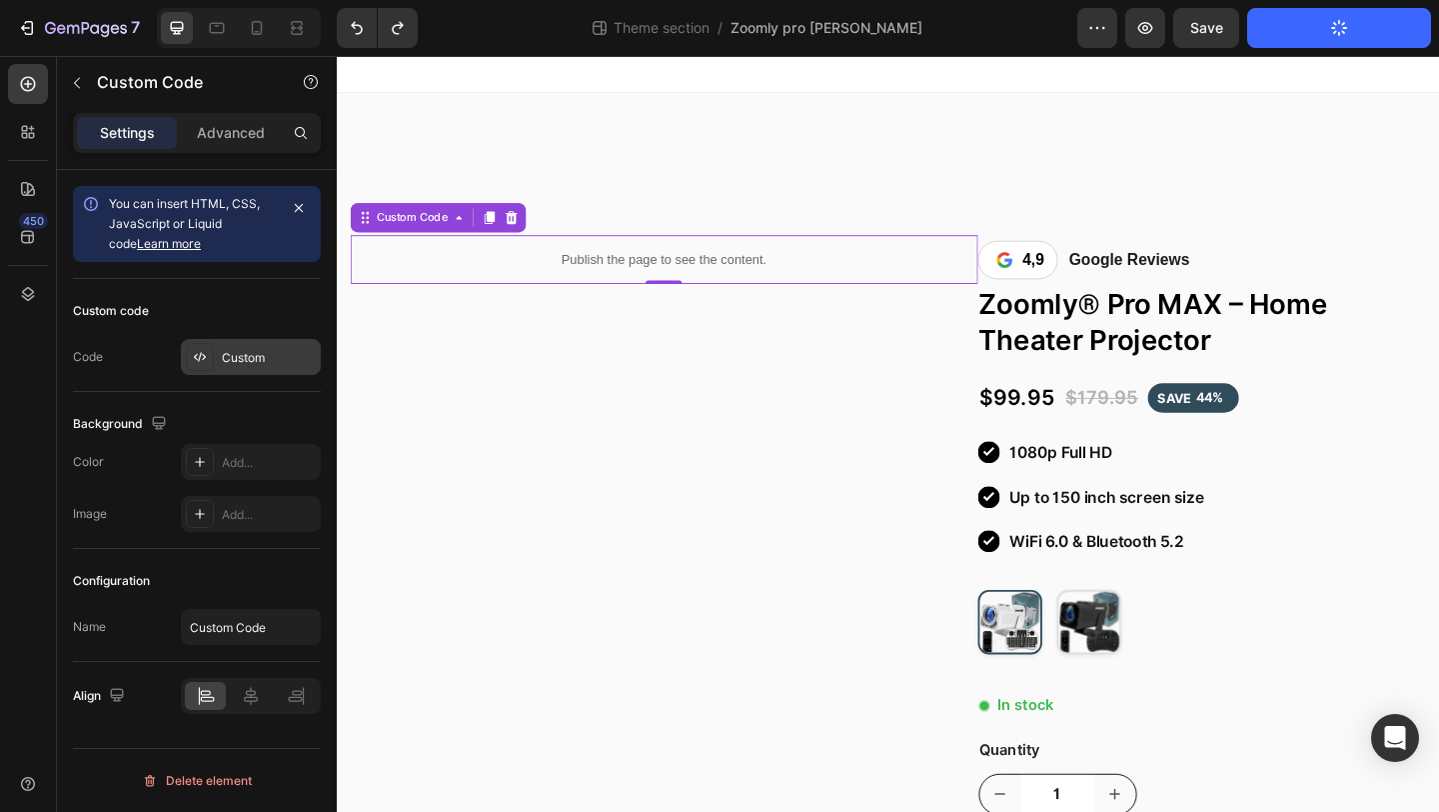
click at [288, 349] on div "Custom" at bounding box center [269, 358] width 94 height 18
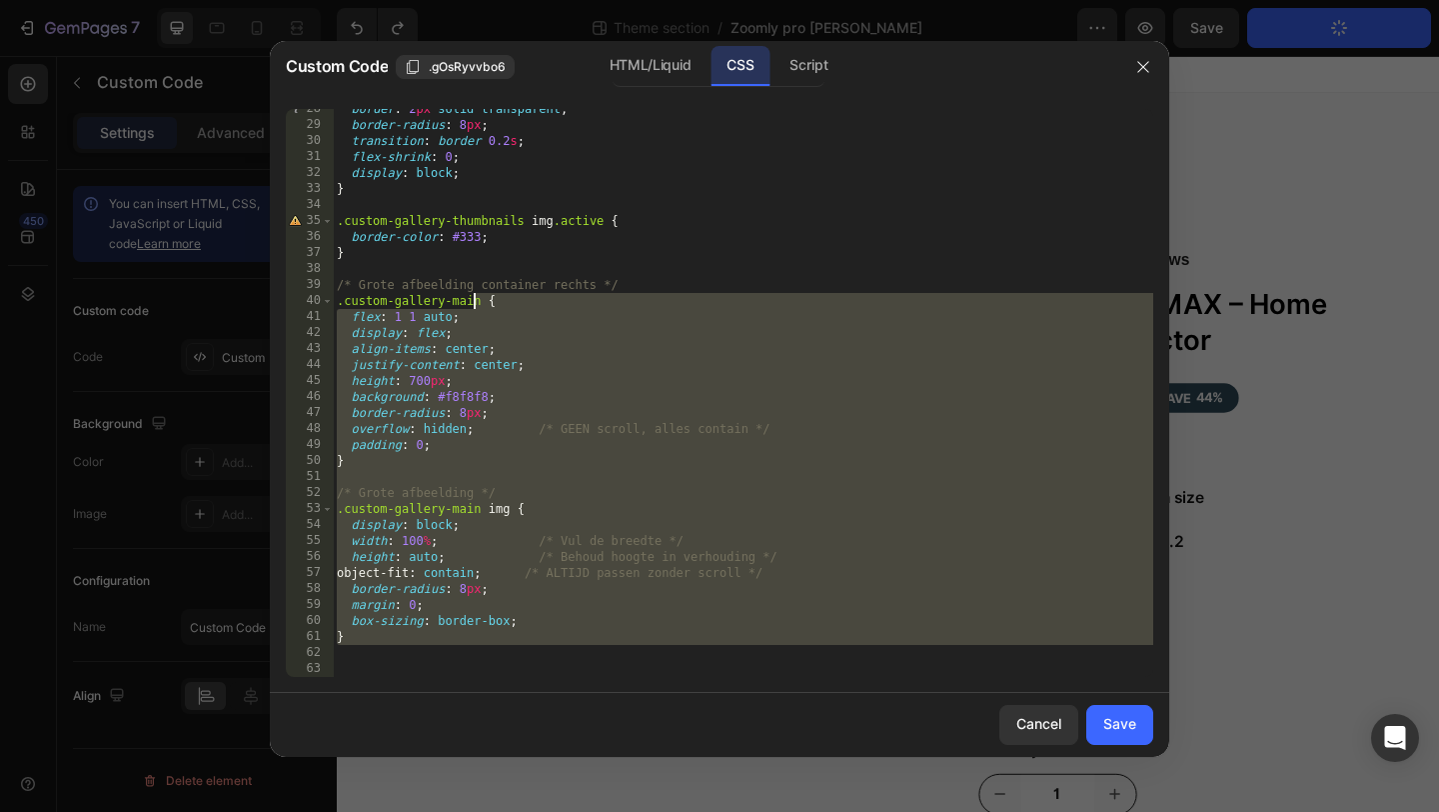
scroll to position [0, 0]
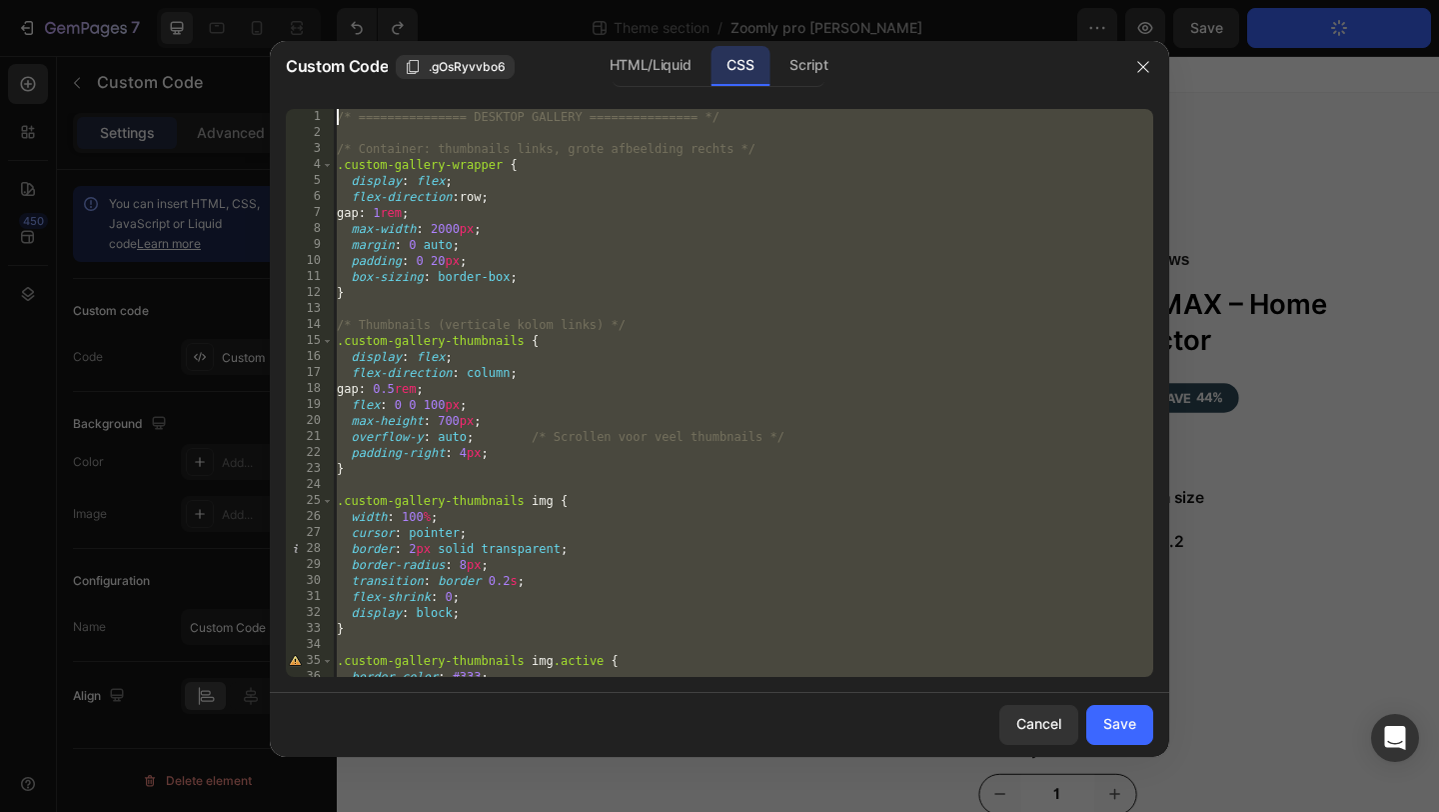
drag, startPoint x: 445, startPoint y: 648, endPoint x: 521, endPoint y: -61, distance: 712.8
click at [521, 0] on html "7 Theme section / Zoomly pro max Wit Preview Save Publish Theme Section 450 Sec…" at bounding box center [719, 0] width 1439 height 0
type textarea "/* =============== DESKTOP GALLERY =============== */"
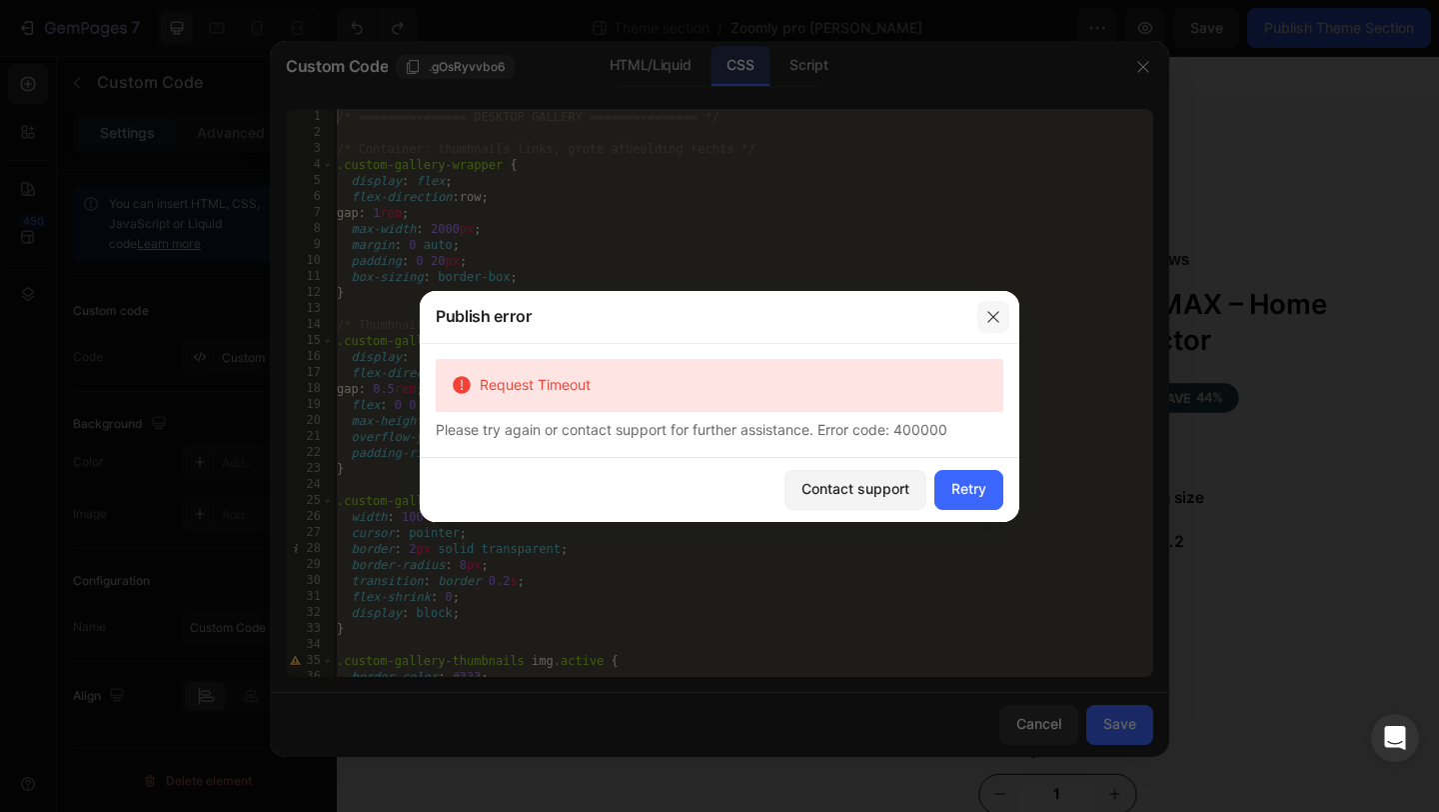
click at [998, 318] on icon "button" at bounding box center [994, 317] width 16 height 16
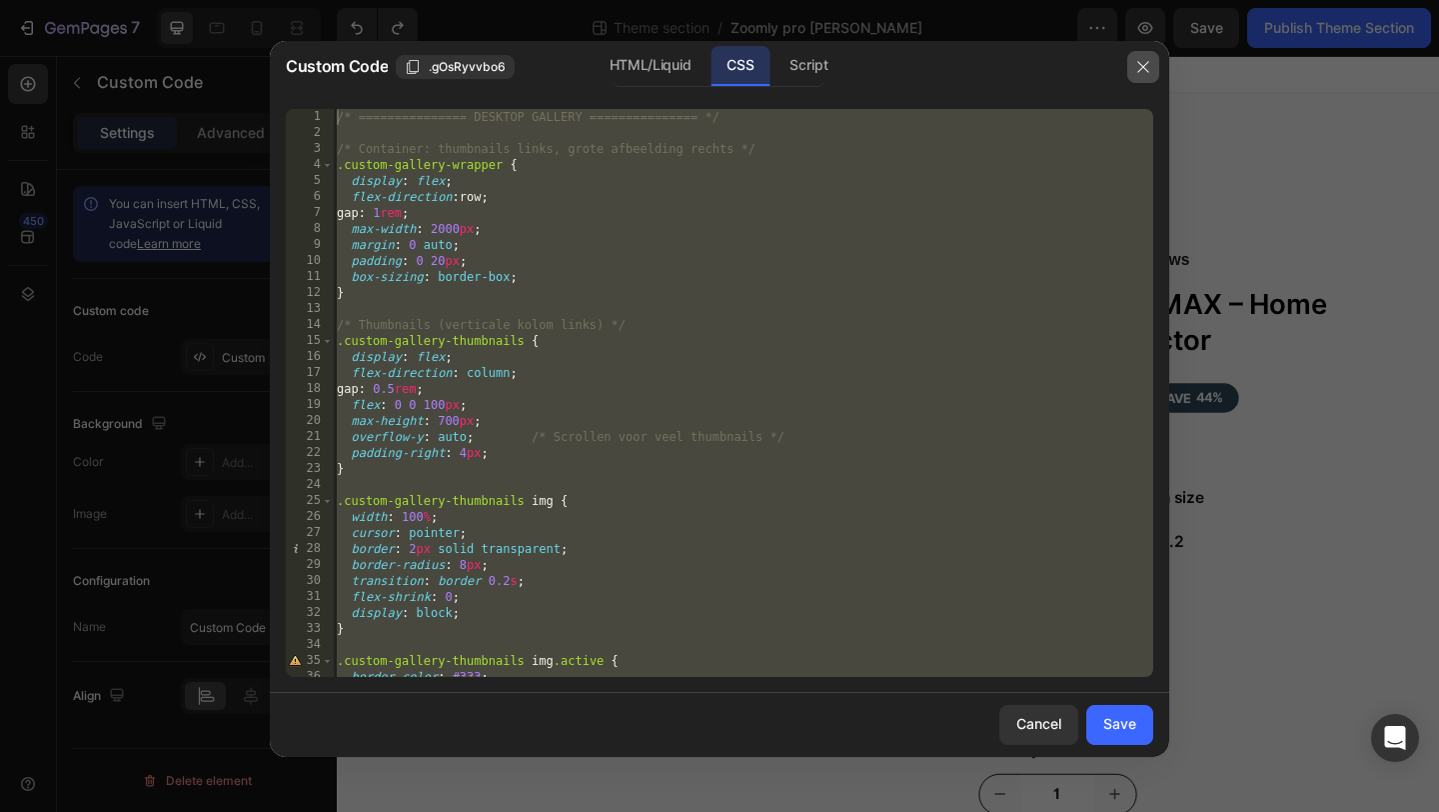
click at [1151, 70] on icon "button" at bounding box center [1144, 67] width 16 height 16
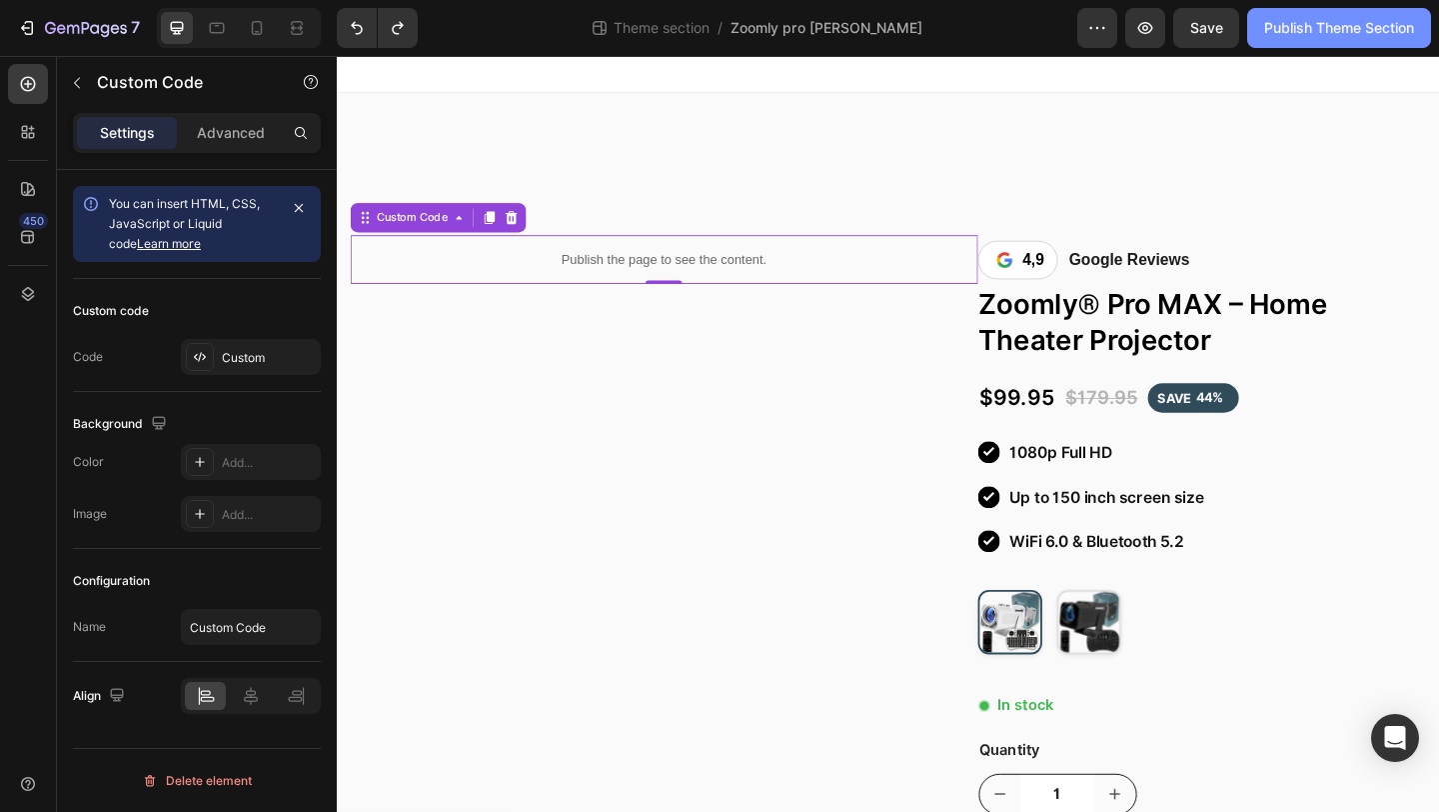
click at [1280, 38] on button "Publish Theme Section" at bounding box center [1340, 28] width 184 height 40
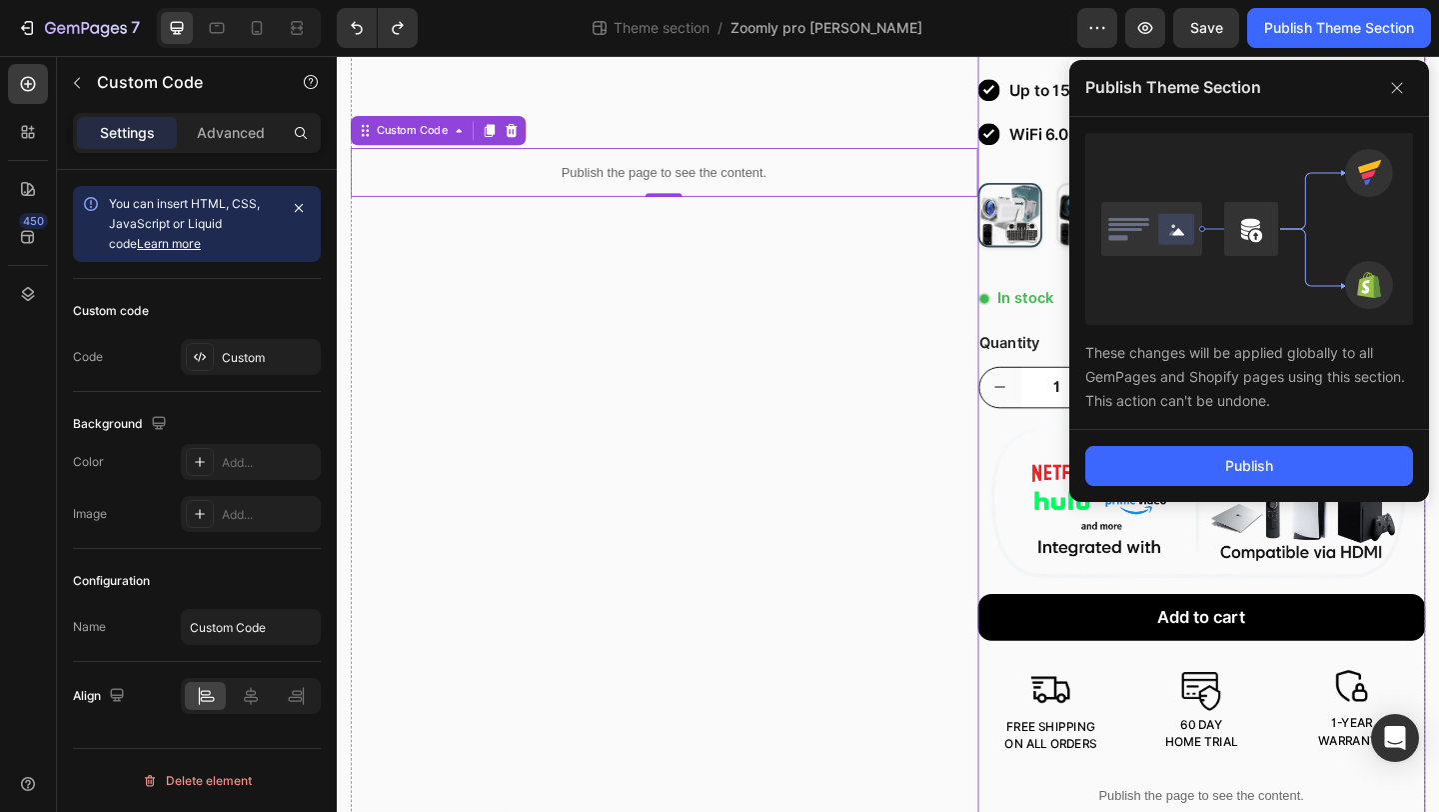
scroll to position [683, 0]
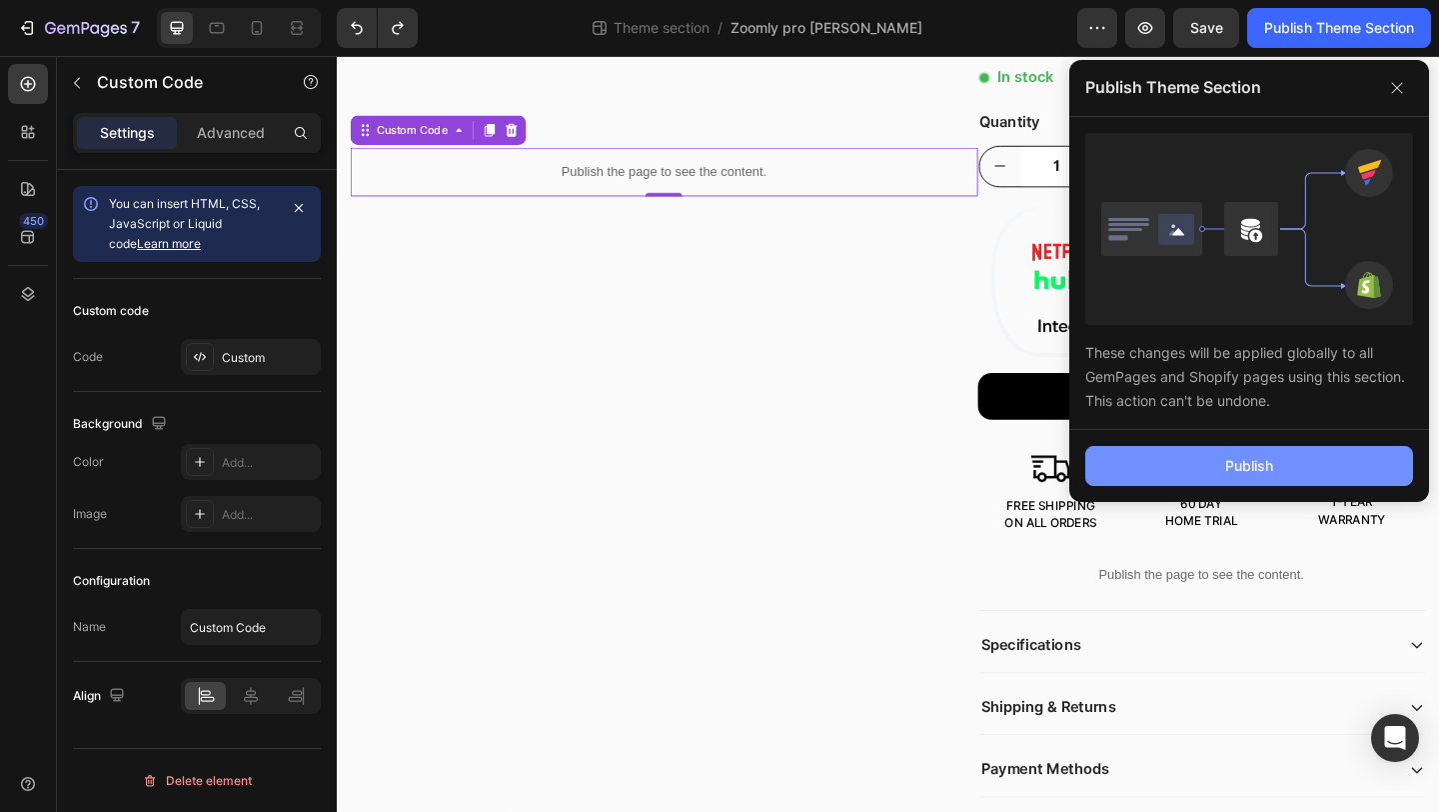
click at [1136, 464] on button "Publish" at bounding box center [1250, 466] width 328 height 40
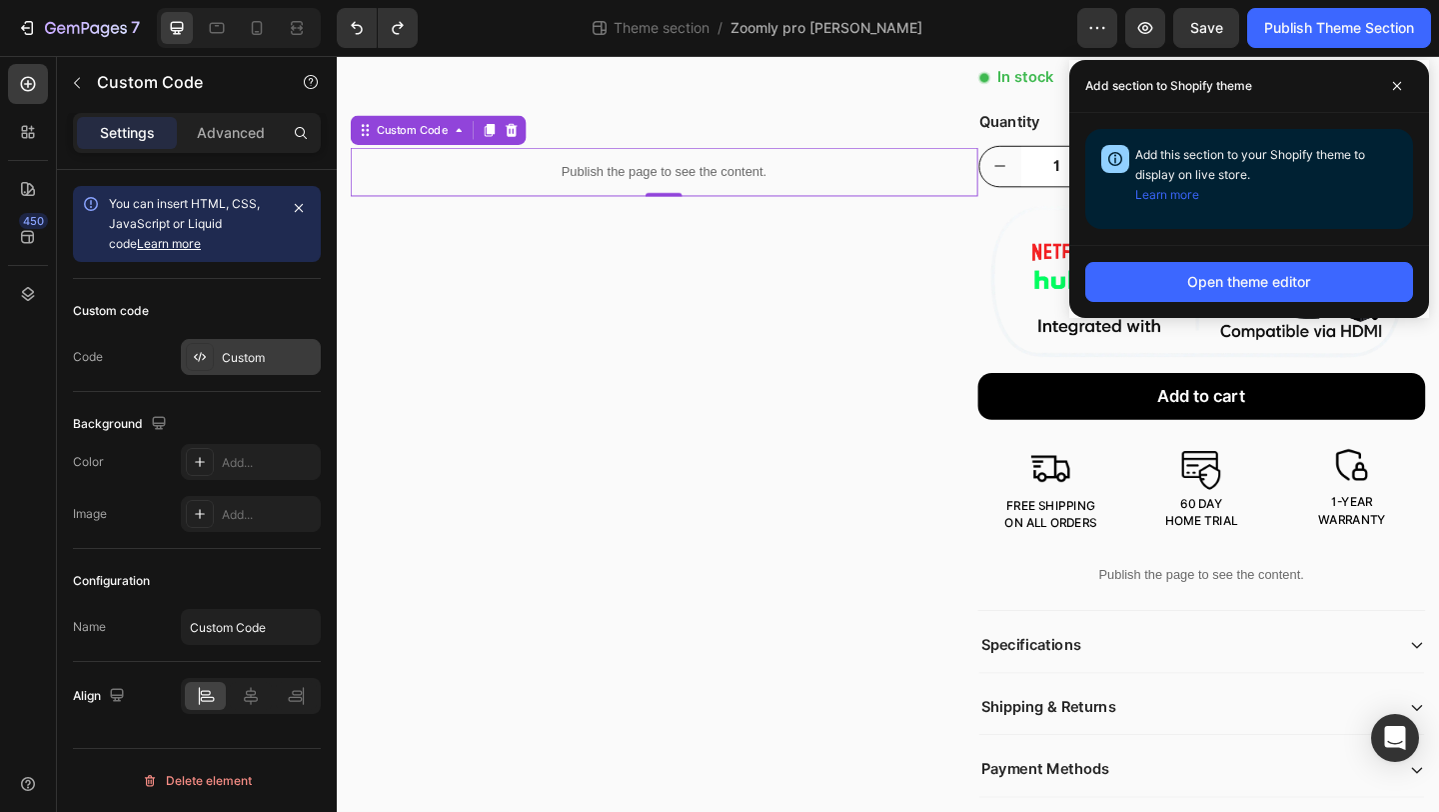
click at [231, 352] on div "Custom" at bounding box center [269, 358] width 94 height 18
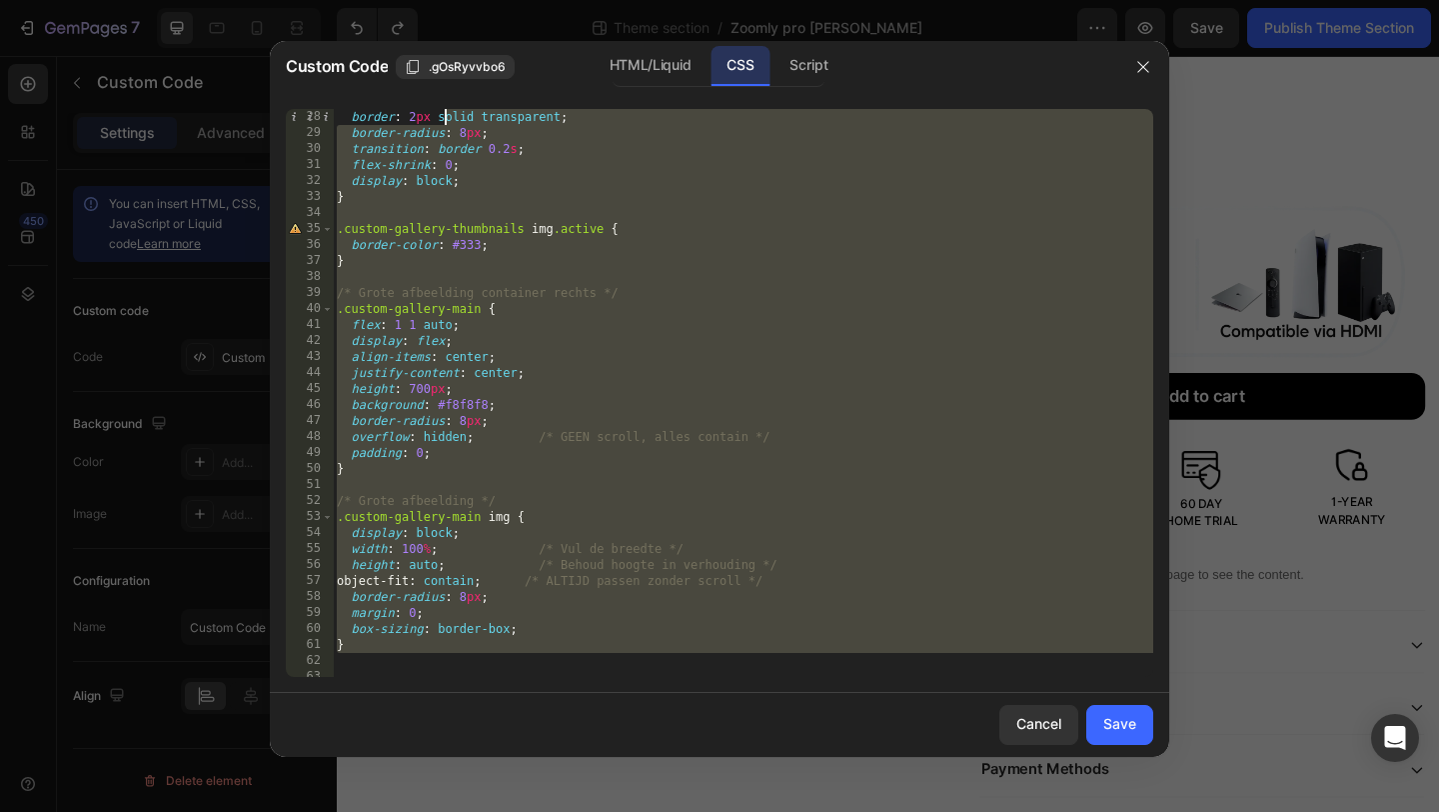
scroll to position [0, 0]
drag, startPoint x: 431, startPoint y: 646, endPoint x: 464, endPoint y: -88, distance: 734.5
click at [464, 0] on html "7 Theme section / Zoomly pro max Wit Preview Save Publish Theme Section 450 Sec…" at bounding box center [719, 0] width 1439 height 0
type textarea "/* =============== DESKTOP GALLERY =============== */"
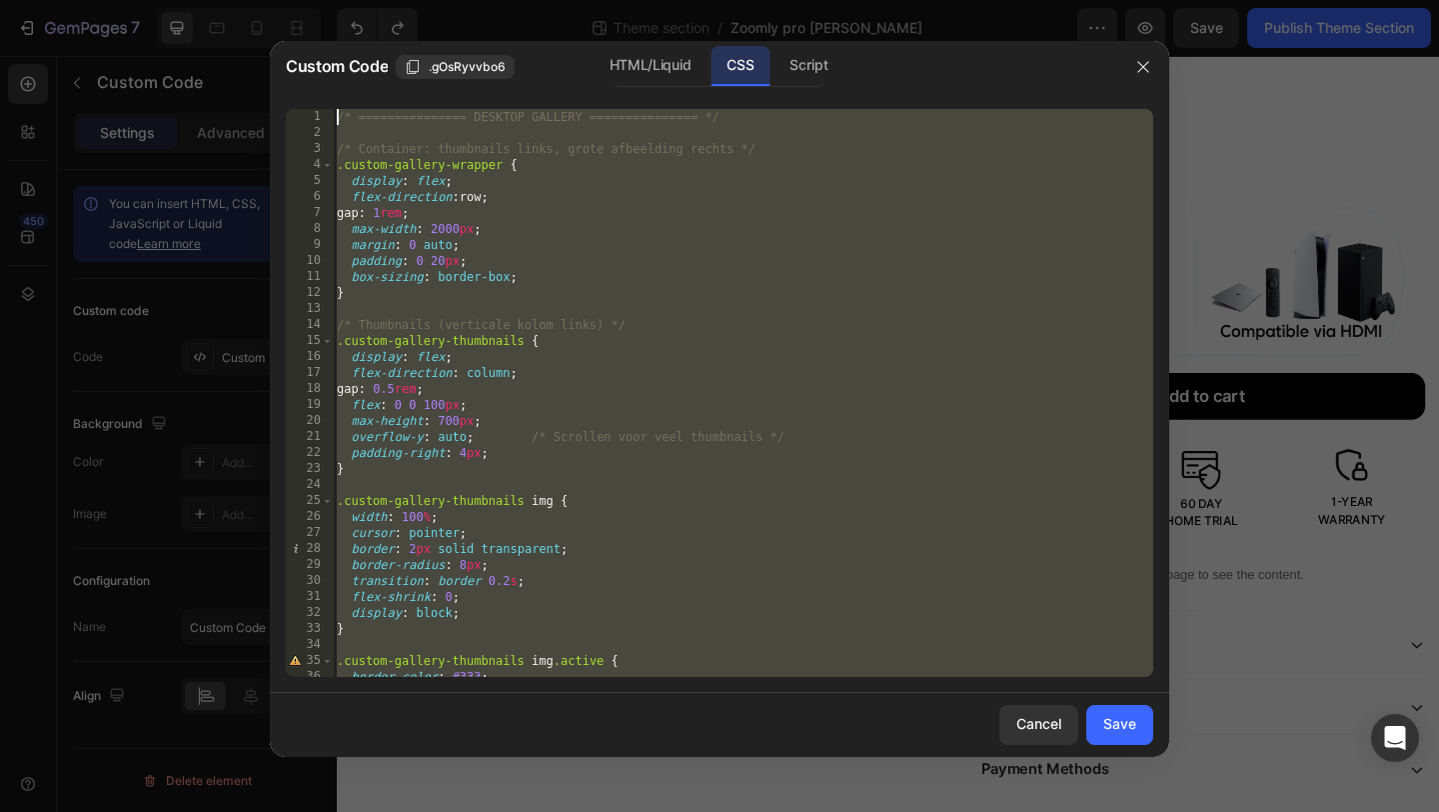
drag, startPoint x: 456, startPoint y: 654, endPoint x: 536, endPoint y: 66, distance: 593.2
click at [536, 66] on div "Custom Code .gOsRyvvbo6 HTML/Liquid CSS Script 1 2 3 4 5 6 7 8 9 10 11 12 13 14…" at bounding box center [720, 399] width 900 height 716
type textarea "/* =============== DESKTOP GALLERY =============== */"
paste textarea
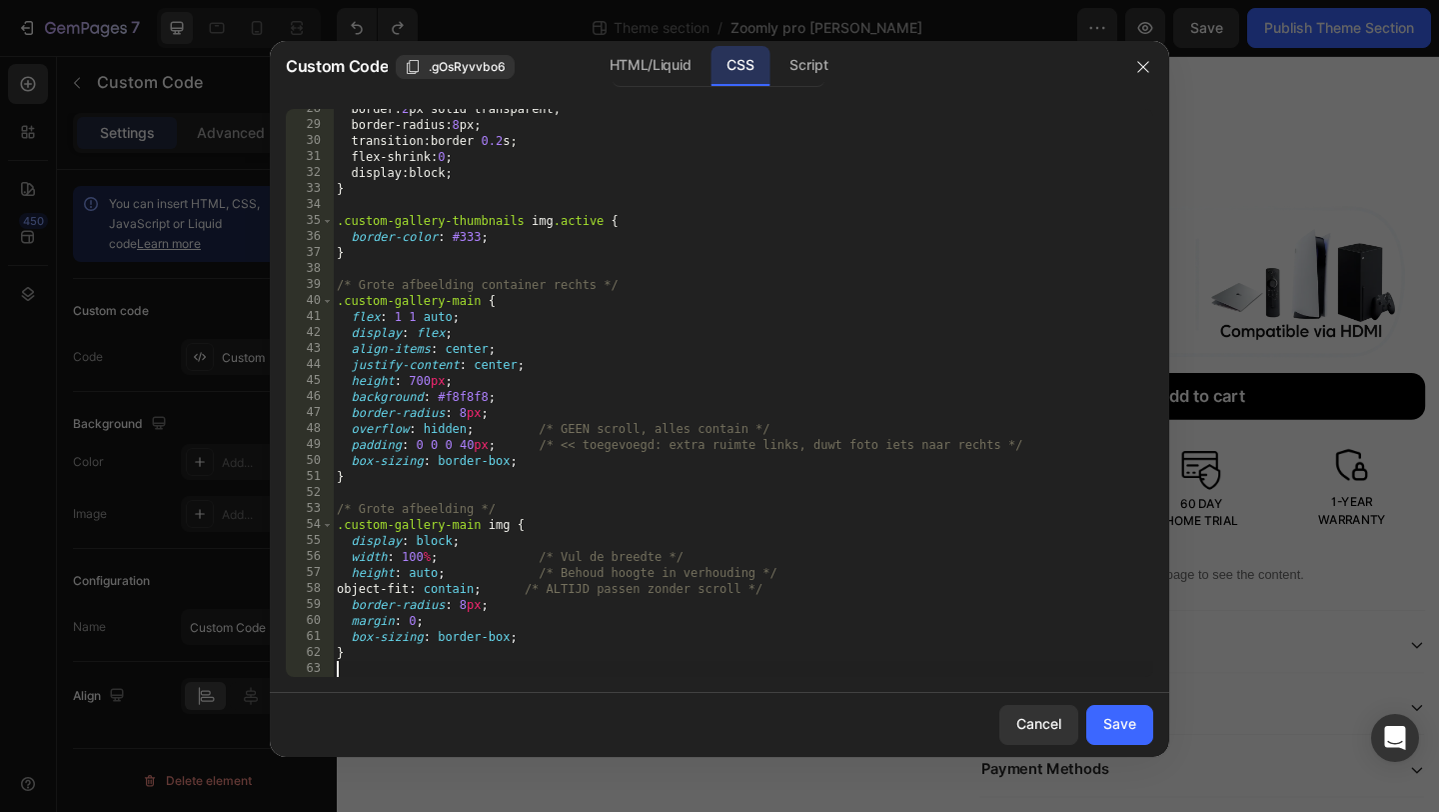
scroll to position [455, 0]
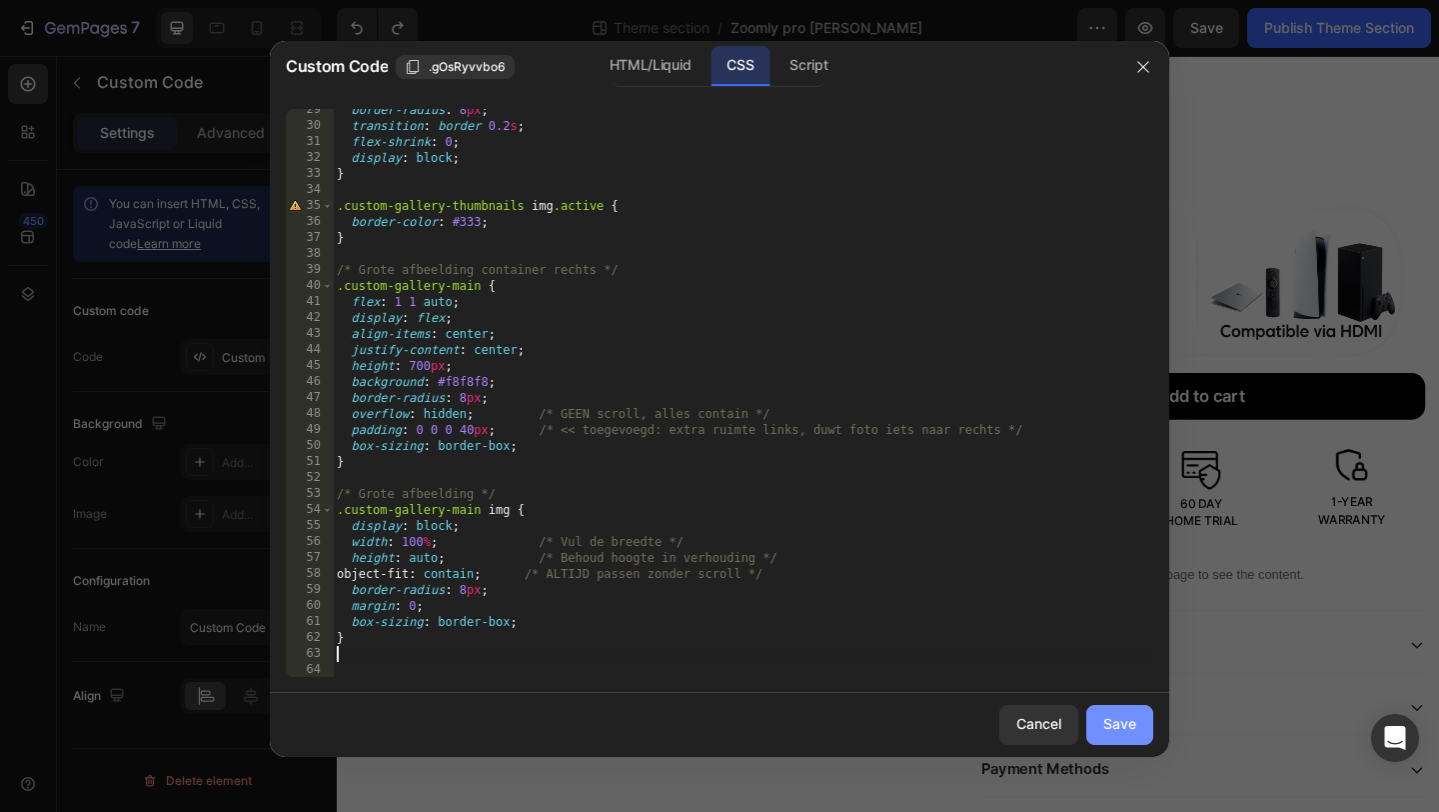
click at [1153, 715] on button "Save" at bounding box center [1120, 725] width 67 height 40
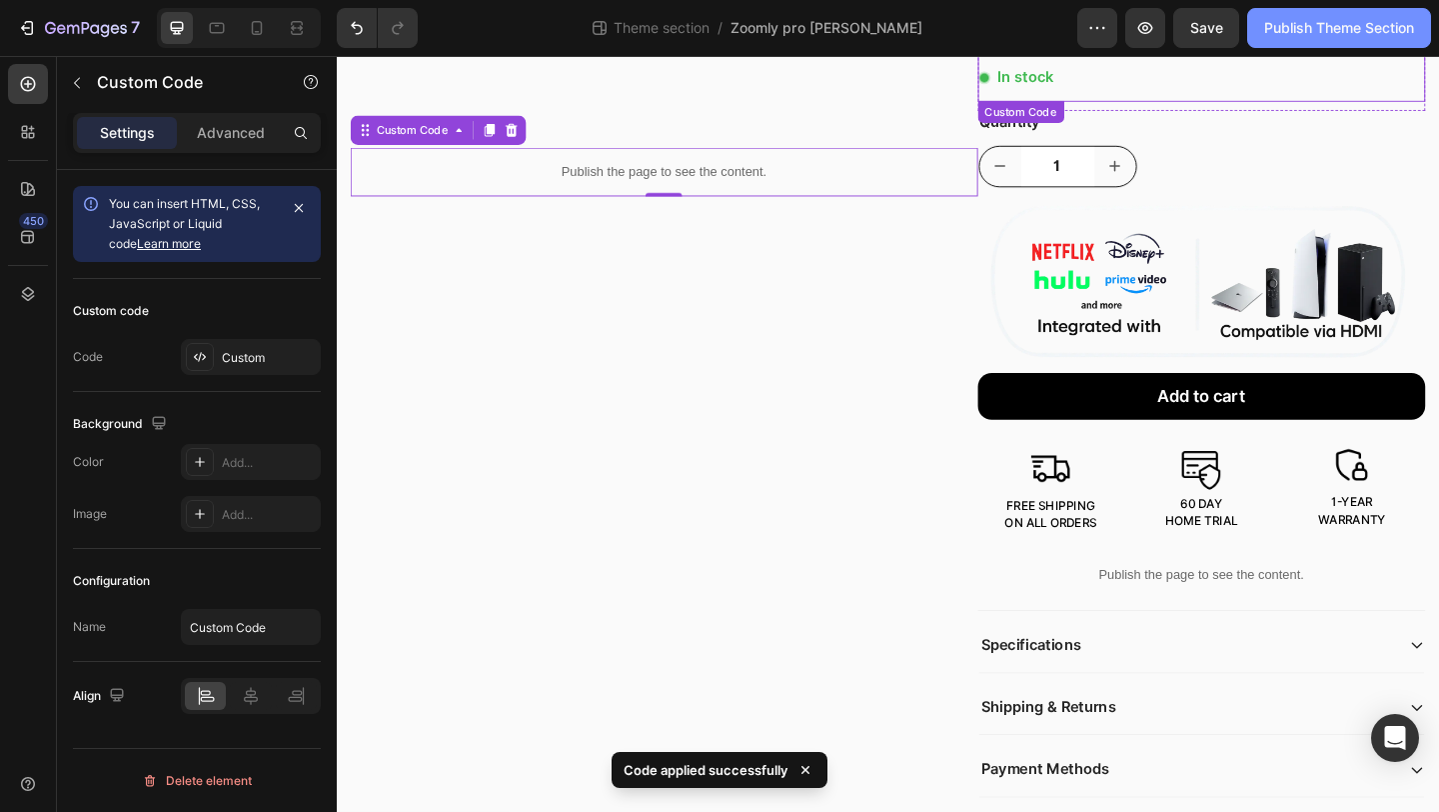
click at [1295, 32] on div "Publish Theme Section" at bounding box center [1340, 28] width 150 height 21
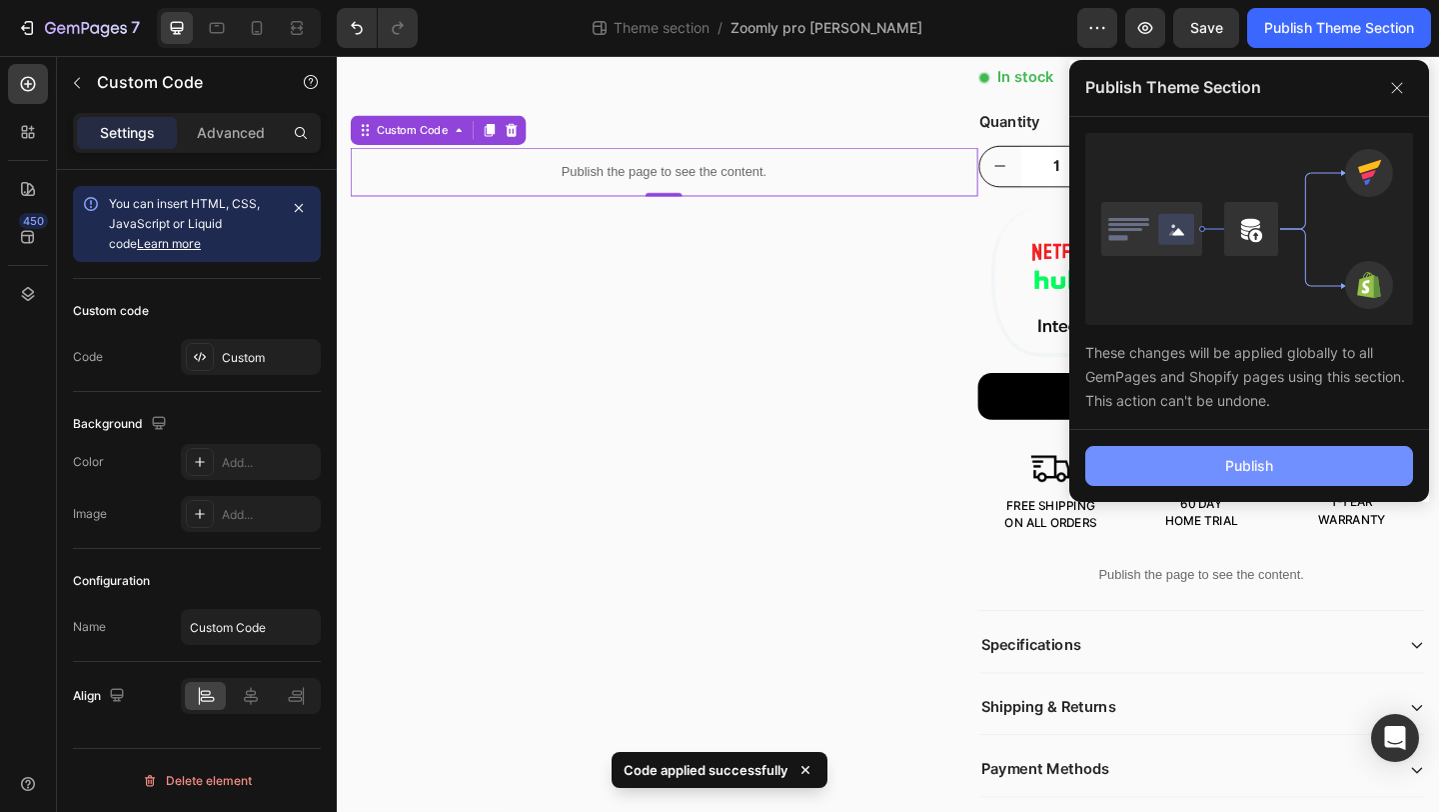
click at [1117, 467] on button "Publish" at bounding box center [1250, 466] width 328 height 40
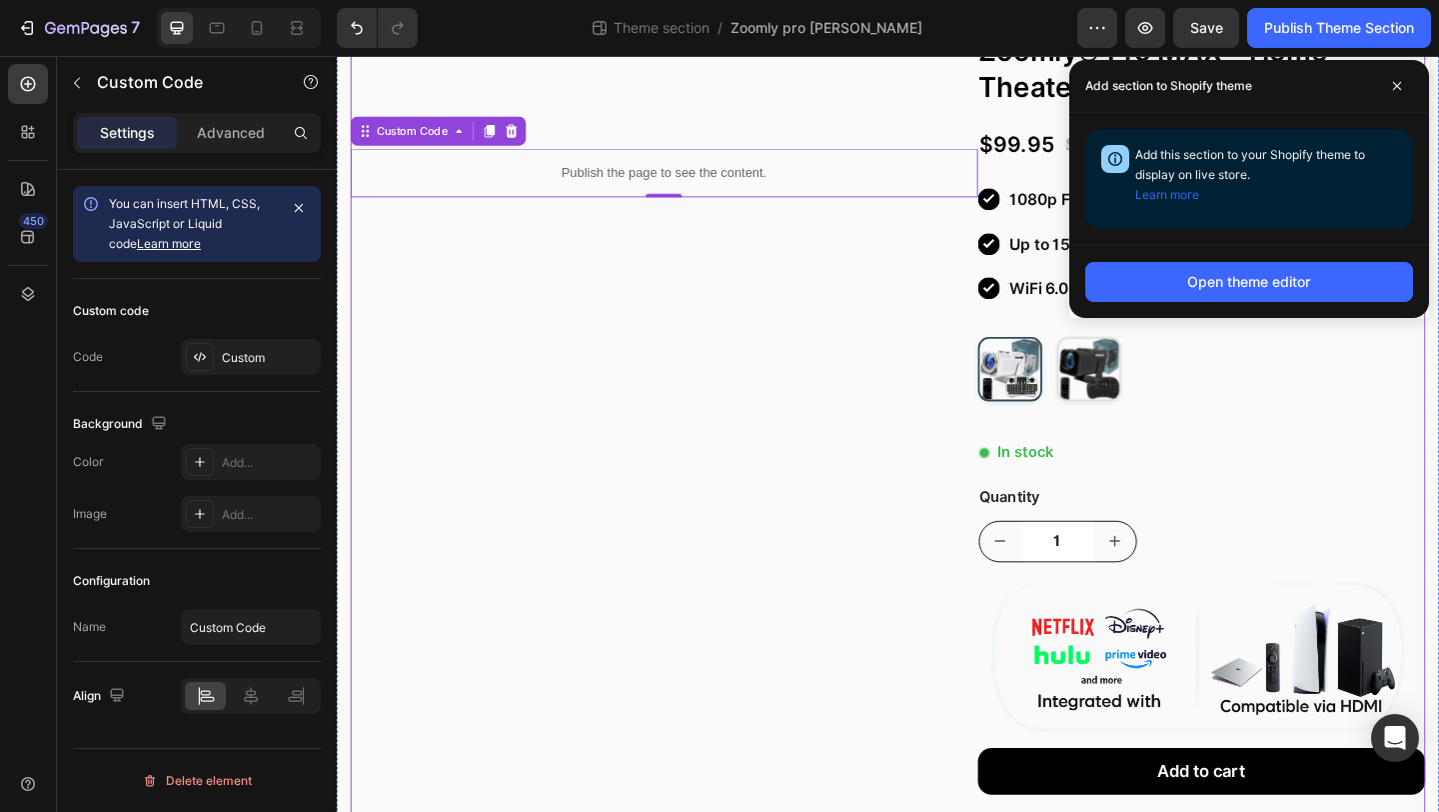
scroll to position [0, 0]
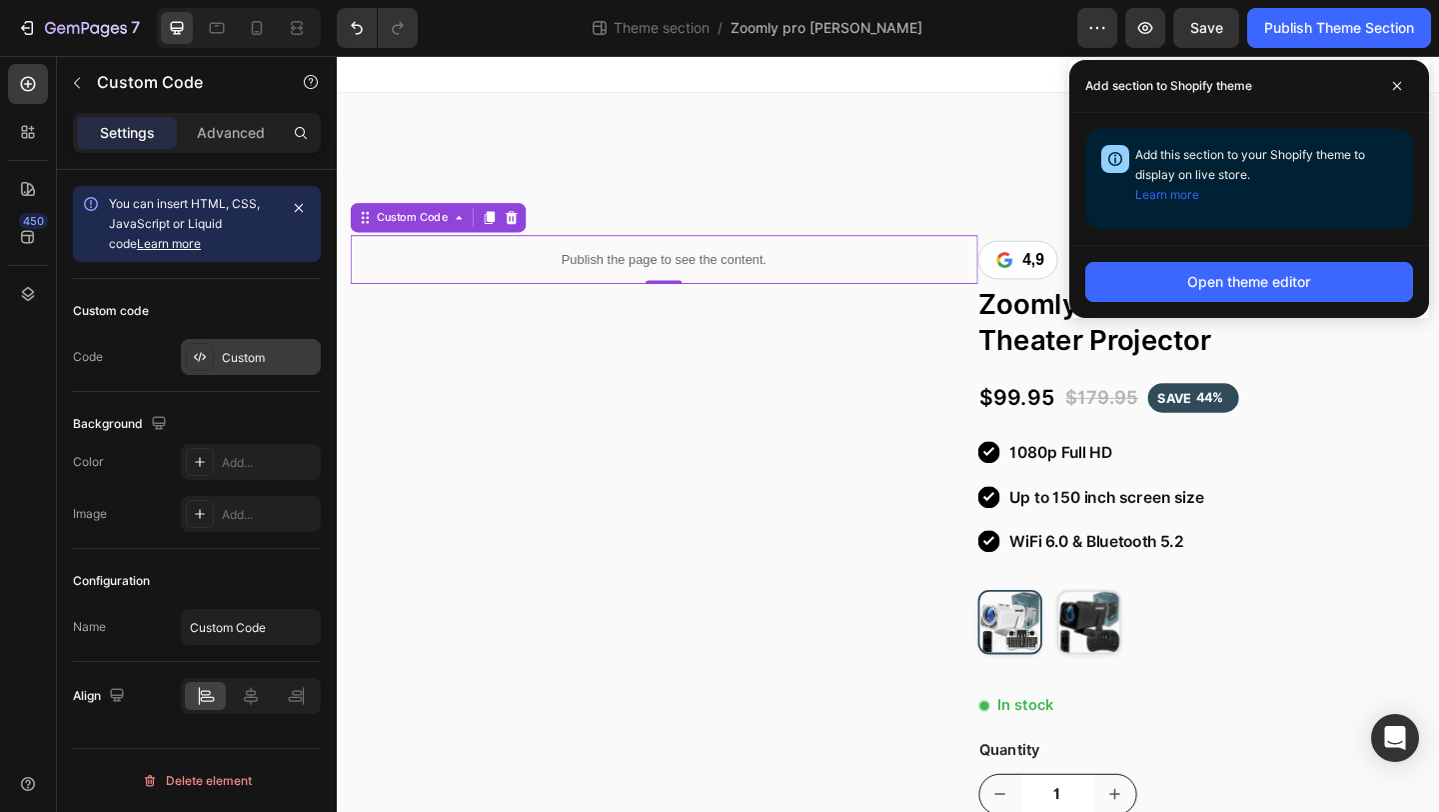
click at [258, 363] on div "Custom" at bounding box center [269, 358] width 94 height 18
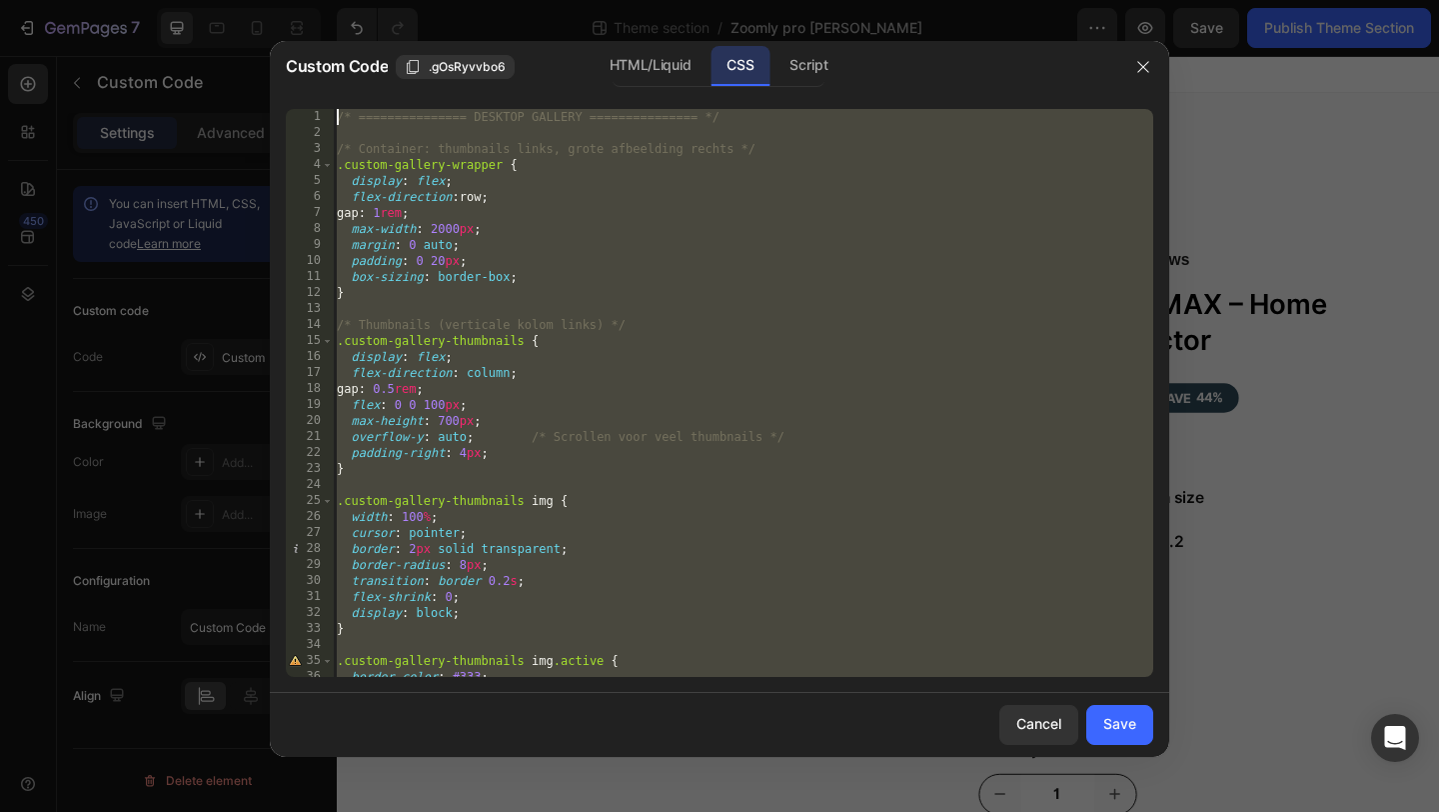
drag, startPoint x: 438, startPoint y: 659, endPoint x: 534, endPoint y: -88, distance: 752.9
click at [534, 0] on html "7 Theme section / Zoomly pro max Wit Preview Save Publish Theme Section 450 Sec…" at bounding box center [719, 0] width 1439 height 0
type textarea "/* =============== DESKTOP GALLERY =============== */"
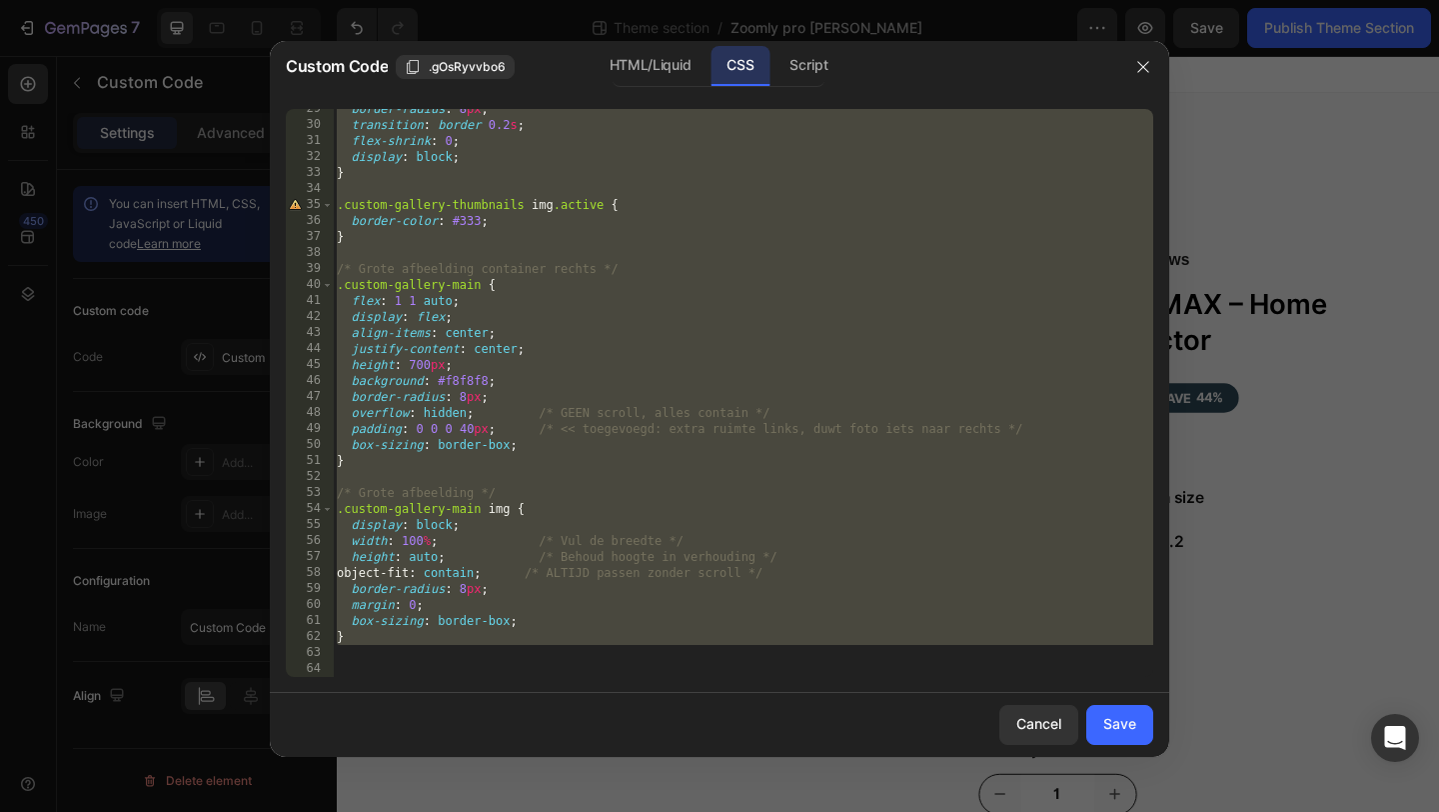
scroll to position [456, 0]
paste textarea
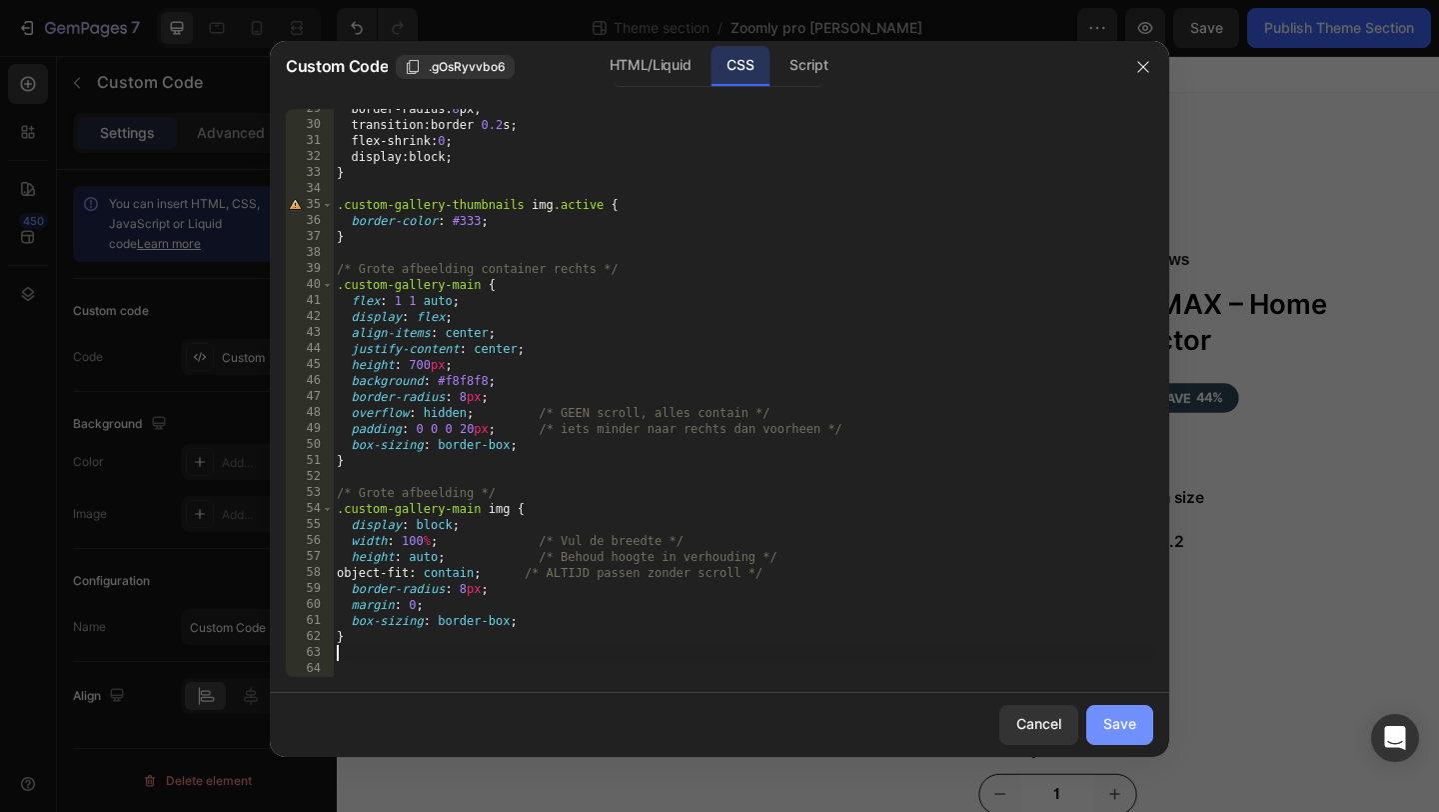
click at [1103, 718] on button "Save" at bounding box center [1120, 725] width 67 height 40
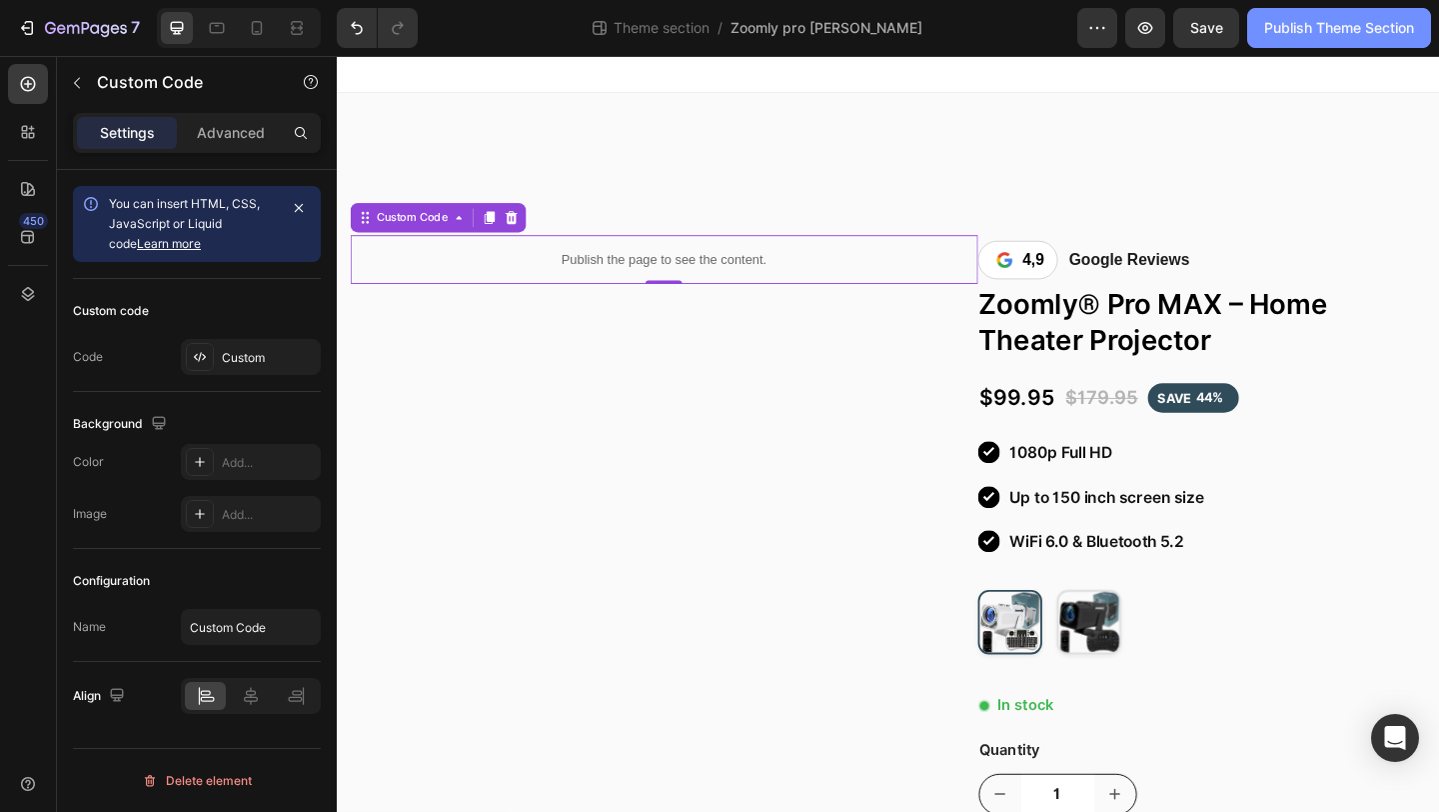
click at [1315, 29] on div "Publish Theme Section" at bounding box center [1340, 28] width 150 height 21
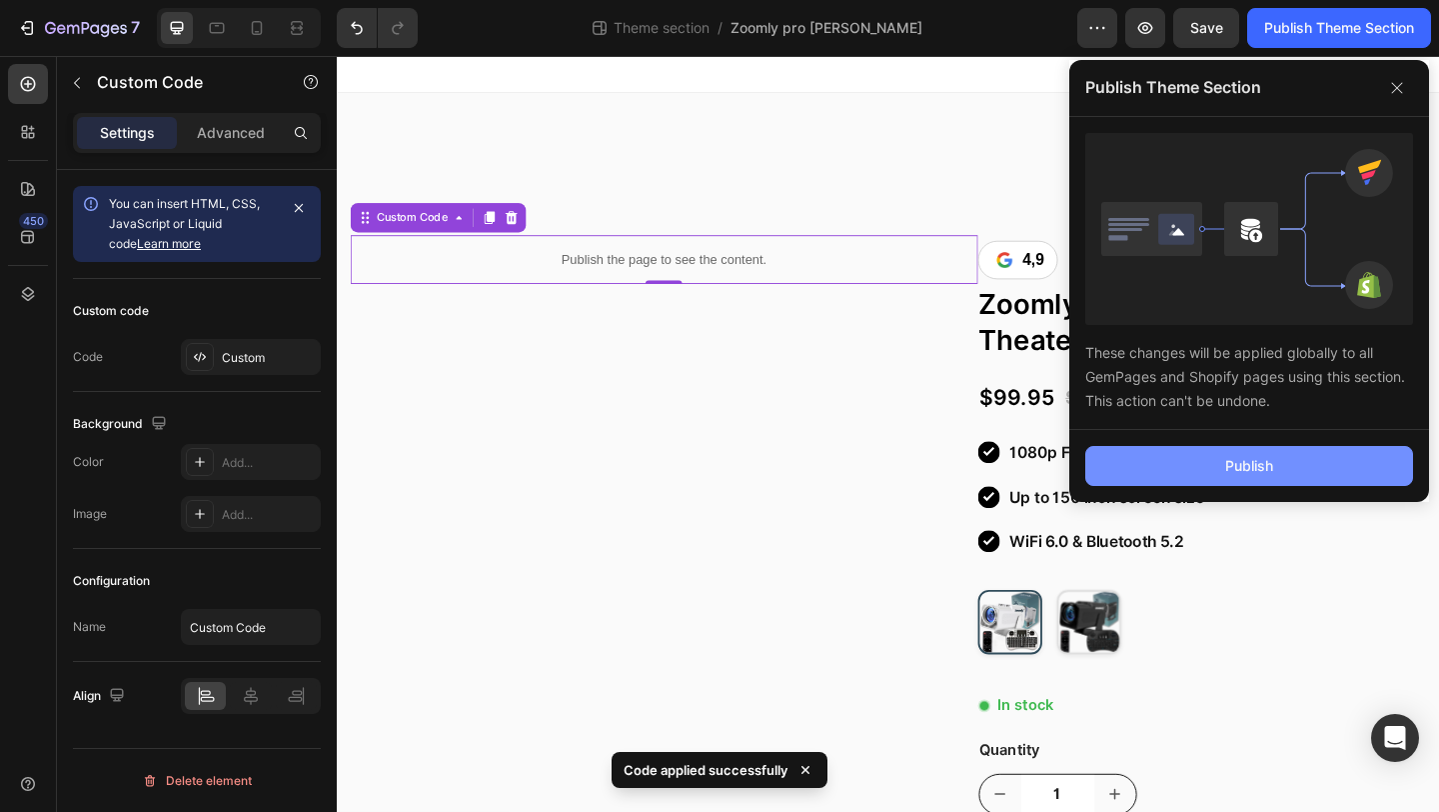
click at [1196, 457] on button "Publish" at bounding box center [1250, 466] width 328 height 40
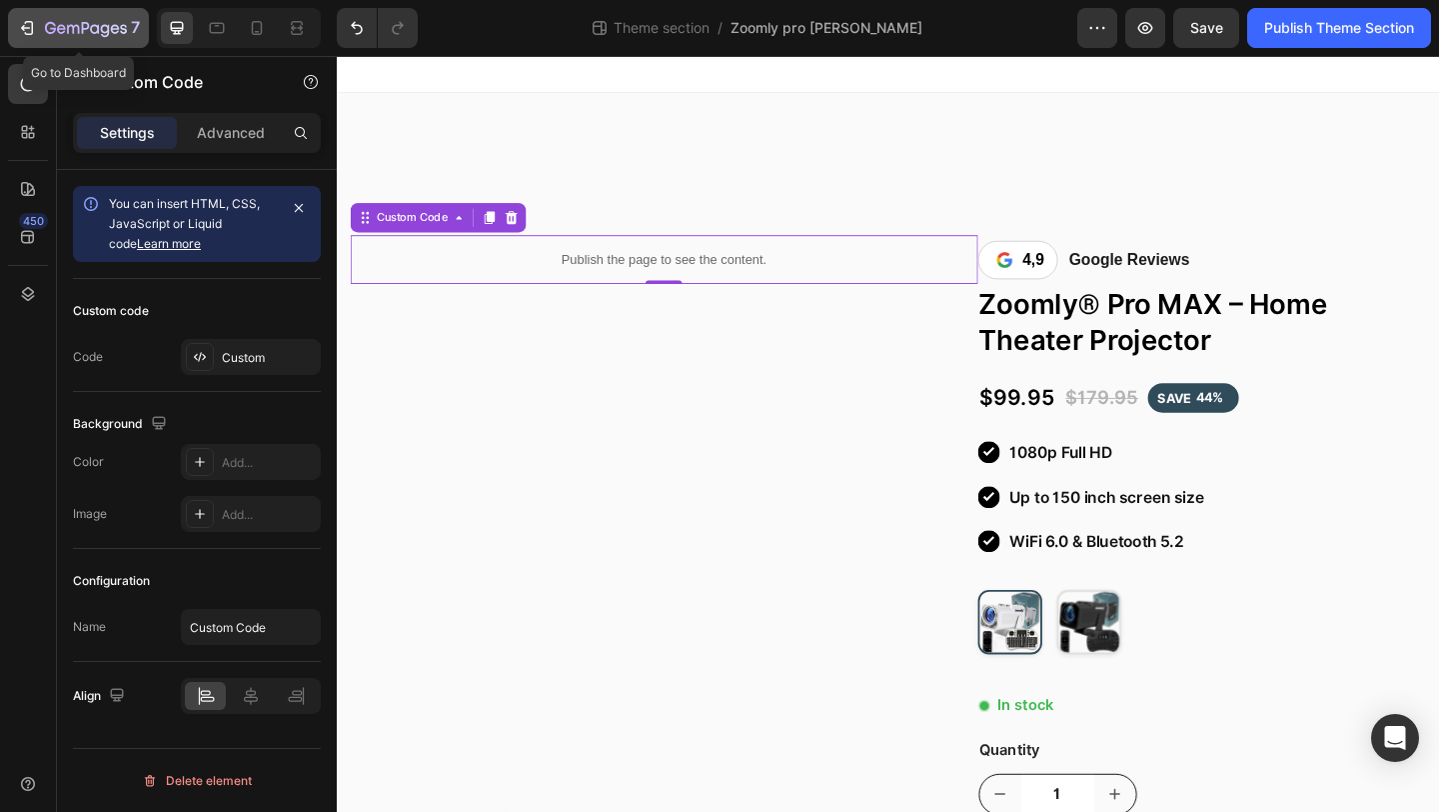
click at [47, 35] on icon "button" at bounding box center [86, 29] width 82 height 17
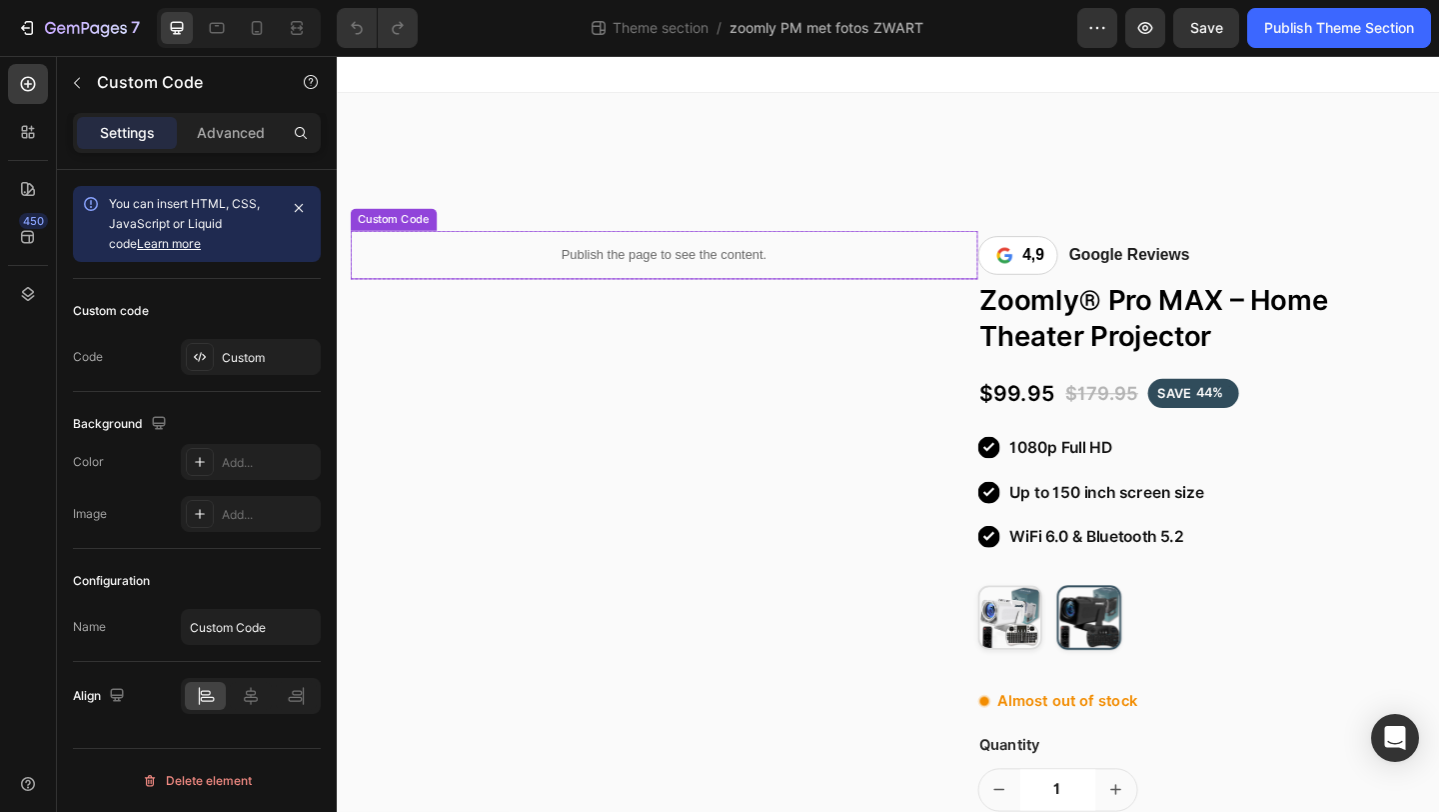
click at [613, 273] on p "Publish the page to see the content." at bounding box center [693, 272] width 683 height 21
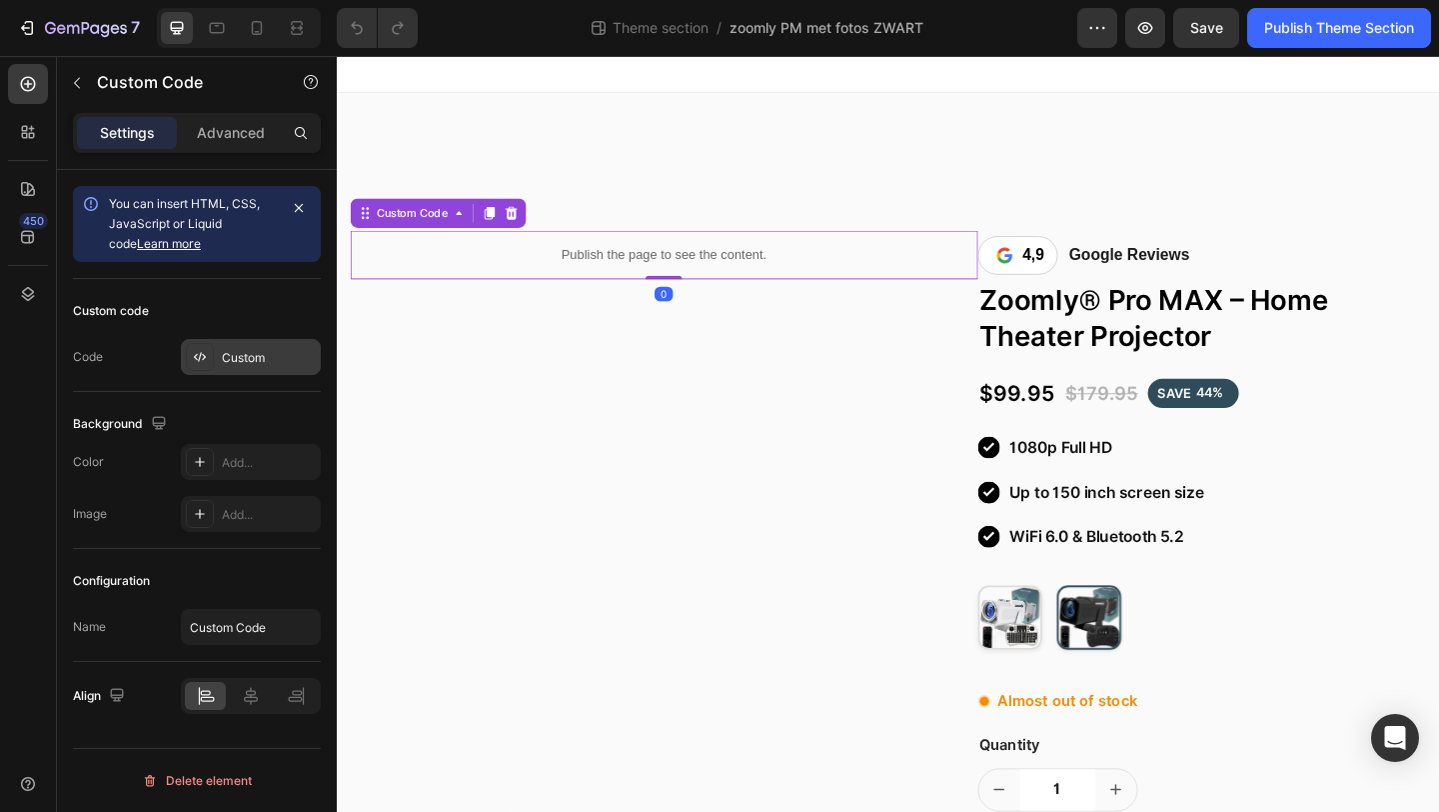
click at [252, 361] on div "Custom" at bounding box center [269, 358] width 94 height 18
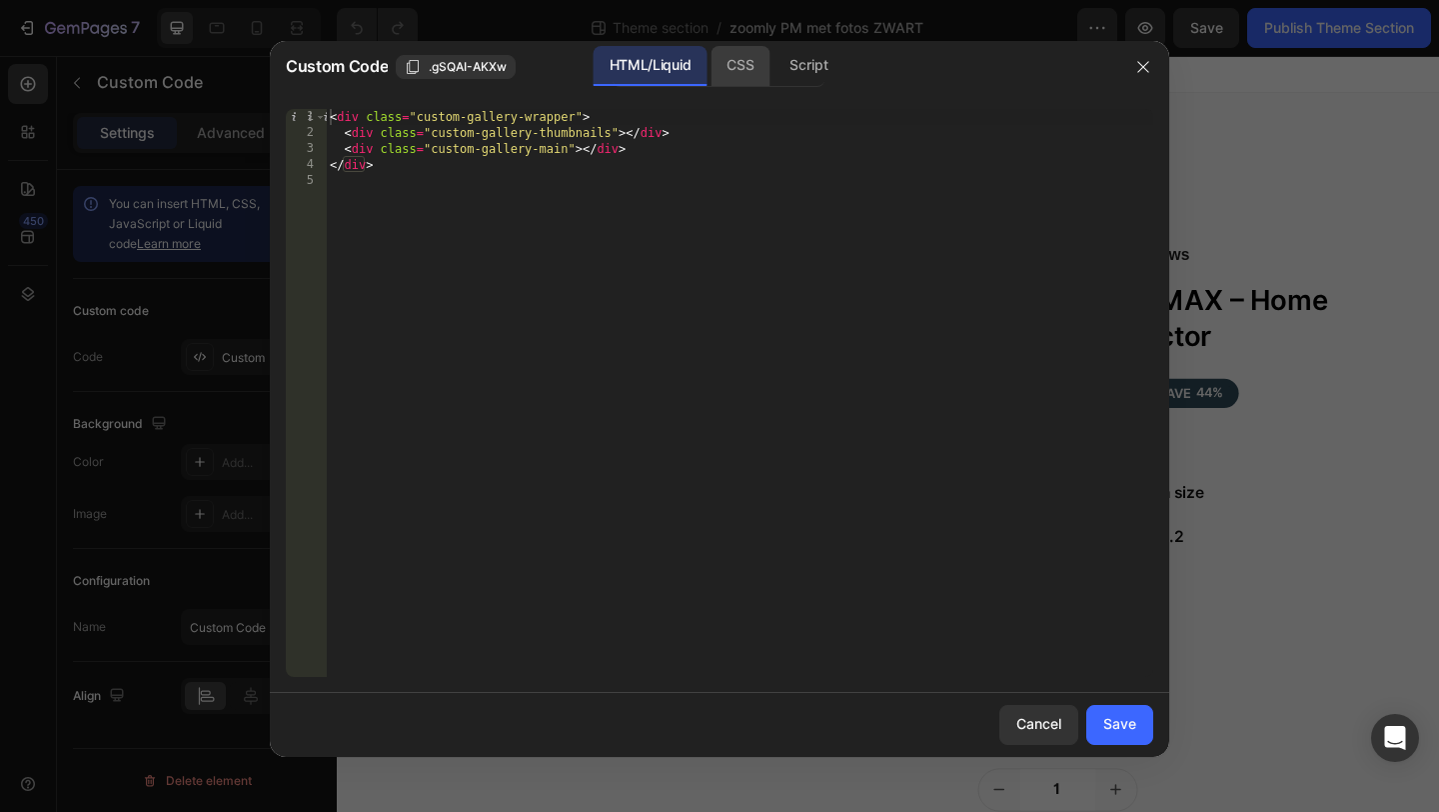
click at [774, 57] on div "CSS" at bounding box center [809, 66] width 70 height 40
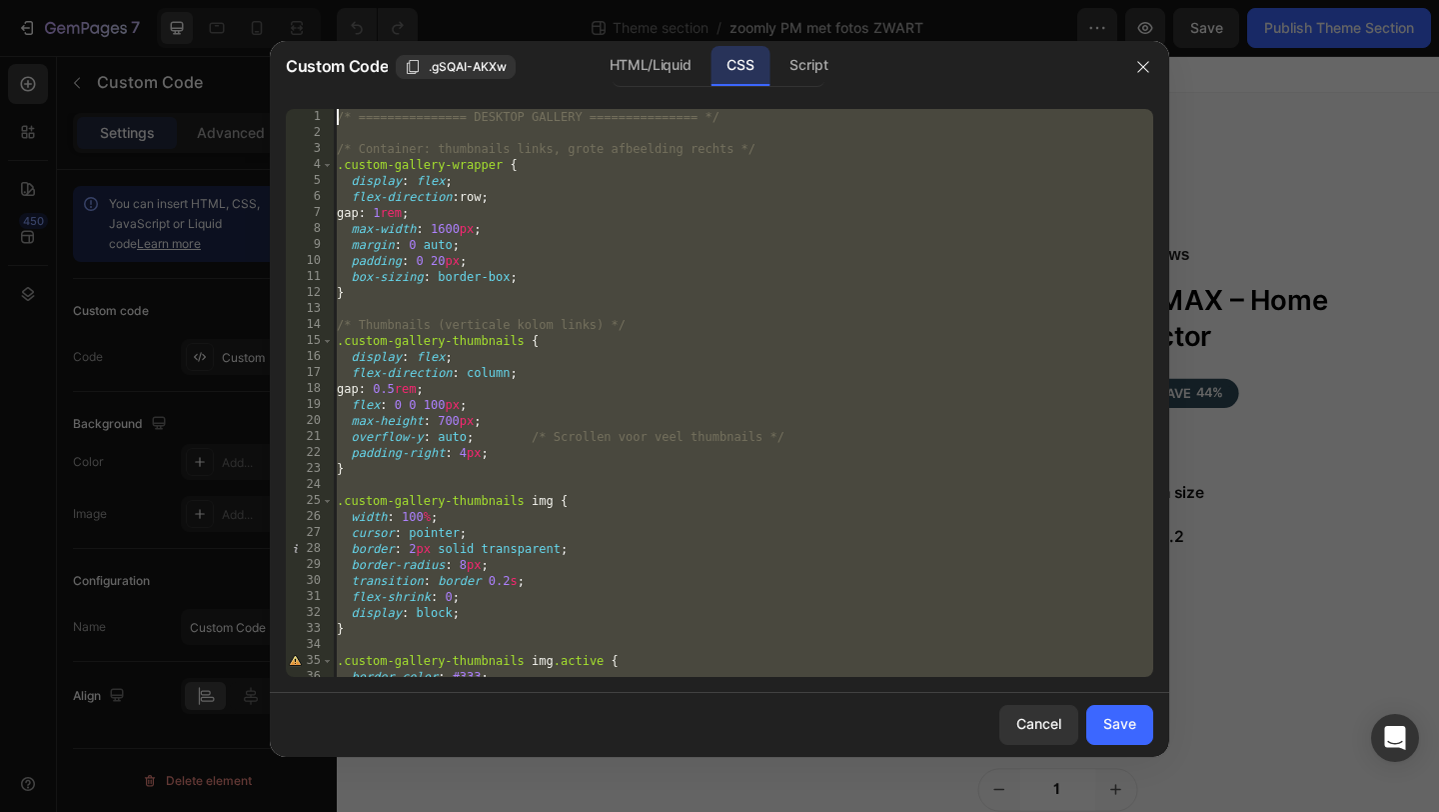
drag, startPoint x: 428, startPoint y: 660, endPoint x: 481, endPoint y: -23, distance: 684.8
click at [481, 0] on html "7 Theme section / zoomly PM met fotos ZWART Preview Save Publish Theme Section …" at bounding box center [719, 0] width 1439 height 0
type textarea "/* =============== DESKTOP GALLERY =============== */"
drag, startPoint x: 408, startPoint y: 672, endPoint x: 467, endPoint y: -25, distance: 699.2
click at [467, 0] on html "7 Theme section / zoomly PM met fotos ZWART Preview Save Publish Theme Section …" at bounding box center [719, 0] width 1439 height 0
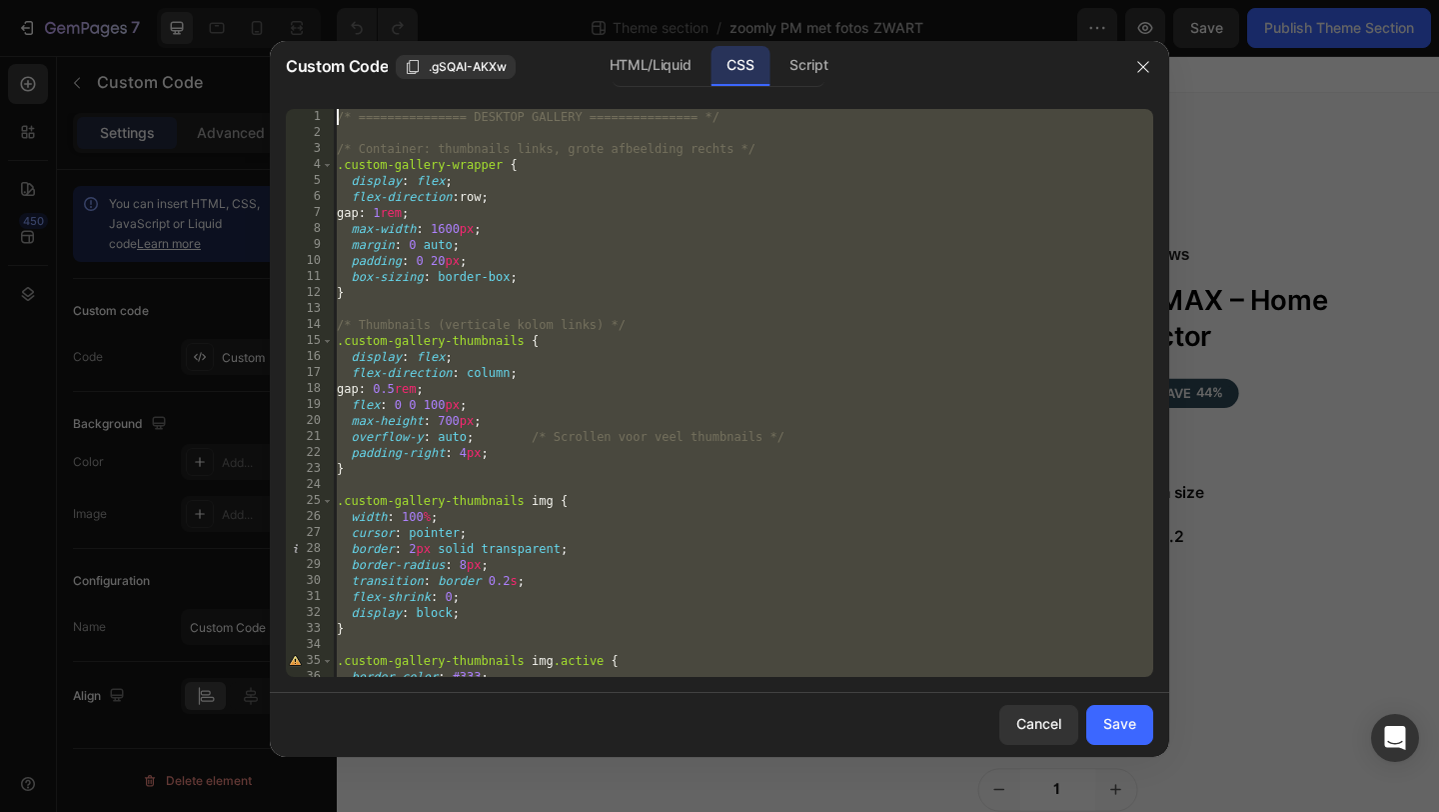
paste textarea
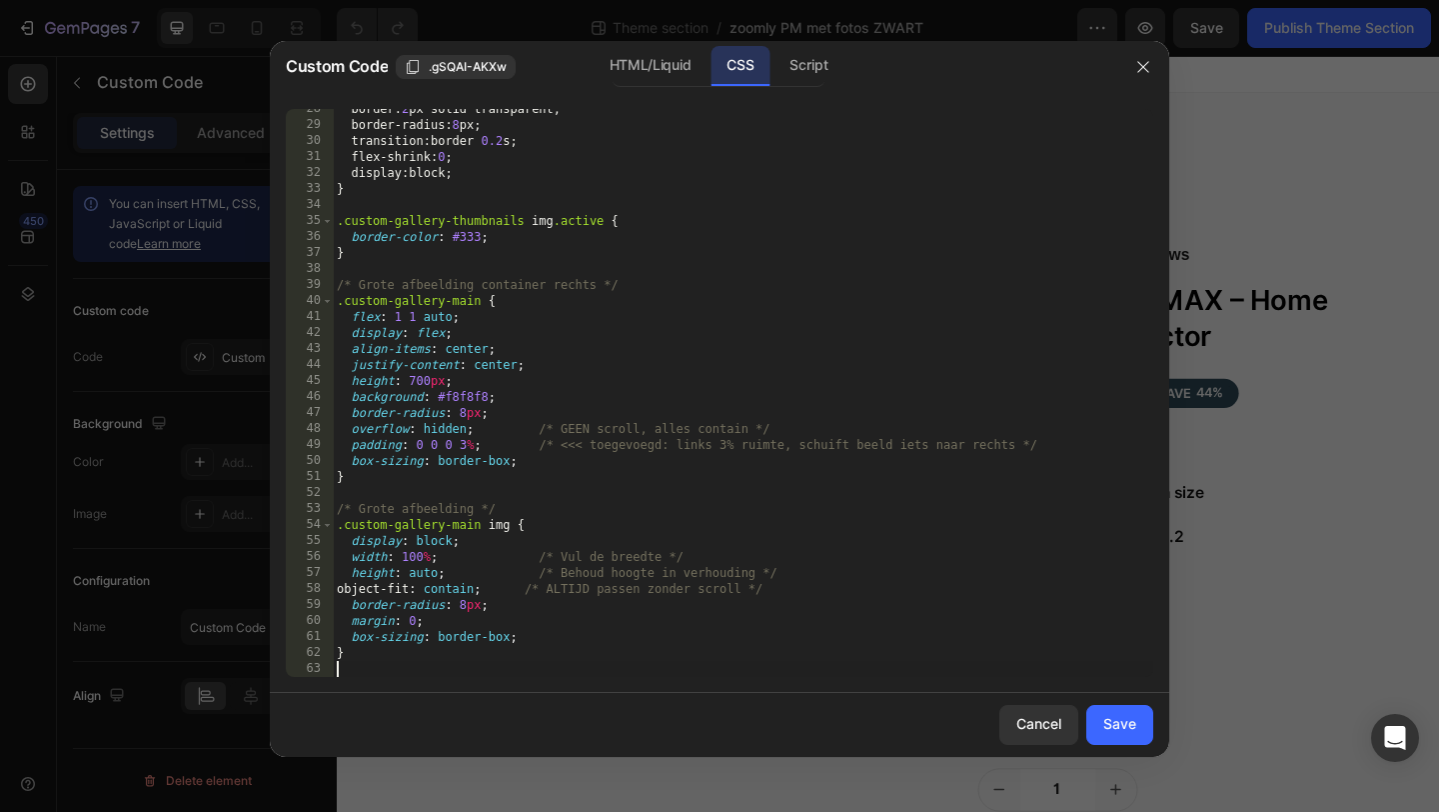
scroll to position [440, 0]
click at [1125, 739] on button "Save" at bounding box center [1120, 725] width 67 height 40
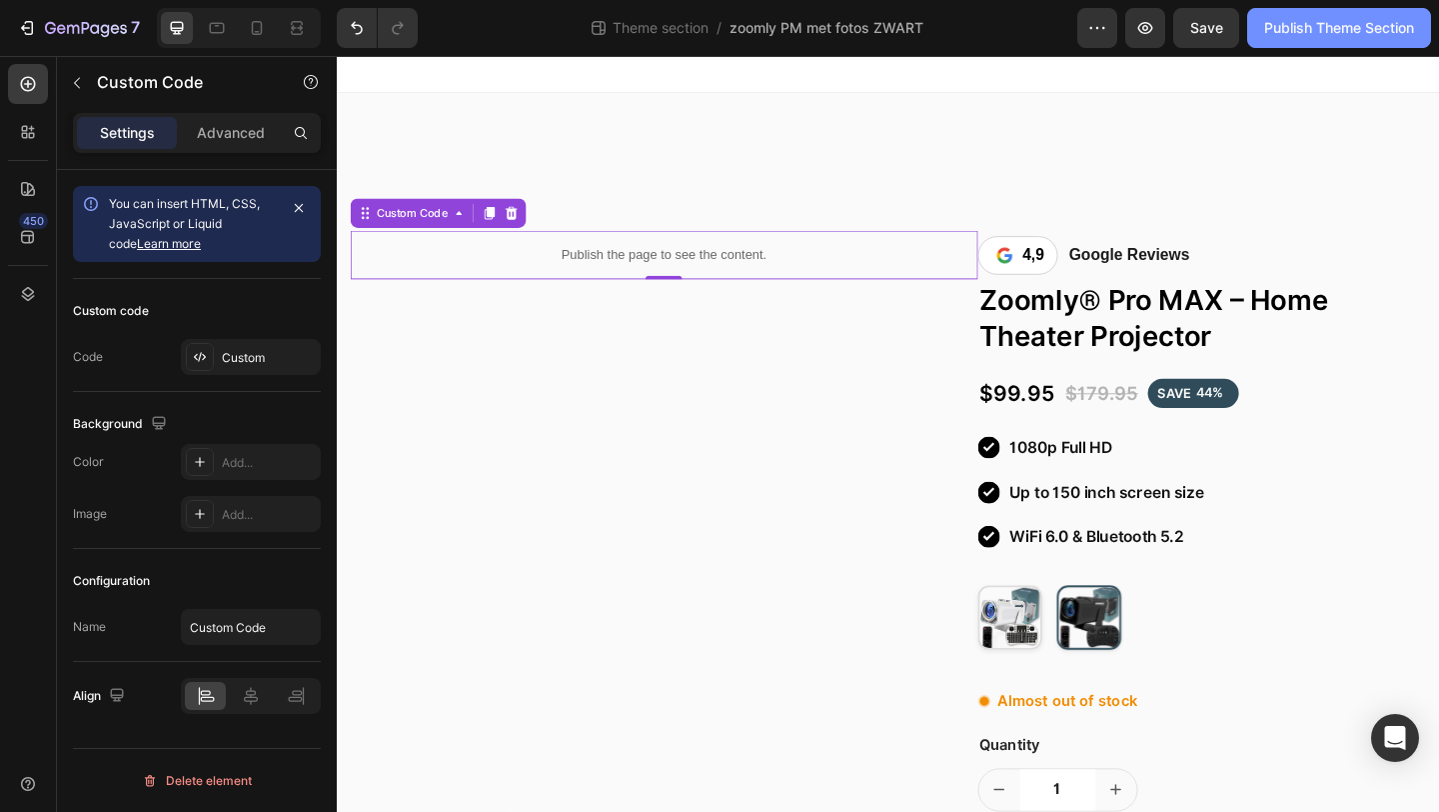
click at [1345, 10] on button "Publish Theme Section" at bounding box center [1340, 28] width 184 height 40
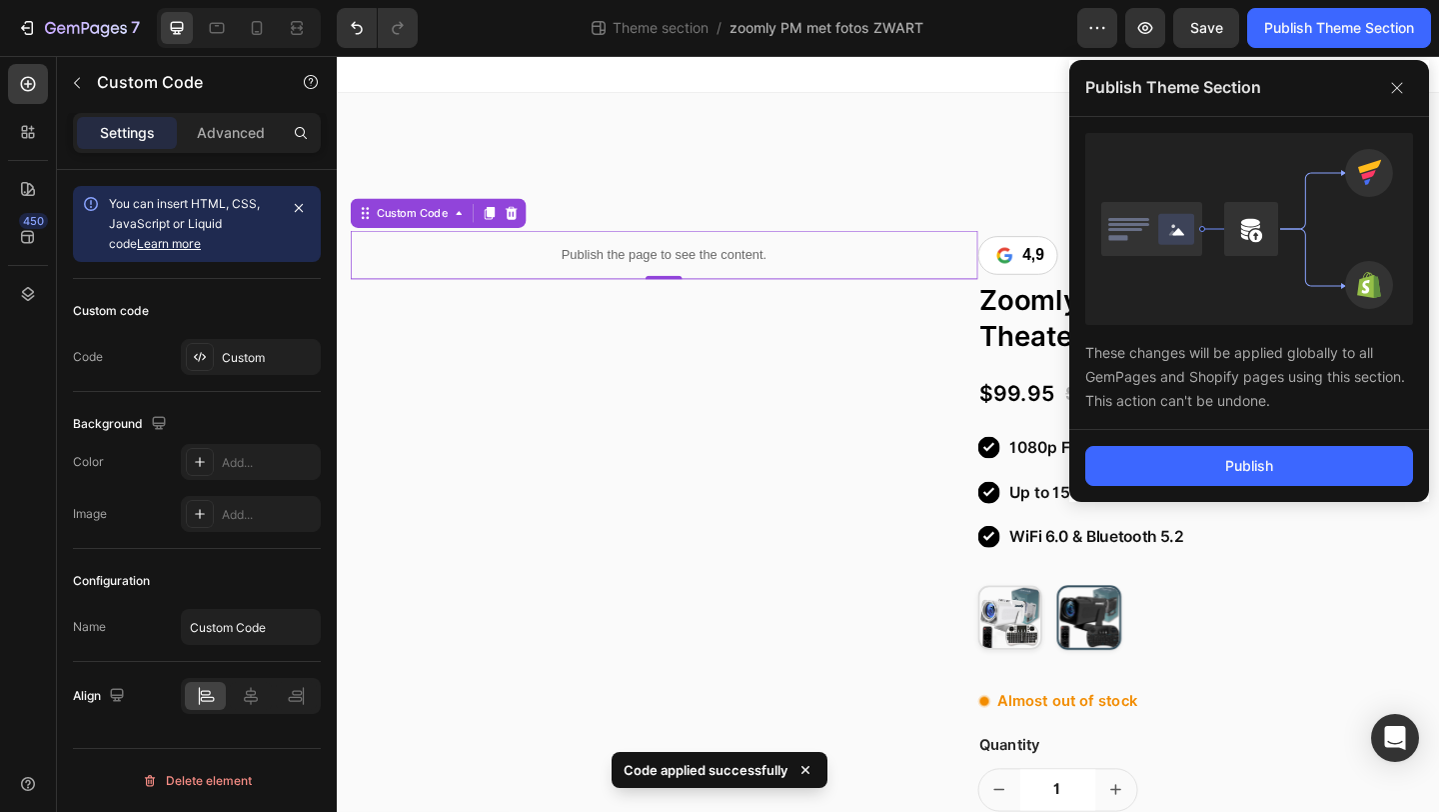
click at [1137, 482] on button "Publish" at bounding box center [1250, 466] width 328 height 40
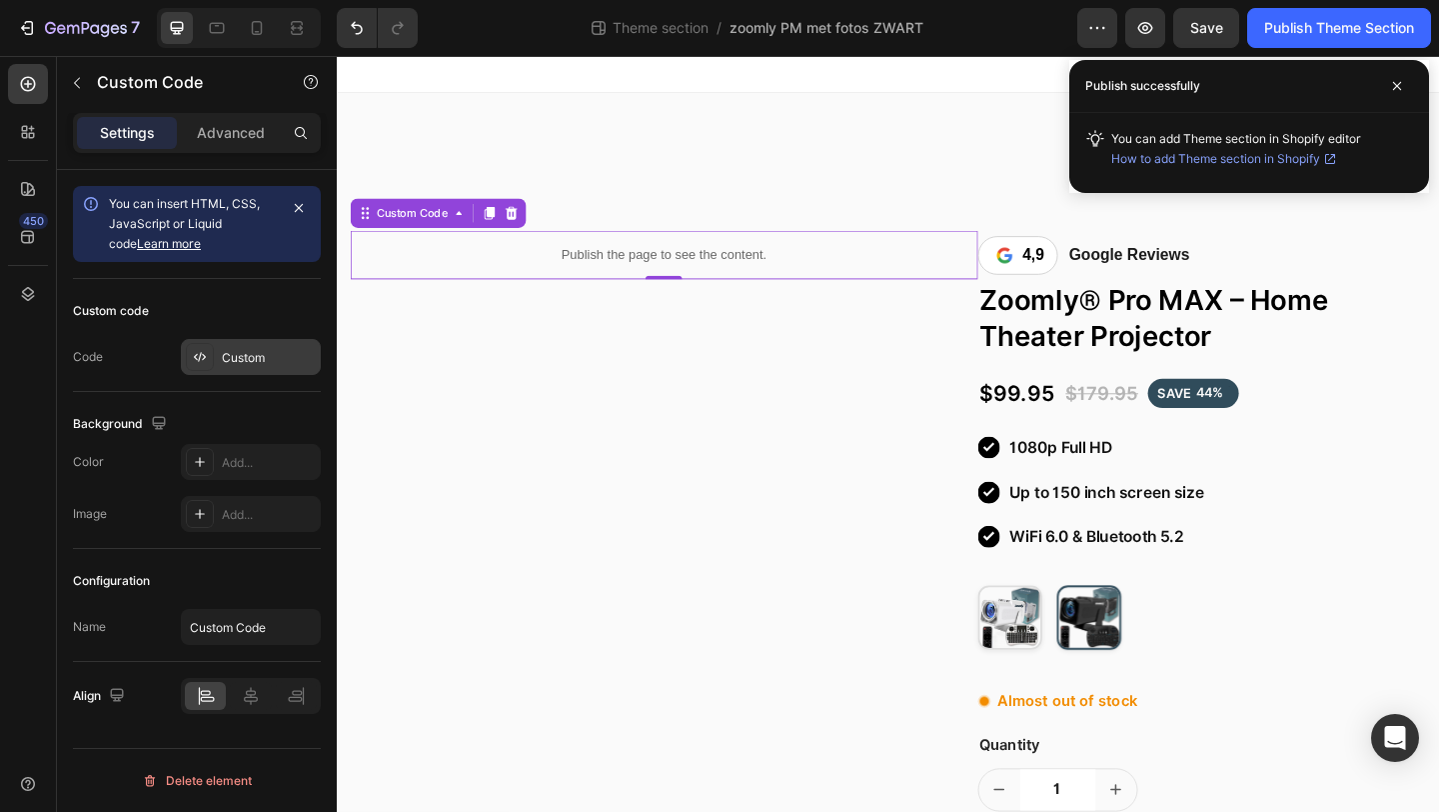
click at [261, 353] on div "Custom" at bounding box center [269, 358] width 94 height 18
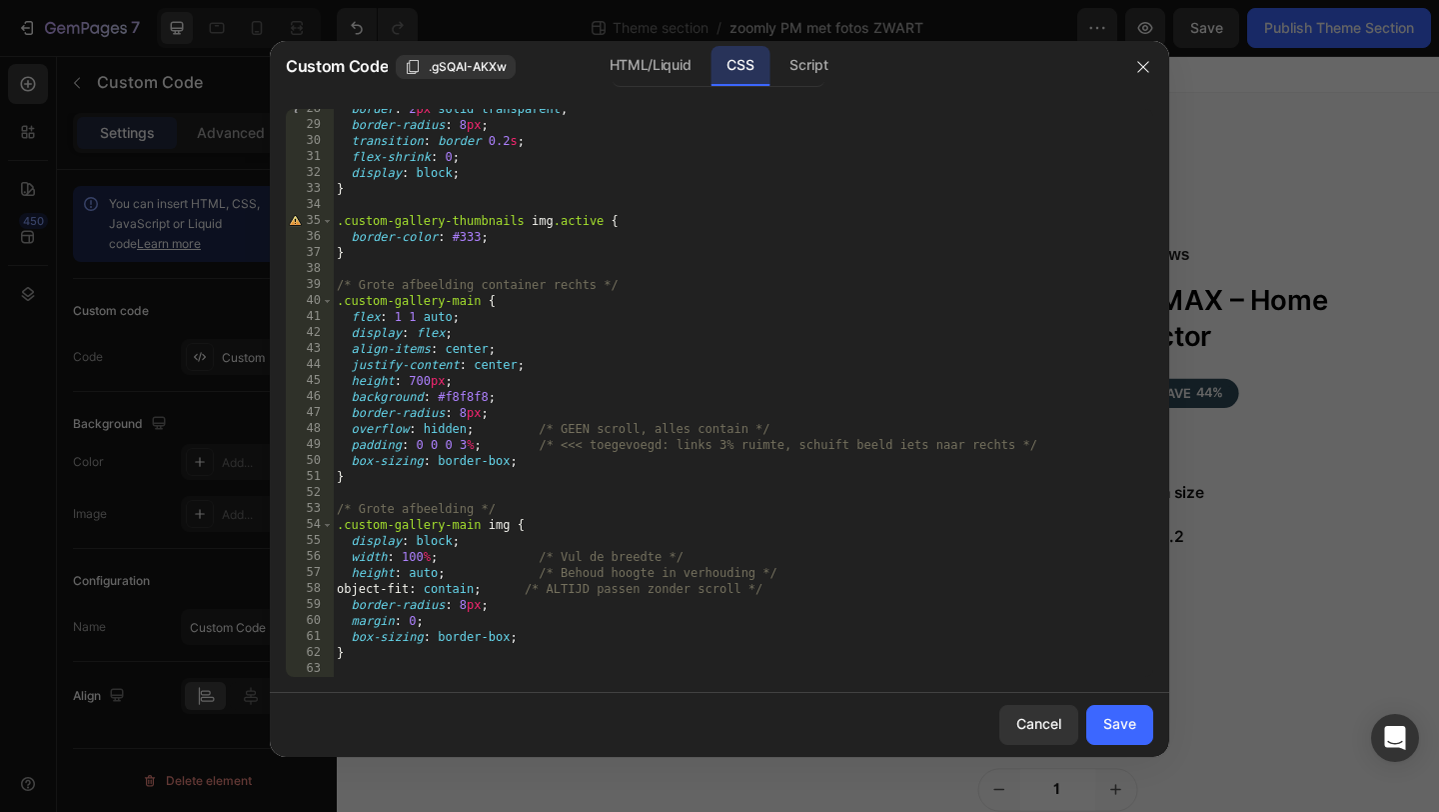
drag, startPoint x: 434, startPoint y: 678, endPoint x: 502, endPoint y: 101, distance: 580.8
click at [501, 101] on div "28 29 30 31 32 33 34 35 36 37 38 39 40 41 42 43 44 45 46 47 48 49 50 51 52 53 5…" at bounding box center [720, 393] width 900 height 600
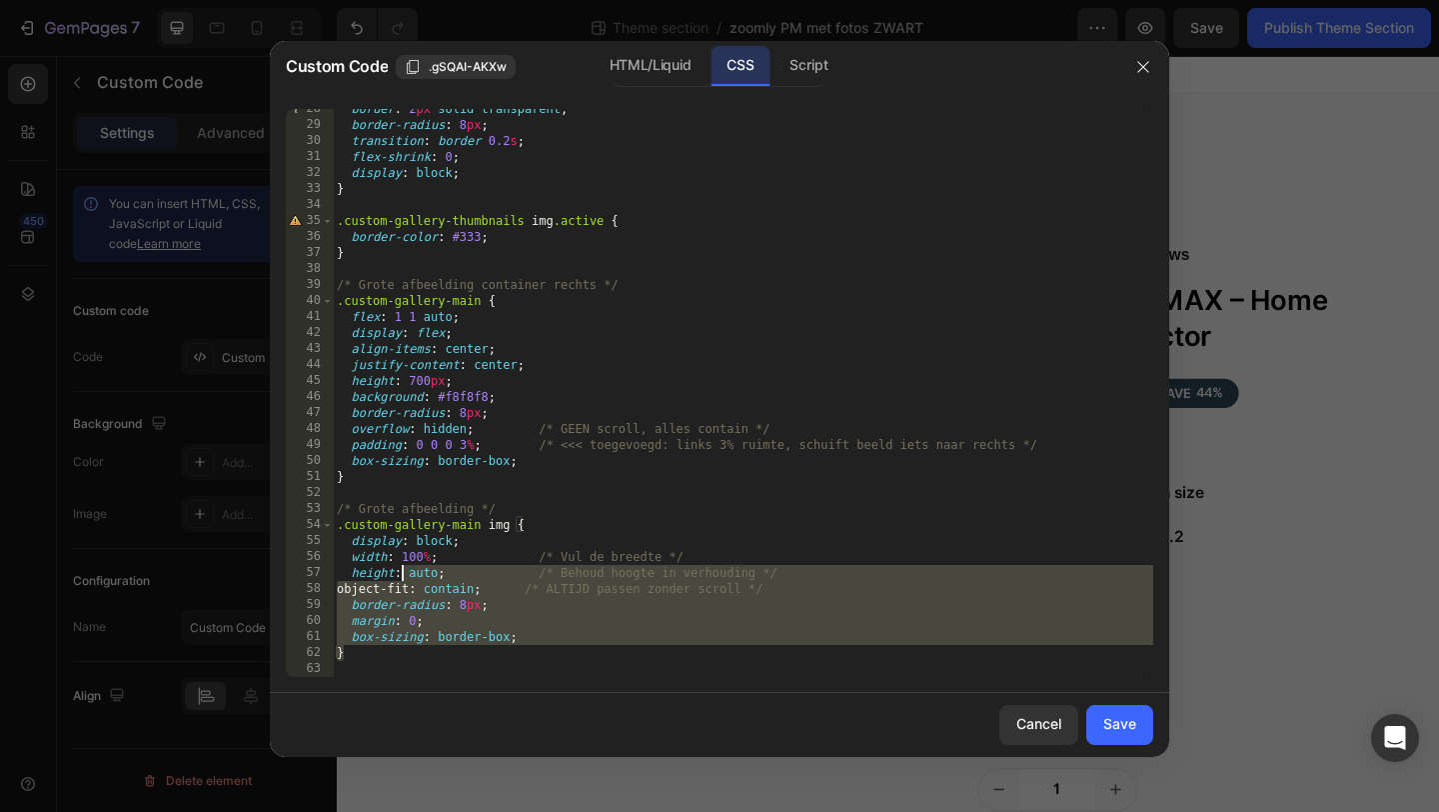
scroll to position [0, 0]
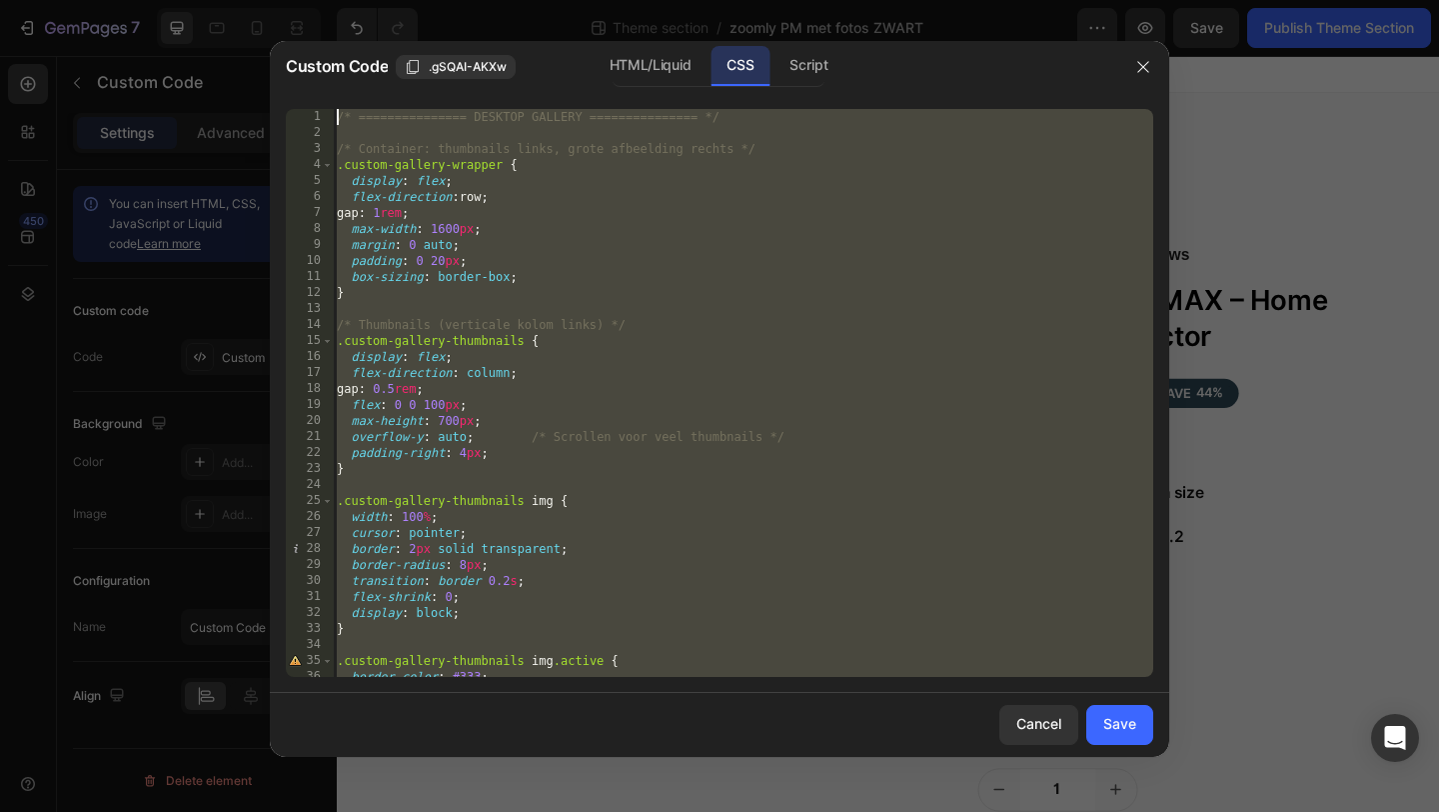
drag, startPoint x: 400, startPoint y: 660, endPoint x: 489, endPoint y: -88, distance: 753.0
click at [489, 0] on html "7 Theme section / zoomly PM met fotos ZWART Preview Save Publish Theme Section …" at bounding box center [719, 0] width 1439 height 0
type textarea "/* =============== DESKTOP GALLERY =============== */"
paste textarea
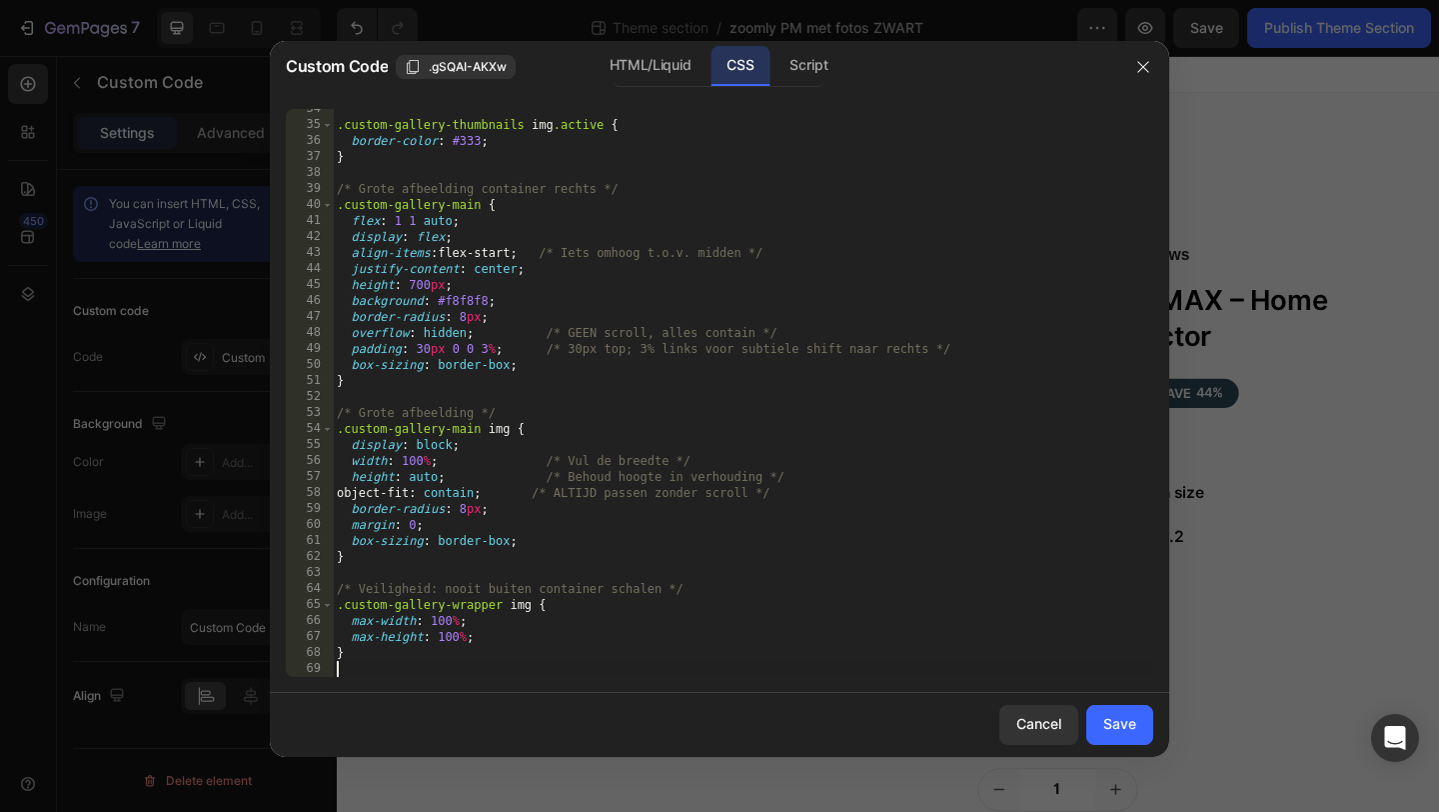
scroll to position [536, 0]
click at [1126, 723] on div "Save" at bounding box center [1120, 724] width 33 height 21
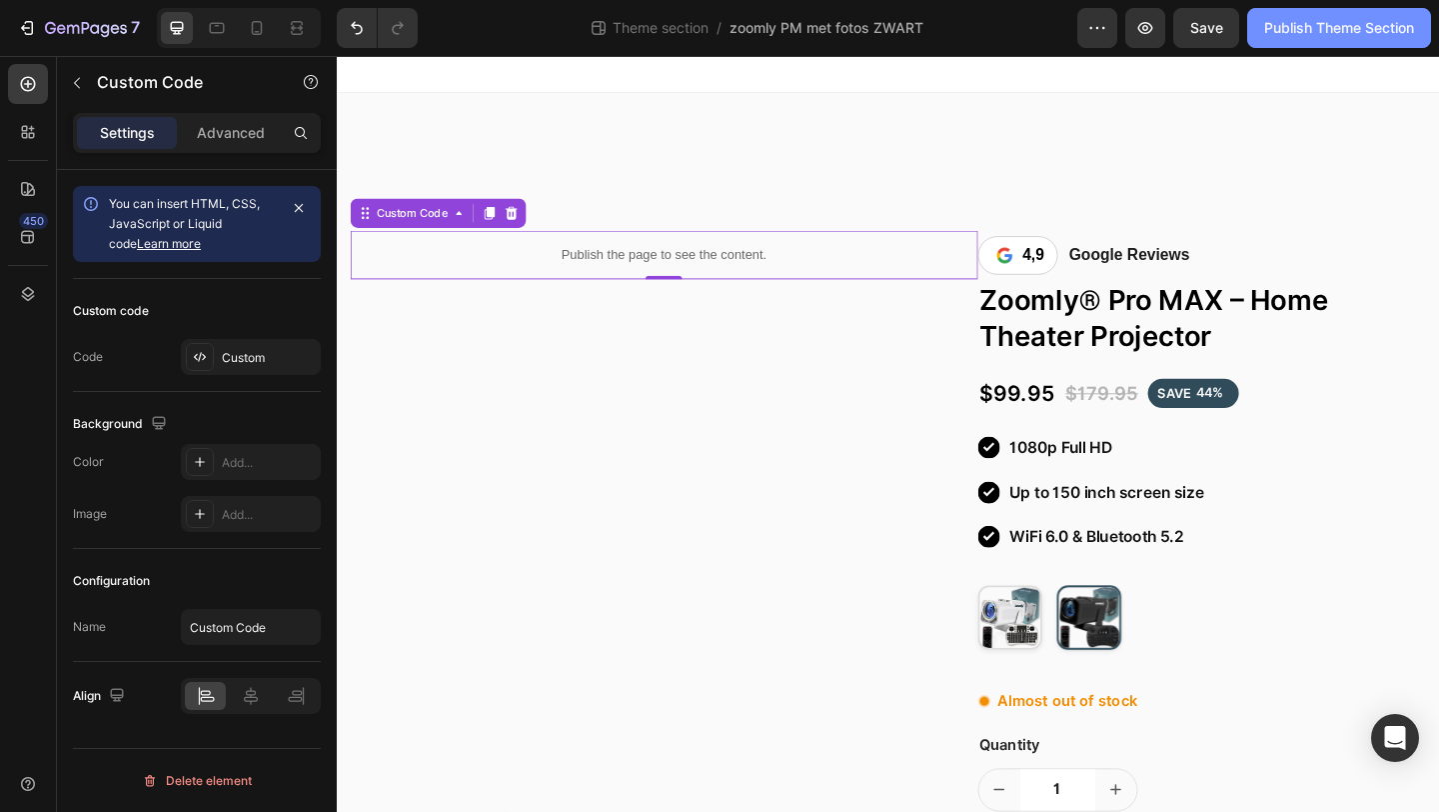
click at [1346, 20] on div "Publish Theme Section" at bounding box center [1340, 28] width 150 height 21
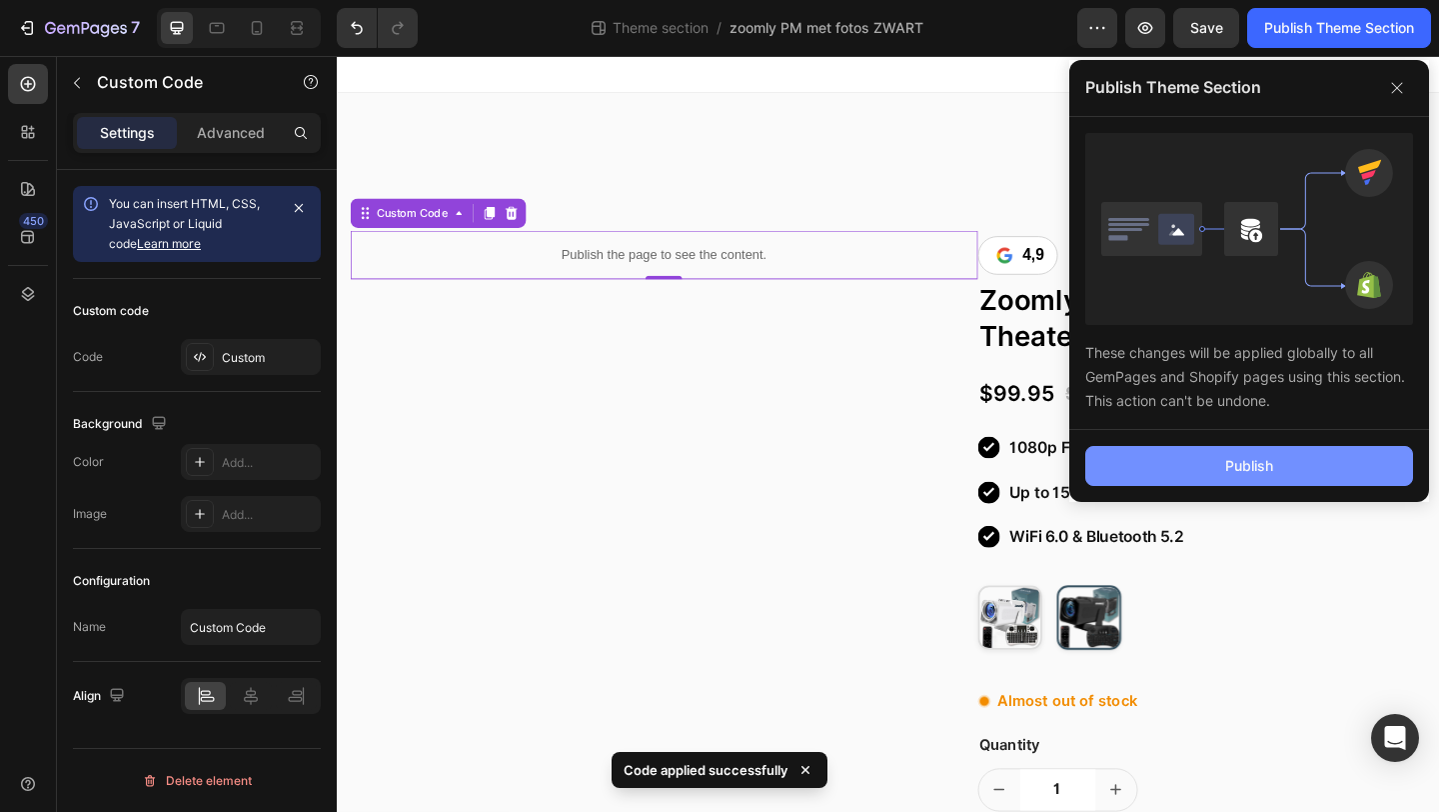
click at [1143, 475] on button "Publish" at bounding box center [1250, 466] width 328 height 40
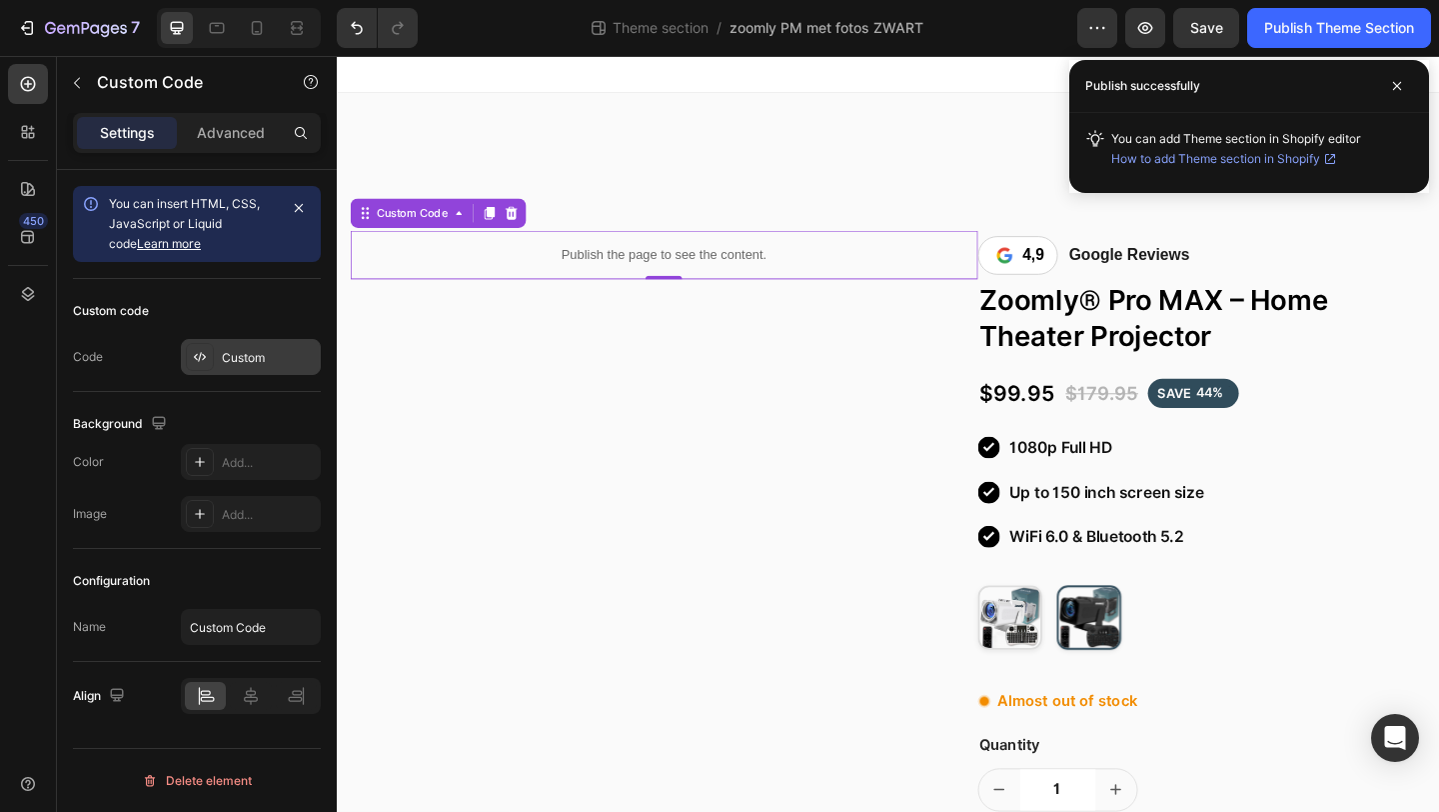
click at [282, 356] on div "Custom" at bounding box center [269, 358] width 94 height 18
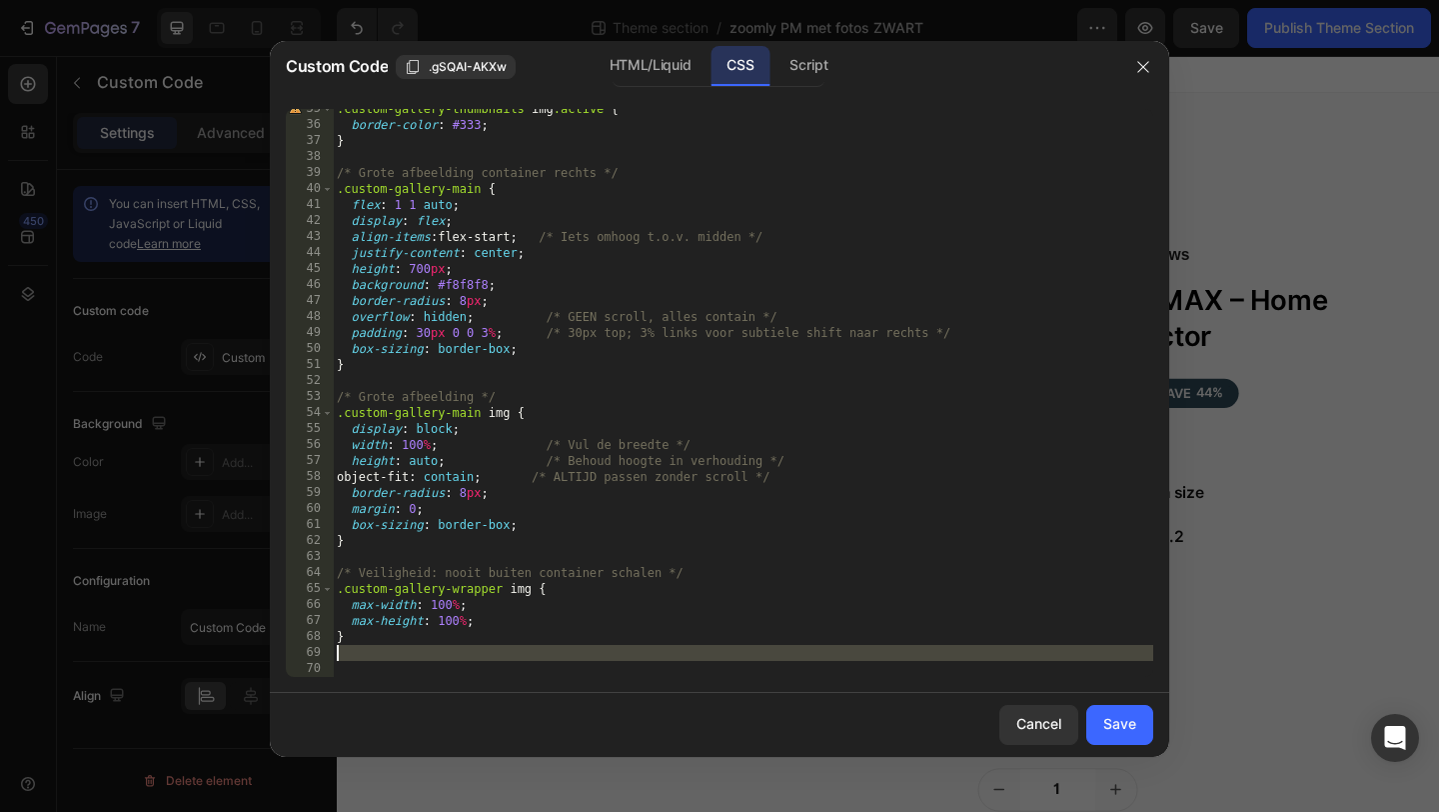
scroll to position [0, 0]
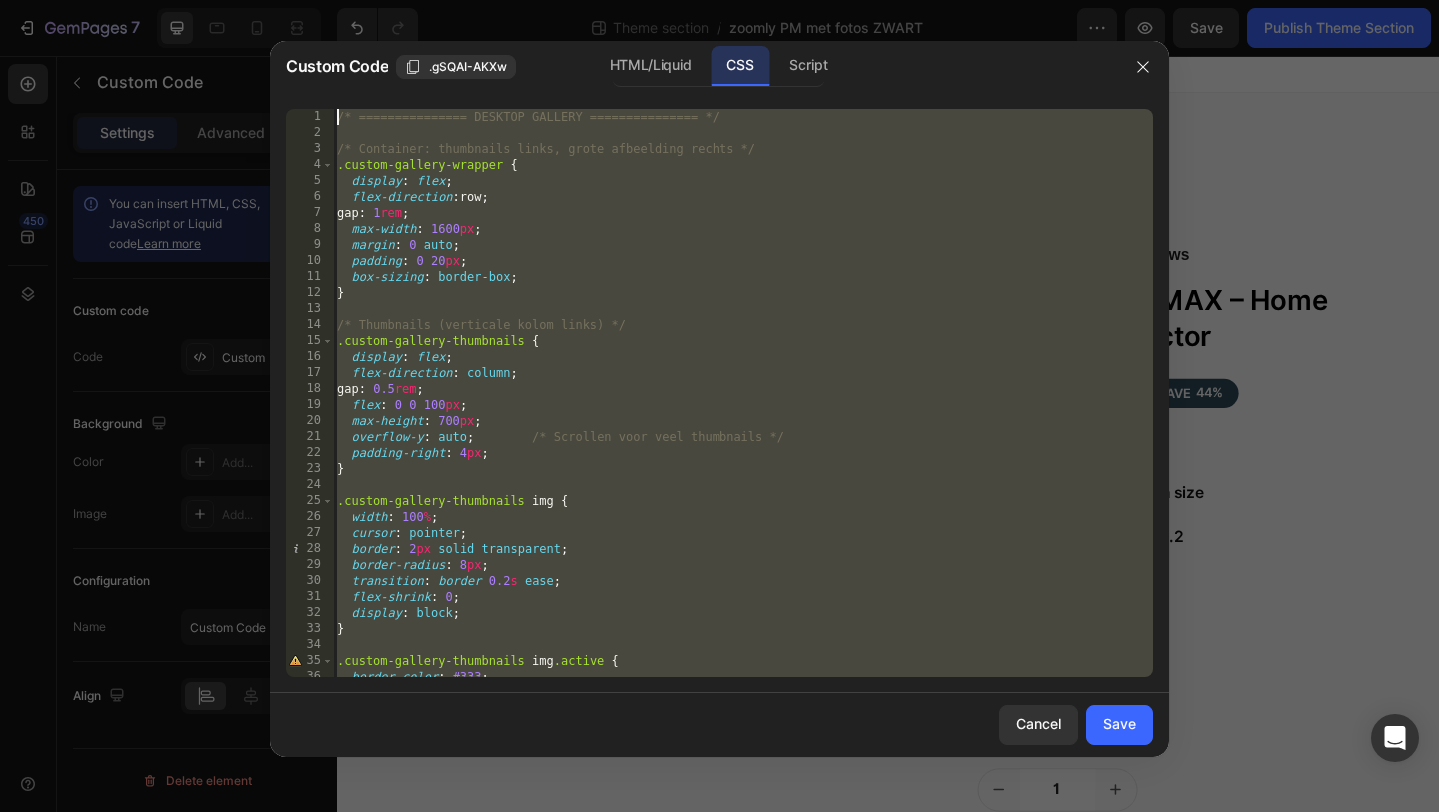
drag, startPoint x: 418, startPoint y: 662, endPoint x: 478, endPoint y: -88, distance: 752.1
click at [478, 0] on html "7 Theme section / zoomly PM met fotos ZWART Preview Save Publish Theme Section …" at bounding box center [719, 0] width 1439 height 0
type textarea "/* =============== DESKTOP GALLERY =============== */"
paste textarea
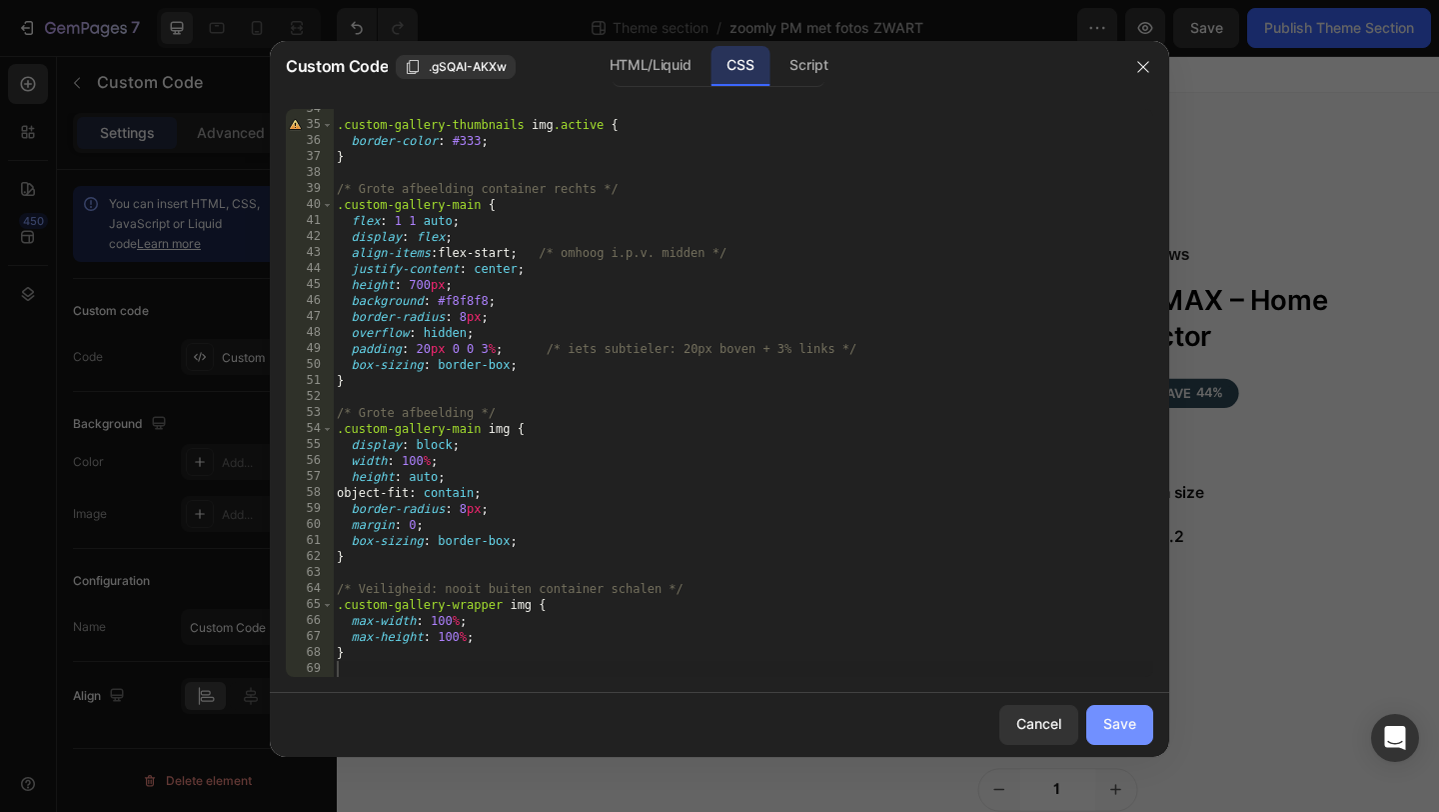
click at [1117, 727] on div "Save" at bounding box center [1120, 724] width 33 height 21
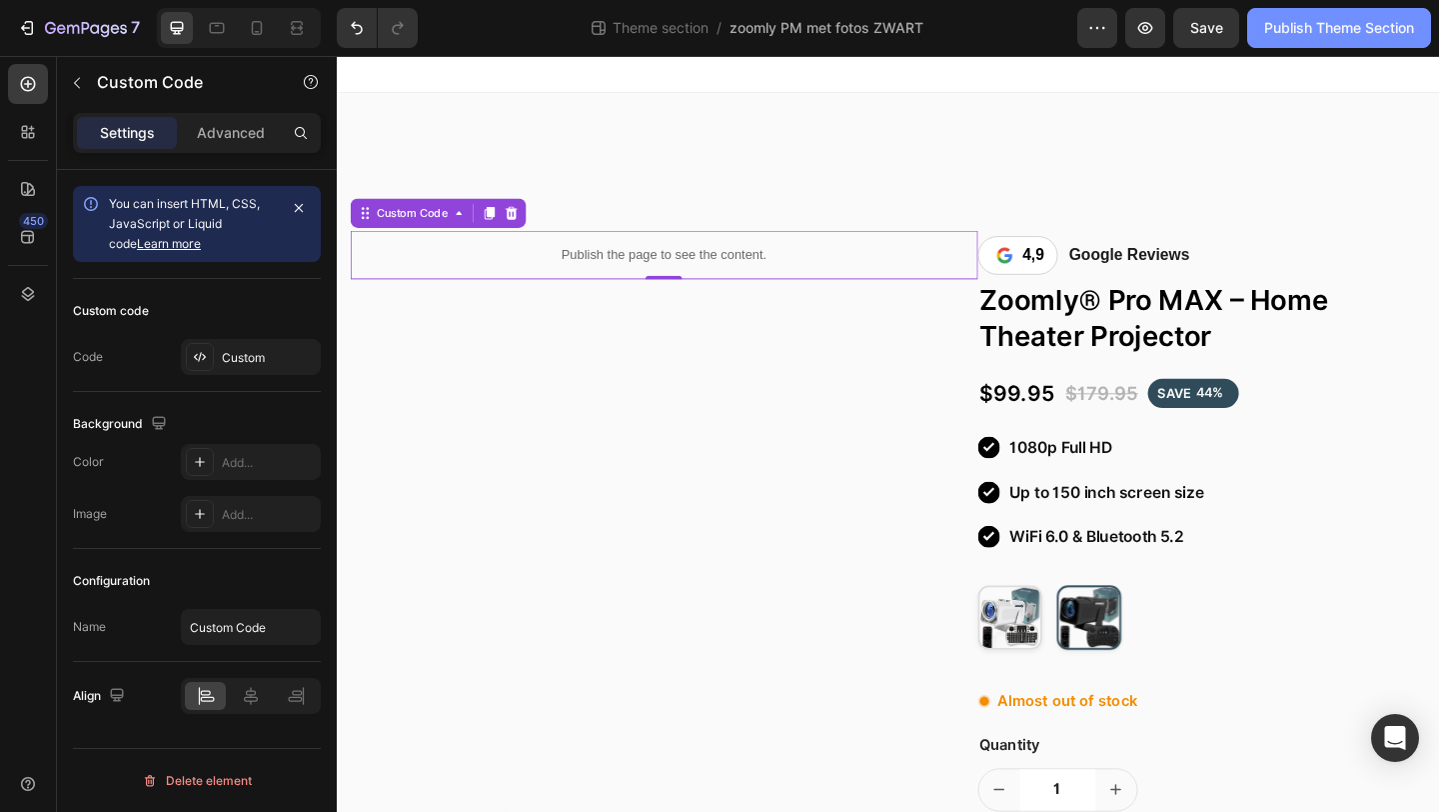
click at [1291, 24] on div "Publish Theme Section" at bounding box center [1340, 28] width 150 height 21
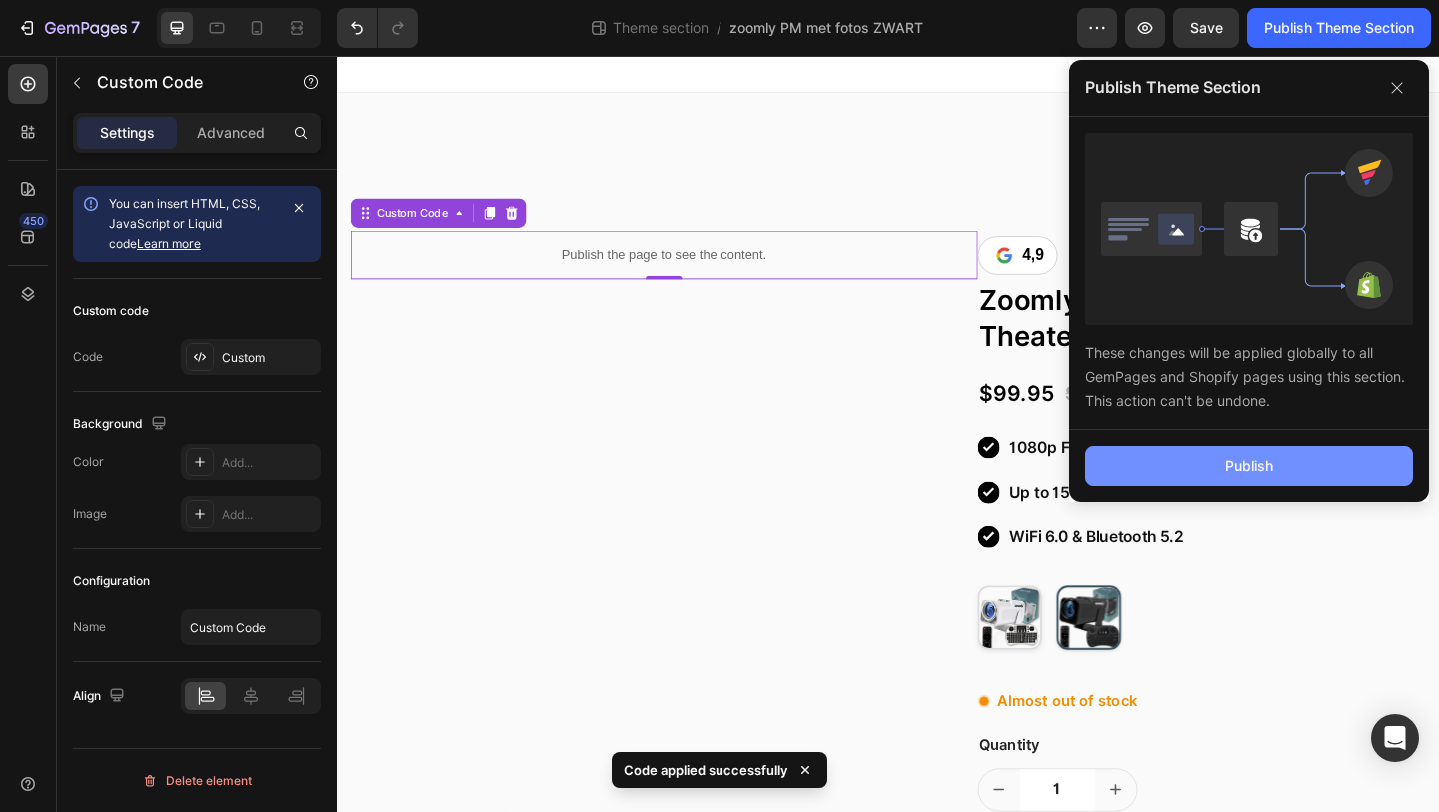
click at [1164, 467] on button "Publish" at bounding box center [1250, 466] width 328 height 40
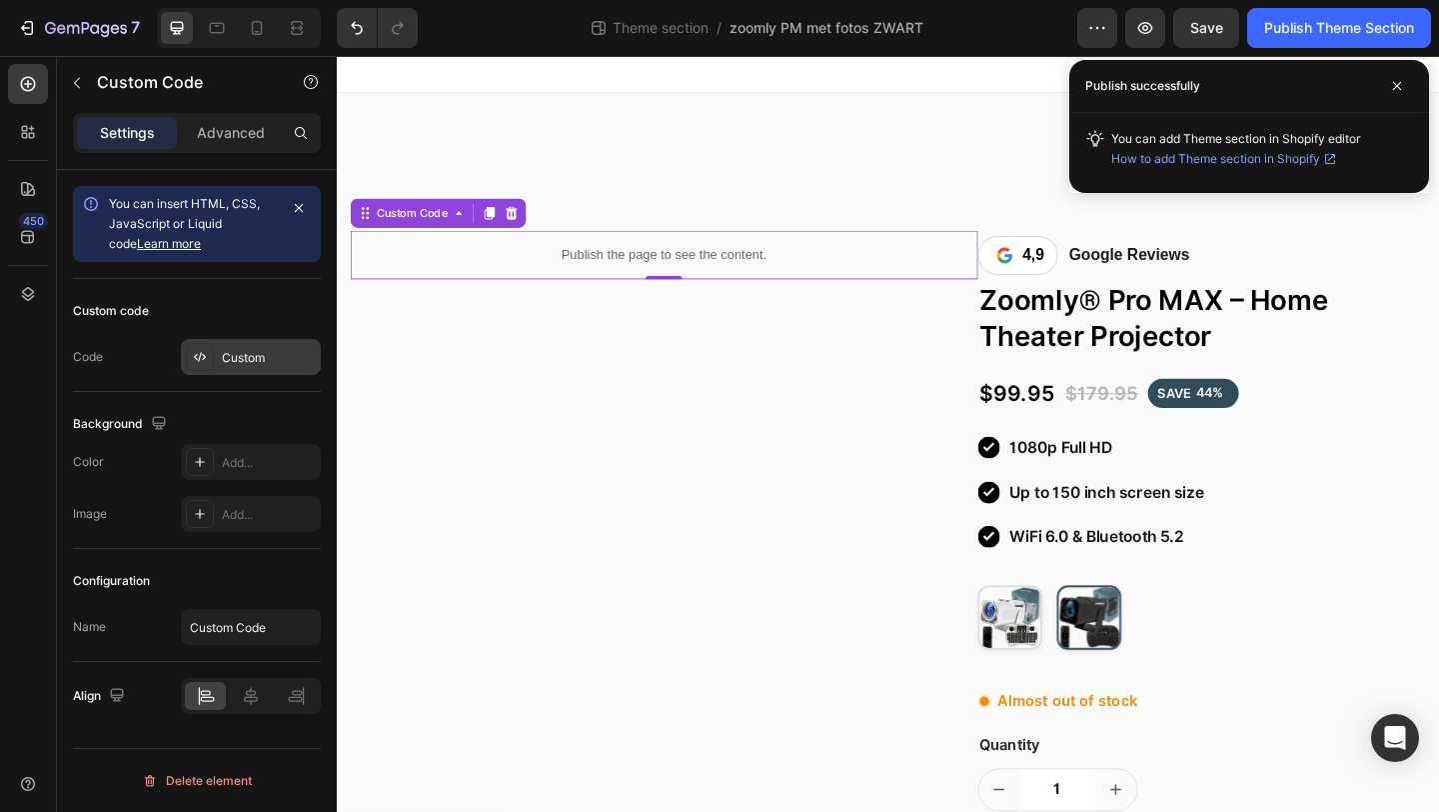
click at [299, 352] on div "Custom" at bounding box center [269, 358] width 94 height 18
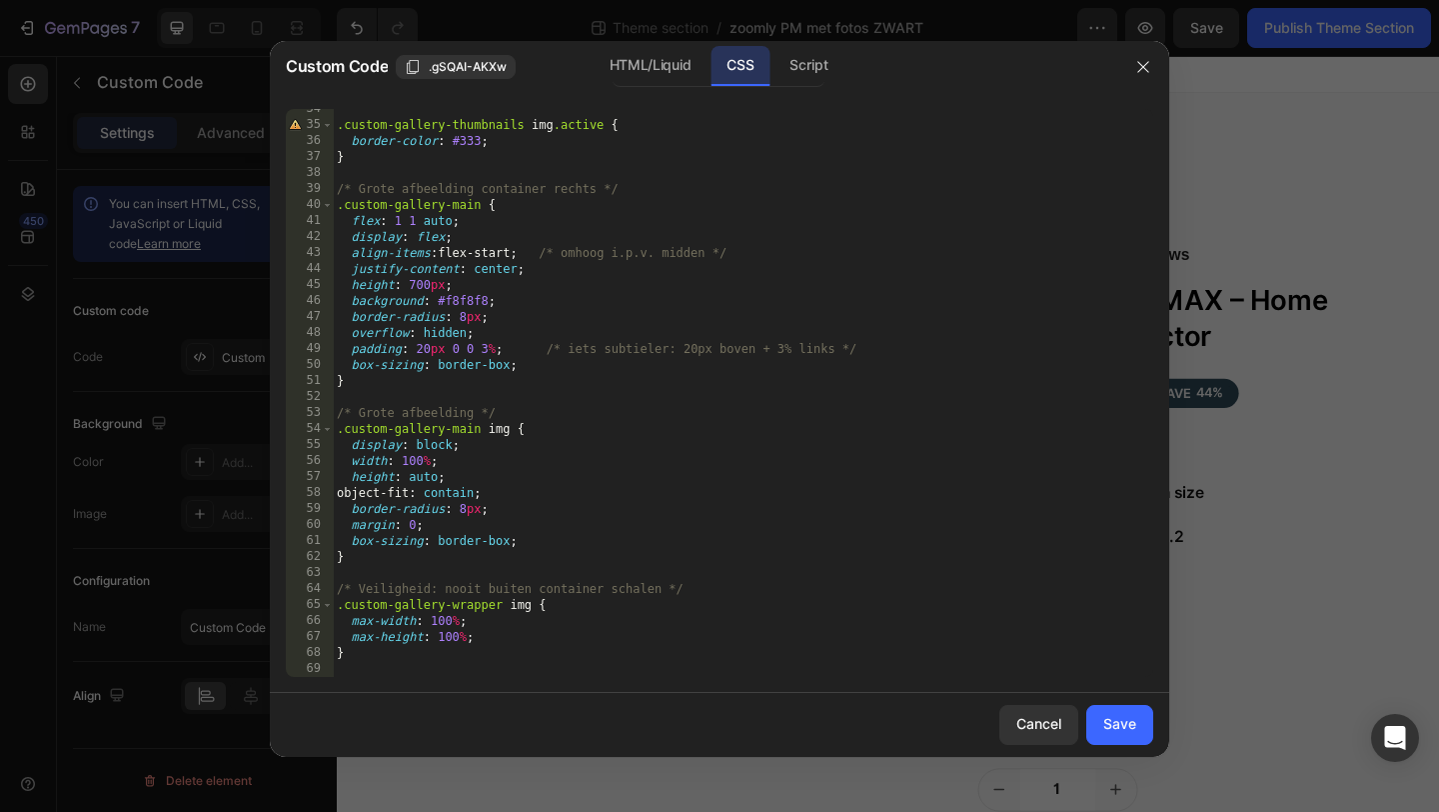
click at [428, 687] on div "34 35 36 37 38 39 40 41 42 43 44 45 46 47 48 49 50 51 52 53 54 55 56 57 58 59 6…" at bounding box center [720, 393] width 900 height 600
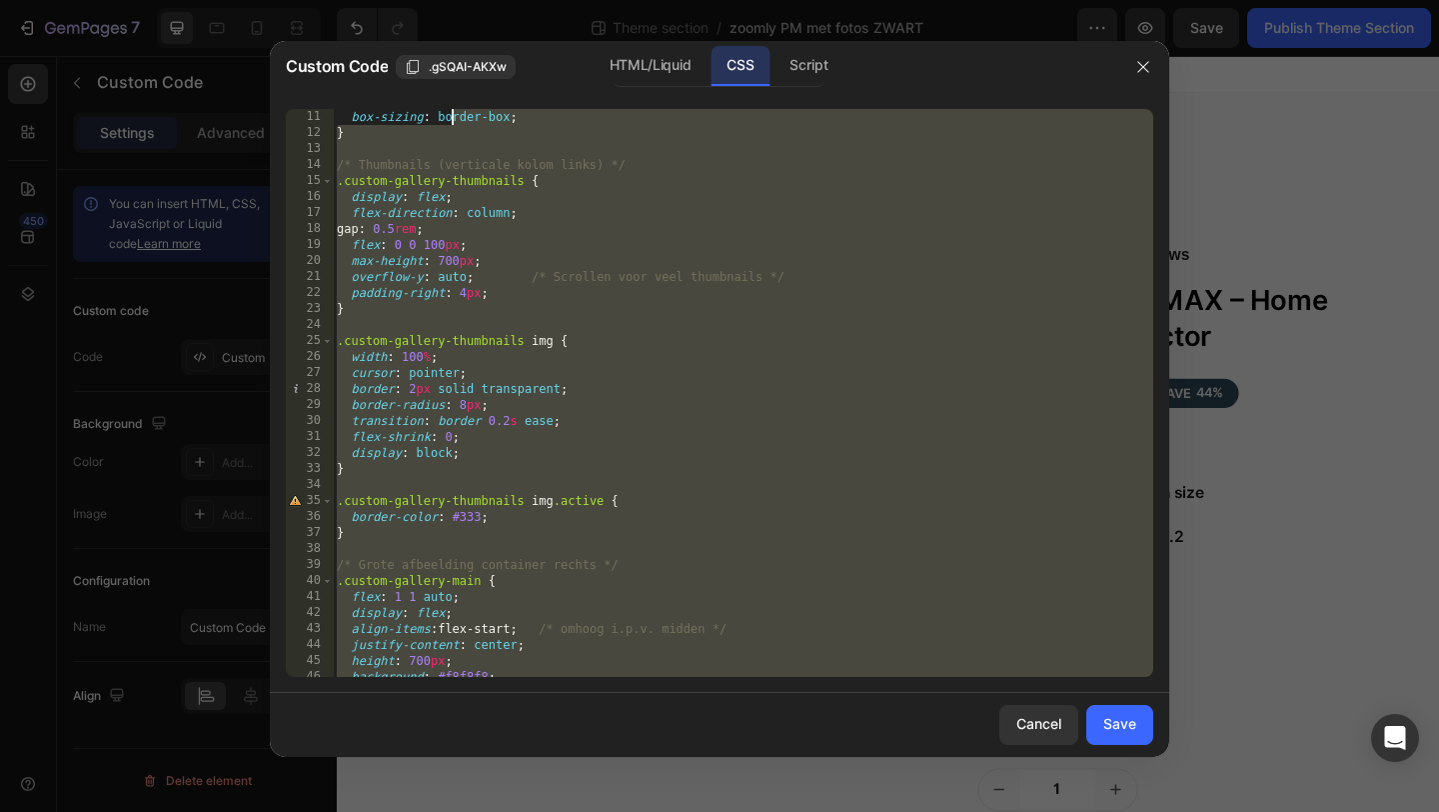
scroll to position [0, 0]
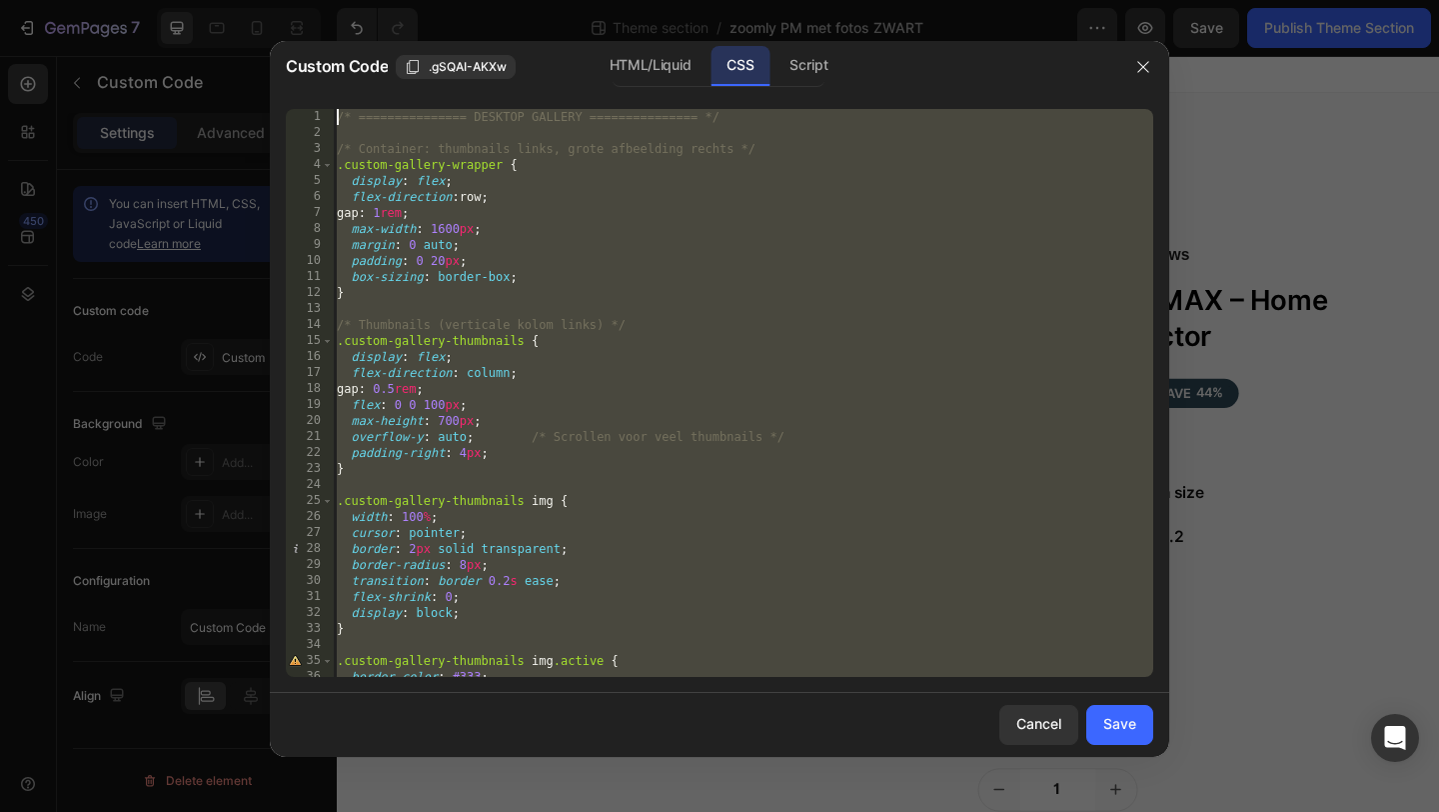
drag, startPoint x: 424, startPoint y: 674, endPoint x: 456, endPoint y: -44, distance: 718.4
click at [456, 0] on html "7 Theme section / zoomly PM met fotos ZWART Preview Save Publish Theme Section …" at bounding box center [719, 0] width 1439 height 0
type textarea "/* =============== DESKTOP GALLERY =============== */"
click at [1120, 60] on div at bounding box center [1144, 67] width 52 height 52
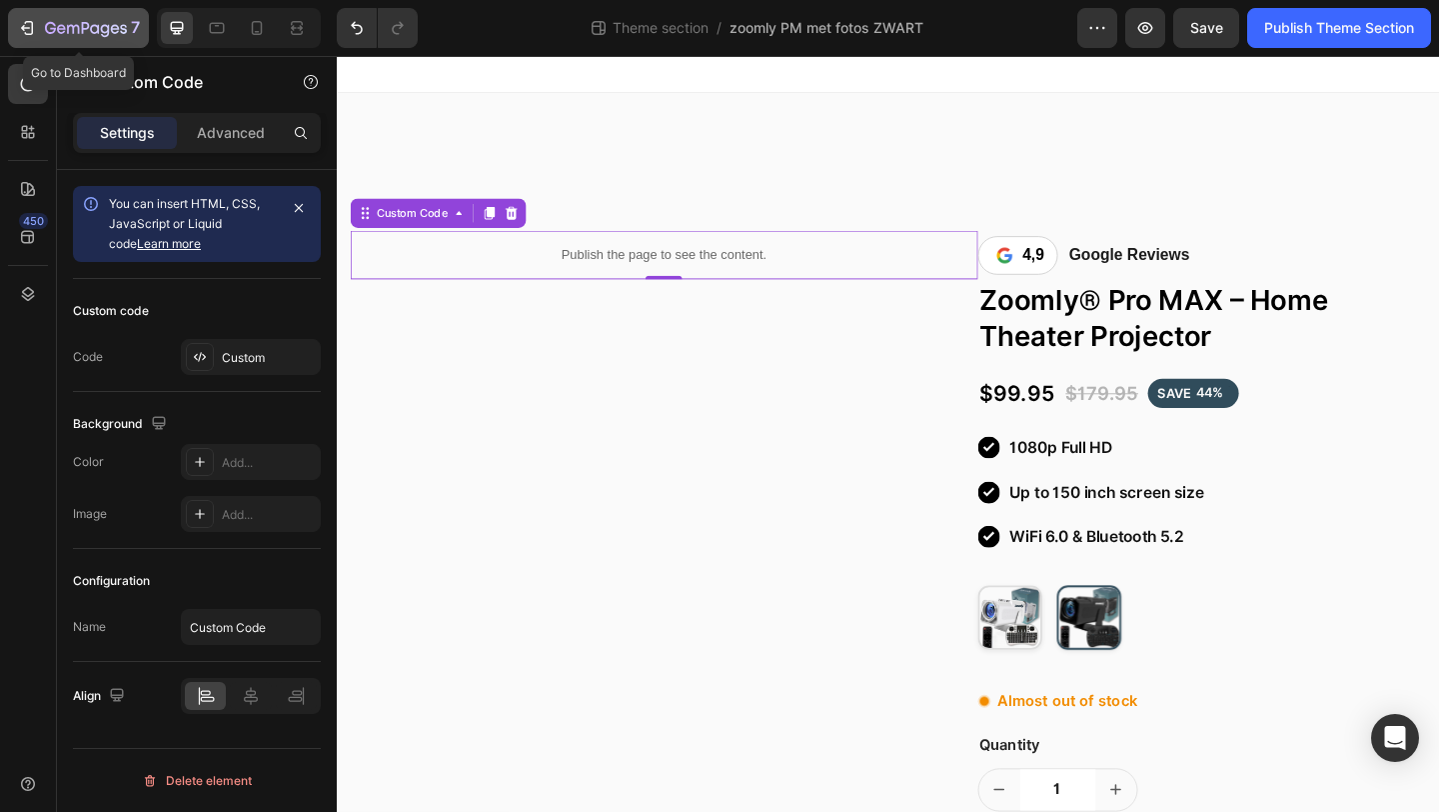
click at [86, 18] on div "7" at bounding box center [92, 28] width 95 height 24
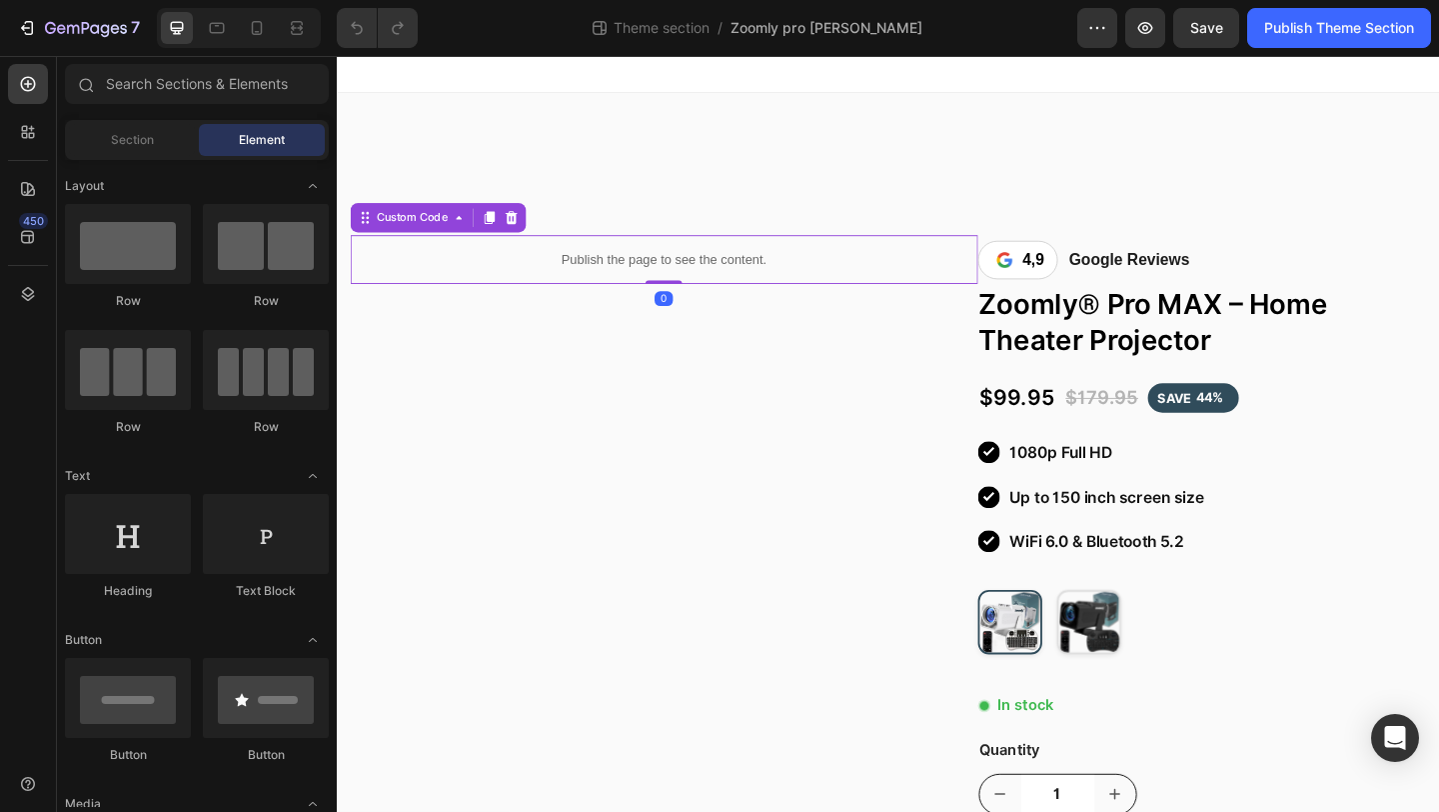
click at [524, 272] on p "Publish the page to see the content." at bounding box center [693, 277] width 683 height 21
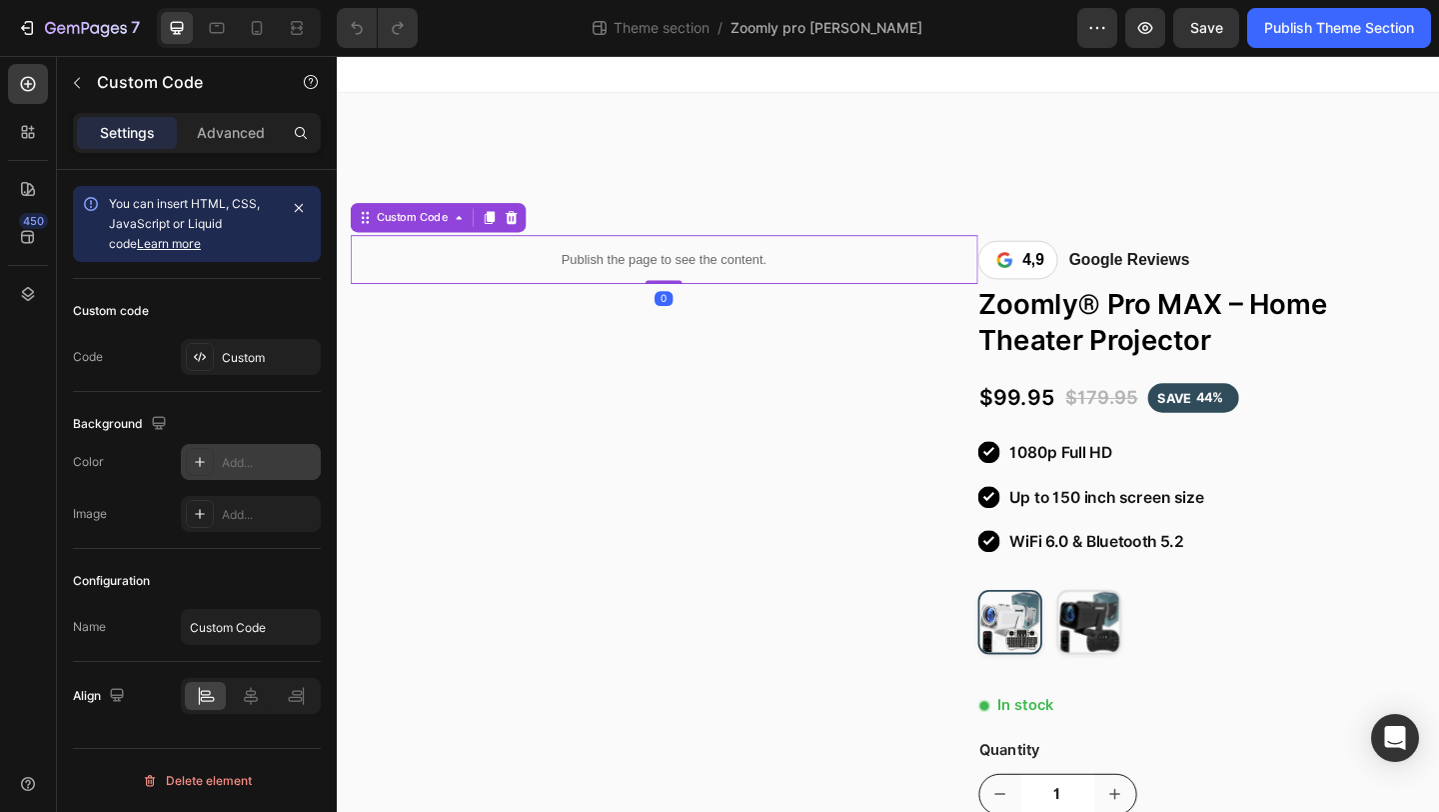
click at [272, 450] on div "Add..." at bounding box center [251, 462] width 140 height 36
click at [266, 361] on div "Custom" at bounding box center [269, 358] width 94 height 18
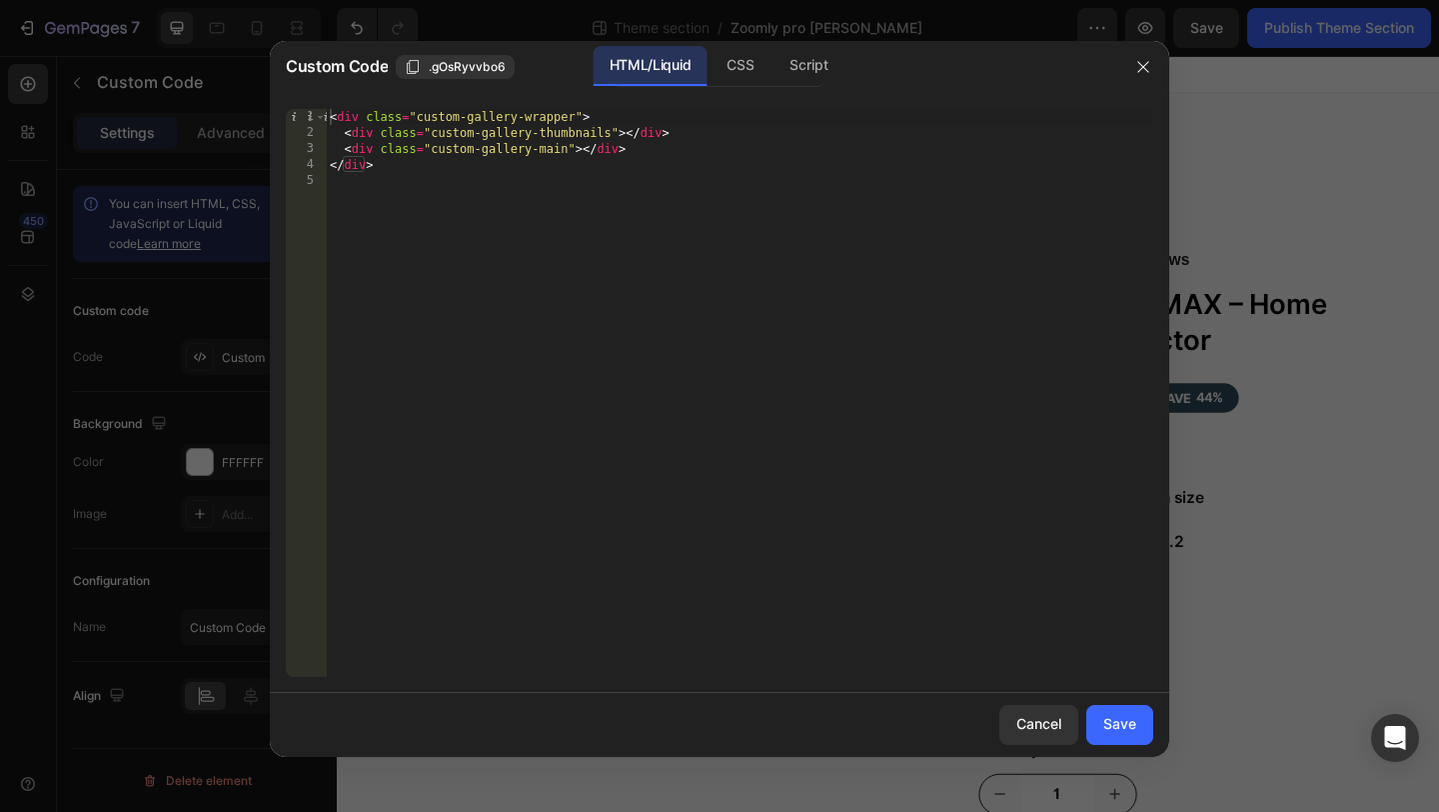
click at [244, 359] on div at bounding box center [719, 406] width 1439 height 812
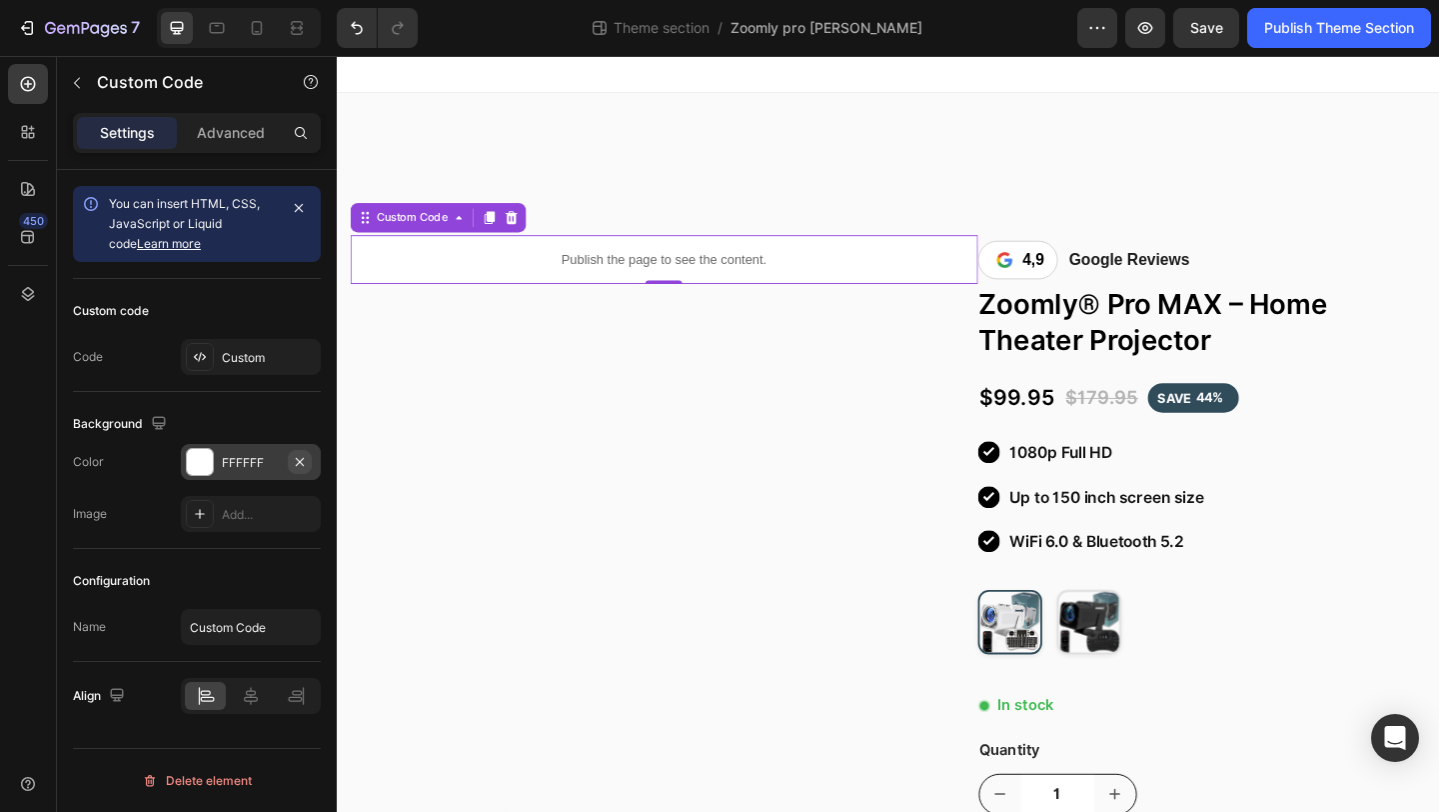
click at [298, 461] on icon "button" at bounding box center [300, 462] width 16 height 16
click at [274, 362] on div "Custom" at bounding box center [269, 358] width 94 height 18
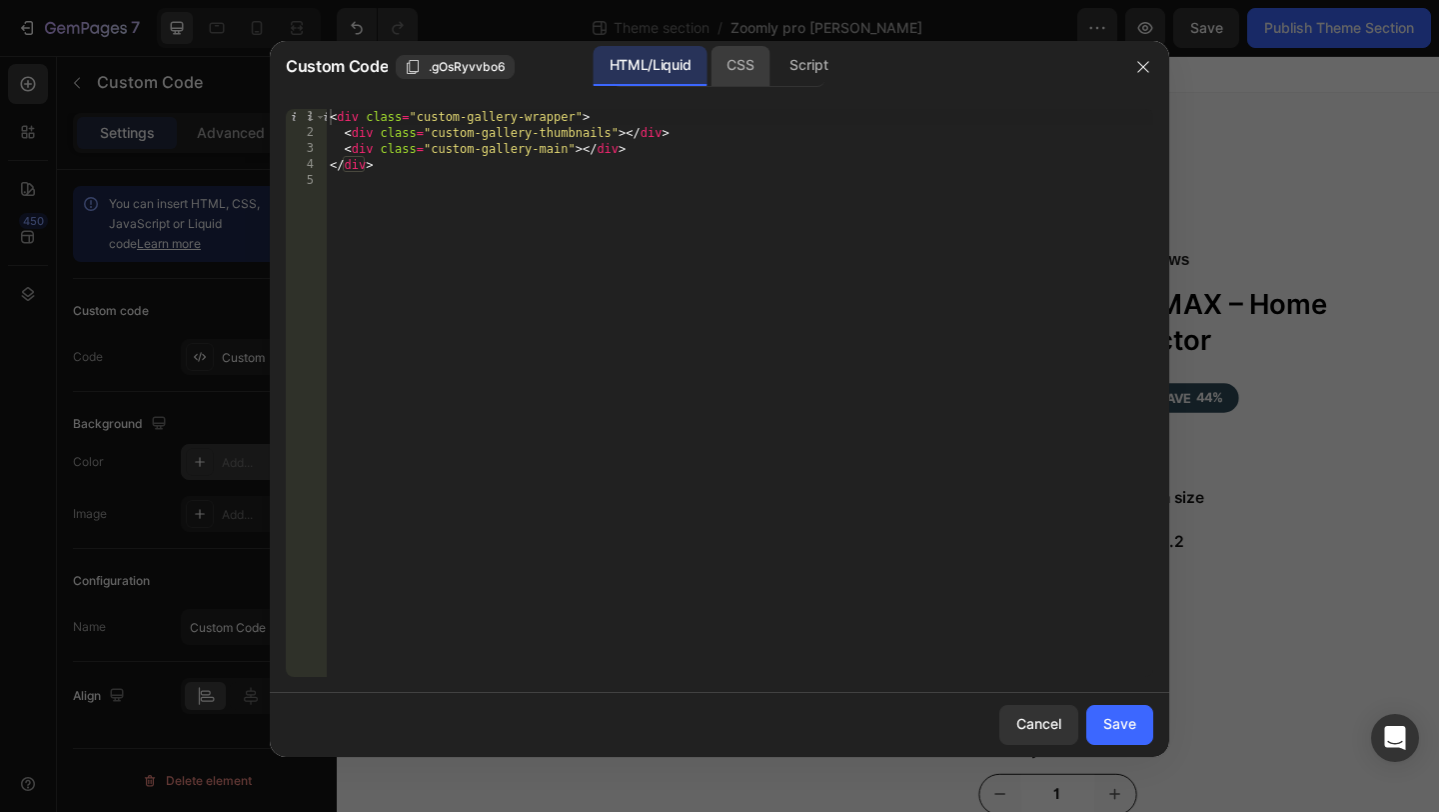
click at [774, 76] on div "CSS" at bounding box center [809, 66] width 70 height 40
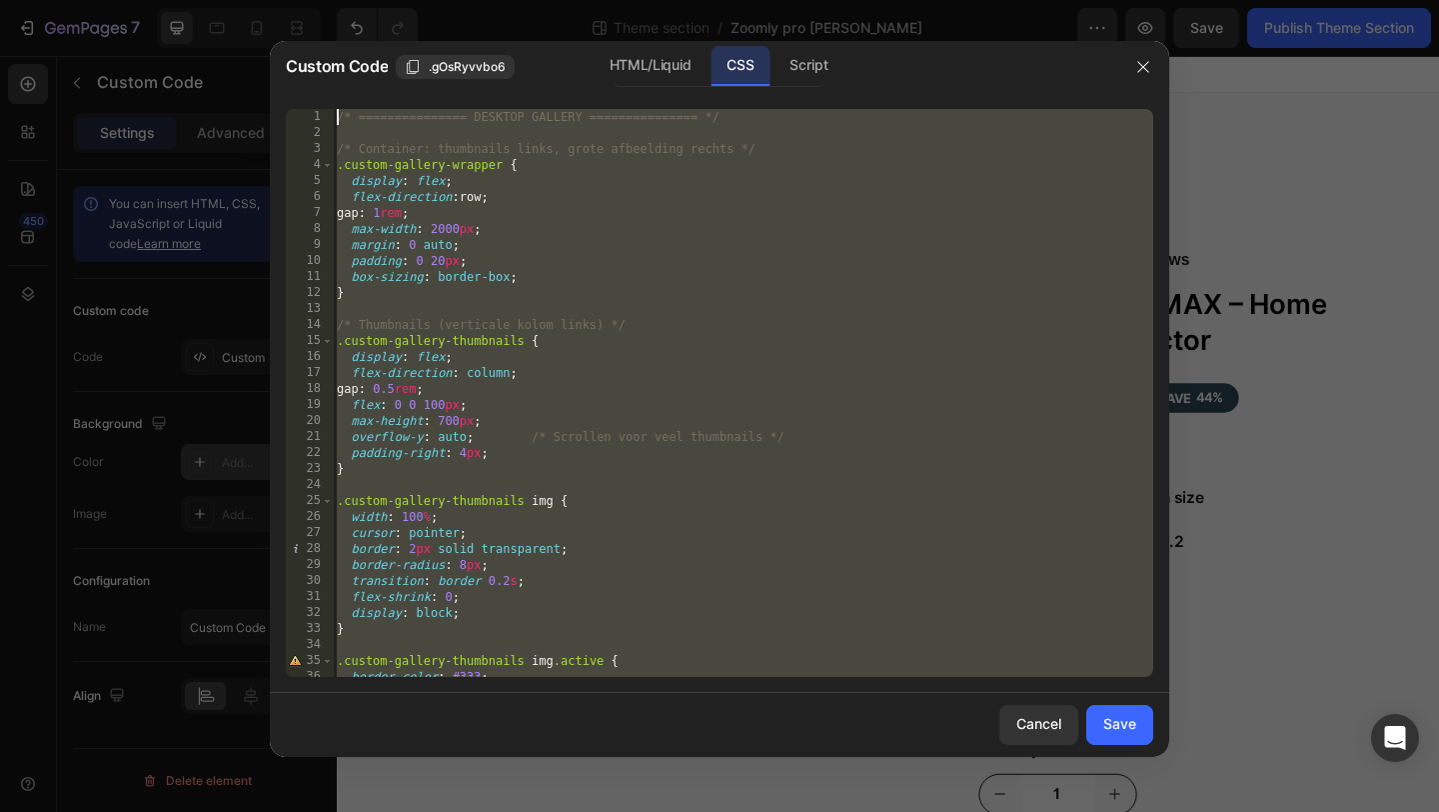
drag, startPoint x: 476, startPoint y: 672, endPoint x: 573, endPoint y: 6, distance: 672.8
click at [573, 6] on div "Custom Code .gOsRyvvbo6 HTML/Liquid CSS Script 1 2 3 4 5 6 7 8 9 10 11 12 13 14…" at bounding box center [719, 406] width 1439 height 812
type textarea "/* =============== DESKTOP GALLERY =============== */"
paste textarea
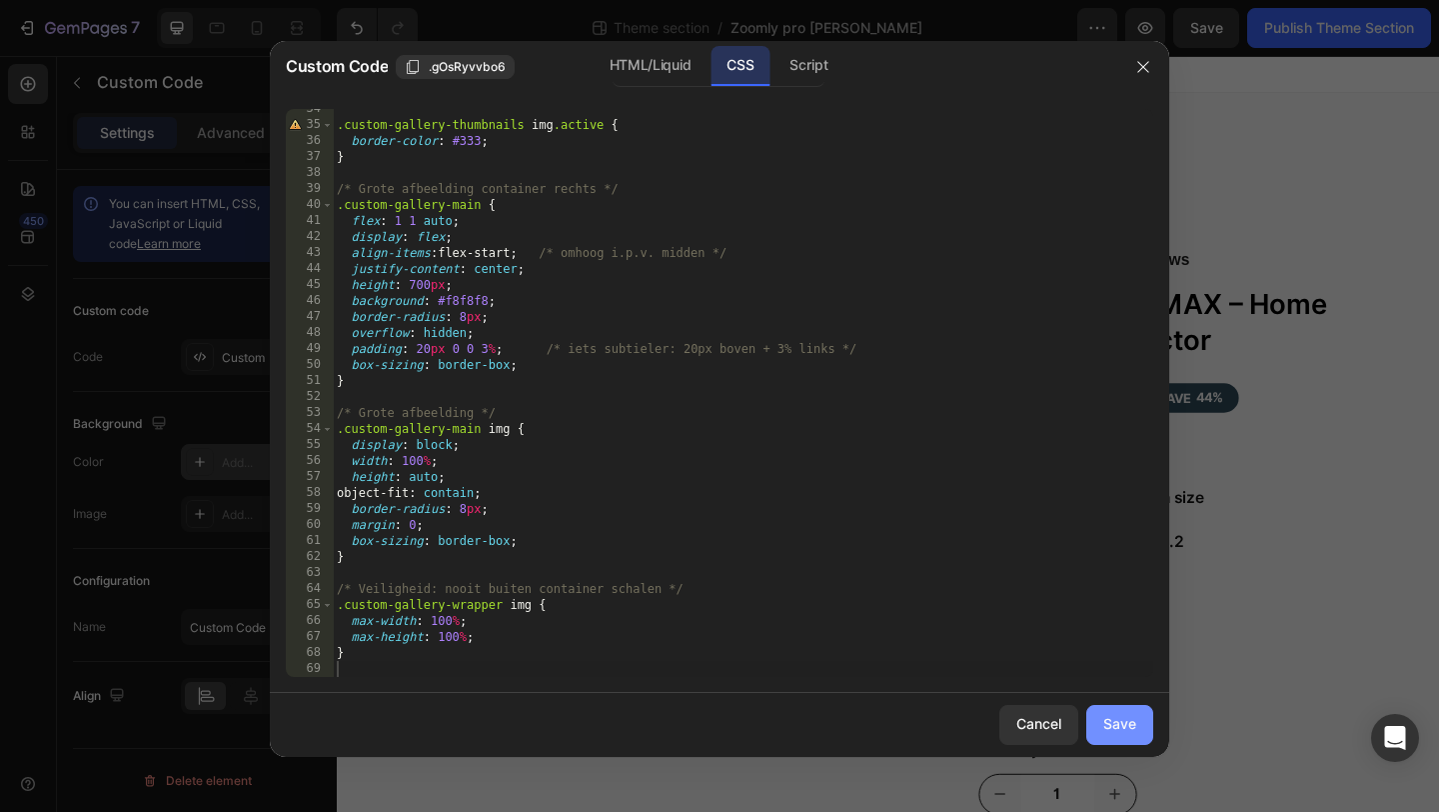
click at [1108, 724] on div "Save" at bounding box center [1120, 724] width 33 height 21
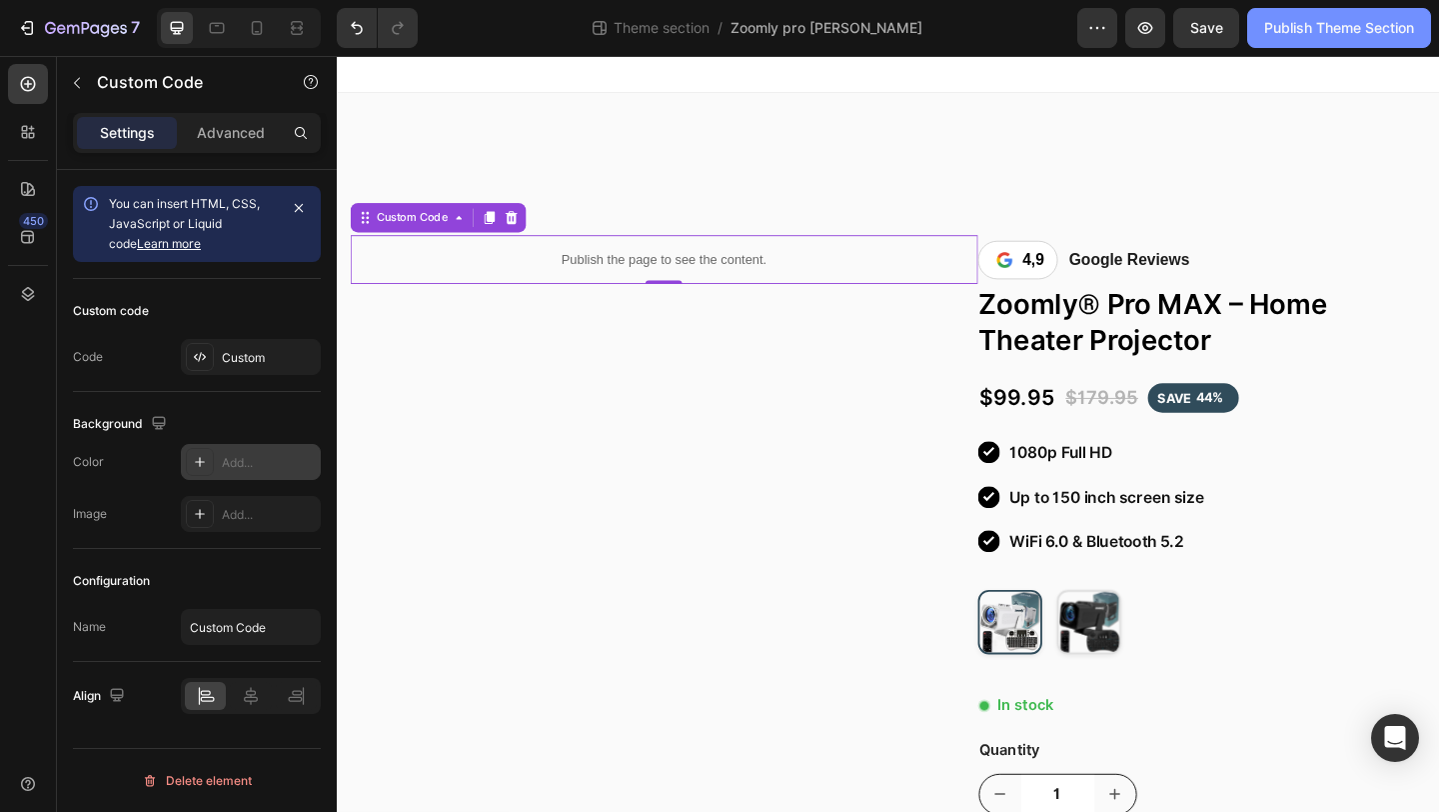
click at [1362, 28] on div "Publish Theme Section" at bounding box center [1340, 28] width 150 height 21
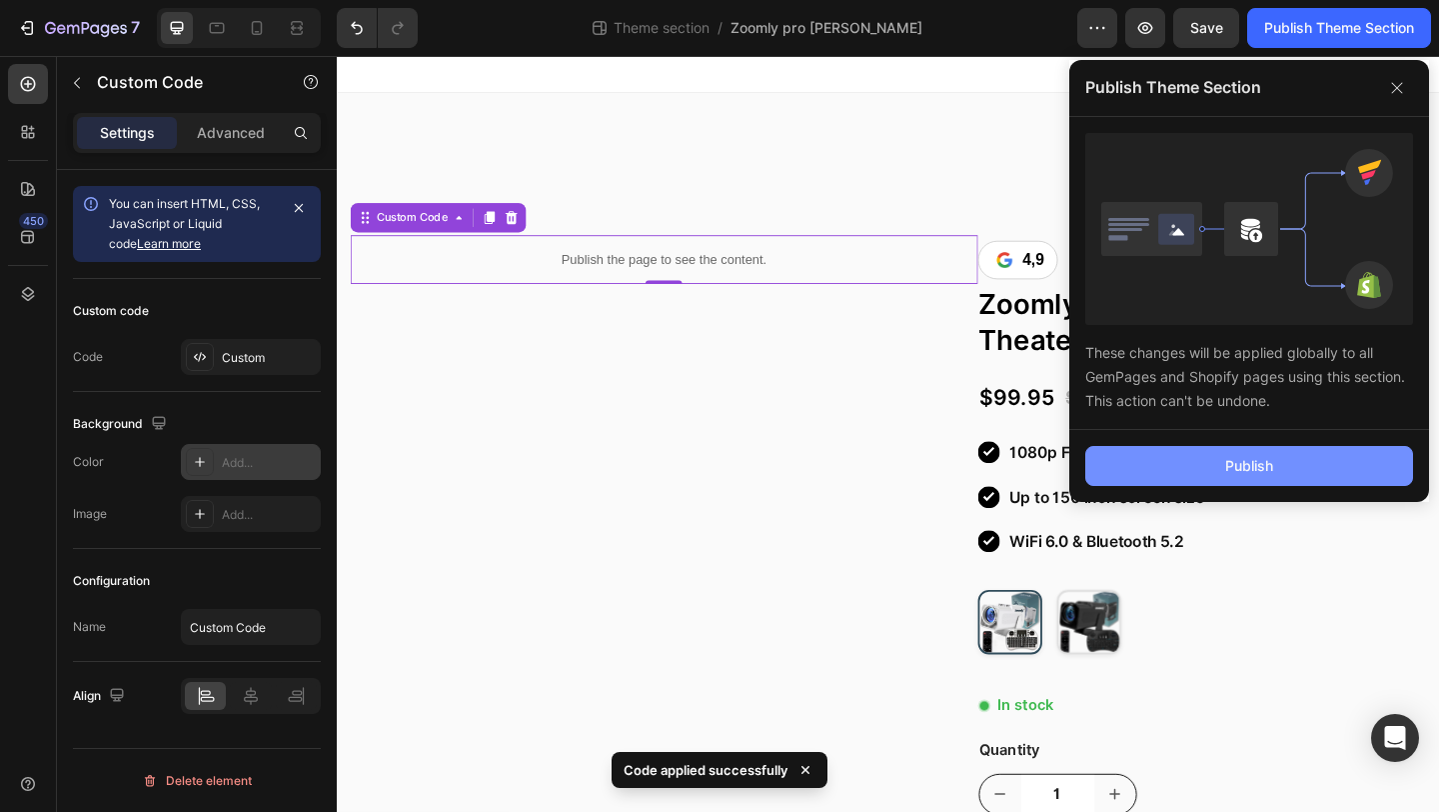
click at [1180, 479] on button "Publish" at bounding box center [1250, 466] width 328 height 40
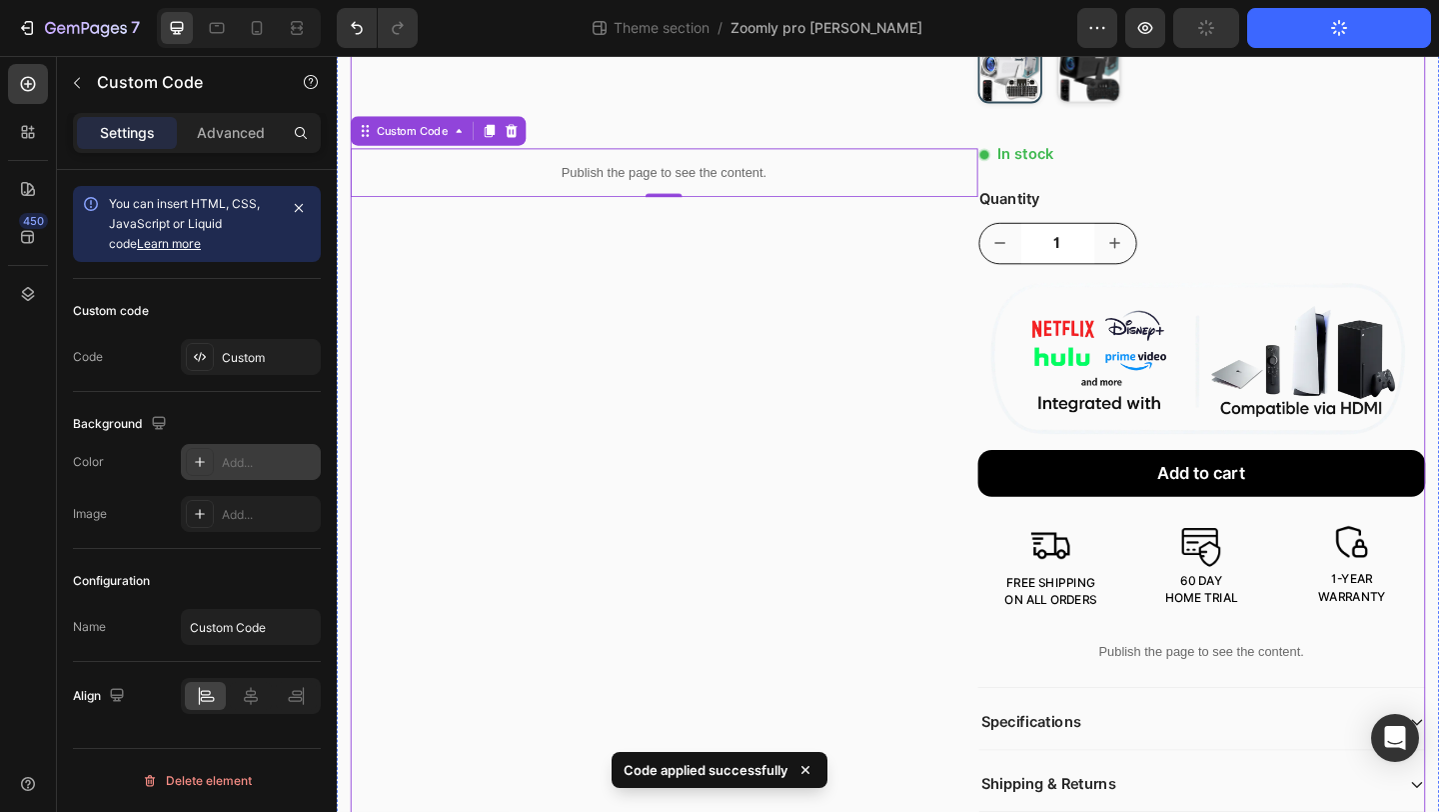
scroll to position [683, 0]
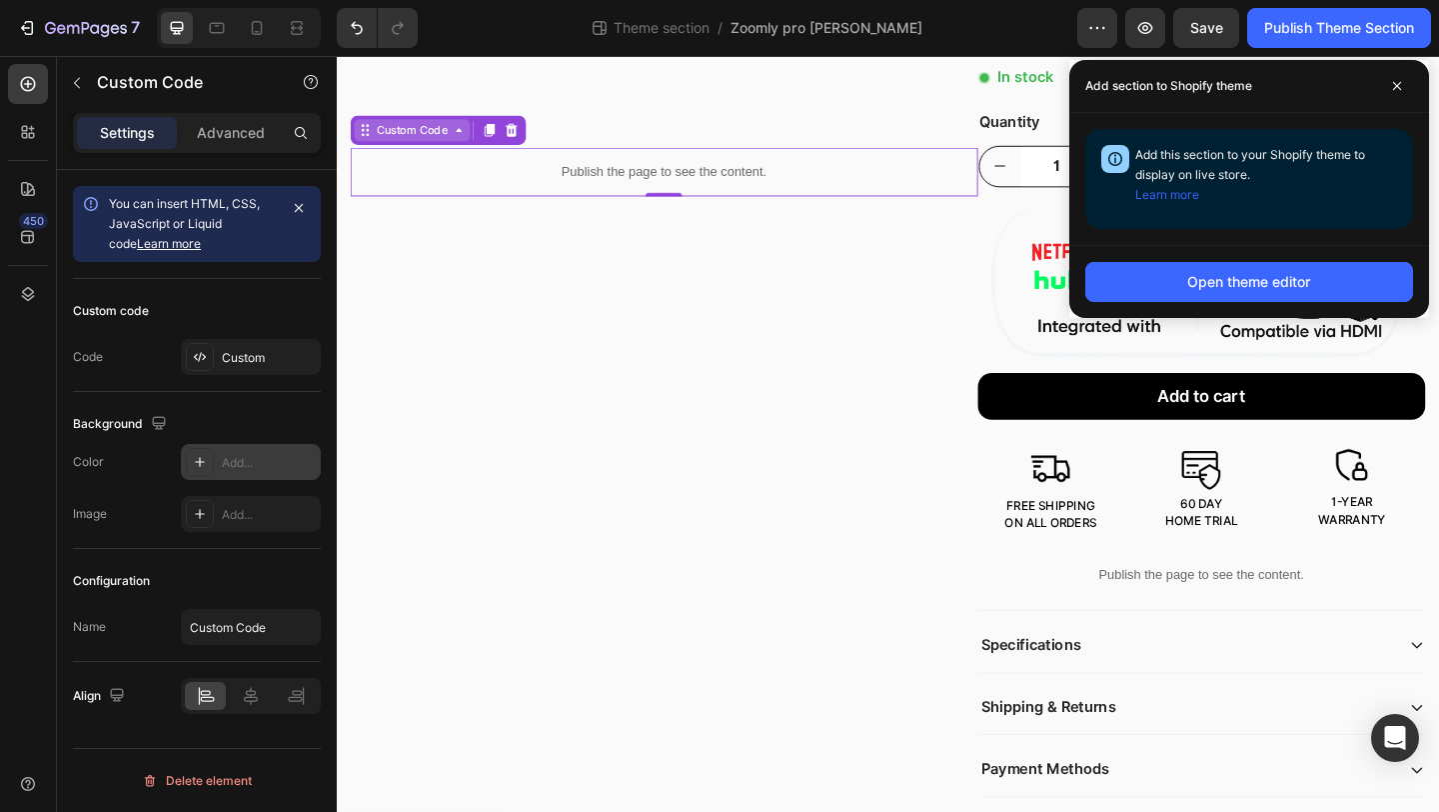
click at [433, 127] on div "Custom Code" at bounding box center [419, 137] width 126 height 24
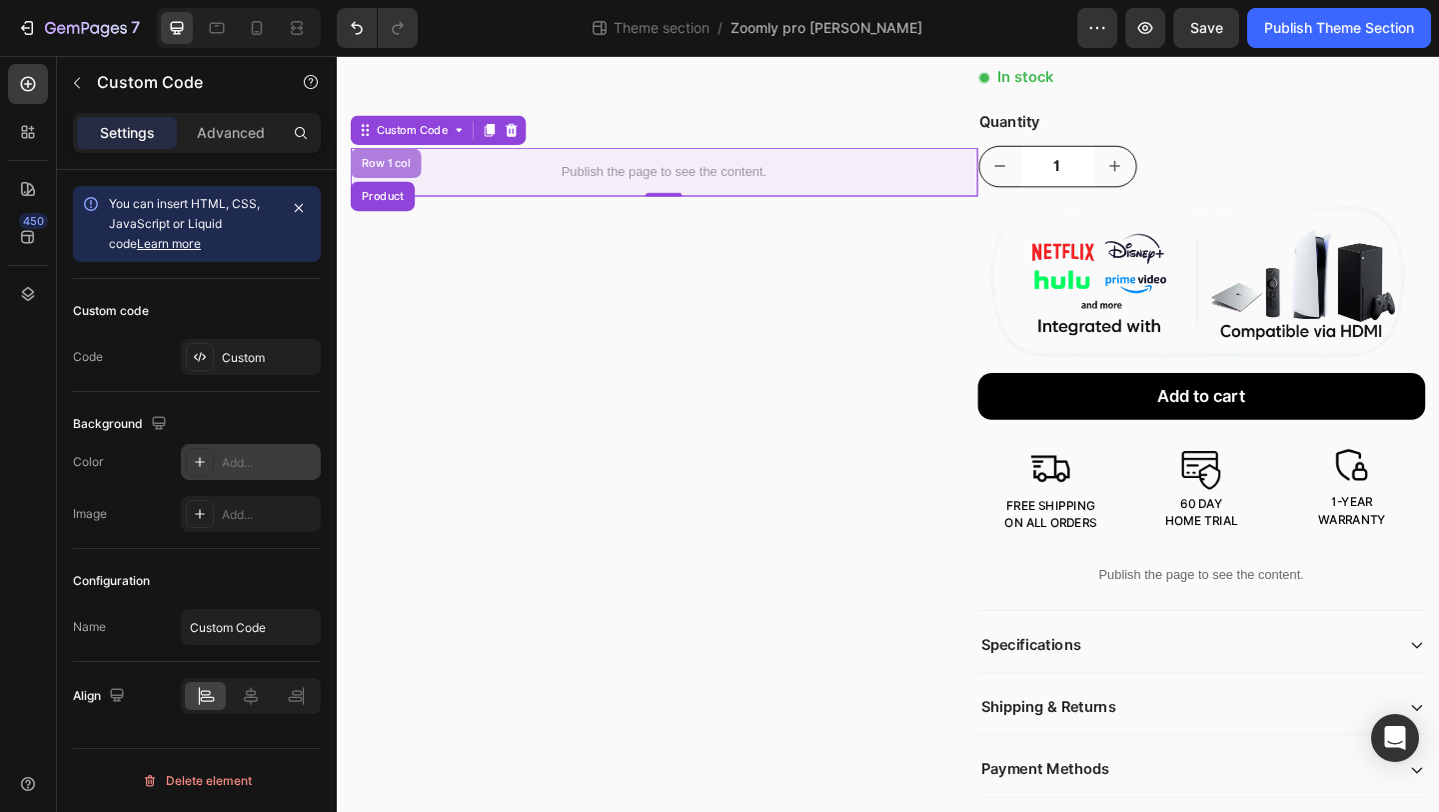
click at [413, 180] on div "Row 1 col" at bounding box center [390, 173] width 77 height 32
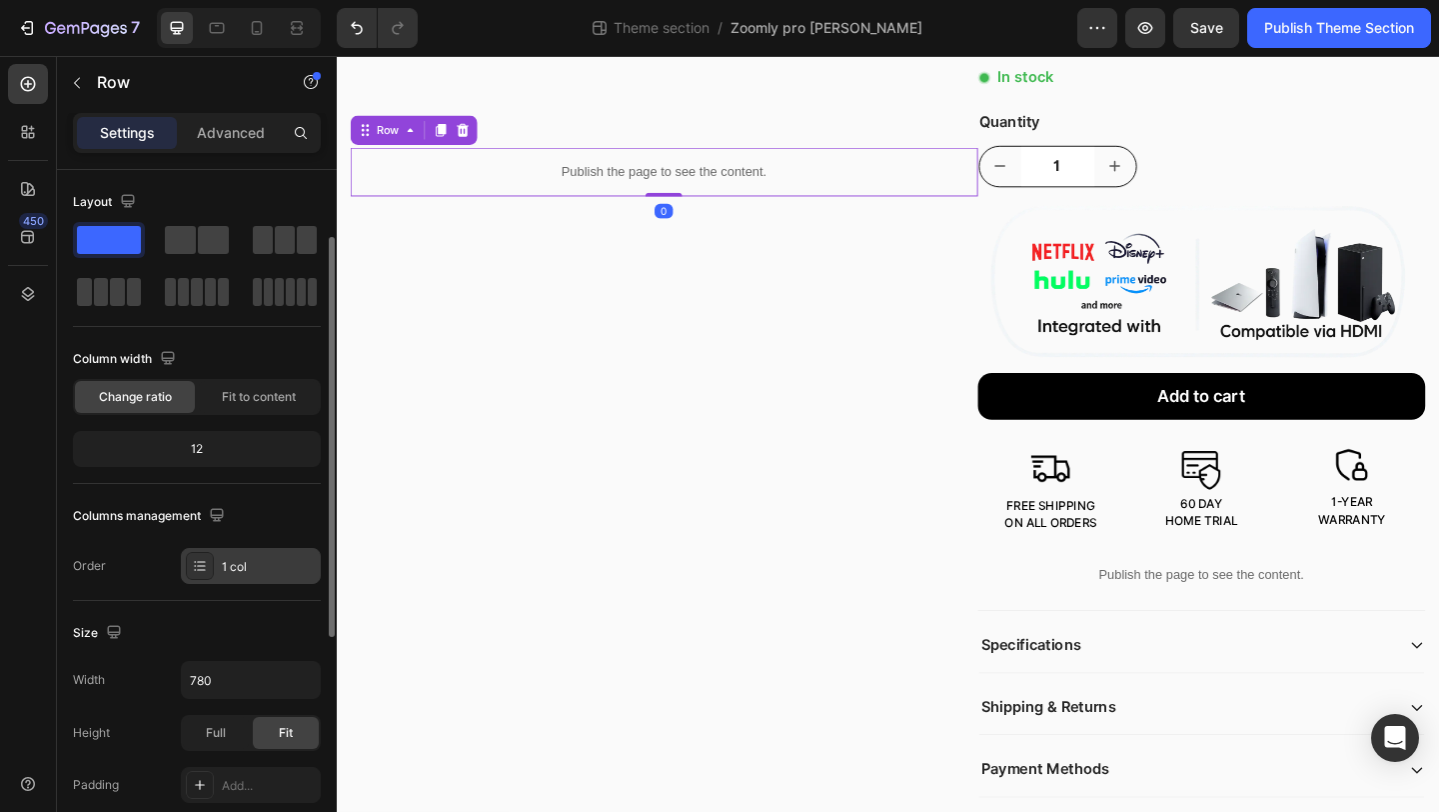
scroll to position [203, 0]
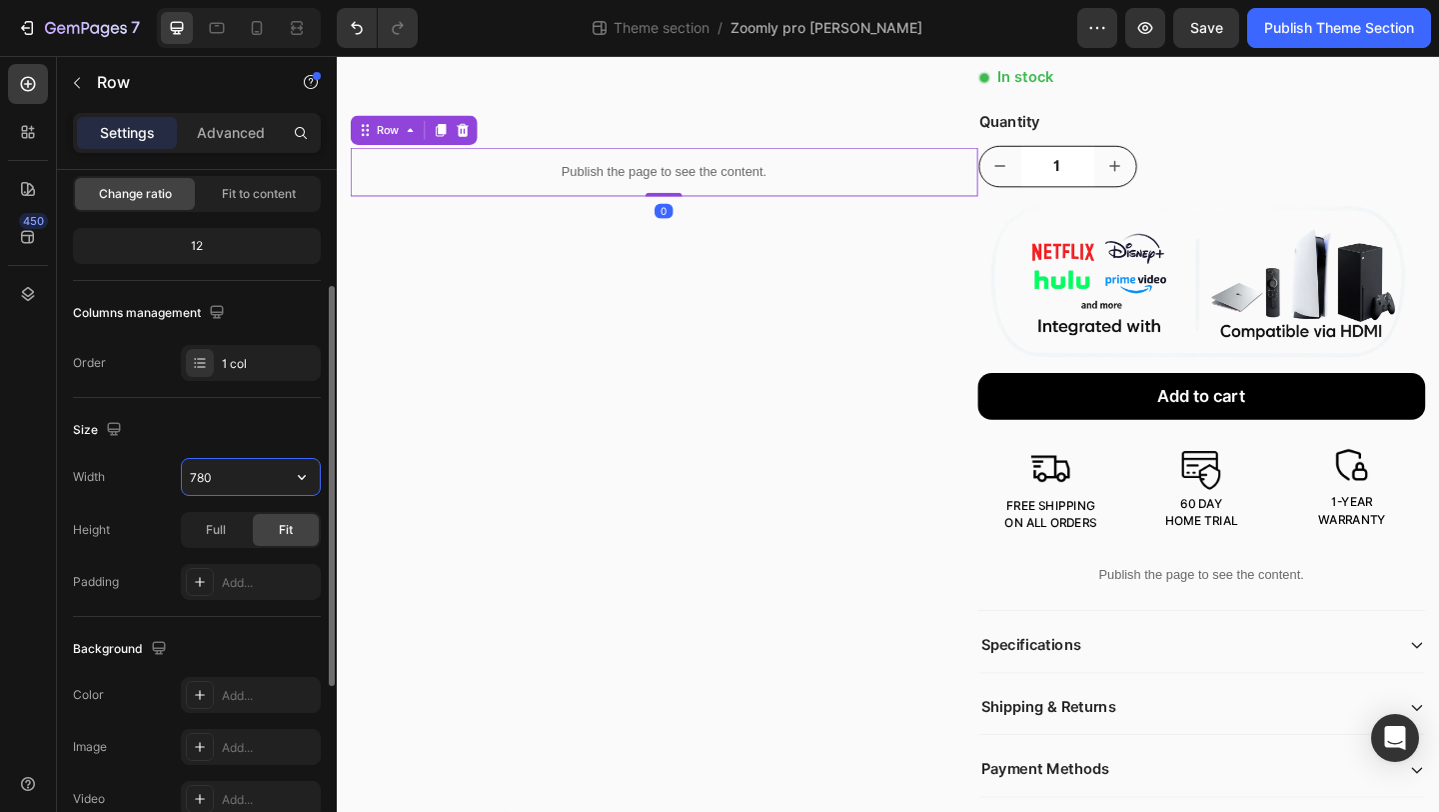
click at [226, 491] on input "780" at bounding box center [251, 477] width 138 height 36
click at [232, 485] on input "780" at bounding box center [251, 477] width 138 height 36
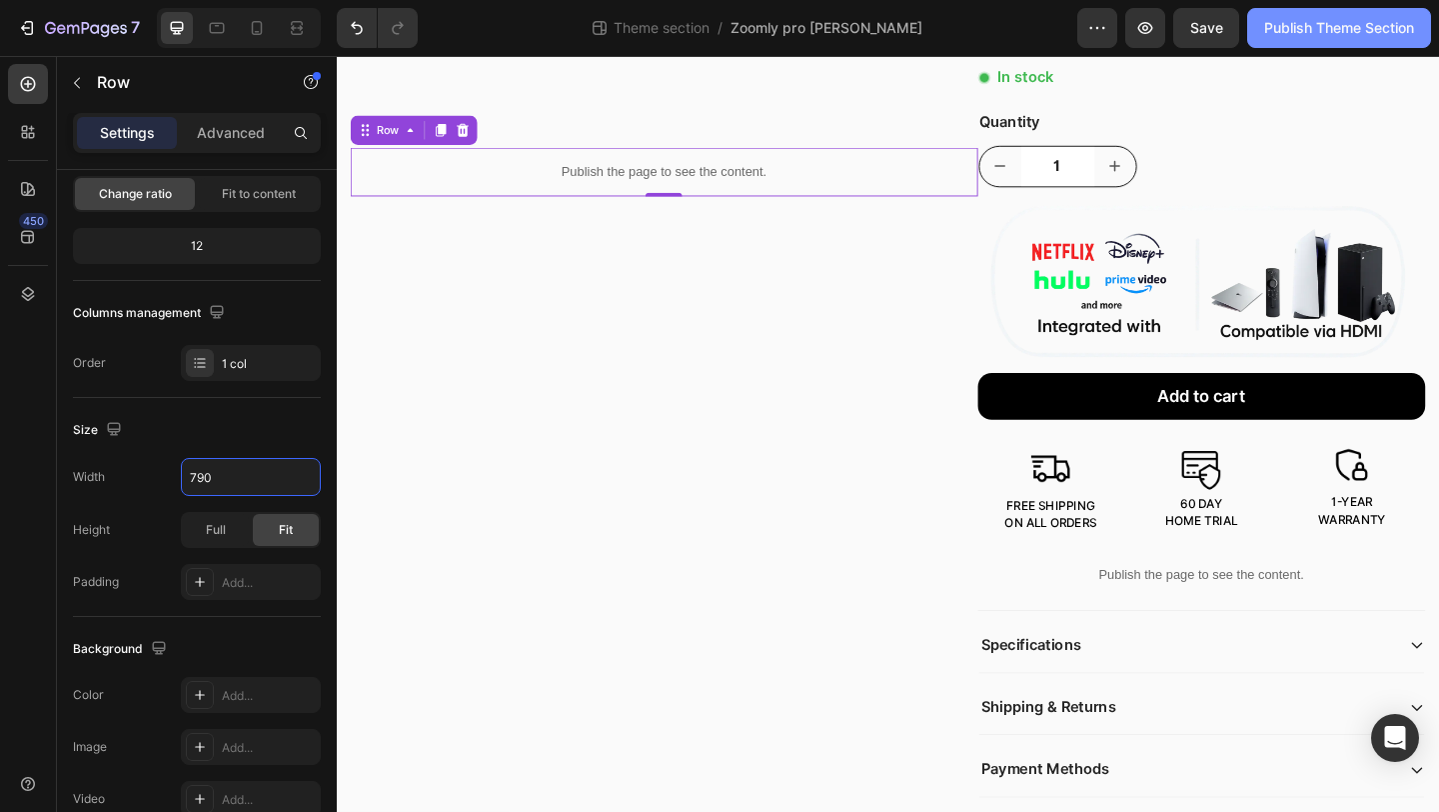
type input "790"
click at [1344, 19] on div "Publish Theme Section" at bounding box center [1340, 28] width 150 height 21
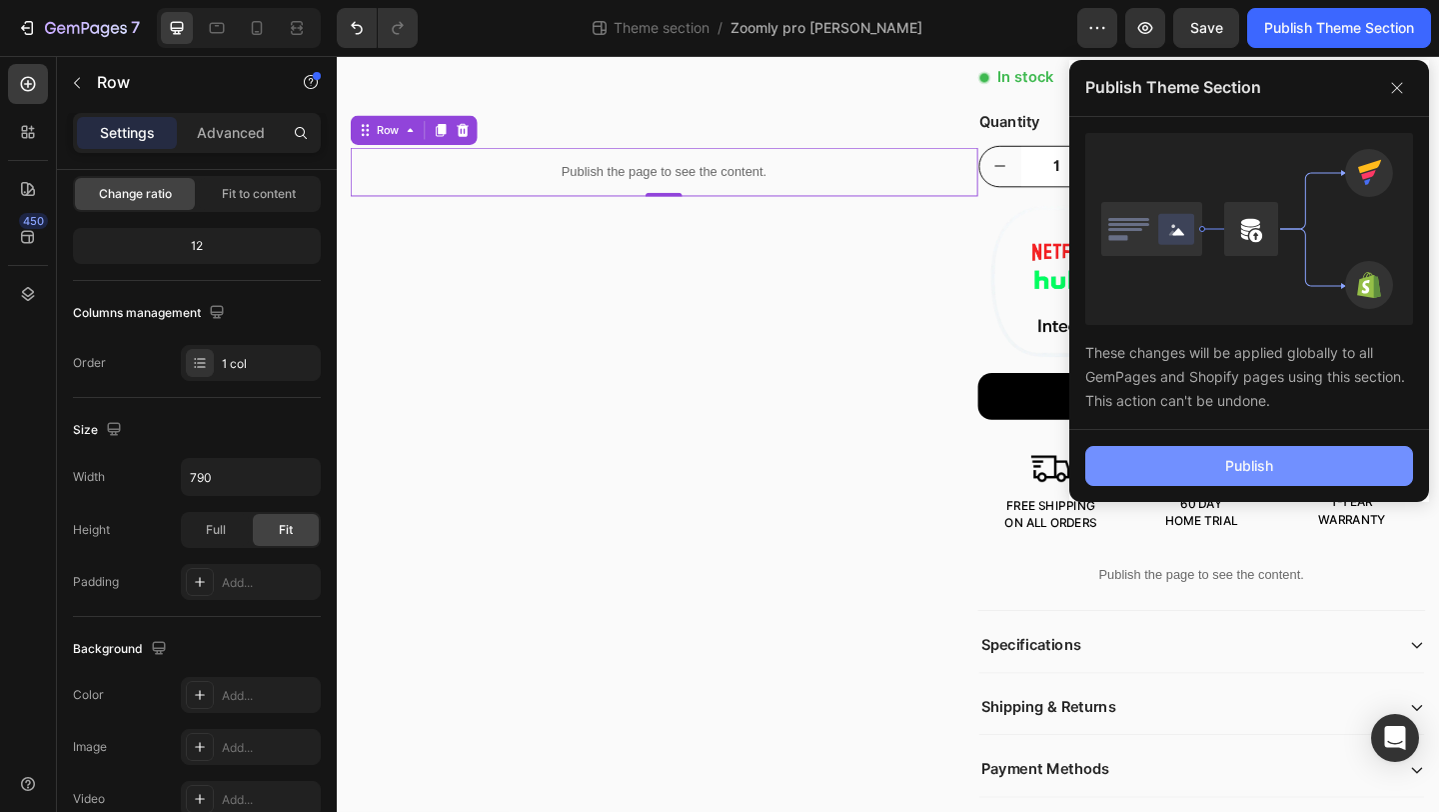
click at [1170, 466] on button "Publish" at bounding box center [1250, 466] width 328 height 40
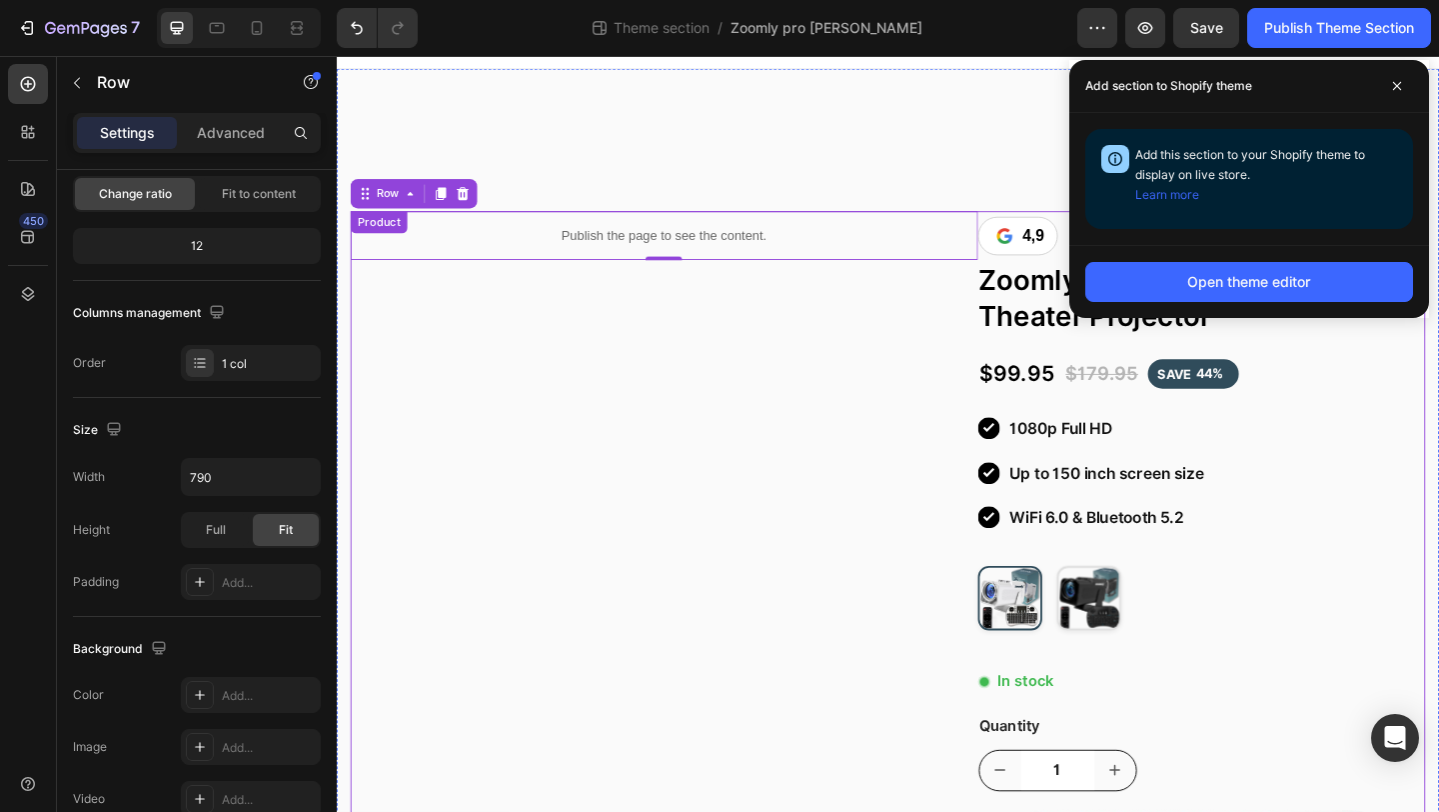
scroll to position [0, 0]
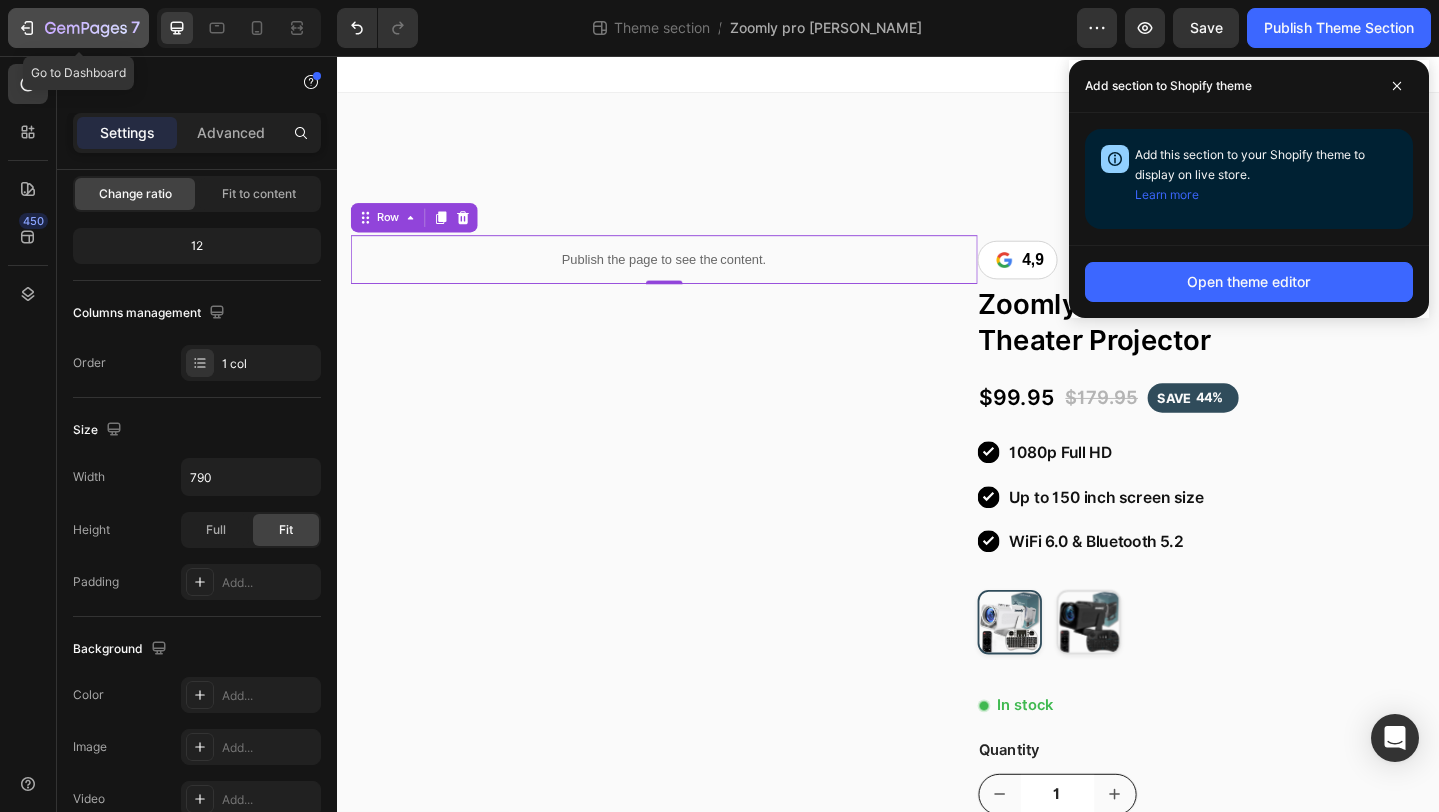
click at [67, 32] on icon "button" at bounding box center [73, 29] width 12 height 9
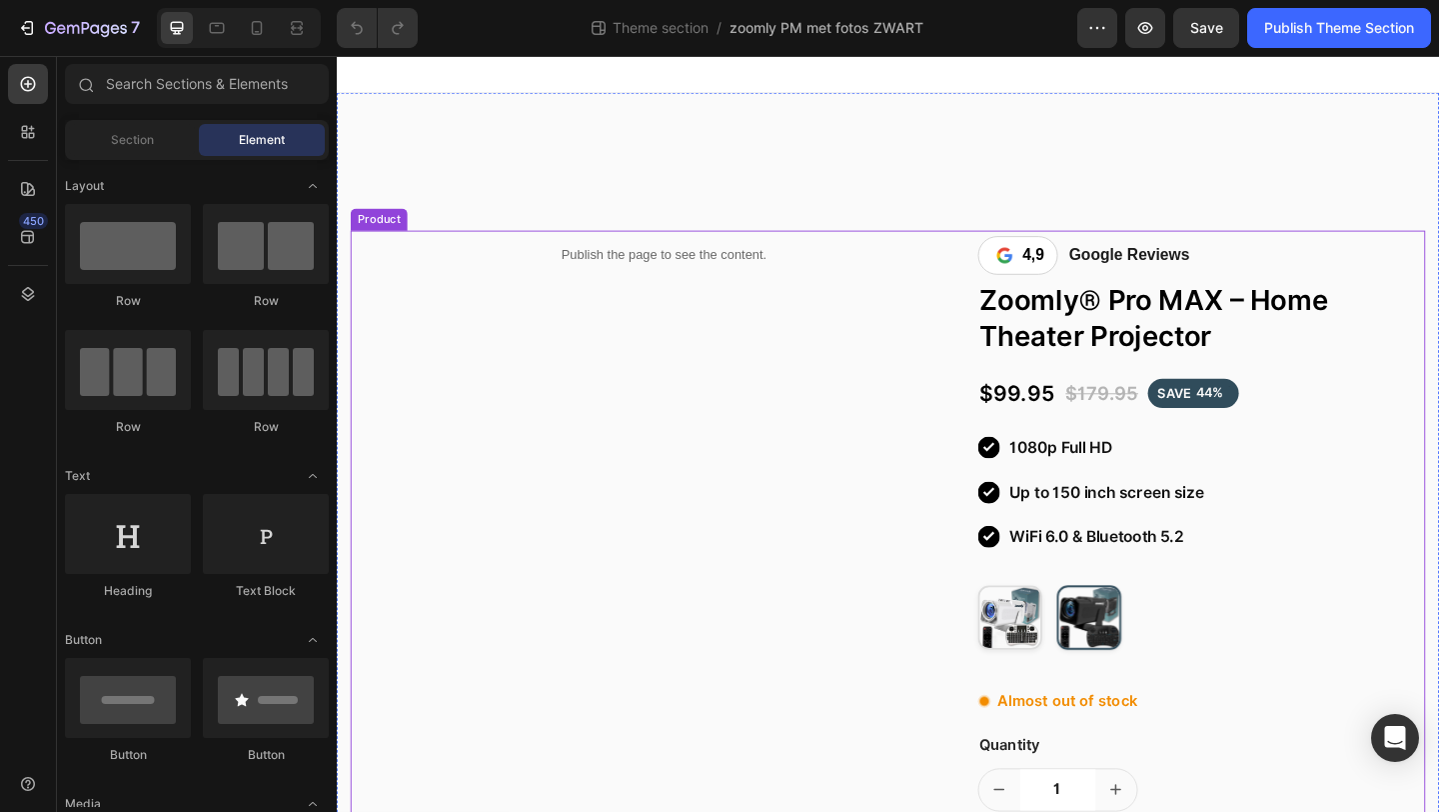
click at [557, 257] on div "Publish the page to see the content." at bounding box center [693, 272] width 683 height 53
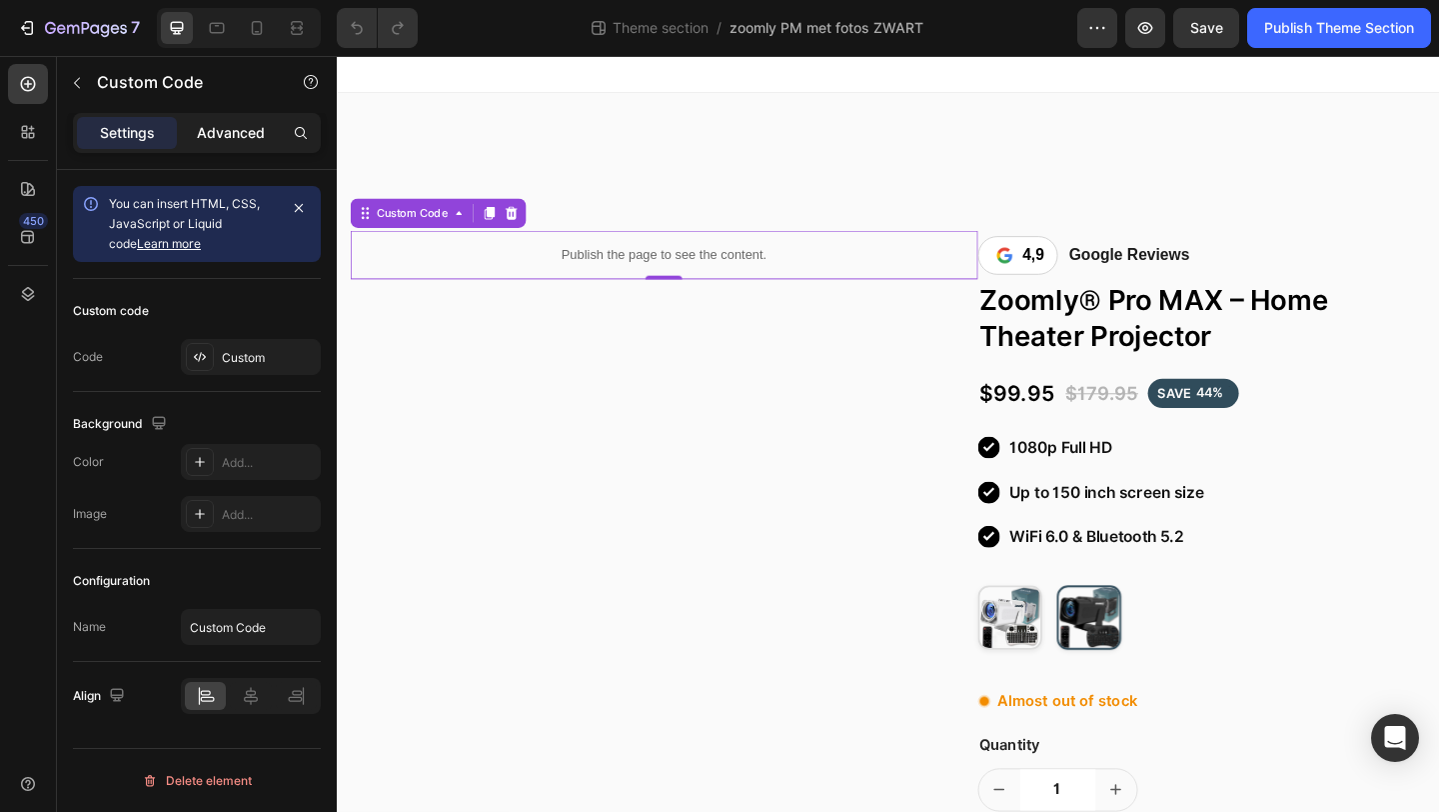
click at [250, 138] on p "Advanced" at bounding box center [231, 133] width 68 height 21
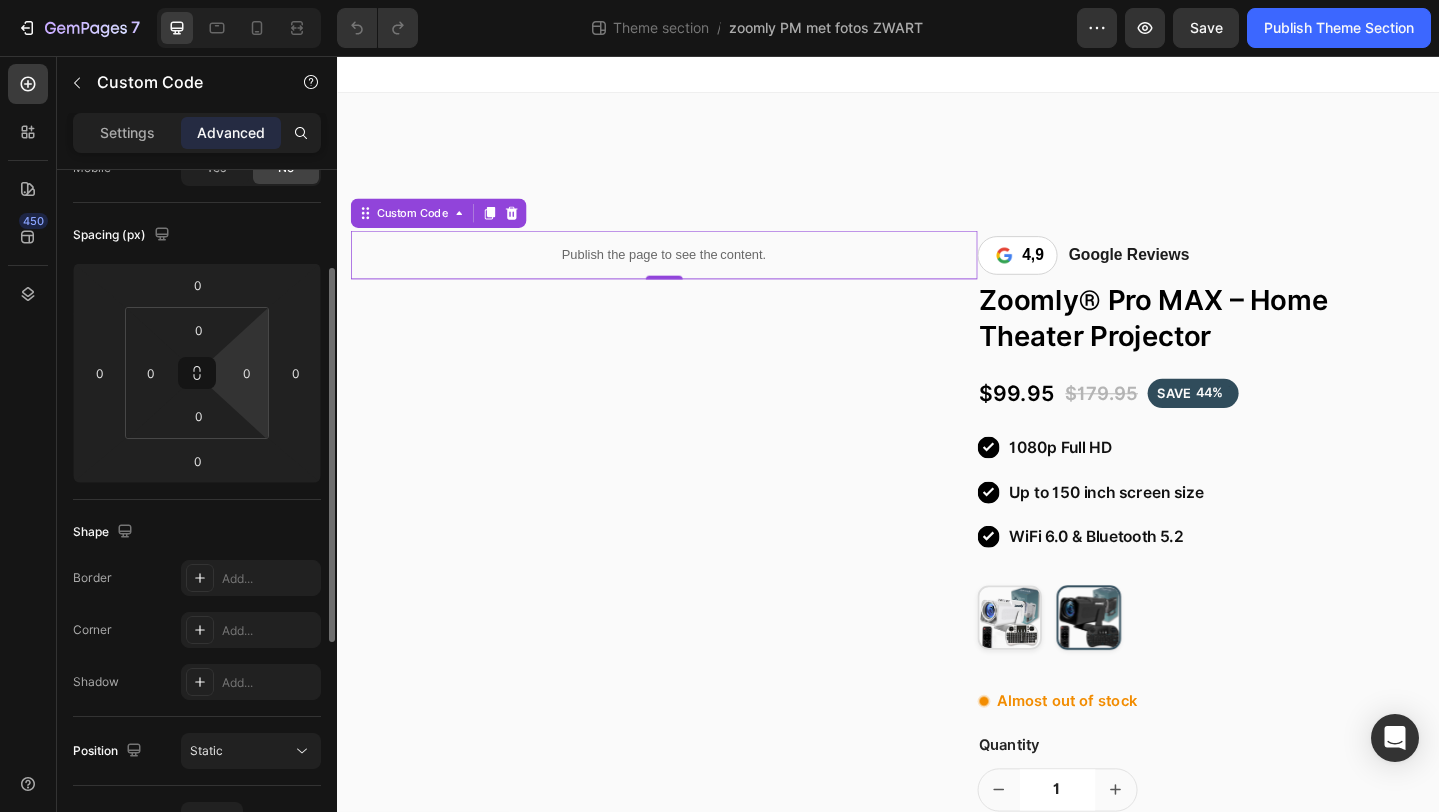
scroll to position [605, 0]
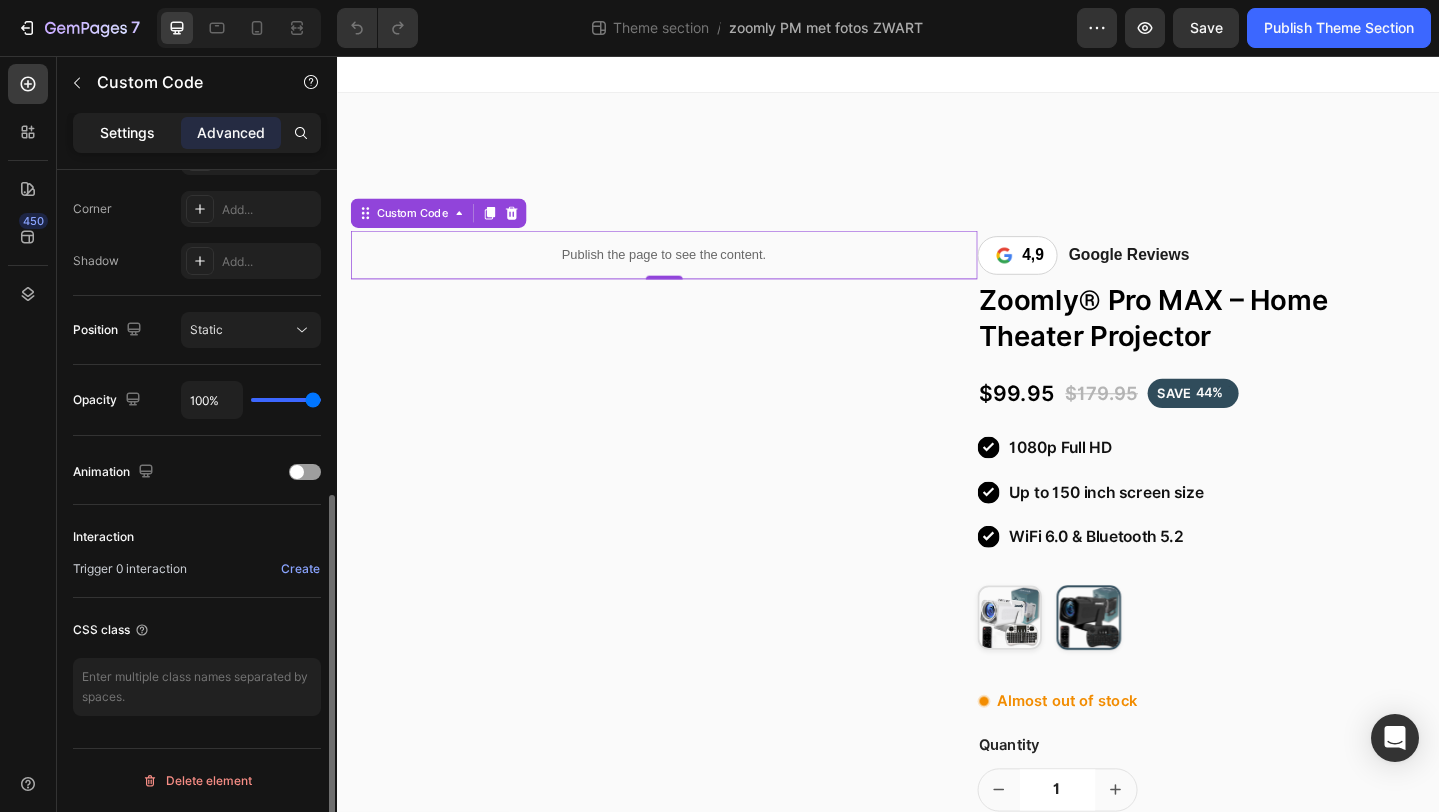
click at [145, 143] on div "Settings" at bounding box center [127, 133] width 100 height 32
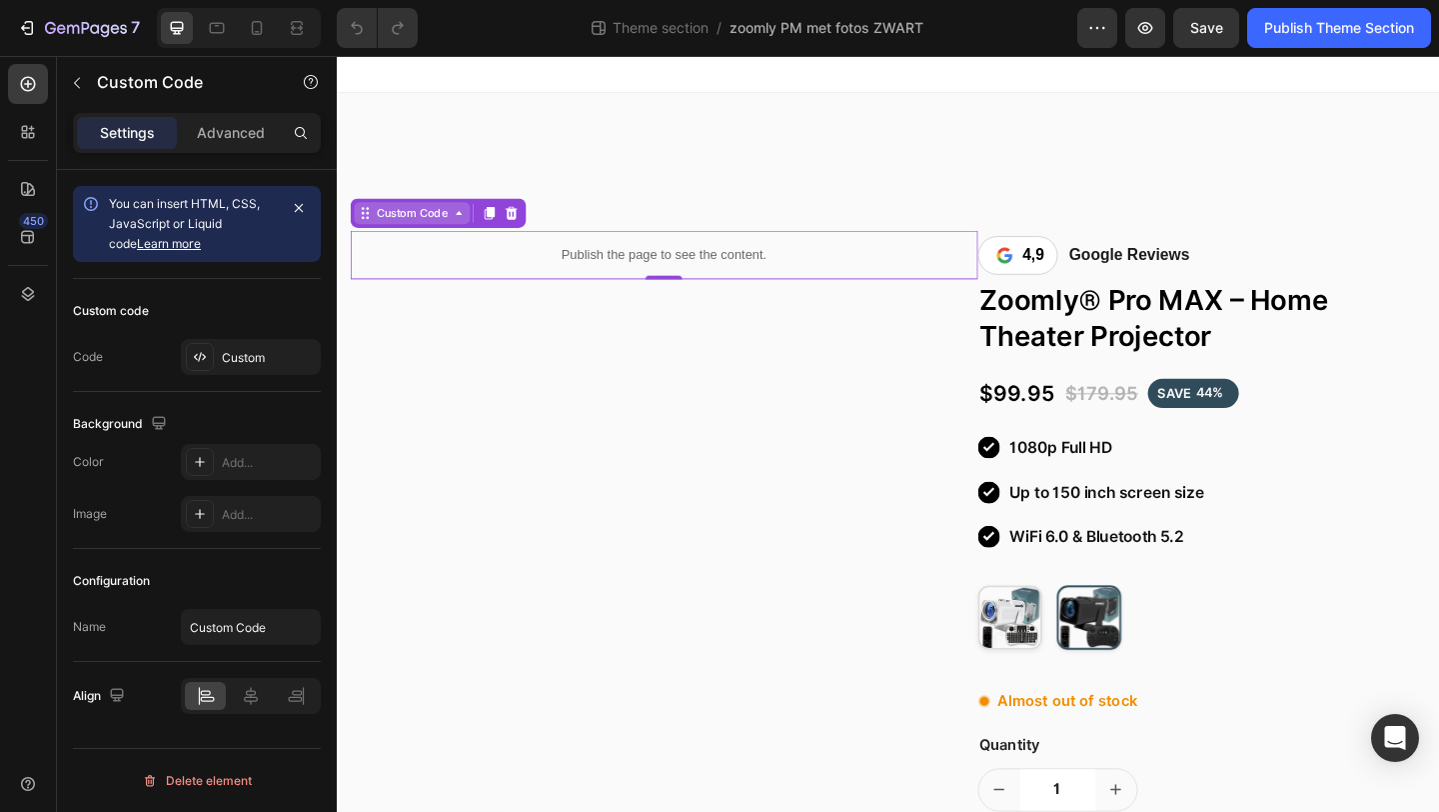
click at [452, 231] on div "Custom Code" at bounding box center [419, 227] width 86 height 18
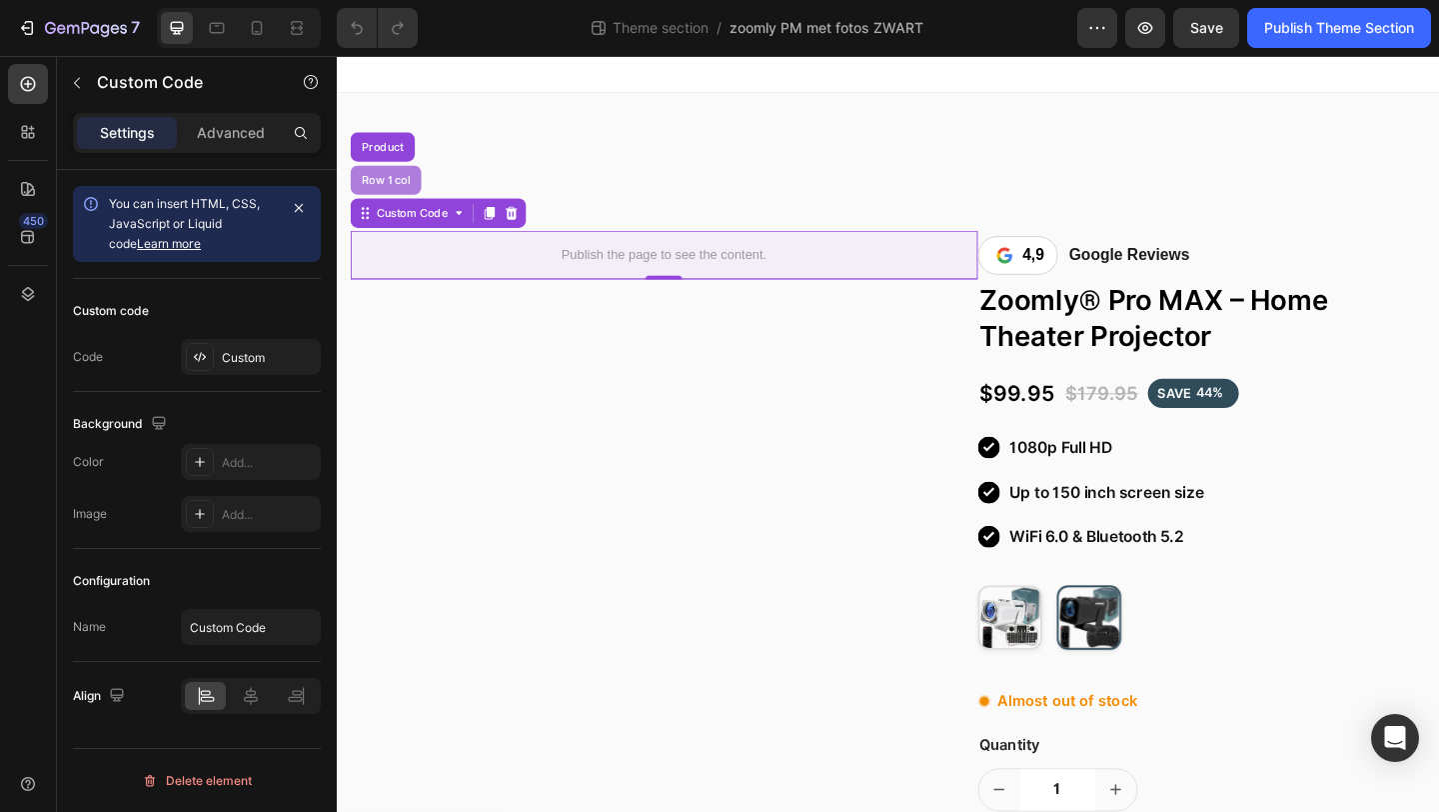
click at [399, 197] on div "Row 1 col" at bounding box center [390, 191] width 77 height 32
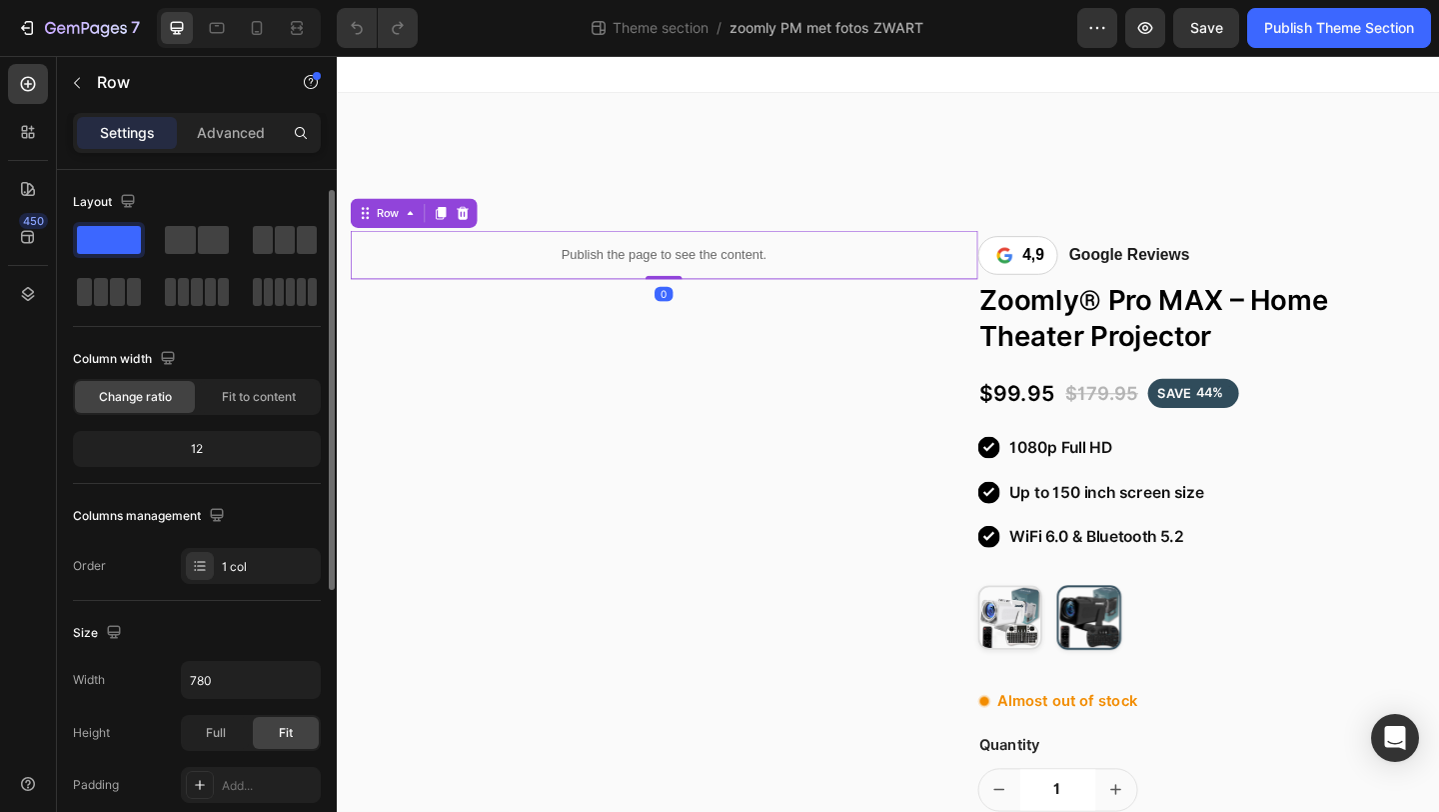
scroll to position [177, 0]
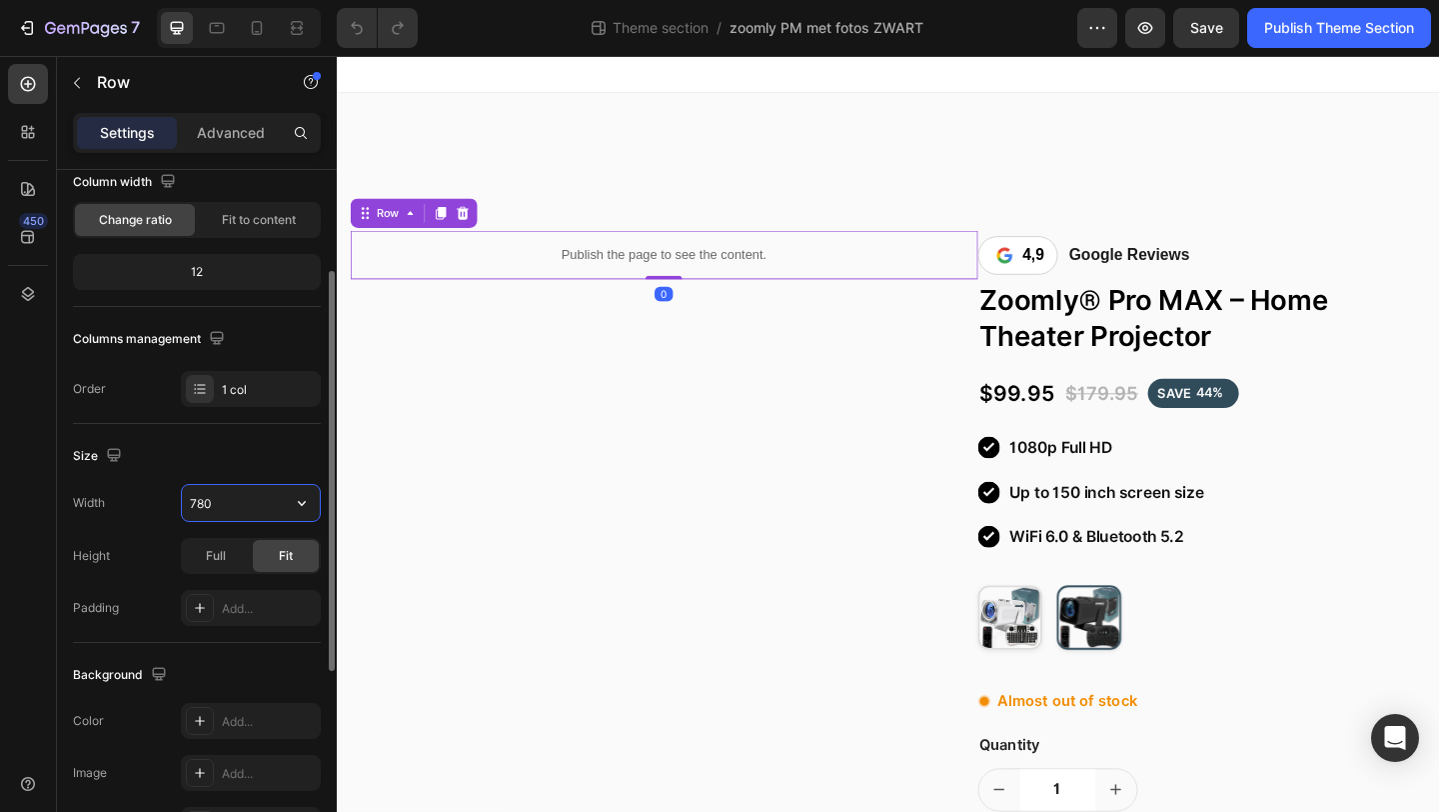
click at [252, 500] on input "780" at bounding box center [251, 503] width 138 height 36
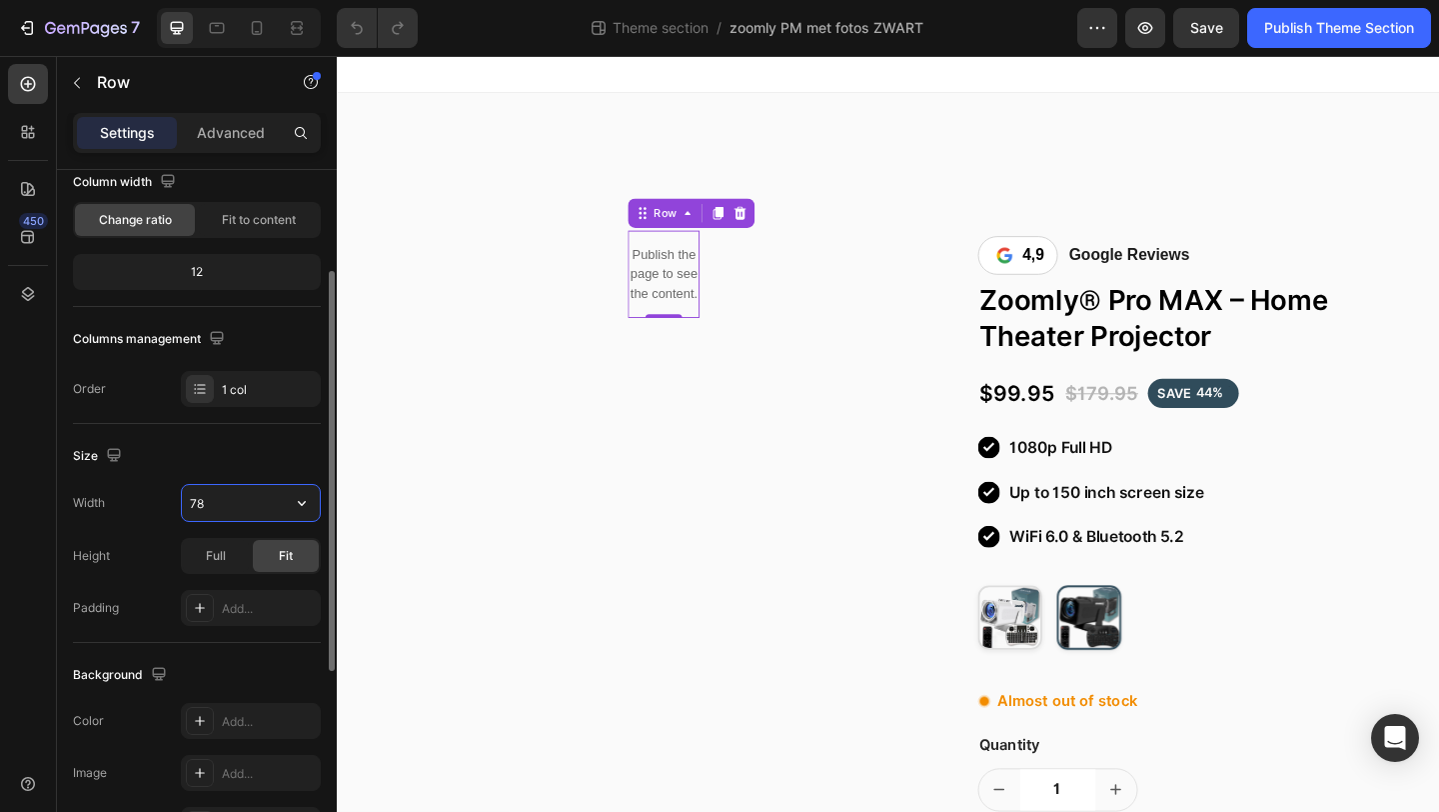
type input "7"
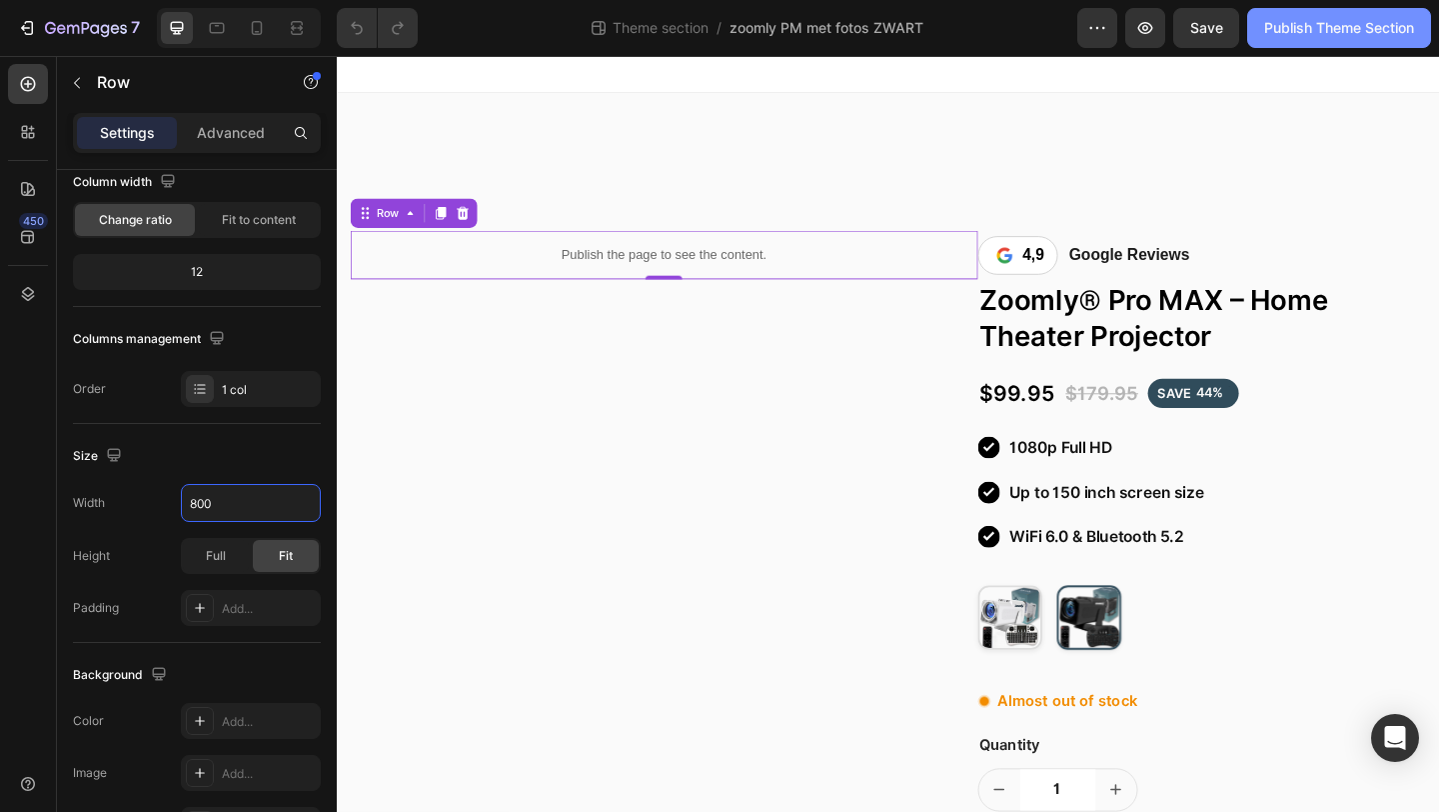
type input "800"
click at [1299, 18] on div "Publish Theme Section" at bounding box center [1340, 28] width 150 height 21
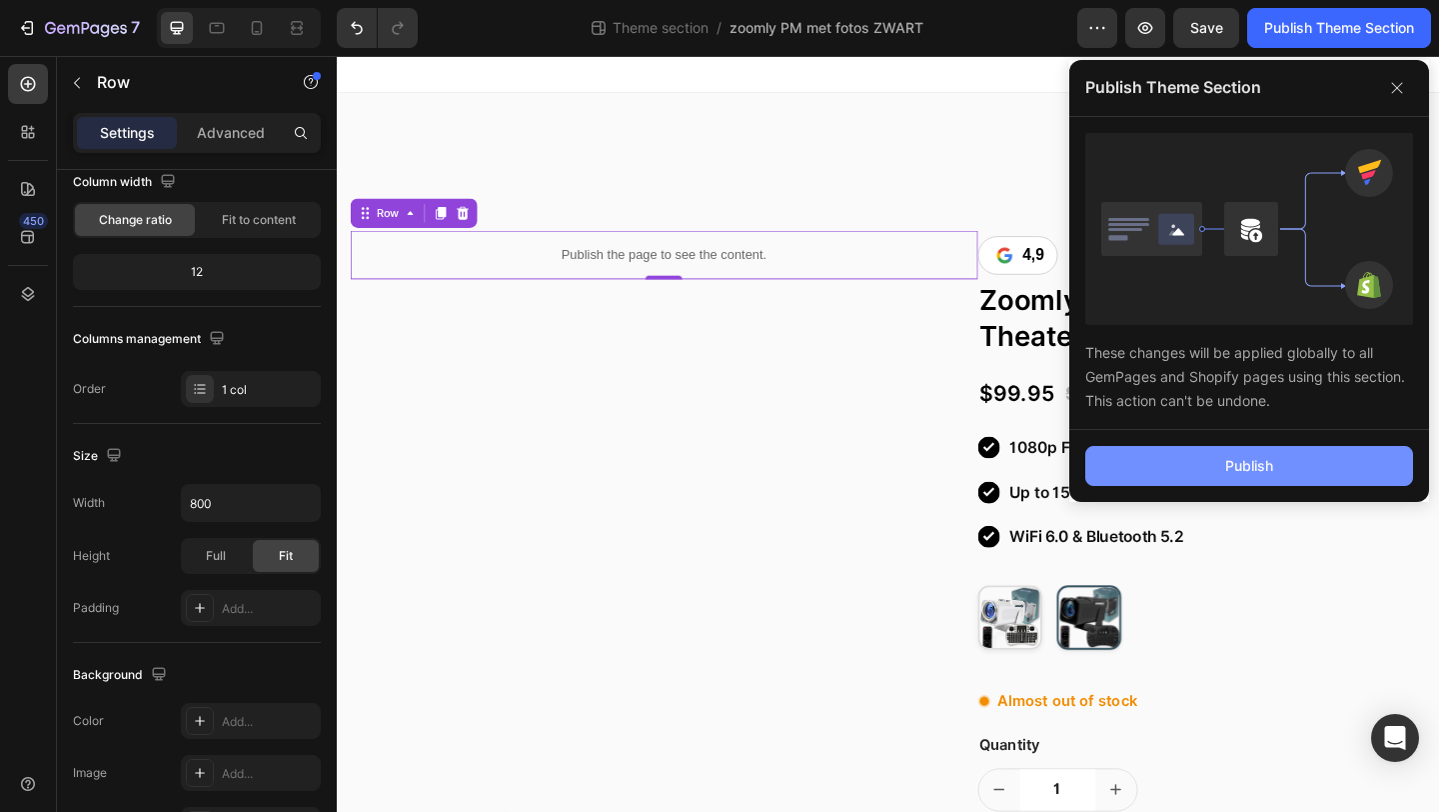
click at [1127, 462] on button "Publish" at bounding box center [1250, 466] width 328 height 40
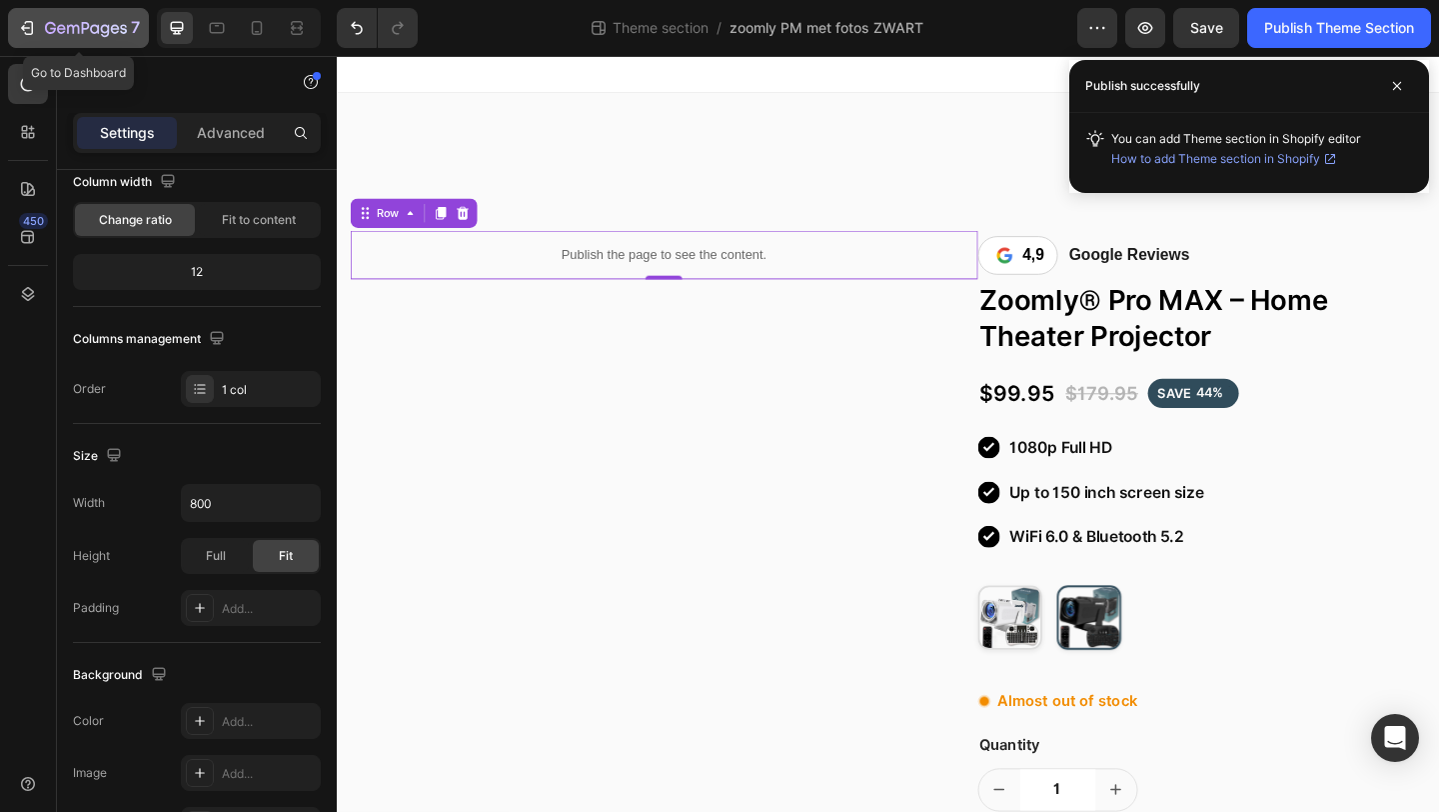
click at [91, 10] on button "7" at bounding box center [78, 28] width 141 height 40
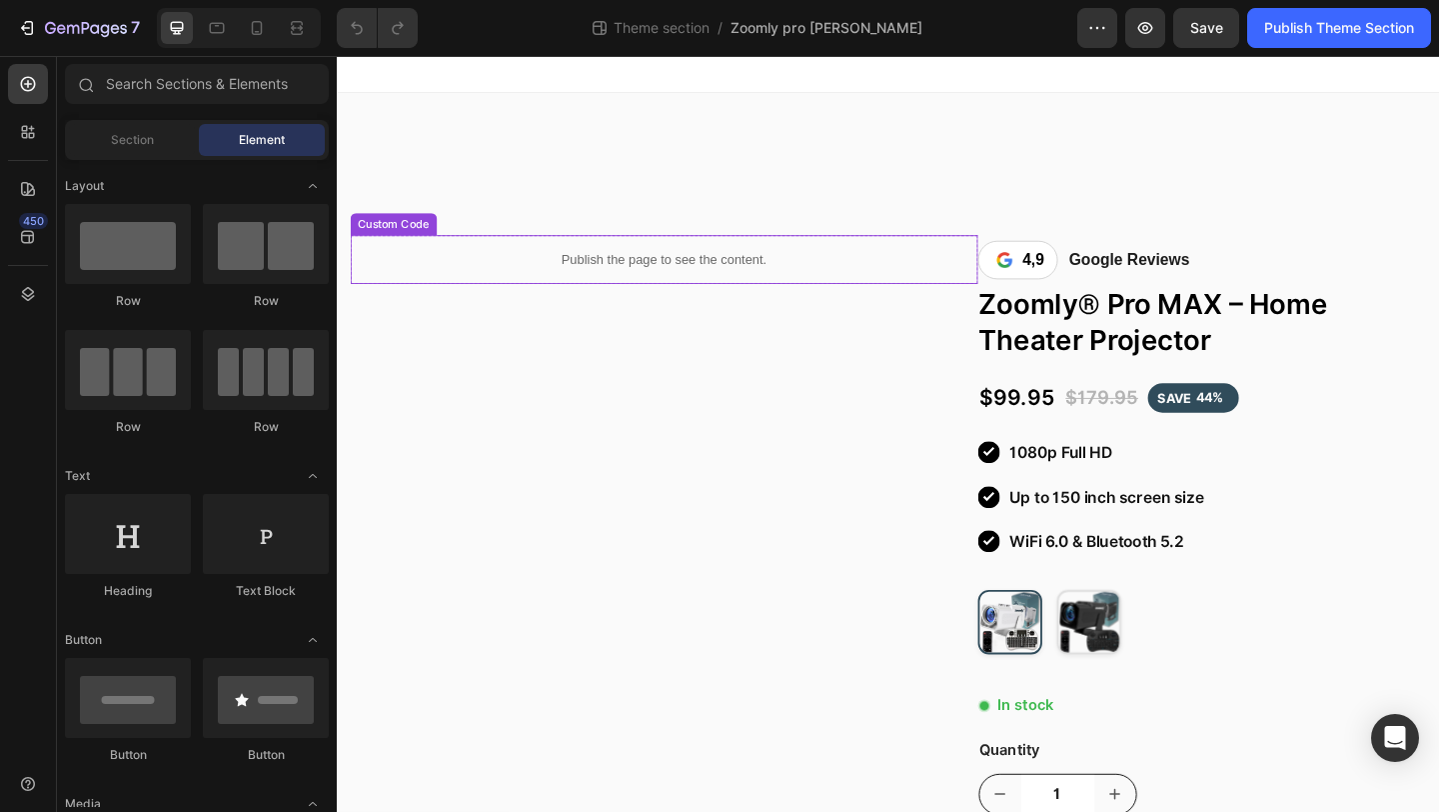
click at [558, 287] on div "Publish the page to see the content." at bounding box center [693, 277] width 683 height 53
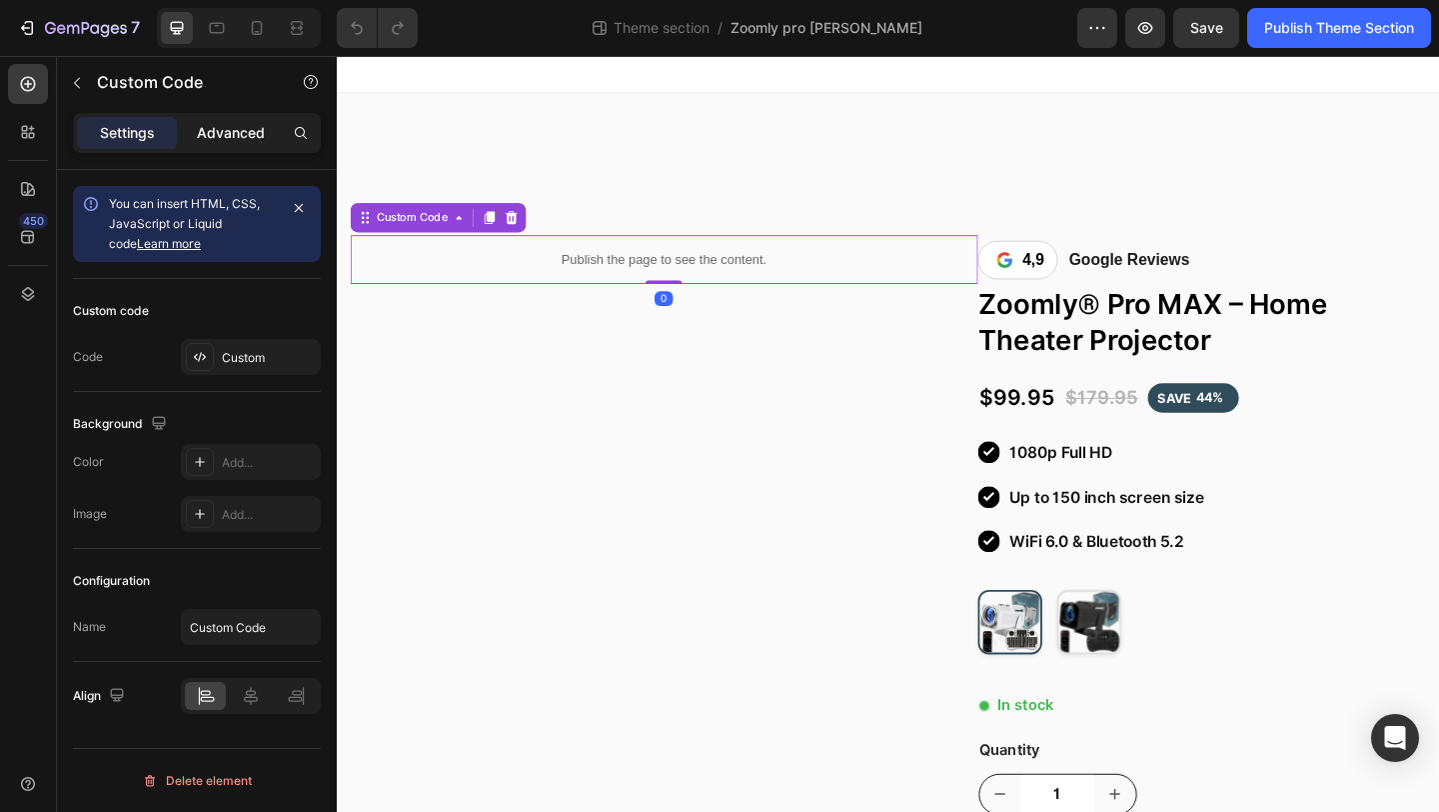
click at [242, 139] on p "Advanced" at bounding box center [231, 133] width 68 height 21
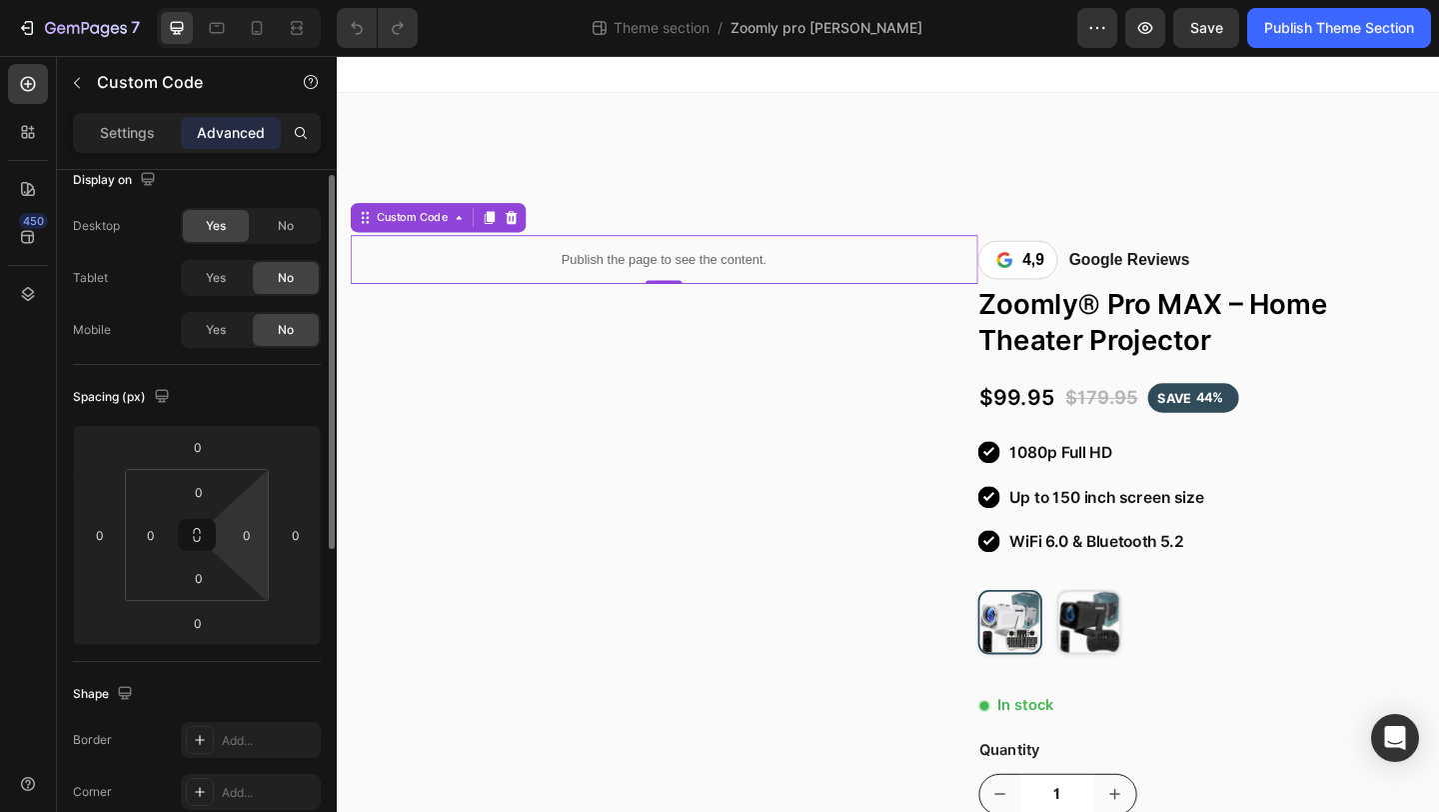
scroll to position [22, 0]
click at [128, 133] on p "Settings" at bounding box center [127, 133] width 55 height 21
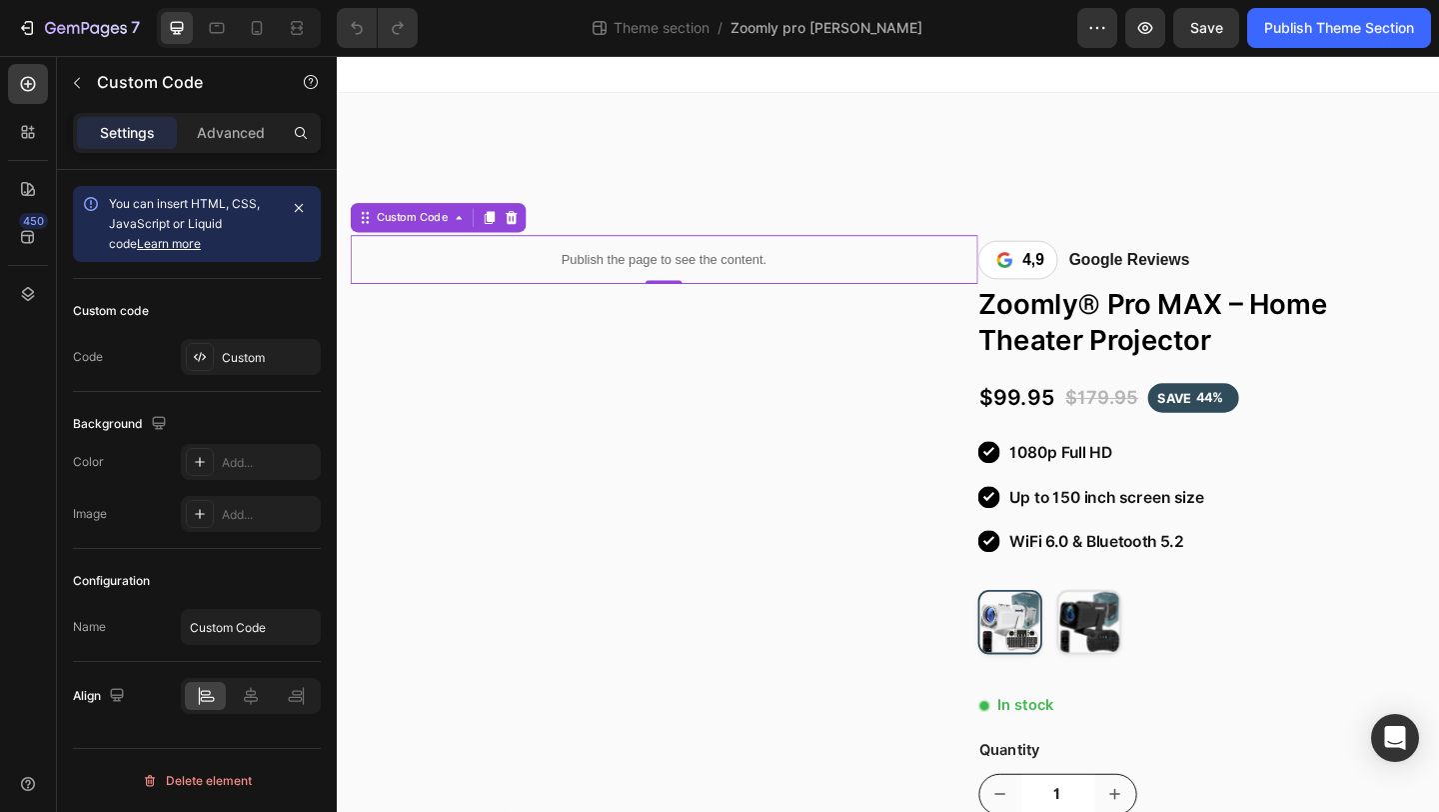
scroll to position [0, 0]
click at [440, 234] on div "Custom Code" at bounding box center [419, 232] width 86 height 18
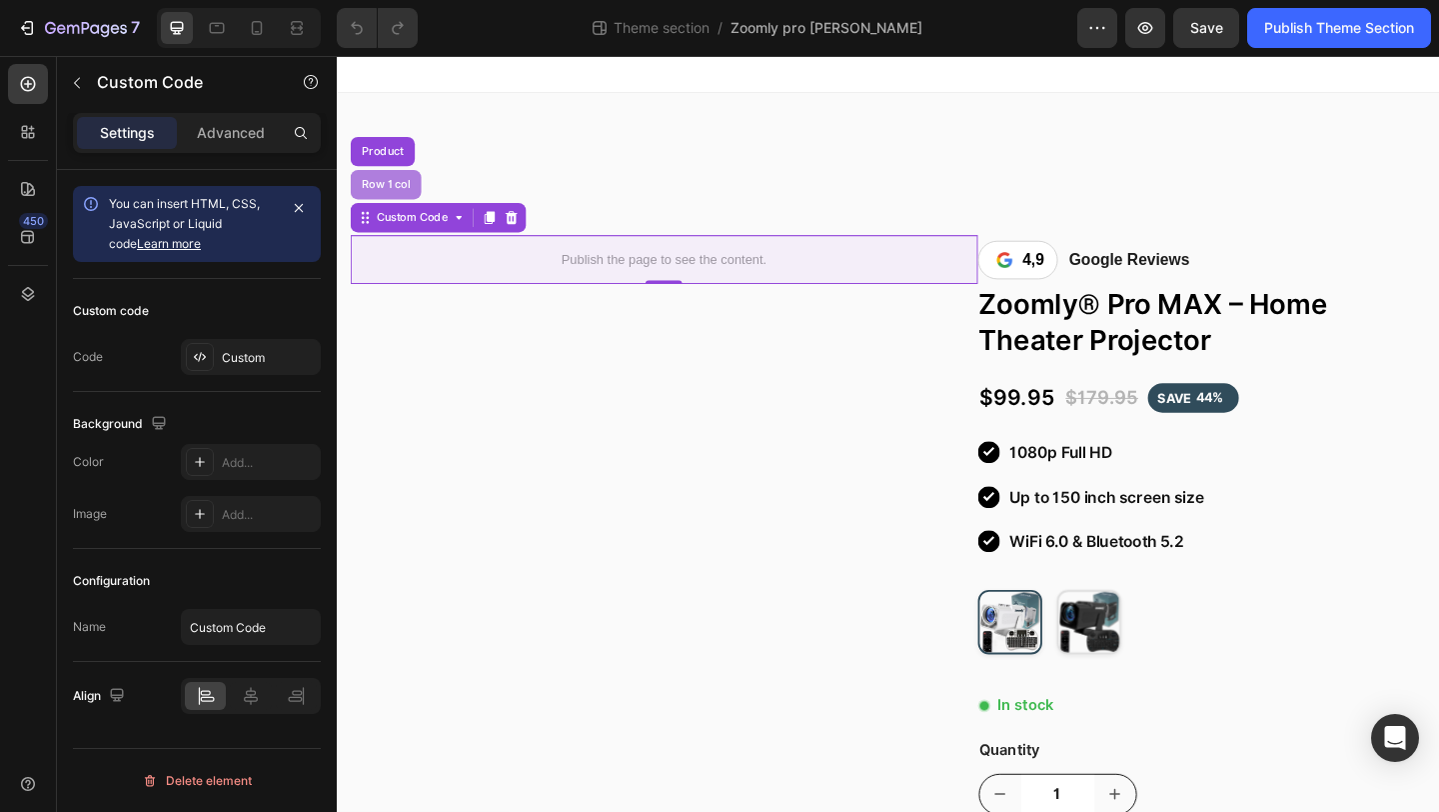
click at [396, 205] on div "Row 1 col" at bounding box center [390, 196] width 77 height 32
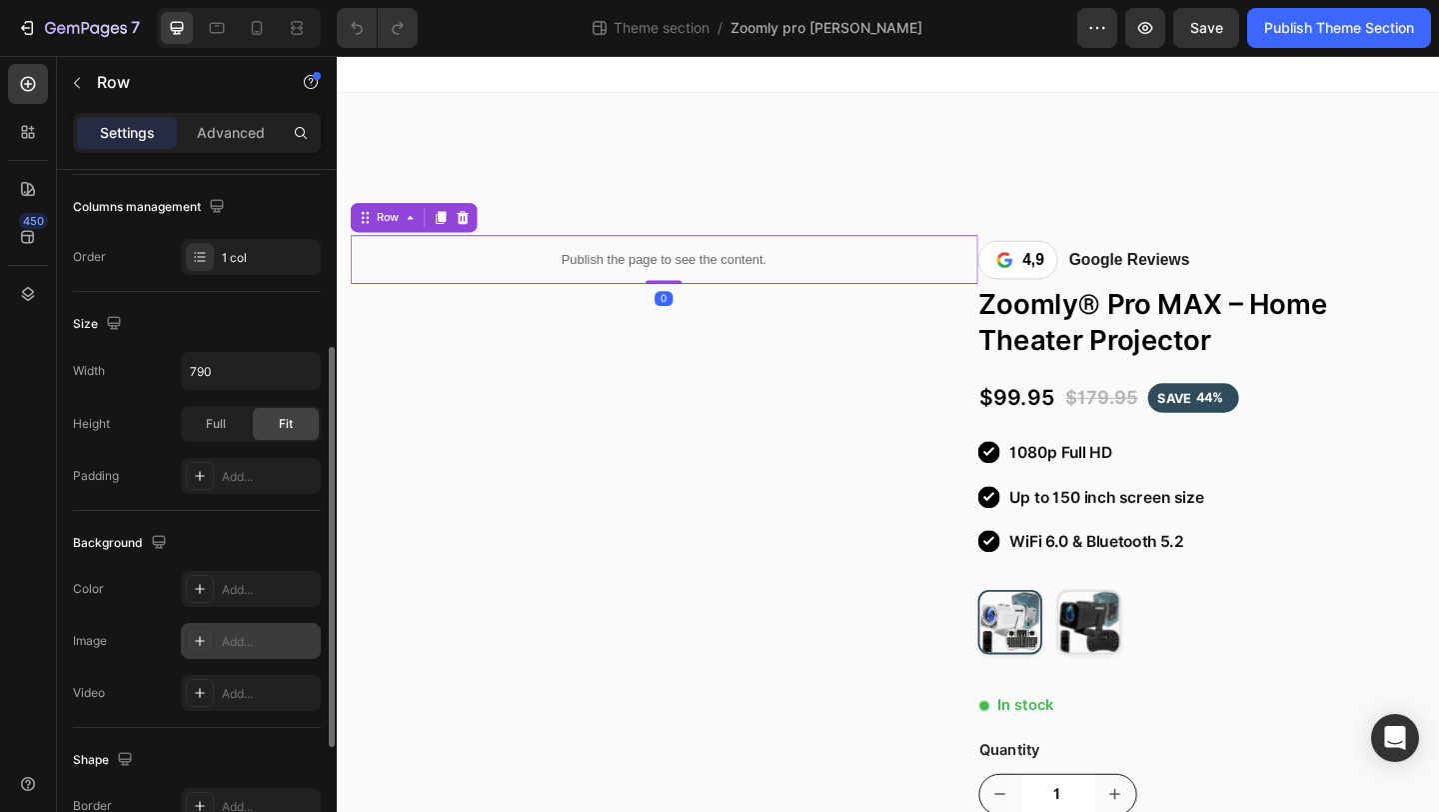
scroll to position [369, 0]
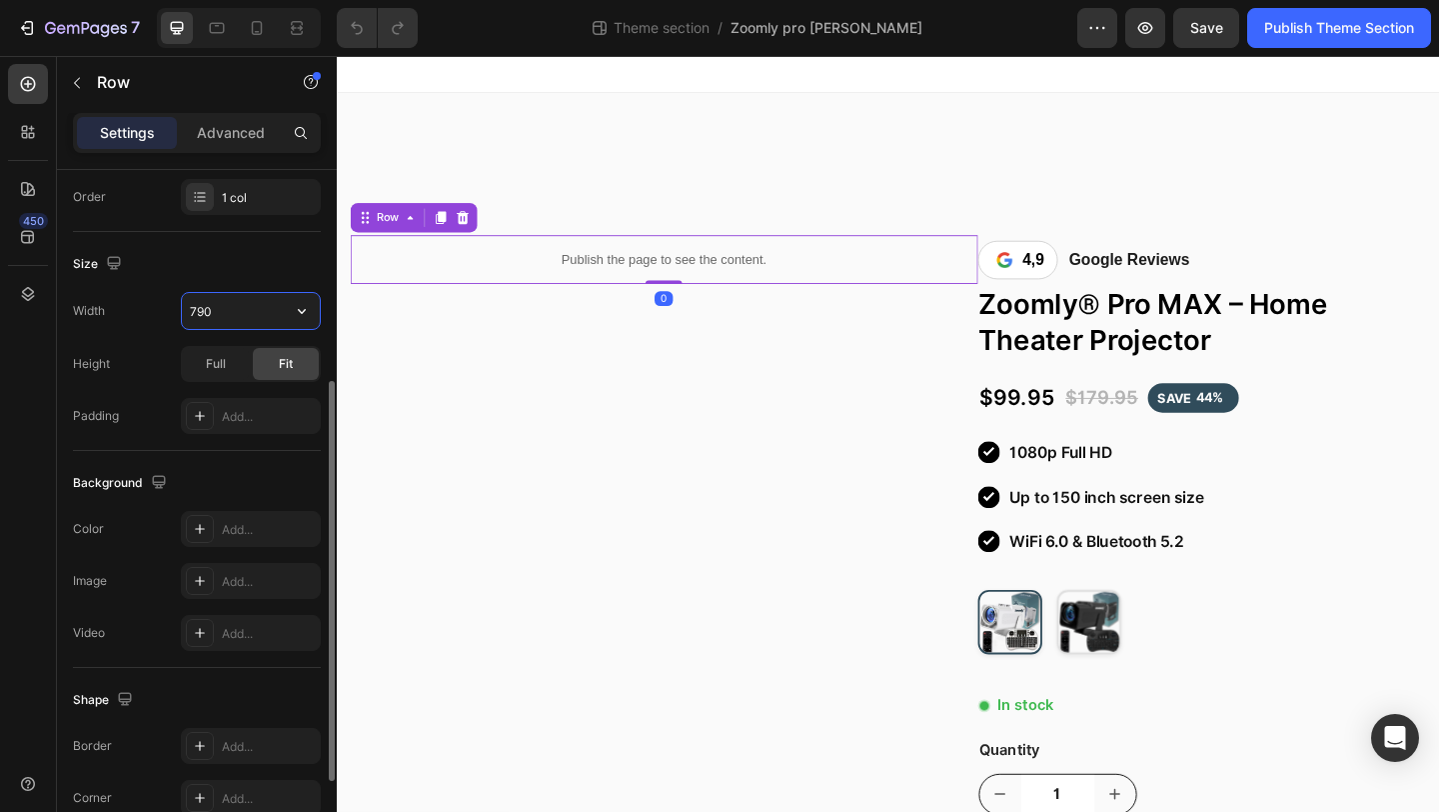
click at [261, 321] on input "790" at bounding box center [251, 311] width 138 height 36
type input "9"
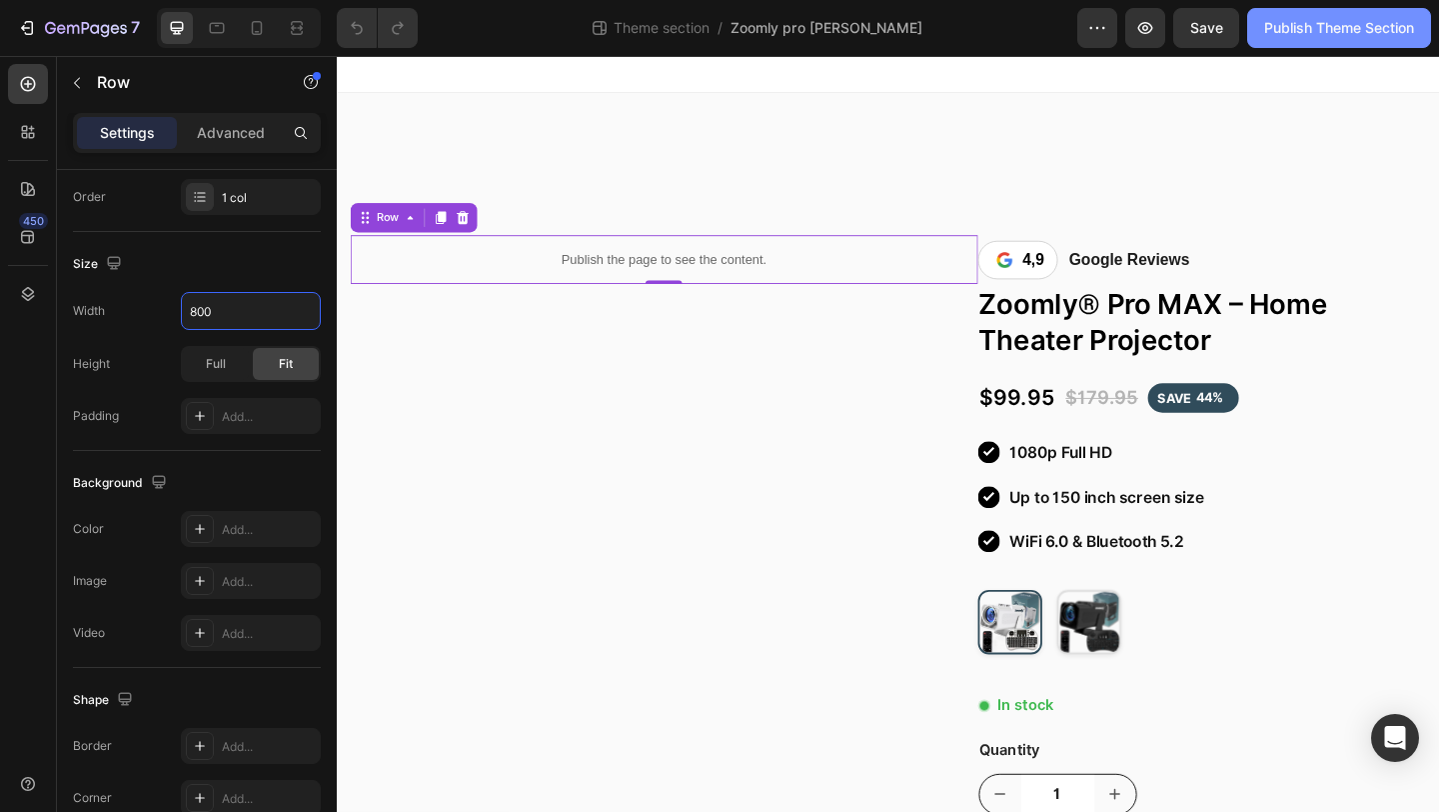
type input "800"
click at [1303, 27] on div "Publish Theme Section" at bounding box center [1340, 28] width 150 height 21
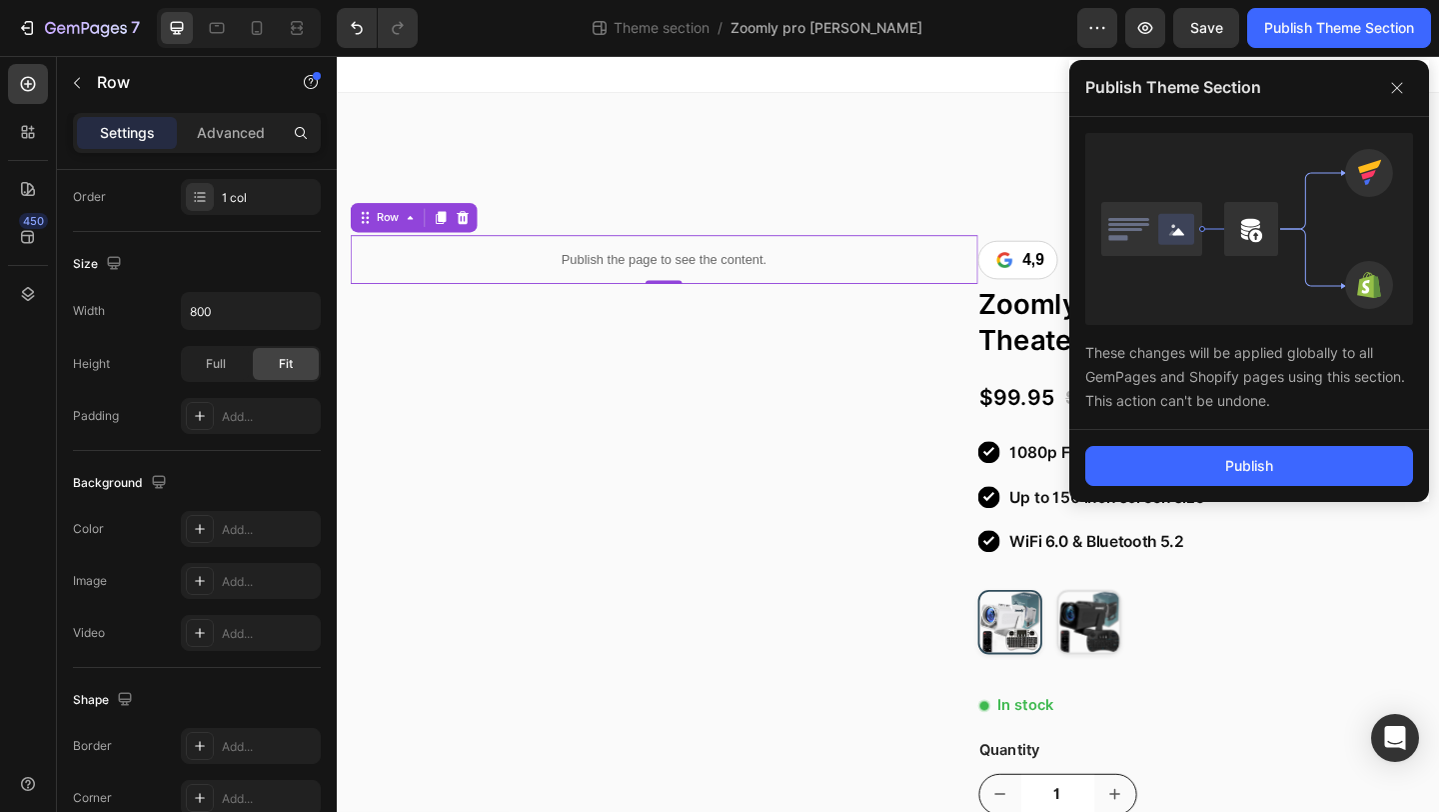
click at [1185, 479] on button "Publish" at bounding box center [1250, 466] width 328 height 40
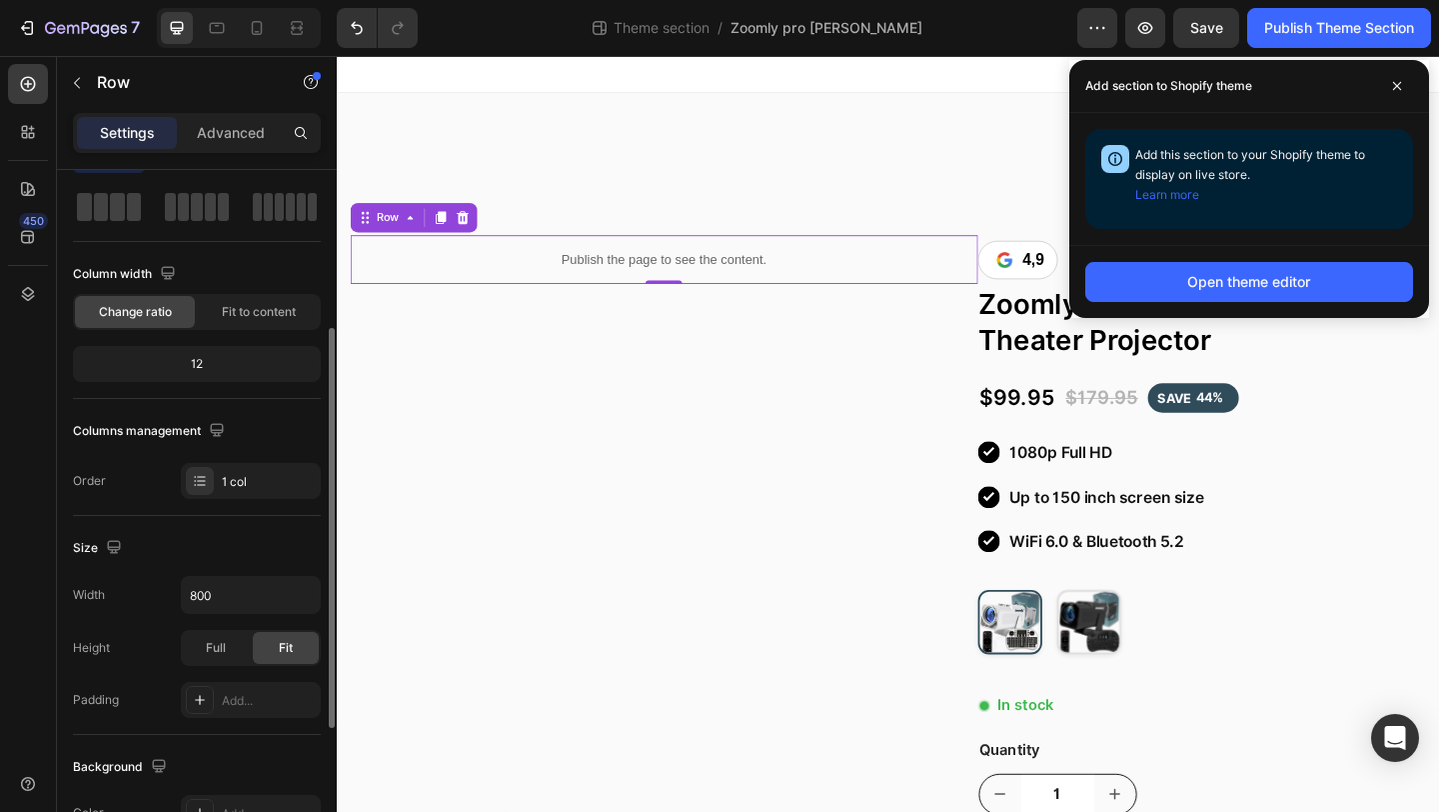
scroll to position [60, 0]
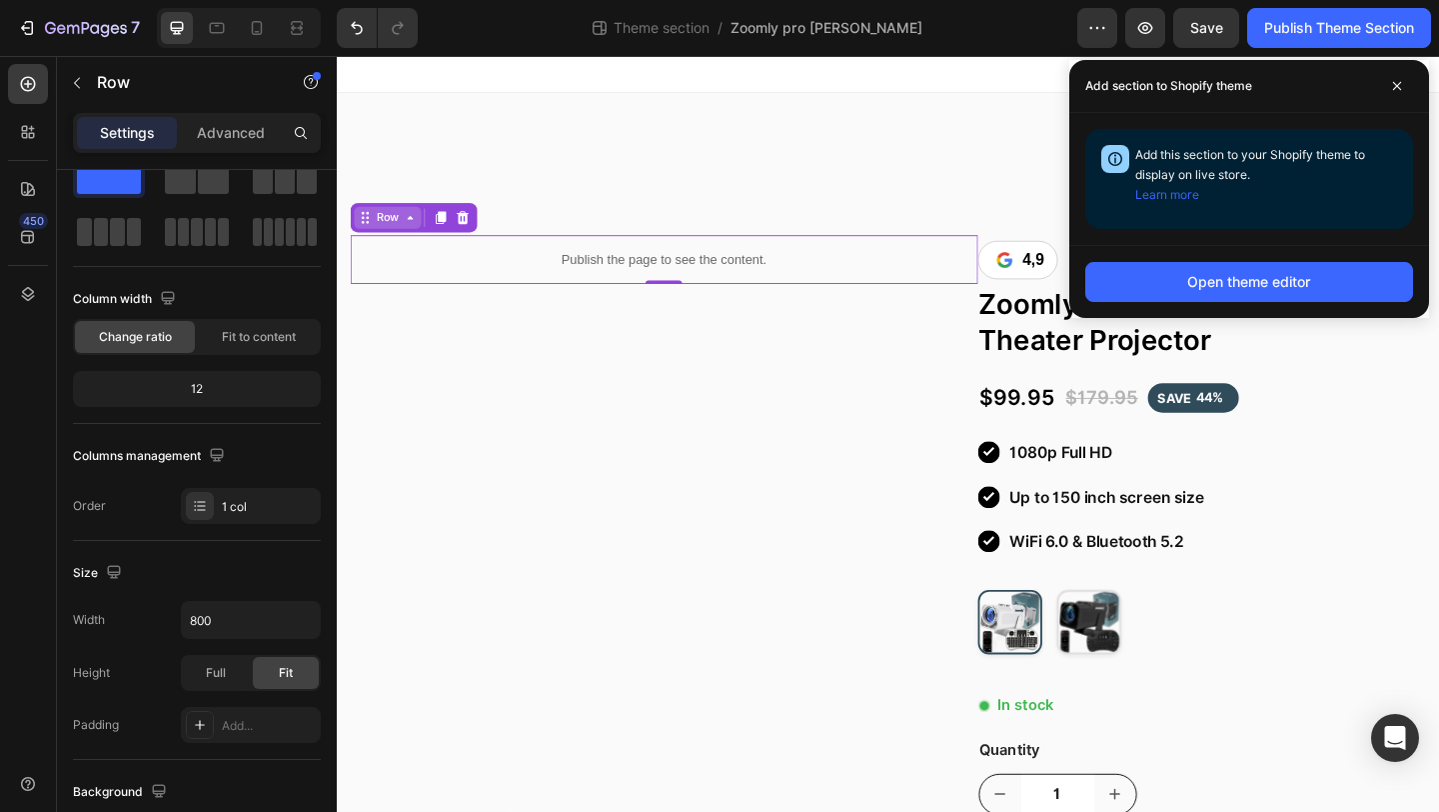
click at [414, 239] on div "Row" at bounding box center [392, 232] width 73 height 24
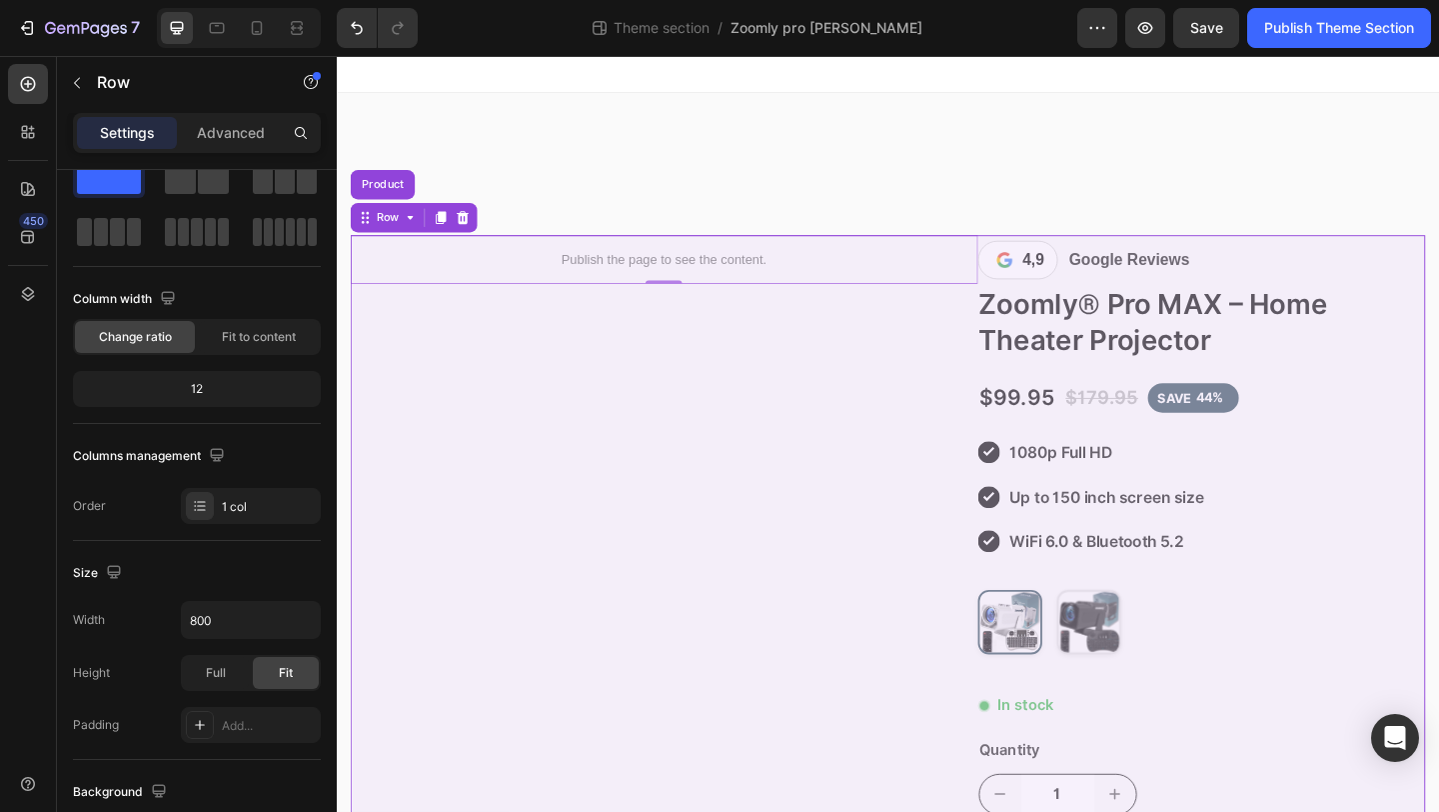
click at [397, 206] on div "Product" at bounding box center [387, 196] width 70 height 32
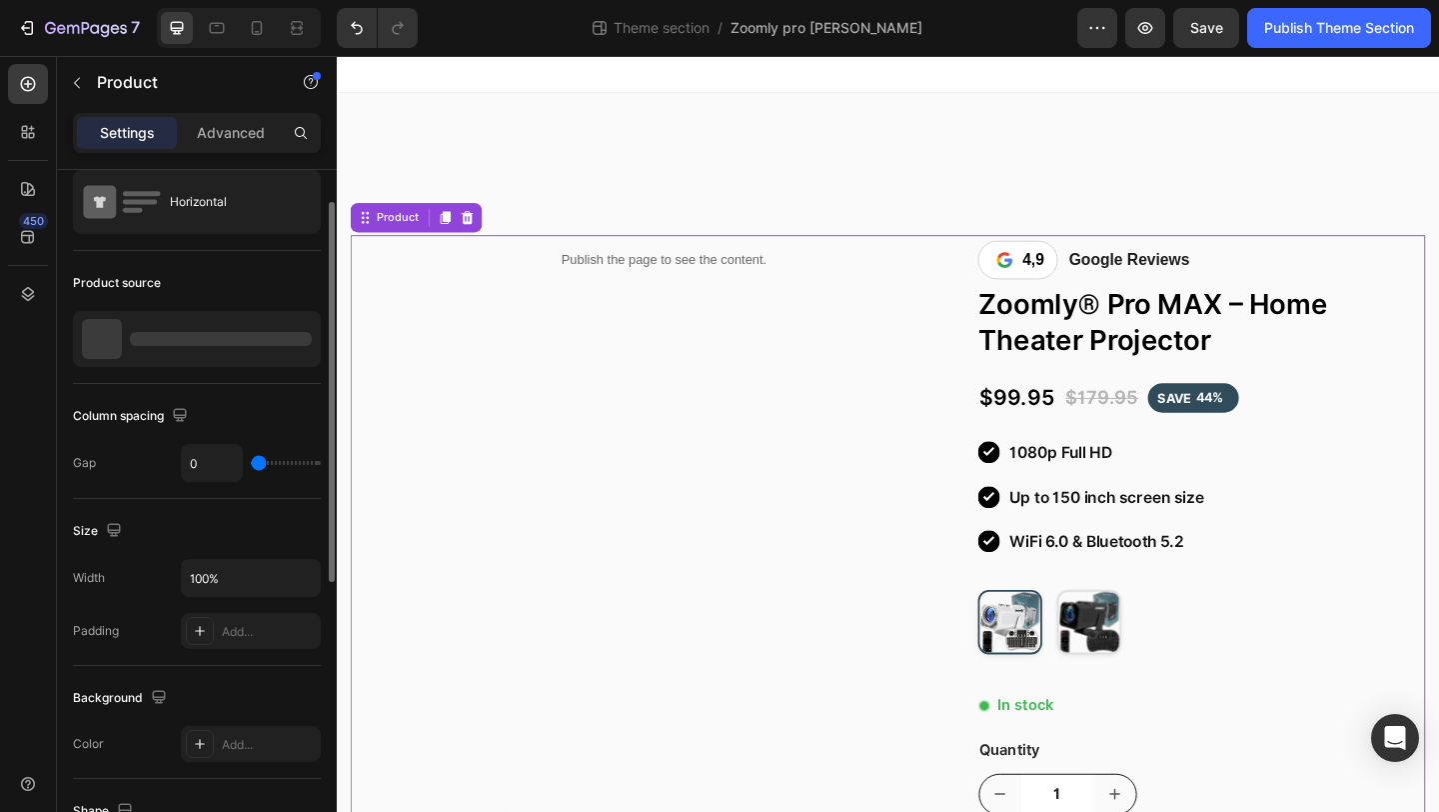
scroll to position [0, 0]
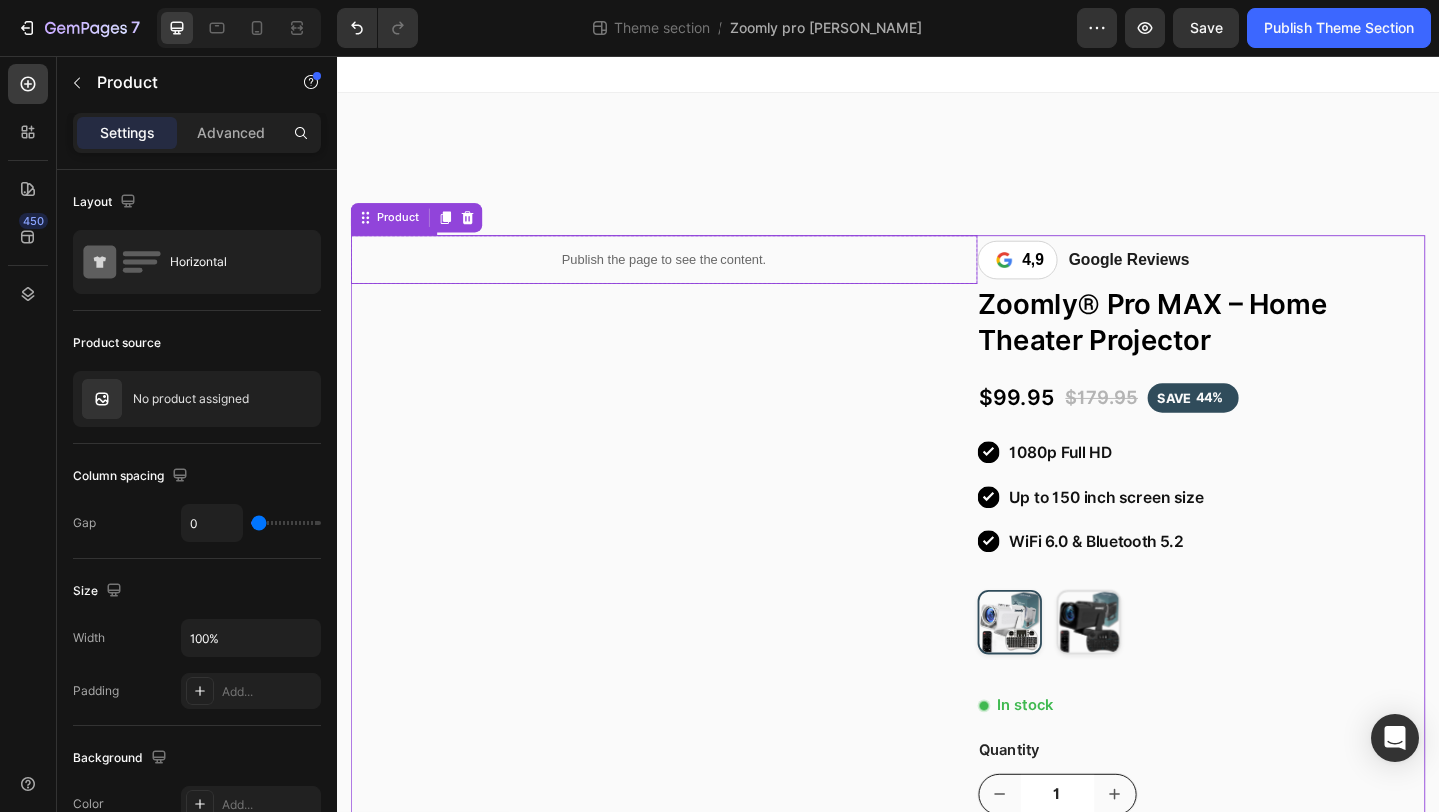
click at [498, 282] on p "Publish the page to see the content." at bounding box center [693, 277] width 683 height 21
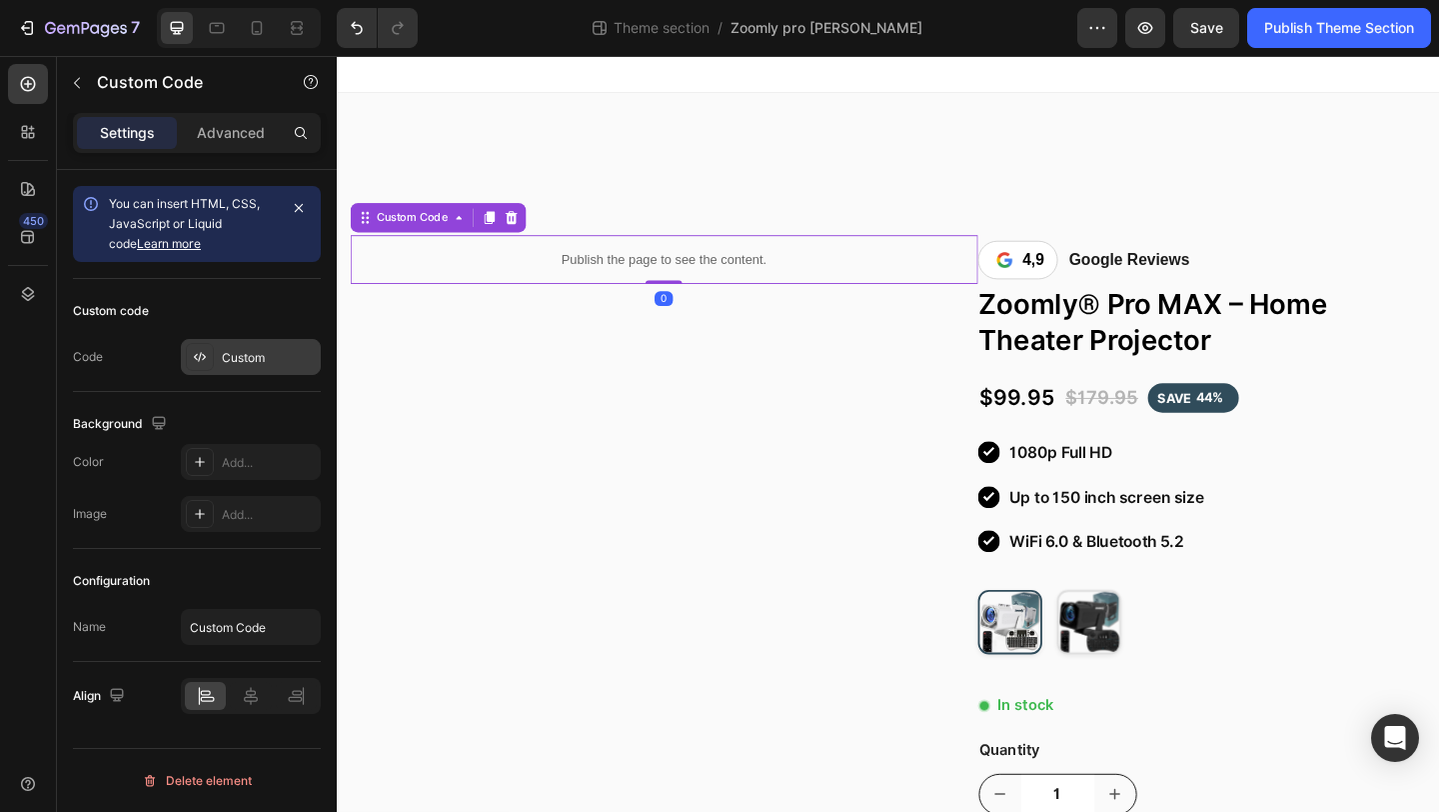
click at [268, 361] on div "Custom" at bounding box center [269, 358] width 94 height 18
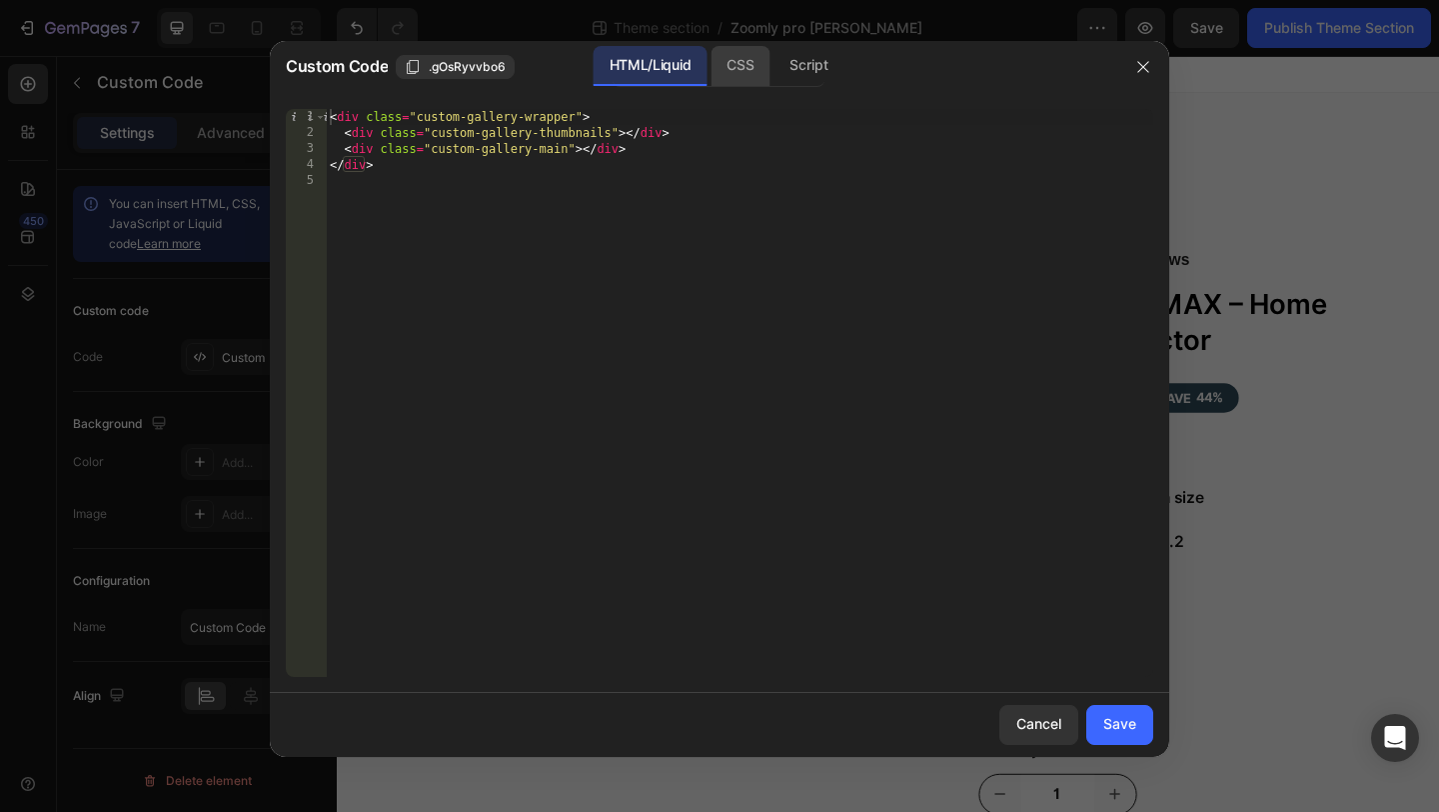
click at [774, 58] on div "CSS" at bounding box center [809, 66] width 70 height 40
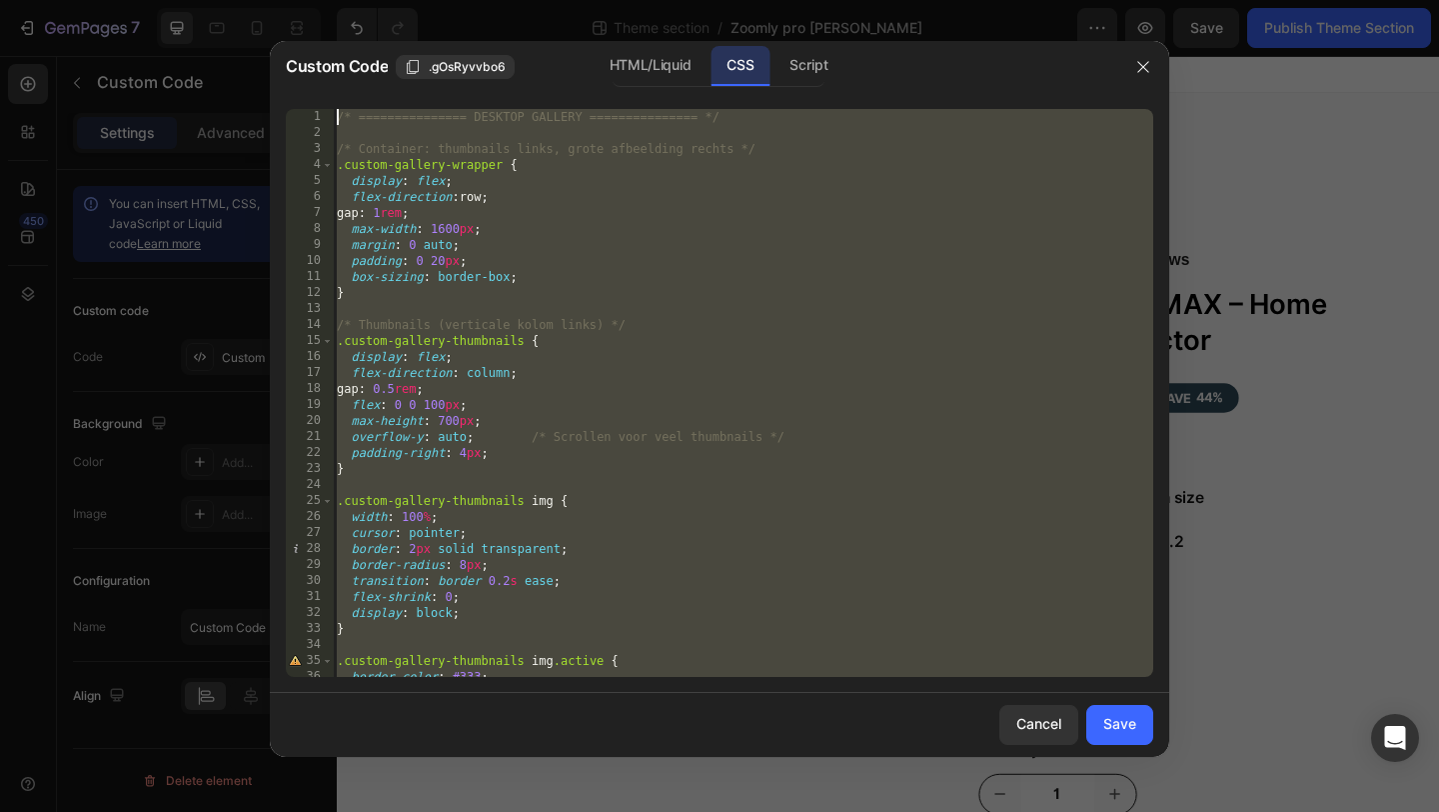
drag, startPoint x: 411, startPoint y: 654, endPoint x: 515, endPoint y: 49, distance: 613.6
click at [513, 10] on div "Custom Code .gOsRyvvbo6 HTML/Liquid CSS Script } 1 2 3 4 5 6 7 8 9 10 11 12 13 …" at bounding box center [719, 406] width 1439 height 812
type textarea "/* =============== DESKTOP GALLERY =============== */"
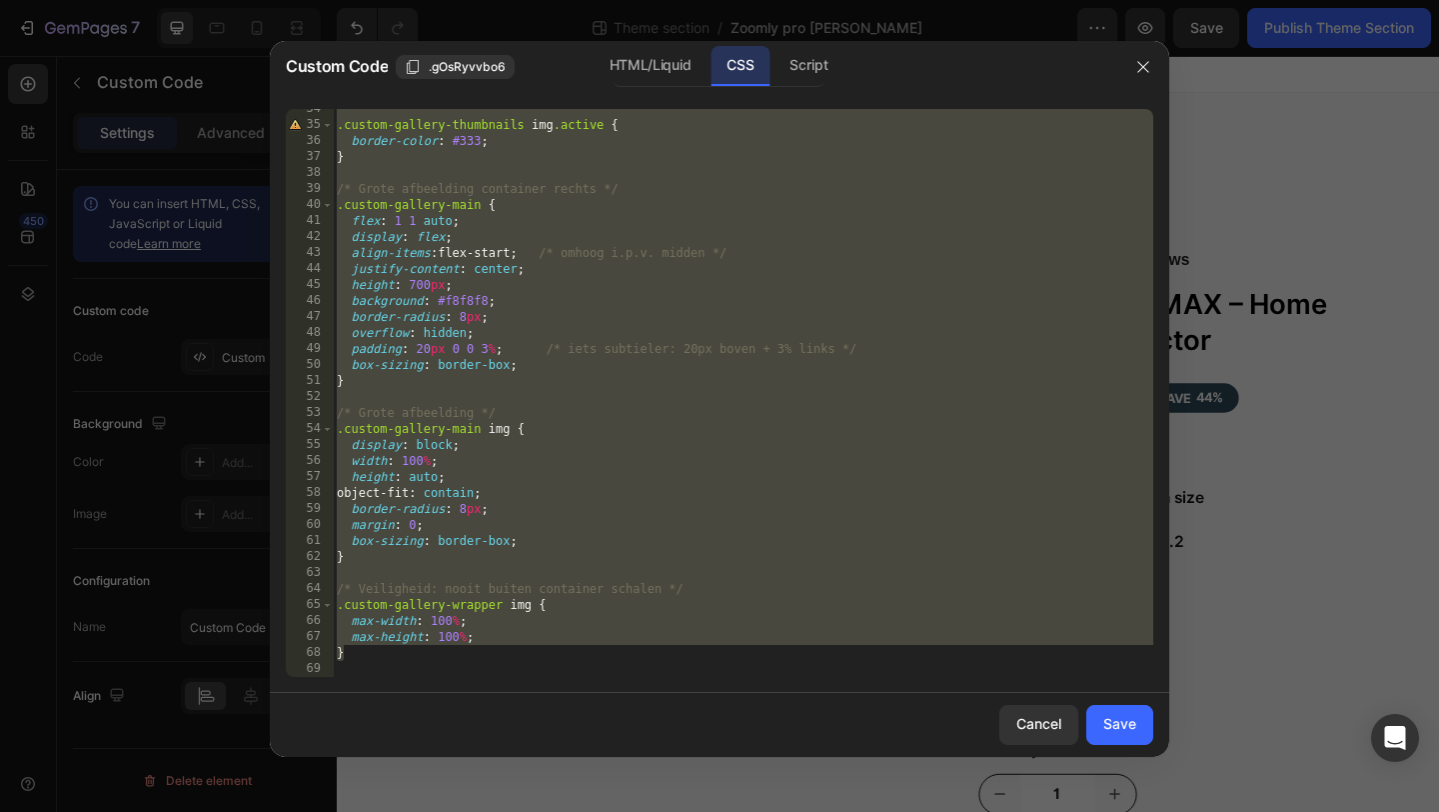
paste textarea
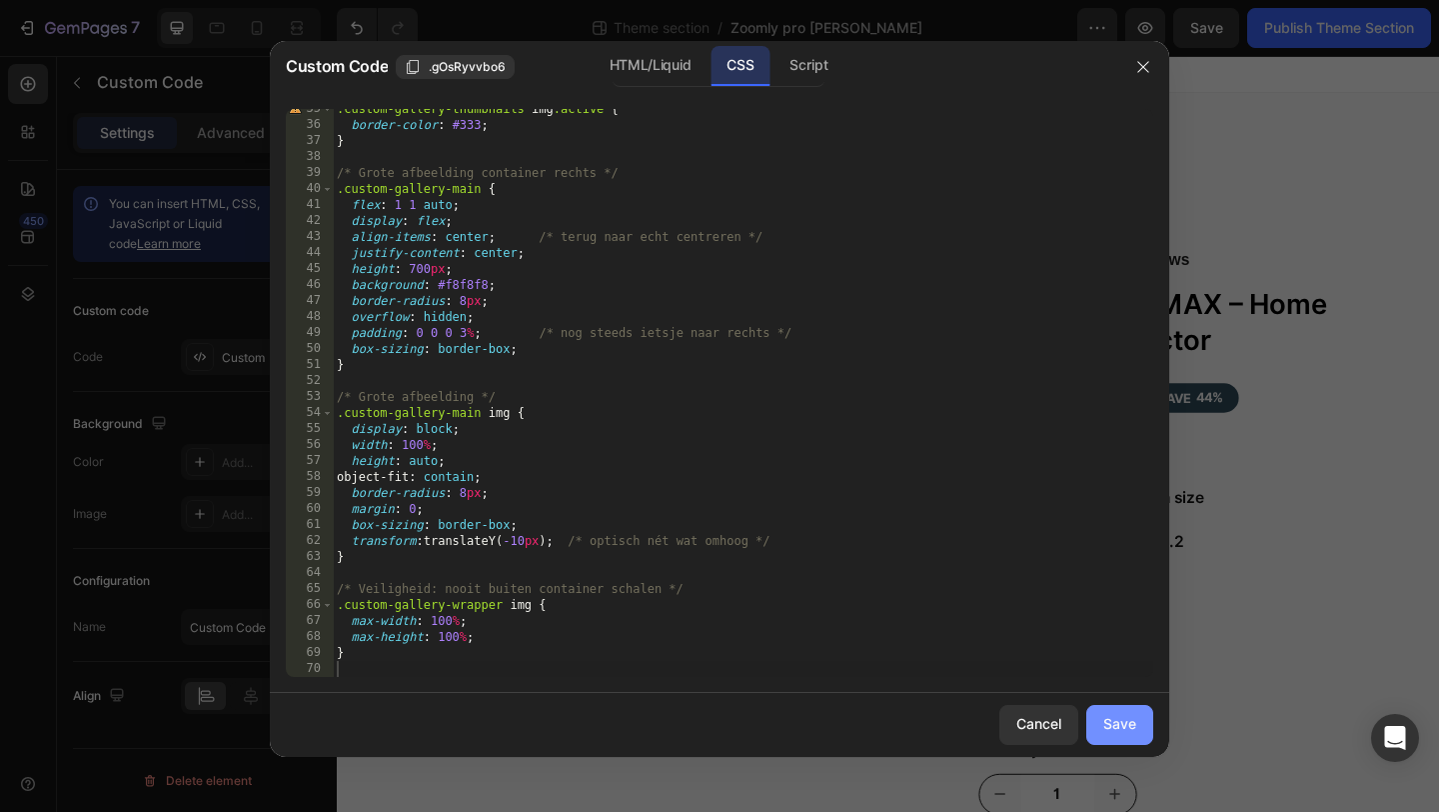
click at [1129, 717] on div "Save" at bounding box center [1120, 724] width 33 height 21
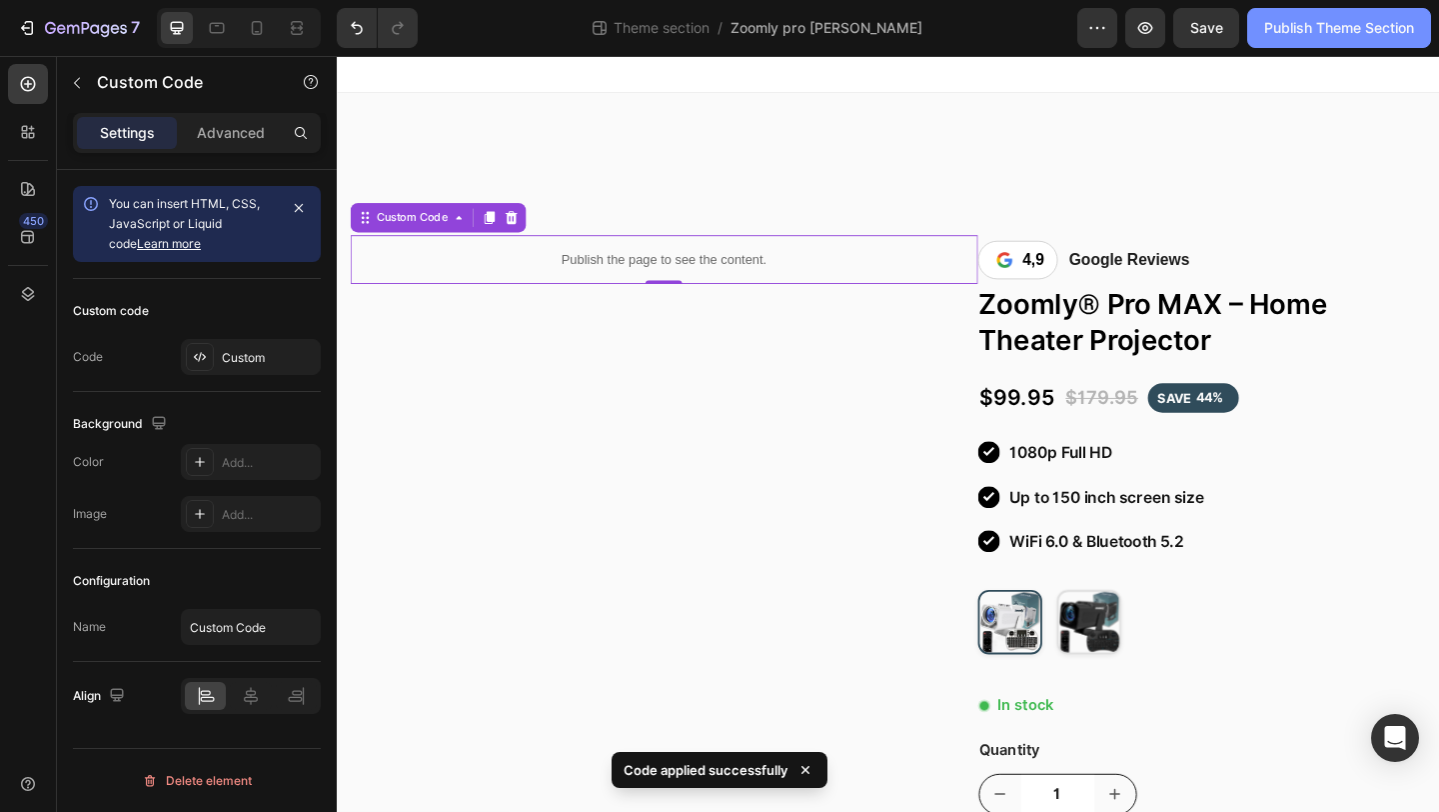
click at [1314, 31] on div "Publish Theme Section" at bounding box center [1340, 28] width 150 height 21
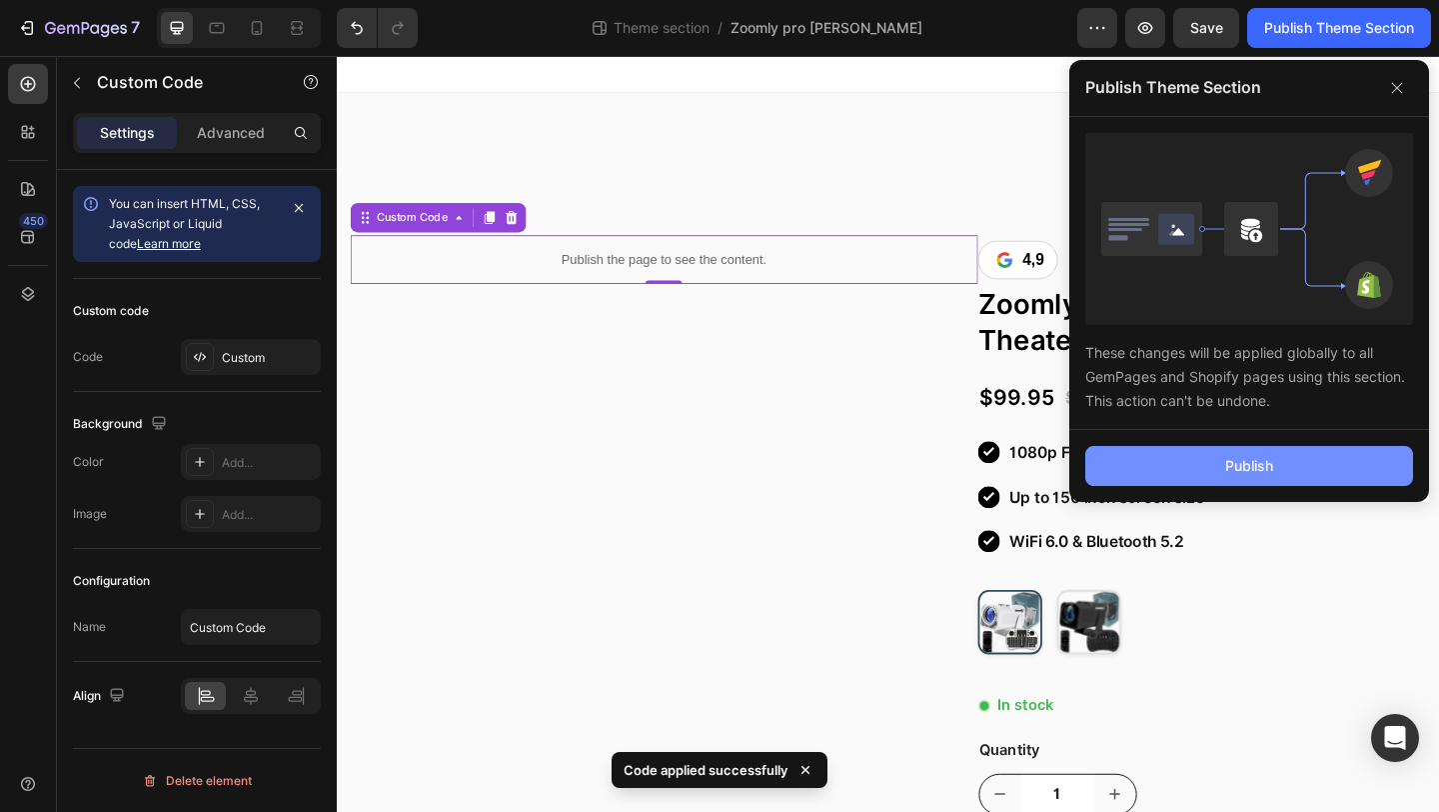
click at [1204, 477] on button "Publish" at bounding box center [1250, 466] width 328 height 40
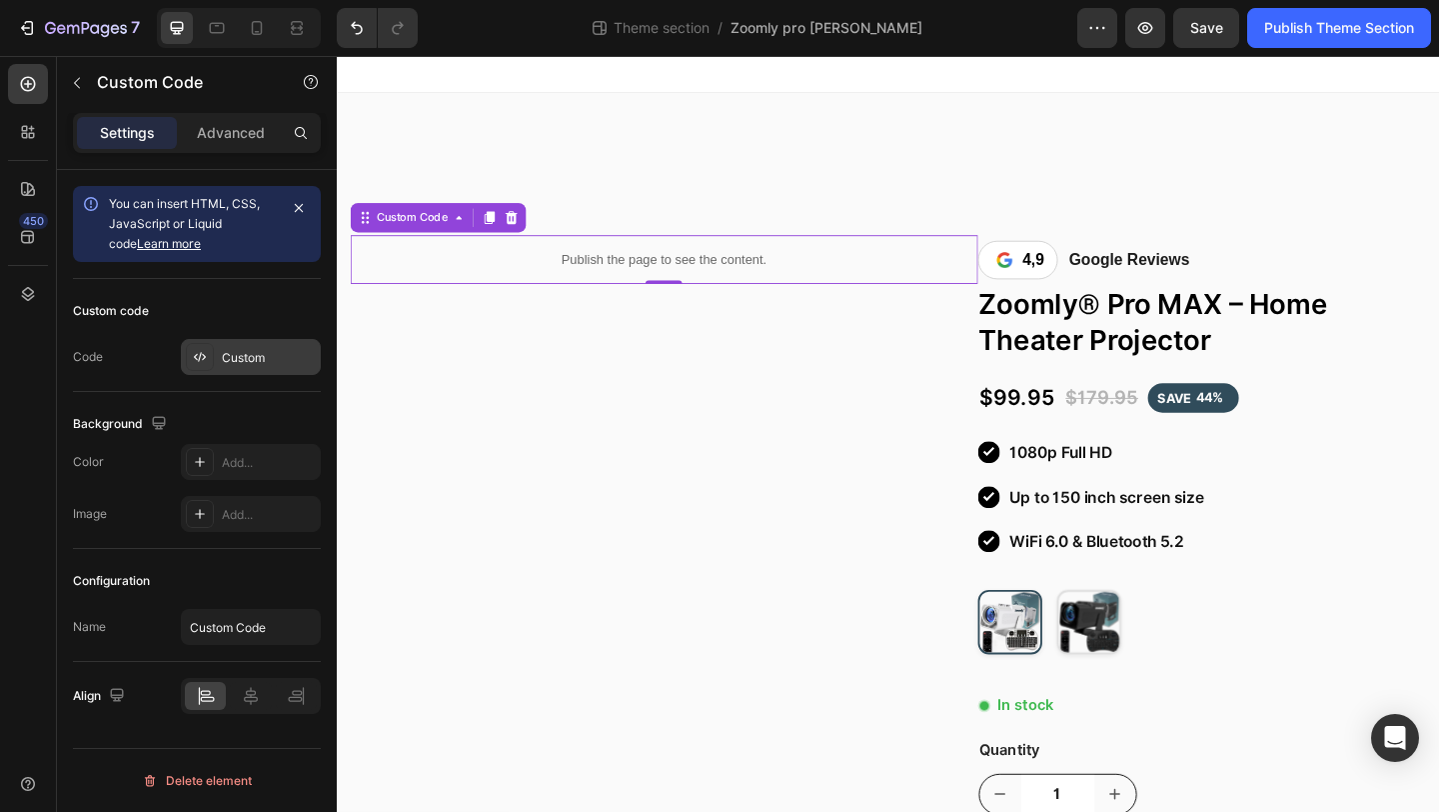
click at [282, 342] on div "Custom" at bounding box center [251, 357] width 140 height 36
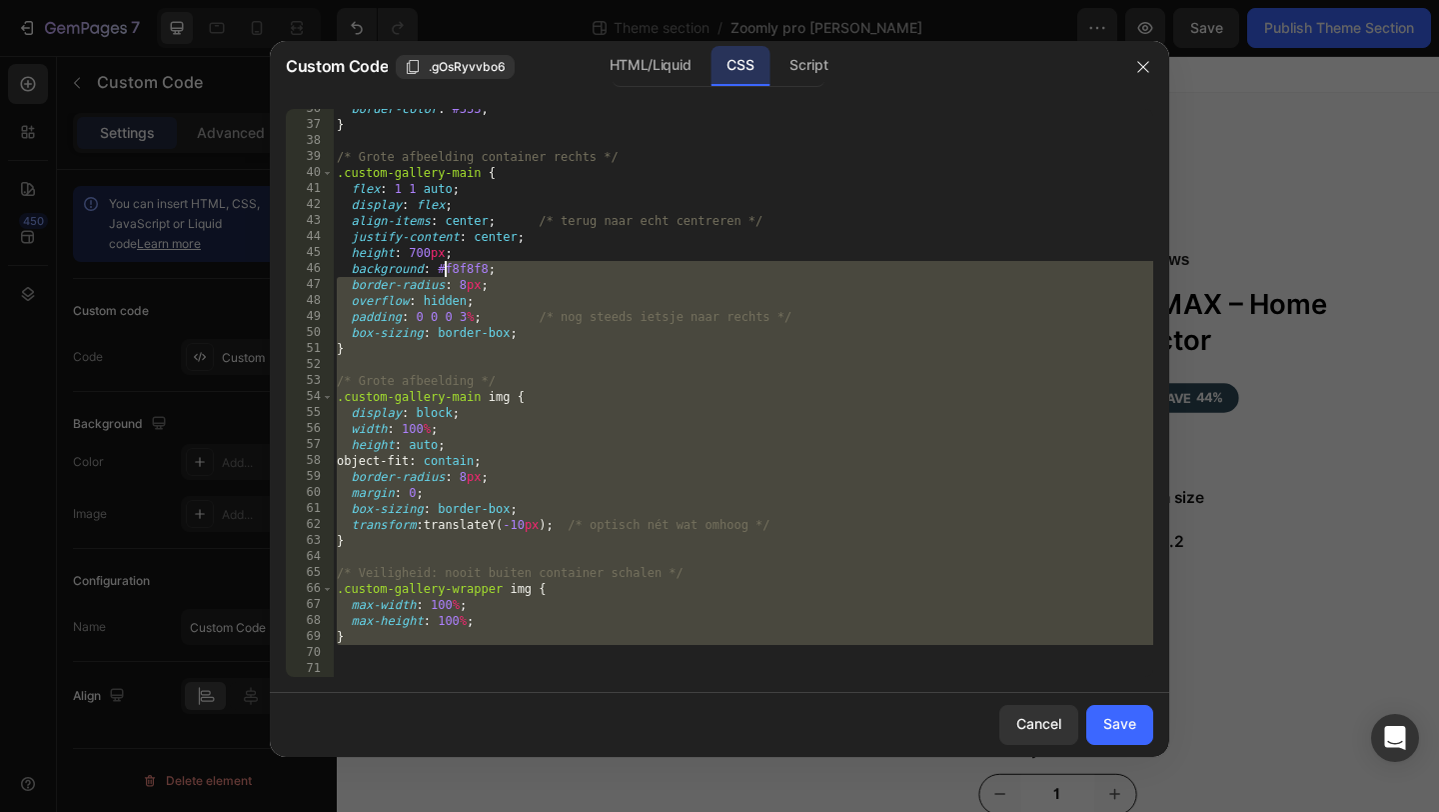
scroll to position [0, 0]
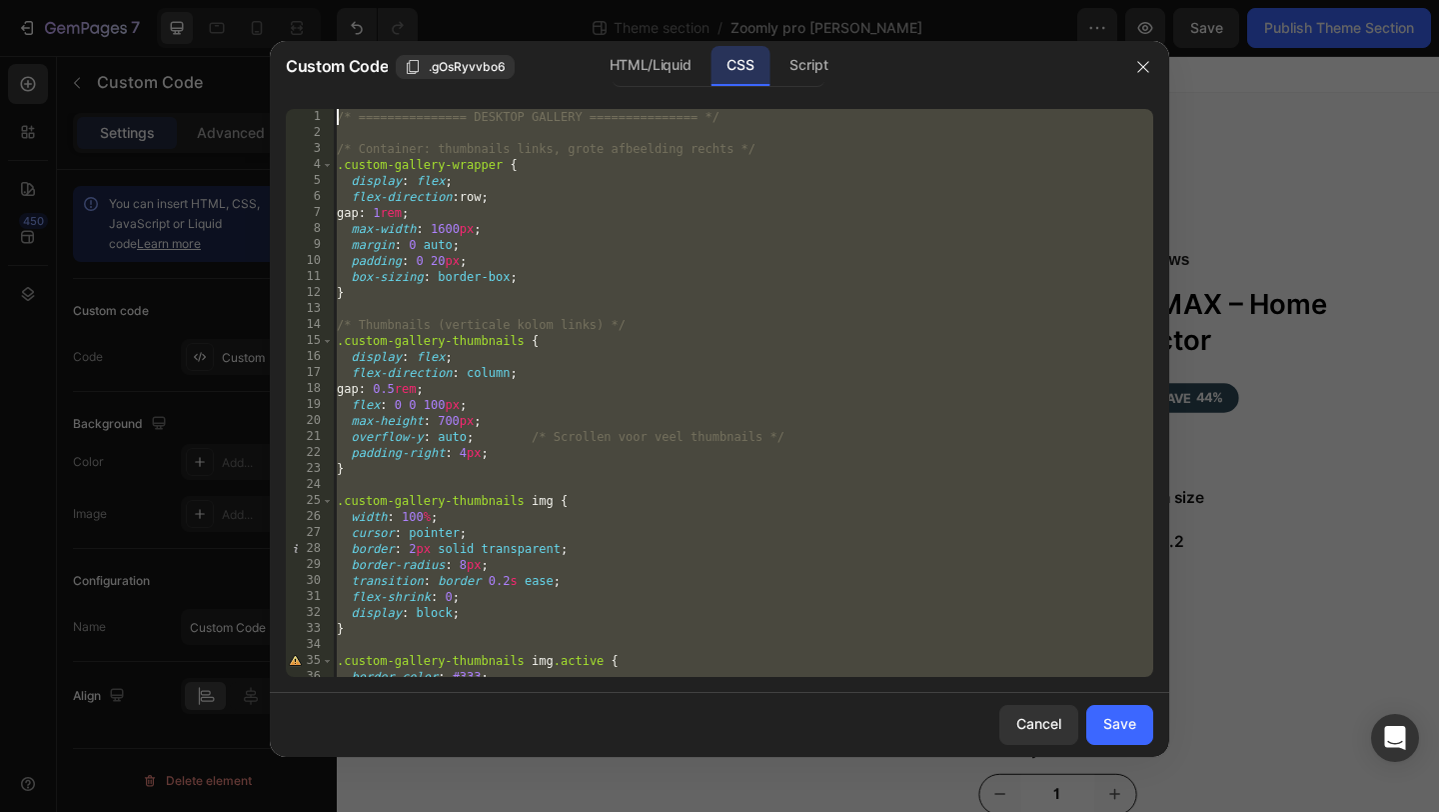
drag, startPoint x: 428, startPoint y: 655, endPoint x: 494, endPoint y: -66, distance: 723.7
click at [494, 0] on html "7 Theme section / Zoomly pro max Wit Preview Save Publish Theme Section 450 Sec…" at bounding box center [719, 0] width 1439 height 0
type textarea "/* =============== DESKTOP GALLERY =============== */"
click at [1142, 68] on icon "button" at bounding box center [1144, 67] width 16 height 16
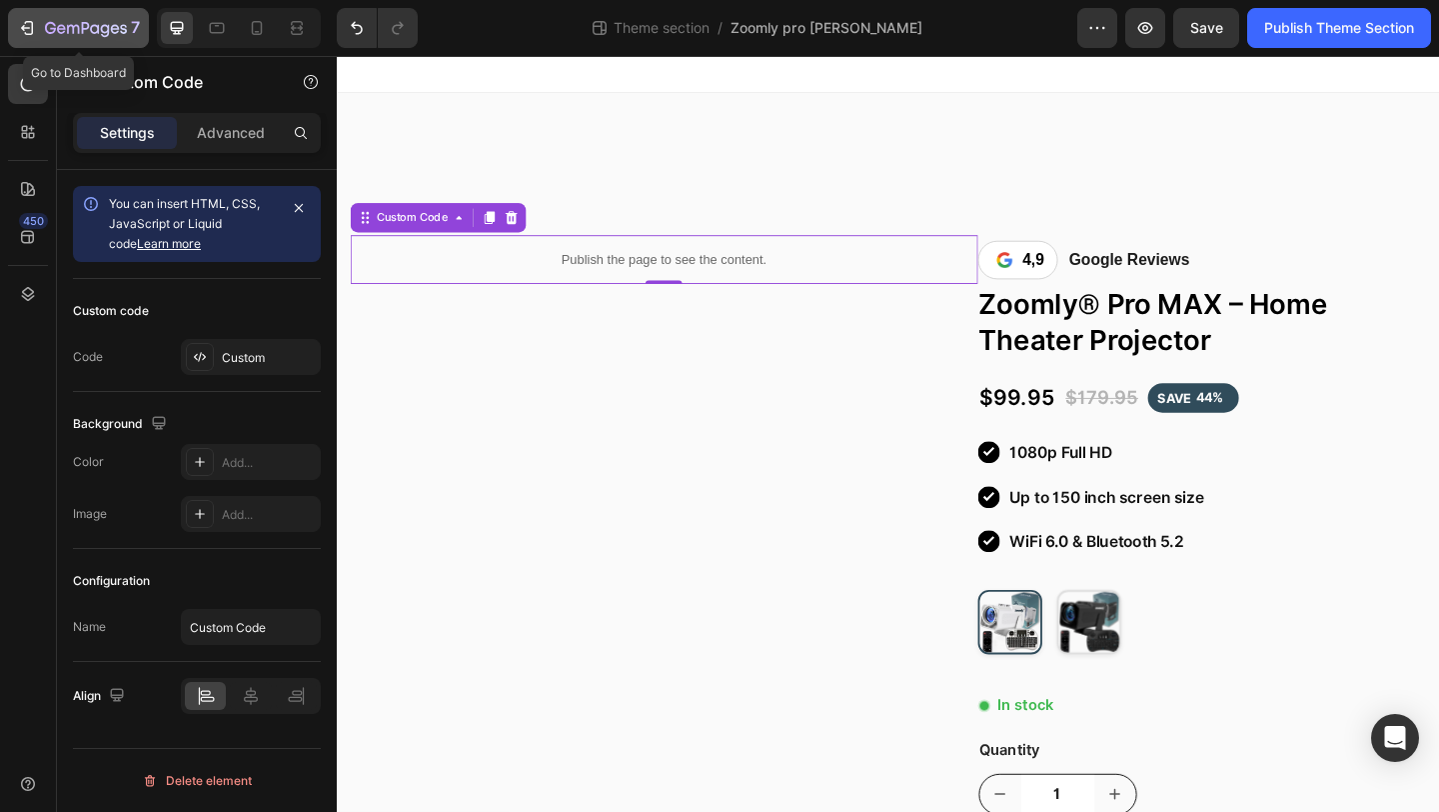
click at [54, 24] on icon "button" at bounding box center [50, 28] width 11 height 12
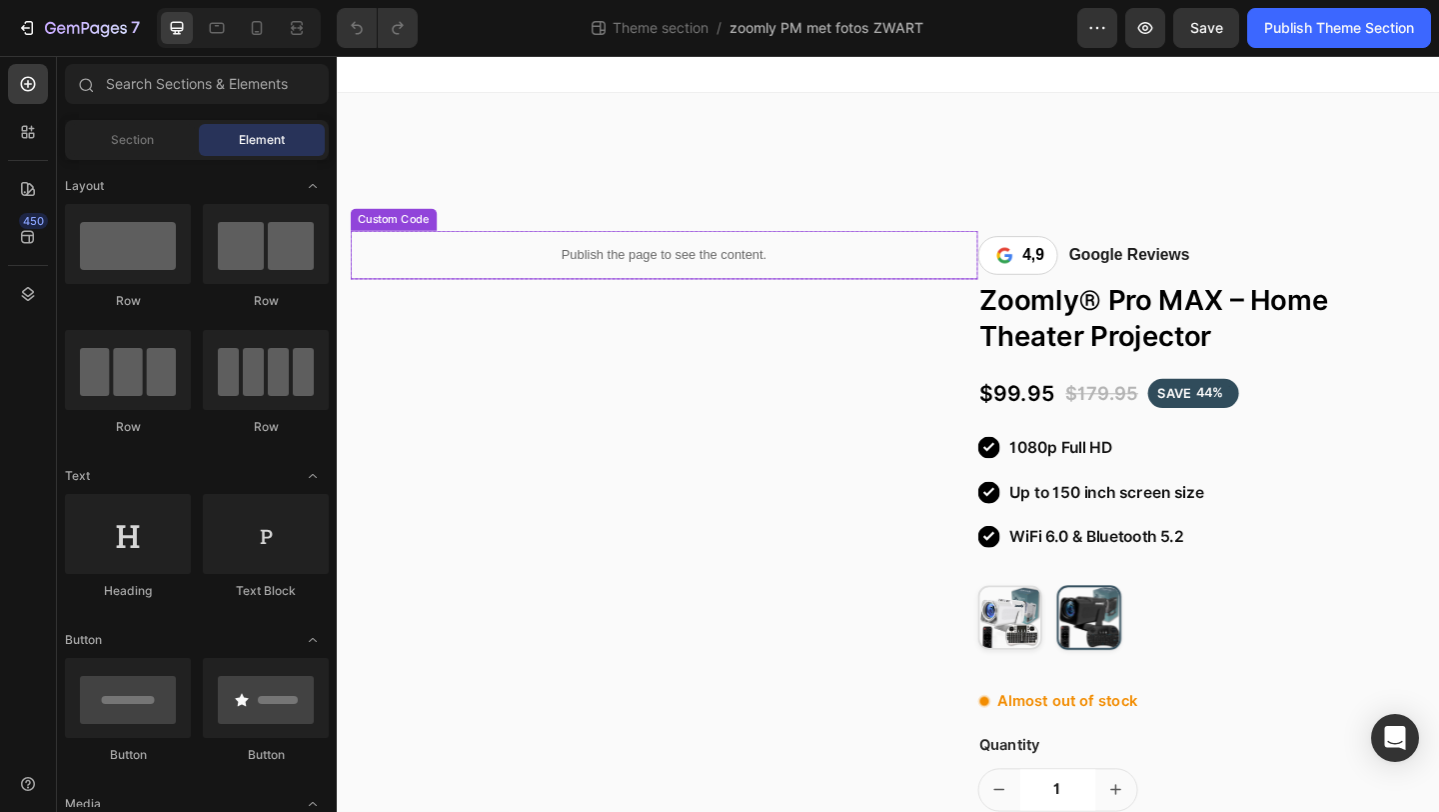
click at [510, 287] on div "Publish the page to see the content." at bounding box center [693, 272] width 683 height 53
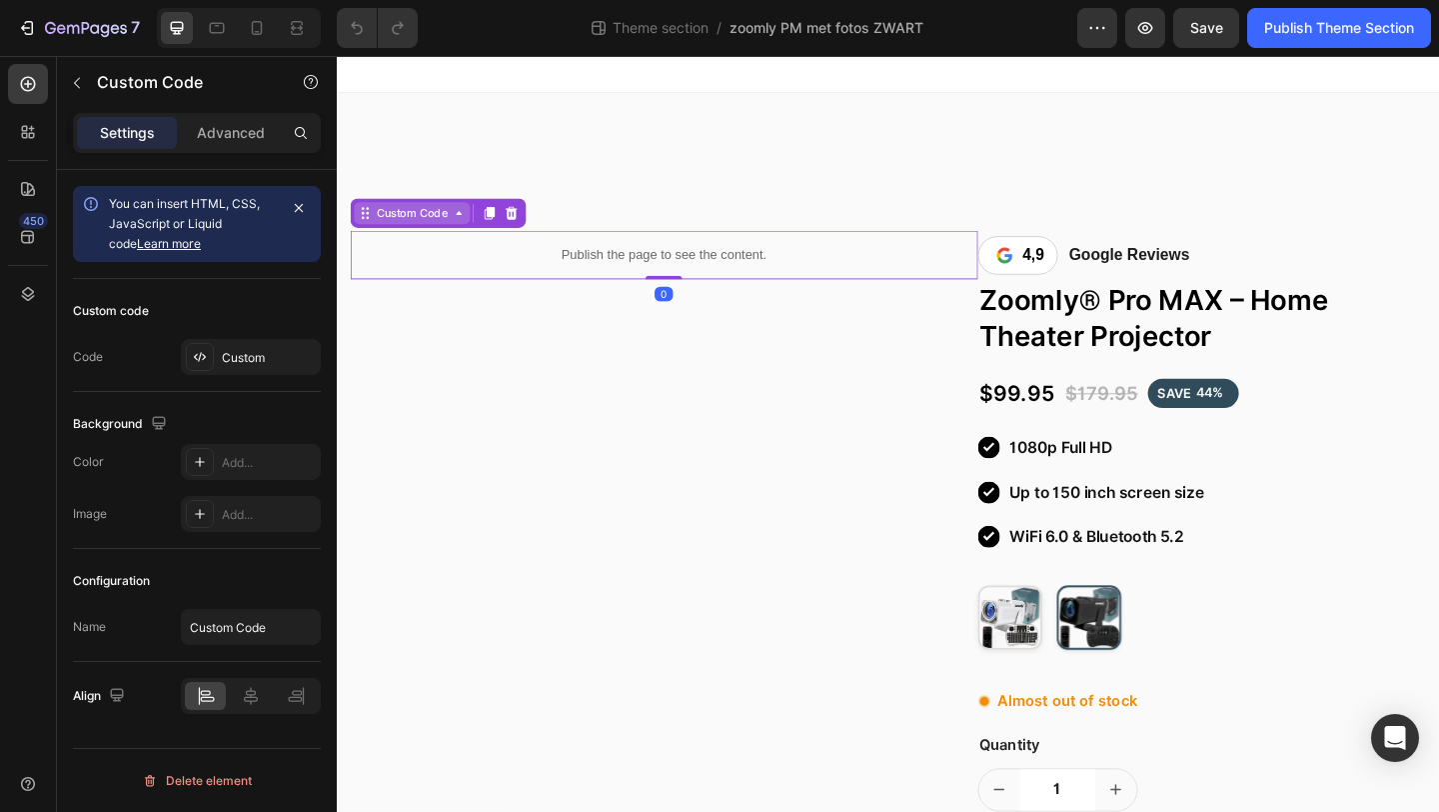
click at [433, 230] on div "Custom Code" at bounding box center [419, 227] width 86 height 18
click at [272, 353] on div "Custom" at bounding box center [269, 358] width 94 height 18
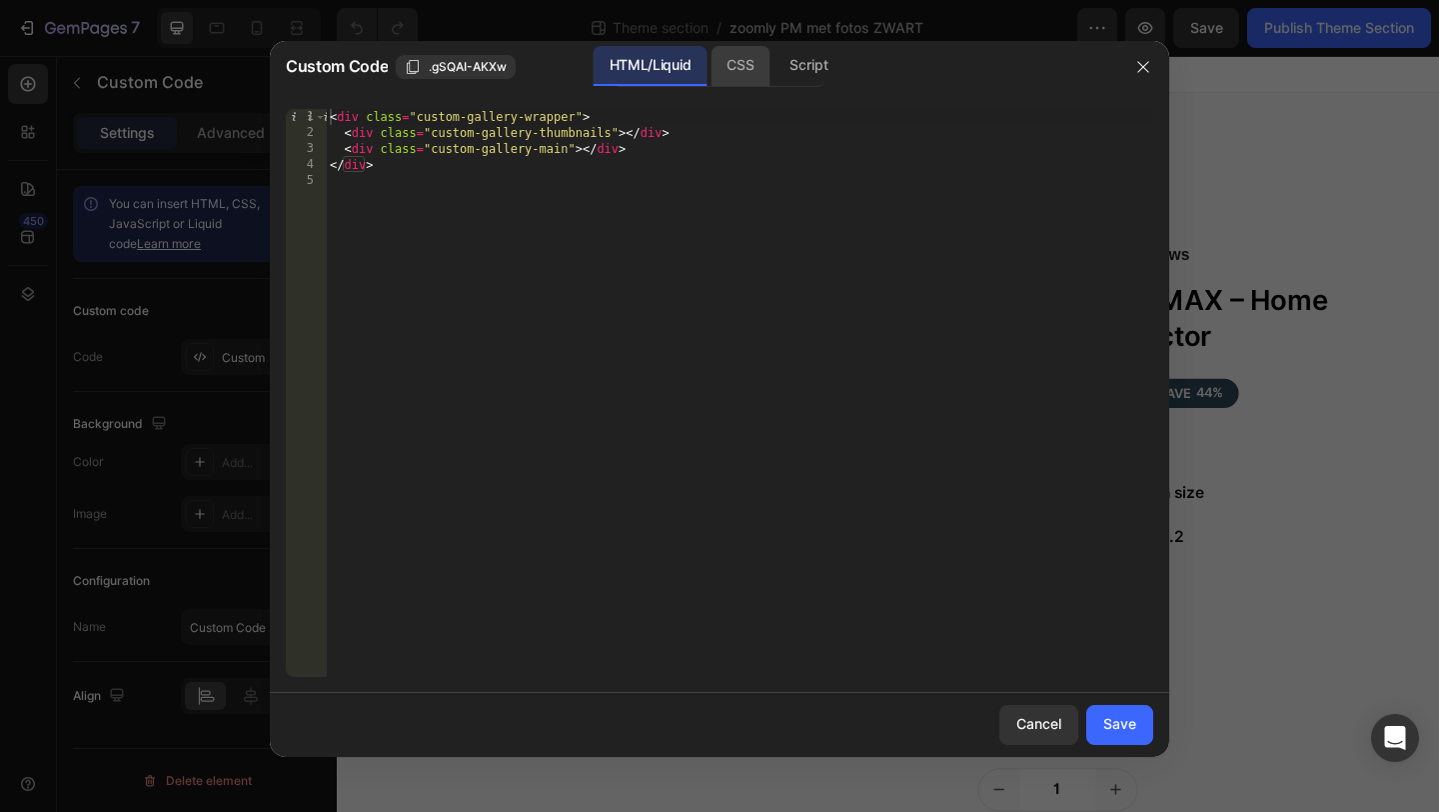
click at [774, 64] on div "CSS" at bounding box center [809, 66] width 70 height 40
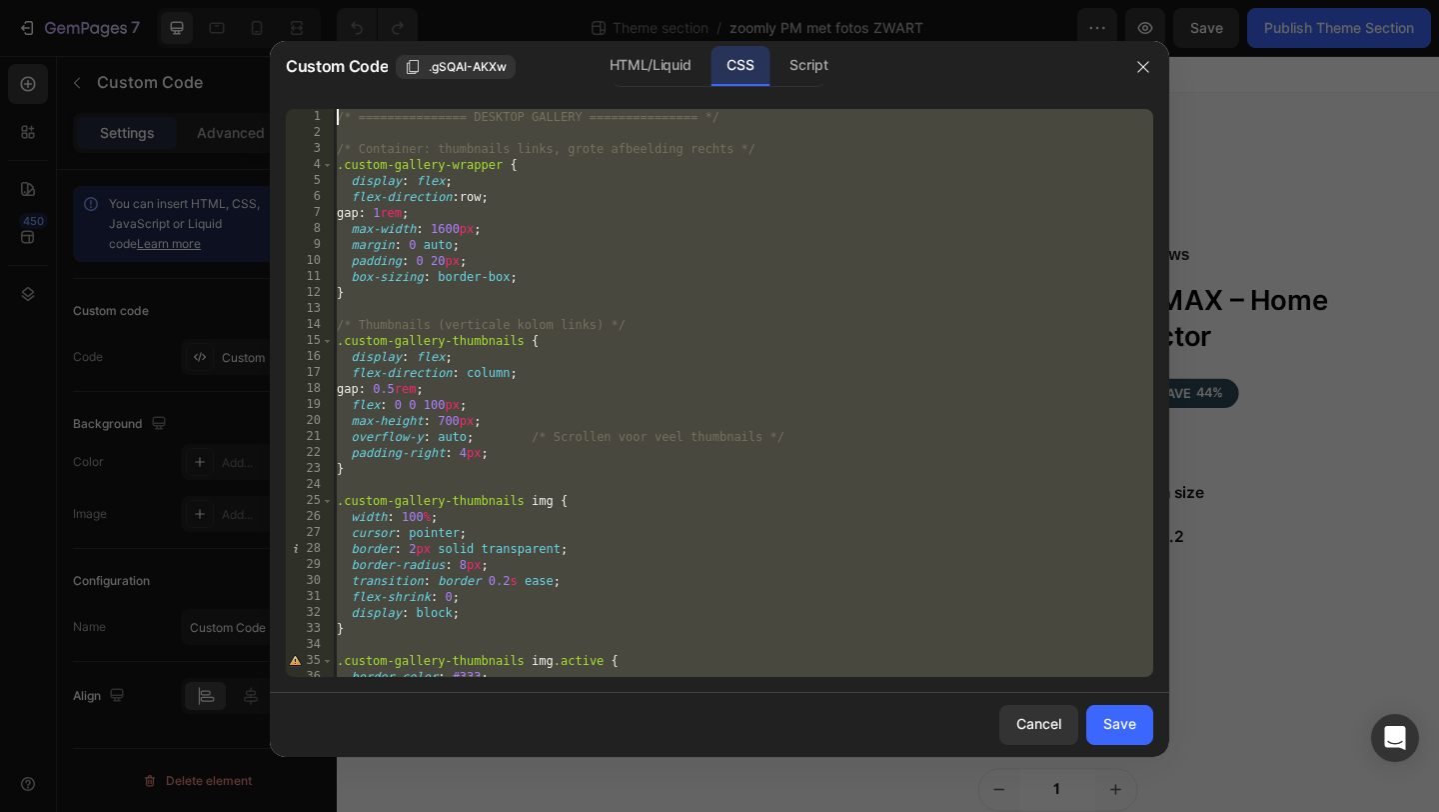
drag, startPoint x: 435, startPoint y: 666, endPoint x: 560, endPoint y: -73, distance: 749.2
click at [560, 0] on html "7 Theme section / zoomly PM met fotos ZWART Preview Save Publish Theme Section …" at bounding box center [719, 0] width 1439 height 0
type textarea "/* =============== DESKTOP GALLERY =============== */"
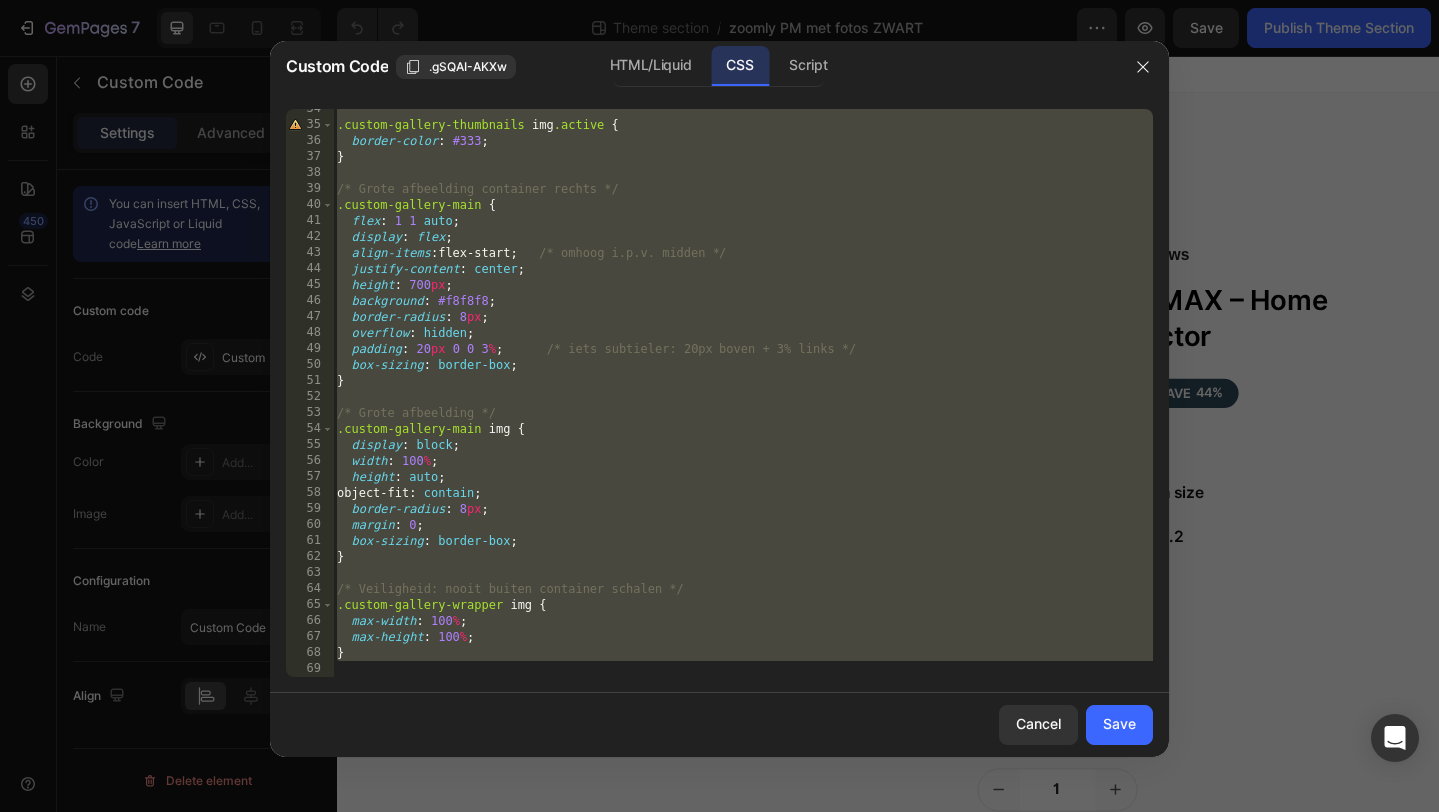
paste textarea
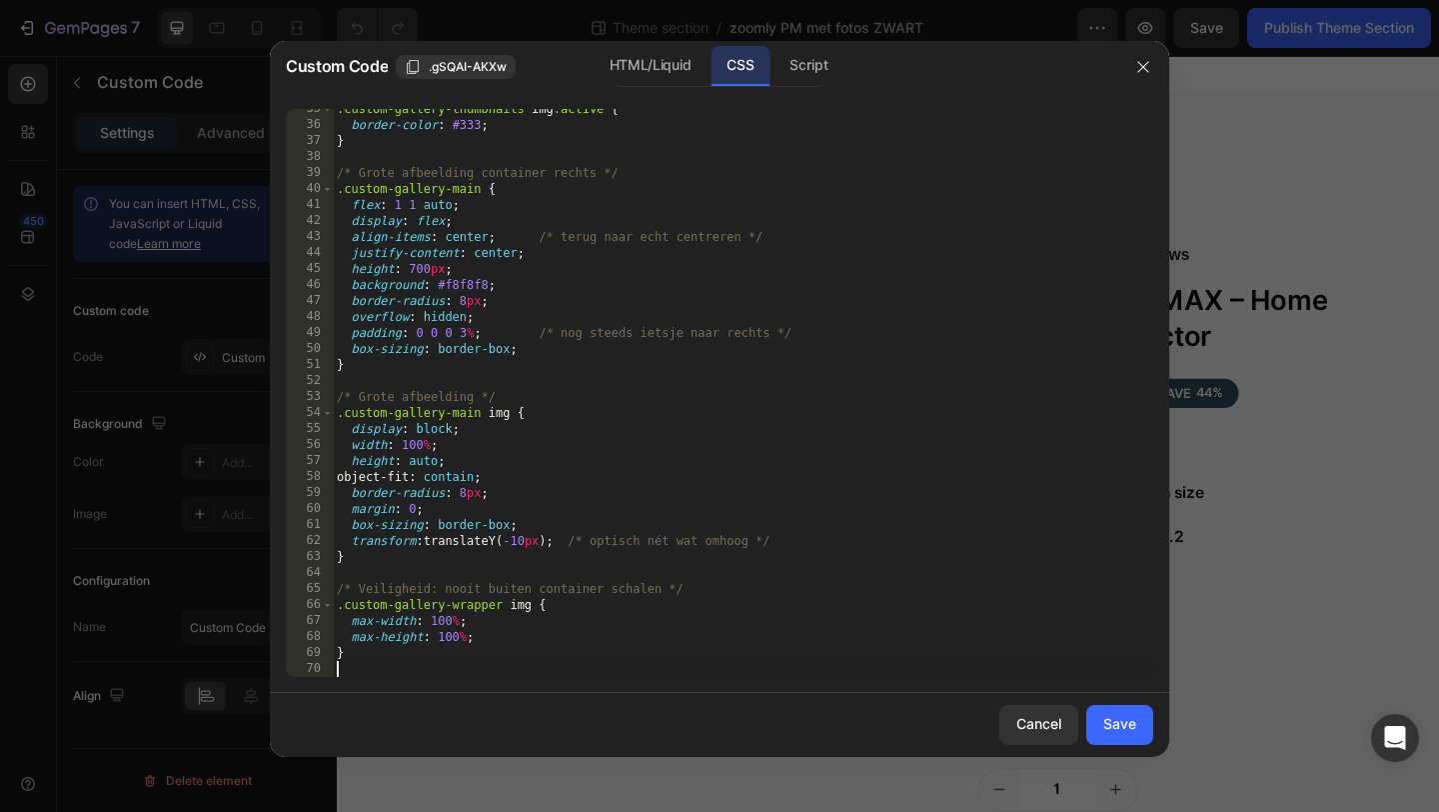
scroll to position [552, 0]
click at [1127, 731] on div "Save" at bounding box center [1120, 724] width 33 height 21
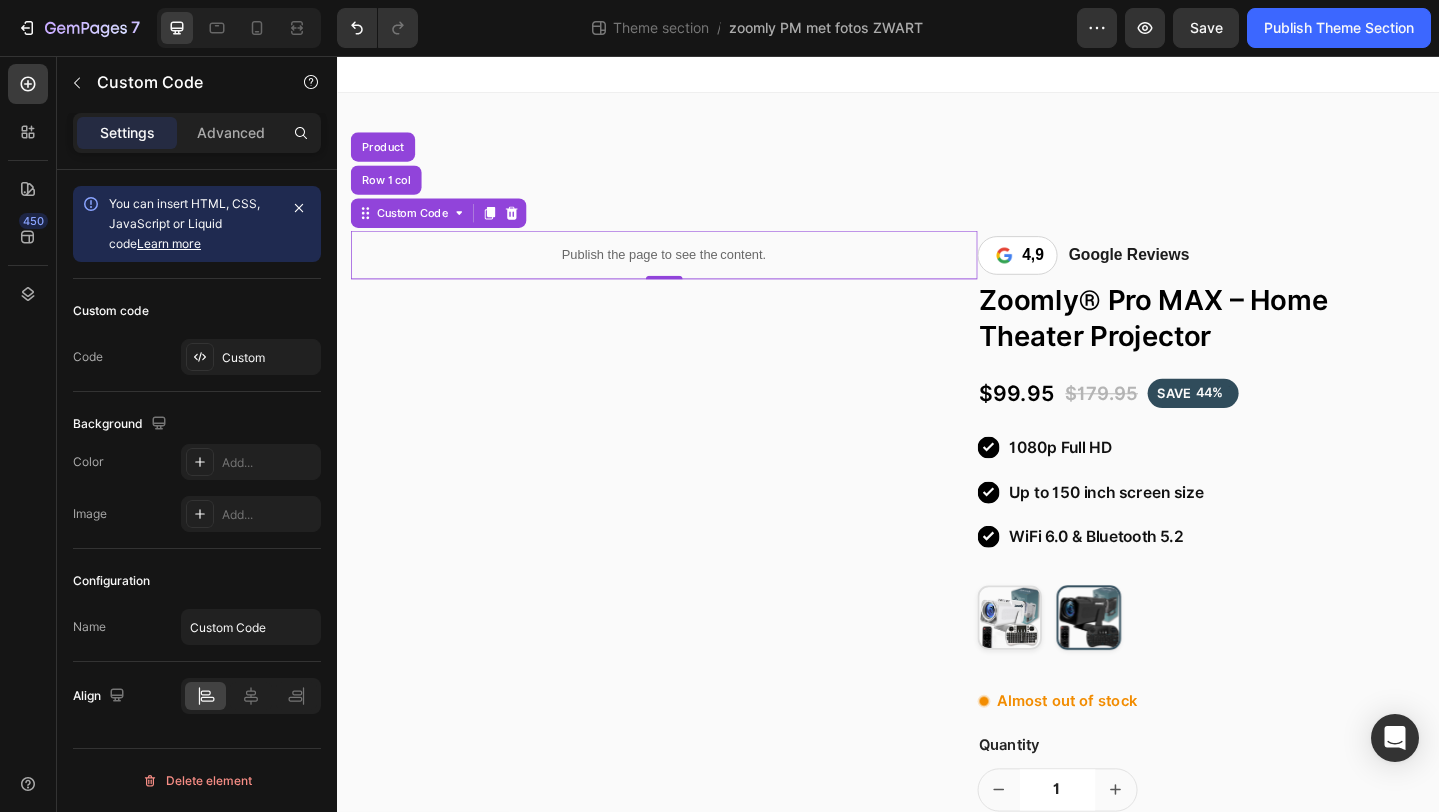
click at [1330, 48] on div "7 Theme section / zoomly PM met fotos [PERSON_NAME] Preview Save Publish Theme …" at bounding box center [719, 28] width 1439 height 57
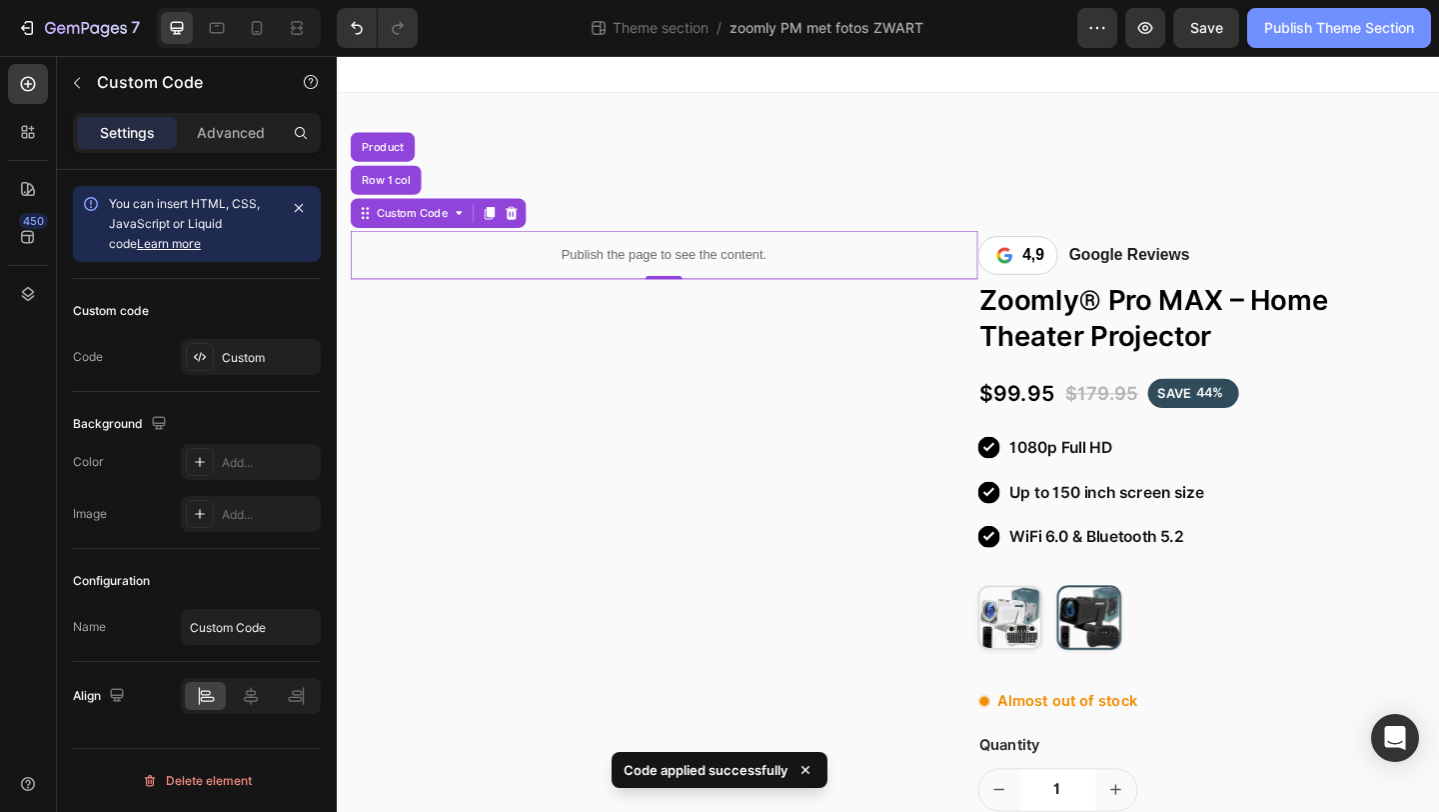
click at [1318, 37] on div "Publish Theme Section" at bounding box center [1340, 28] width 150 height 21
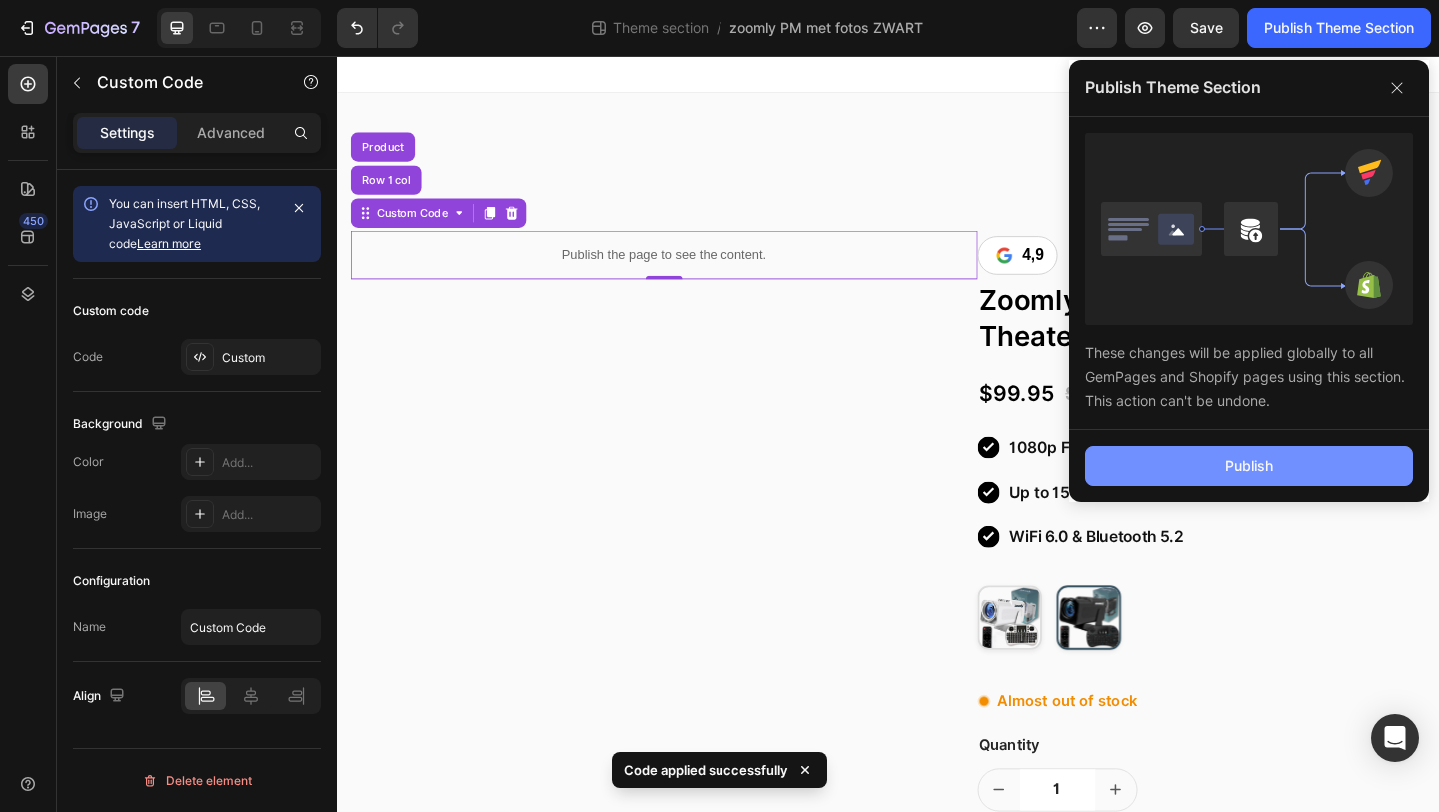
click at [1186, 462] on button "Publish" at bounding box center [1250, 466] width 328 height 40
